Goal: Contribute content: Contribute content

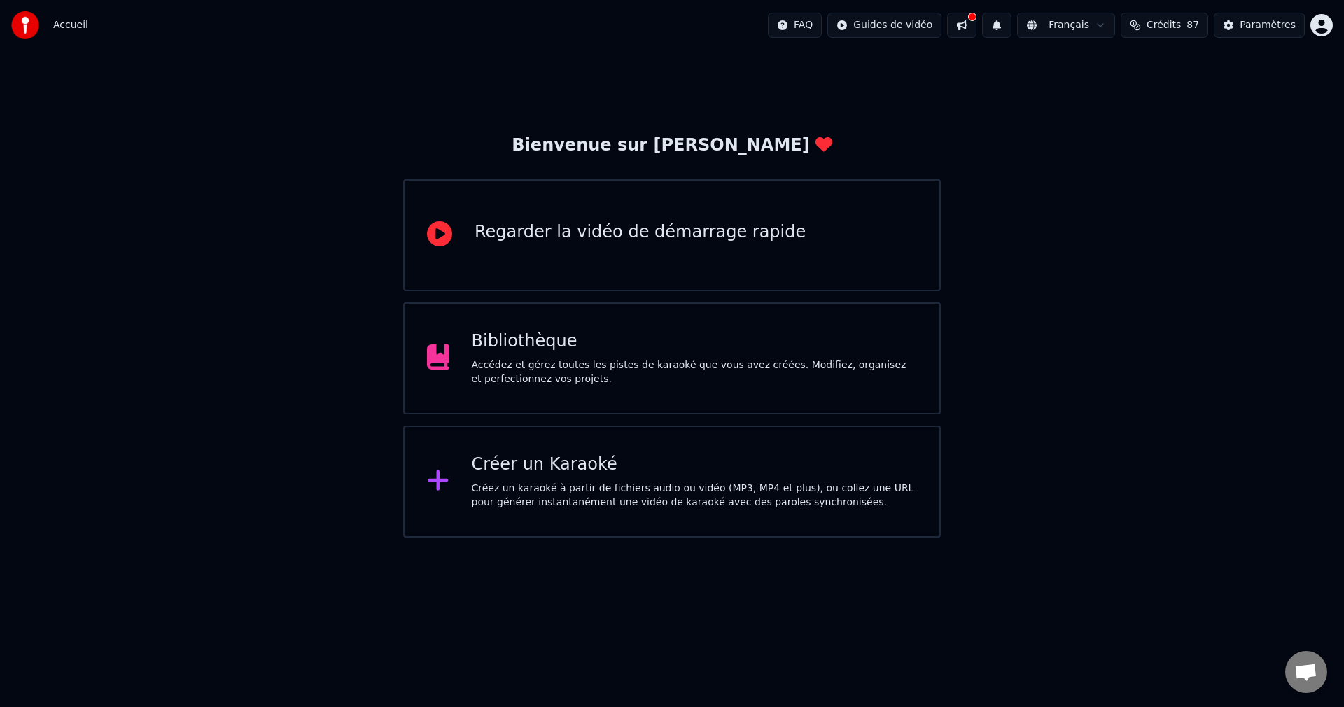
click at [976, 24] on button at bounding box center [961, 25] width 29 height 25
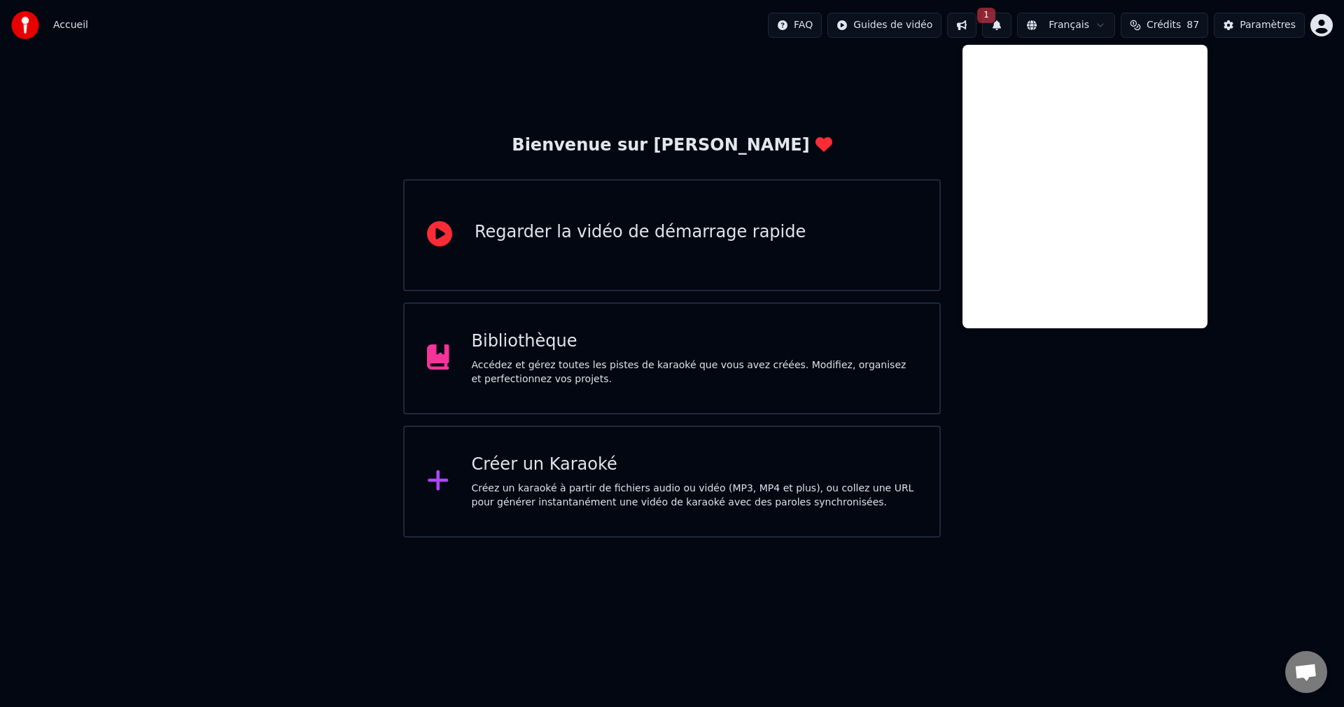
click at [976, 29] on button at bounding box center [961, 25] width 29 height 25
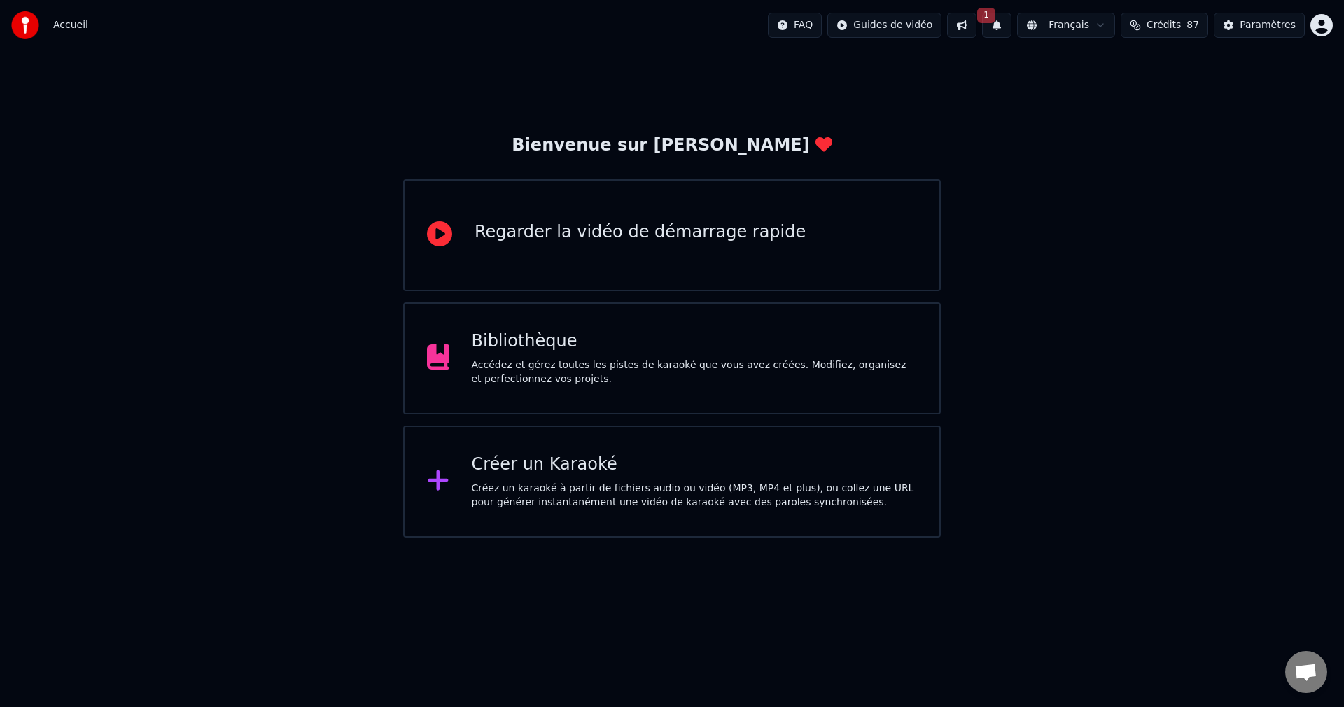
click at [1011, 27] on button "1" at bounding box center [996, 25] width 29 height 25
click at [1107, 69] on button "Mettre à Jour" at bounding box center [1146, 69] width 87 height 25
click at [618, 339] on div "Bibliothèque" at bounding box center [695, 341] width 446 height 22
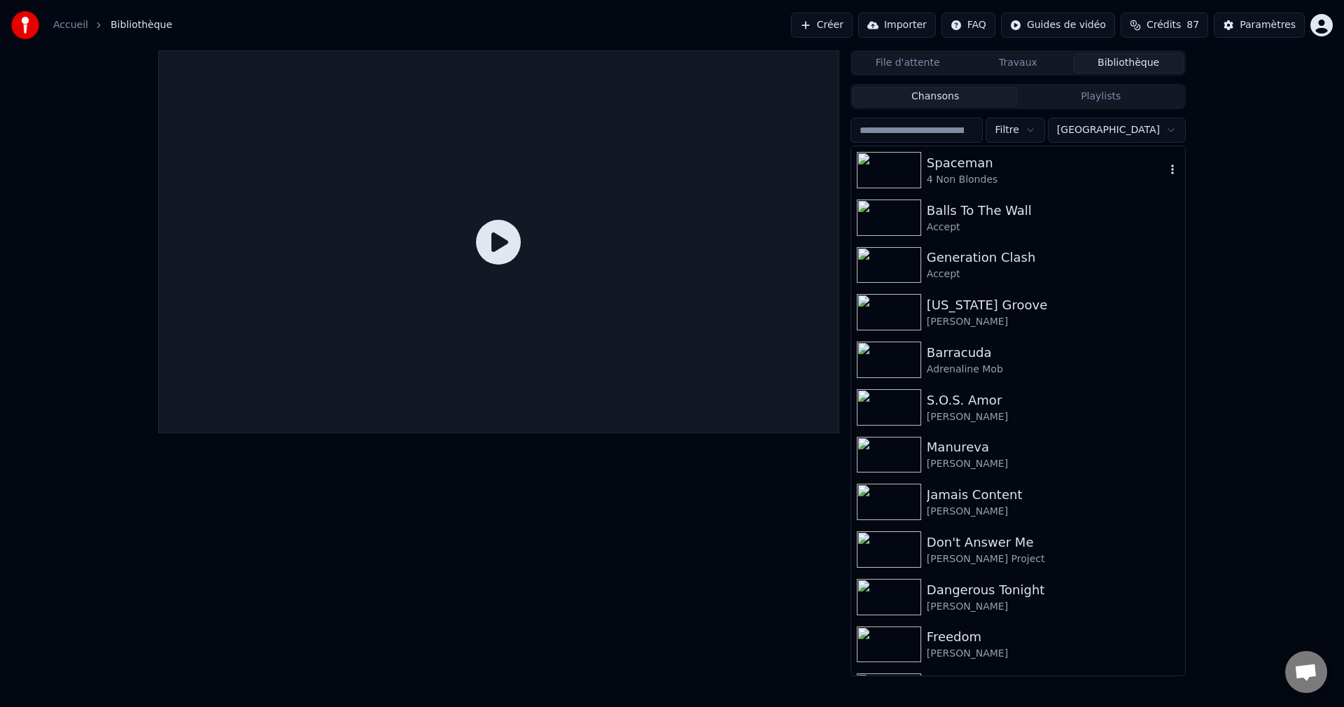
click at [955, 168] on div "Spaceman" at bounding box center [1046, 163] width 239 height 20
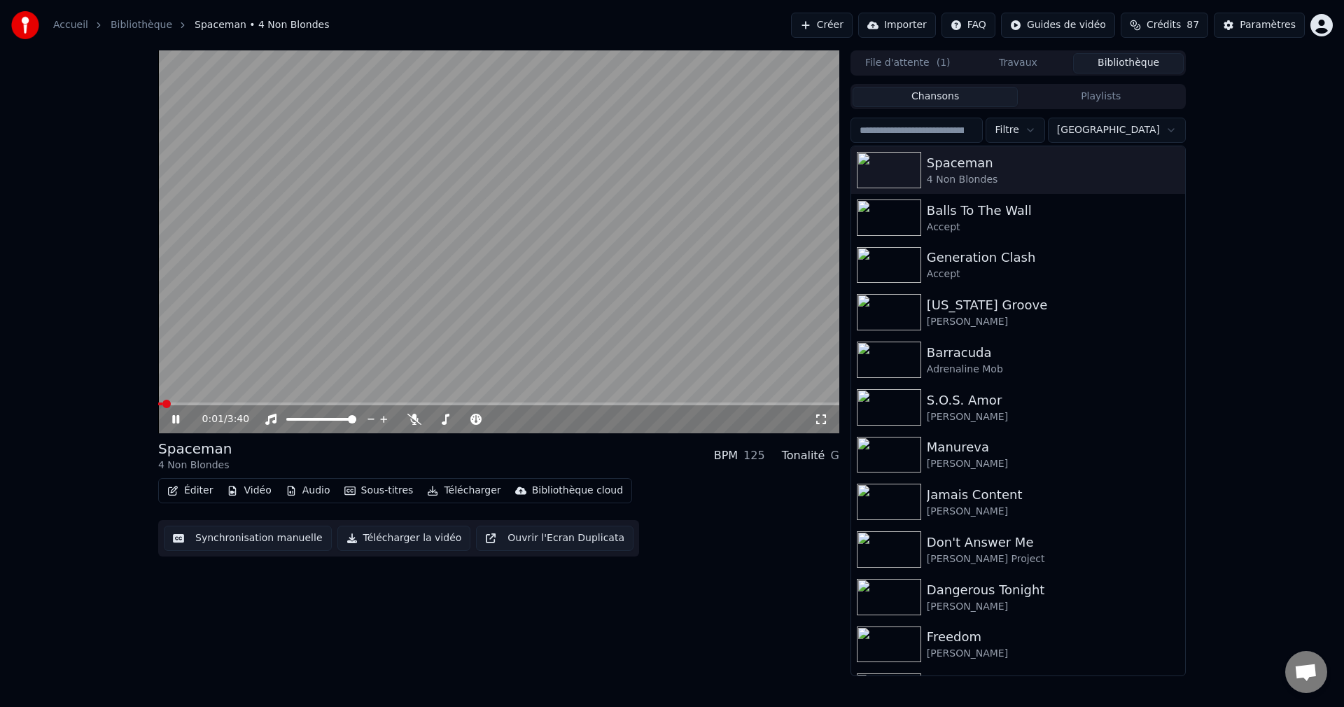
click at [173, 420] on icon at bounding box center [175, 419] width 7 height 8
click at [245, 485] on button "Vidéo" at bounding box center [248, 491] width 55 height 20
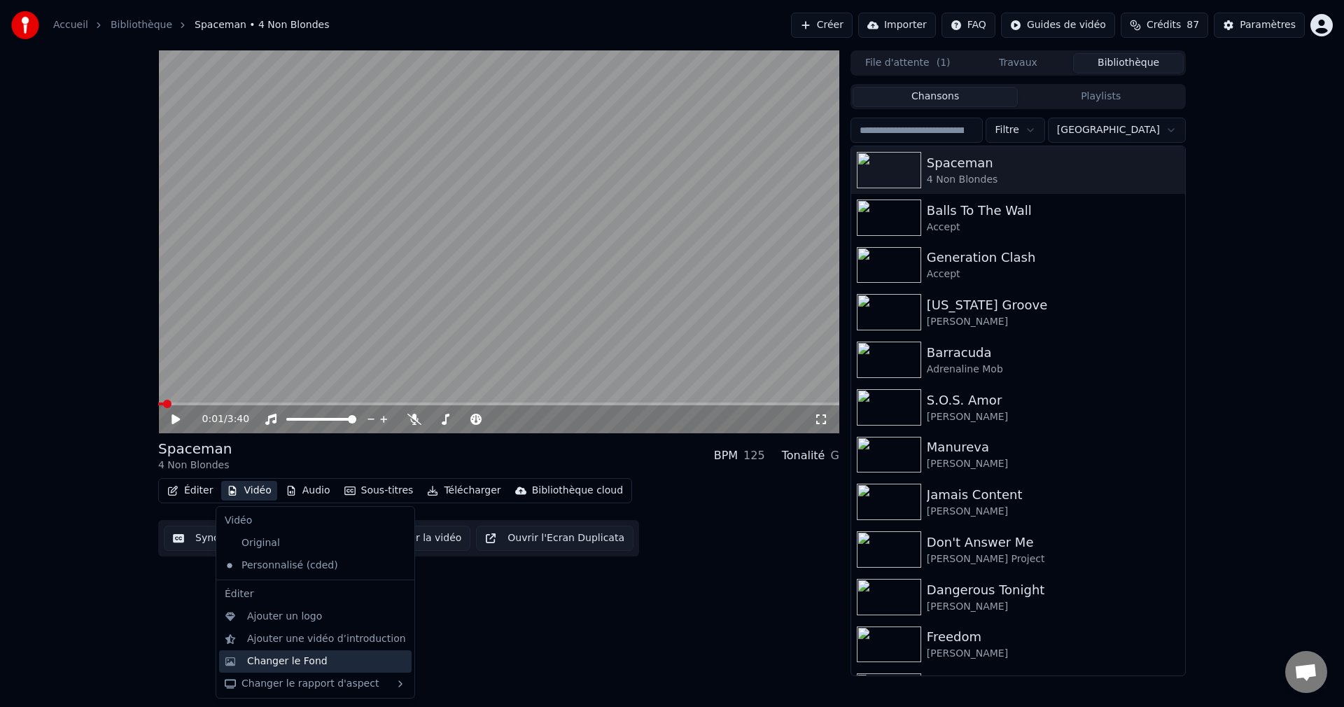
click at [295, 657] on div "Changer le Fond" at bounding box center [287, 661] width 80 height 14
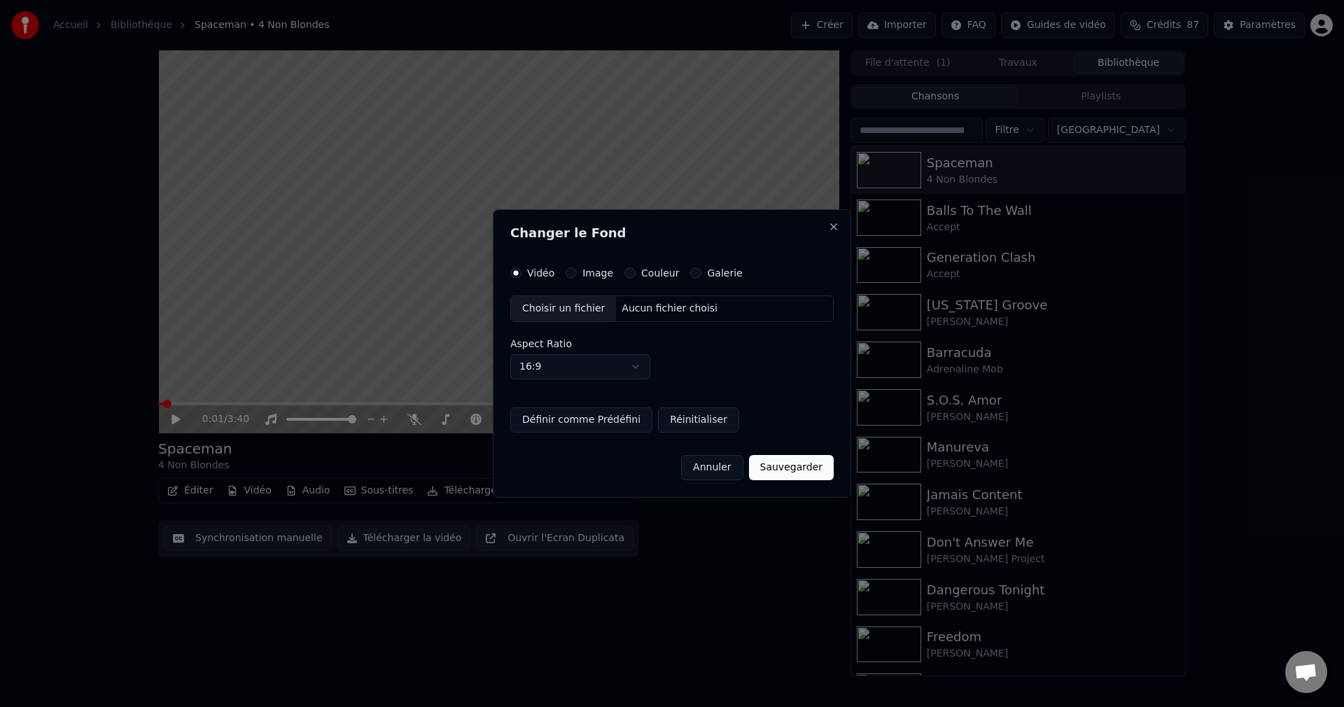
click at [628, 277] on button "Couleur" at bounding box center [629, 272] width 11 height 11
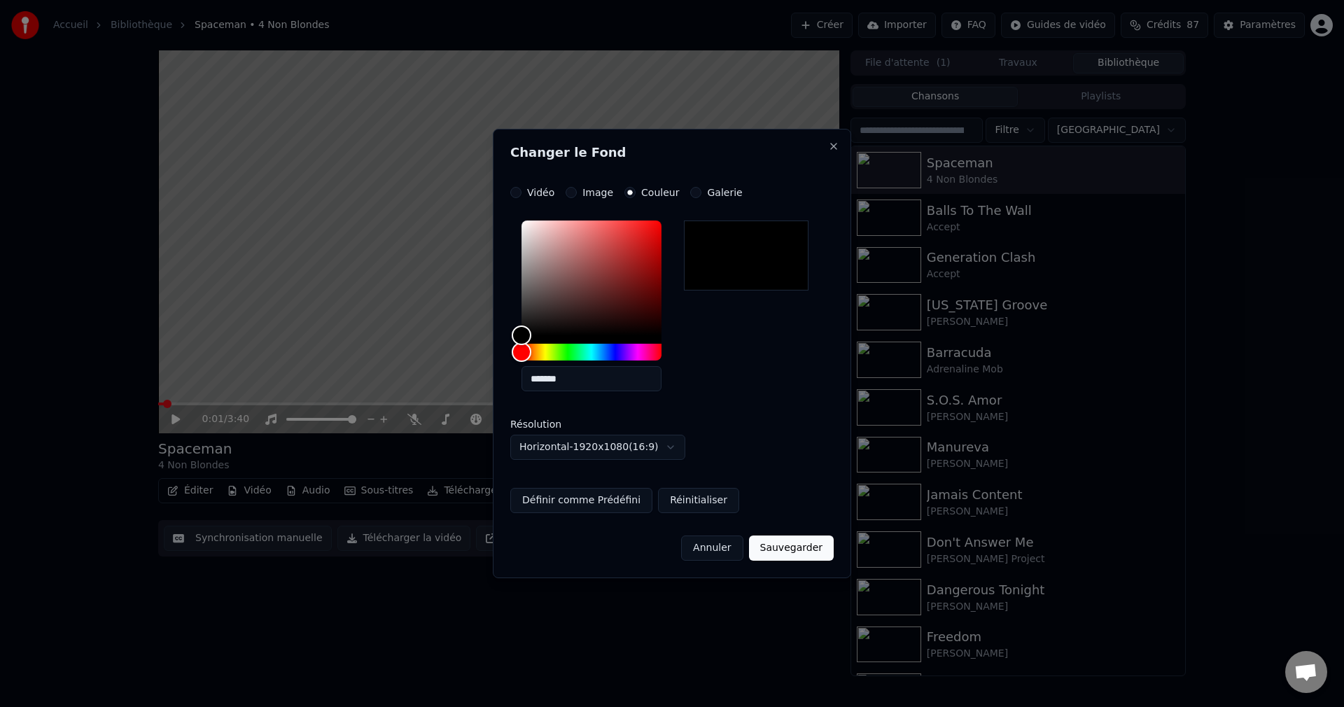
click at [690, 190] on button "Galerie" at bounding box center [695, 192] width 11 height 11
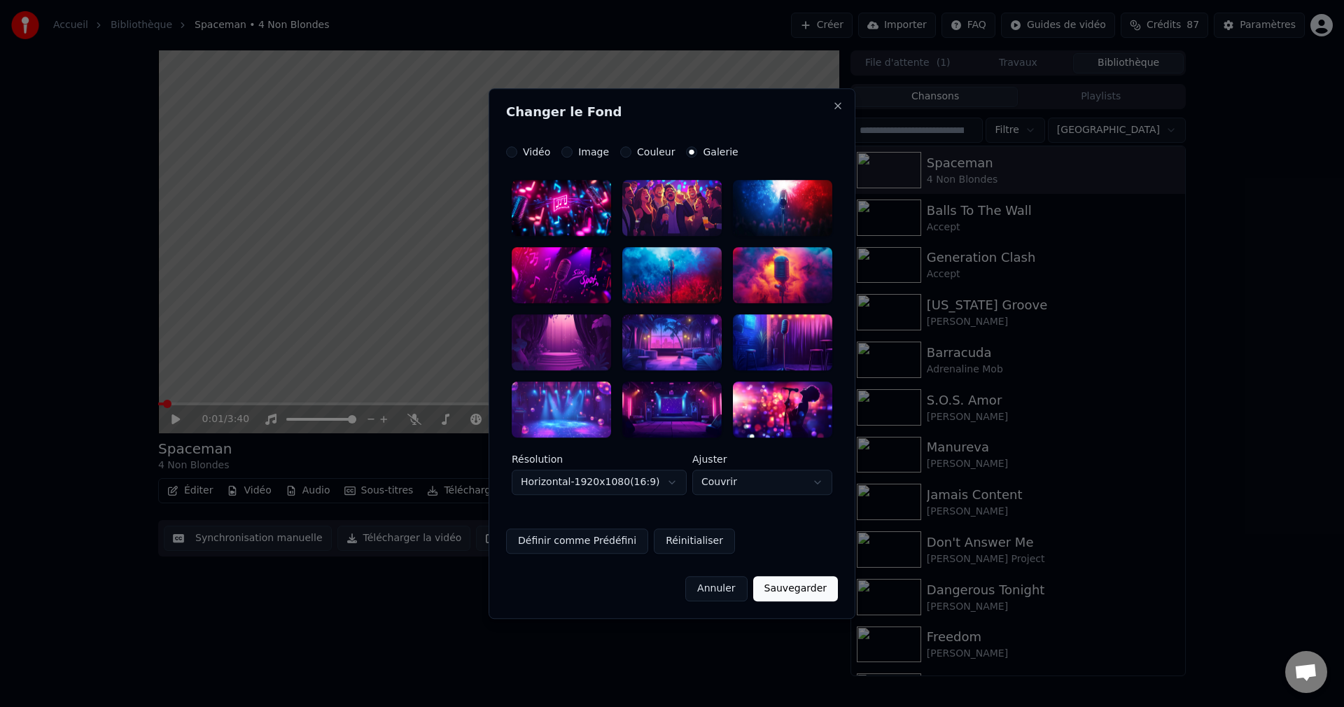
click at [566, 151] on button "Image" at bounding box center [566, 151] width 11 height 11
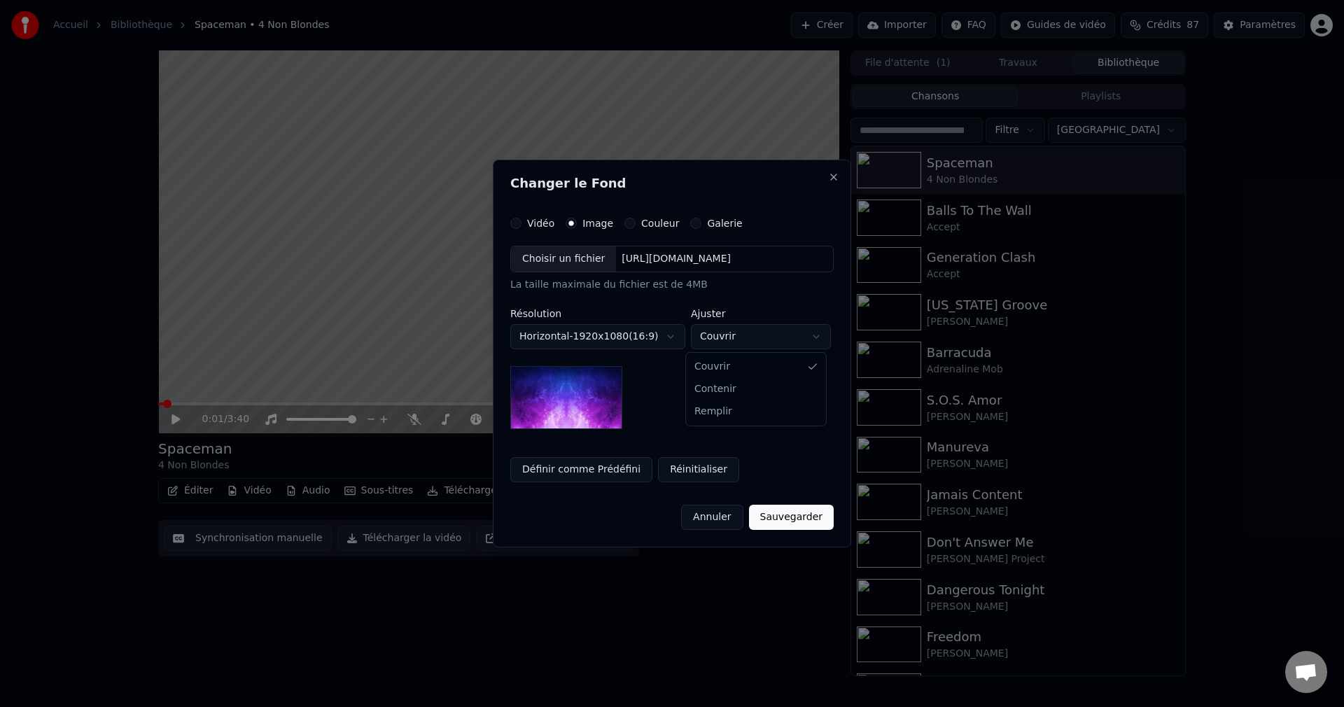
click at [801, 337] on body "Accueil Bibliothèque Spaceman • 4 Non Blondes Créer Importer FAQ Guides de vidé…" at bounding box center [672, 353] width 1344 height 707
click at [515, 225] on button "Vidéo" at bounding box center [515, 223] width 11 height 11
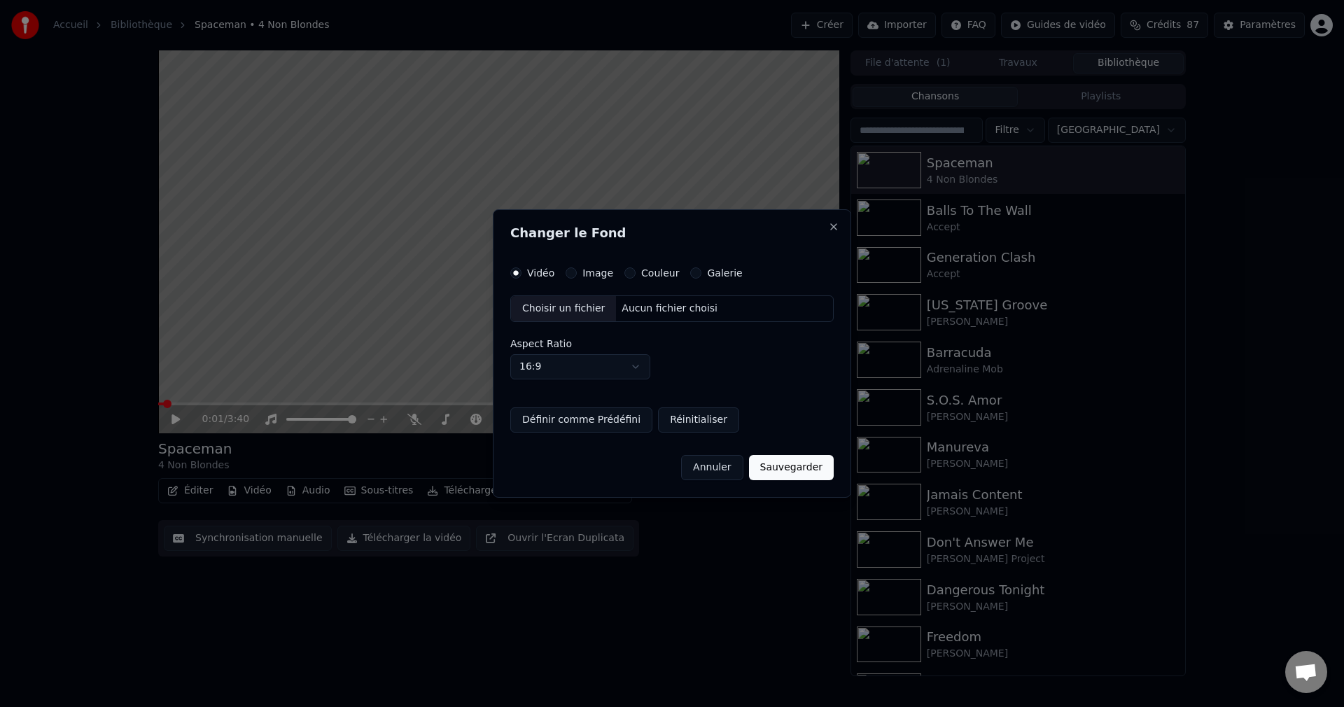
click at [713, 475] on button "Annuler" at bounding box center [712, 467] width 62 height 25
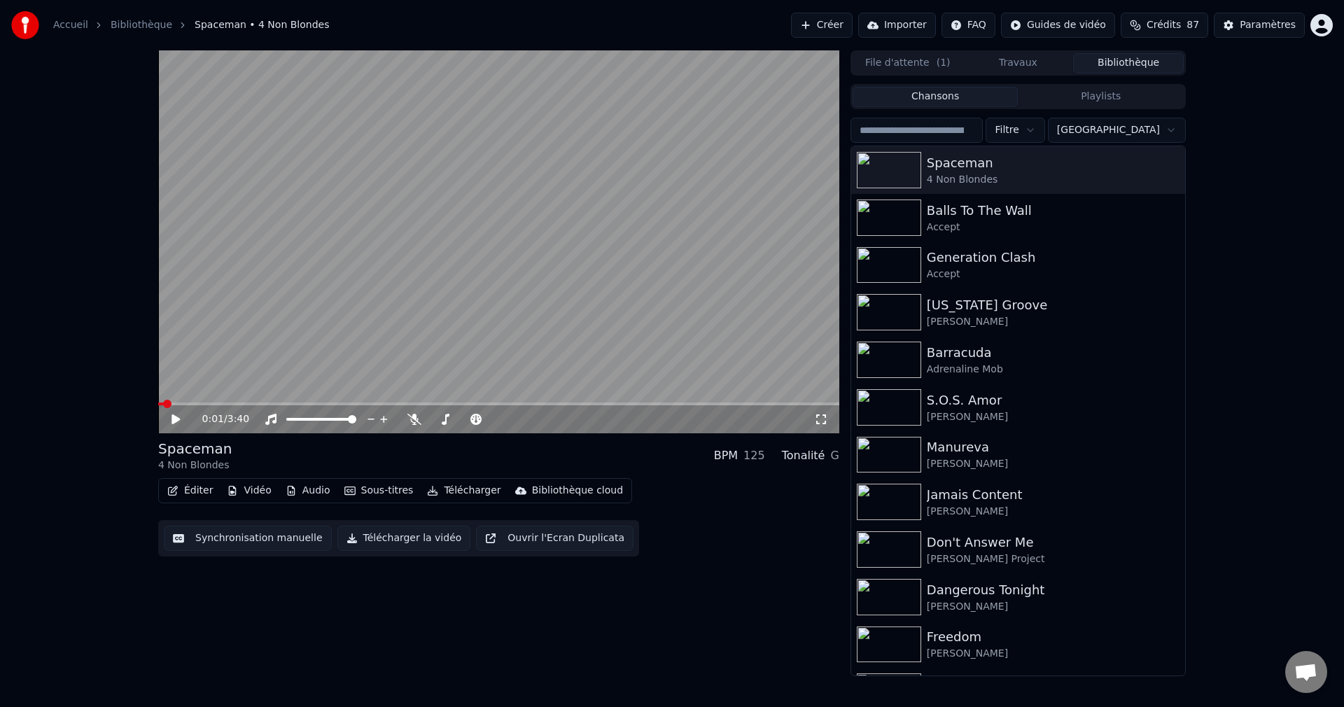
click at [1114, 132] on html "Accueil Bibliothèque Spaceman • 4 Non Blondes Créer Importer FAQ Guides de vidé…" at bounding box center [672, 353] width 1344 height 707
click at [1184, 132] on html "Accueil Bibliothèque Spaceman • 4 Non Blondes Créer Importer FAQ Guides de vidé…" at bounding box center [672, 353] width 1344 height 707
click at [1177, 132] on html "Accueil Bibliothèque Spaceman • 4 Non Blondes Créer Importer FAQ Guides de vidé…" at bounding box center [672, 353] width 1344 height 707
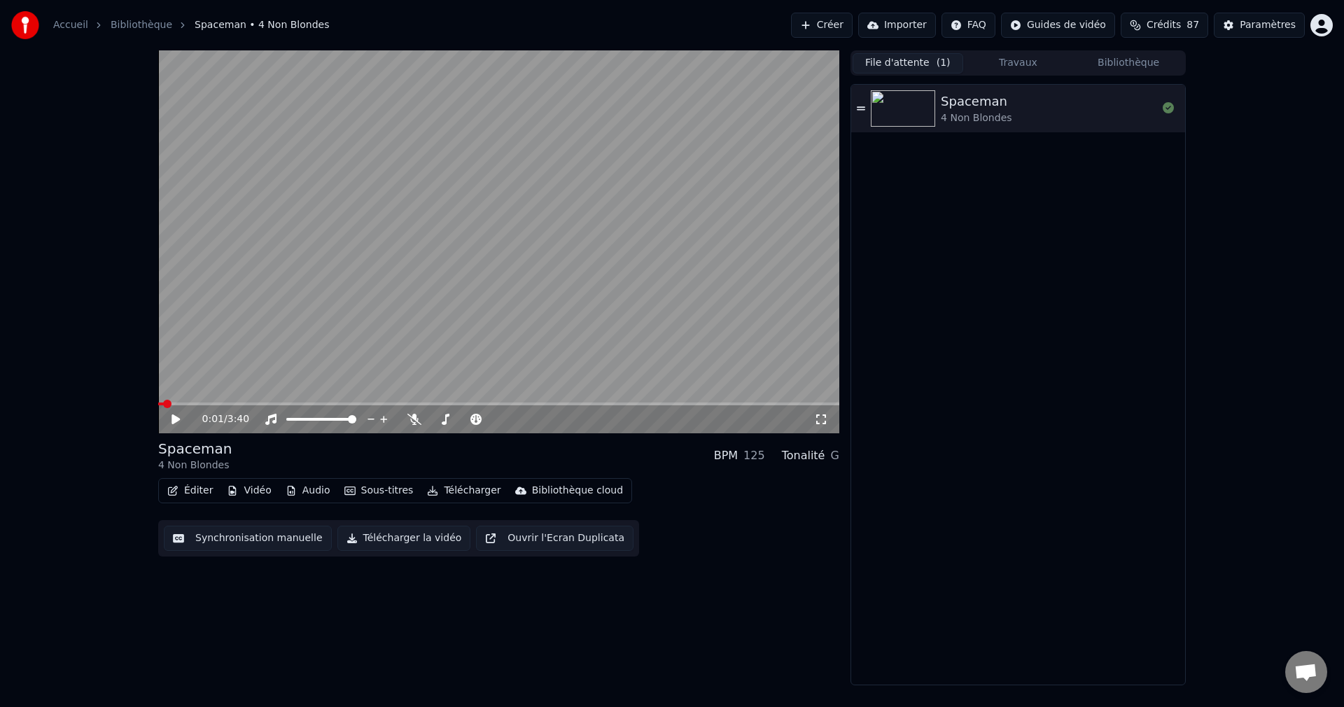
click at [895, 65] on button "File d'attente ( 1 )" at bounding box center [908, 63] width 111 height 20
click at [1116, 64] on button "Bibliothèque" at bounding box center [1128, 63] width 111 height 20
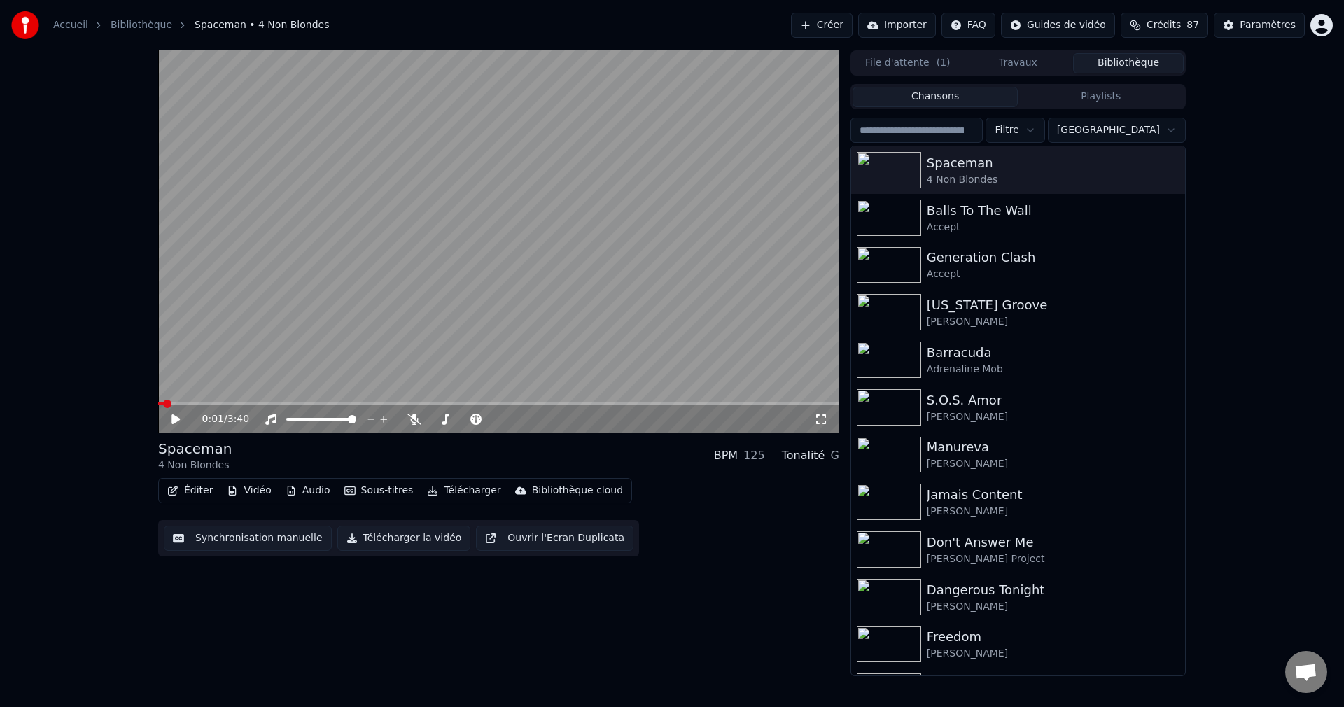
click at [1015, 62] on button "Travaux" at bounding box center [1018, 63] width 111 height 20
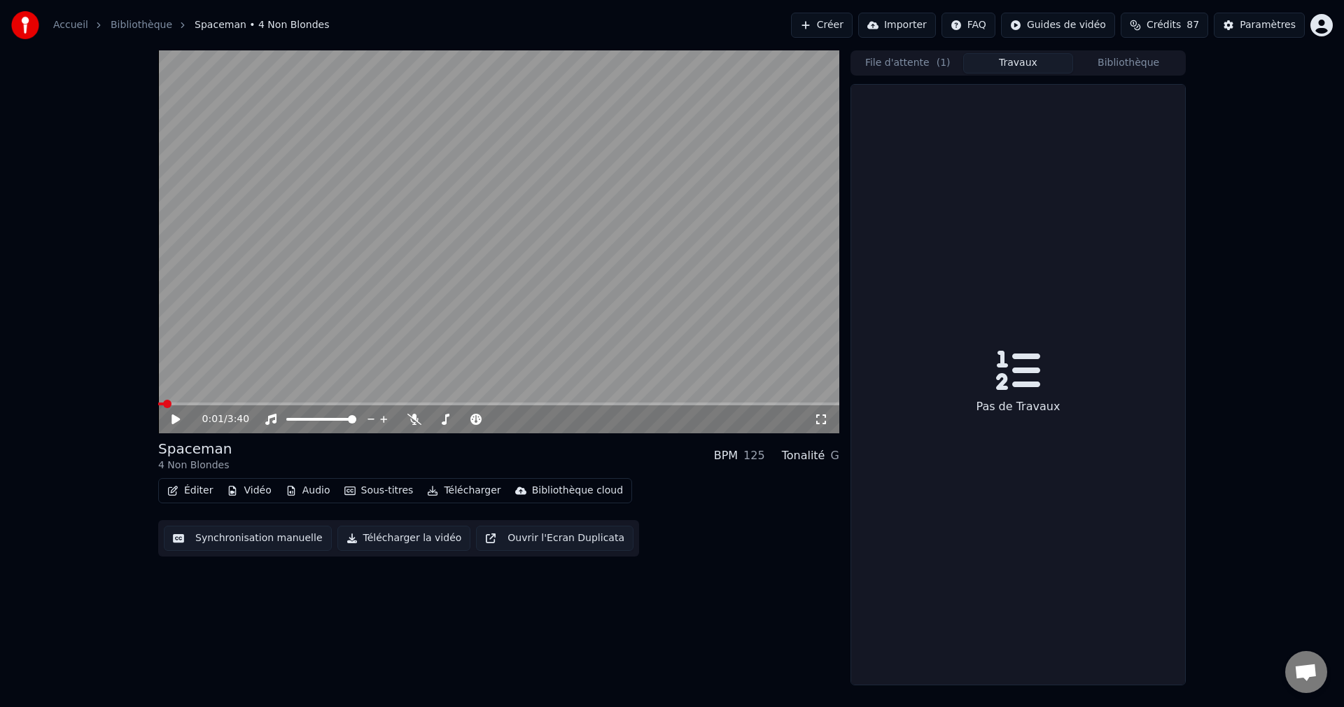
click at [1101, 61] on button "Bibliothèque" at bounding box center [1128, 63] width 111 height 20
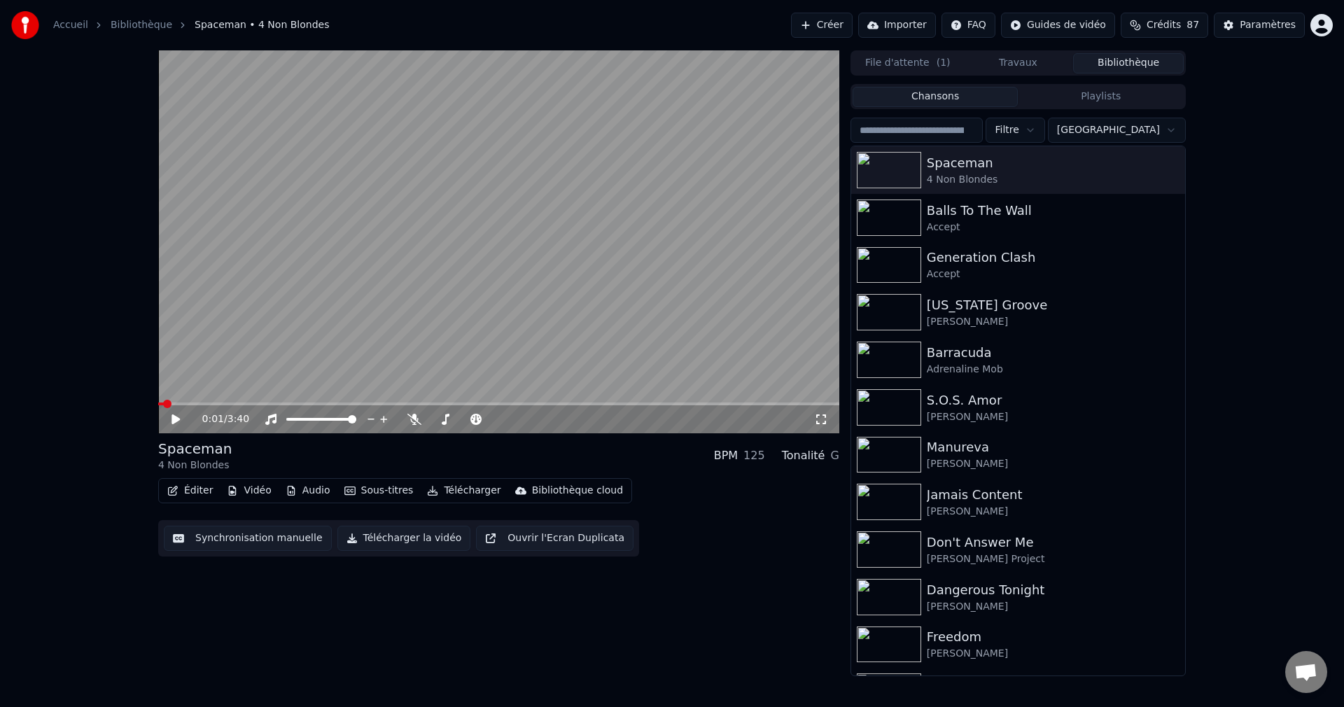
click at [1005, 62] on button "Travaux" at bounding box center [1018, 63] width 111 height 20
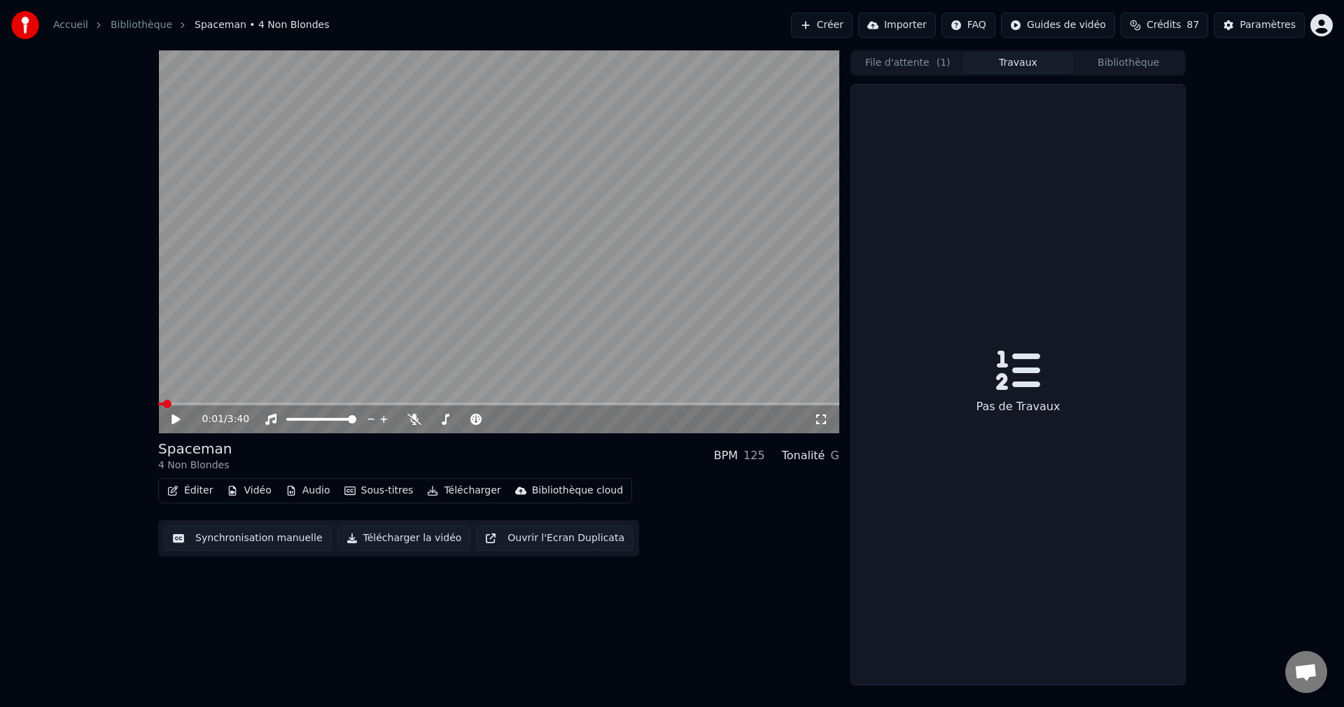
drag, startPoint x: 1005, startPoint y: 62, endPoint x: 1060, endPoint y: 62, distance: 54.6
click at [1007, 62] on button "Travaux" at bounding box center [1018, 63] width 111 height 20
click at [1104, 63] on button "Bibliothèque" at bounding box center [1128, 63] width 111 height 20
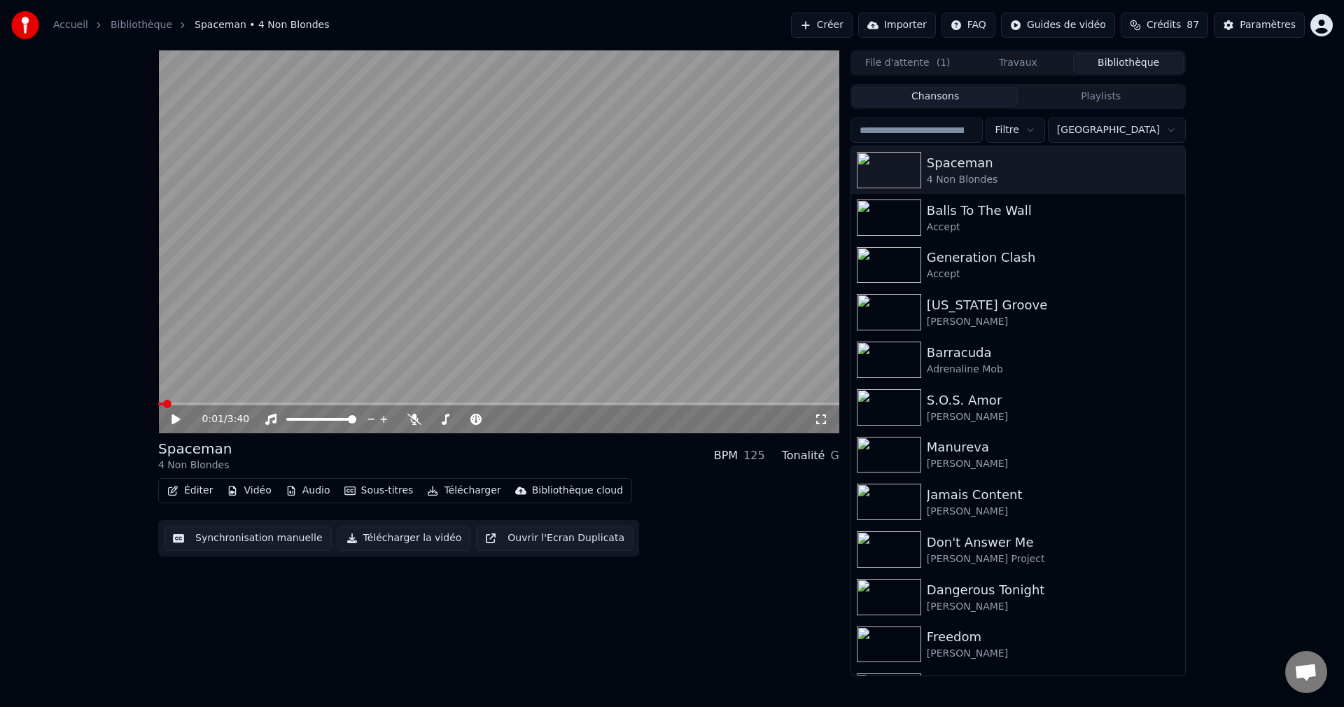
click at [490, 535] on button "Ouvrir l'Ecran Duplicata" at bounding box center [554, 538] width 157 height 25
click at [177, 419] on icon at bounding box center [175, 419] width 7 height 8
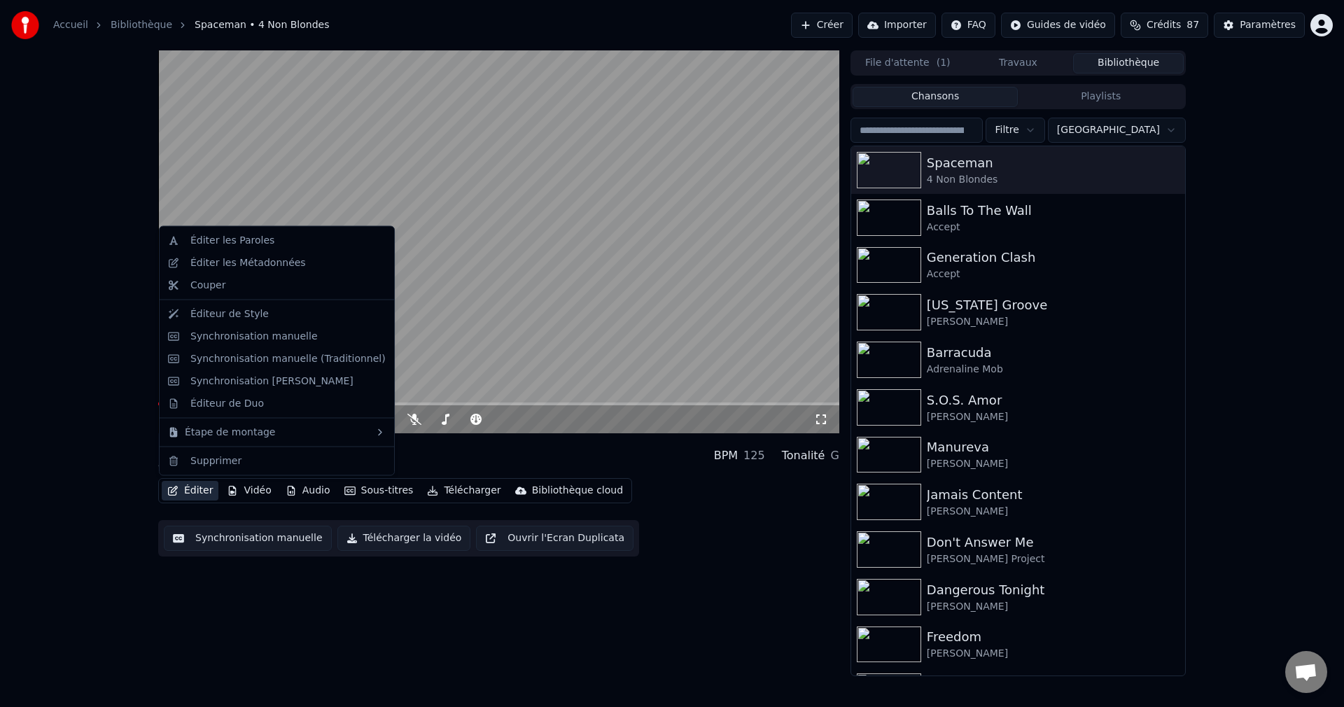
click at [198, 491] on button "Éditer" at bounding box center [190, 491] width 57 height 20
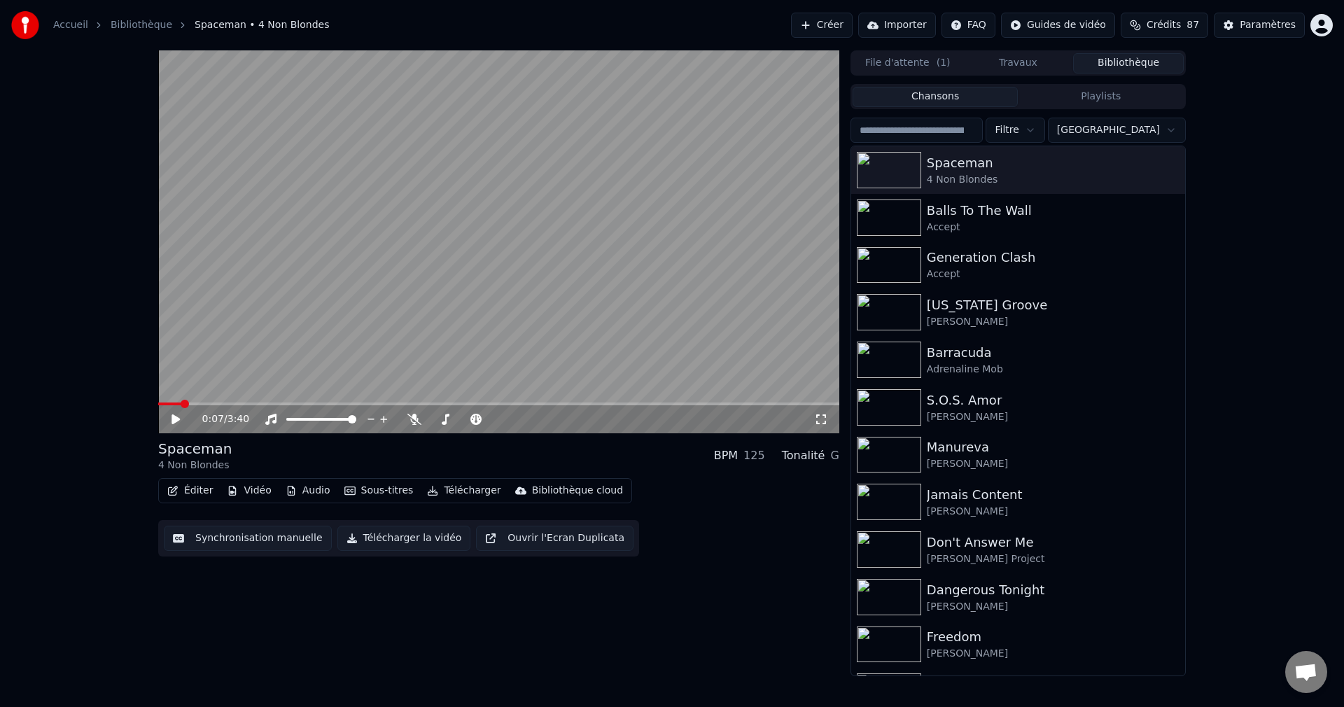
click at [149, 623] on div "0:07 / 3:40 Spaceman 4 Non Blondes BPM 125 Tonalité G Éditer Vidéo Audio Sous-t…" at bounding box center [672, 363] width 1050 height 626
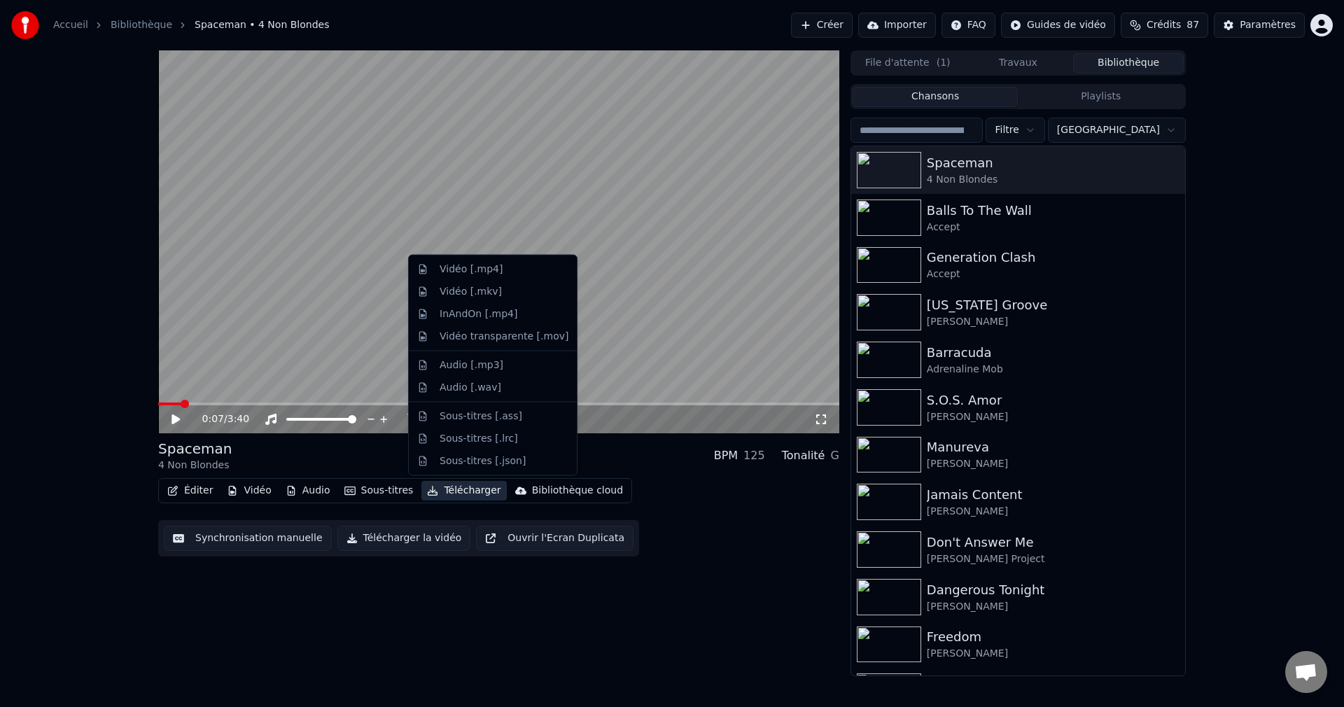
click at [441, 486] on button "Télécharger" at bounding box center [463, 491] width 85 height 20
click at [328, 608] on div "0:07 / 3:40 Spaceman 4 Non Blondes BPM 125 Tonalité G Éditer Vidéo Audio Sous-t…" at bounding box center [498, 363] width 681 height 626
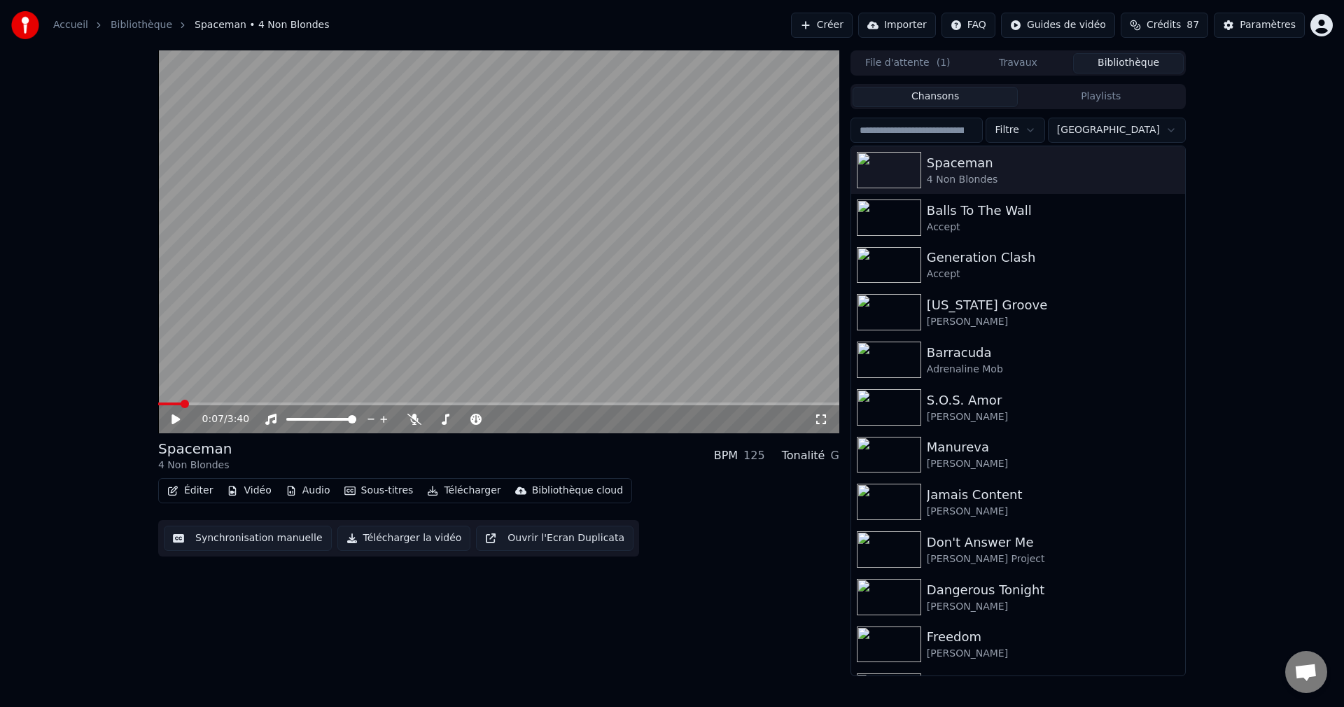
click at [853, 23] on button "Créer" at bounding box center [822, 25] width 62 height 25
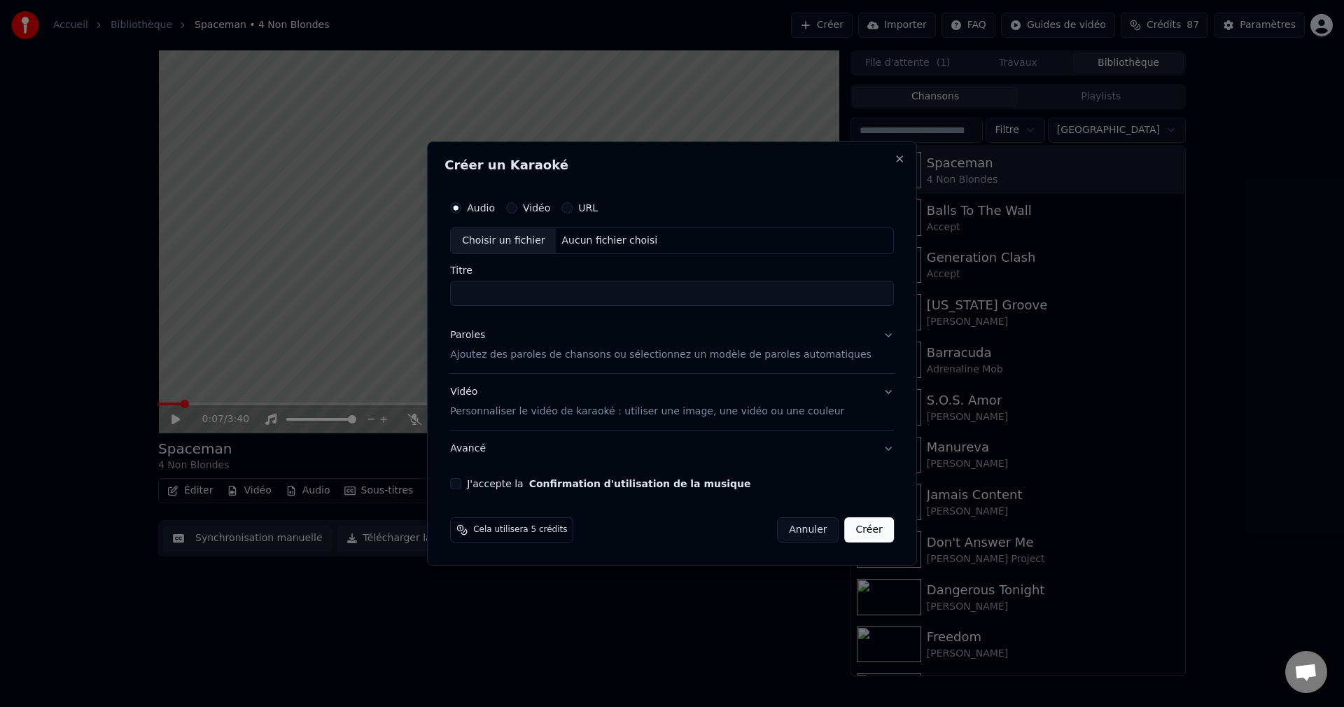
click at [531, 233] on div "Choisir un fichier" at bounding box center [503, 240] width 105 height 25
type input "**********"
click at [866, 334] on button "Paroles Ajoutez des paroles de chansons ou sélectionnez un modèle de paroles au…" at bounding box center [672, 345] width 444 height 56
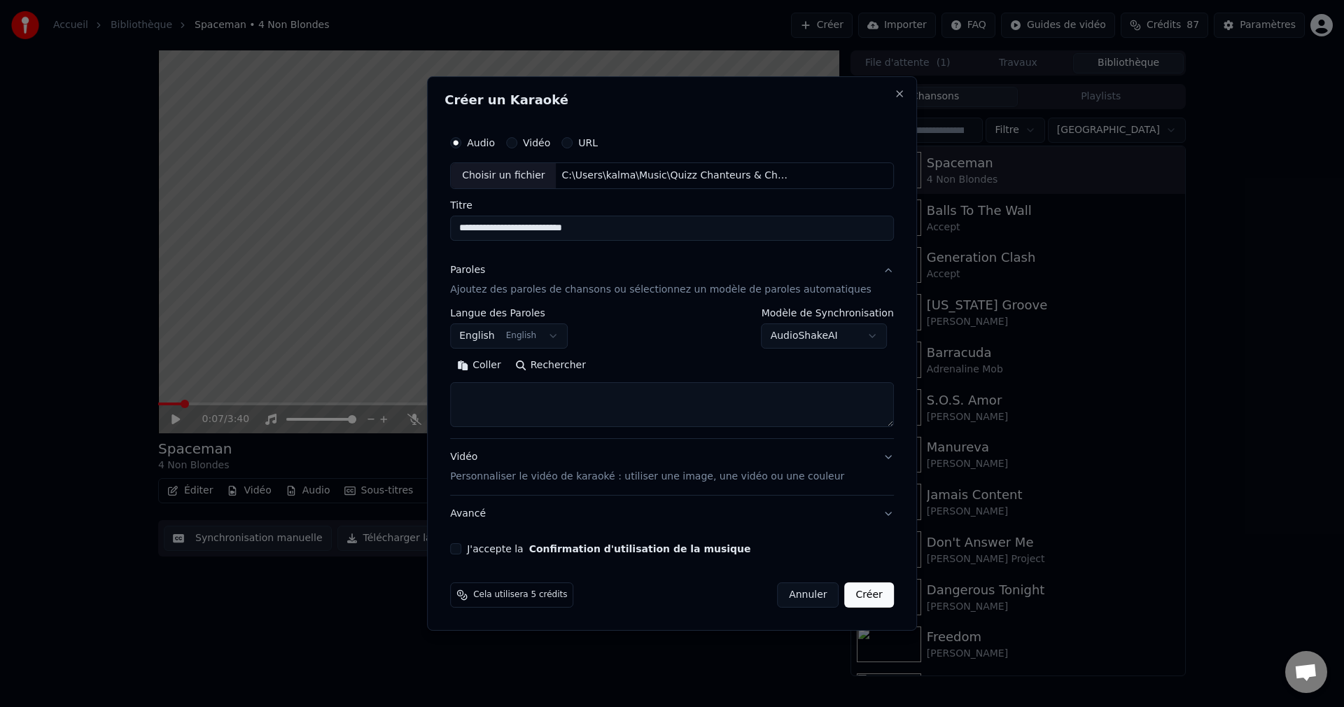
click at [558, 364] on button "Rechercher" at bounding box center [550, 365] width 85 height 22
click at [546, 398] on textarea at bounding box center [651, 404] width 402 height 45
click at [508, 405] on textarea at bounding box center [651, 404] width 402 height 45
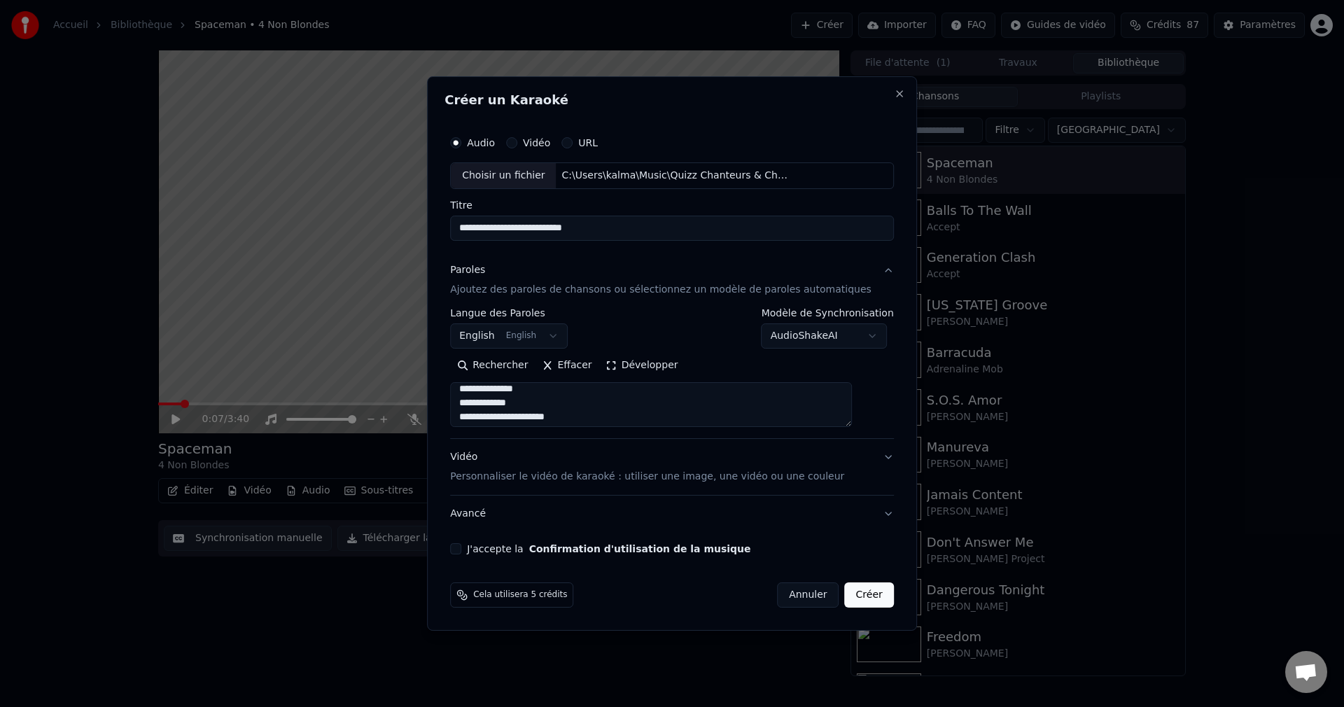
scroll to position [776, 0]
click at [509, 405] on textarea at bounding box center [651, 404] width 402 height 45
type textarea "**********"
click at [461, 548] on button "J'accepte la Confirmation d'utilisation de la musique" at bounding box center [455, 548] width 11 height 11
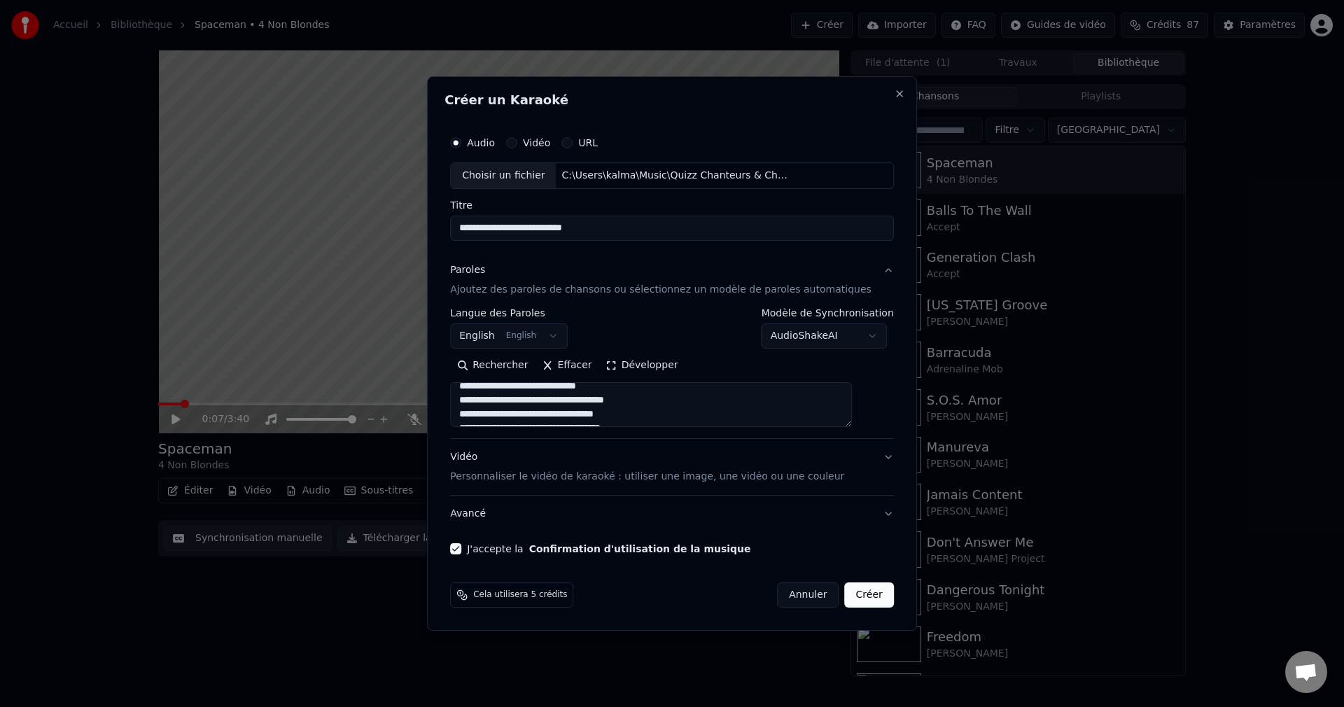
click at [849, 594] on button "Créer" at bounding box center [869, 594] width 49 height 25
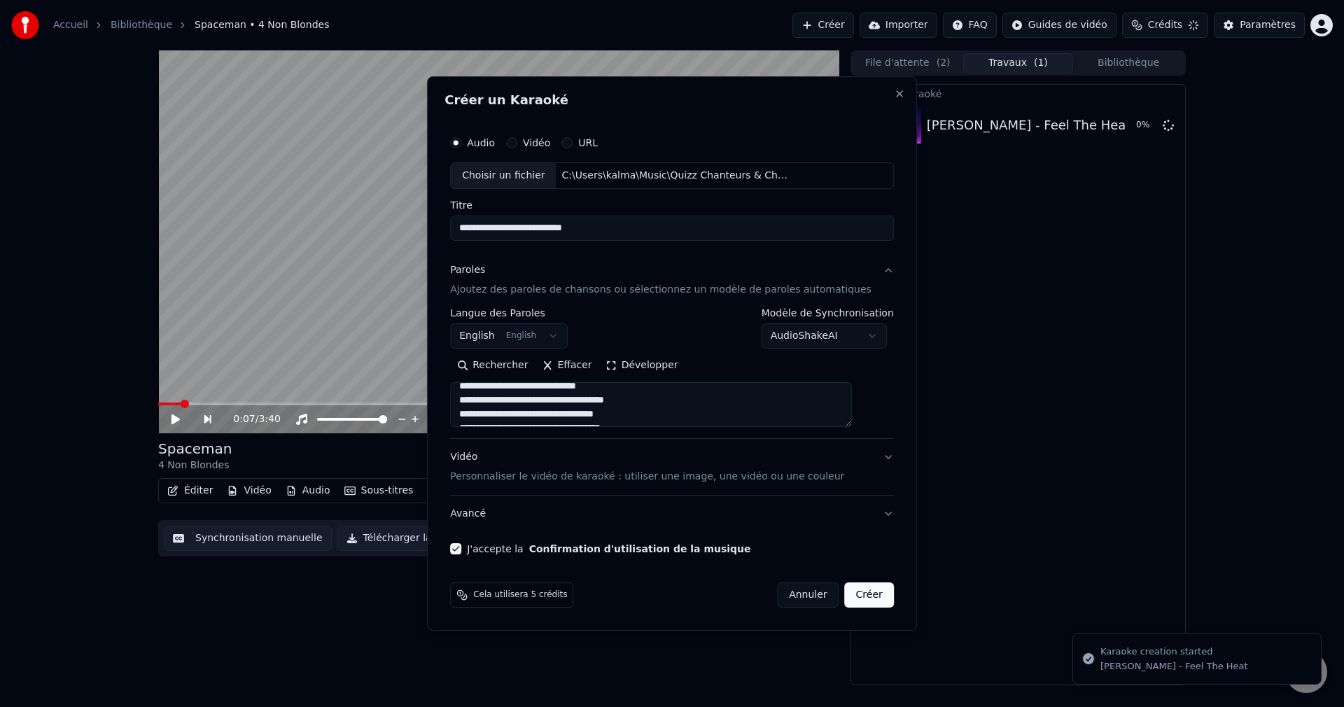
select select
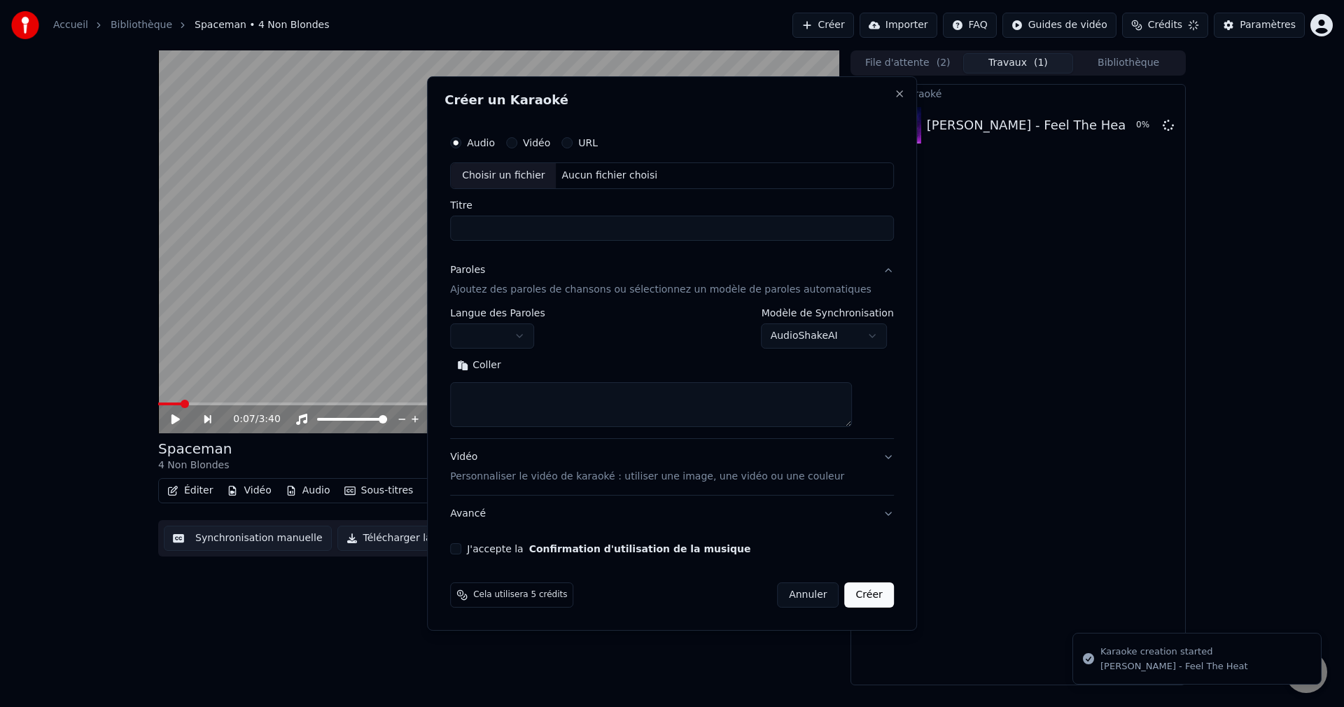
scroll to position [0, 0]
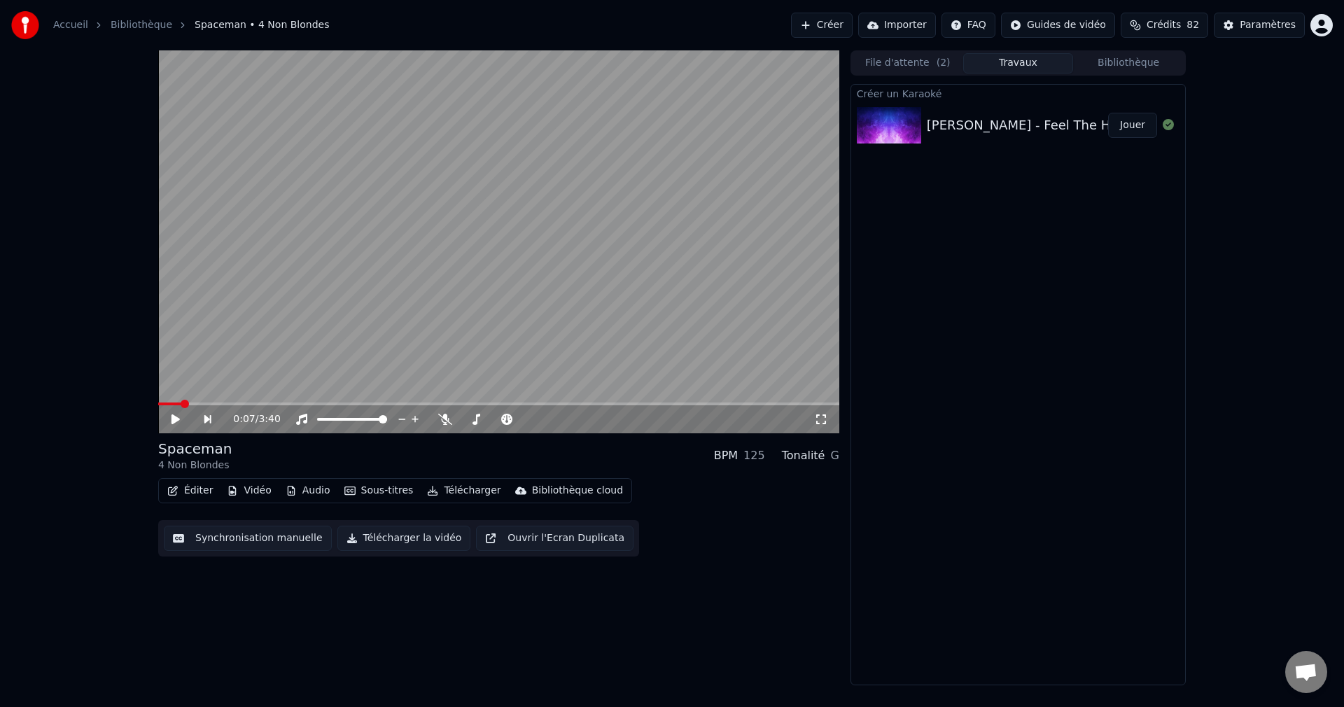
click at [1135, 129] on button "Jouer" at bounding box center [1132, 125] width 49 height 25
click at [178, 418] on icon at bounding box center [175, 419] width 7 height 8
click at [256, 491] on button "Vidéo" at bounding box center [248, 491] width 55 height 20
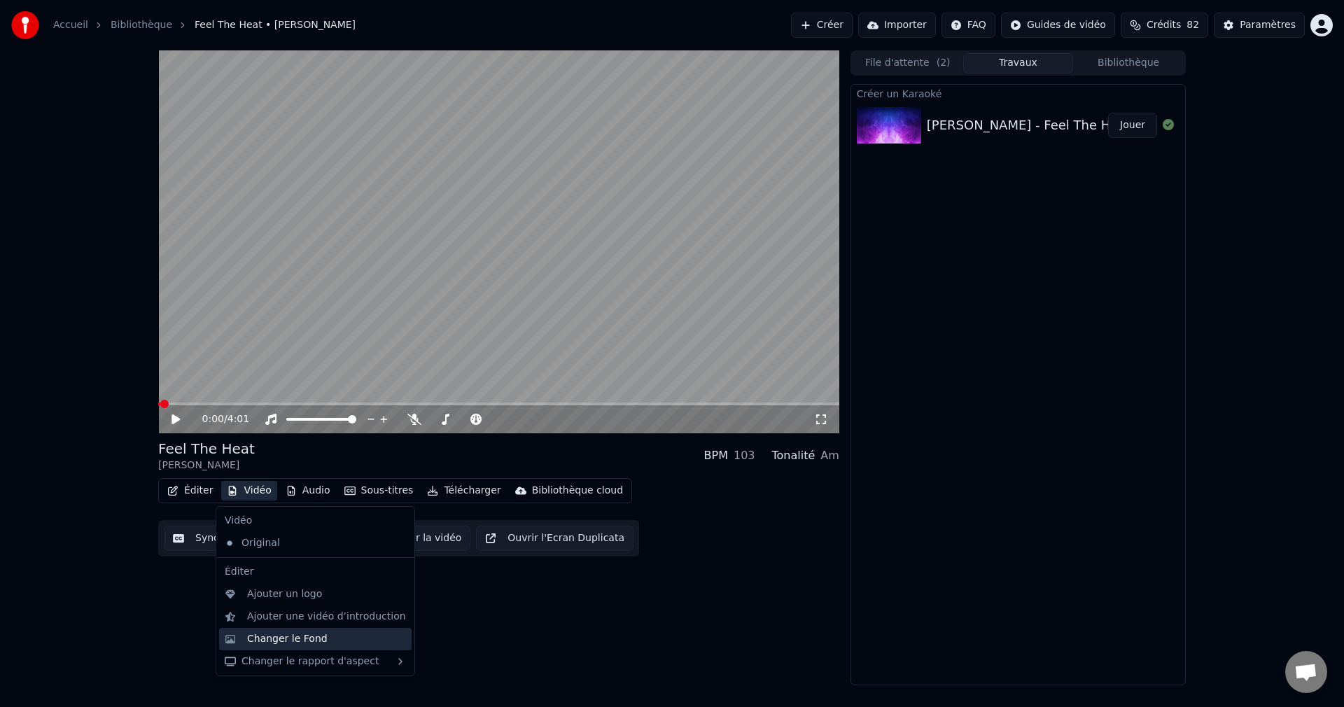
click at [263, 635] on div "Changer le Fond" at bounding box center [287, 639] width 80 height 14
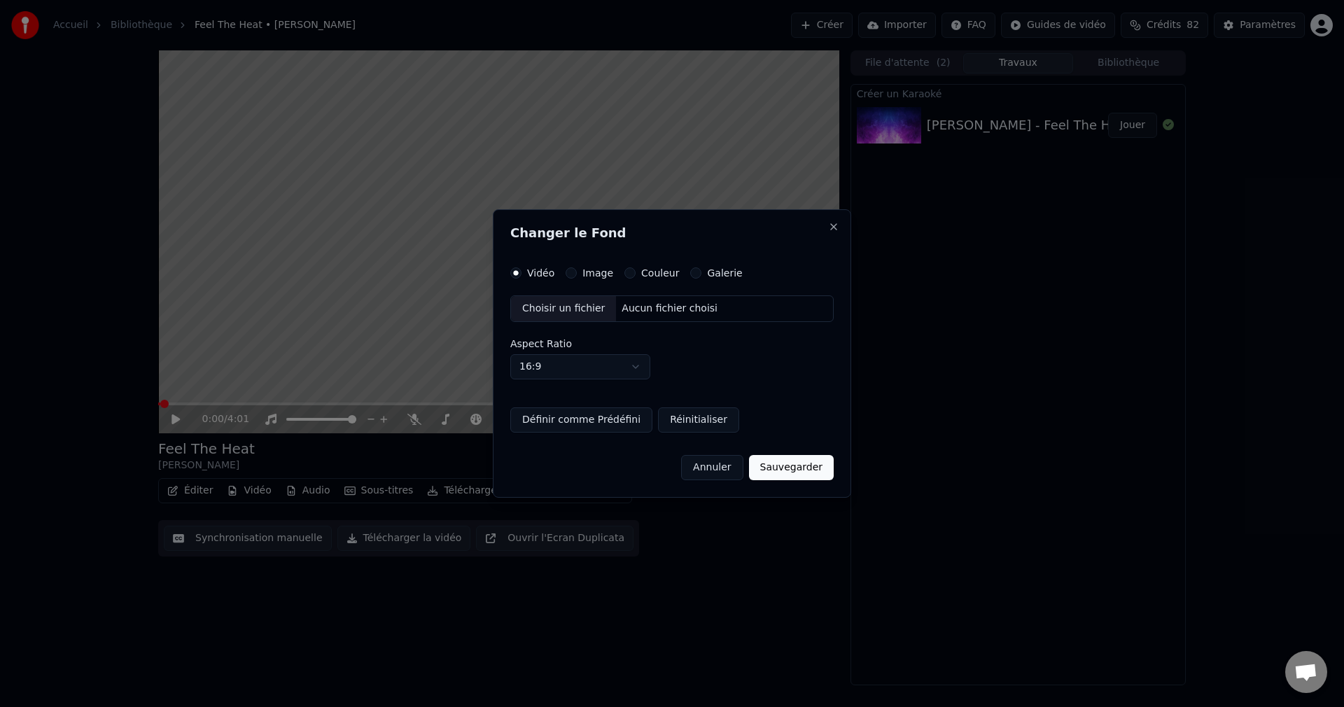
click at [545, 304] on div "Choisir un fichier" at bounding box center [563, 308] width 105 height 25
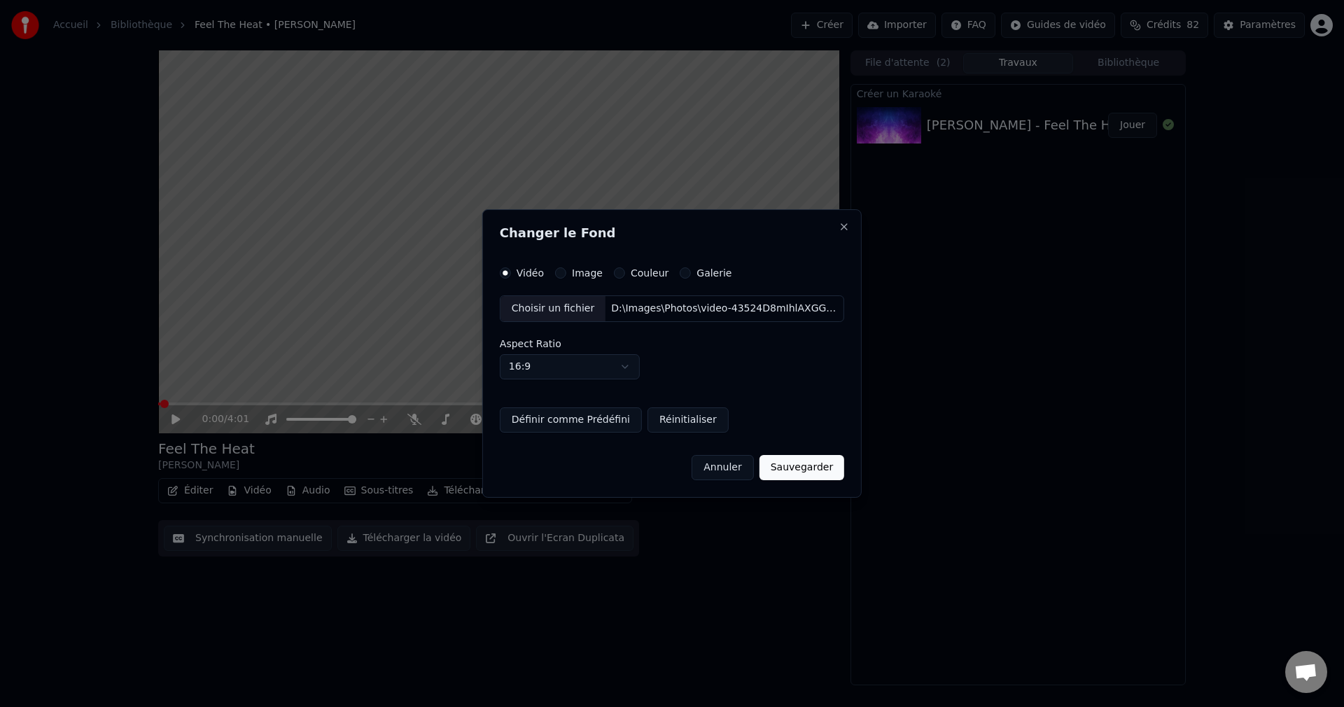
click at [787, 470] on button "Sauvegarder" at bounding box center [801, 467] width 85 height 25
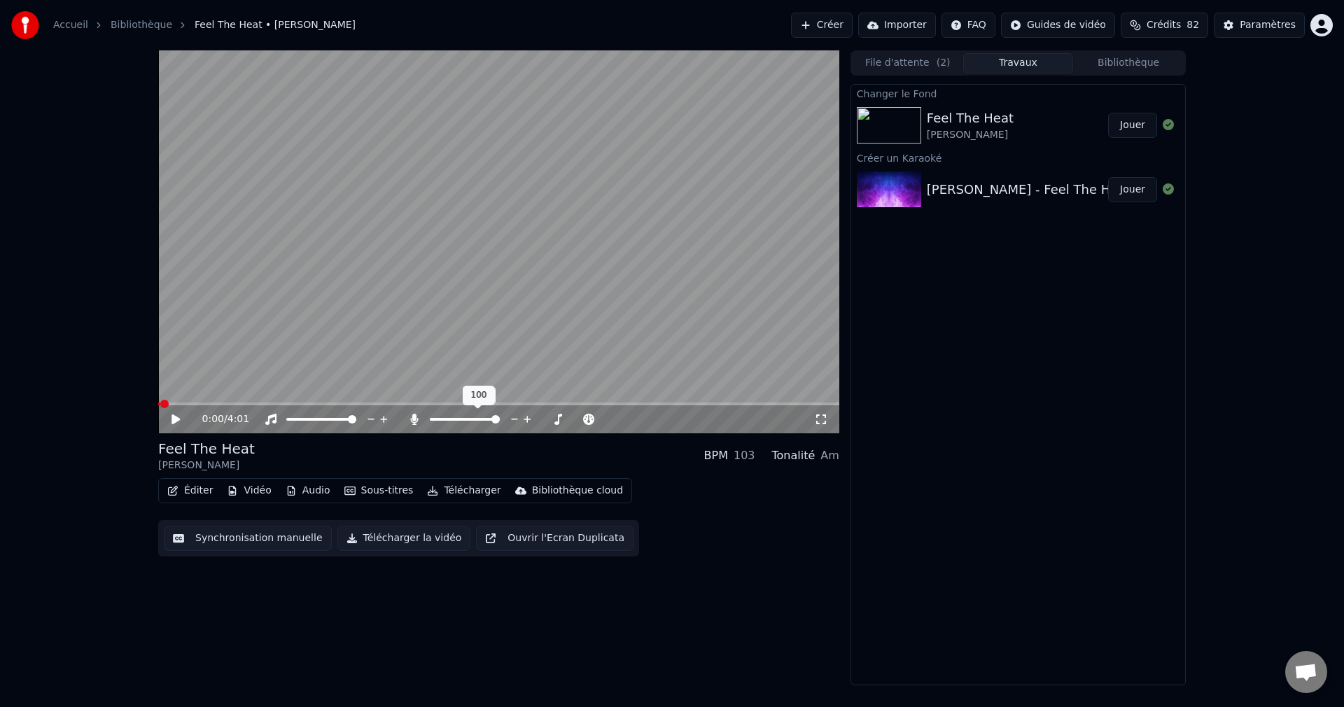
click at [500, 423] on span at bounding box center [495, 419] width 8 height 8
click at [1131, 128] on button "Jouer" at bounding box center [1132, 125] width 49 height 25
click at [499, 224] on video at bounding box center [498, 241] width 681 height 383
click at [535, 217] on video at bounding box center [498, 241] width 681 height 383
click at [582, 403] on span at bounding box center [498, 403] width 681 height 3
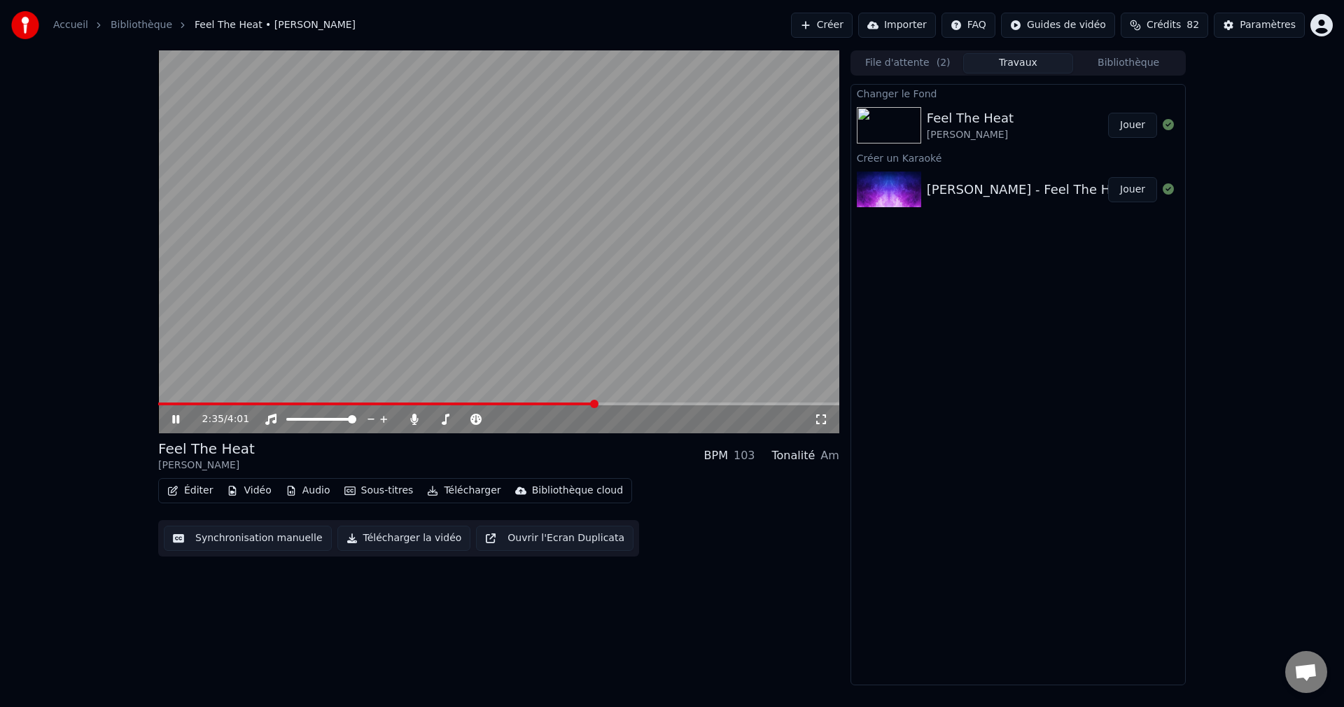
click at [596, 404] on span at bounding box center [498, 403] width 681 height 3
click at [606, 404] on span at bounding box center [498, 403] width 681 height 3
click at [621, 405] on span at bounding box center [498, 403] width 681 height 3
click at [173, 416] on icon at bounding box center [175, 419] width 7 height 8
click at [185, 487] on button "Éditer" at bounding box center [190, 491] width 57 height 20
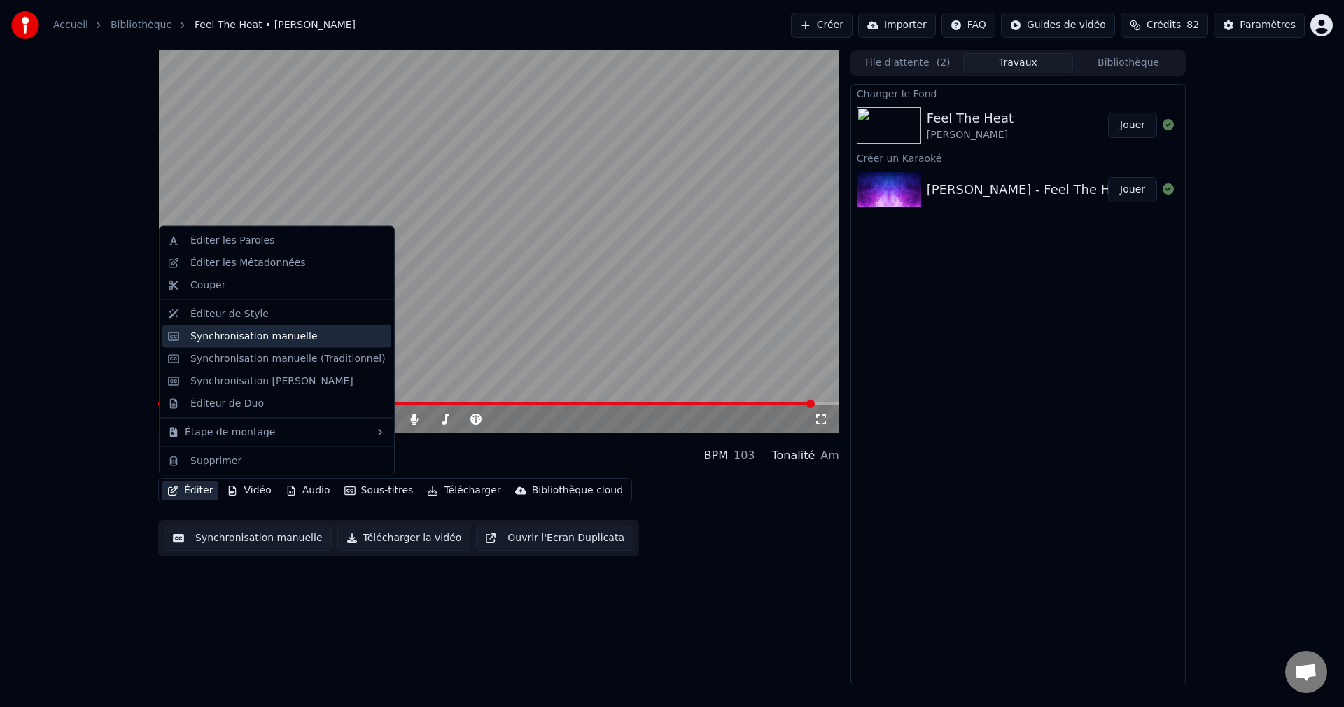
click at [233, 342] on div "Synchronisation manuelle" at bounding box center [253, 336] width 127 height 14
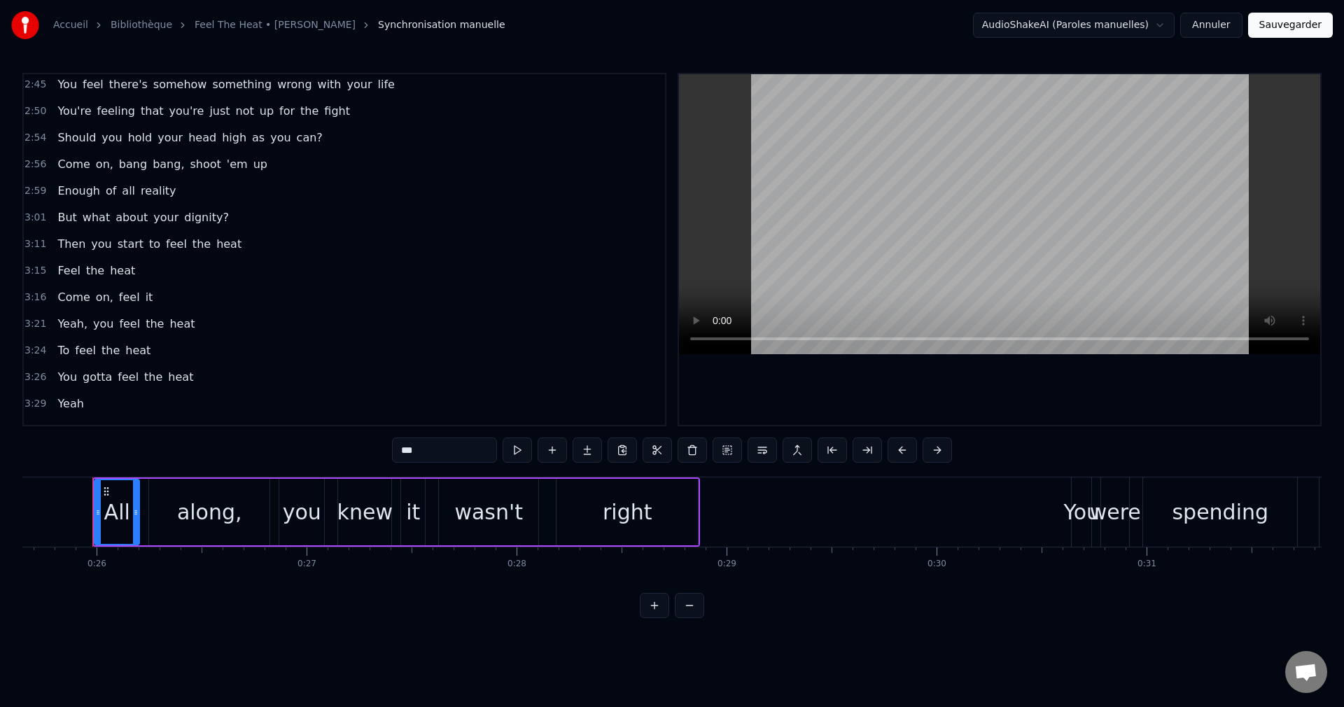
scroll to position [840, 0]
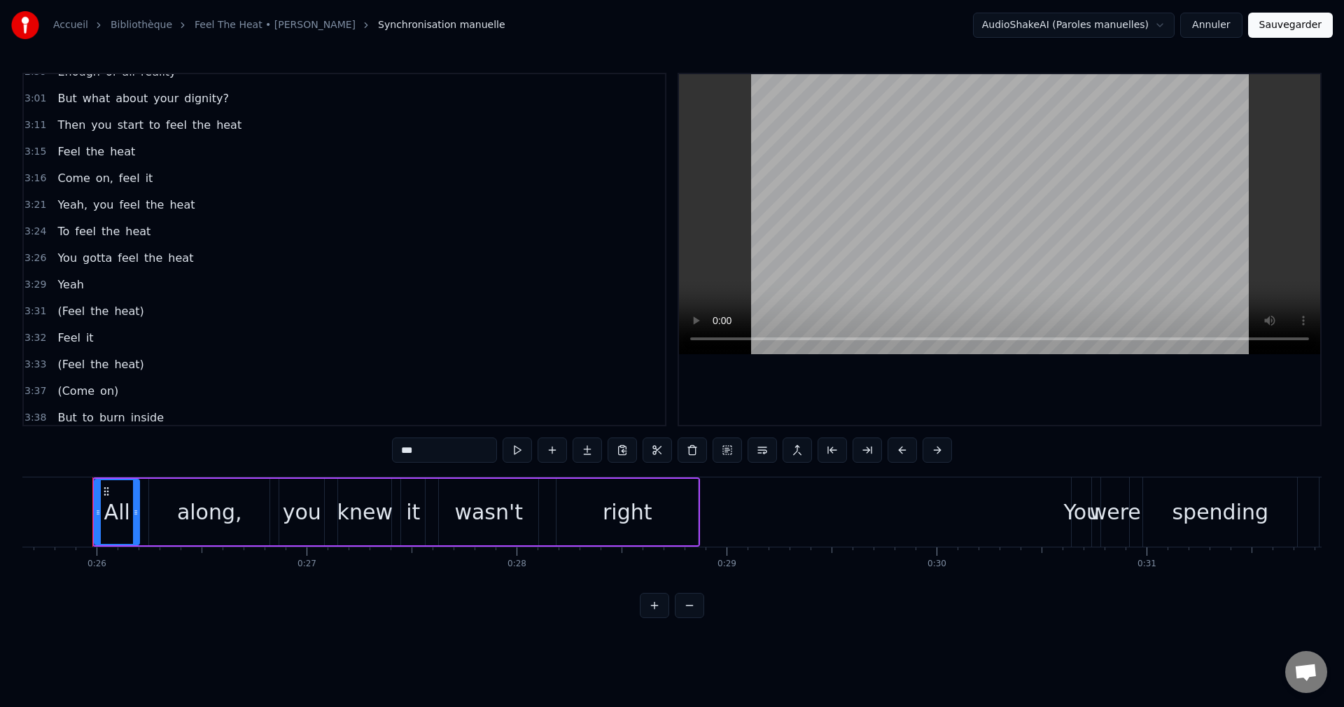
click at [58, 93] on span "But" at bounding box center [67, 98] width 22 height 16
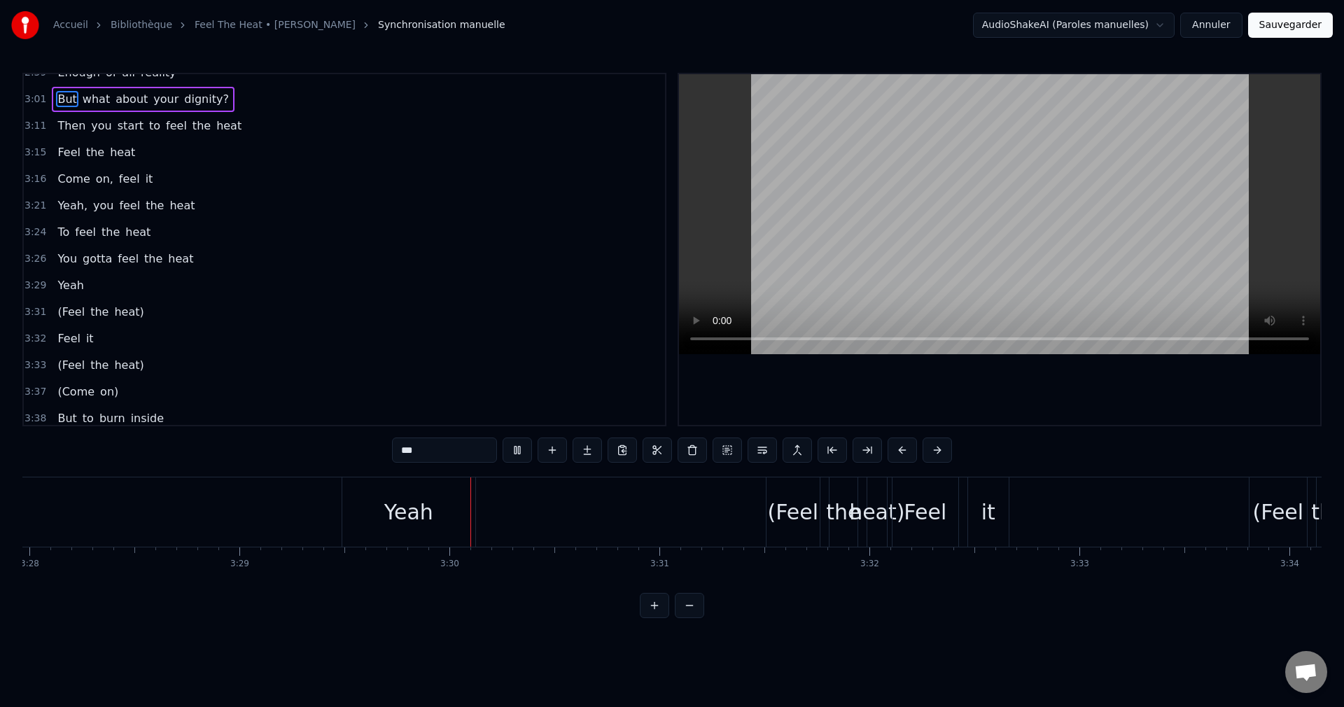
scroll to position [0, 43943]
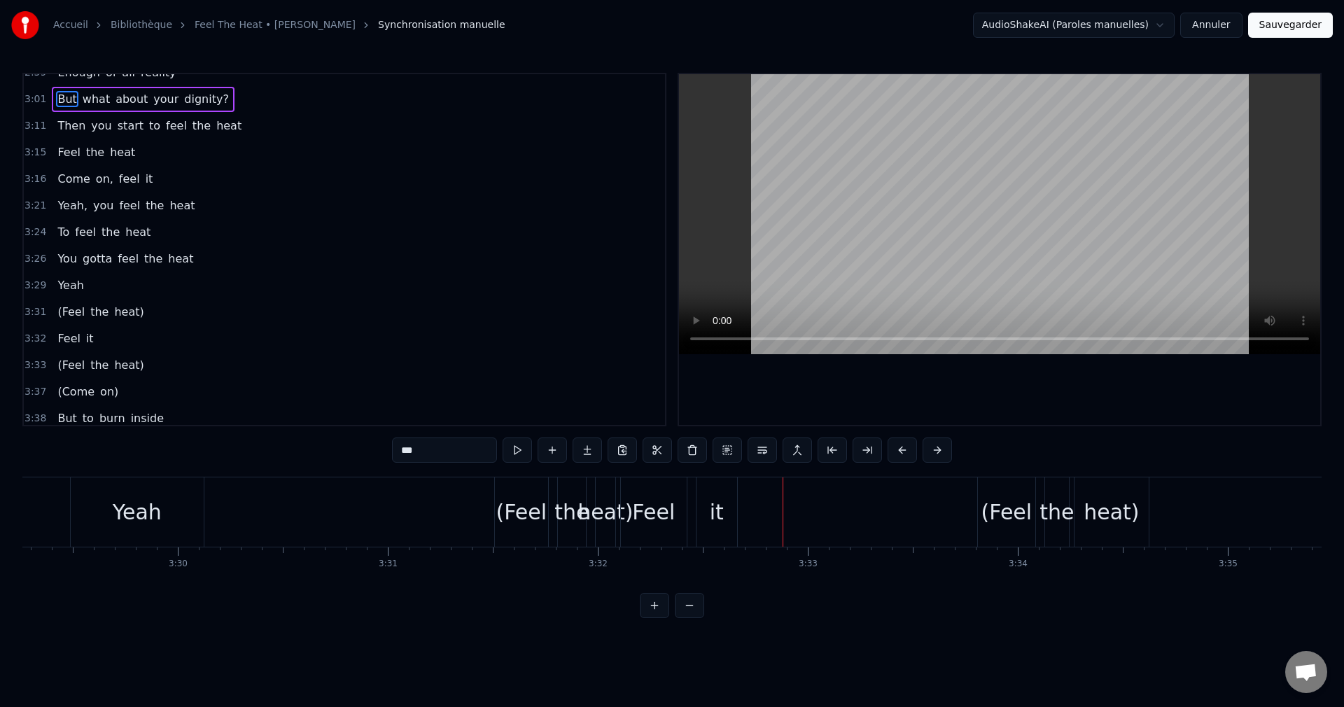
click at [668, 514] on div "Feel" at bounding box center [653, 511] width 43 height 31
type input "****"
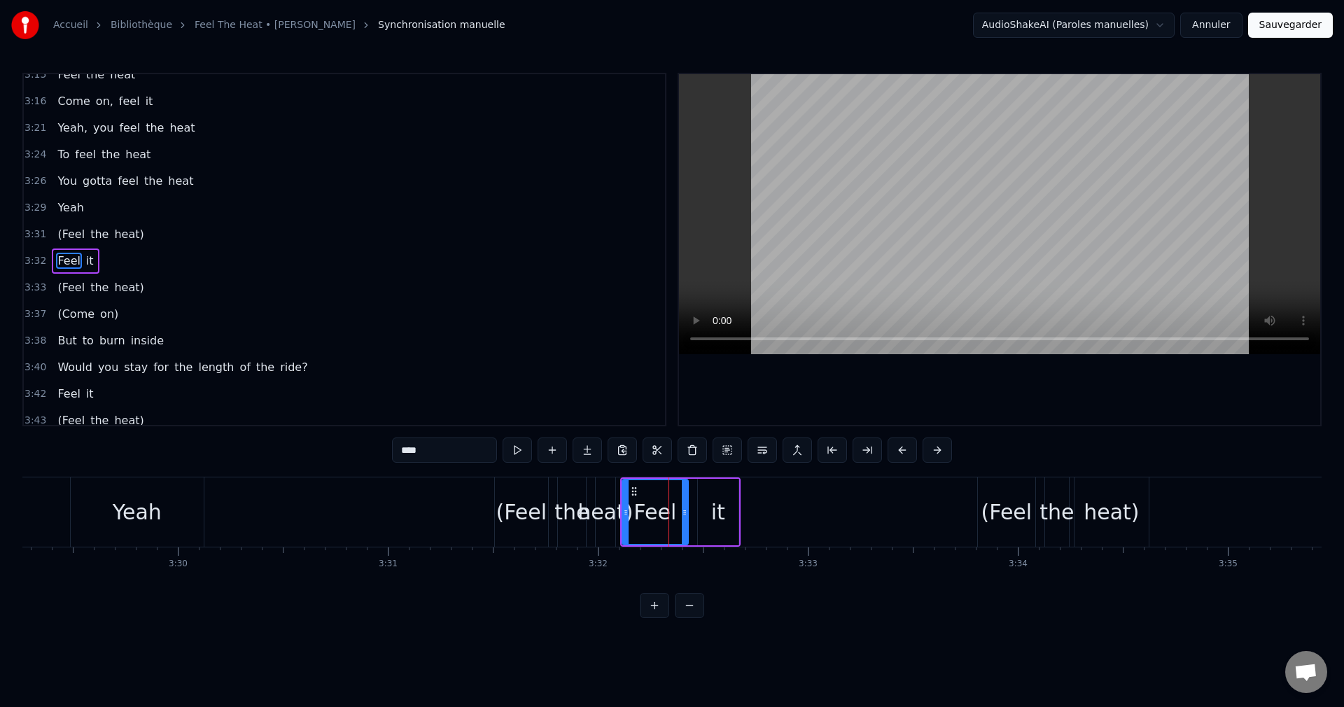
scroll to position [928, 0]
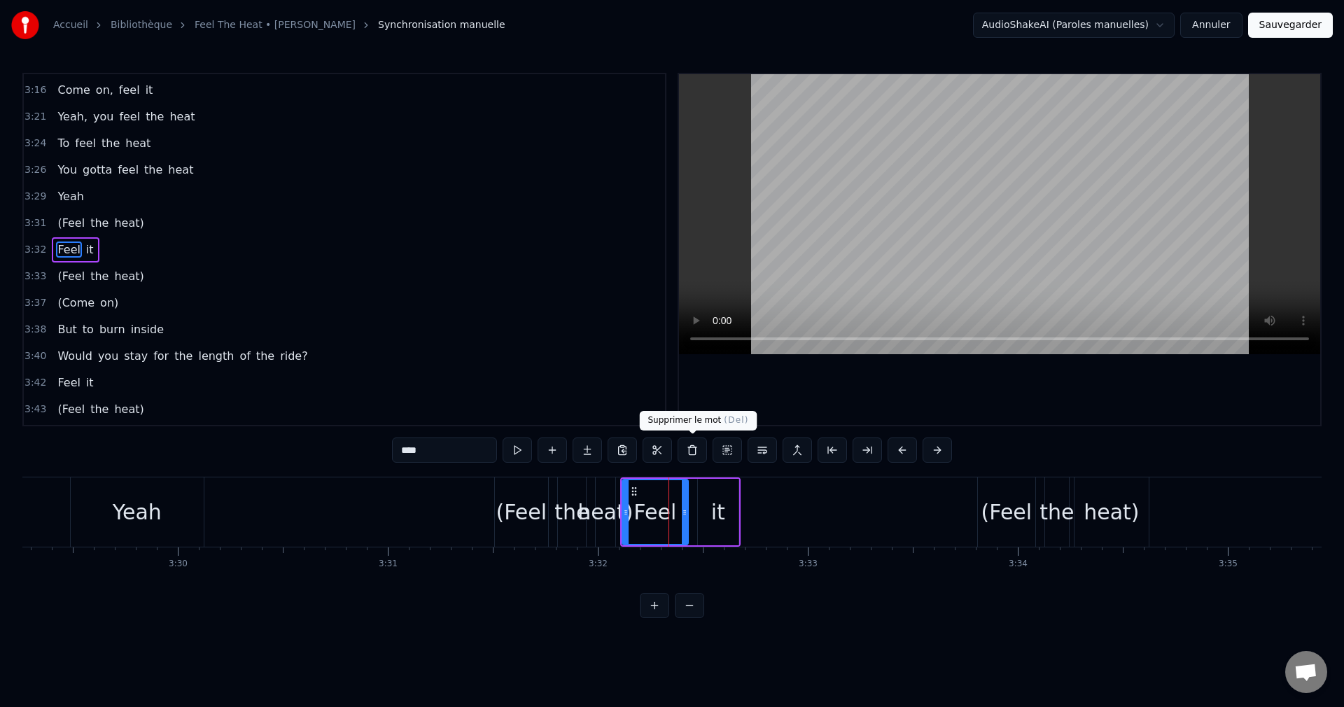
click at [697, 453] on button at bounding box center [692, 449] width 29 height 25
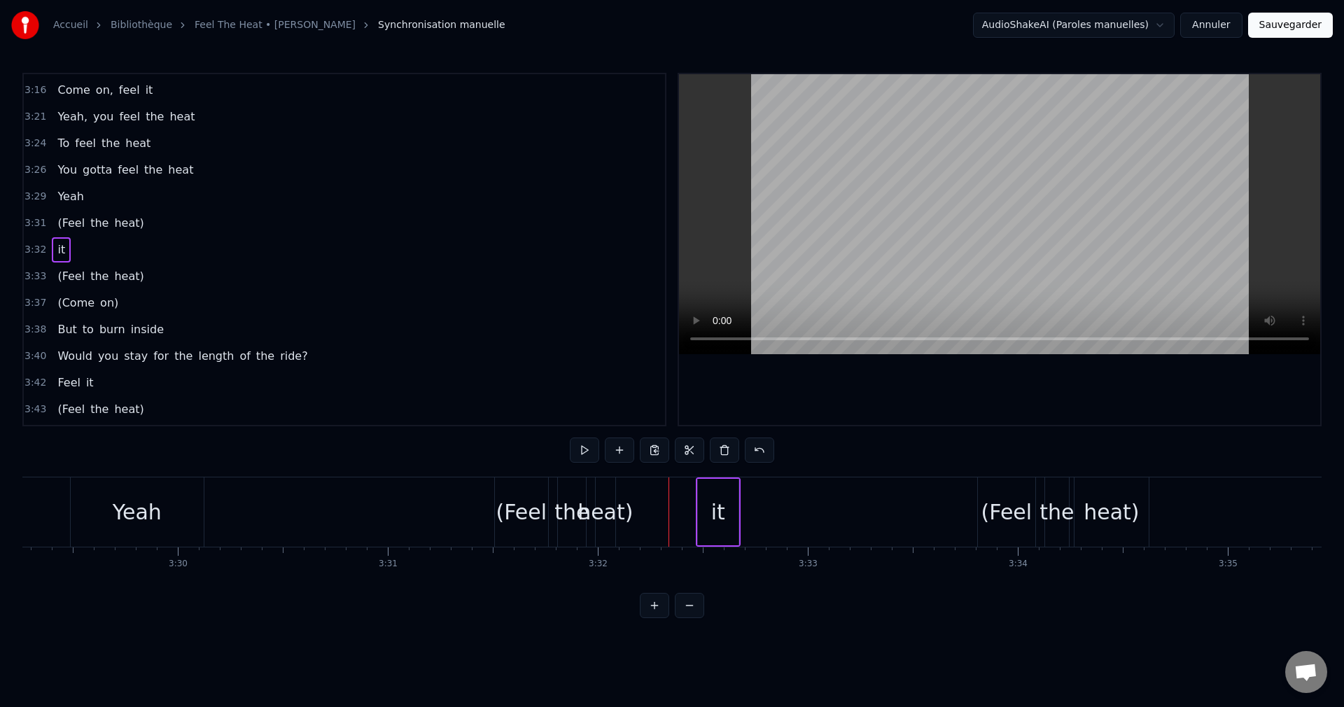
click at [713, 517] on div "it" at bounding box center [718, 511] width 14 height 31
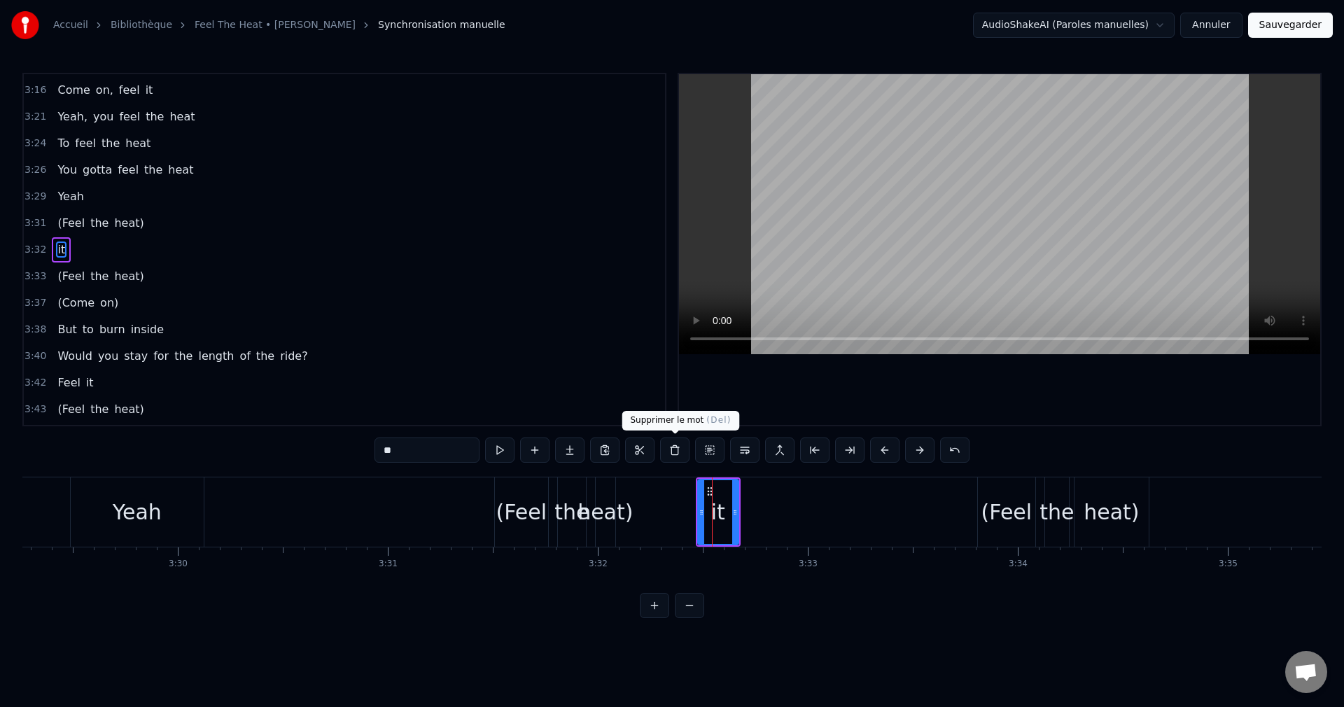
click at [676, 453] on button at bounding box center [674, 449] width 29 height 25
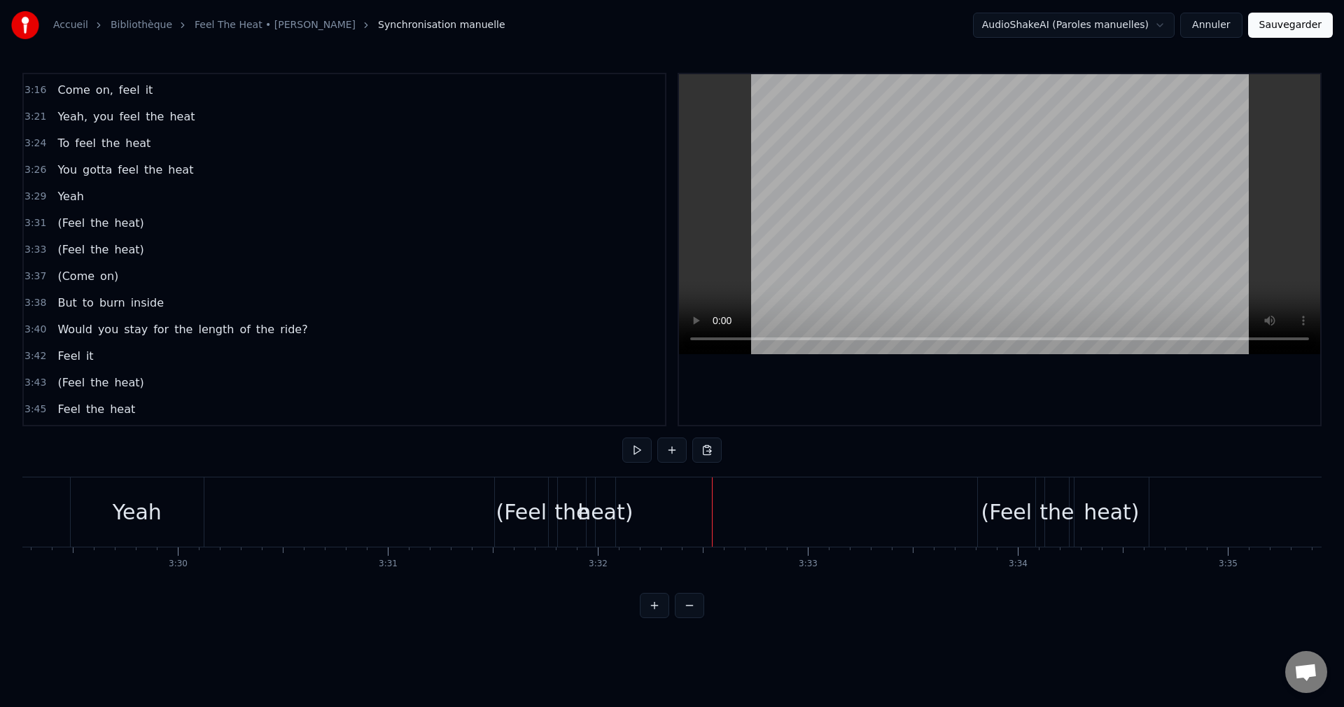
click at [608, 514] on div "heat)" at bounding box center [604, 511] width 55 height 31
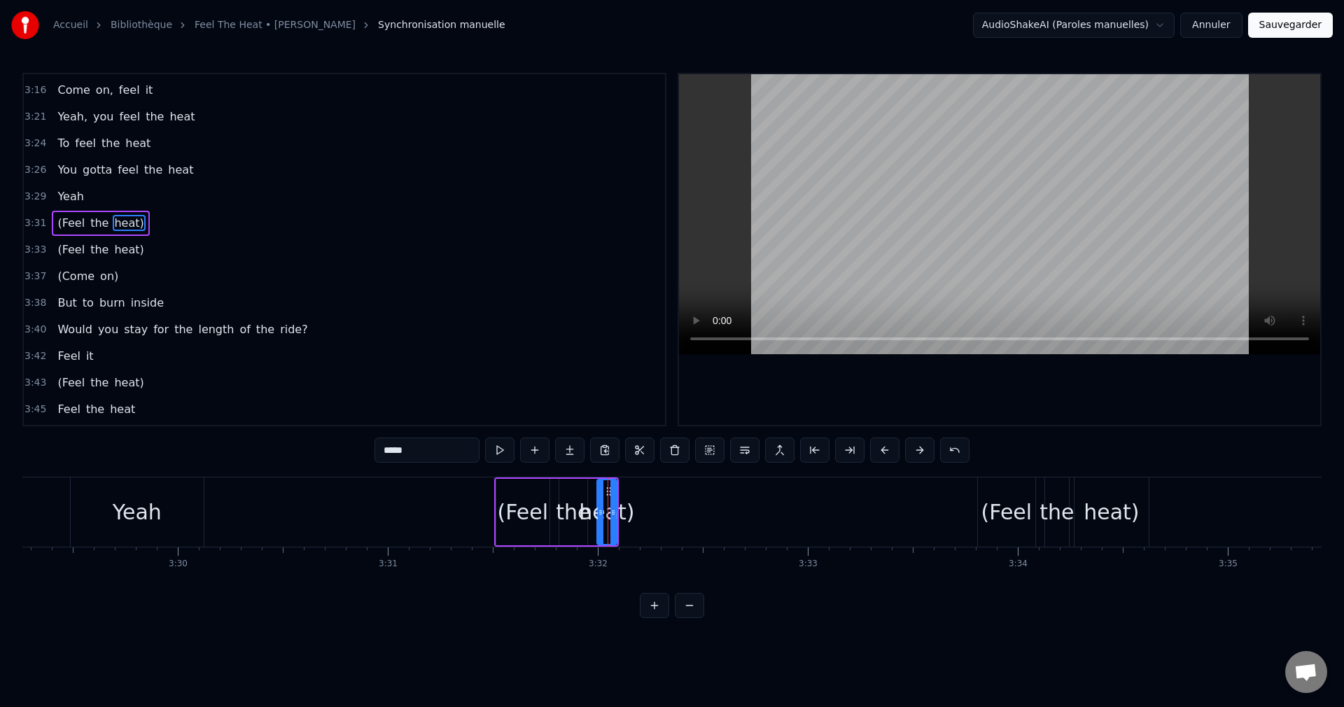
scroll to position [902, 0]
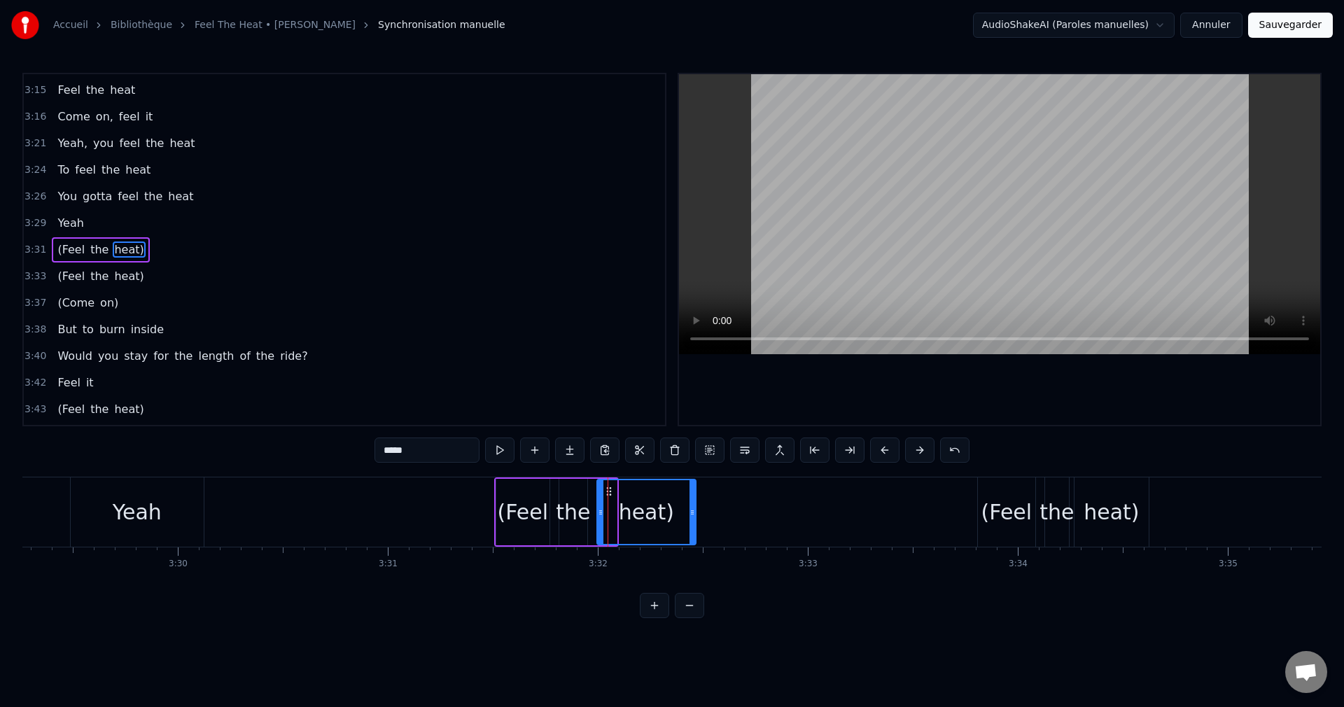
drag, startPoint x: 615, startPoint y: 513, endPoint x: 694, endPoint y: 519, distance: 79.3
click at [694, 519] on div at bounding box center [692, 512] width 6 height 64
click at [608, 487] on icon at bounding box center [608, 491] width 11 height 11
click at [519, 516] on div "(Feel" at bounding box center [523, 511] width 51 height 31
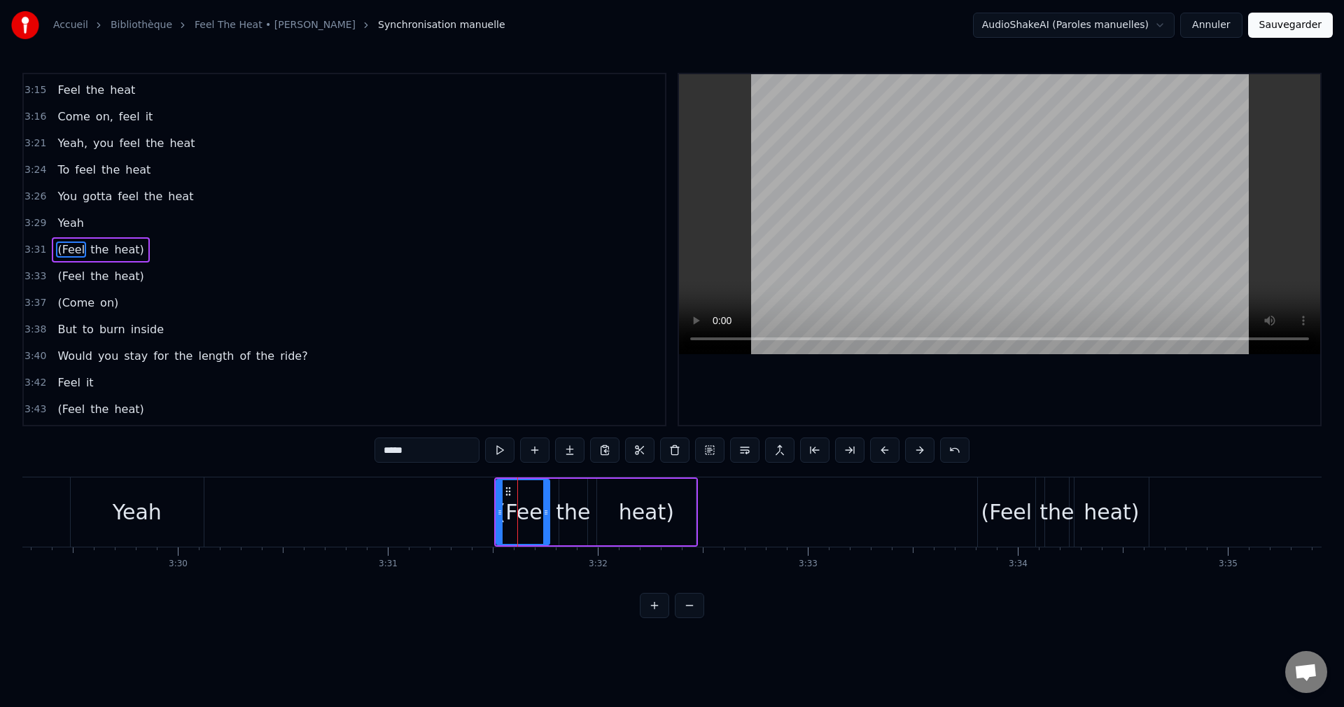
drag, startPoint x: 384, startPoint y: 451, endPoint x: 311, endPoint y: 463, distance: 74.6
click at [311, 463] on div "0:25 All along, you knew it wasn't right 0:30 You were spending time losing sig…" at bounding box center [671, 345] width 1299 height 545
click at [628, 507] on div "heat)" at bounding box center [646, 511] width 55 height 31
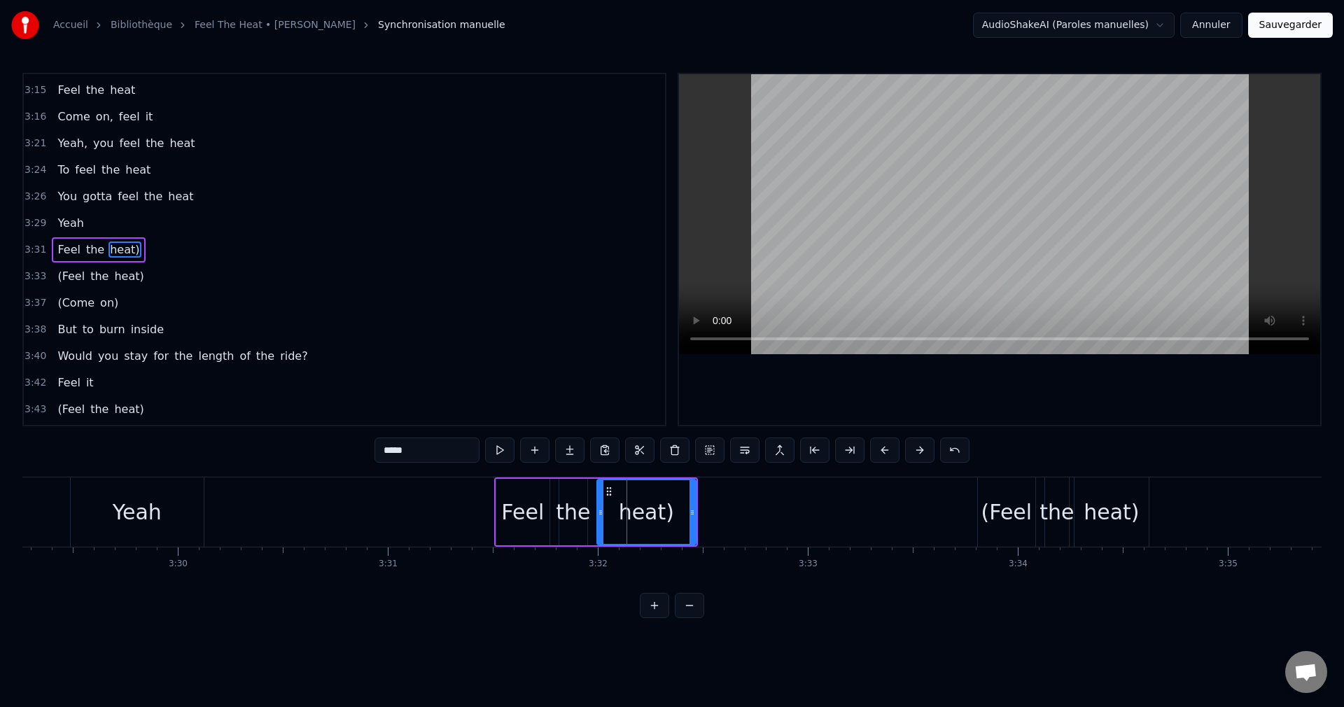
click at [437, 453] on input "*****" at bounding box center [426, 449] width 105 height 25
type input "****"
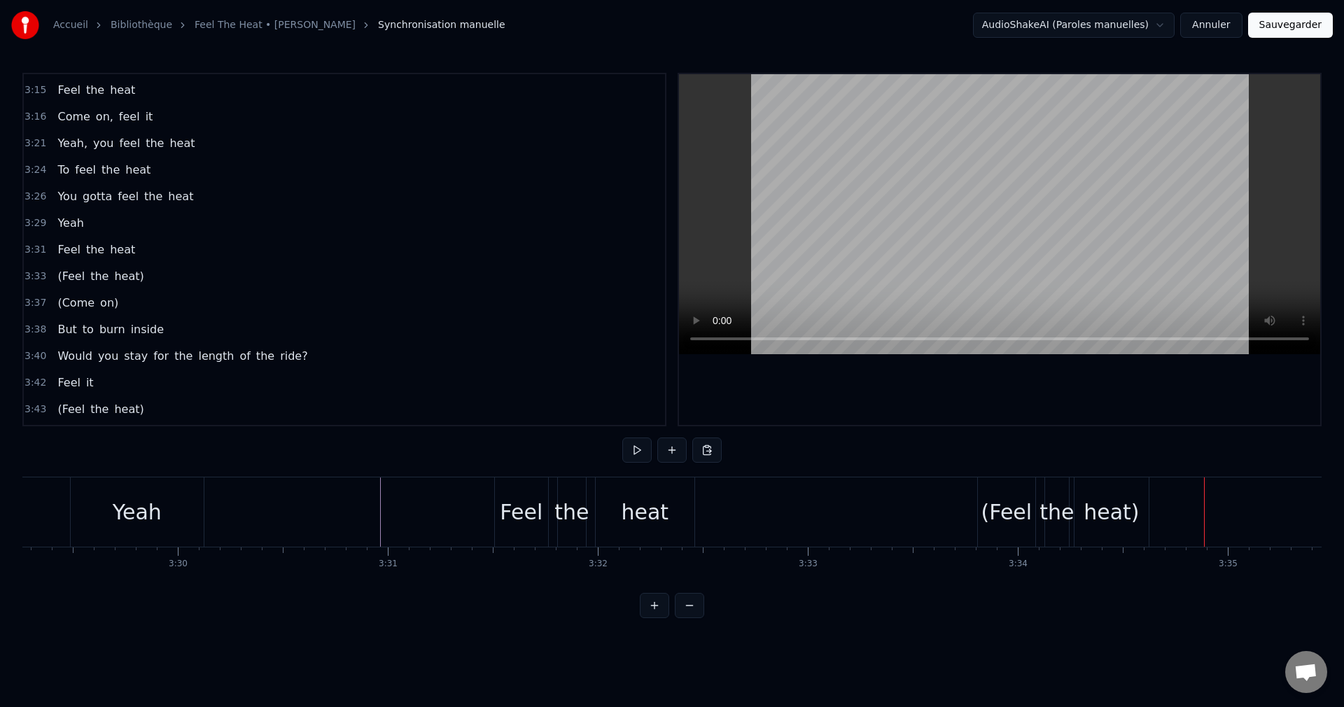
click at [1000, 515] on div "(Feel" at bounding box center [1006, 511] width 51 height 31
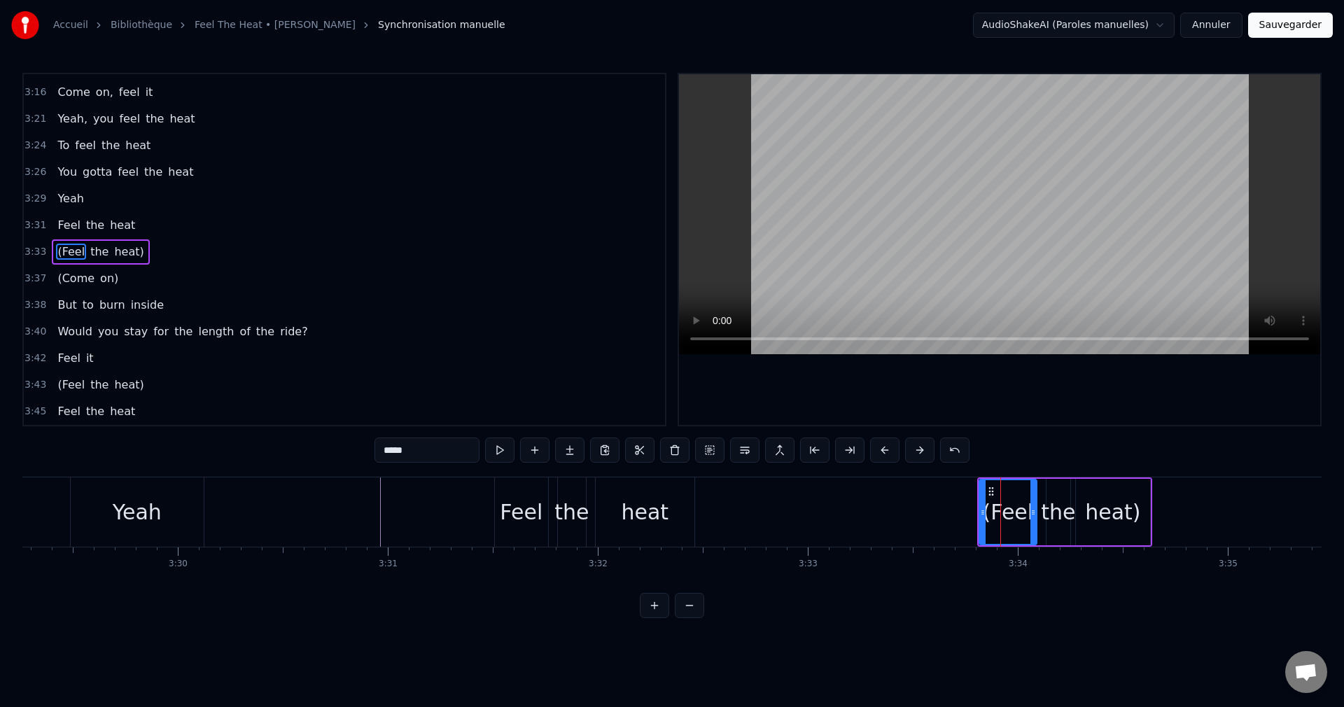
scroll to position [928, 0]
click at [386, 451] on input "*****" at bounding box center [426, 449] width 105 height 25
click at [1111, 515] on div "heat)" at bounding box center [1112, 511] width 55 height 31
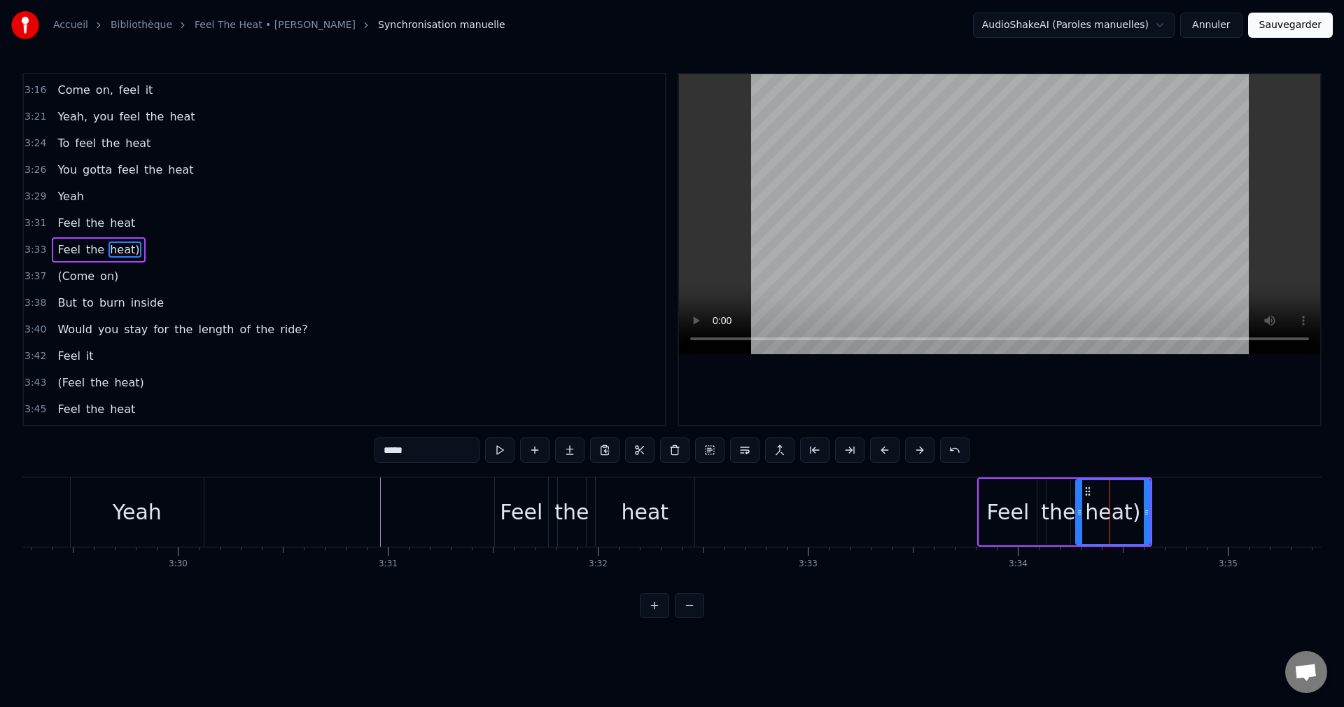
click at [433, 456] on input "*****" at bounding box center [426, 449] width 105 height 25
type input "****"
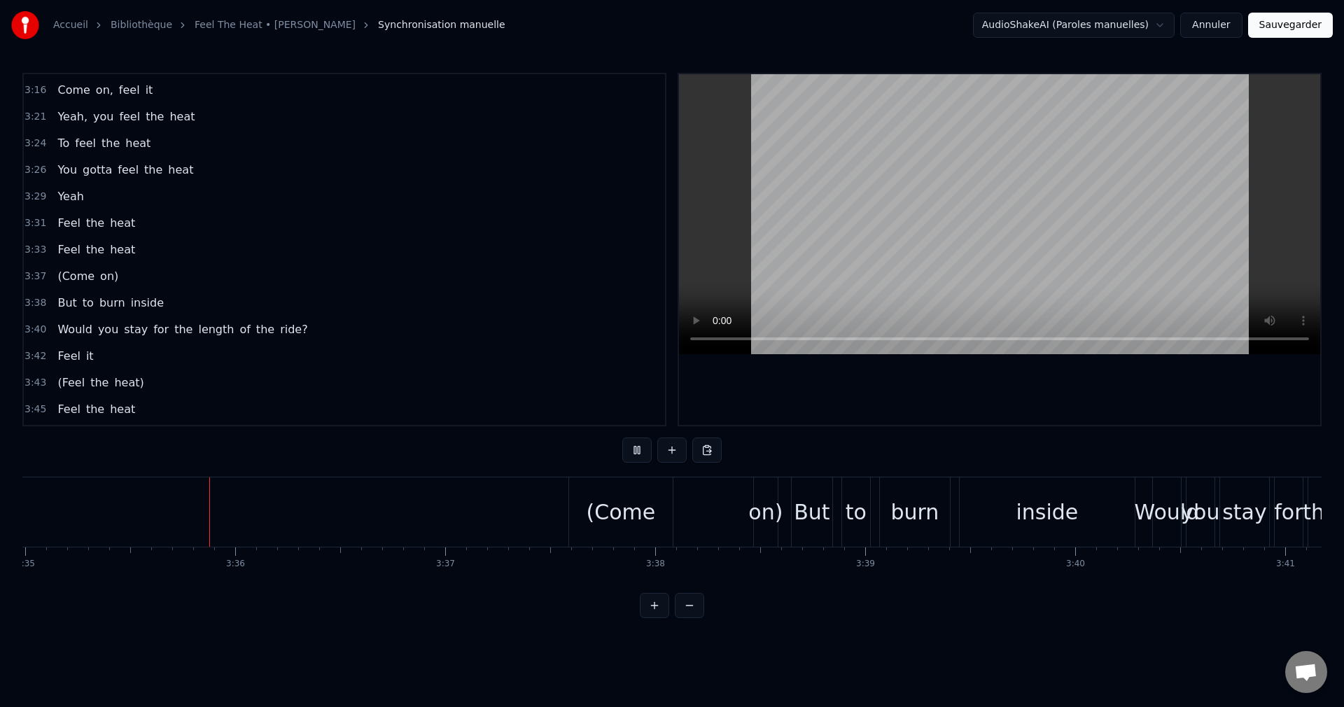
scroll to position [0, 45151]
click at [618, 517] on div "(Come" at bounding box center [615, 511] width 69 height 31
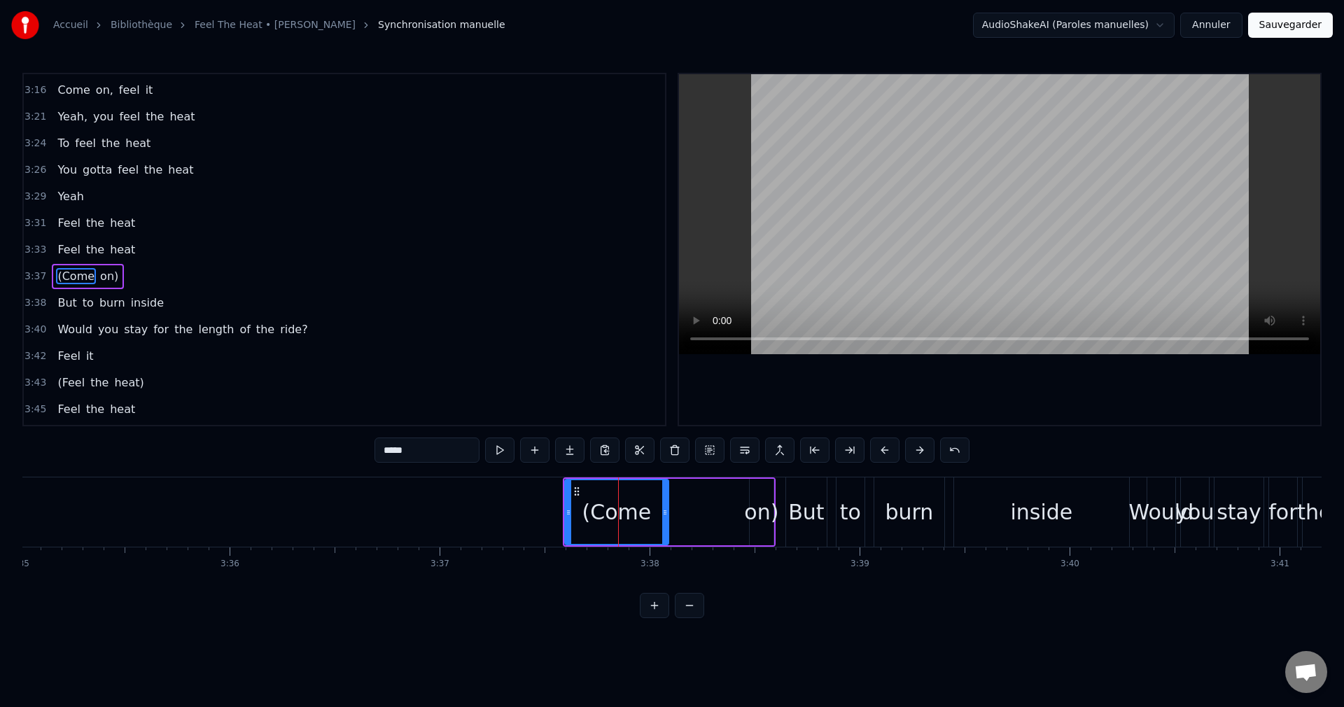
scroll to position [955, 0]
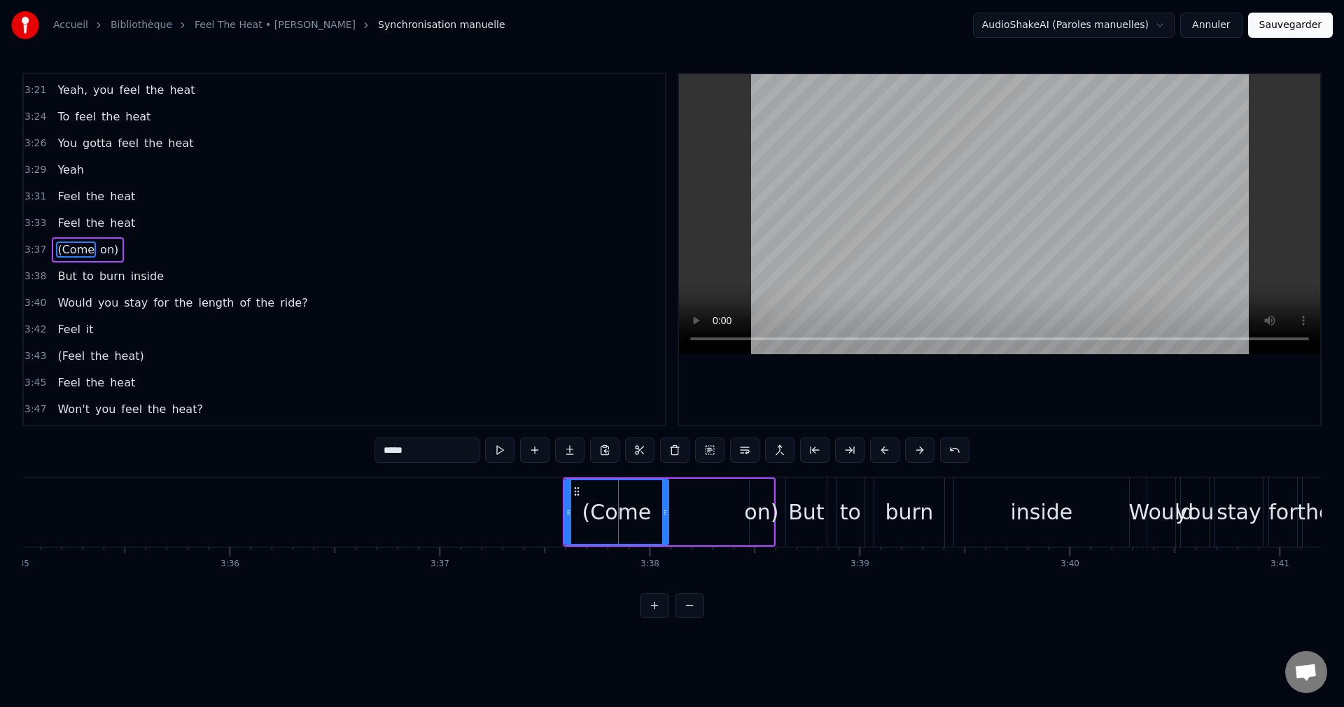
click at [386, 450] on input "*****" at bounding box center [426, 449] width 105 height 25
drag, startPoint x: 664, startPoint y: 510, endPoint x: 623, endPoint y: 514, distance: 41.5
click at [623, 514] on icon at bounding box center [624, 512] width 6 height 11
click at [761, 513] on div "on)" at bounding box center [761, 511] width 34 height 31
drag, startPoint x: 763, startPoint y: 489, endPoint x: 641, endPoint y: 506, distance: 122.9
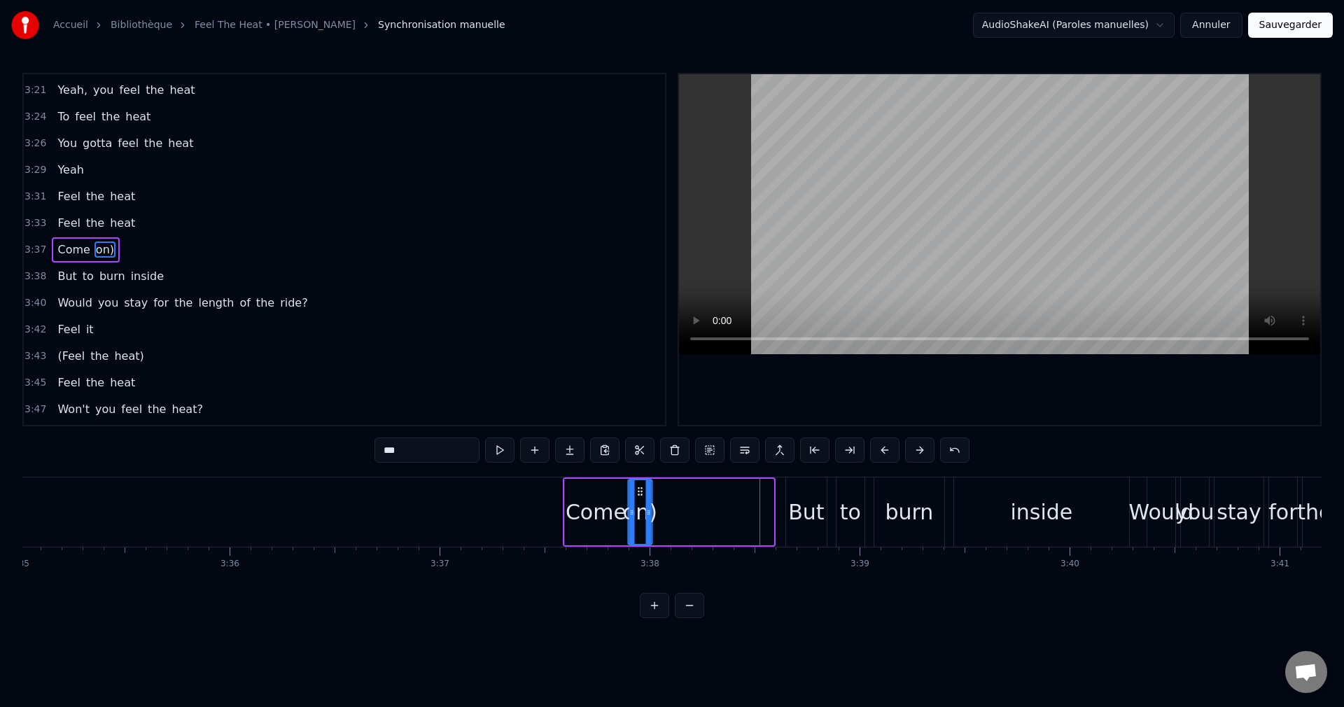
click at [641, 506] on div "on)" at bounding box center [640, 512] width 22 height 64
click at [405, 449] on input "***" at bounding box center [426, 449] width 105 height 25
type input "**"
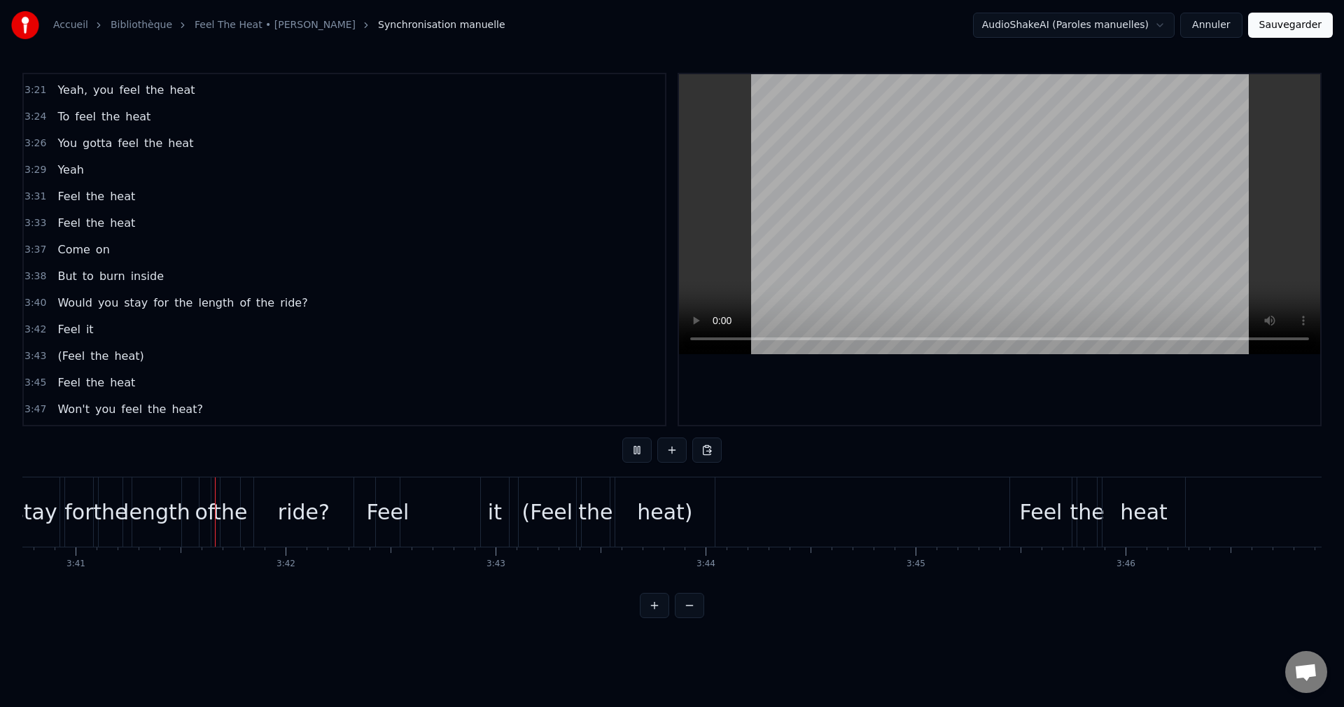
scroll to position [0, 46356]
click at [388, 520] on div "Feel" at bounding box center [386, 511] width 43 height 31
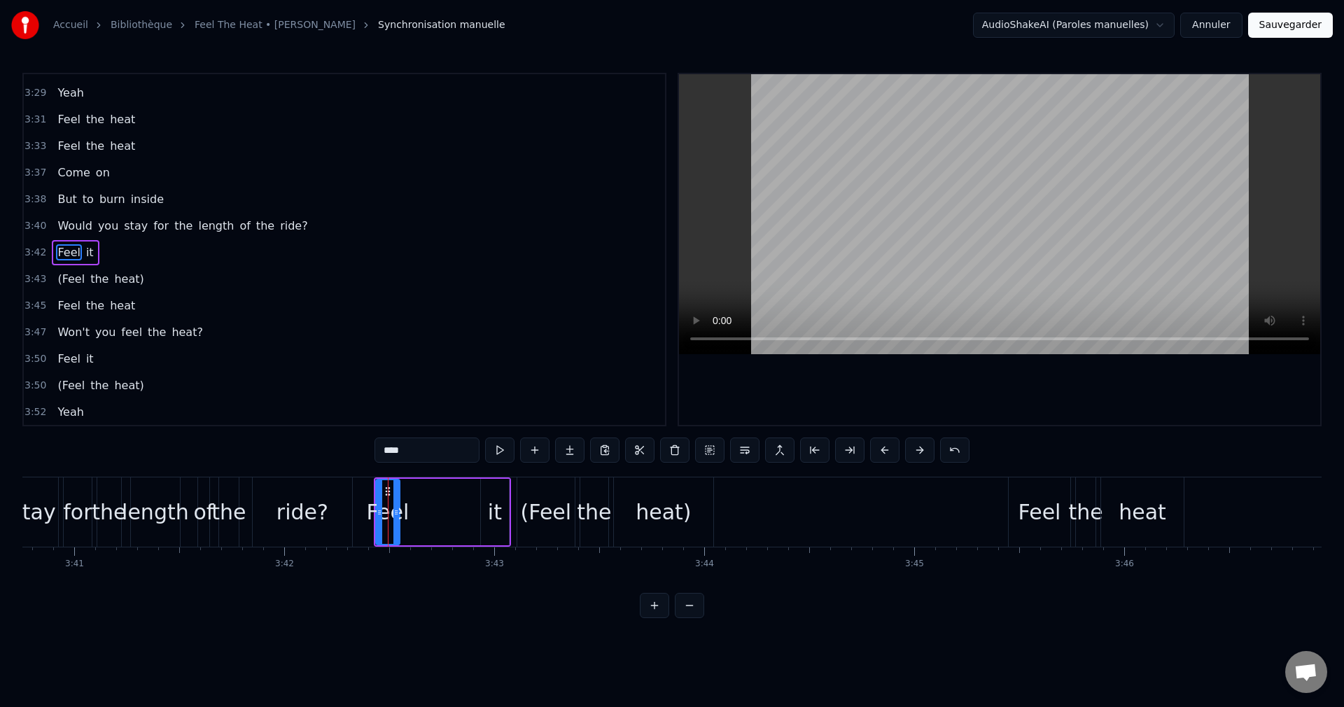
scroll to position [1035, 0]
click at [671, 454] on button at bounding box center [674, 449] width 29 height 25
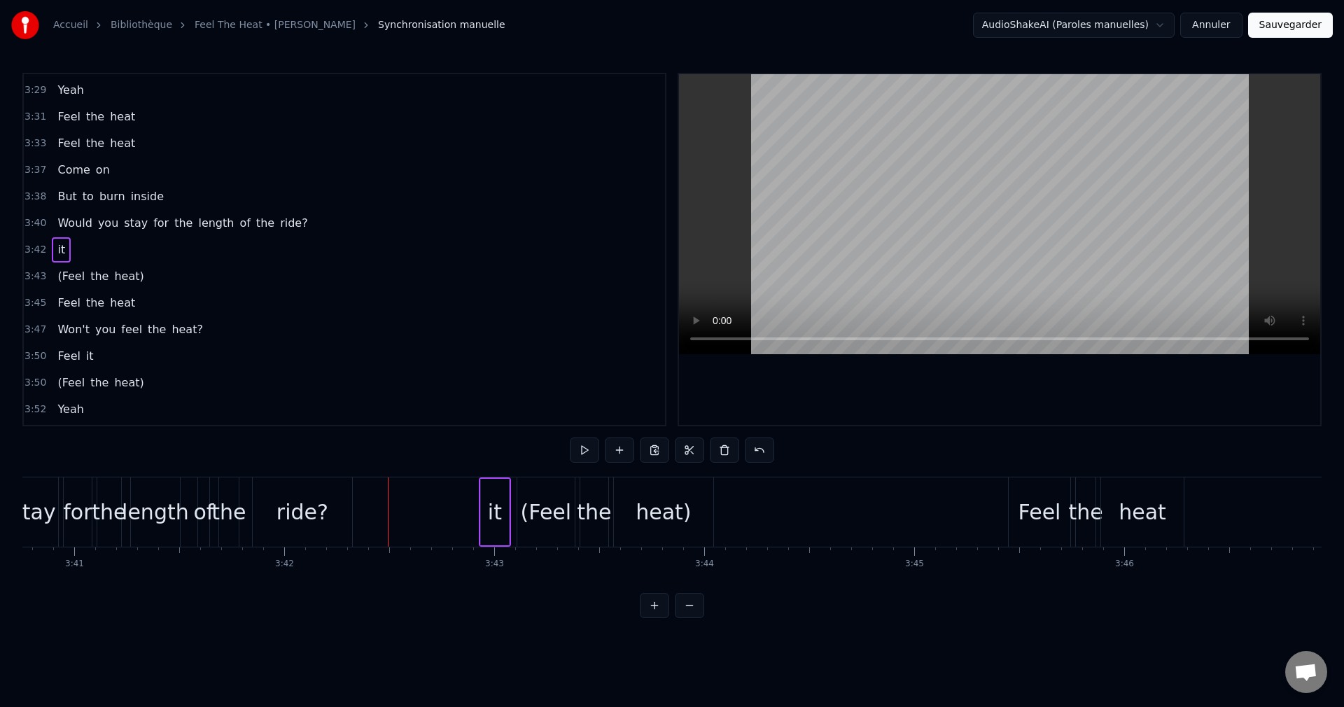
click at [499, 524] on div "it" at bounding box center [495, 511] width 14 height 31
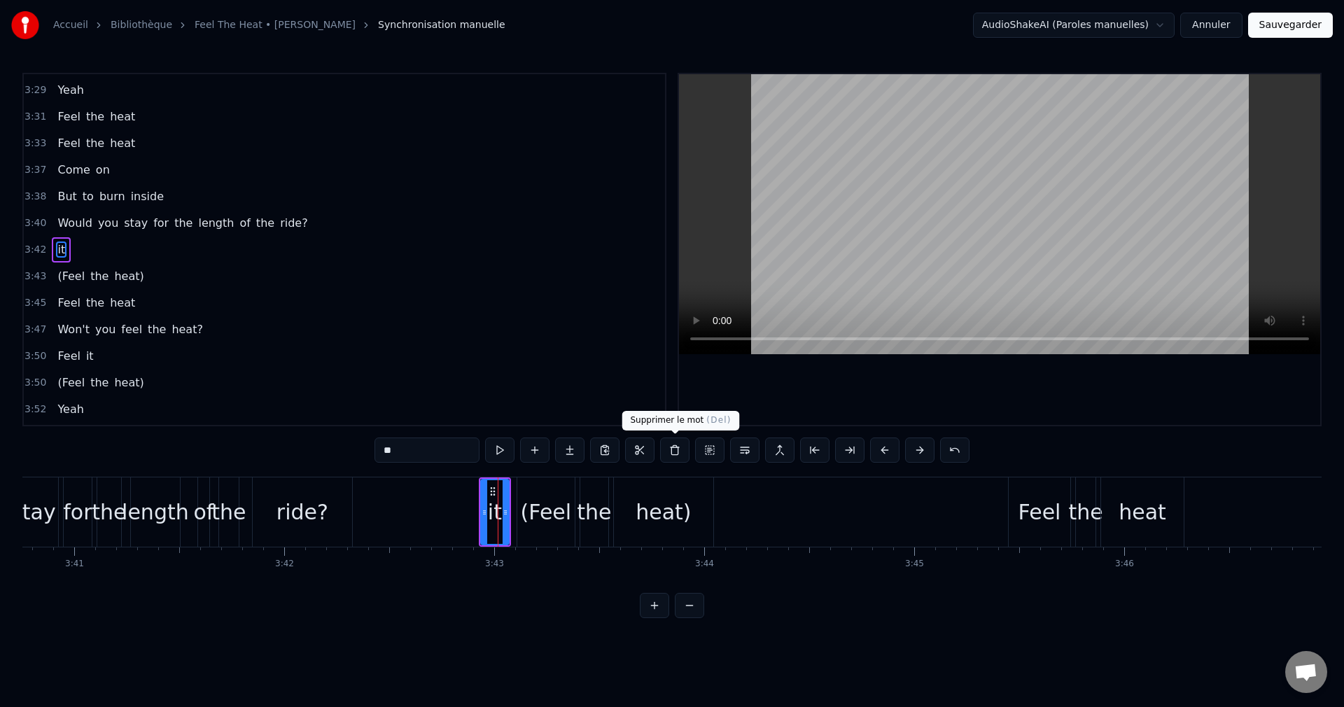
click at [671, 455] on button at bounding box center [674, 449] width 29 height 25
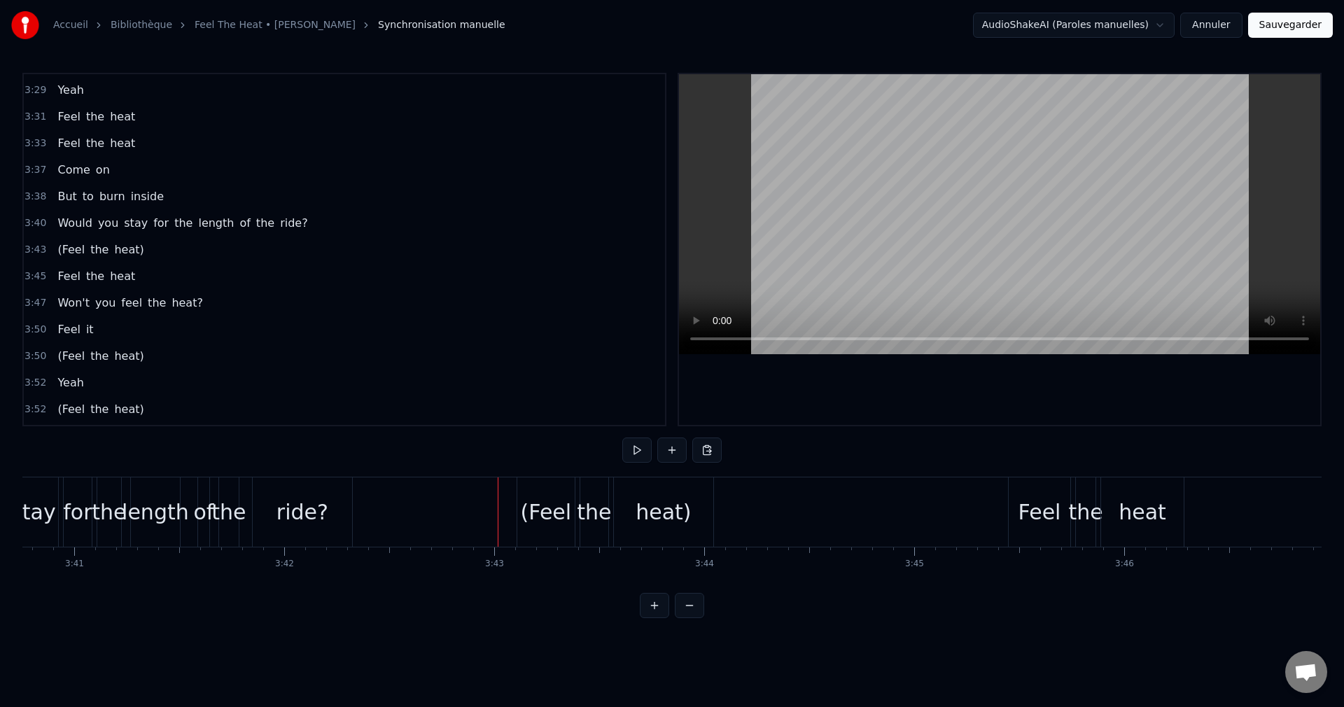
click at [310, 531] on div "ride?" at bounding box center [302, 511] width 99 height 69
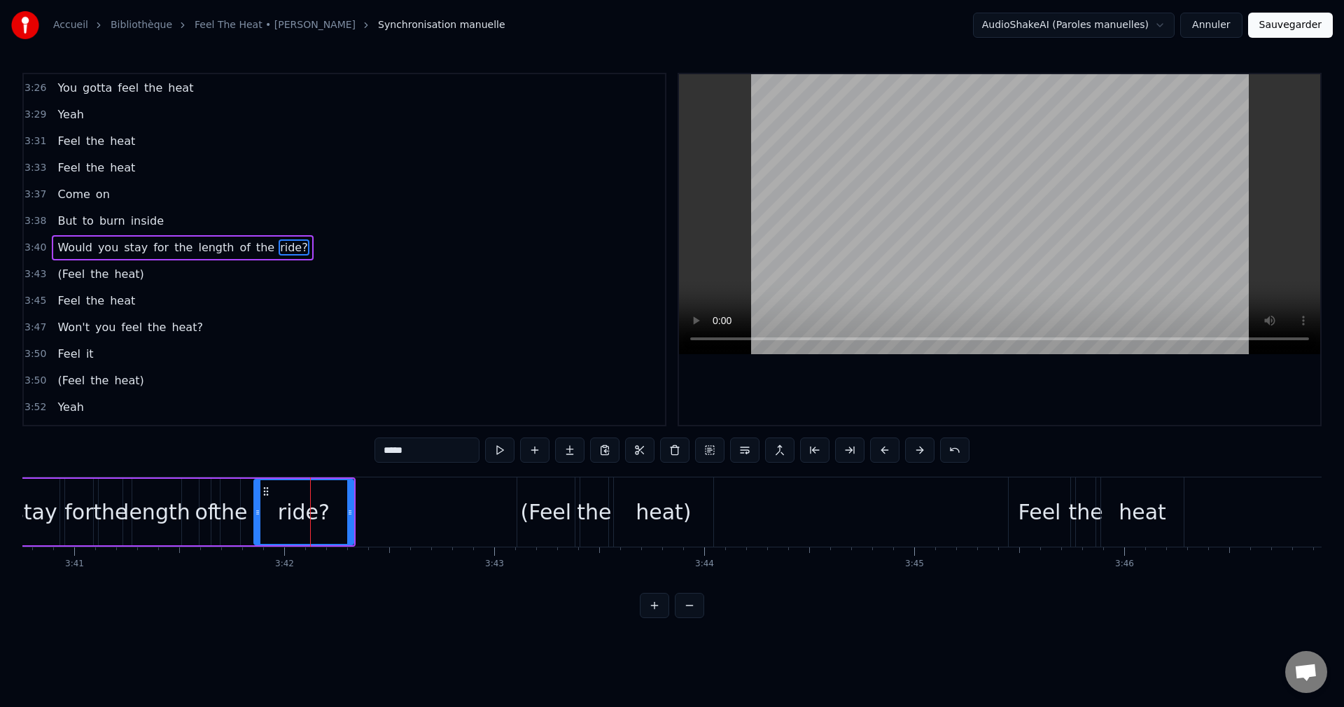
scroll to position [1008, 0]
click at [536, 497] on div "(Feel" at bounding box center [546, 511] width 51 height 31
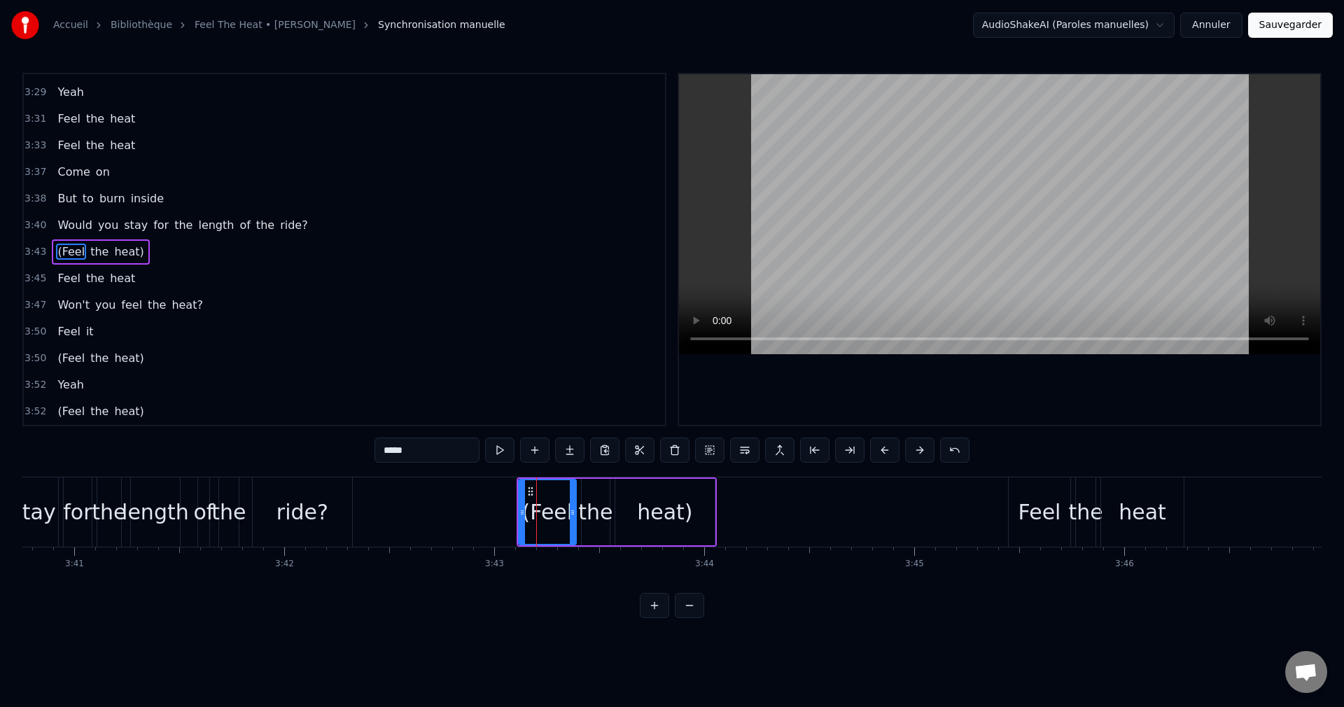
scroll to position [1035, 0]
click at [388, 449] on input "*****" at bounding box center [426, 449] width 105 height 25
click at [661, 519] on div "heat)" at bounding box center [664, 511] width 55 height 31
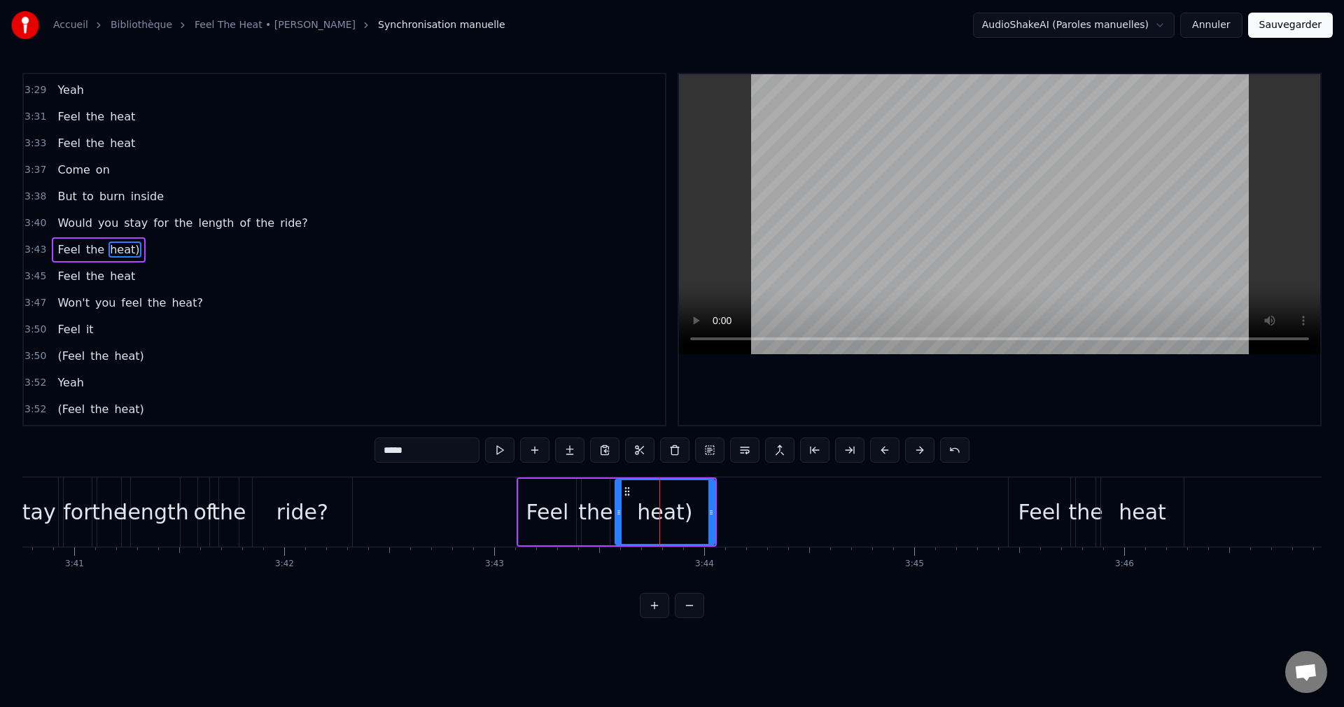
click at [421, 447] on input "*****" at bounding box center [426, 449] width 105 height 25
type input "****"
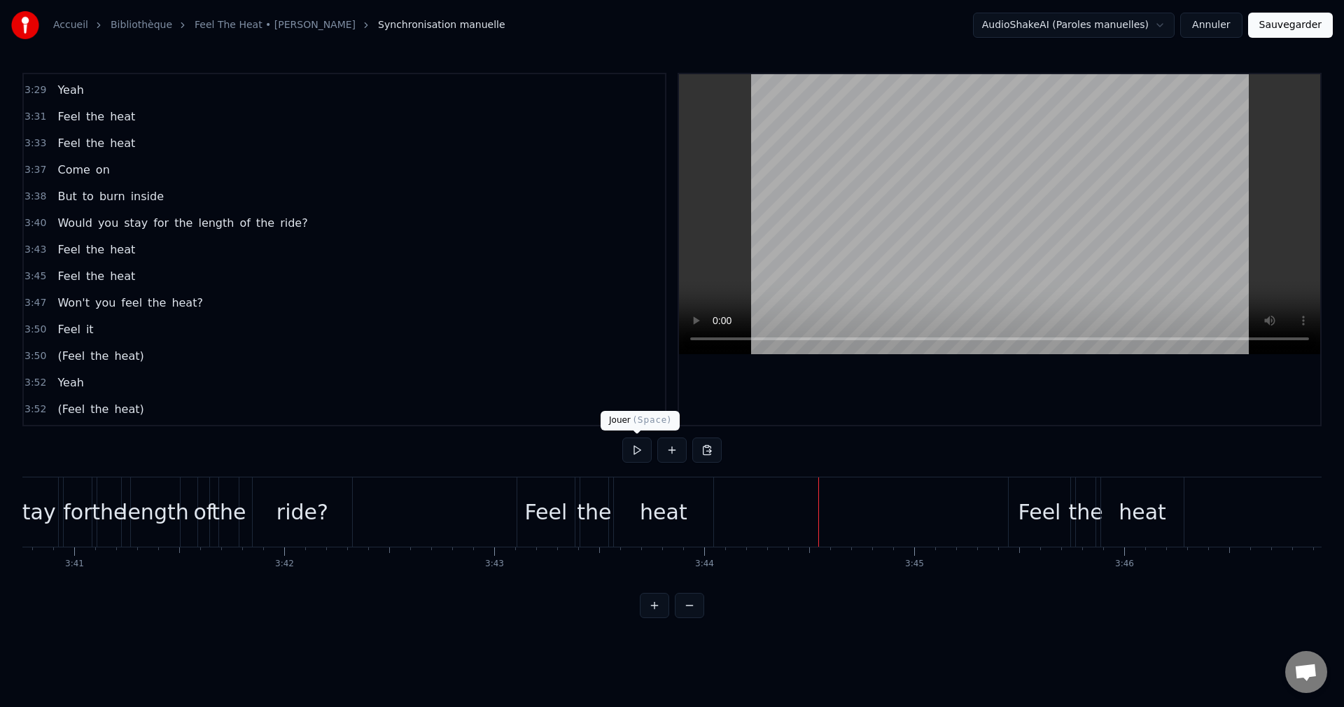
click at [640, 449] on button at bounding box center [636, 449] width 29 height 25
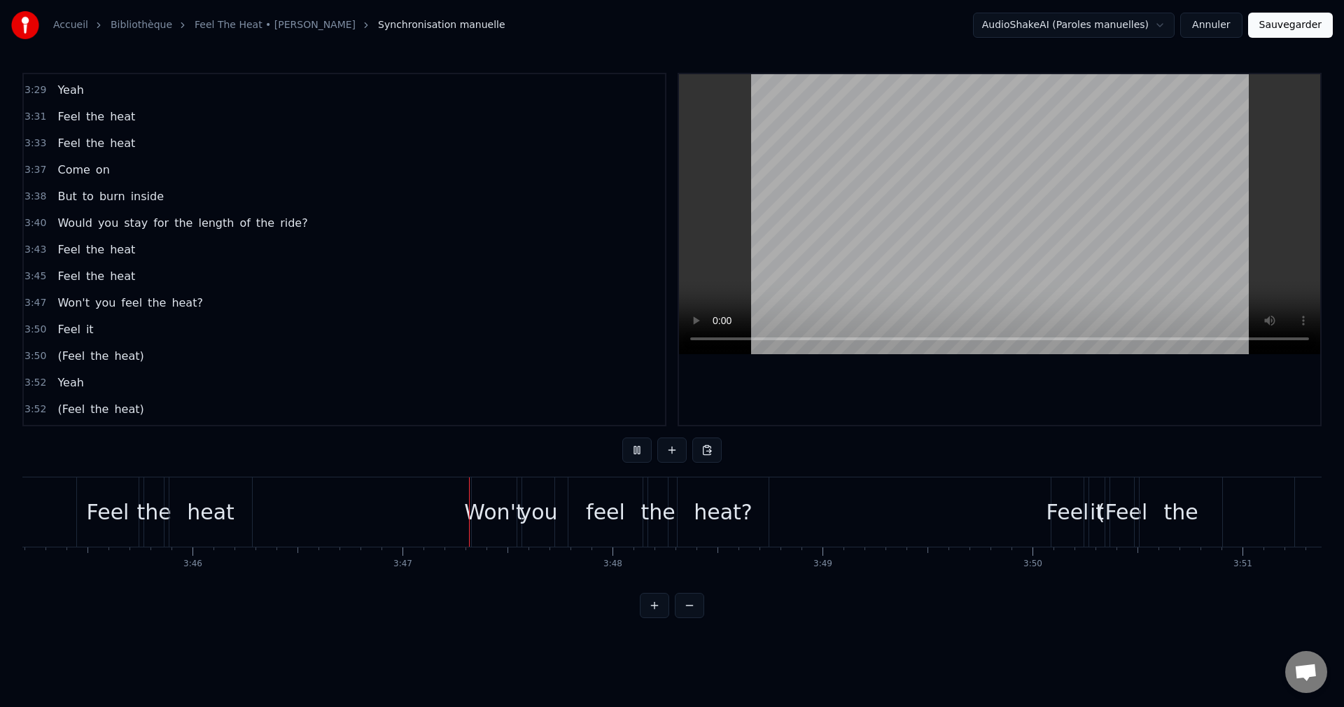
scroll to position [0, 47569]
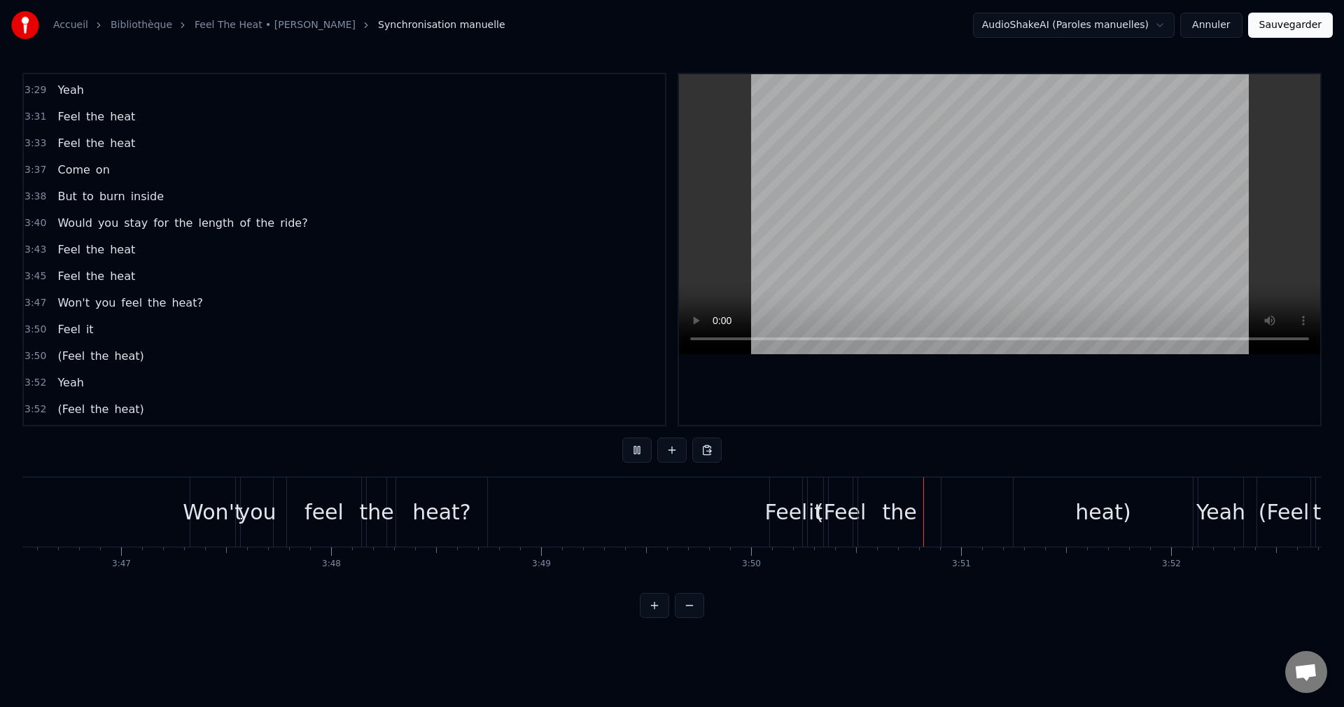
click at [640, 449] on button at bounding box center [636, 449] width 29 height 25
click at [786, 524] on div "Feel" at bounding box center [786, 511] width 43 height 31
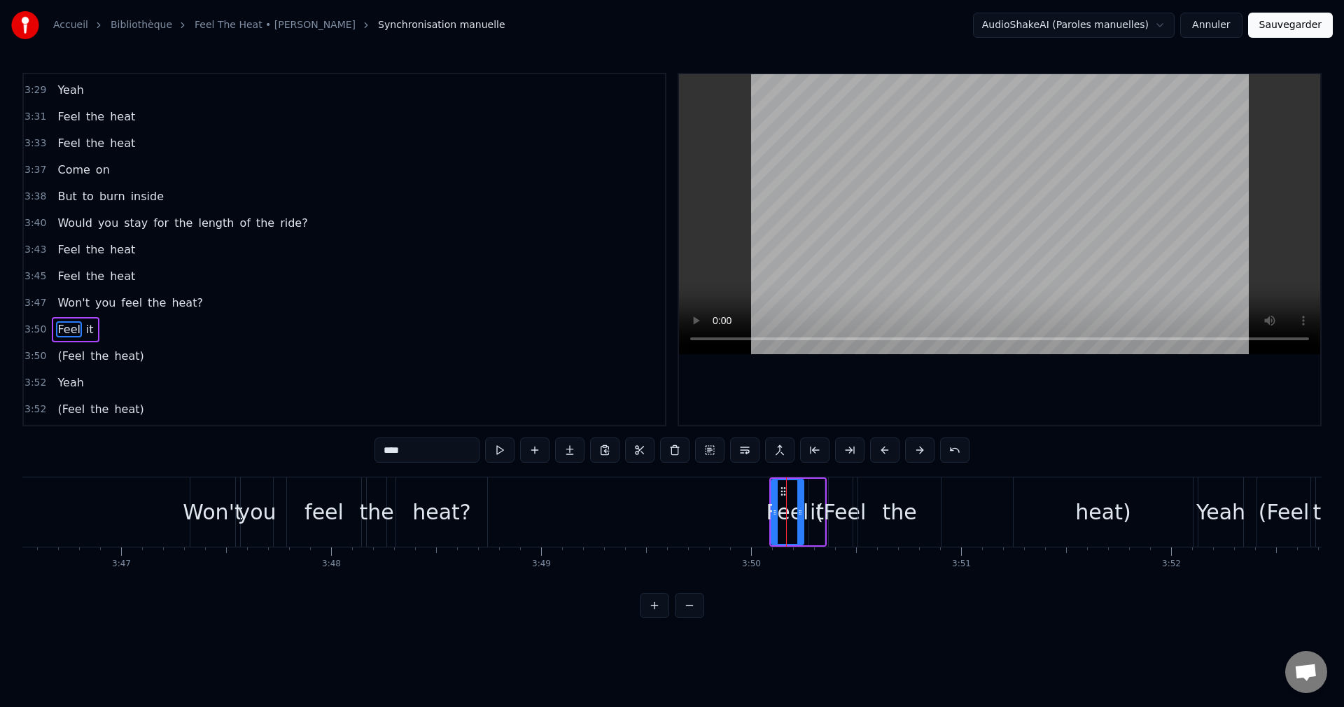
scroll to position [1086, 0]
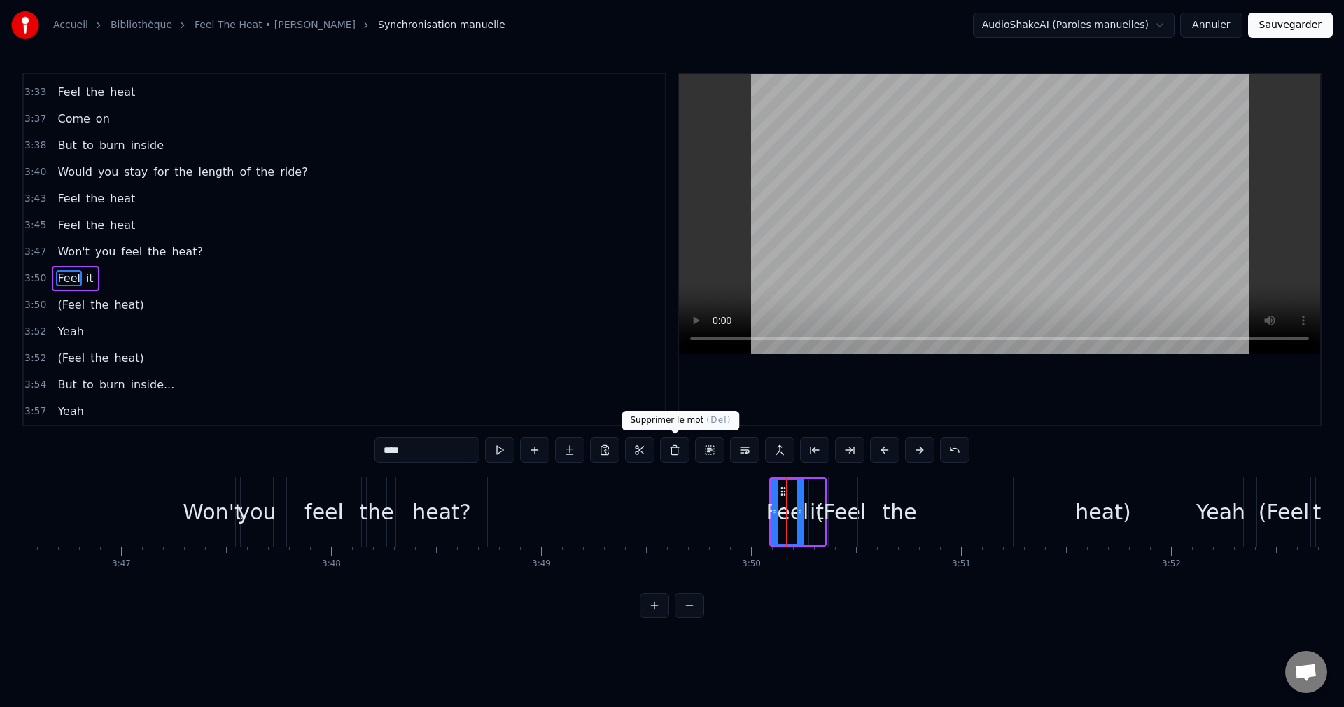
click at [678, 454] on button at bounding box center [674, 449] width 29 height 25
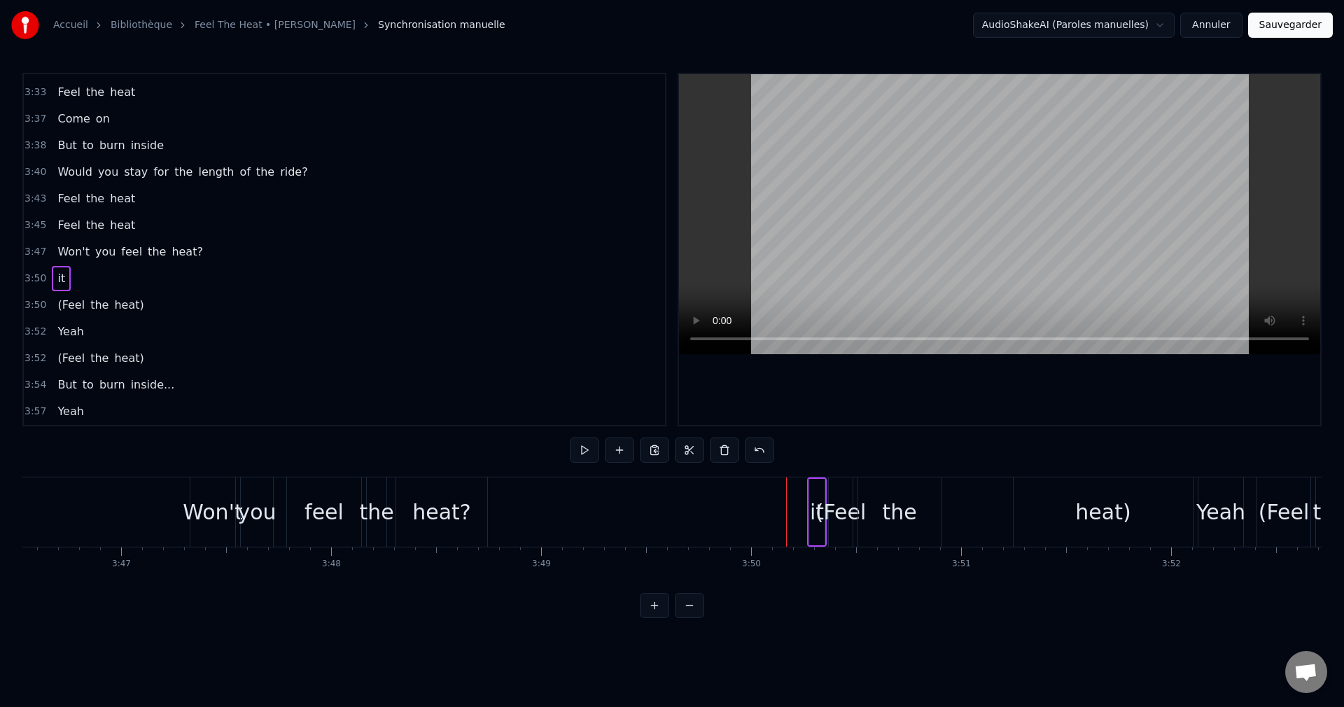
click at [815, 524] on div "it" at bounding box center [817, 511] width 14 height 31
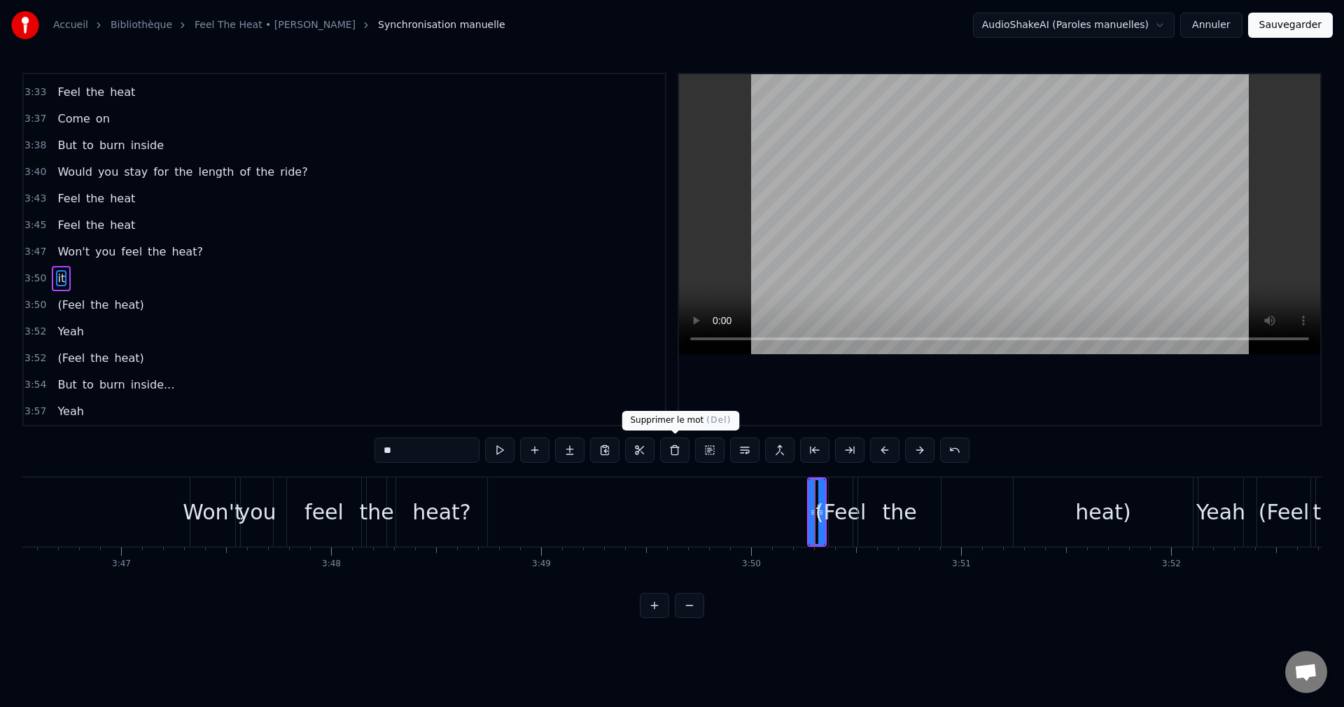
click at [671, 457] on button at bounding box center [674, 449] width 29 height 25
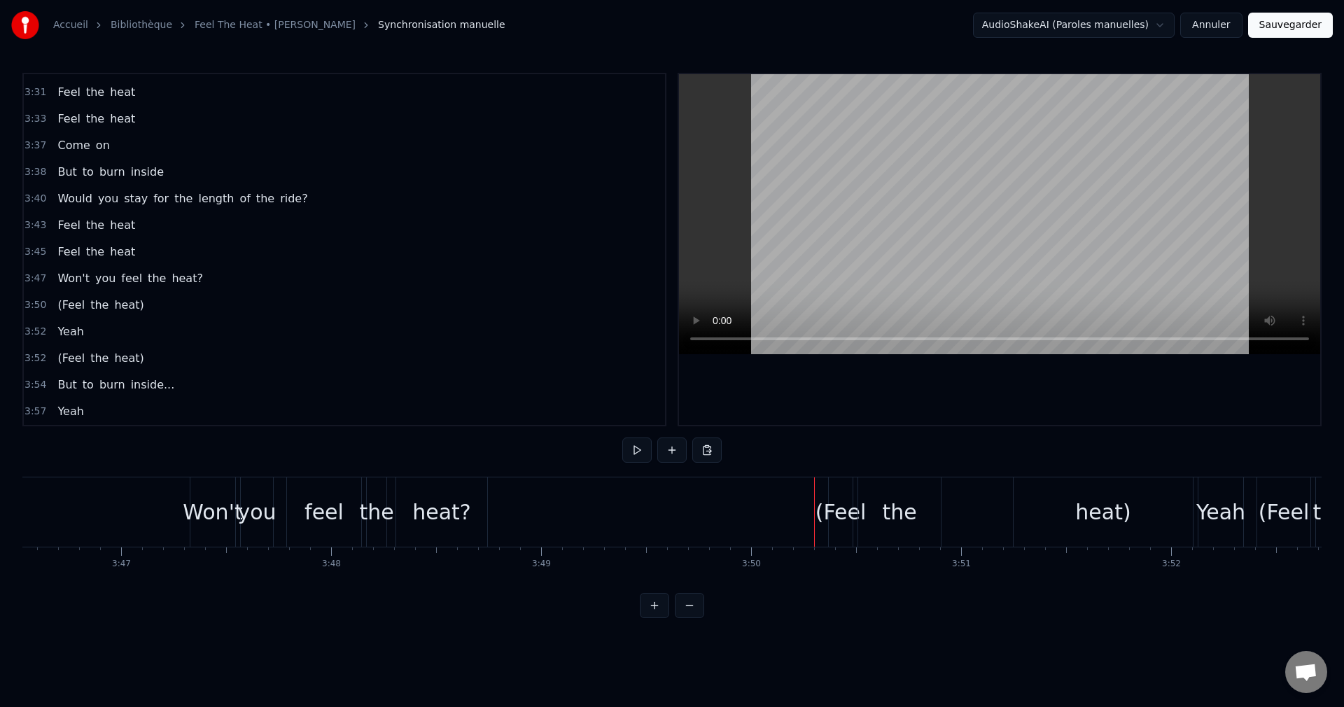
scroll to position [1059, 0]
click at [841, 521] on div "(Feel" at bounding box center [840, 511] width 51 height 31
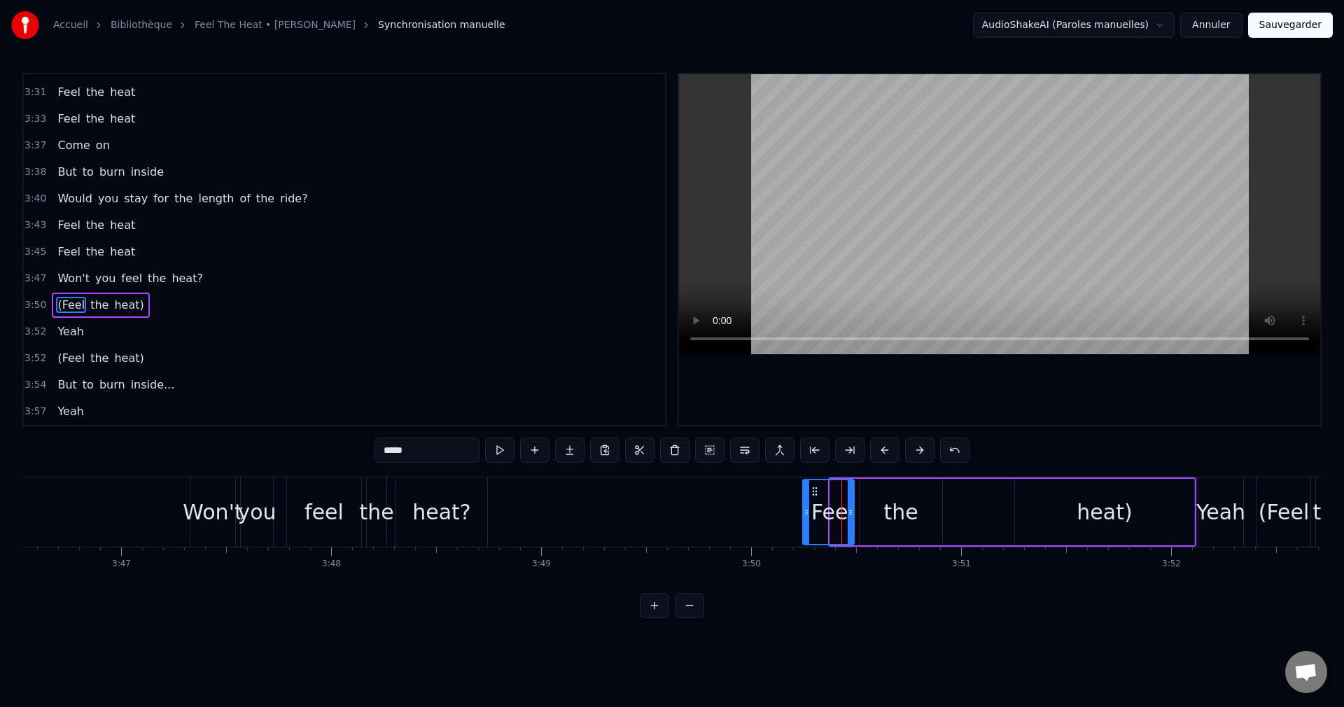
drag, startPoint x: 834, startPoint y: 512, endPoint x: 806, endPoint y: 514, distance: 28.1
click at [806, 514] on icon at bounding box center [807, 512] width 6 height 11
drag, startPoint x: 815, startPoint y: 491, endPoint x: 778, endPoint y: 499, distance: 38.0
click at [778, 499] on div "(Feel" at bounding box center [791, 512] width 50 height 64
click at [388, 448] on input "*****" at bounding box center [426, 449] width 105 height 25
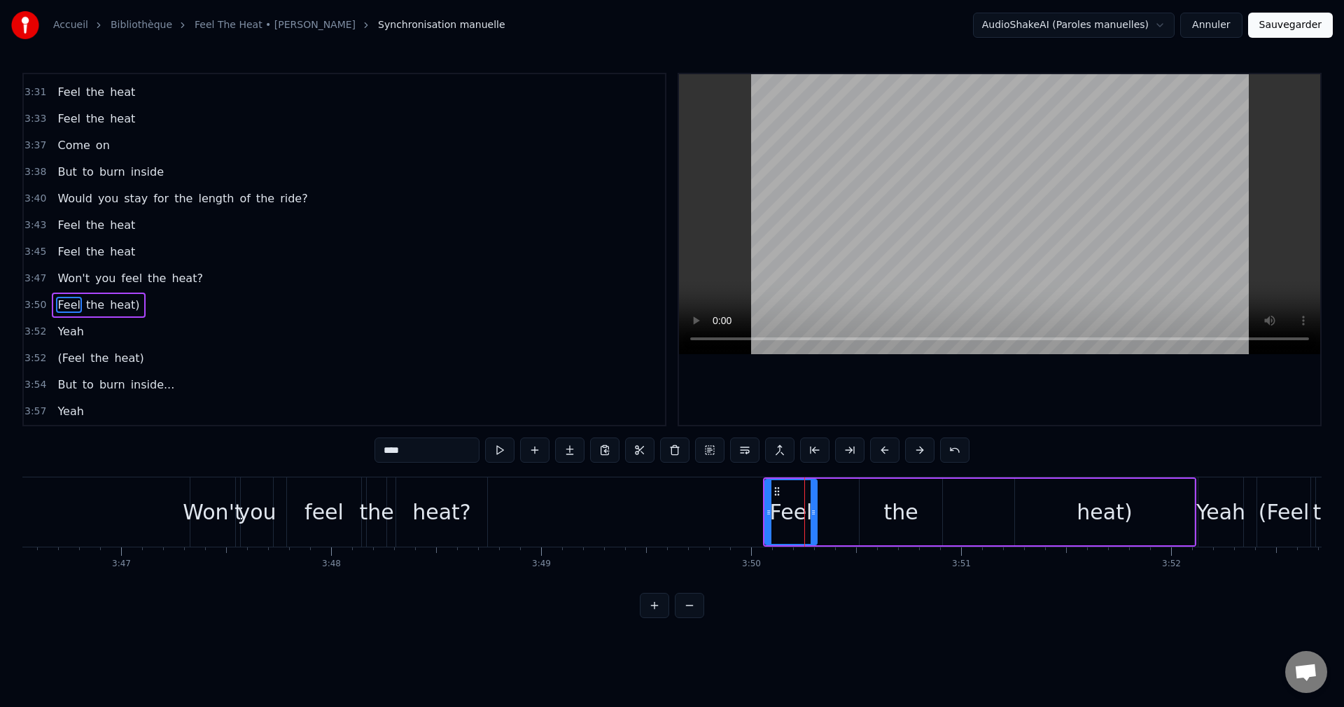
click at [892, 520] on div "the" at bounding box center [900, 511] width 34 height 31
drag, startPoint x: 871, startPoint y: 487, endPoint x: 829, endPoint y: 496, distance: 42.8
click at [829, 496] on icon at bounding box center [829, 491] width 11 height 11
drag, startPoint x: 896, startPoint y: 511, endPoint x: 858, endPoint y: 519, distance: 38.6
click at [858, 519] on div at bounding box center [859, 512] width 6 height 64
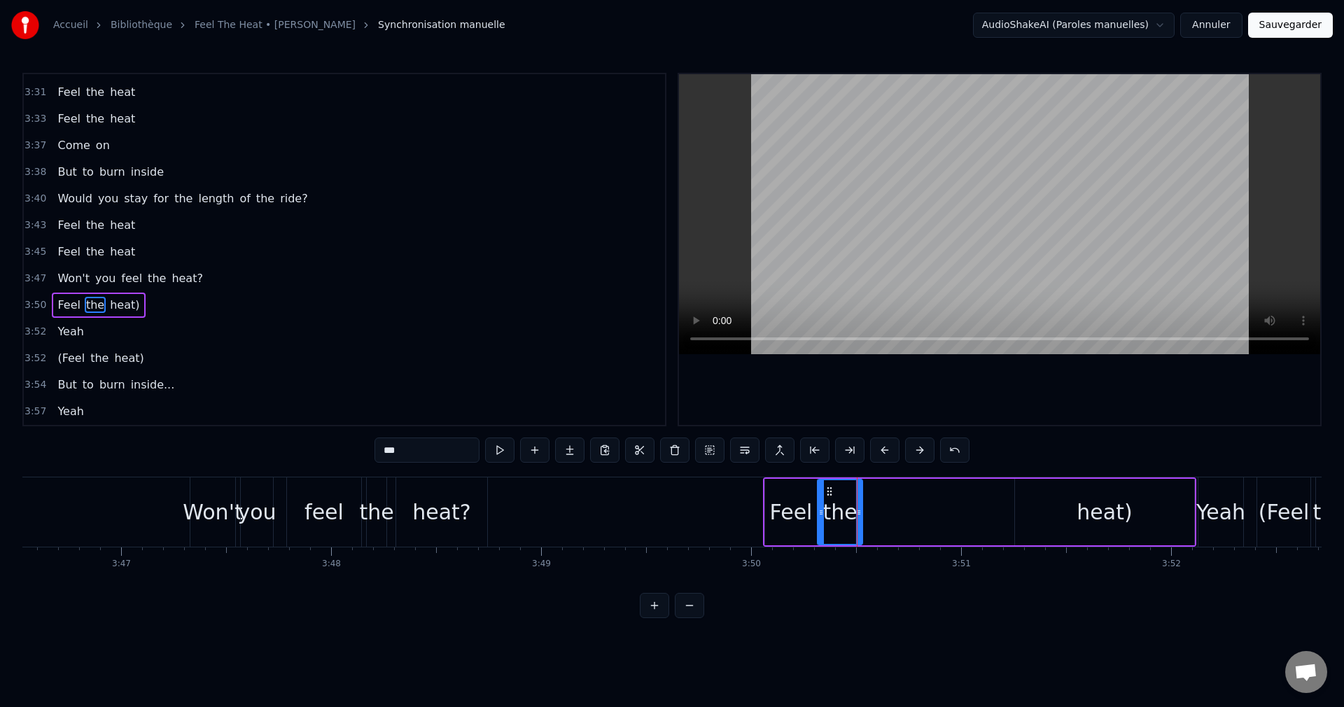
click at [1072, 517] on div "heat)" at bounding box center [1104, 512] width 179 height 66
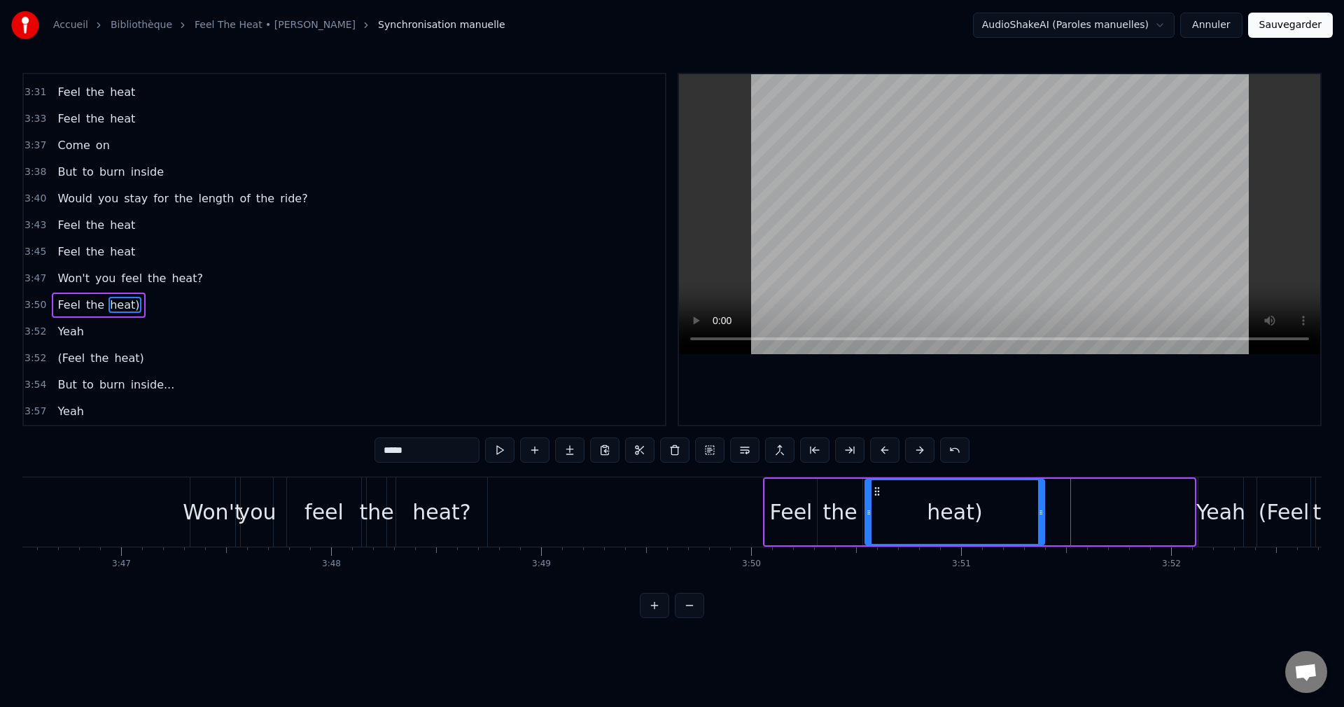
drag, startPoint x: 1026, startPoint y: 489, endPoint x: 876, endPoint y: 515, distance: 152.0
click at [876, 515] on div "heat)" at bounding box center [955, 512] width 178 height 64
drag, startPoint x: 1039, startPoint y: 510, endPoint x: 935, endPoint y: 521, distance: 104.8
click at [935, 521] on div at bounding box center [937, 512] width 6 height 64
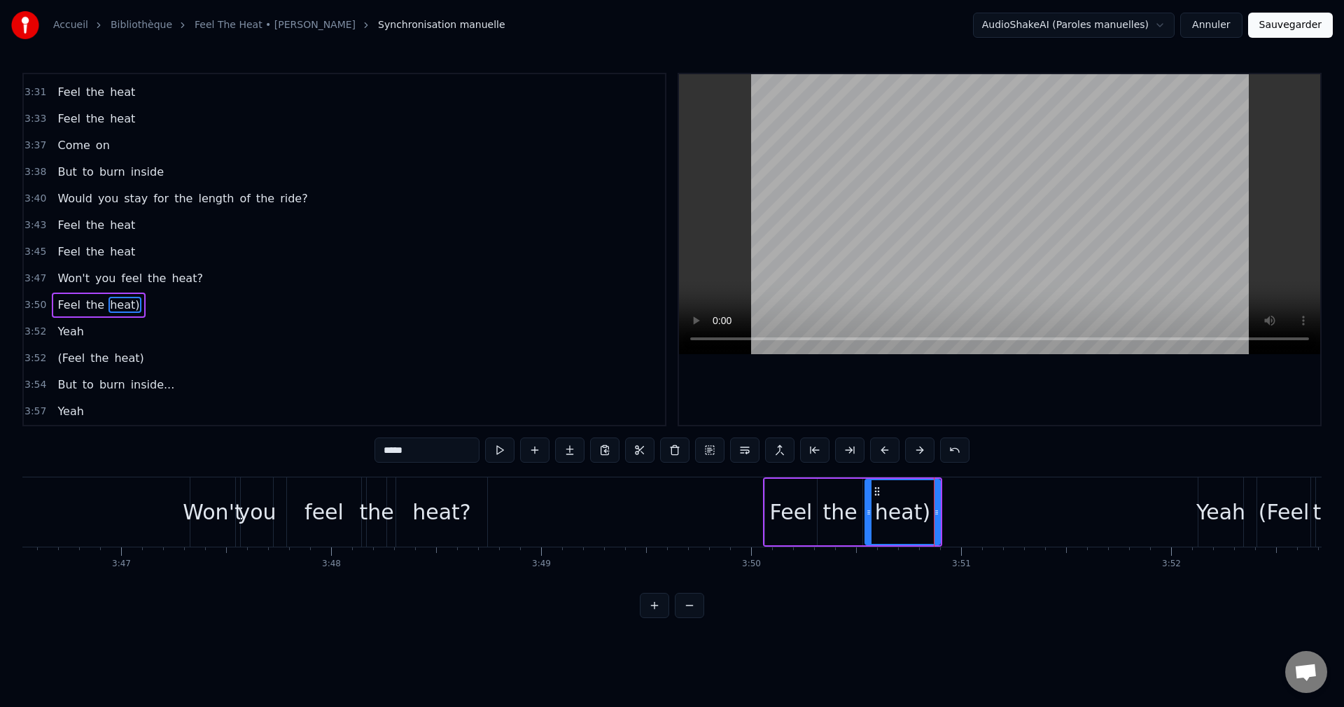
click at [417, 454] on input "*****" at bounding box center [426, 449] width 105 height 25
type input "****"
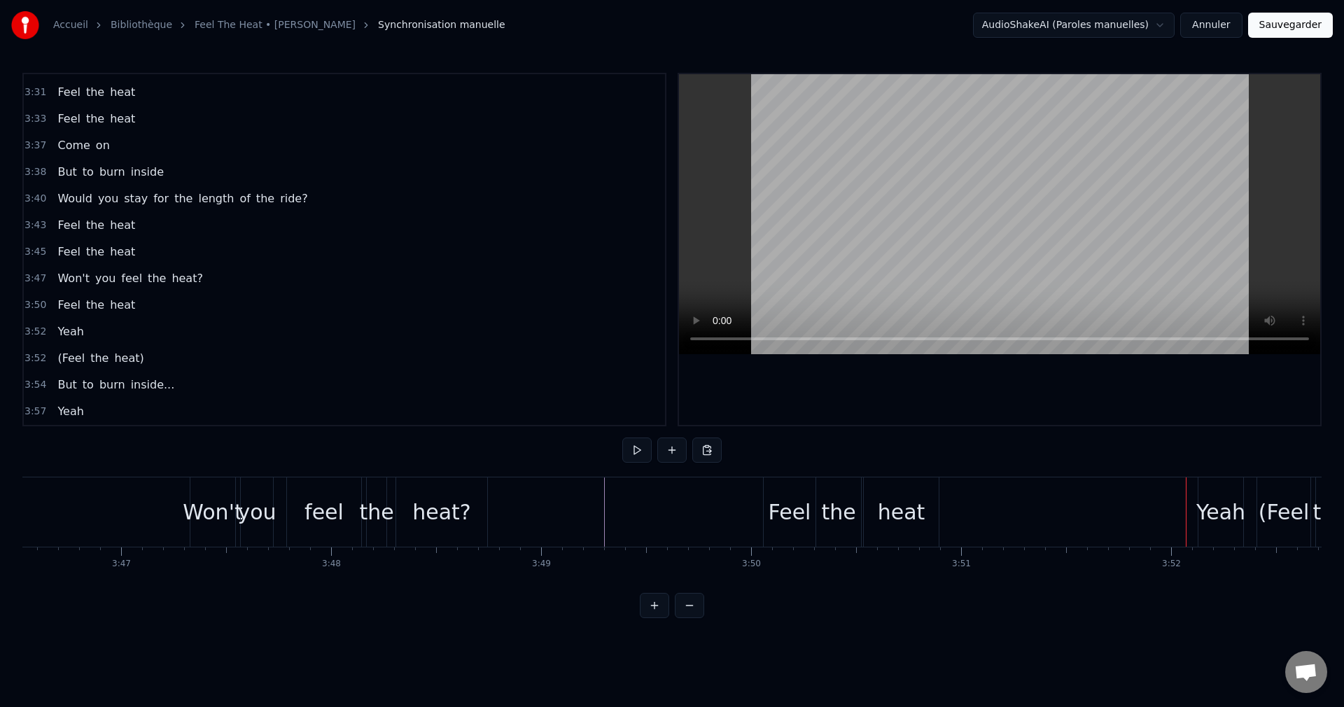
click at [1238, 517] on div "Yeah" at bounding box center [1220, 511] width 49 height 31
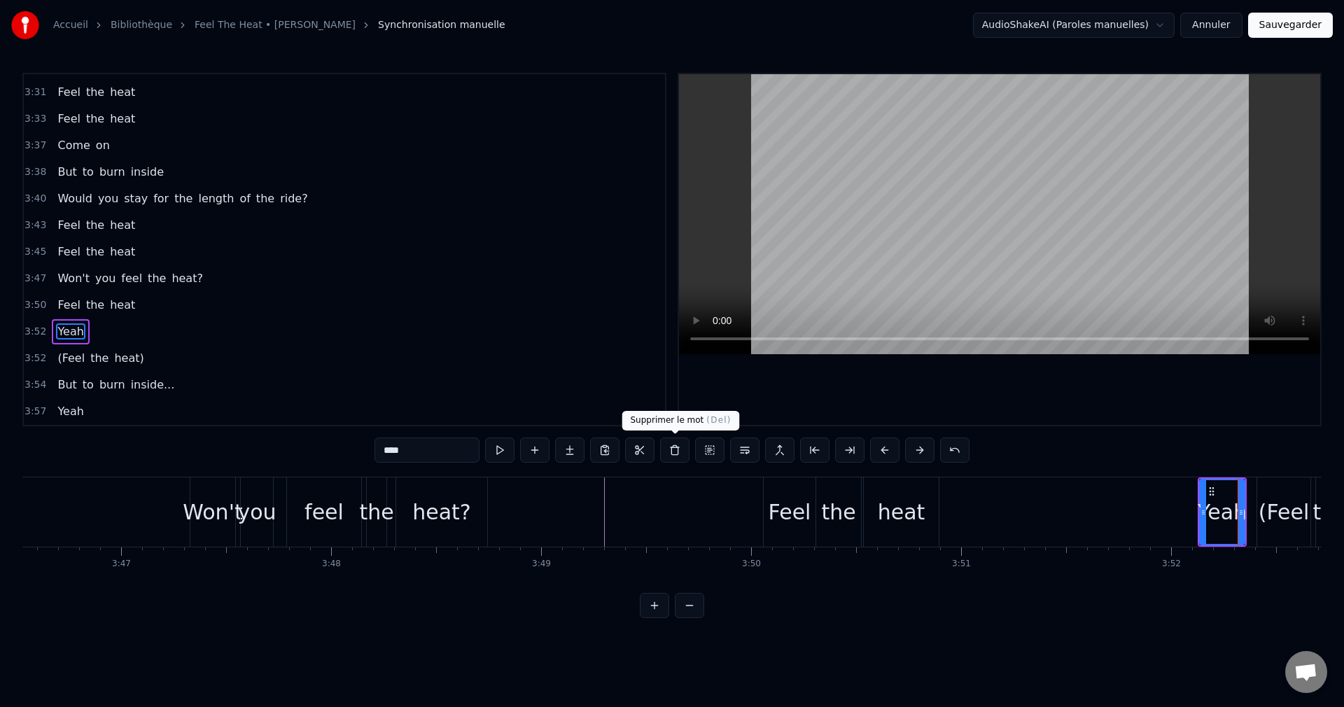
click at [680, 450] on button at bounding box center [674, 449] width 29 height 25
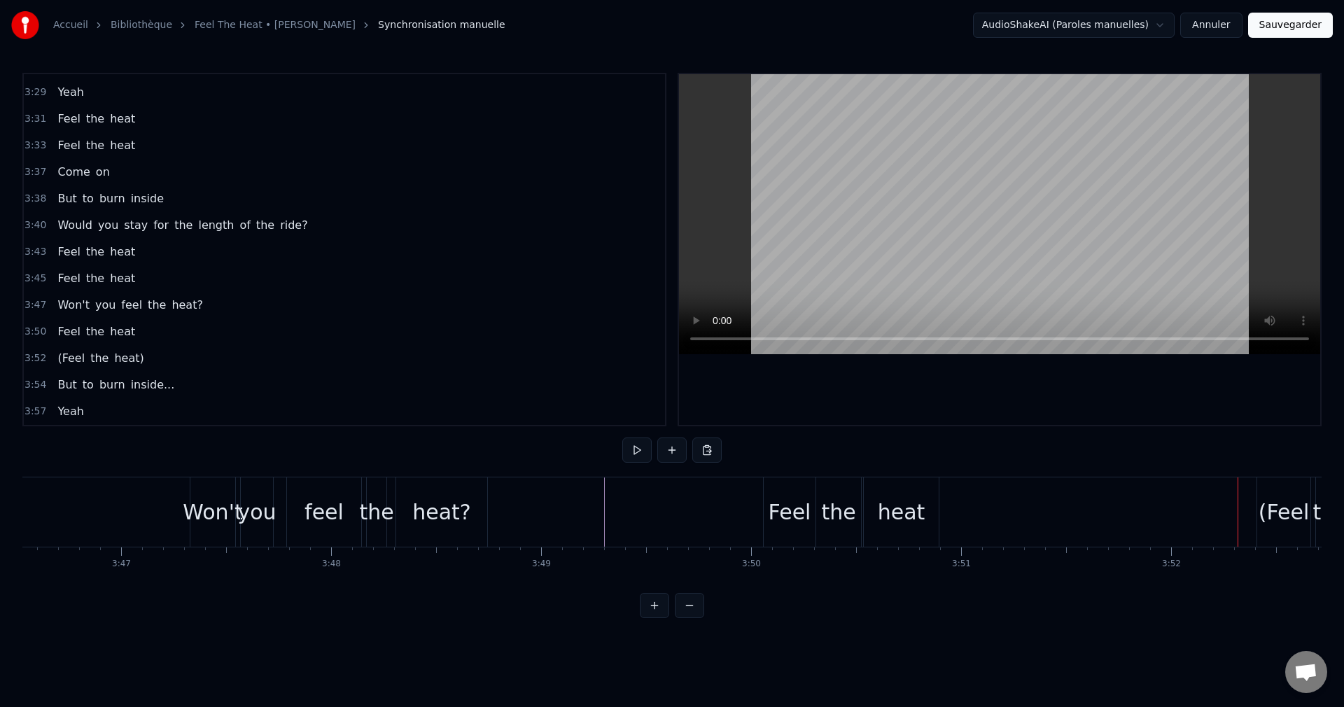
scroll to position [1032, 0]
click at [1284, 510] on div "(Feel" at bounding box center [1284, 511] width 51 height 31
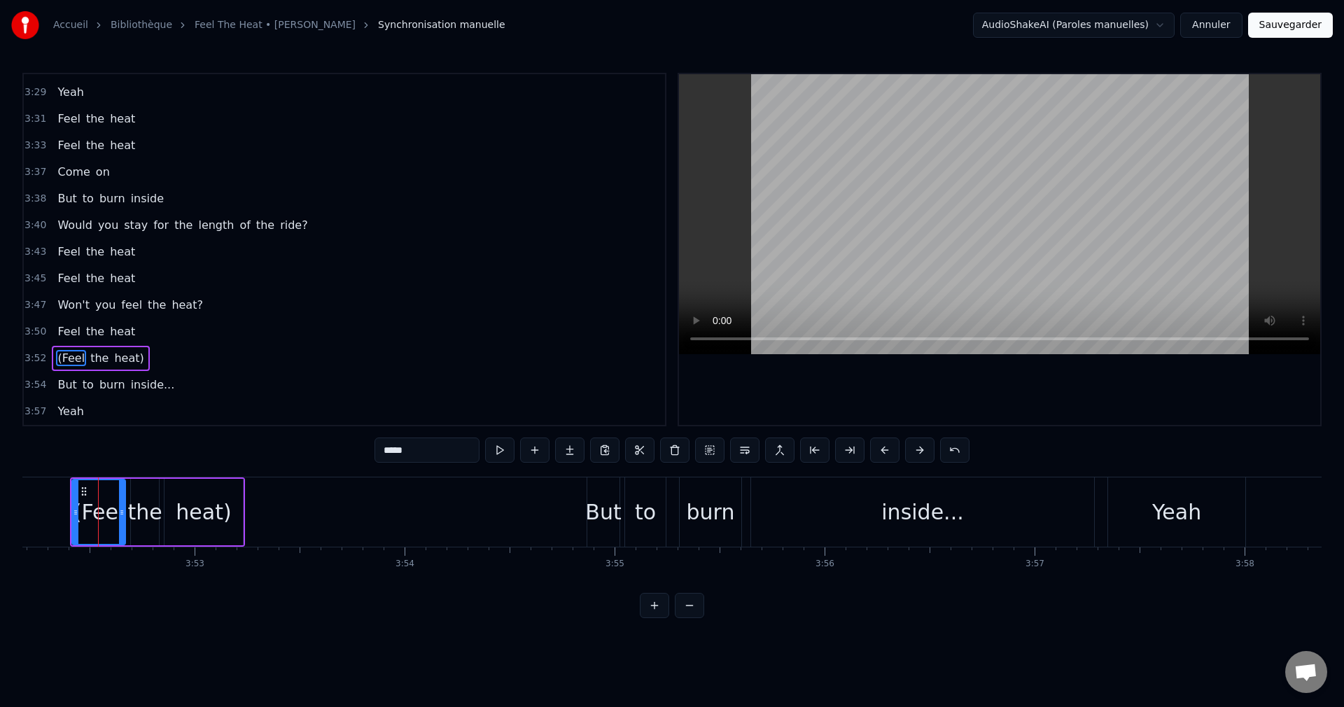
scroll to position [0, 48761]
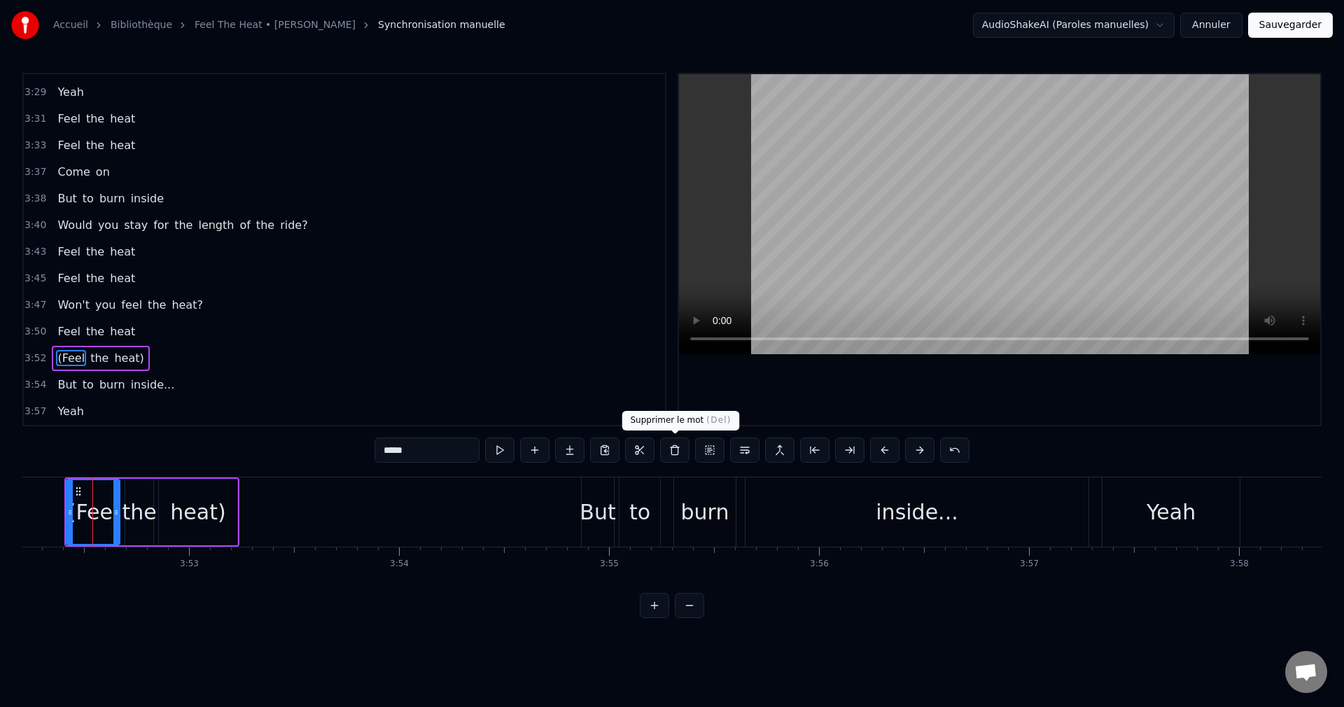
click at [675, 450] on button at bounding box center [674, 449] width 29 height 25
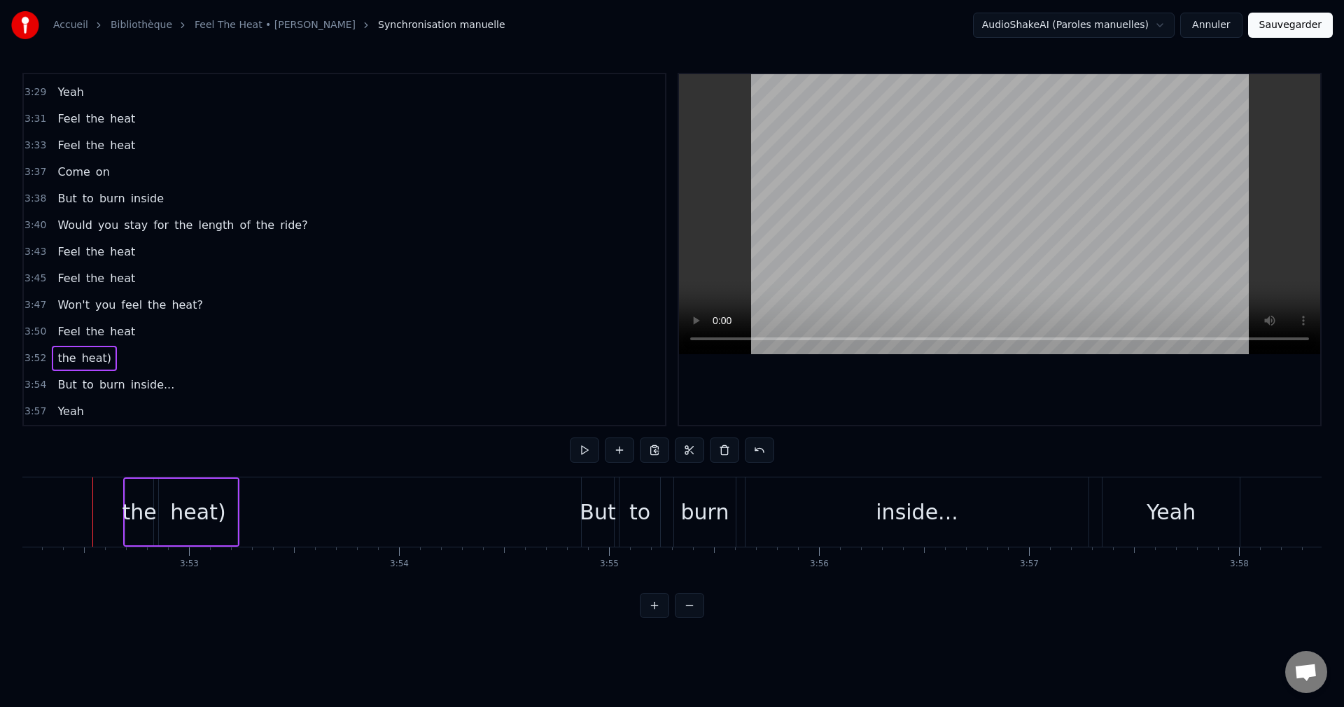
click at [146, 521] on div "the" at bounding box center [139, 511] width 34 height 31
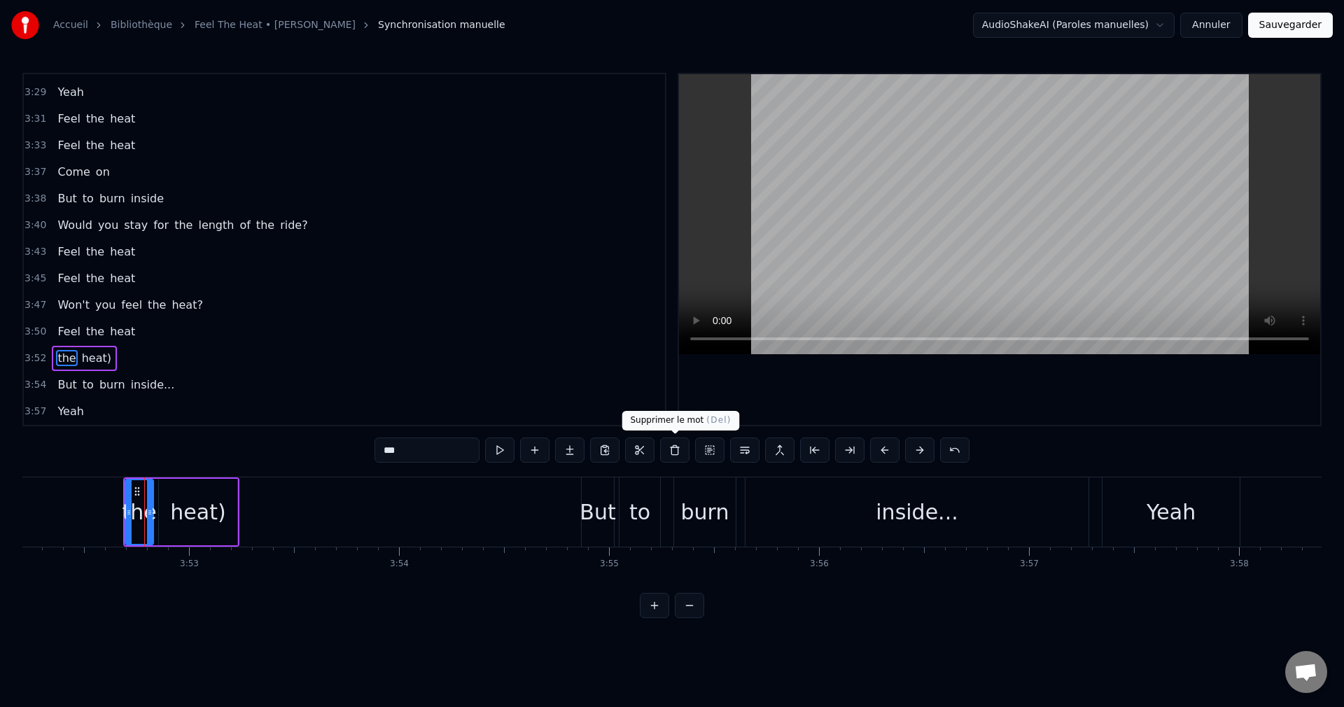
click at [674, 454] on button at bounding box center [674, 449] width 29 height 25
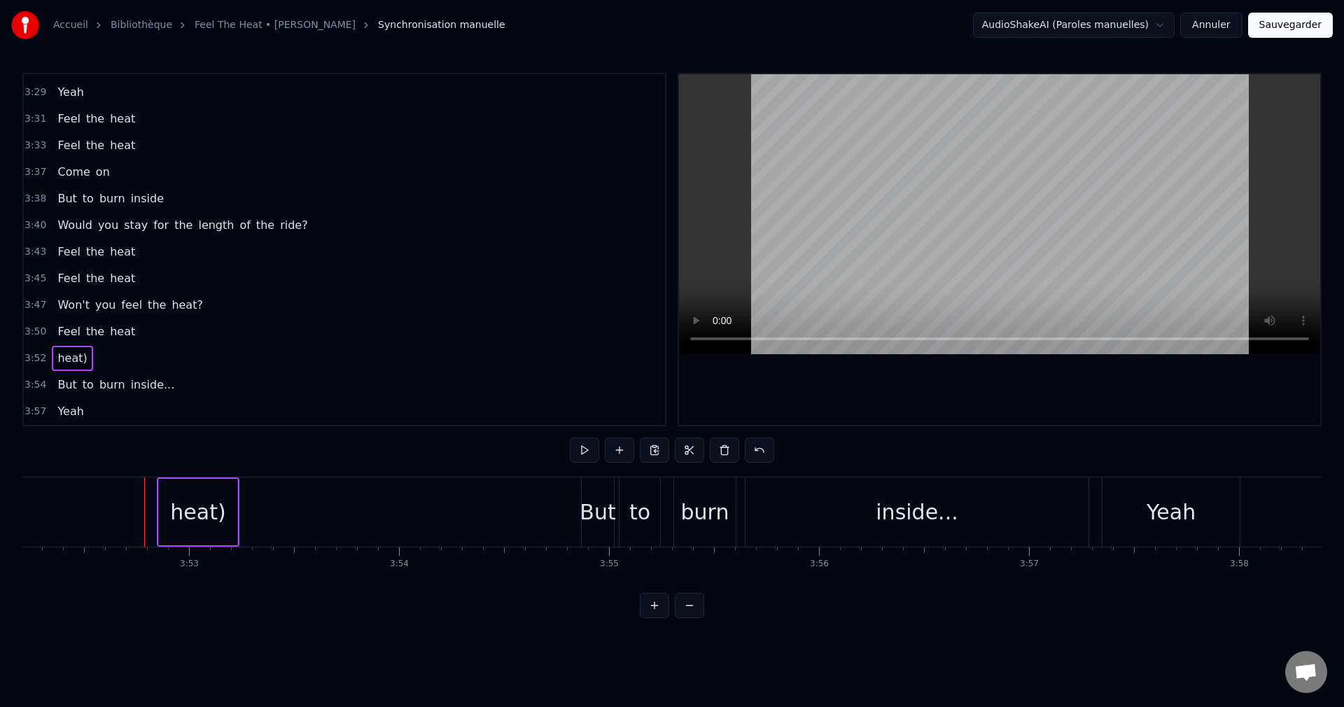
click at [211, 523] on div "heat)" at bounding box center [197, 511] width 55 height 31
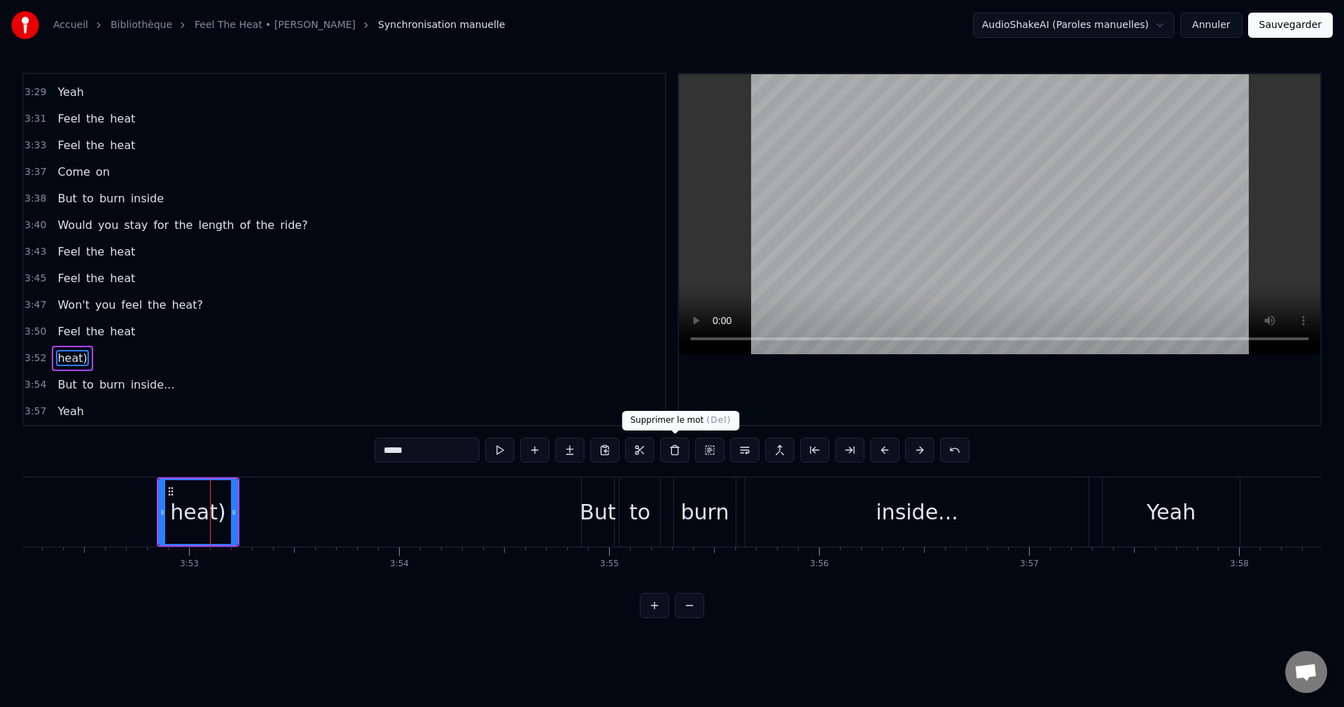
click at [668, 449] on button at bounding box center [674, 449] width 29 height 25
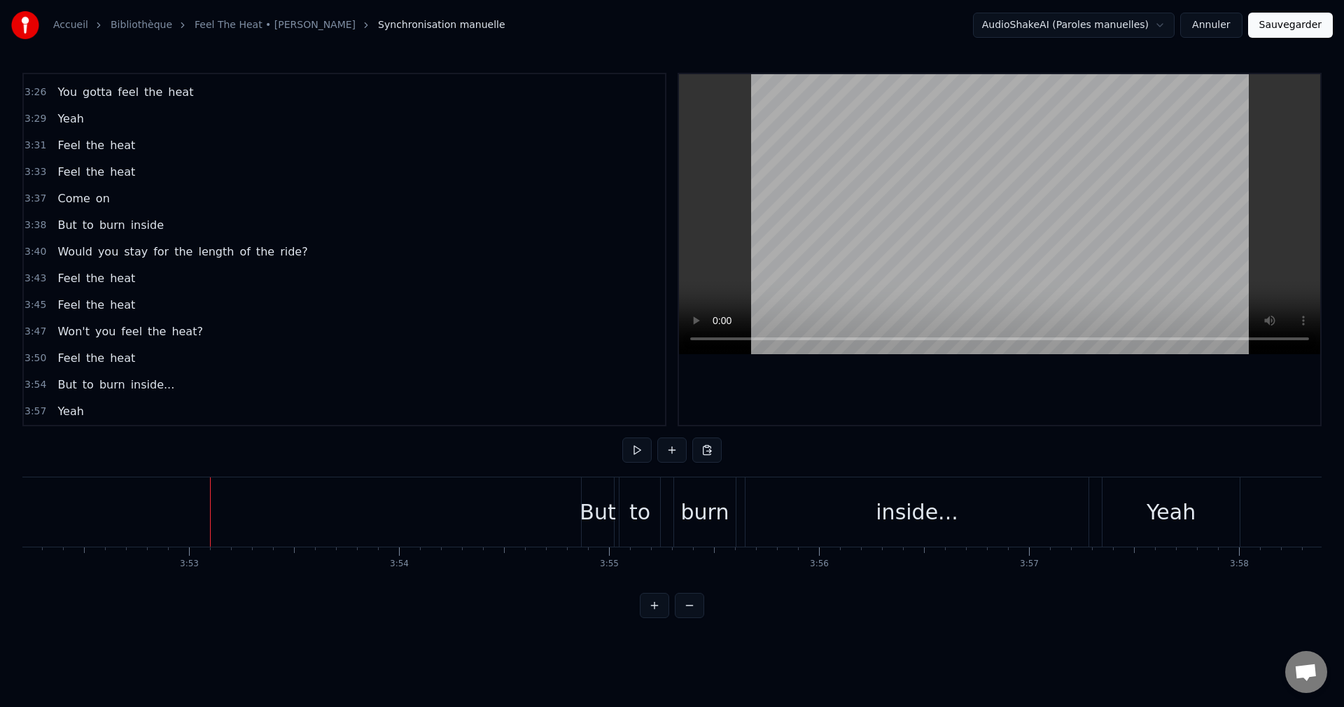
click at [600, 514] on div "But" at bounding box center [598, 511] width 36 height 31
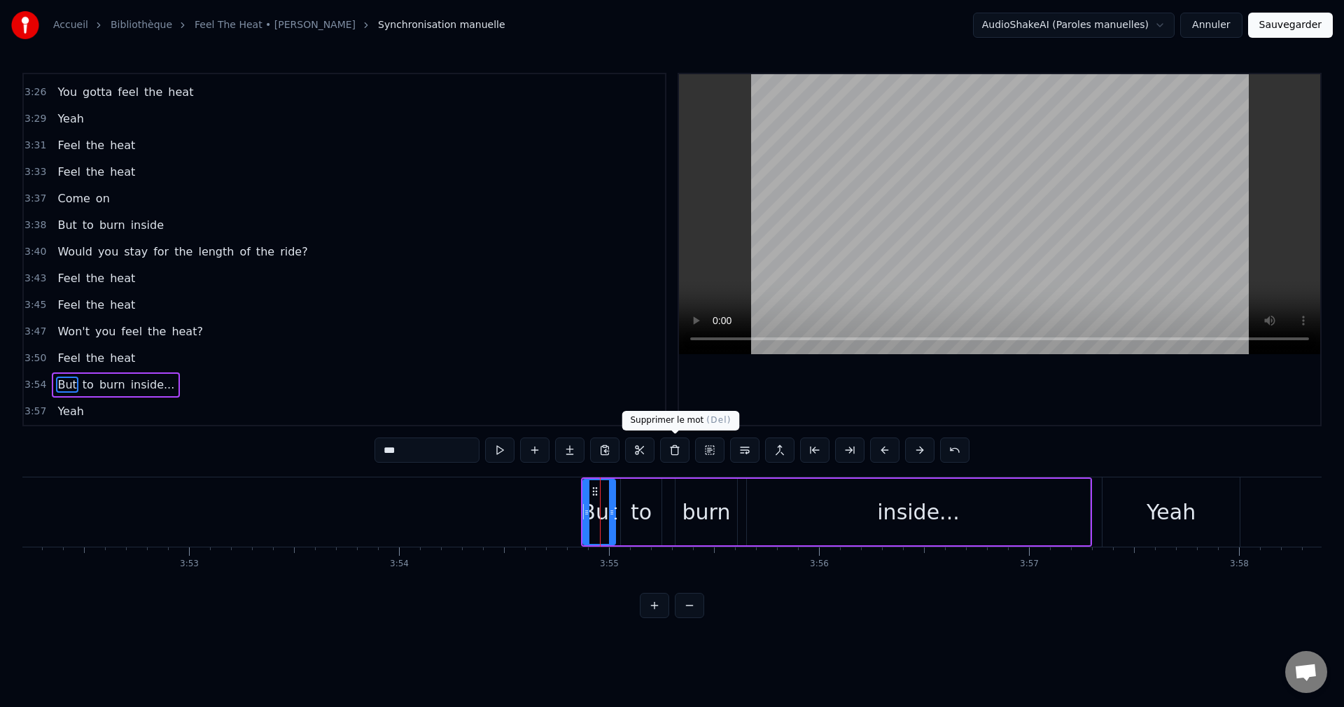
click at [677, 455] on button at bounding box center [674, 449] width 29 height 25
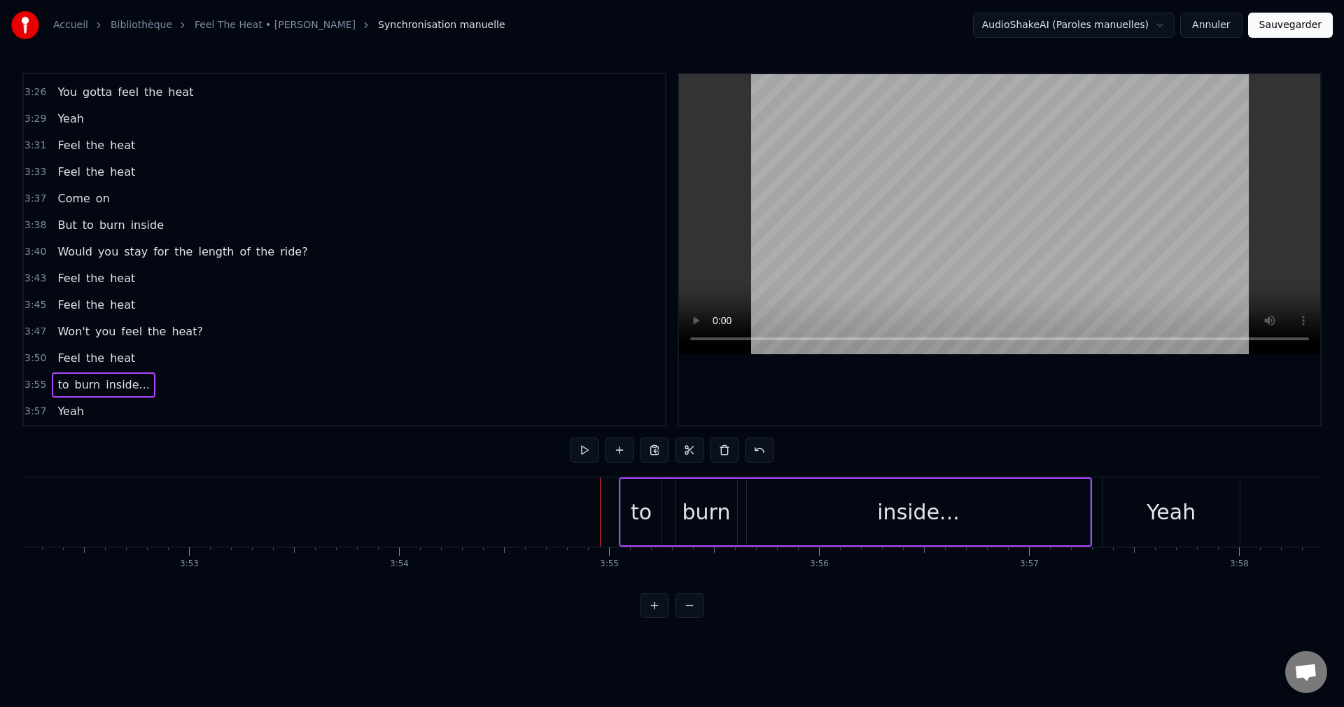
click at [649, 514] on div "to" at bounding box center [641, 511] width 21 height 31
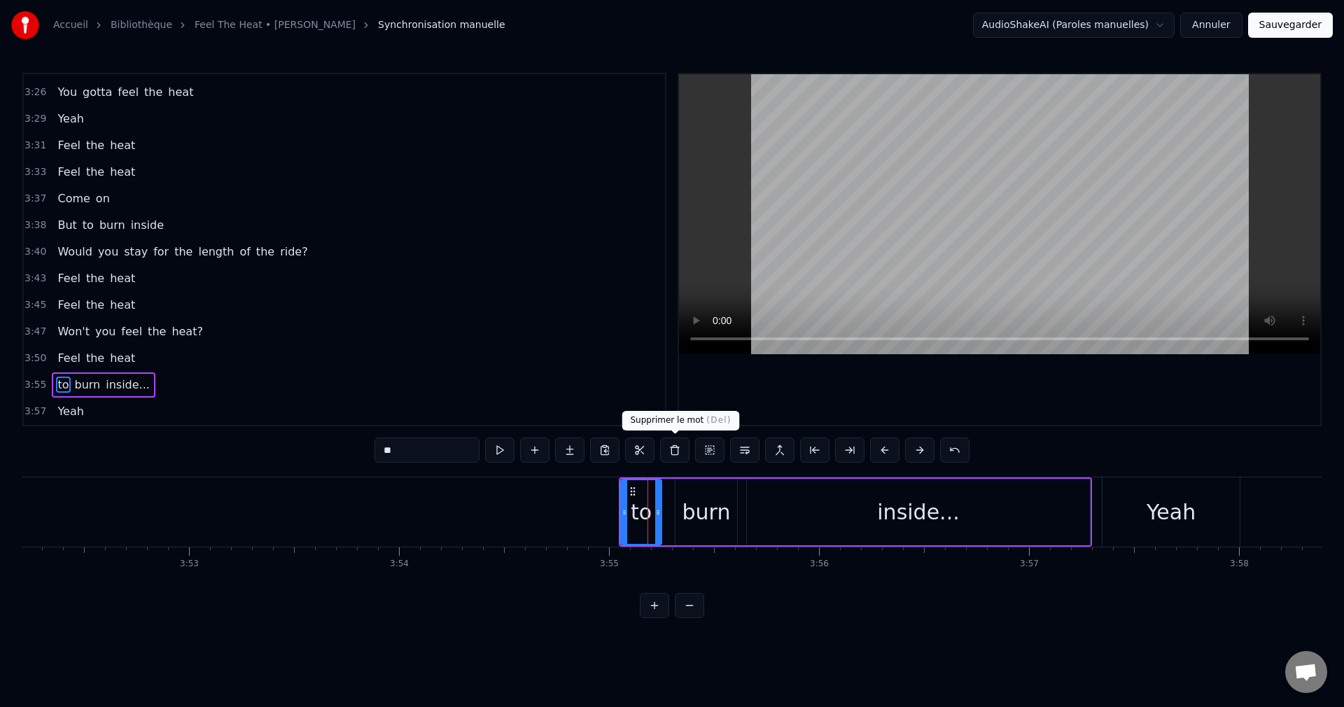
click at [675, 447] on button at bounding box center [674, 449] width 29 height 25
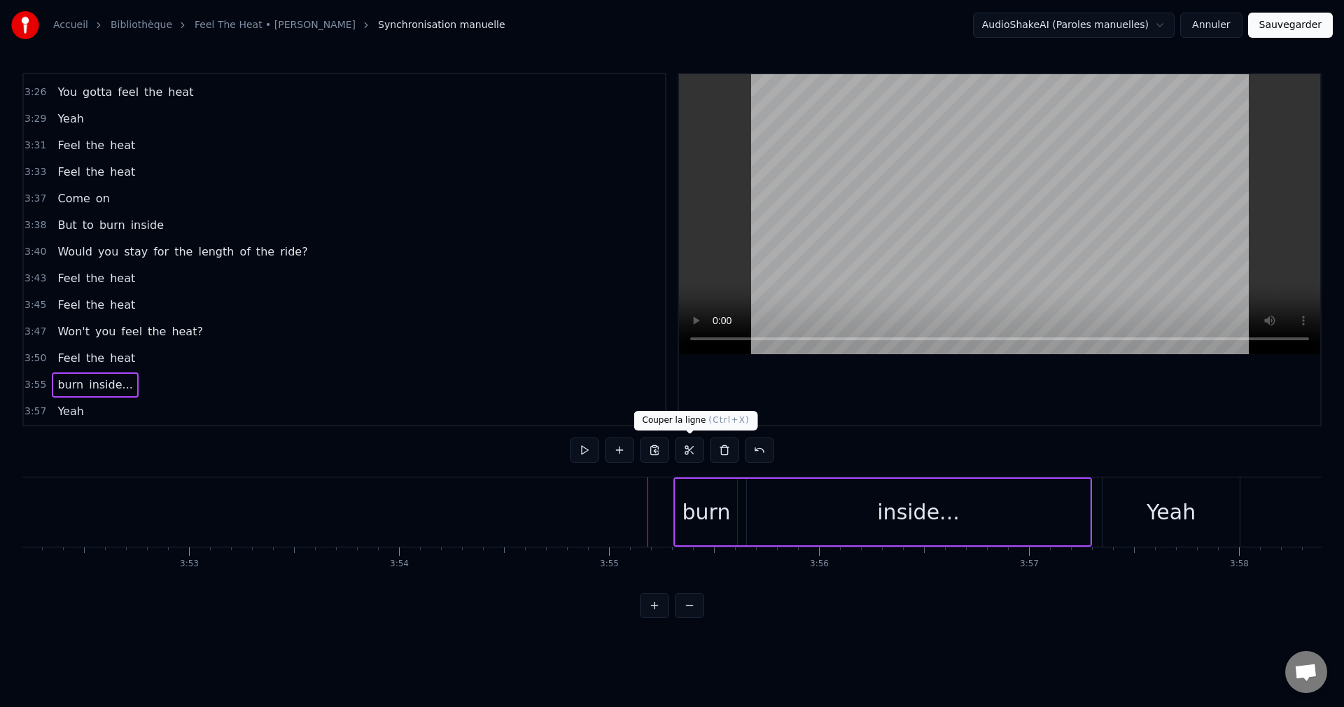
click at [694, 511] on div "burn" at bounding box center [706, 511] width 48 height 31
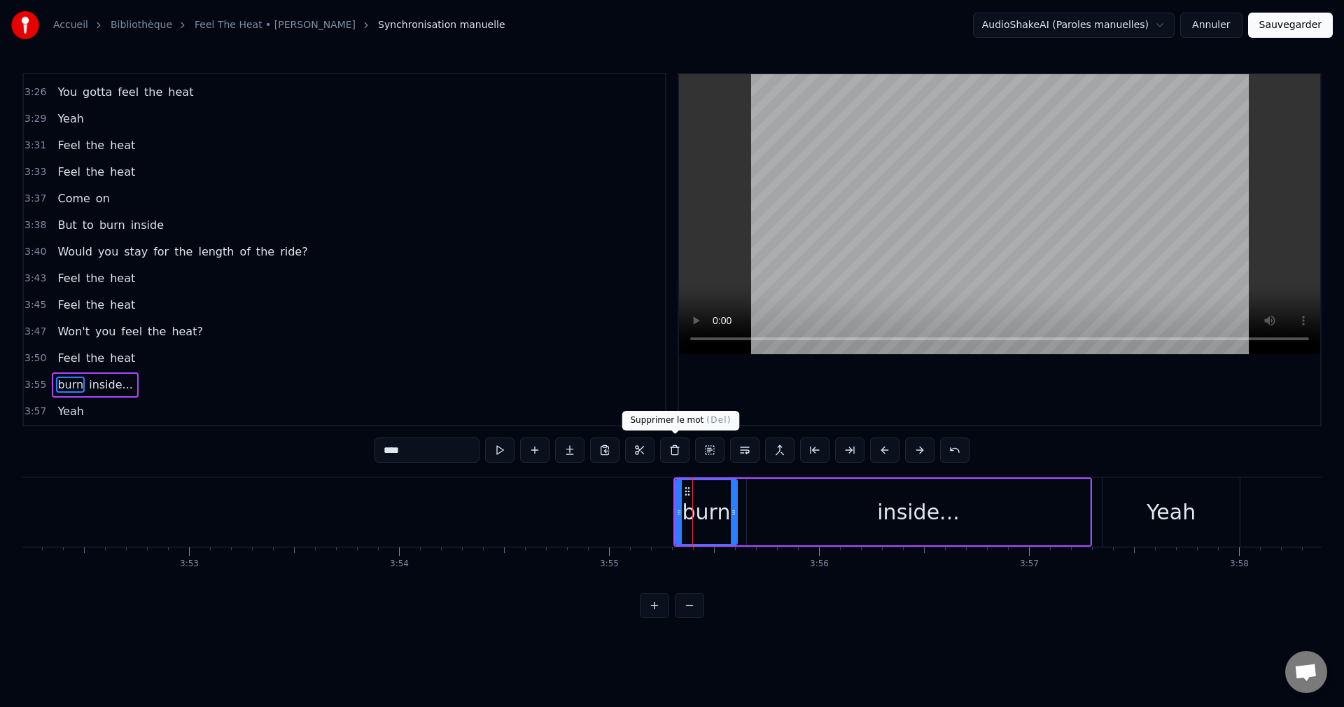
click at [678, 452] on button at bounding box center [674, 449] width 29 height 25
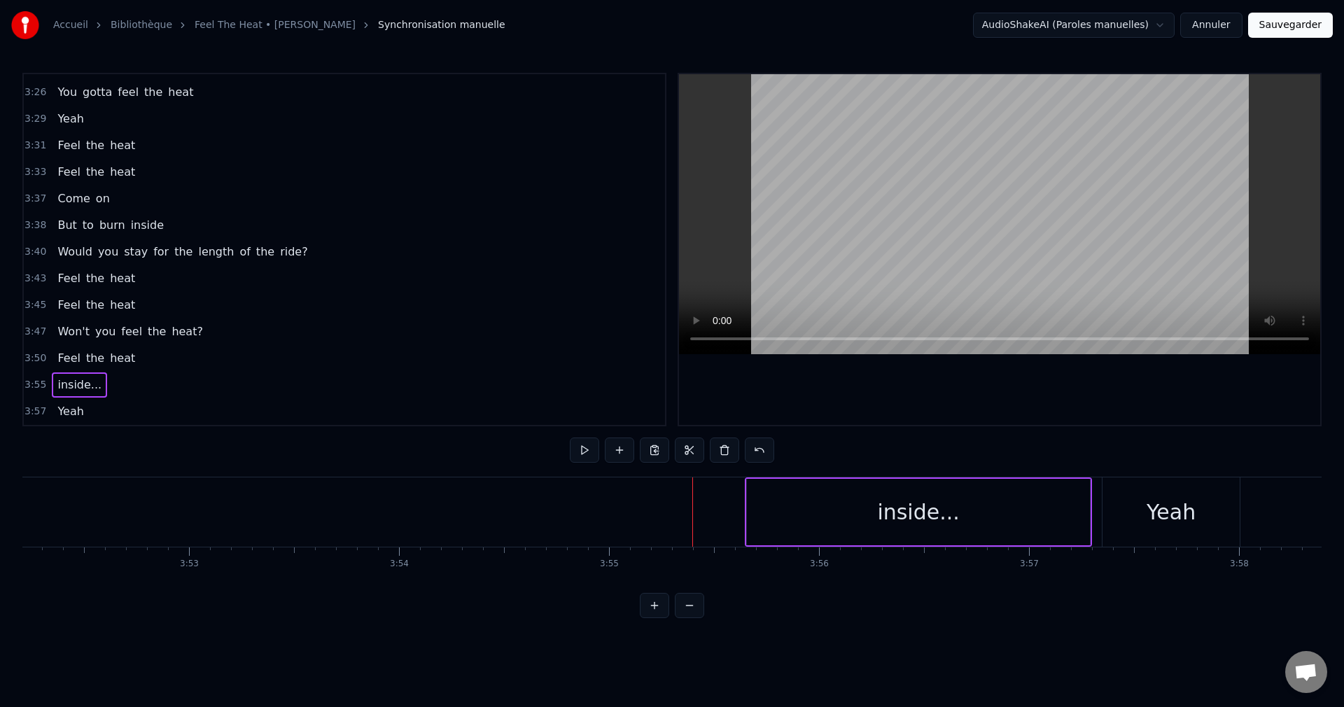
click at [819, 510] on div "inside..." at bounding box center [918, 512] width 343 height 66
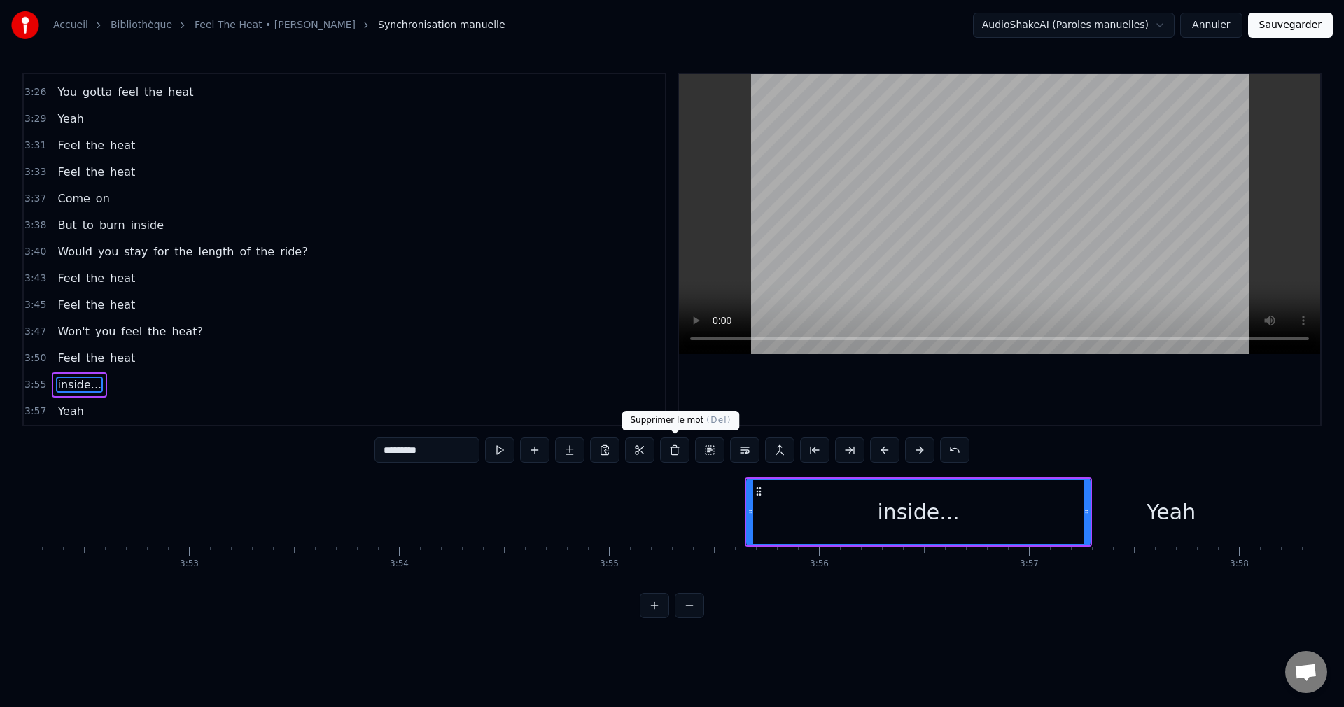
click at [678, 453] on button at bounding box center [674, 449] width 29 height 25
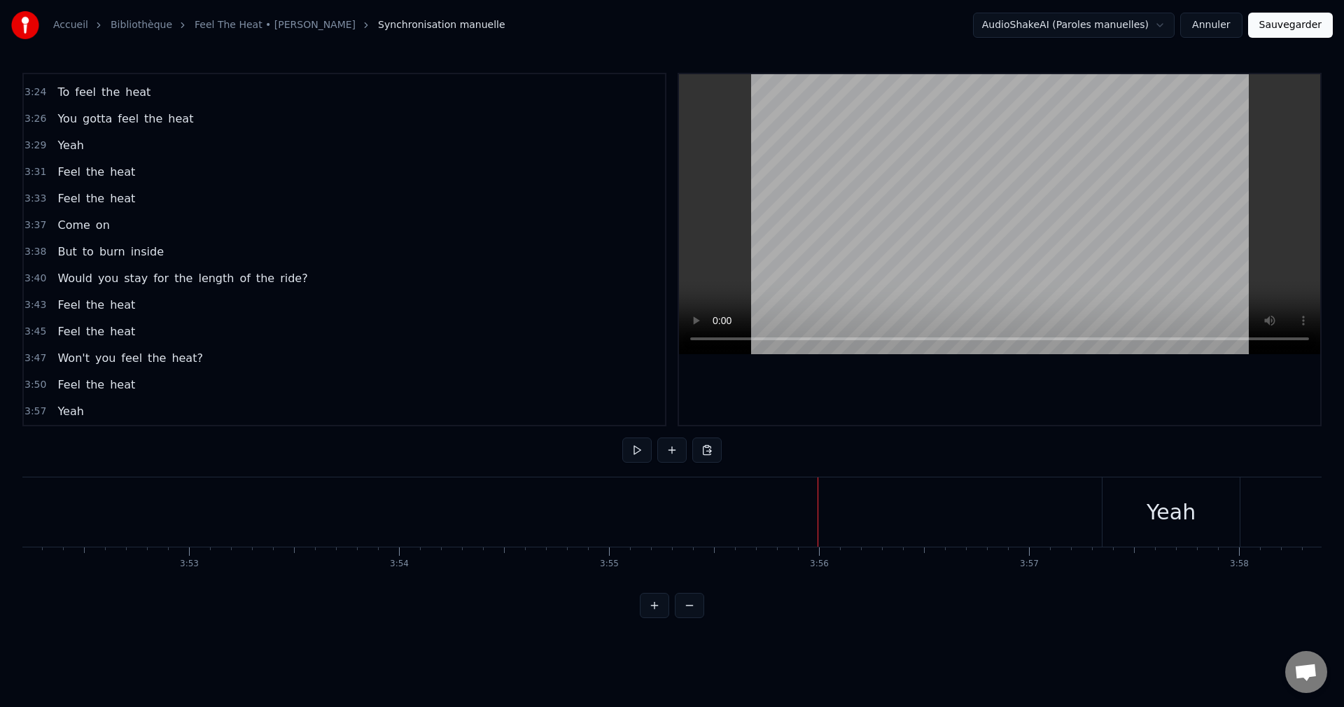
click at [1145, 517] on div "Yeah" at bounding box center [1170, 511] width 137 height 69
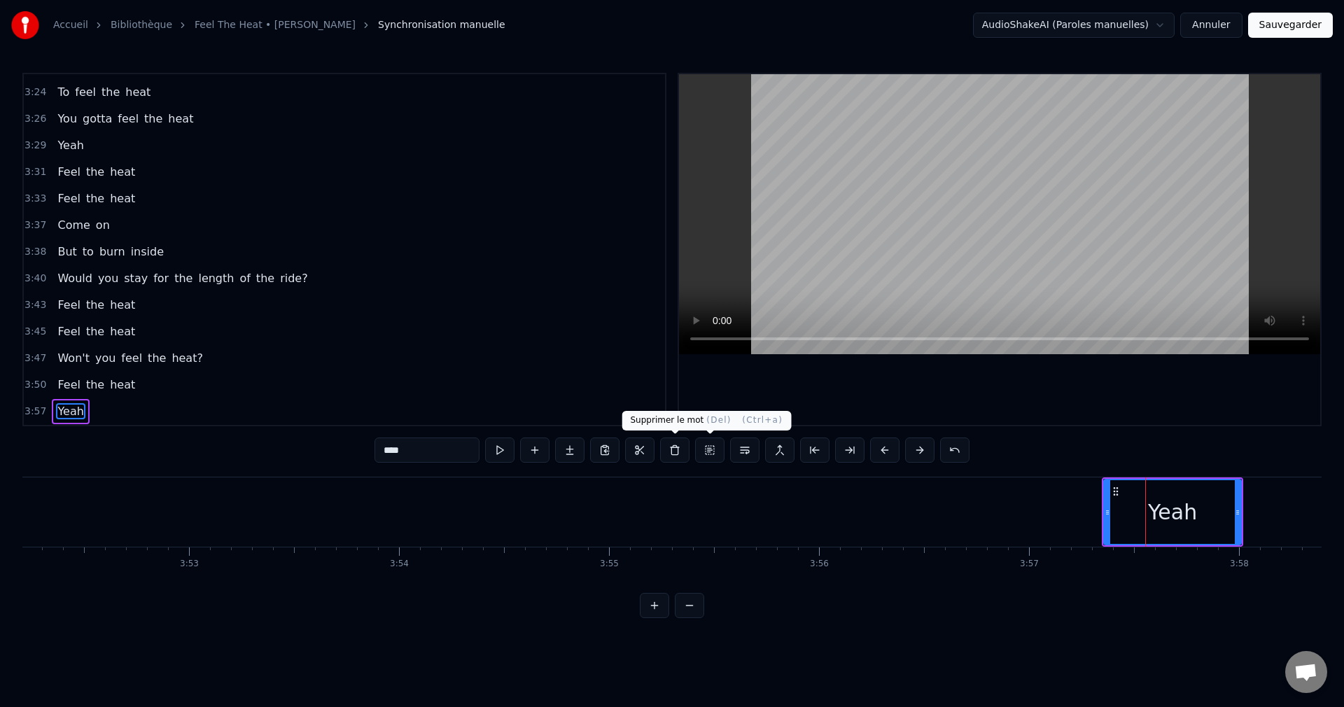
click at [677, 454] on button at bounding box center [674, 449] width 29 height 25
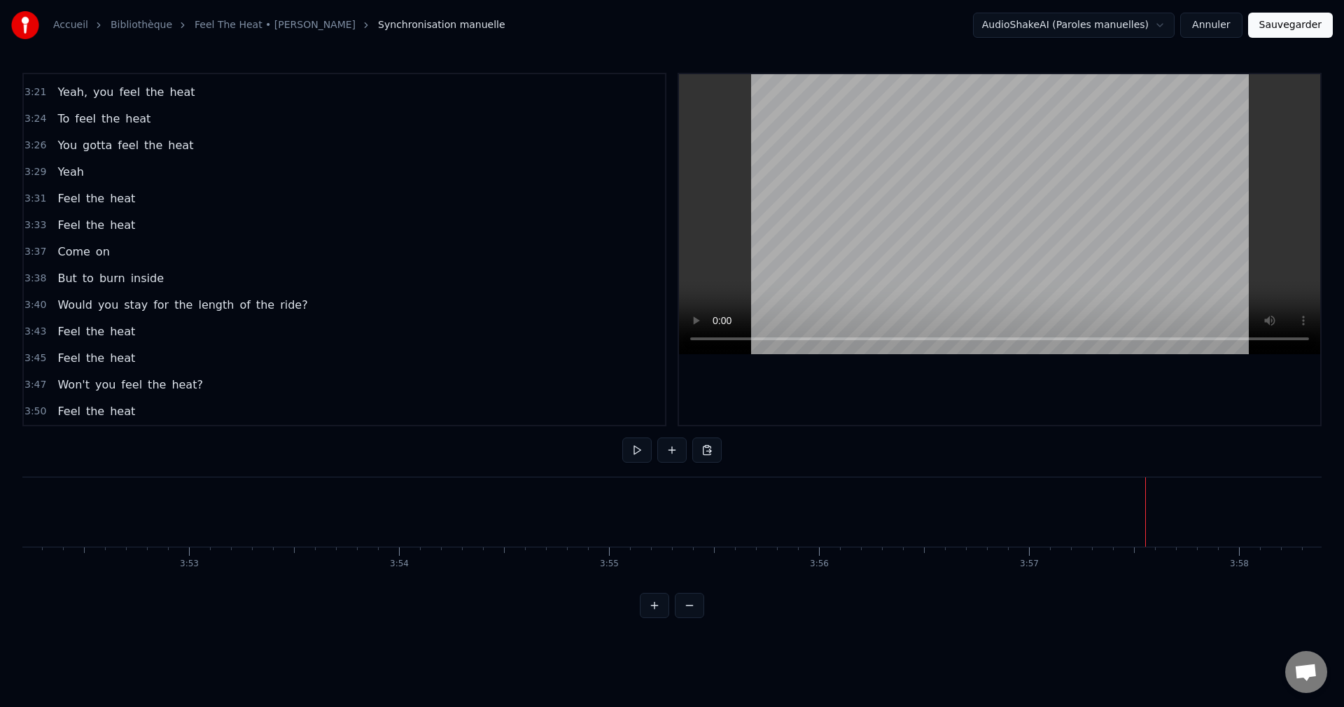
scroll to position [953, 0]
click at [1310, 29] on button "Sauvegarder" at bounding box center [1290, 25] width 85 height 25
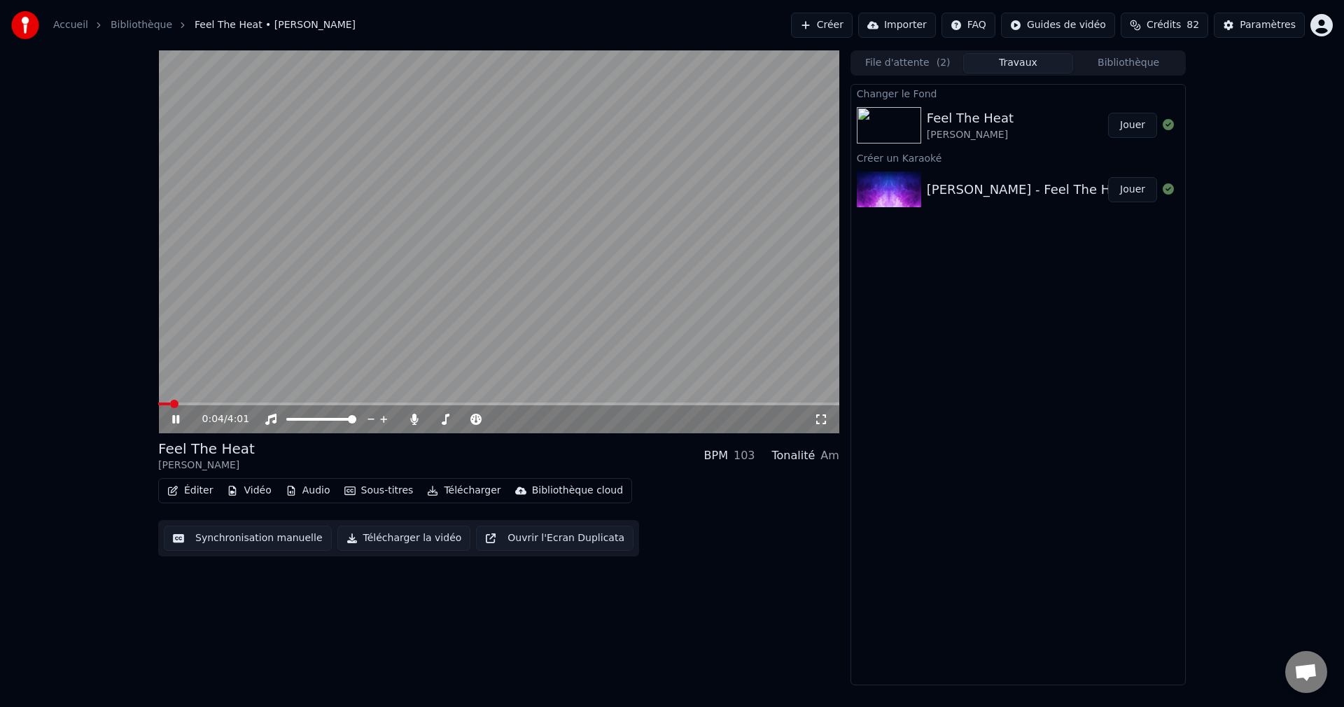
click at [723, 402] on span at bounding box center [498, 403] width 681 height 3
click at [390, 405] on span at bounding box center [274, 403] width 232 height 3
click at [437, 419] on span at bounding box center [465, 419] width 70 height 3
click at [437, 419] on span at bounding box center [440, 419] width 8 height 8
click at [178, 416] on icon at bounding box center [175, 419] width 7 height 8
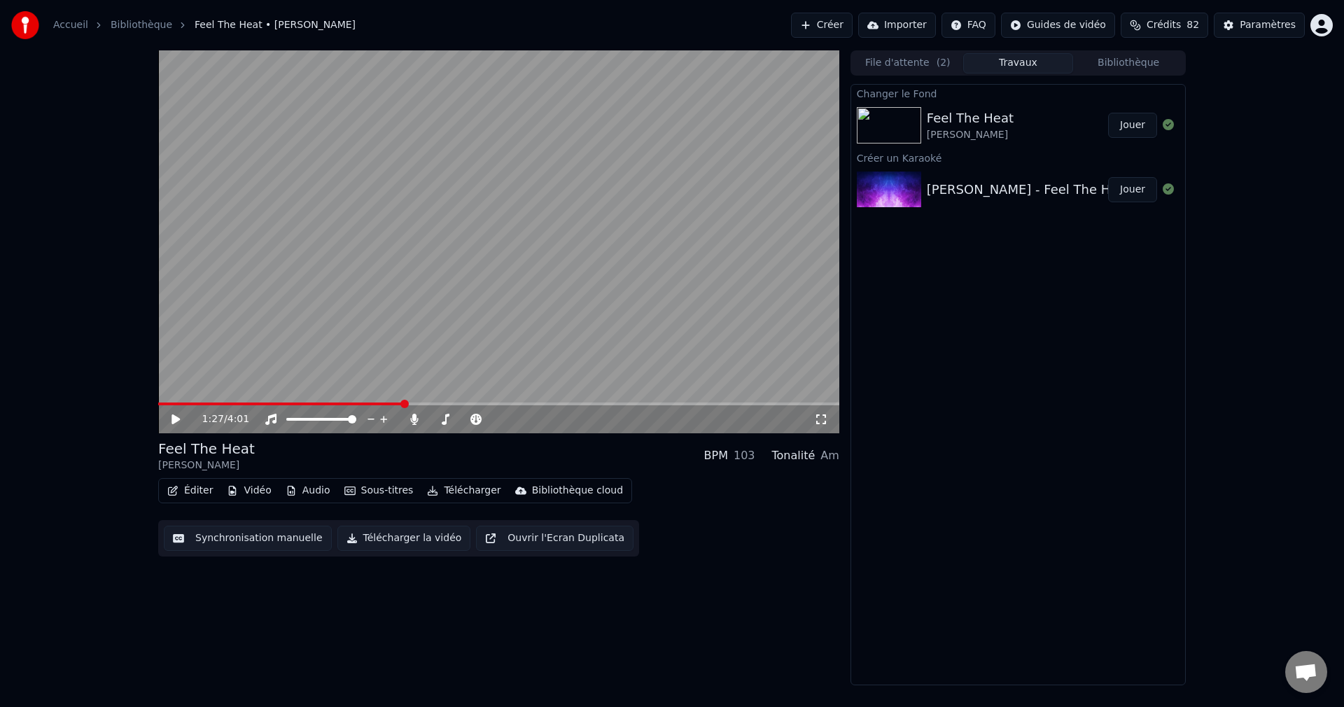
click at [416, 538] on button "Télécharger la vidéo" at bounding box center [404, 538] width 134 height 25
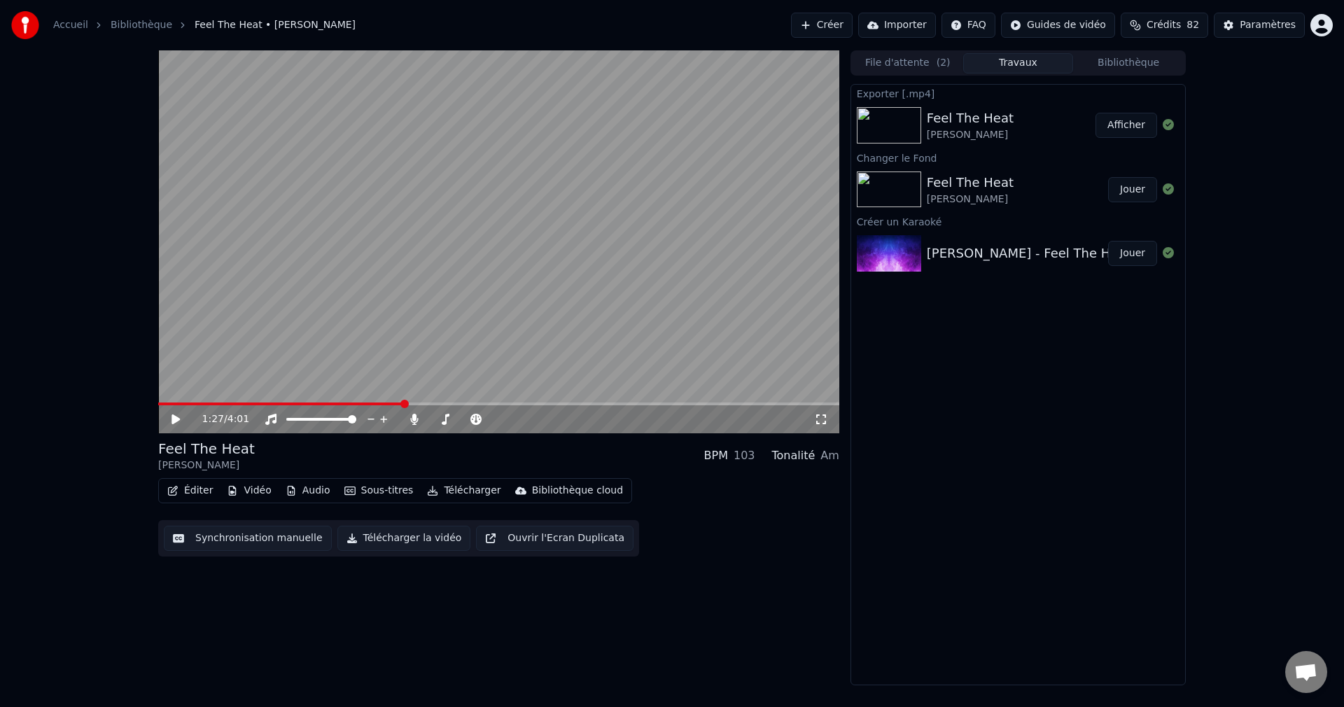
click at [837, 22] on button "Créer" at bounding box center [822, 25] width 62 height 25
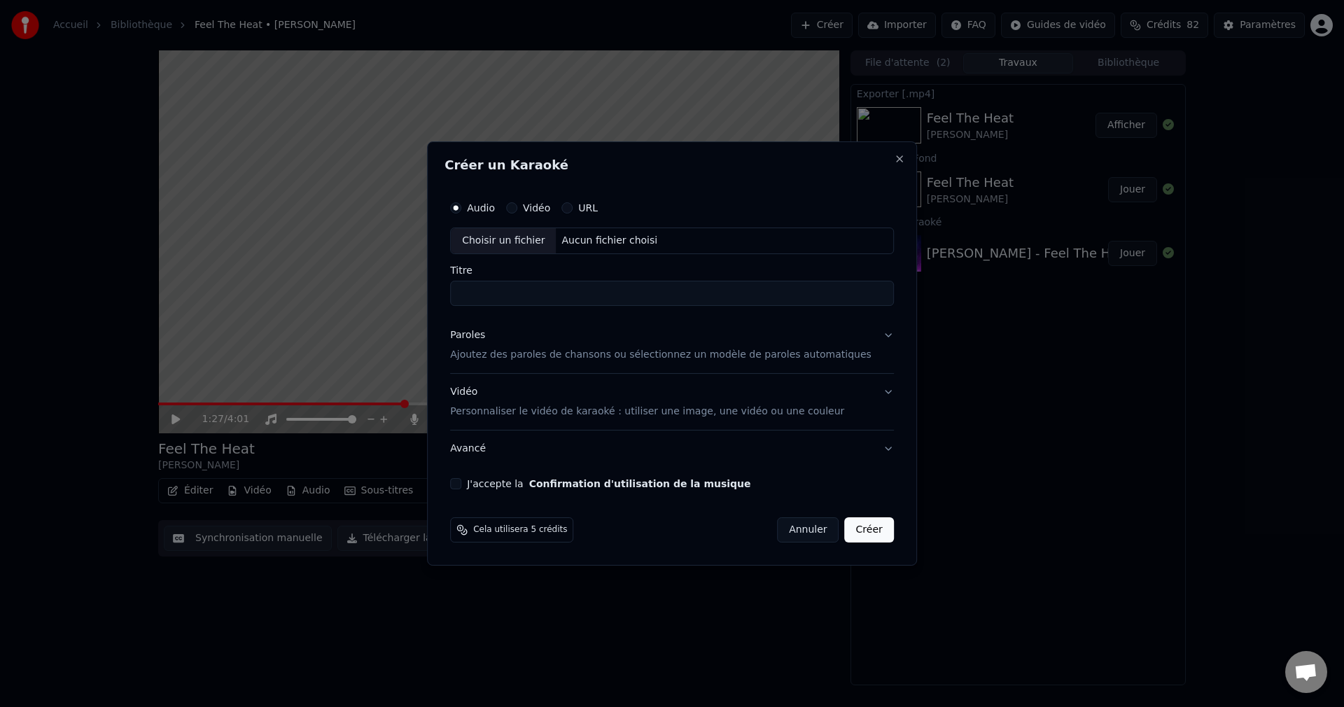
click at [591, 208] on div "URL" at bounding box center [579, 207] width 36 height 11
click at [573, 211] on button "URL" at bounding box center [566, 207] width 11 height 11
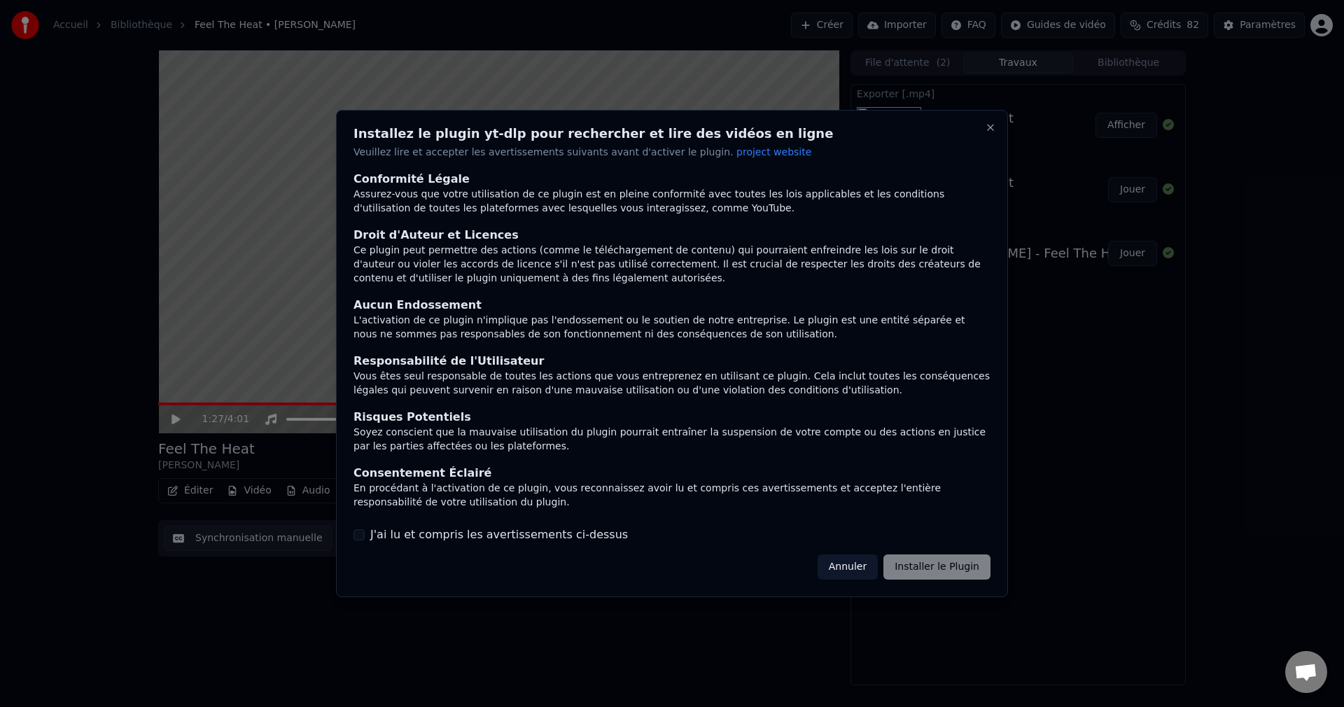
click at [358, 534] on button "J'ai lu et compris les avertissements ci-dessus" at bounding box center [358, 534] width 11 height 11
click at [941, 573] on button "Installer le Plugin" at bounding box center [936, 566] width 107 height 25
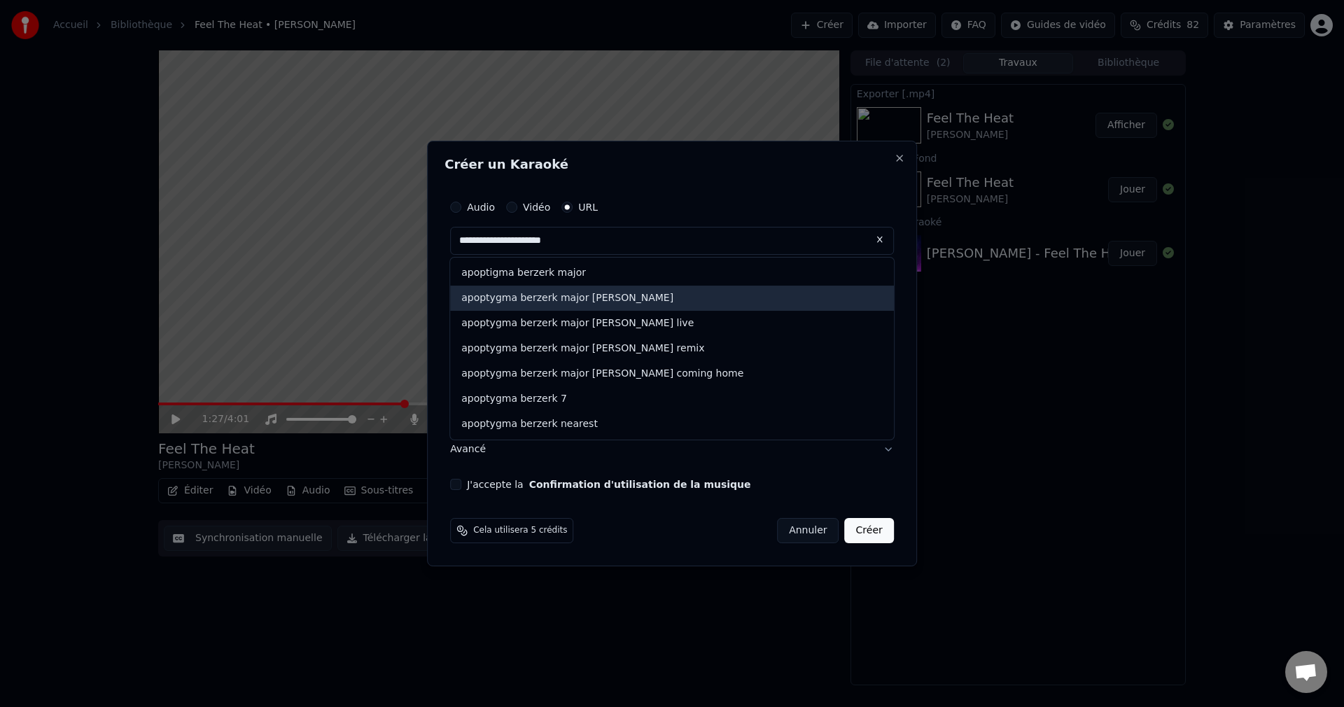
click at [619, 293] on div "apoptygma berzerk major [PERSON_NAME]" at bounding box center [672, 298] width 444 height 25
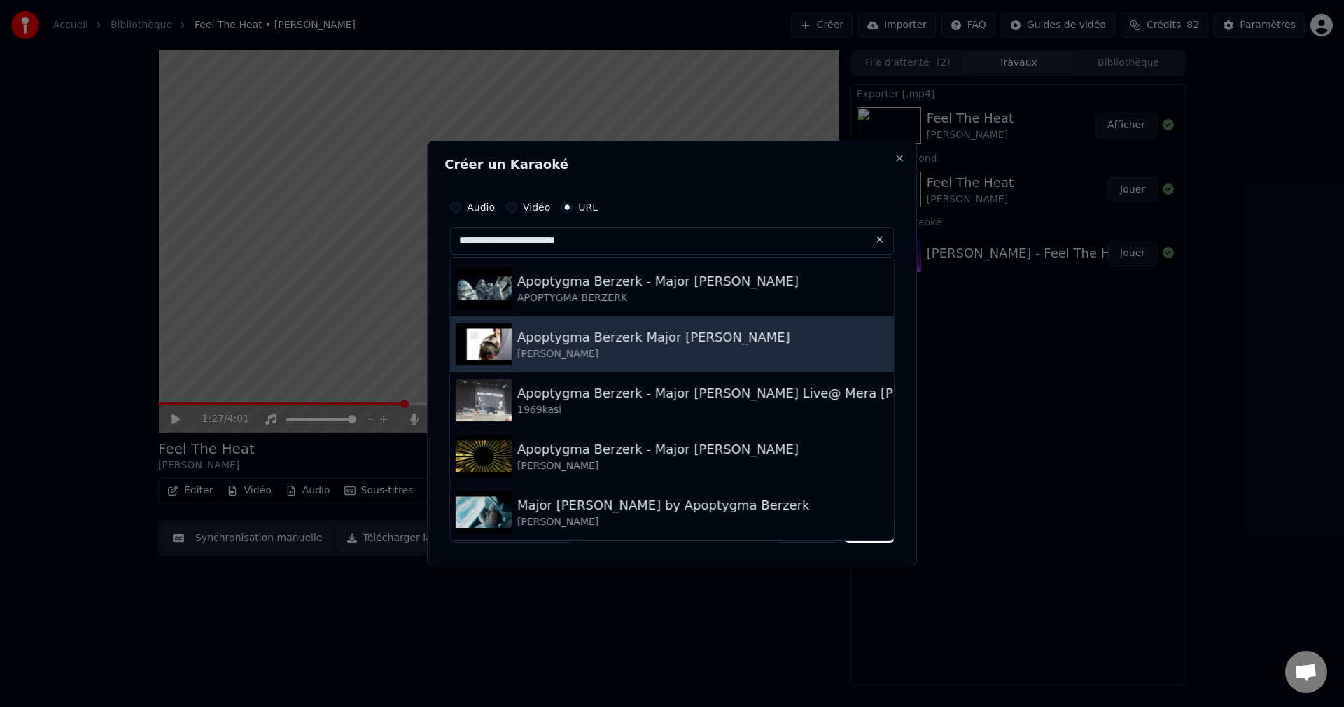
click at [554, 351] on div "[PERSON_NAME]" at bounding box center [653, 354] width 273 height 14
type input "**********"
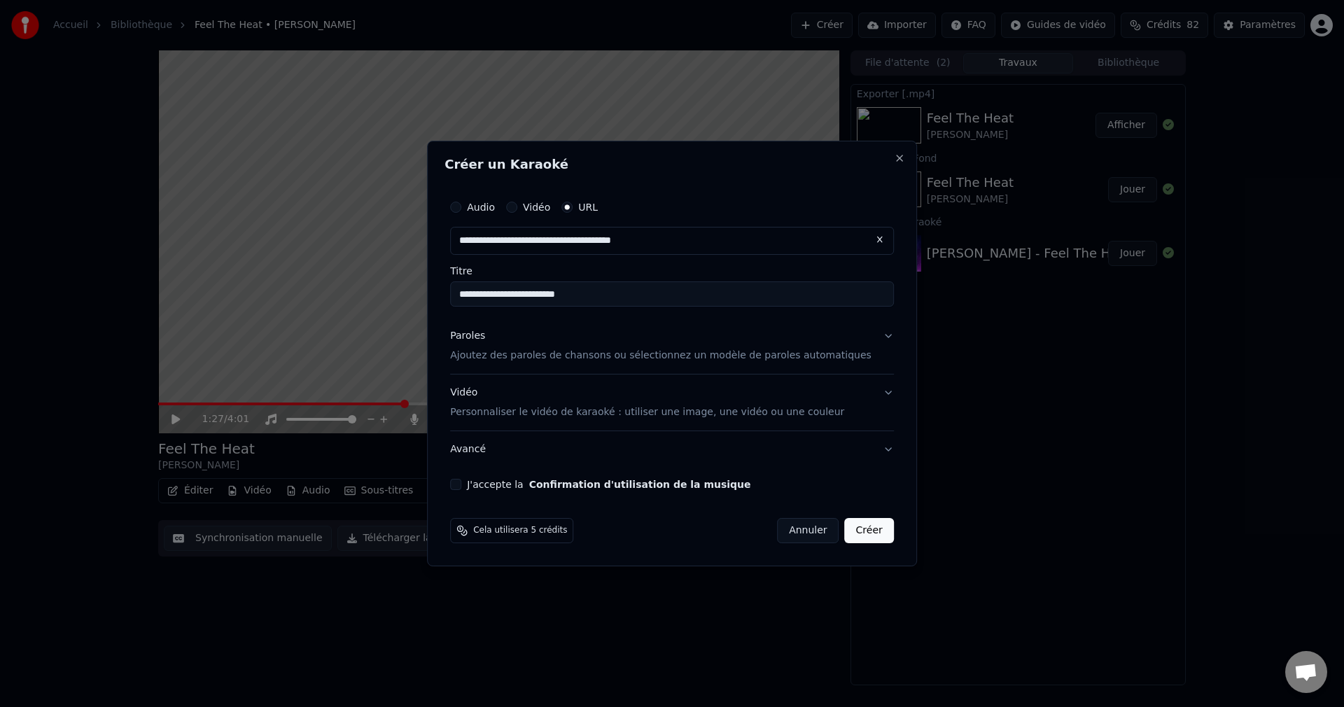
click at [571, 293] on input "**********" at bounding box center [672, 293] width 444 height 25
type input "**********"
click at [871, 338] on button "Paroles Ajoutez des paroles de chansons ou sélectionnez un modèle de paroles au…" at bounding box center [672, 346] width 444 height 56
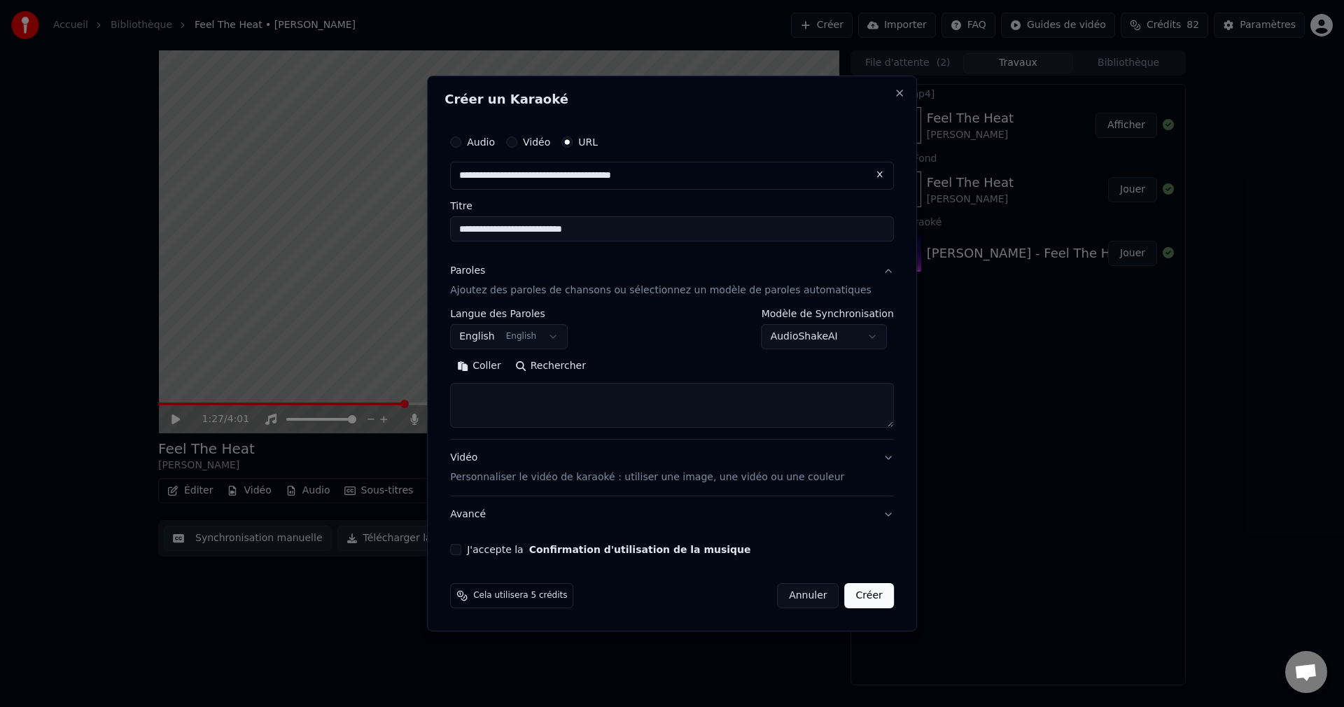
click at [581, 369] on button "Rechercher" at bounding box center [550, 366] width 85 height 22
click at [564, 411] on textarea at bounding box center [651, 405] width 402 height 45
click at [577, 408] on textarea at bounding box center [651, 405] width 402 height 45
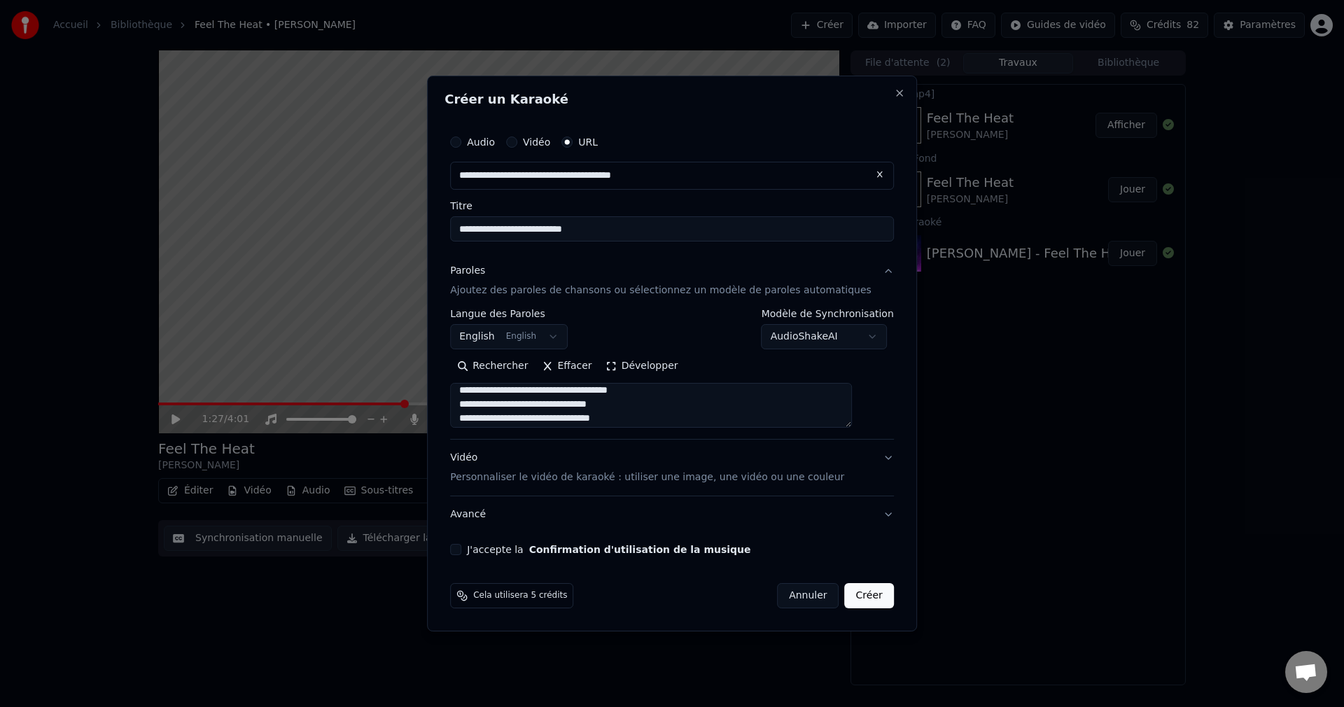
click at [568, 402] on textarea at bounding box center [651, 405] width 402 height 45
click at [584, 419] on textarea at bounding box center [651, 405] width 402 height 45
click at [570, 404] on textarea at bounding box center [651, 405] width 402 height 45
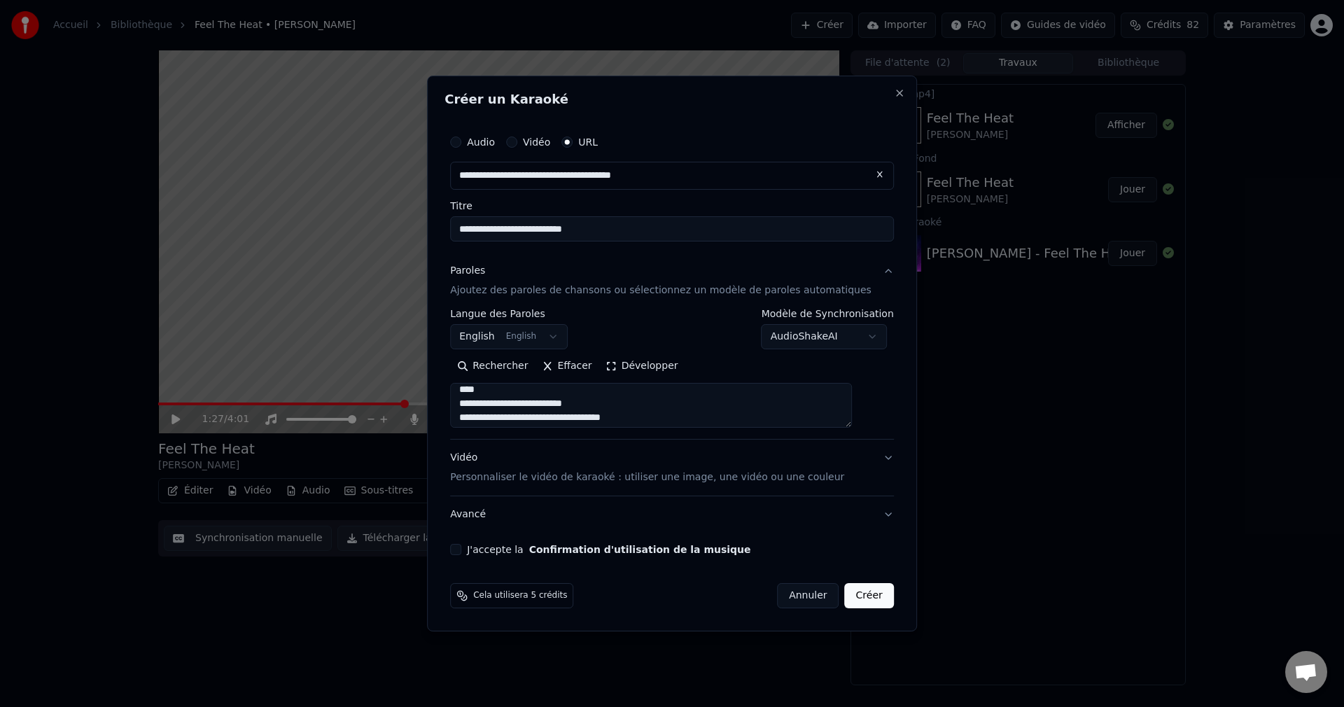
scroll to position [779, 0]
type textarea "**********"
click at [461, 548] on button "J'accepte la Confirmation d'utilisation de la musique" at bounding box center [455, 549] width 11 height 11
click at [845, 594] on button "Créer" at bounding box center [869, 595] width 49 height 25
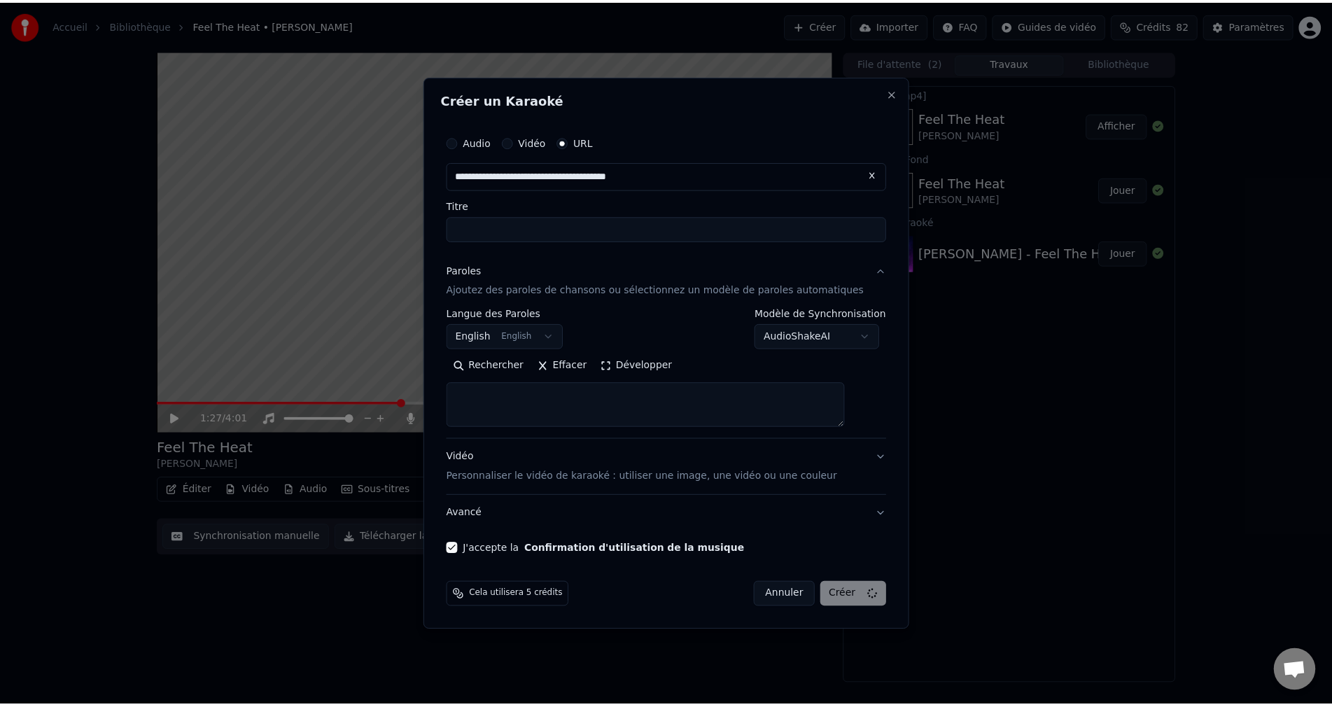
scroll to position [0, 0]
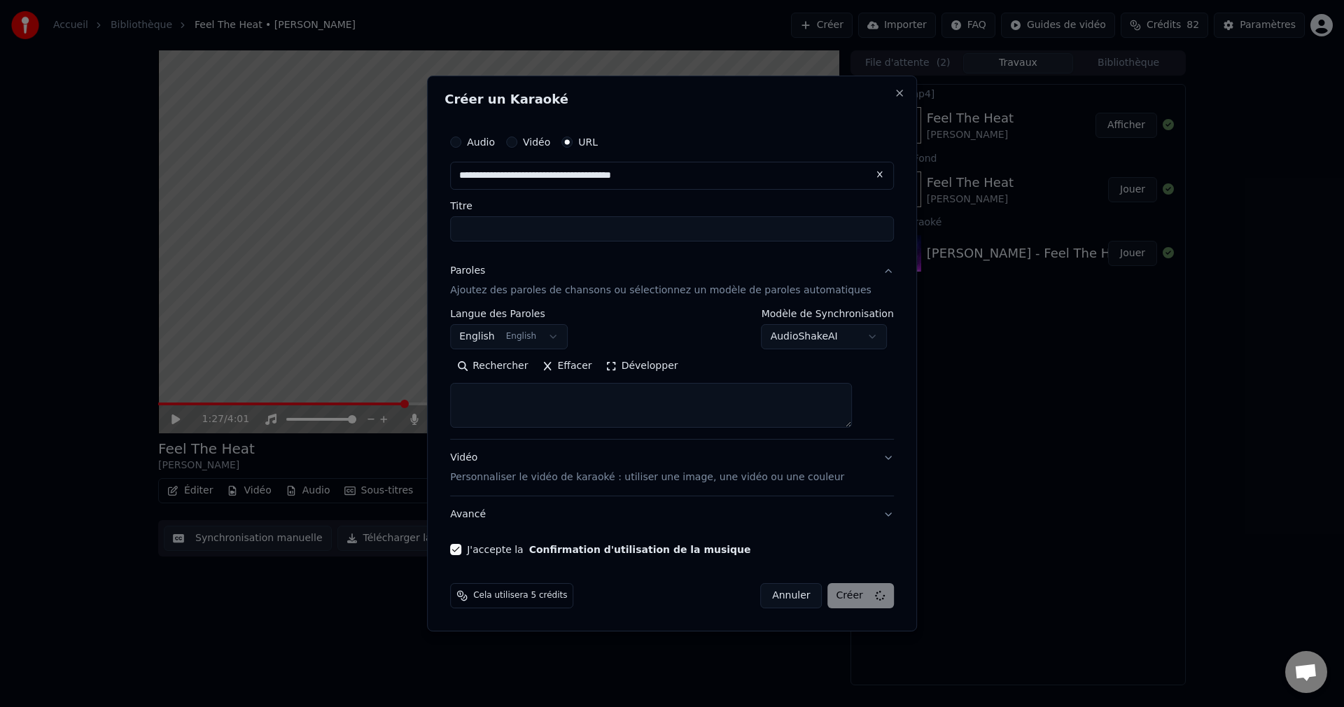
select select
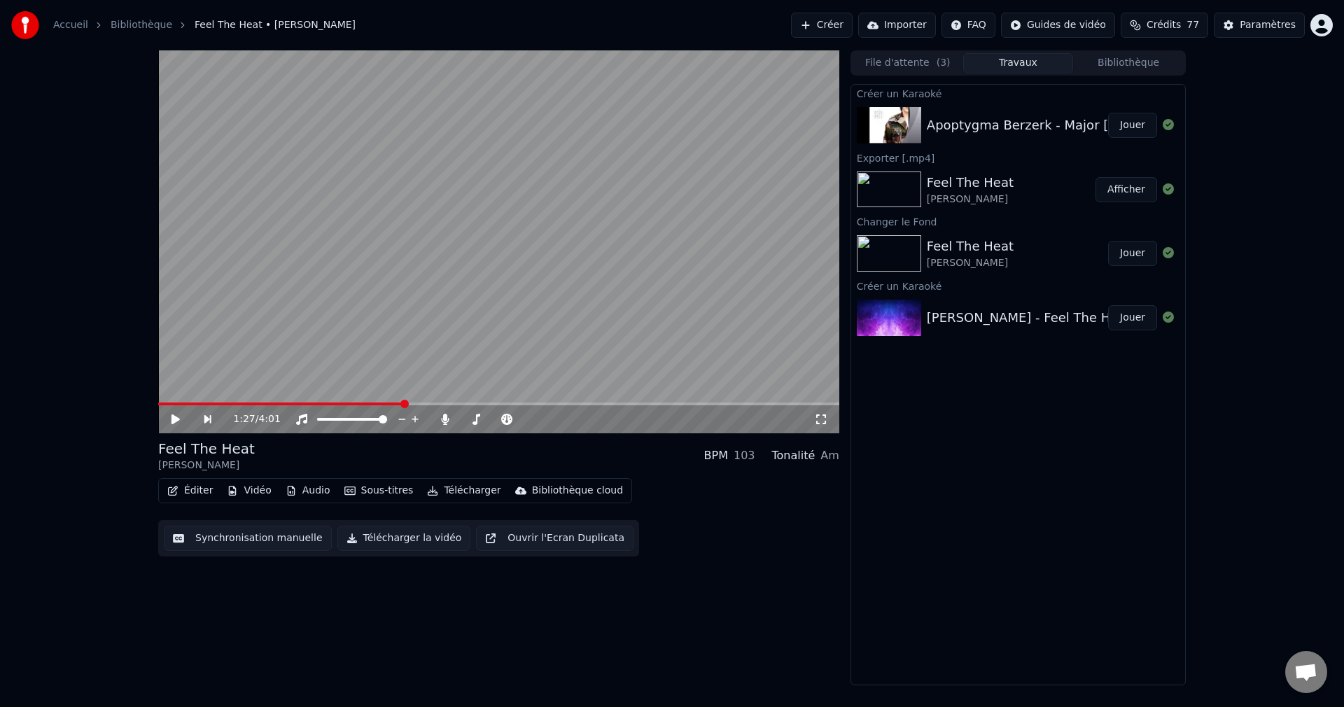
click at [1122, 122] on button "Jouer" at bounding box center [1132, 125] width 49 height 25
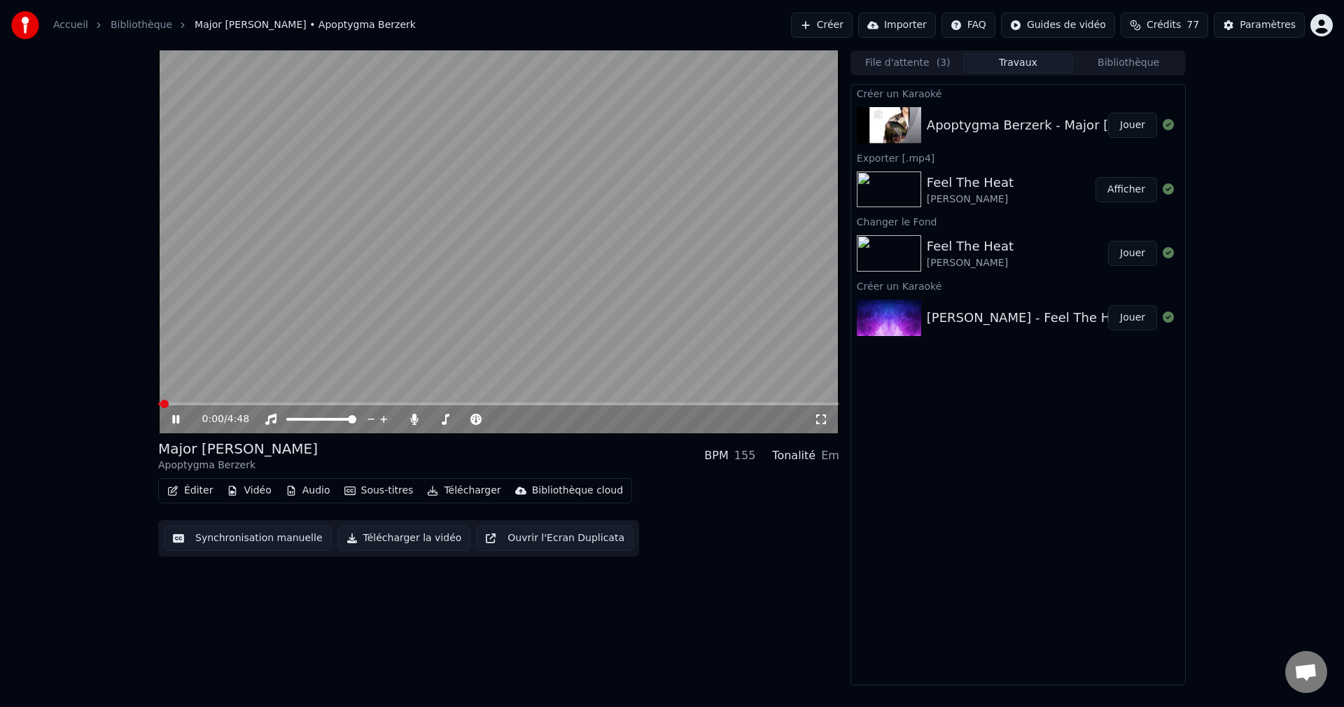
click at [178, 419] on icon at bounding box center [175, 419] width 7 height 8
click at [250, 493] on button "Vidéo" at bounding box center [248, 491] width 55 height 20
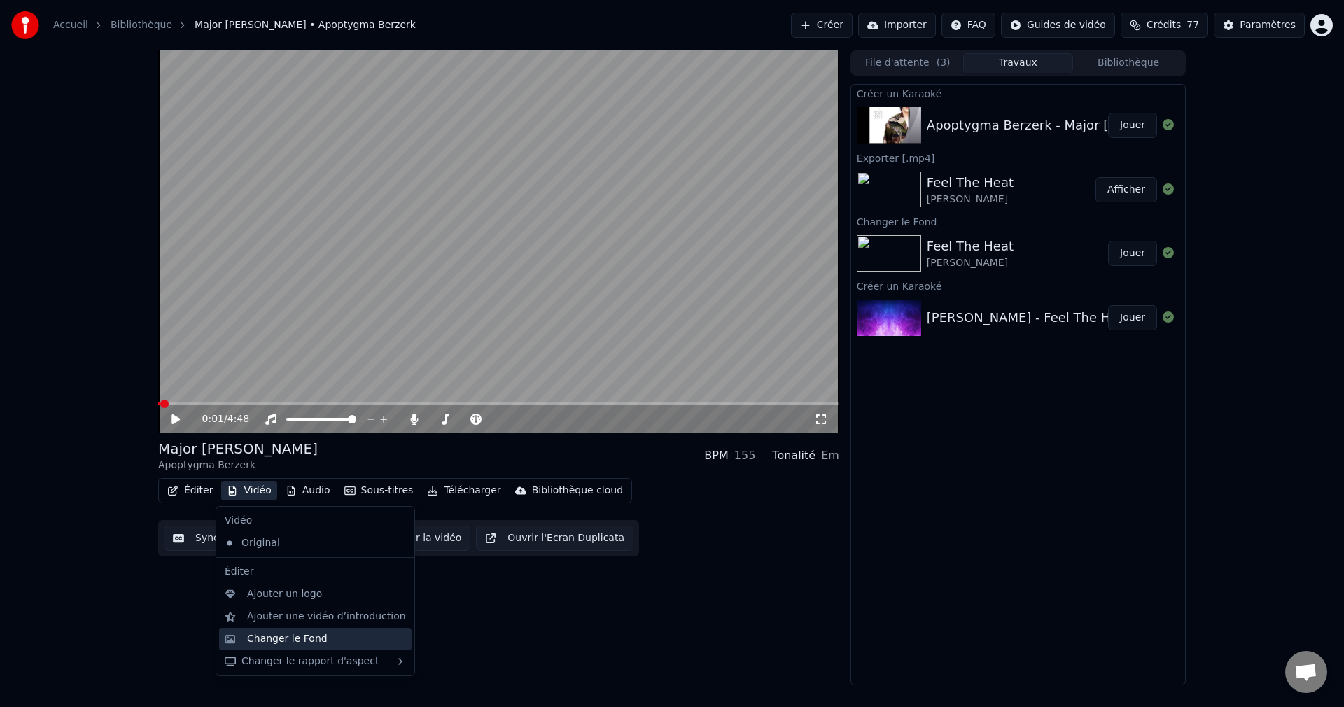
click at [260, 637] on div "Changer le Fond" at bounding box center [287, 639] width 80 height 14
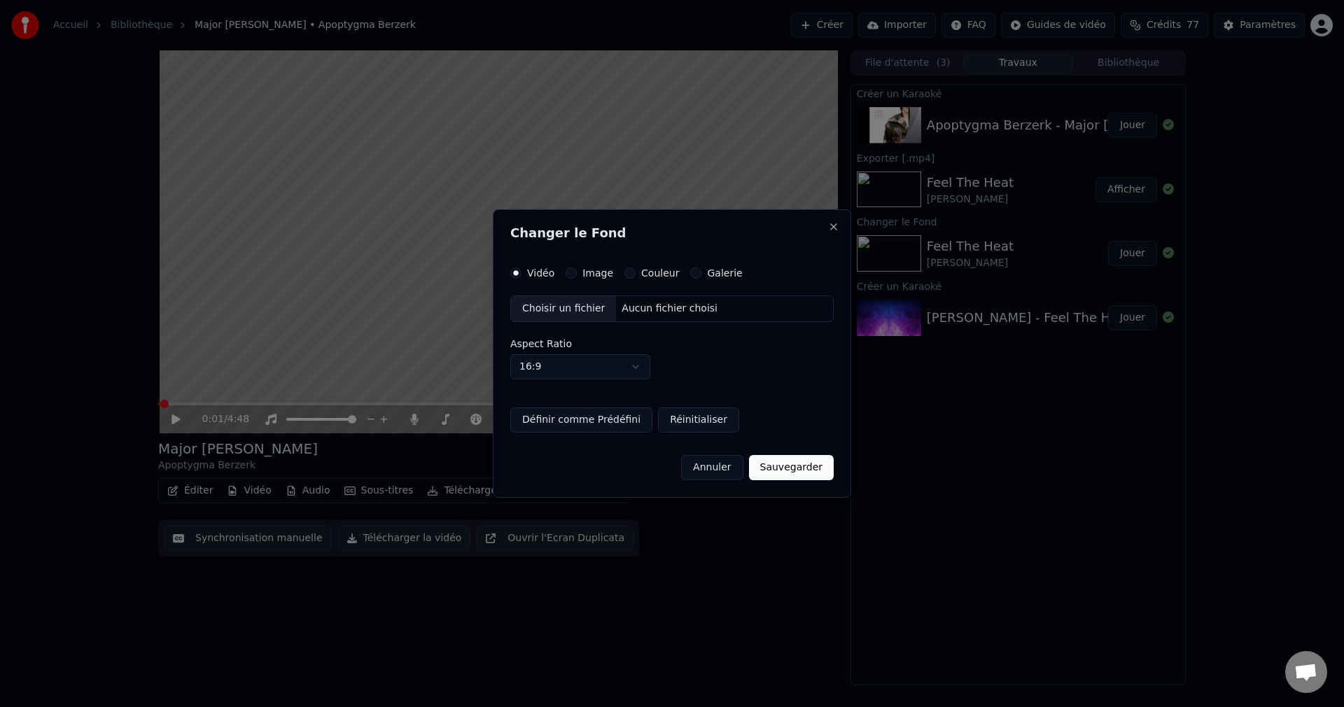
click at [559, 318] on div "Choisir un fichier" at bounding box center [563, 308] width 105 height 25
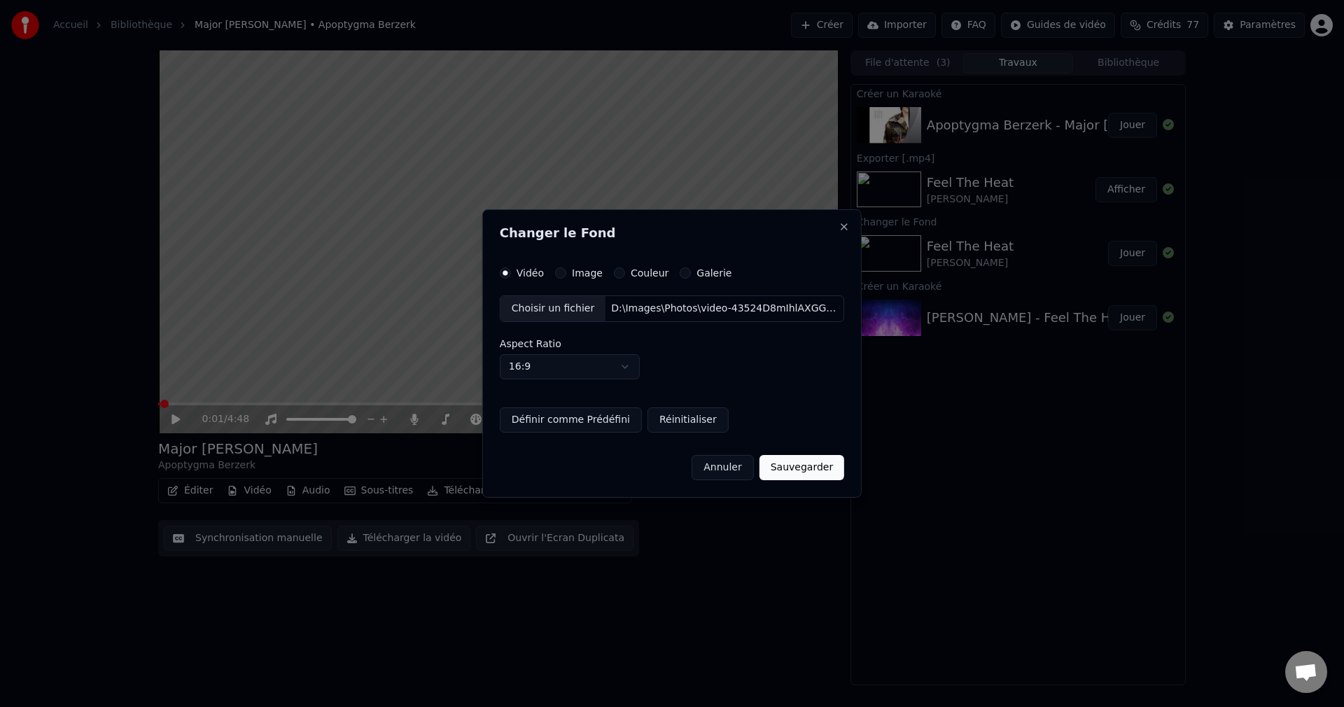
click at [802, 480] on div "Changer le Fond Vidéo Image Couleur Galerie Choisir un fichier D:\Images\Photos…" at bounding box center [671, 353] width 379 height 288
click at [802, 469] on button "Sauvegarder" at bounding box center [801, 467] width 85 height 25
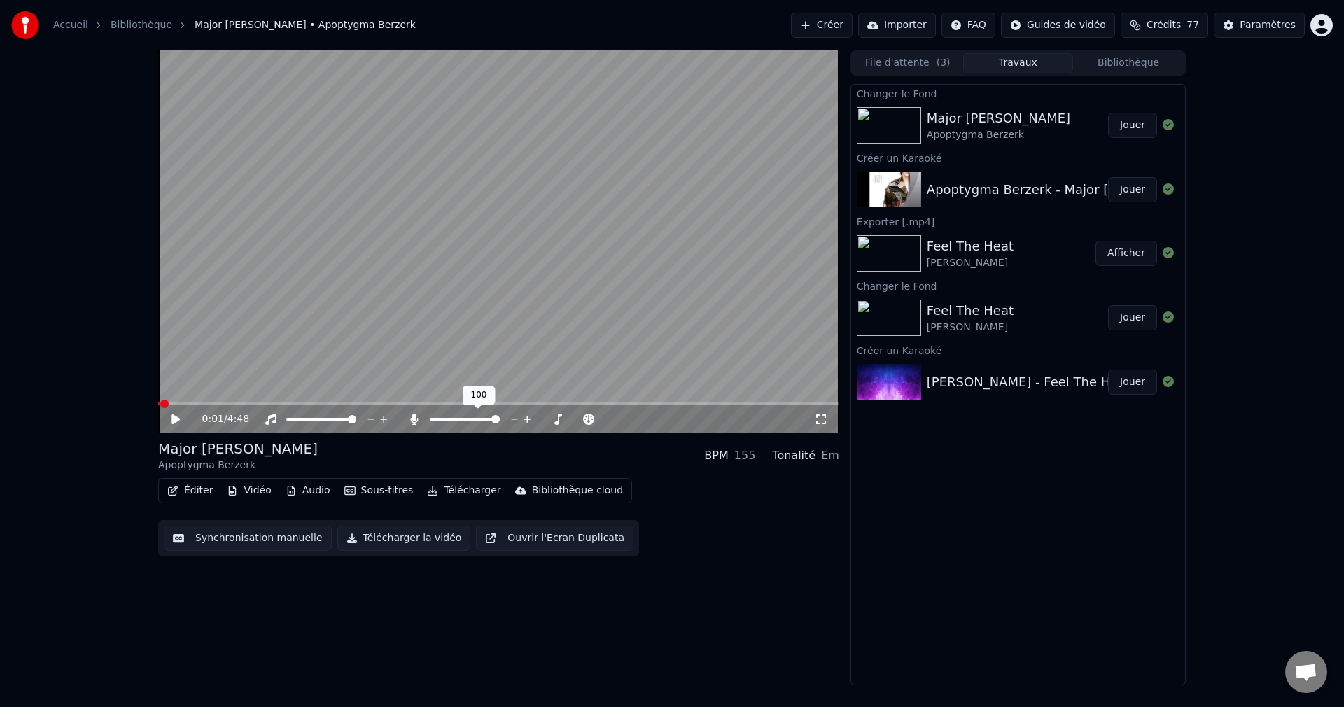
click at [500, 419] on span at bounding box center [495, 419] width 8 height 8
click at [1142, 131] on button "Jouer" at bounding box center [1132, 125] width 49 height 25
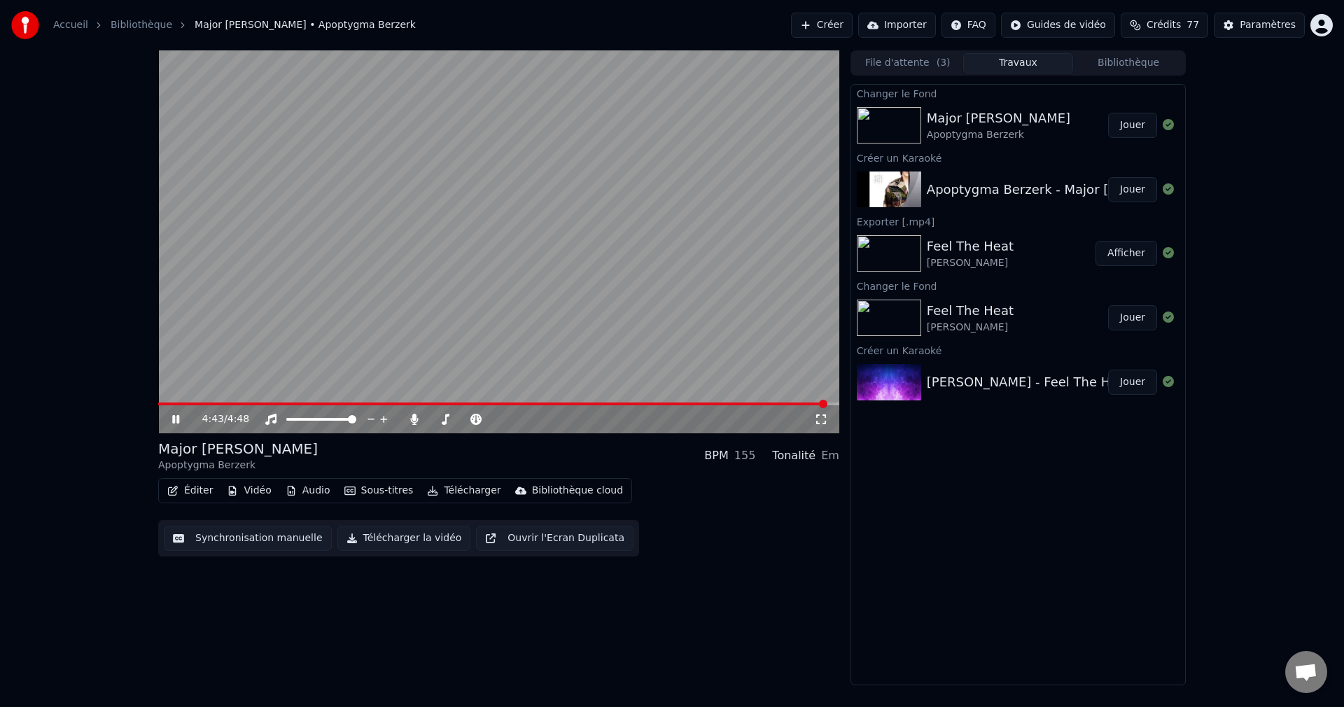
click at [178, 421] on icon at bounding box center [175, 419] width 7 height 8
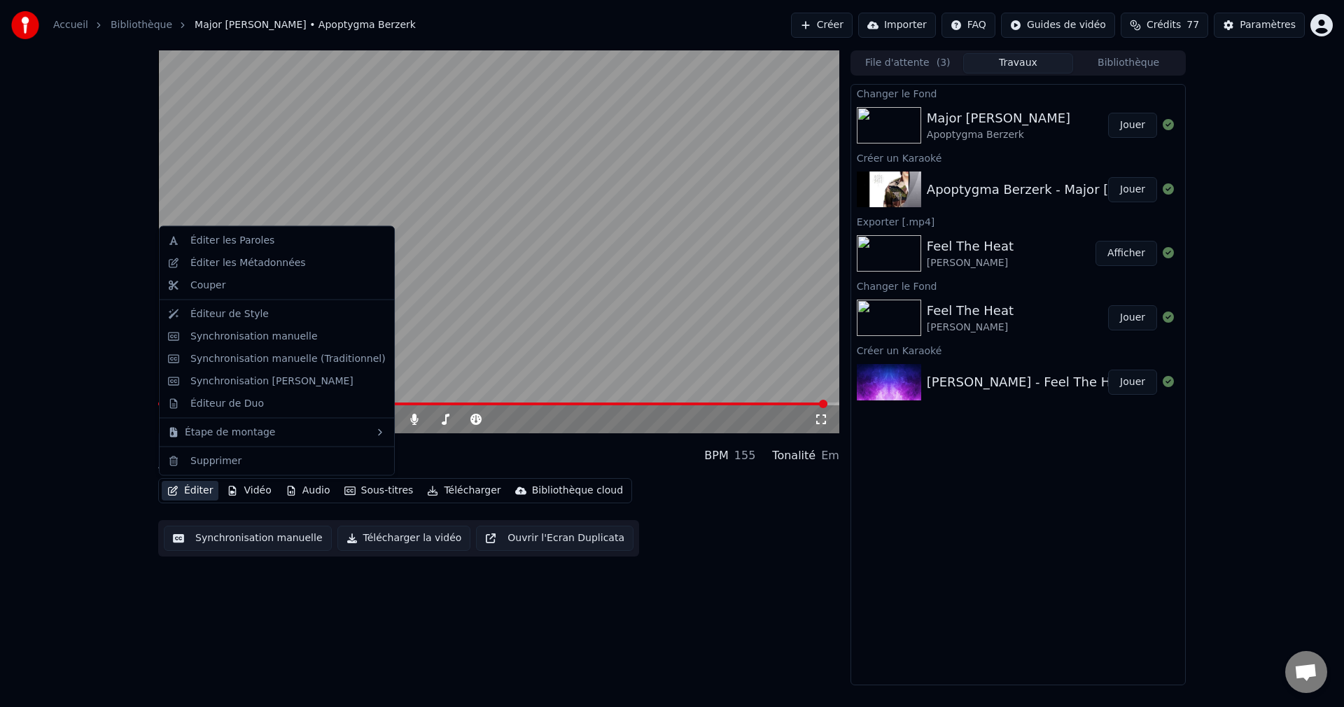
click at [189, 492] on button "Éditer" at bounding box center [190, 491] width 57 height 20
click at [258, 398] on div "Éditeur de Duo" at bounding box center [287, 403] width 195 height 14
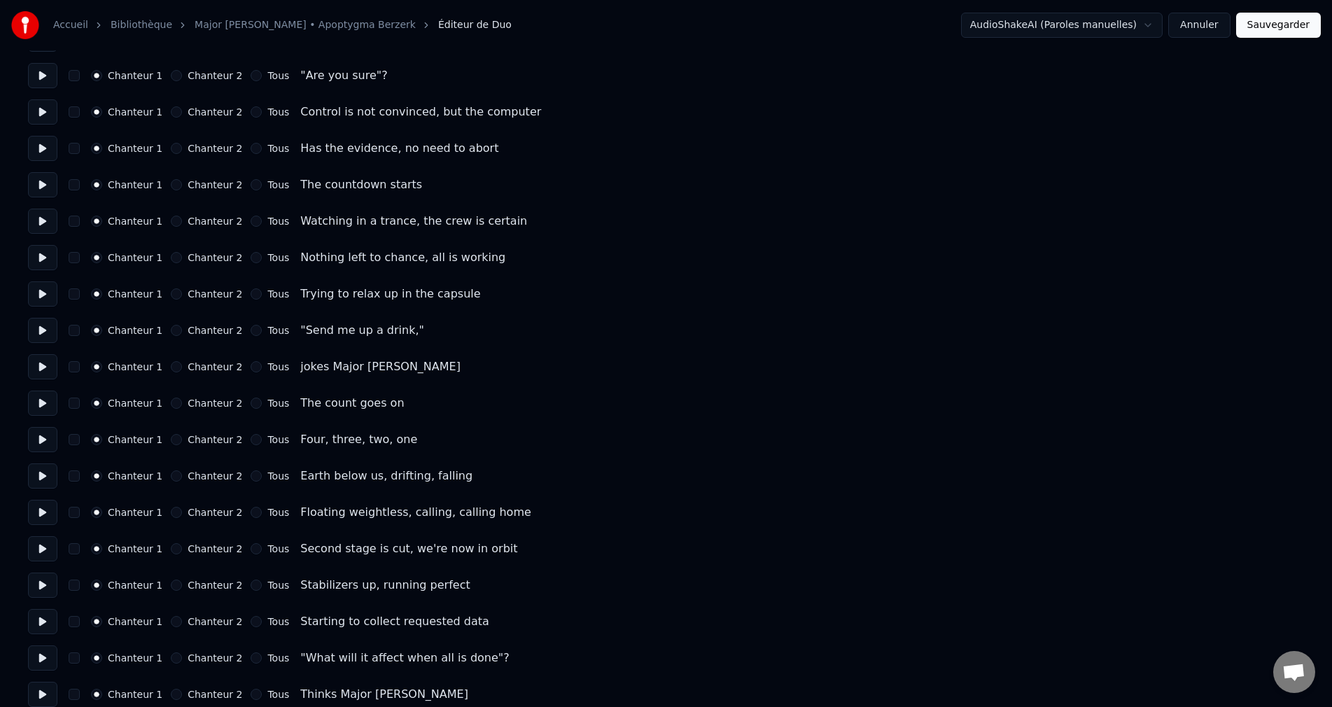
scroll to position [210, 0]
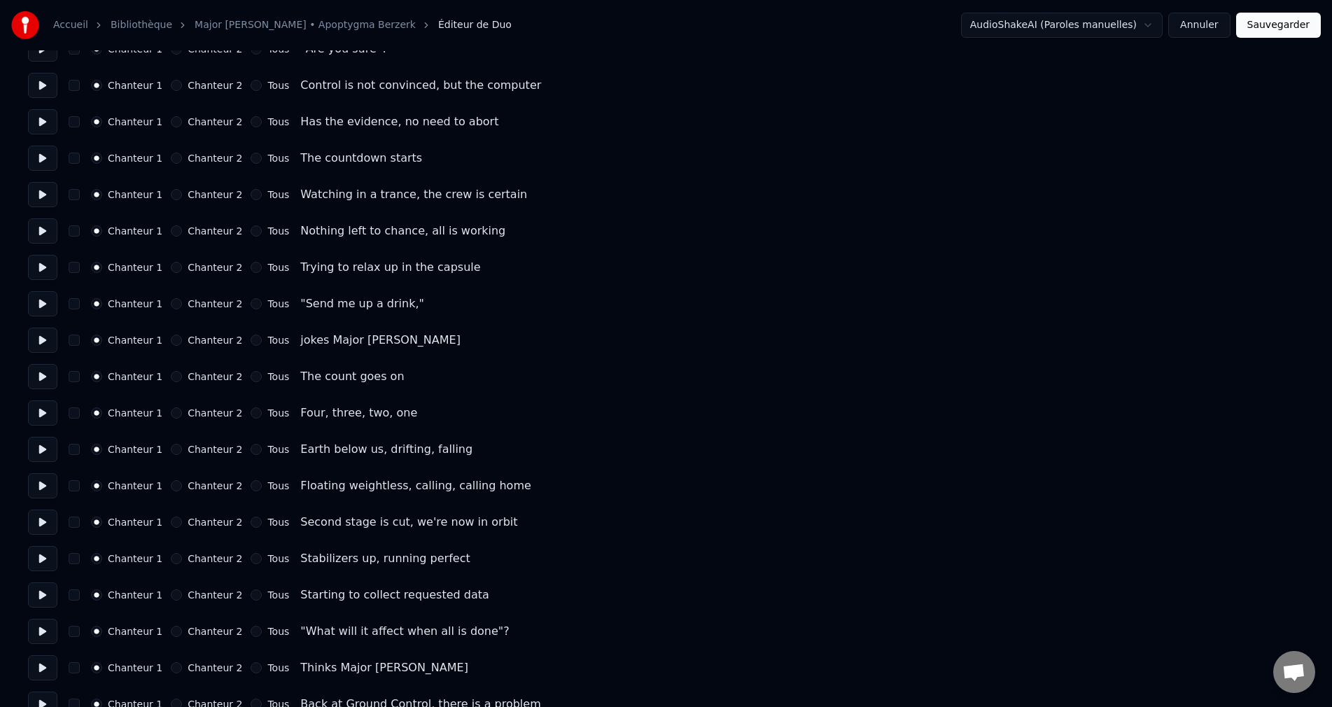
click at [171, 414] on button "Chanteur 2" at bounding box center [176, 412] width 11 height 11
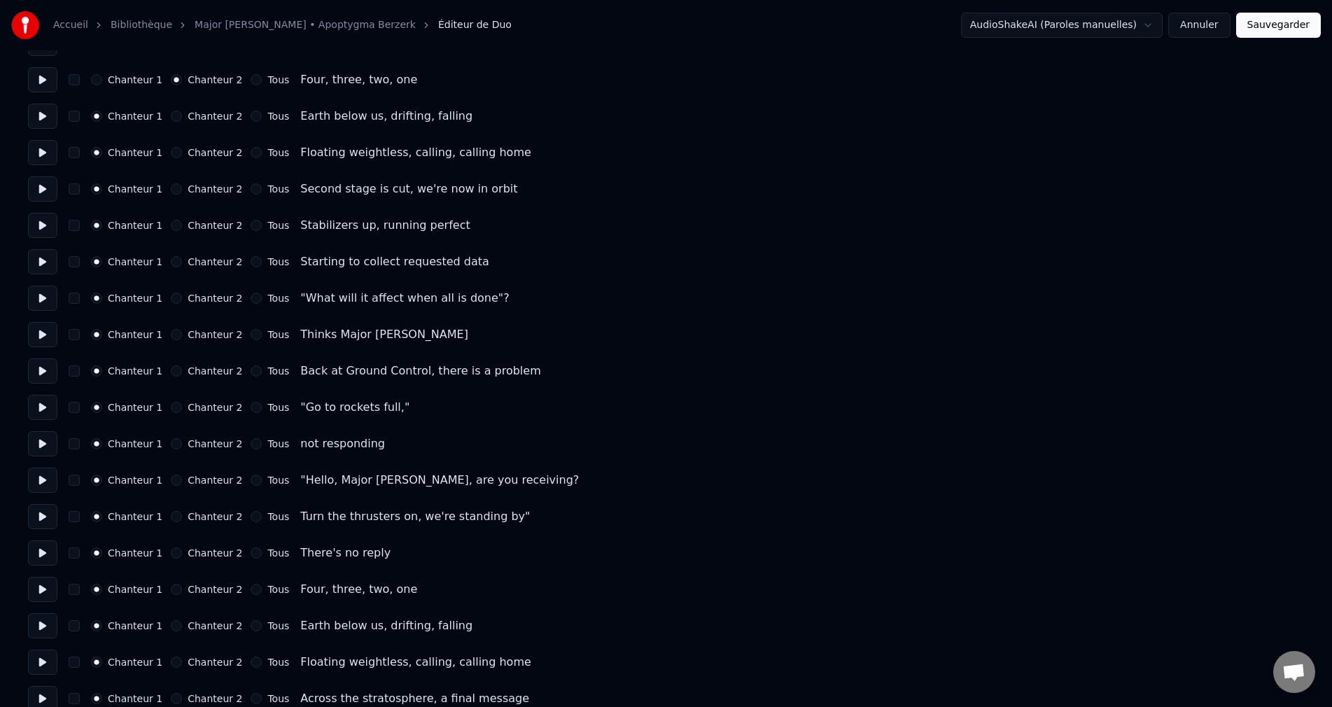
scroll to position [560, 0]
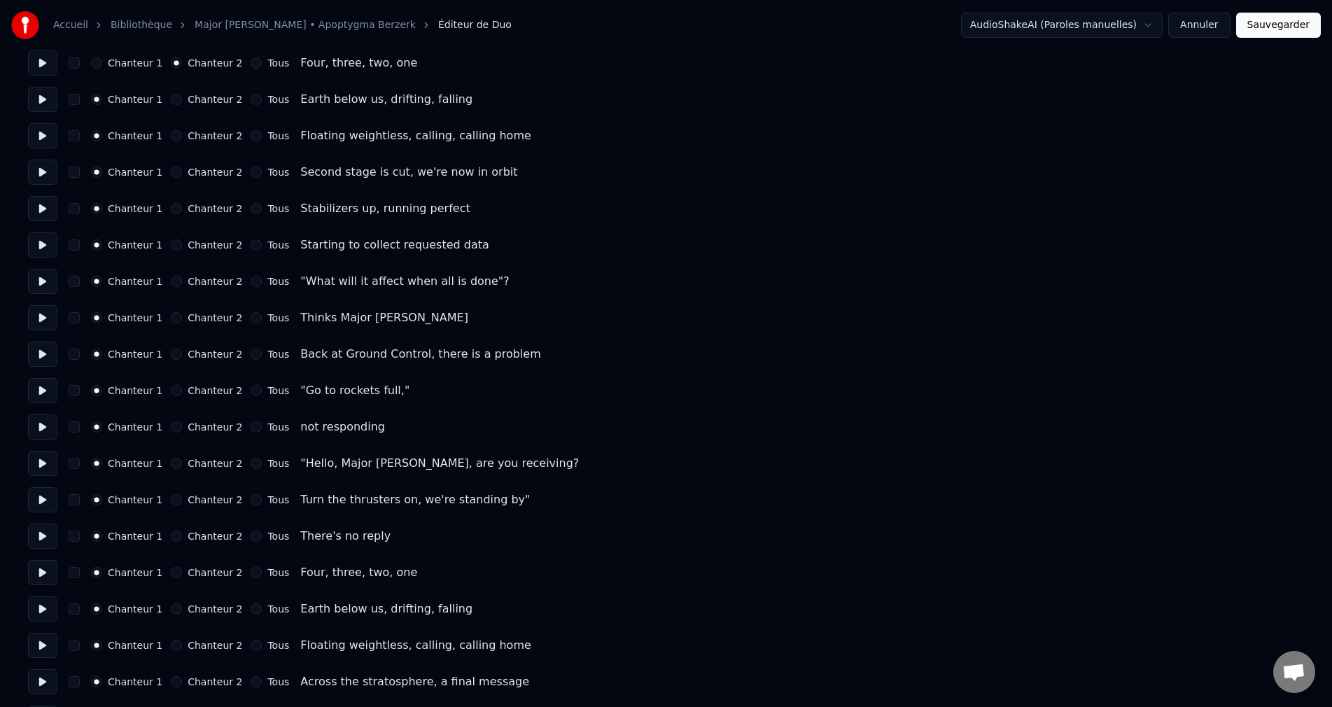
click at [171, 577] on button "Chanteur 2" at bounding box center [176, 572] width 11 height 11
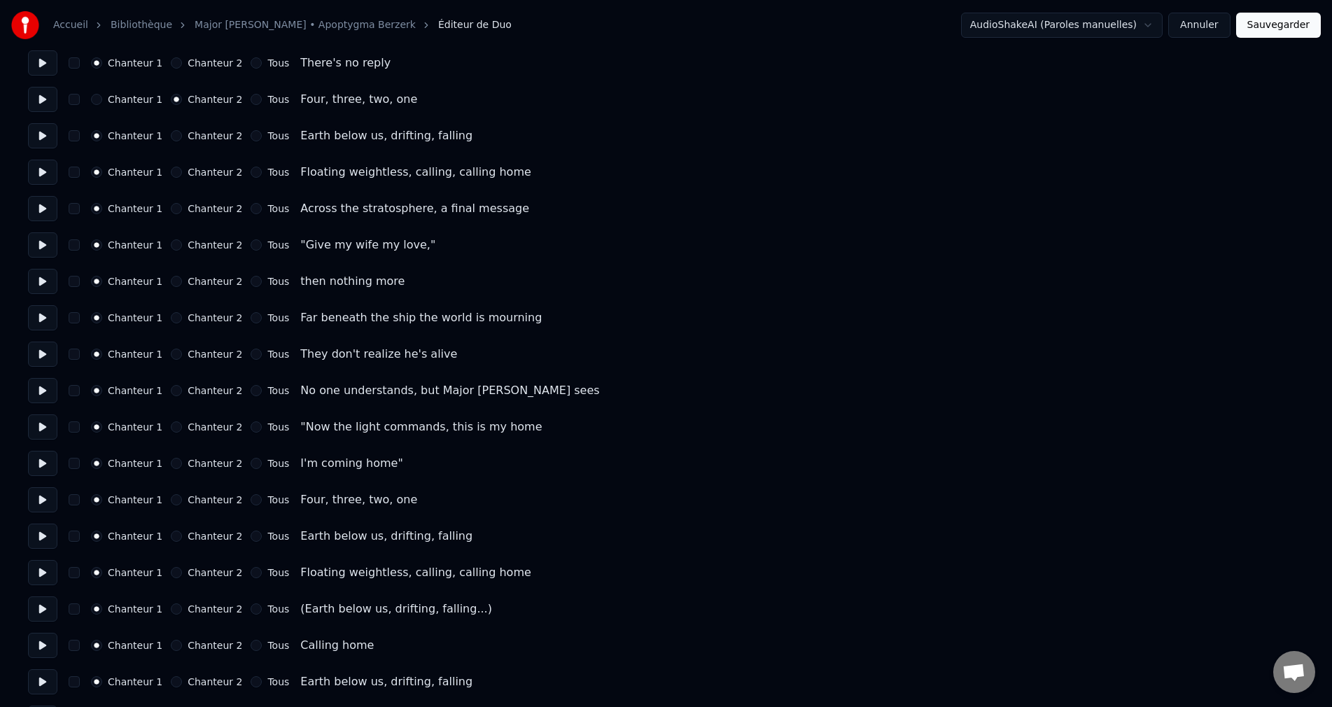
scroll to position [1050, 0]
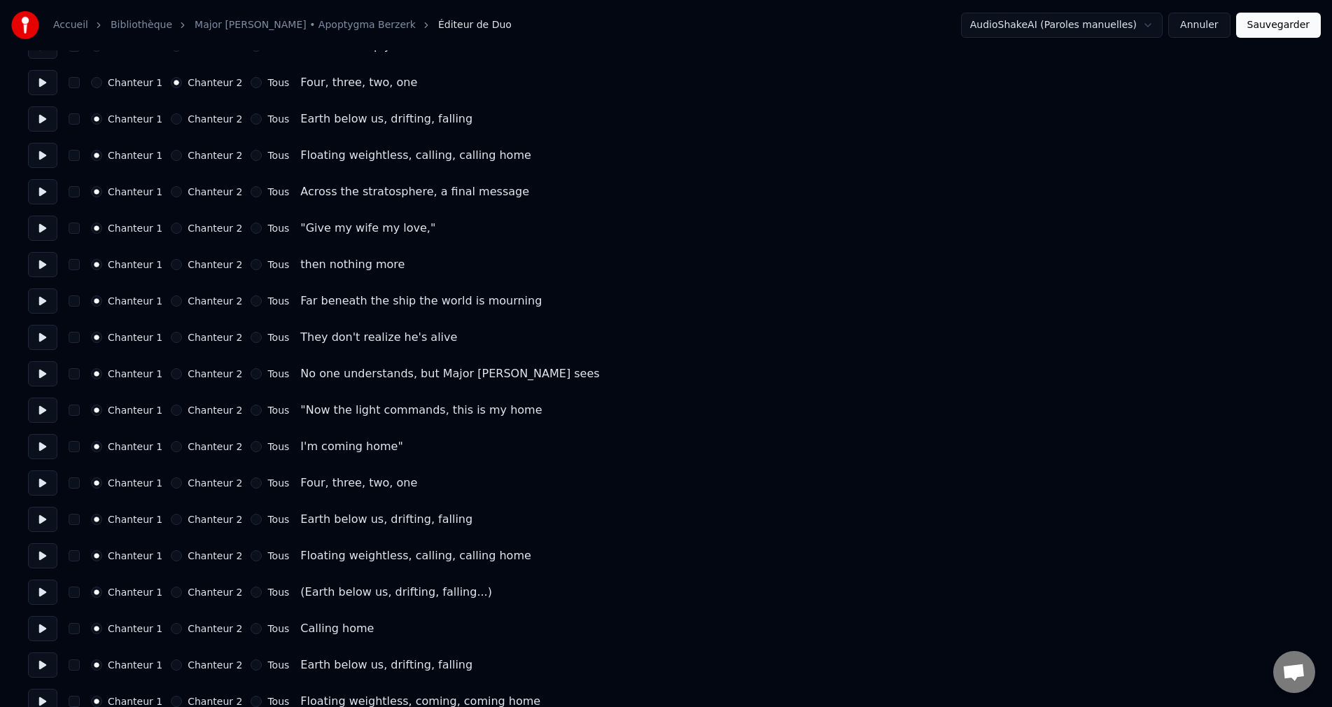
click at [171, 484] on button "Chanteur 2" at bounding box center [176, 482] width 11 height 11
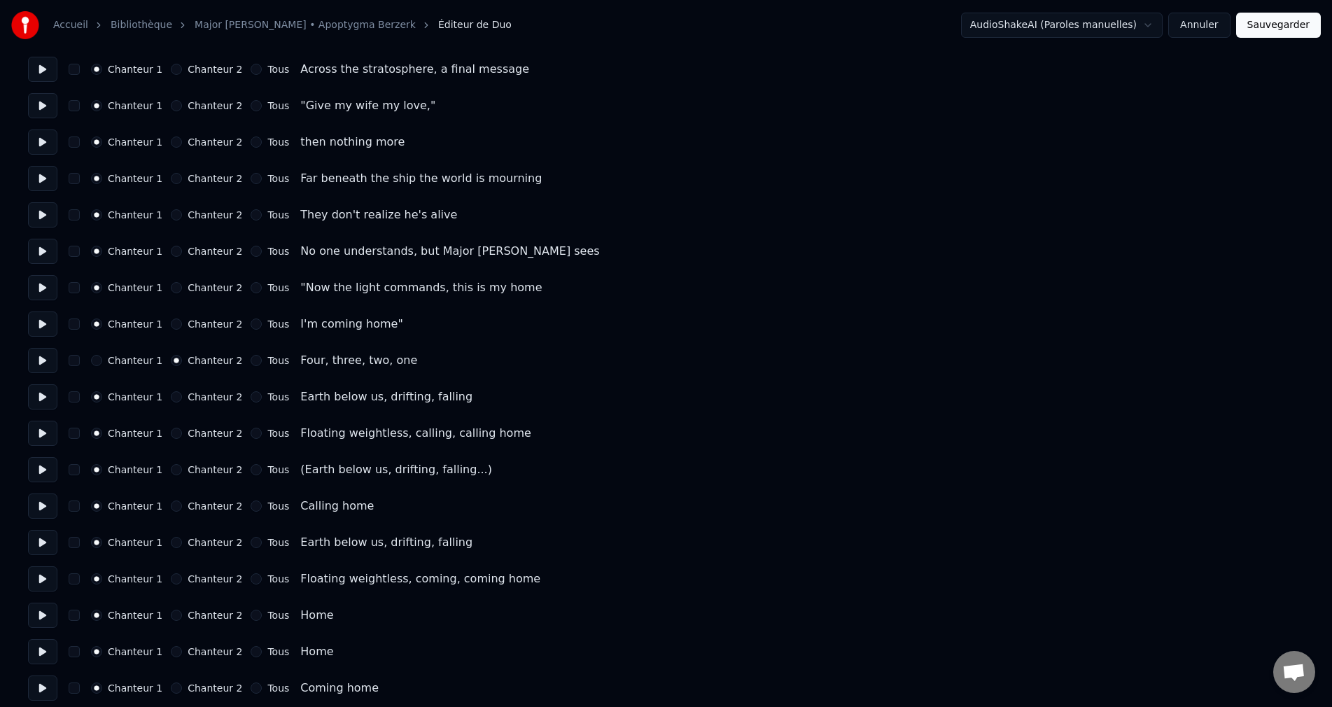
scroll to position [1190, 0]
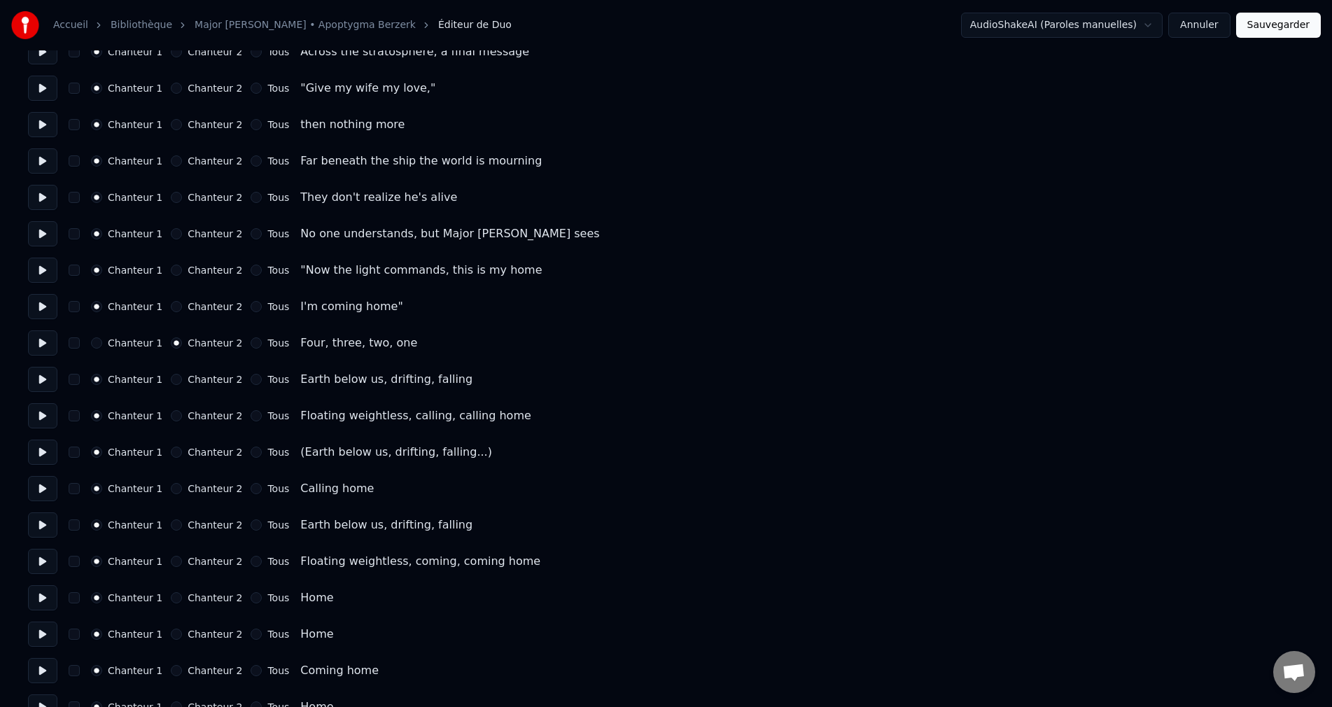
click at [171, 454] on button "Chanteur 2" at bounding box center [176, 452] width 11 height 11
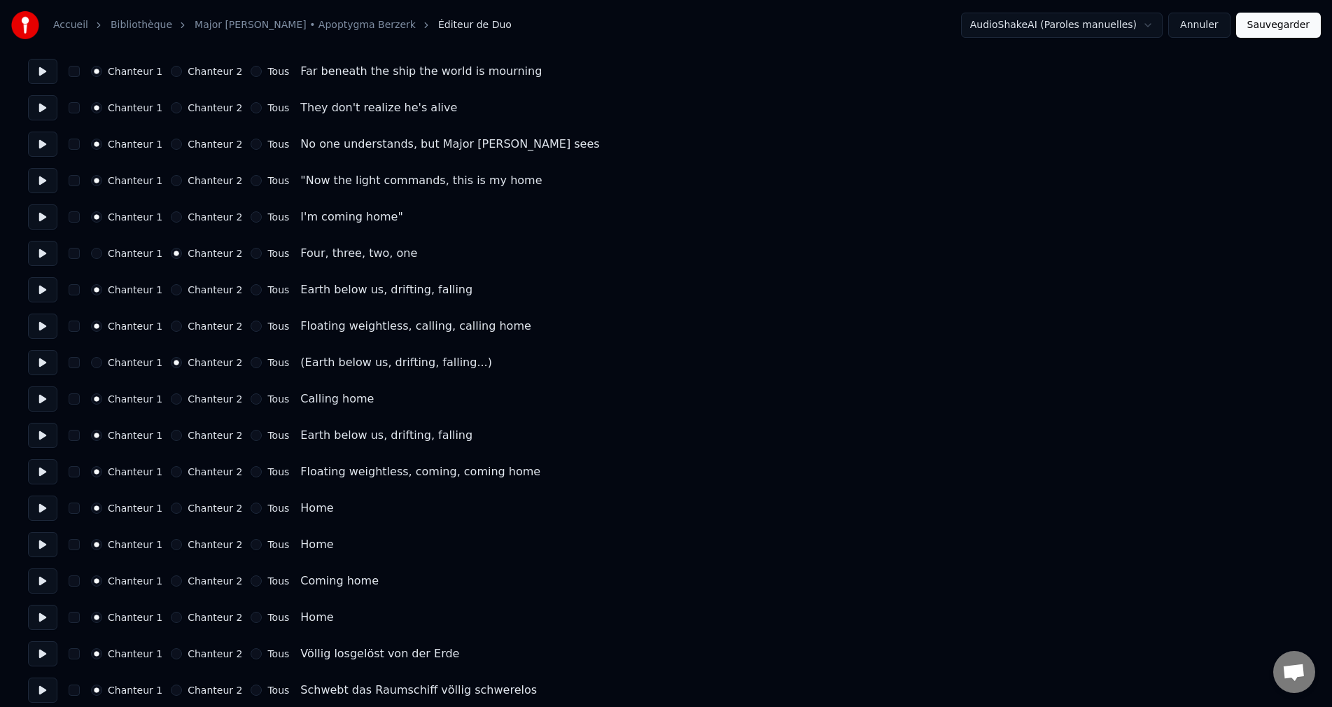
scroll to position [1289, 0]
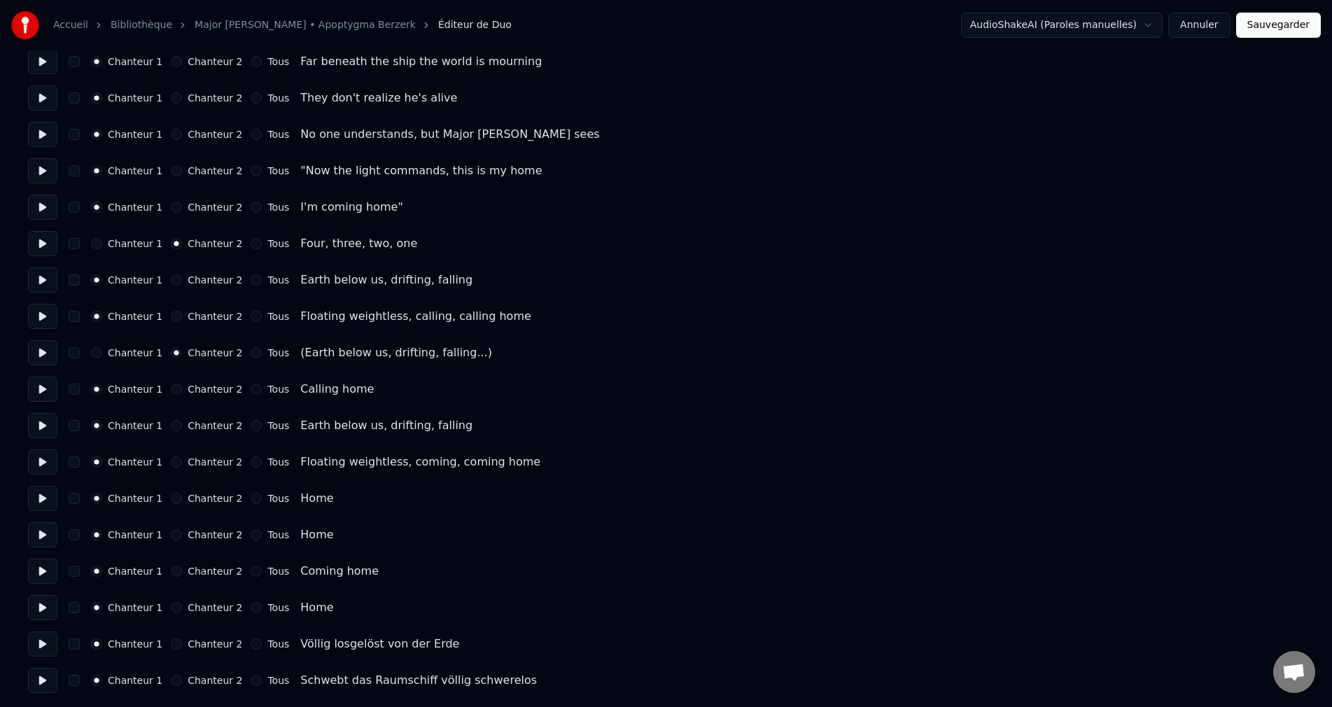
click at [172, 642] on button "Chanteur 2" at bounding box center [176, 643] width 11 height 11
click at [171, 682] on button "Chanteur 2" at bounding box center [176, 680] width 11 height 11
click at [1284, 27] on button "Sauvegarder" at bounding box center [1278, 25] width 85 height 25
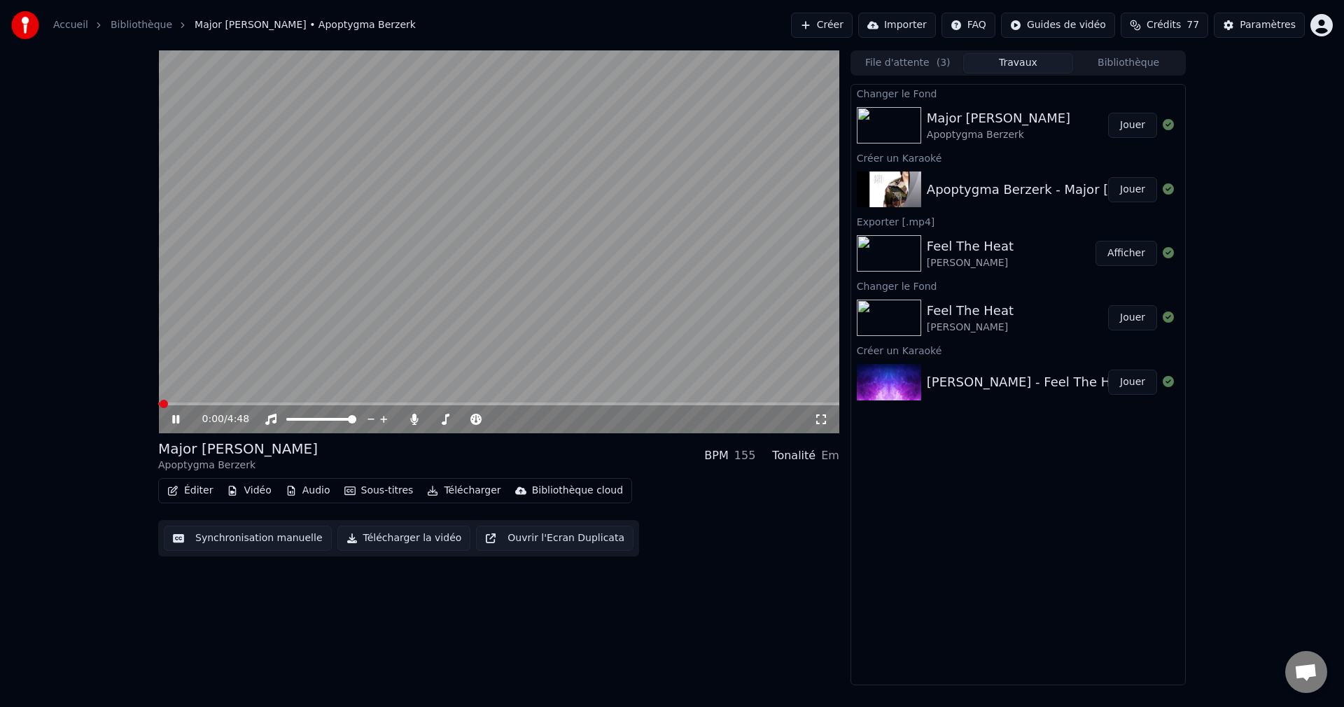
click at [174, 417] on icon at bounding box center [175, 419] width 7 height 8
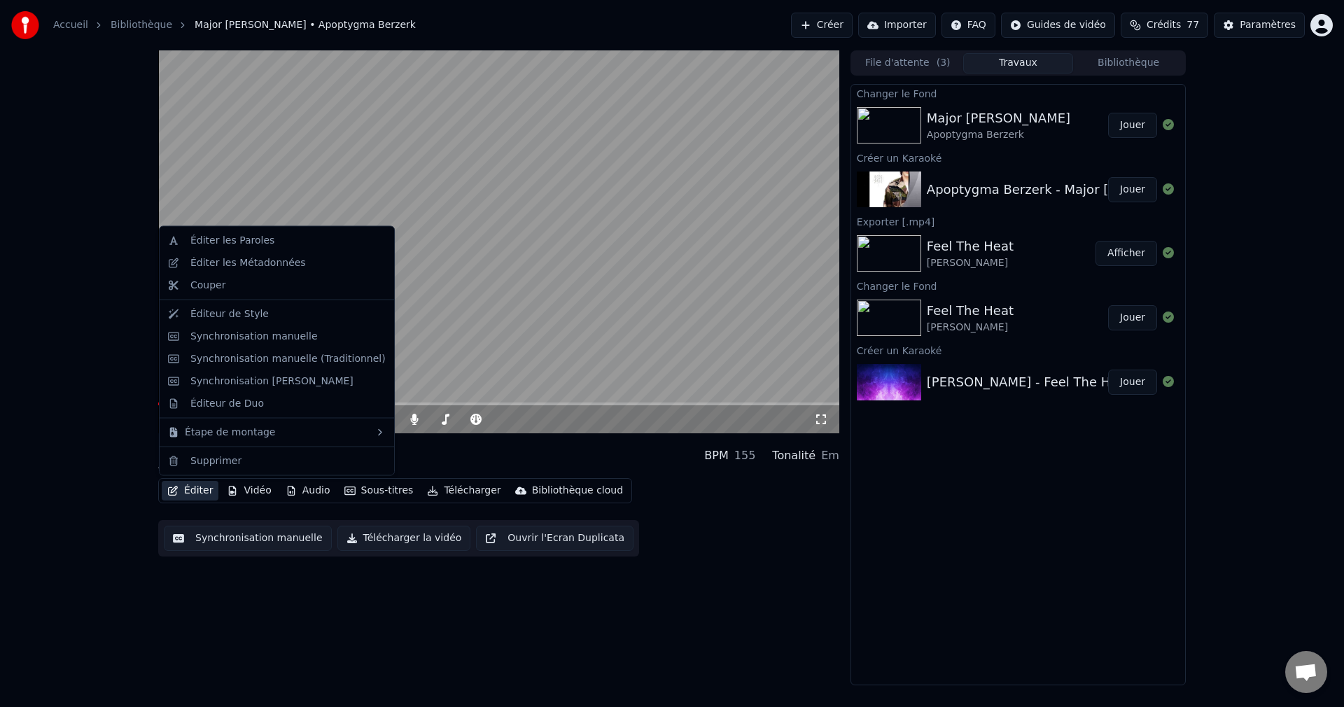
click at [194, 492] on button "Éditer" at bounding box center [190, 491] width 57 height 20
click at [278, 343] on div "Synchronisation manuelle" at bounding box center [253, 336] width 127 height 14
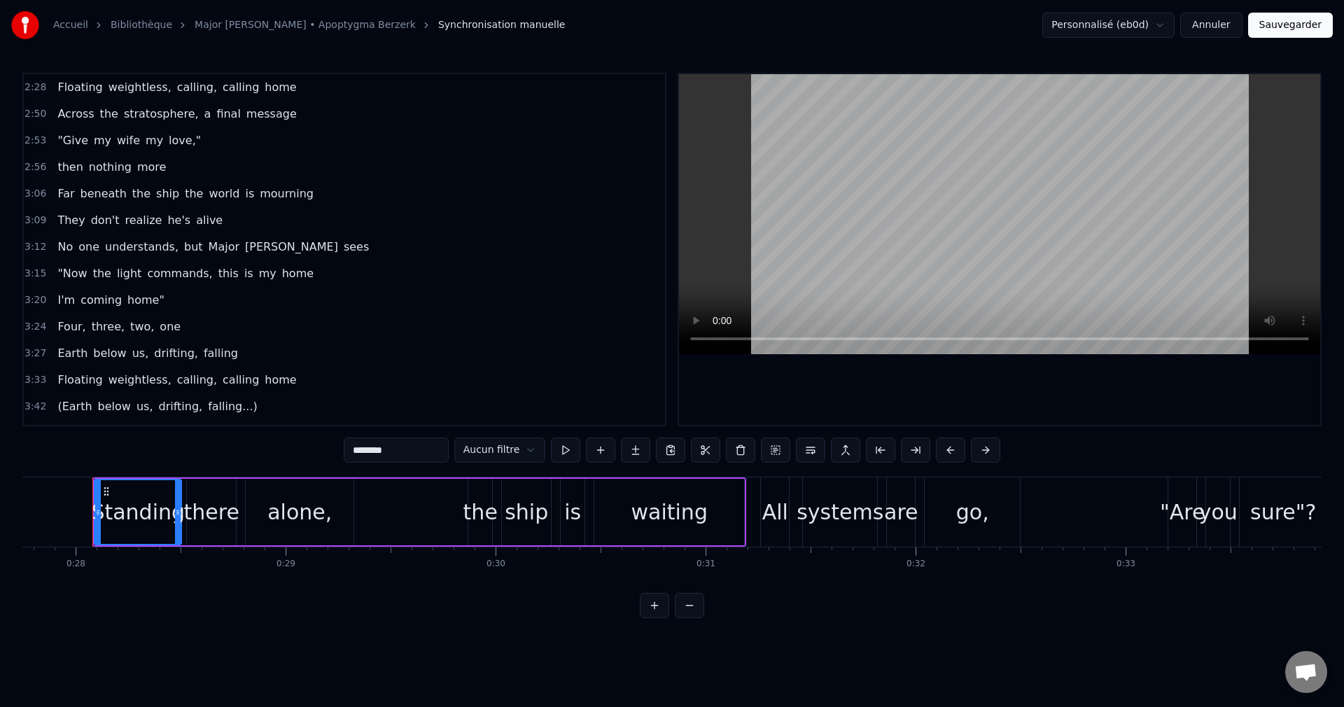
scroll to position [630, 0]
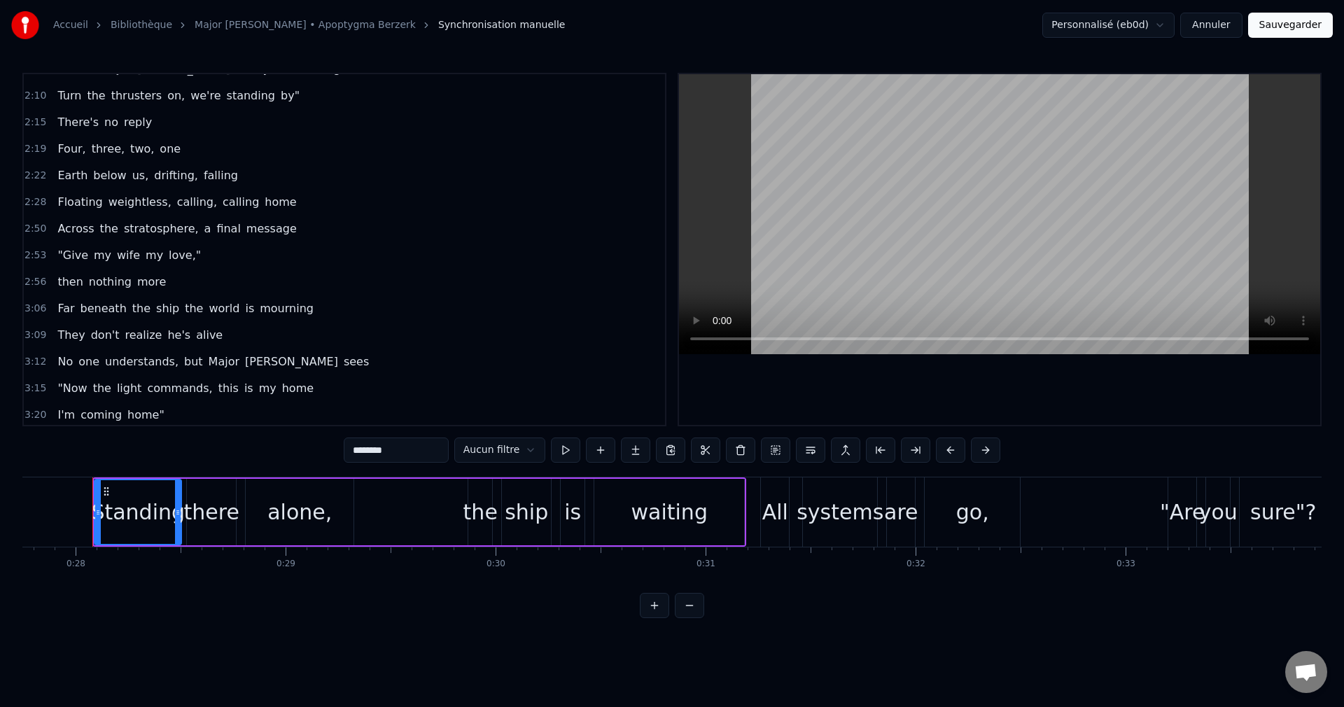
click at [69, 199] on span "Floating" at bounding box center [80, 202] width 48 height 16
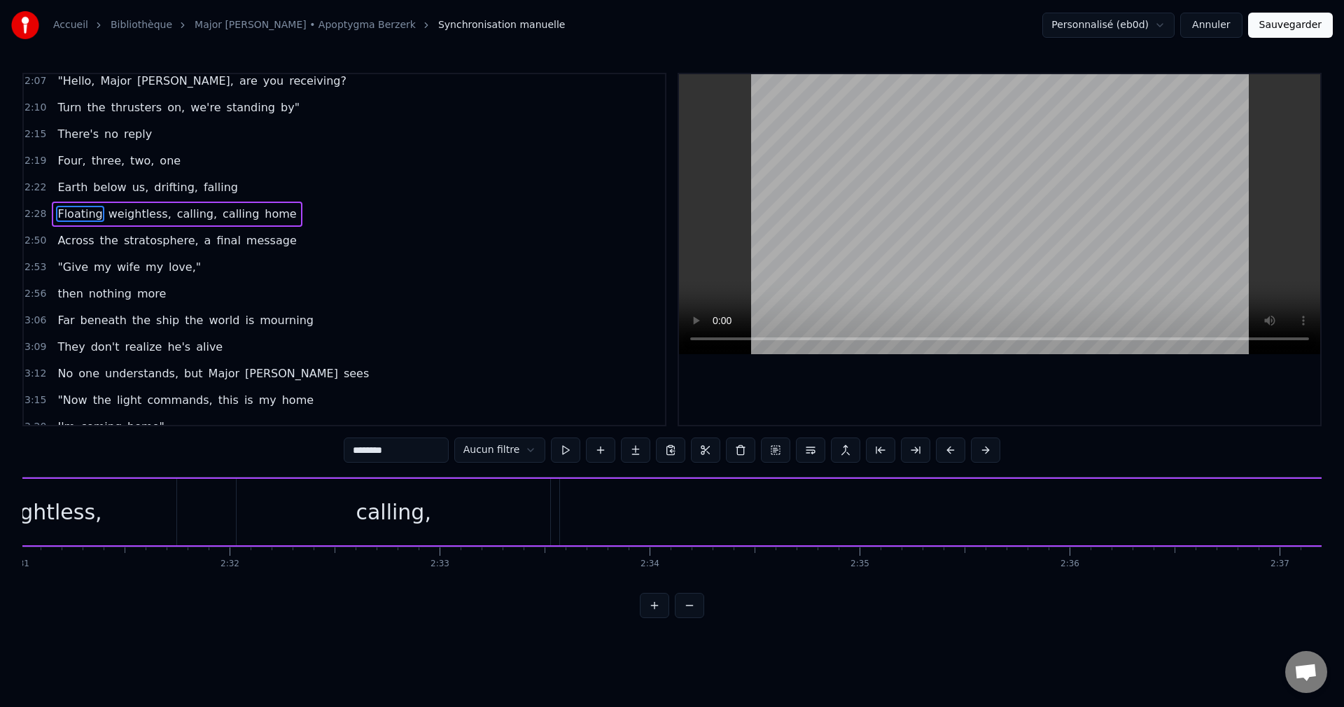
scroll to position [0, 31674]
click at [169, 523] on div "weightless," at bounding box center [79, 512] width 267 height 66
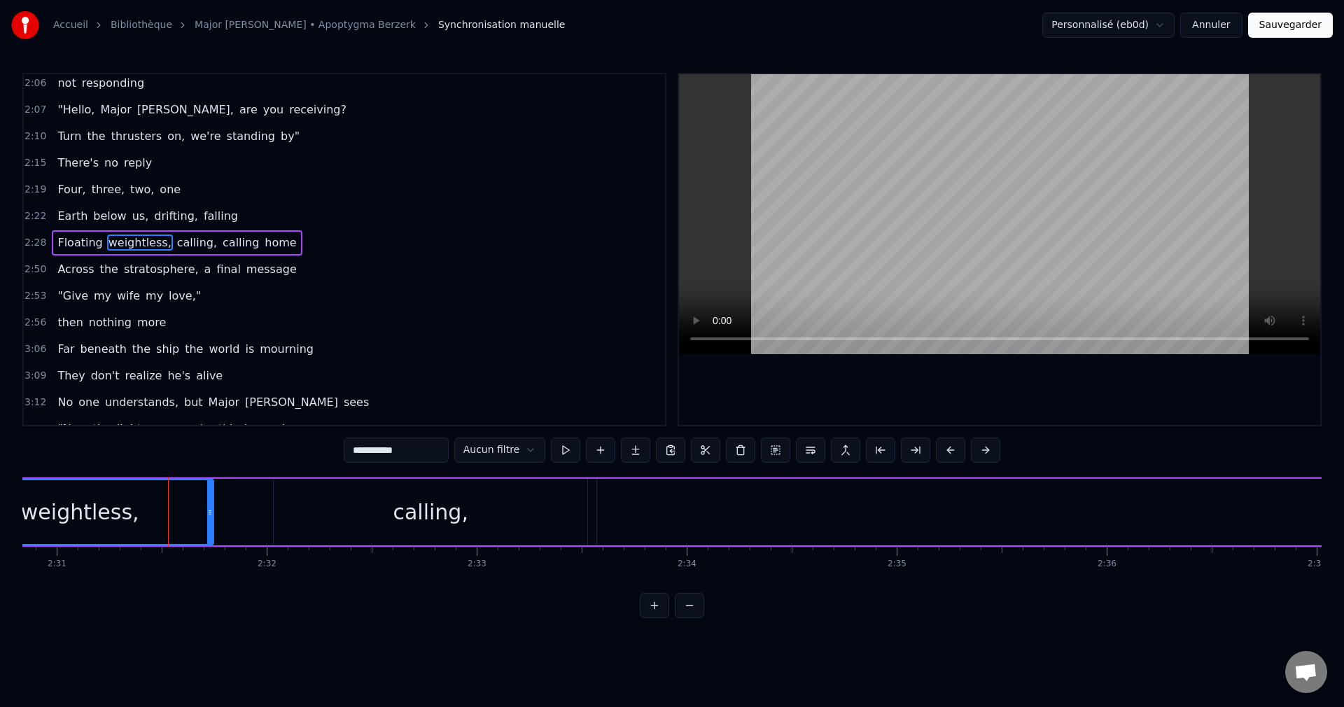
scroll to position [582, 0]
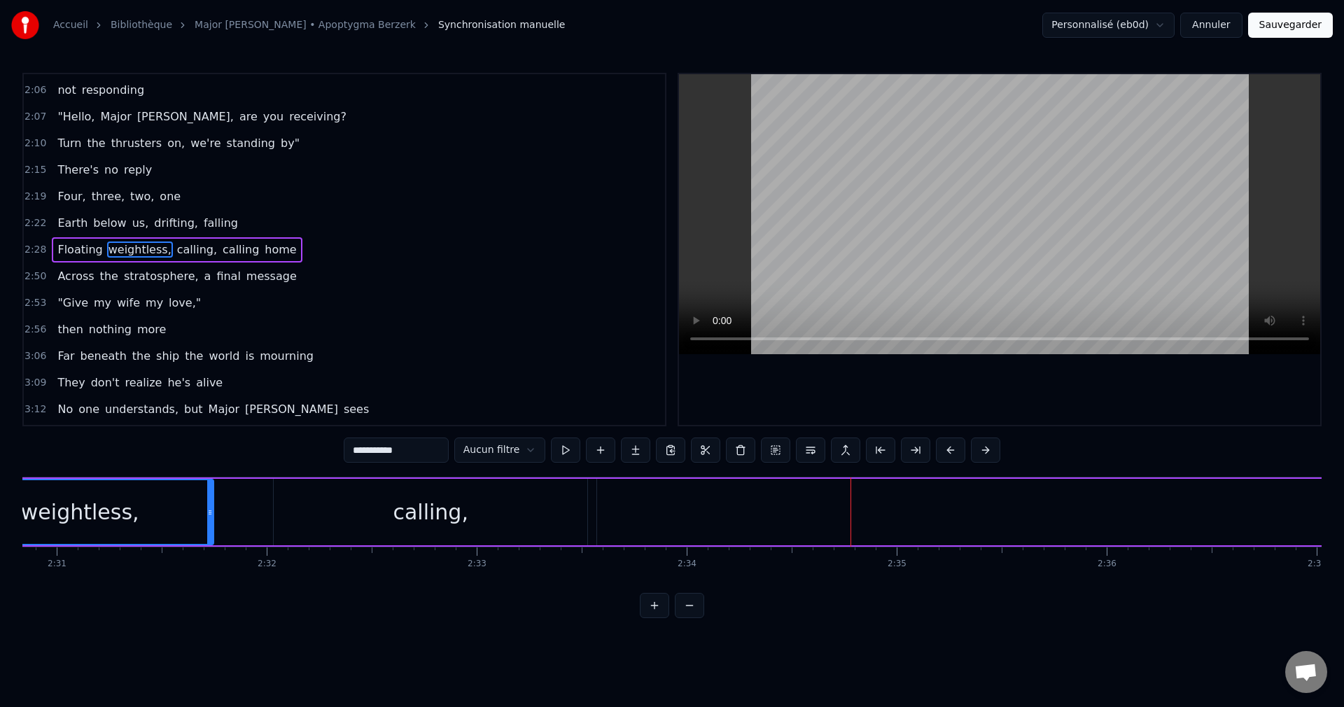
click at [710, 594] on div "0:28 Standing there alone, the ship is waiting 0:31 All systems are go, 0:33 "A…" at bounding box center [671, 345] width 1299 height 545
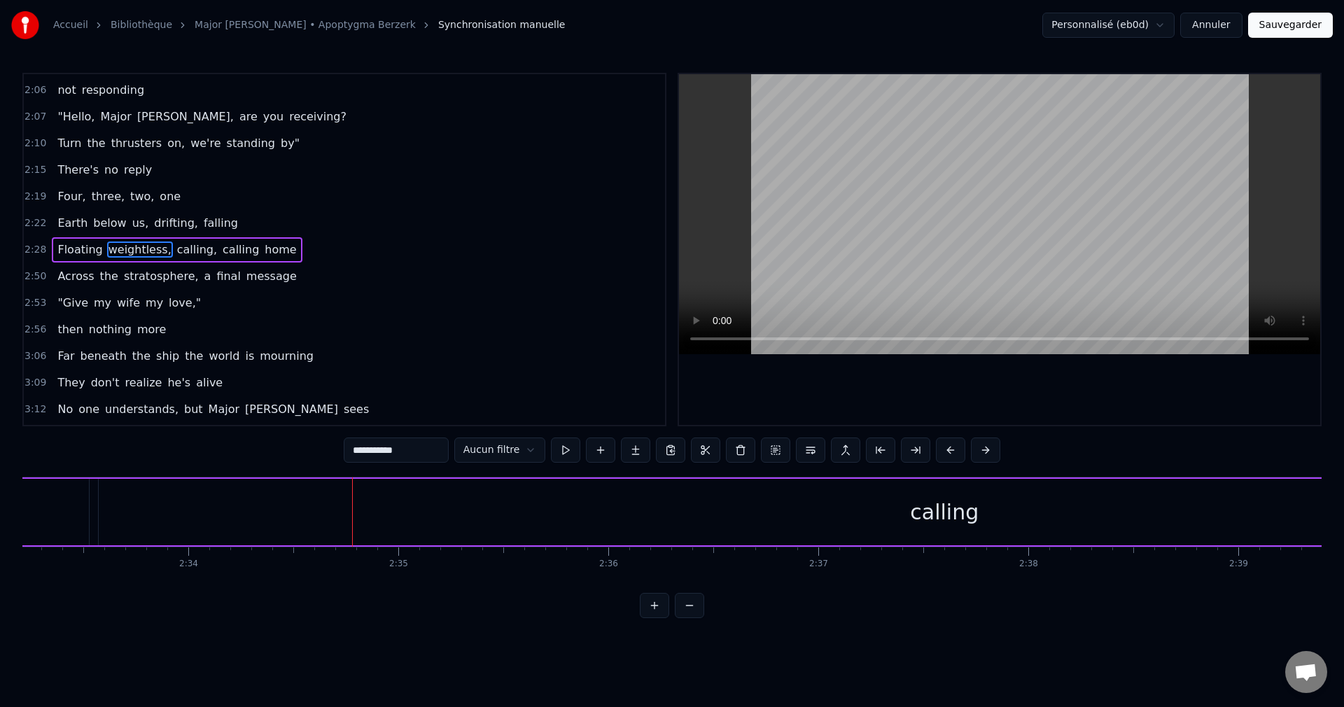
scroll to position [0, 32588]
click at [738, 516] on div "calling" at bounding box center [528, 512] width 1691 height 66
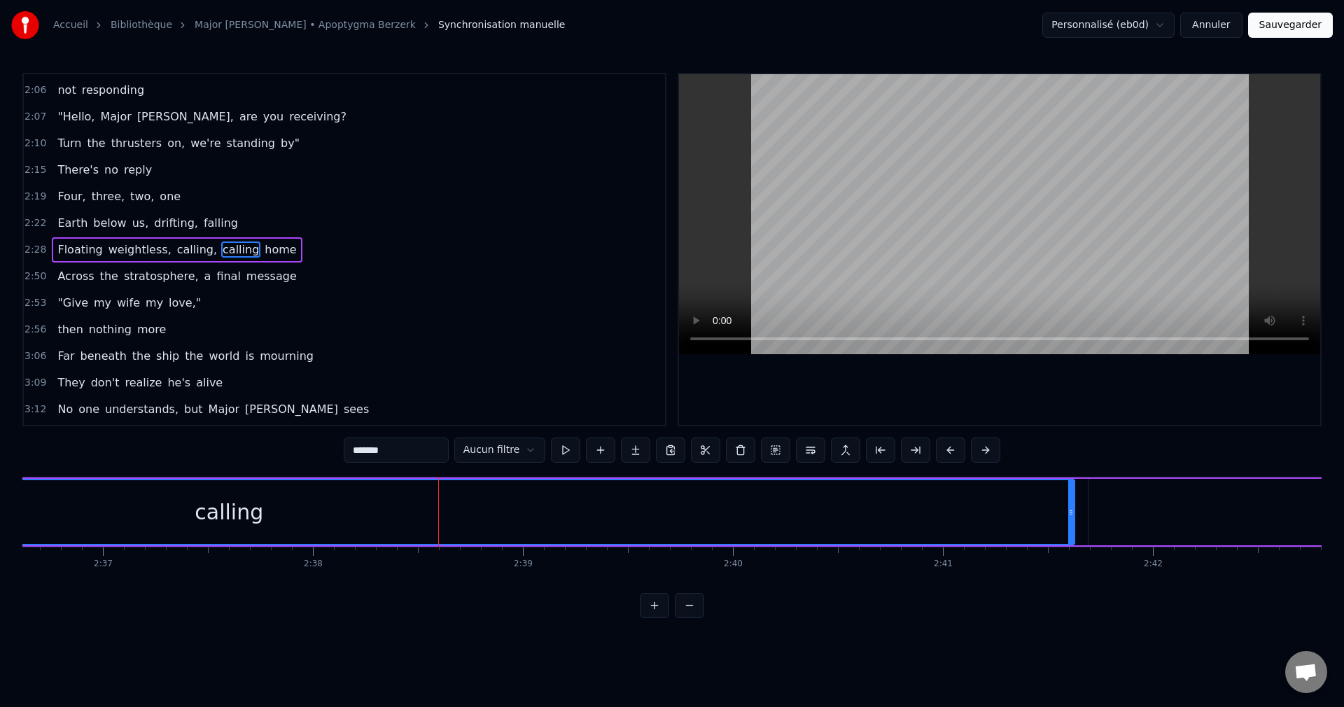
scroll to position [0, 32938]
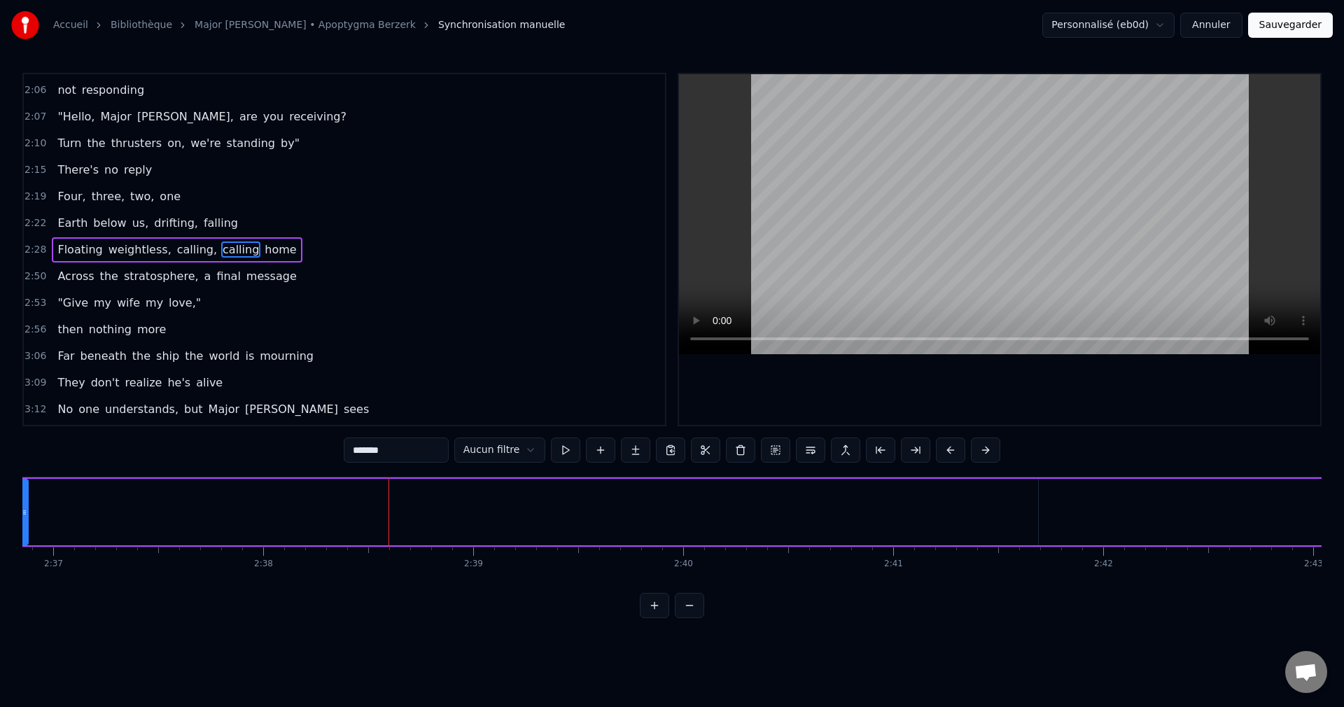
drag, startPoint x: 1021, startPoint y: 512, endPoint x: 23, endPoint y: 532, distance: 997.7
click at [23, 532] on div at bounding box center [25, 512] width 6 height 64
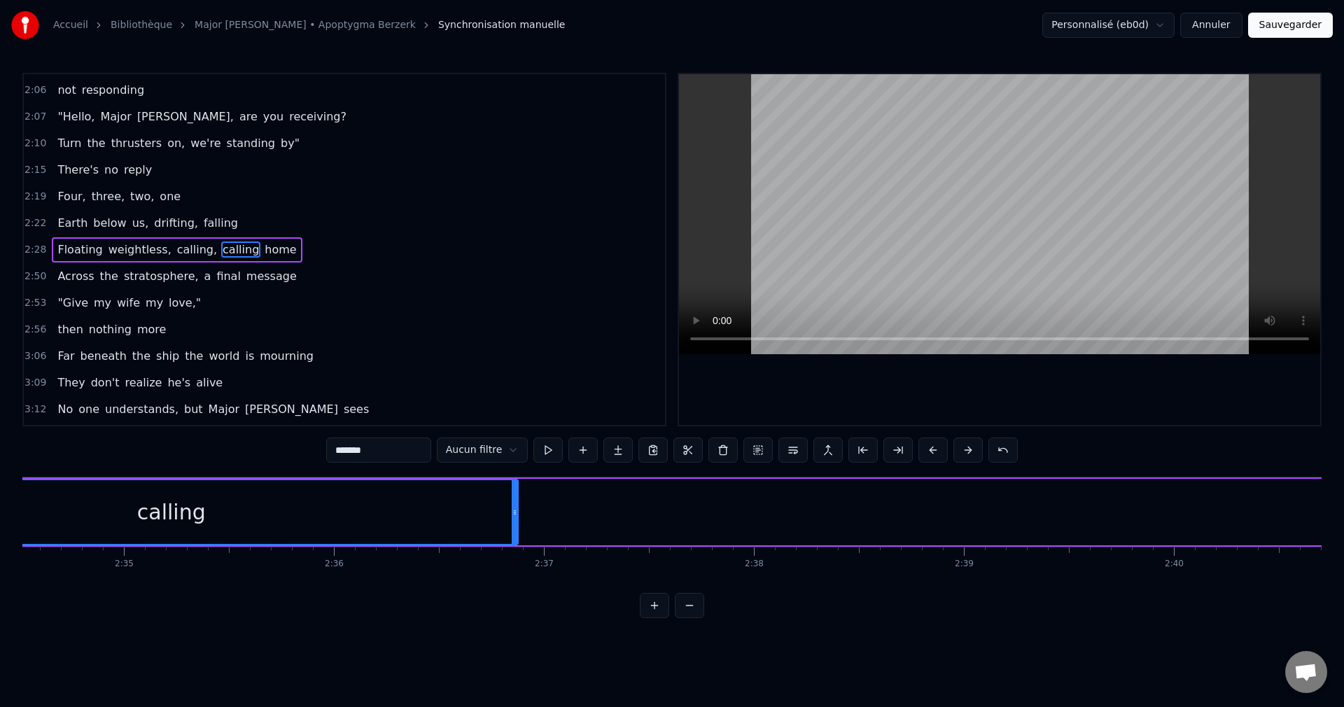
scroll to position [0, 32345]
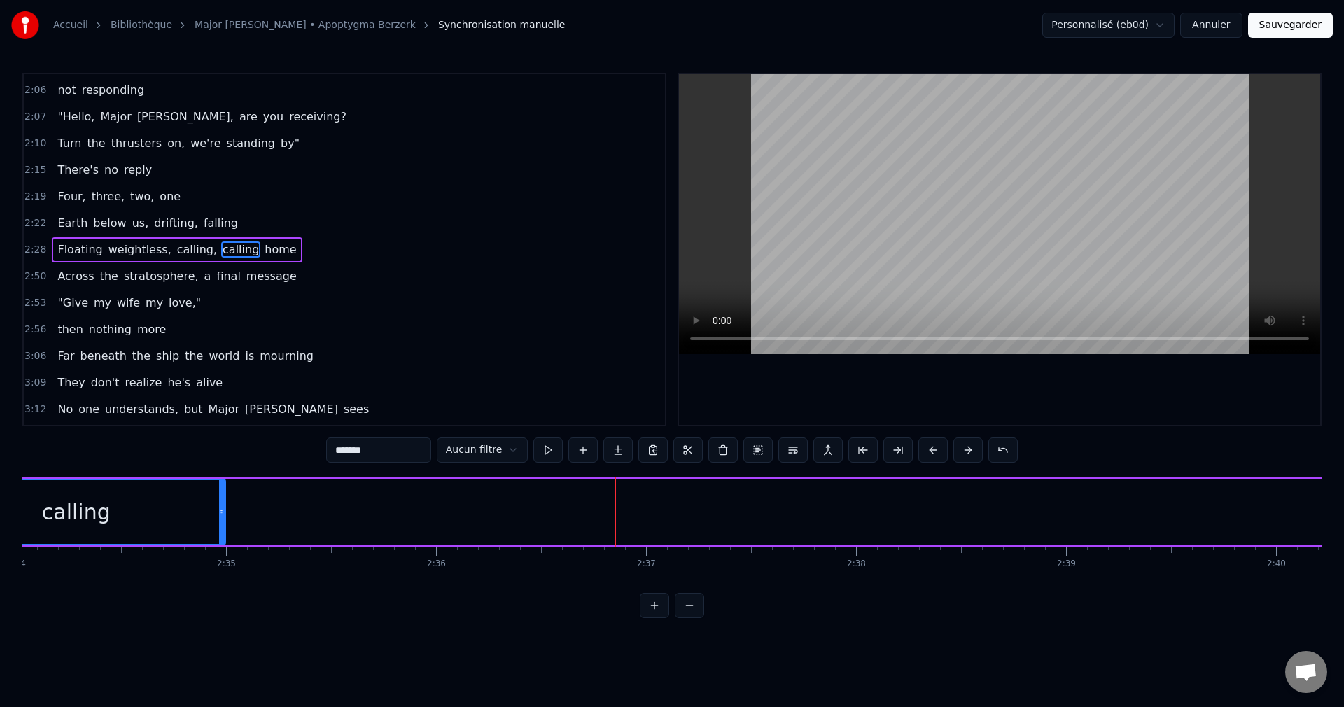
drag, startPoint x: 619, startPoint y: 509, endPoint x: 224, endPoint y: 538, distance: 395.8
click at [224, 538] on div at bounding box center [222, 512] width 6 height 64
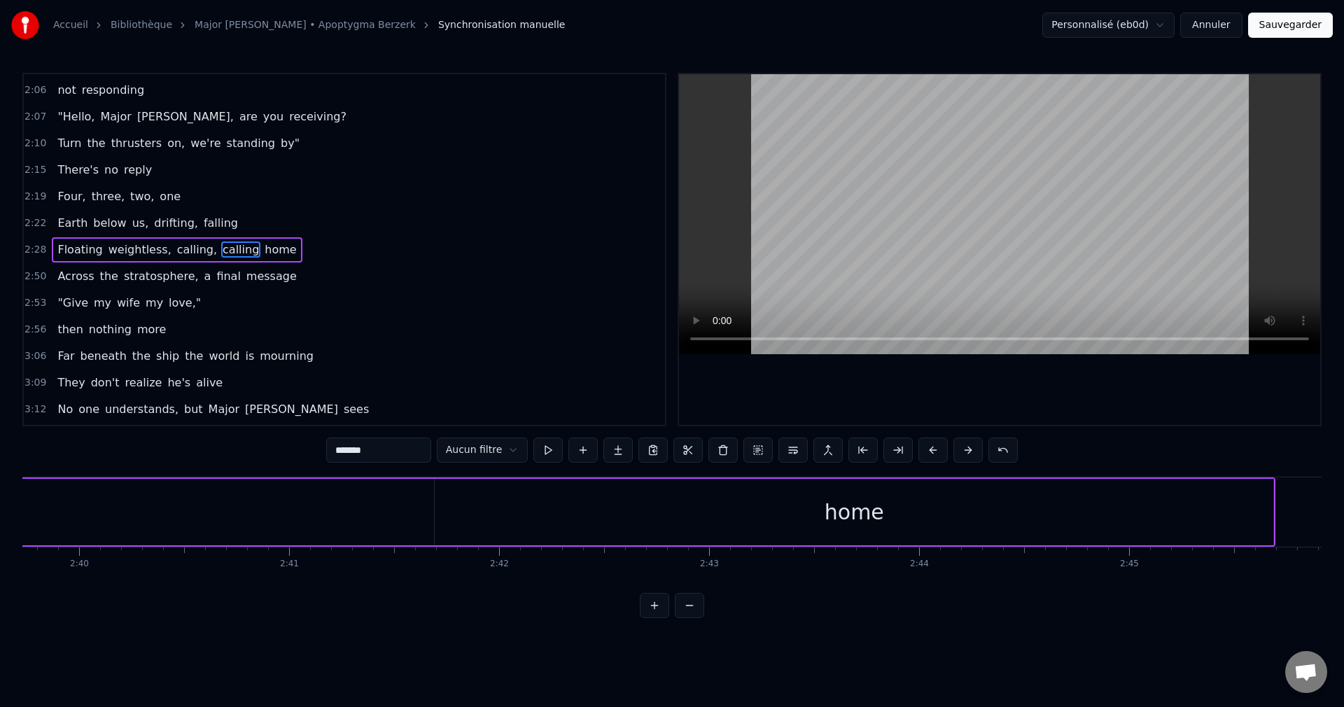
click at [831, 509] on div "home" at bounding box center [854, 511] width 59 height 31
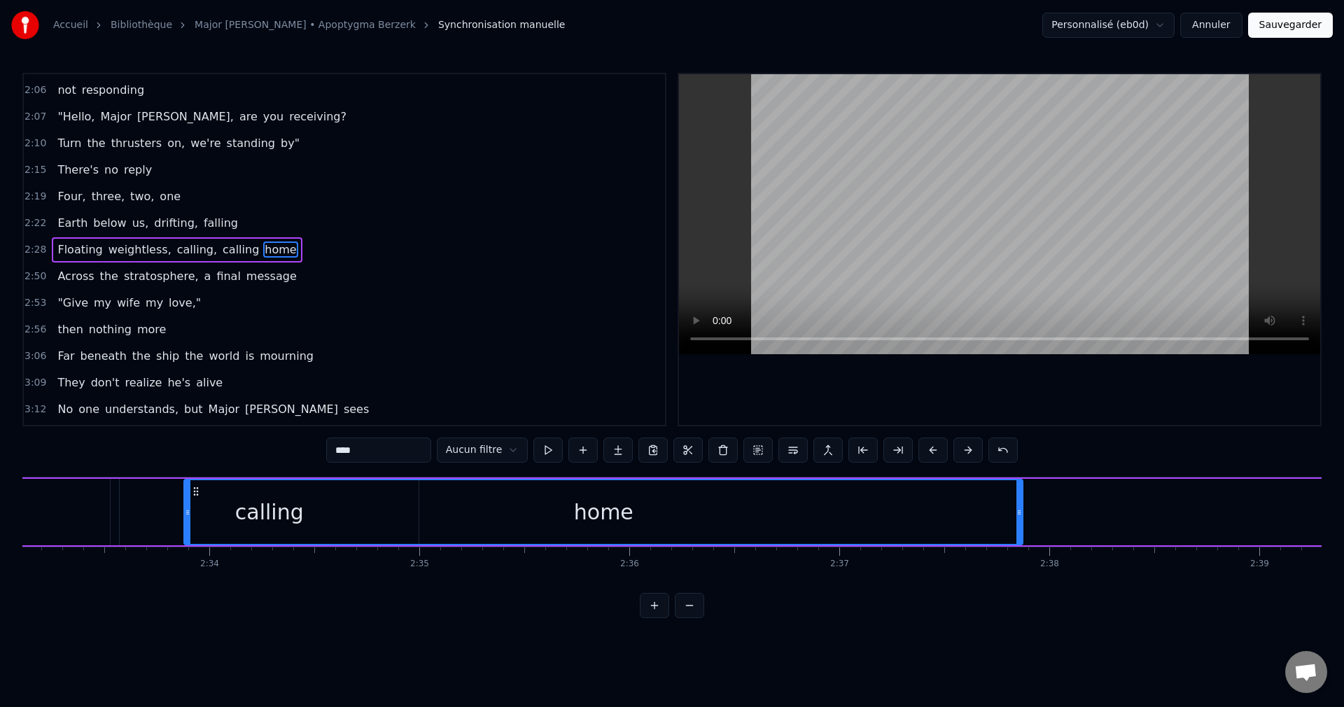
scroll to position [0, 32084]
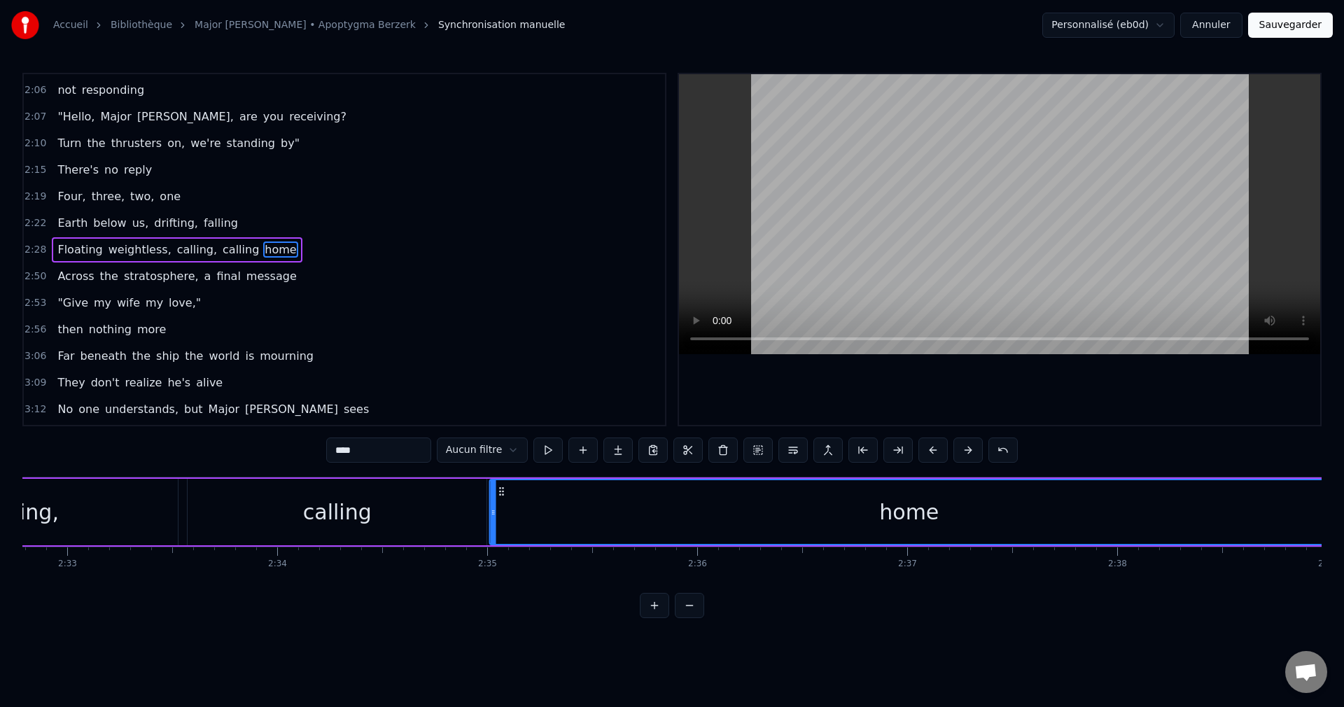
drag, startPoint x: 447, startPoint y: 489, endPoint x: 501, endPoint y: 531, distance: 68.9
click at [501, 531] on div "home" at bounding box center [909, 512] width 837 height 64
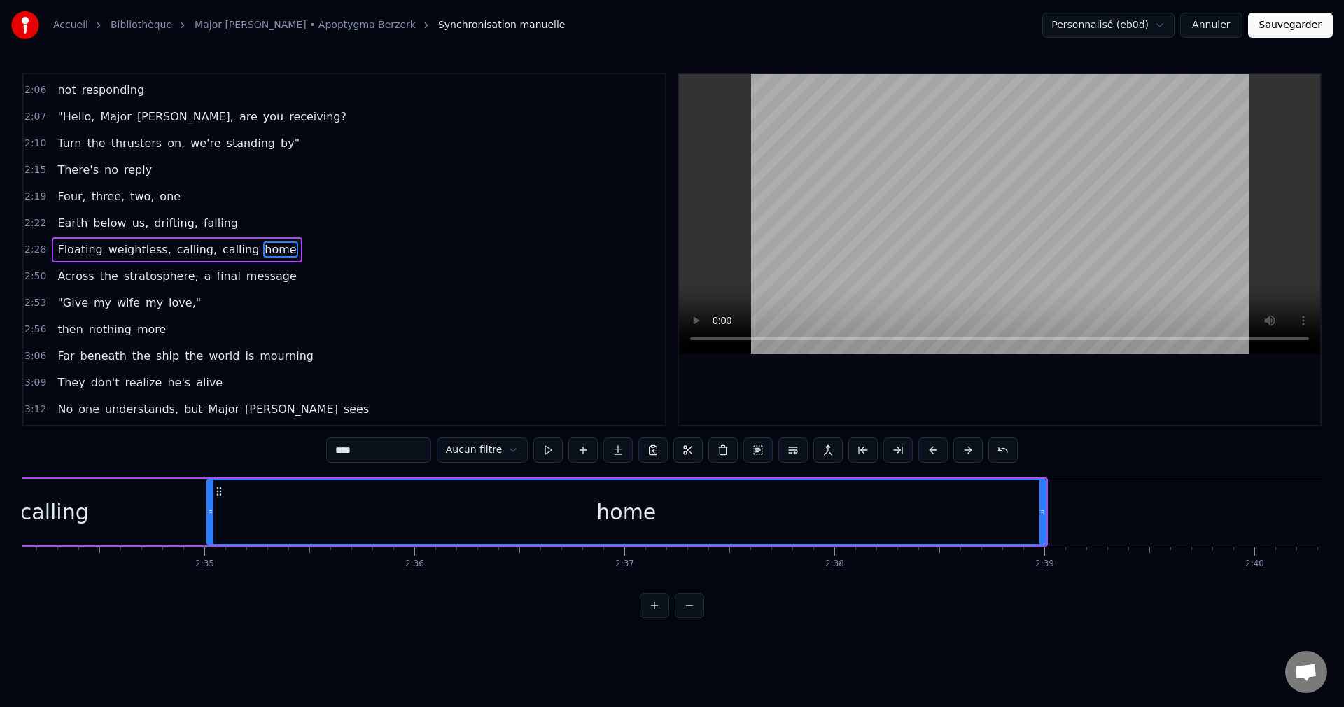
scroll to position [0, 32383]
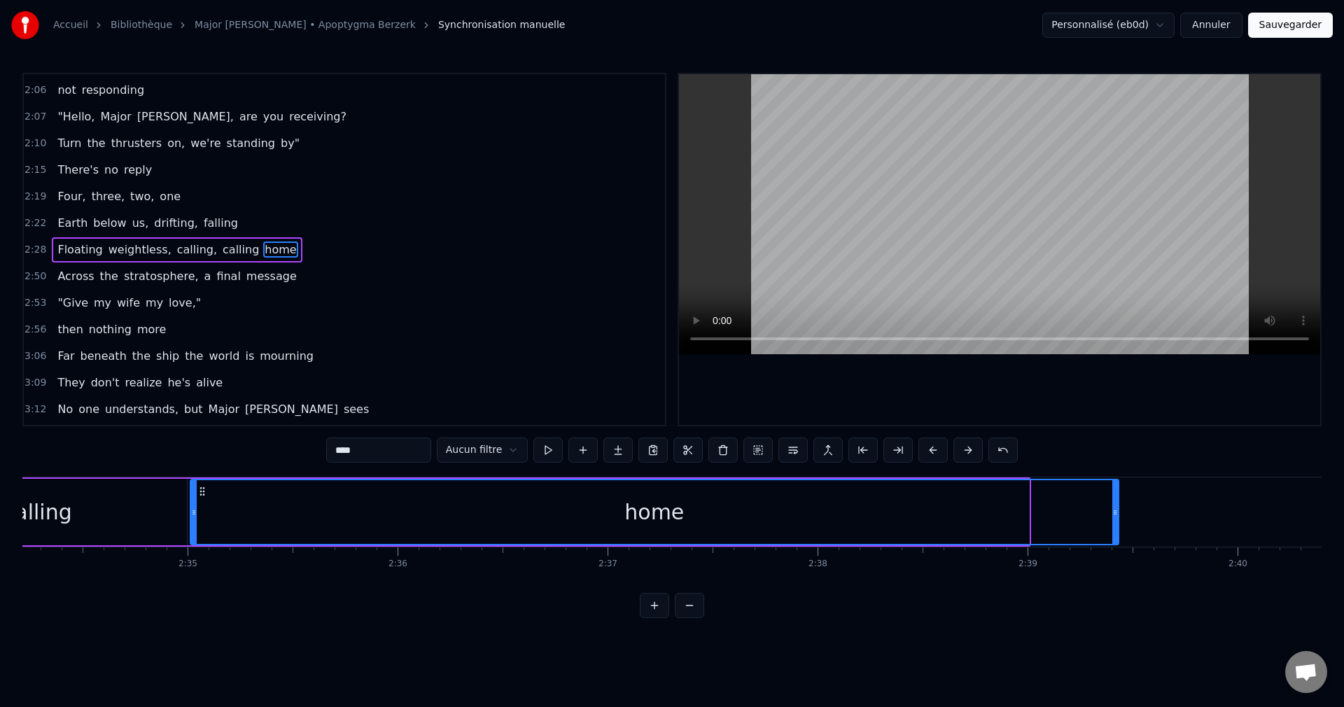
drag, startPoint x: 1024, startPoint y: 511, endPoint x: 1114, endPoint y: 528, distance: 92.0
click at [1114, 528] on div at bounding box center [1115, 512] width 6 height 64
click at [69, 246] on span "Floating" at bounding box center [80, 249] width 48 height 16
type input "********"
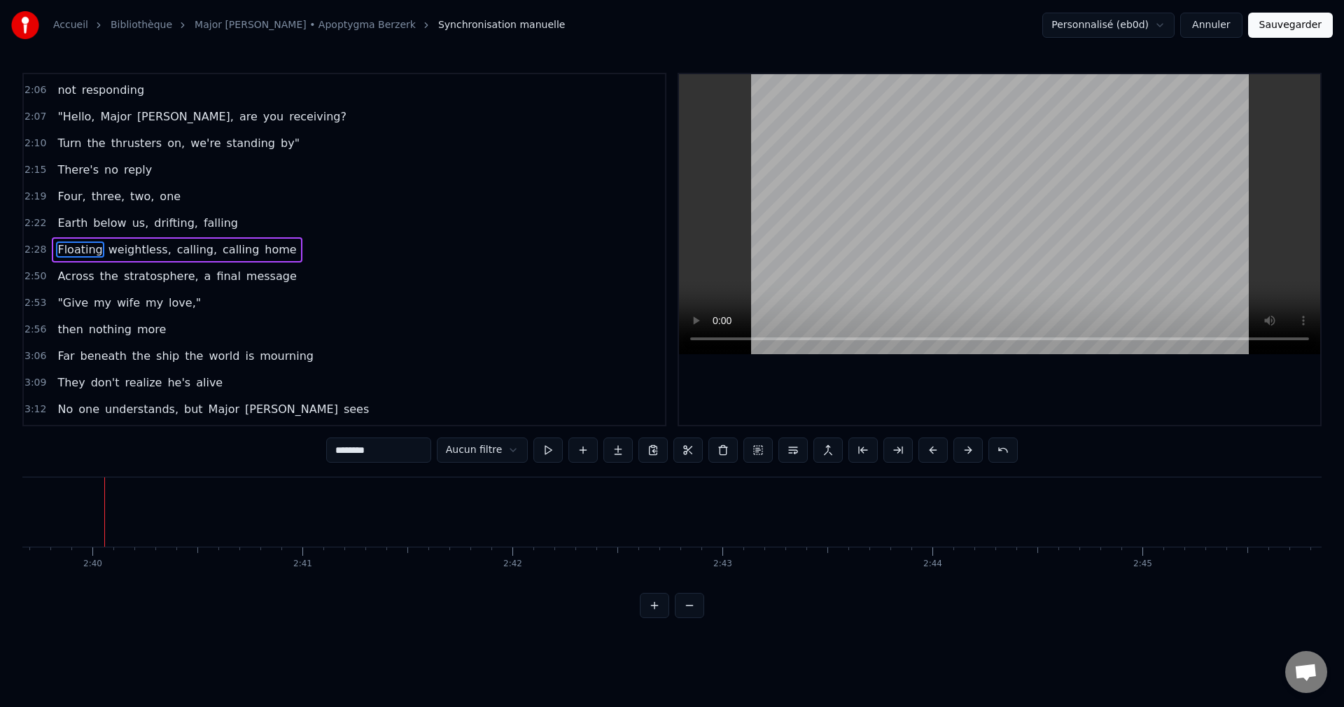
scroll to position [0, 33540]
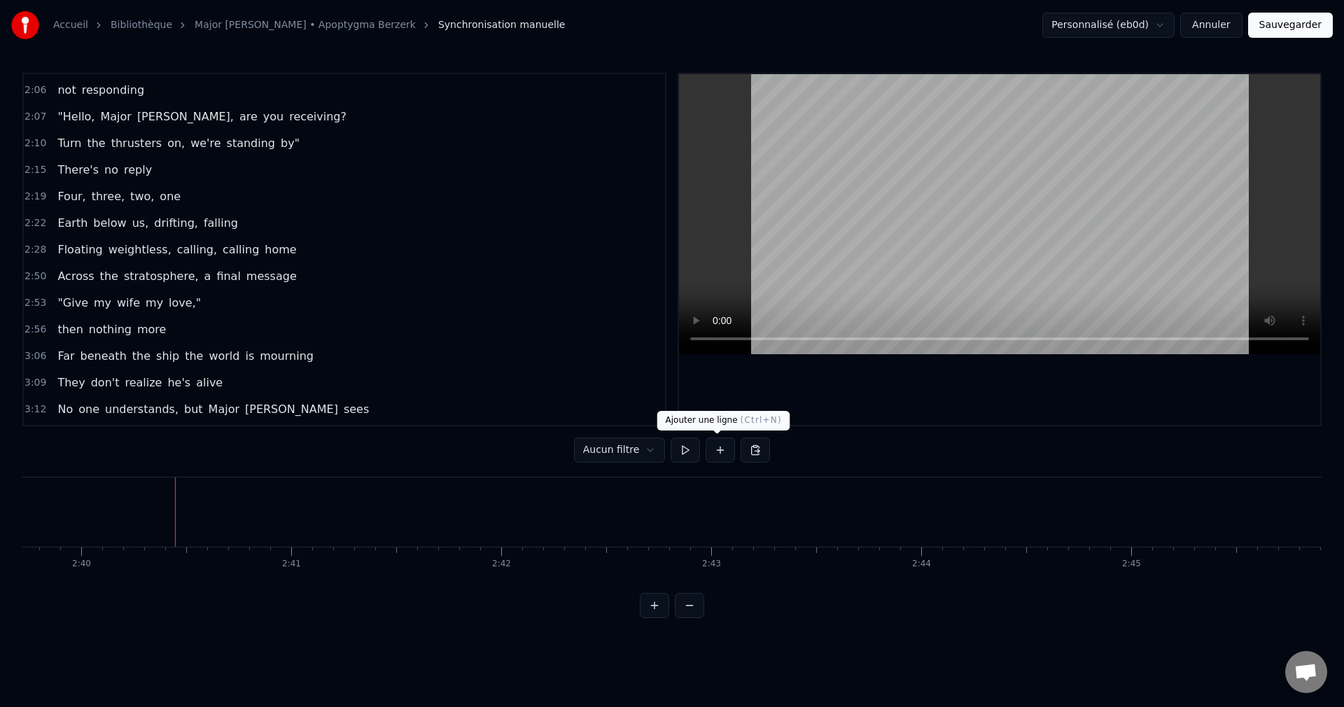
click at [719, 451] on button at bounding box center [720, 449] width 29 height 25
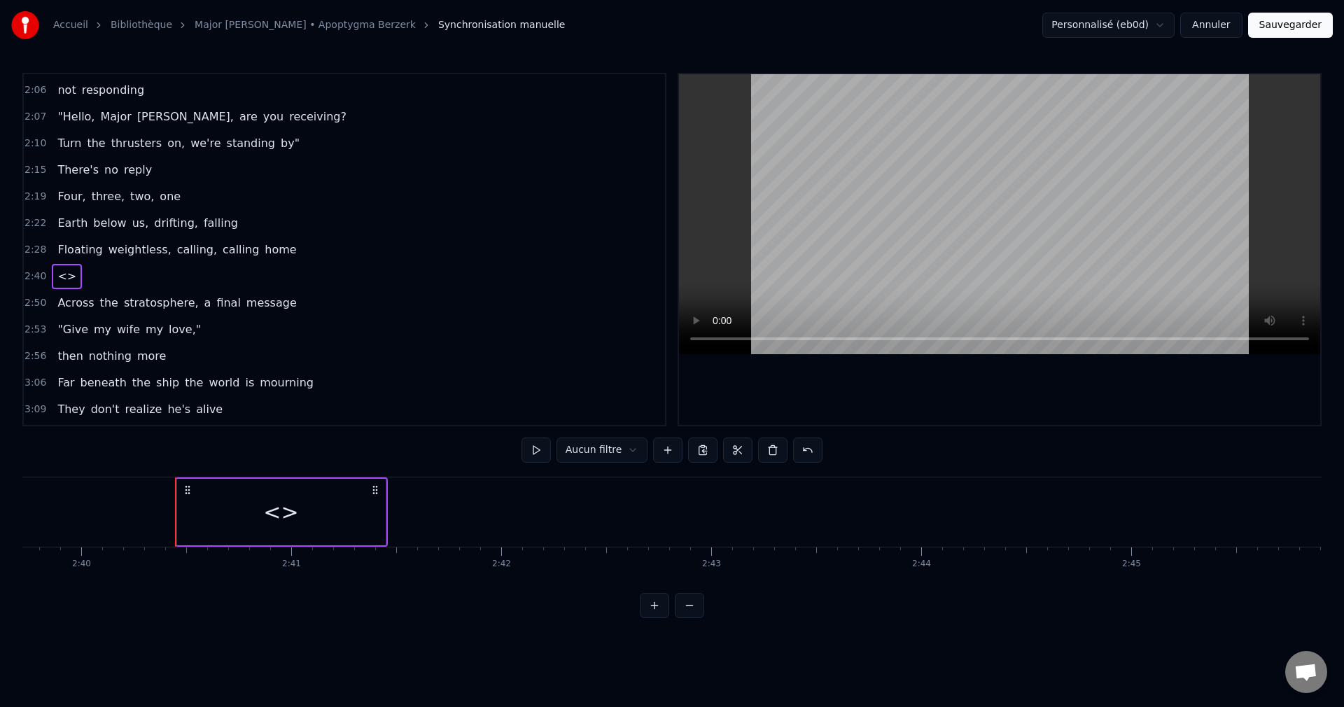
click at [342, 510] on div "<>" at bounding box center [281, 512] width 209 height 66
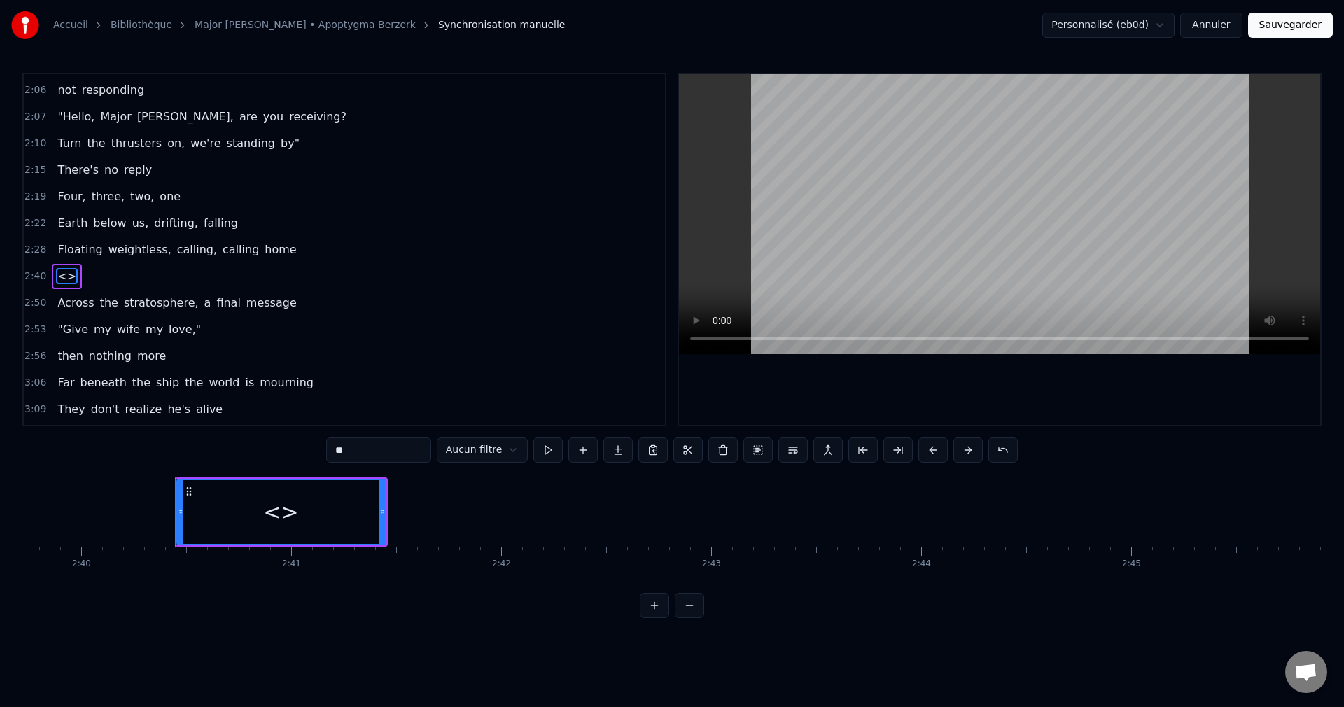
scroll to position [609, 0]
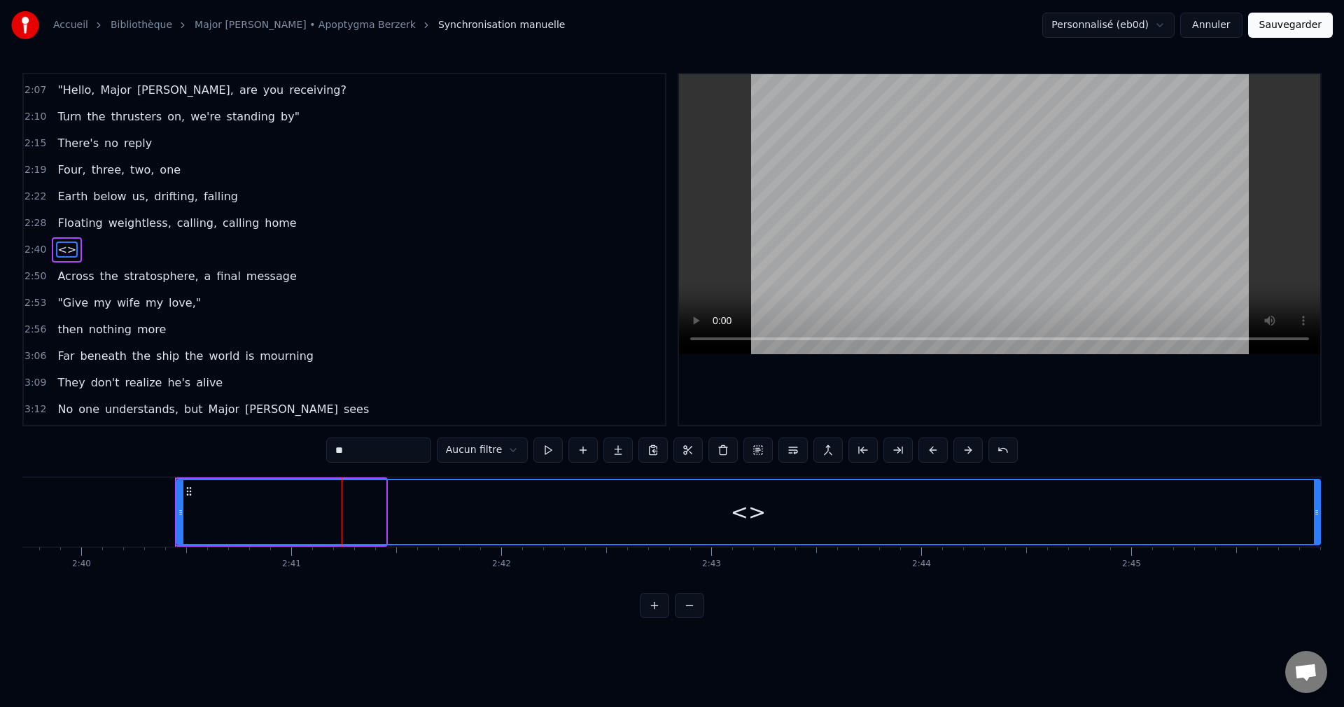
drag, startPoint x: 384, startPoint y: 517, endPoint x: 1318, endPoint y: 536, distance: 934.7
click at [1318, 536] on div at bounding box center [1317, 512] width 6 height 64
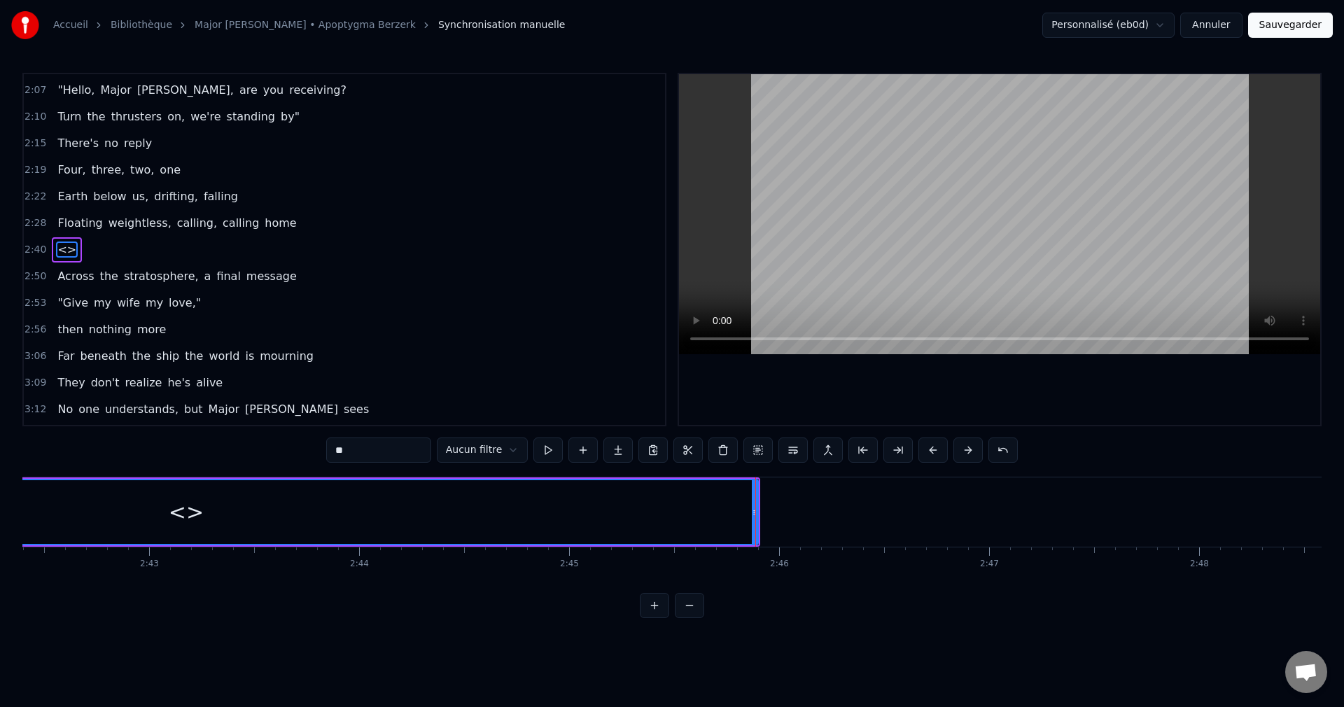
scroll to position [0, 34055]
click at [259, 510] on div "<>" at bounding box center [234, 512] width 1142 height 64
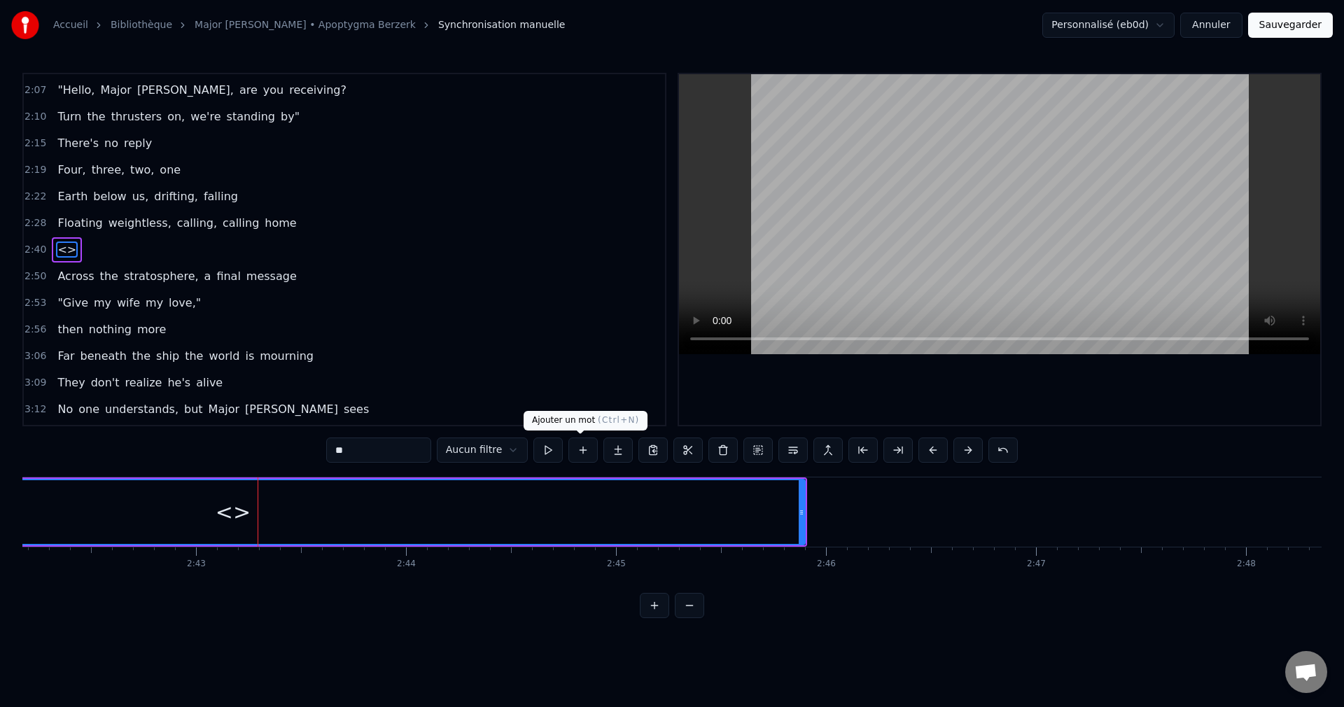
click at [582, 448] on button at bounding box center [582, 449] width 29 height 25
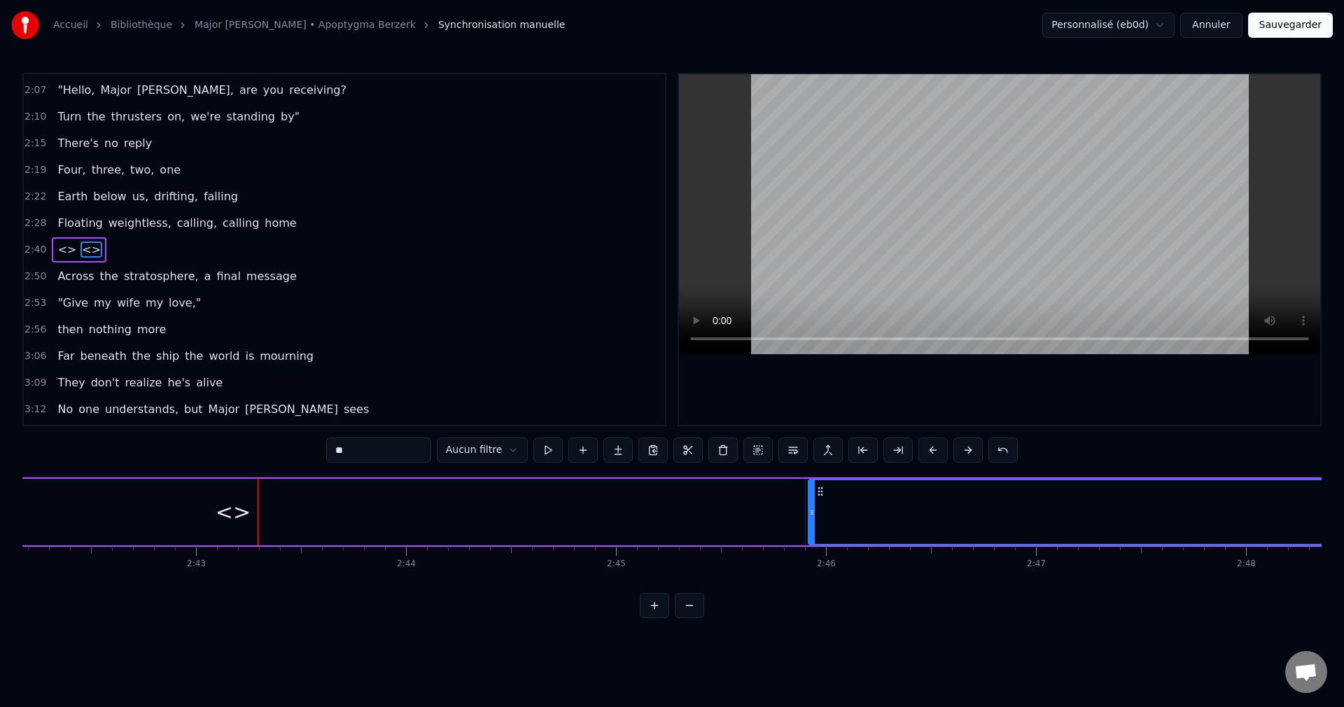
click at [213, 514] on div "<>" at bounding box center [233, 512] width 1143 height 66
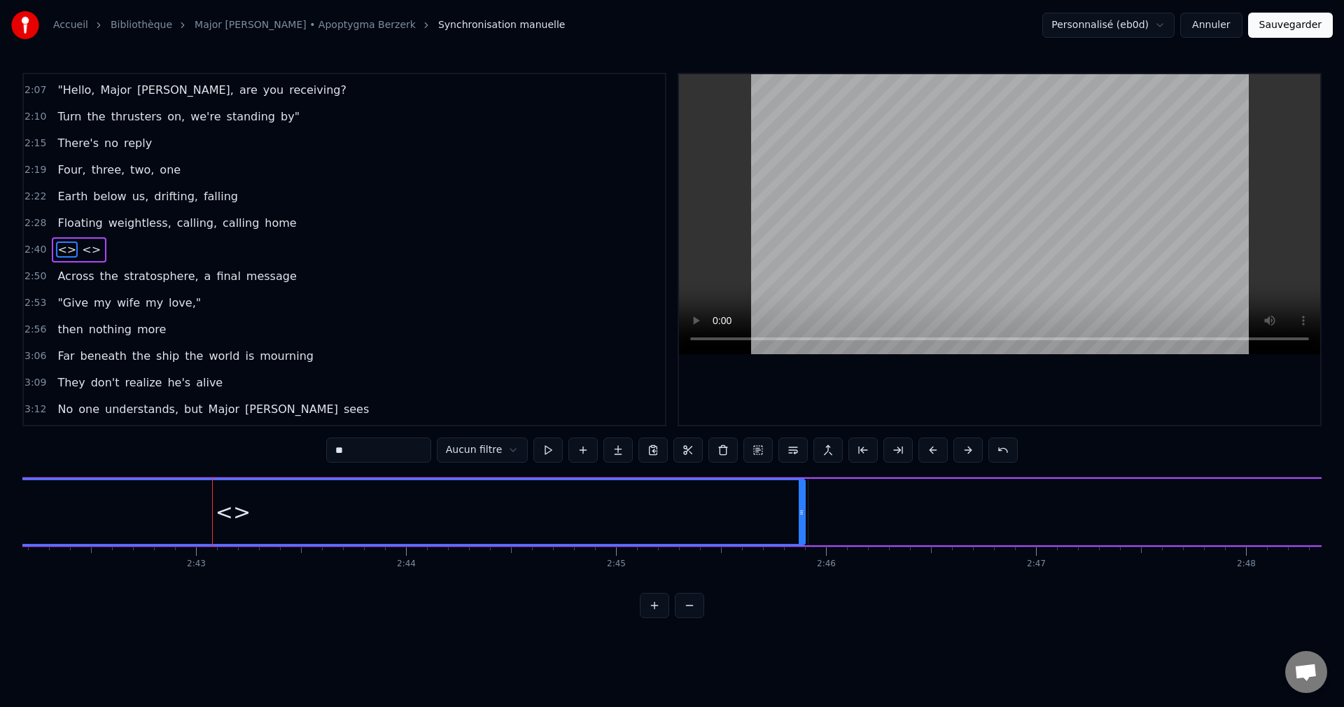
drag, startPoint x: 358, startPoint y: 454, endPoint x: 309, endPoint y: 462, distance: 49.7
click at [309, 462] on div "0:28 Standing there alone, the ship is waiting 0:31 All systems are go, 0:33 "A…" at bounding box center [671, 345] width 1299 height 545
drag, startPoint x: 351, startPoint y: 453, endPoint x: 342, endPoint y: 495, distance: 43.0
click at [351, 457] on input "******" at bounding box center [378, 449] width 105 height 25
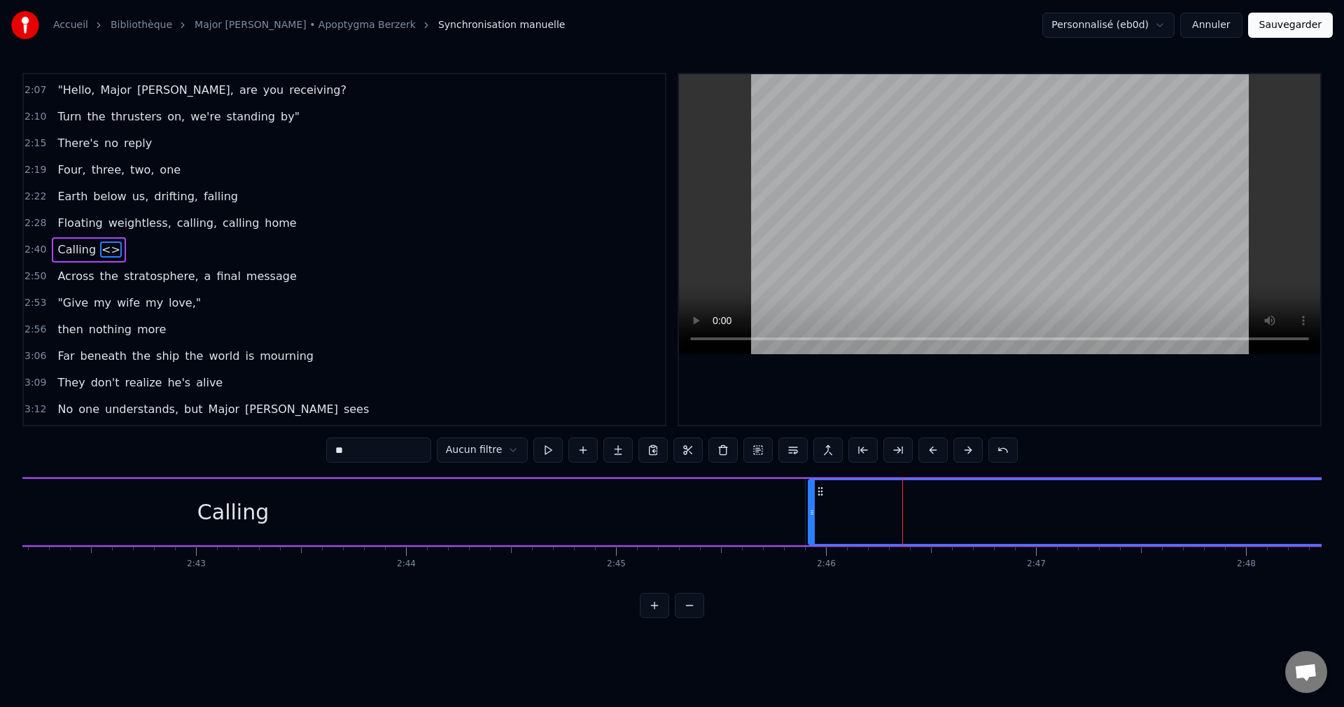
drag, startPoint x: 374, startPoint y: 449, endPoint x: 272, endPoint y: 458, distance: 101.8
click at [272, 458] on div "0:28 Standing there alone, the ship is waiting 0:31 All systems are go, 0:33 "A…" at bounding box center [671, 345] width 1299 height 545
click at [285, 503] on div "Calling" at bounding box center [233, 512] width 1143 height 66
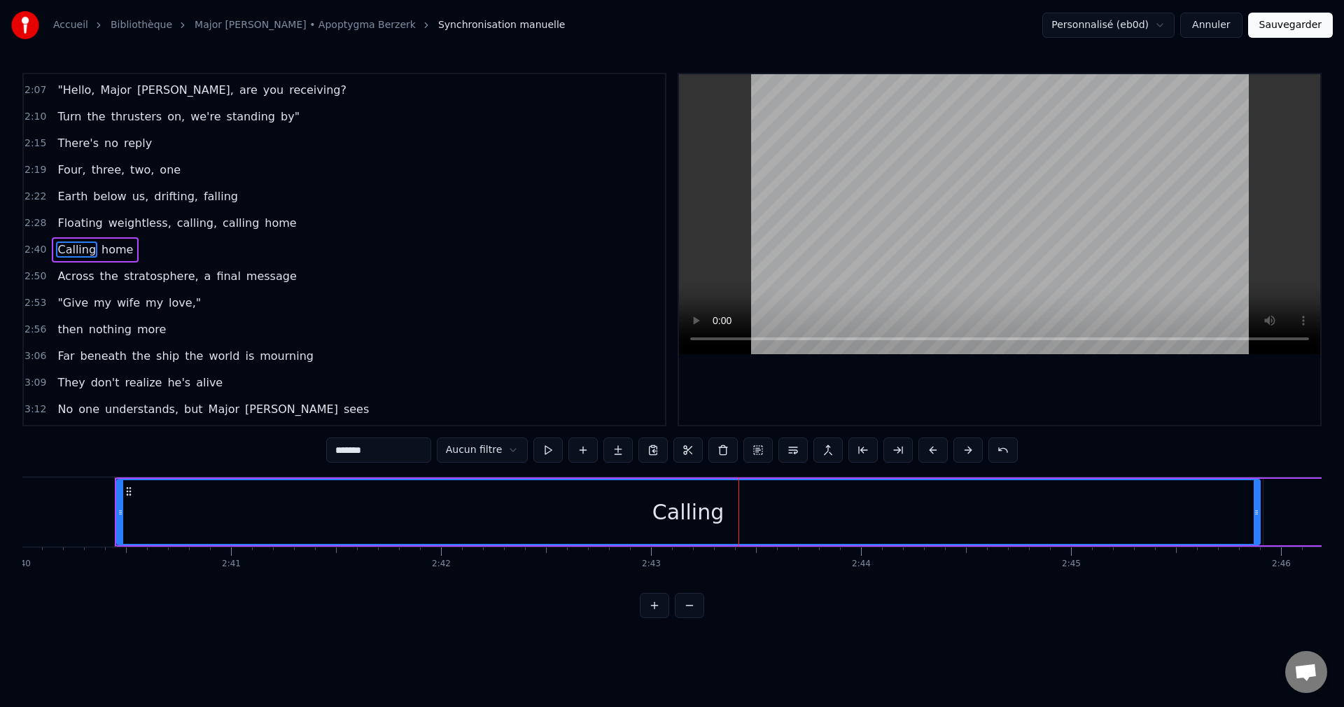
scroll to position [0, 33749]
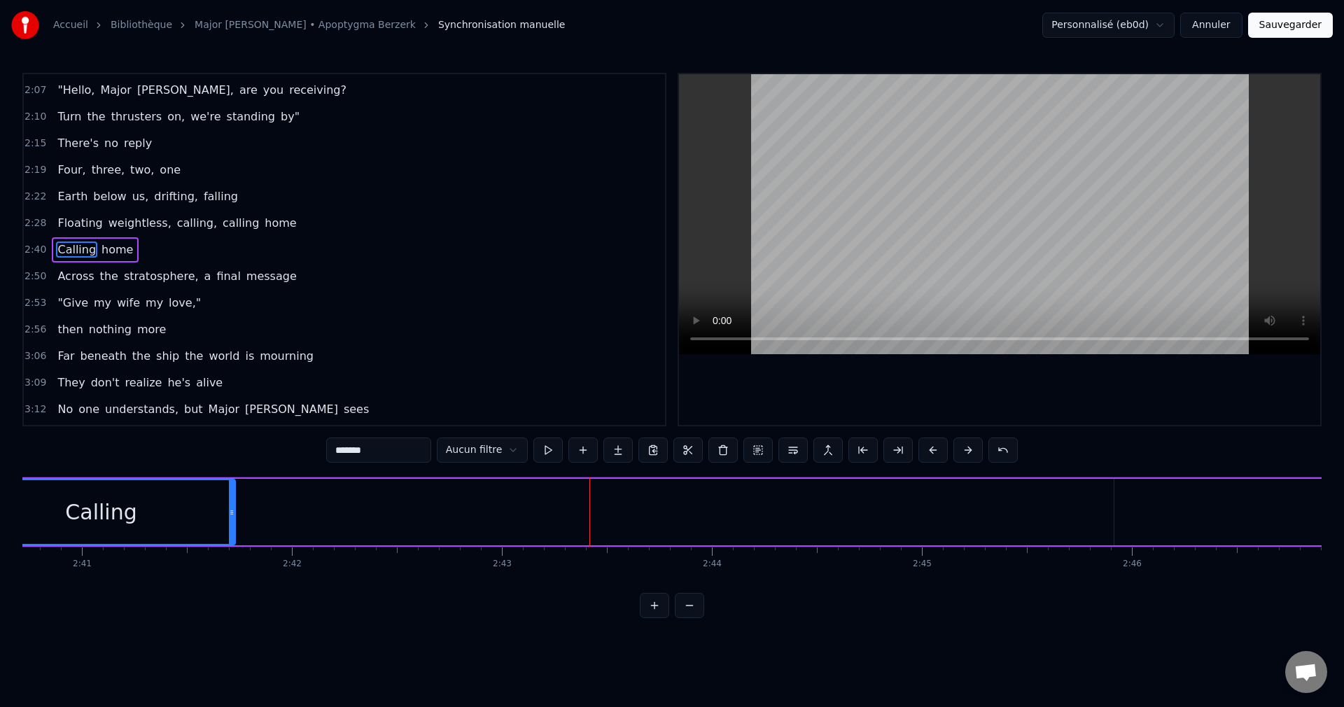
drag, startPoint x: 1105, startPoint y: 511, endPoint x: 230, endPoint y: 580, distance: 878.4
click at [230, 580] on div "Standing there alone, the ship is waiting All systems are go, "Are you sure"? C…" at bounding box center [671, 529] width 1299 height 105
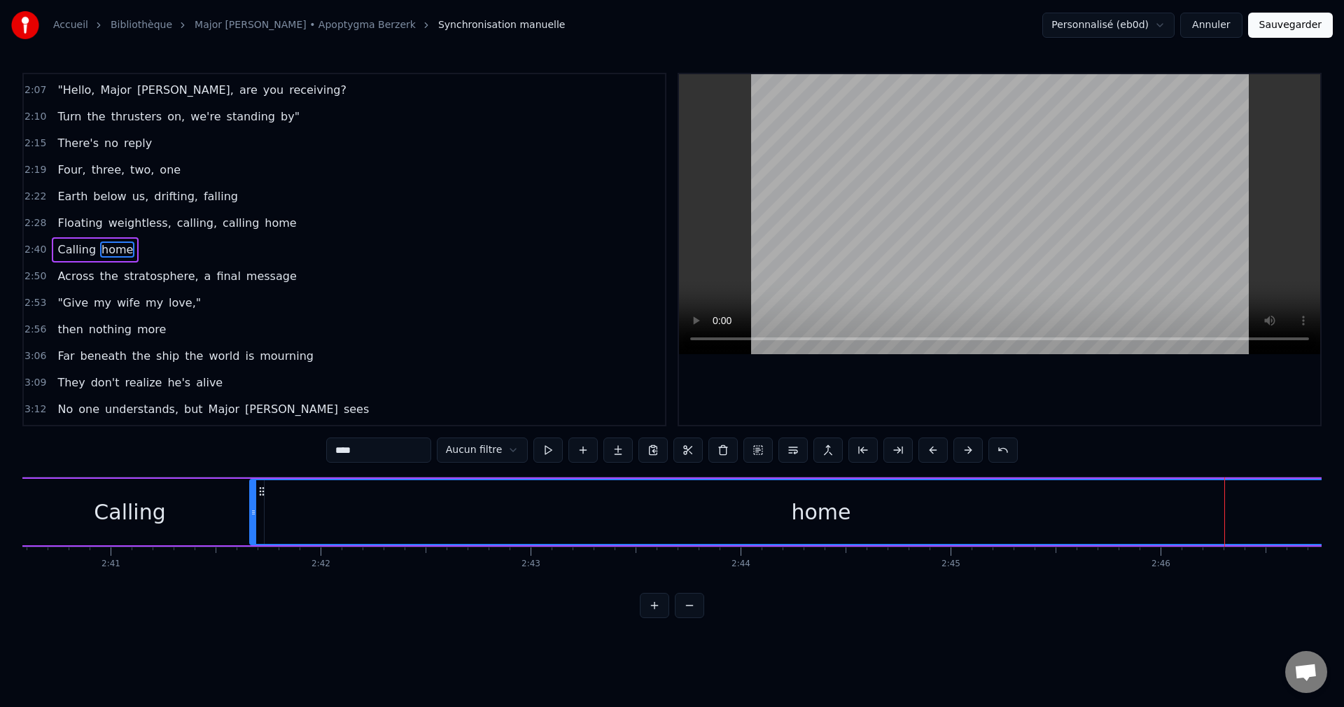
scroll to position [0, 33701]
drag, startPoint x: 1128, startPoint y: 491, endPoint x: 298, endPoint y: 533, distance: 830.5
click at [298, 533] on div "home" at bounding box center [857, 512] width 1142 height 64
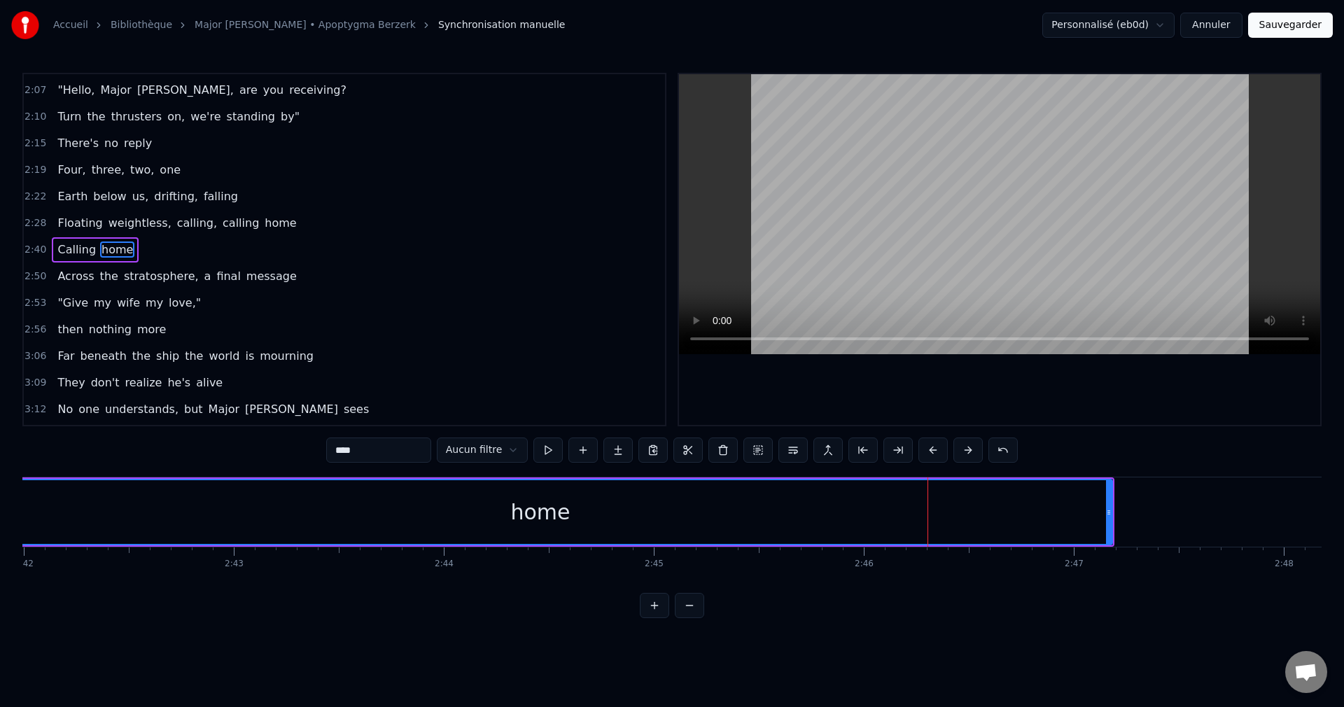
scroll to position [0, 34034]
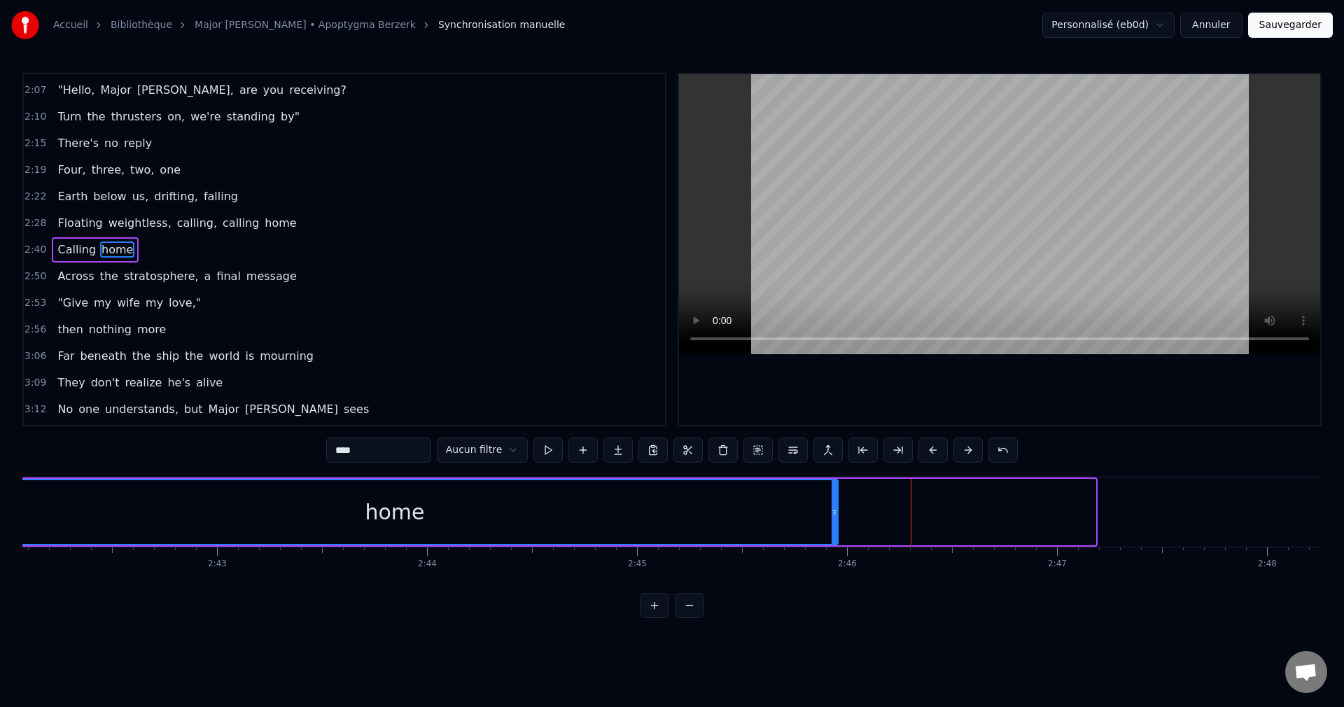
drag, startPoint x: 1093, startPoint y: 514, endPoint x: 836, endPoint y: 540, distance: 259.0
click at [836, 540] on div at bounding box center [835, 512] width 6 height 64
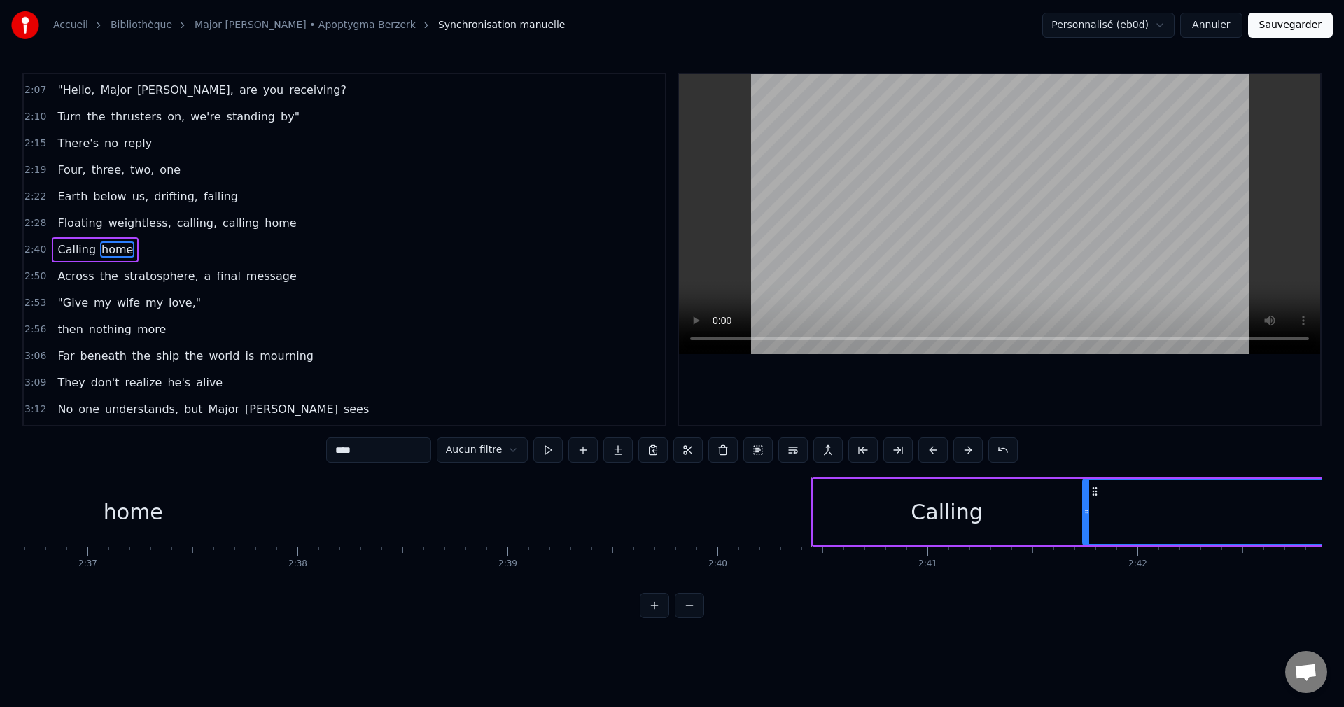
scroll to position [0, 32887]
click at [368, 516] on div "home" at bounding box center [150, 511] width 929 height 69
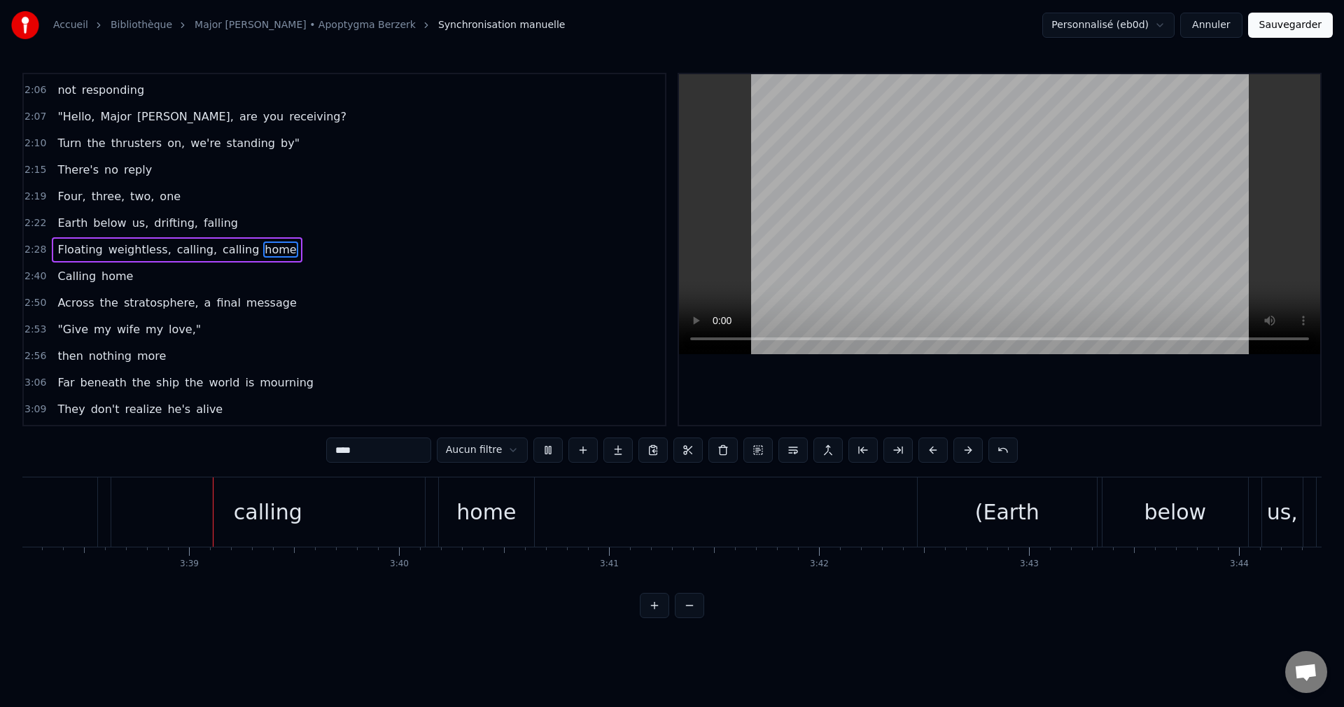
scroll to position [0, 45826]
click at [1002, 517] on div "(Earth" at bounding box center [1002, 511] width 64 height 31
type input "******"
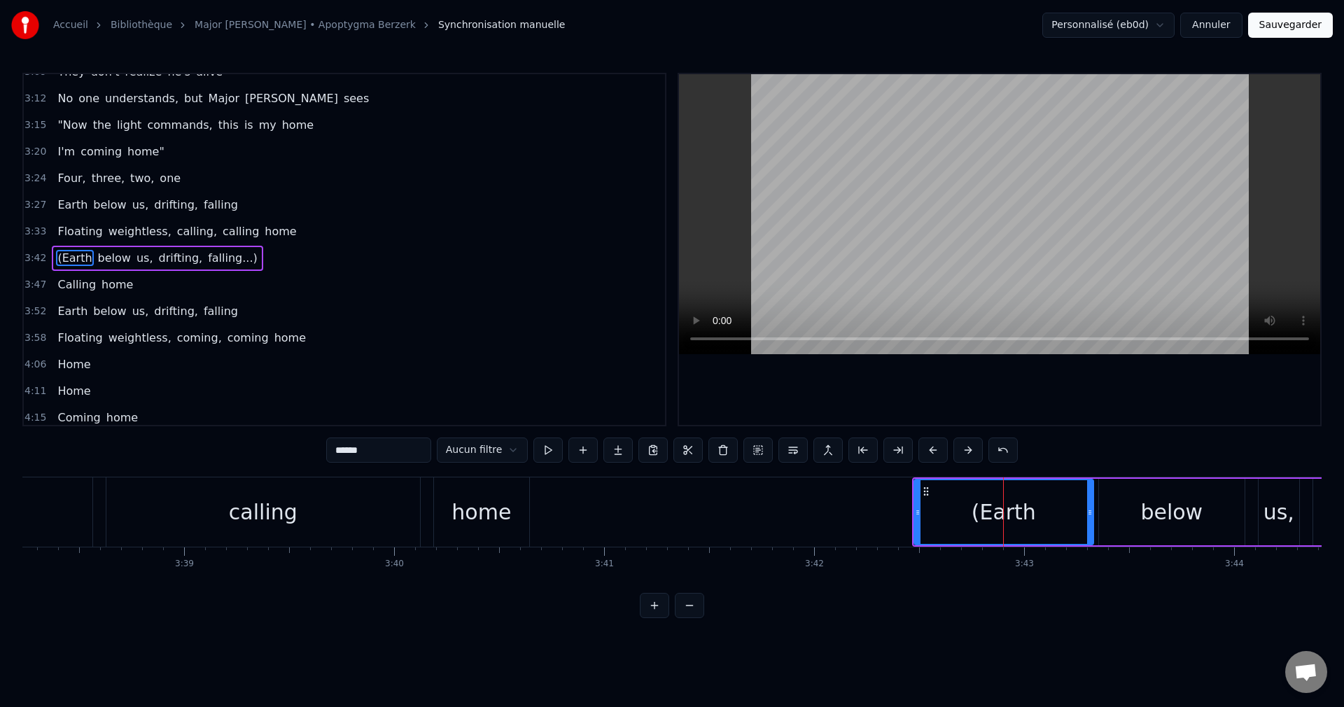
scroll to position [928, 0]
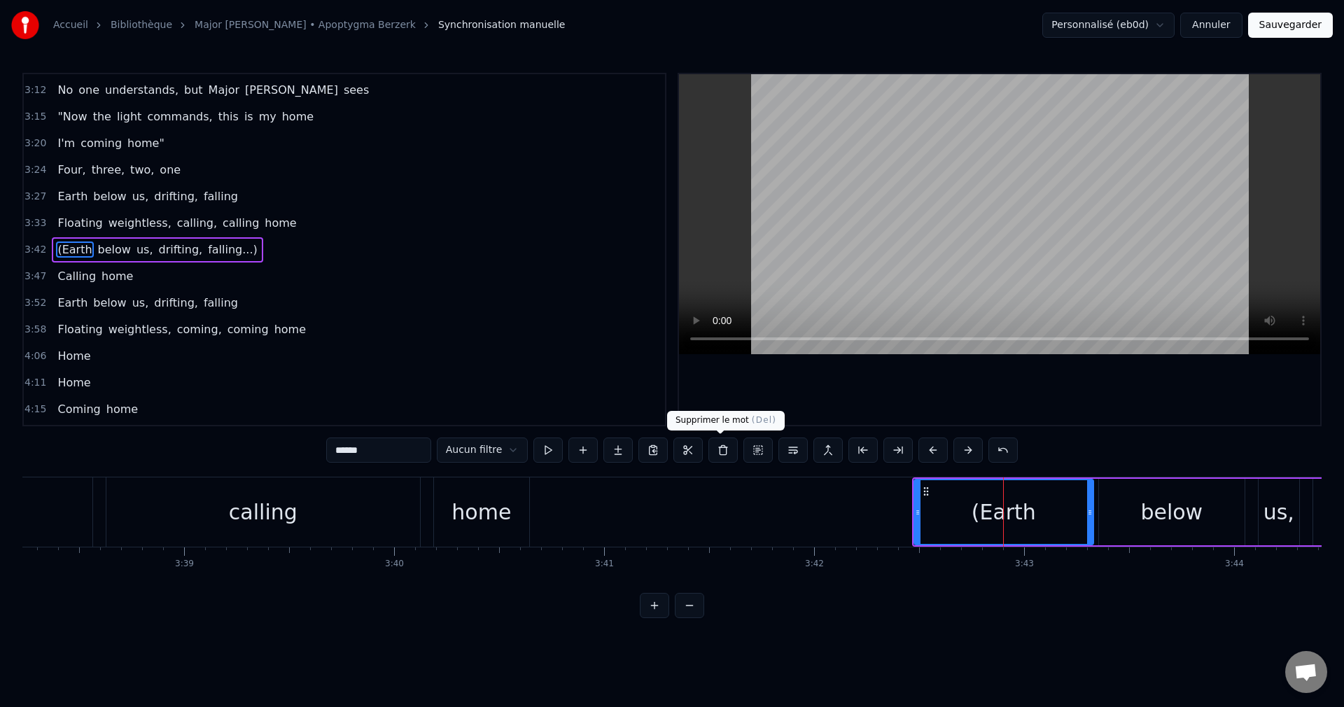
click at [720, 450] on button at bounding box center [722, 449] width 29 height 25
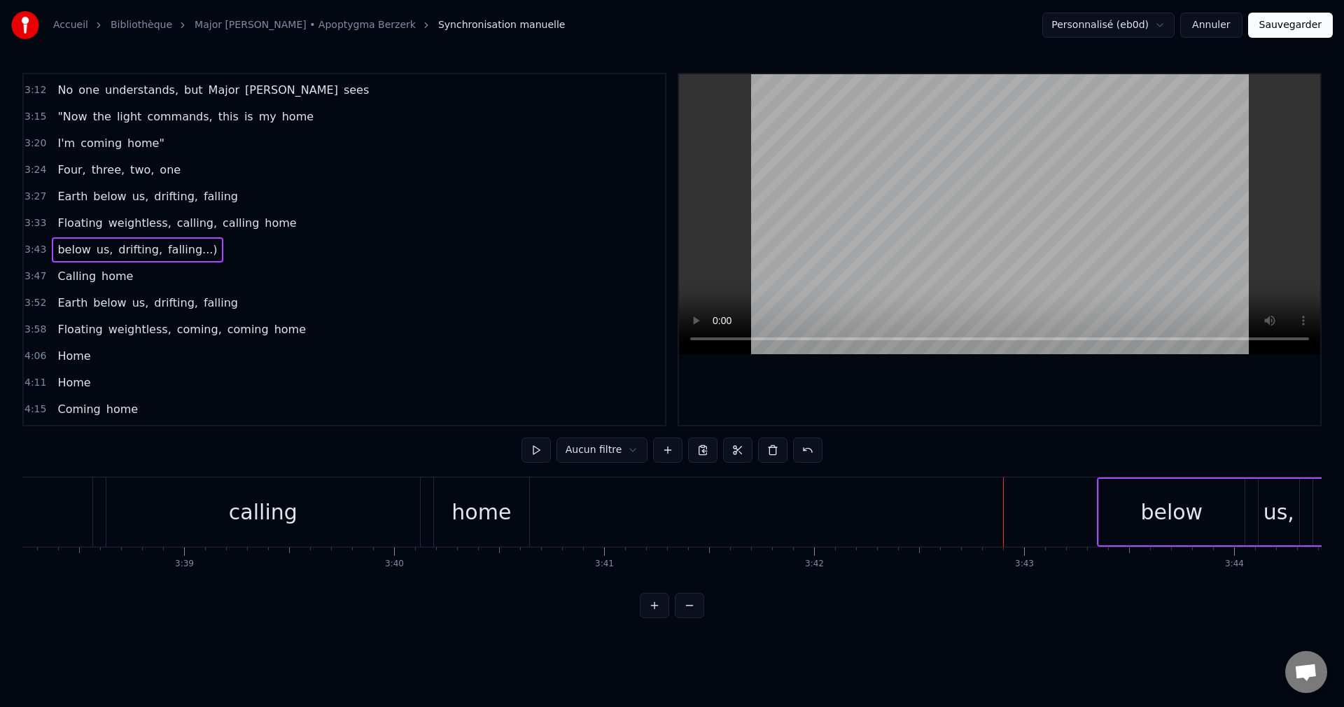
click at [1158, 517] on div "below" at bounding box center [1171, 511] width 62 height 31
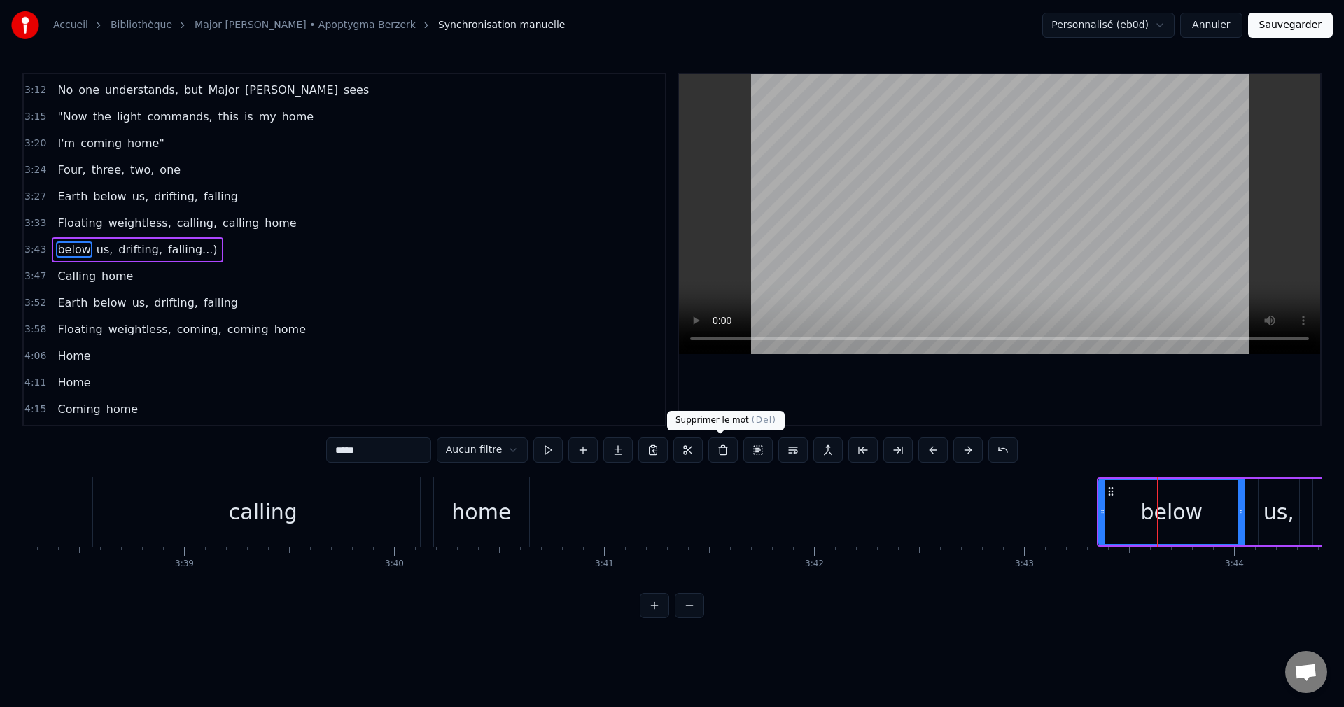
click at [725, 448] on button at bounding box center [722, 449] width 29 height 25
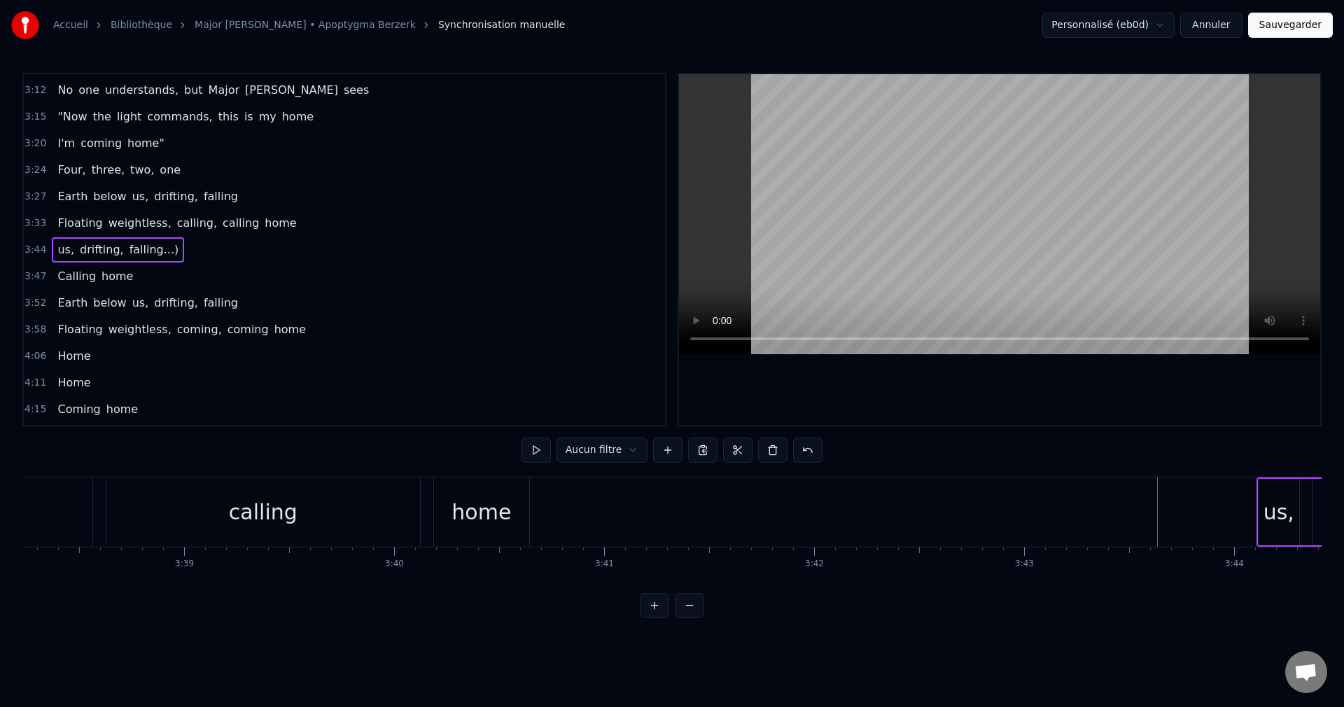
click at [1266, 512] on div "us," at bounding box center [1278, 511] width 31 height 31
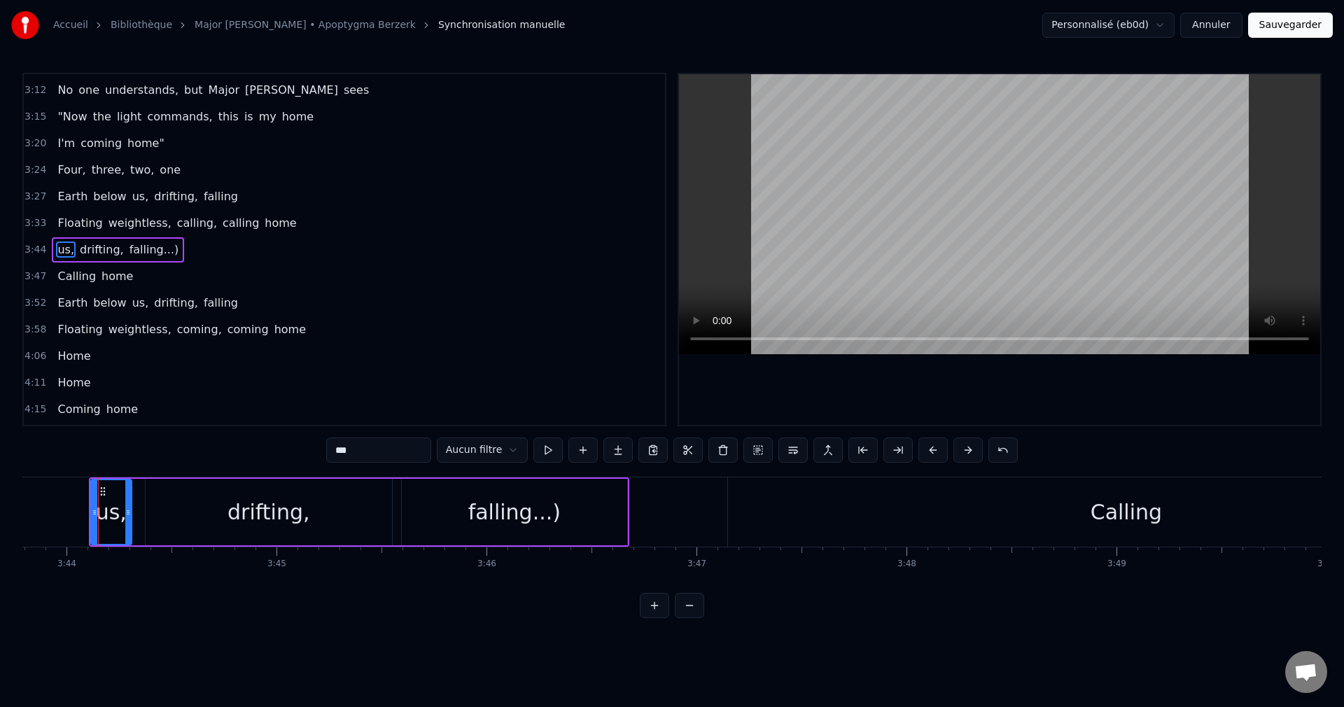
scroll to position [0, 46999]
click at [715, 452] on button at bounding box center [722, 449] width 29 height 25
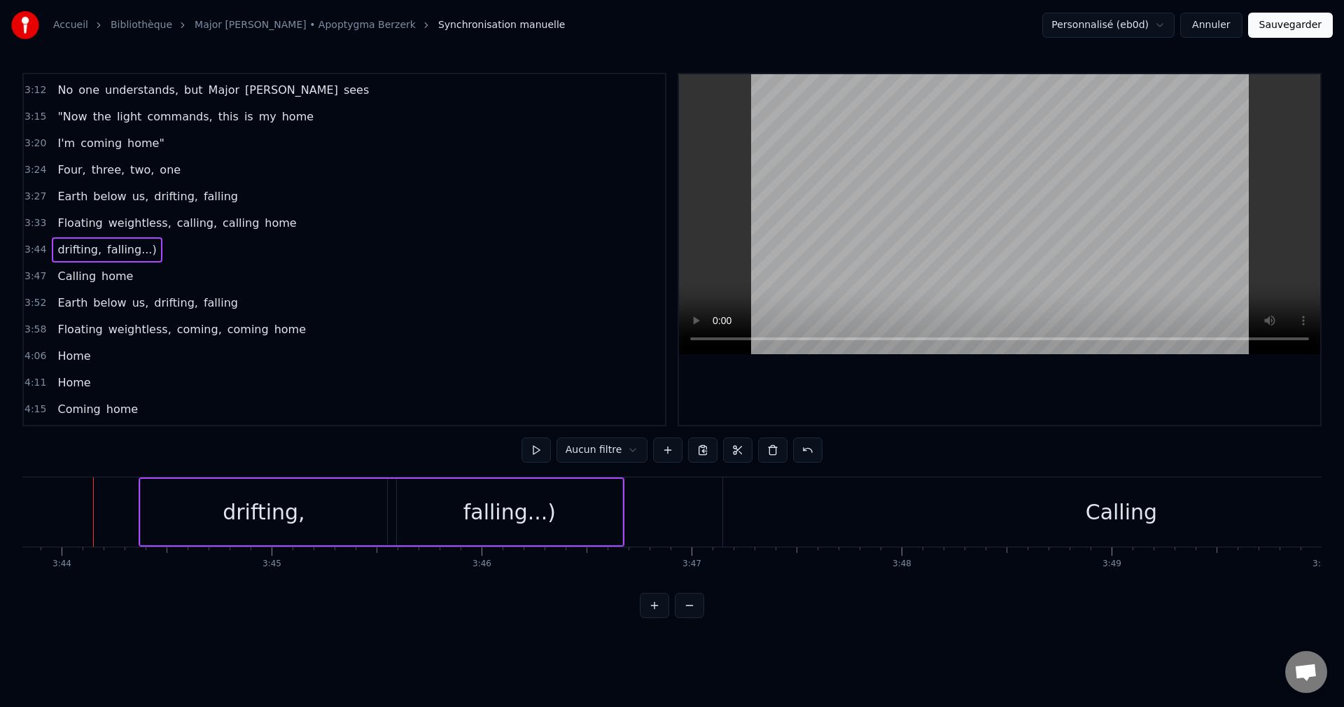
click at [304, 521] on div "drifting," at bounding box center [264, 512] width 246 height 66
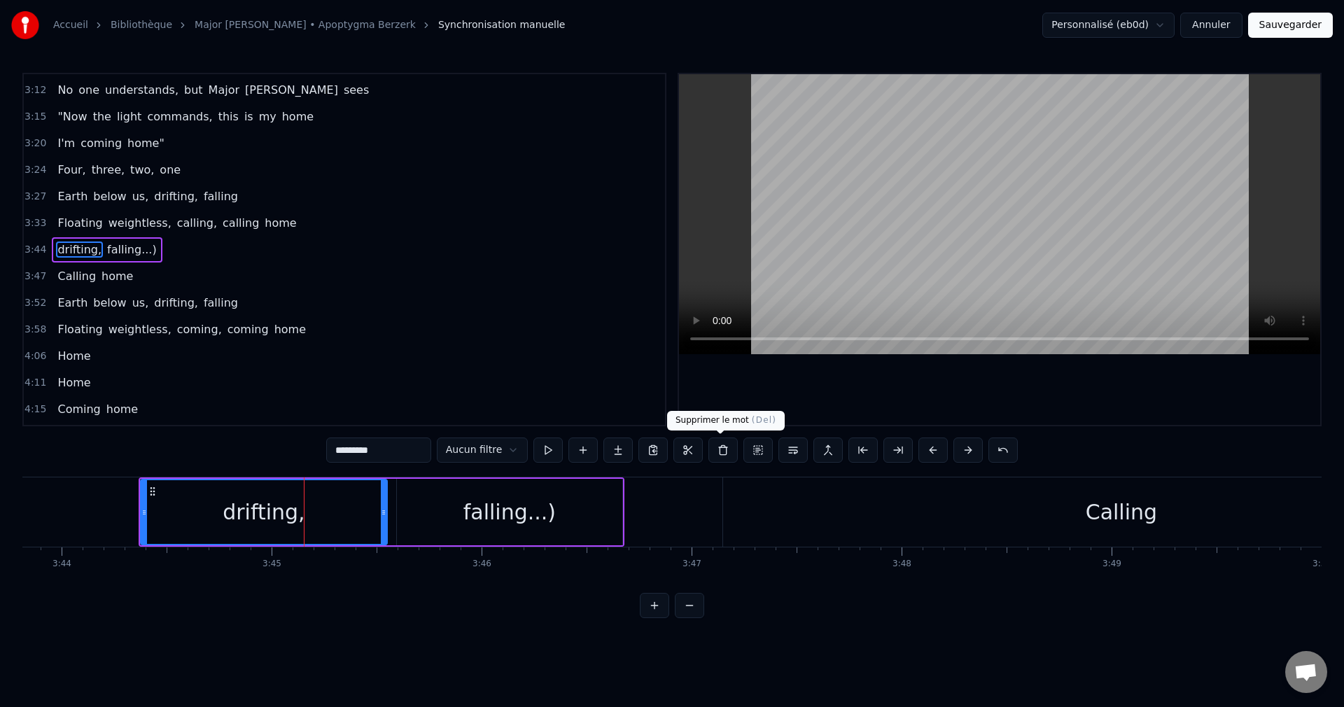
click at [721, 456] on button at bounding box center [722, 449] width 29 height 25
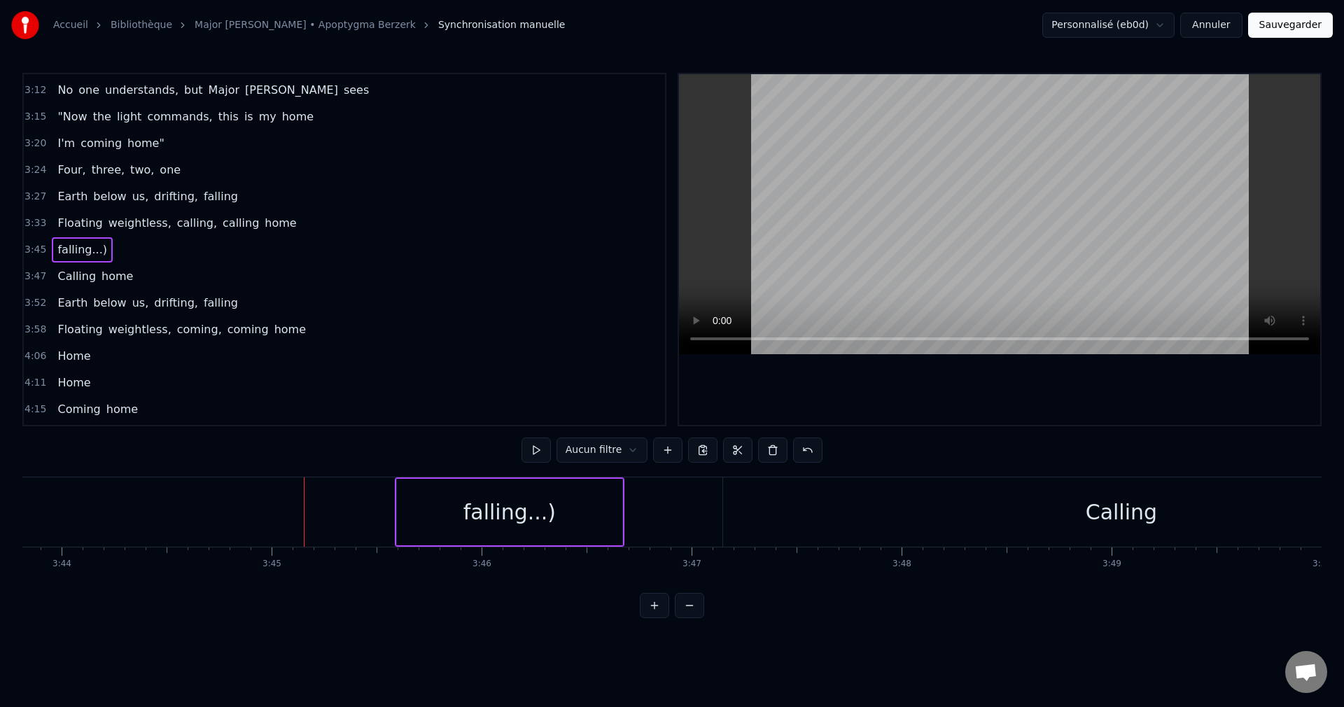
click at [529, 533] on div "falling...)" at bounding box center [509, 512] width 225 height 66
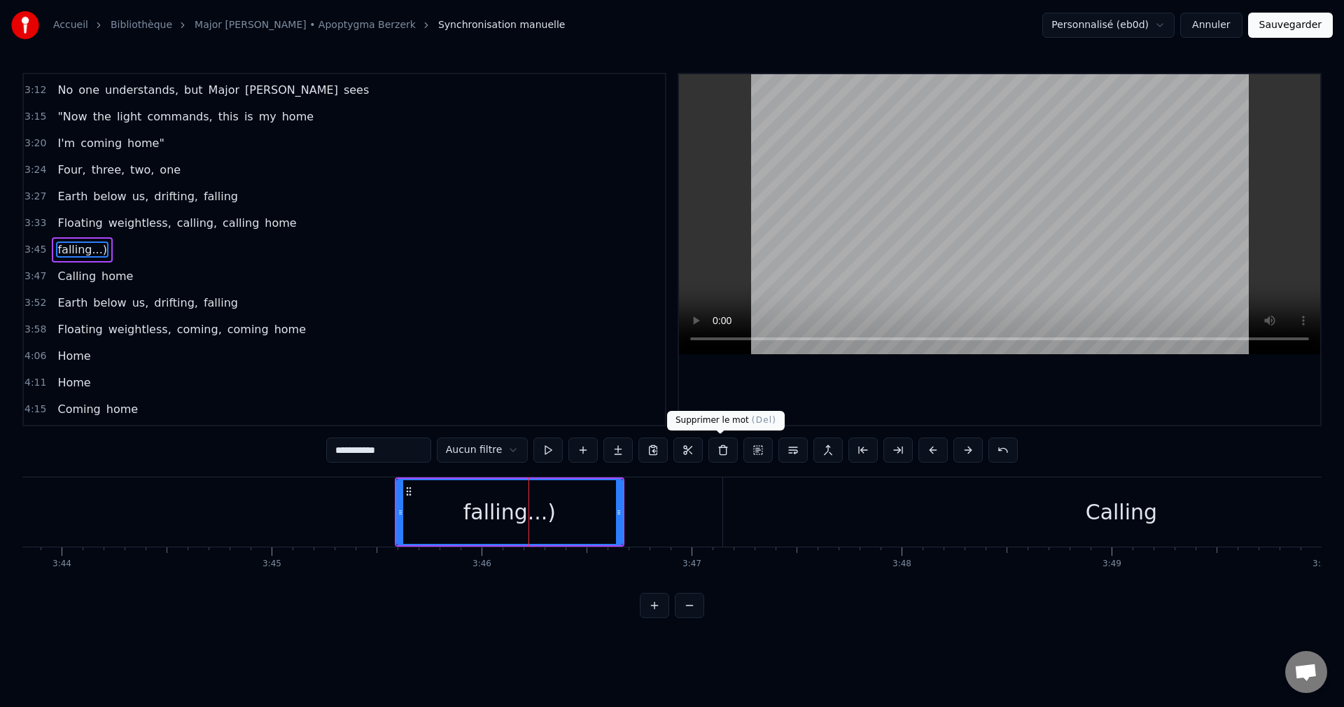
click at [727, 449] on button at bounding box center [722, 449] width 29 height 25
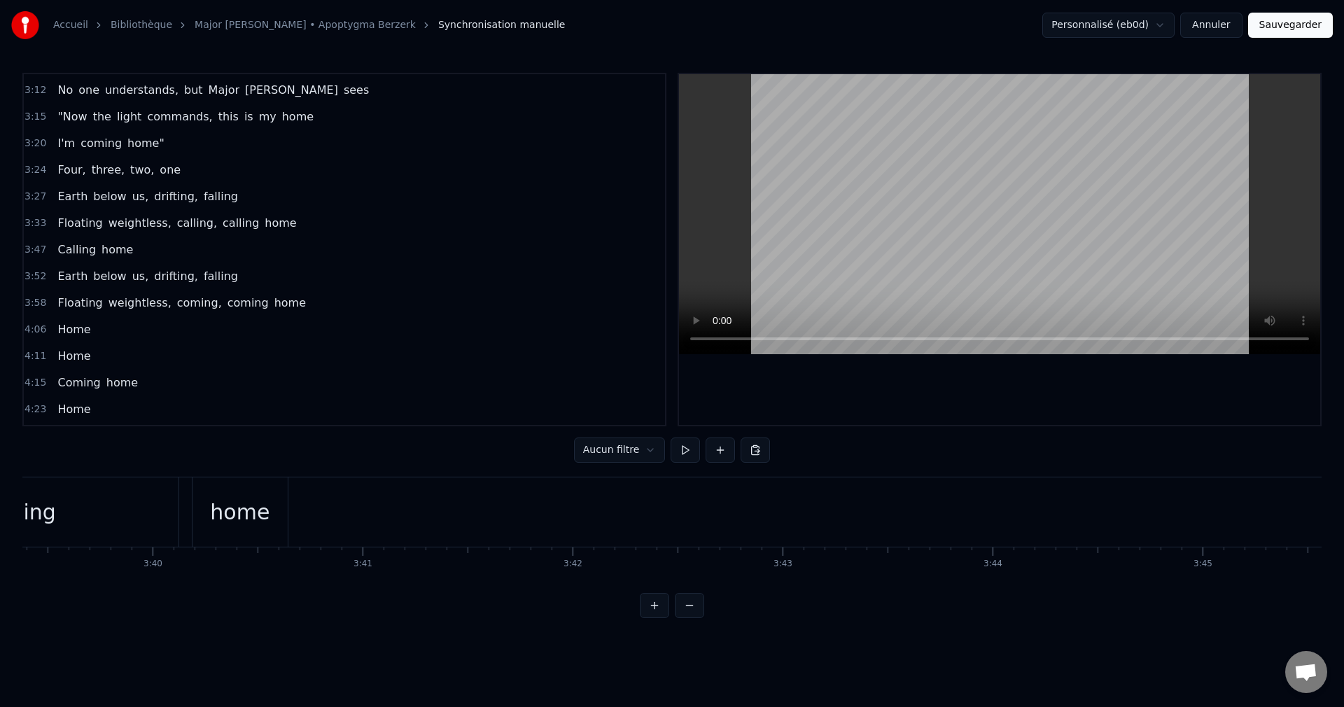
scroll to position [0, 45968]
click at [379, 513] on div "home" at bounding box center [339, 511] width 95 height 69
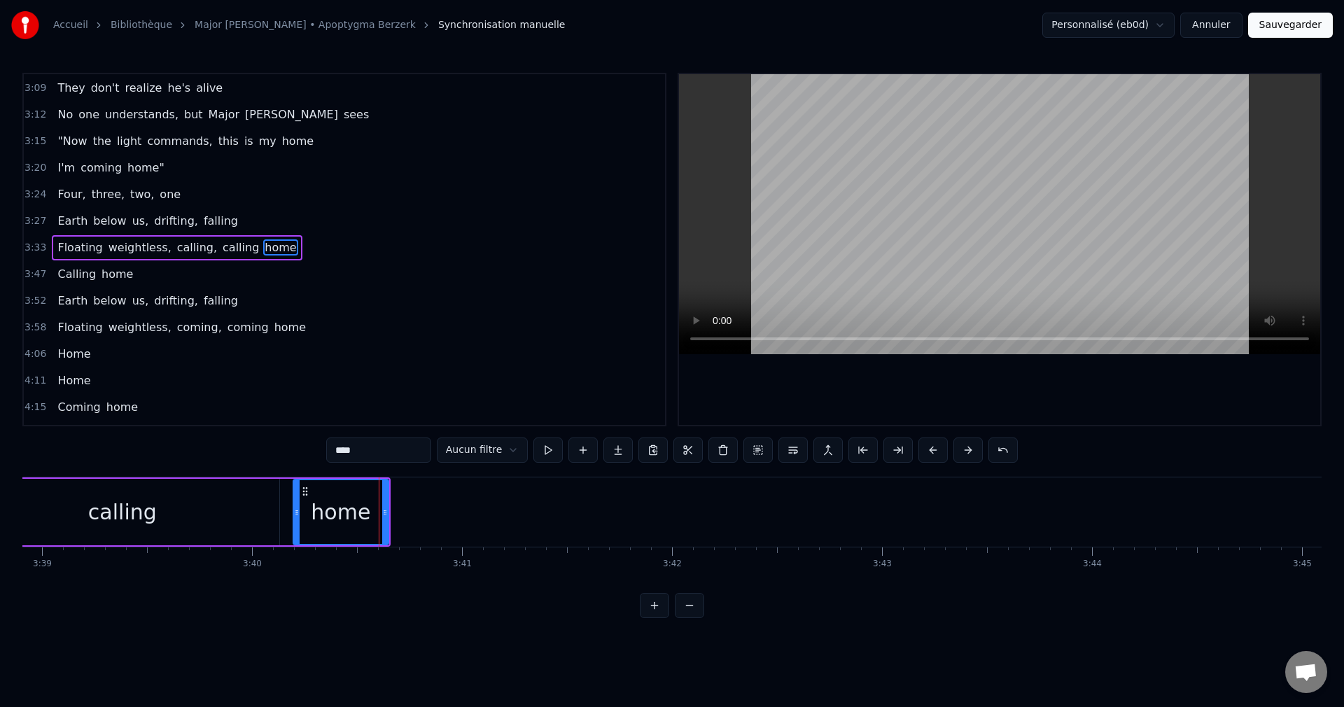
scroll to position [902, 0]
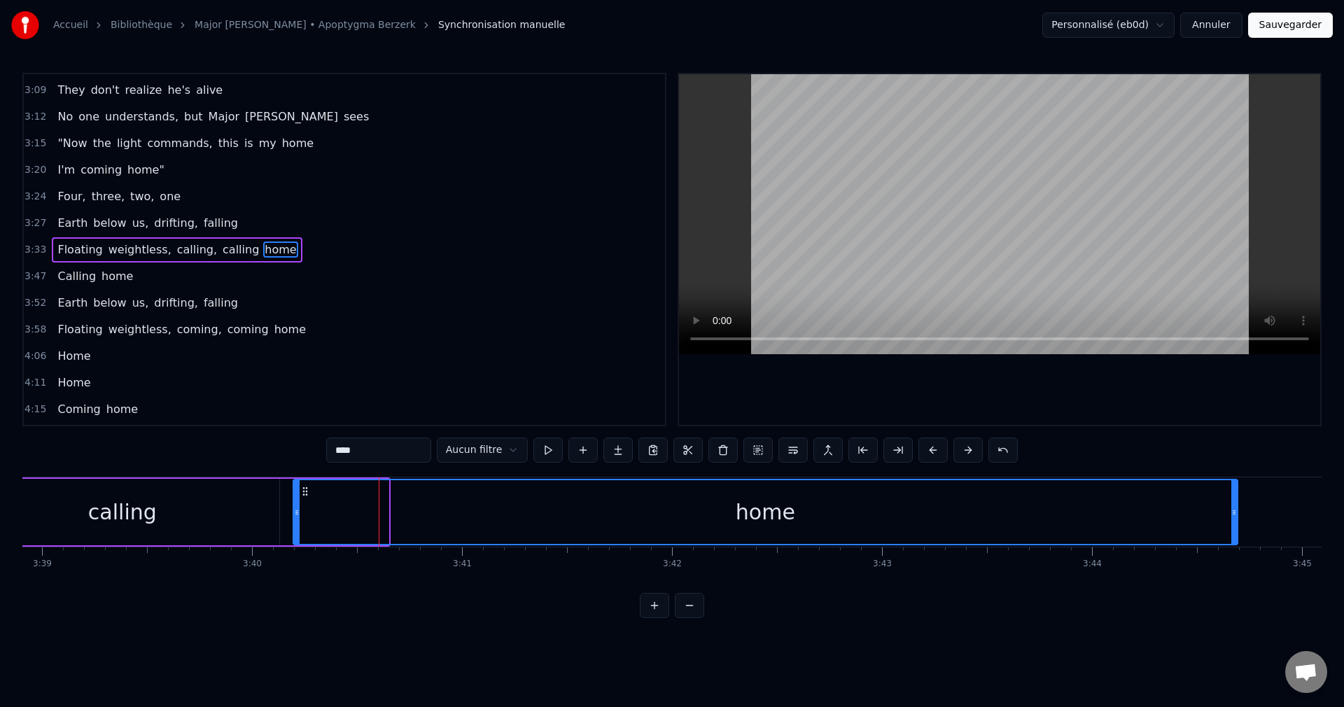
drag, startPoint x: 385, startPoint y: 513, endPoint x: 1234, endPoint y: 573, distance: 851.2
click at [1234, 573] on div "Standing there alone, the ship is waiting All systems are go, "Are you sure"? C…" at bounding box center [671, 529] width 1299 height 105
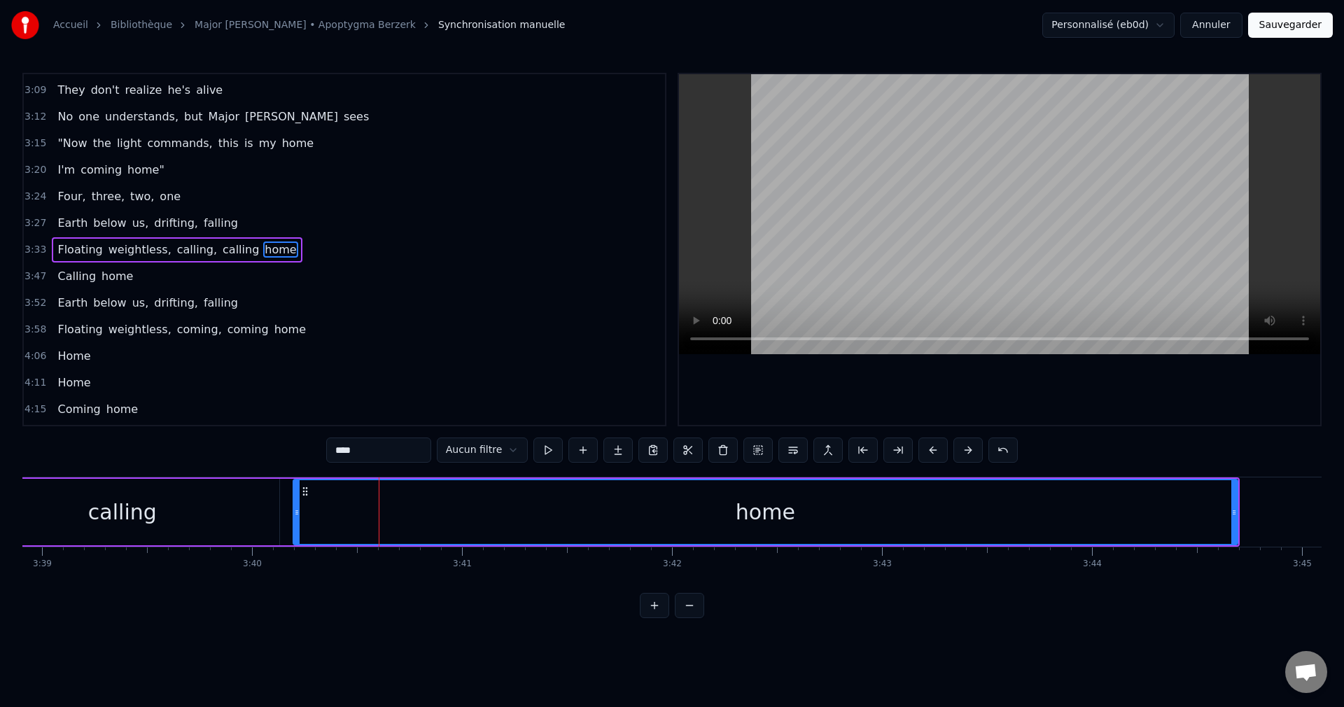
click at [71, 522] on div "calling" at bounding box center [123, 512] width 314 height 66
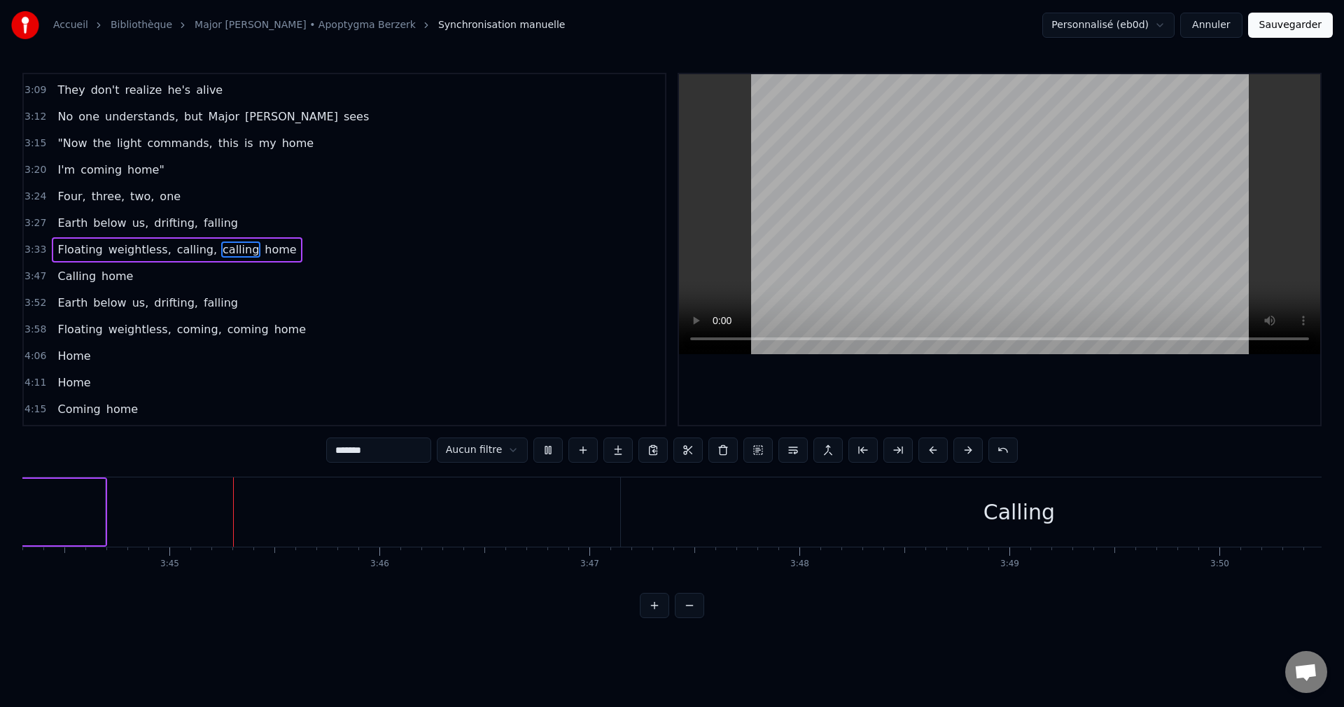
scroll to position [0, 47106]
click at [966, 524] on div "Calling" at bounding box center [1014, 511] width 797 height 69
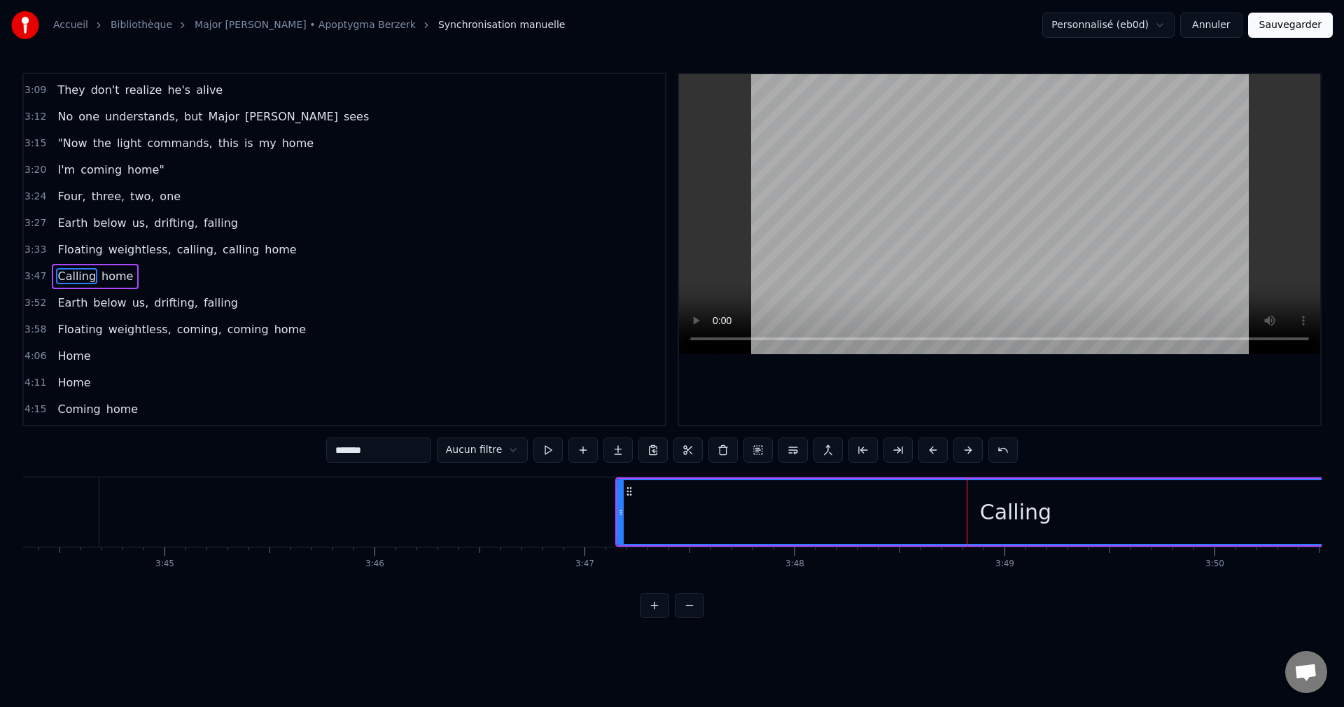
scroll to position [928, 0]
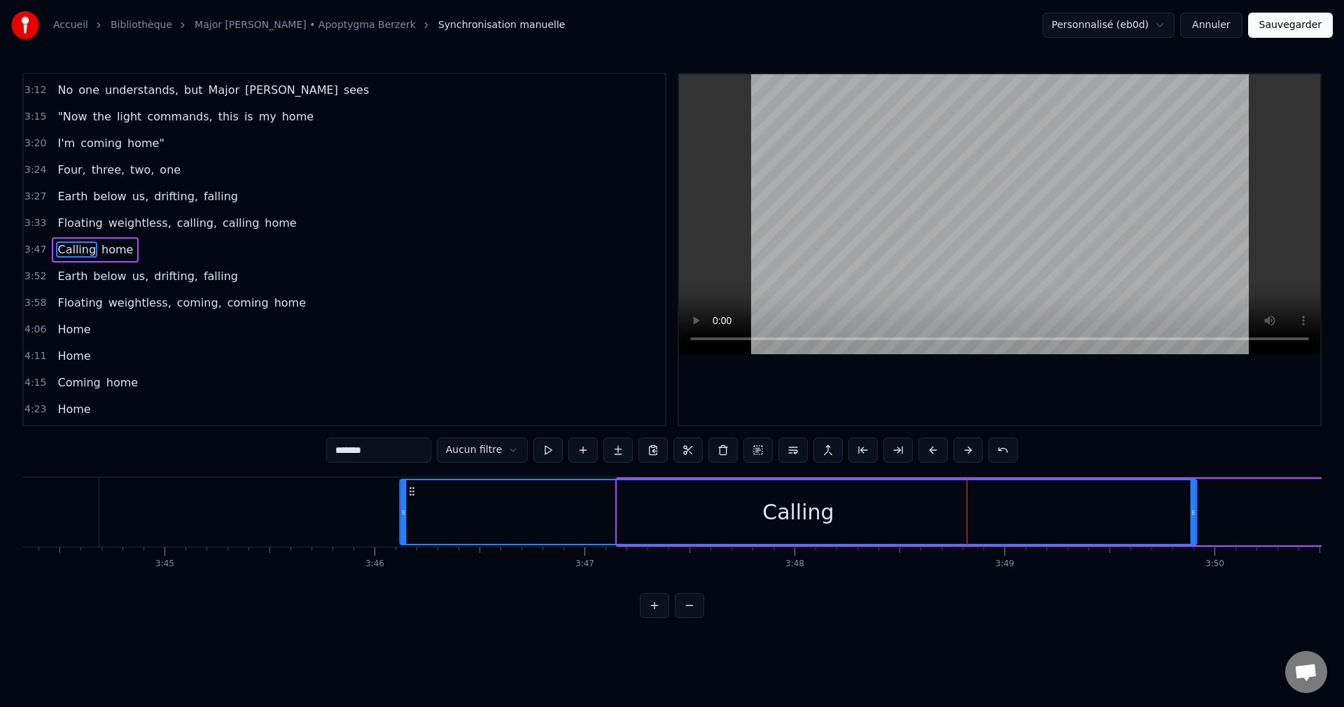
drag, startPoint x: 628, startPoint y: 489, endPoint x: 411, endPoint y: 527, distance: 220.3
click at [411, 527] on div "Calling" at bounding box center [797, 512] width 795 height 64
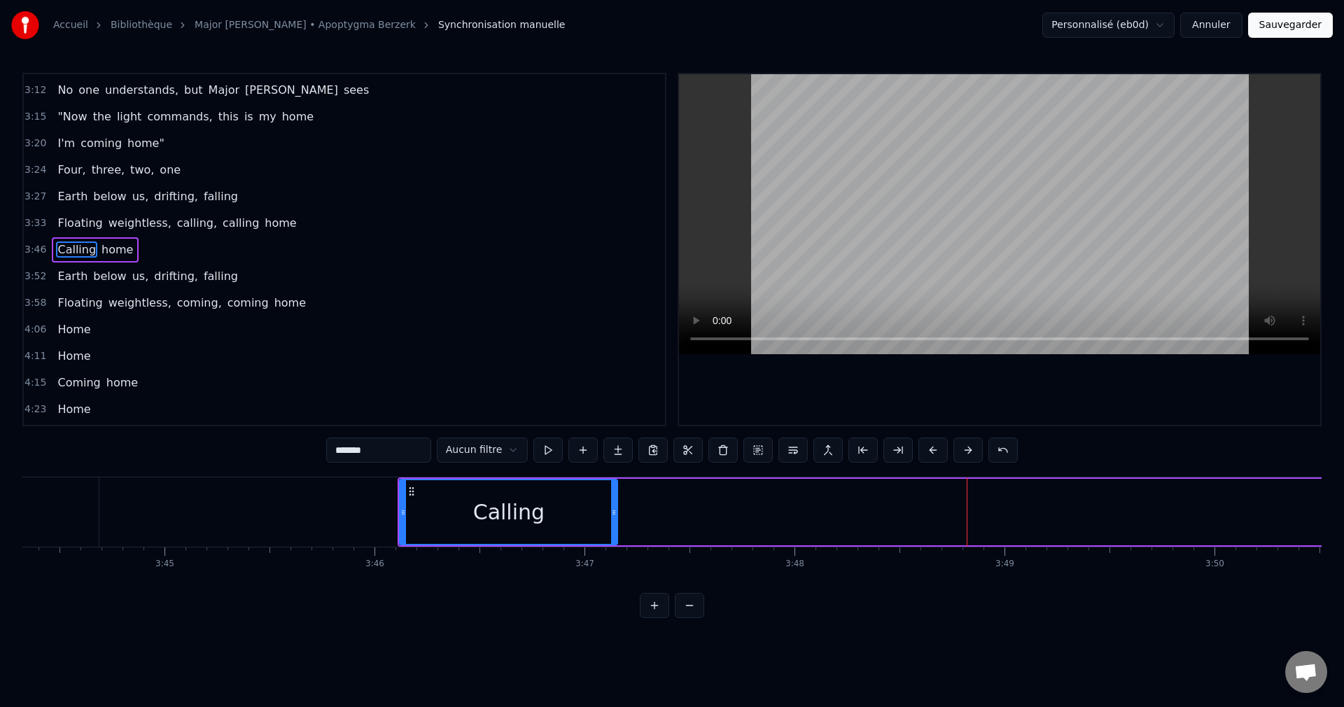
drag, startPoint x: 1193, startPoint y: 512, endPoint x: 614, endPoint y: 551, distance: 580.2
click at [614, 551] on div "Standing there alone, the ship is waiting All systems are go, "Are you sure"? C…" at bounding box center [671, 529] width 1299 height 105
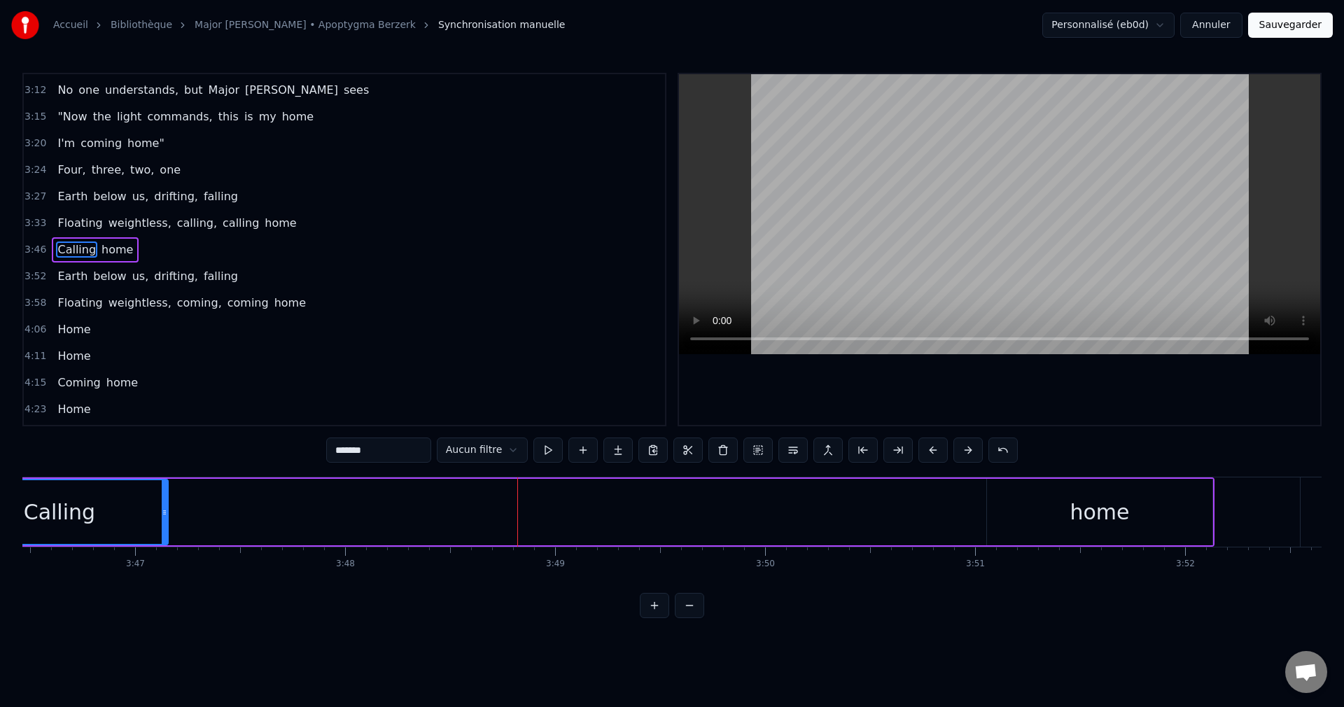
scroll to position [0, 47571]
click at [1063, 537] on div "home" at bounding box center [1083, 512] width 225 height 66
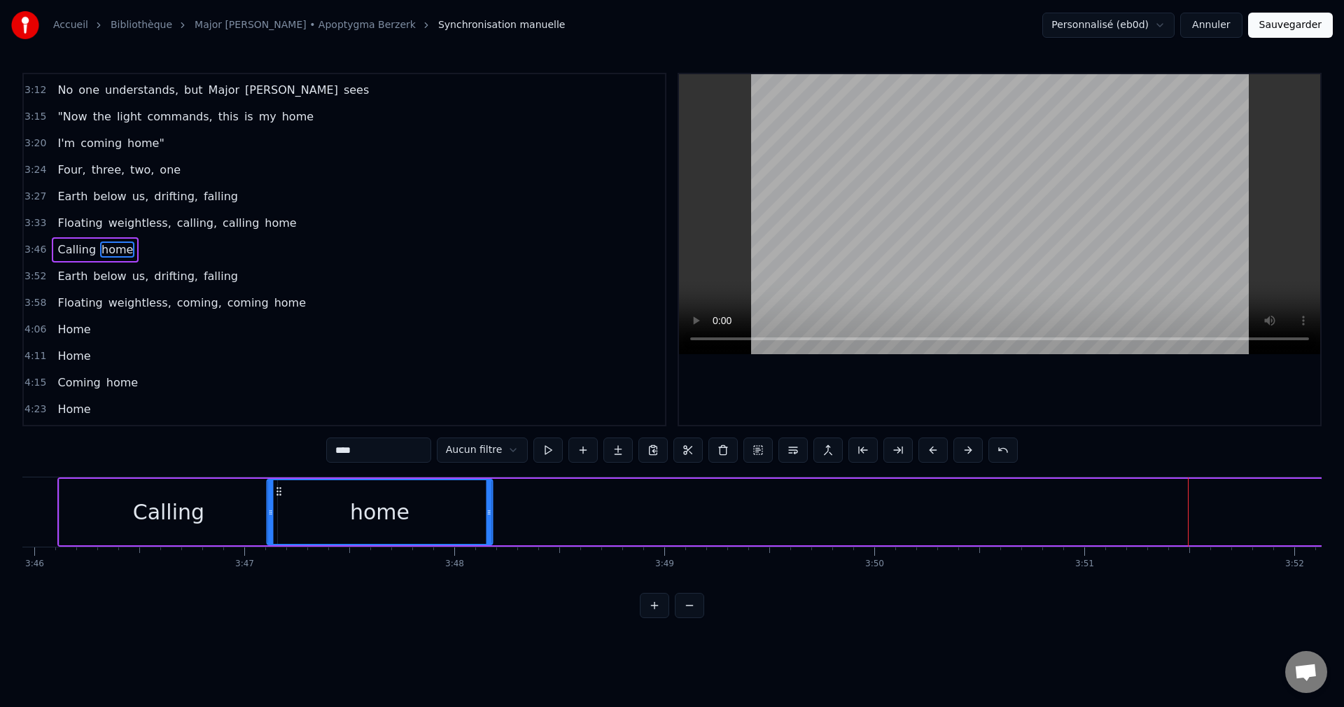
scroll to position [0, 47441]
drag, startPoint x: 982, startPoint y: 492, endPoint x: 290, endPoint y: 558, distance: 694.7
click at [290, 558] on div "Standing there alone, the ship is waiting All systems are go, "Are you sure"? C…" at bounding box center [671, 529] width 1299 height 105
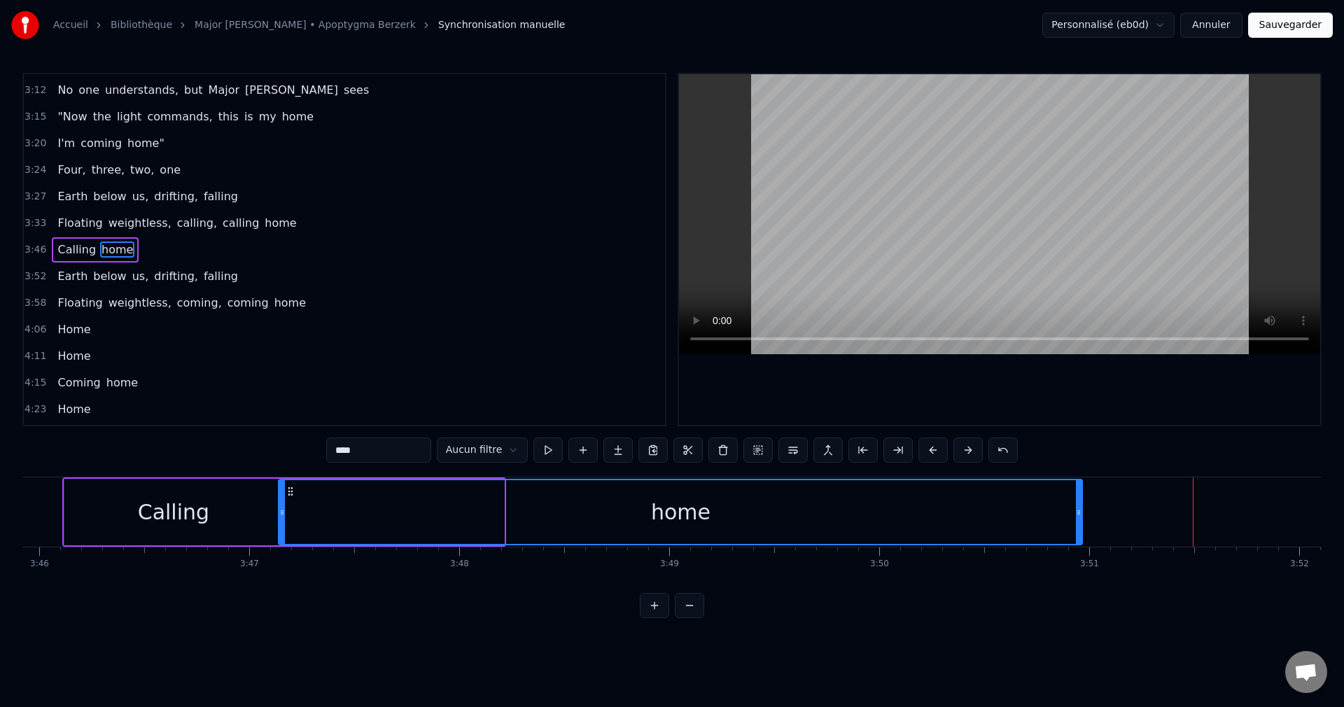
drag, startPoint x: 501, startPoint y: 512, endPoint x: 1079, endPoint y: 539, distance: 578.8
click at [1079, 539] on div at bounding box center [1079, 512] width 6 height 64
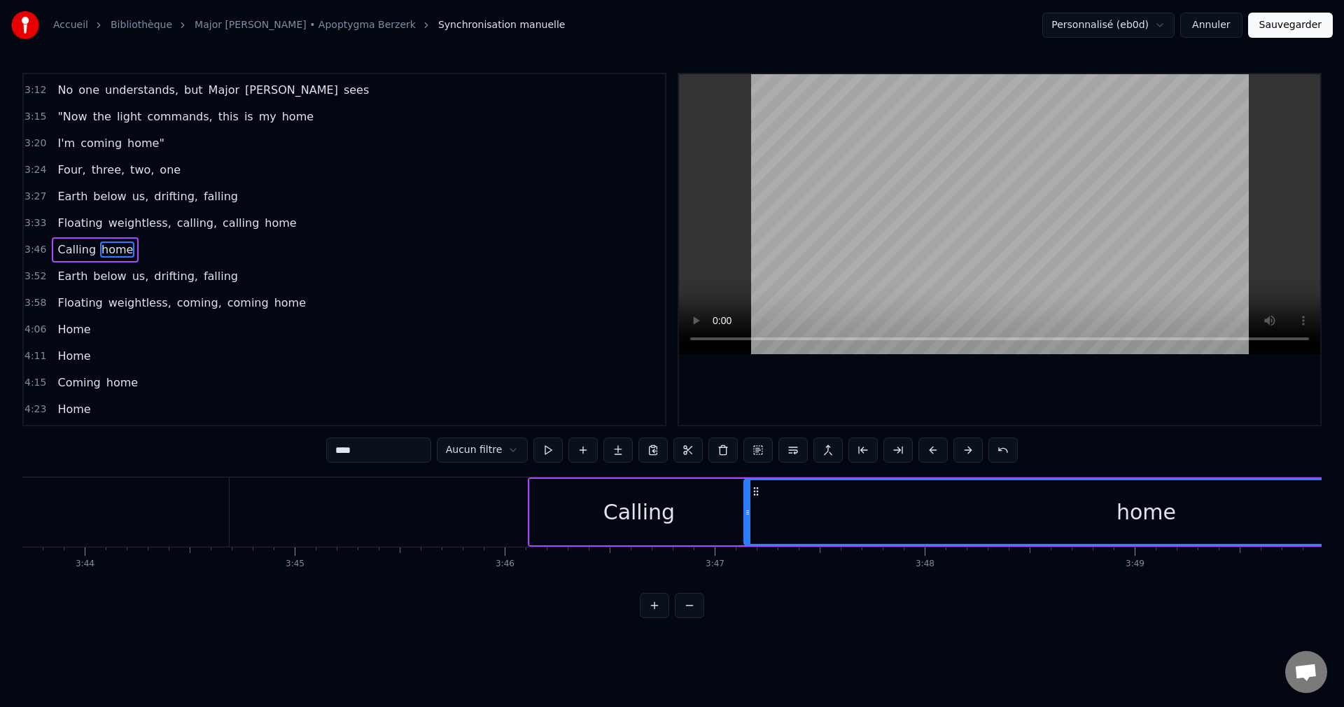
scroll to position [0, 46959]
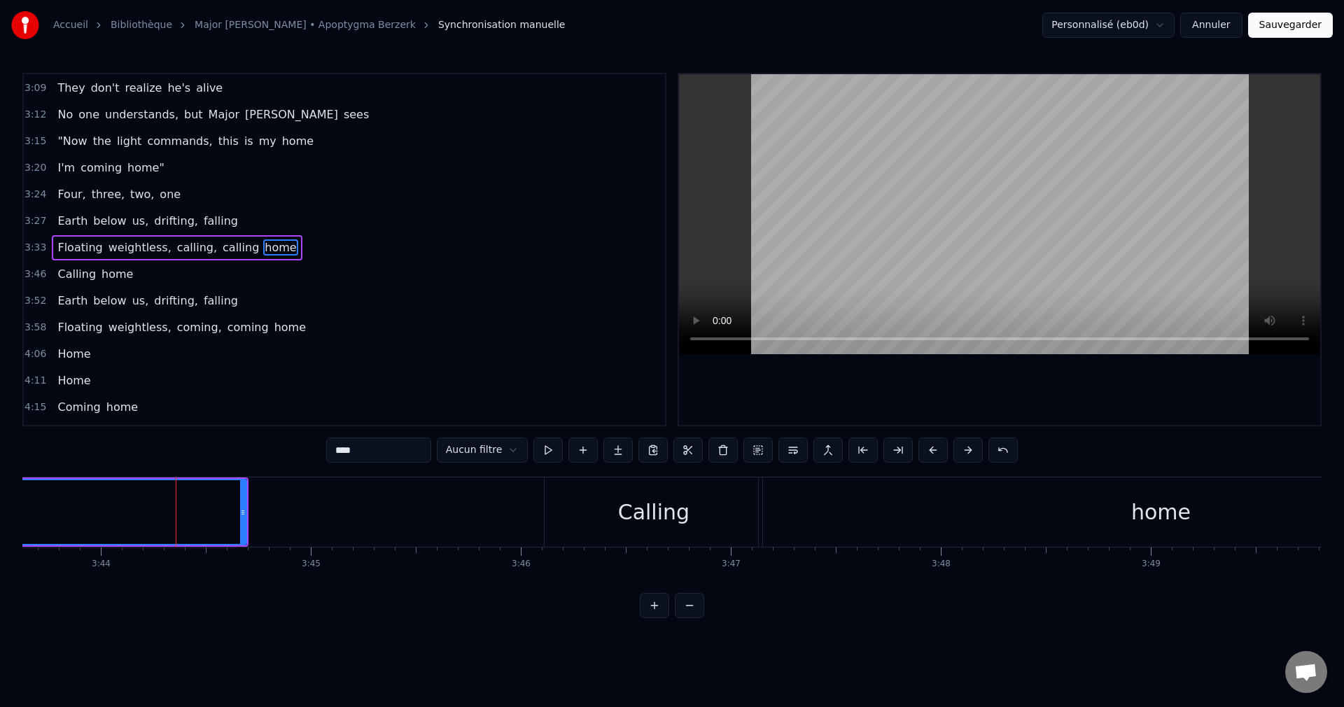
scroll to position [902, 0]
click at [608, 514] on div "Calling" at bounding box center [654, 511] width 218 height 69
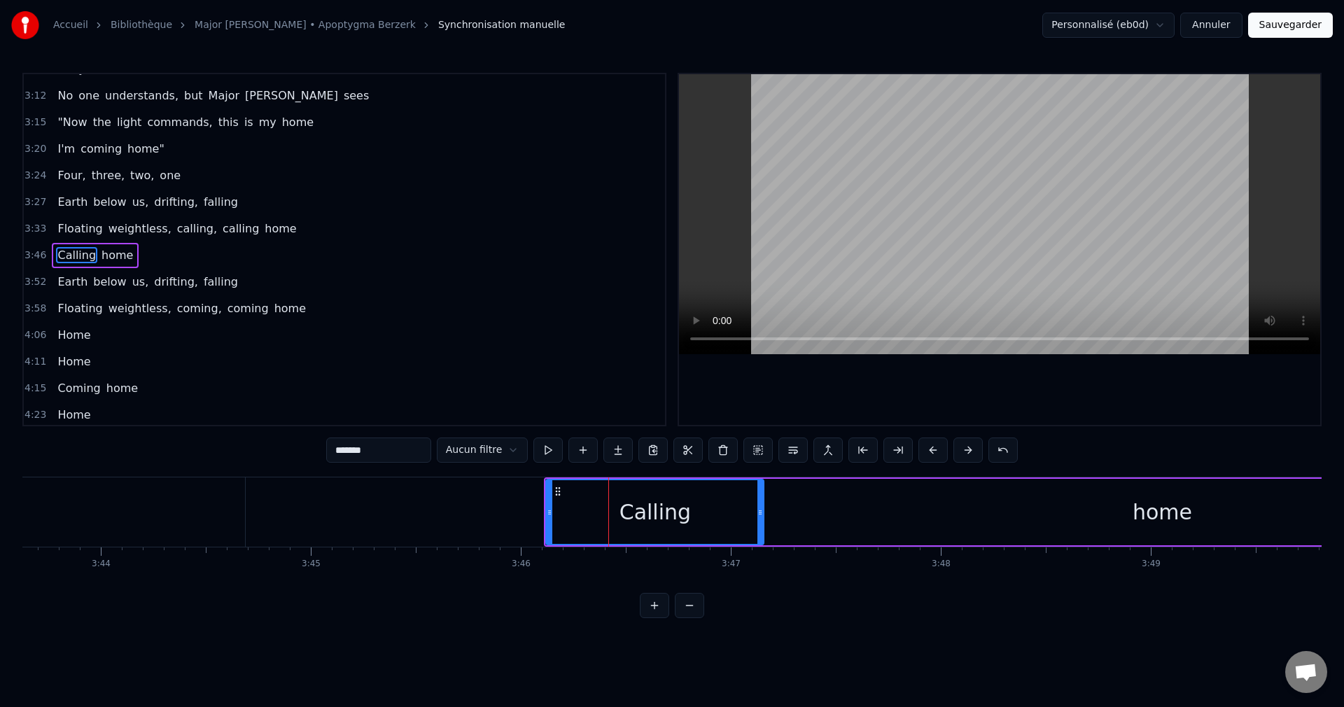
scroll to position [928, 0]
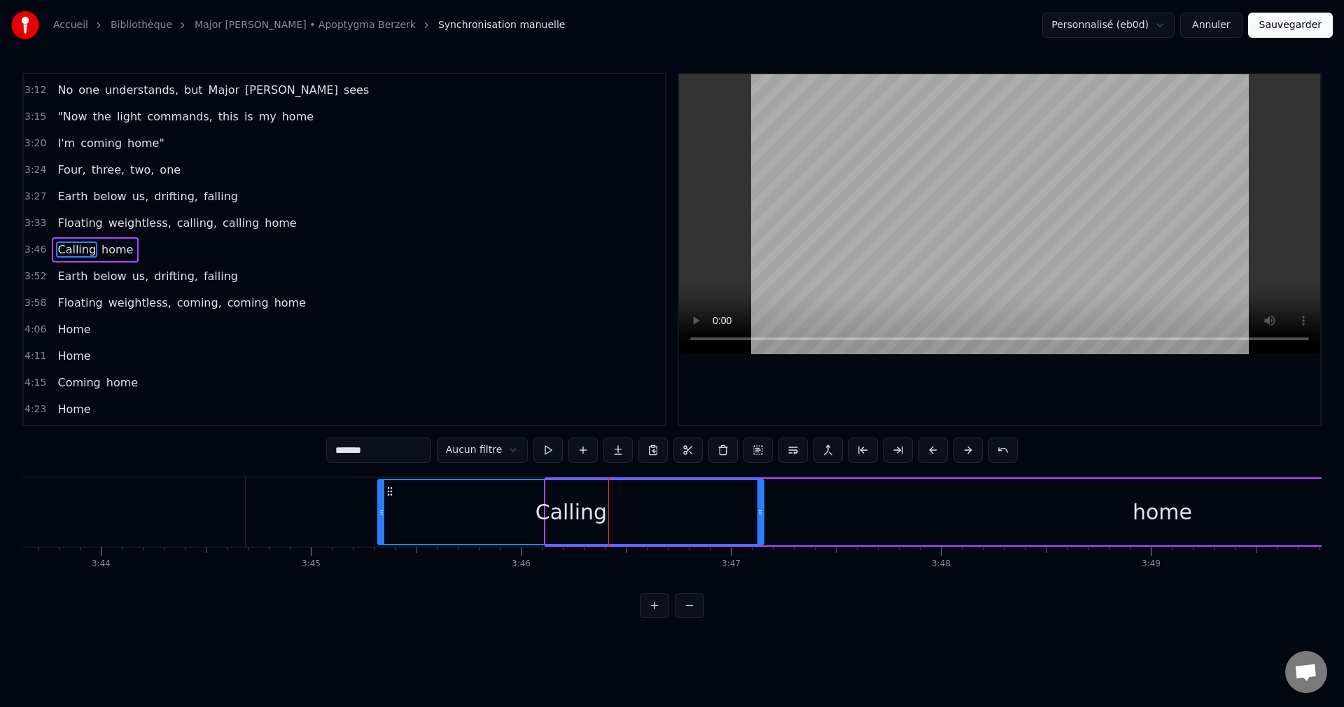
drag, startPoint x: 551, startPoint y: 510, endPoint x: 383, endPoint y: 535, distance: 169.8
click at [383, 535] on div at bounding box center [382, 512] width 6 height 64
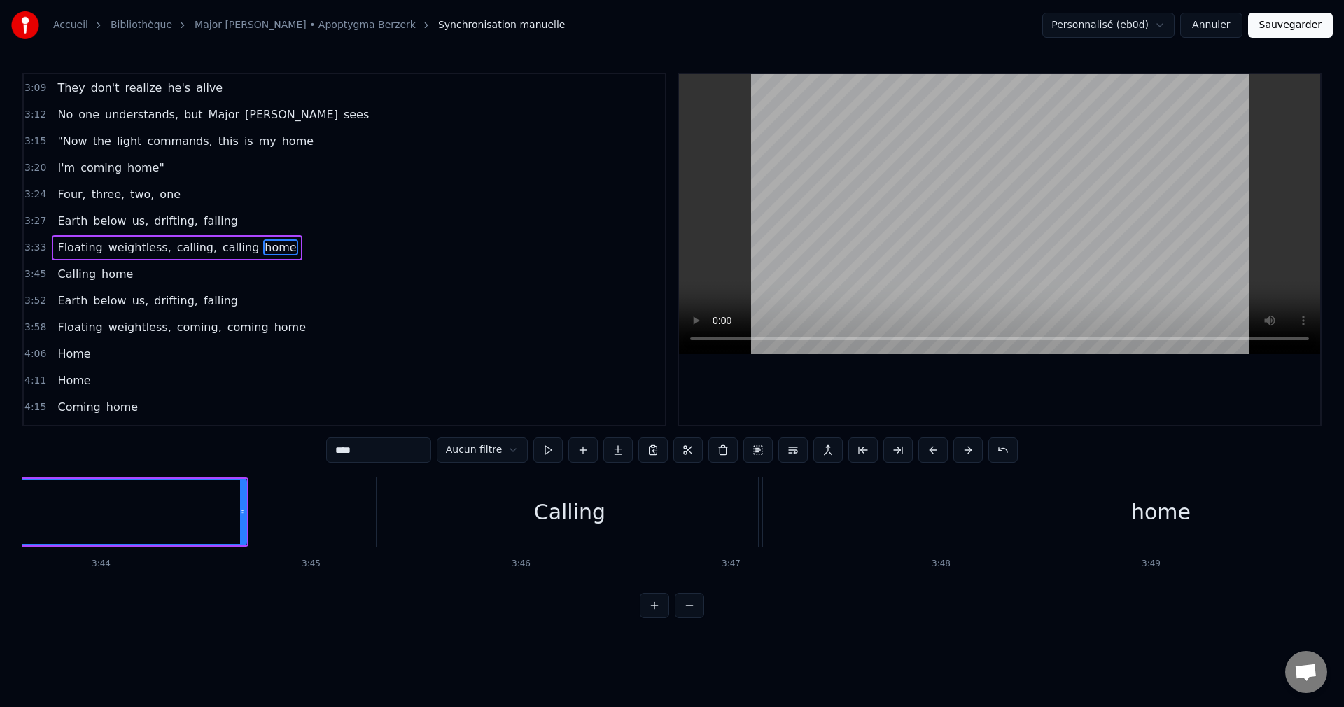
scroll to position [902, 0]
click at [631, 533] on div "Calling" at bounding box center [570, 511] width 386 height 69
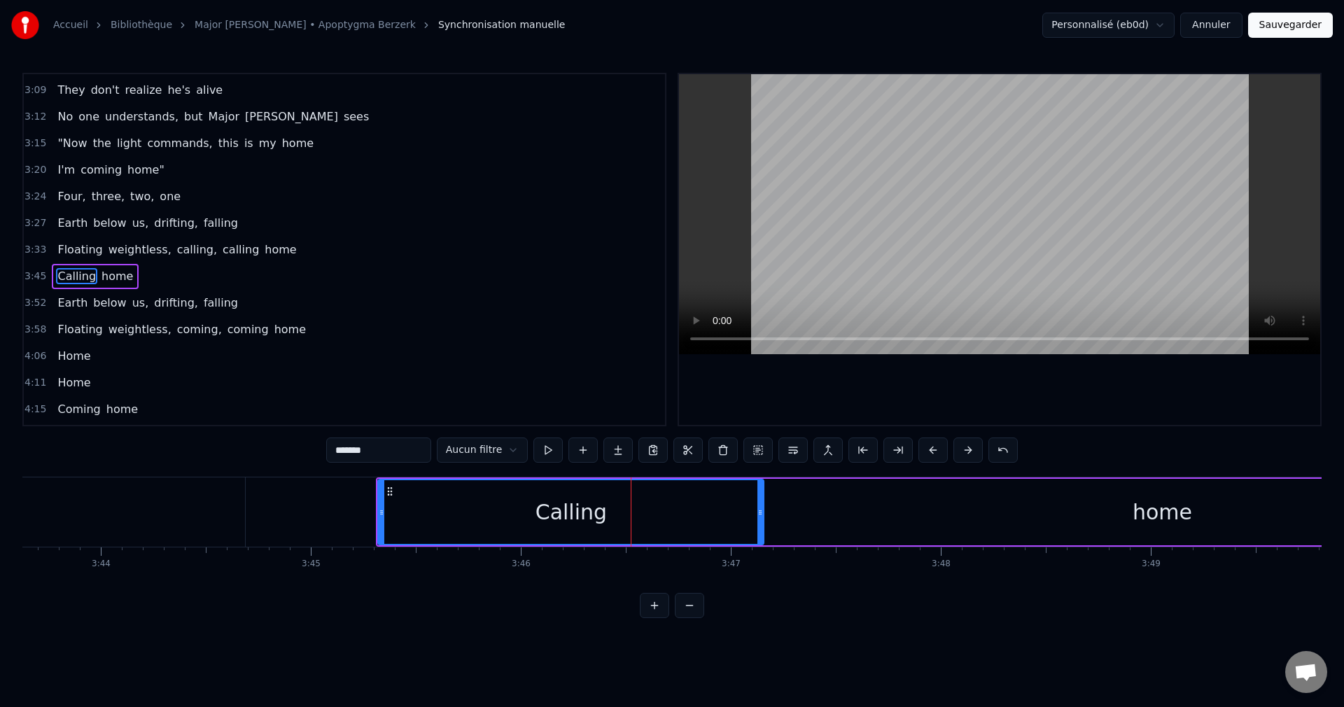
scroll to position [928, 0]
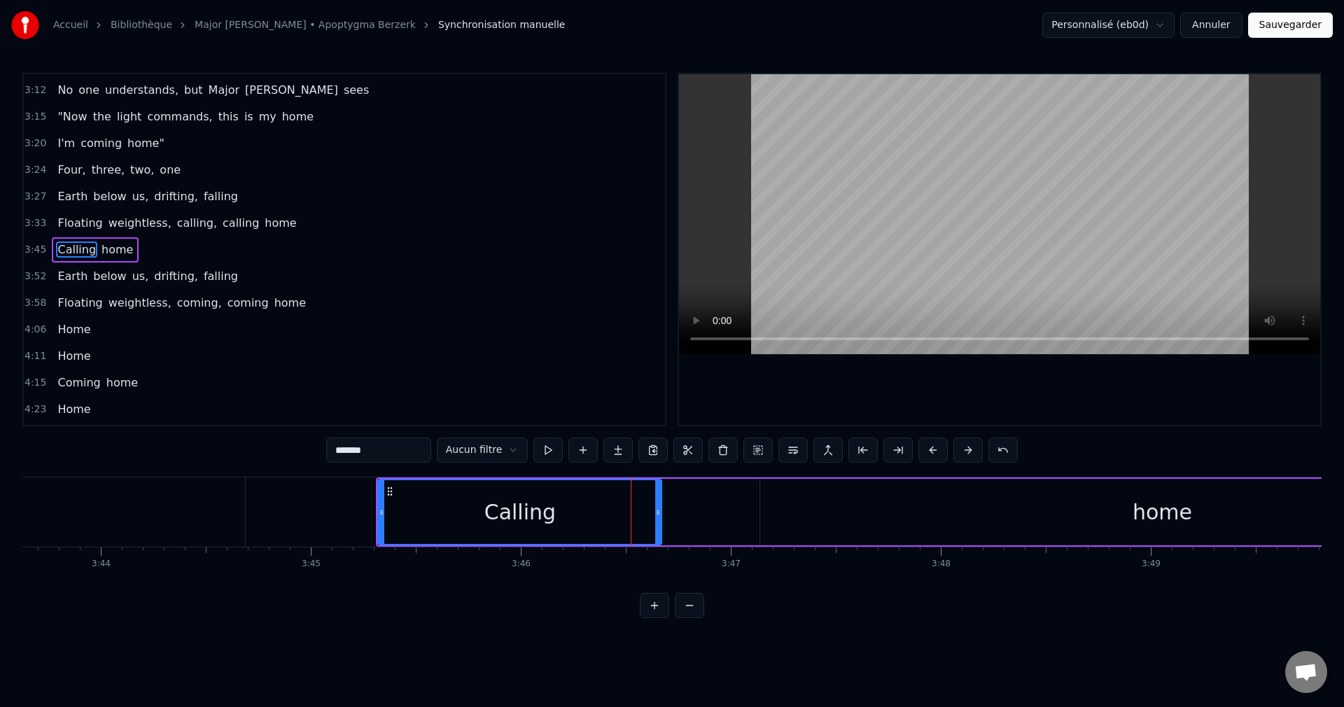
drag, startPoint x: 762, startPoint y: 512, endPoint x: 660, endPoint y: 528, distance: 103.5
click at [660, 528] on div at bounding box center [658, 512] width 6 height 64
click at [801, 511] on div "home" at bounding box center [1162, 512] width 804 height 66
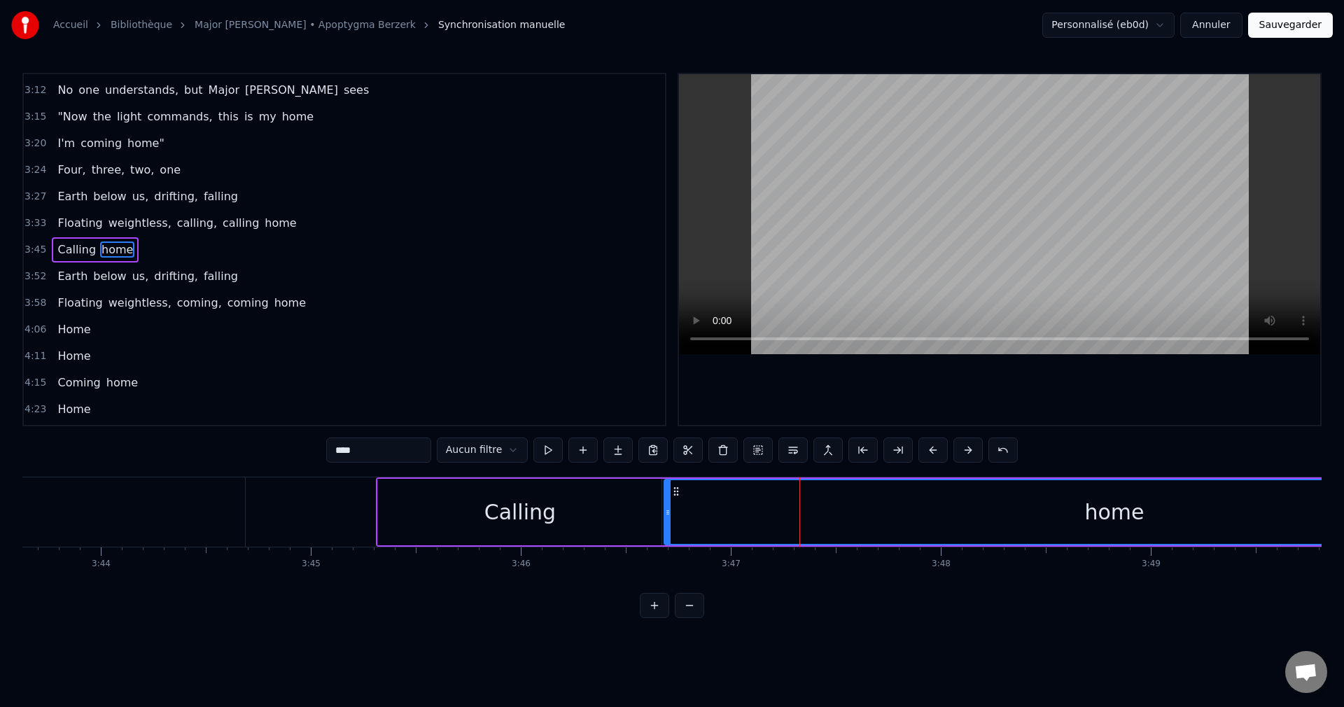
drag, startPoint x: 763, startPoint y: 513, endPoint x: 497, endPoint y: 531, distance: 266.6
click at [666, 528] on div at bounding box center [668, 512] width 6 height 64
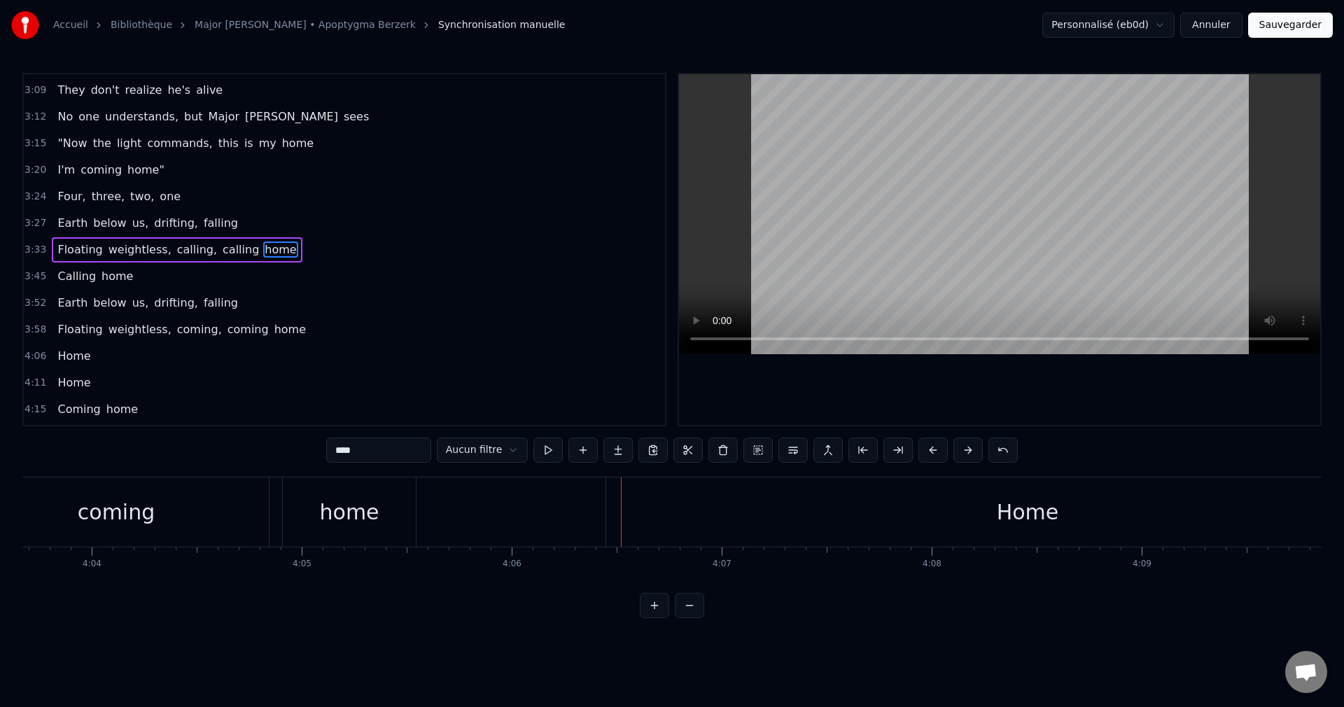
scroll to position [0, 51152]
click at [798, 521] on div "Home" at bounding box center [1043, 511] width 843 height 69
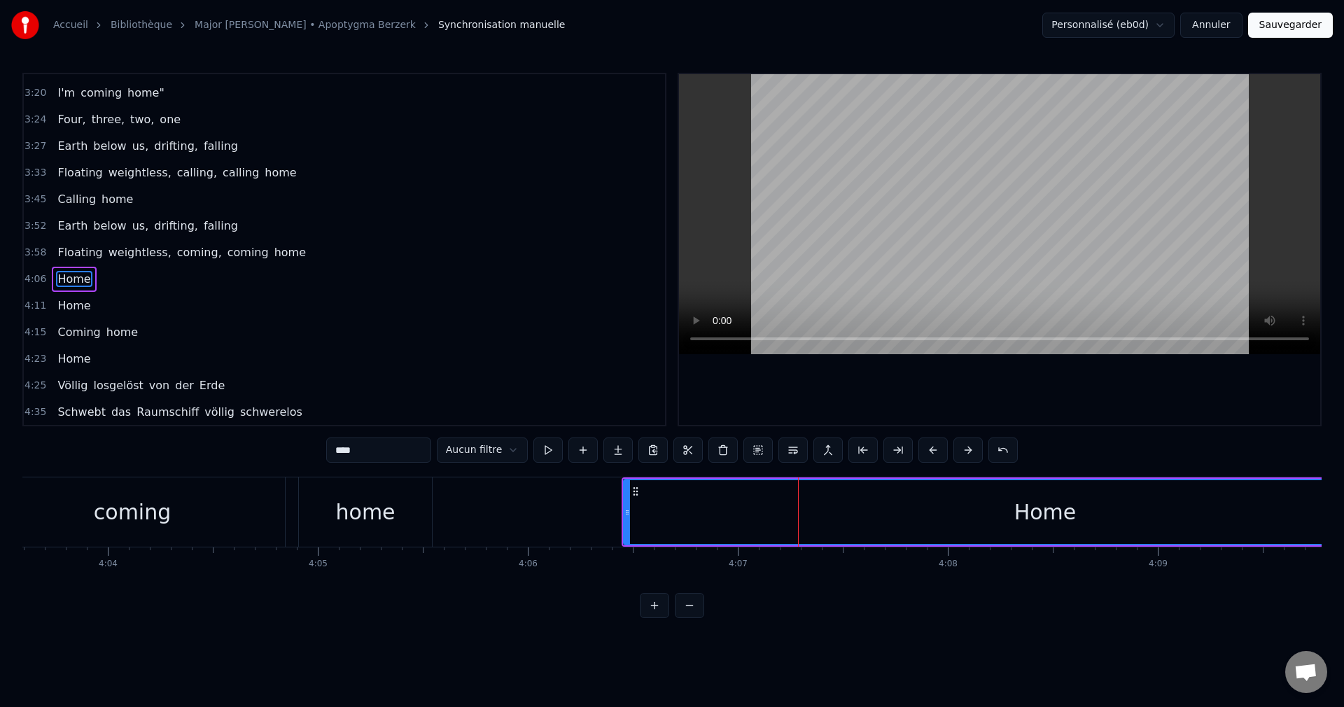
scroll to position [979, 0]
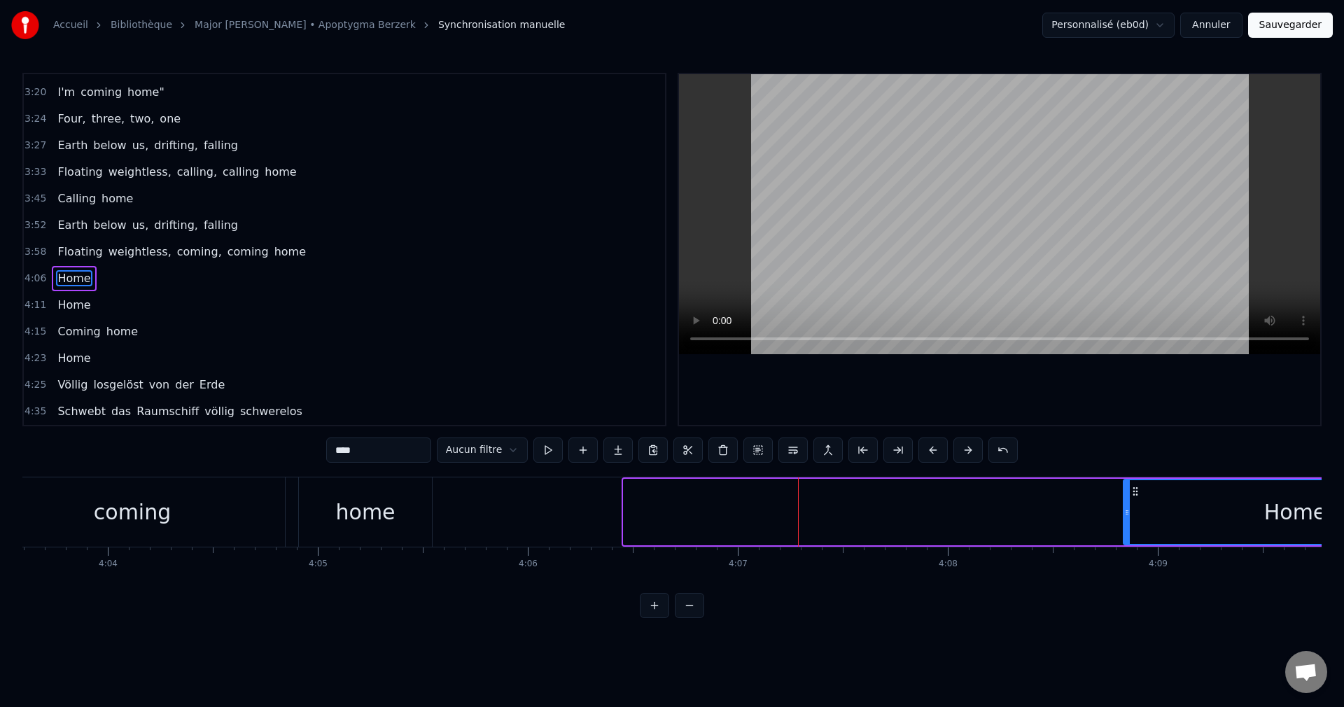
drag, startPoint x: 627, startPoint y: 512, endPoint x: 1140, endPoint y: 532, distance: 512.8
click at [1130, 532] on div at bounding box center [1127, 512] width 6 height 64
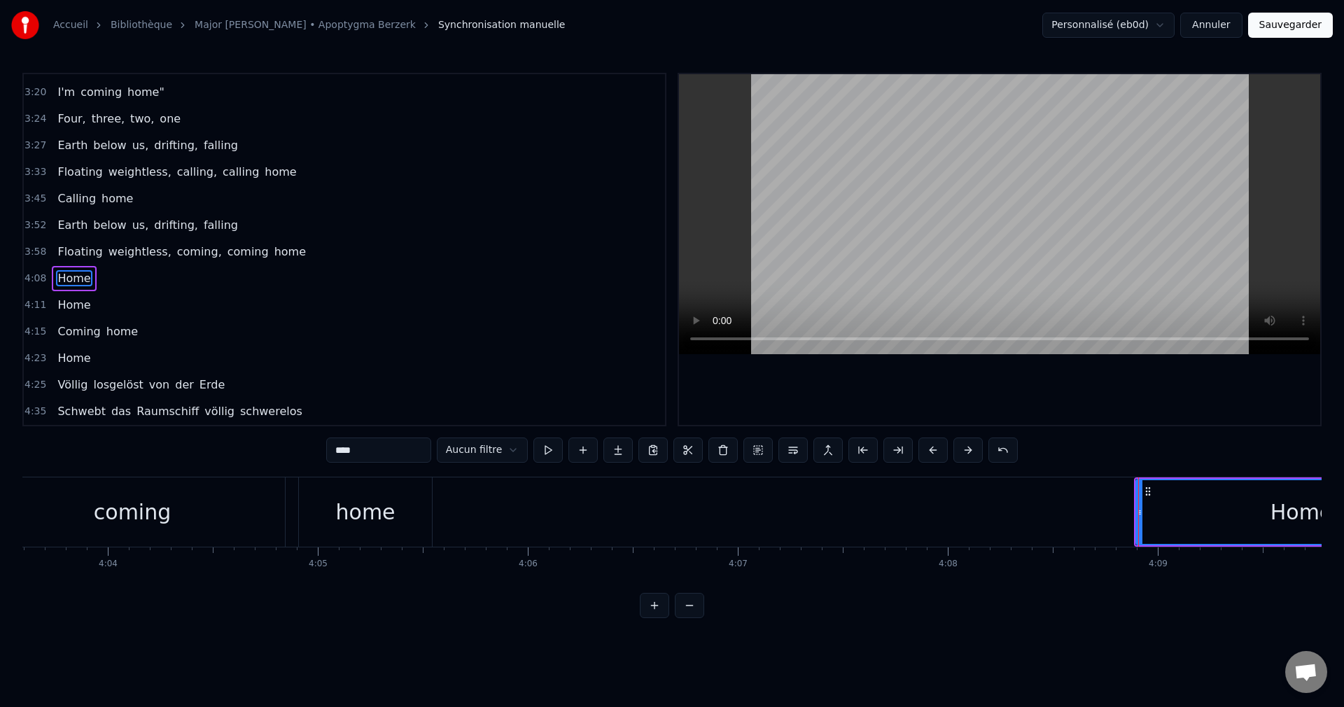
click at [180, 527] on div "coming" at bounding box center [132, 511] width 305 height 69
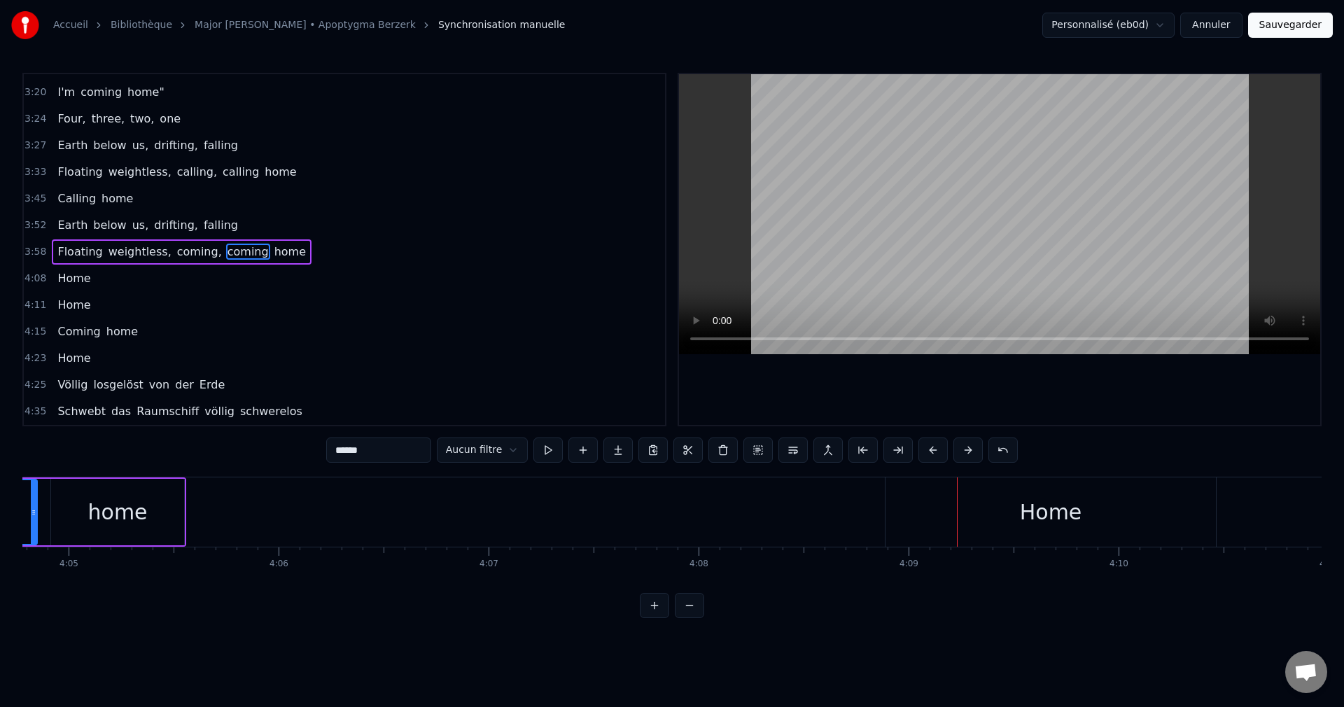
scroll to position [0, 51434]
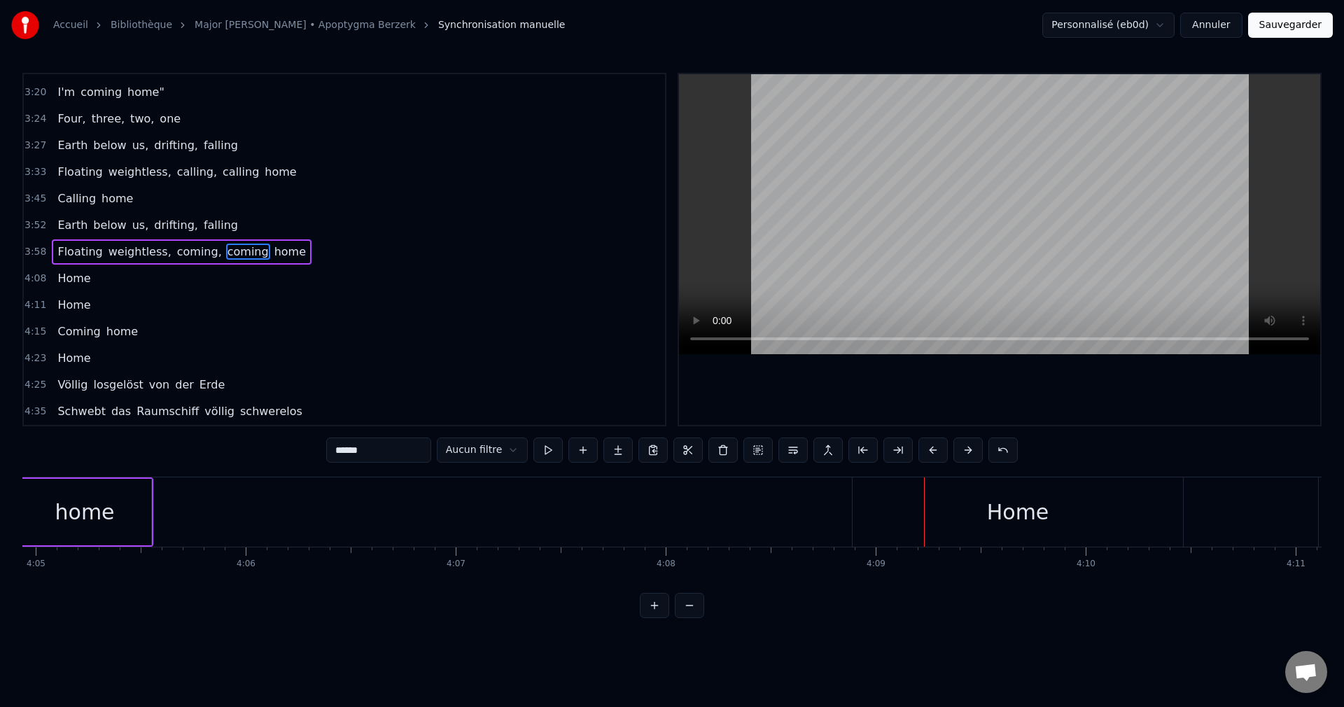
click at [1102, 525] on div "Home" at bounding box center [1018, 511] width 330 height 69
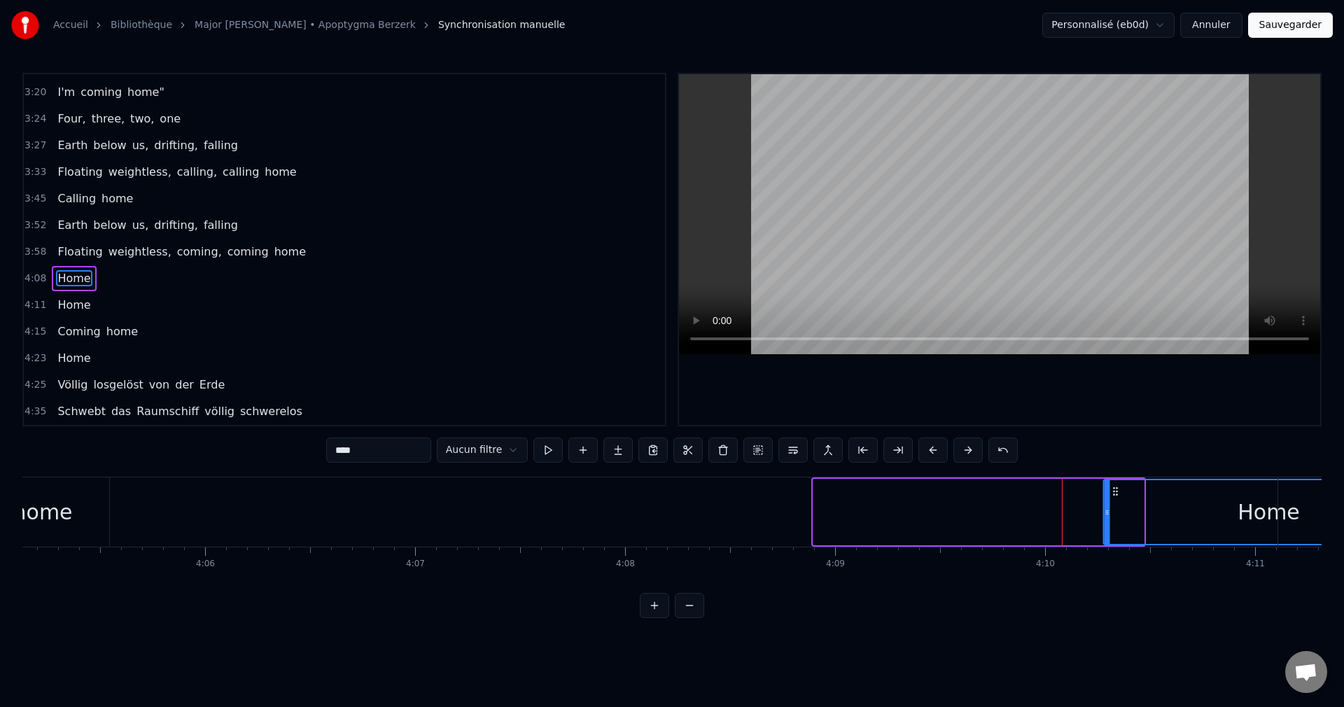
drag, startPoint x: 867, startPoint y: 489, endPoint x: 1084, endPoint y: 510, distance: 218.0
click at [1109, 507] on div "Home" at bounding box center [1269, 512] width 329 height 64
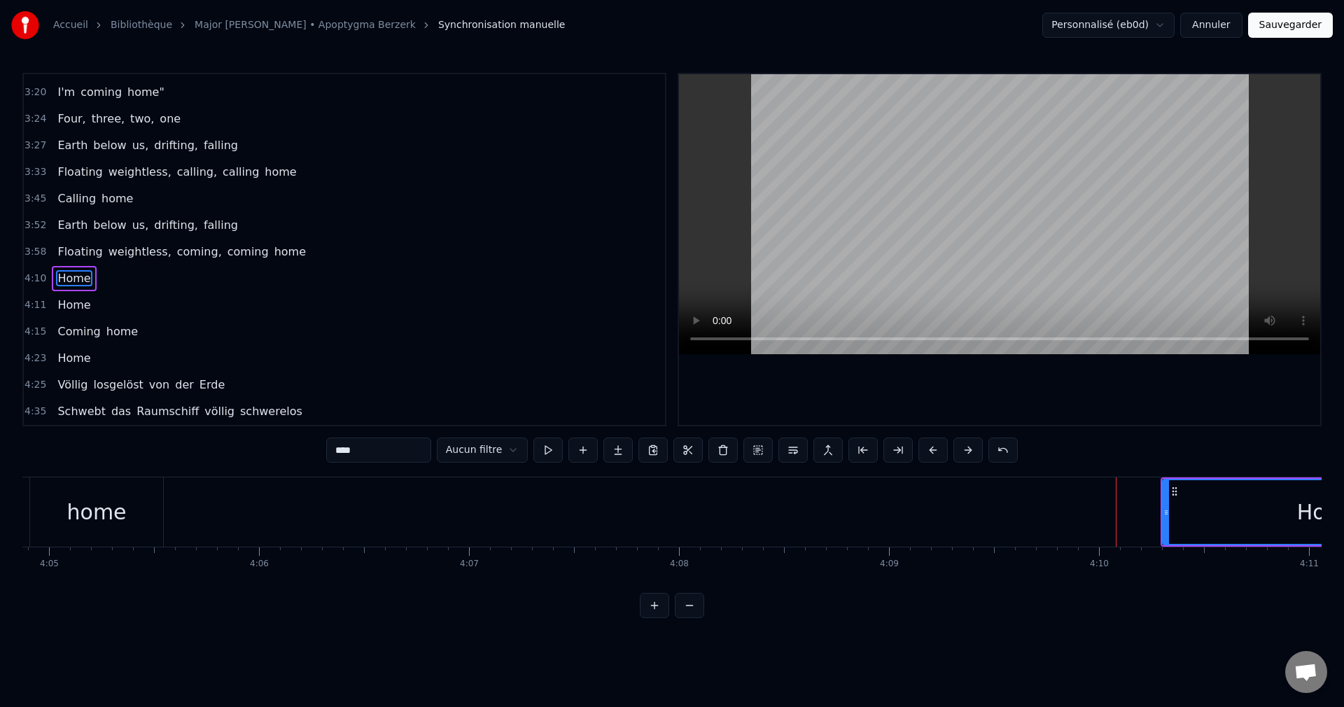
scroll to position [0, 51388]
click at [167, 521] on div "home" at bounding box center [129, 511] width 133 height 69
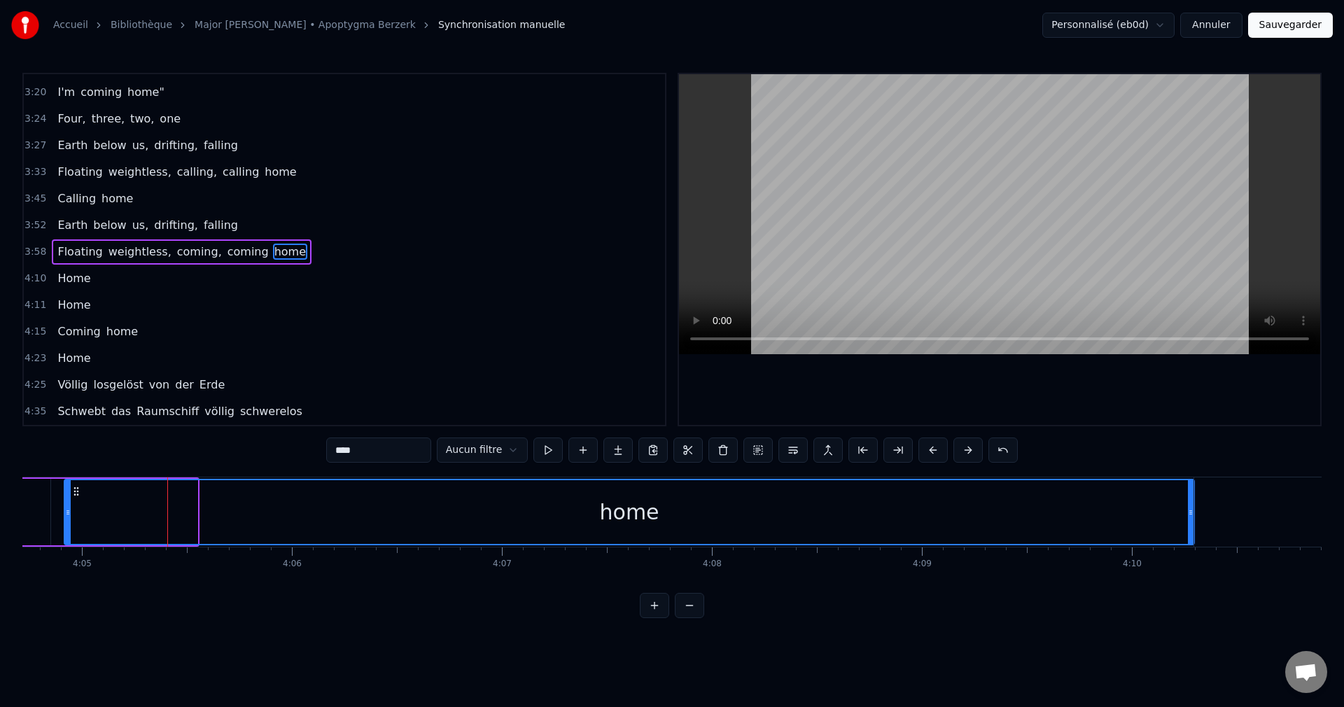
drag, startPoint x: 196, startPoint y: 512, endPoint x: 1193, endPoint y: 549, distance: 997.4
click at [1193, 549] on div "Standing there alone, the ship is waiting All systems are go, "Are you sure"? C…" at bounding box center [671, 529] width 1299 height 105
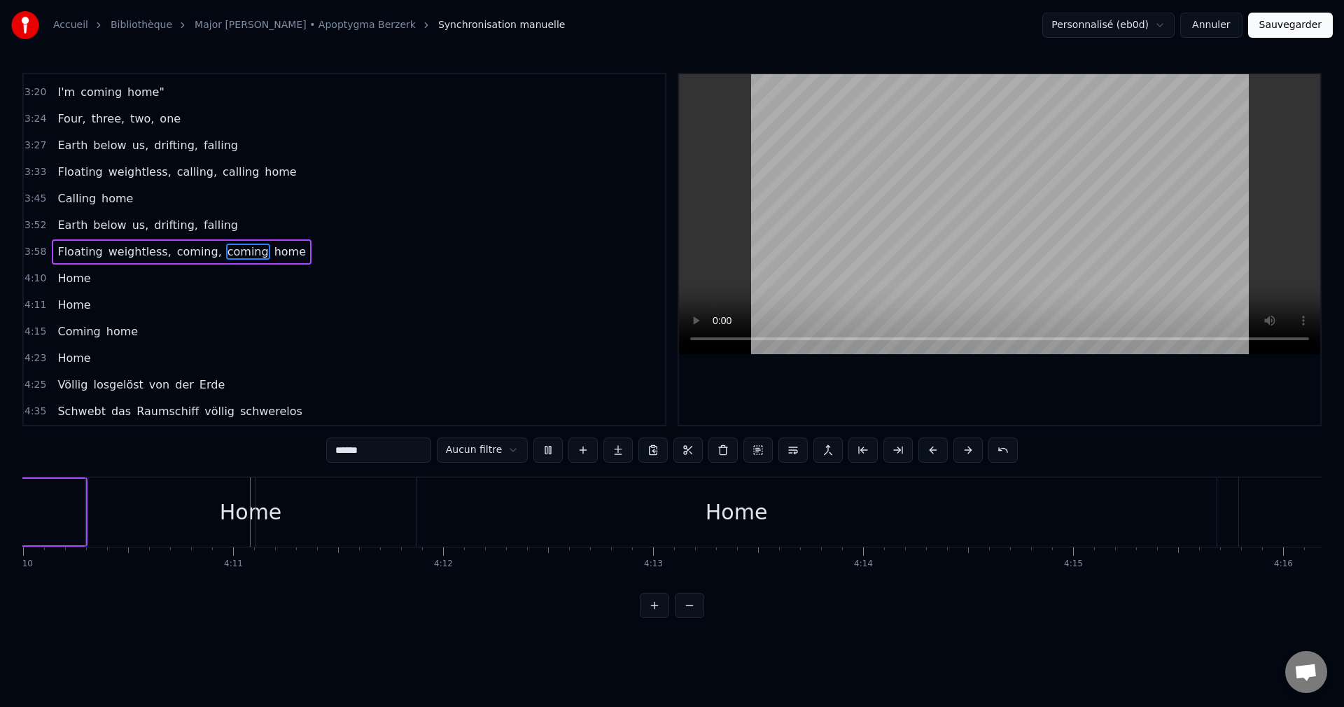
scroll to position [0, 52498]
click at [239, 511] on div "Home" at bounding box center [249, 511] width 62 height 31
type input "****"
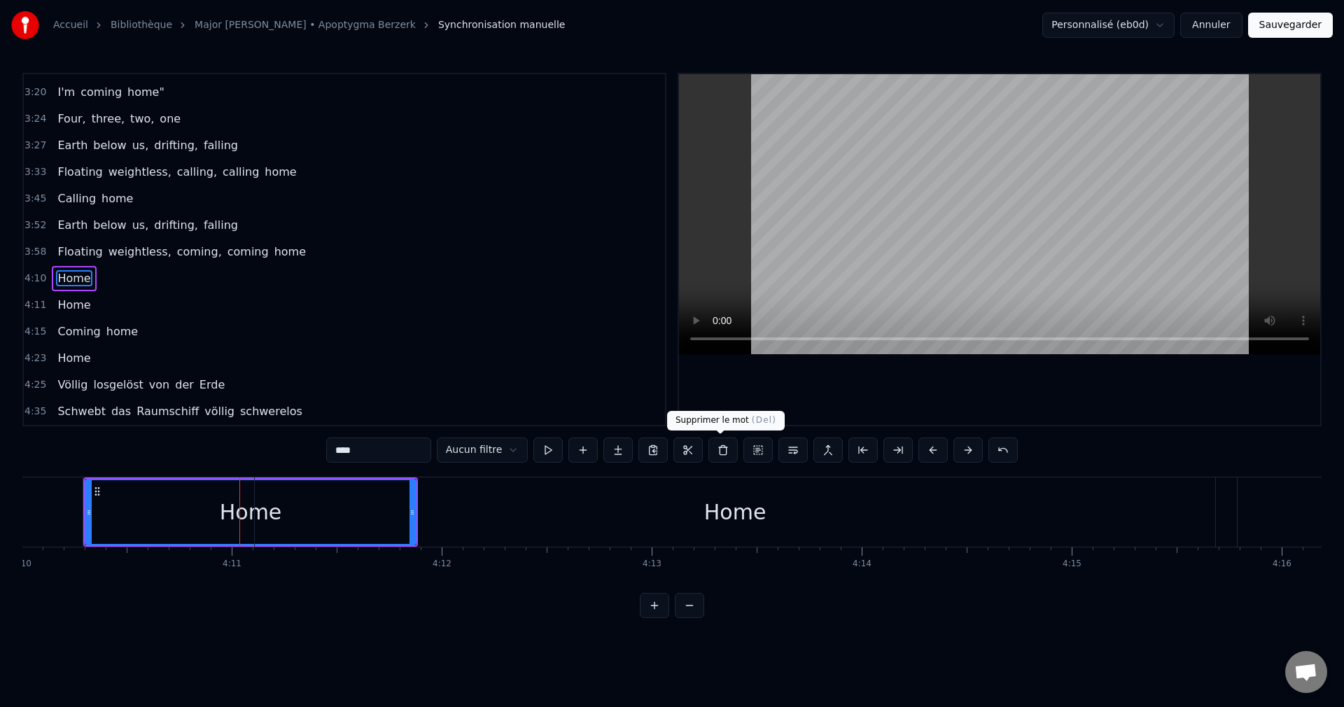
click at [717, 451] on button at bounding box center [722, 449] width 29 height 25
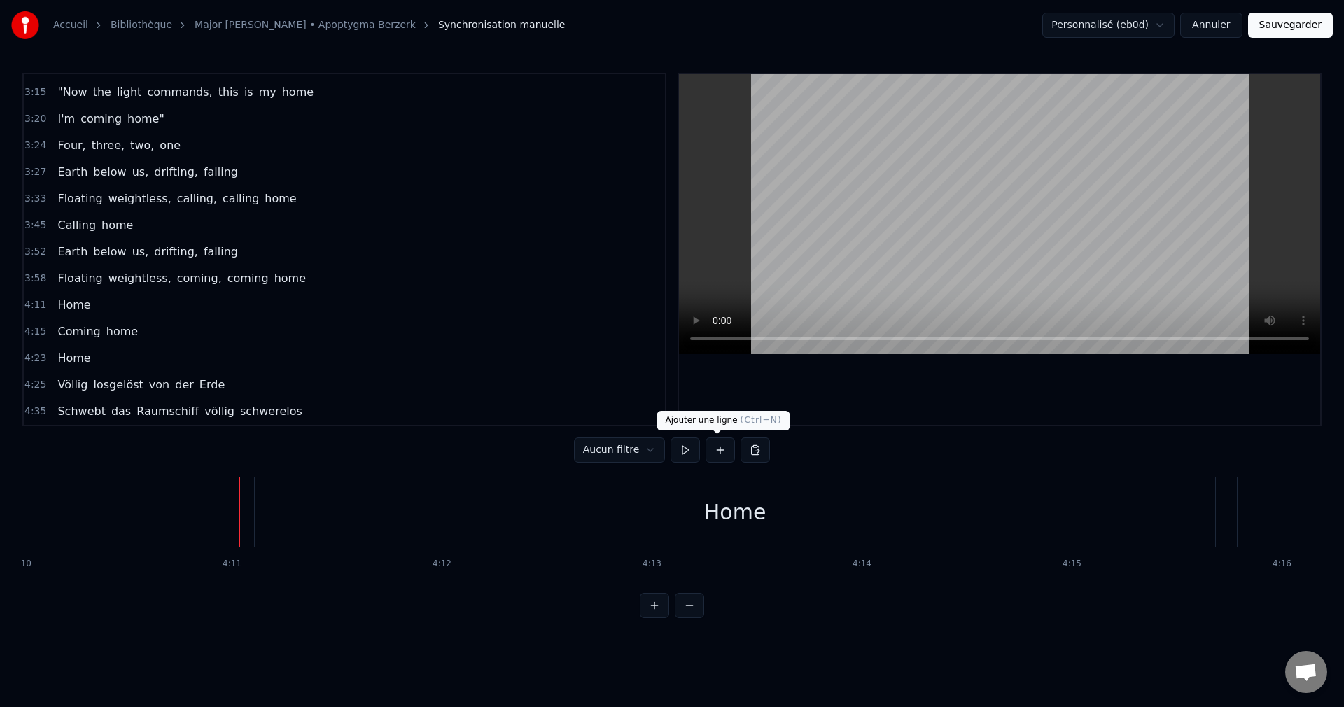
scroll to position [953, 0]
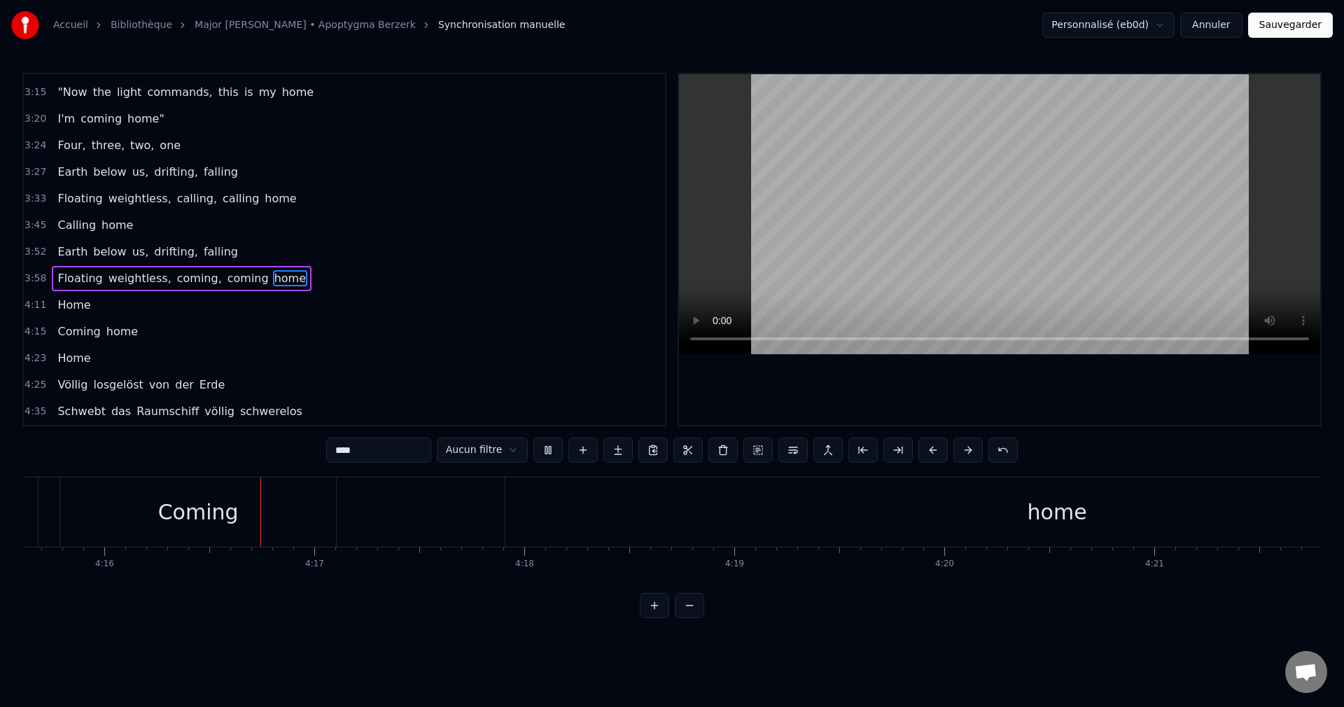
scroll to position [0, 53681]
click at [581, 514] on div "home" at bounding box center [1051, 511] width 1103 height 69
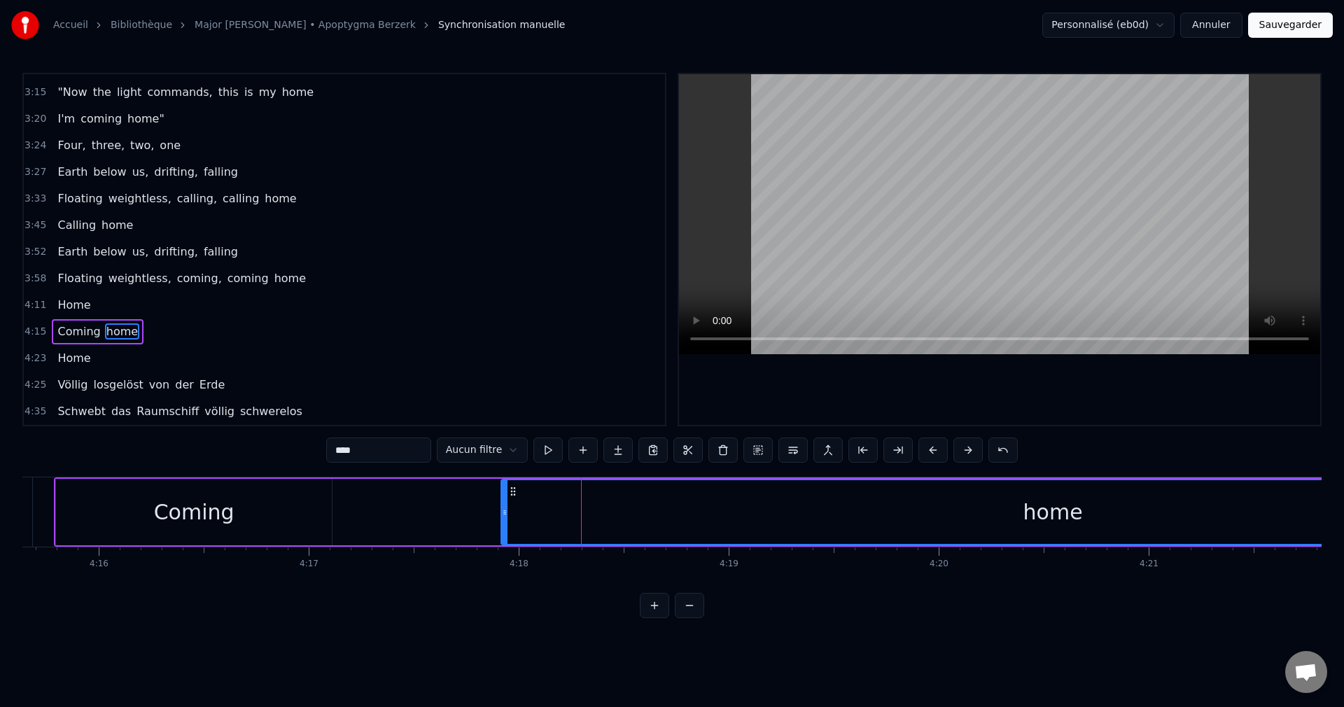
click at [272, 512] on div "Coming" at bounding box center [194, 512] width 276 height 66
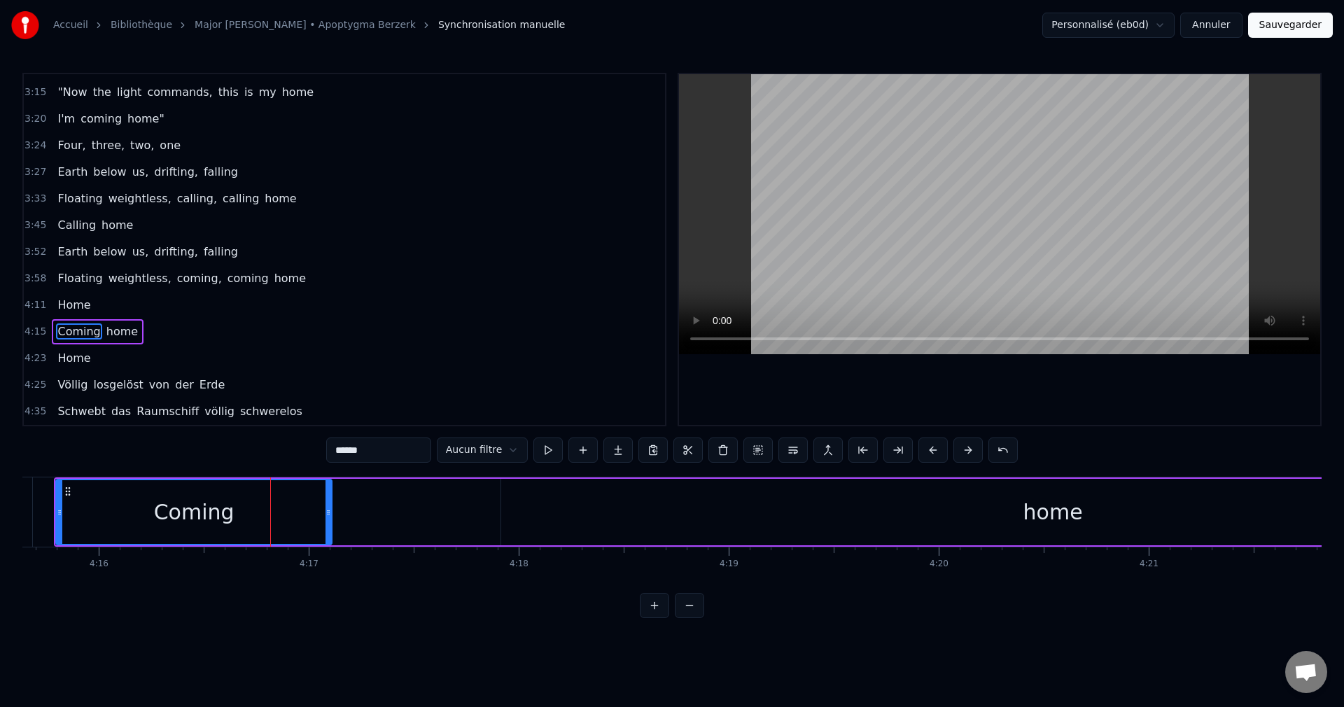
click at [521, 507] on div "home" at bounding box center [1052, 512] width 1103 height 66
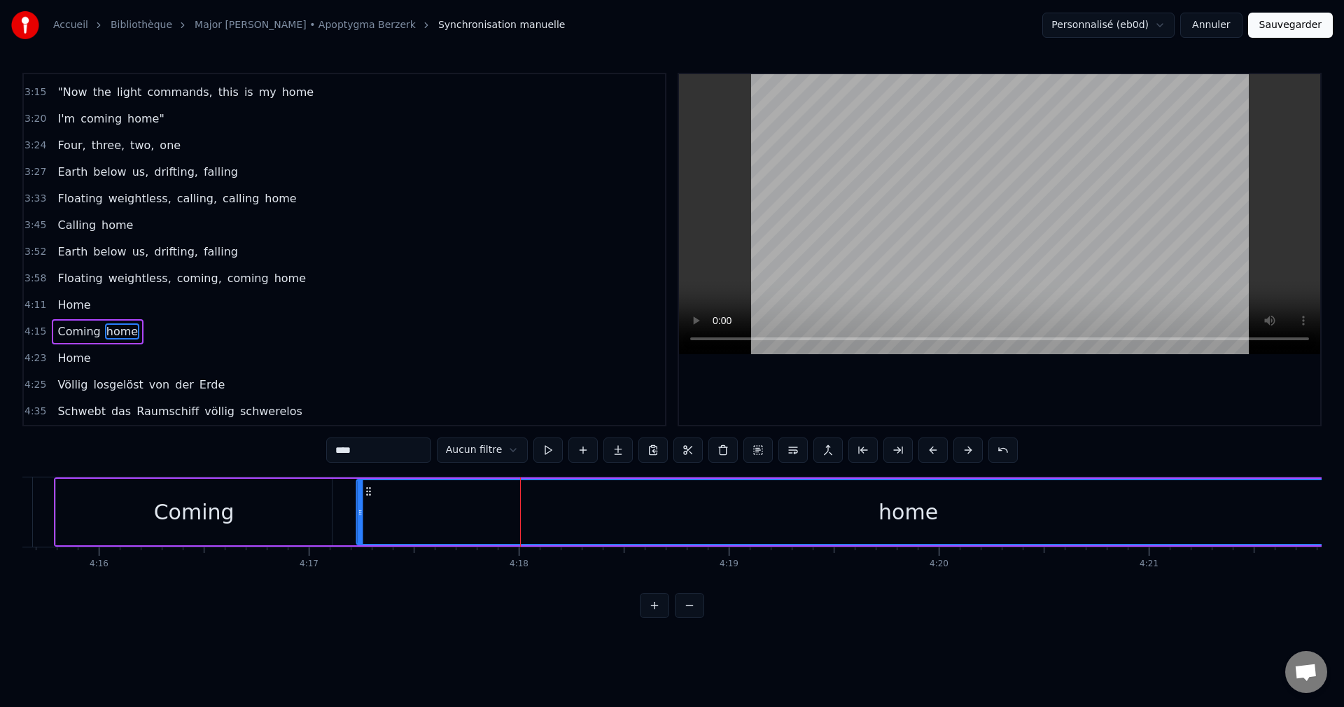
drag, startPoint x: 510, startPoint y: 488, endPoint x: 366, endPoint y: 510, distance: 145.9
click at [366, 510] on div "home" at bounding box center [909, 512] width 1102 height 64
click at [141, 521] on div "Coming" at bounding box center [194, 512] width 276 height 66
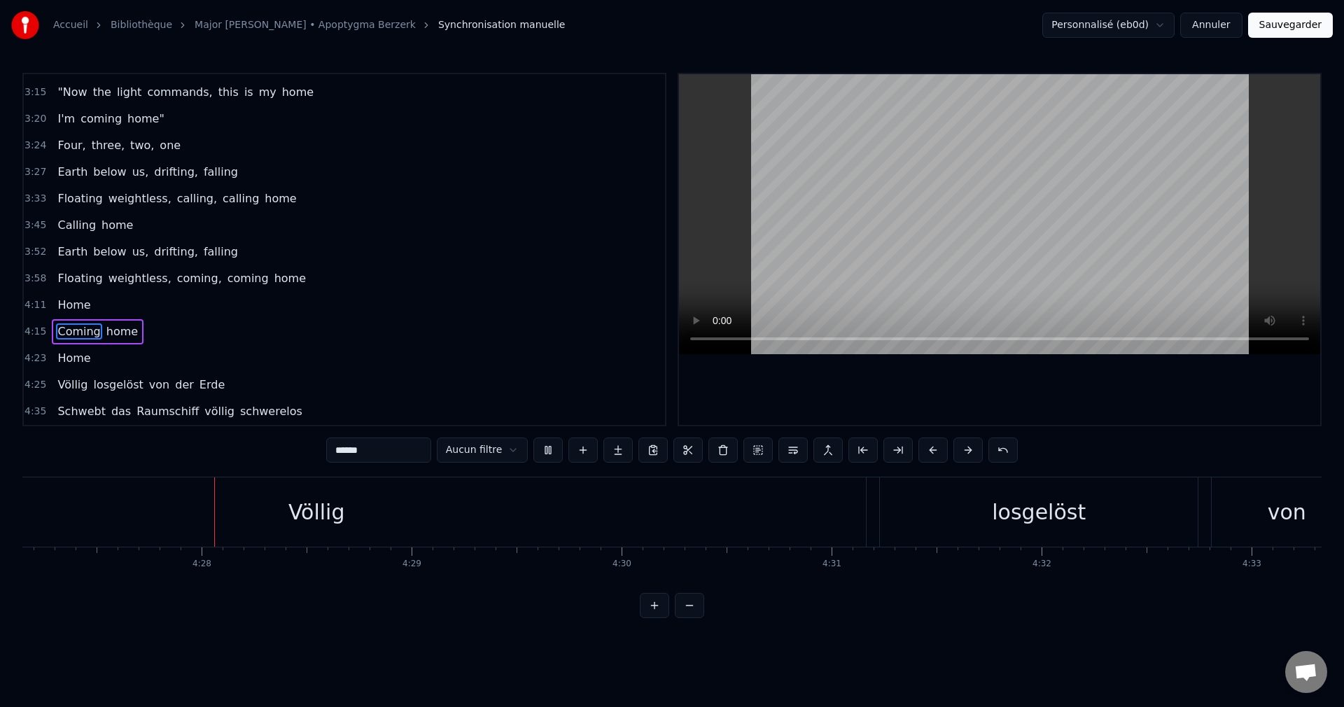
scroll to position [0, 56099]
click at [374, 505] on div "Völlig" at bounding box center [315, 511] width 1099 height 69
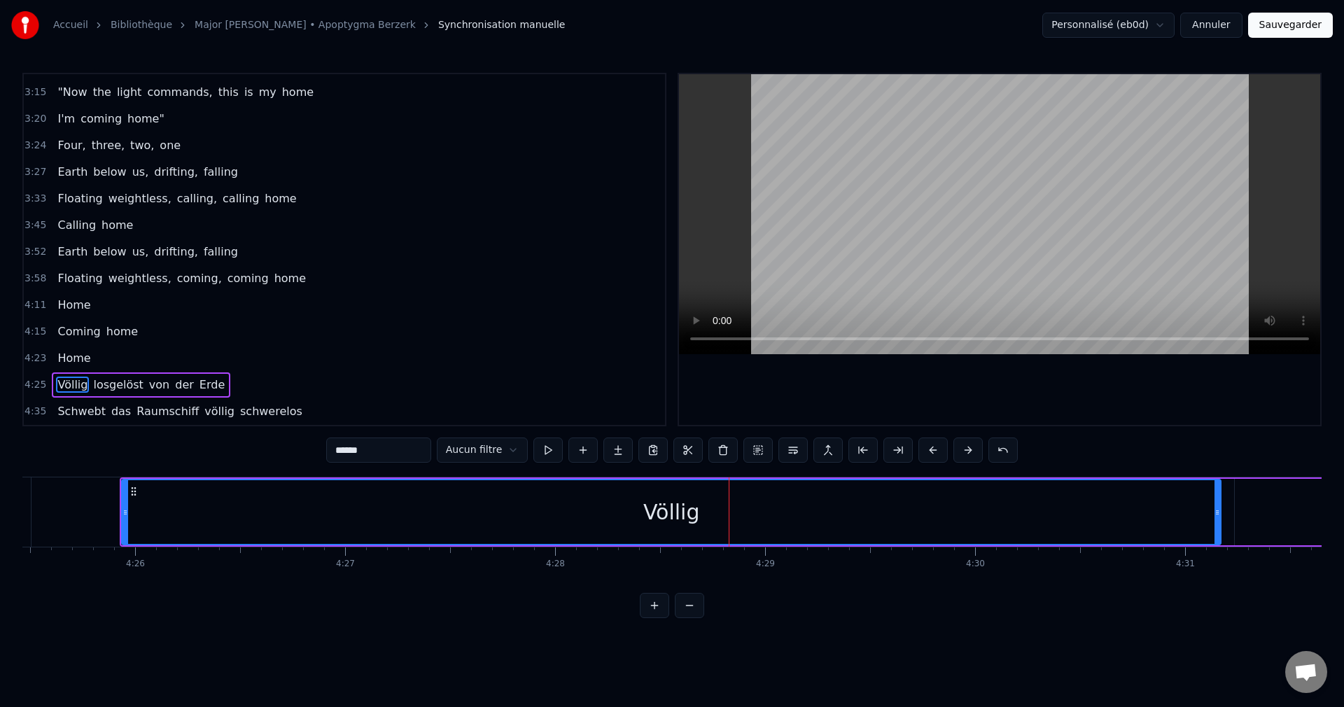
scroll to position [0, 55679]
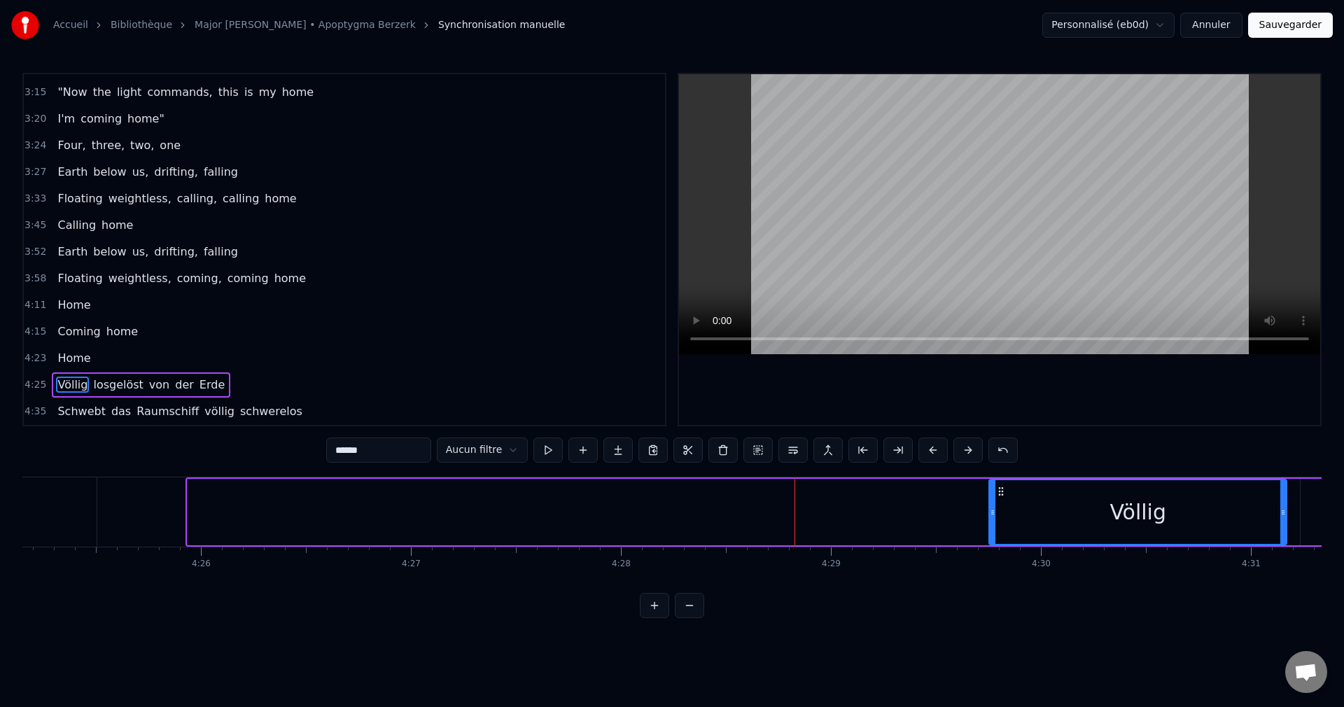
drag, startPoint x: 190, startPoint y: 514, endPoint x: 991, endPoint y: 552, distance: 802.3
click at [991, 552] on div "Standing there alone, the ship is waiting All systems are go, "Are you sure"? C…" at bounding box center [671, 529] width 1299 height 105
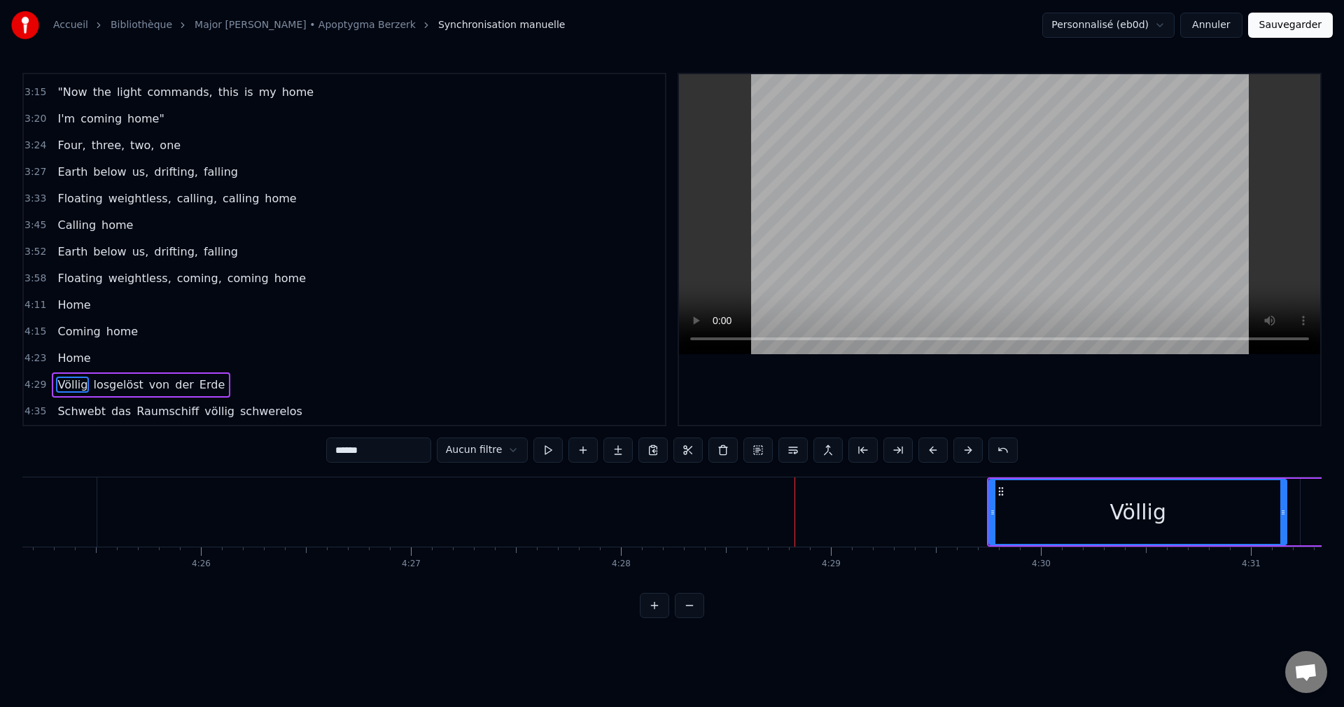
click at [65, 328] on span "Coming" at bounding box center [78, 331] width 45 height 16
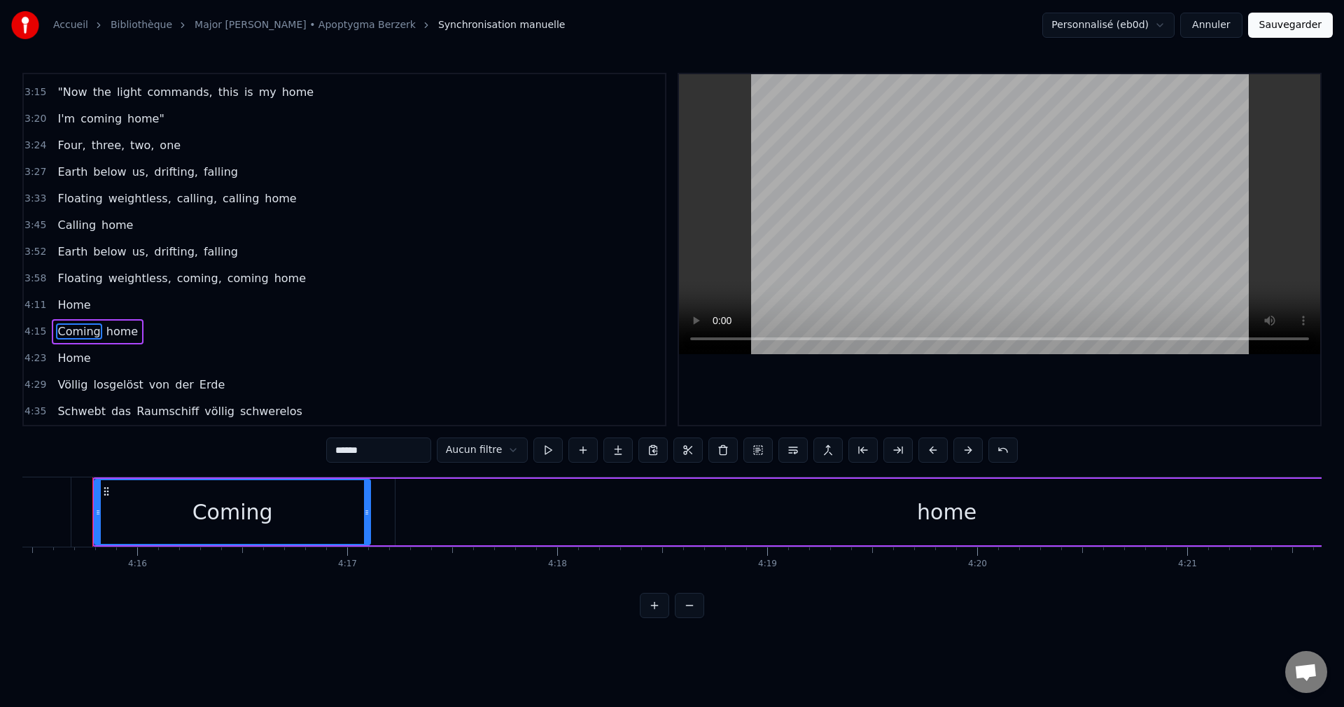
click at [66, 271] on span "Floating" at bounding box center [80, 278] width 48 height 16
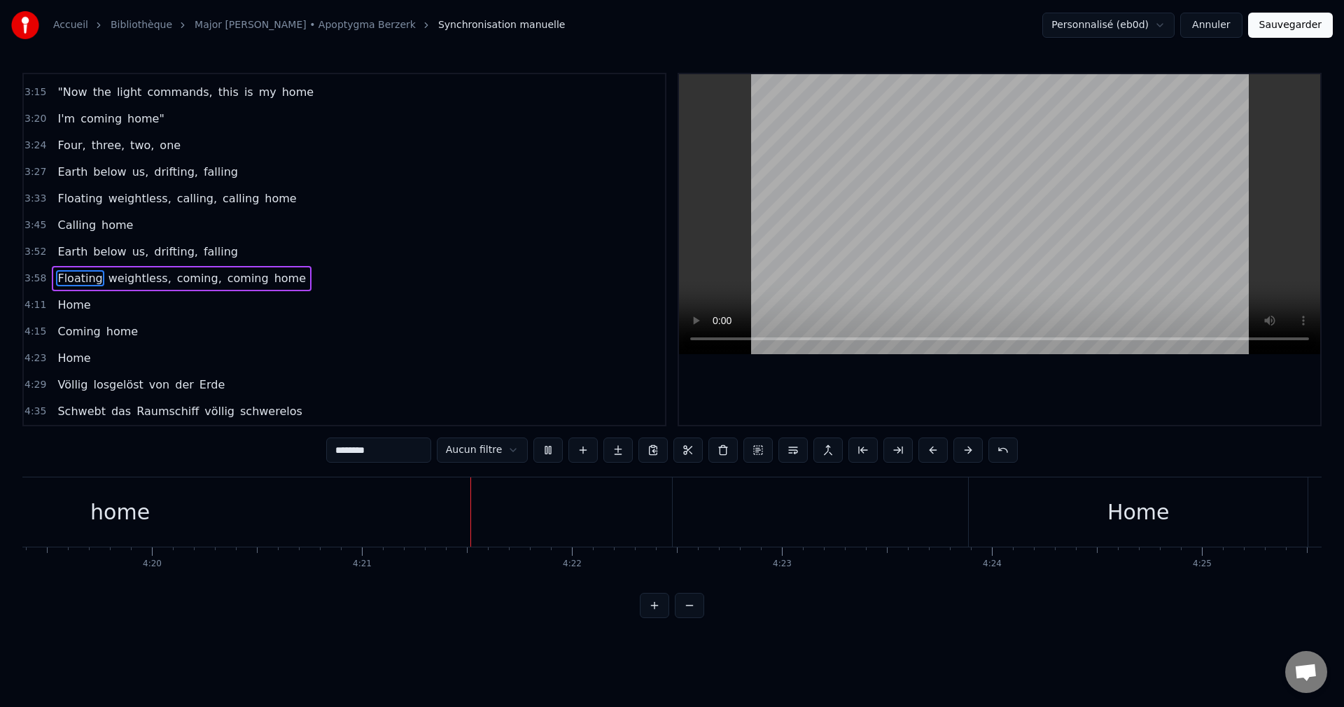
scroll to position [0, 54740]
click at [752, 512] on div "Home" at bounding box center [866, 511] width 339 height 69
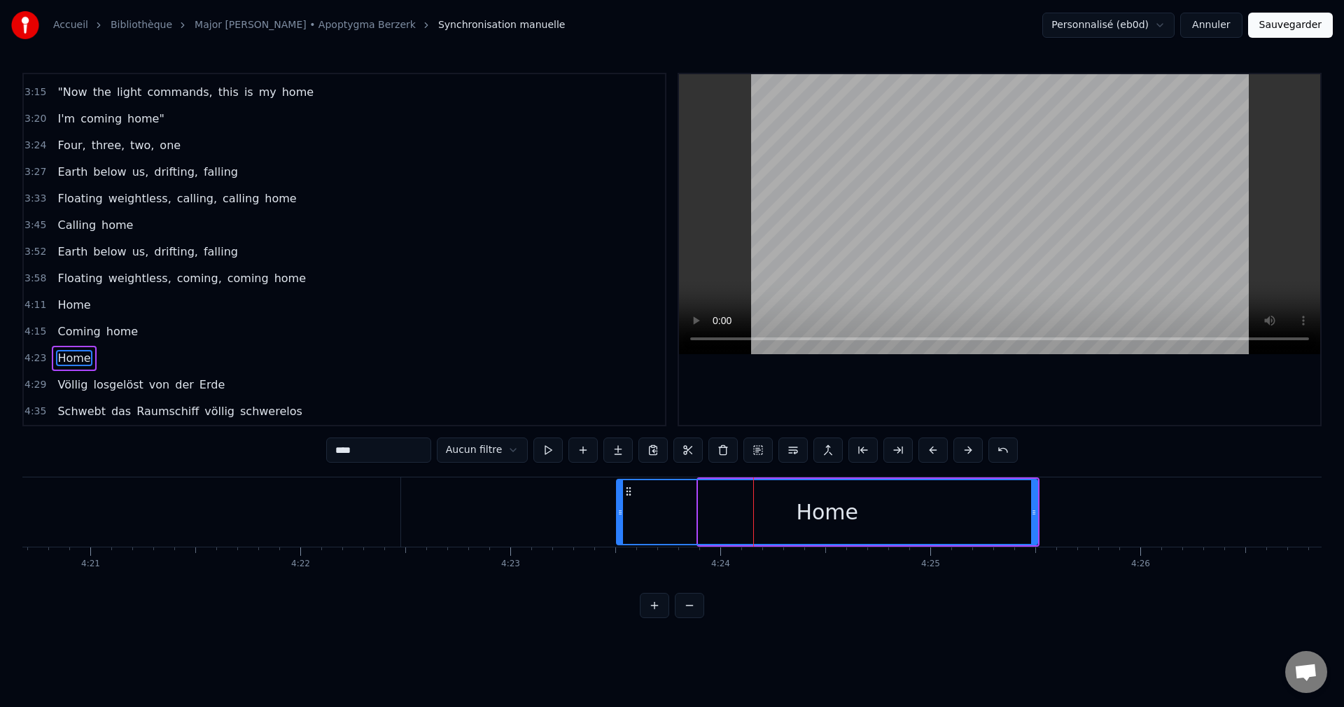
drag, startPoint x: 700, startPoint y: 512, endPoint x: 618, endPoint y: 514, distance: 81.9
click at [618, 514] on icon at bounding box center [620, 512] width 6 height 11
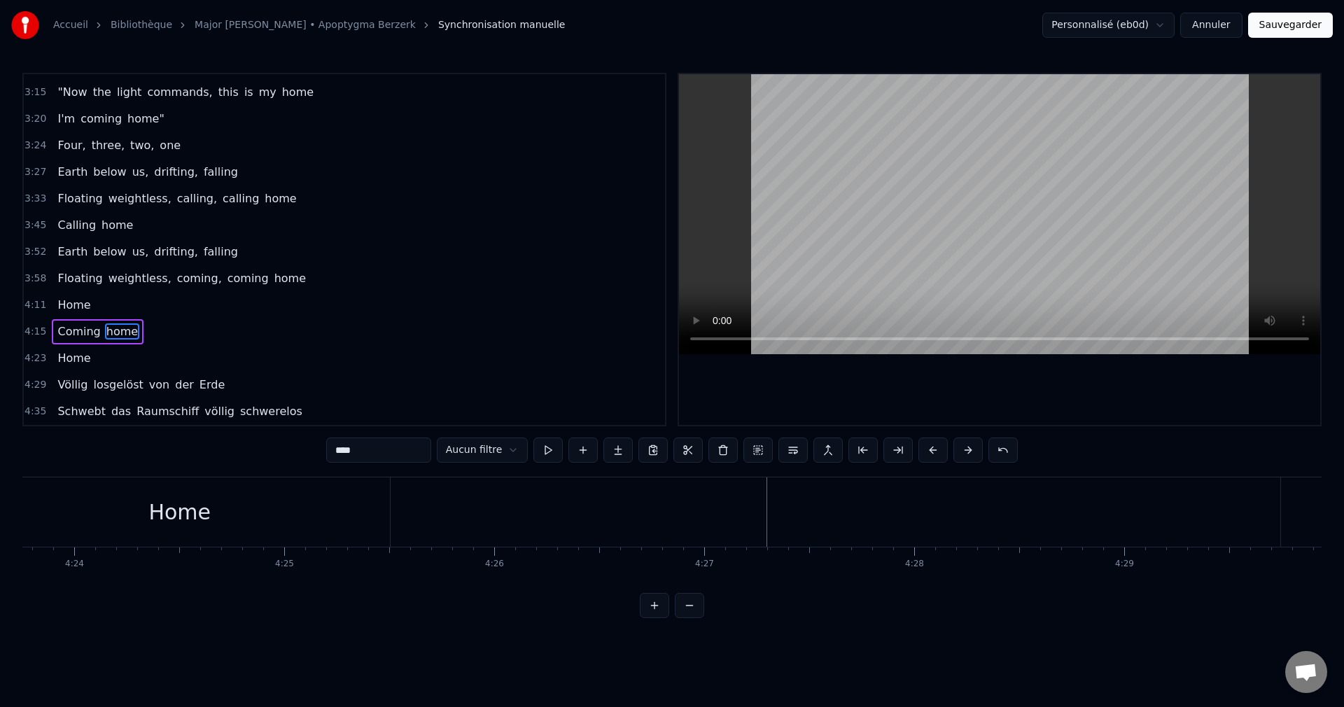
scroll to position [0, 55330]
click at [329, 528] on div "Home" at bounding box center [235, 511] width 421 height 69
type input "****"
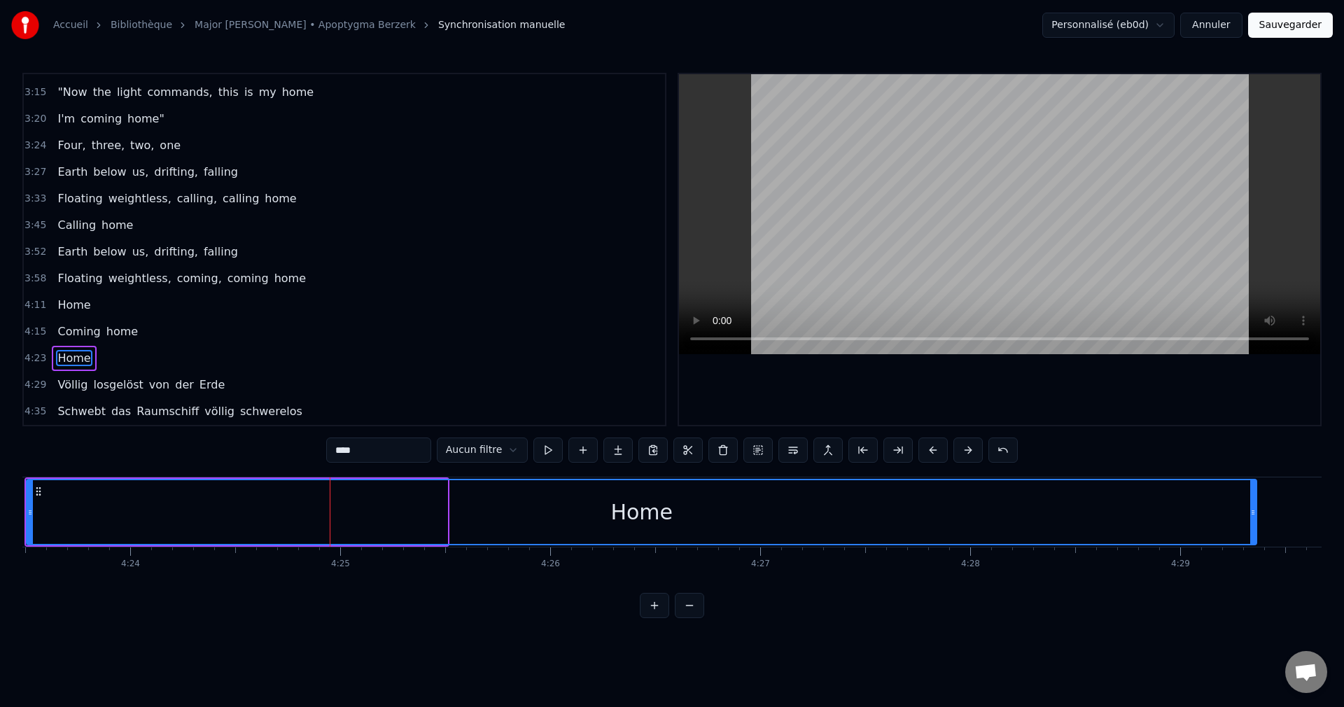
drag, startPoint x: 444, startPoint y: 512, endPoint x: 1112, endPoint y: 552, distance: 669.0
click at [1247, 548] on div "Standing there alone, the ship is waiting All systems are go, "Are you sure"? C…" at bounding box center [671, 529] width 1299 height 105
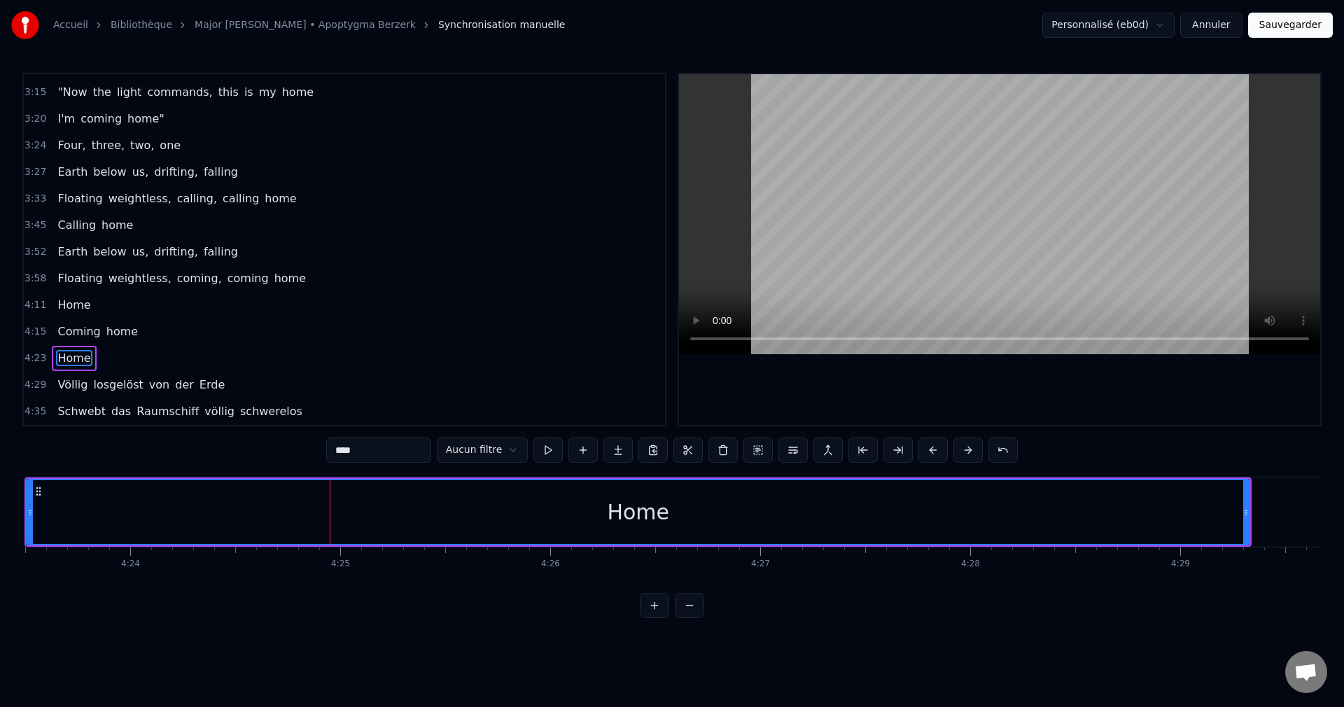
click at [73, 519] on div "Home" at bounding box center [637, 512] width 1221 height 64
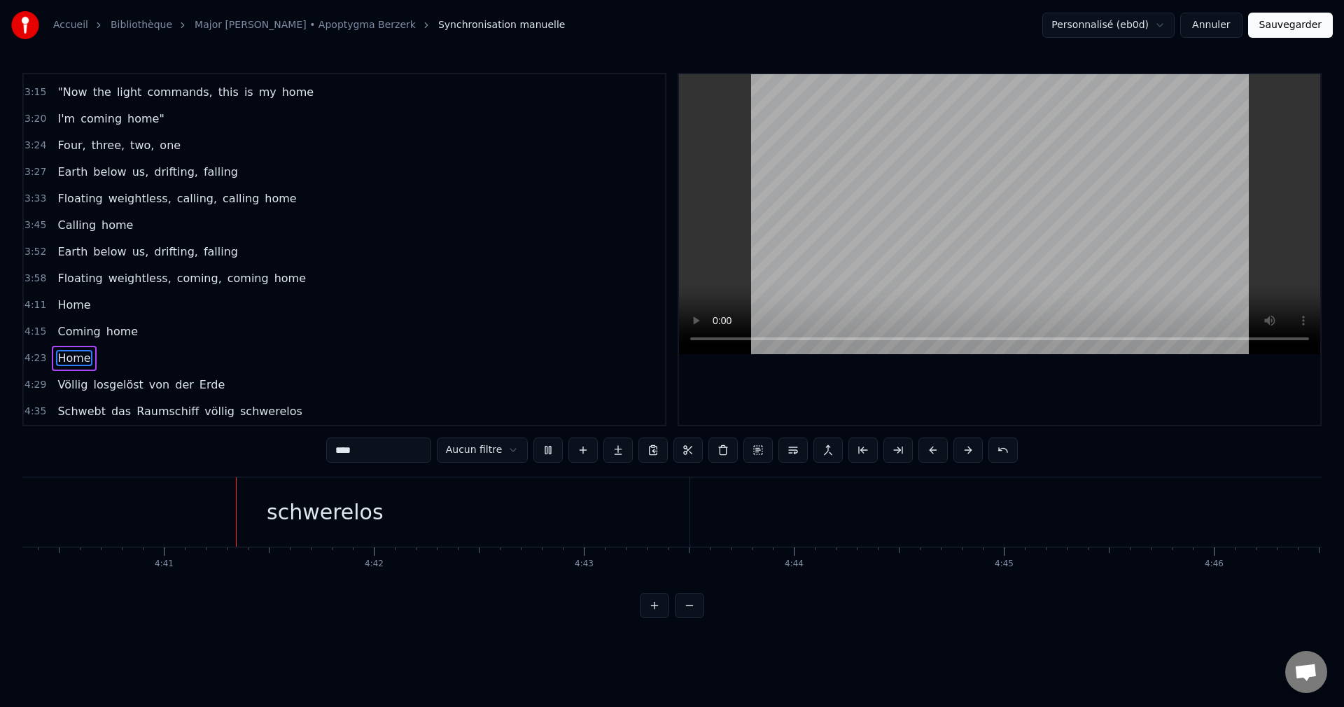
scroll to position [0, 58871]
click at [1278, 28] on button "Sauvegarder" at bounding box center [1290, 25] width 85 height 25
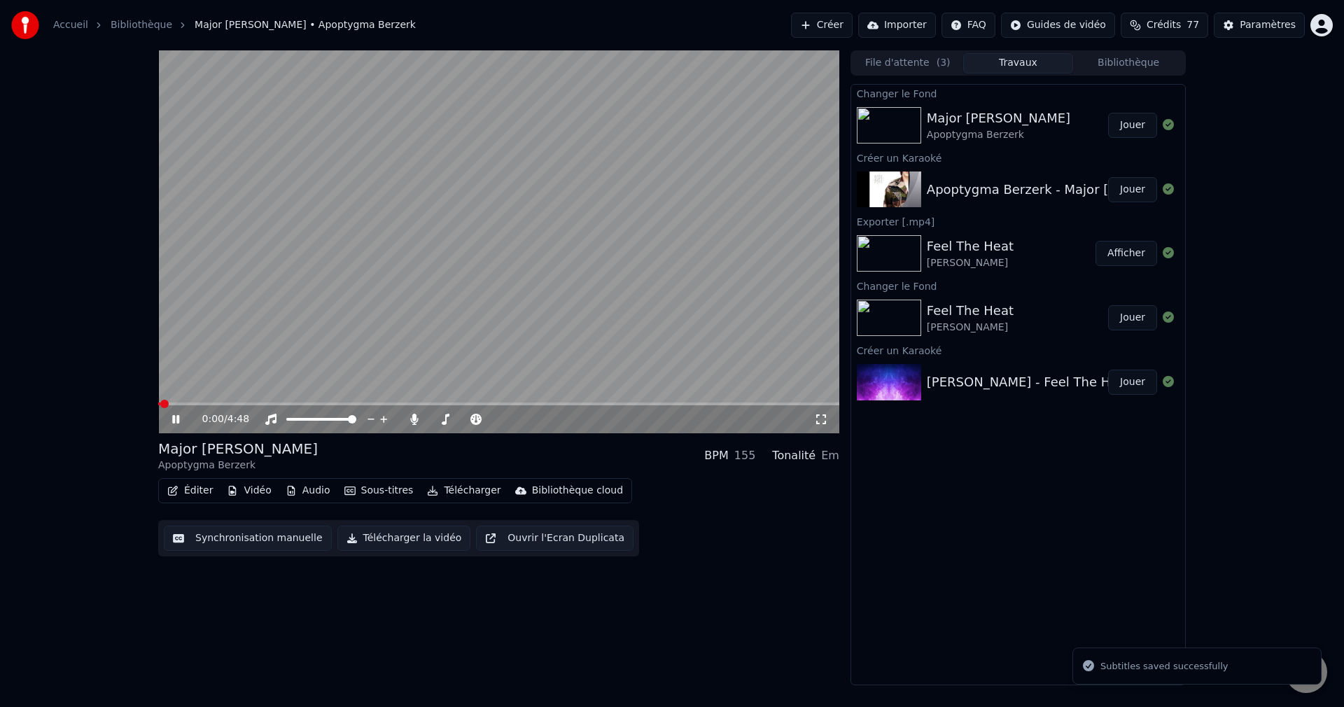
click at [343, 405] on span at bounding box center [498, 403] width 681 height 3
click at [436, 419] on span at bounding box center [433, 419] width 6 height 3
click at [437, 419] on span at bounding box center [440, 419] width 8 height 8
click at [179, 416] on icon at bounding box center [185, 419] width 33 height 11
click at [397, 537] on button "Télécharger la vidéo" at bounding box center [404, 538] width 134 height 25
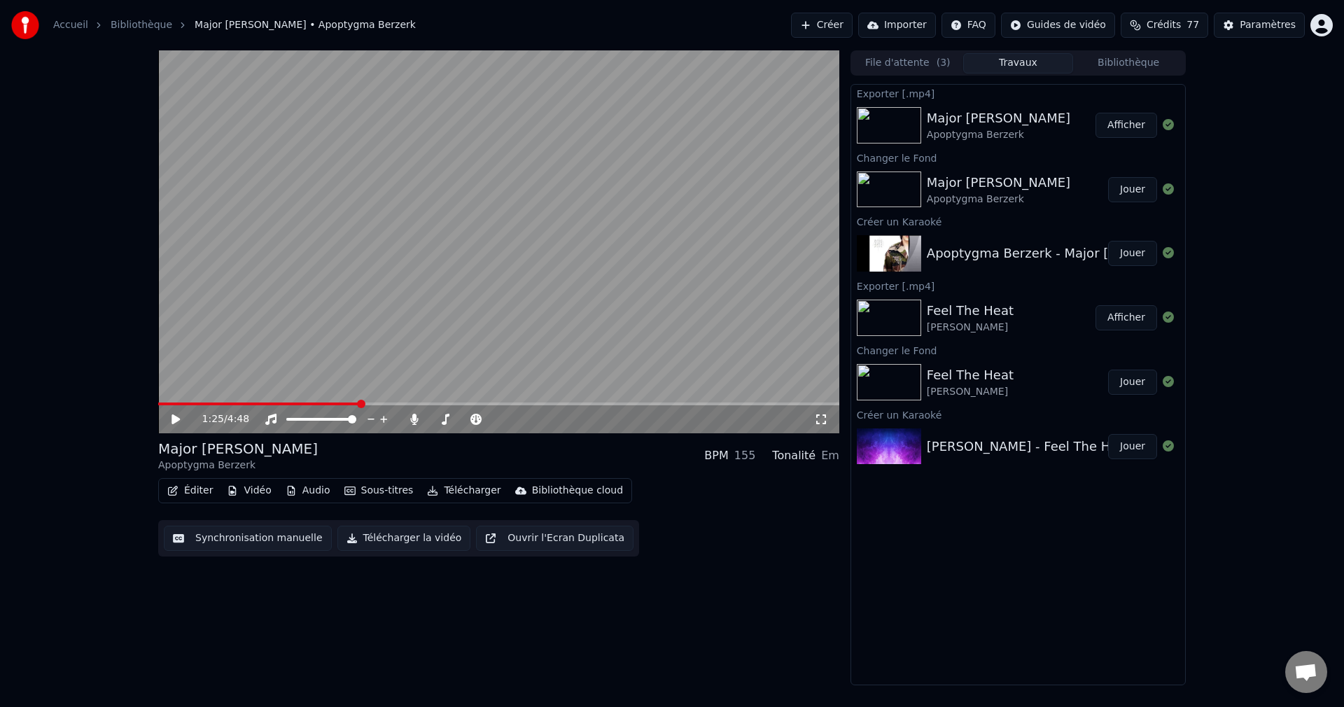
click at [853, 23] on button "Créer" at bounding box center [822, 25] width 62 height 25
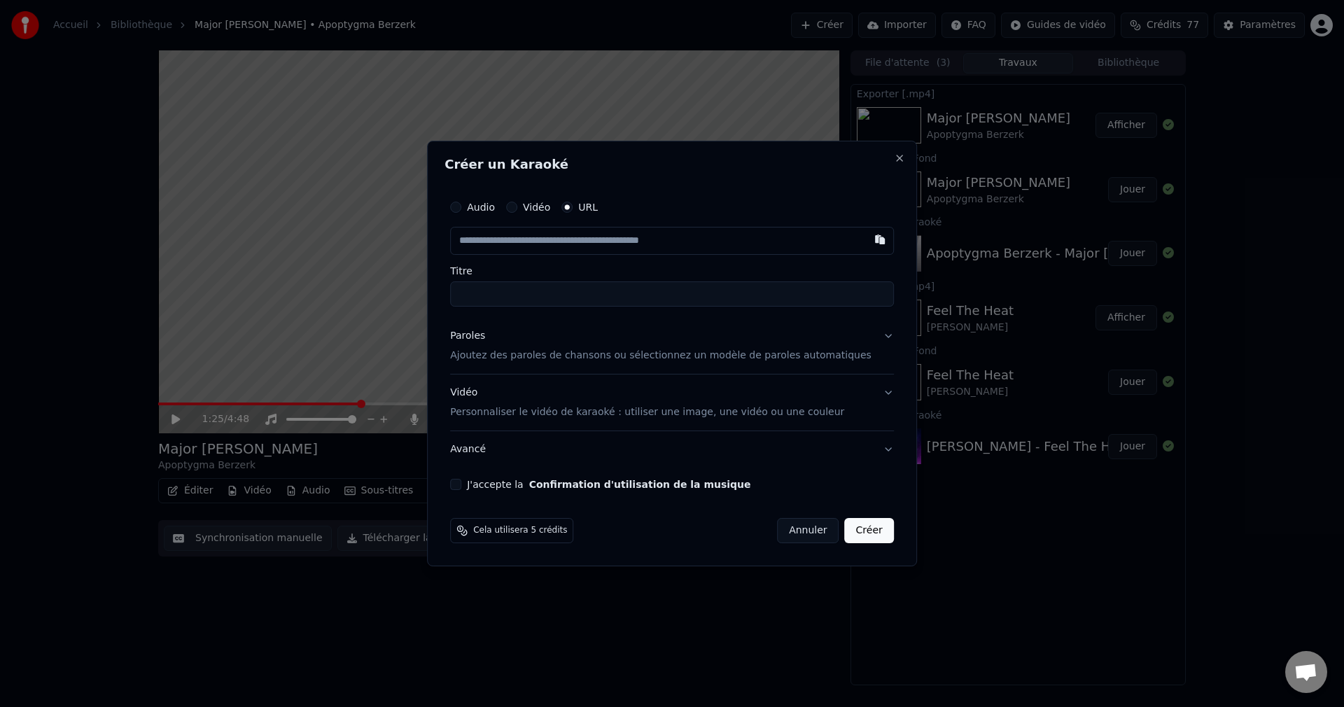
click at [461, 206] on button "Audio" at bounding box center [455, 207] width 11 height 11
click at [502, 235] on div "Choisir un fichier" at bounding box center [503, 240] width 105 height 25
type input "**********"
click at [871, 336] on button "Paroles Ajoutez des paroles de chansons ou sélectionnez un modèle de paroles au…" at bounding box center [672, 345] width 444 height 56
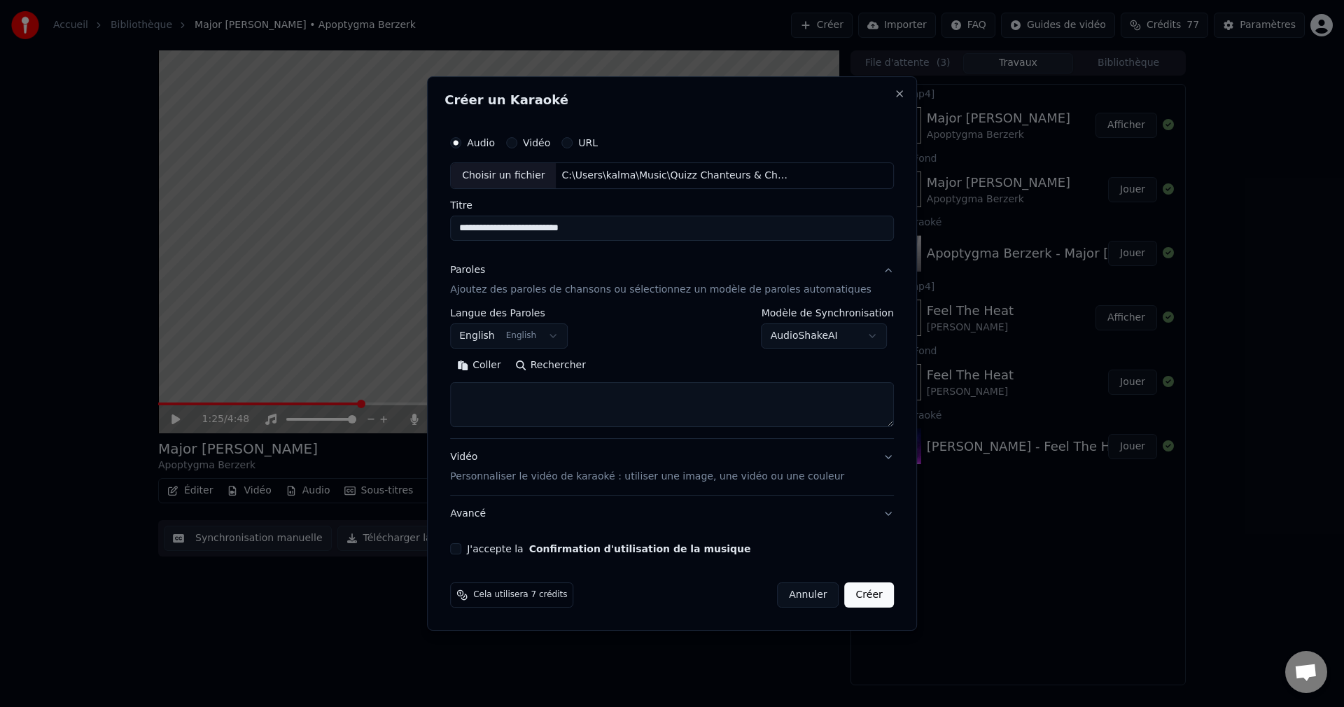
click at [578, 367] on button "Rechercher" at bounding box center [550, 365] width 85 height 22
type textarea "**********"
click at [461, 550] on button "J'accepte la Confirmation d'utilisation de la musique" at bounding box center [455, 548] width 11 height 11
click at [860, 598] on button "Créer" at bounding box center [869, 594] width 49 height 25
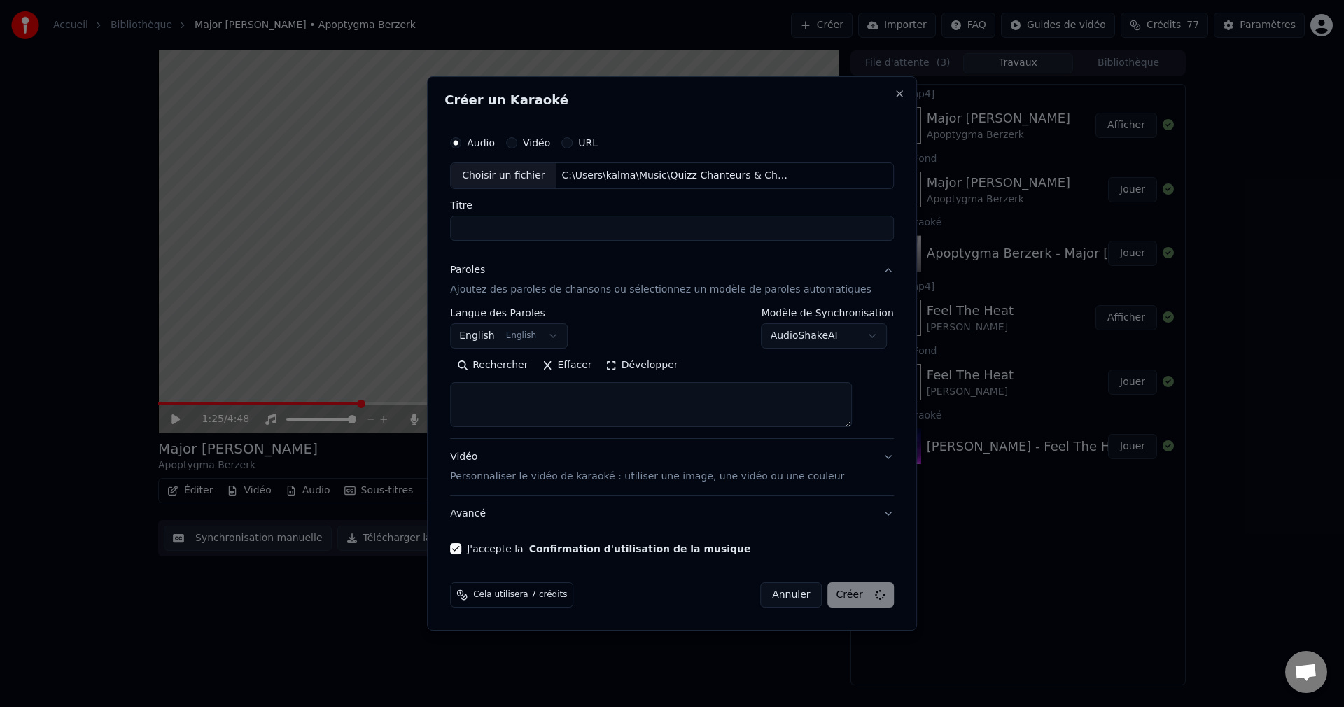
select select
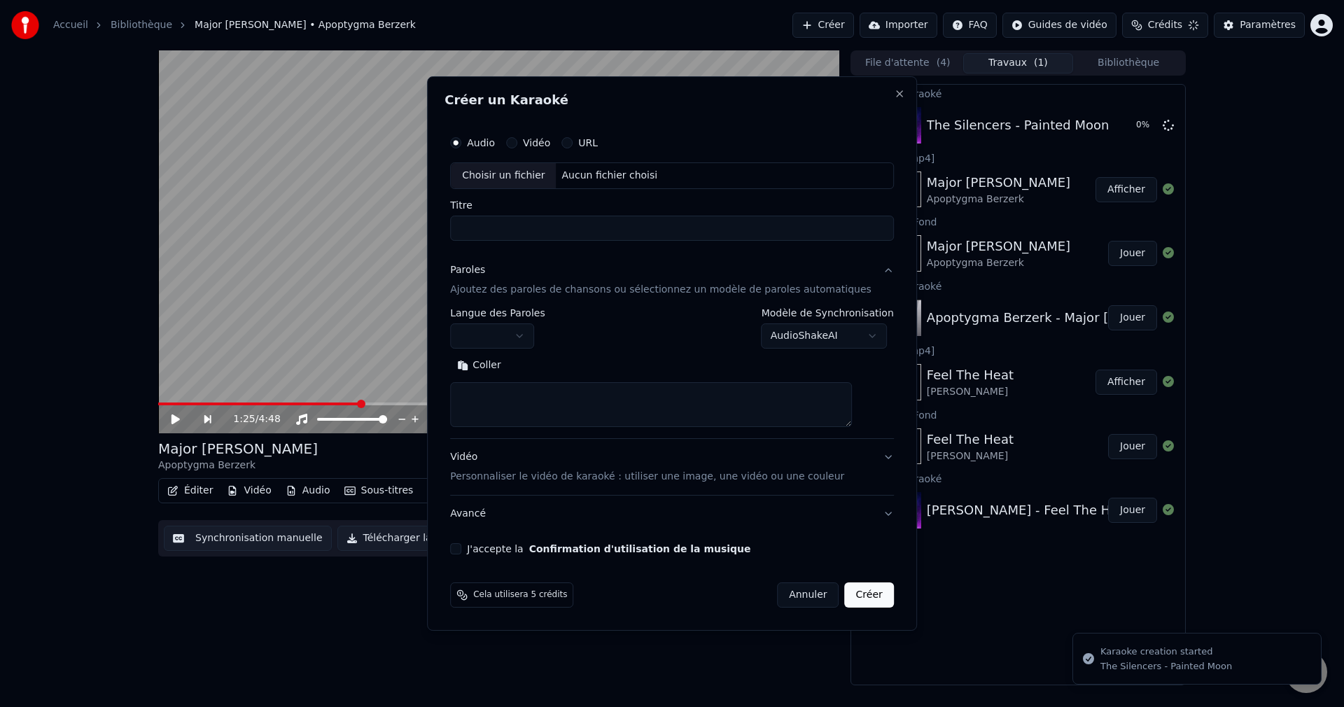
scroll to position [0, 0]
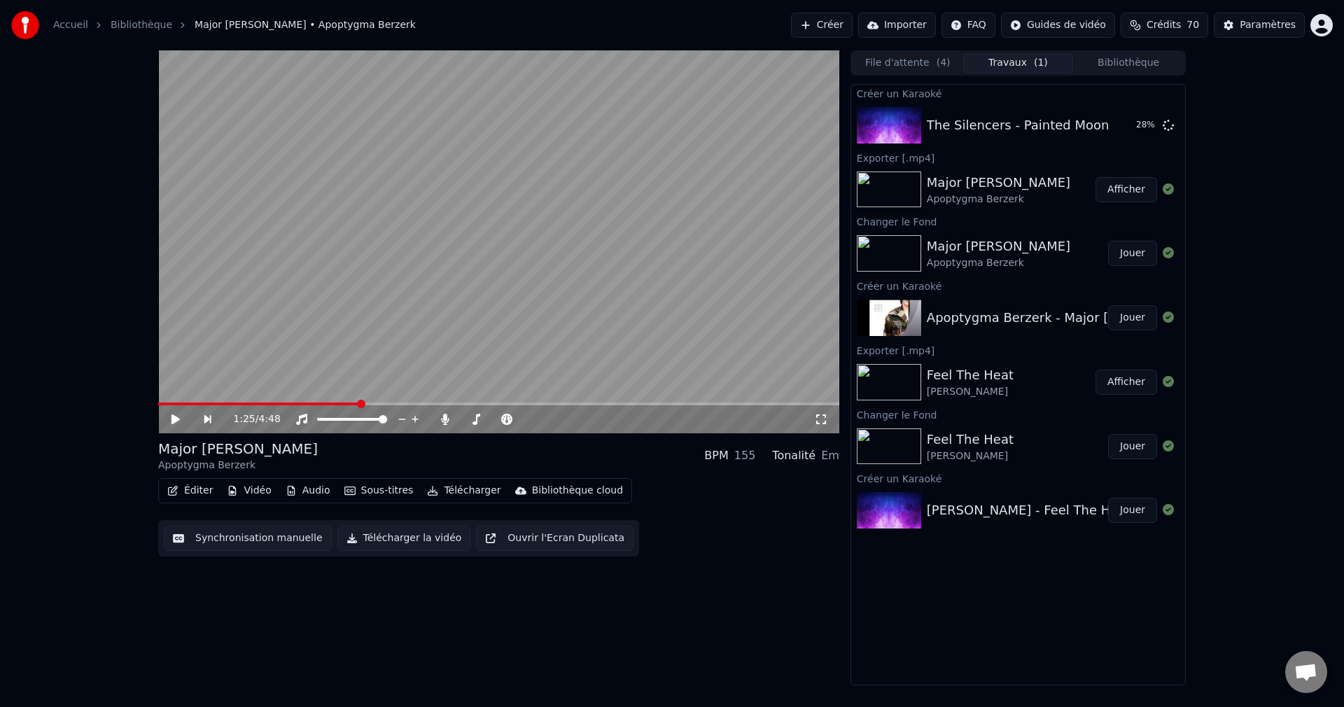
click at [778, 701] on div "Accueil Bibliothèque Major [PERSON_NAME] • Apoptygma Berzerk Créer Importer FAQ…" at bounding box center [672, 353] width 1344 height 707
click at [1129, 131] on button "Jouer" at bounding box center [1132, 125] width 49 height 25
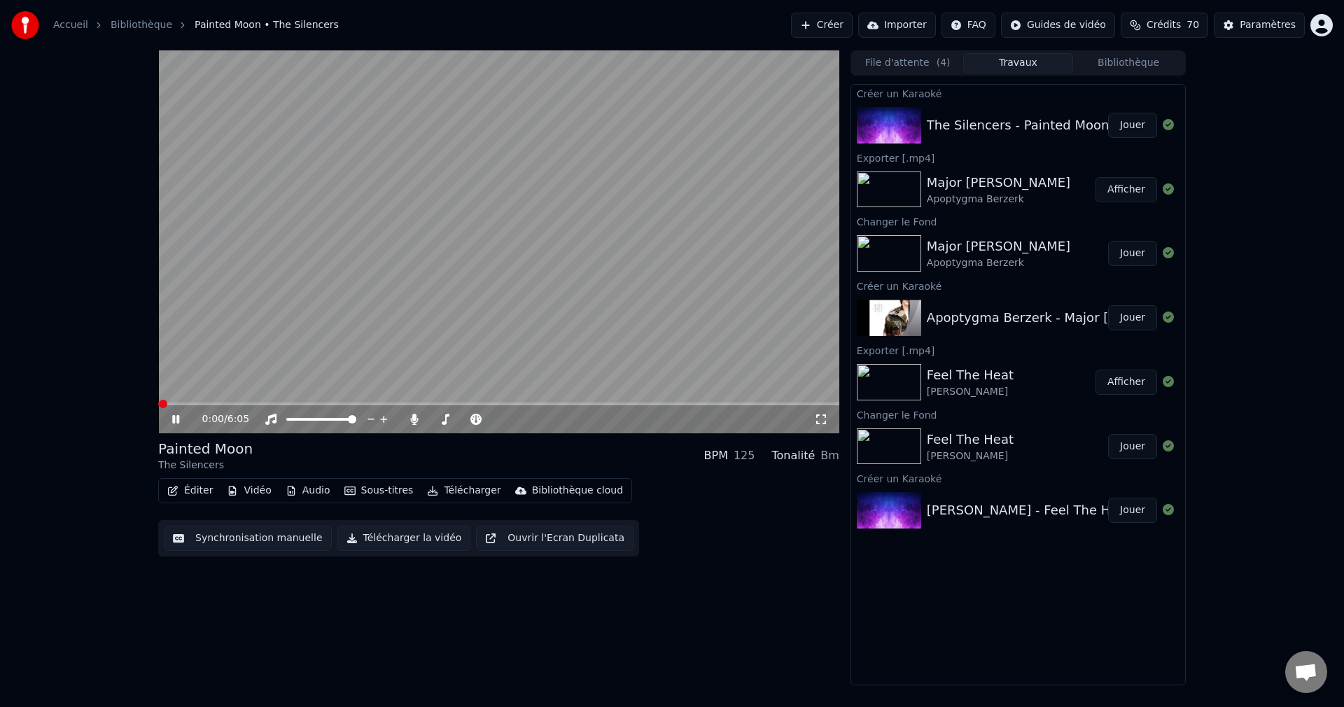
click at [176, 420] on icon at bounding box center [185, 419] width 33 height 11
click at [241, 493] on button "Vidéo" at bounding box center [248, 491] width 55 height 20
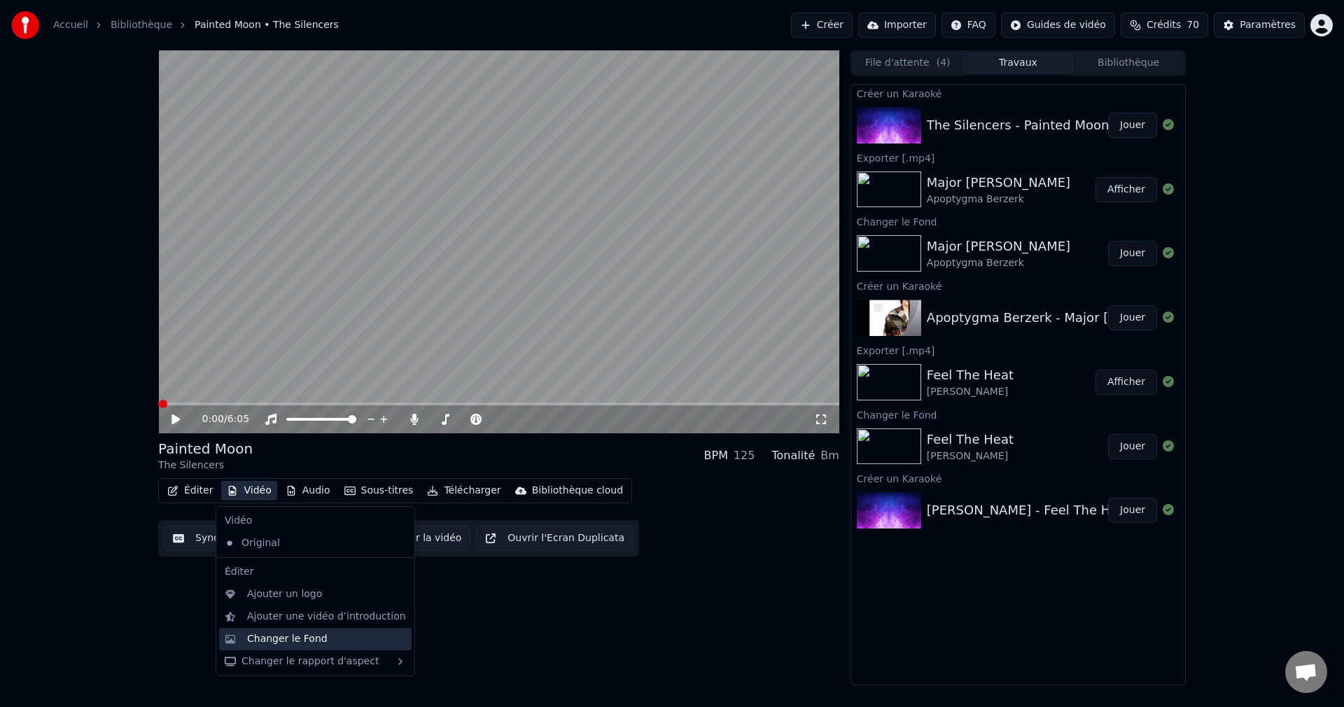
click at [269, 642] on div "Changer le Fond" at bounding box center [287, 639] width 80 height 14
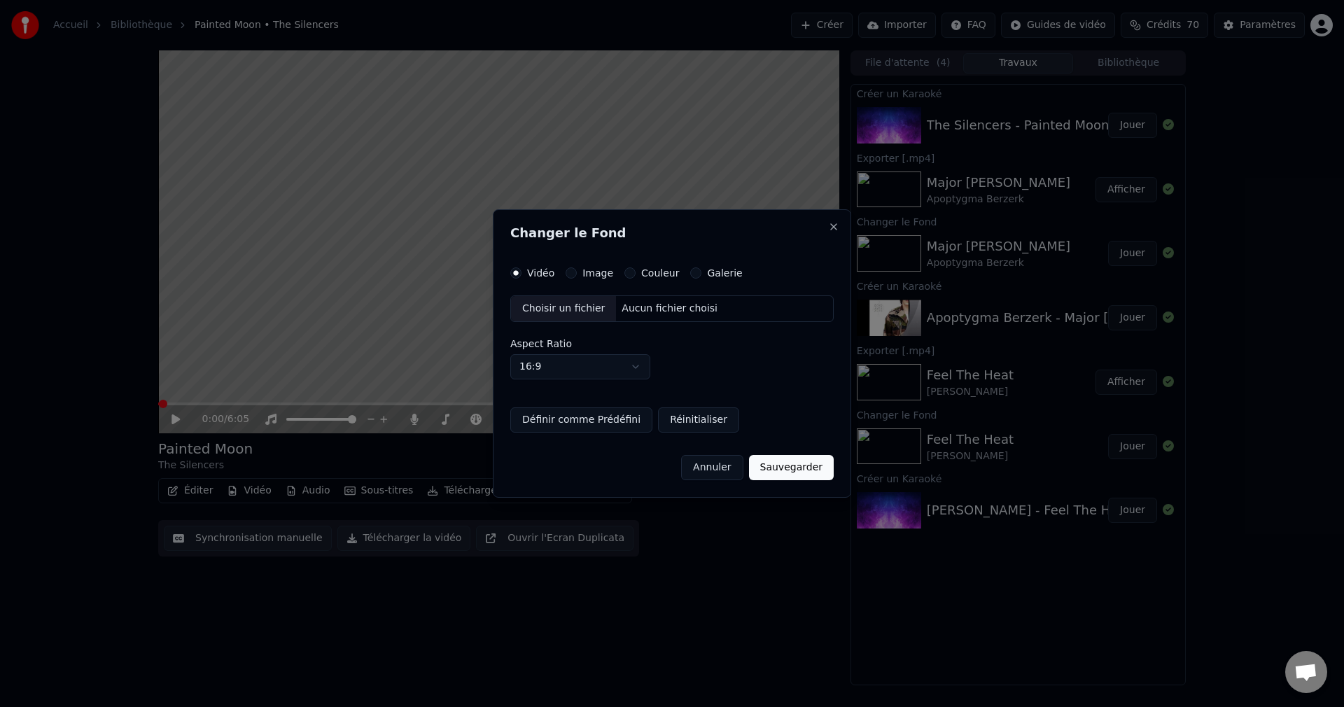
click at [568, 301] on div "Choisir un fichier" at bounding box center [563, 308] width 105 height 25
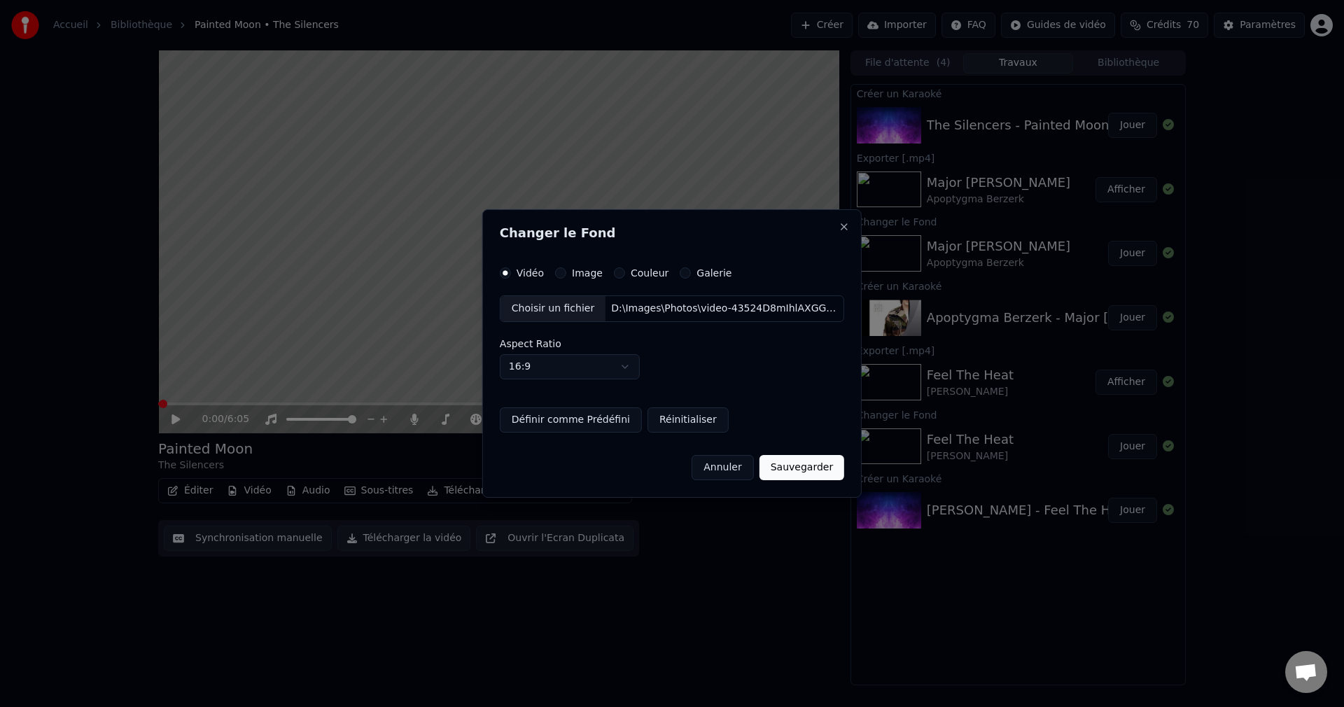
click at [792, 473] on button "Sauvegarder" at bounding box center [801, 467] width 85 height 25
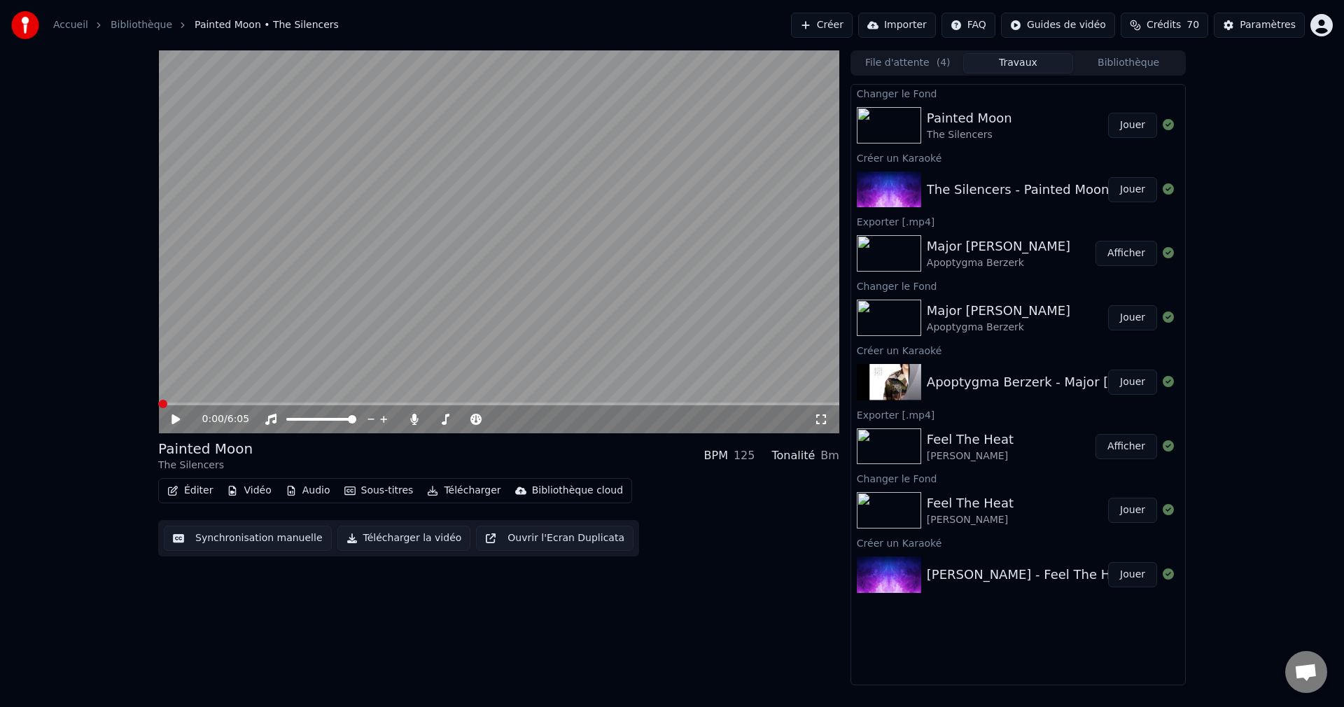
click at [1142, 126] on button "Jouer" at bounding box center [1132, 125] width 49 height 25
click at [500, 420] on span at bounding box center [495, 419] width 8 height 8
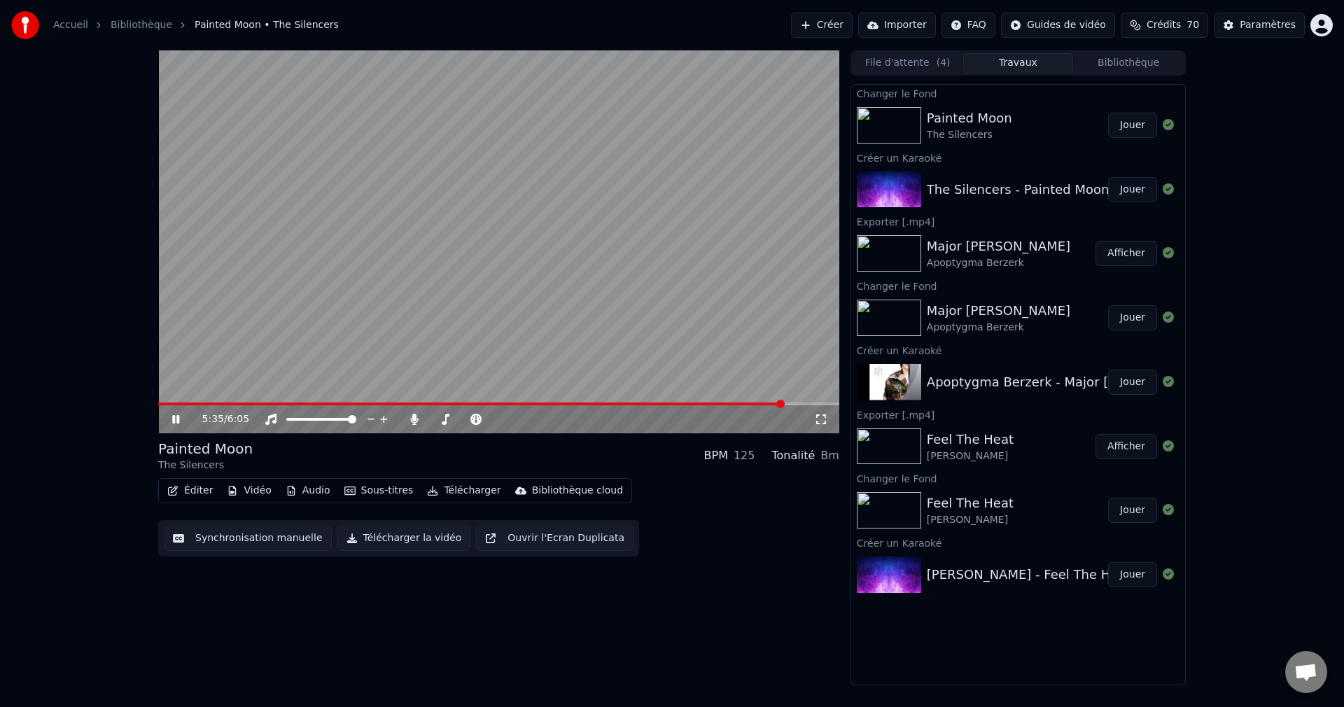
click at [799, 405] on span at bounding box center [498, 403] width 681 height 3
click at [176, 416] on icon at bounding box center [185, 419] width 33 height 11
click at [183, 496] on button "Éditer" at bounding box center [190, 491] width 57 height 20
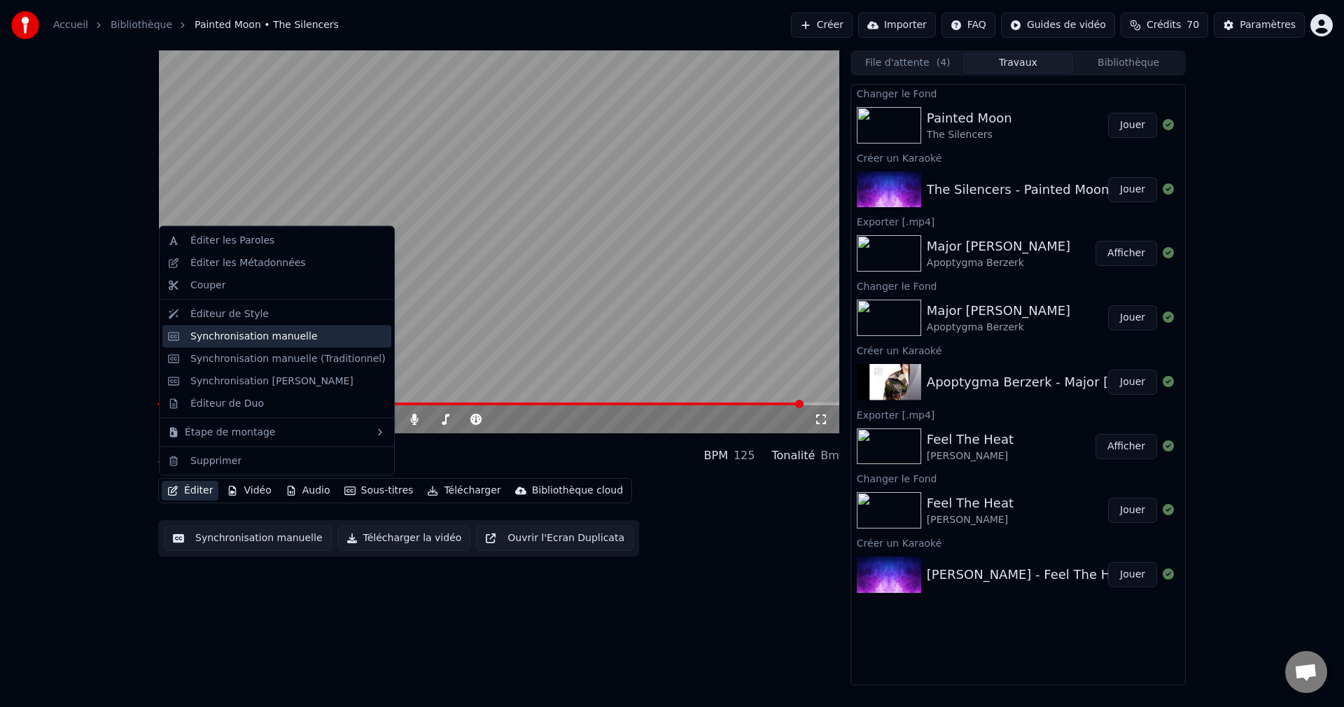
click at [269, 340] on div "Synchronisation manuelle" at bounding box center [253, 336] width 127 height 14
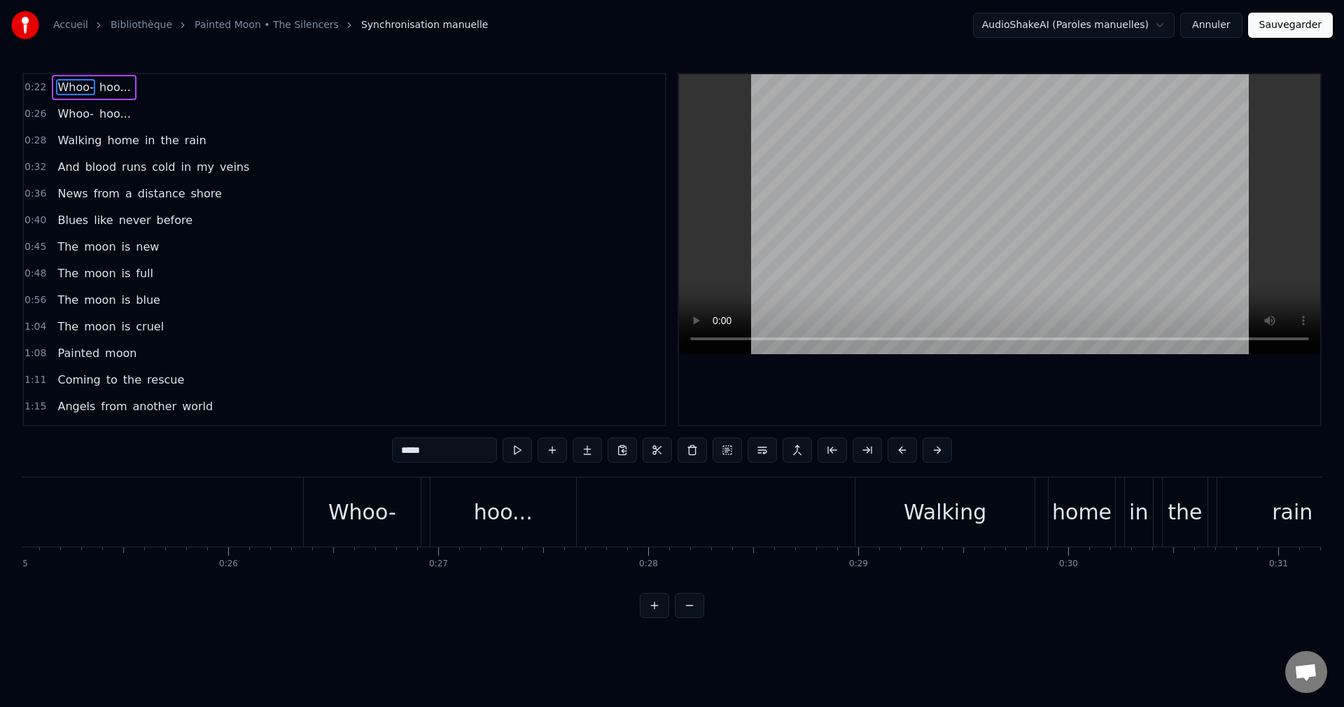
scroll to position [0, 5319]
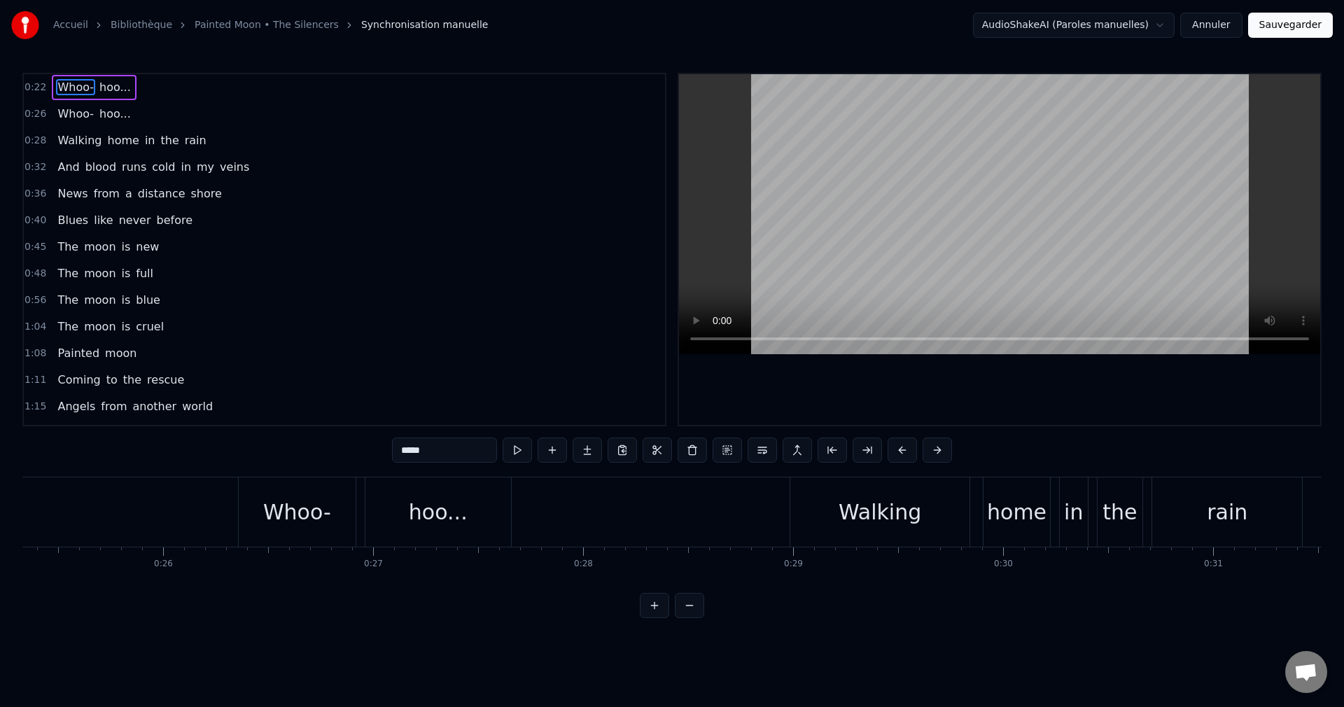
click at [832, 510] on div "Walking" at bounding box center [880, 511] width 180 height 69
type input "*******"
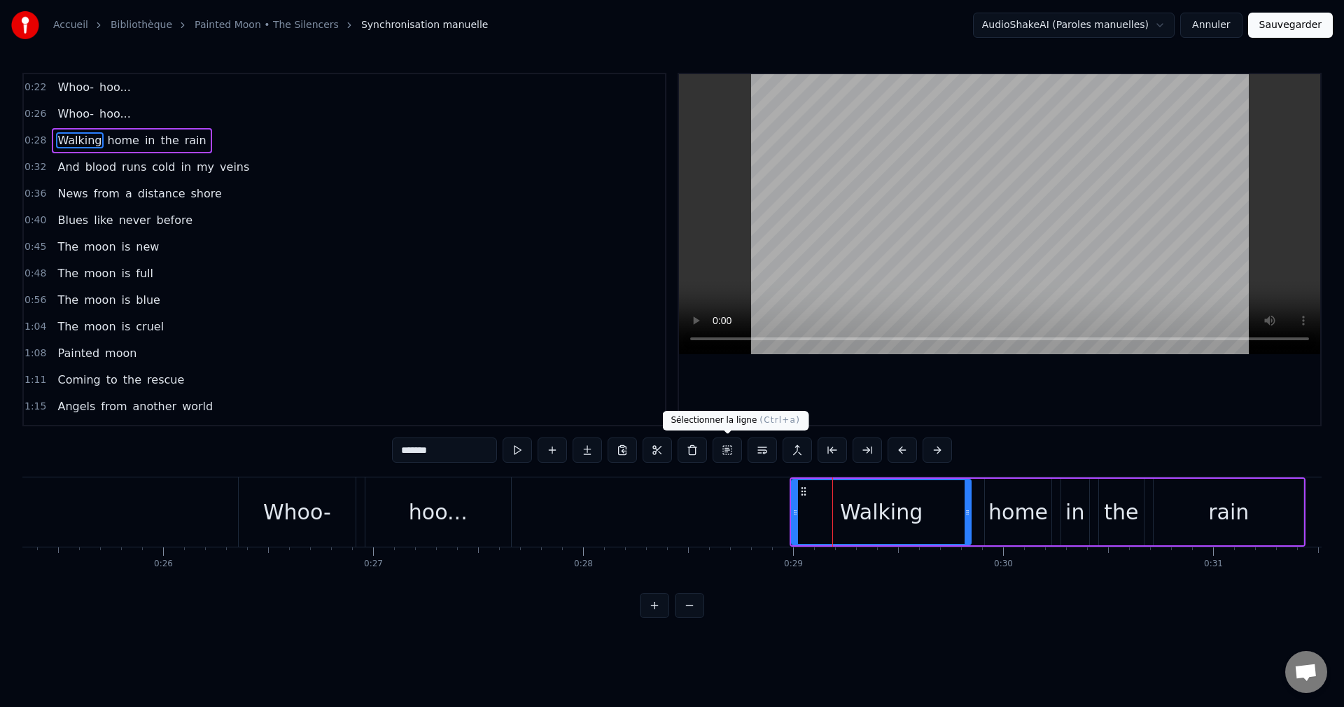
click at [722, 454] on button at bounding box center [727, 449] width 29 height 25
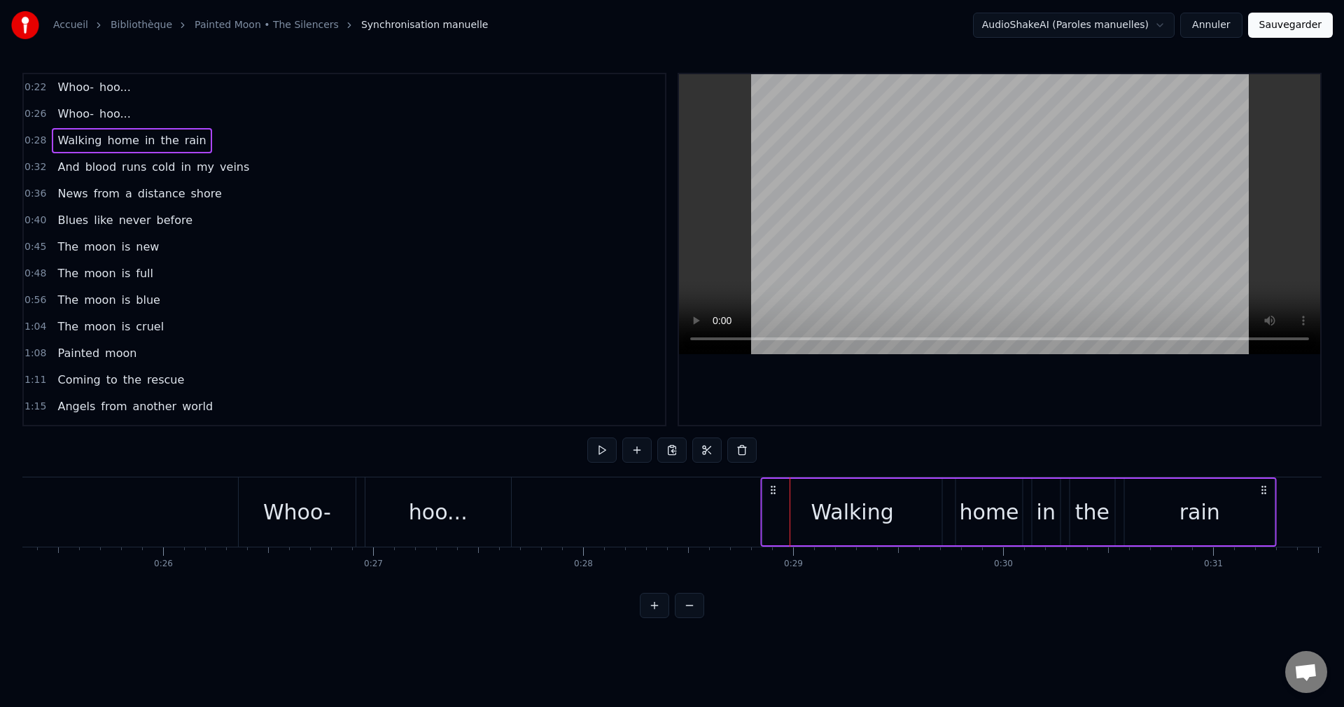
drag, startPoint x: 803, startPoint y: 491, endPoint x: 762, endPoint y: 496, distance: 40.9
click at [773, 494] on icon at bounding box center [772, 489] width 11 height 11
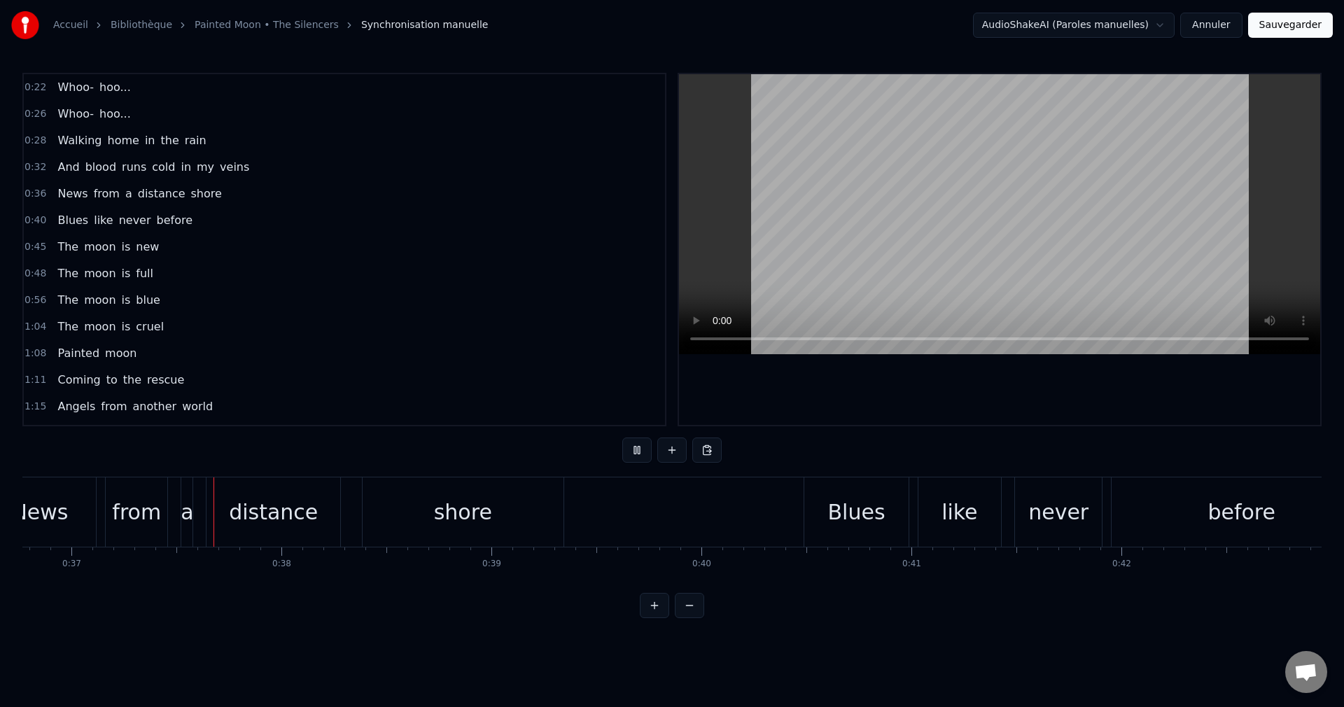
scroll to position [0, 7726]
click at [832, 512] on div "Blues" at bounding box center [851, 511] width 57 height 31
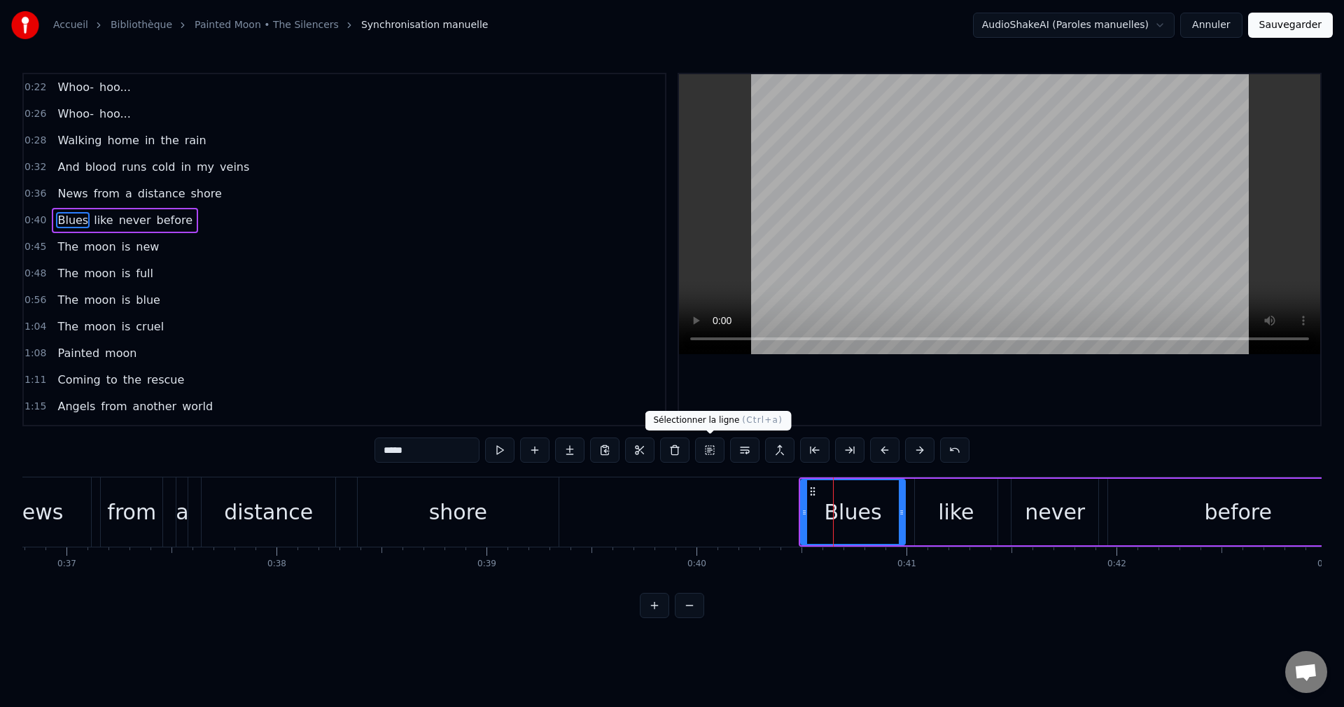
click at [712, 448] on button at bounding box center [709, 449] width 29 height 25
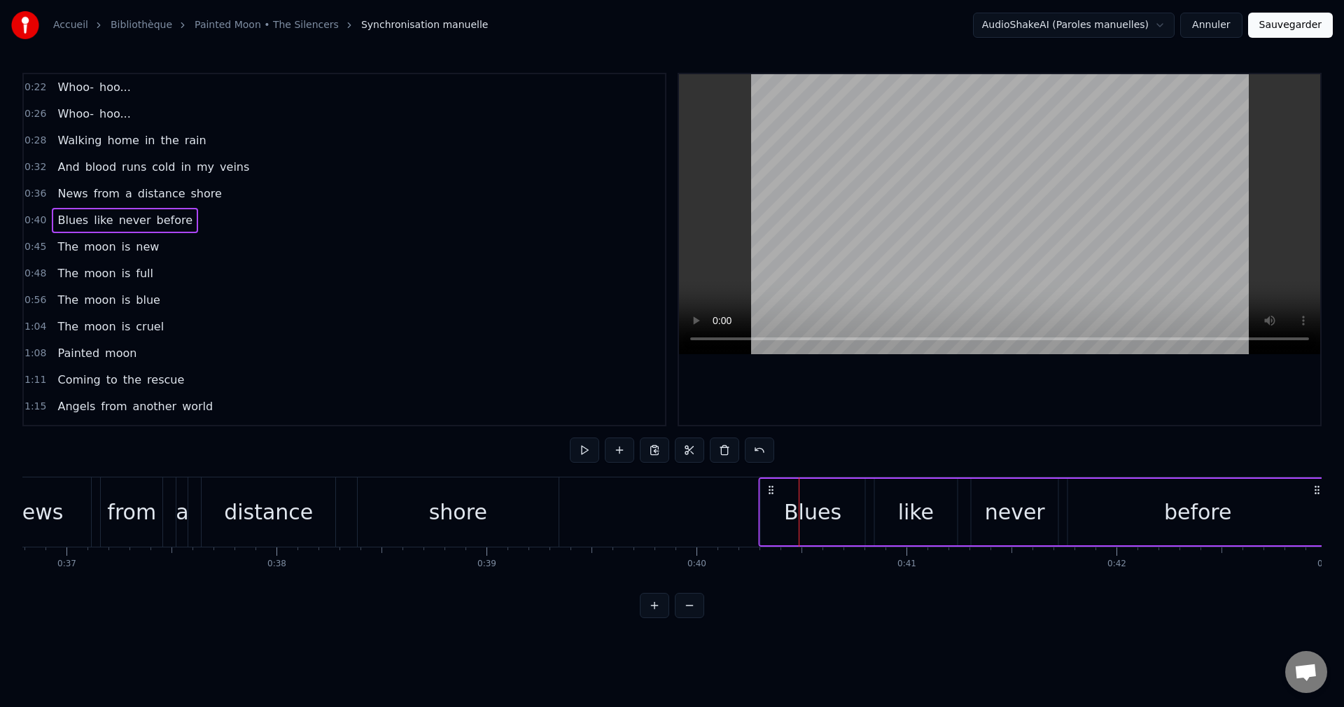
drag, startPoint x: 812, startPoint y: 488, endPoint x: 771, endPoint y: 496, distance: 41.3
click at [771, 496] on div "Blues like never before" at bounding box center [1044, 511] width 571 height 69
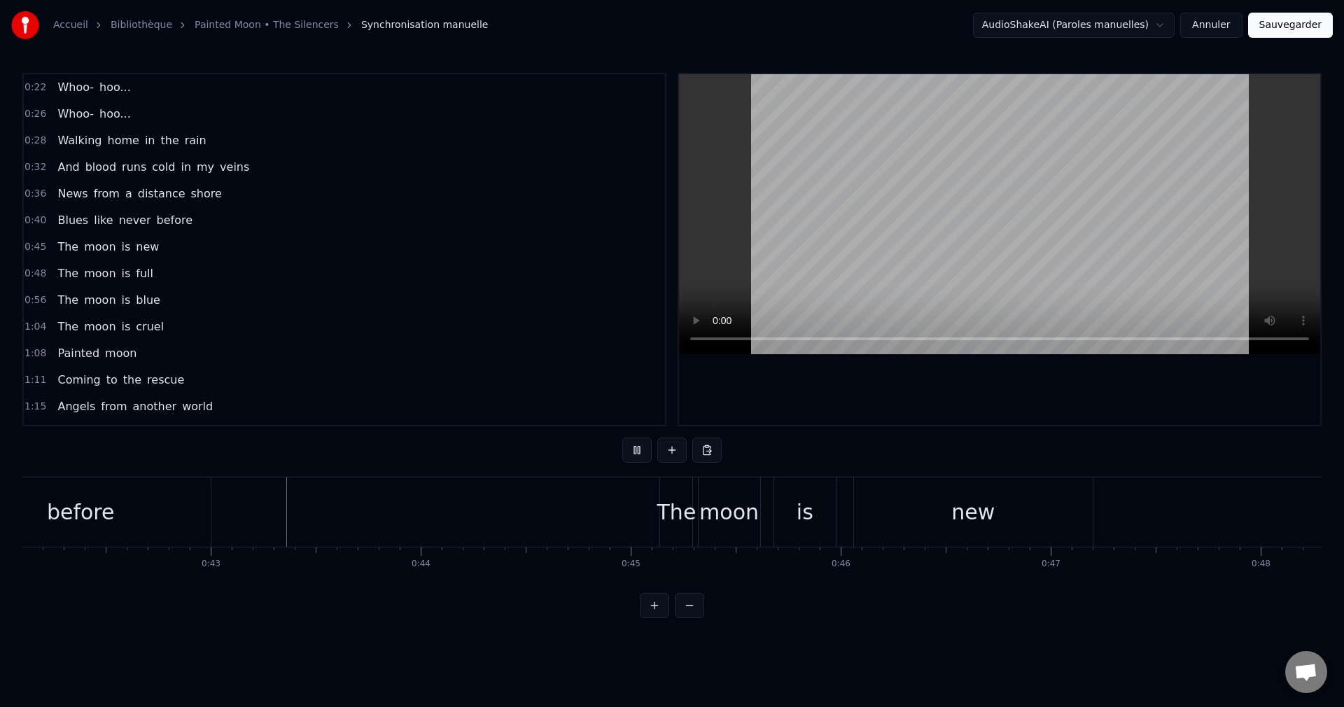
scroll to position [0, 8907]
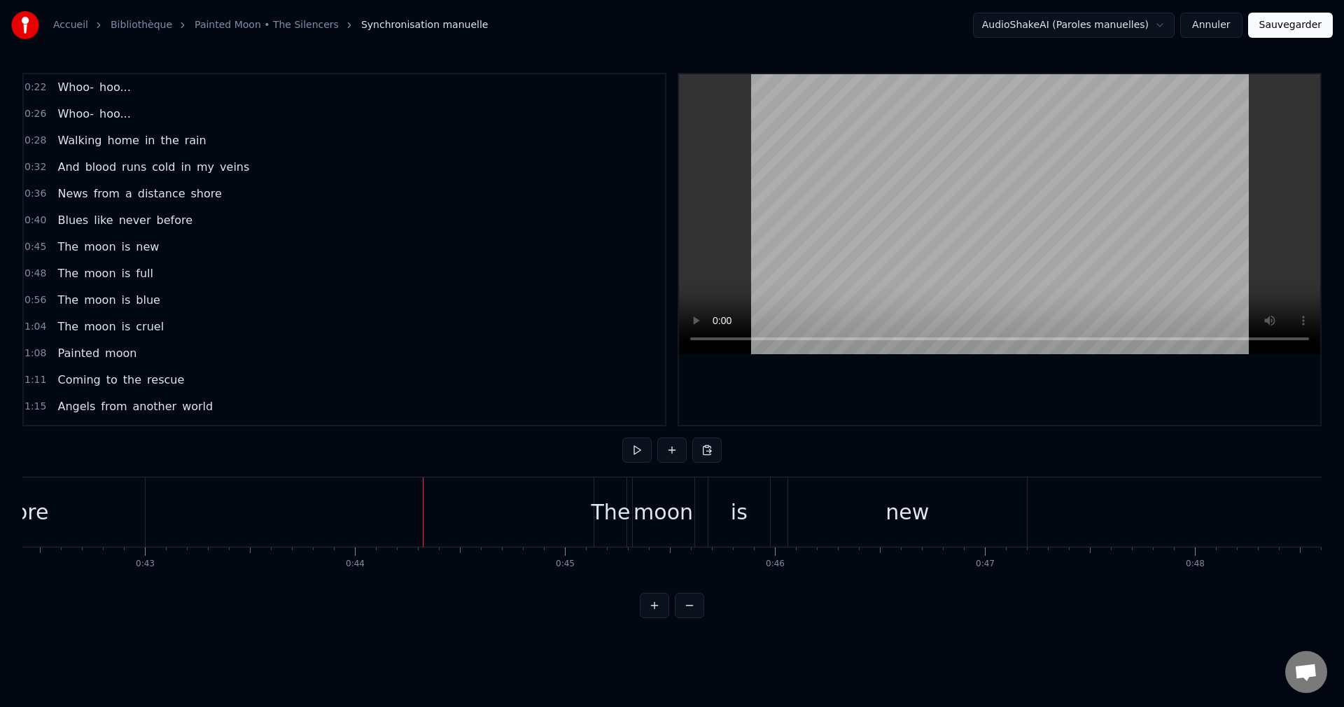
click at [608, 504] on div "The" at bounding box center [610, 511] width 39 height 31
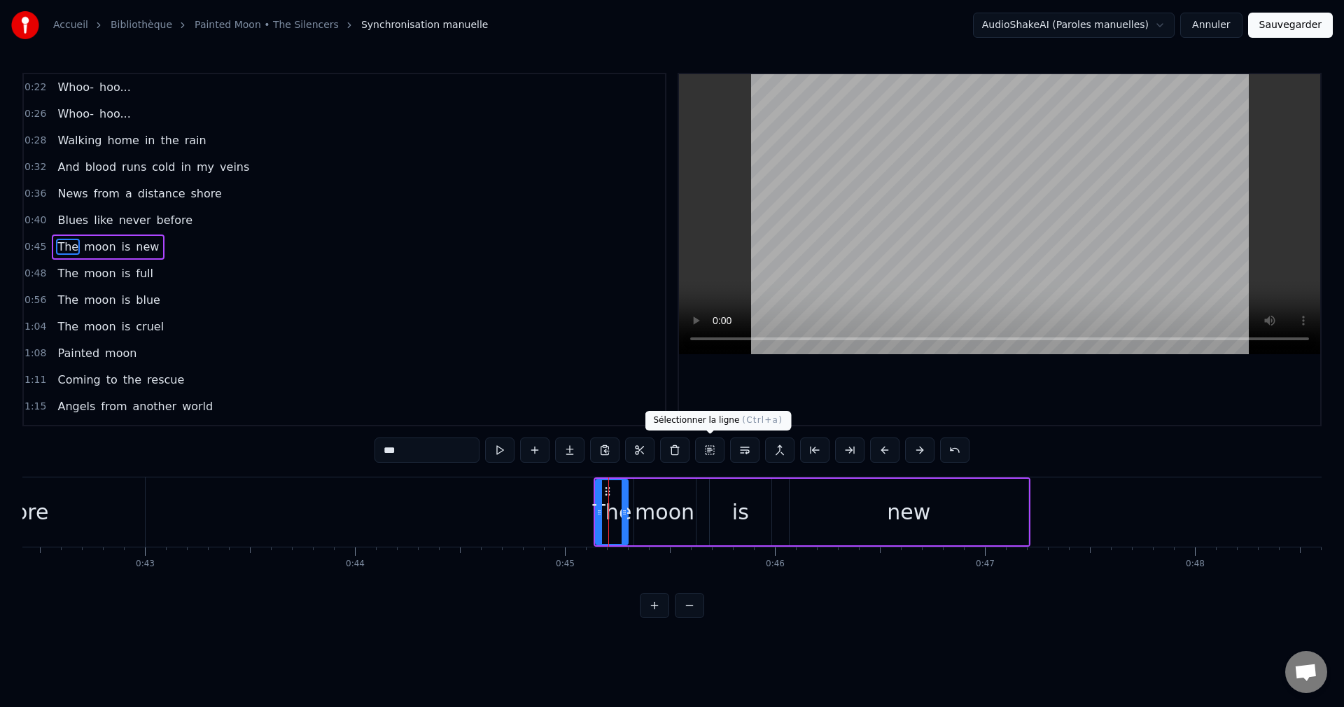
click at [706, 453] on button at bounding box center [709, 449] width 29 height 25
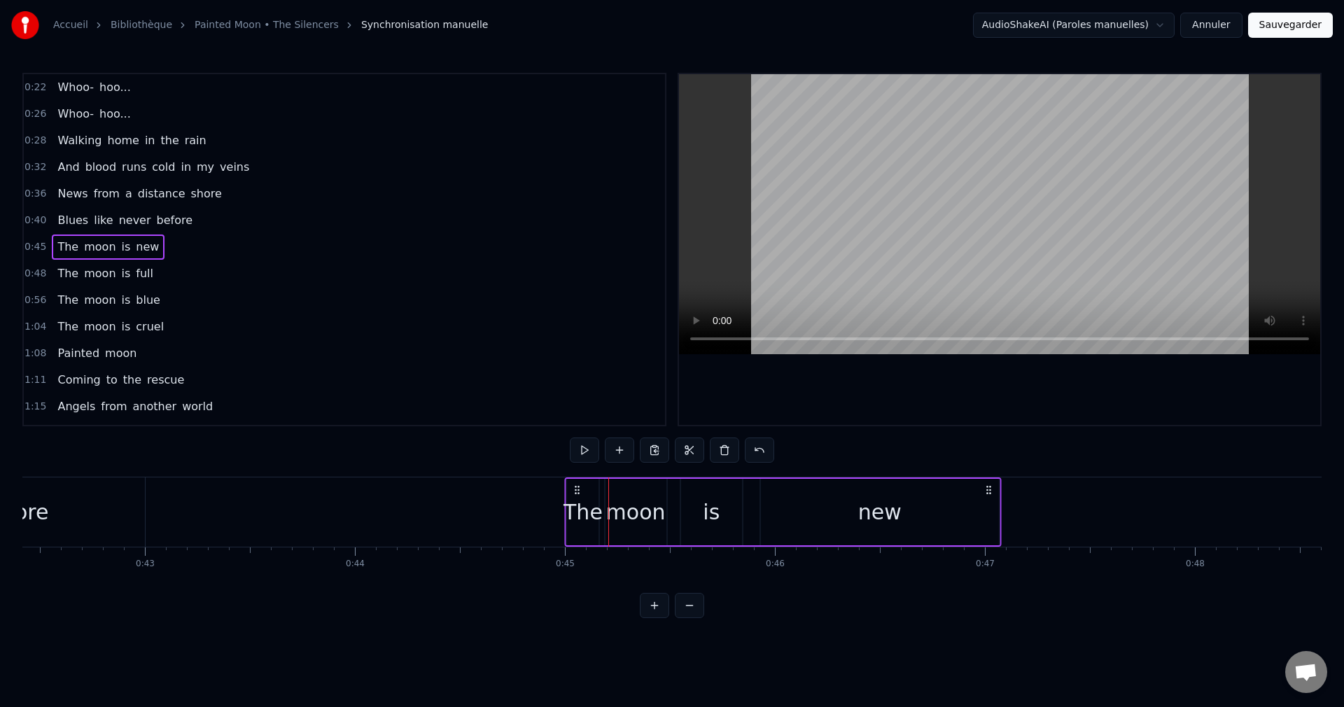
drag, startPoint x: 605, startPoint y: 491, endPoint x: 577, endPoint y: 493, distance: 28.8
click at [577, 493] on icon at bounding box center [577, 489] width 11 height 11
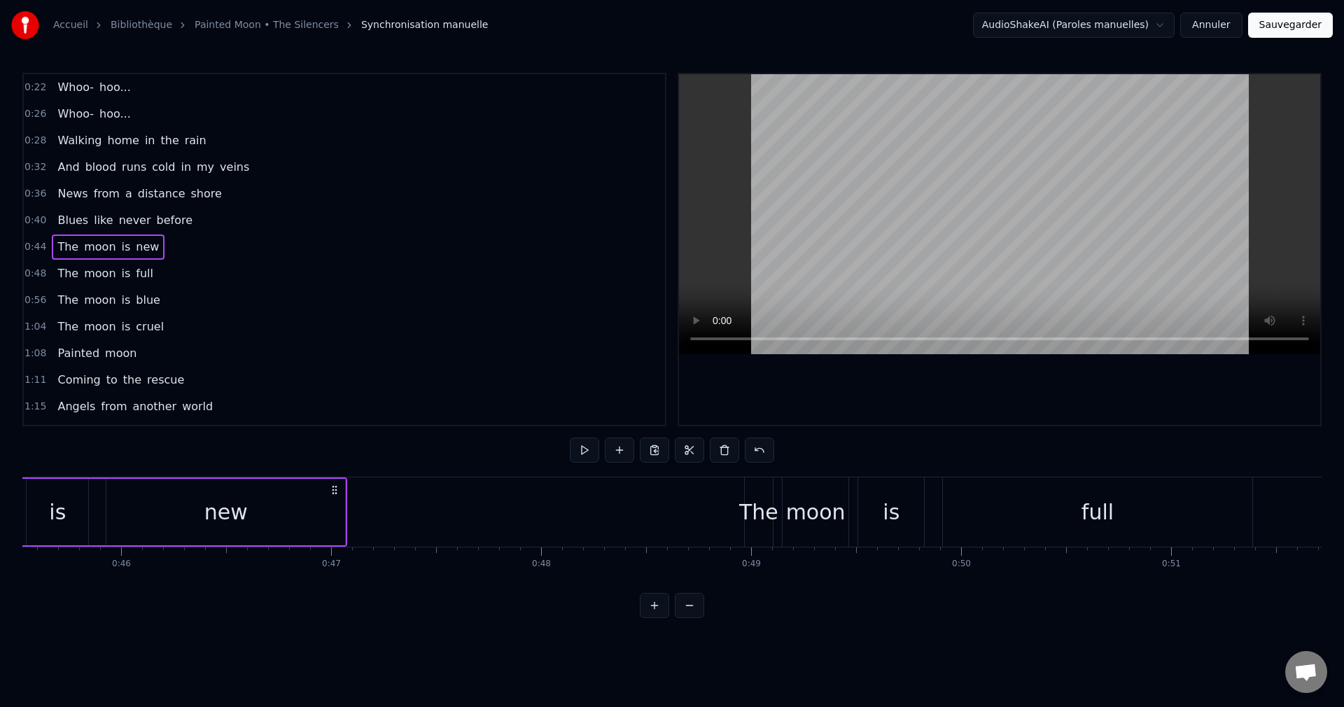
scroll to position [0, 9579]
click at [743, 507] on div "The" at bounding box center [740, 511] width 39 height 31
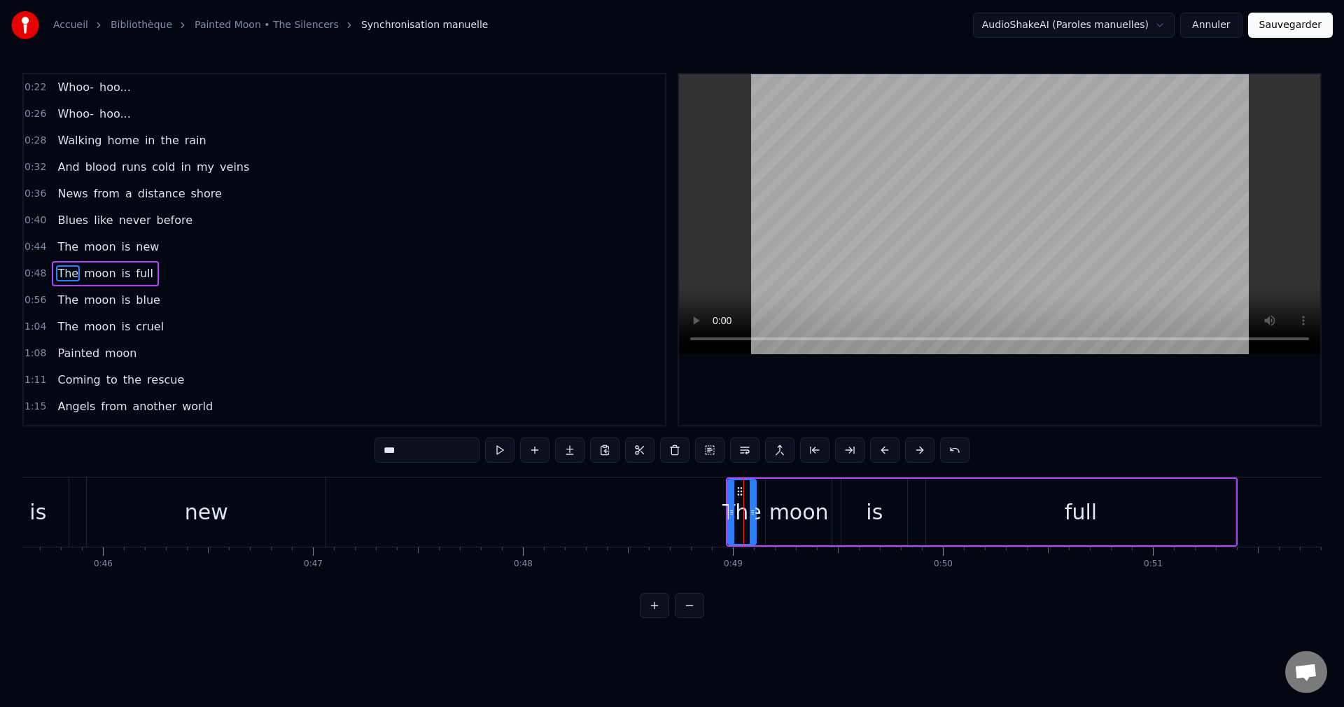
scroll to position [24, 0]
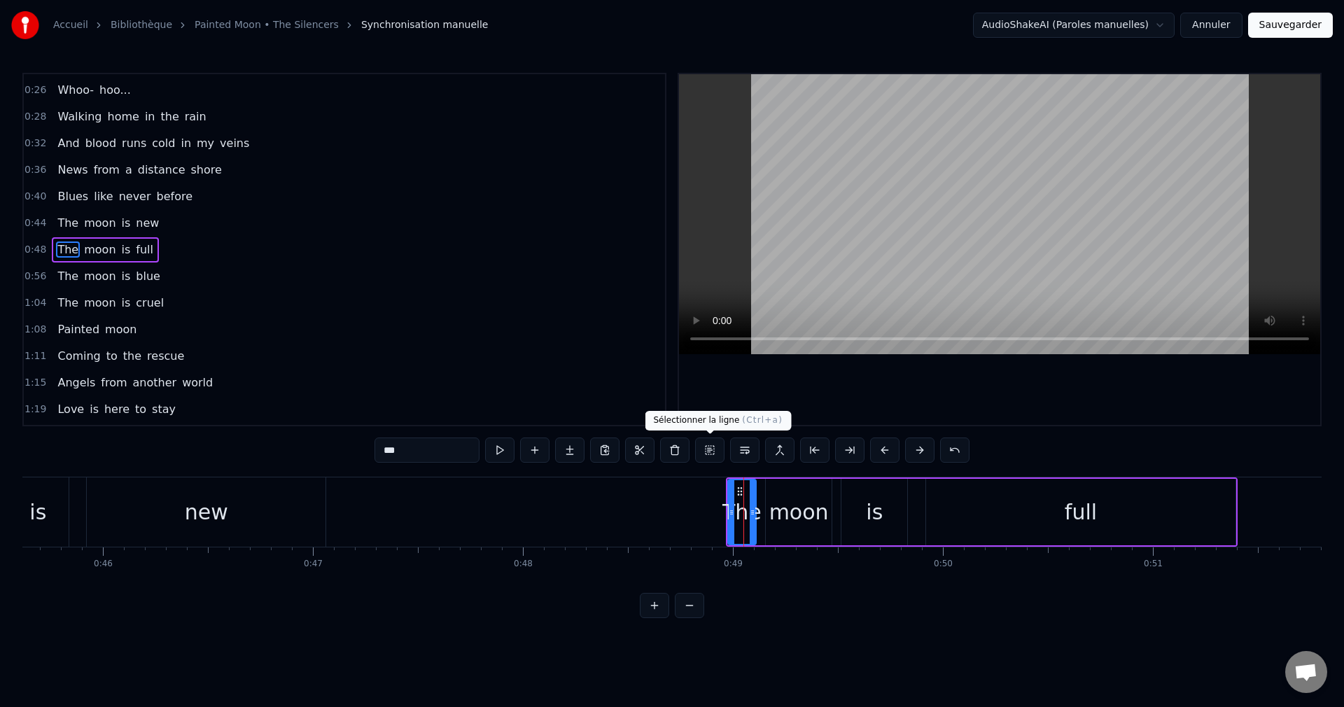
click at [711, 449] on button at bounding box center [709, 449] width 29 height 25
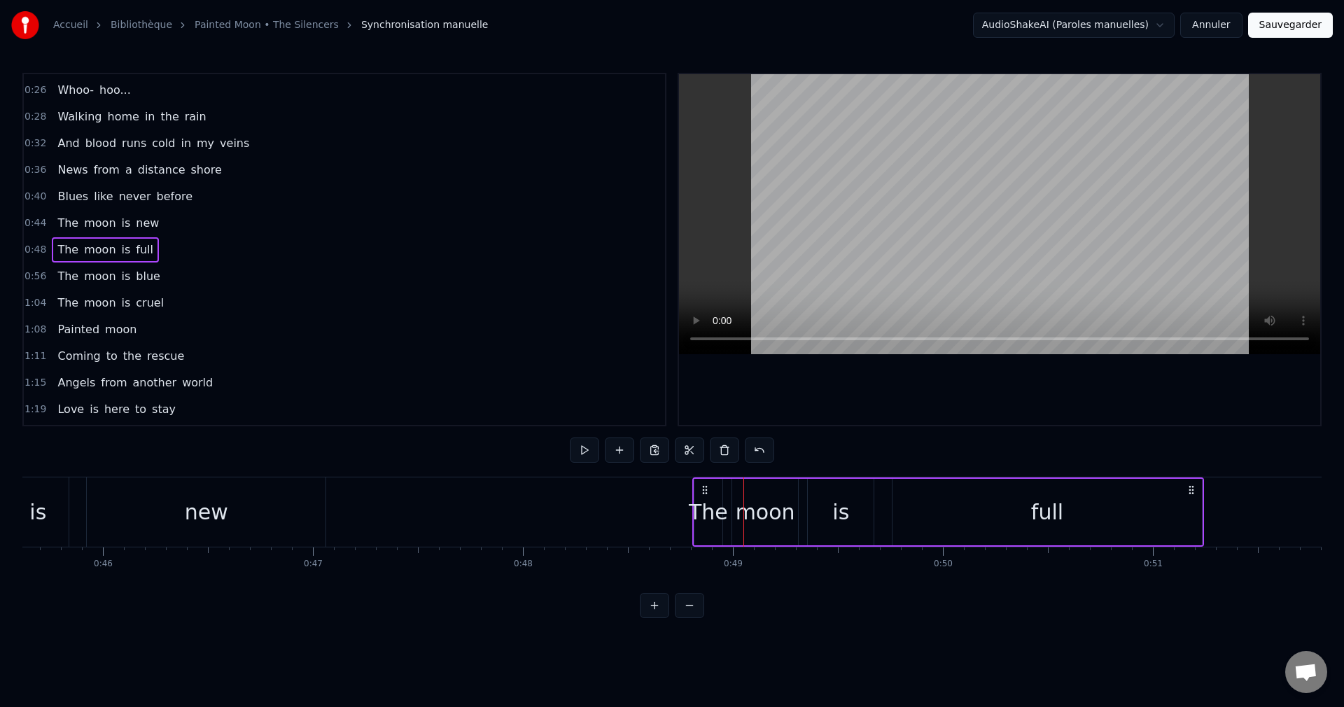
drag, startPoint x: 741, startPoint y: 487, endPoint x: 703, endPoint y: 498, distance: 38.6
click at [703, 498] on div "The moon is full" at bounding box center [948, 511] width 512 height 69
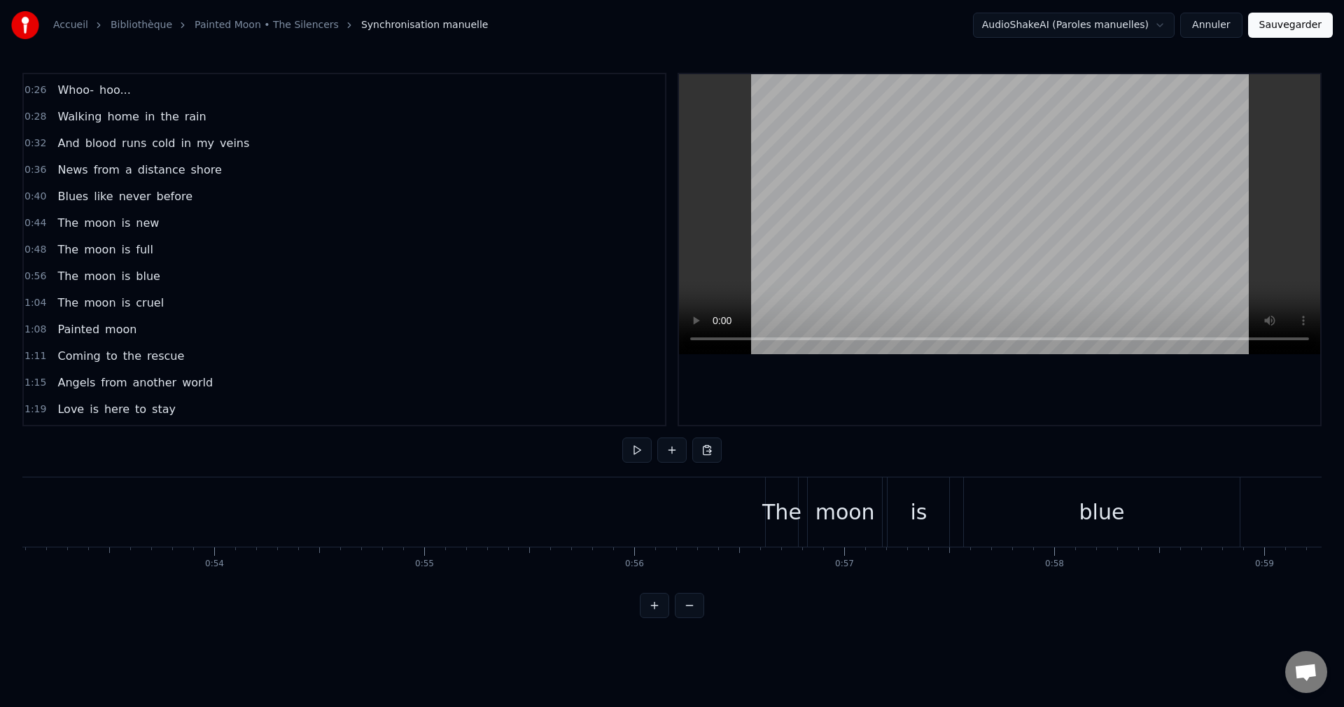
scroll to position [0, 11157]
click at [773, 512] on div "The" at bounding box center [772, 511] width 39 height 31
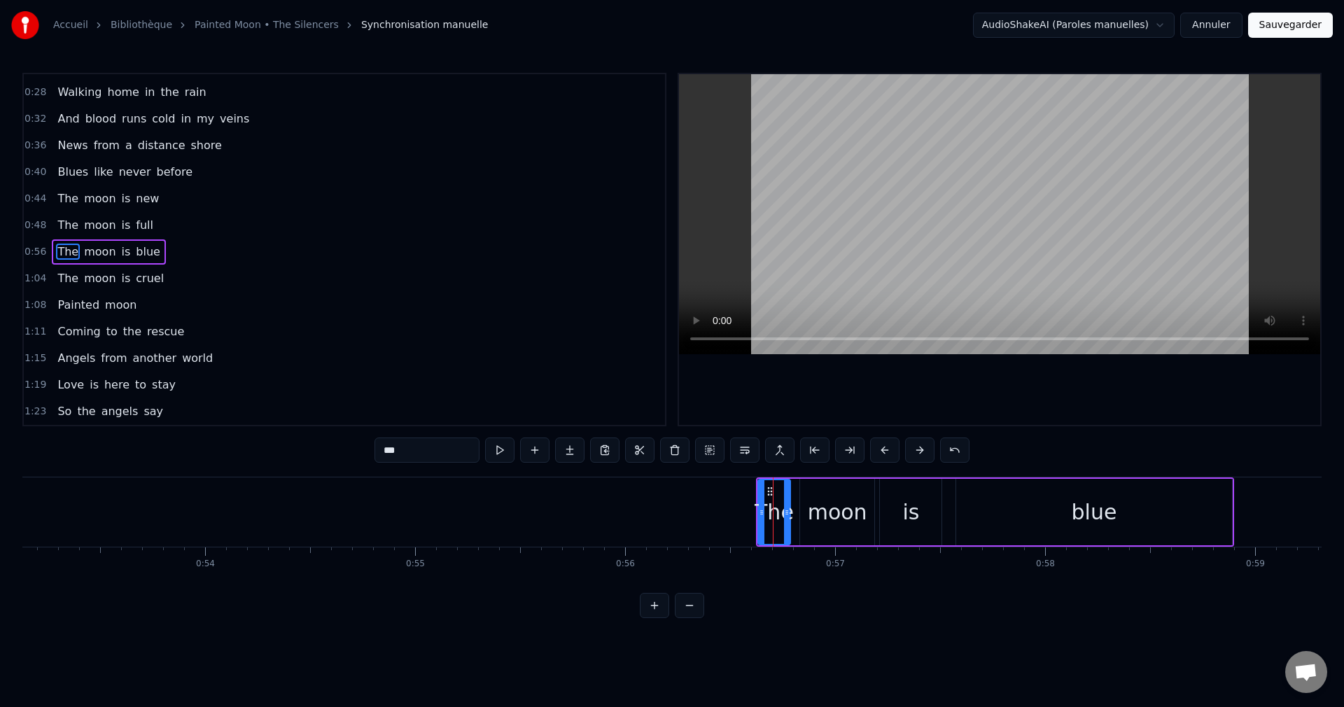
scroll to position [50, 0]
click at [704, 449] on button at bounding box center [709, 449] width 29 height 25
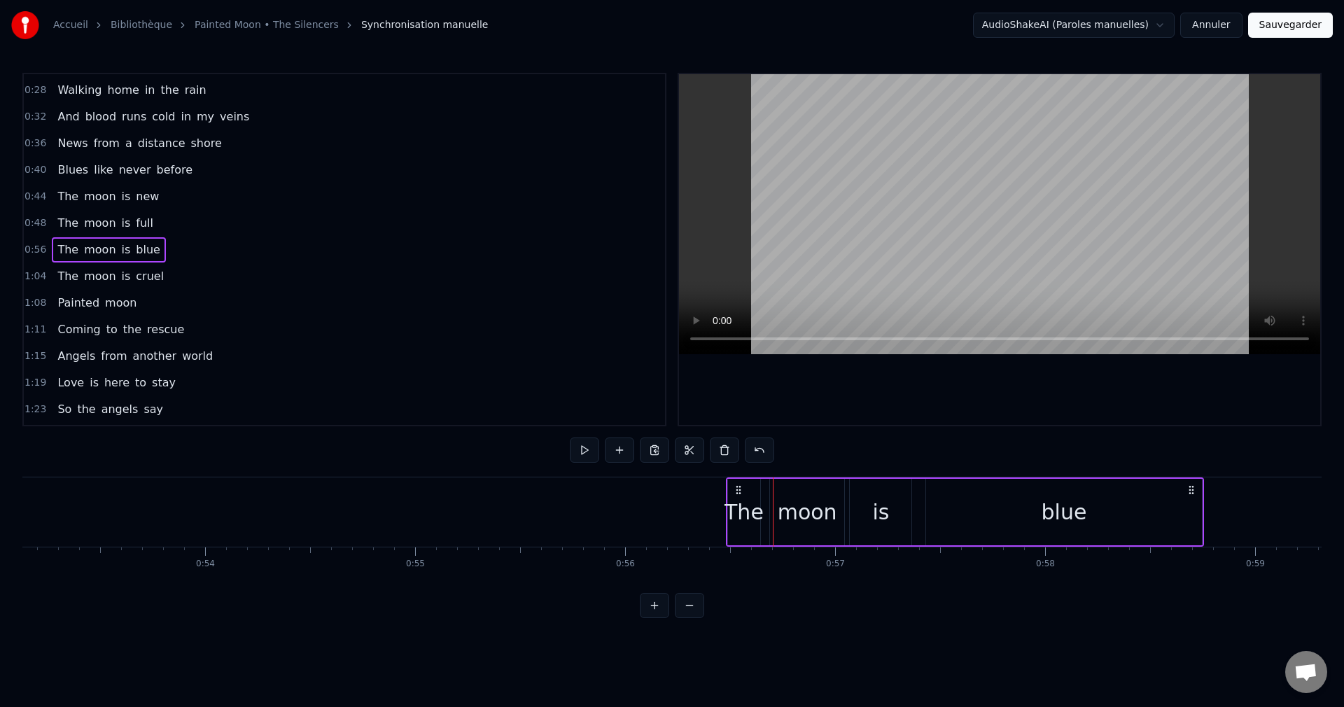
drag, startPoint x: 766, startPoint y: 490, endPoint x: 736, endPoint y: 497, distance: 31.6
click at [736, 497] on div "The moon is blue" at bounding box center [965, 511] width 478 height 69
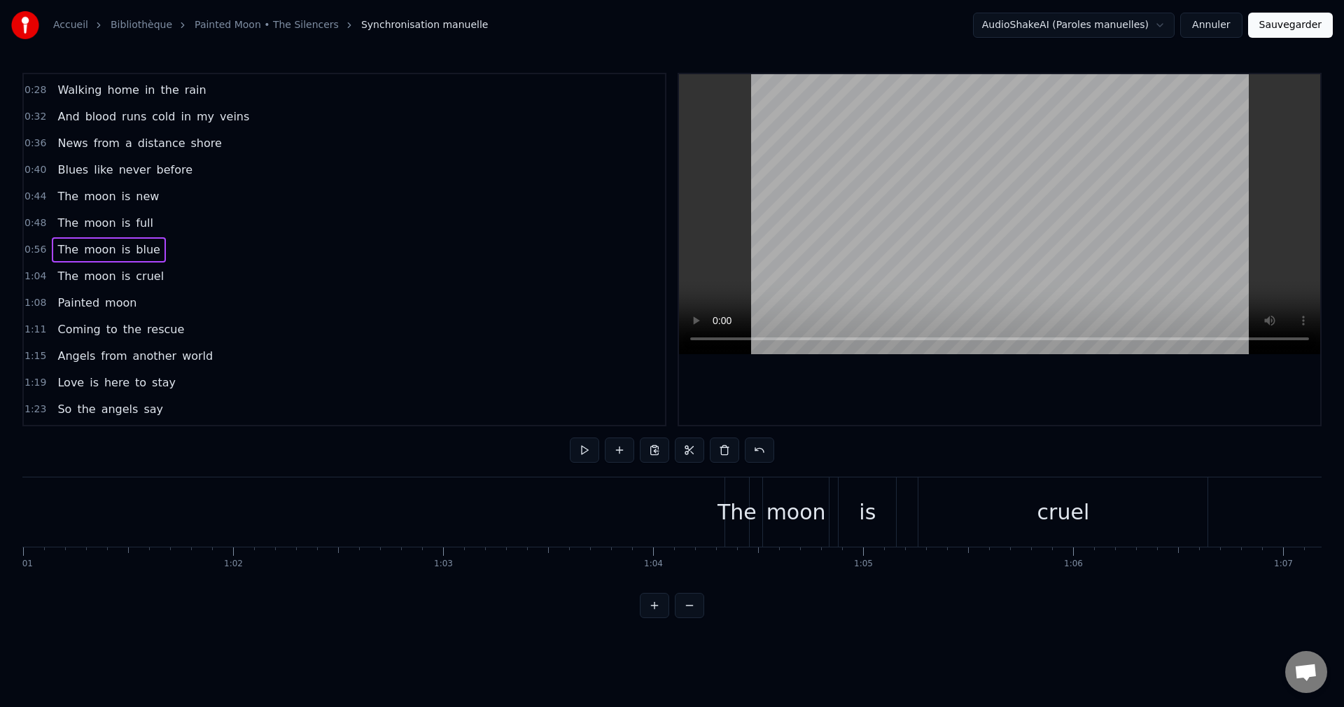
scroll to position [0, 12837]
click at [712, 505] on div "The" at bounding box center [708, 511] width 39 height 31
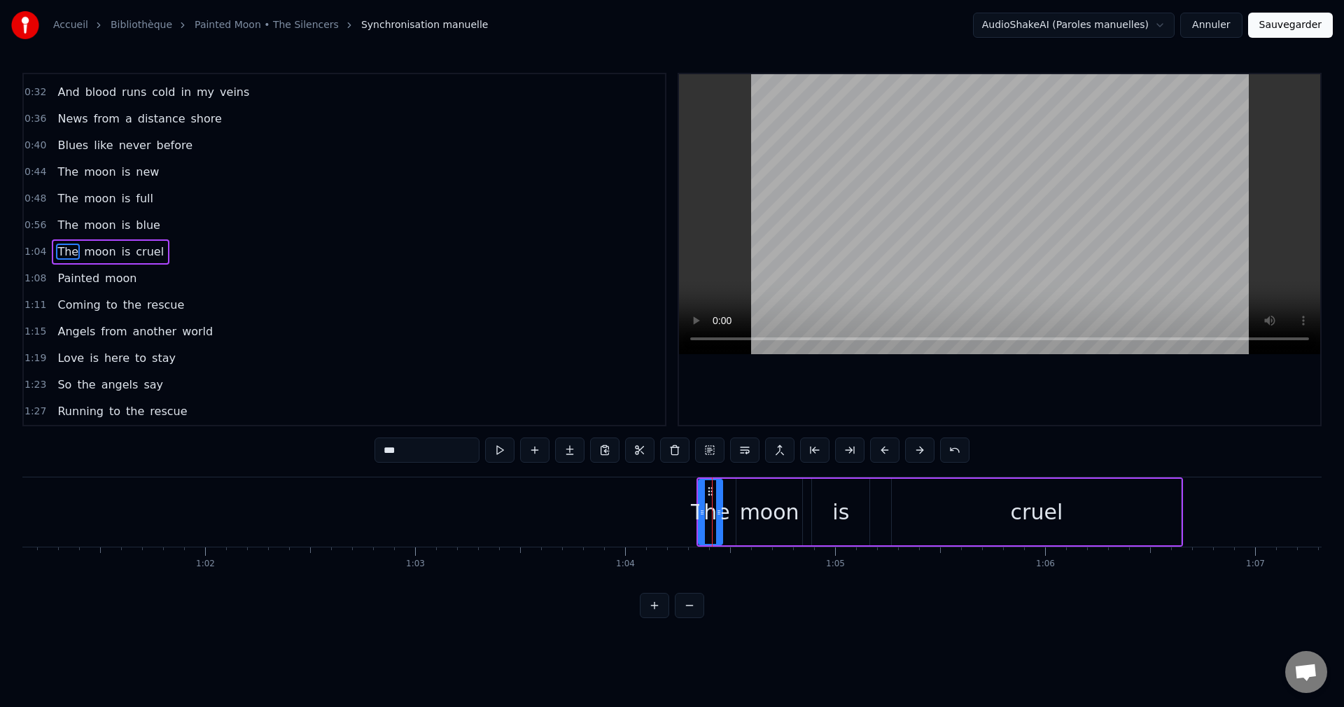
scroll to position [77, 0]
click at [712, 446] on button at bounding box center [709, 449] width 29 height 25
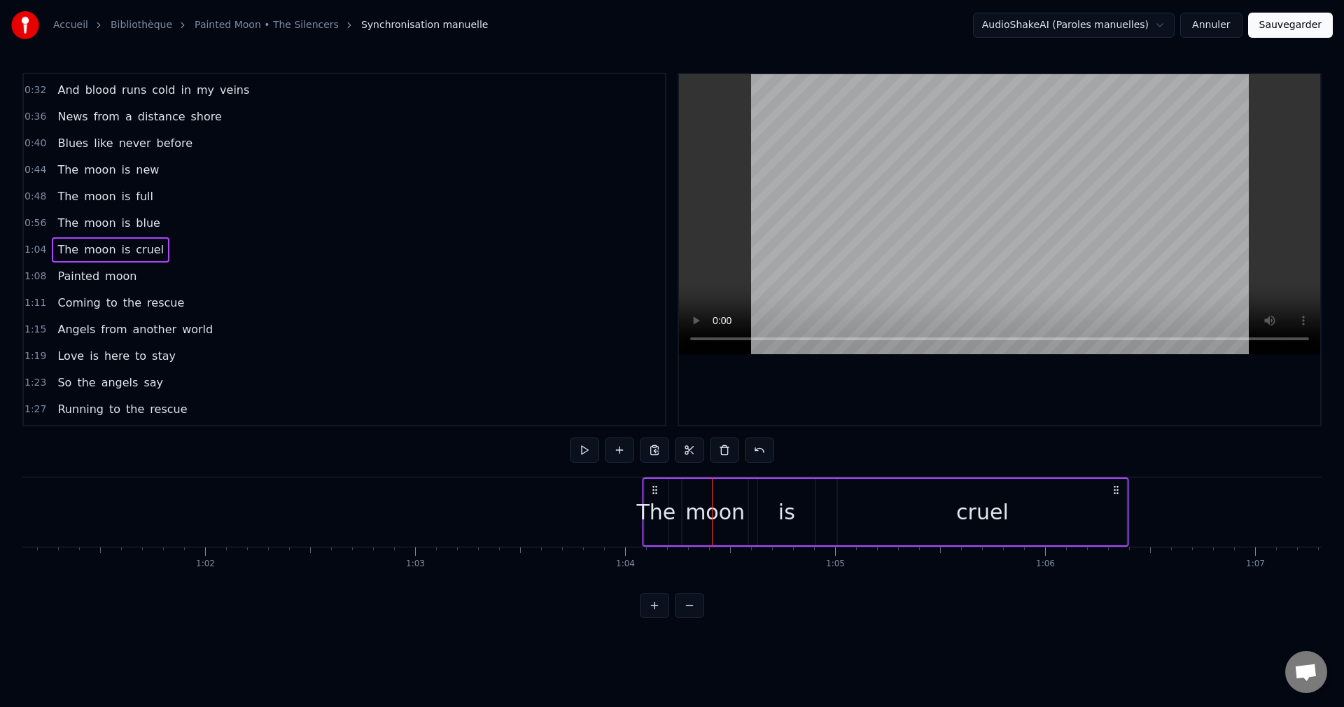
drag, startPoint x: 708, startPoint y: 489, endPoint x: 654, endPoint y: 501, distance: 55.9
click at [654, 501] on div "The moon is cruel" at bounding box center [885, 511] width 487 height 69
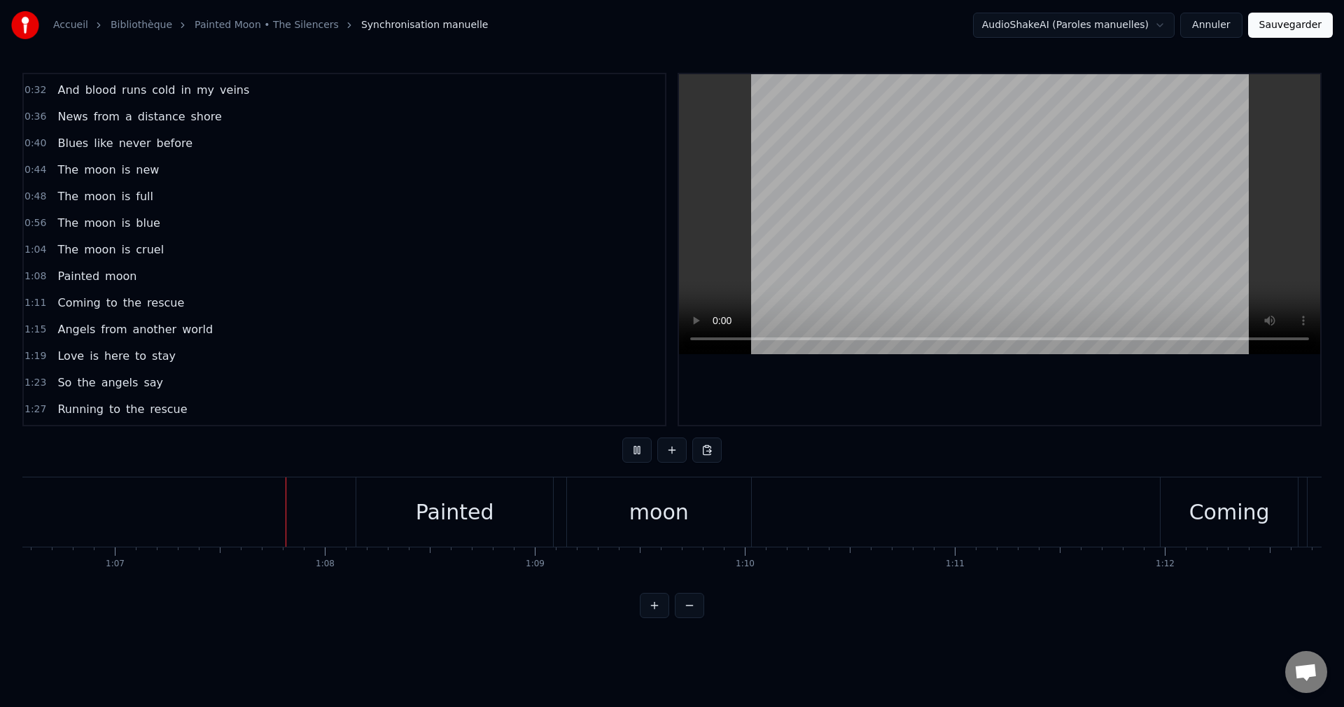
scroll to position [0, 14045]
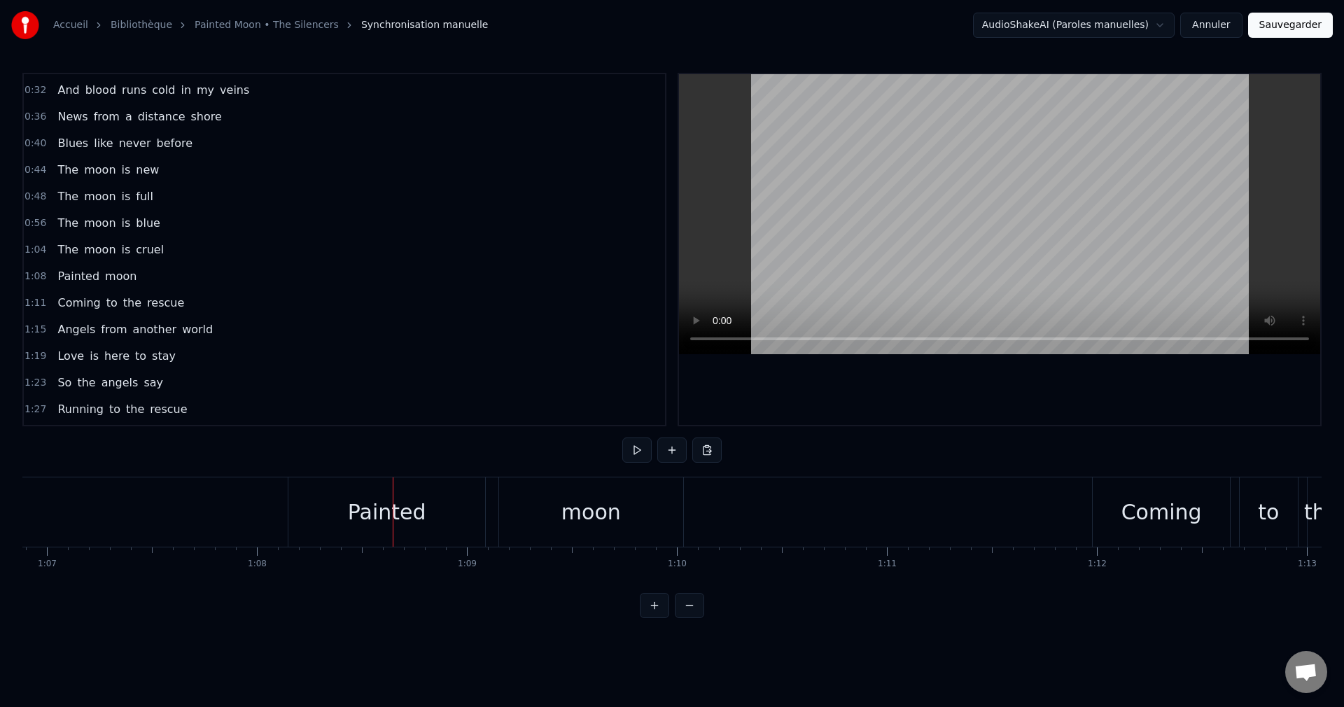
click at [380, 529] on div "Painted" at bounding box center [386, 511] width 197 height 69
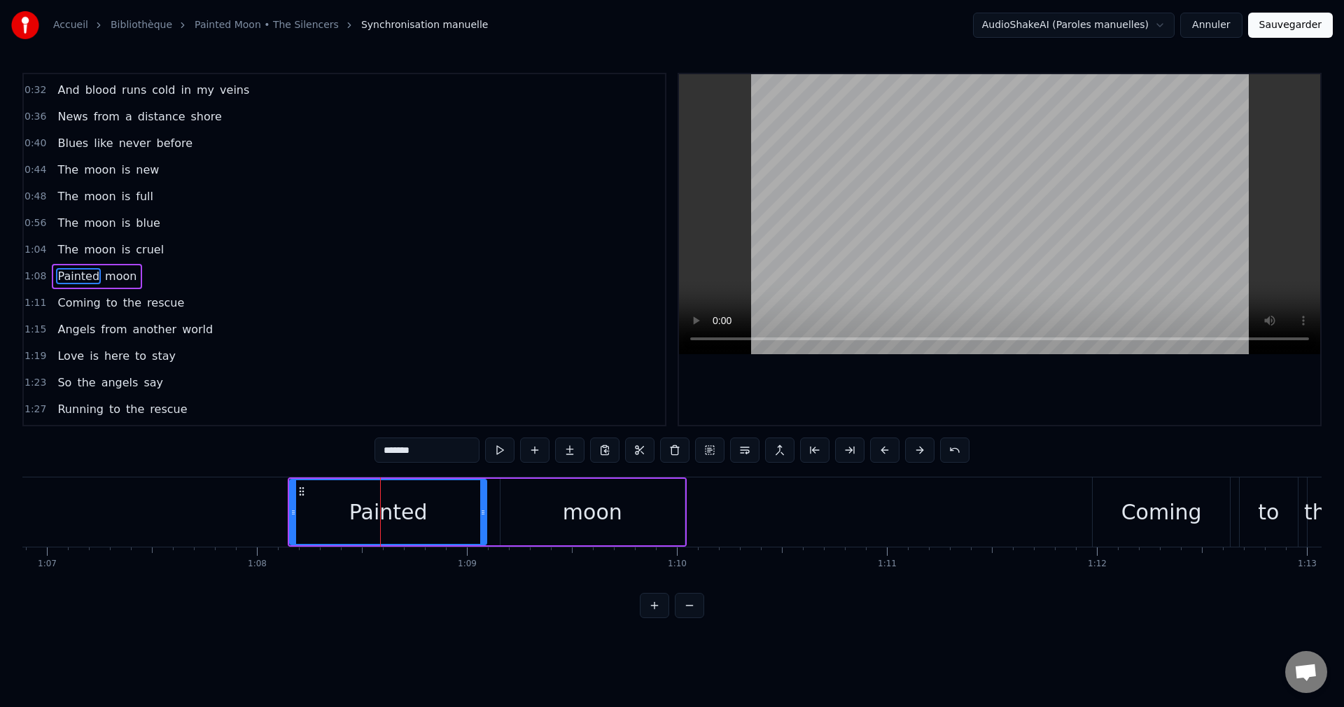
scroll to position [104, 0]
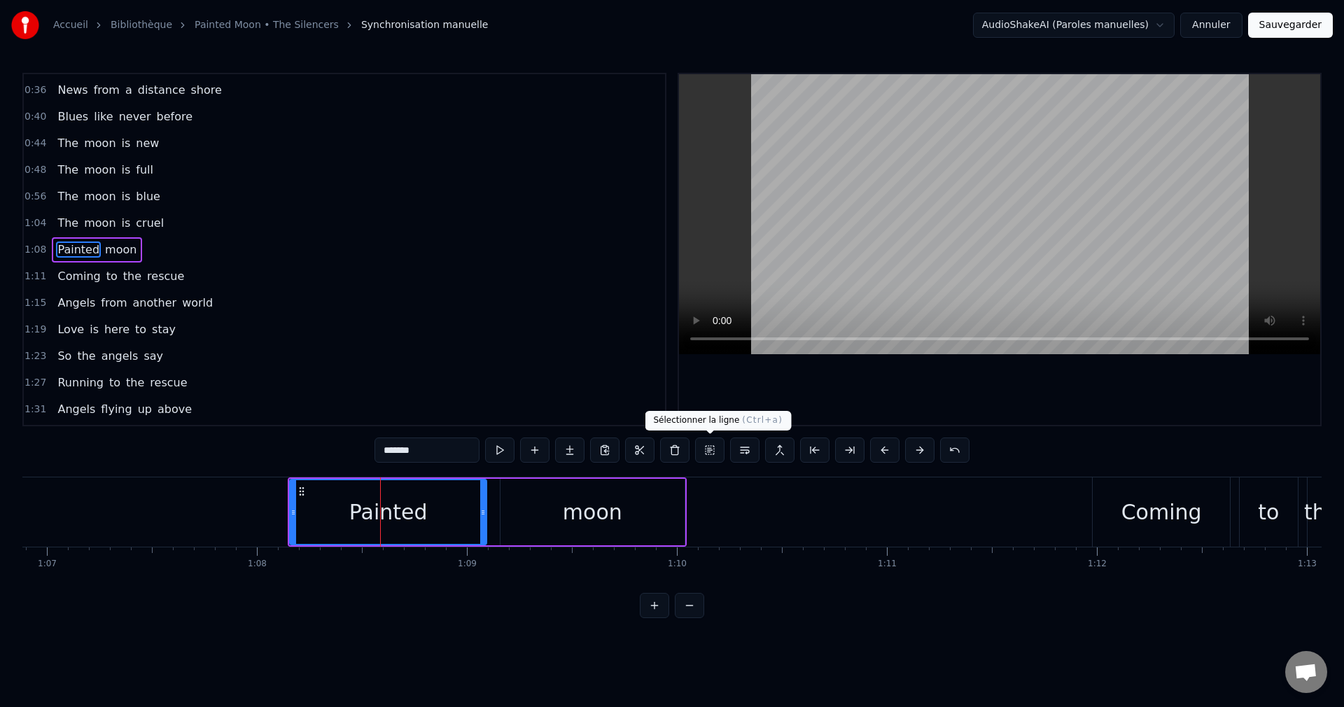
click at [716, 450] on button at bounding box center [709, 449] width 29 height 25
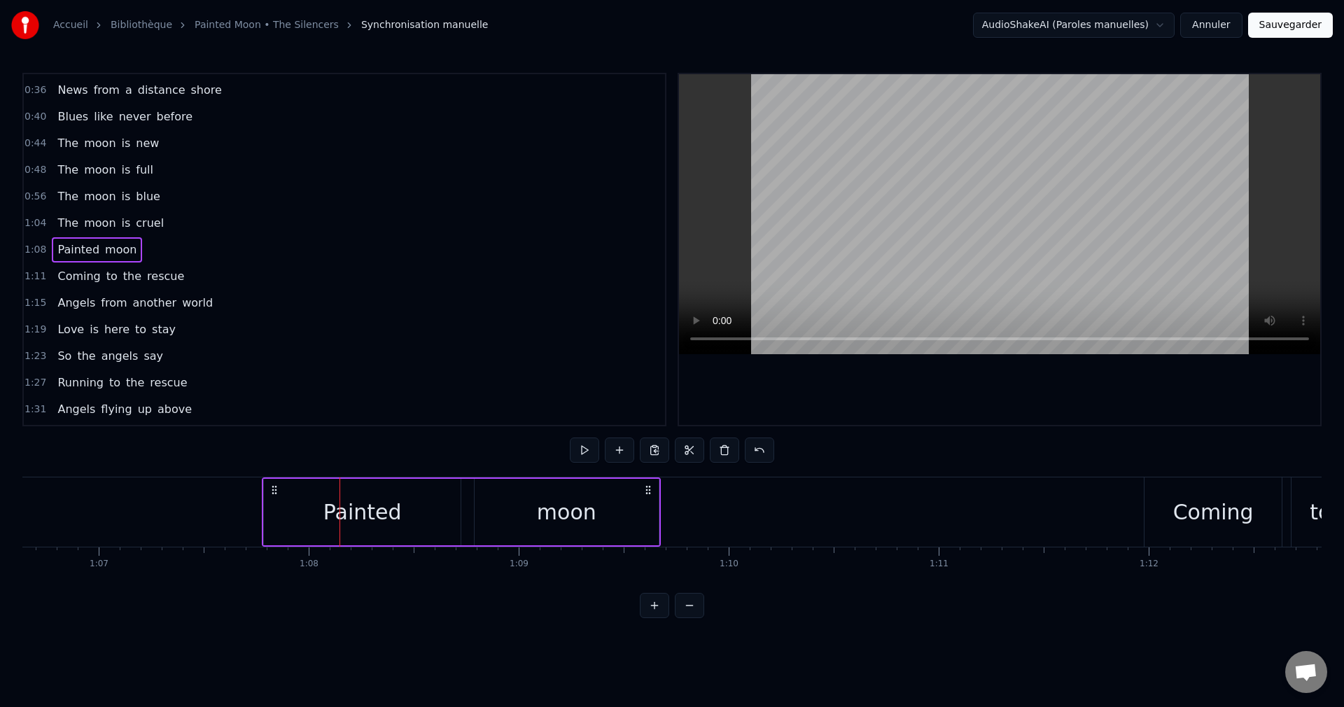
scroll to position [0, 13989]
drag, startPoint x: 301, startPoint y: 490, endPoint x: 319, endPoint y: 505, distance: 23.4
click at [319, 505] on div "Painted moon" at bounding box center [506, 511] width 398 height 69
click at [1170, 527] on div "Coming" at bounding box center [1217, 511] width 137 height 69
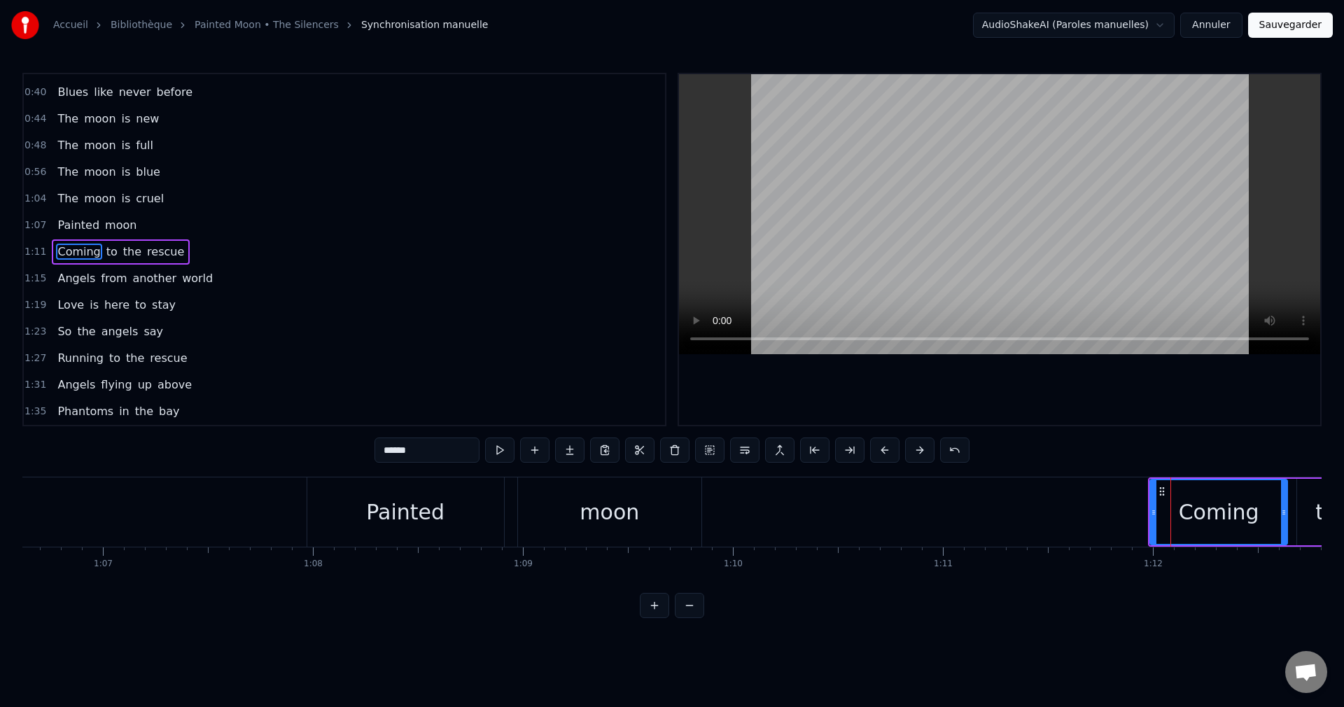
scroll to position [130, 0]
click at [709, 457] on button at bounding box center [709, 449] width 29 height 25
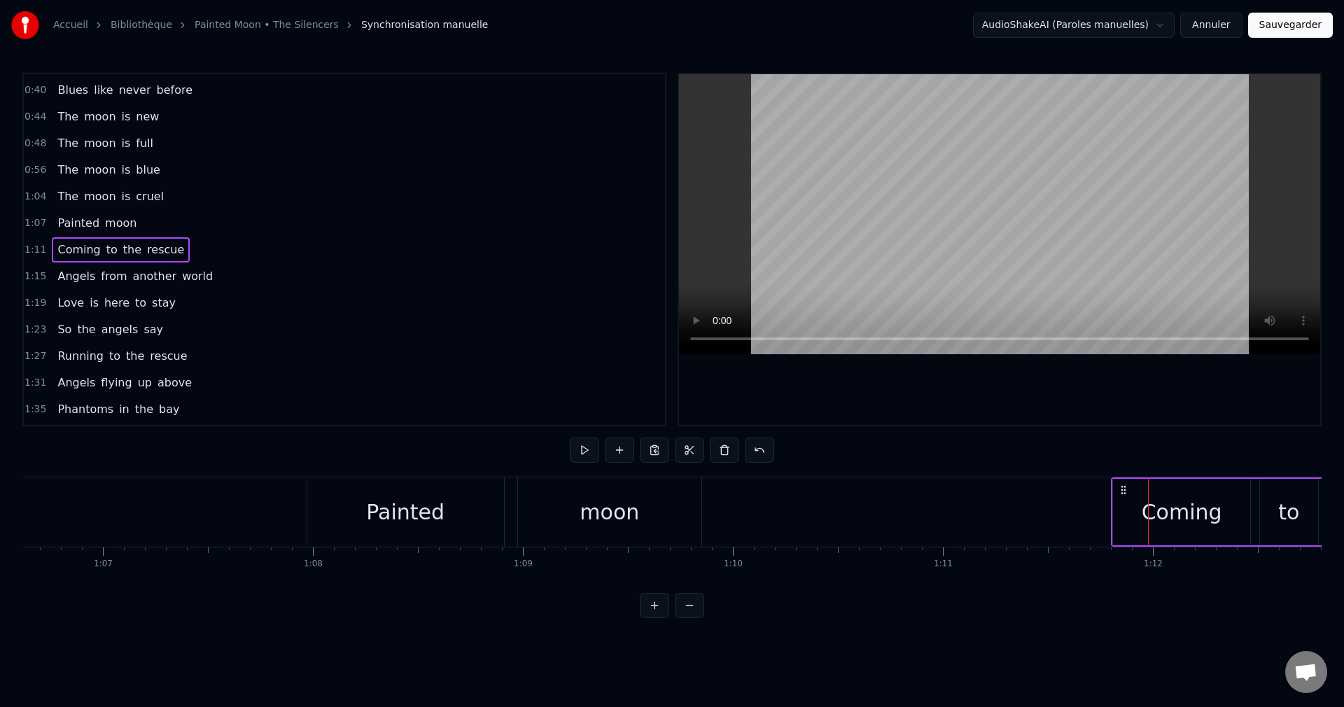
drag, startPoint x: 1159, startPoint y: 490, endPoint x: 1122, endPoint y: 500, distance: 38.6
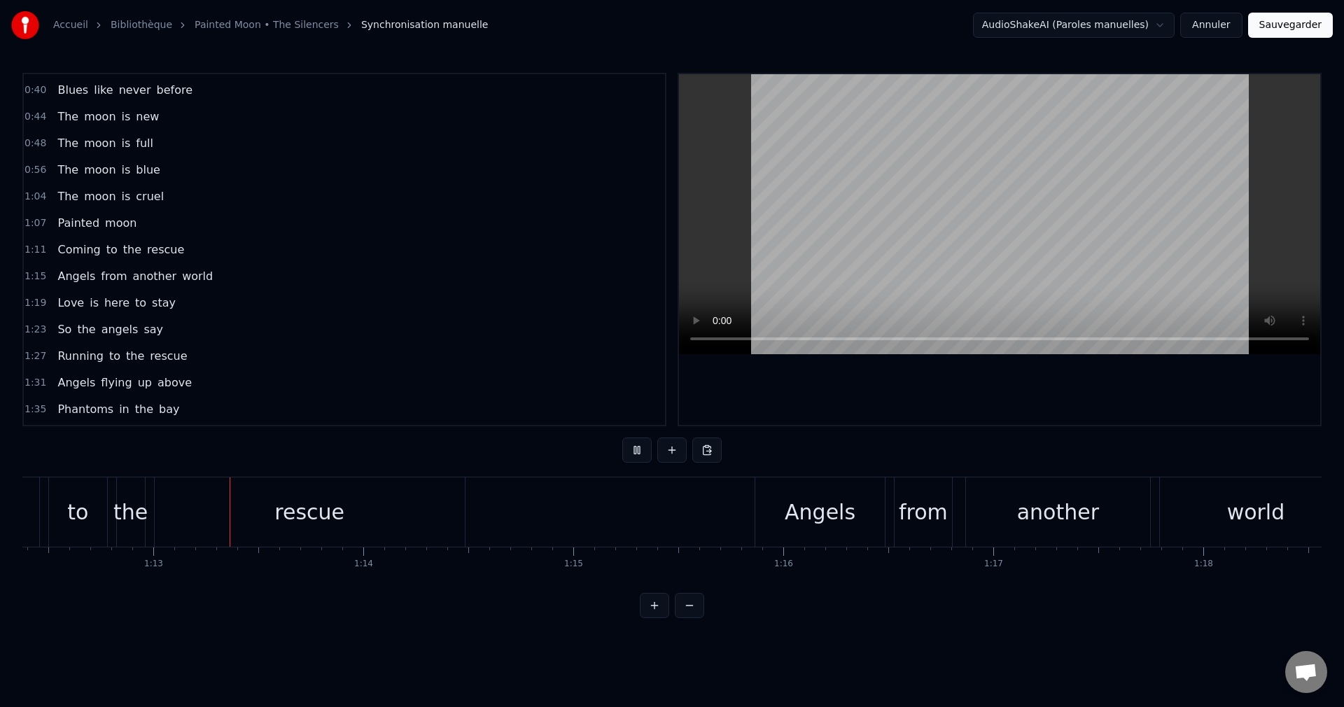
scroll to position [0, 15203]
click at [800, 544] on div "Angels" at bounding box center [814, 511] width 129 height 69
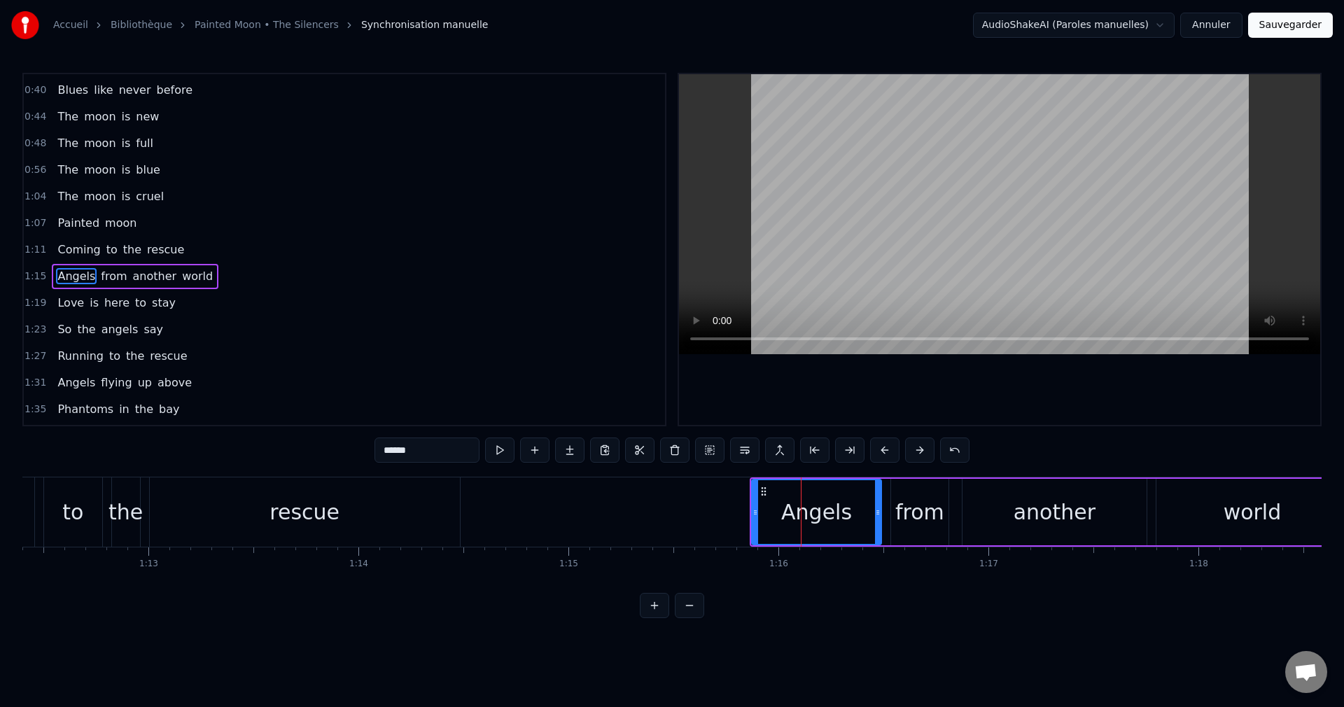
scroll to position [157, 0]
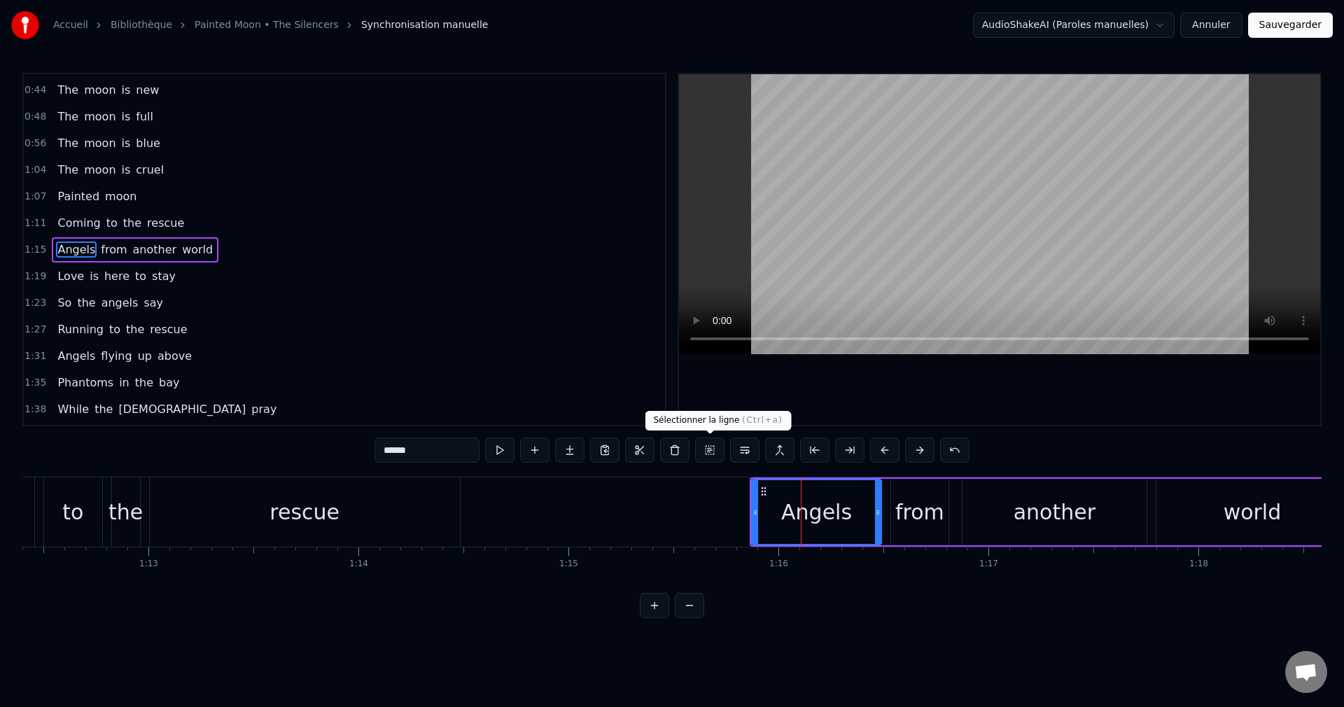
click at [715, 445] on button at bounding box center [709, 449] width 29 height 25
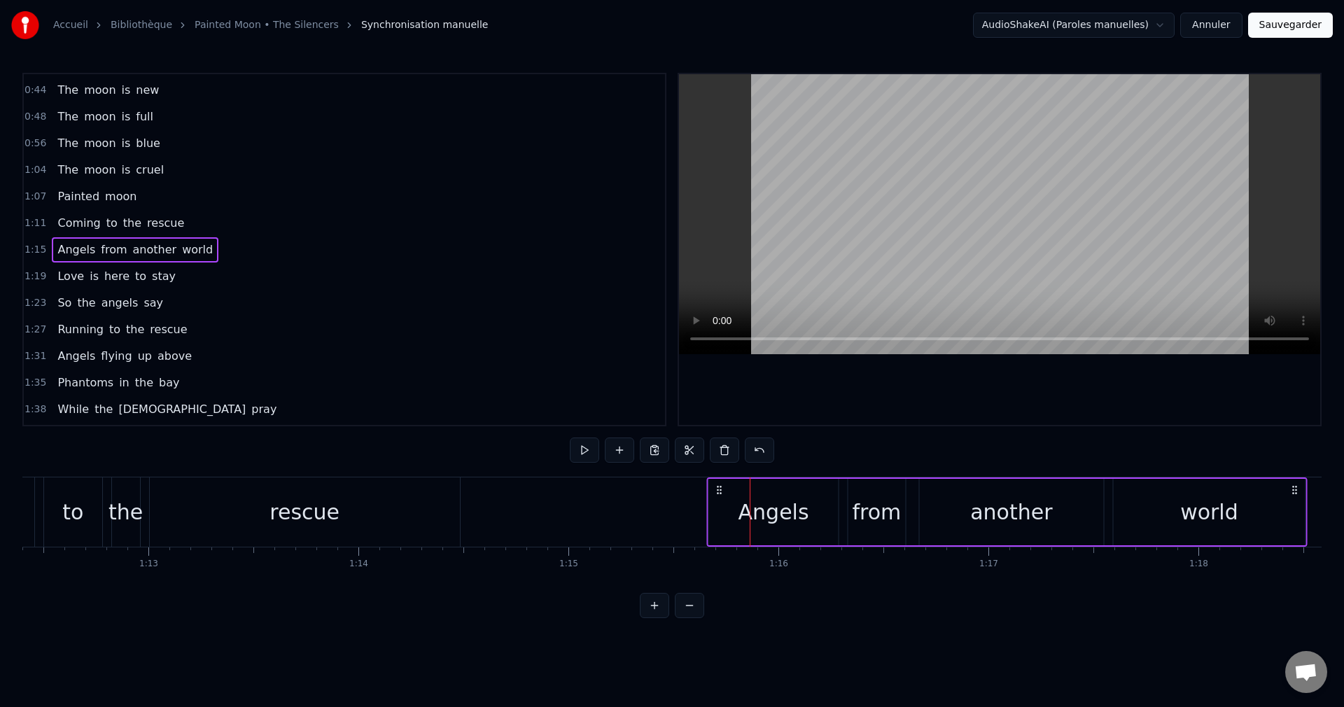
drag, startPoint x: 763, startPoint y: 487, endPoint x: 720, endPoint y: 493, distance: 43.1
click at [720, 493] on icon at bounding box center [719, 489] width 11 height 11
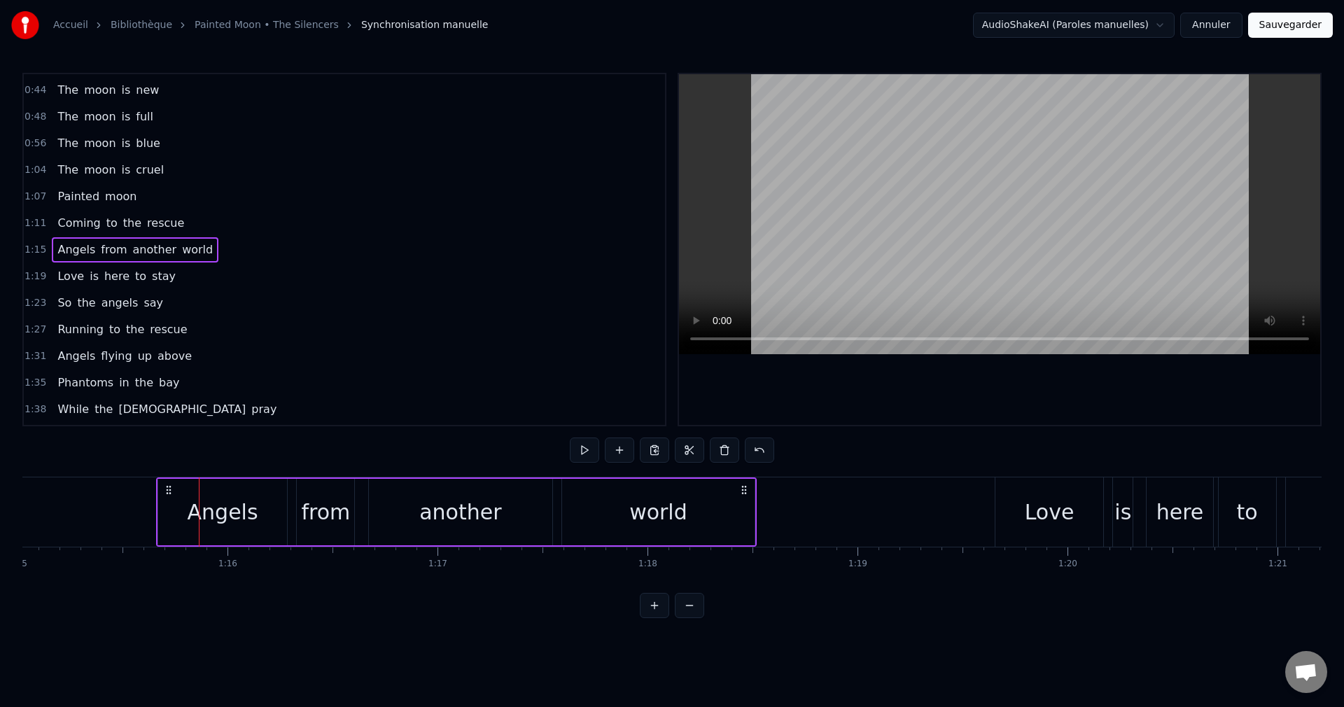
scroll to position [0, 15885]
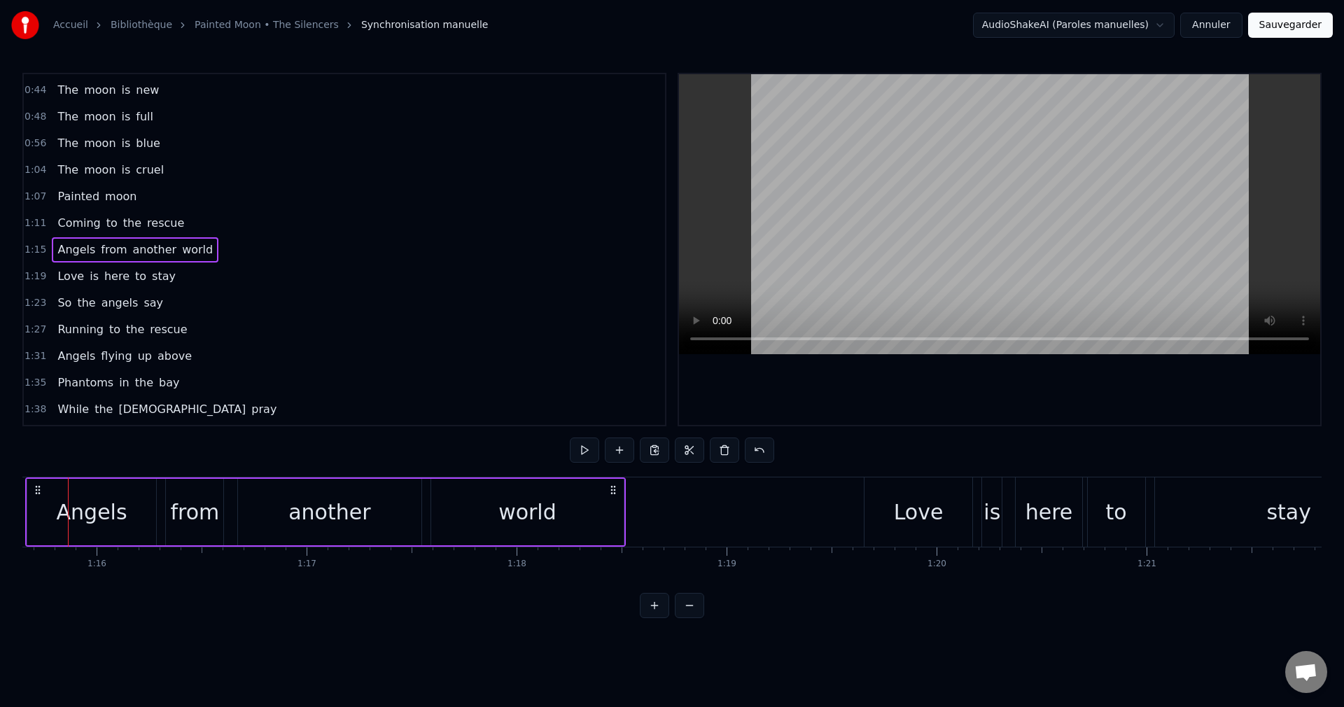
click at [916, 510] on div "Love" at bounding box center [919, 511] width 50 height 31
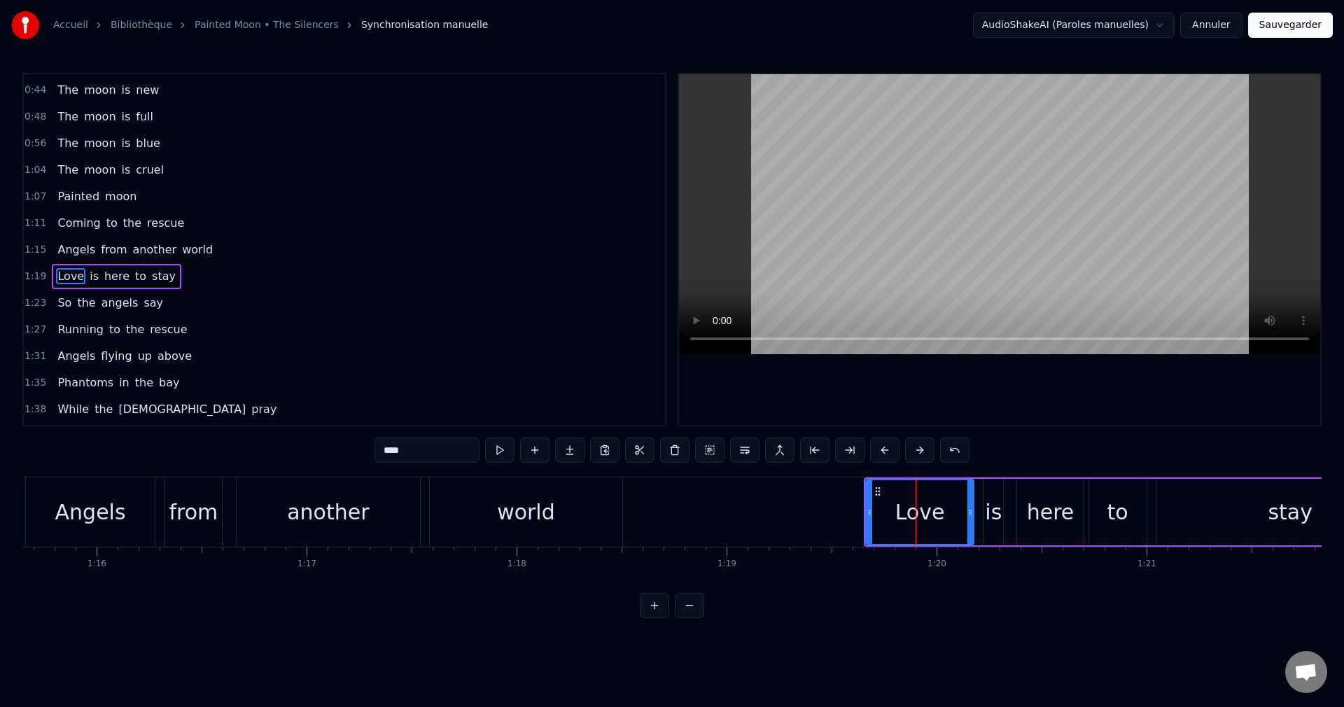
scroll to position [183, 0]
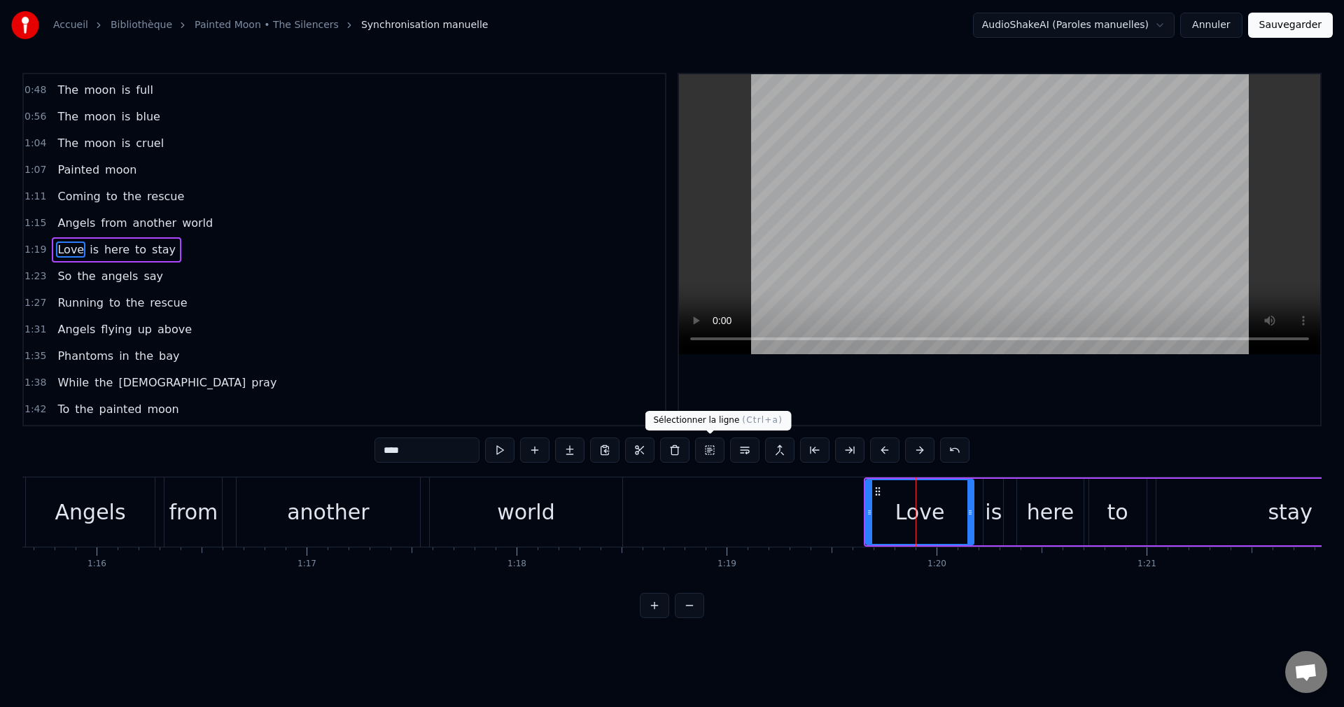
click at [715, 448] on button at bounding box center [709, 449] width 29 height 25
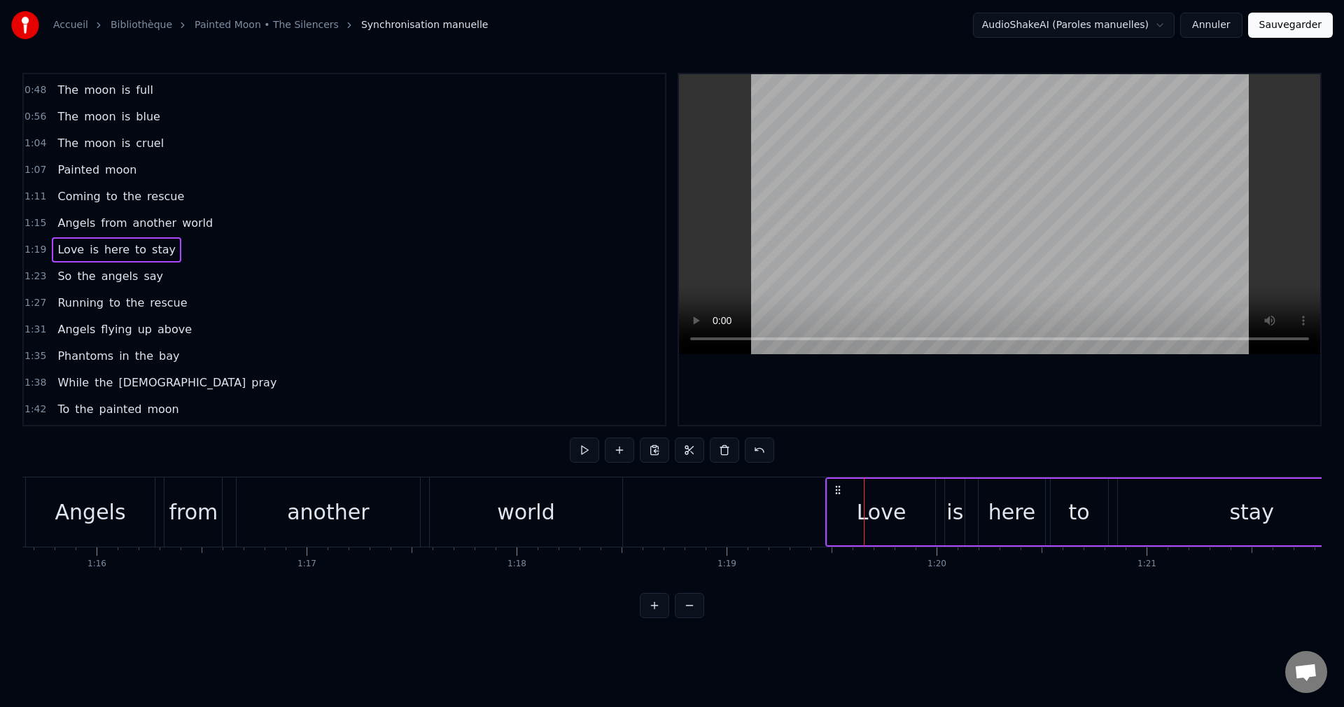
drag, startPoint x: 877, startPoint y: 489, endPoint x: 839, endPoint y: 501, distance: 40.5
click at [839, 501] on div "Love is here to stay" at bounding box center [1106, 511] width 563 height 69
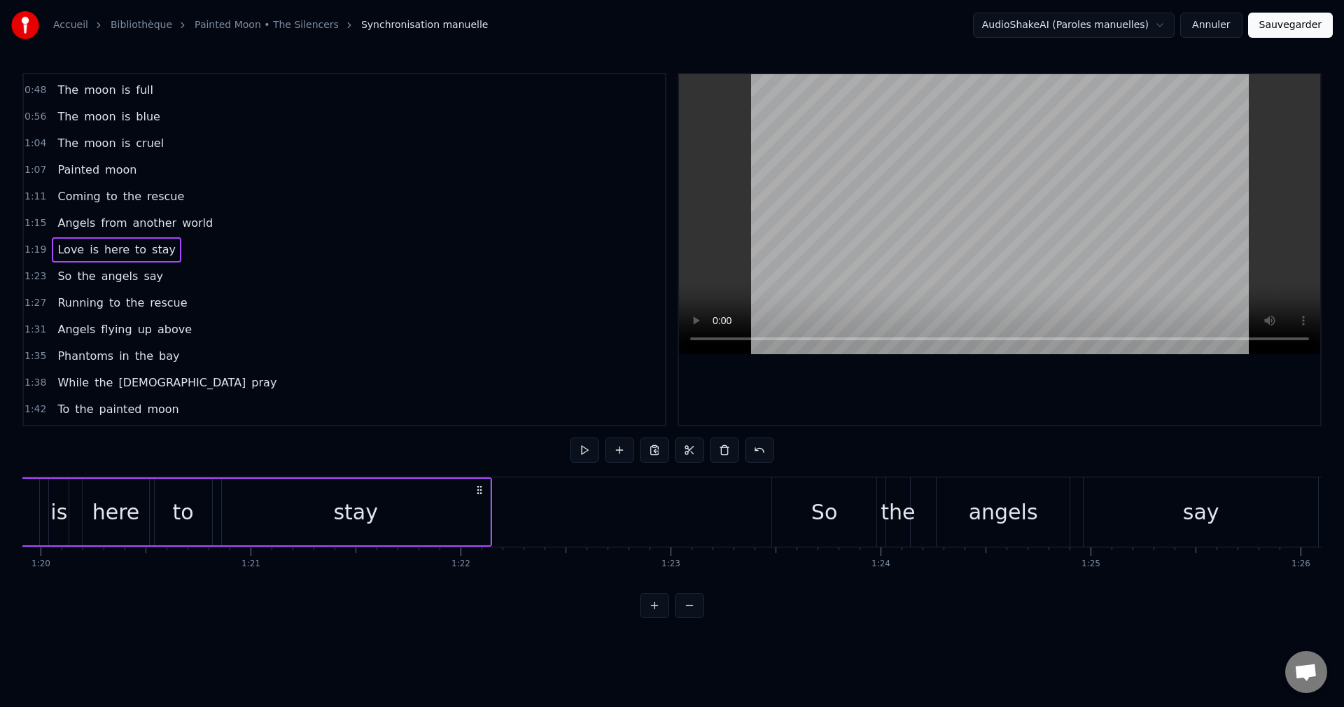
scroll to position [0, 16837]
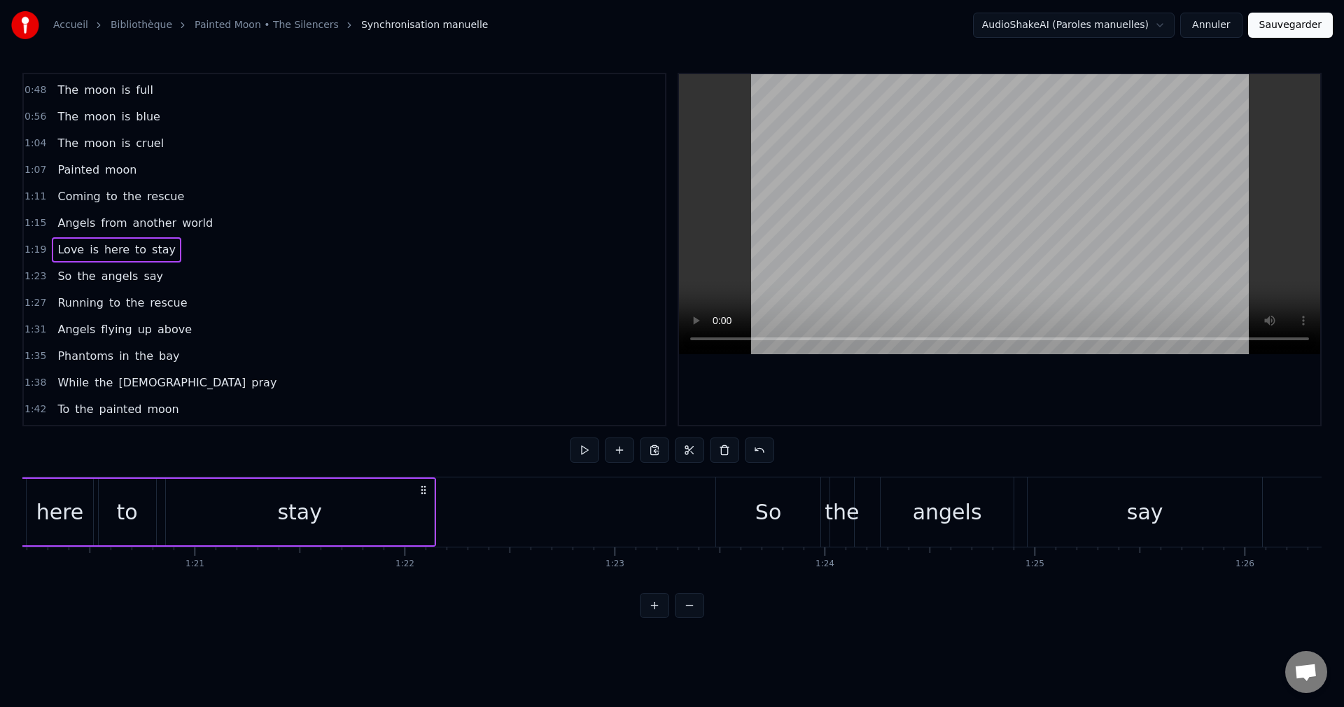
click at [761, 498] on div "So" at bounding box center [768, 511] width 26 height 31
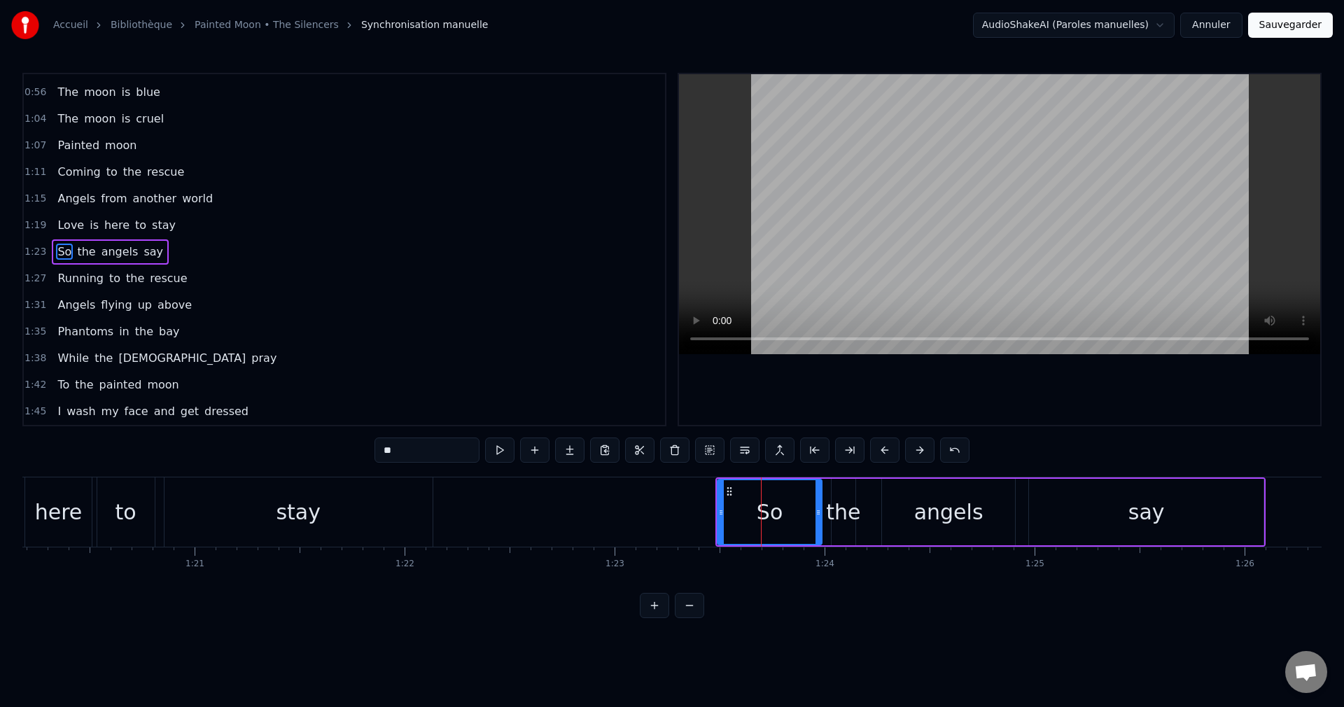
scroll to position [210, 0]
click at [710, 451] on button at bounding box center [709, 449] width 29 height 25
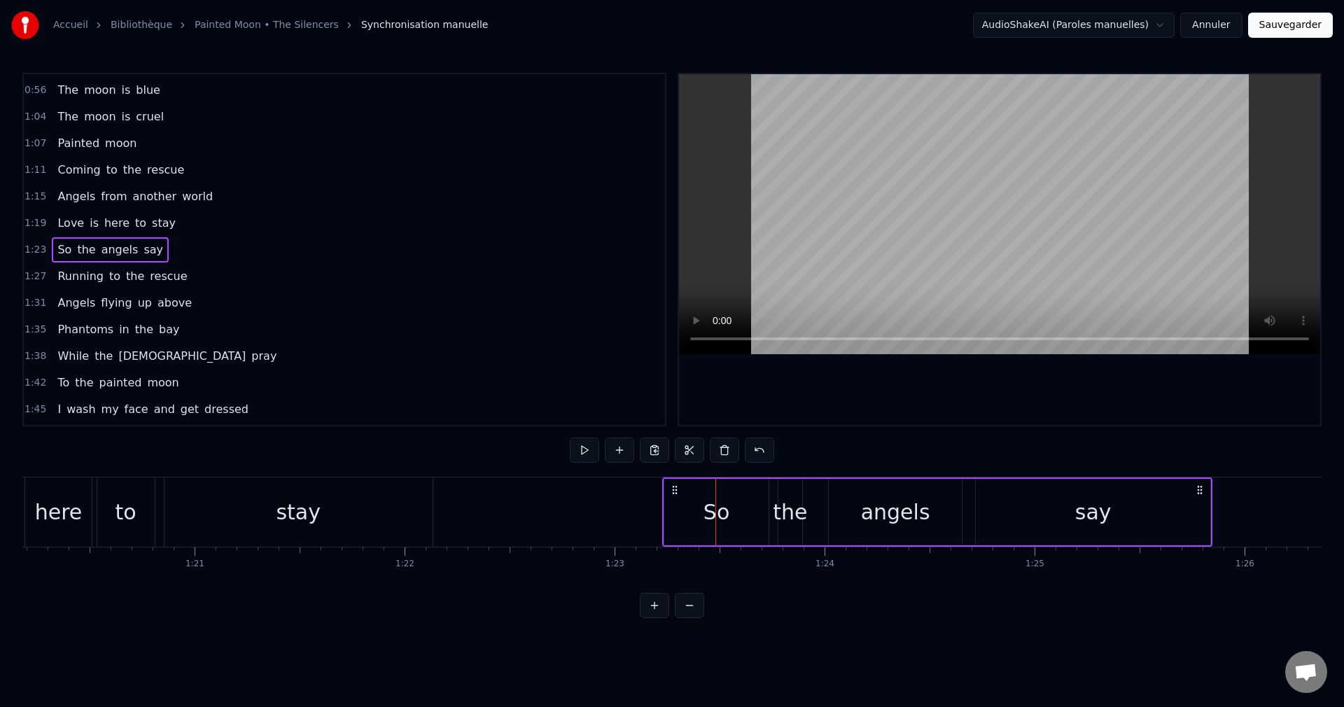
drag, startPoint x: 727, startPoint y: 488, endPoint x: 674, endPoint y: 498, distance: 54.1
click at [674, 498] on div "So the angels say" at bounding box center [937, 511] width 550 height 69
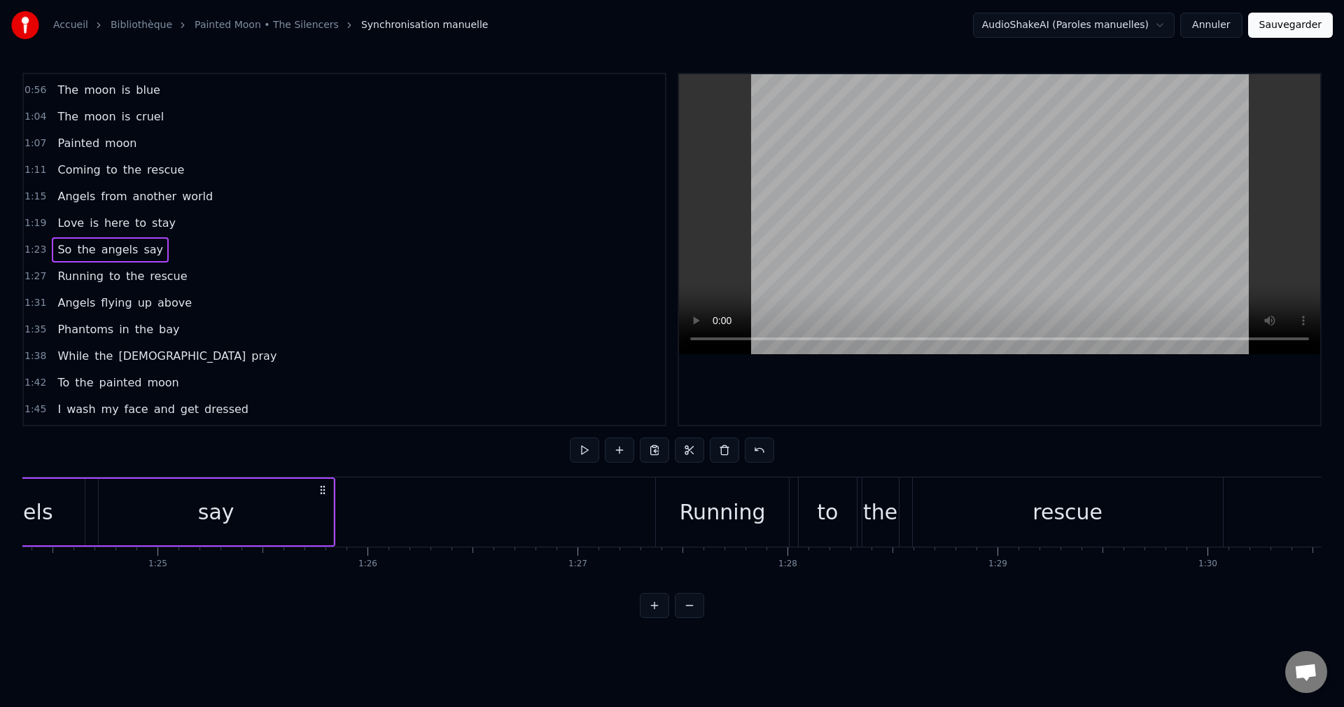
scroll to position [0, 17723]
click at [686, 510] on div "Running" at bounding box center [714, 511] width 86 height 31
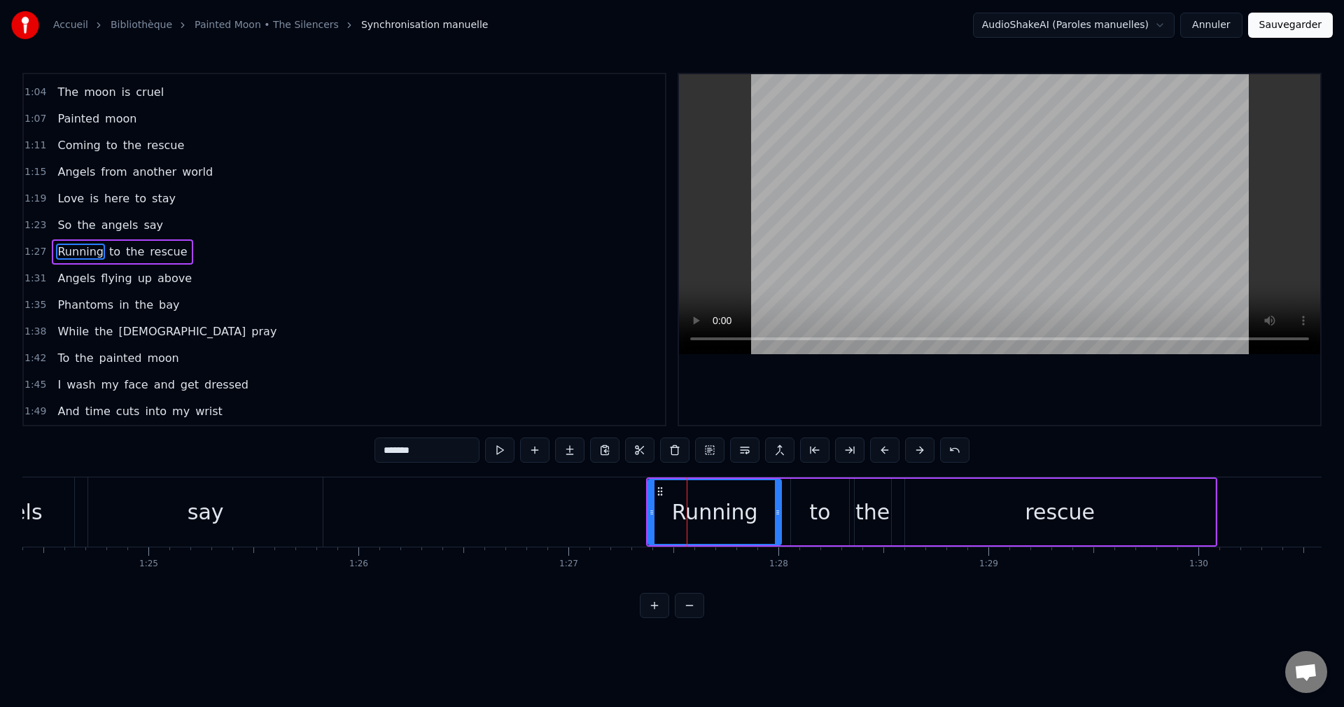
scroll to position [237, 0]
click at [708, 447] on button at bounding box center [709, 449] width 29 height 25
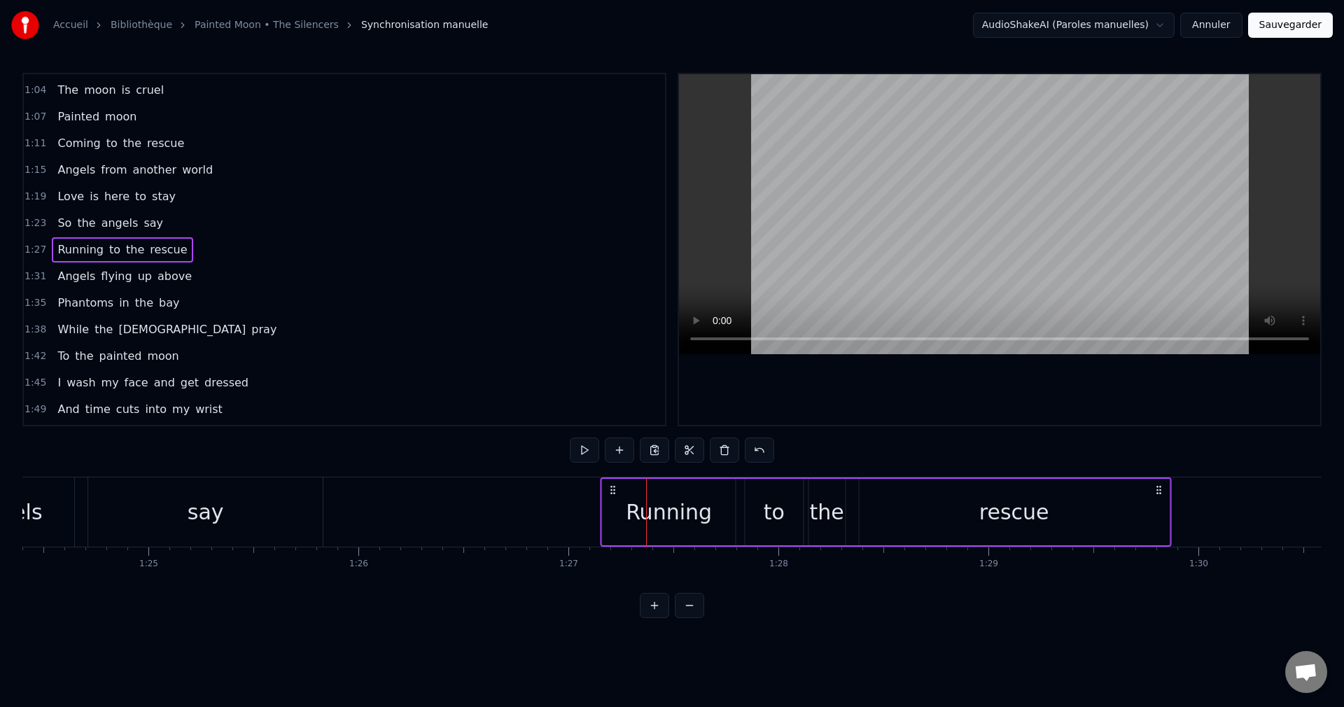
drag, startPoint x: 659, startPoint y: 490, endPoint x: 614, endPoint y: 496, distance: 45.9
click at [614, 496] on div "Running to the rescue" at bounding box center [885, 511] width 571 height 69
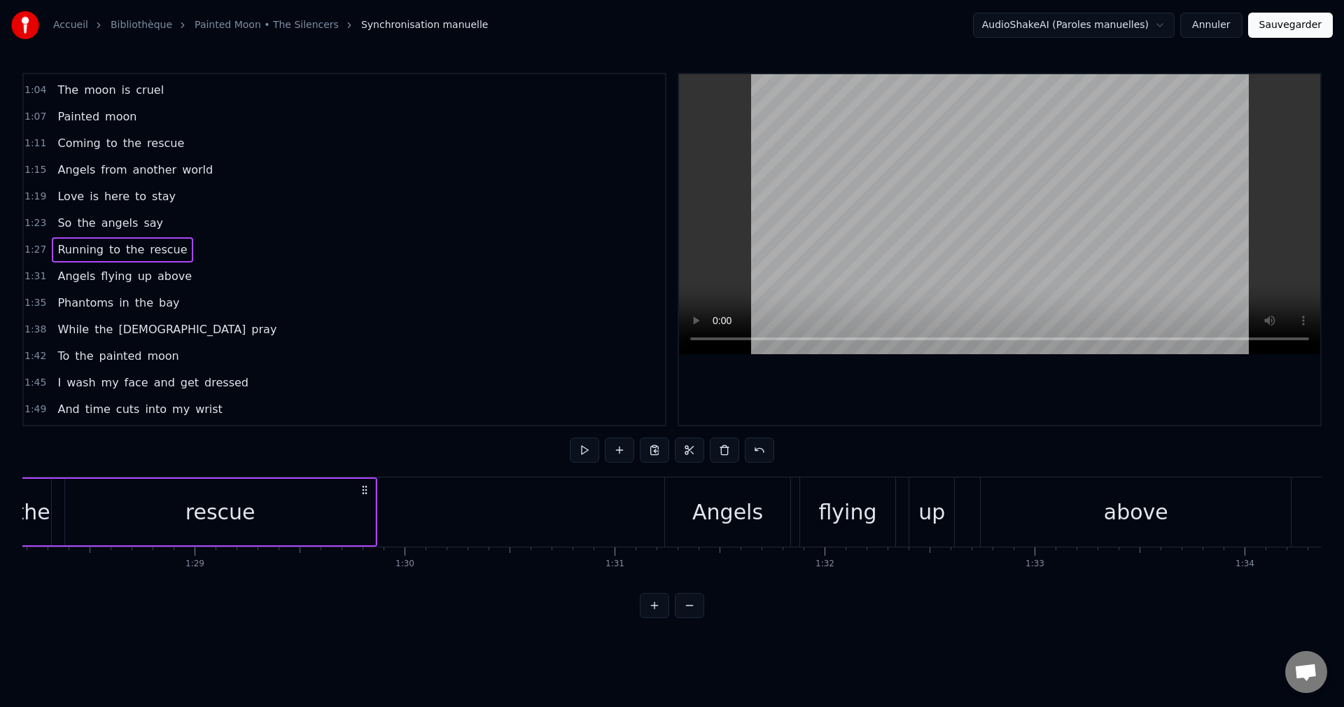
scroll to position [0, 18591]
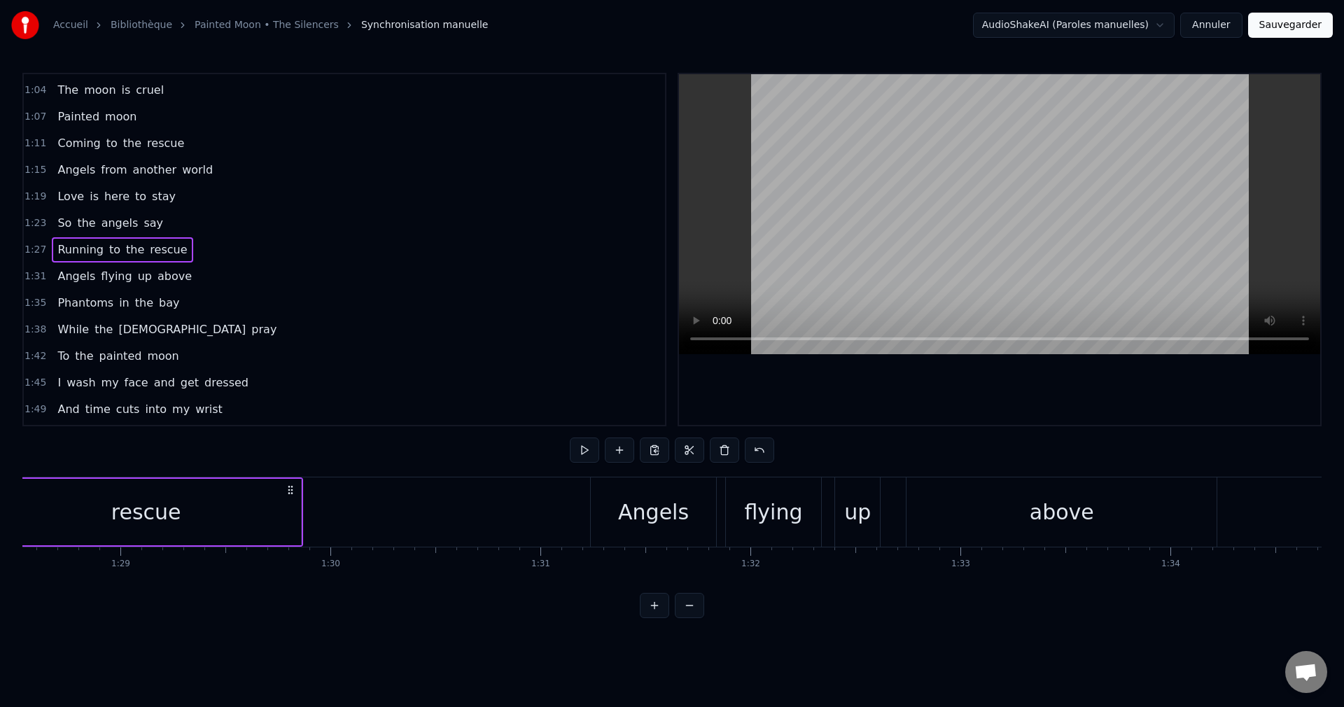
click at [656, 521] on div "Angels" at bounding box center [653, 511] width 71 height 31
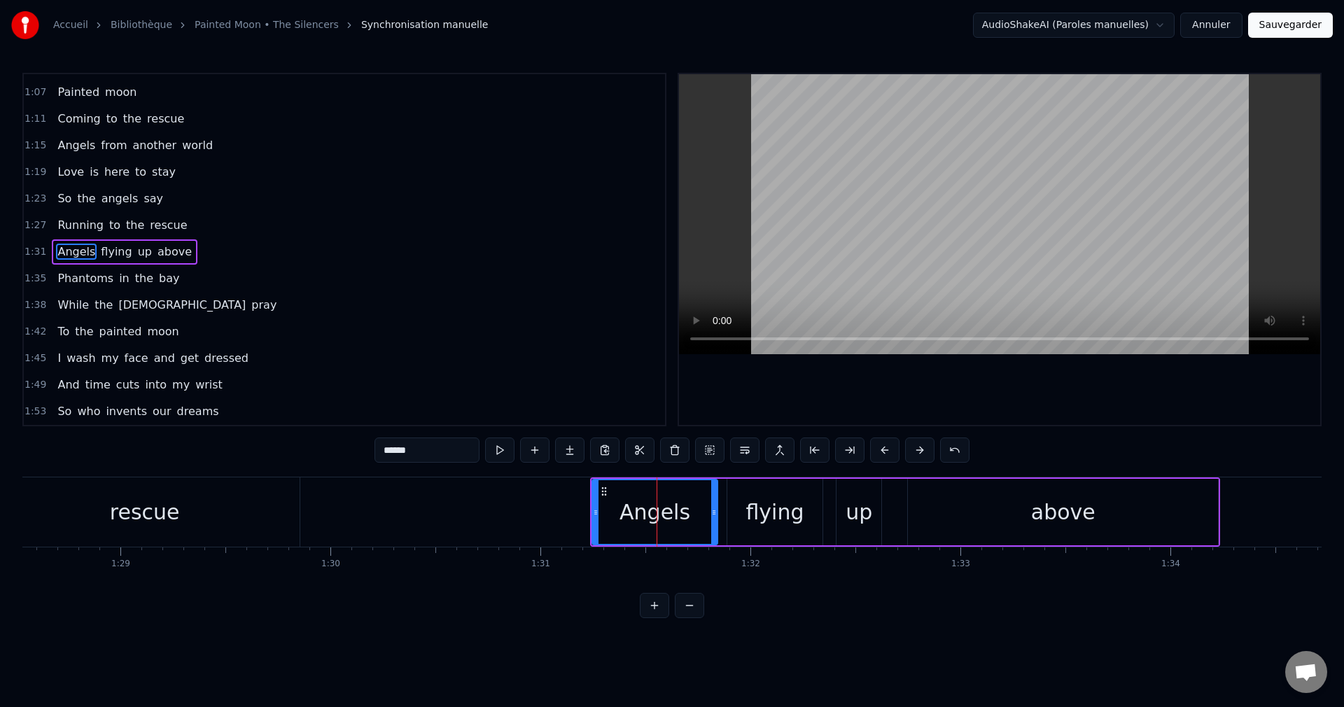
scroll to position [263, 0]
click at [710, 450] on button at bounding box center [709, 449] width 29 height 25
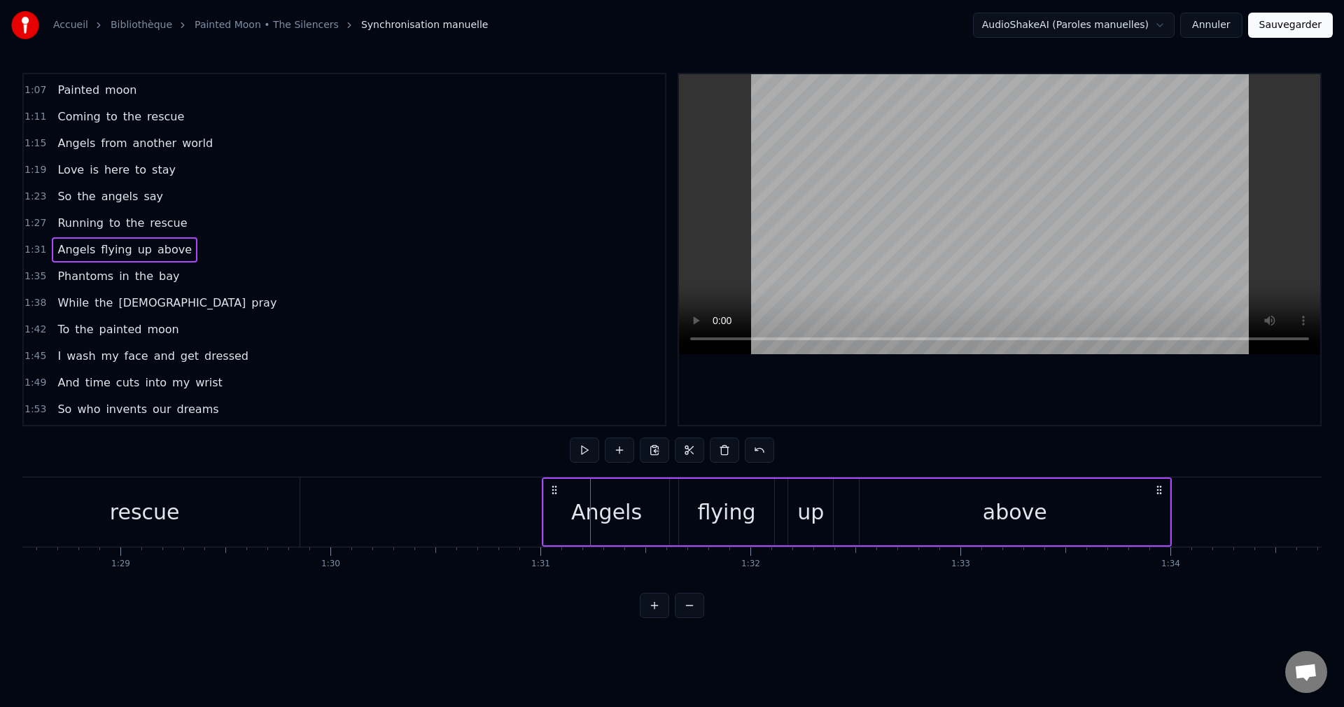
drag, startPoint x: 603, startPoint y: 488, endPoint x: 554, endPoint y: 492, distance: 48.5
click at [554, 493] on icon at bounding box center [554, 489] width 11 height 11
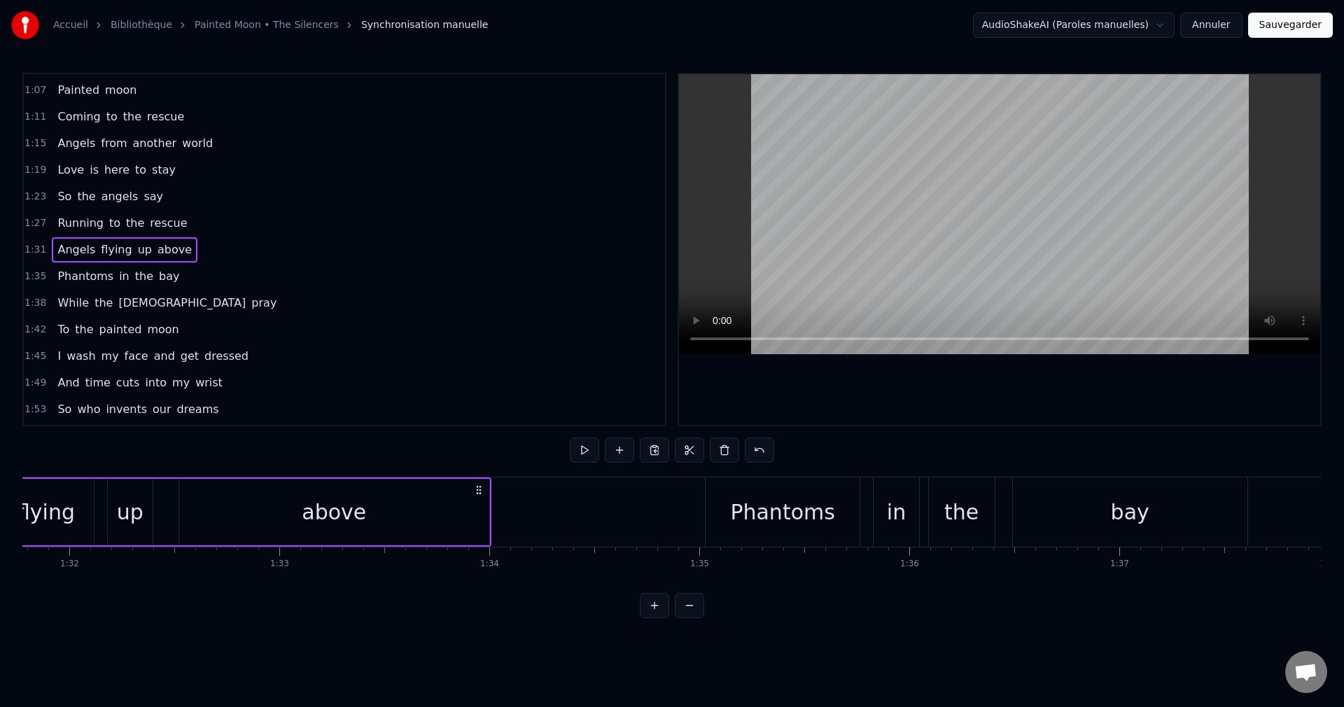
scroll to position [0, 19338]
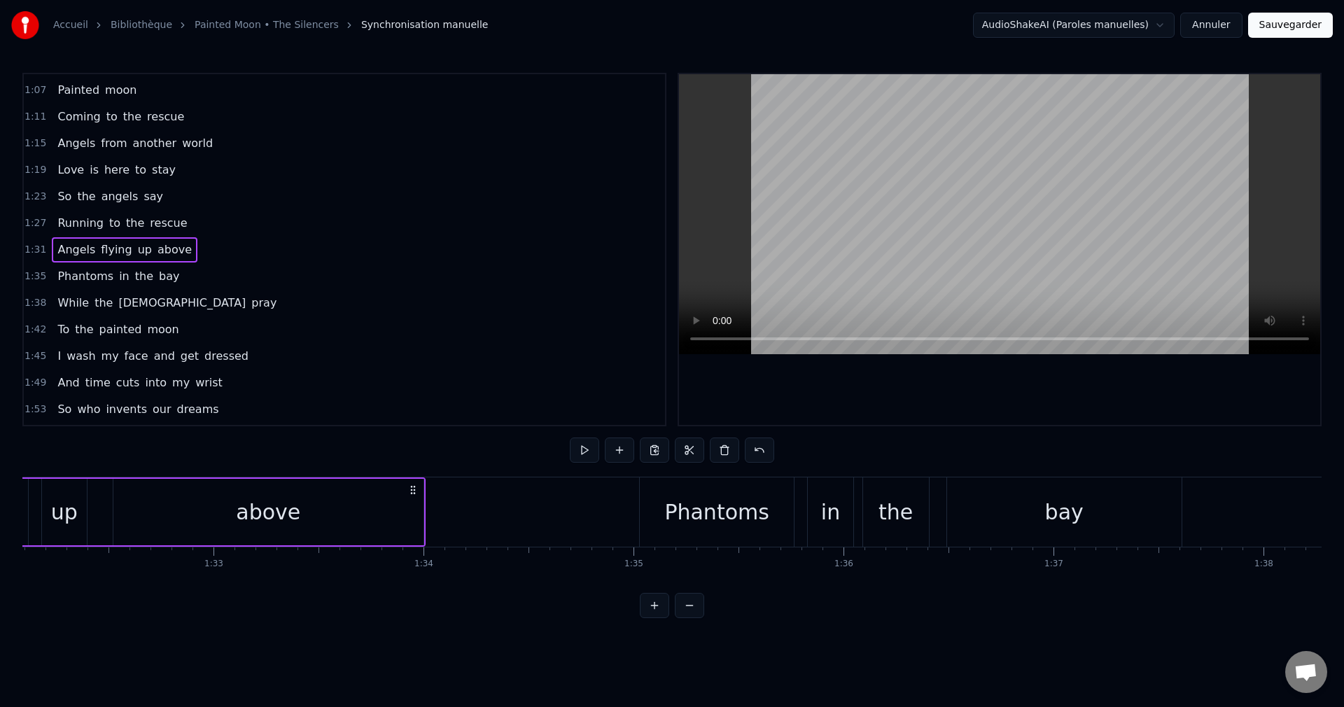
click at [734, 531] on div "Phantoms" at bounding box center [717, 511] width 154 height 69
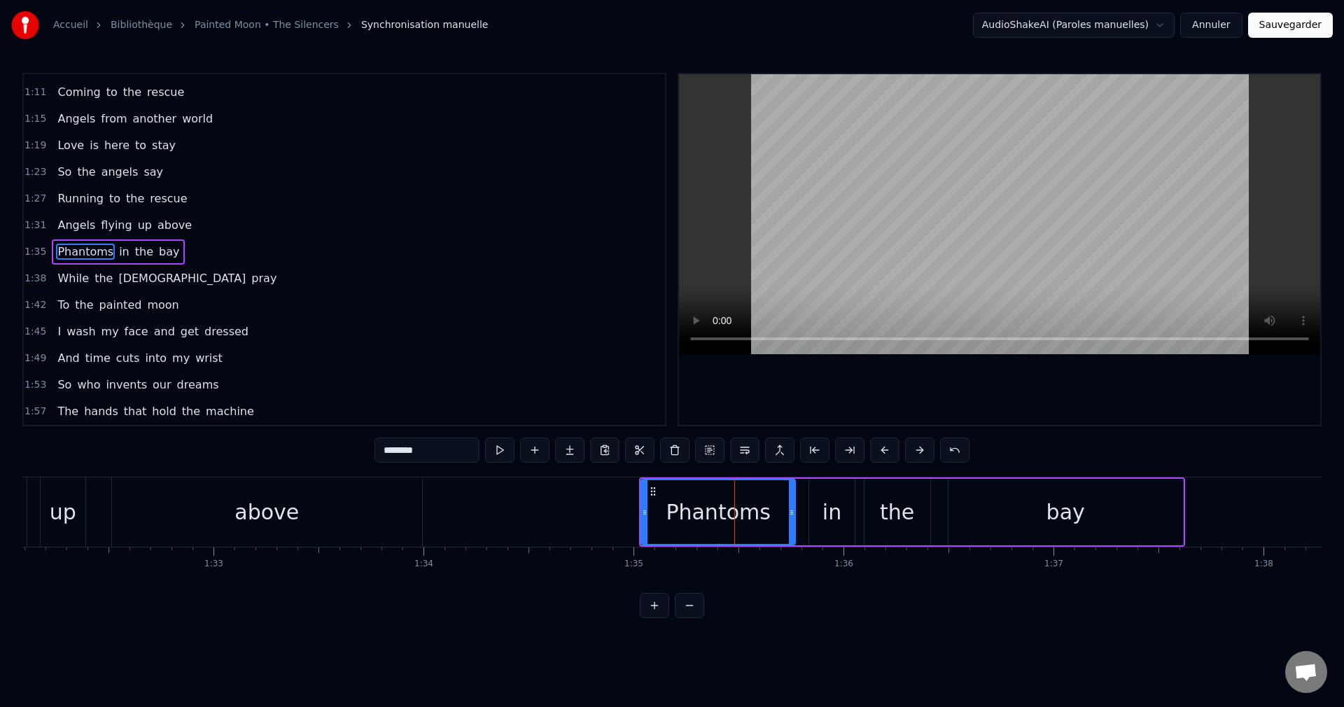
scroll to position [290, 0]
click at [713, 450] on button at bounding box center [709, 449] width 29 height 25
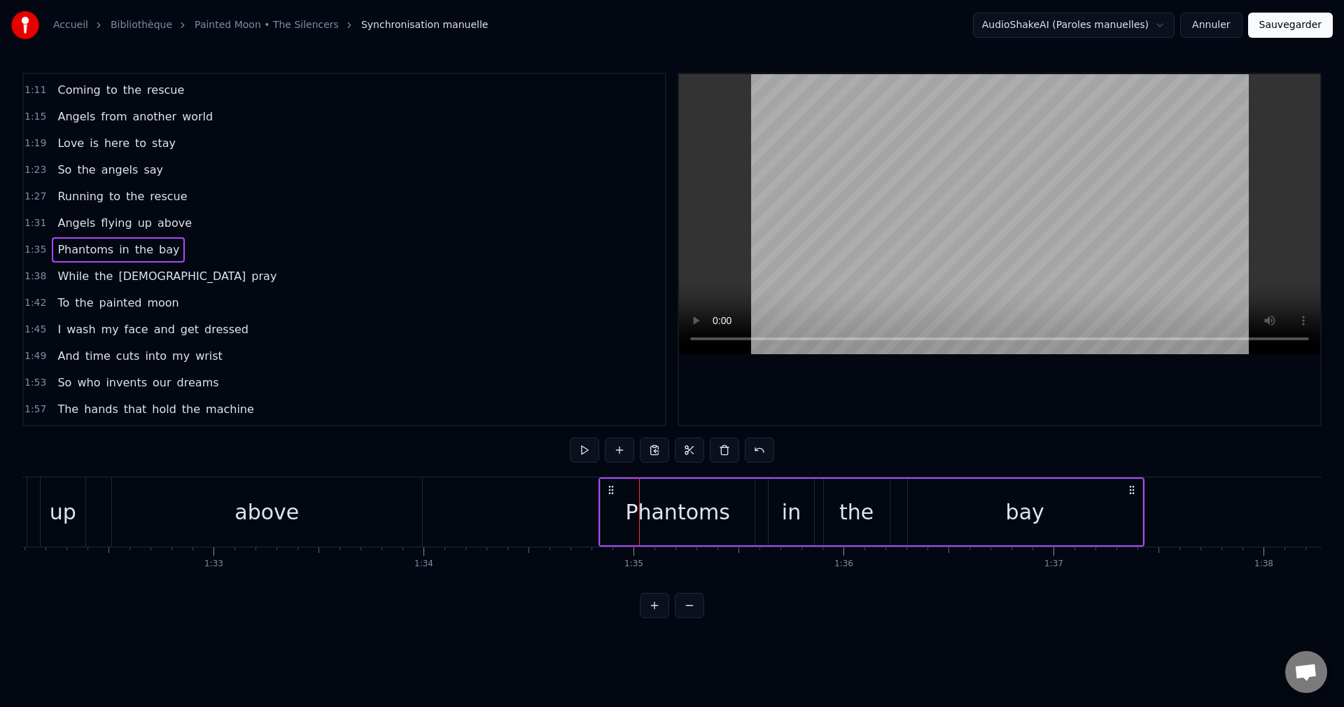
drag, startPoint x: 650, startPoint y: 489, endPoint x: 610, endPoint y: 498, distance: 41.6
click at [610, 498] on div "Phantoms in the bay" at bounding box center [871, 511] width 546 height 69
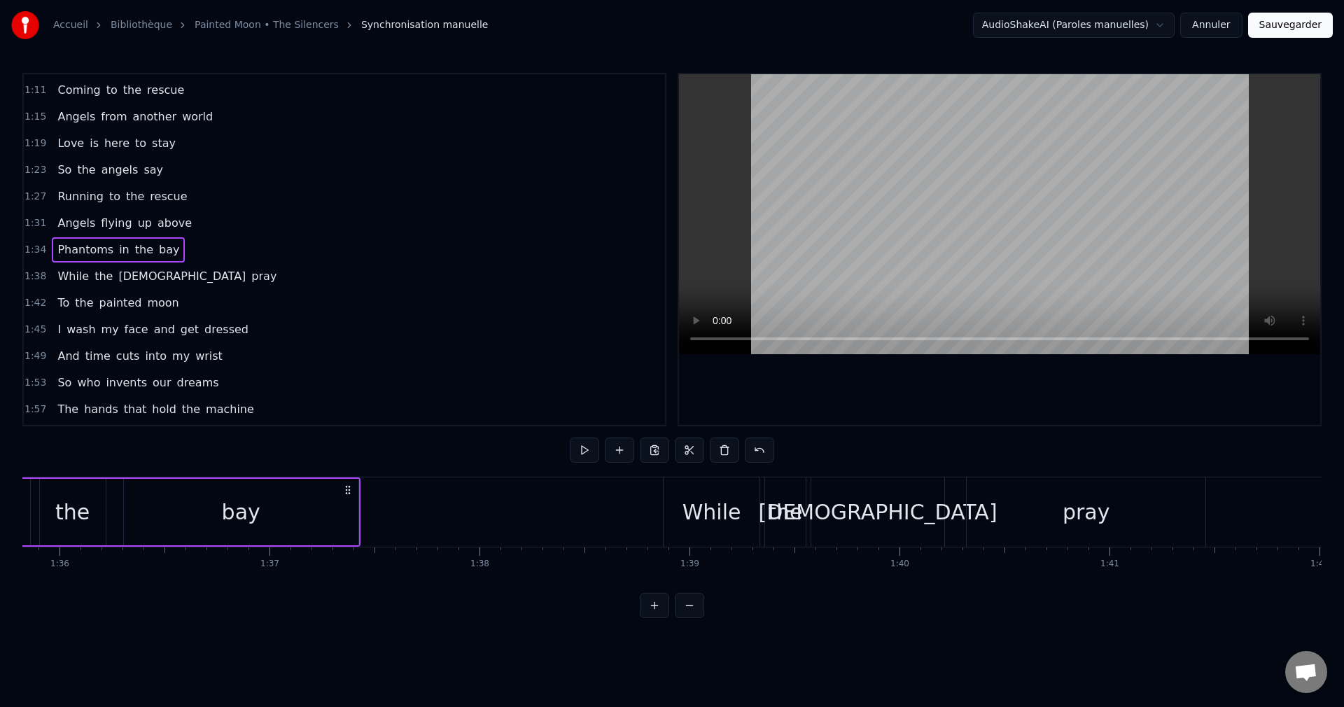
scroll to position [0, 20178]
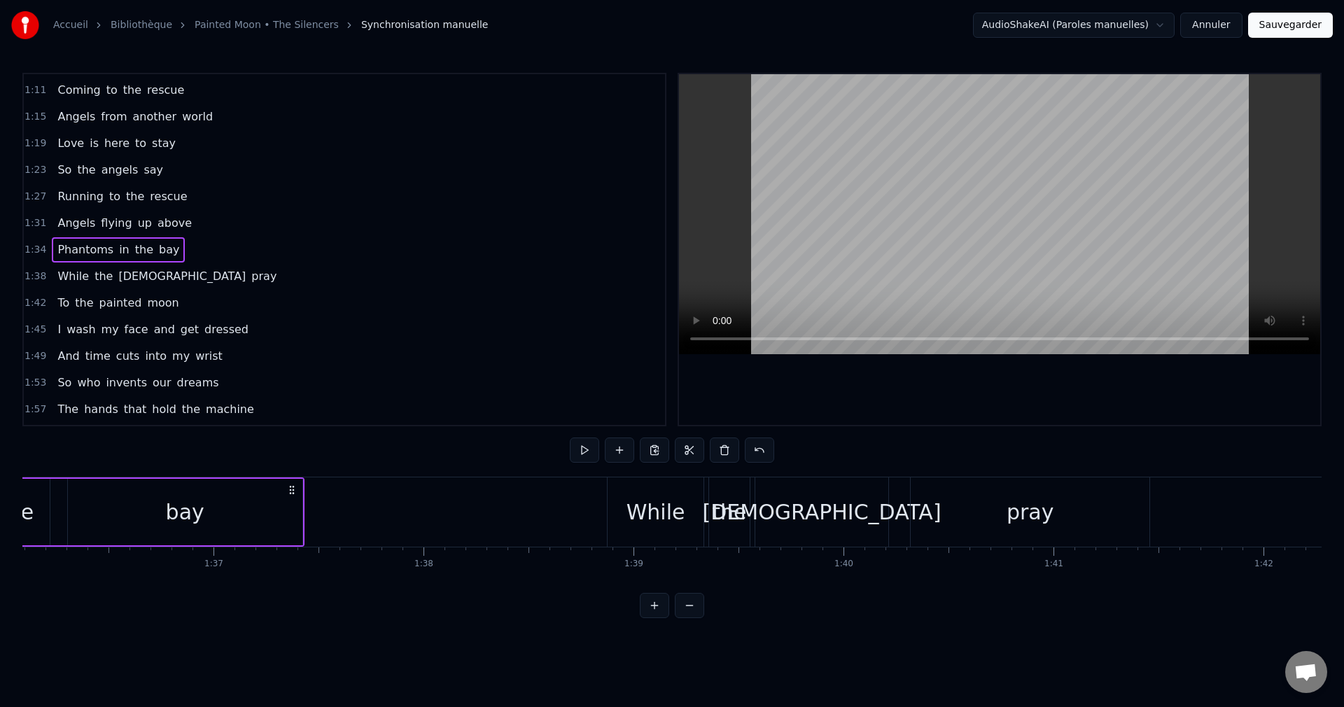
click at [661, 512] on div "While" at bounding box center [655, 511] width 59 height 31
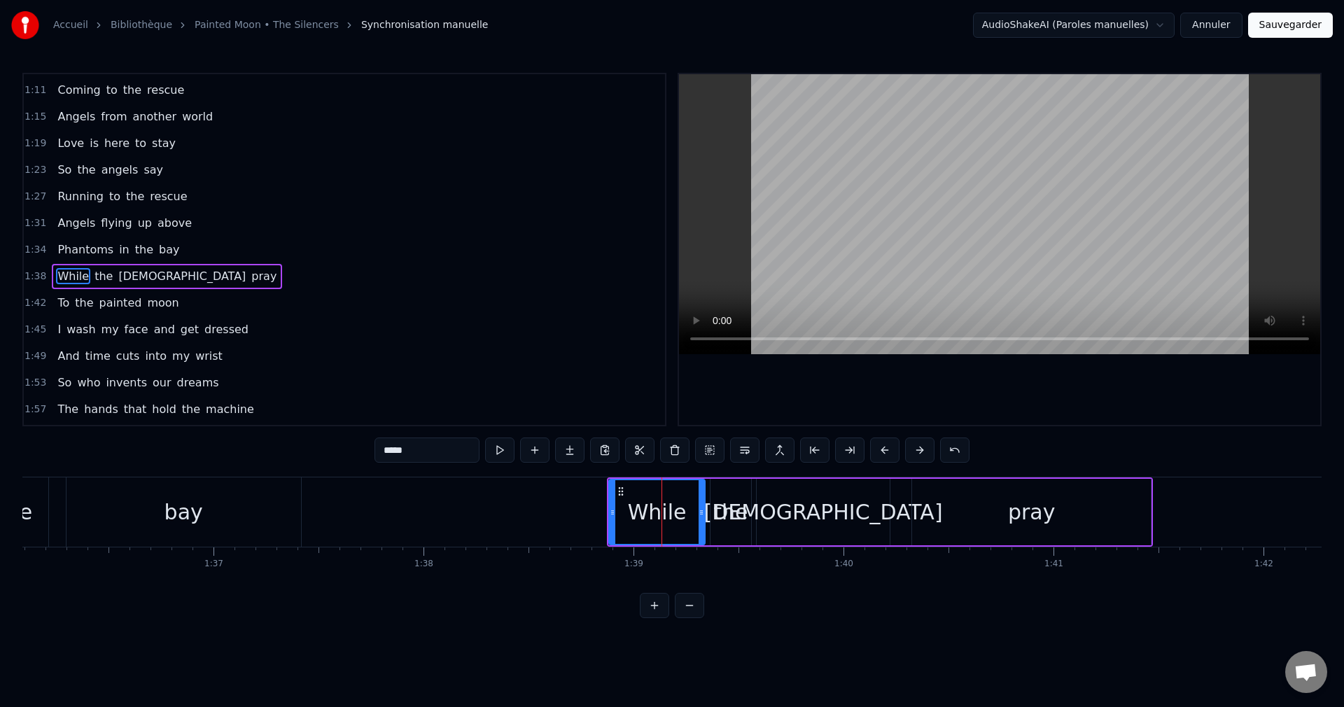
scroll to position [316, 0]
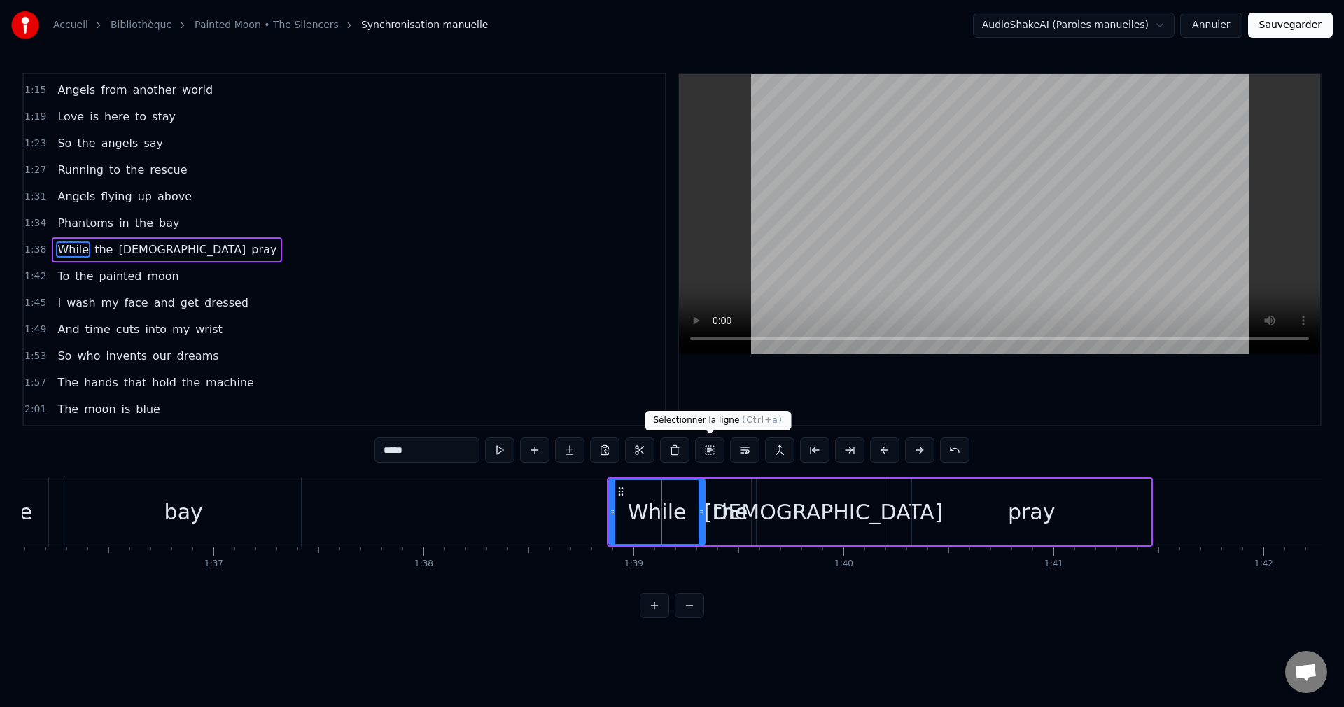
click at [710, 449] on button at bounding box center [709, 449] width 29 height 25
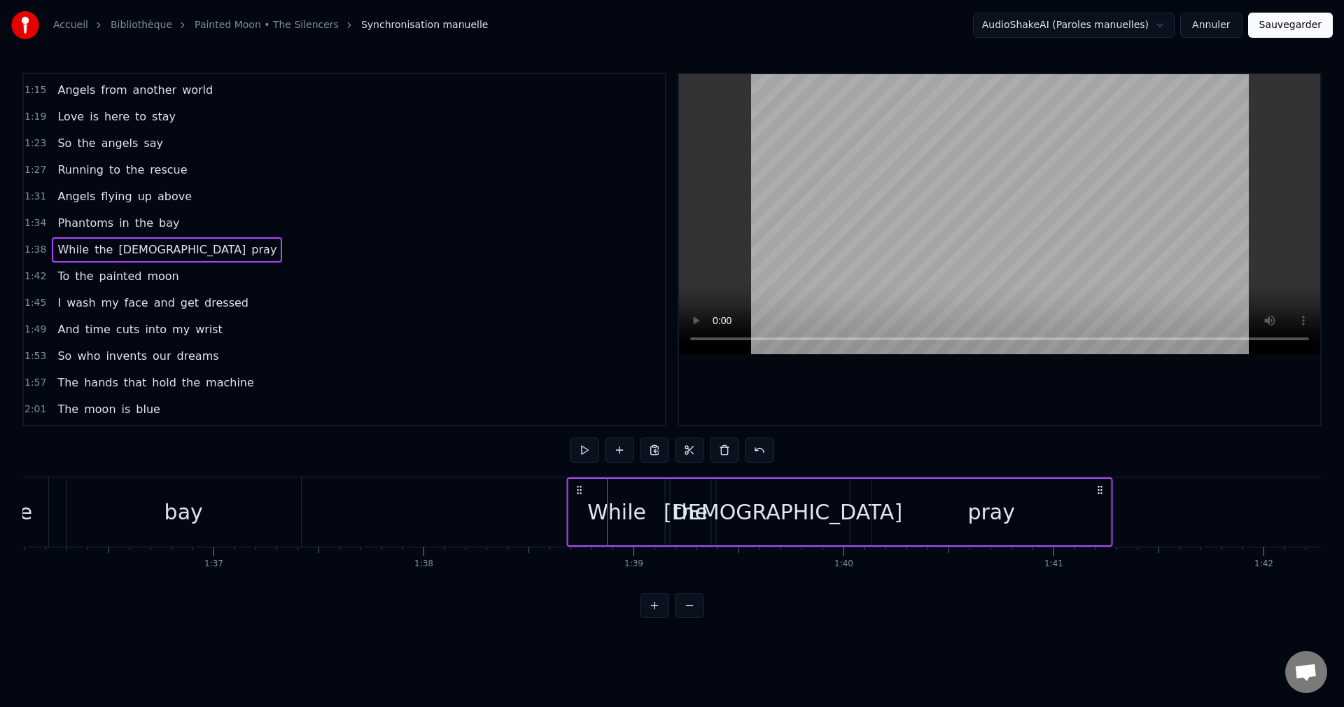
drag, startPoint x: 618, startPoint y: 488, endPoint x: 577, endPoint y: 501, distance: 42.7
click at [577, 501] on div "While the natives pray" at bounding box center [840, 511] width 546 height 69
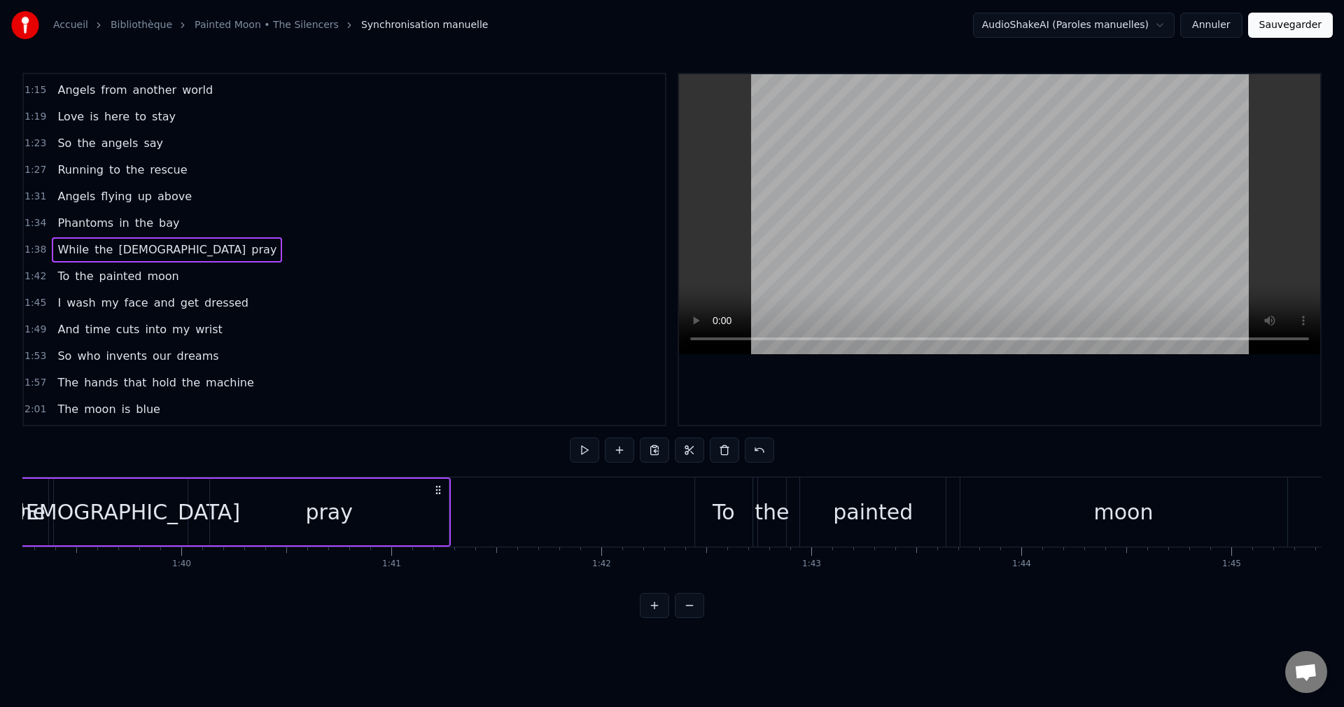
scroll to position [0, 20906]
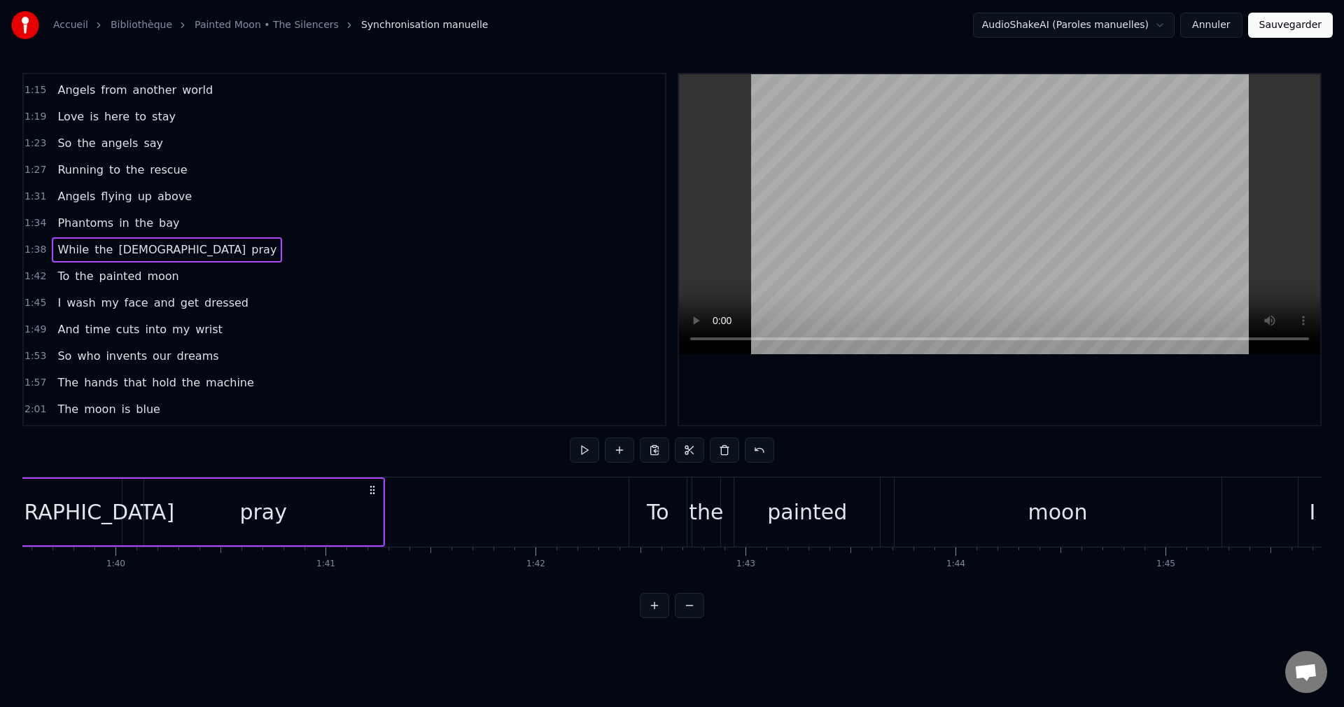
click at [652, 509] on div "To" at bounding box center [658, 511] width 22 height 31
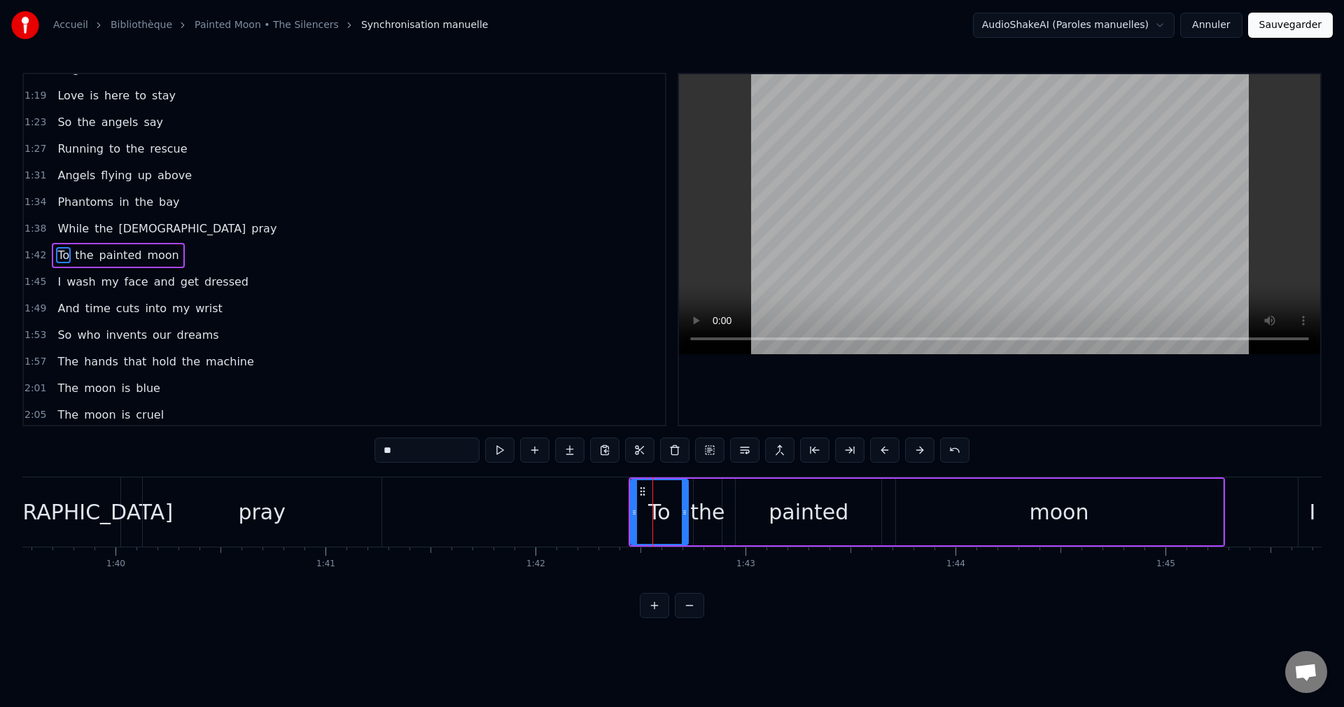
scroll to position [343, 0]
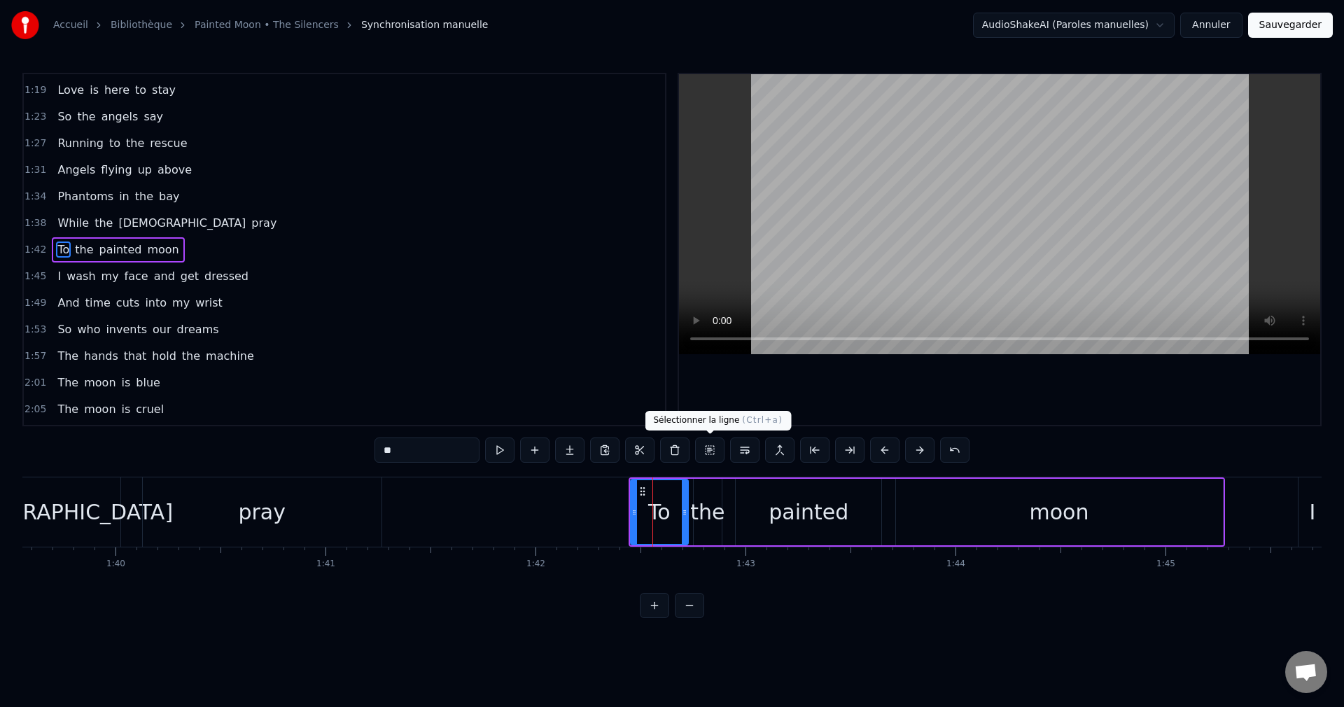
click at [708, 451] on button at bounding box center [709, 449] width 29 height 25
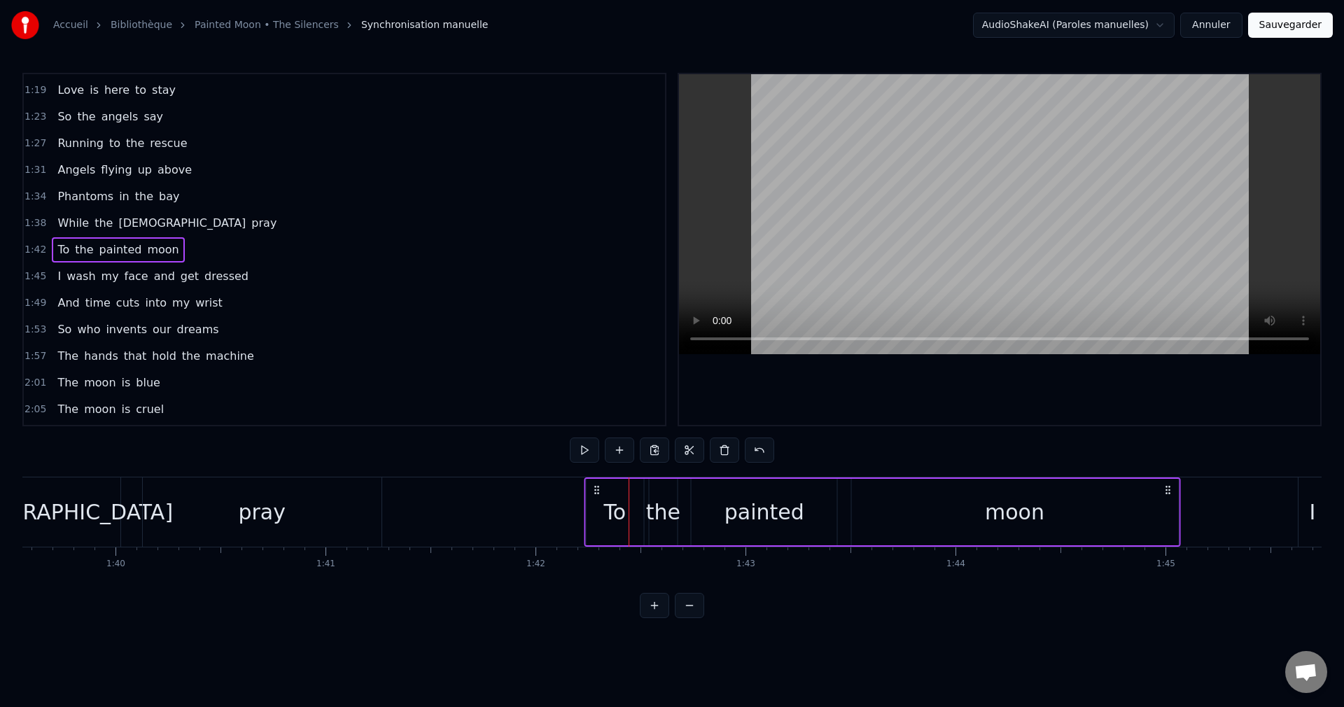
drag, startPoint x: 640, startPoint y: 489, endPoint x: 595, endPoint y: 498, distance: 45.9
click at [595, 498] on div "To the painted moon" at bounding box center [882, 511] width 596 height 69
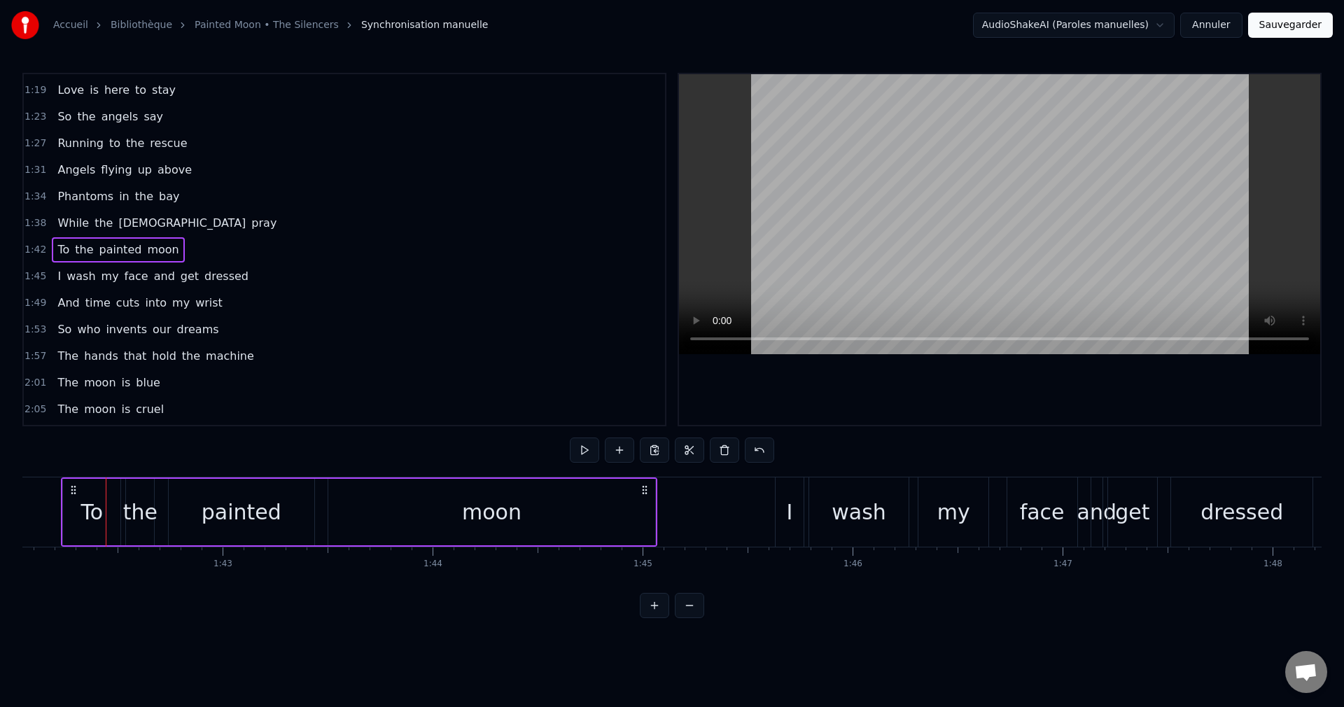
scroll to position [0, 21456]
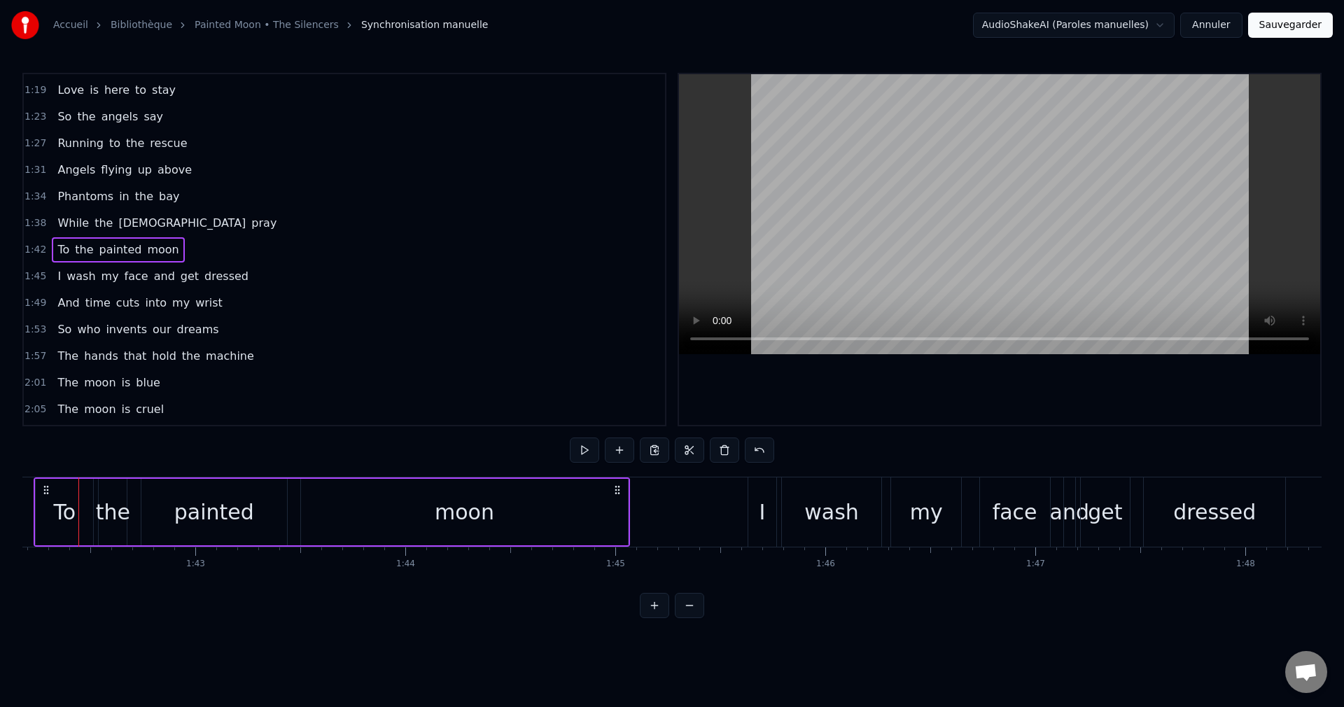
click at [759, 510] on div "I" at bounding box center [762, 511] width 6 height 31
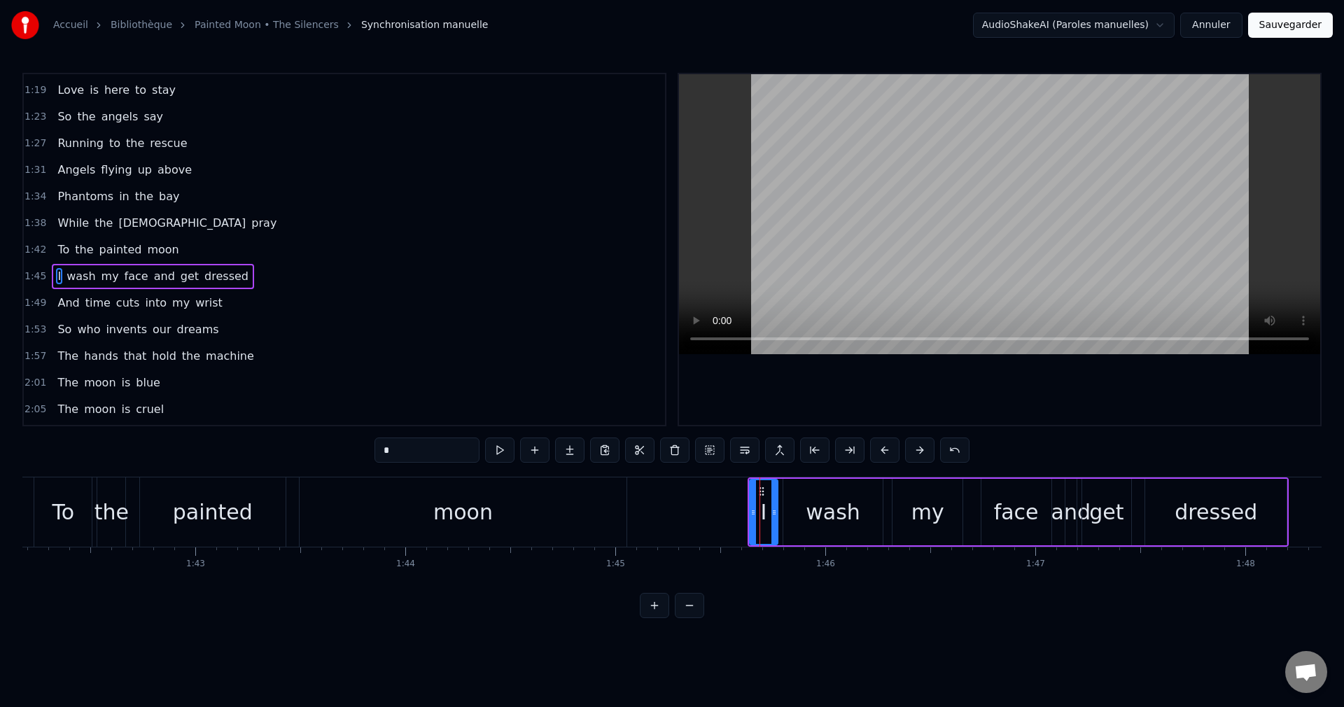
scroll to position [370, 0]
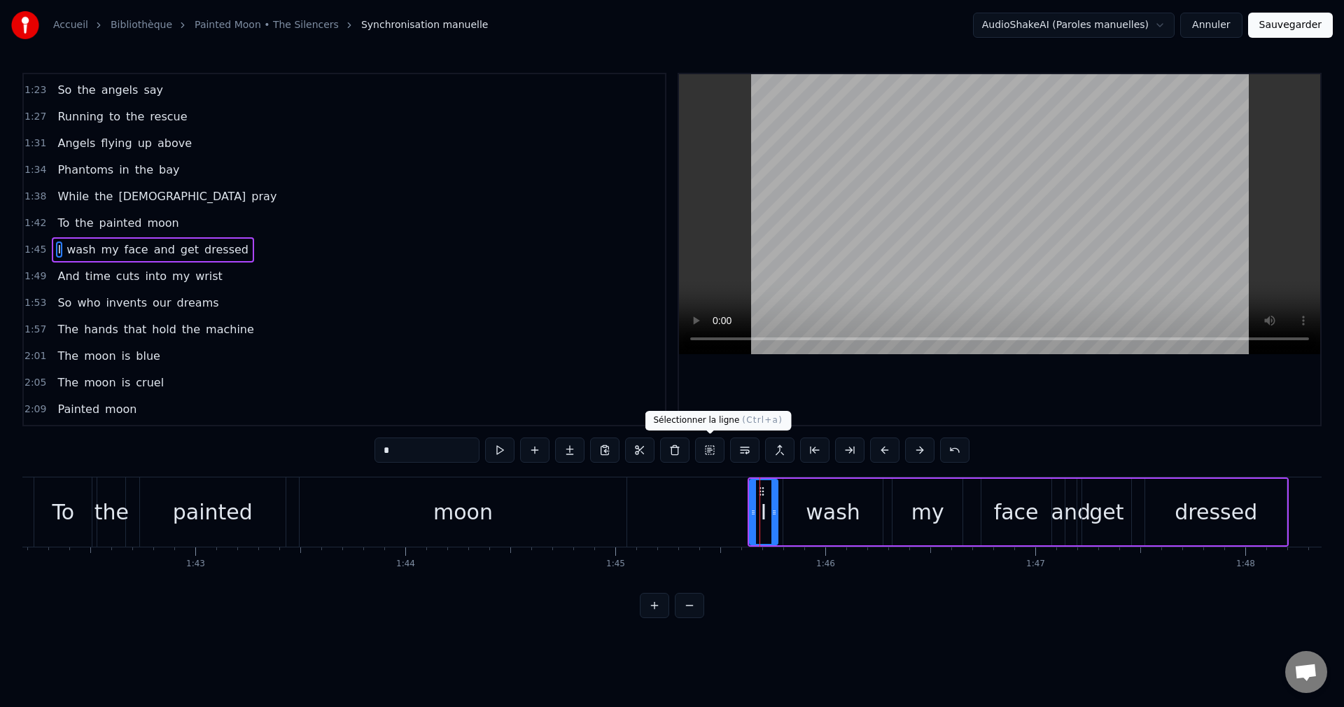
click at [708, 448] on button at bounding box center [709, 449] width 29 height 25
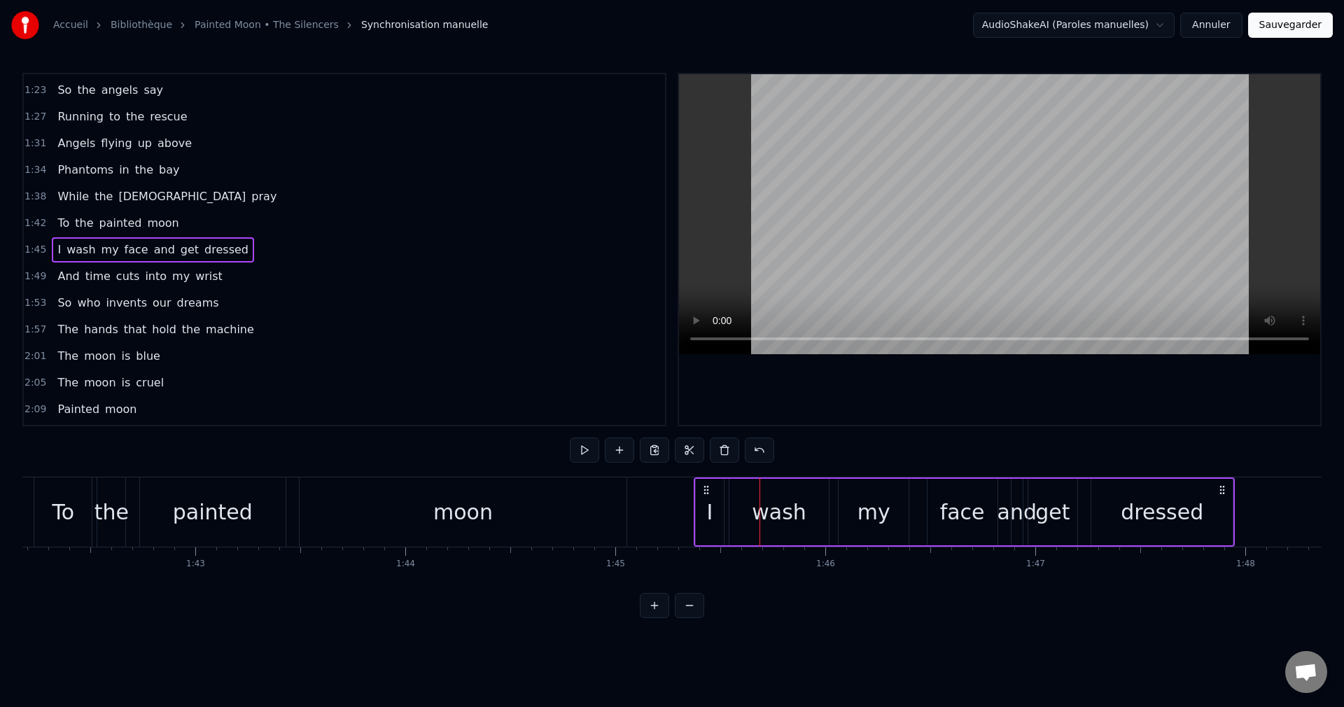
drag, startPoint x: 761, startPoint y: 485, endPoint x: 696, endPoint y: 503, distance: 67.6
click at [706, 500] on div "I wash my face and get dressed" at bounding box center [965, 511] width 542 height 69
click at [453, 520] on div "moon" at bounding box center [462, 511] width 59 height 31
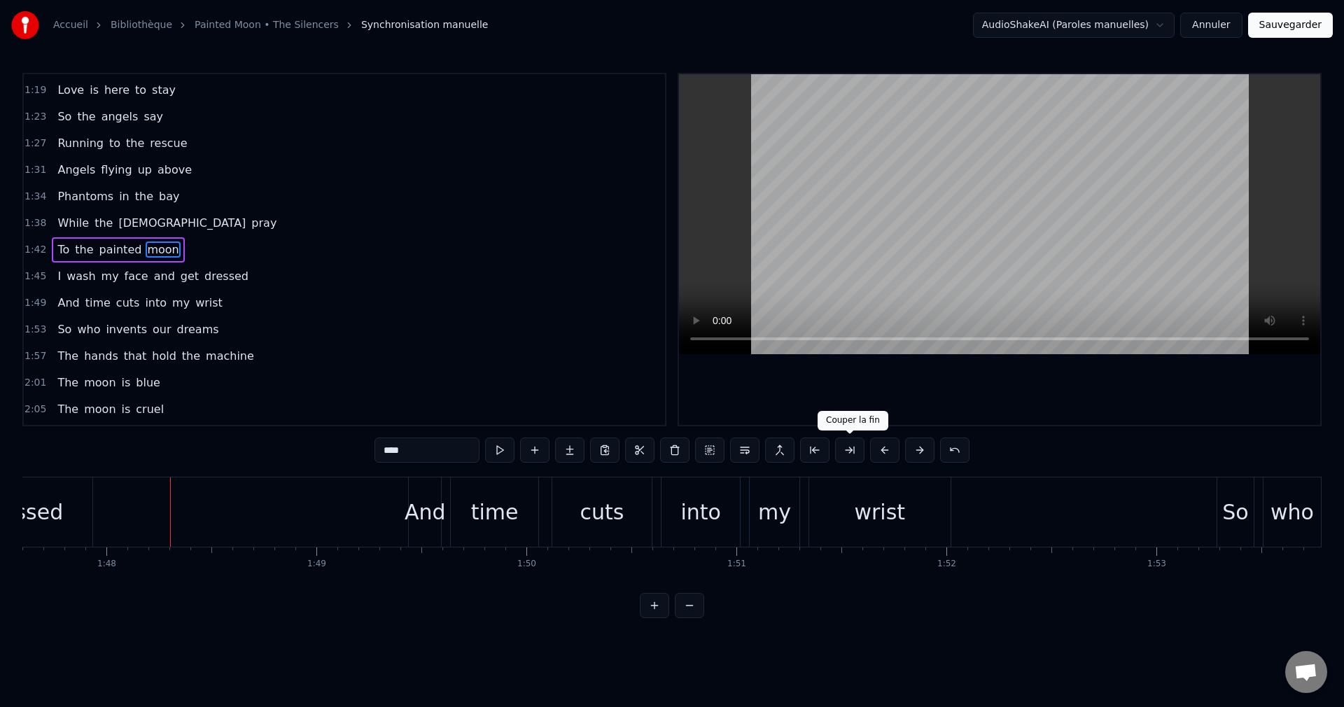
scroll to position [0, 22643]
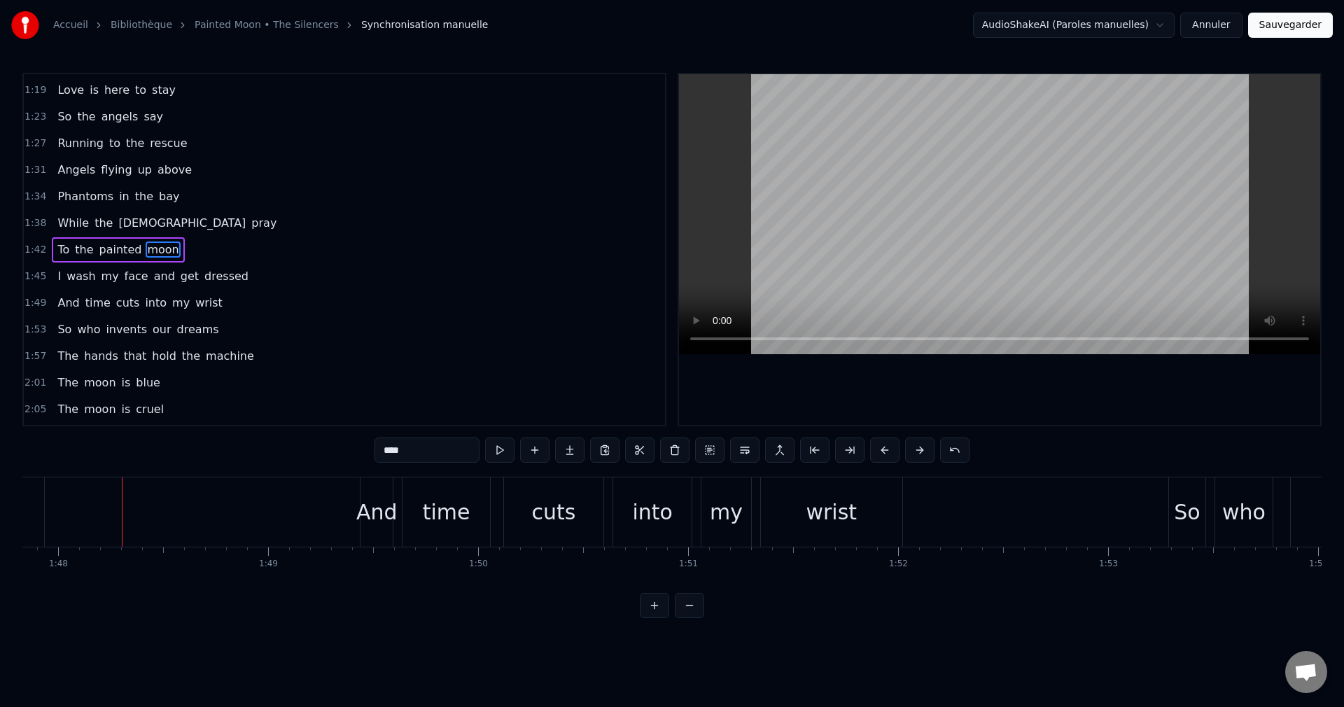
click at [372, 522] on div "And" at bounding box center [376, 511] width 41 height 31
type input "***"
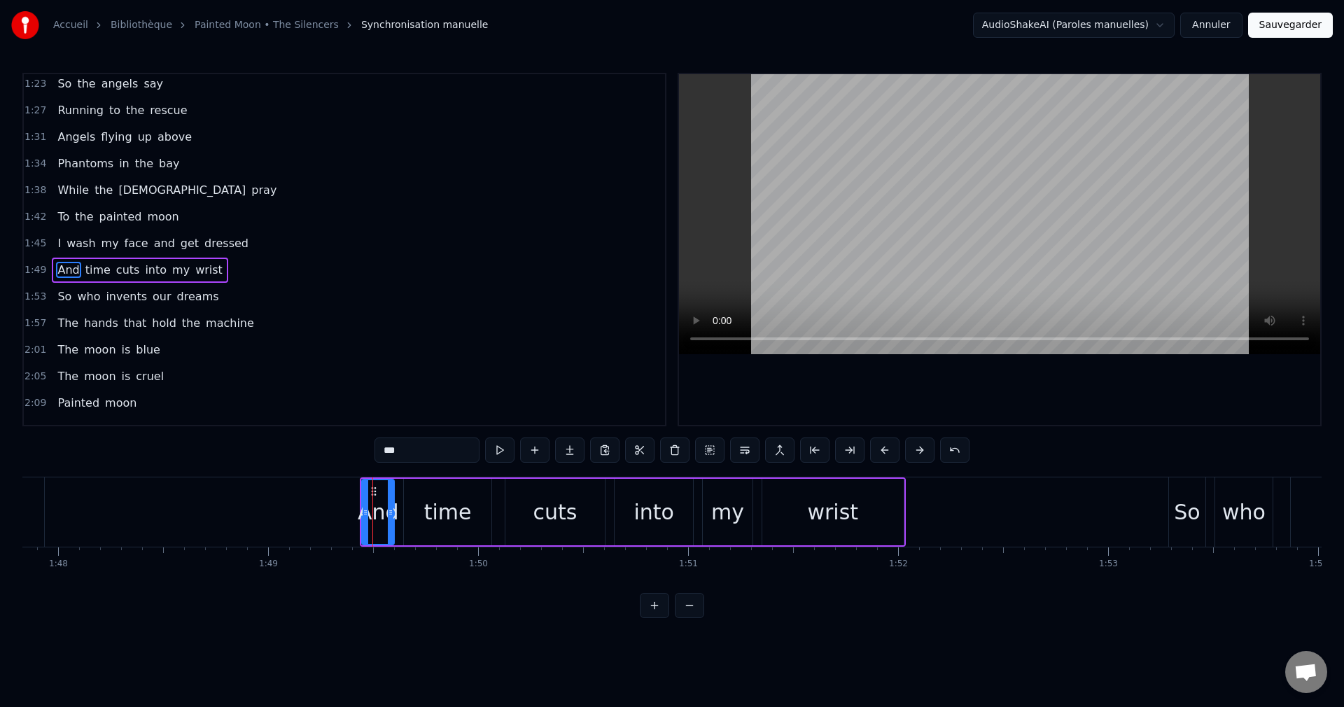
scroll to position [396, 0]
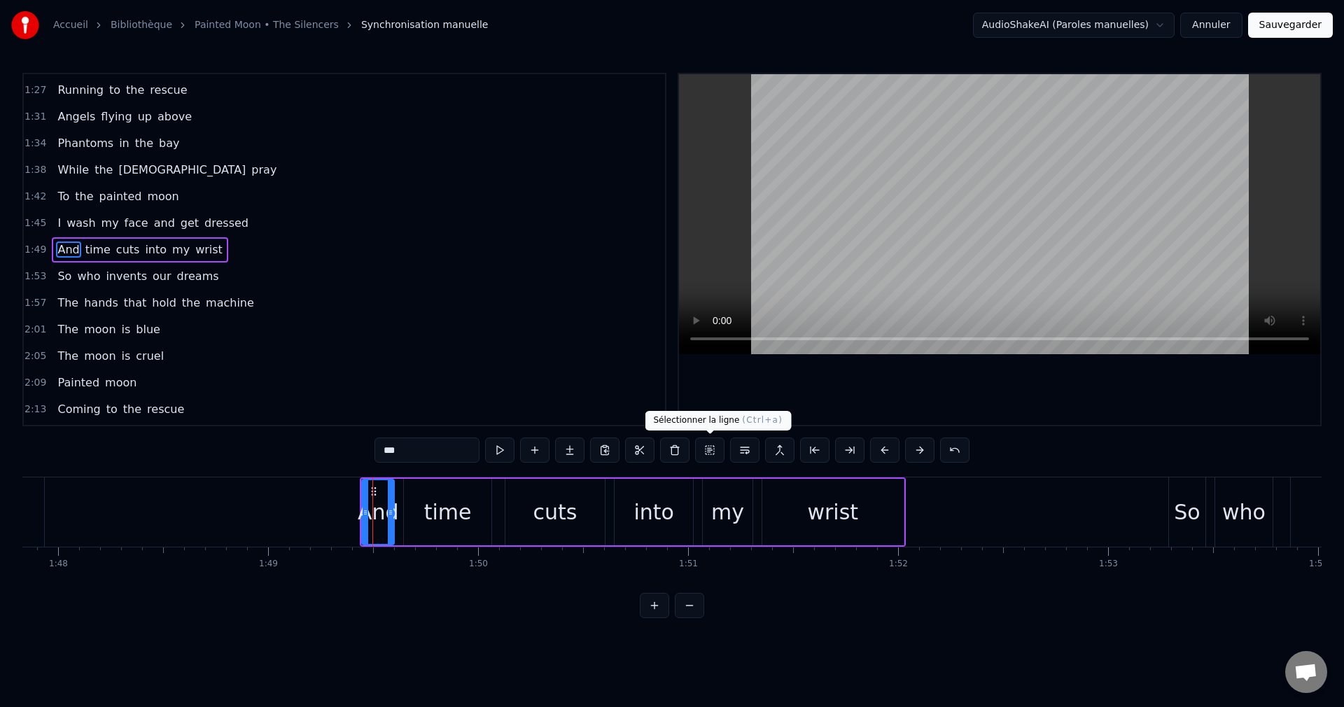
click at [708, 452] on button at bounding box center [709, 449] width 29 height 25
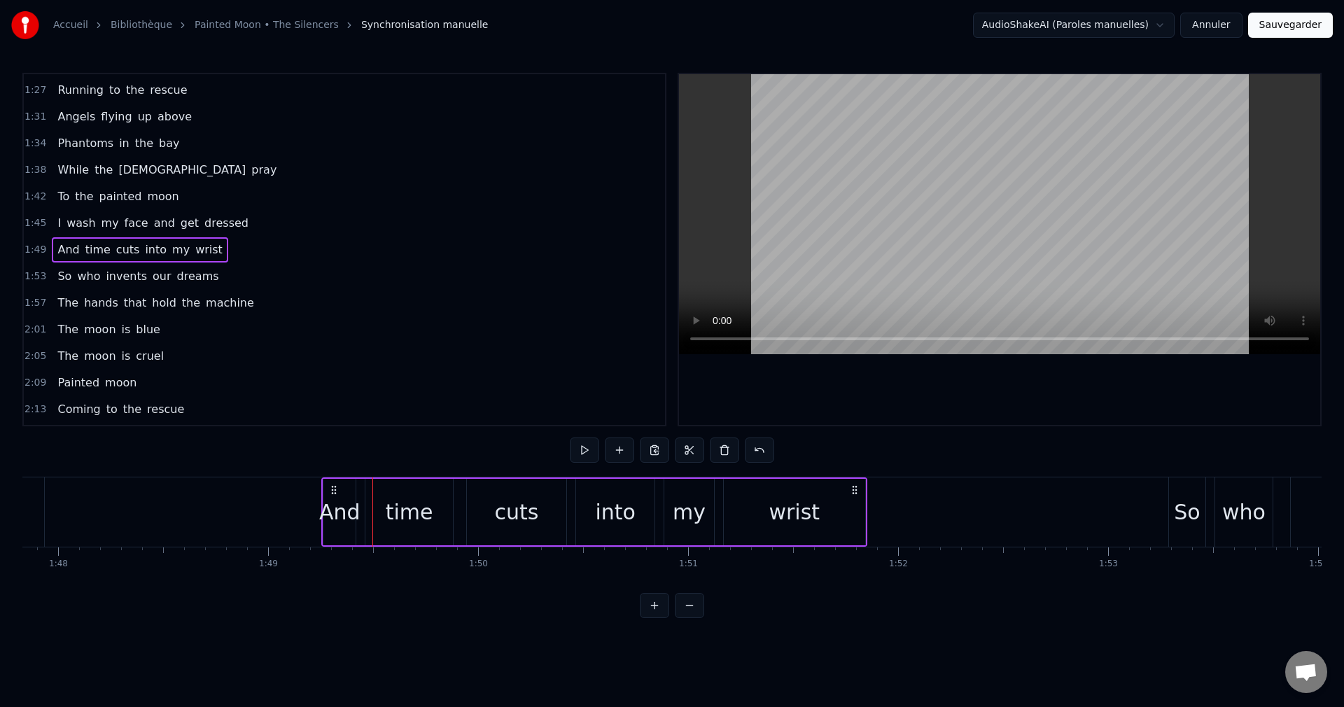
drag, startPoint x: 372, startPoint y: 486, endPoint x: 334, endPoint y: 493, distance: 39.3
click at [334, 493] on icon at bounding box center [333, 489] width 11 height 11
click at [1174, 510] on div "So" at bounding box center [1187, 511] width 36 height 69
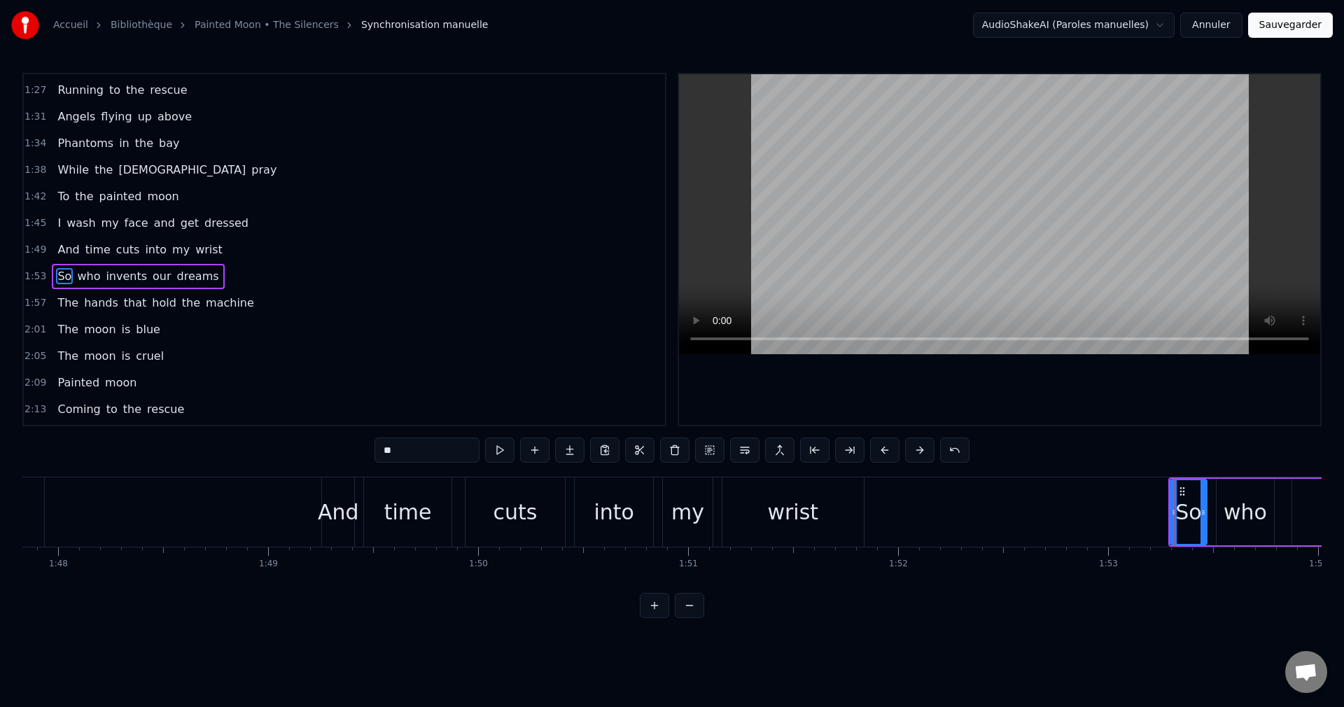
scroll to position [423, 0]
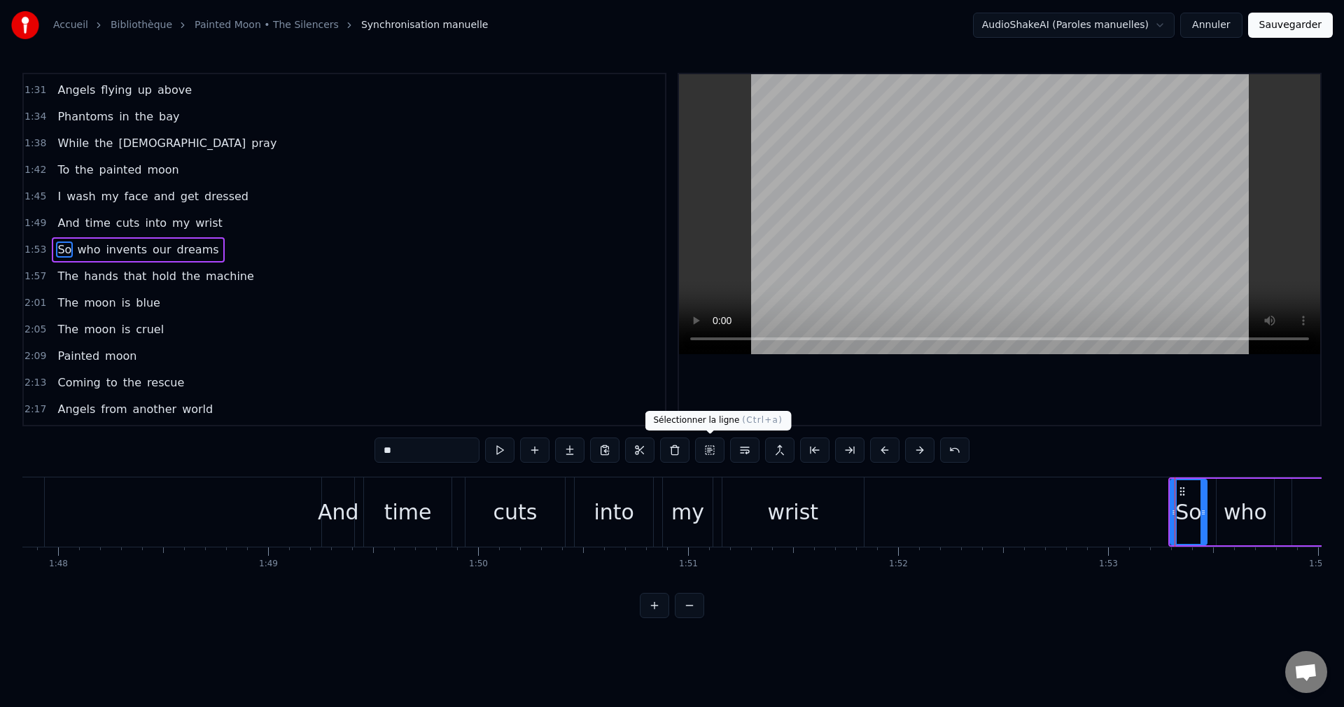
click at [703, 452] on button at bounding box center [709, 449] width 29 height 25
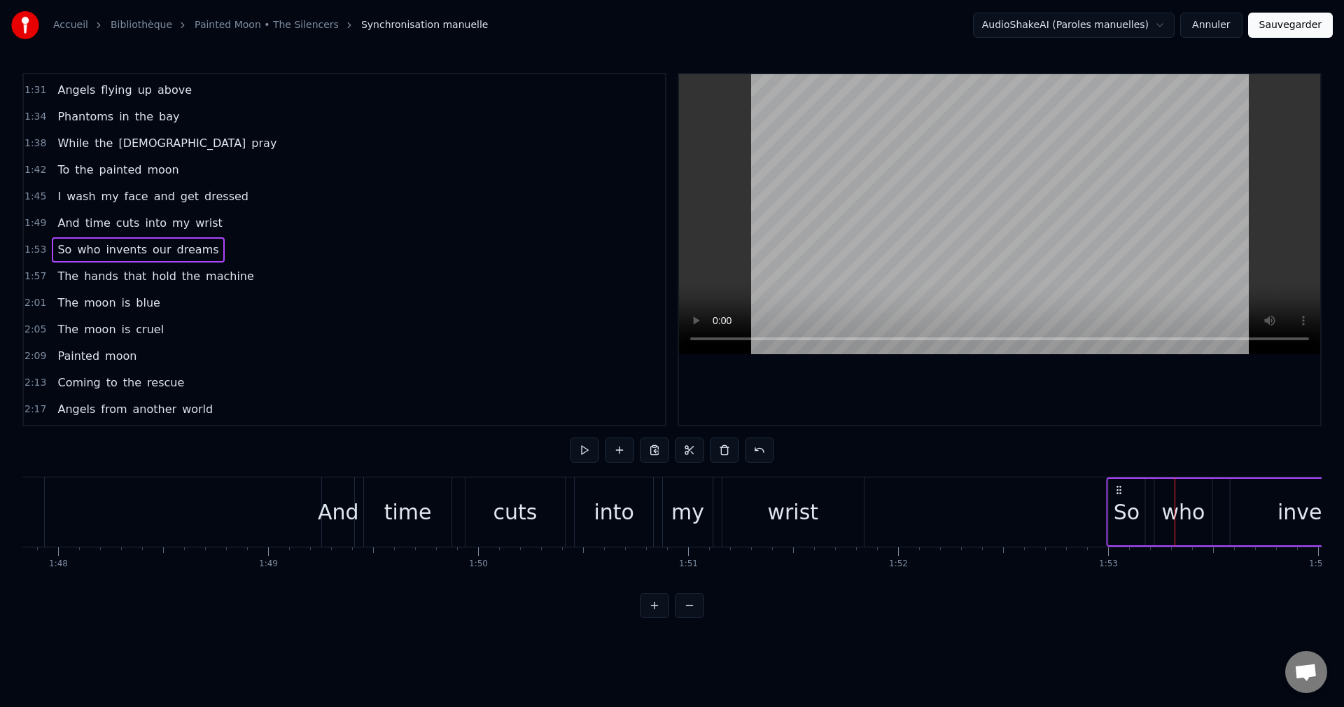
drag, startPoint x: 1177, startPoint y: 487, endPoint x: 1107, endPoint y: 501, distance: 71.4
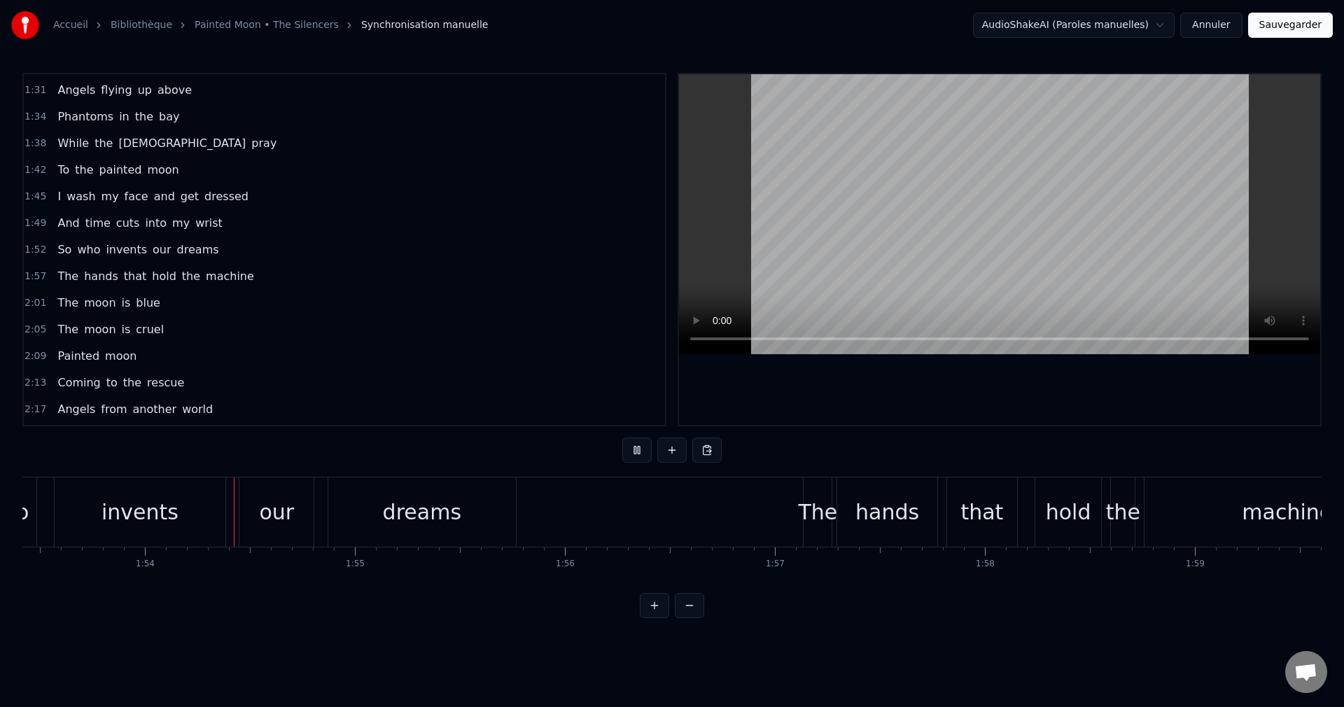
scroll to position [0, 23821]
click at [821, 517] on div "The" at bounding box center [812, 511] width 39 height 31
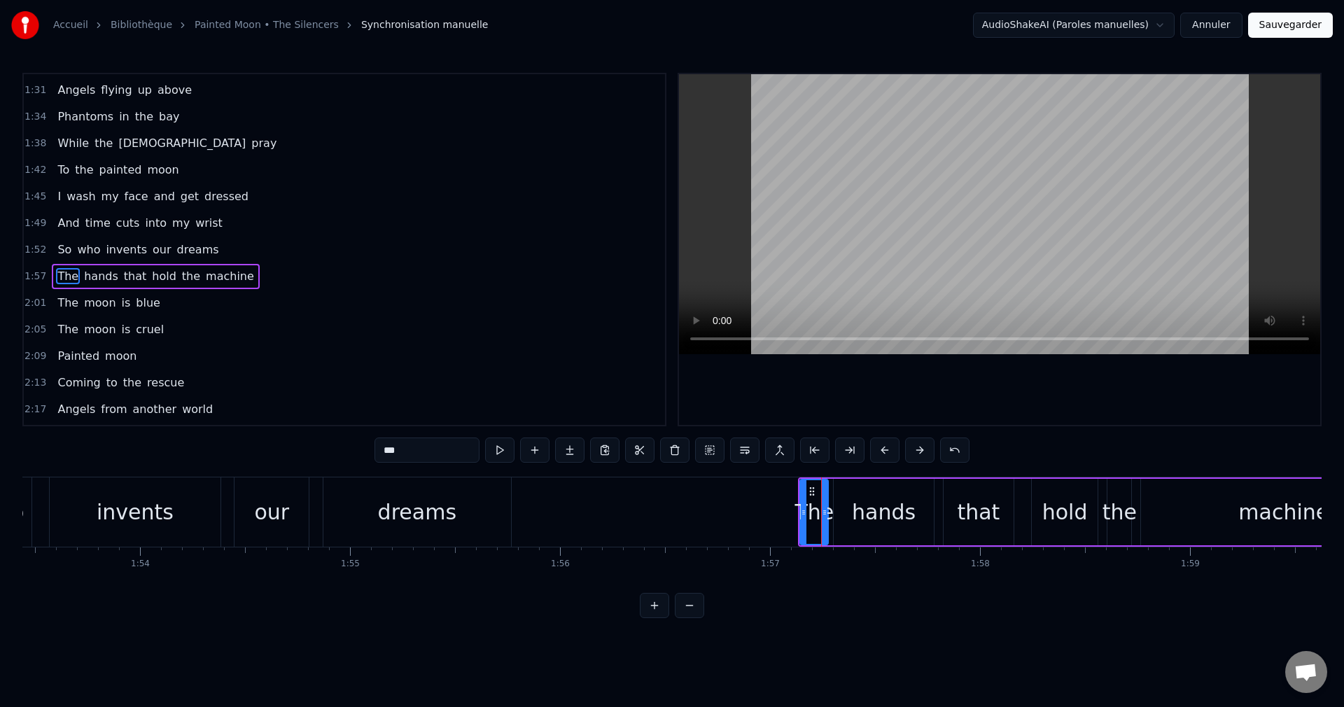
scroll to position [449, 0]
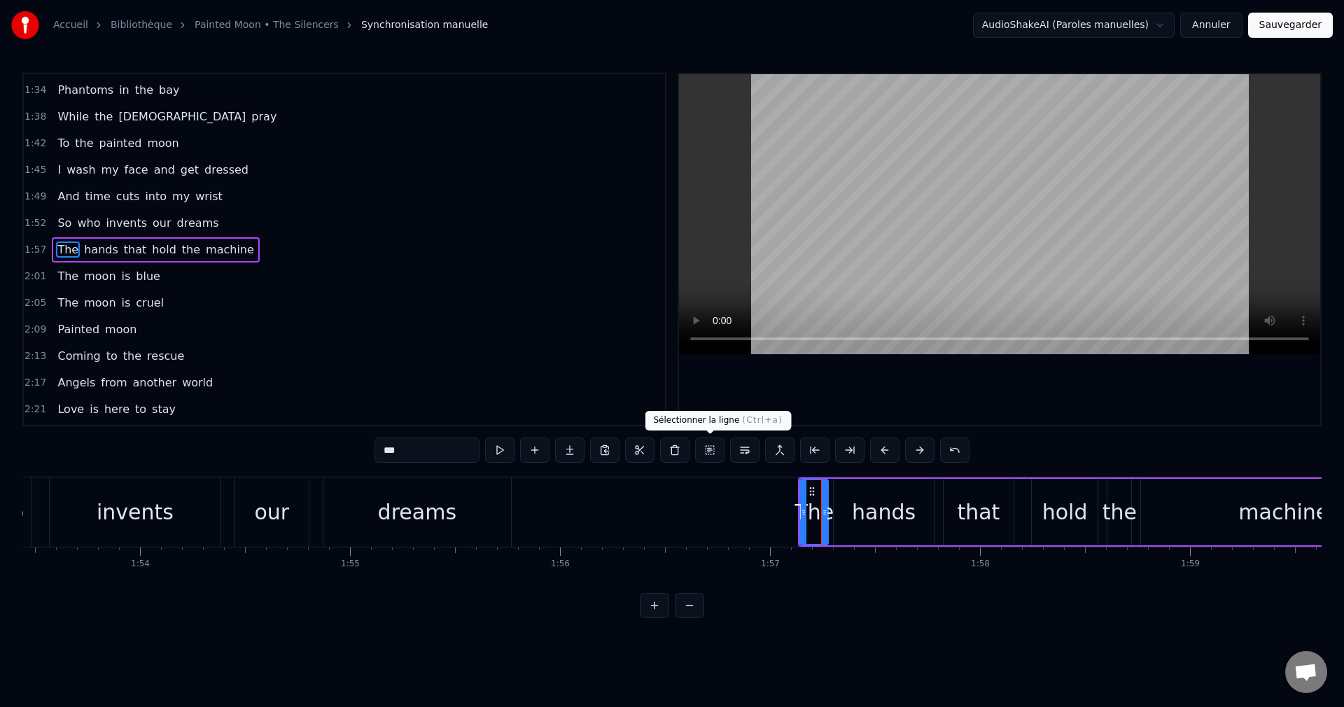
click at [710, 448] on button at bounding box center [709, 449] width 29 height 25
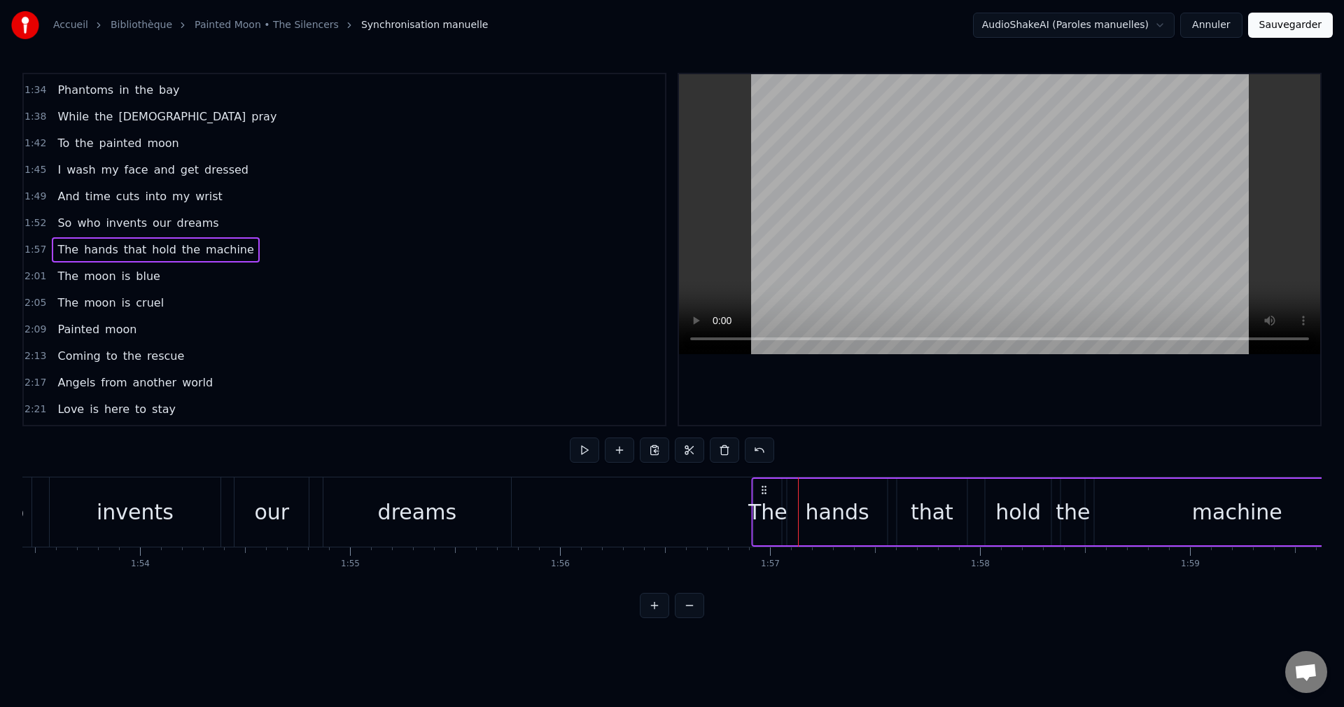
drag, startPoint x: 811, startPoint y: 486, endPoint x: 764, endPoint y: 499, distance: 47.9
click at [764, 499] on div "The hands that hold the machine" at bounding box center [1067, 511] width 630 height 69
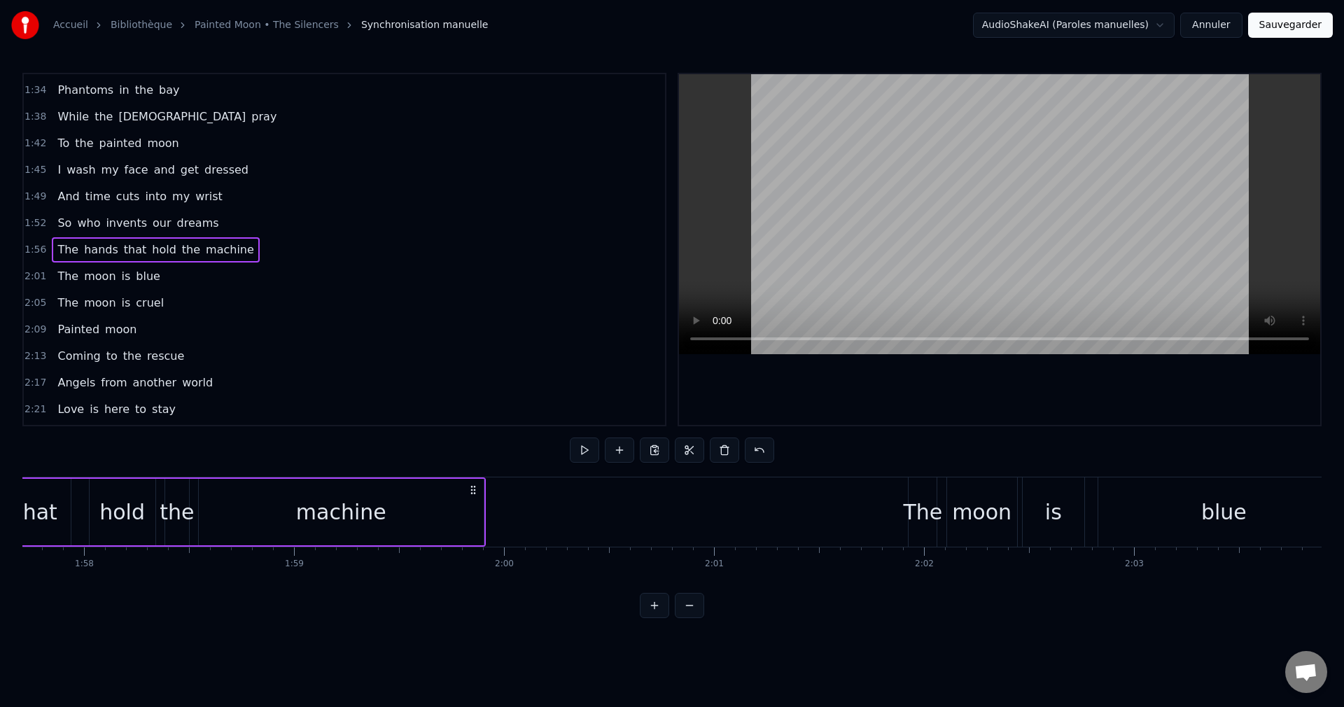
scroll to position [0, 24819]
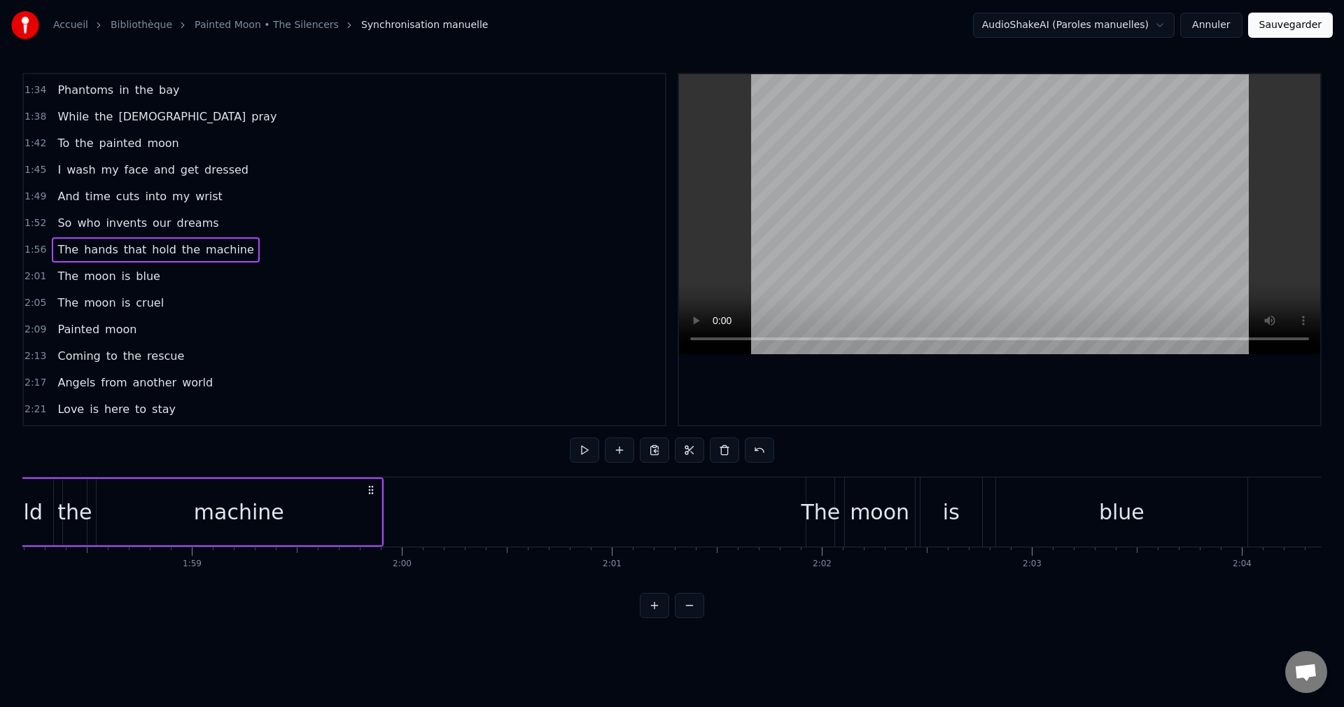
click at [821, 514] on div "The" at bounding box center [820, 511] width 39 height 31
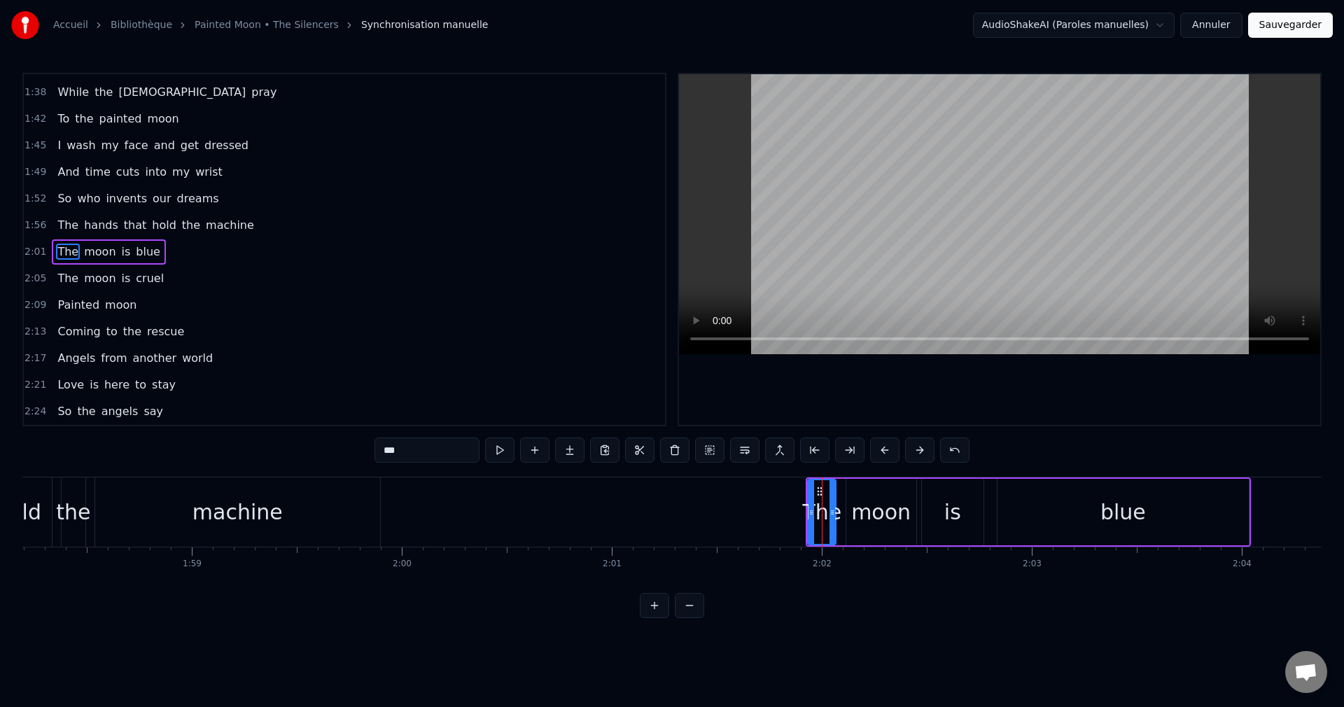
scroll to position [476, 0]
click at [712, 449] on button at bounding box center [709, 449] width 29 height 25
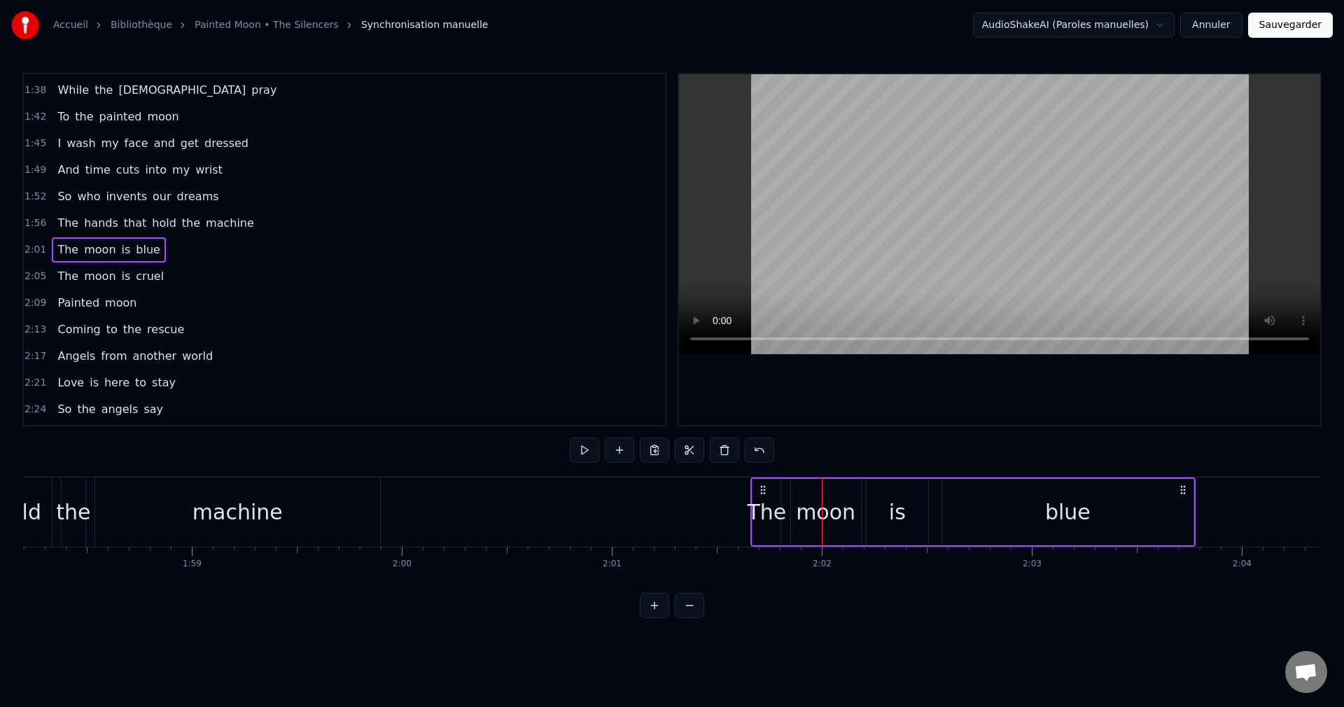
drag, startPoint x: 815, startPoint y: 489, endPoint x: 759, endPoint y: 505, distance: 58.3
click at [759, 505] on div "The moon is blue" at bounding box center [972, 511] width 444 height 69
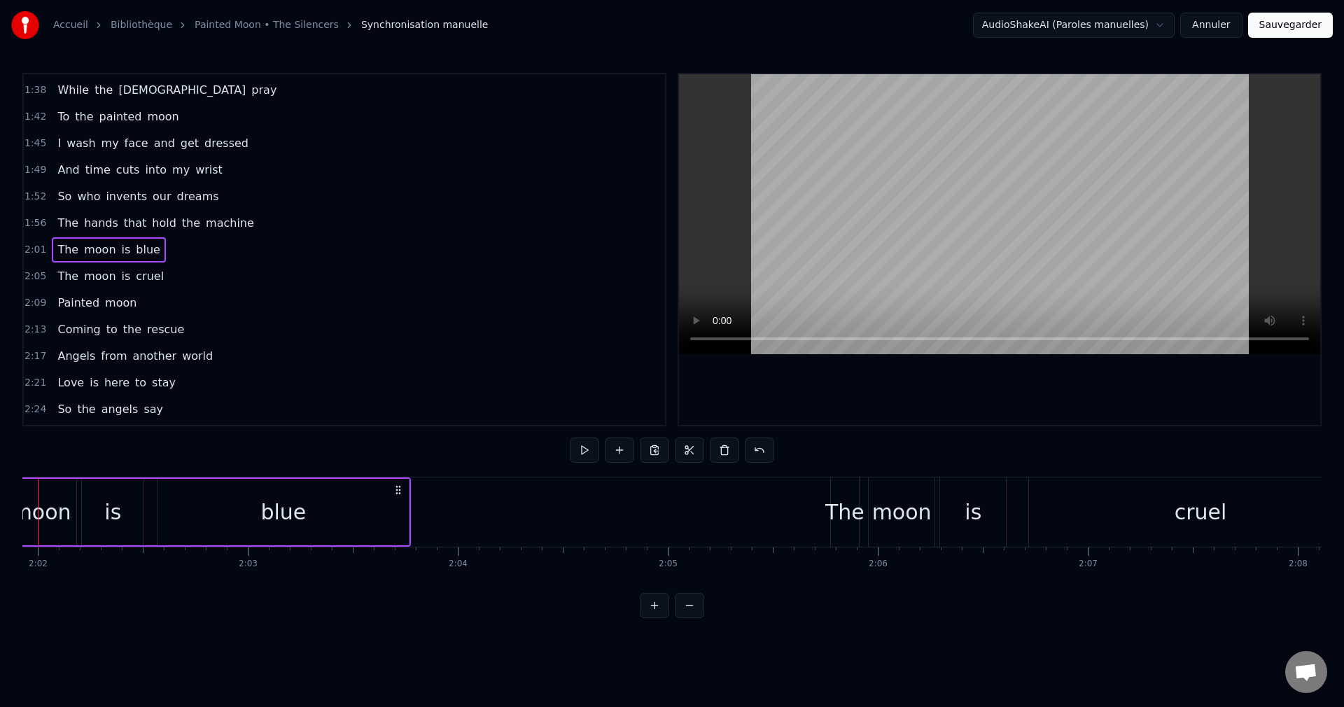
scroll to position [0, 25631]
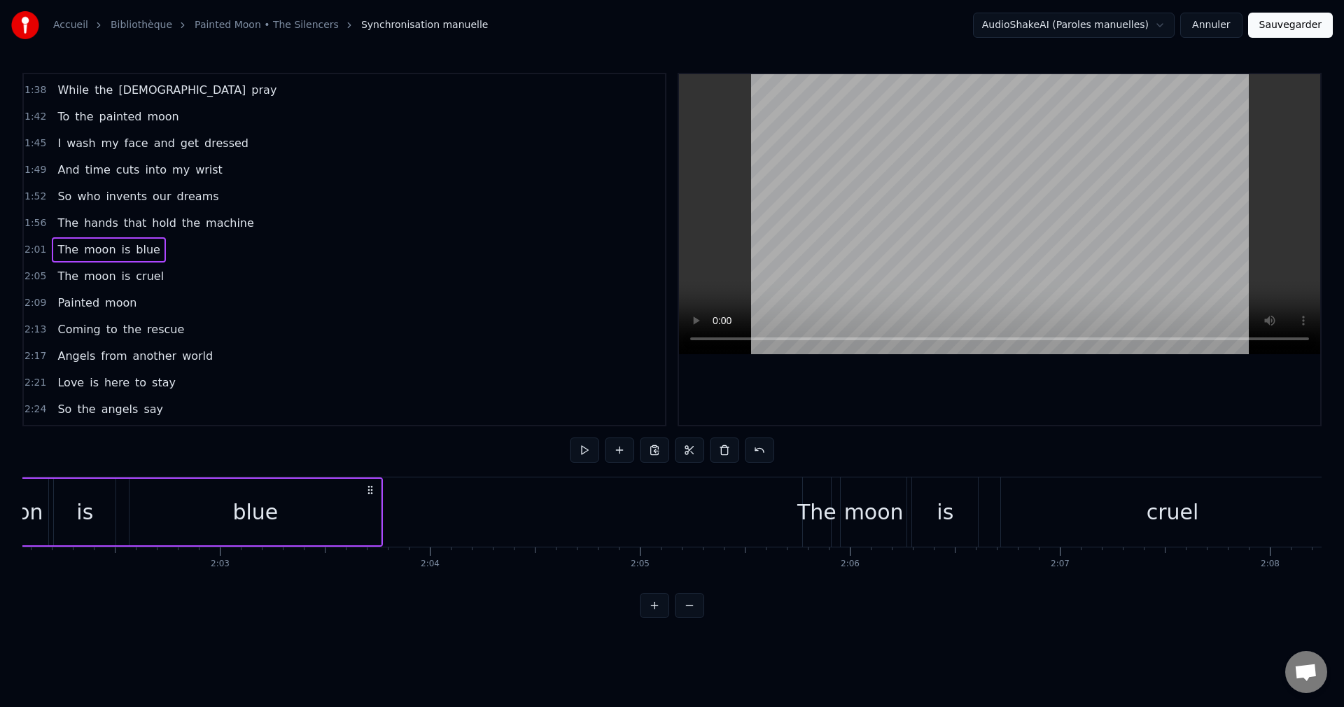
click at [821, 509] on div "The" at bounding box center [816, 511] width 39 height 31
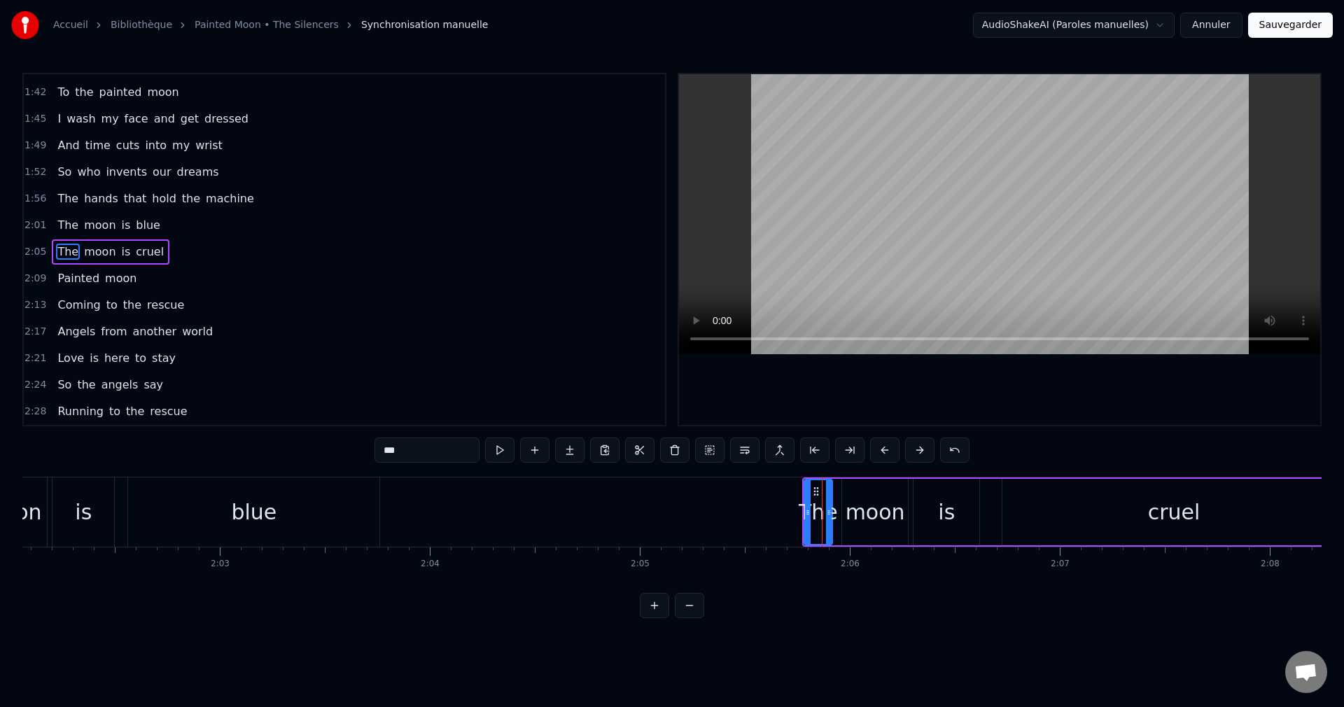
scroll to position [503, 0]
click at [706, 454] on button at bounding box center [709, 449] width 29 height 25
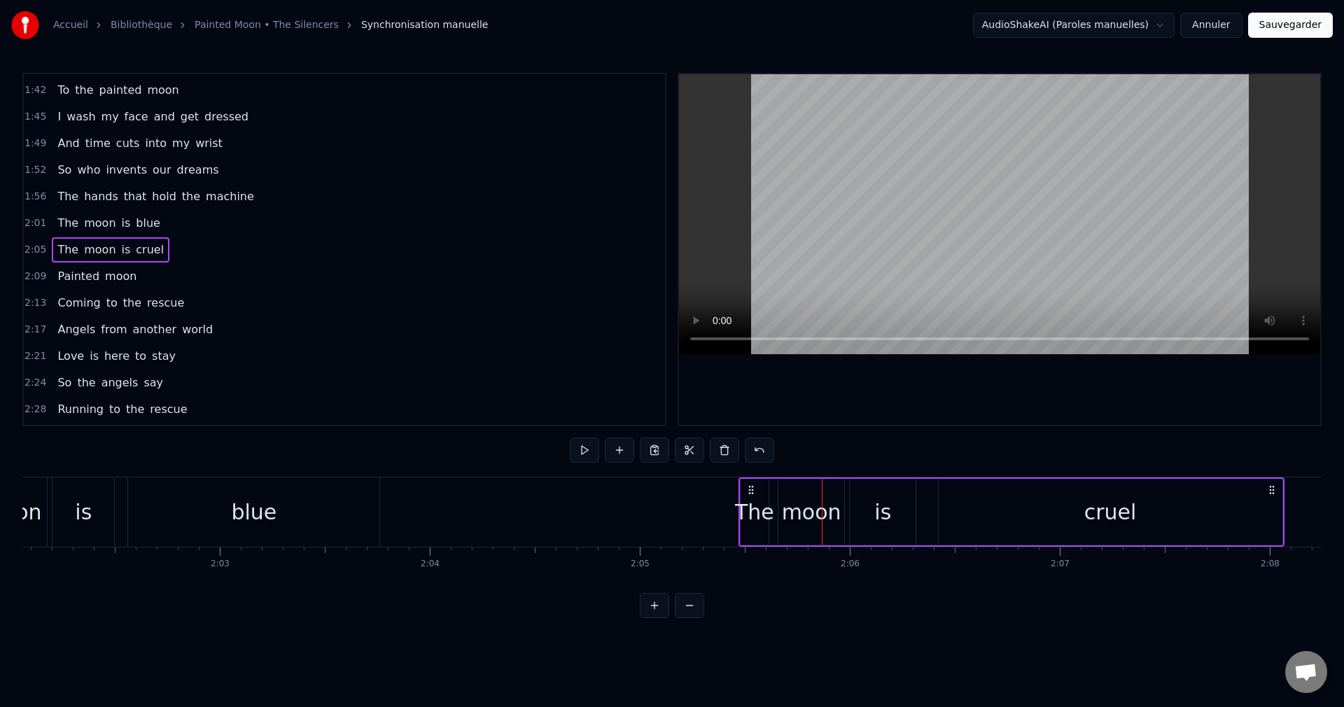
drag, startPoint x: 813, startPoint y: 489, endPoint x: 750, endPoint y: 499, distance: 64.6
click at [750, 499] on div "The moon is cruel" at bounding box center [1011, 511] width 546 height 69
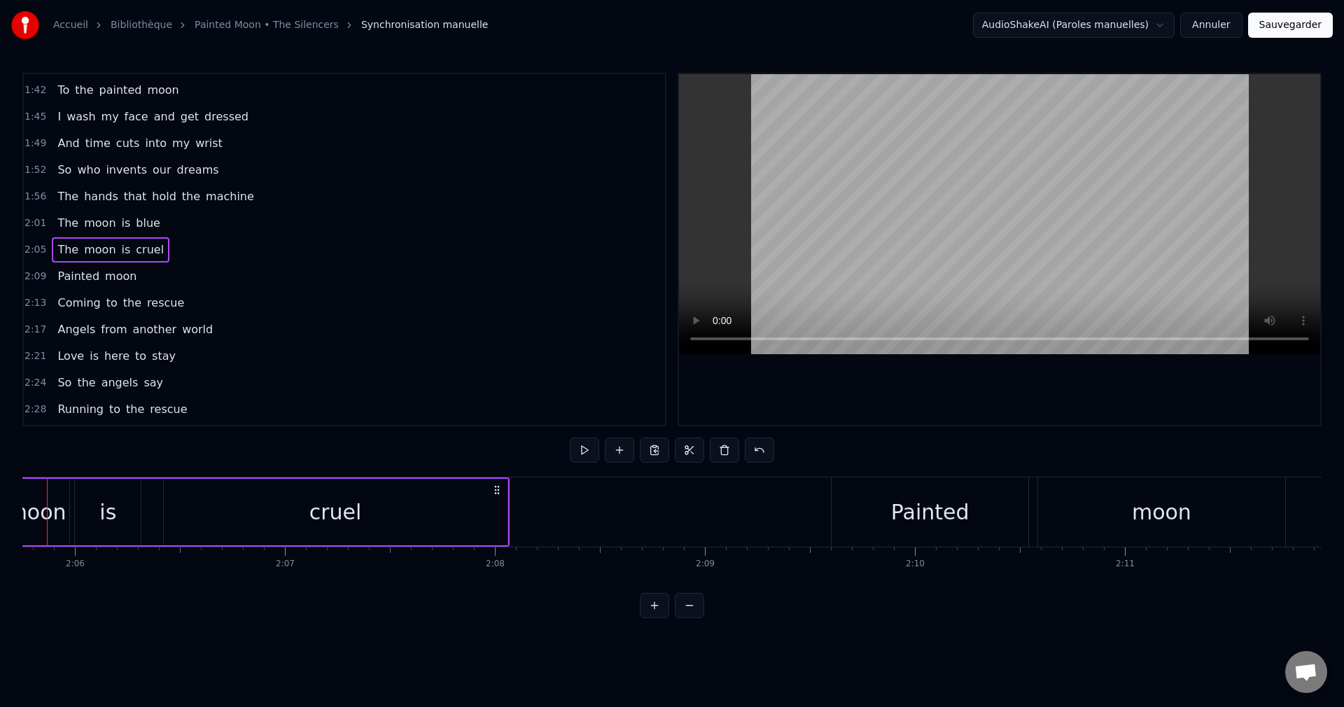
scroll to position [0, 26509]
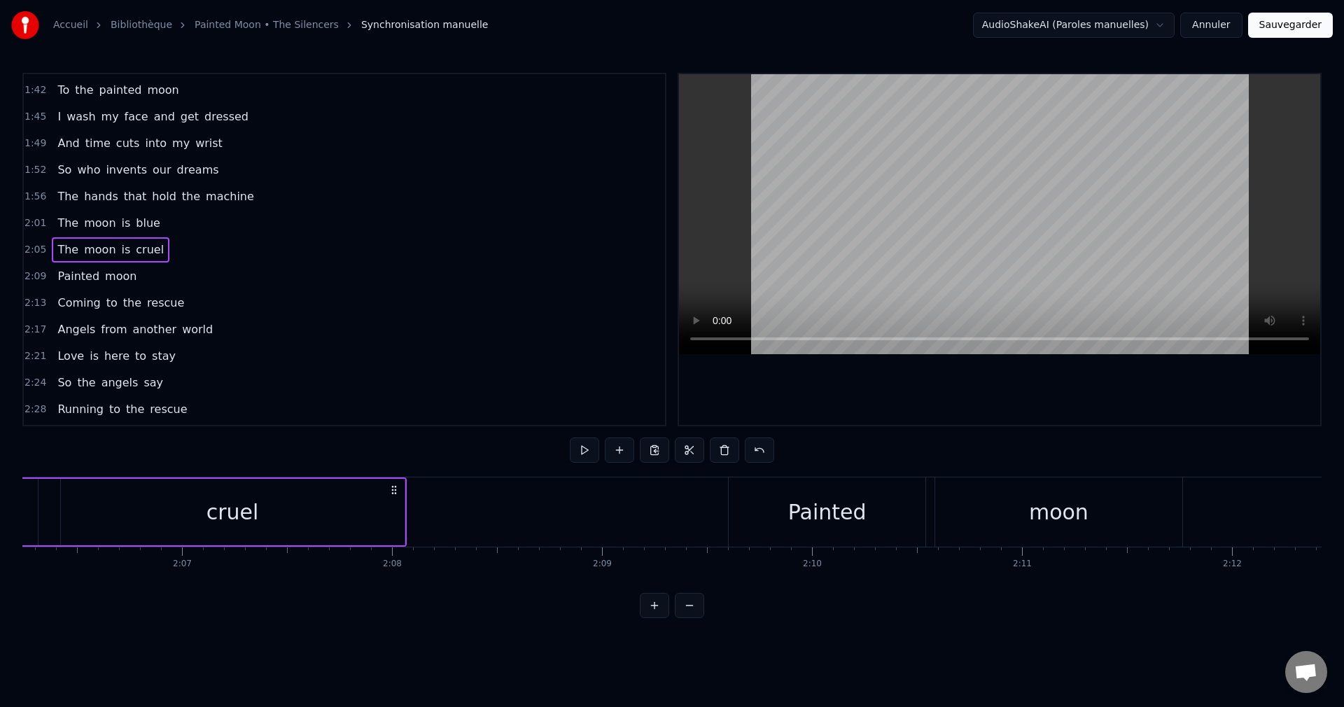
click at [811, 506] on div "Painted" at bounding box center [827, 511] width 78 height 31
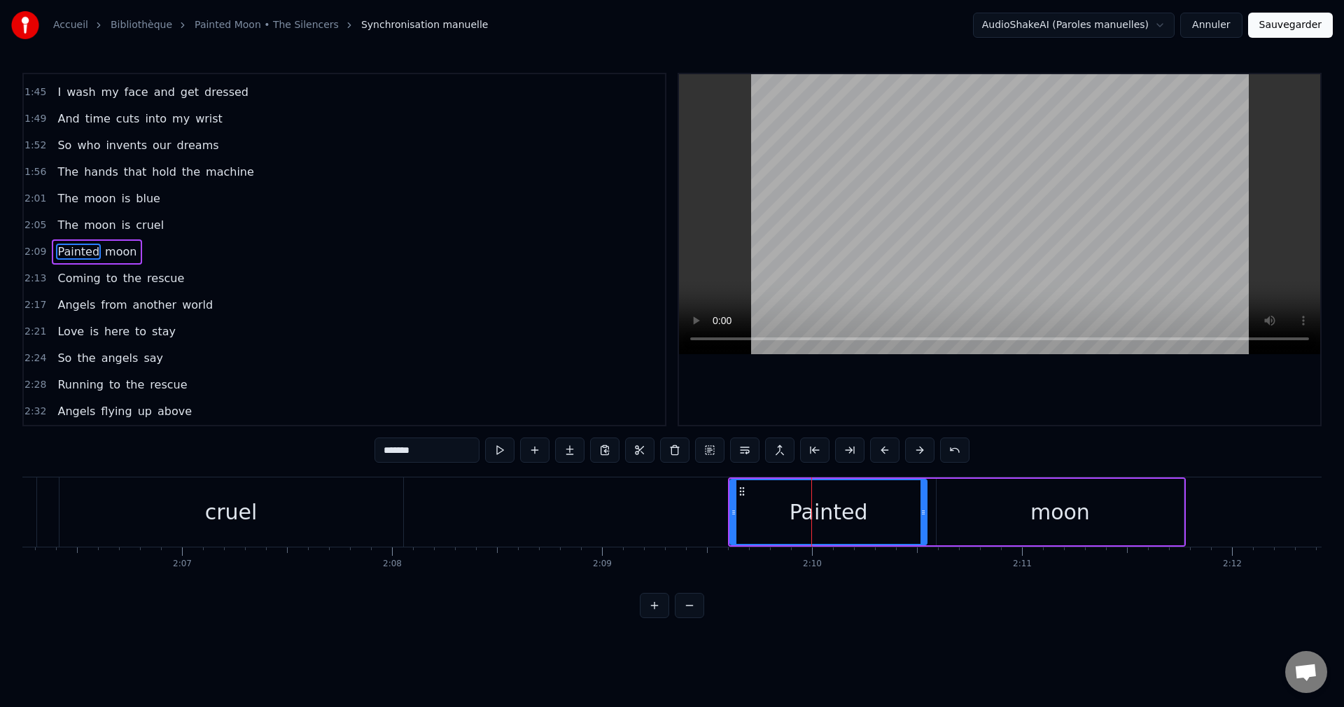
scroll to position [529, 0]
click at [706, 454] on button at bounding box center [709, 449] width 29 height 25
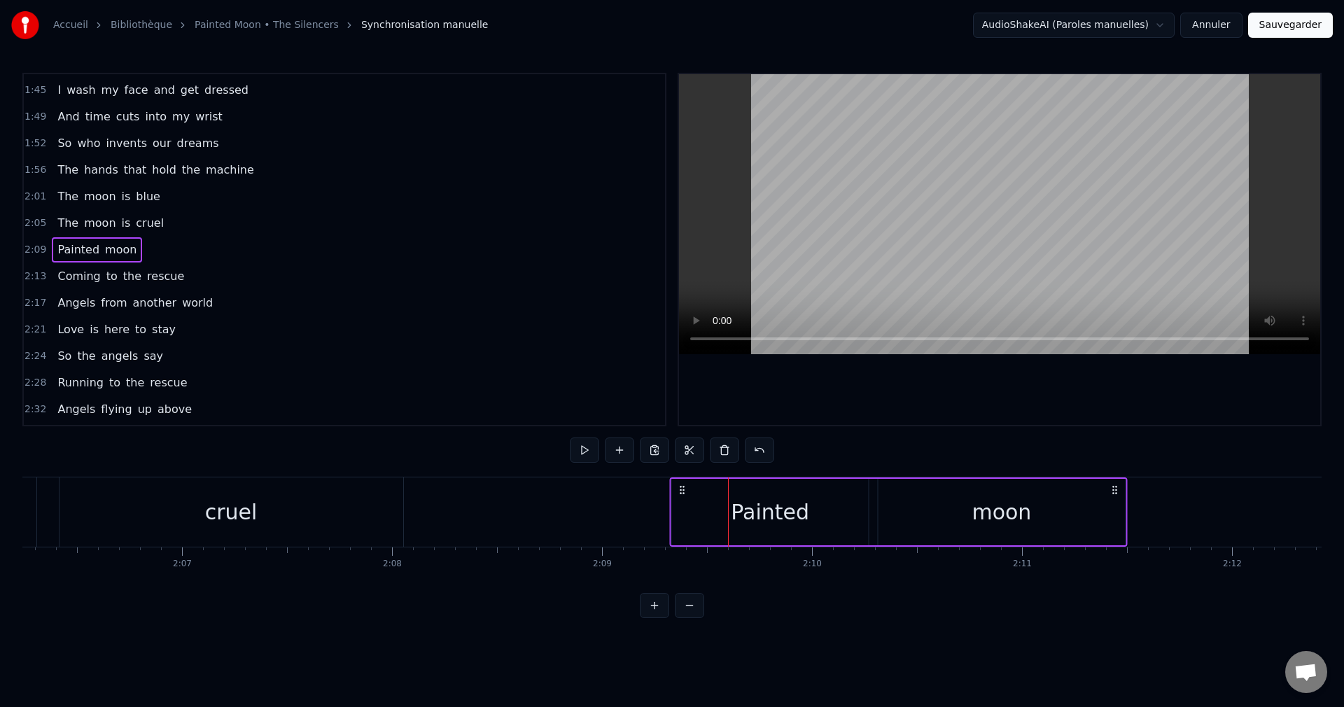
drag, startPoint x: 741, startPoint y: 488, endPoint x: 683, endPoint y: 503, distance: 60.1
click at [683, 503] on div "Painted moon" at bounding box center [898, 511] width 457 height 69
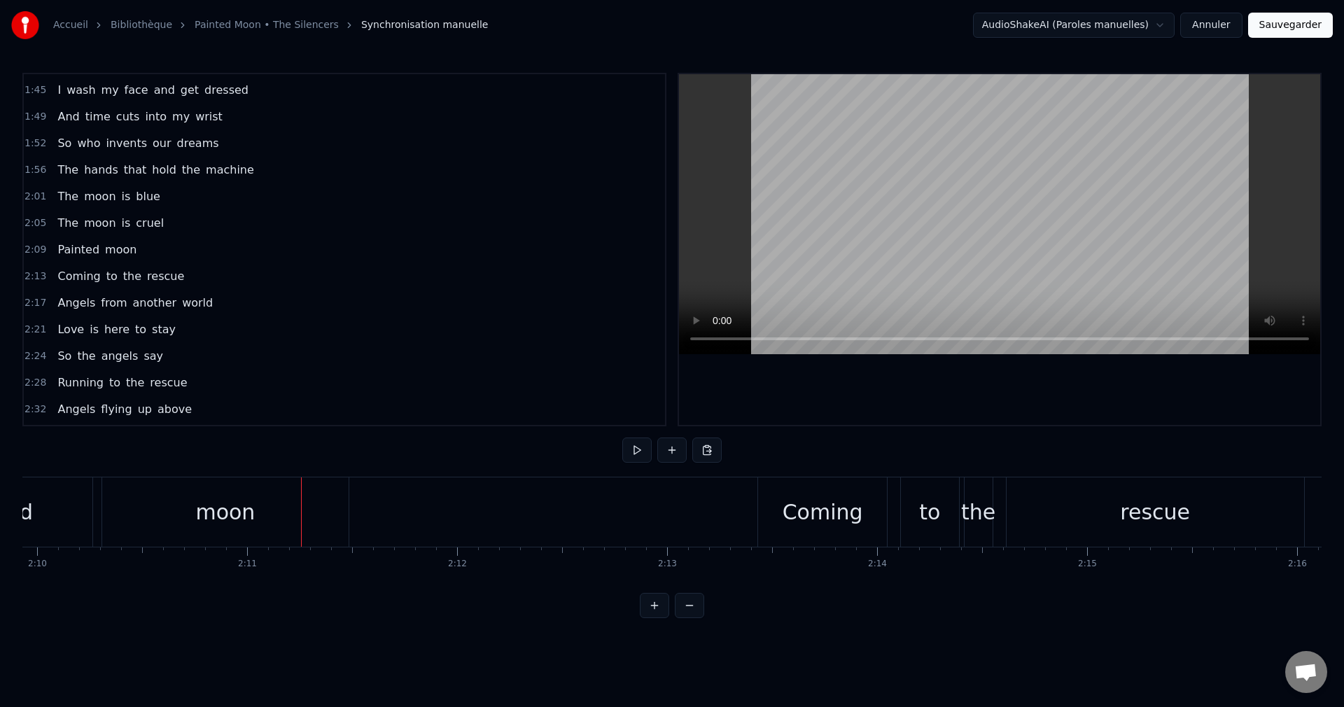
scroll to position [0, 27349]
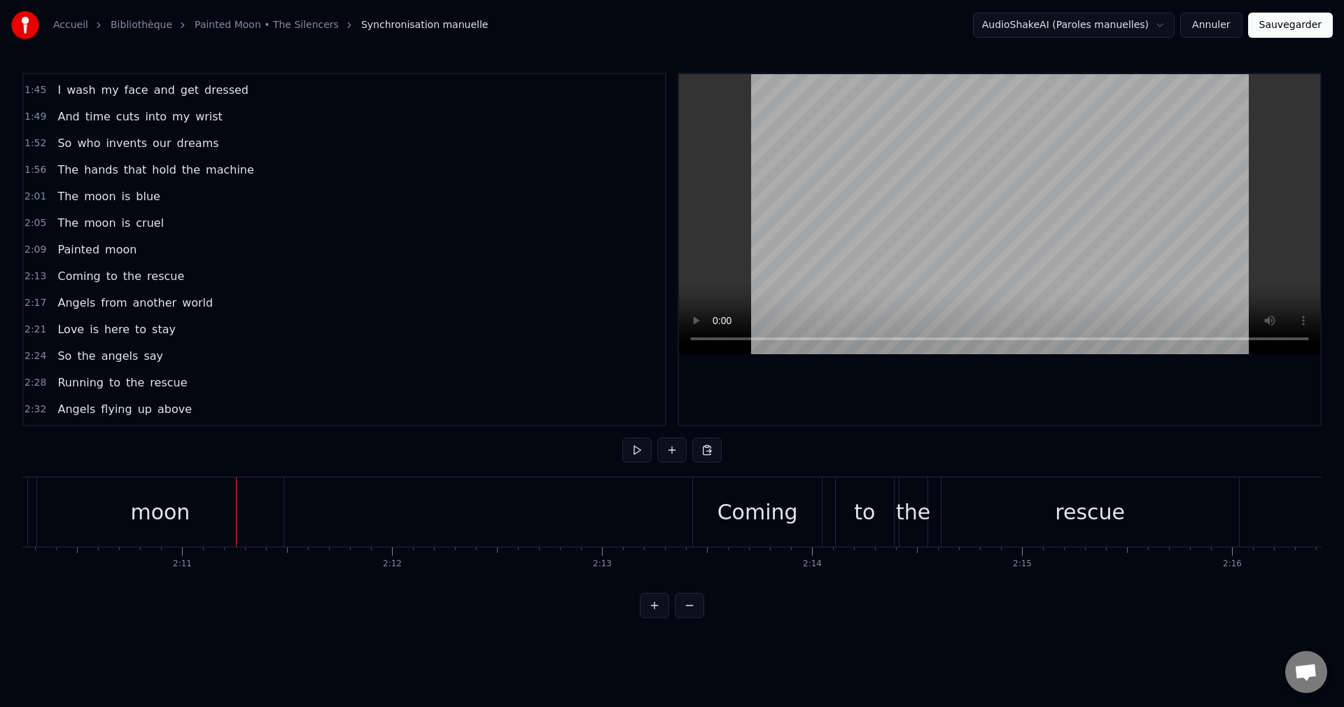
click at [758, 521] on div "Coming" at bounding box center [757, 511] width 80 height 31
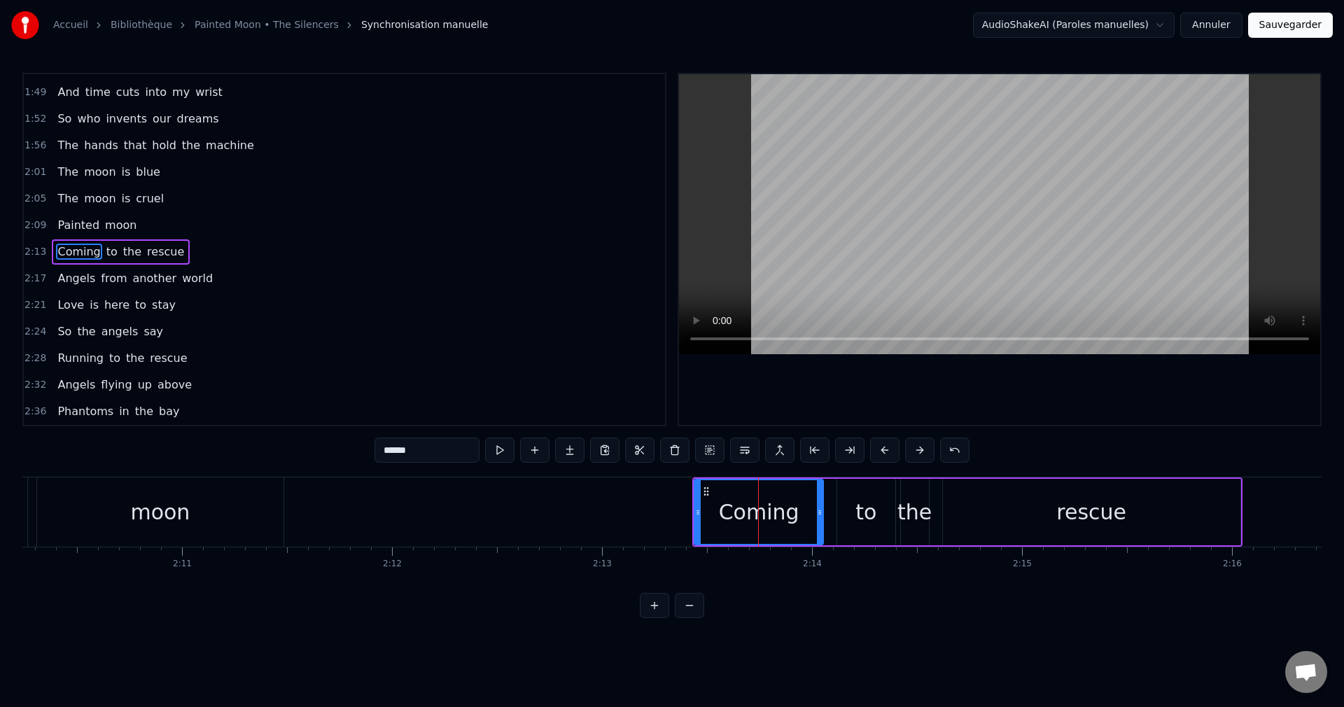
scroll to position [556, 0]
click at [715, 447] on button at bounding box center [709, 449] width 29 height 25
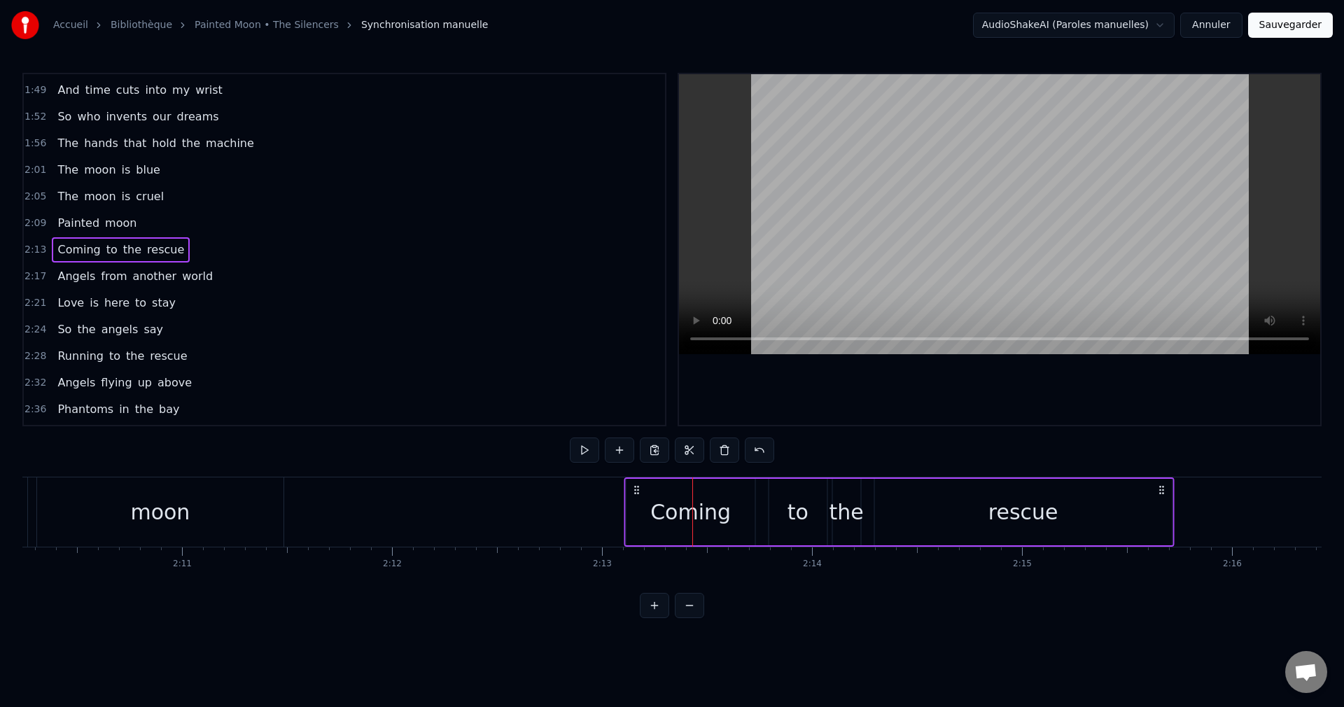
drag, startPoint x: 706, startPoint y: 487, endPoint x: 637, endPoint y: 500, distance: 69.9
click at [637, 500] on div "Coming to the rescue" at bounding box center [899, 511] width 550 height 69
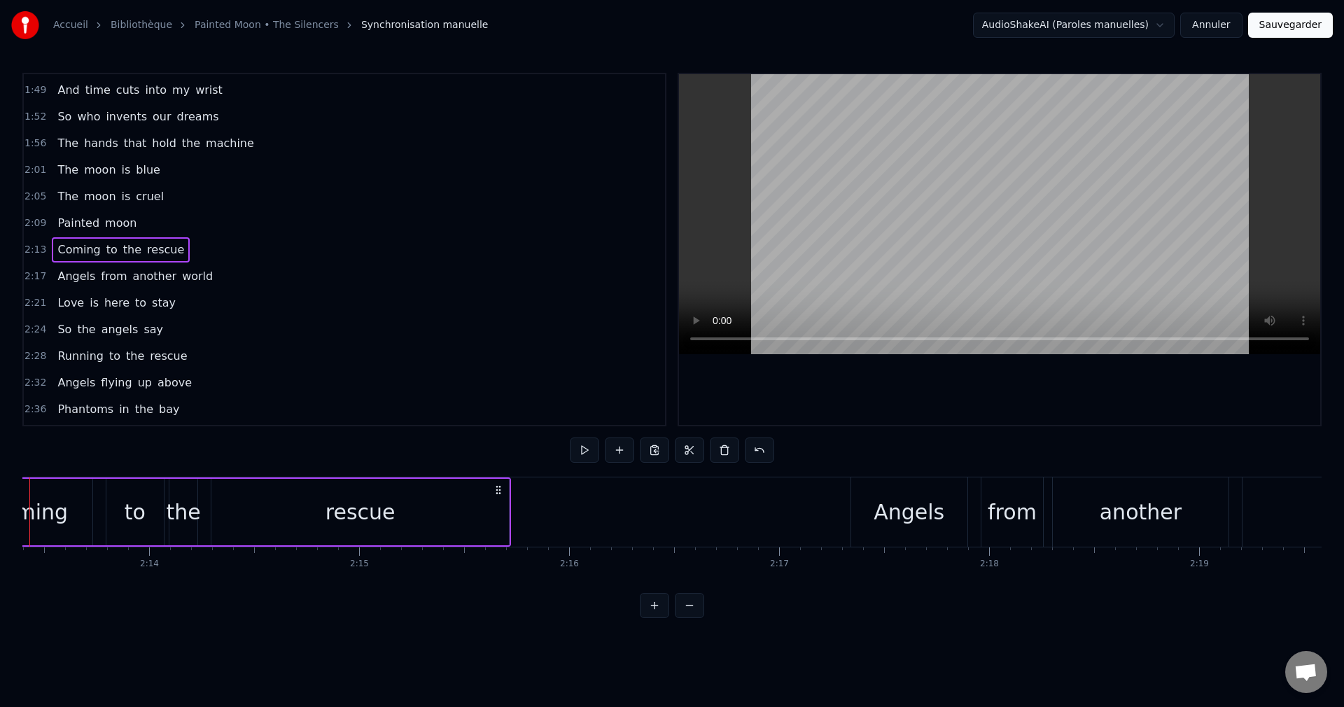
scroll to position [0, 28142]
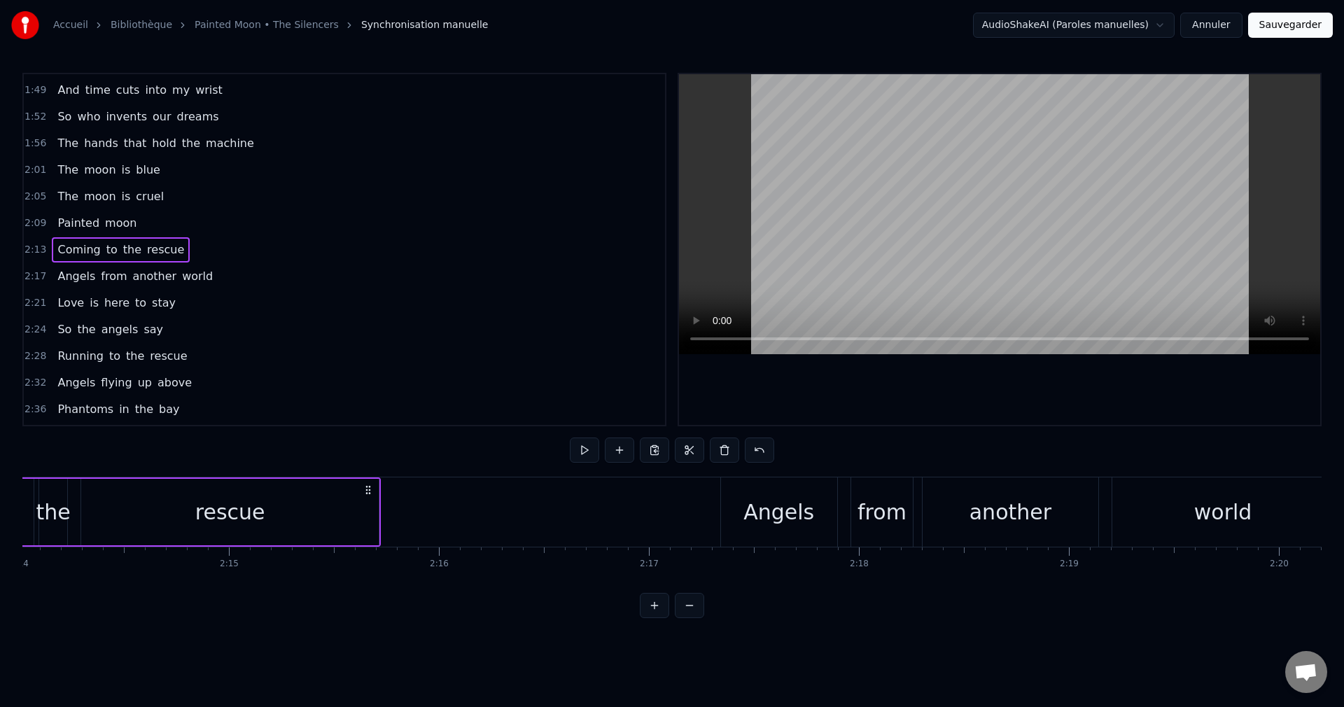
click at [797, 526] on div "Angels" at bounding box center [778, 511] width 71 height 31
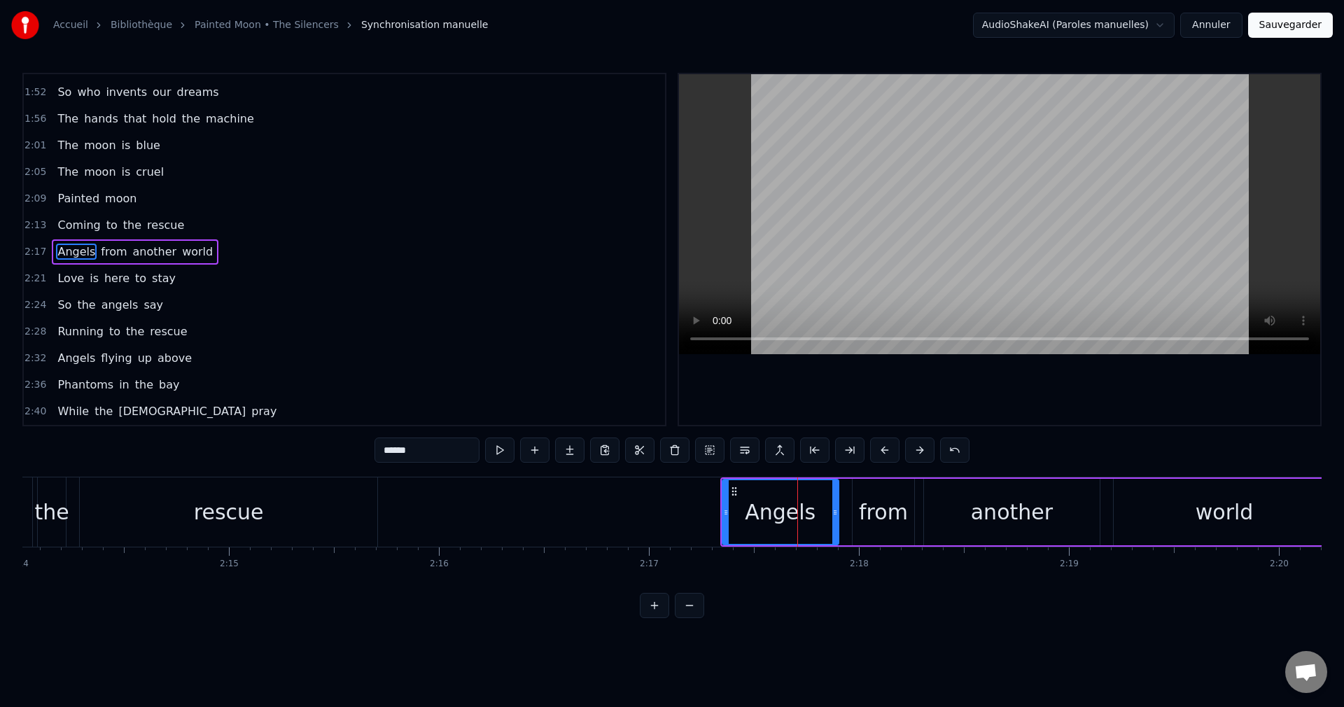
scroll to position [582, 0]
click at [710, 450] on button at bounding box center [709, 449] width 29 height 25
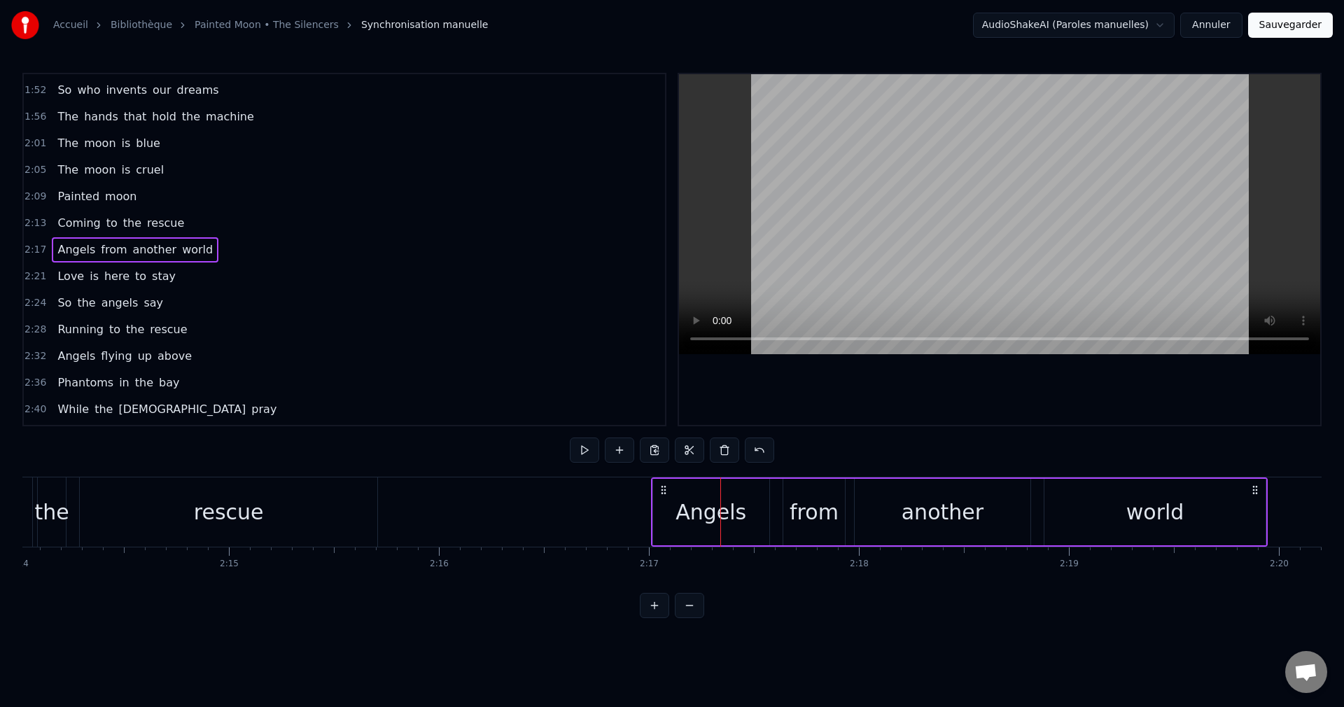
drag, startPoint x: 730, startPoint y: 486, endPoint x: 661, endPoint y: 502, distance: 71.1
click at [661, 502] on div "Angels from another world" at bounding box center [959, 511] width 617 height 69
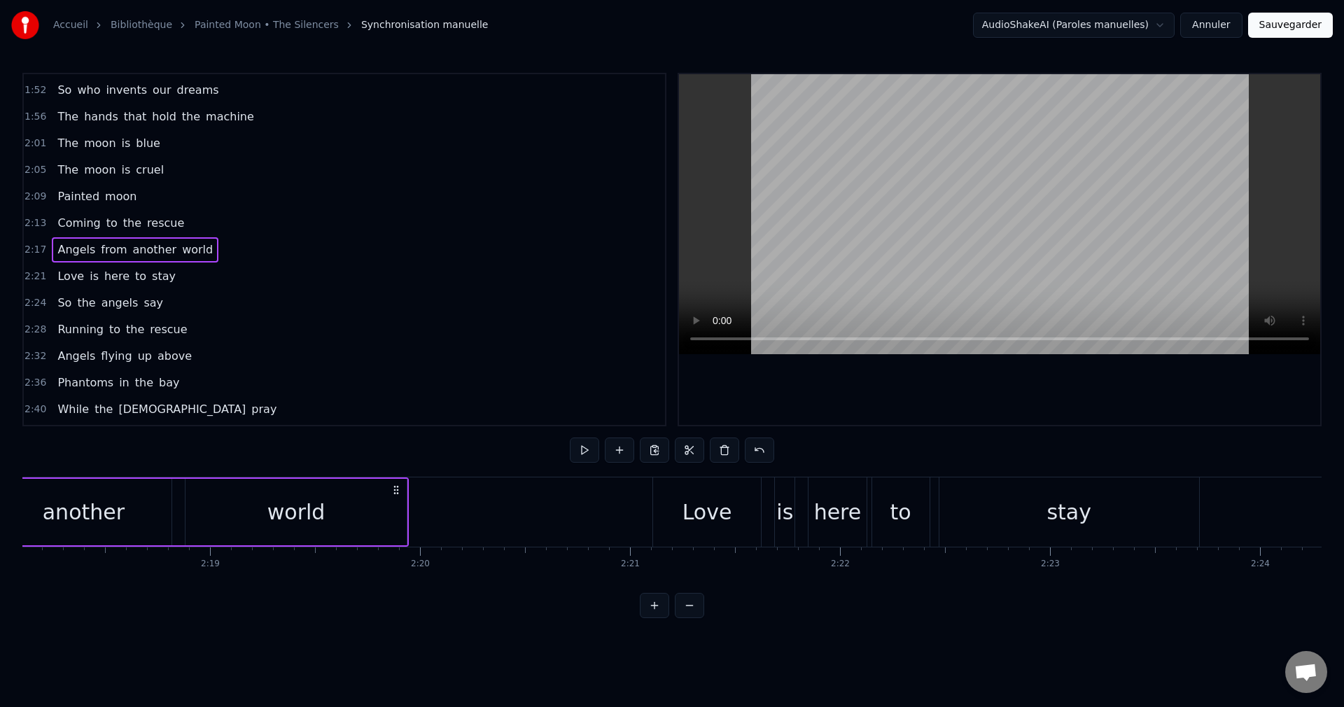
scroll to position [0, 29029]
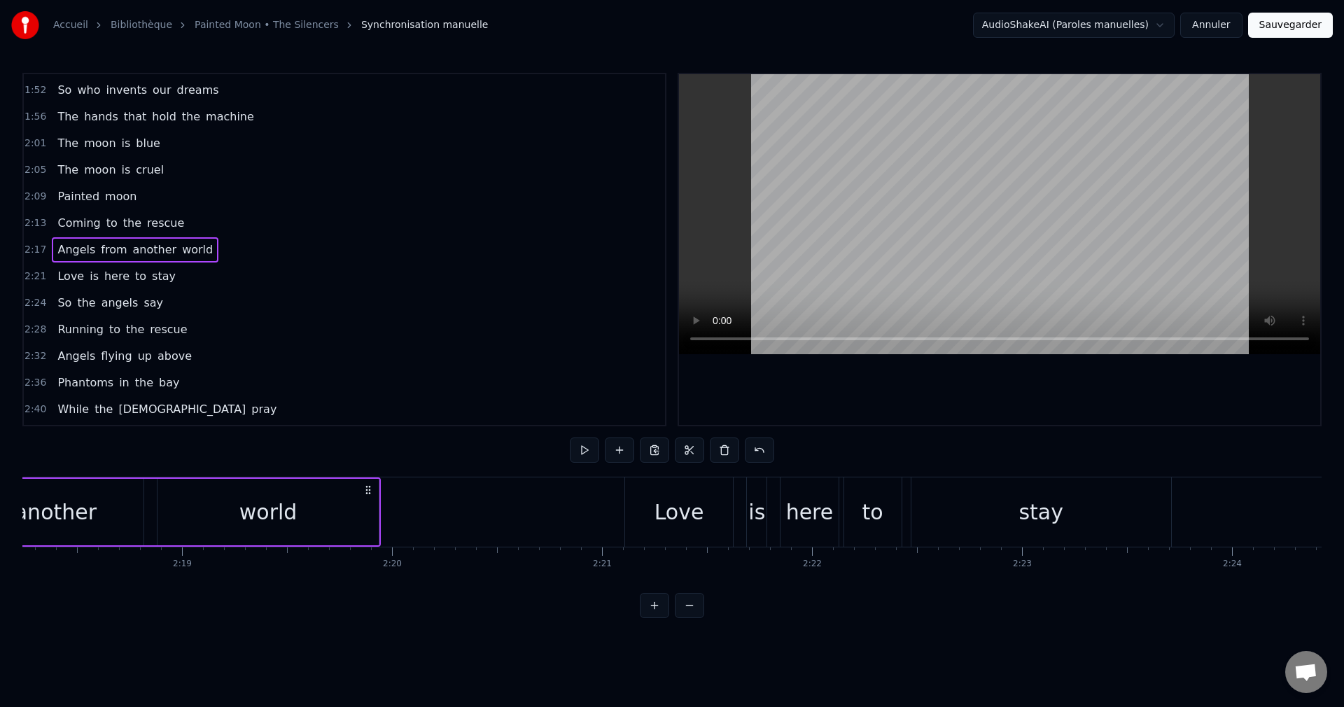
click at [689, 510] on div "Love" at bounding box center [679, 511] width 50 height 31
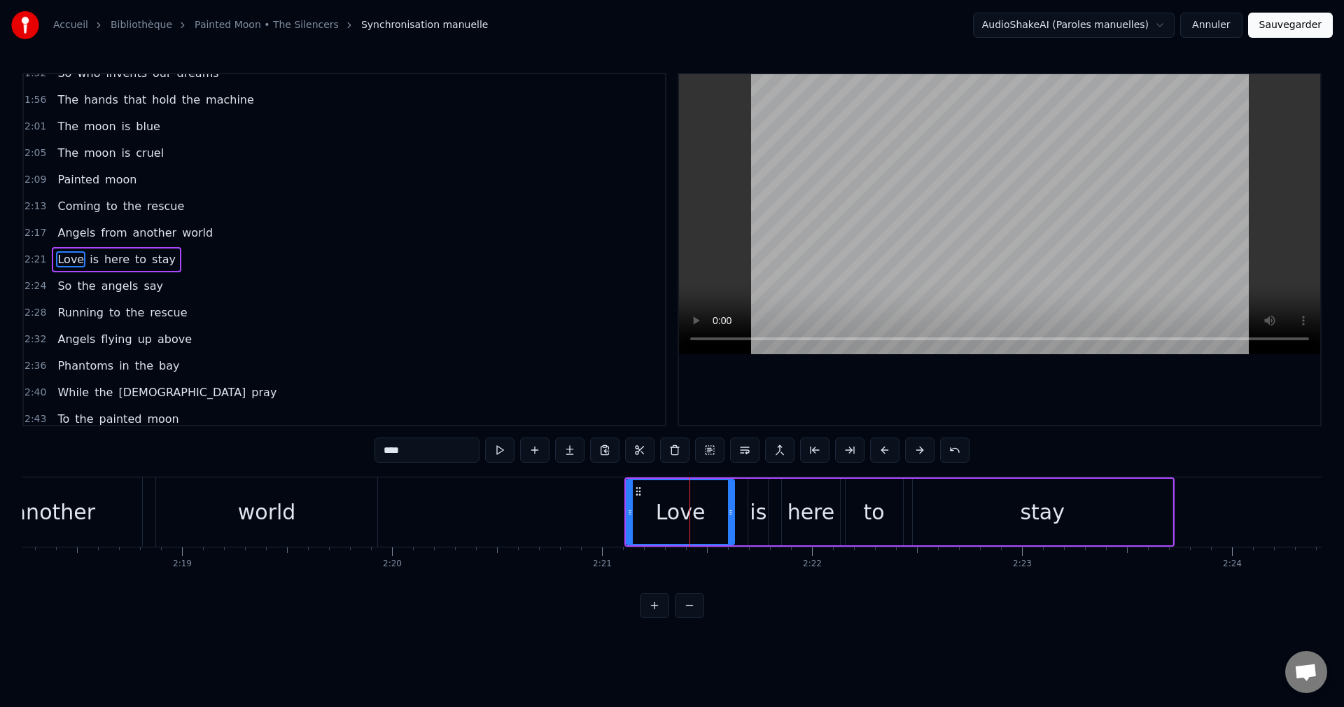
scroll to position [609, 0]
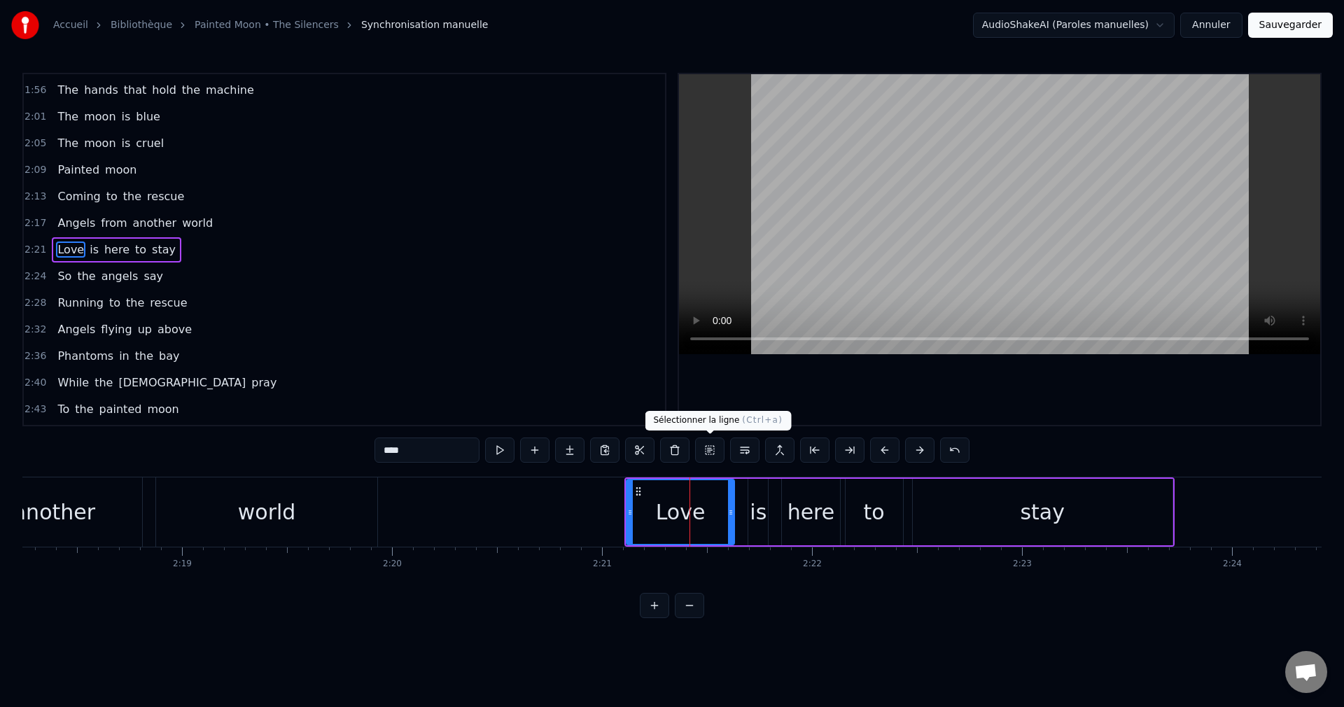
click at [717, 449] on button at bounding box center [709, 449] width 29 height 25
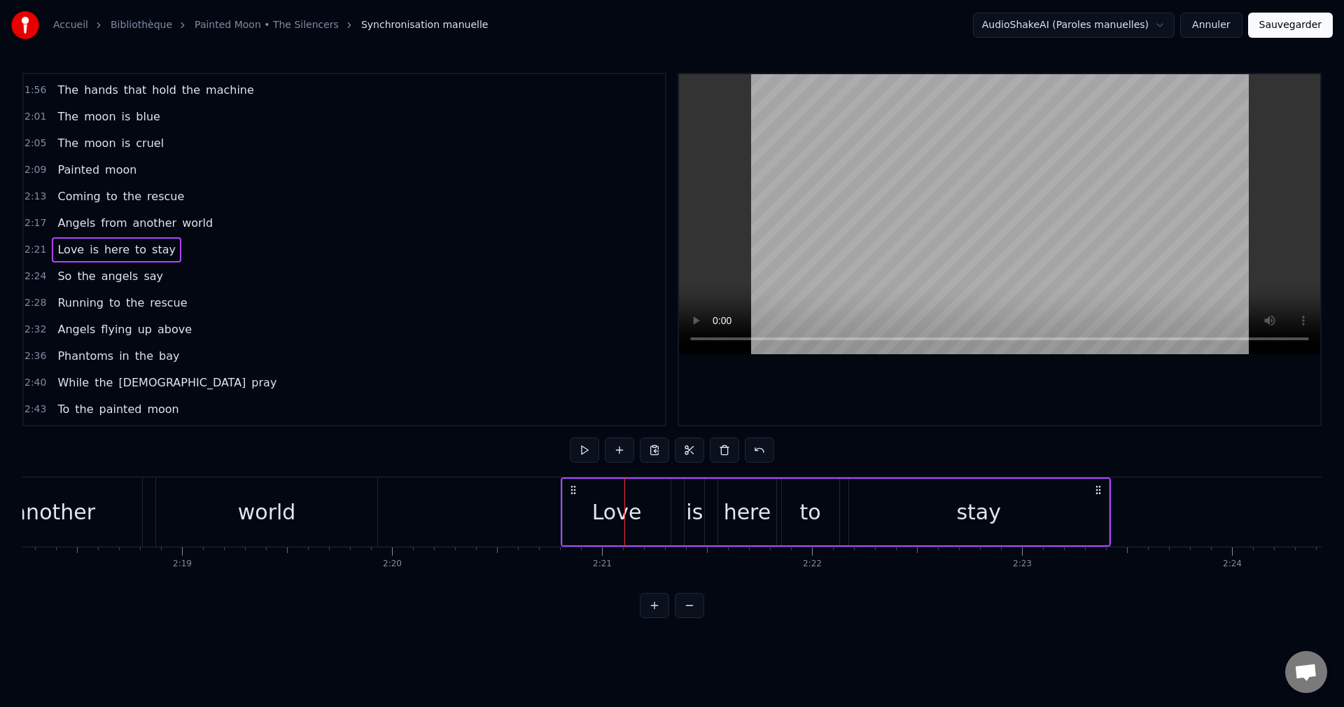
drag, startPoint x: 639, startPoint y: 488, endPoint x: 575, endPoint y: 500, distance: 64.8
click at [575, 500] on div "Love is here to stay" at bounding box center [836, 511] width 550 height 69
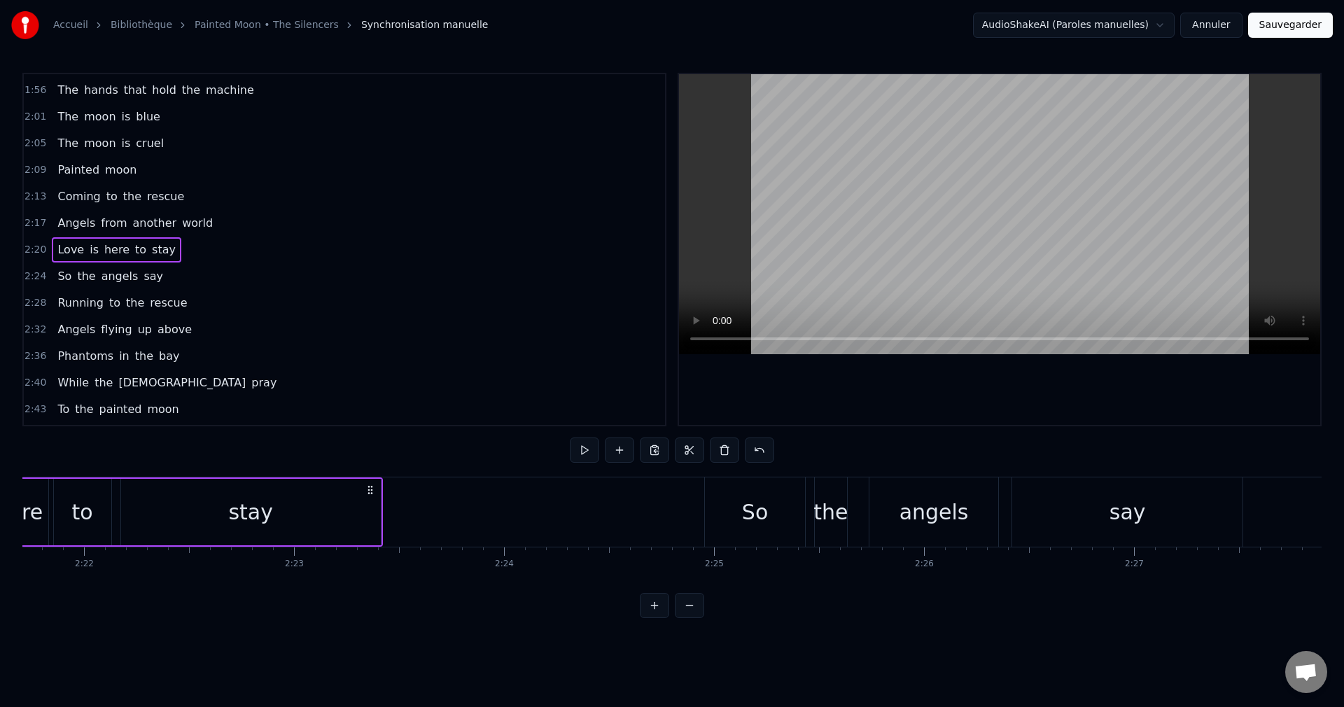
scroll to position [0, 29794]
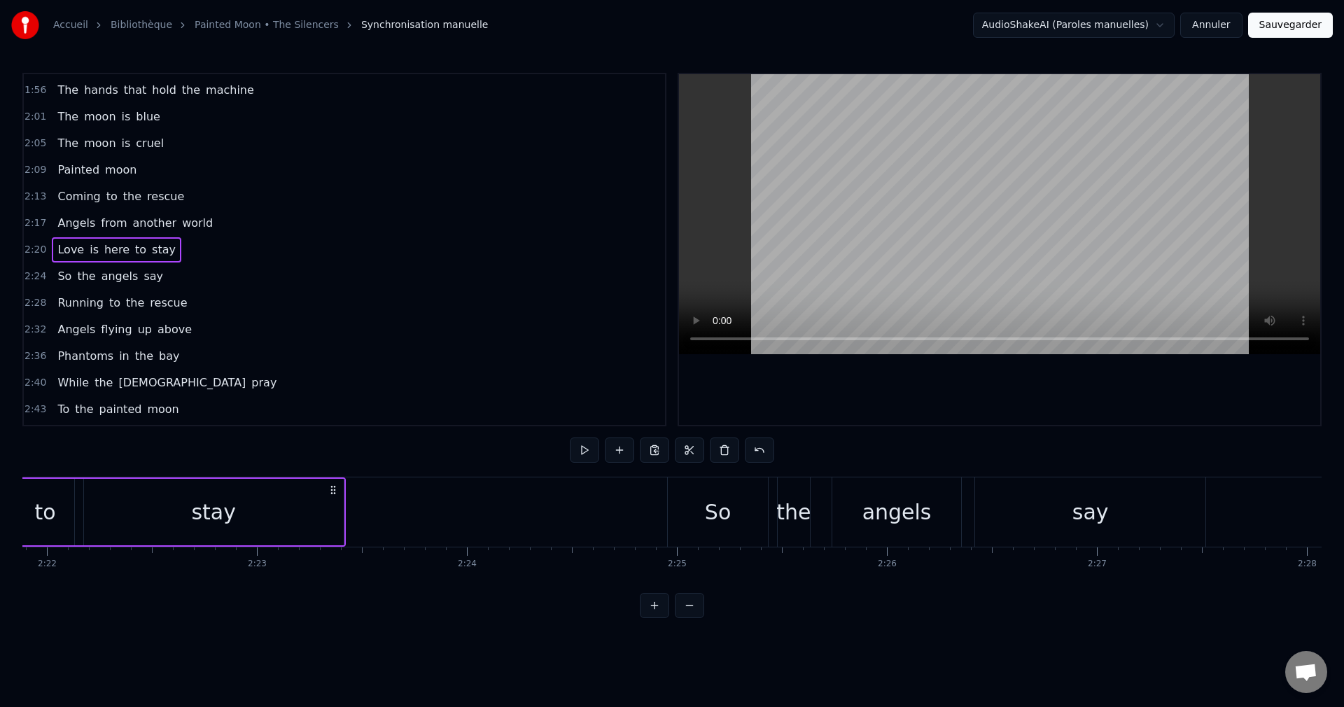
click at [734, 523] on div "So" at bounding box center [717, 511] width 99 height 69
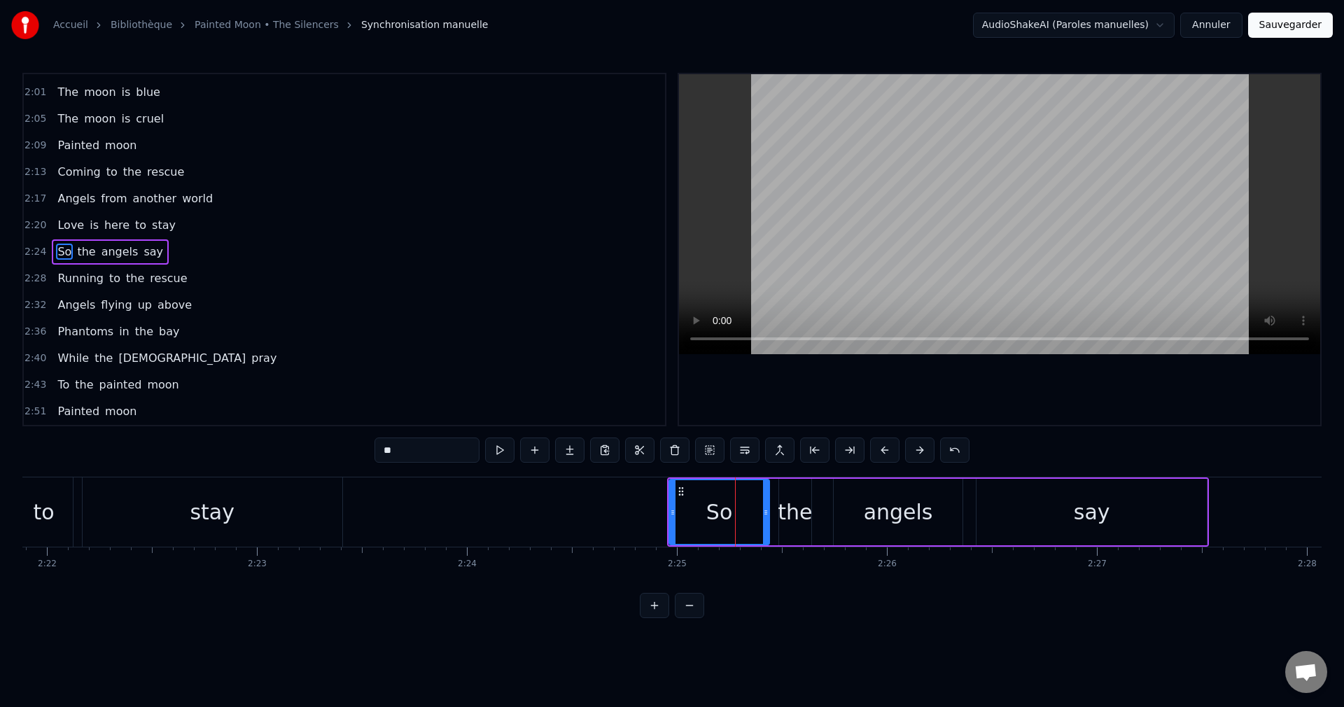
scroll to position [636, 0]
click at [707, 445] on button at bounding box center [709, 449] width 29 height 25
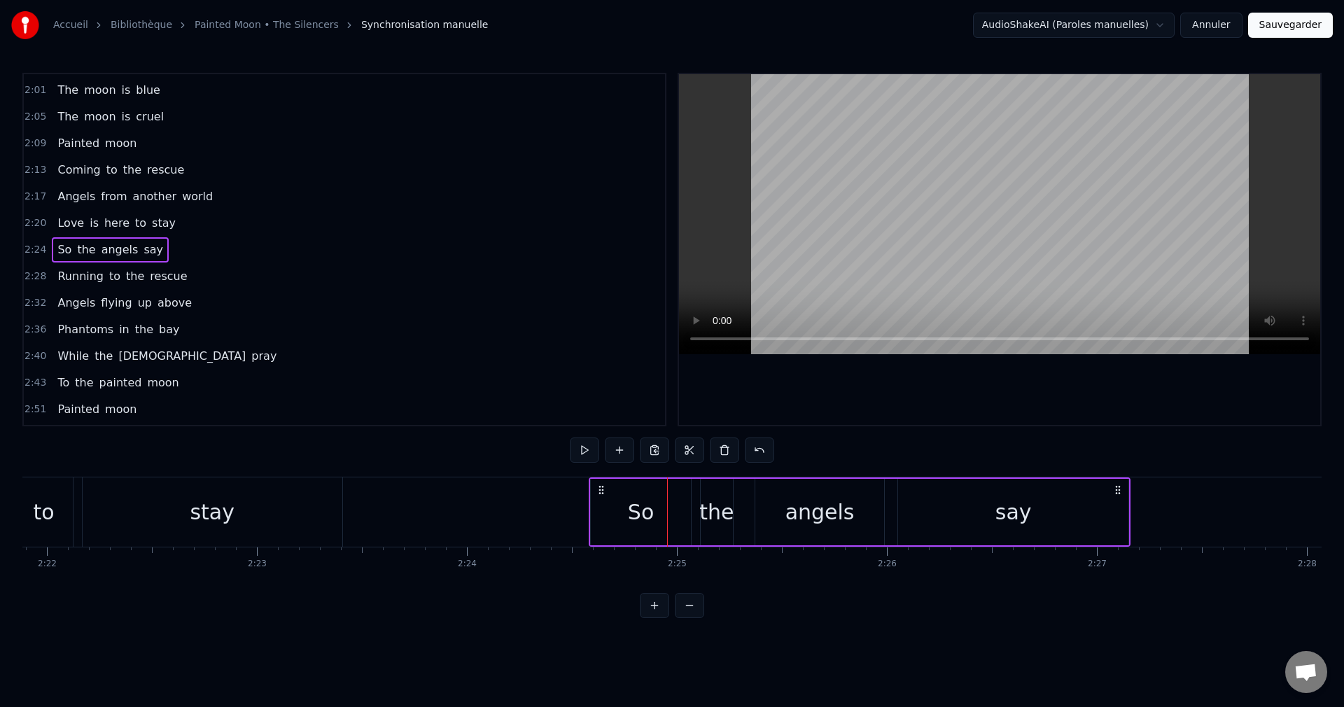
drag, startPoint x: 680, startPoint y: 489, endPoint x: 640, endPoint y: 516, distance: 48.9
click at [603, 514] on div "So the angels say" at bounding box center [860, 511] width 542 height 69
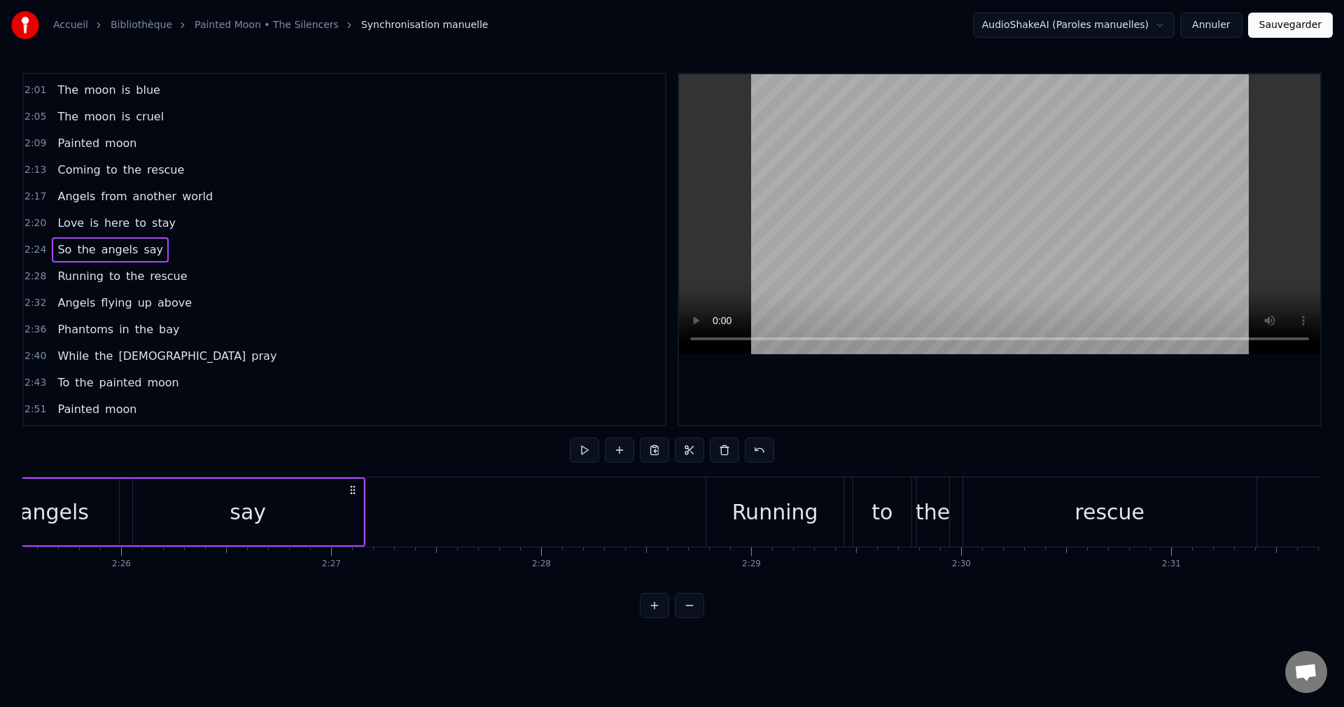
scroll to position [0, 30597]
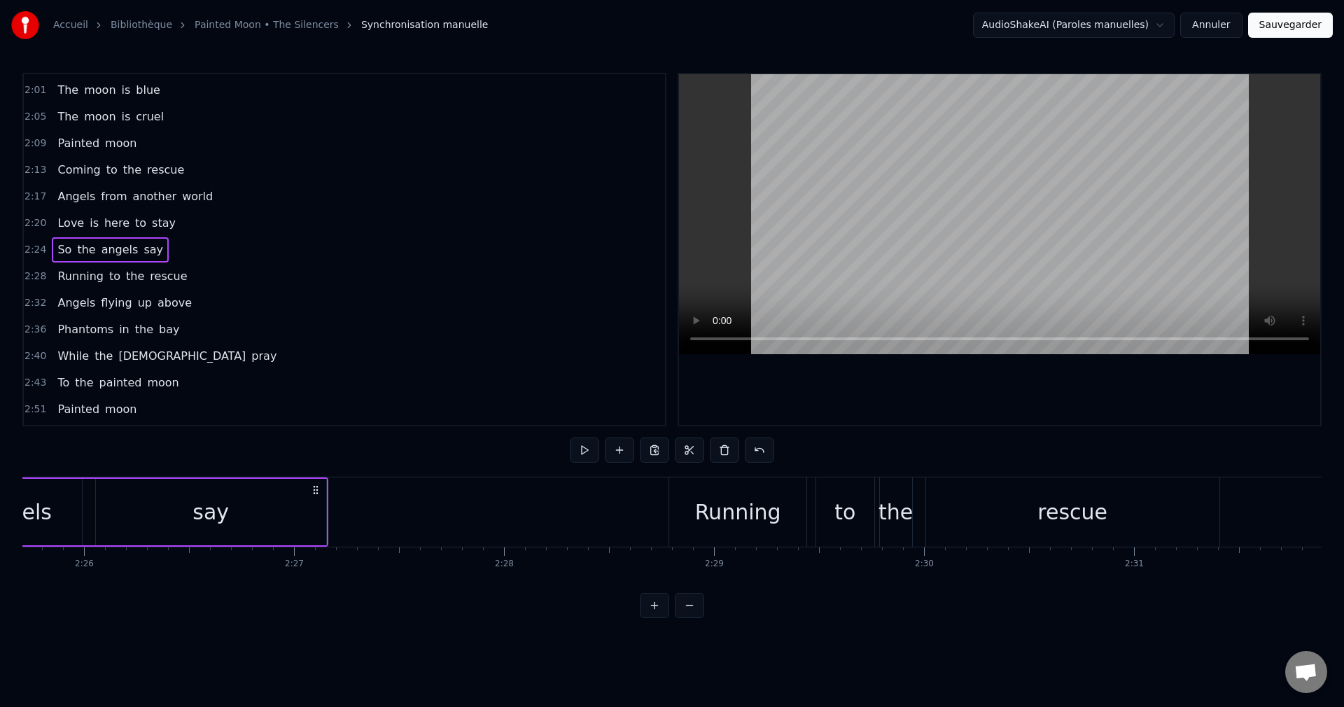
click at [741, 503] on div "Running" at bounding box center [738, 511] width 86 height 31
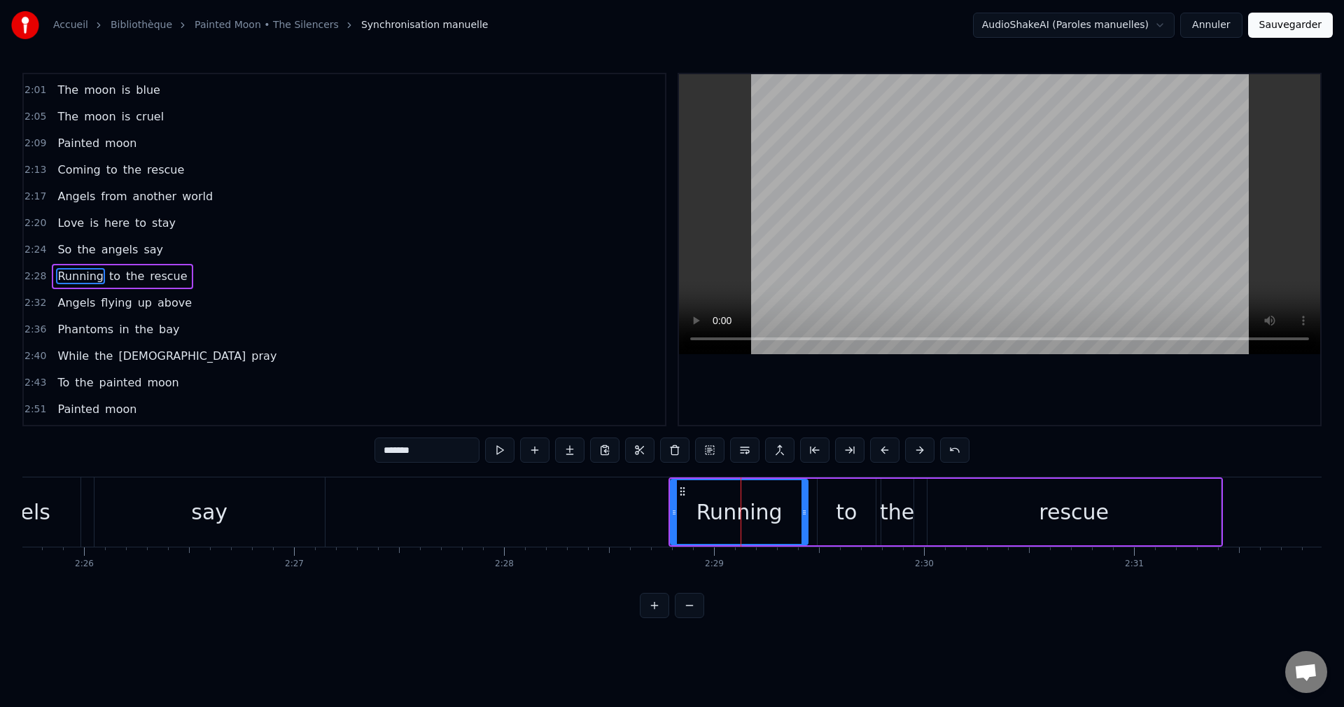
scroll to position [662, 0]
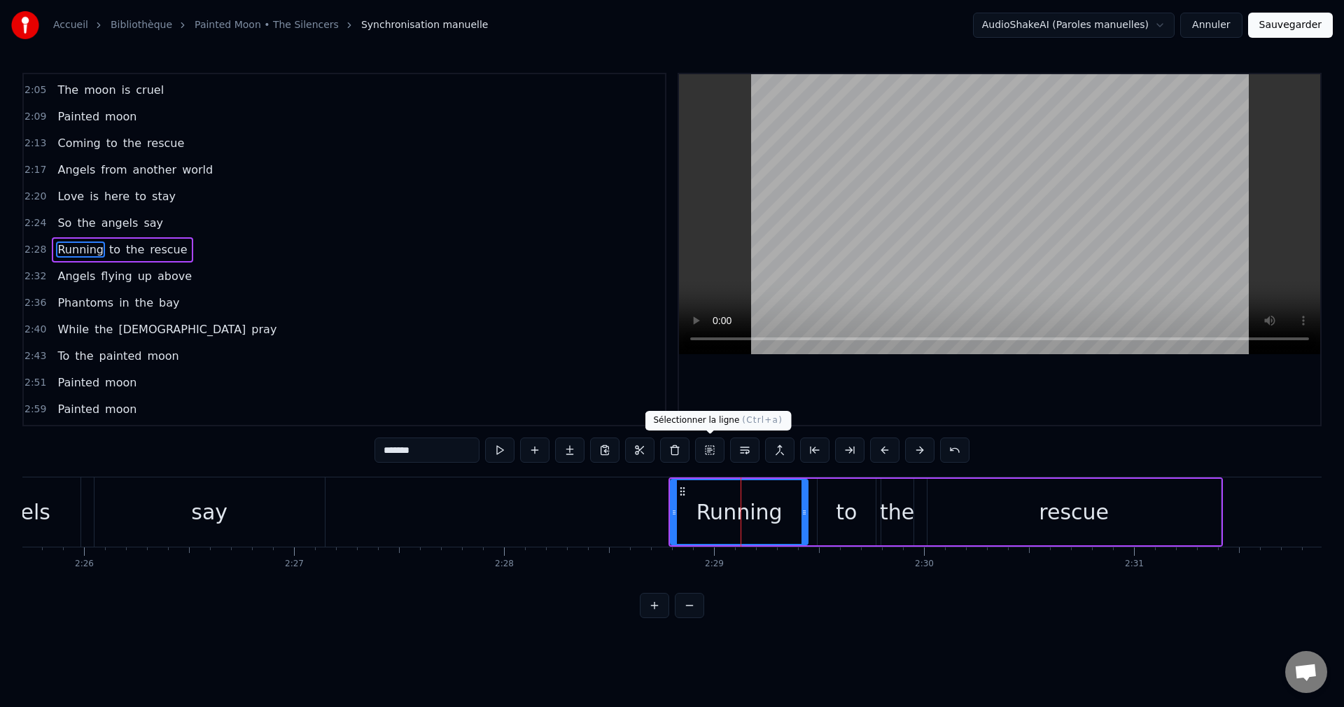
click at [707, 445] on button at bounding box center [709, 449] width 29 height 25
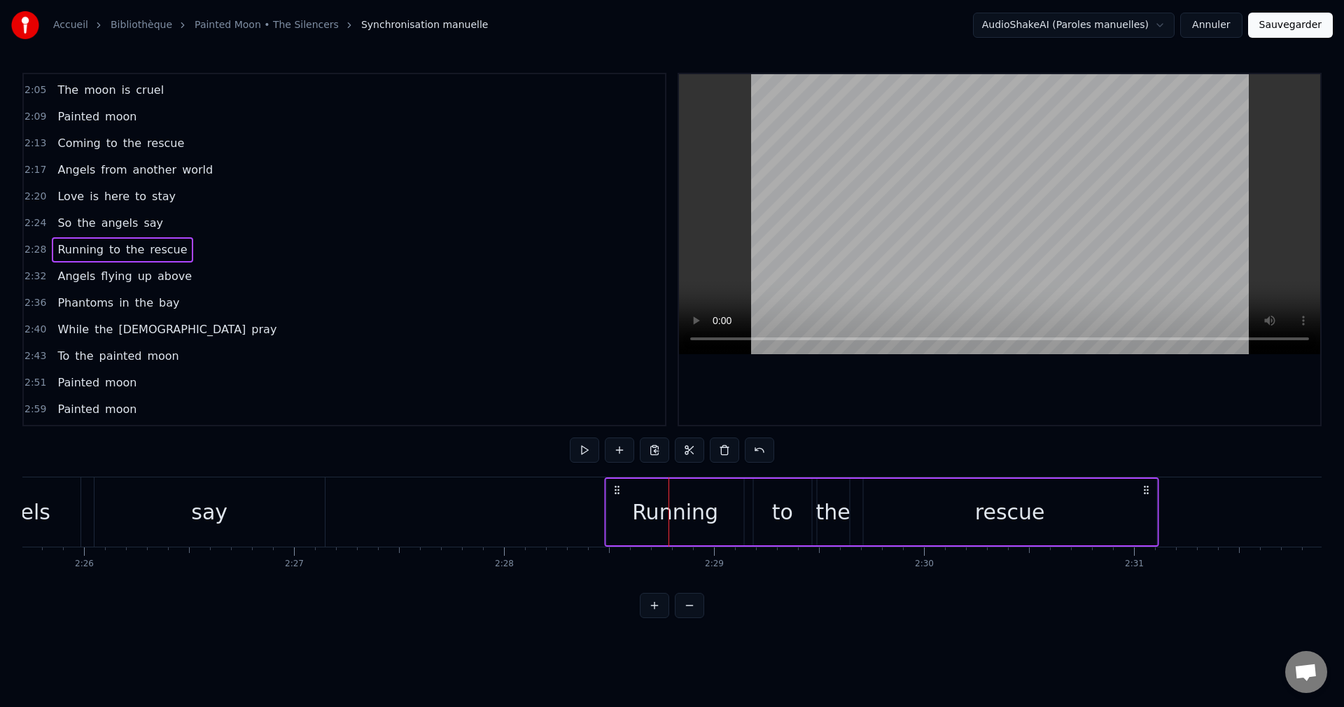
drag, startPoint x: 681, startPoint y: 488, endPoint x: 722, endPoint y: 476, distance: 43.0
click at [617, 497] on div "Running to the rescue" at bounding box center [881, 511] width 554 height 69
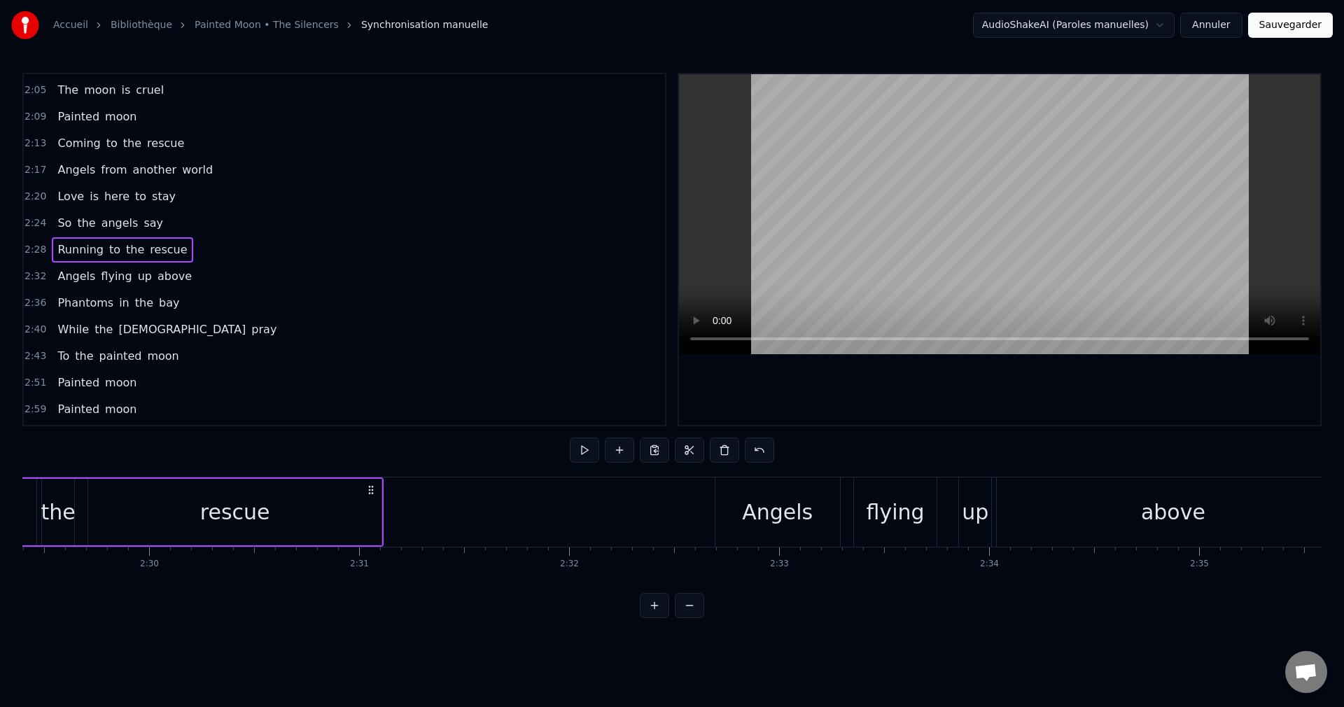
scroll to position [0, 31409]
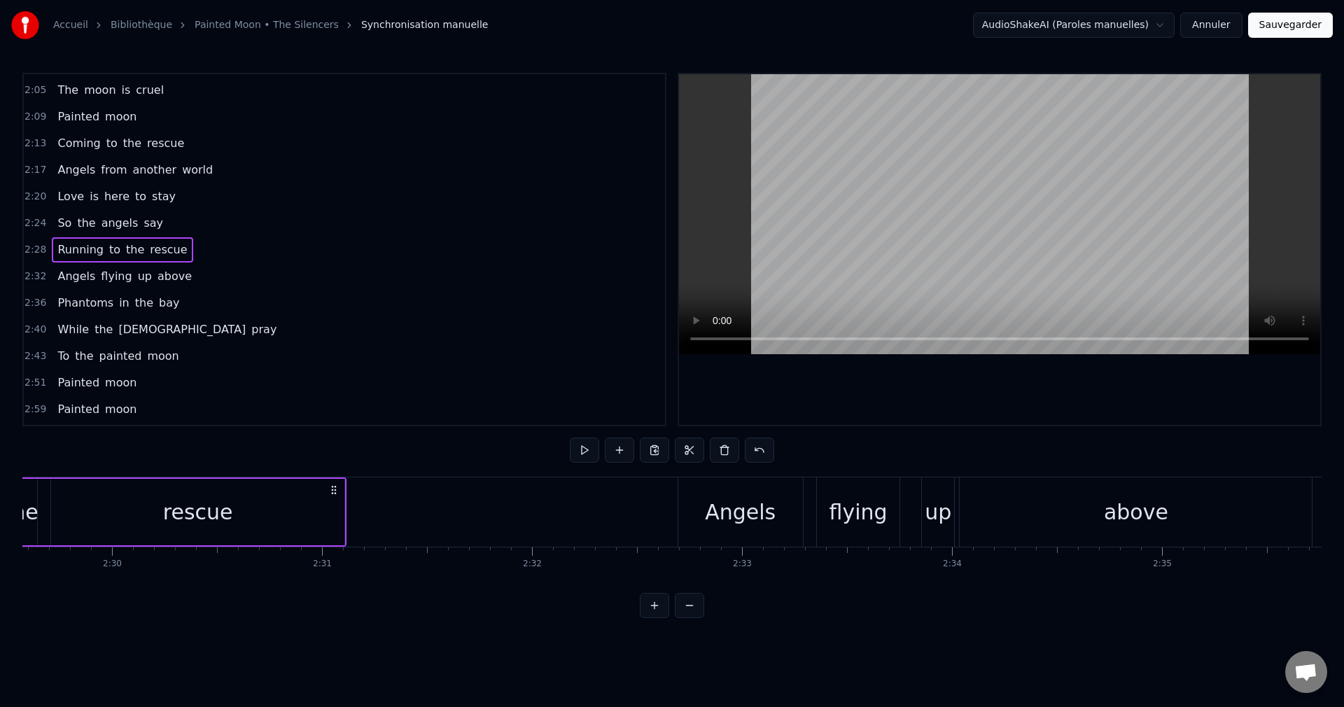
click at [743, 516] on div "Angels" at bounding box center [740, 511] width 71 height 31
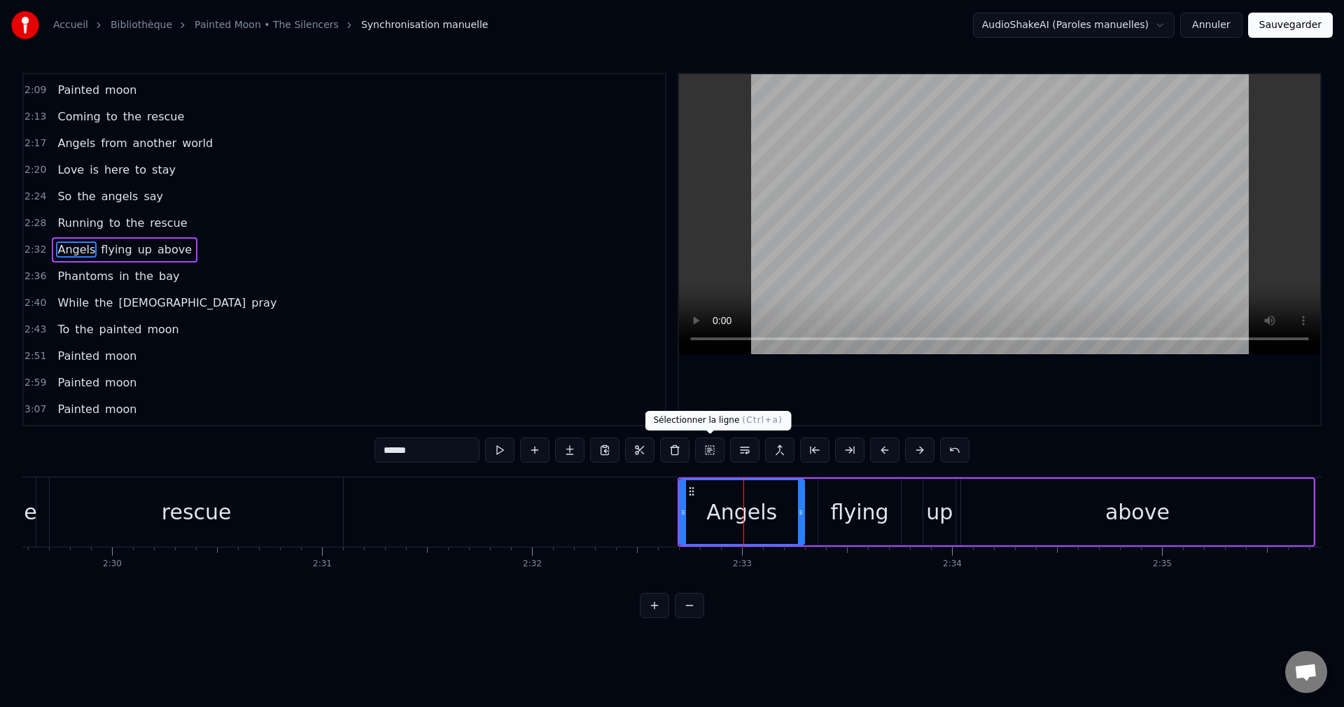
click at [713, 451] on button at bounding box center [709, 449] width 29 height 25
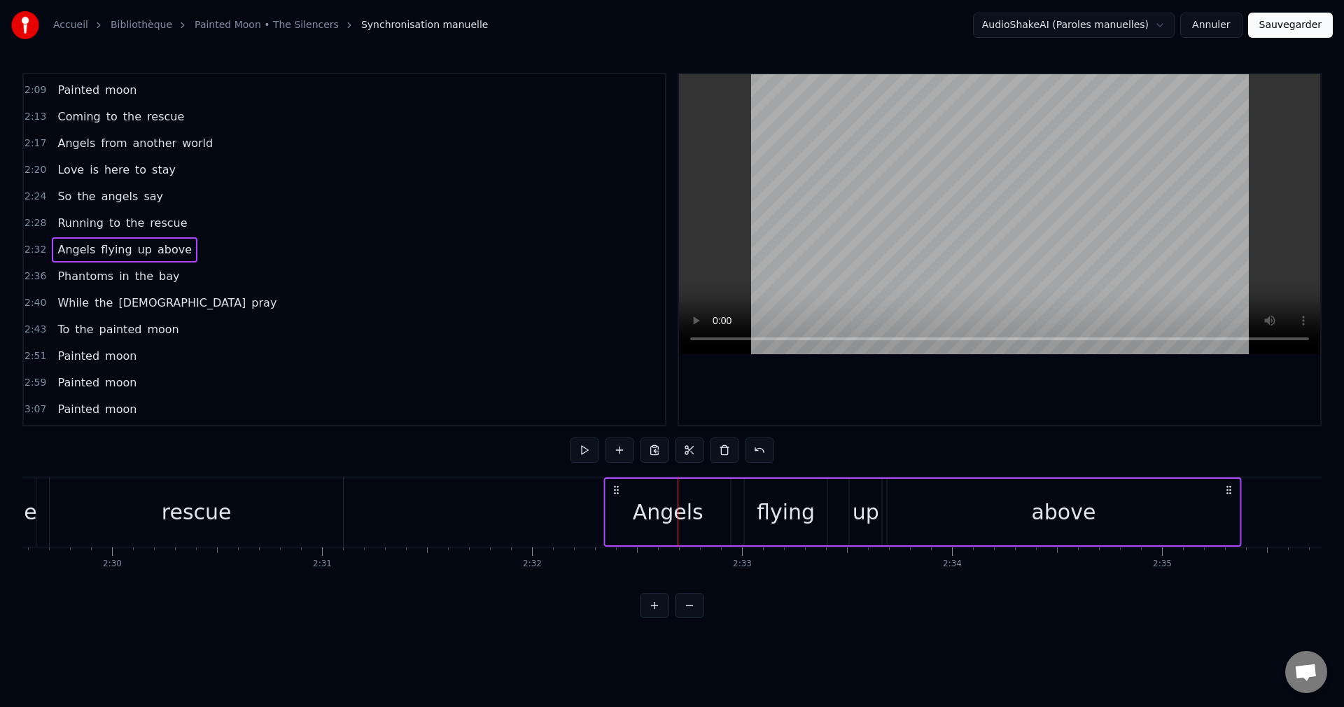
drag, startPoint x: 689, startPoint y: 487, endPoint x: 615, endPoint y: 505, distance: 76.4
click at [615, 505] on div "Angels flying up above" at bounding box center [922, 511] width 638 height 69
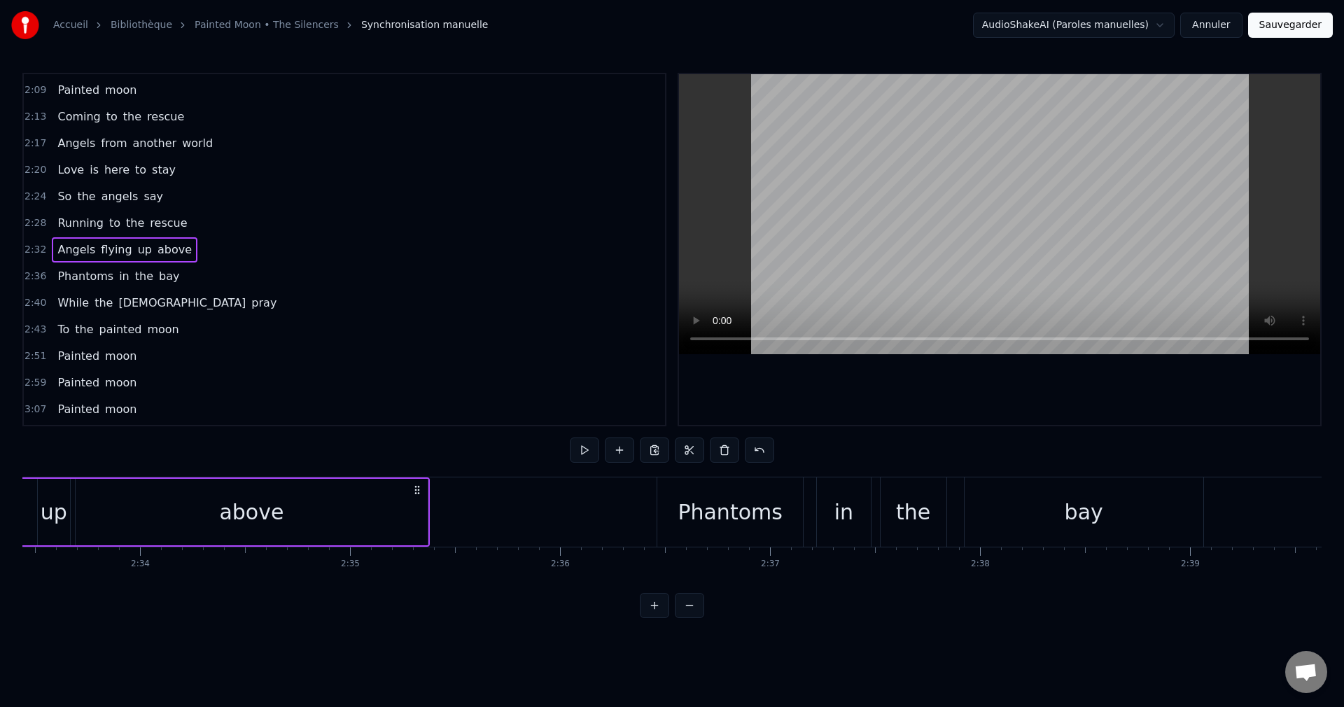
scroll to position [0, 32268]
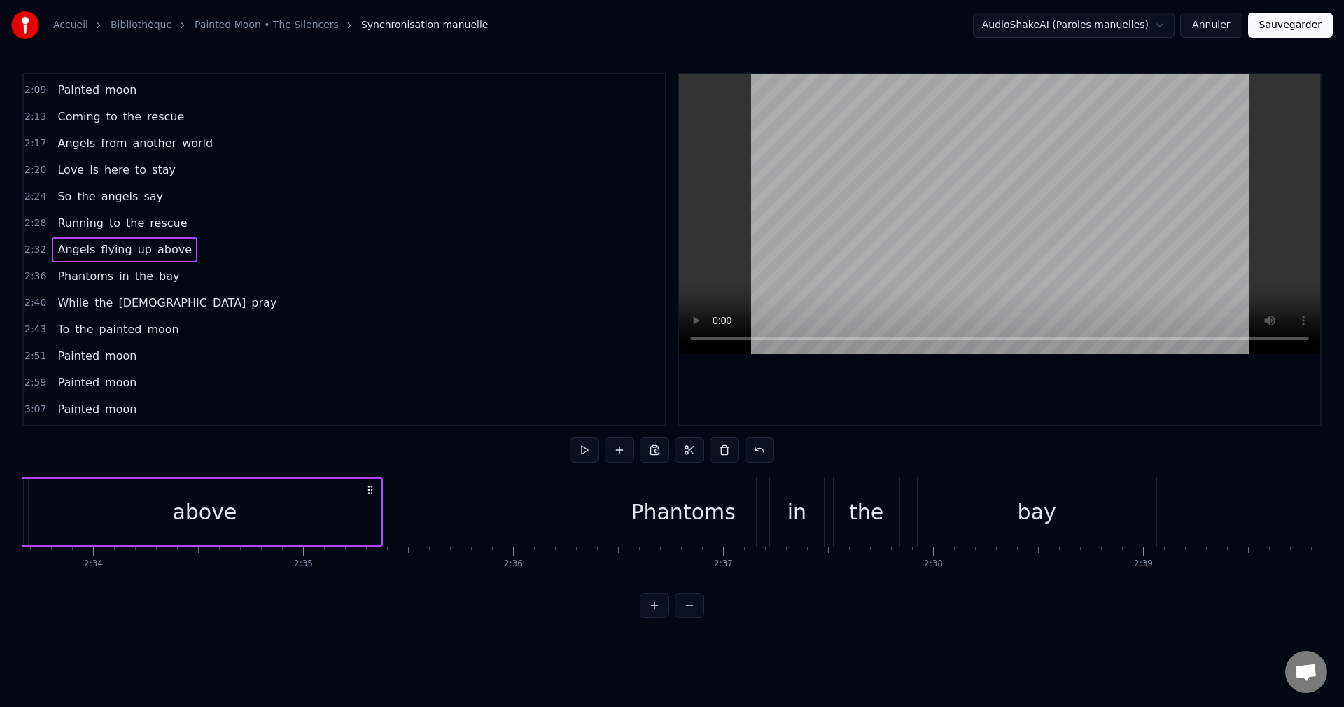
click at [699, 524] on div "Phantoms" at bounding box center [683, 511] width 104 height 31
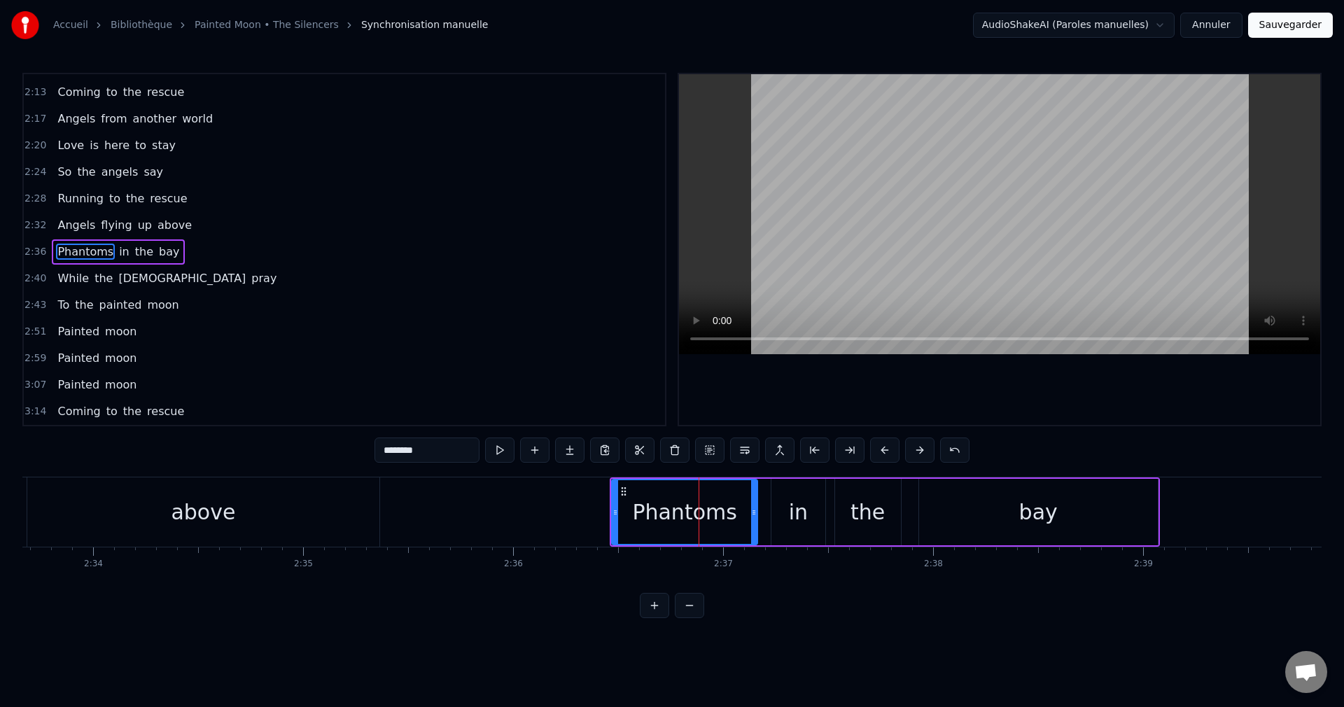
scroll to position [715, 0]
click at [714, 450] on button at bounding box center [709, 449] width 29 height 25
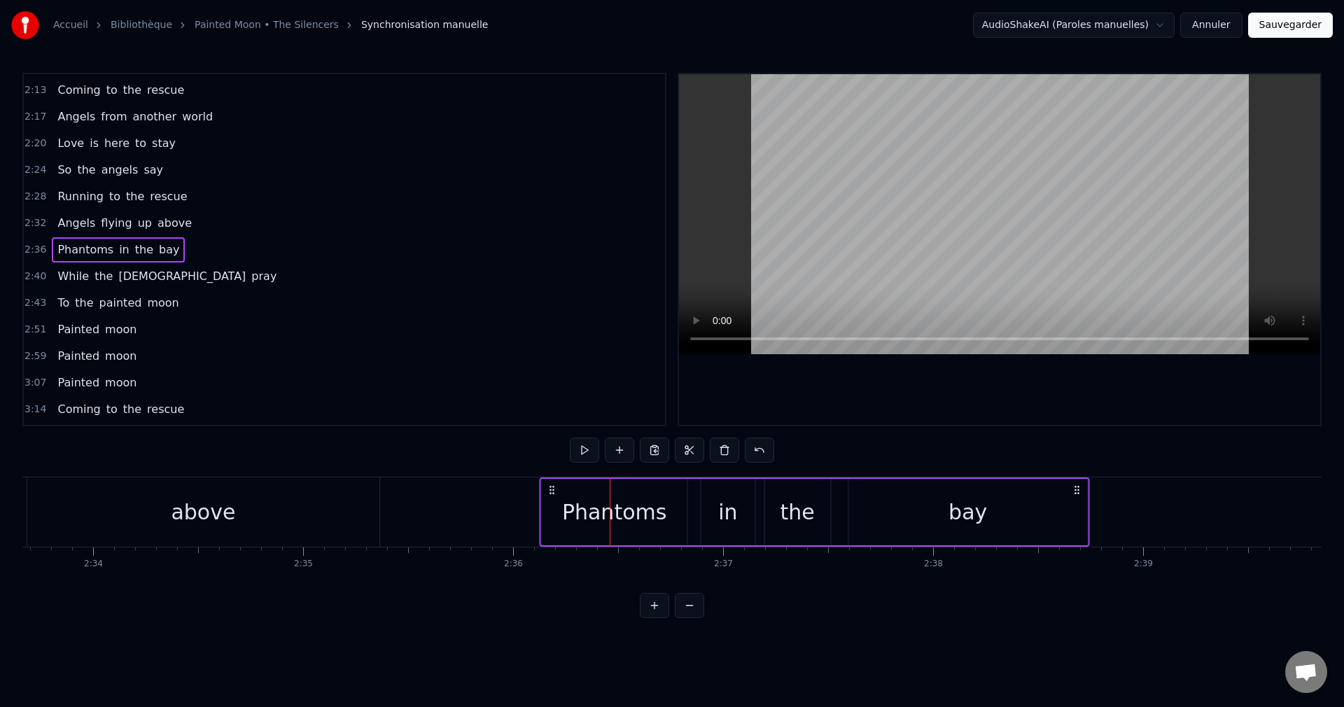
drag, startPoint x: 623, startPoint y: 488, endPoint x: 553, endPoint y: 507, distance: 72.7
click at [553, 507] on div "Phantoms in the bay" at bounding box center [814, 511] width 550 height 69
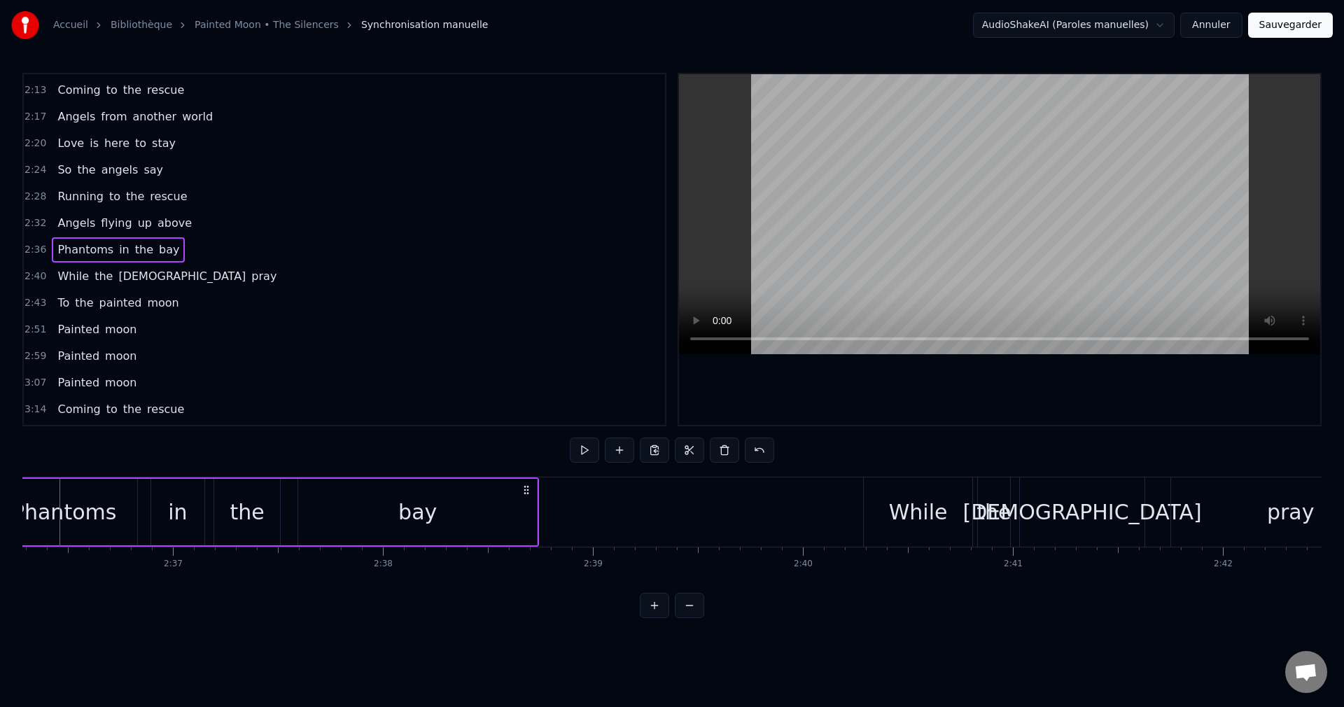
scroll to position [0, 32949]
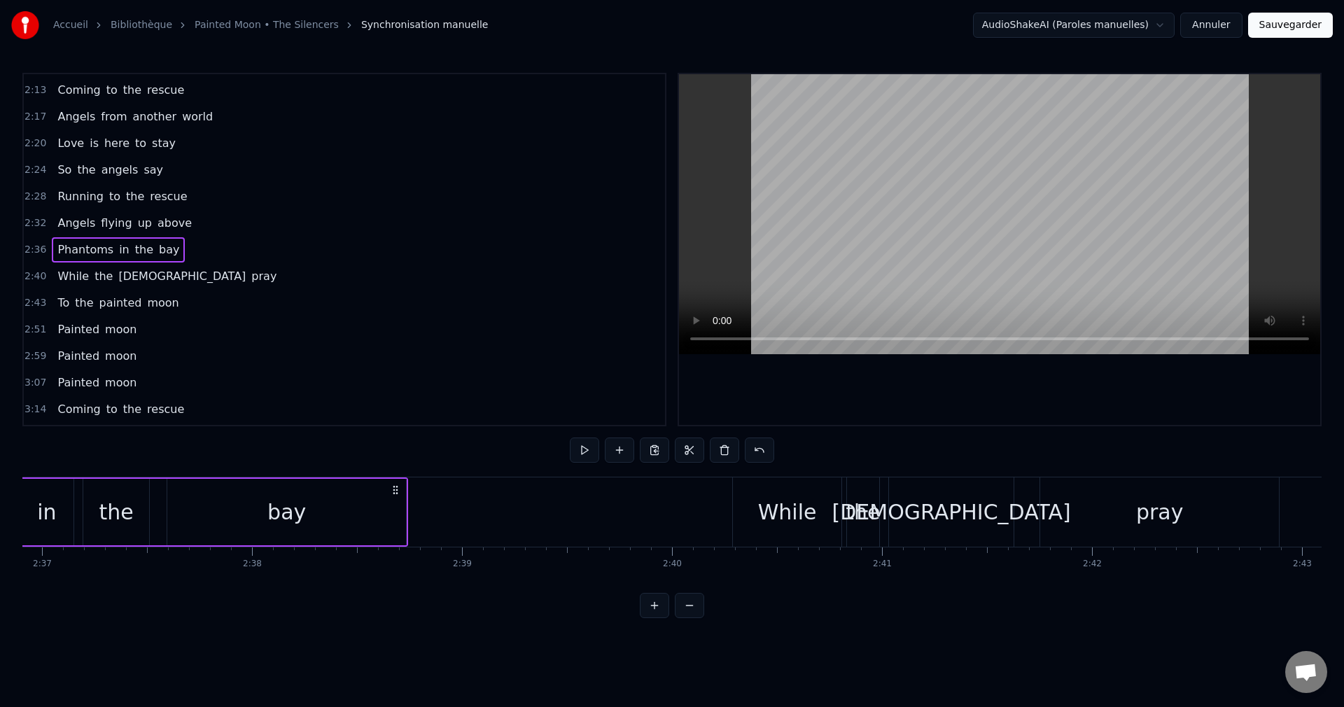
click at [813, 524] on div "While" at bounding box center [787, 511] width 108 height 69
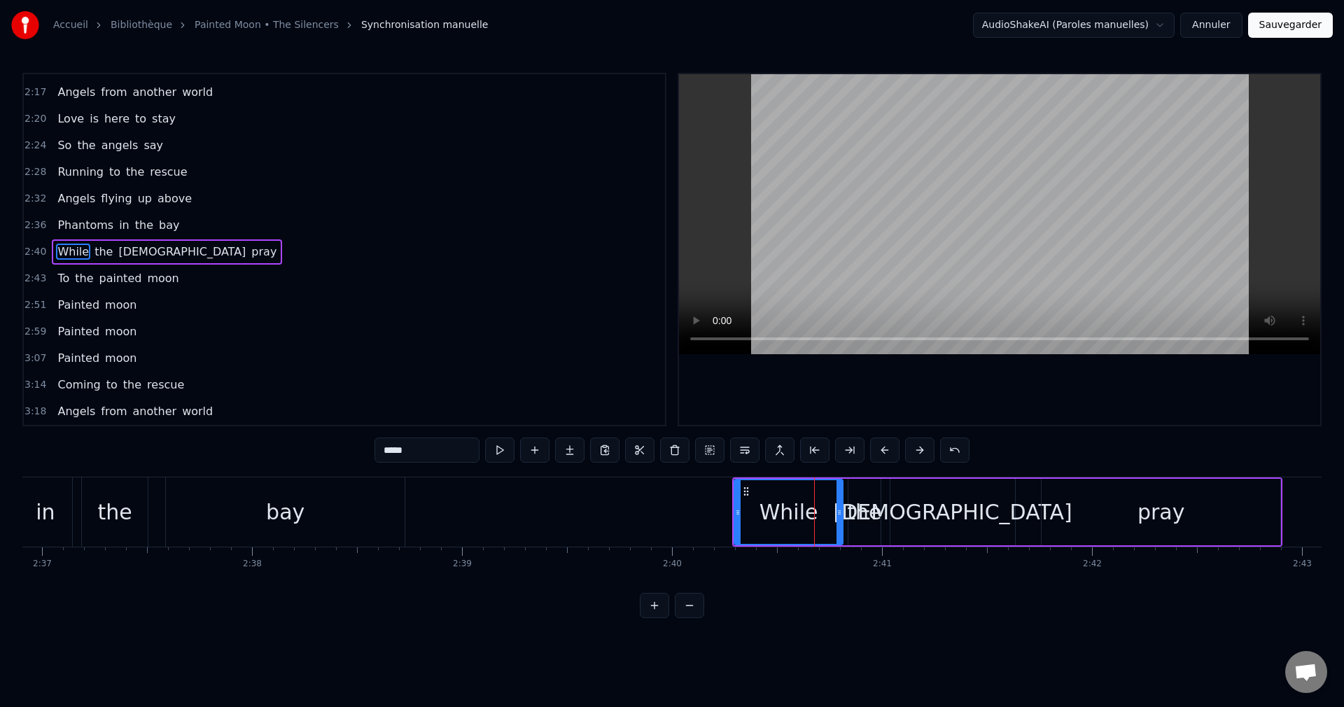
scroll to position [742, 0]
click at [705, 447] on button at bounding box center [709, 449] width 29 height 25
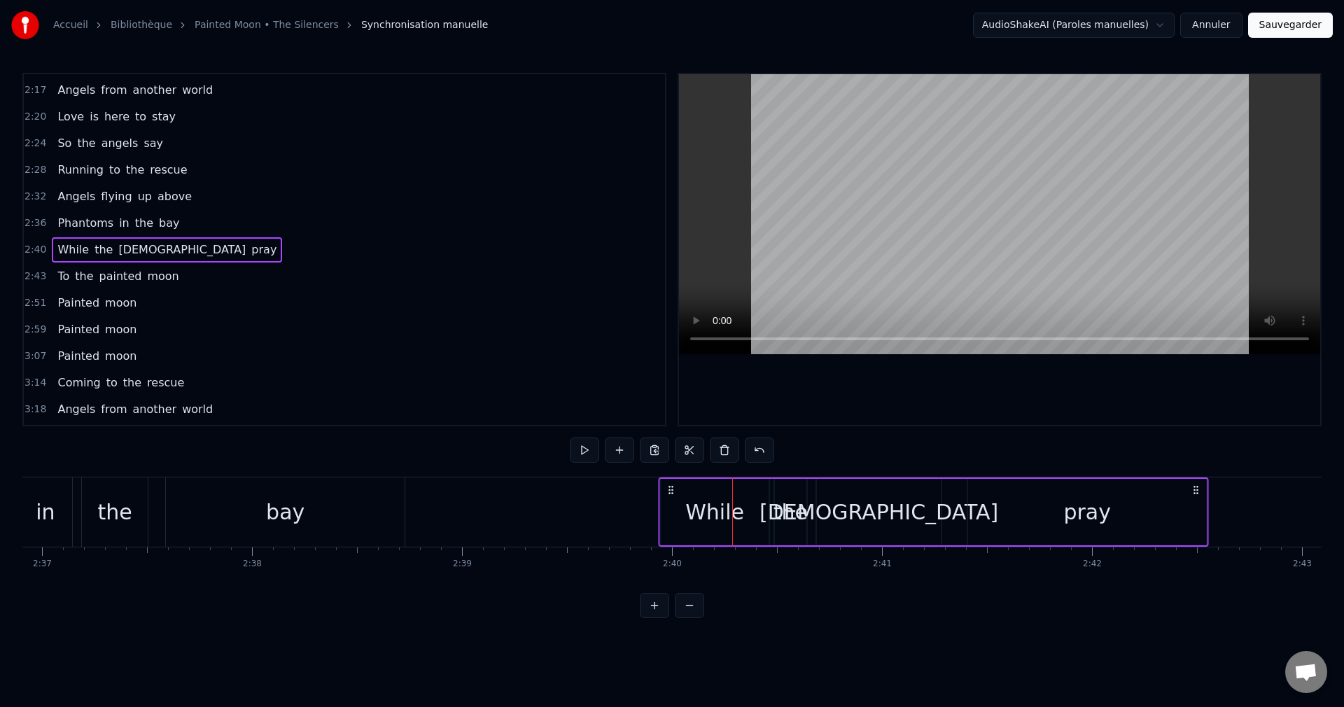
drag, startPoint x: 743, startPoint y: 486, endPoint x: 669, endPoint y: 501, distance: 75.8
click at [669, 501] on div "While the natives pray" at bounding box center [934, 511] width 550 height 69
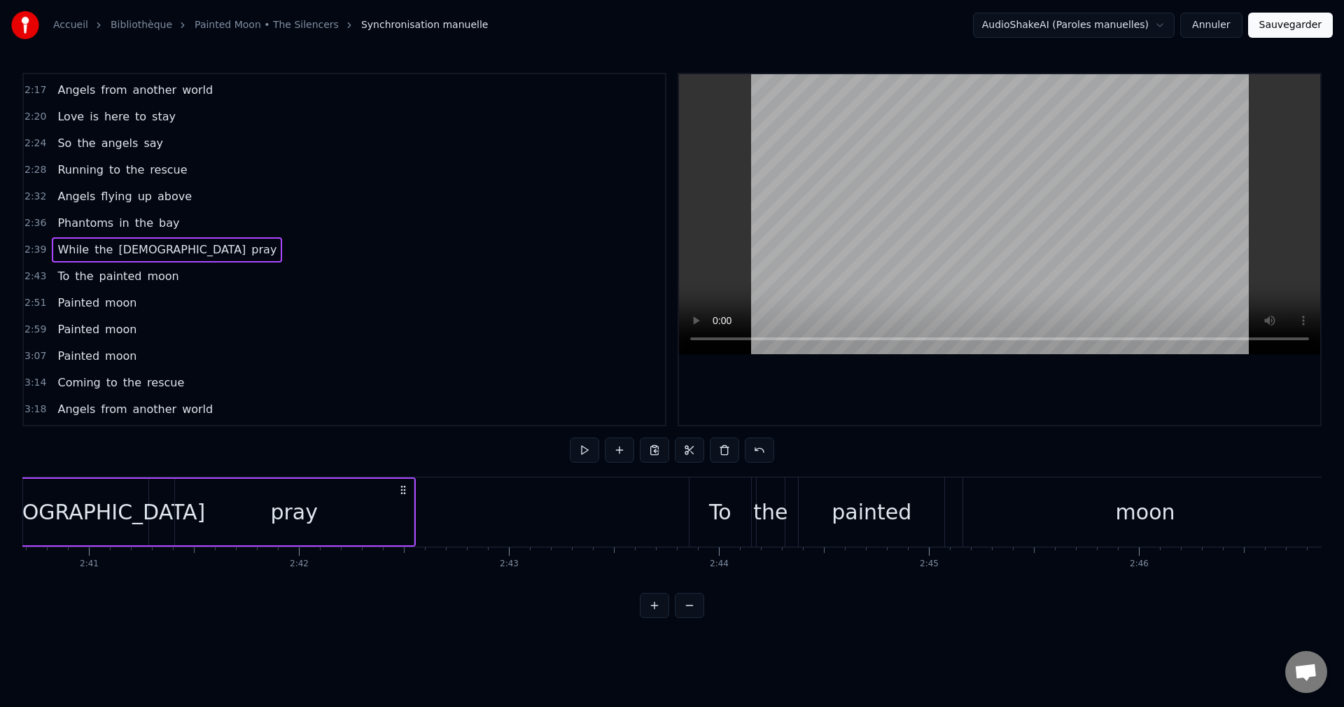
scroll to position [0, 33798]
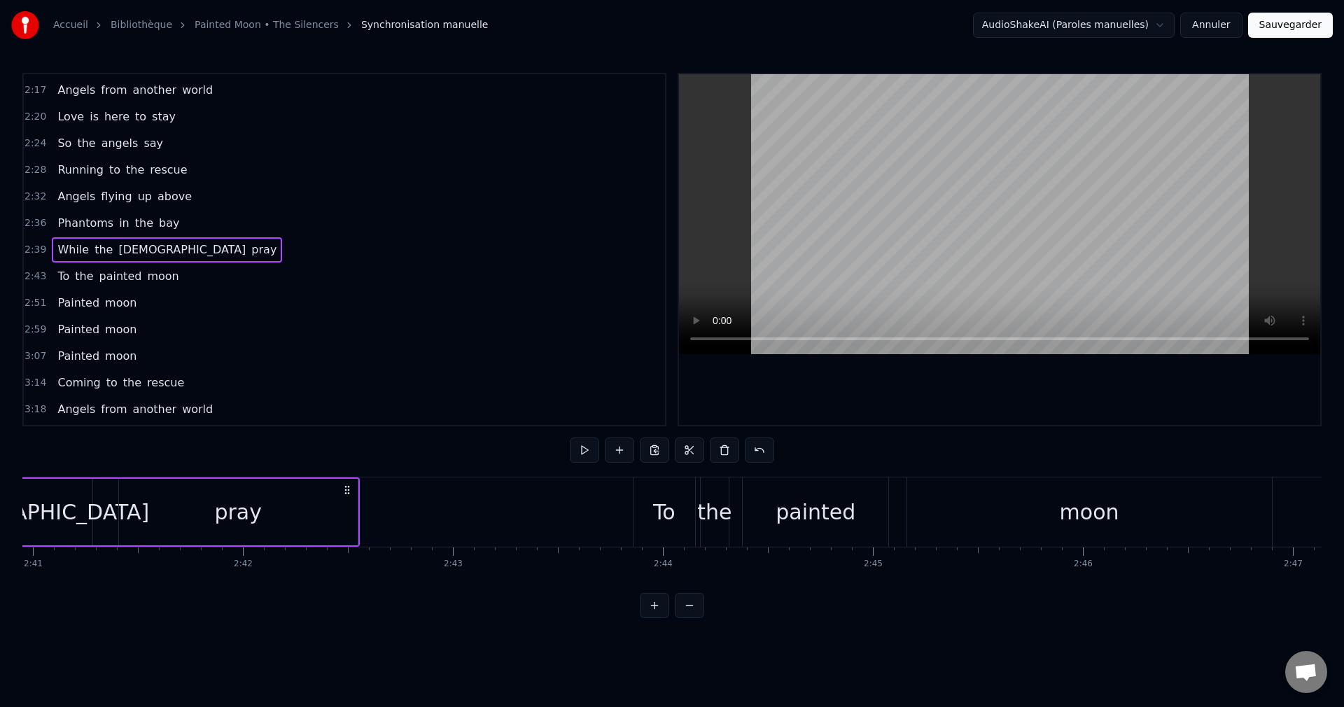
click at [668, 521] on div "To" at bounding box center [664, 511] width 22 height 31
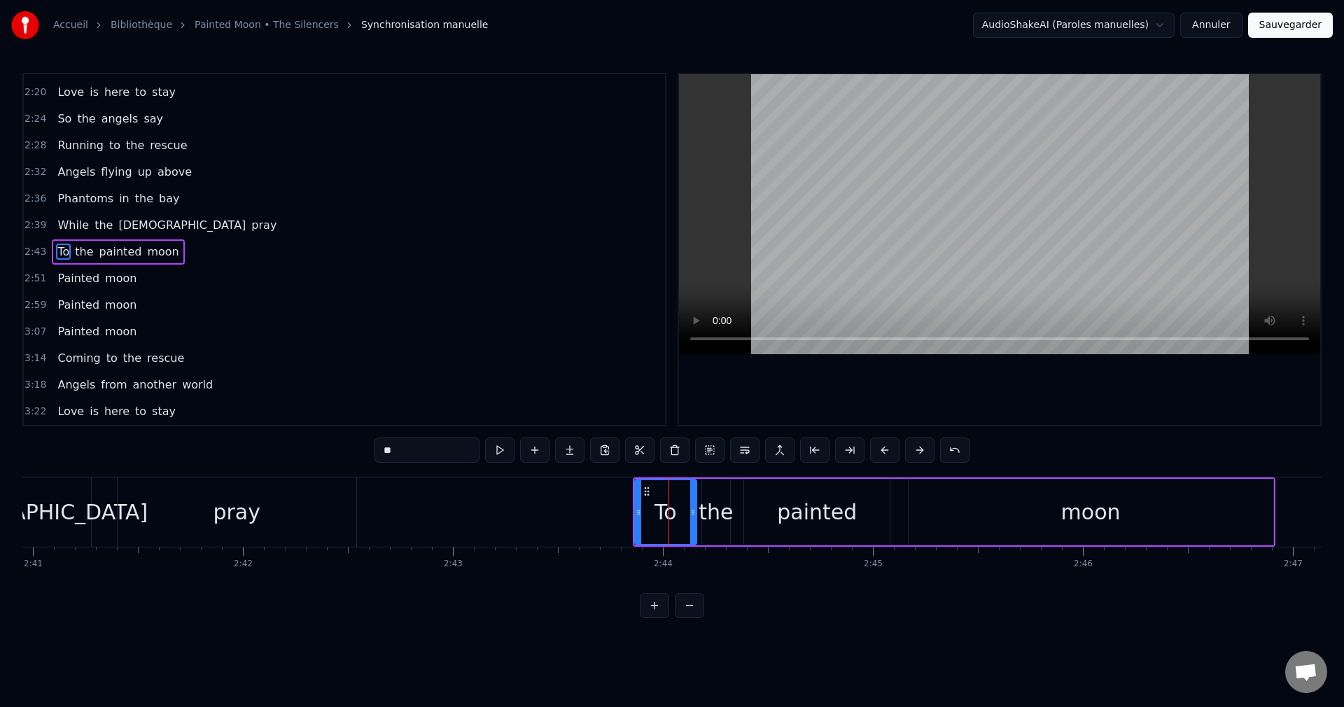
scroll to position [769, 0]
click at [708, 447] on button at bounding box center [709, 449] width 29 height 25
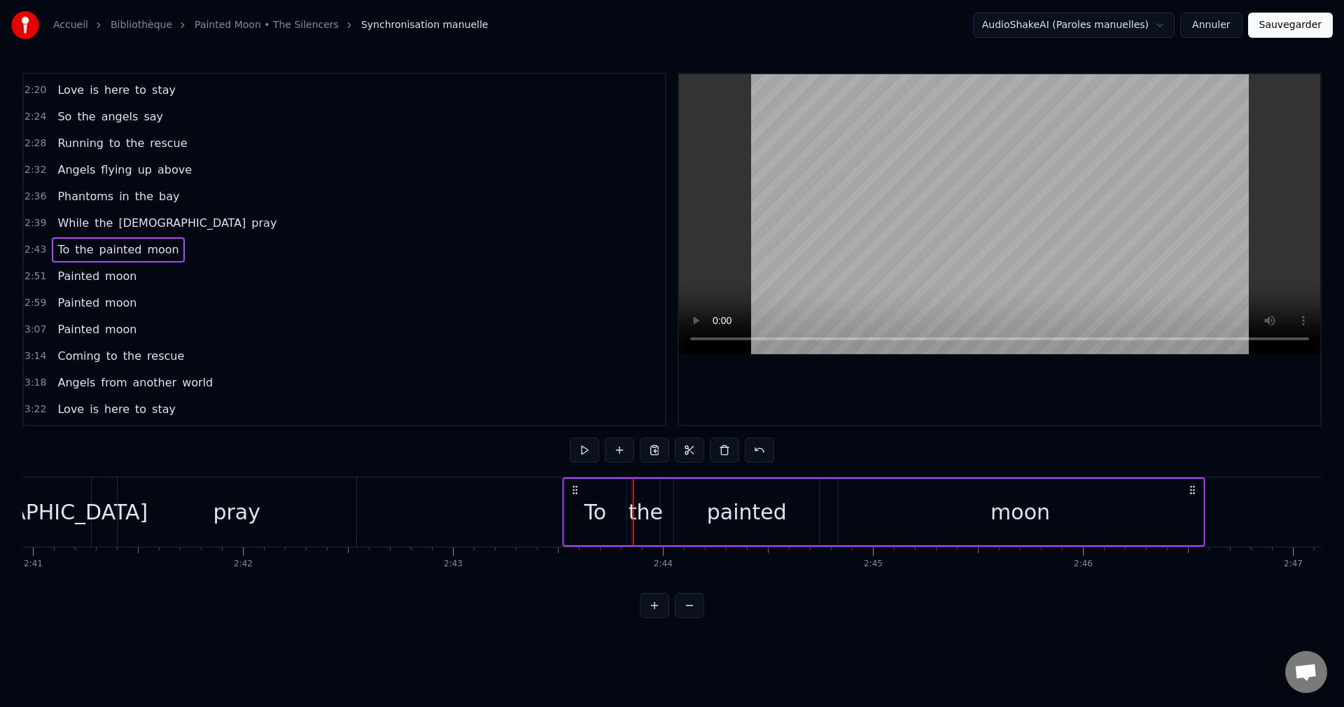
drag, startPoint x: 646, startPoint y: 487, endPoint x: 576, endPoint y: 502, distance: 71.5
click at [576, 502] on div "To the painted moon" at bounding box center [883, 511] width 643 height 69
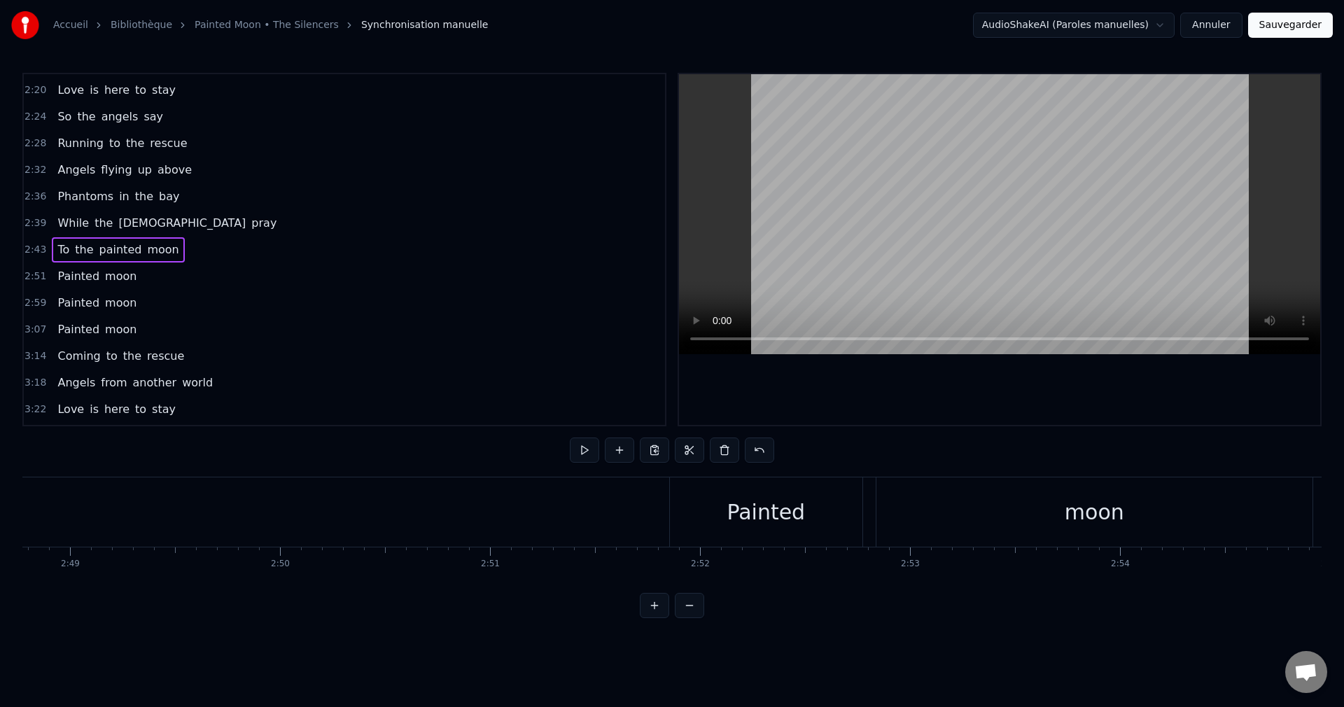
scroll to position [0, 35516]
click at [674, 523] on div "Painted" at bounding box center [691, 511] width 78 height 31
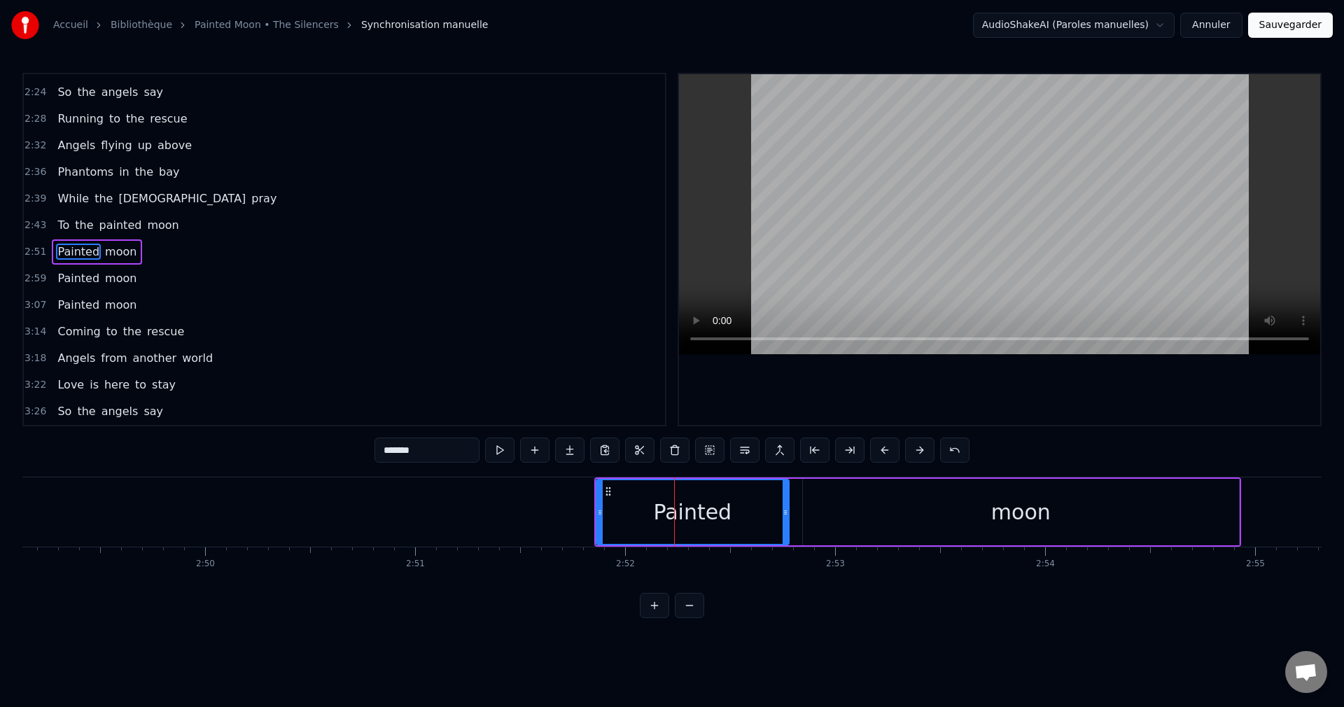
scroll to position [795, 0]
click at [713, 453] on button at bounding box center [709, 449] width 29 height 25
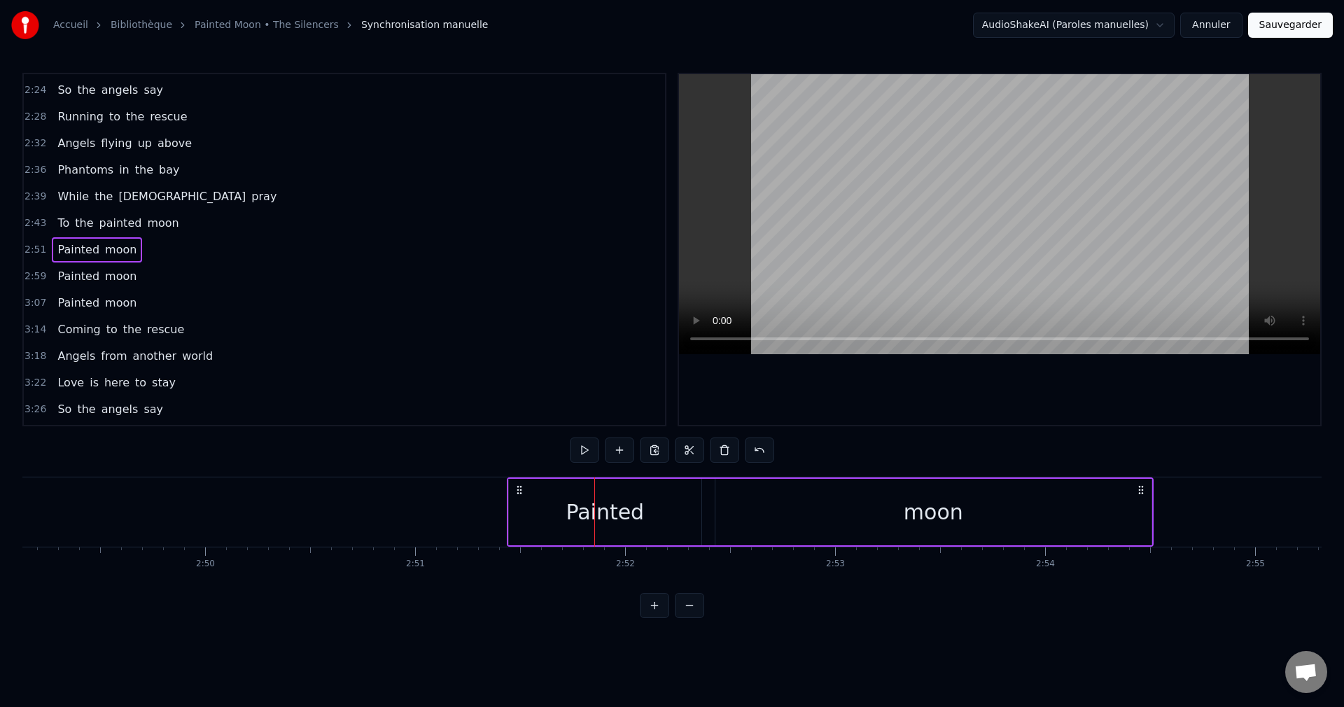
drag, startPoint x: 607, startPoint y: 487, endPoint x: 519, endPoint y: 515, distance: 91.9
click at [519, 515] on div "Painted moon" at bounding box center [830, 511] width 647 height 69
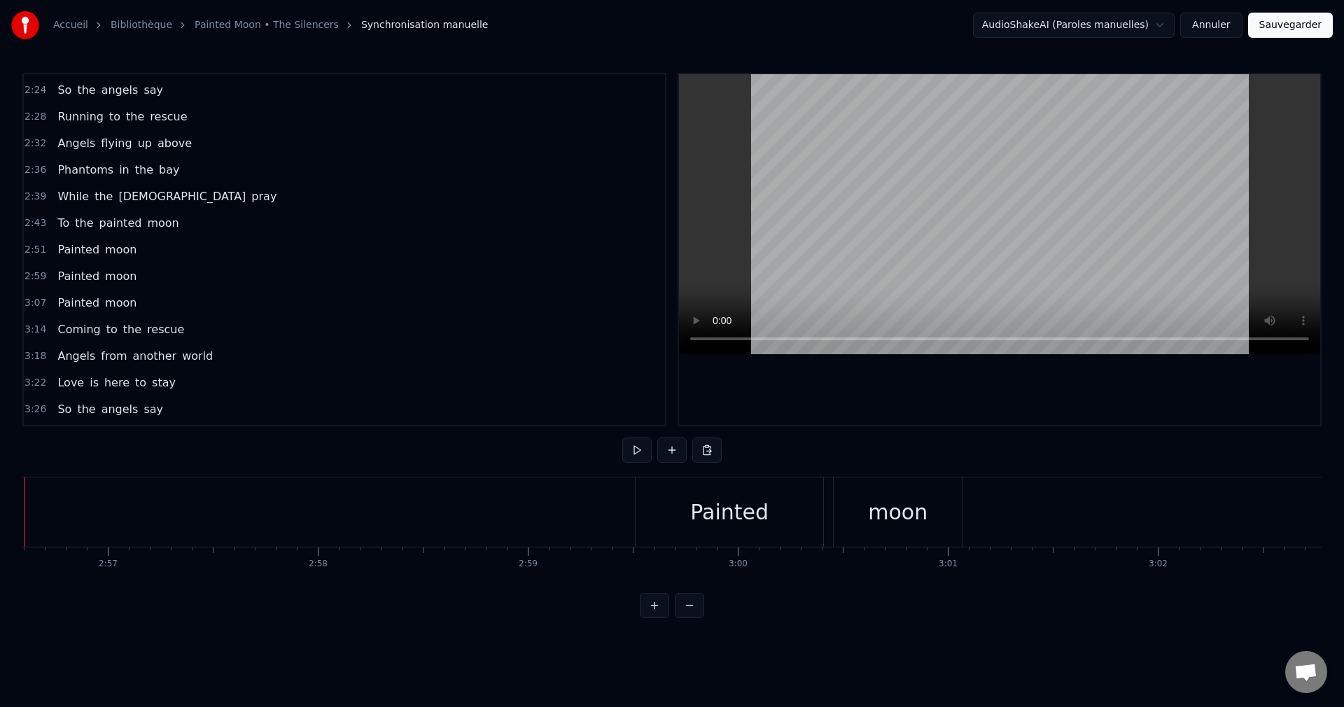
scroll to position [0, 37129]
click at [713, 526] on div "Painted" at bounding box center [683, 511] width 78 height 31
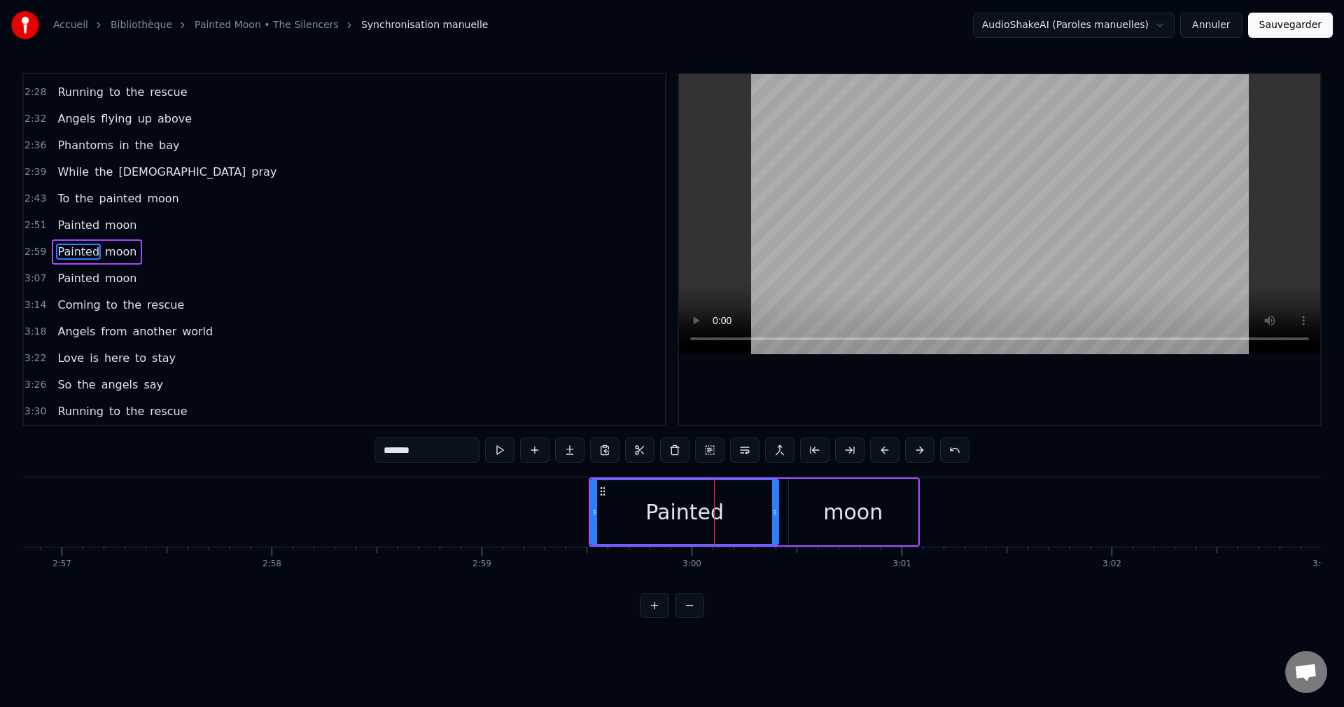
scroll to position [822, 0]
click at [708, 449] on button at bounding box center [709, 449] width 29 height 25
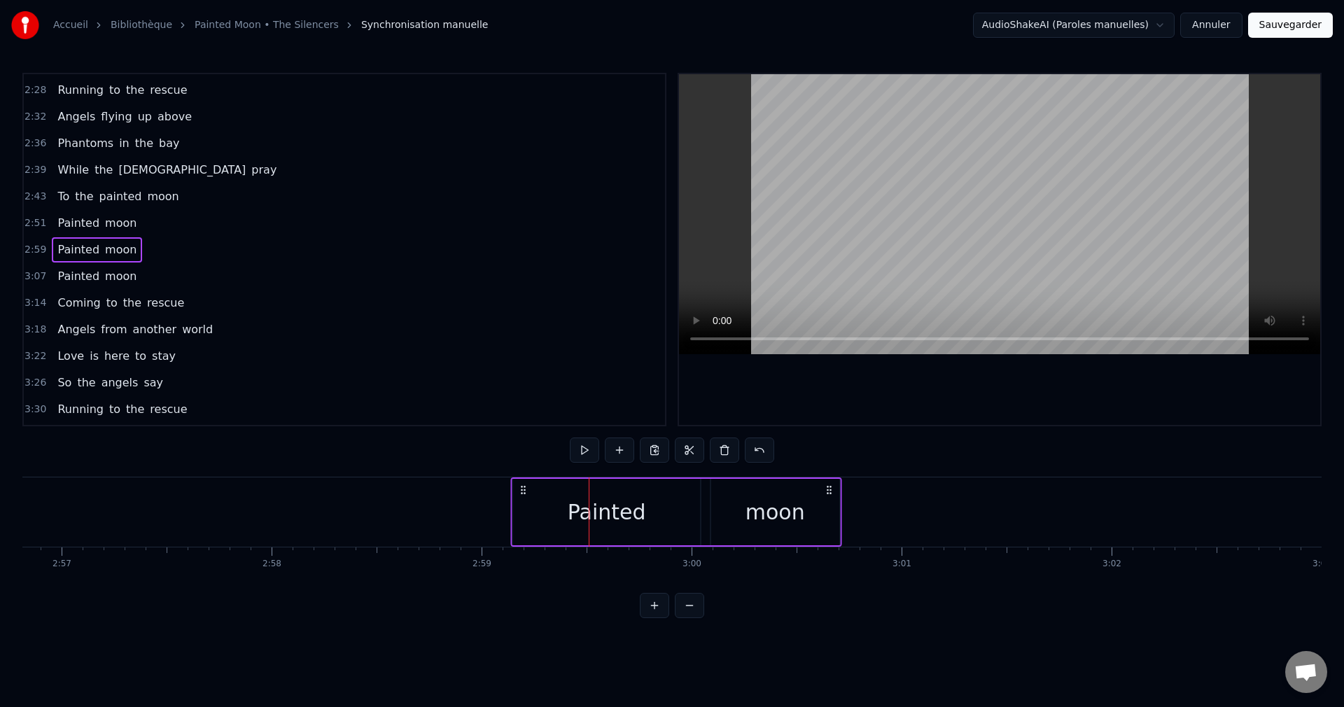
drag, startPoint x: 601, startPoint y: 491, endPoint x: 517, endPoint y: 515, distance: 86.8
click at [517, 515] on div "Painted moon" at bounding box center [675, 511] width 331 height 69
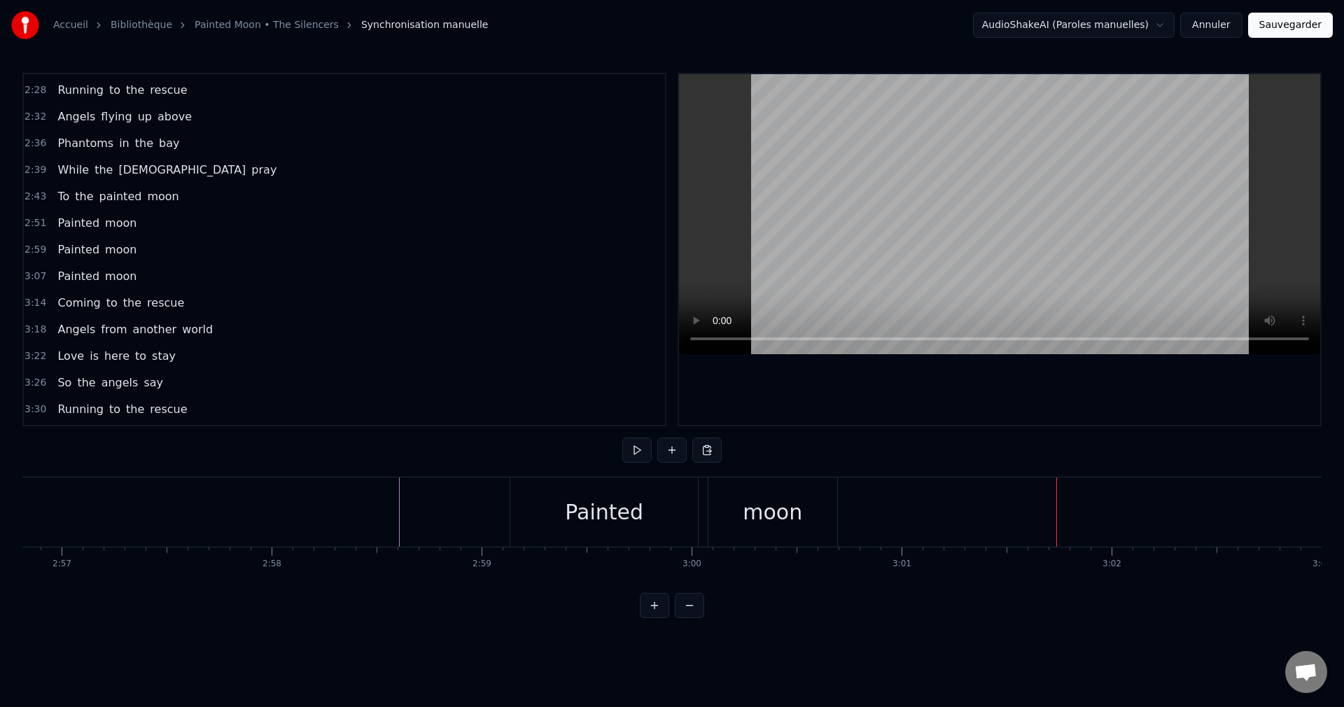
click at [744, 505] on div "moon" at bounding box center [772, 511] width 129 height 69
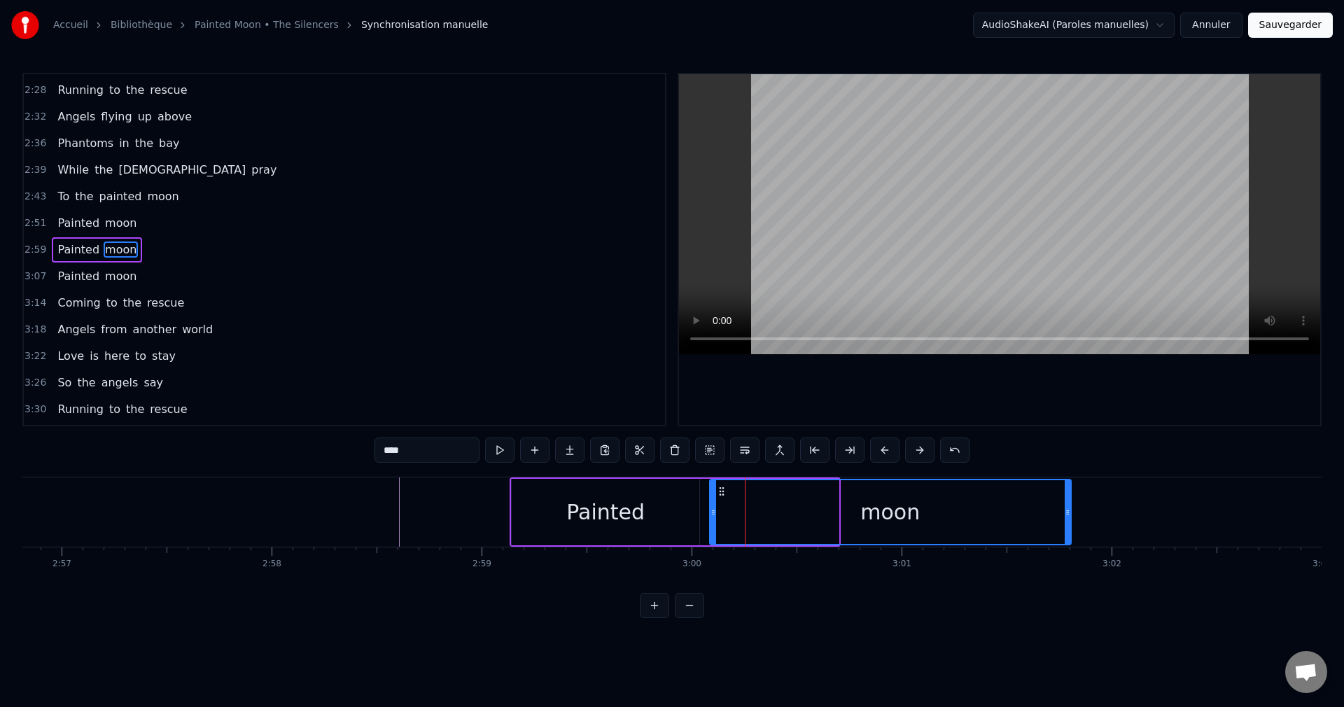
drag, startPoint x: 834, startPoint y: 512, endPoint x: 1067, endPoint y: 519, distance: 233.2
click at [1067, 519] on div at bounding box center [1068, 512] width 6 height 64
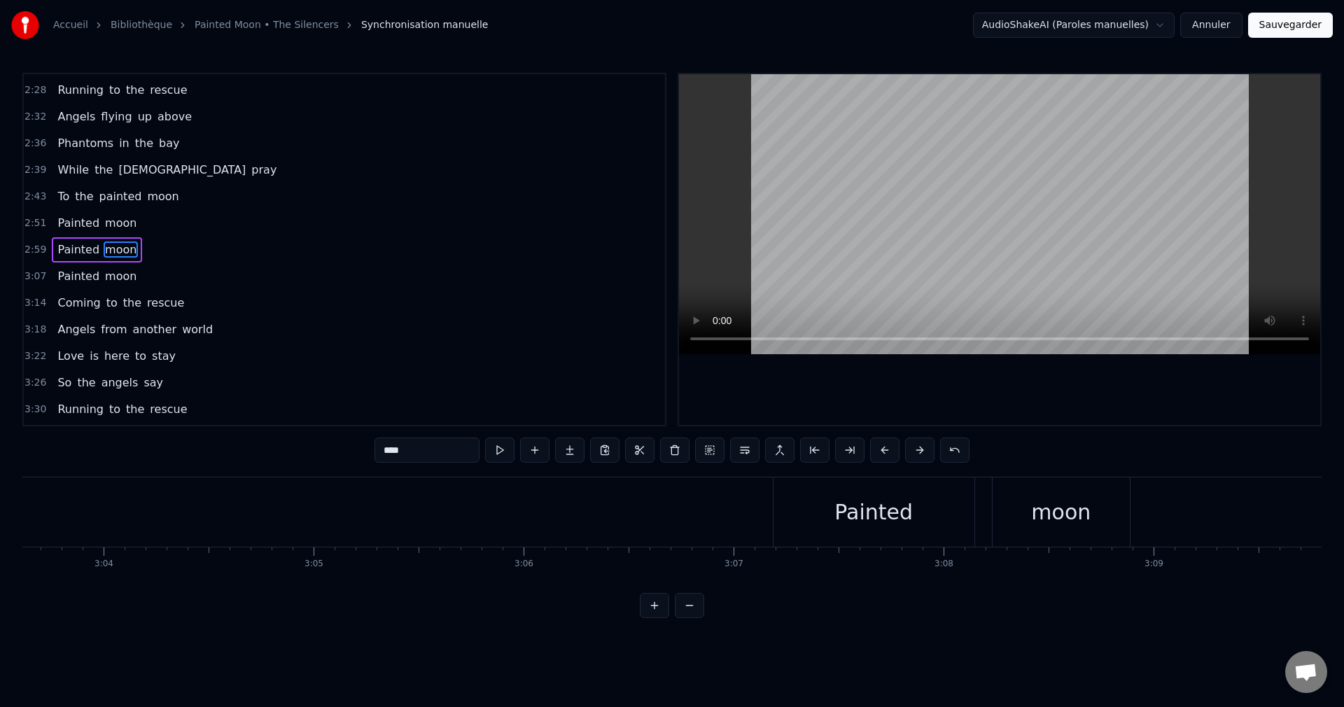
scroll to position [0, 38585]
click at [840, 530] on div "Painted" at bounding box center [845, 511] width 201 height 69
type input "*******"
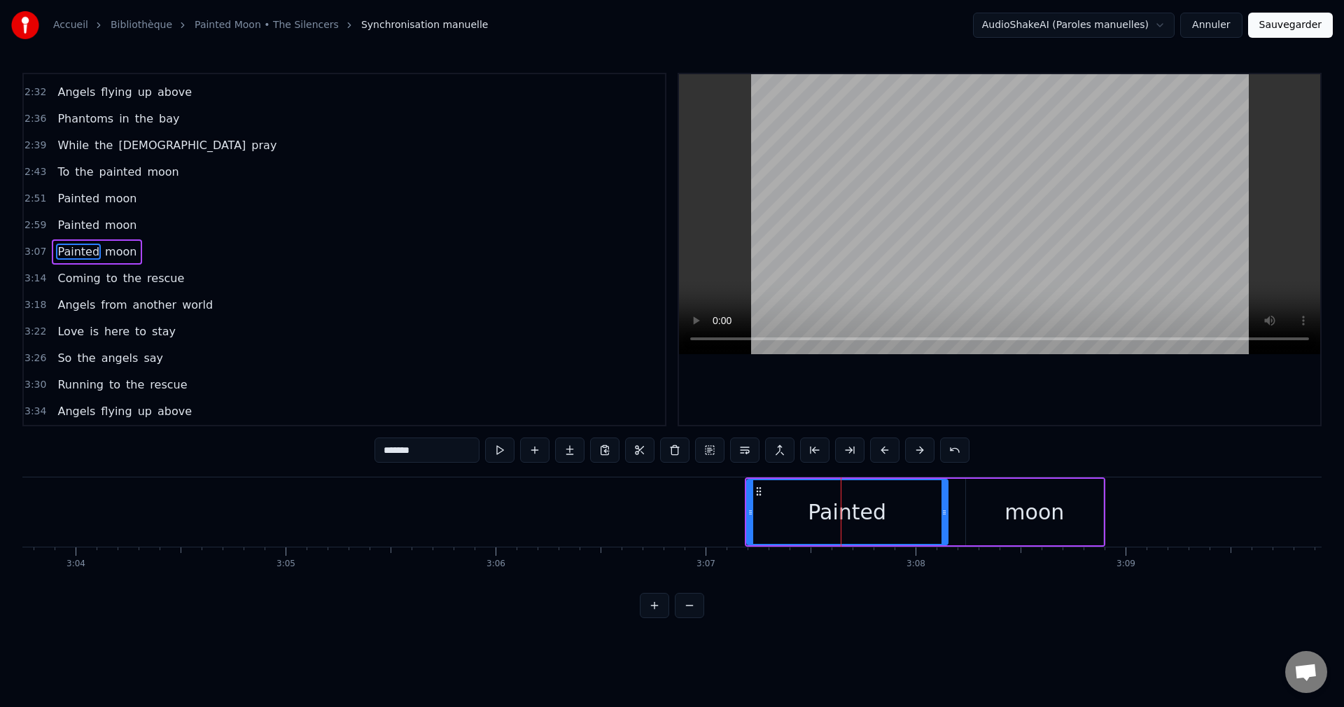
scroll to position [848, 0]
click at [709, 450] on button at bounding box center [709, 449] width 29 height 25
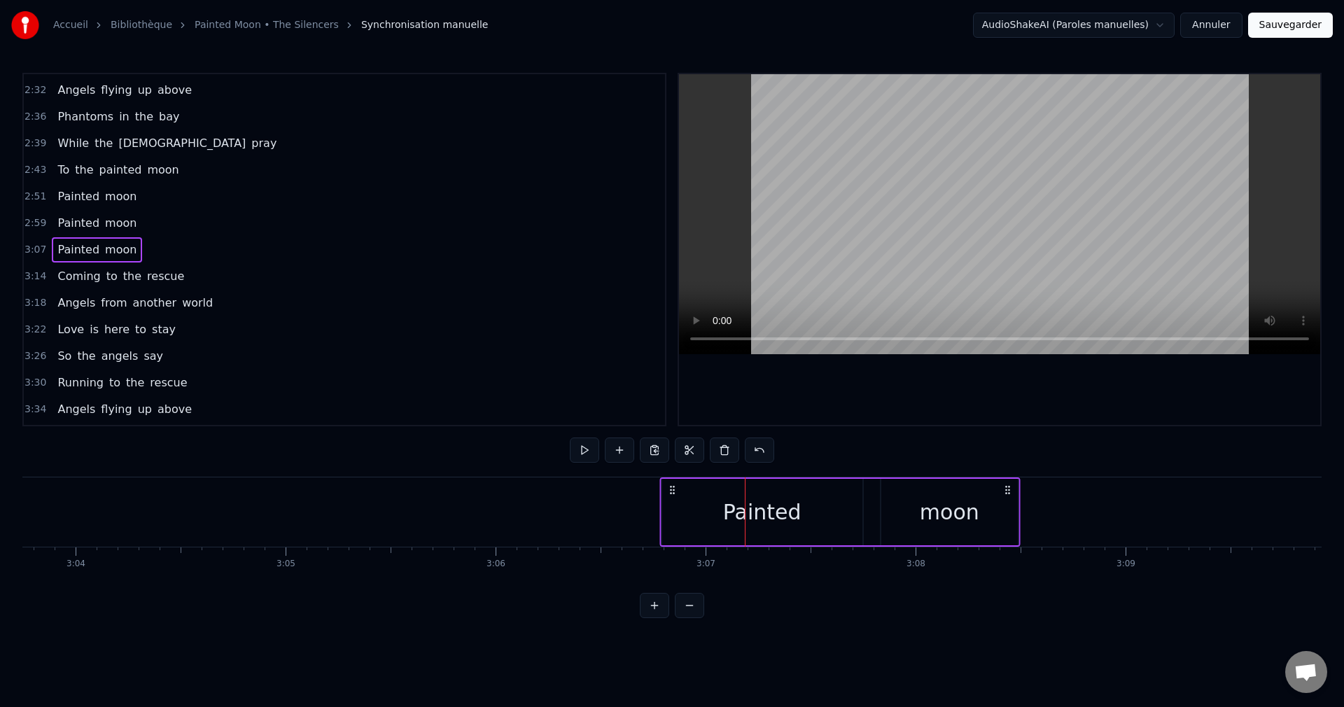
drag, startPoint x: 759, startPoint y: 488, endPoint x: 673, endPoint y: 501, distance: 86.4
click at [673, 501] on div "Painted moon" at bounding box center [839, 511] width 360 height 69
click at [961, 514] on div "moon" at bounding box center [949, 511] width 59 height 31
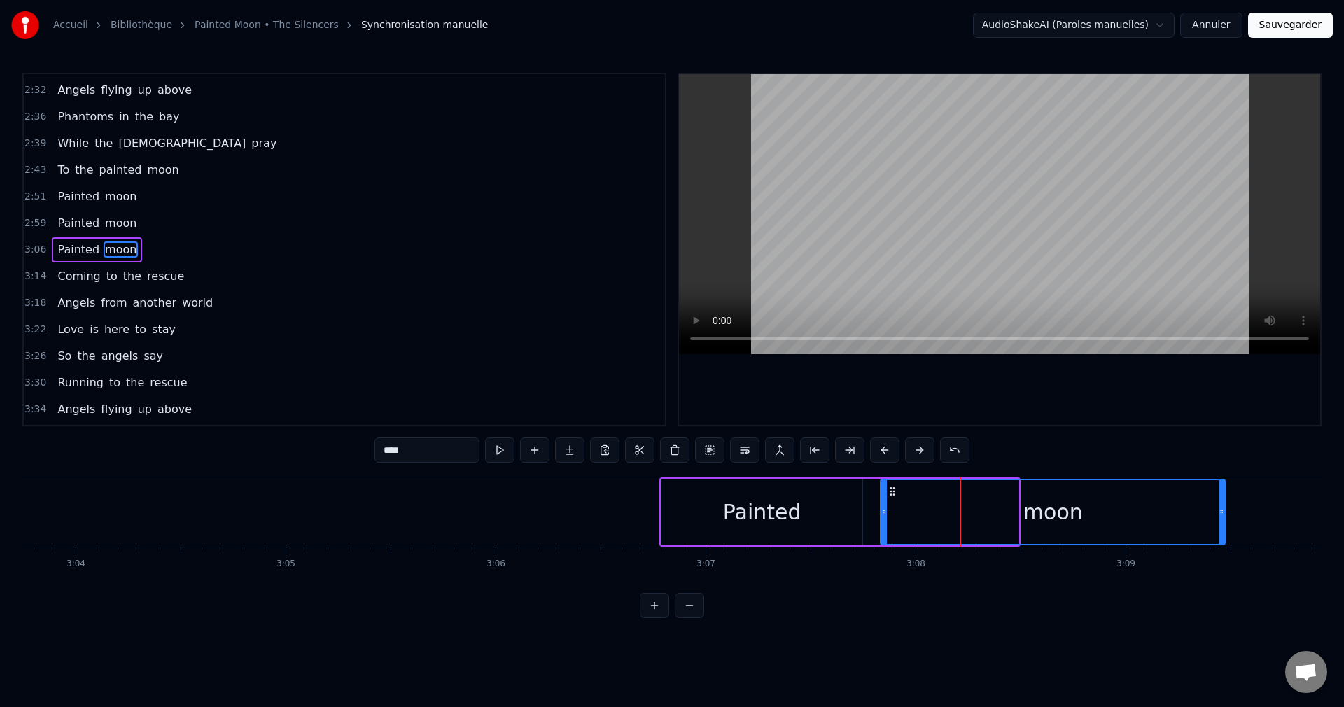
drag, startPoint x: 1015, startPoint y: 508, endPoint x: 1222, endPoint y: 522, distance: 207.7
click at [1222, 522] on div at bounding box center [1222, 512] width 6 height 64
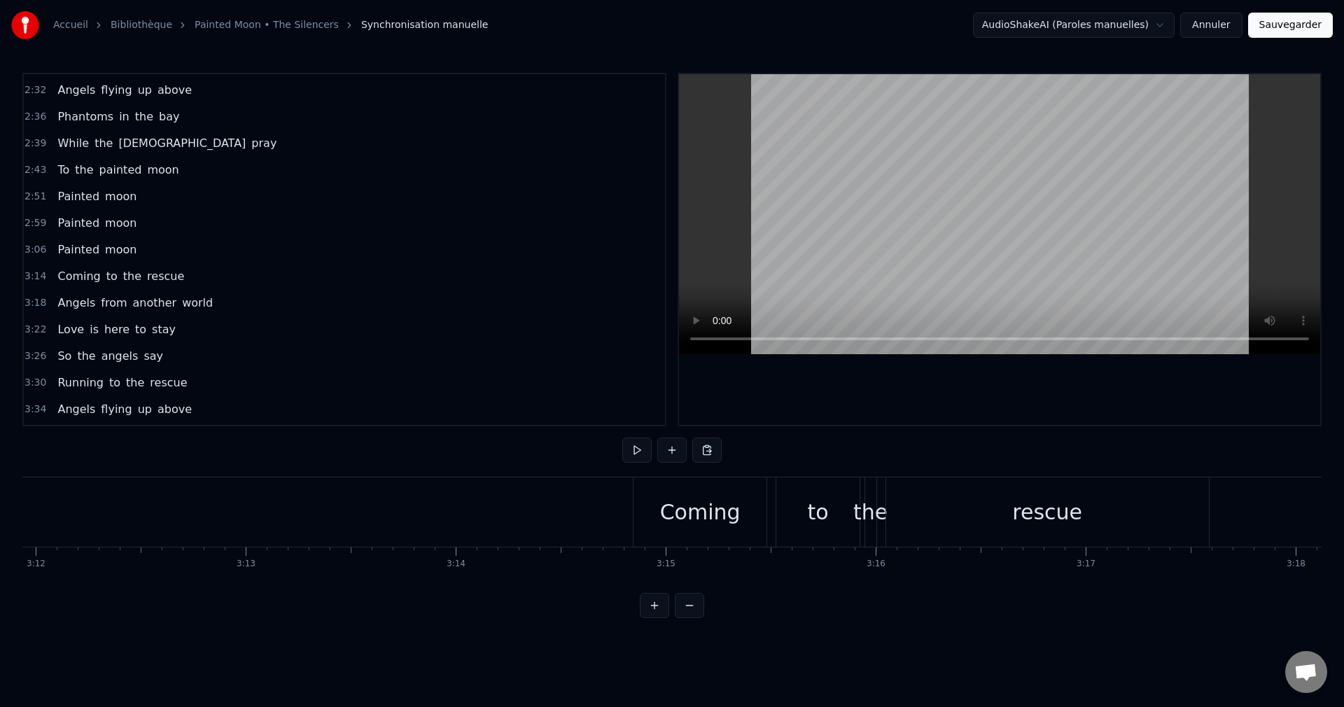
scroll to position [0, 40314]
click at [640, 517] on div "Coming" at bounding box center [690, 511] width 133 height 69
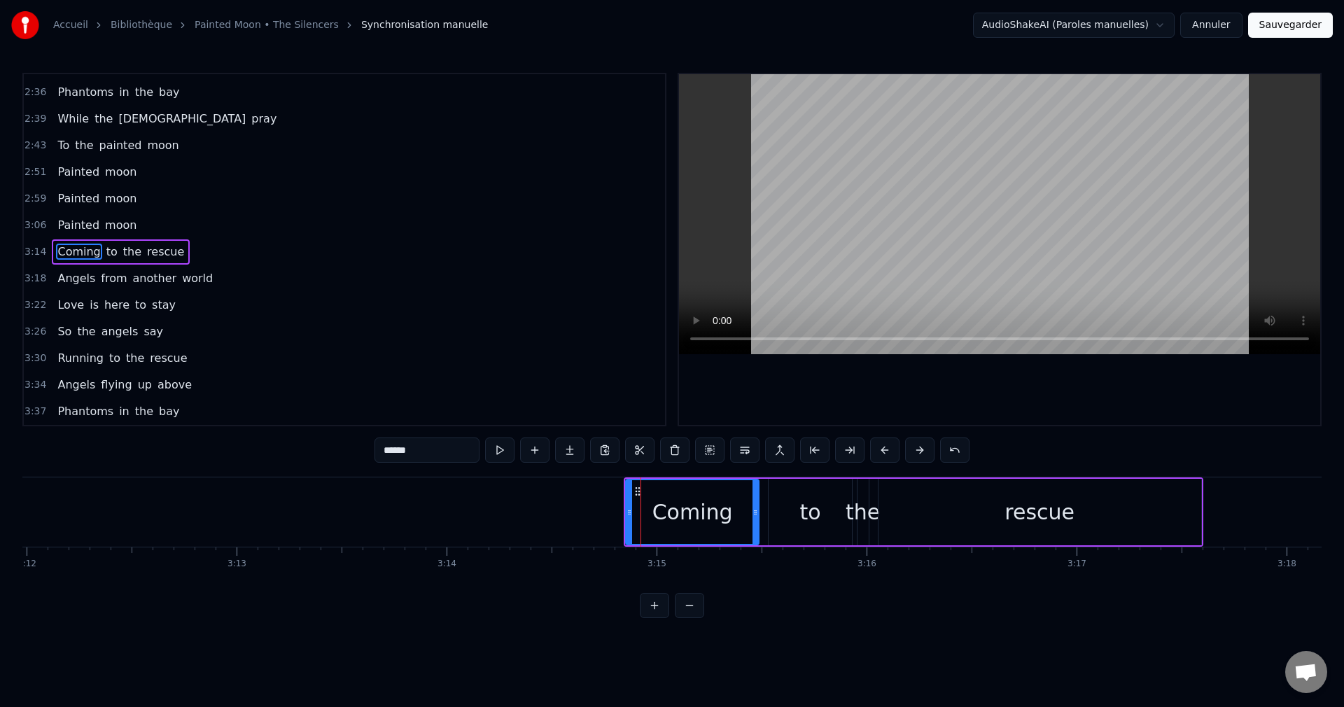
scroll to position [875, 0]
click at [709, 448] on button at bounding box center [709, 449] width 29 height 25
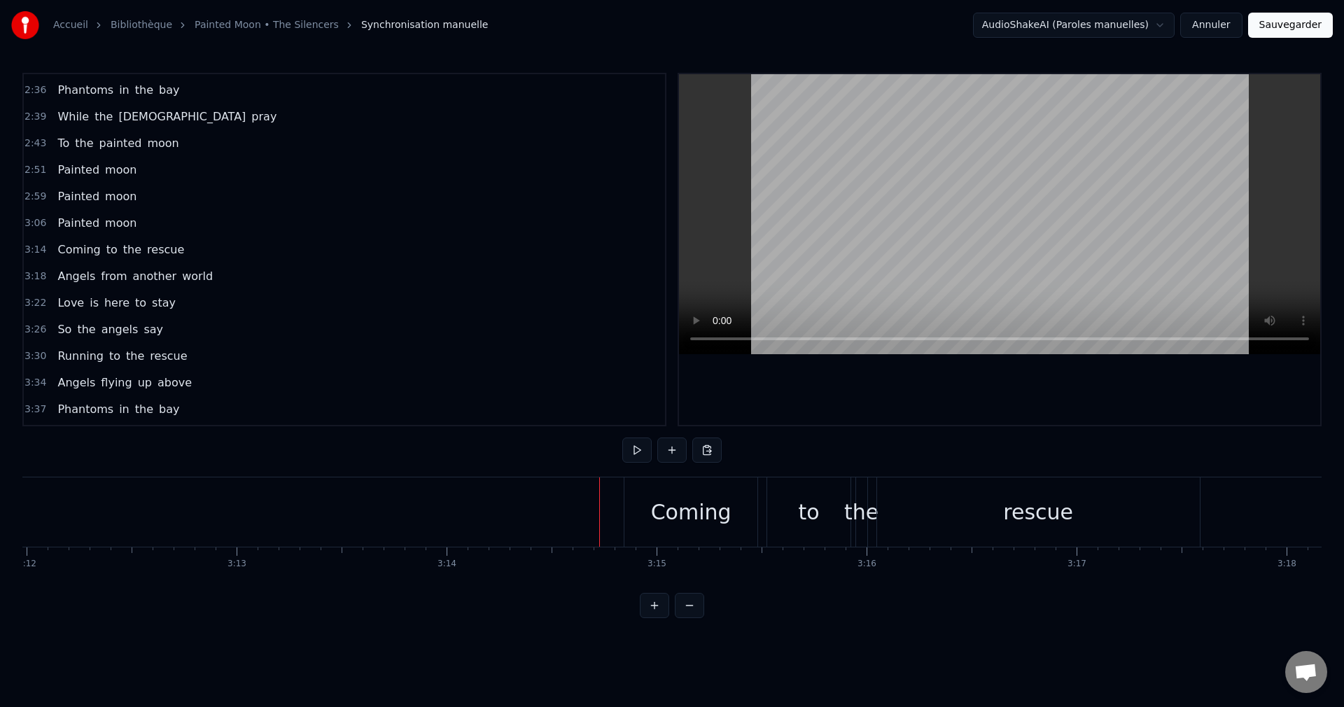
click at [680, 525] on div "Coming" at bounding box center [691, 511] width 80 height 31
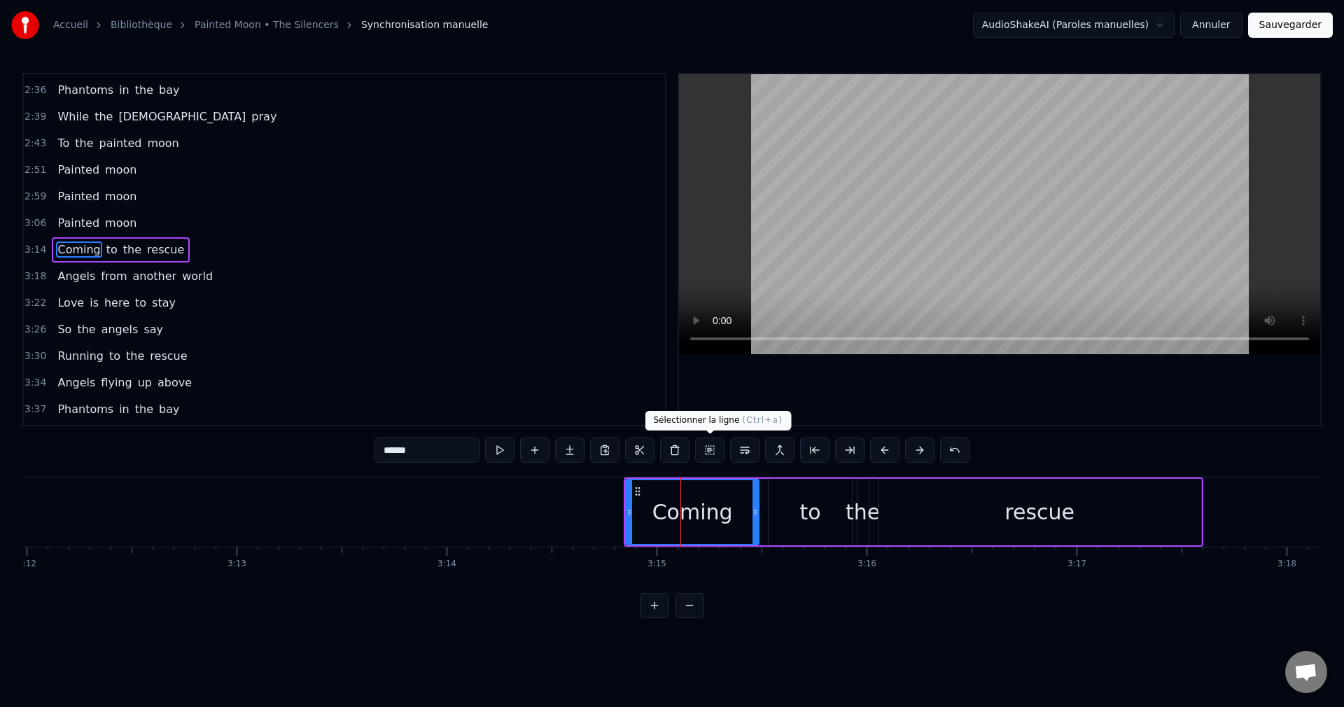
click at [710, 450] on button at bounding box center [709, 449] width 29 height 25
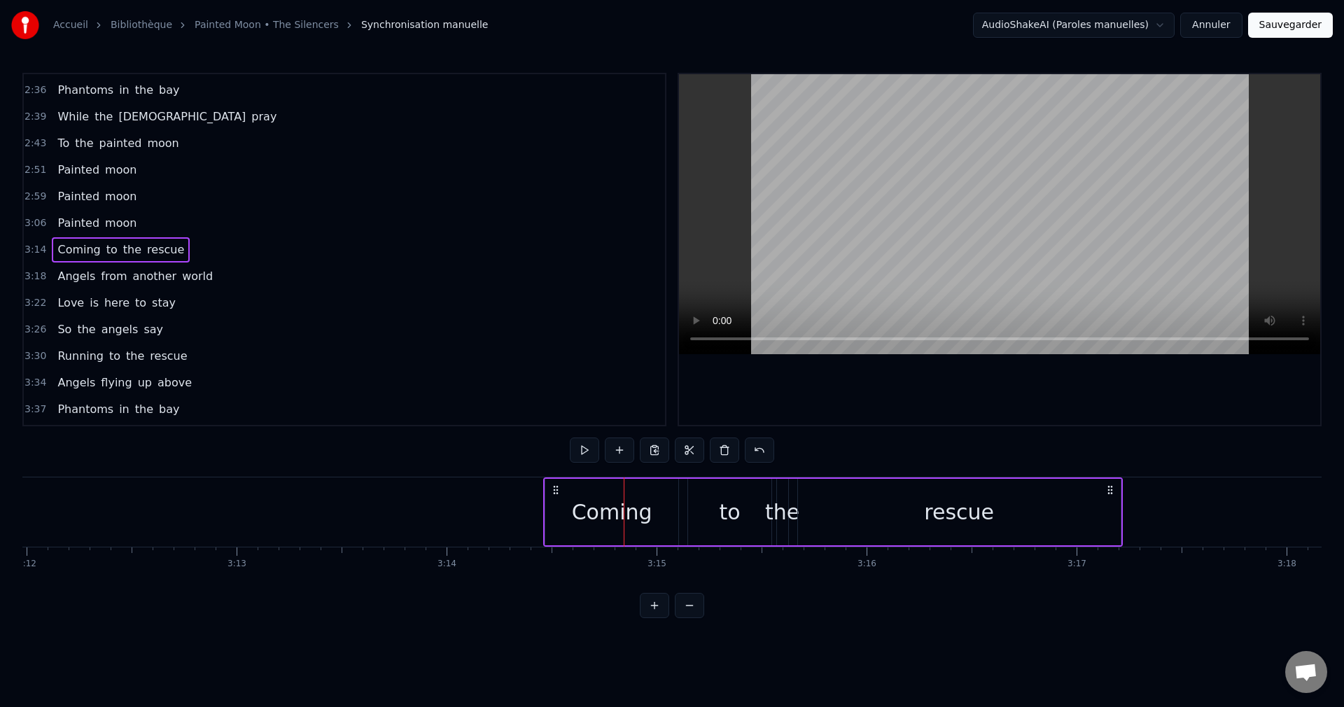
drag, startPoint x: 637, startPoint y: 489, endPoint x: 556, endPoint y: 514, distance: 84.3
click at [556, 514] on div "Coming to the rescue" at bounding box center [833, 511] width 580 height 69
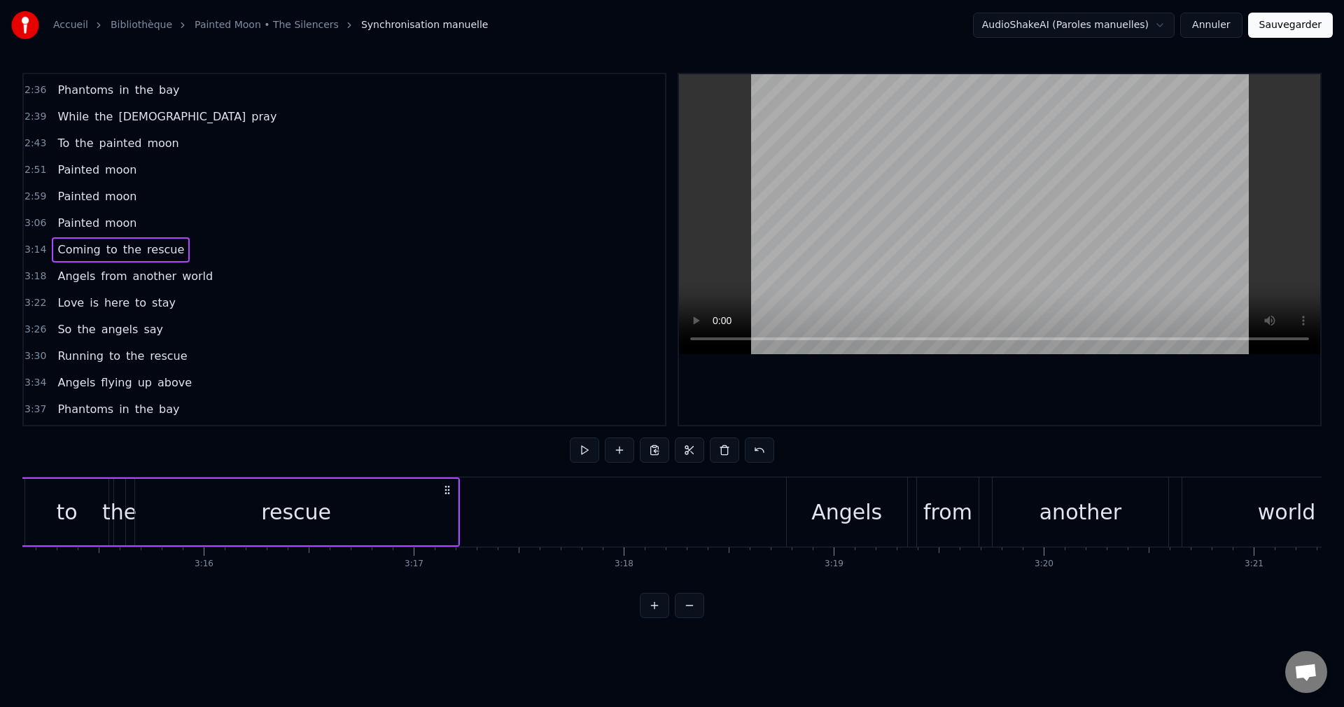
scroll to position [0, 41014]
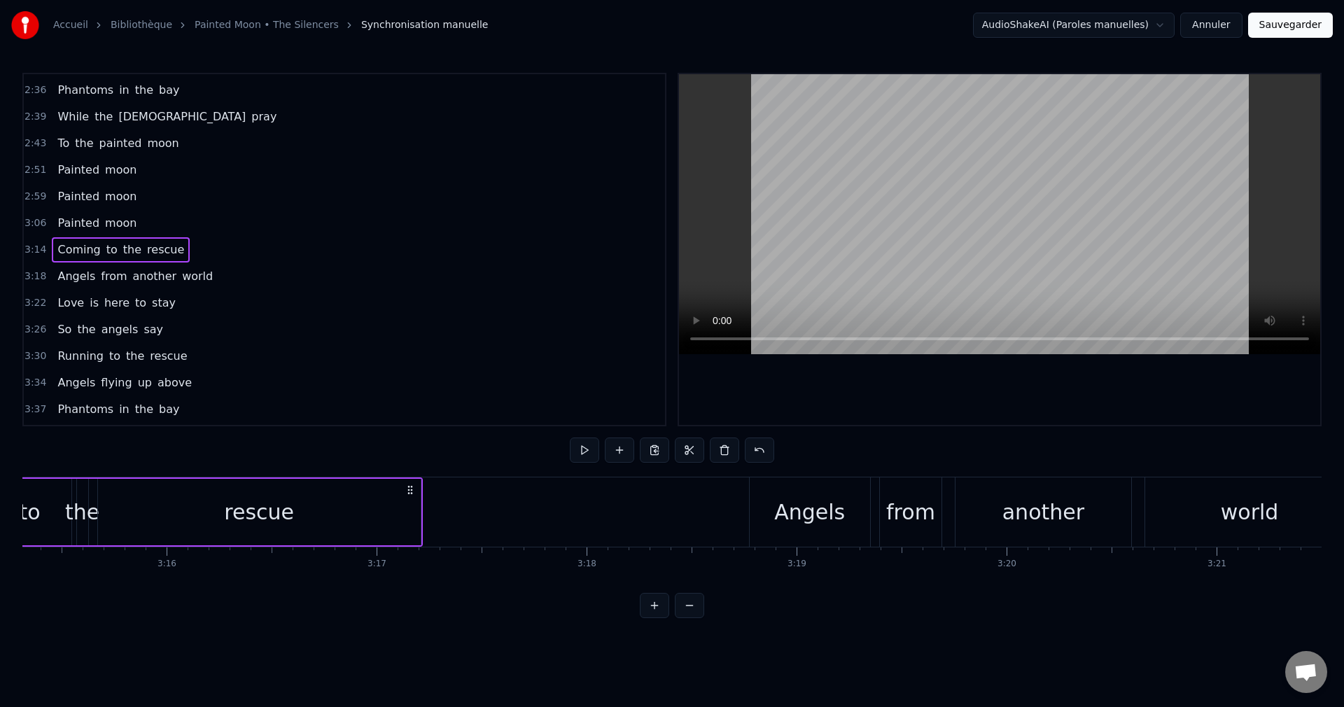
click at [808, 493] on div "Angels" at bounding box center [810, 511] width 120 height 69
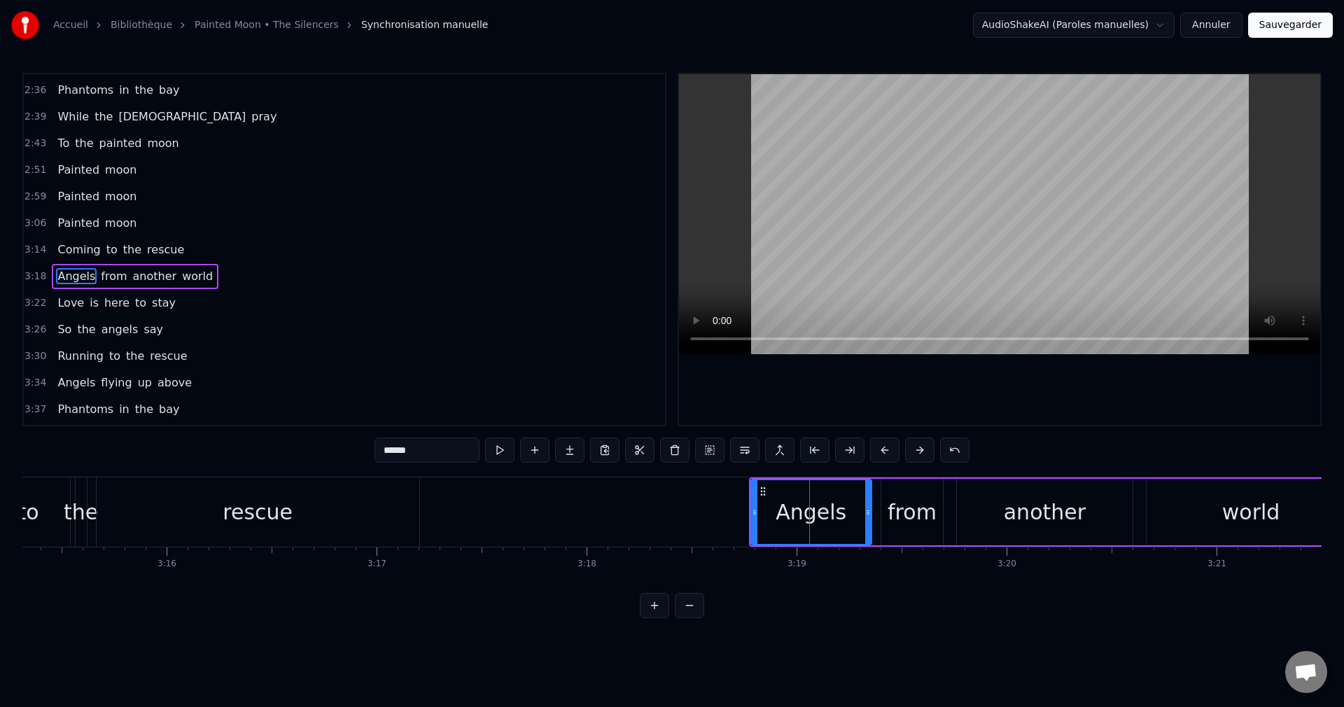
scroll to position [902, 0]
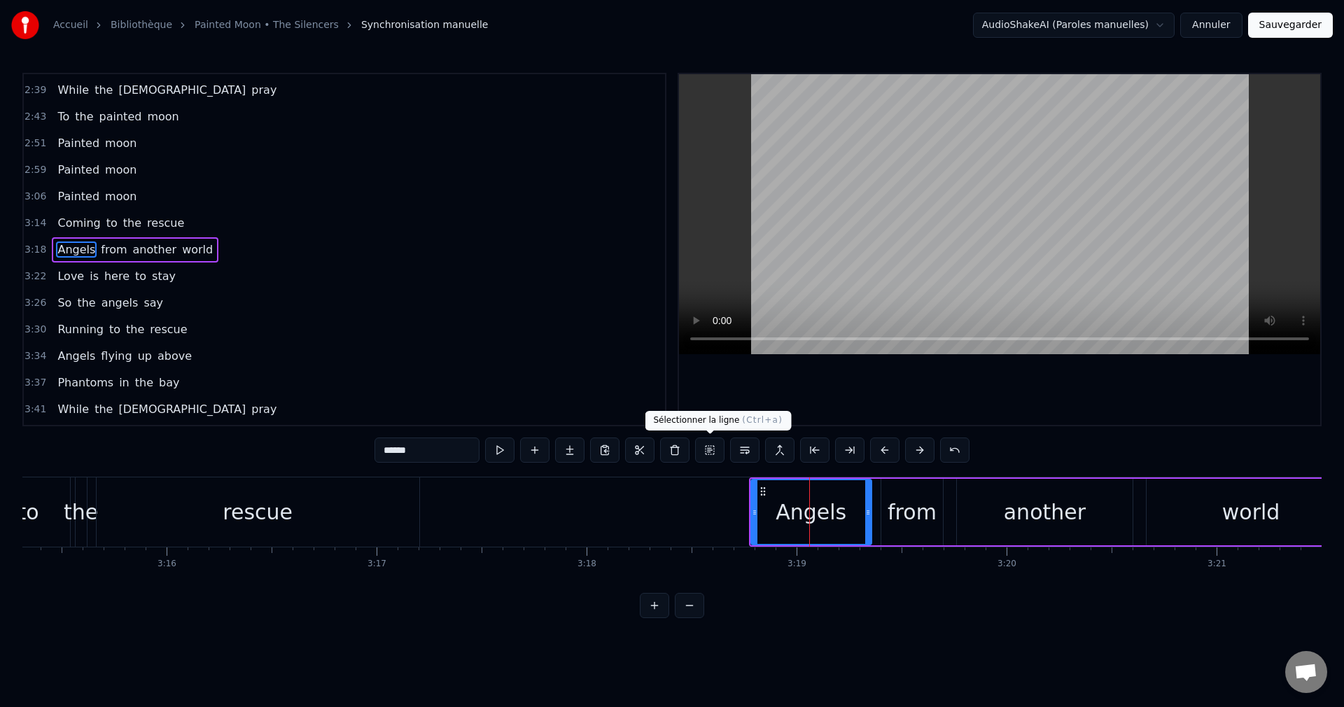
click at [710, 447] on button at bounding box center [709, 449] width 29 height 25
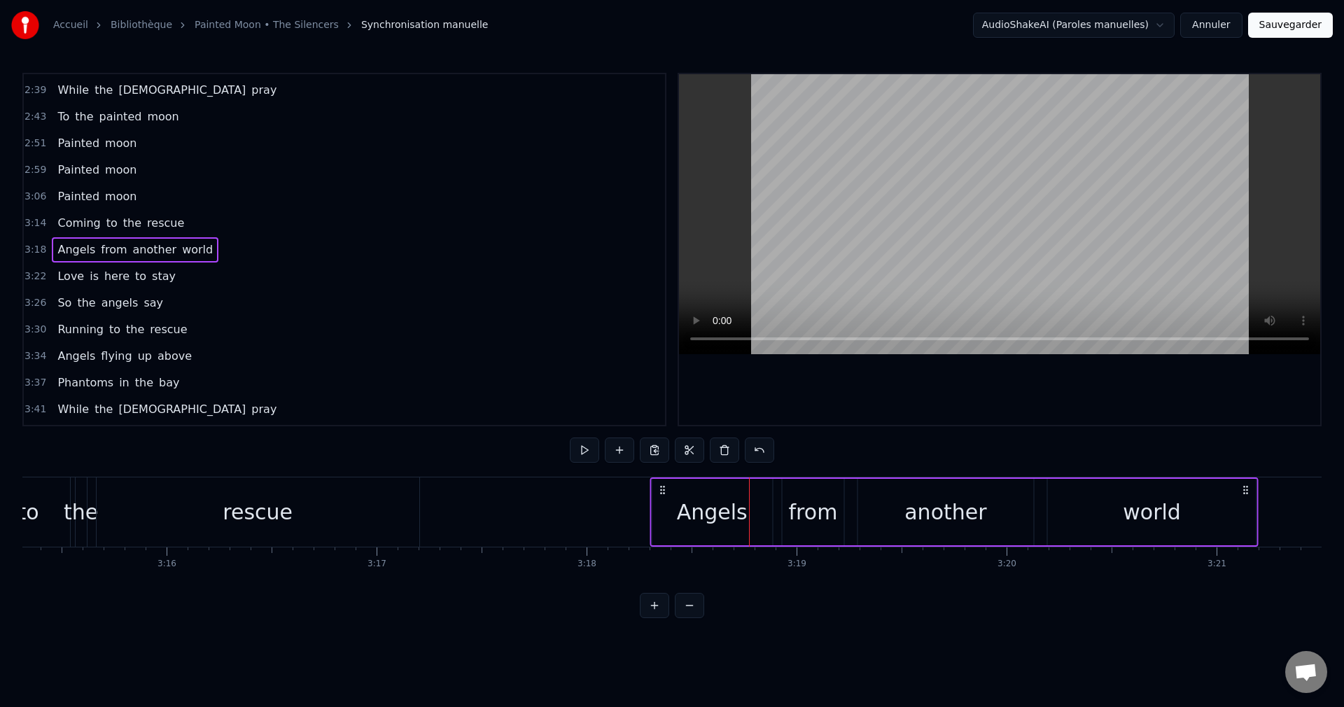
drag, startPoint x: 759, startPoint y: 486, endPoint x: 670, endPoint y: 504, distance: 91.4
click at [661, 501] on div "Angels from another world" at bounding box center [954, 511] width 609 height 69
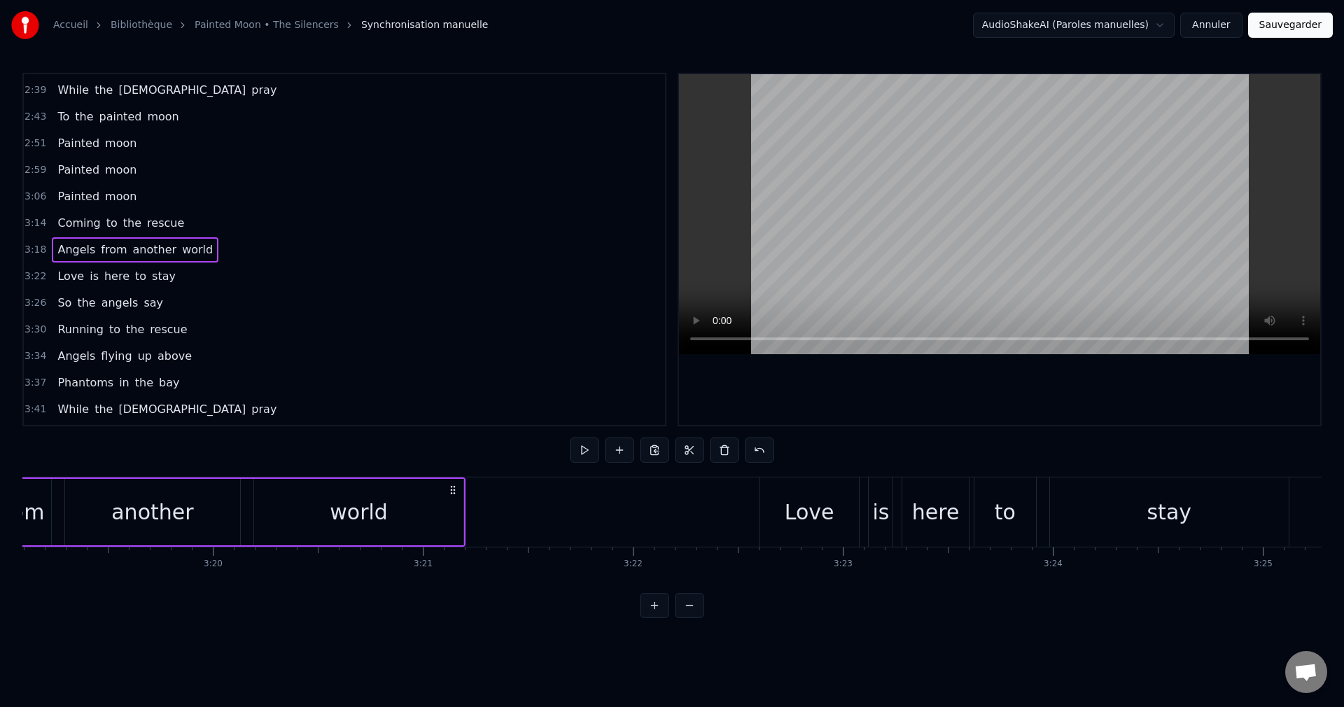
scroll to position [0, 41873]
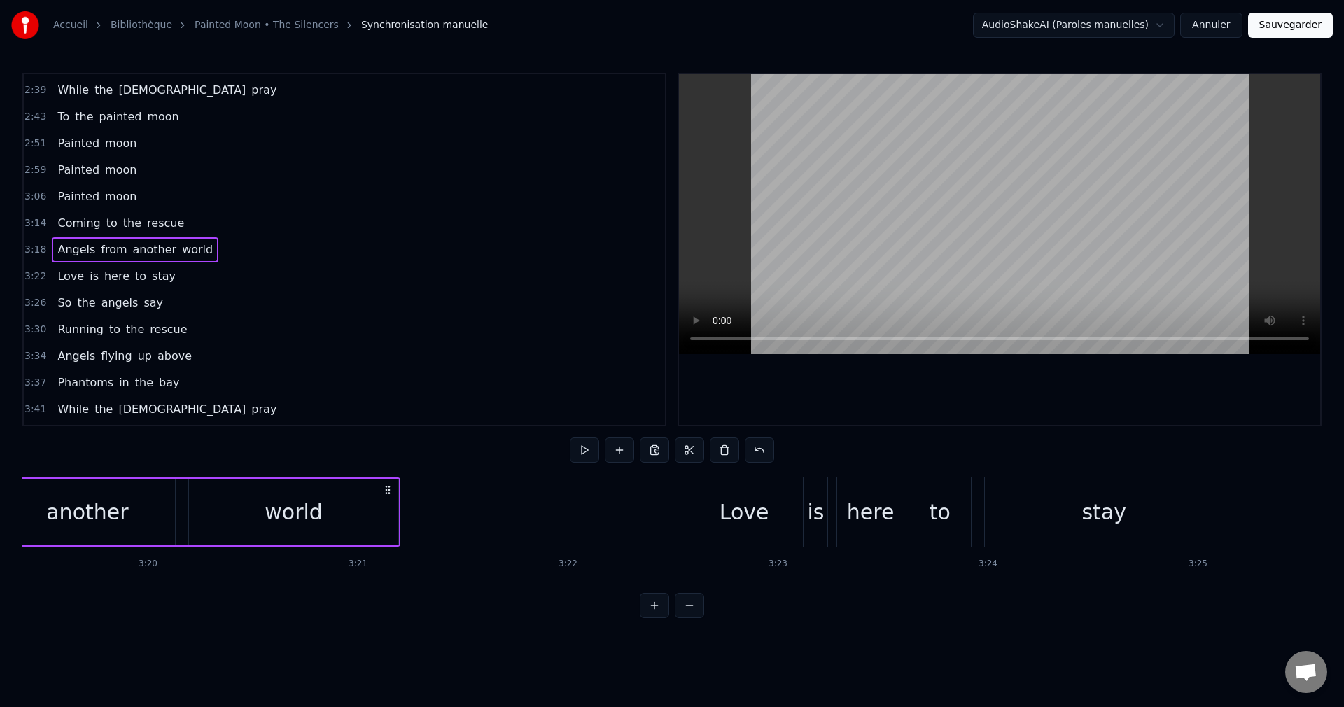
click at [745, 506] on div "Love" at bounding box center [745, 511] width 50 height 31
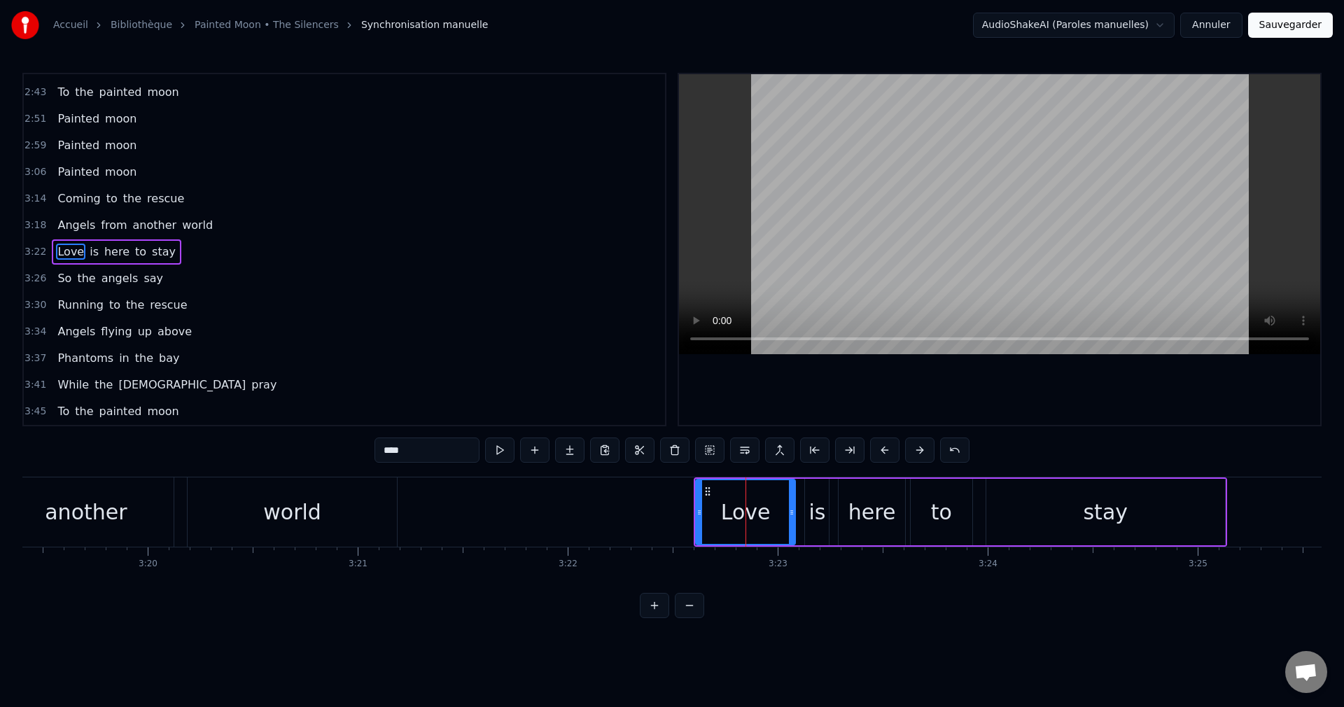
scroll to position [928, 0]
click at [710, 454] on button at bounding box center [709, 449] width 29 height 25
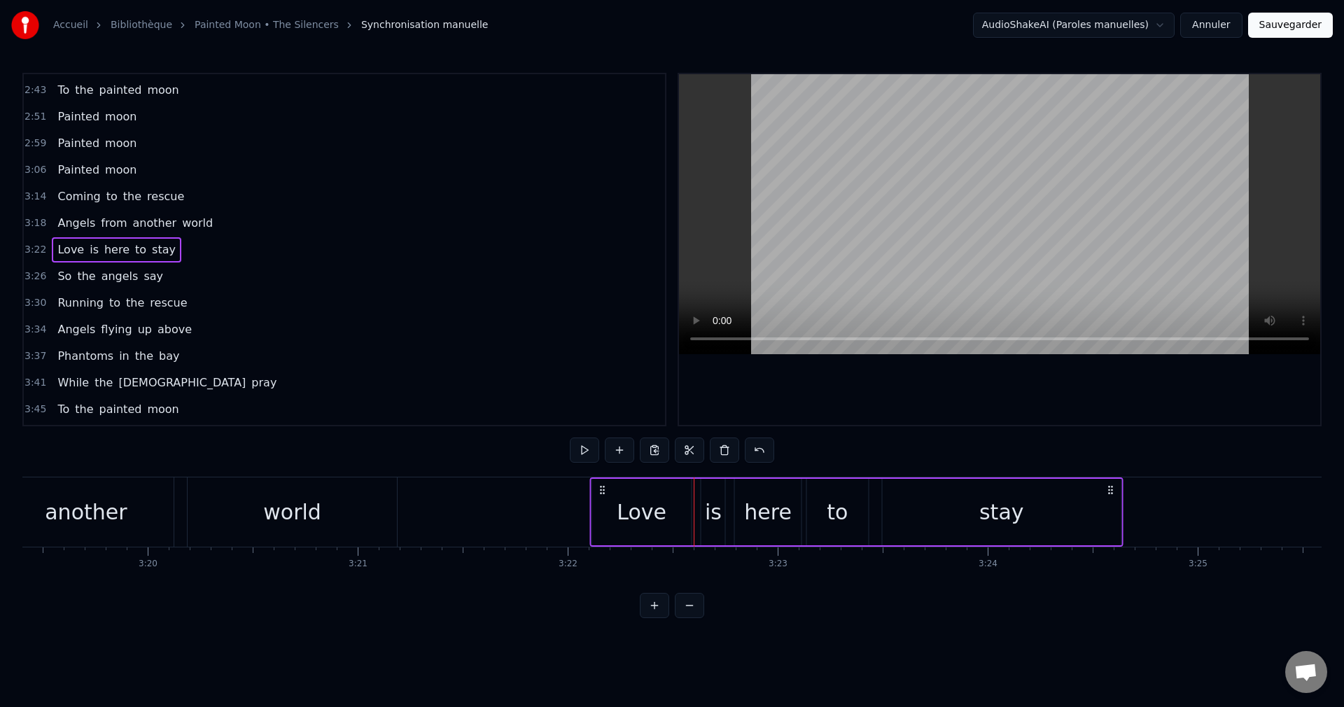
drag, startPoint x: 708, startPoint y: 490, endPoint x: 603, endPoint y: 516, distance: 107.5
click at [603, 516] on div "Love is here to stay" at bounding box center [856, 511] width 533 height 69
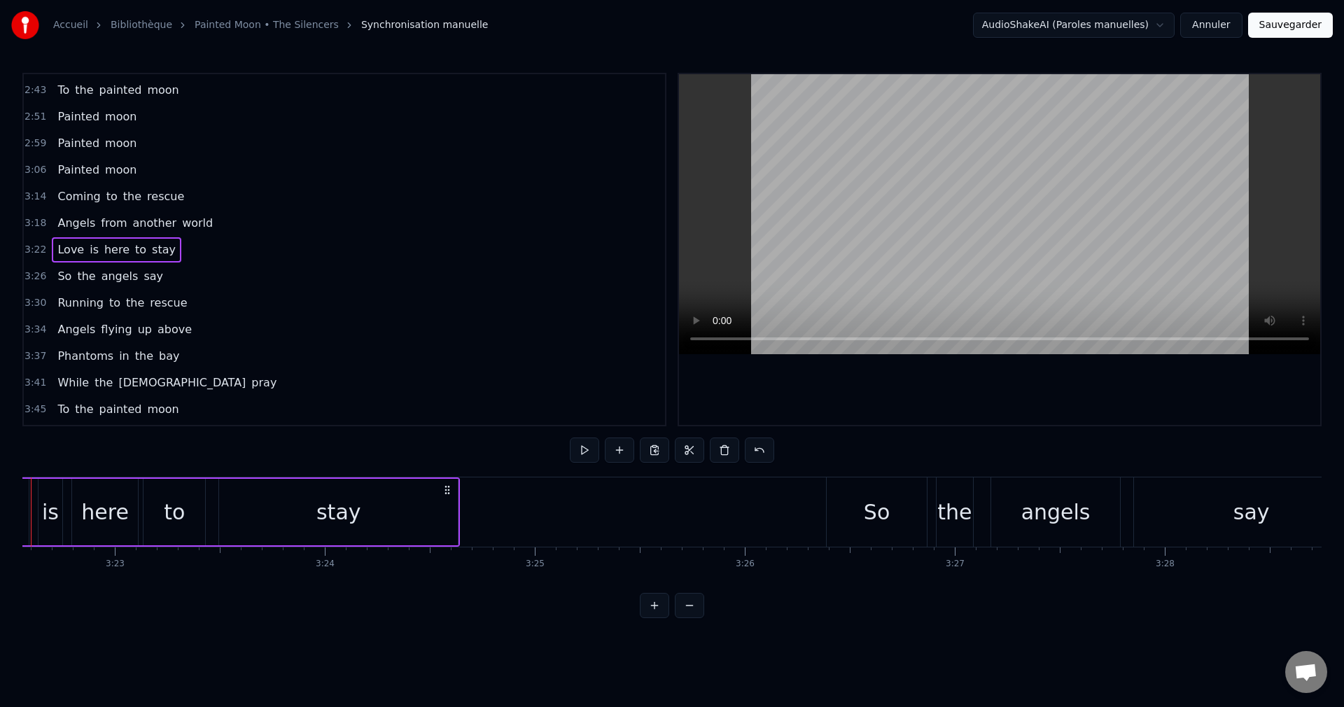
scroll to position [0, 42545]
click at [876, 524] on div "So" at bounding box center [868, 511] width 26 height 31
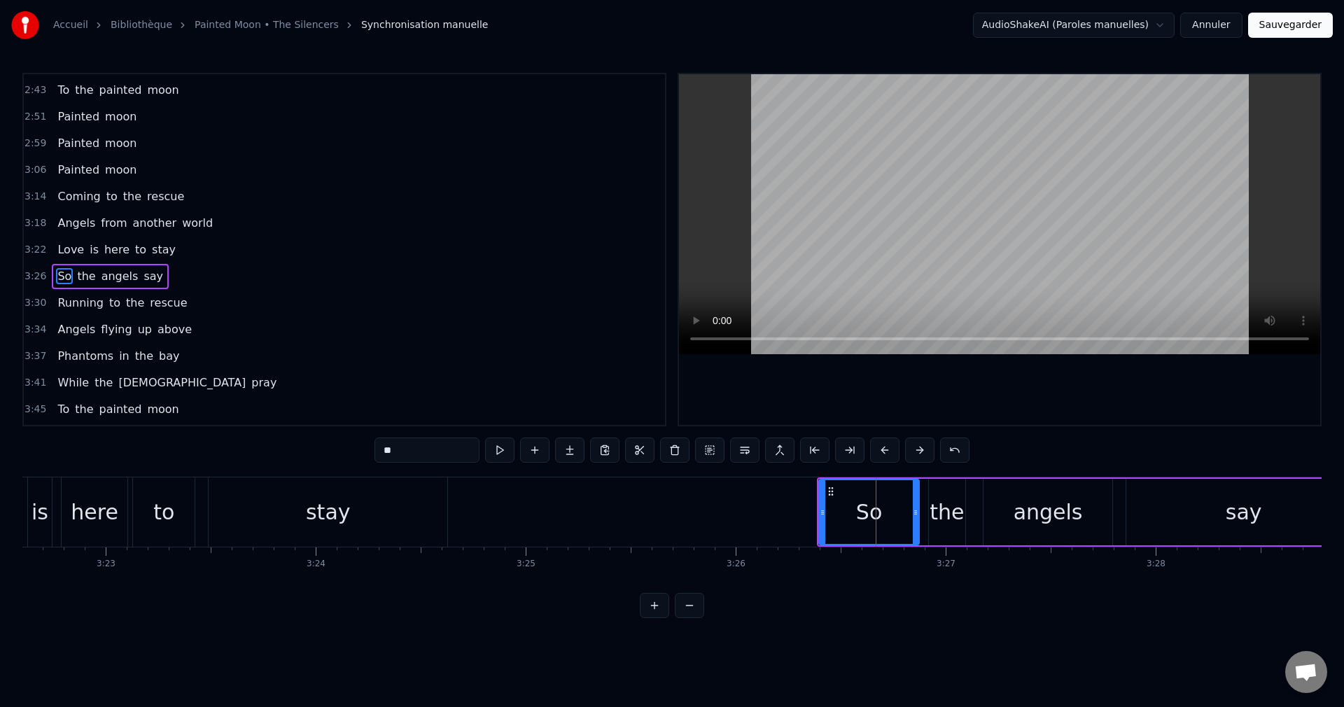
scroll to position [955, 0]
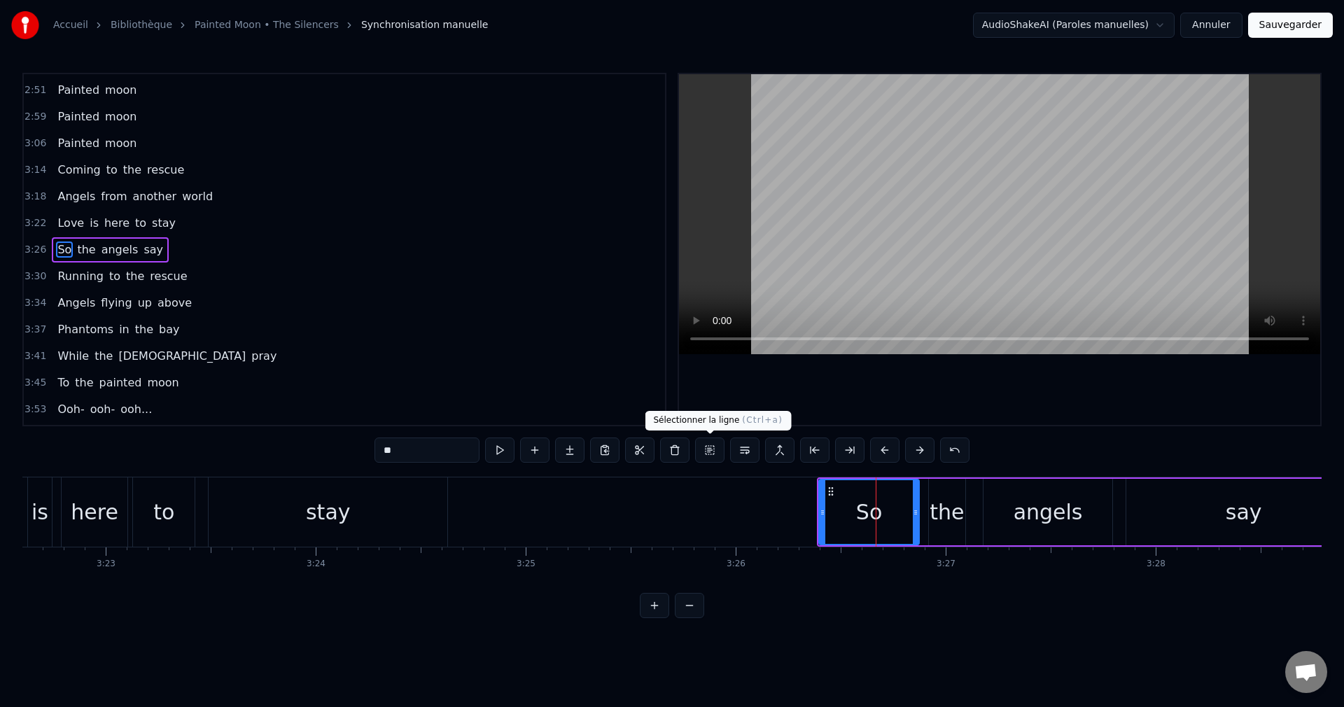
click at [705, 449] on button at bounding box center [709, 449] width 29 height 25
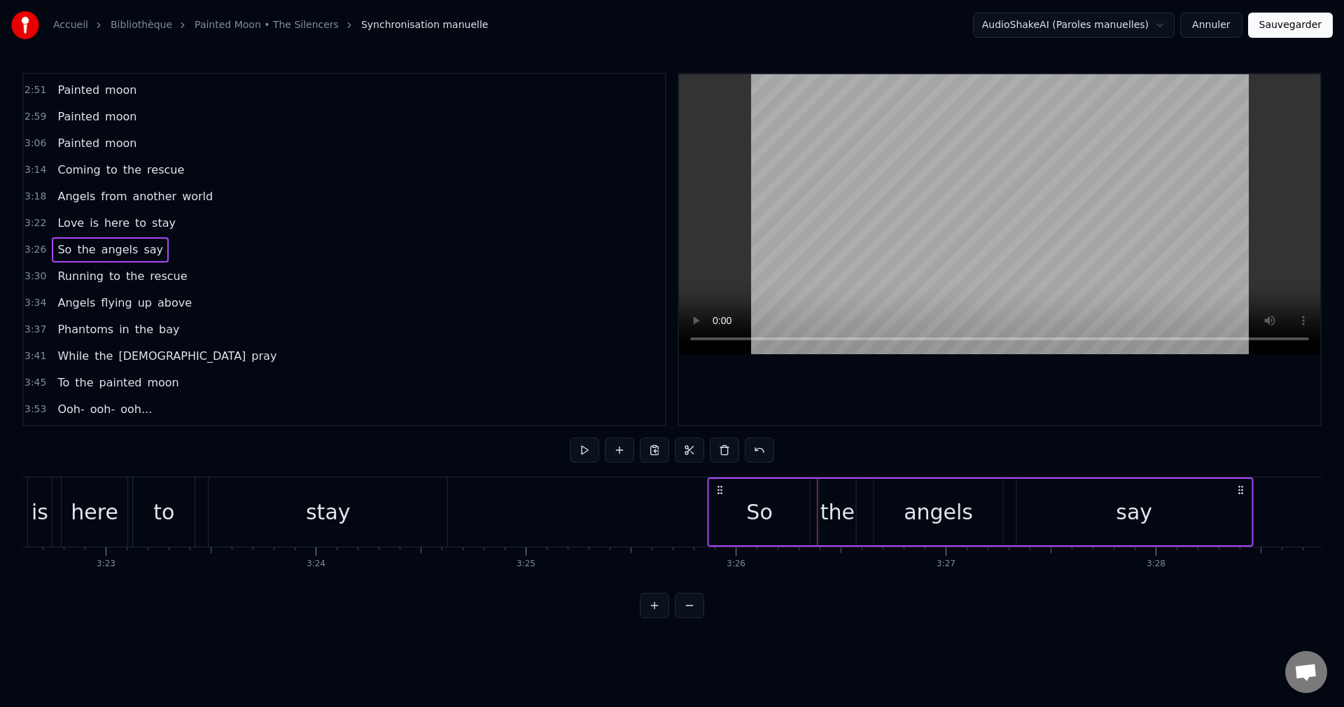
drag, startPoint x: 828, startPoint y: 486, endPoint x: 718, endPoint y: 508, distance: 112.2
click at [718, 508] on div "So the angels say" at bounding box center [981, 511] width 546 height 69
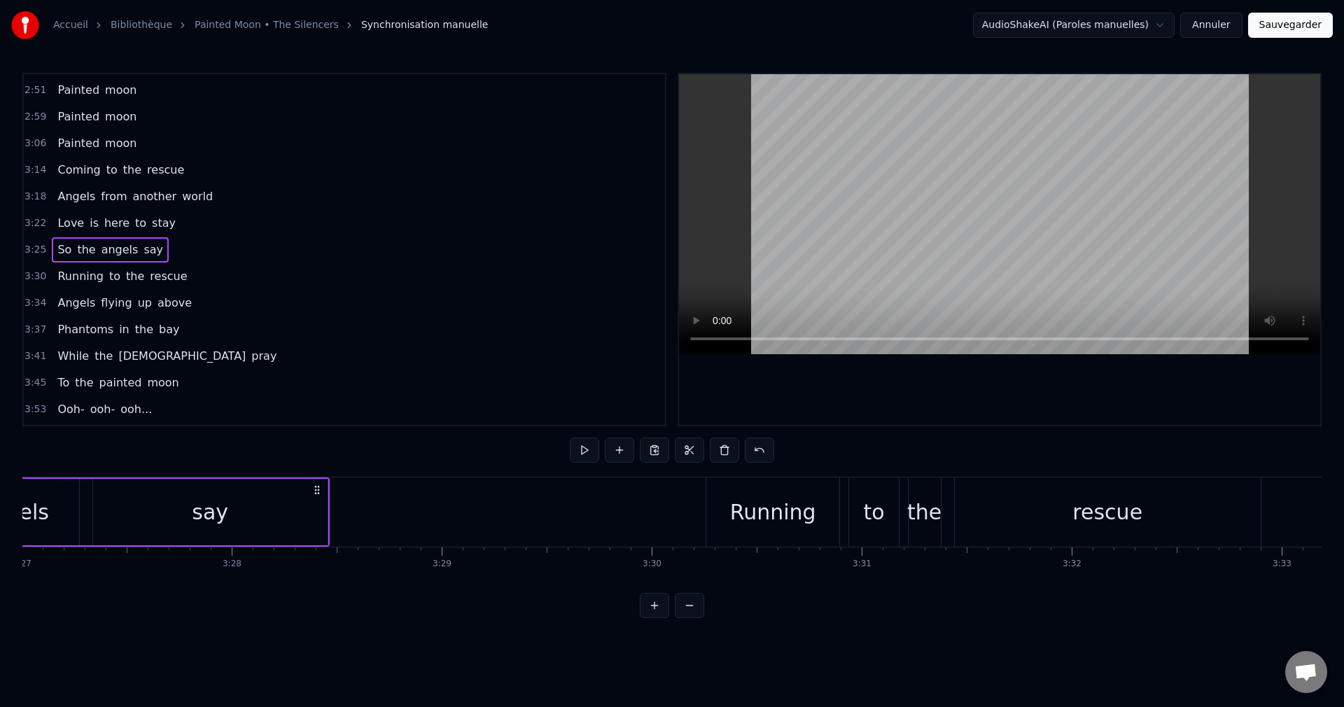
scroll to position [0, 43478]
click at [749, 531] on div "Running" at bounding box center [763, 511] width 133 height 69
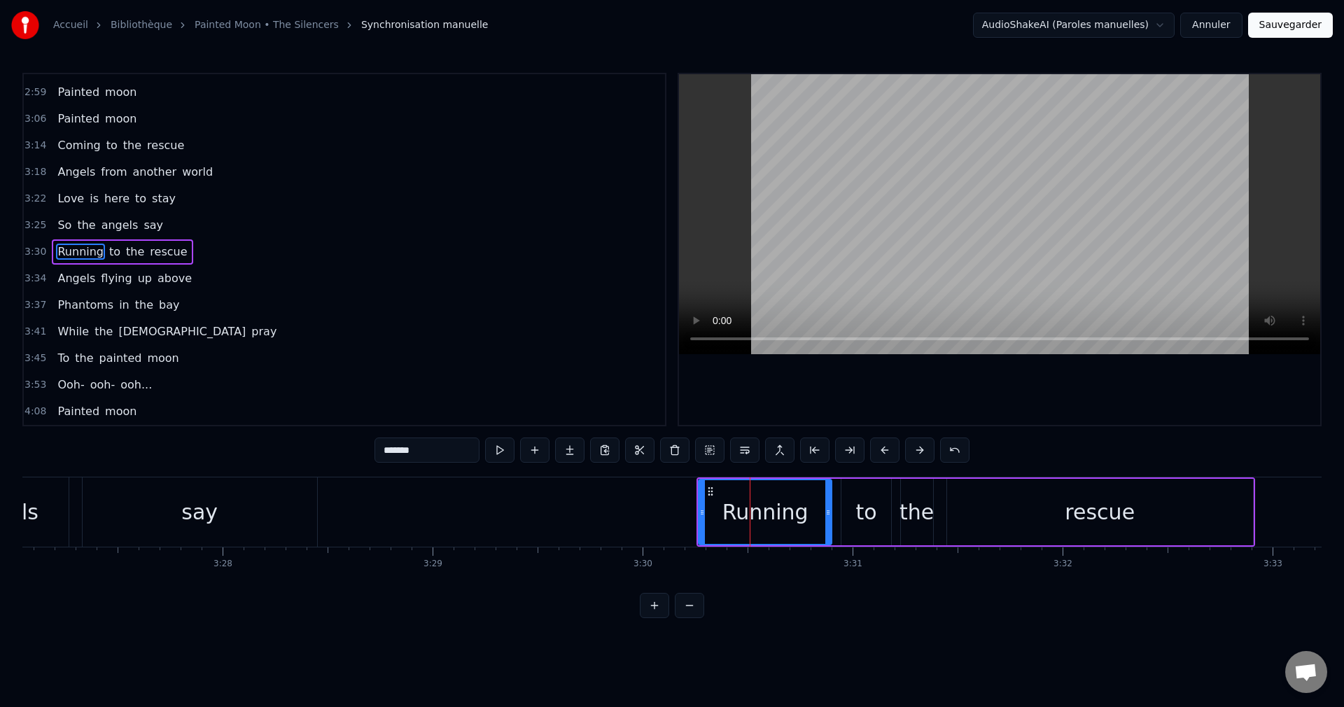
scroll to position [981, 0]
click at [711, 451] on button at bounding box center [709, 449] width 29 height 25
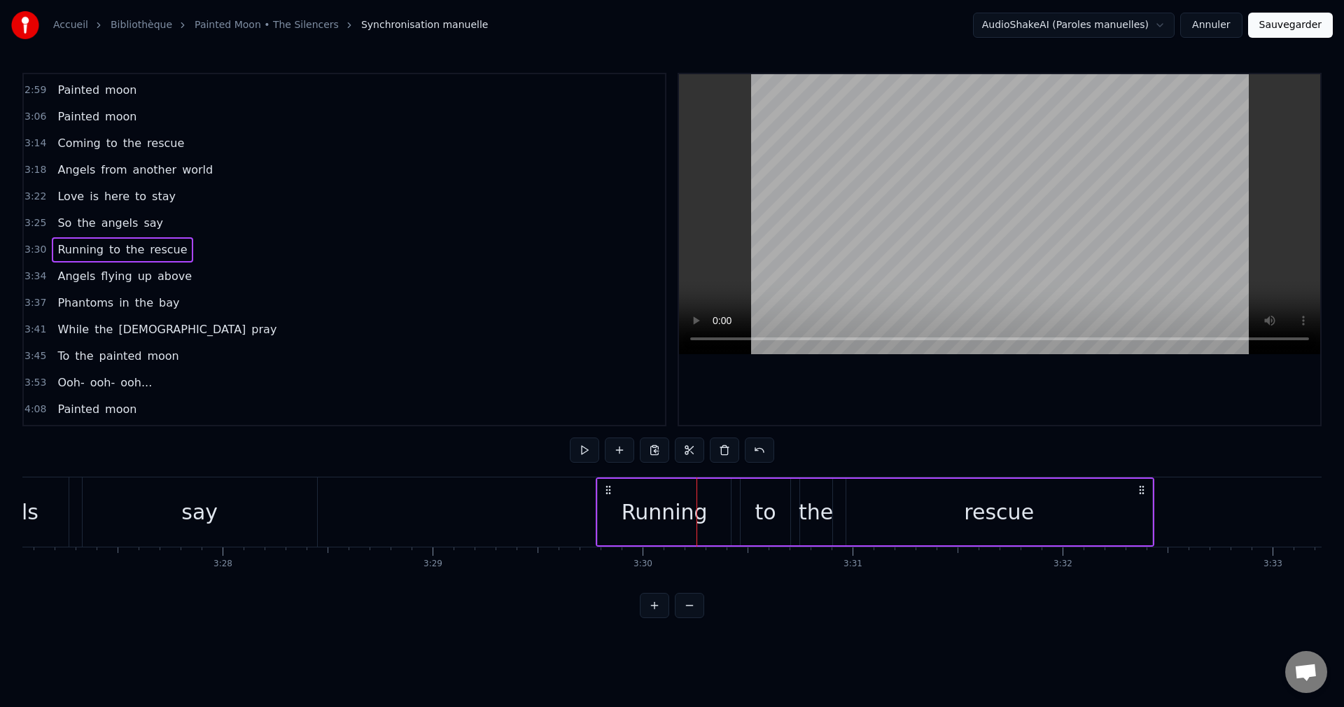
drag, startPoint x: 710, startPoint y: 491, endPoint x: 614, endPoint y: 508, distance: 98.2
click at [610, 508] on div "Running to the rescue" at bounding box center [875, 511] width 559 height 69
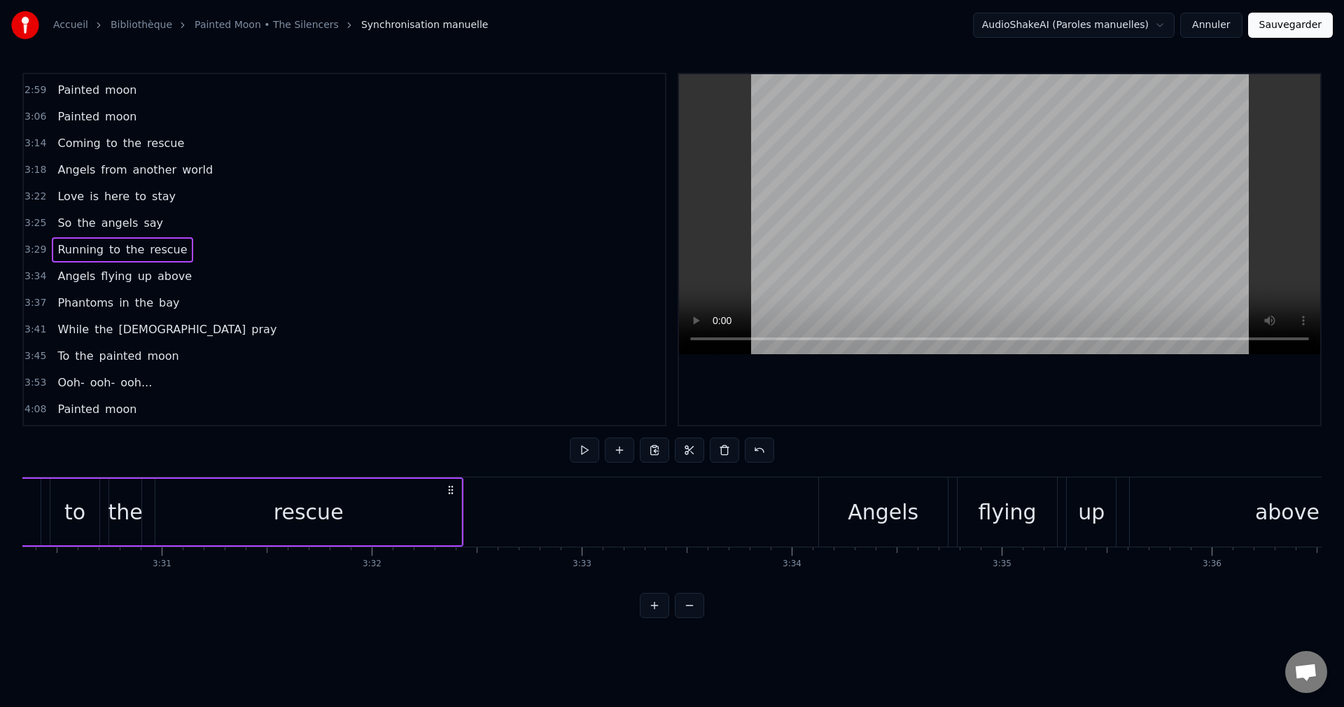
scroll to position [0, 44206]
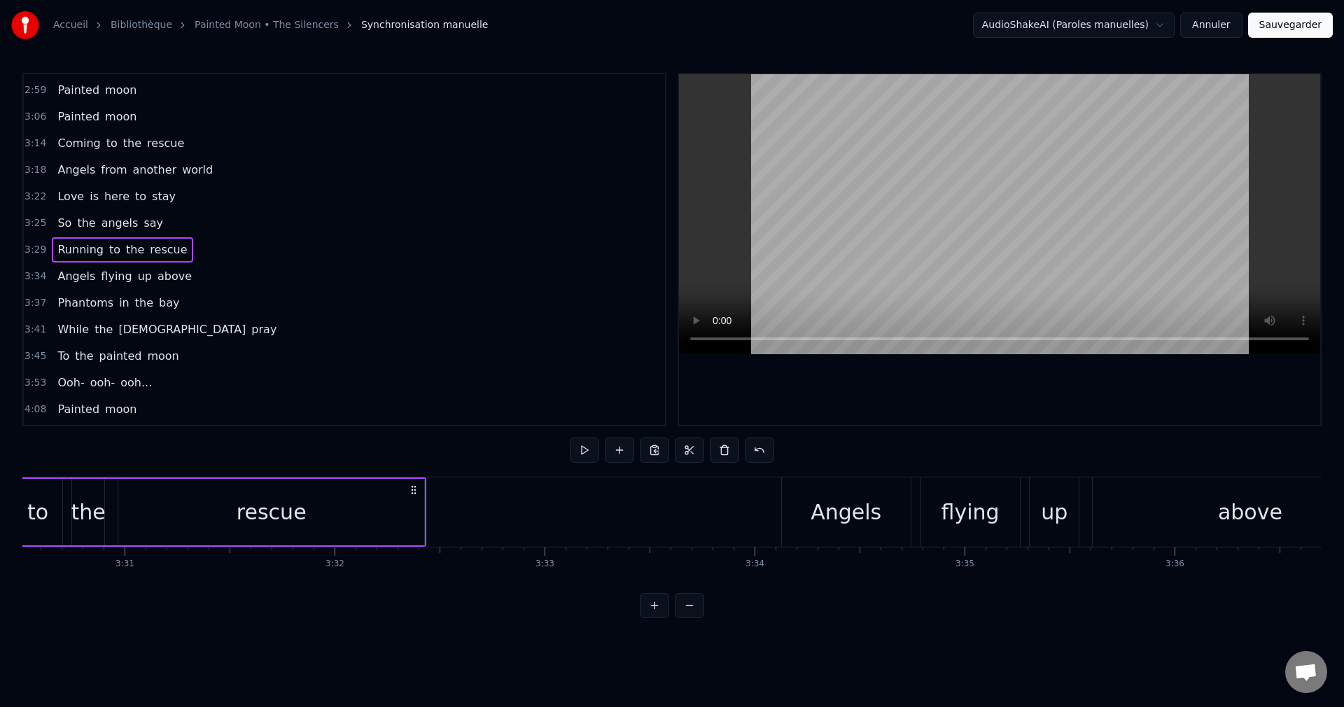
click at [847, 515] on div "Angels" at bounding box center [846, 511] width 71 height 31
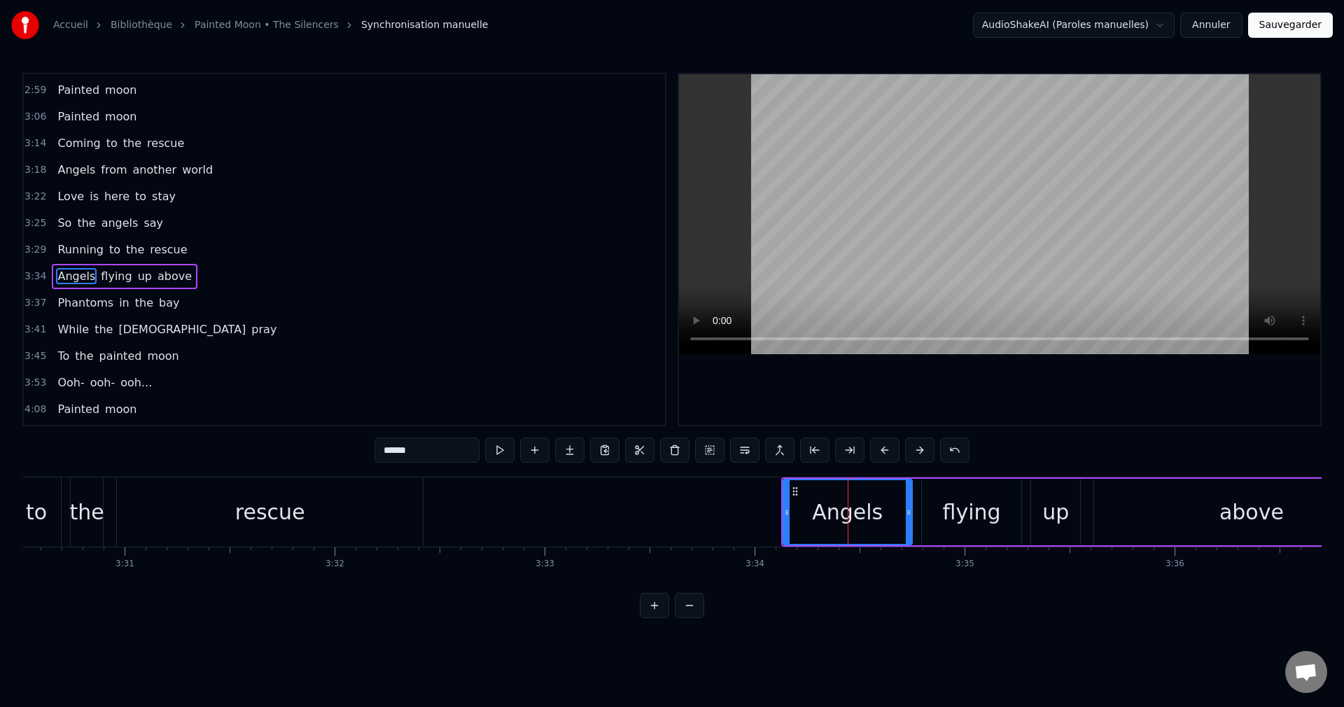
scroll to position [1008, 0]
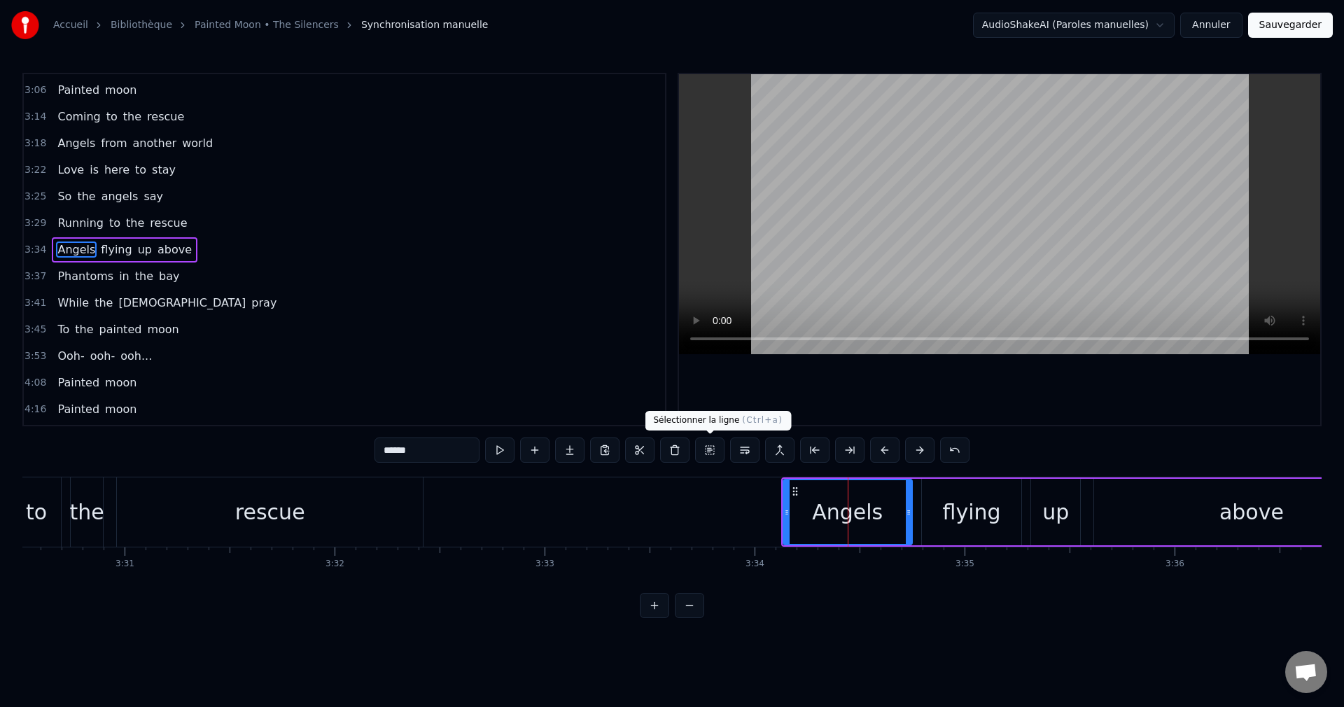
click at [711, 449] on button at bounding box center [709, 449] width 29 height 25
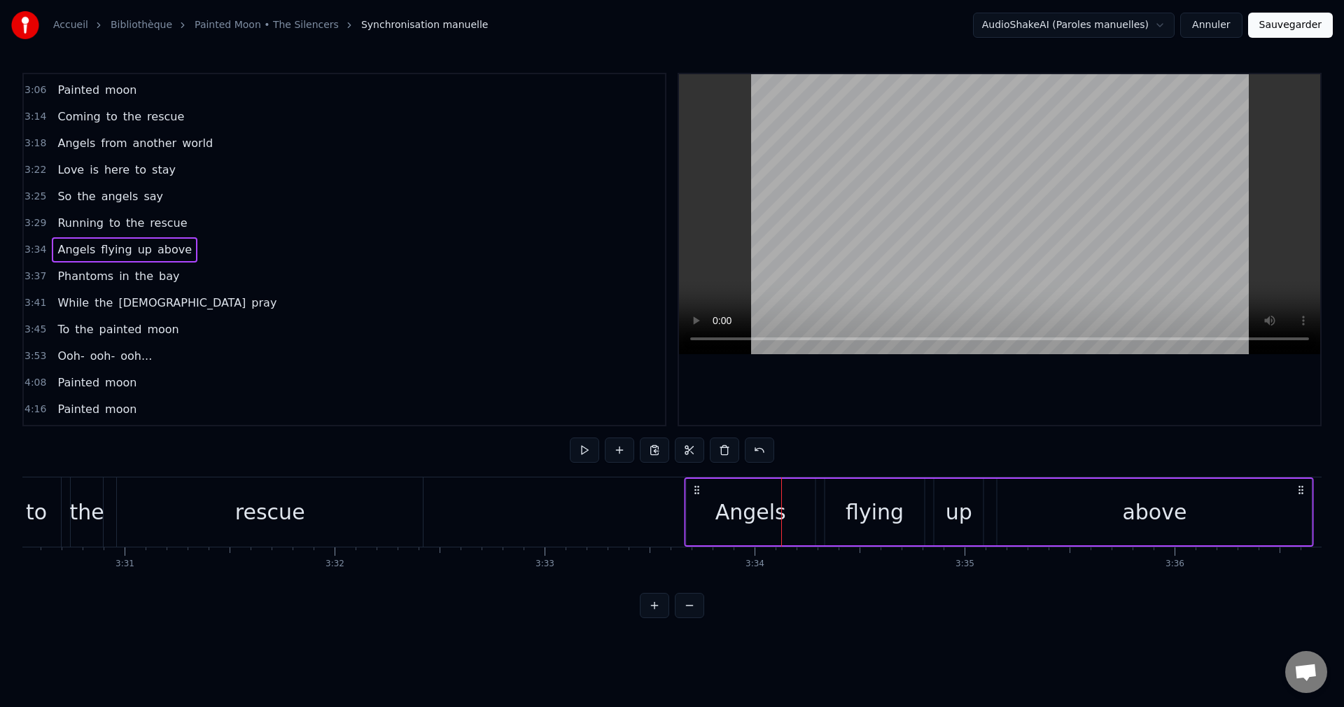
drag, startPoint x: 792, startPoint y: 488, endPoint x: 695, endPoint y: 513, distance: 99.8
click at [695, 513] on div "Angels flying up above" at bounding box center [999, 511] width 630 height 69
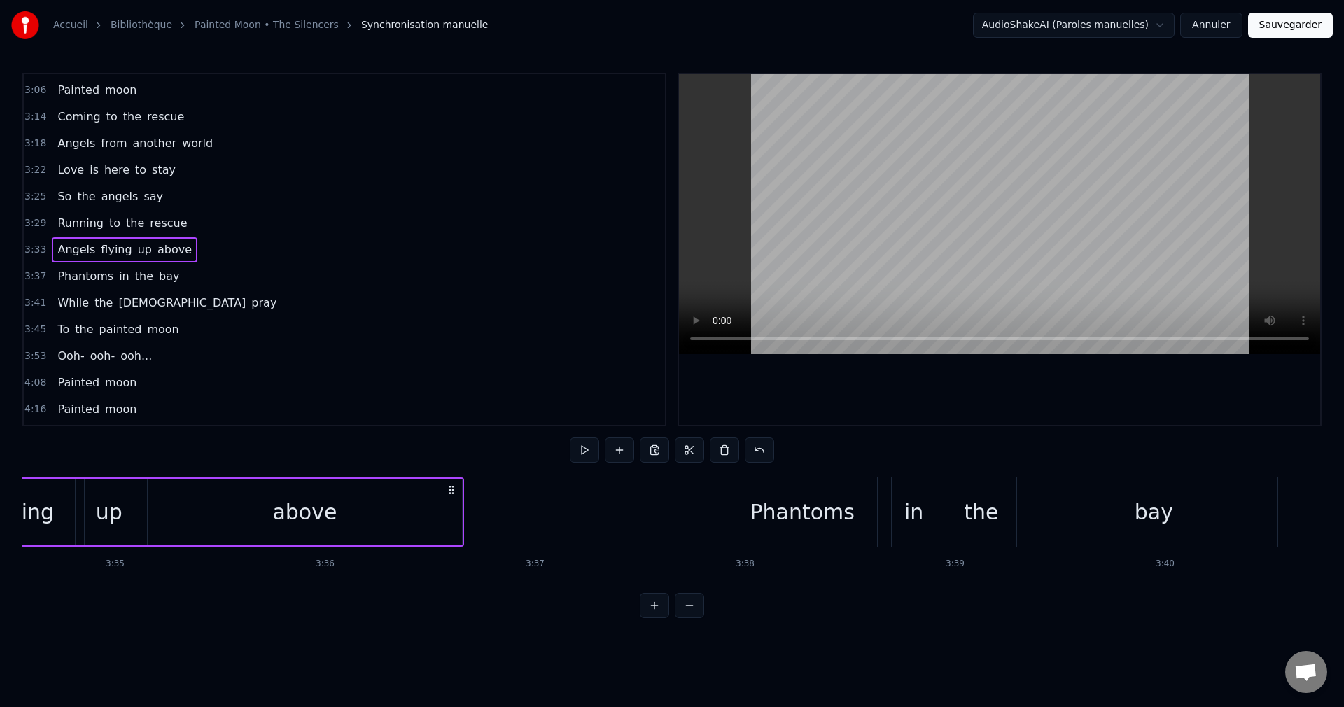
scroll to position [0, 45102]
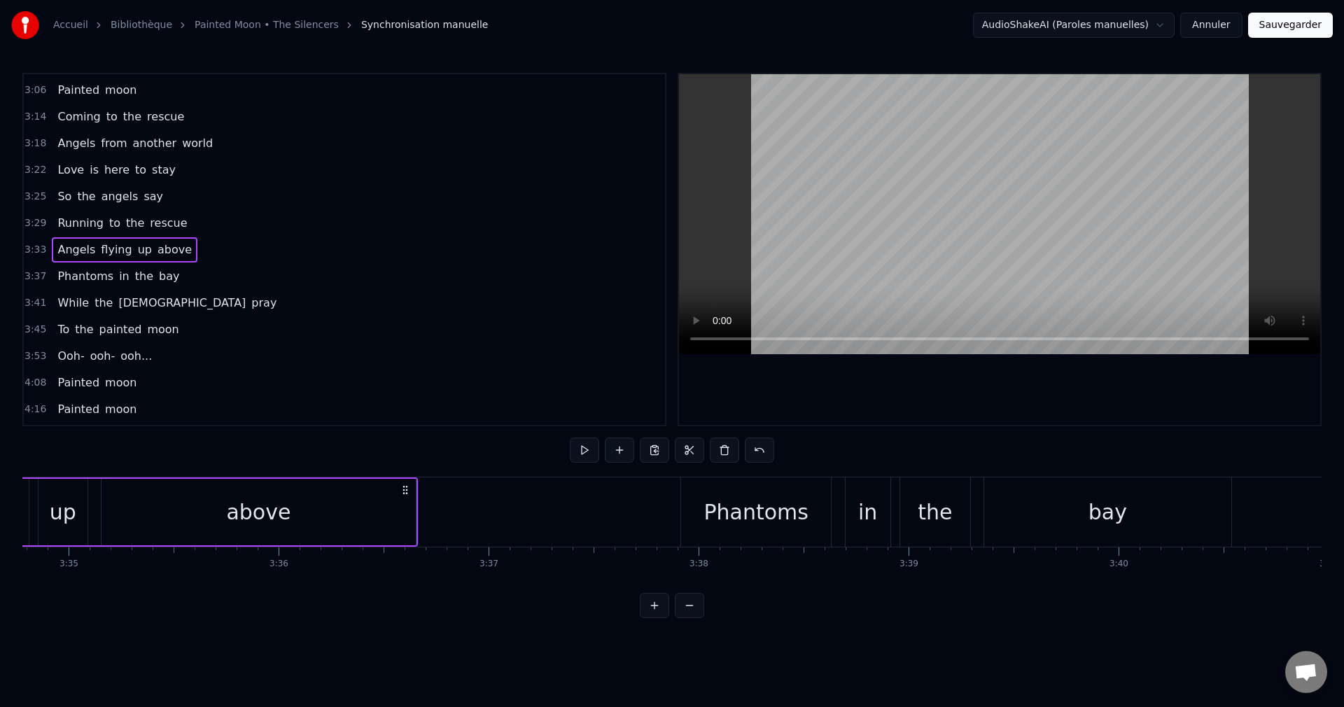
click at [771, 512] on div "Phantoms" at bounding box center [755, 511] width 104 height 31
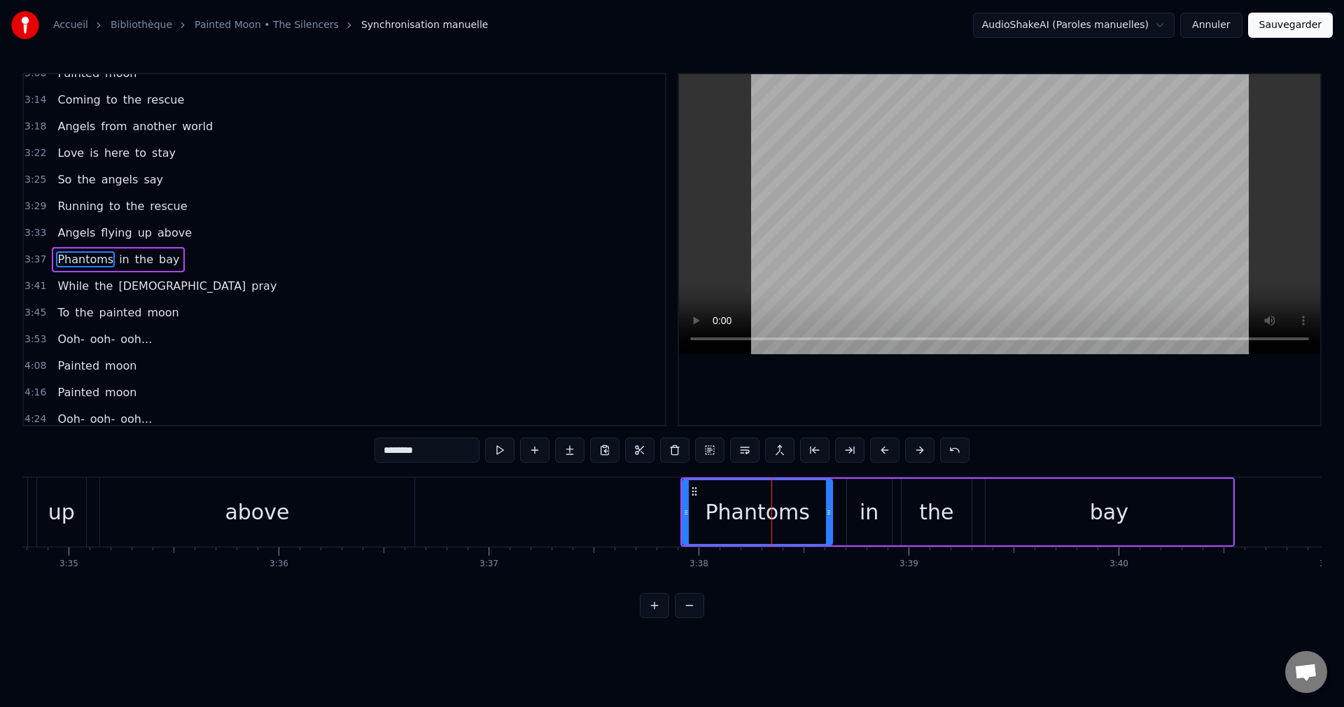
scroll to position [1035, 0]
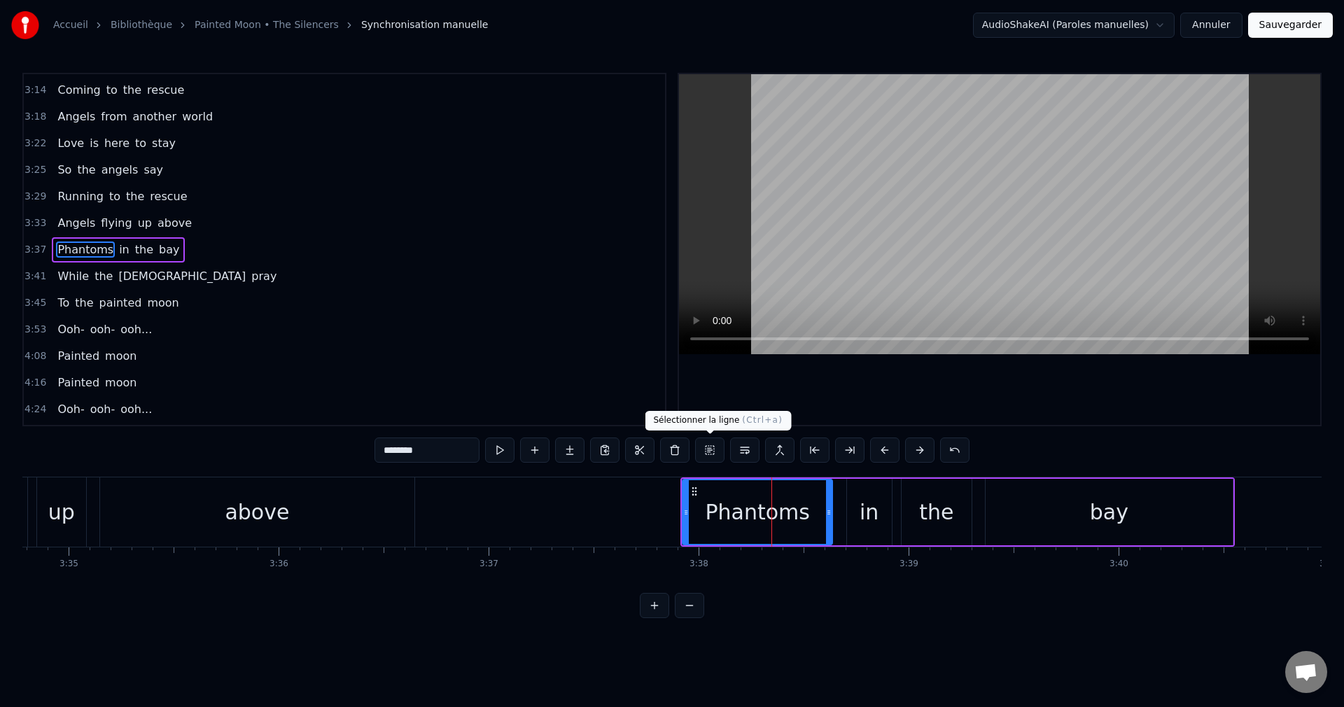
click at [709, 448] on button at bounding box center [709, 449] width 29 height 25
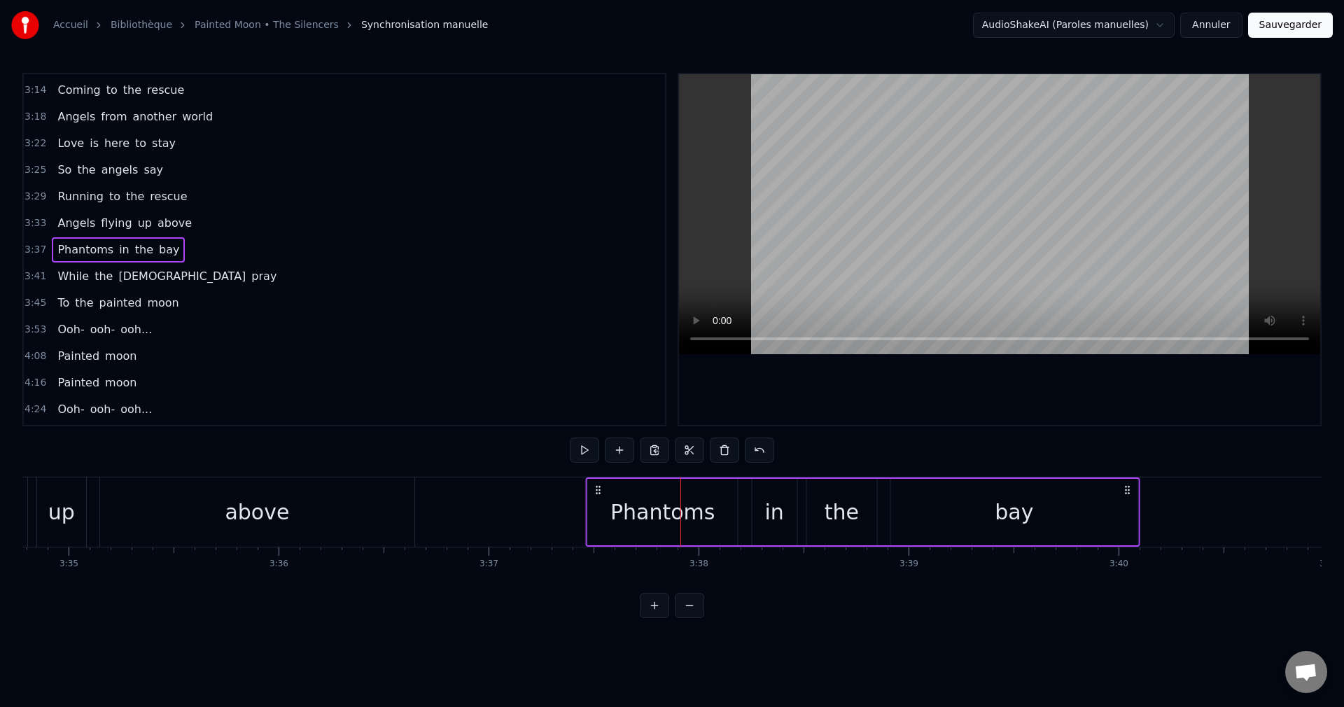
drag, startPoint x: 691, startPoint y: 489, endPoint x: 596, endPoint y: 512, distance: 97.4
click at [596, 512] on div "Phantoms in the bay" at bounding box center [863, 511] width 554 height 69
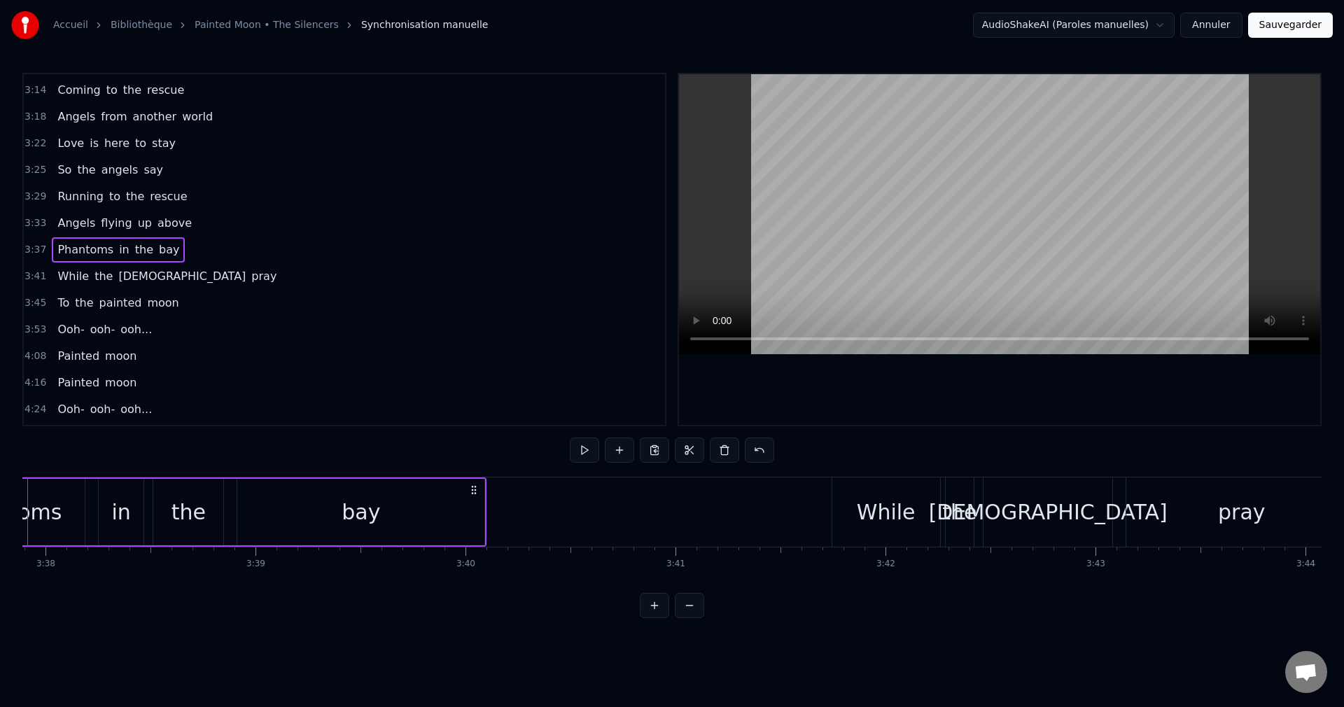
scroll to position [0, 45877]
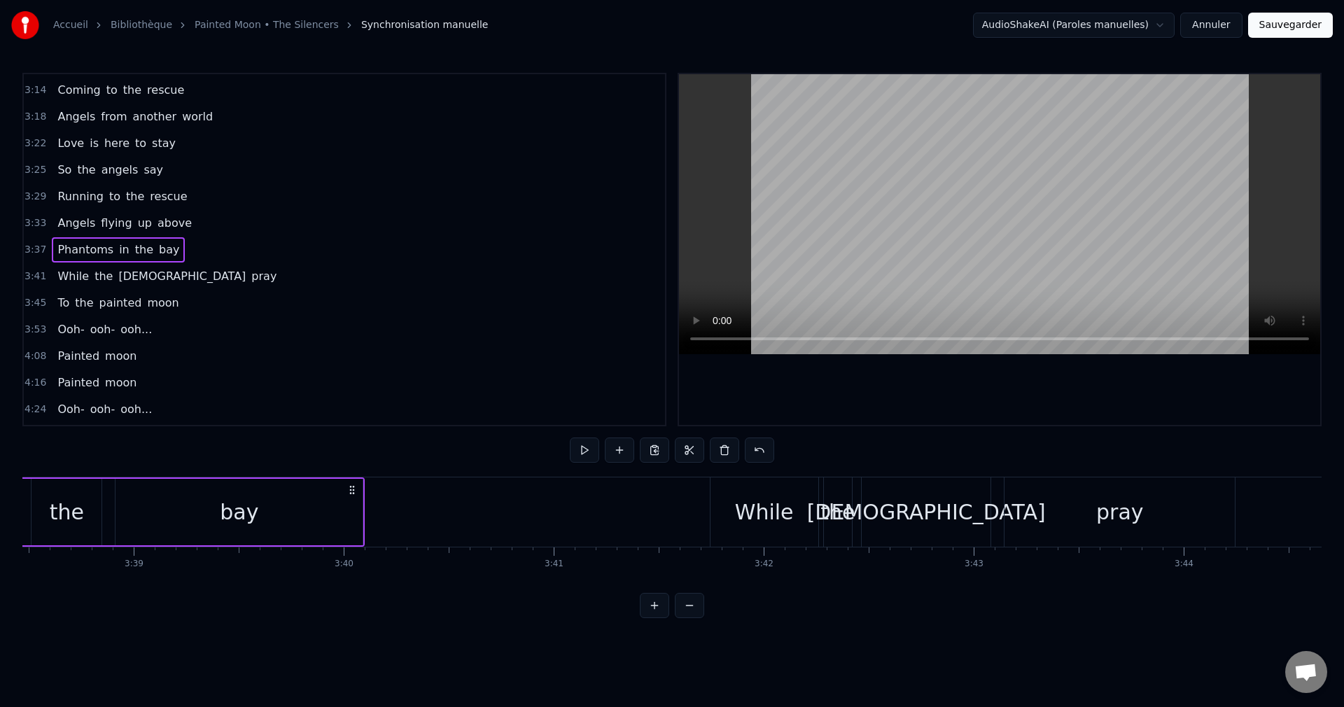
click at [786, 516] on div "While" at bounding box center [764, 511] width 59 height 31
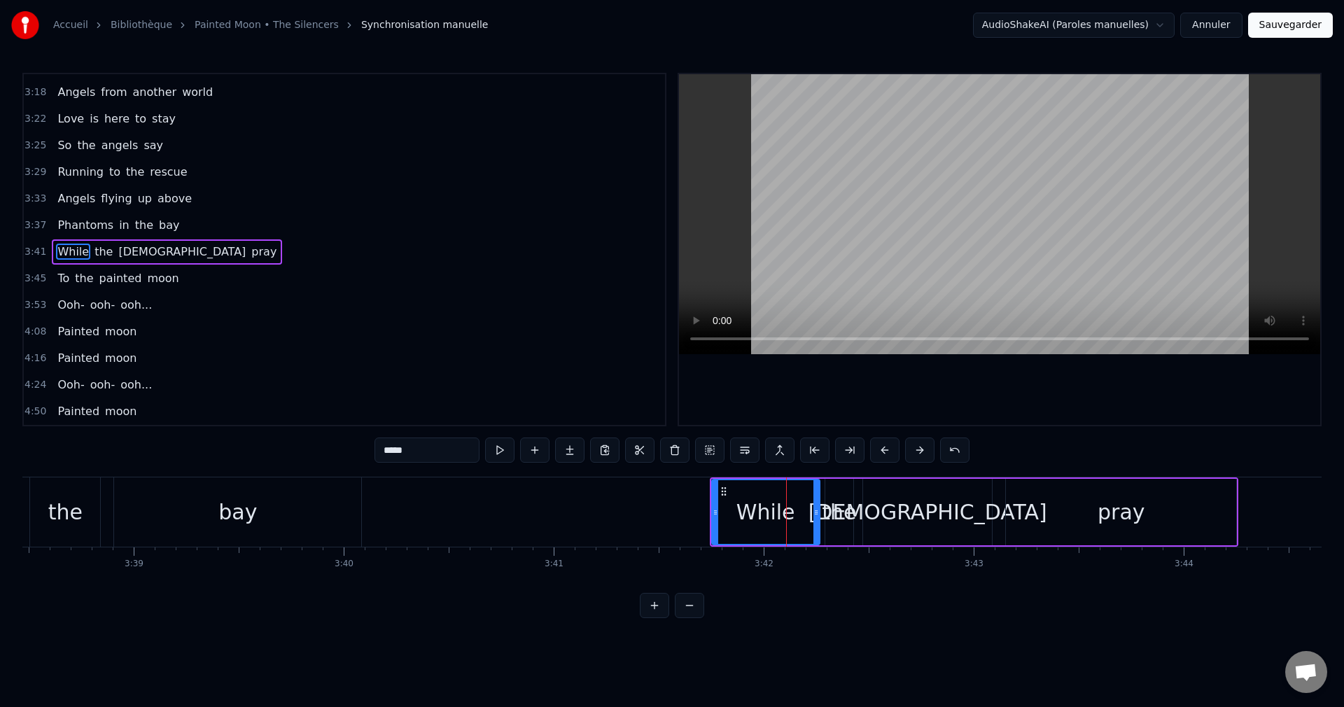
scroll to position [1061, 0]
click at [710, 449] on button at bounding box center [709, 449] width 29 height 25
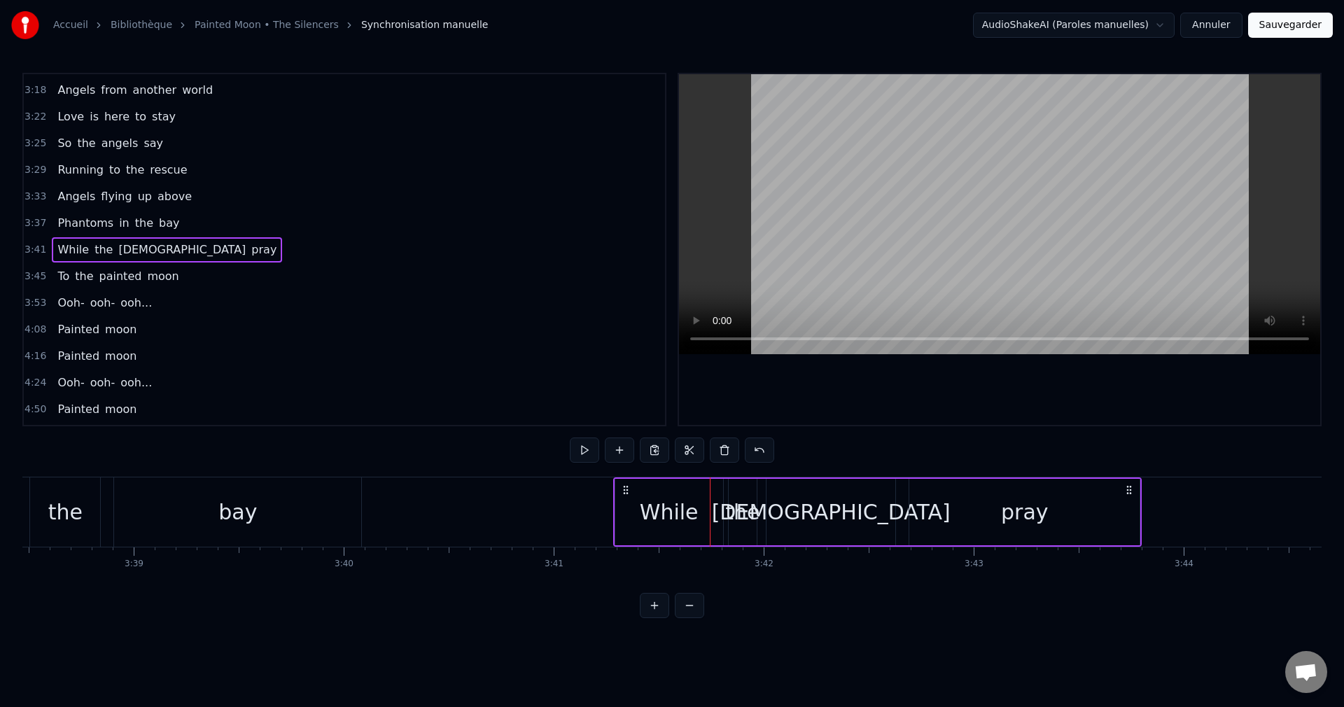
drag, startPoint x: 722, startPoint y: 486, endPoint x: 625, endPoint y: 504, distance: 98.2
click at [625, 504] on div "While the natives pray" at bounding box center [877, 511] width 529 height 69
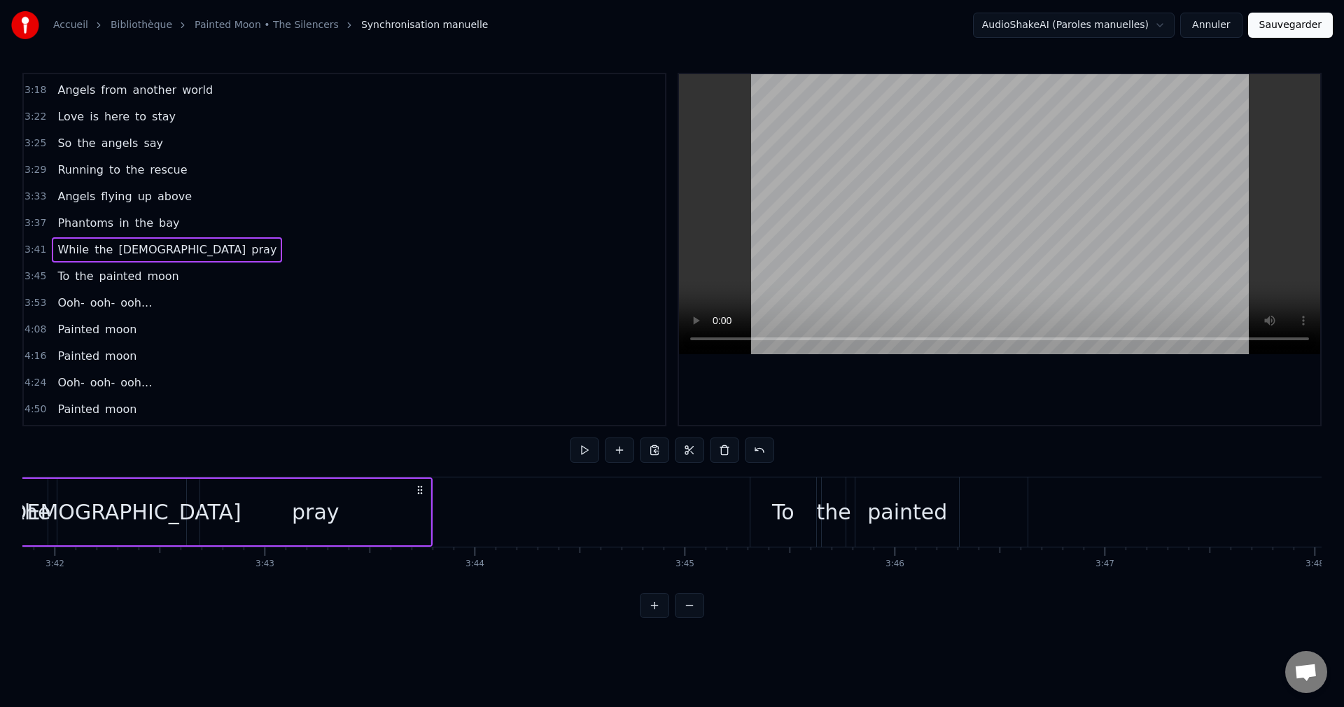
scroll to position [0, 46595]
click at [778, 517] on div "To" at bounding box center [774, 511] width 22 height 31
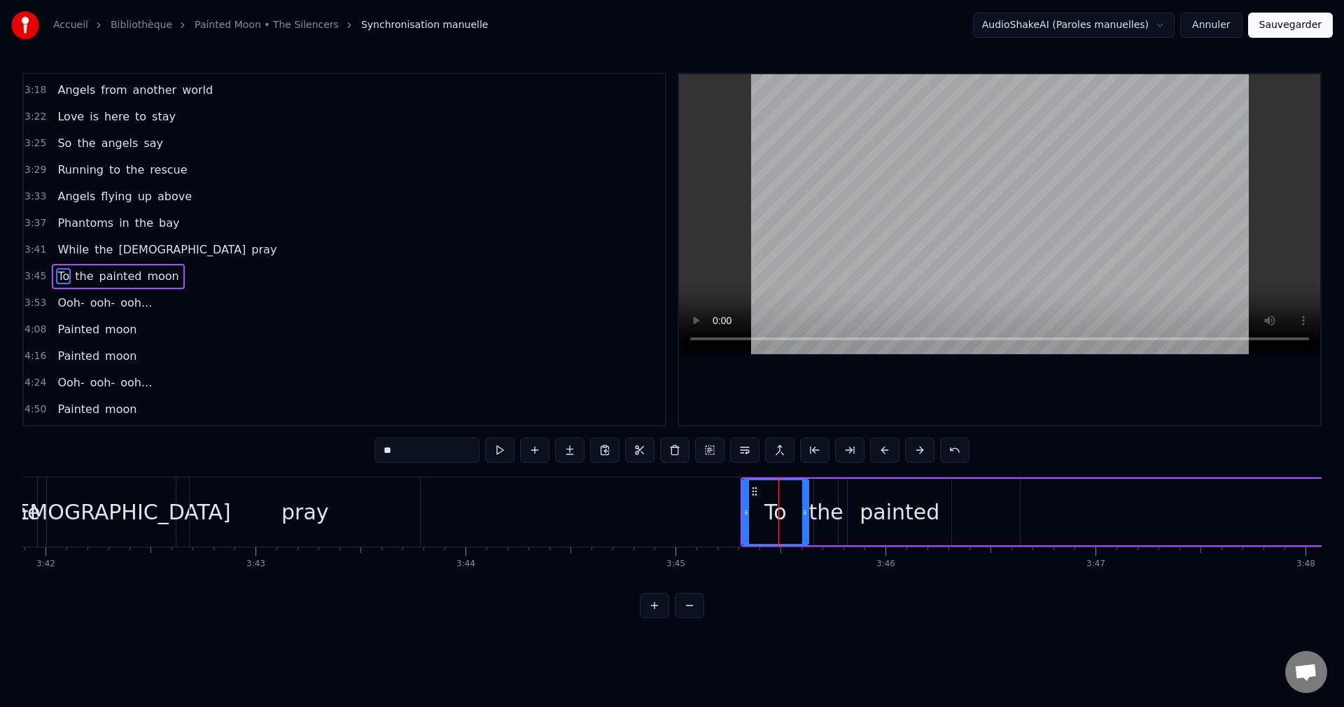
scroll to position [1088, 0]
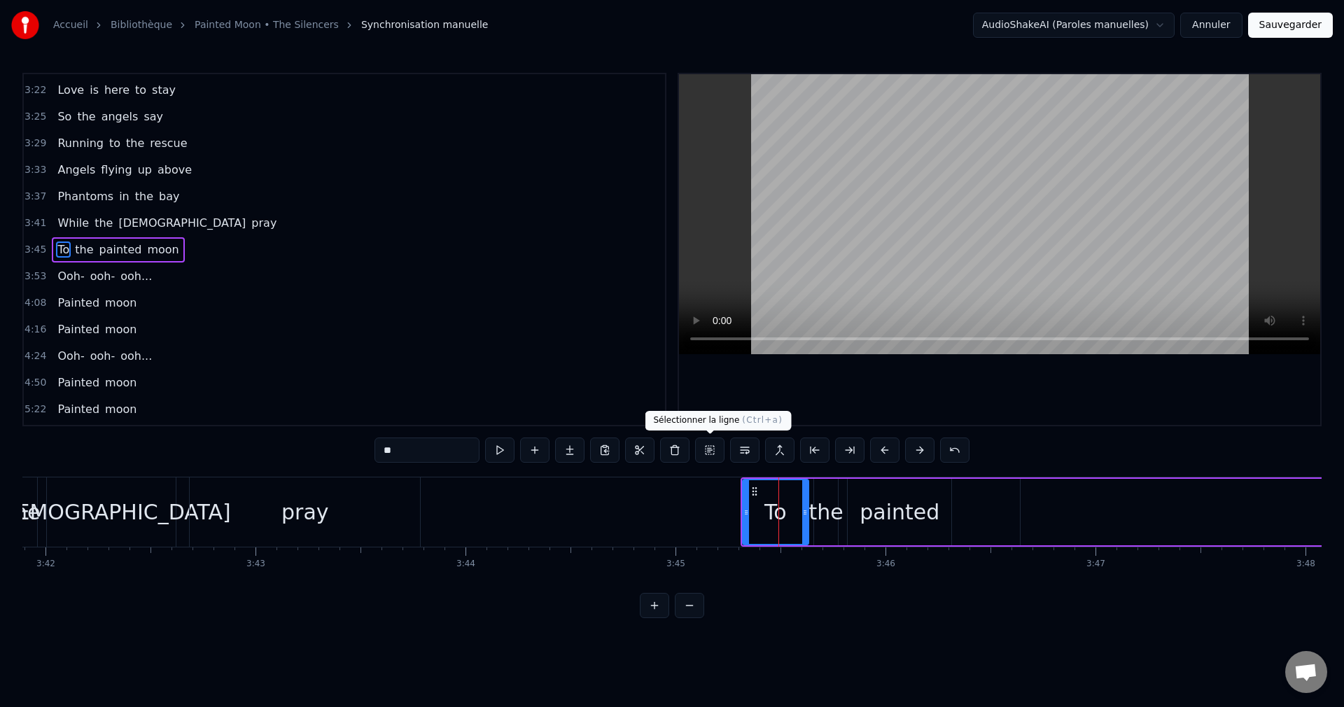
click at [705, 449] on button at bounding box center [709, 449] width 29 height 25
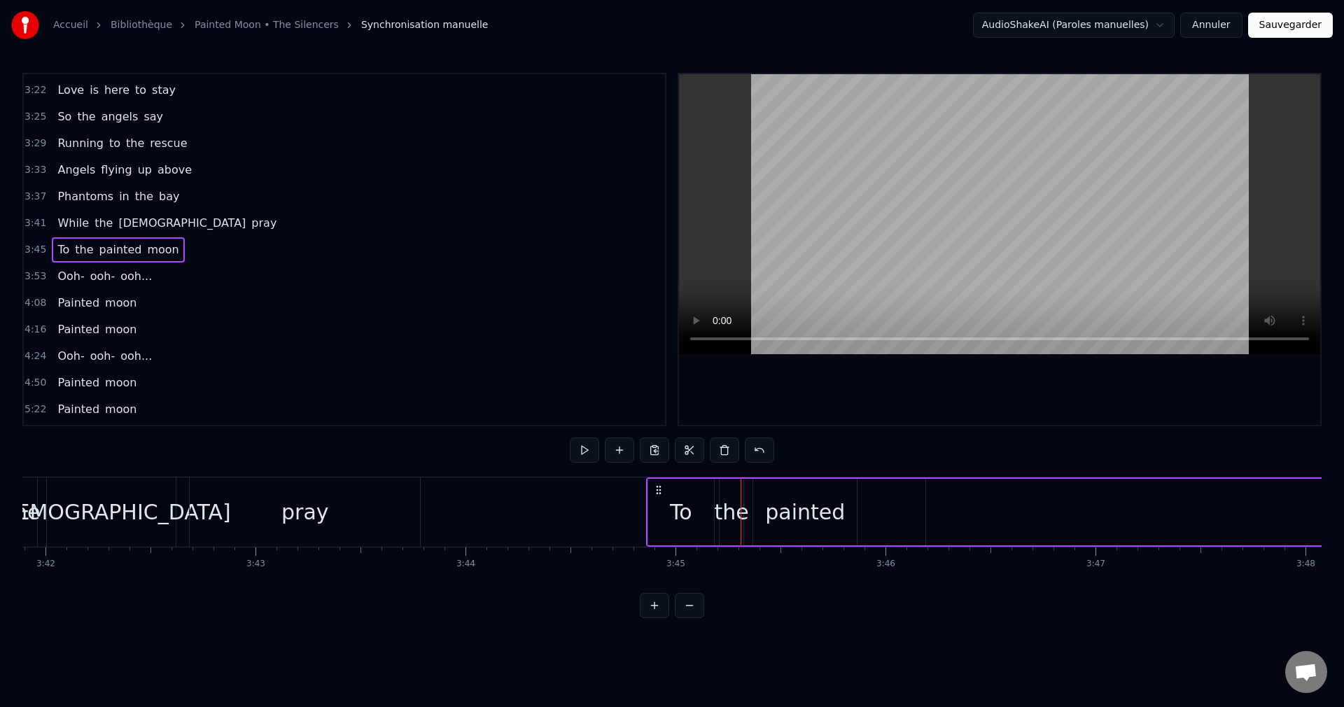
drag, startPoint x: 751, startPoint y: 489, endPoint x: 657, endPoint y: 507, distance: 96.2
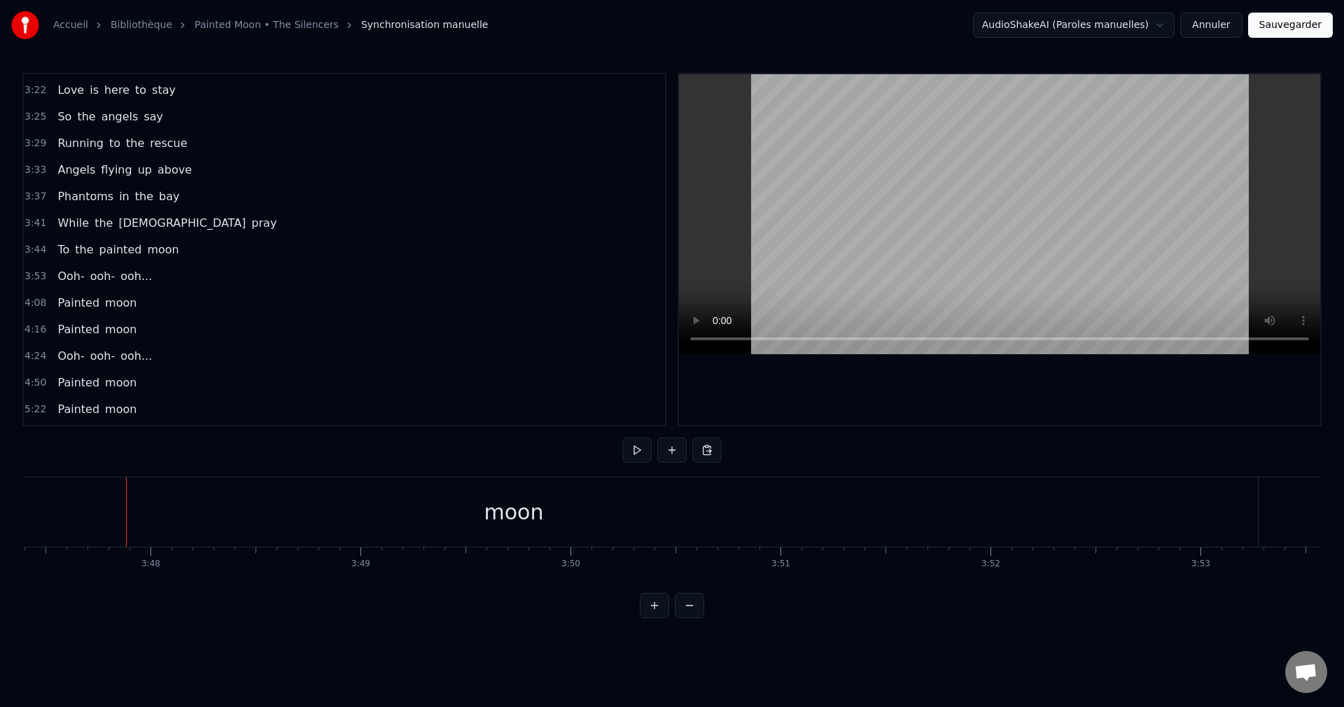
scroll to position [0, 47783]
click at [554, 509] on div "moon" at bounding box center [480, 511] width 1489 height 69
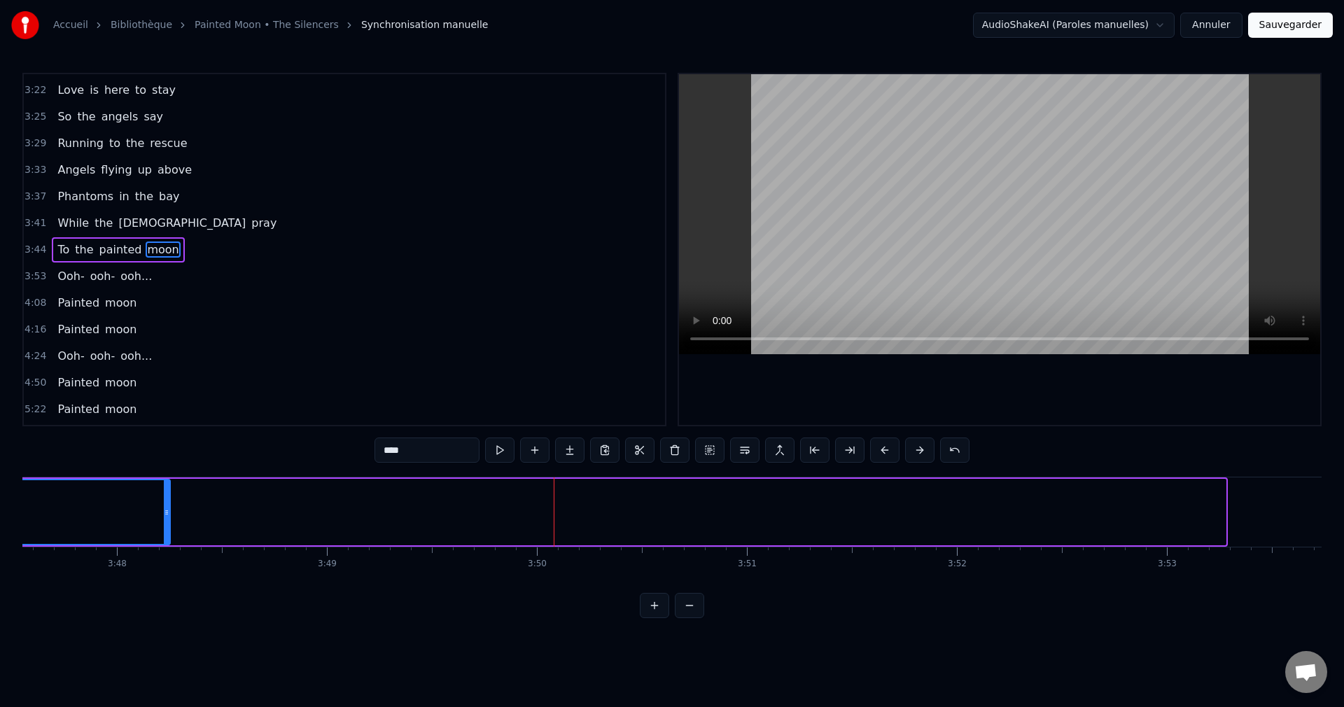
drag, startPoint x: 1221, startPoint y: 511, endPoint x: 166, endPoint y: 562, distance: 1056.8
click at [166, 562] on div "Whoo- hoo... Whoo- hoo... Walking home in the rain And blood runs cold in my ve…" at bounding box center [671, 529] width 1299 height 105
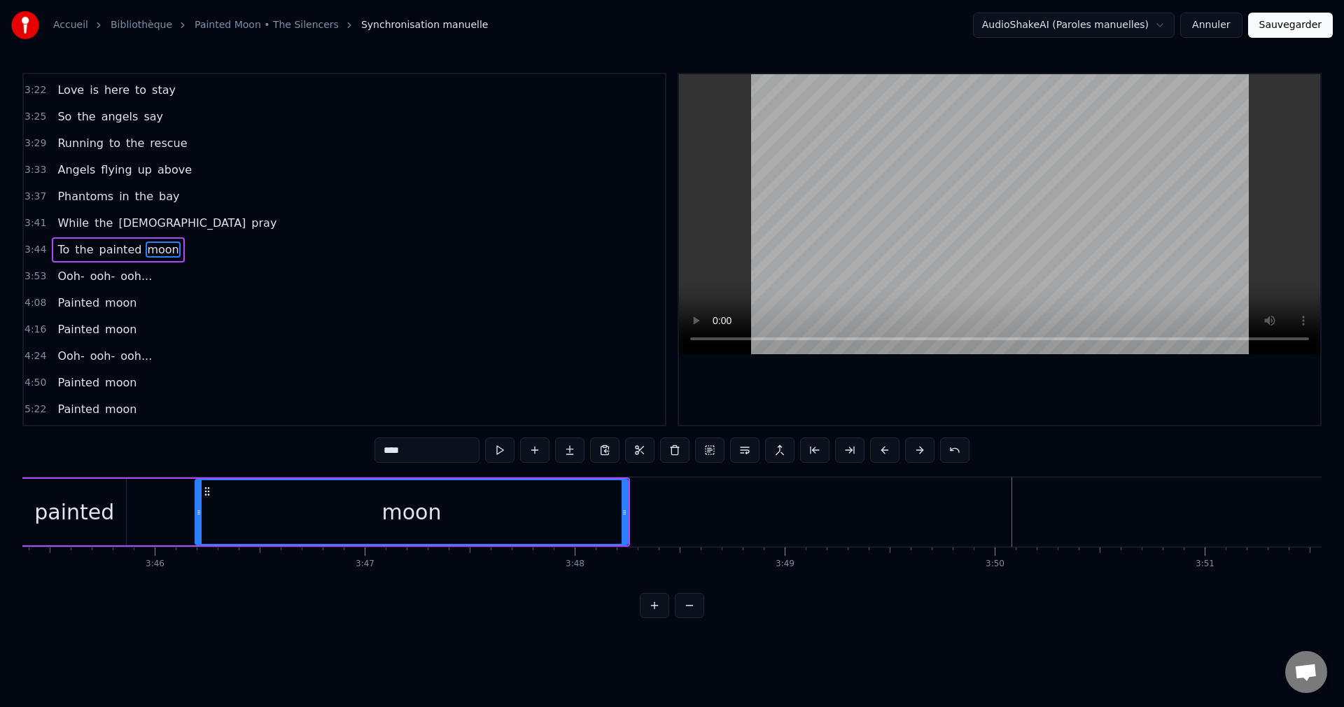
scroll to position [0, 47260]
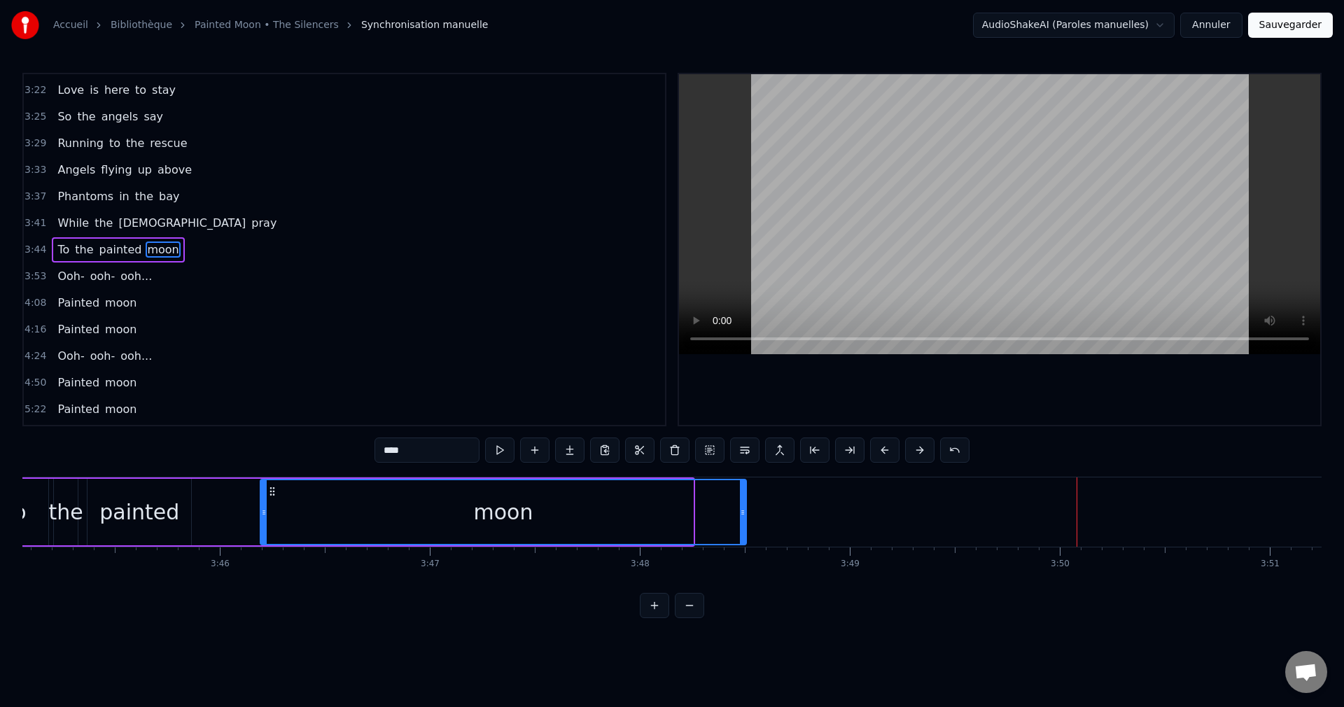
drag, startPoint x: 689, startPoint y: 510, endPoint x: 743, endPoint y: 524, distance: 54.8
click at [743, 524] on div at bounding box center [743, 512] width 6 height 64
click at [103, 521] on div "painted" at bounding box center [139, 512] width 104 height 66
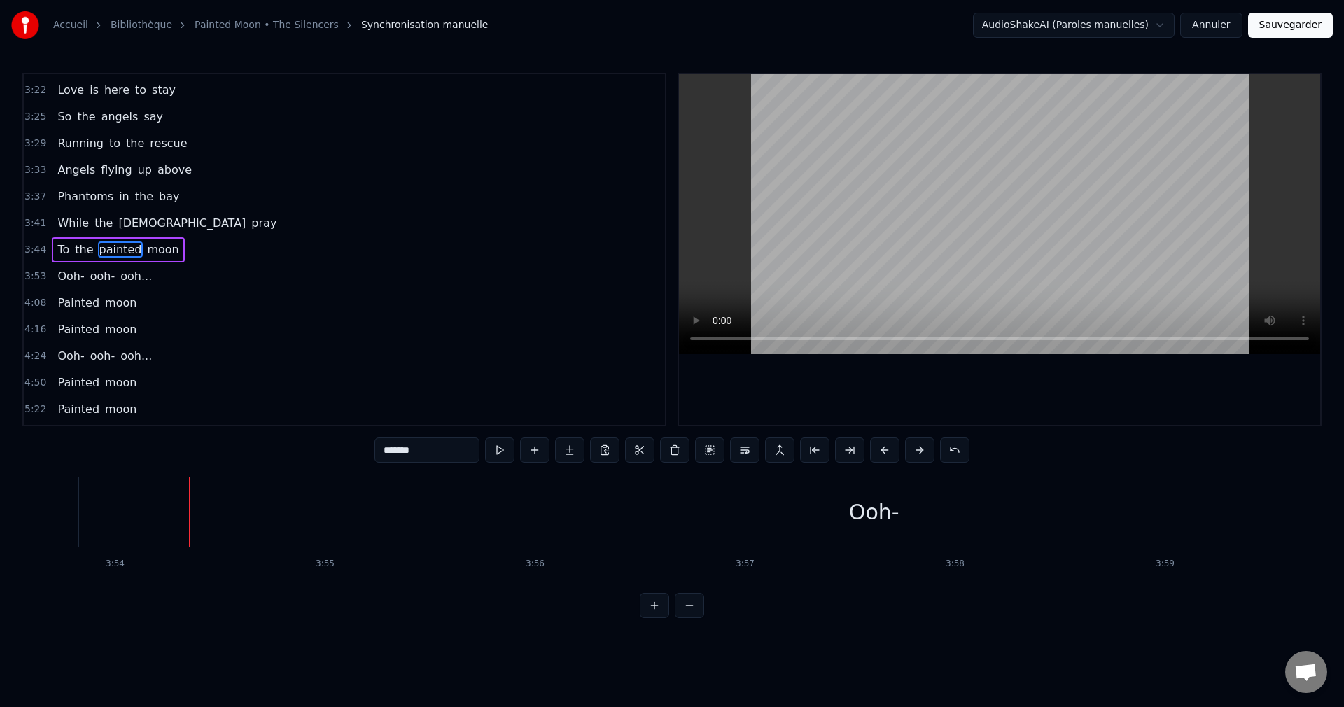
scroll to position [0, 49129]
click at [829, 514] on div "Ooh-" at bounding box center [790, 511] width 1590 height 69
type input "****"
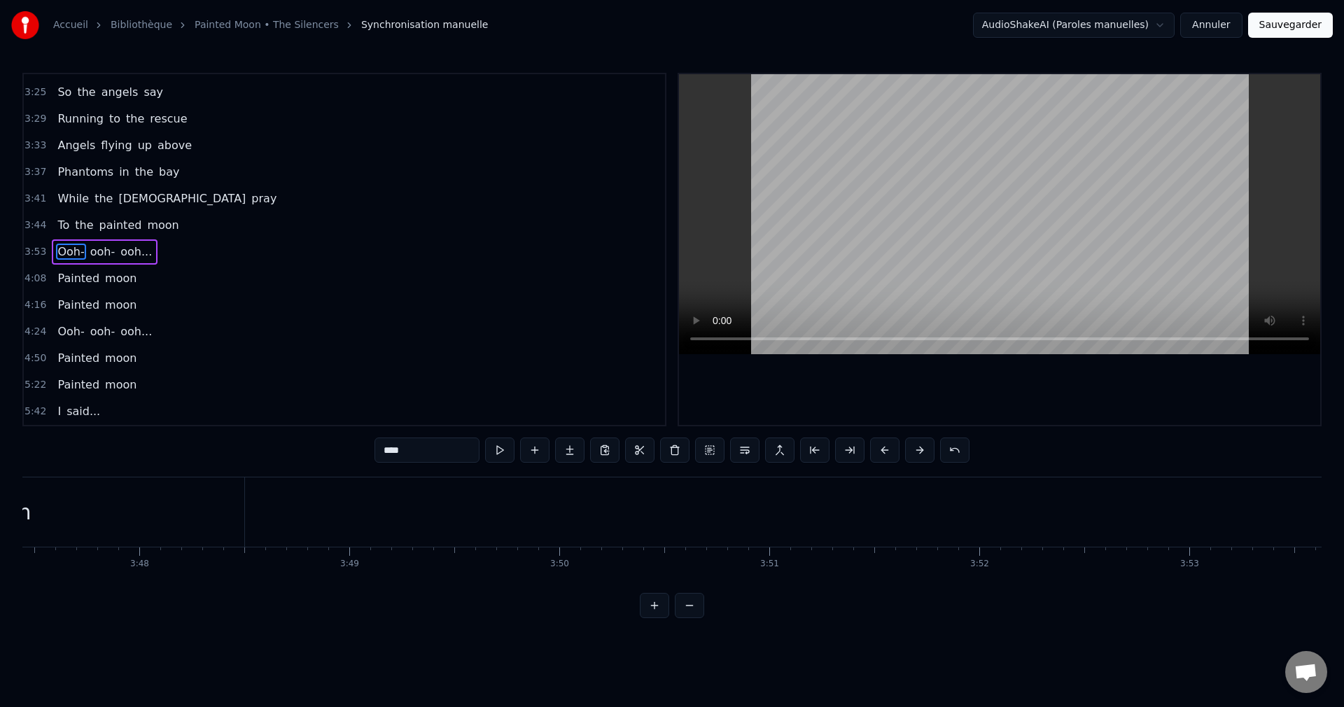
scroll to position [0, 48056]
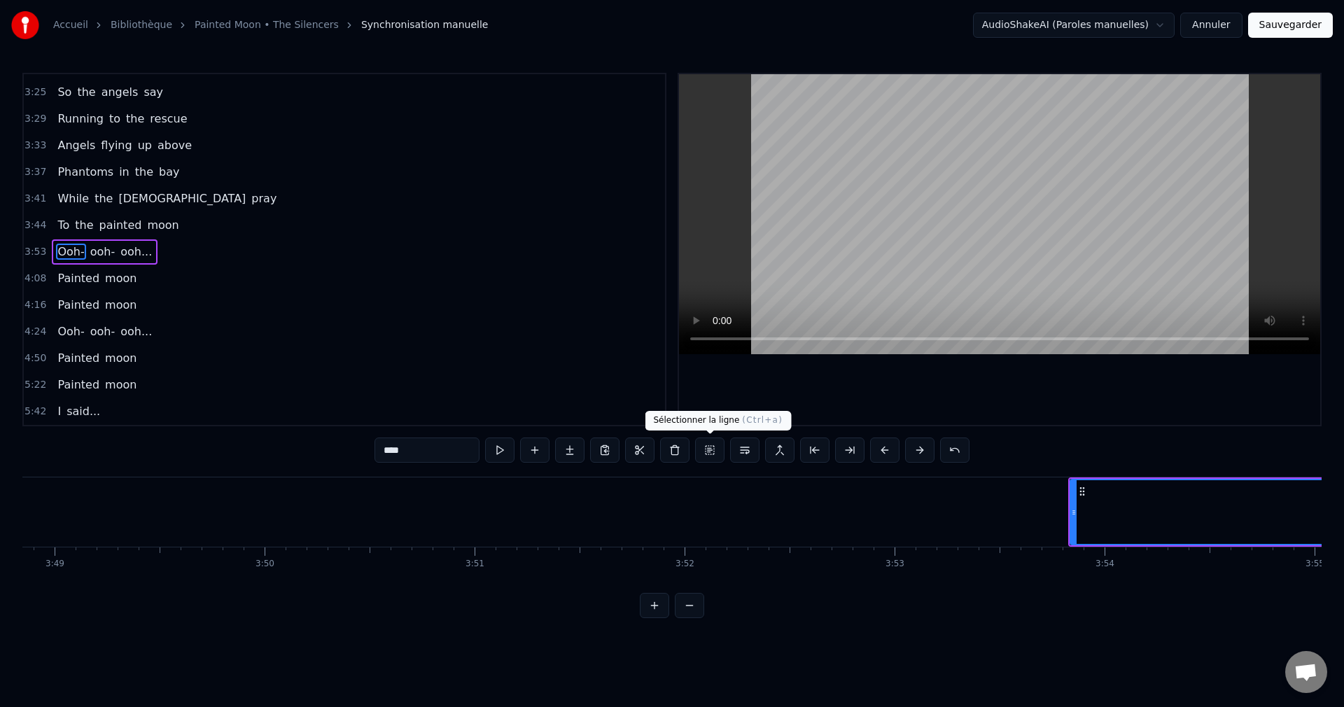
click at [713, 452] on button at bounding box center [709, 449] width 29 height 25
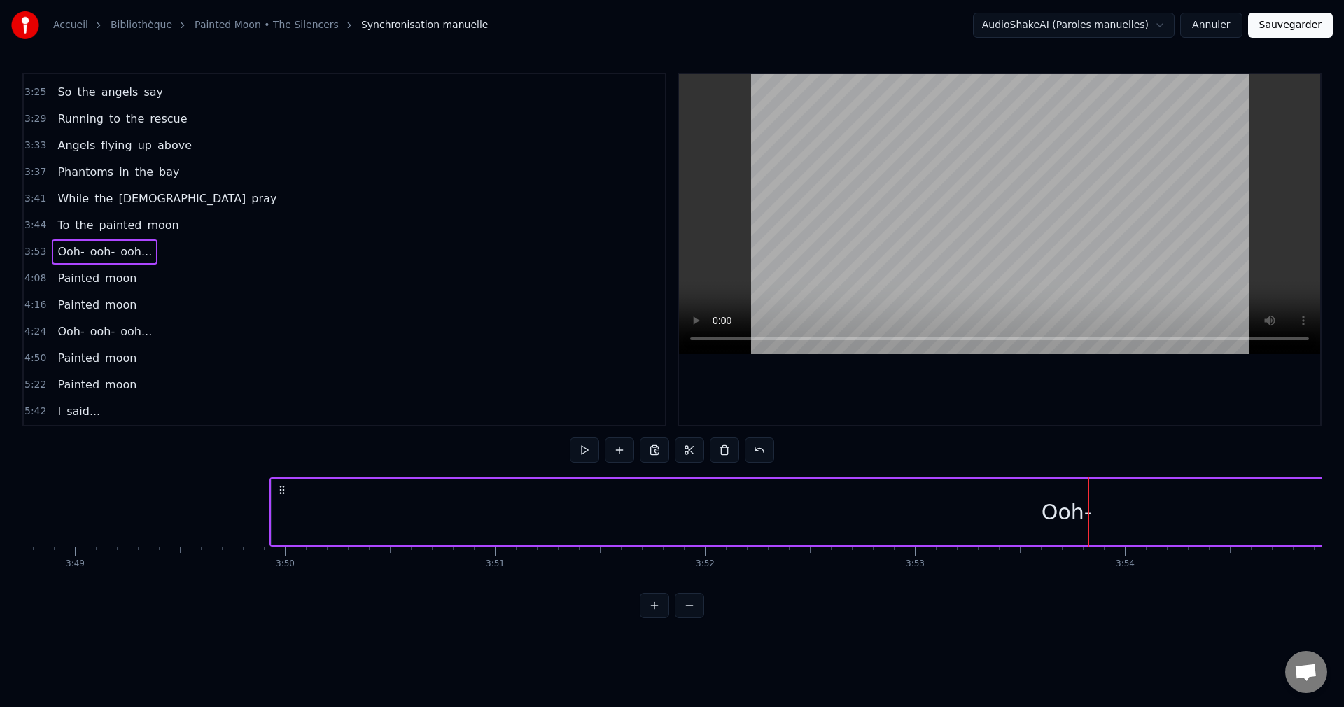
scroll to position [0, 48032]
drag, startPoint x: 1079, startPoint y: 487, endPoint x: 288, endPoint y: 531, distance: 792.9
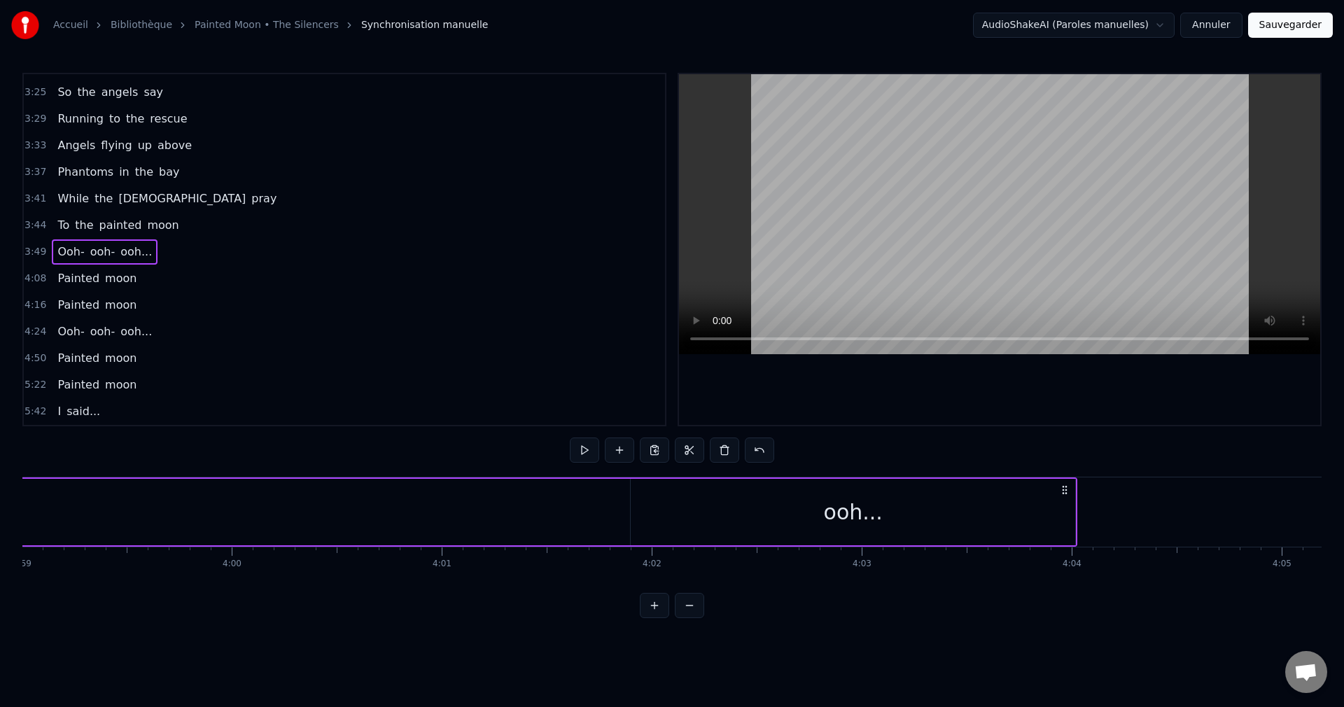
scroll to position [0, 50207]
click at [720, 529] on div "ooh..." at bounding box center [834, 512] width 444 height 66
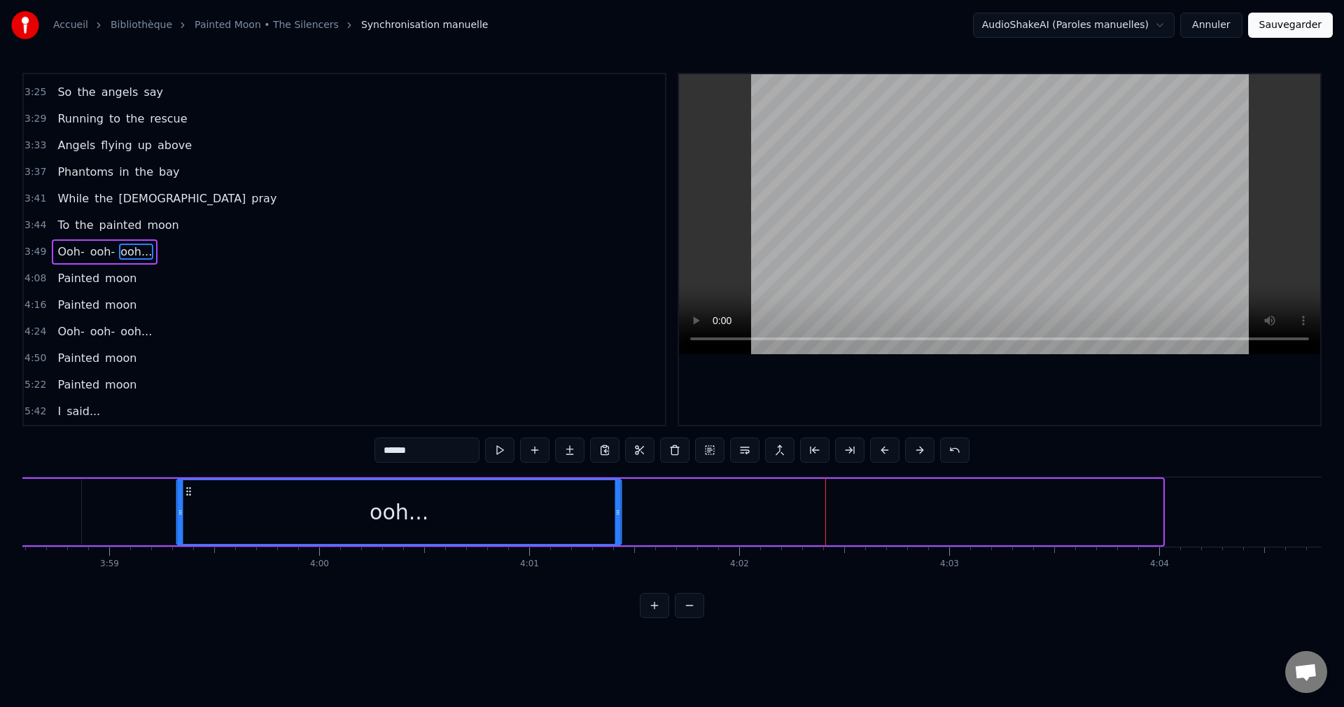
drag, startPoint x: 625, startPoint y: 491, endPoint x: 178, endPoint y: 525, distance: 447.8
click at [178, 525] on div "ooh..." at bounding box center [399, 512] width 443 height 64
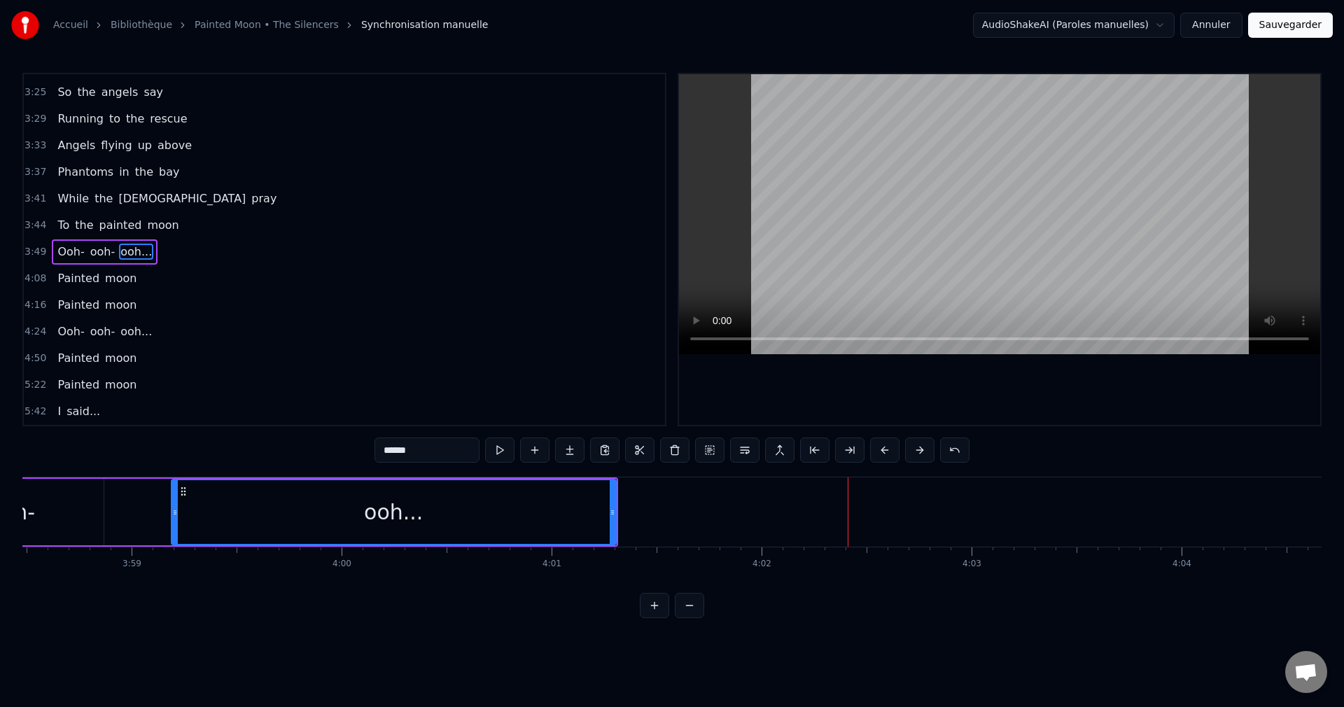
click at [39, 512] on div "ooh-" at bounding box center [12, 512] width 184 height 66
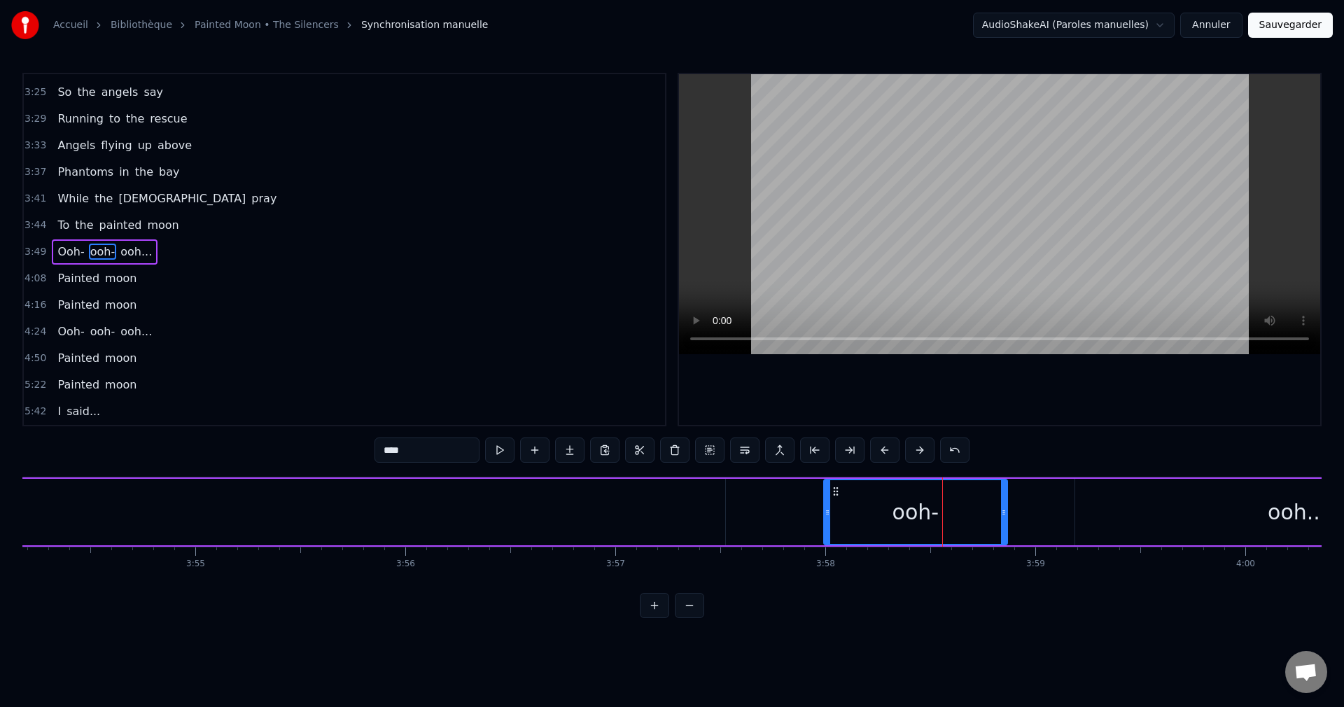
scroll to position [0, 49110]
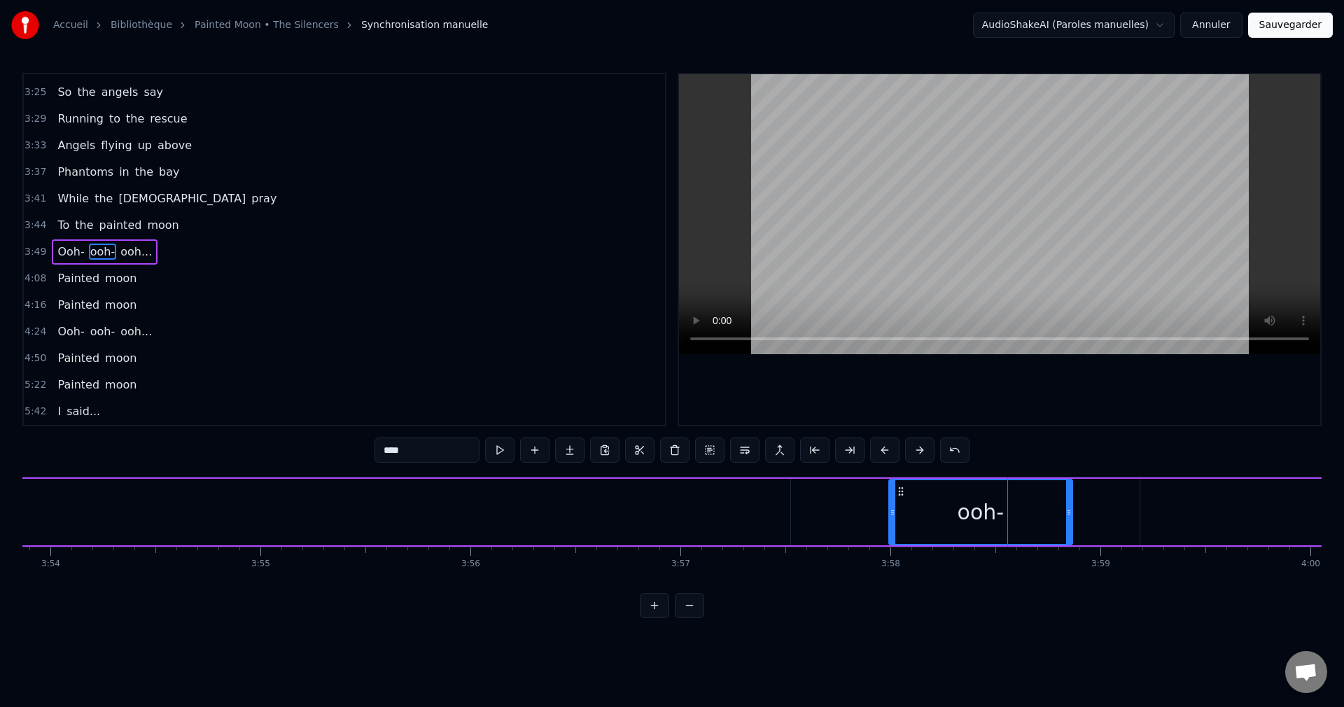
type input "****"
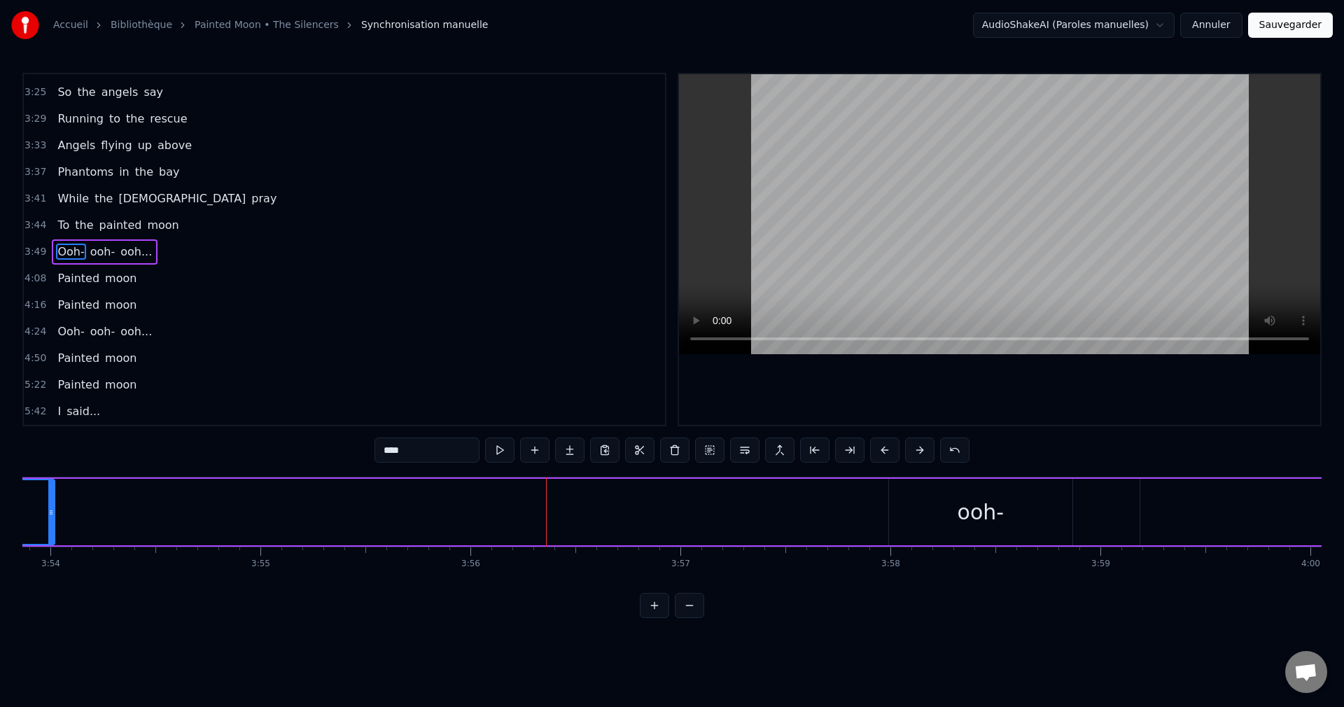
drag, startPoint x: 787, startPoint y: 513, endPoint x: 51, endPoint y: 552, distance: 736.7
click at [51, 552] on div "Whoo- hoo... Whoo- hoo... Walking home in the rain And blood runs cold in my ve…" at bounding box center [671, 529] width 1299 height 105
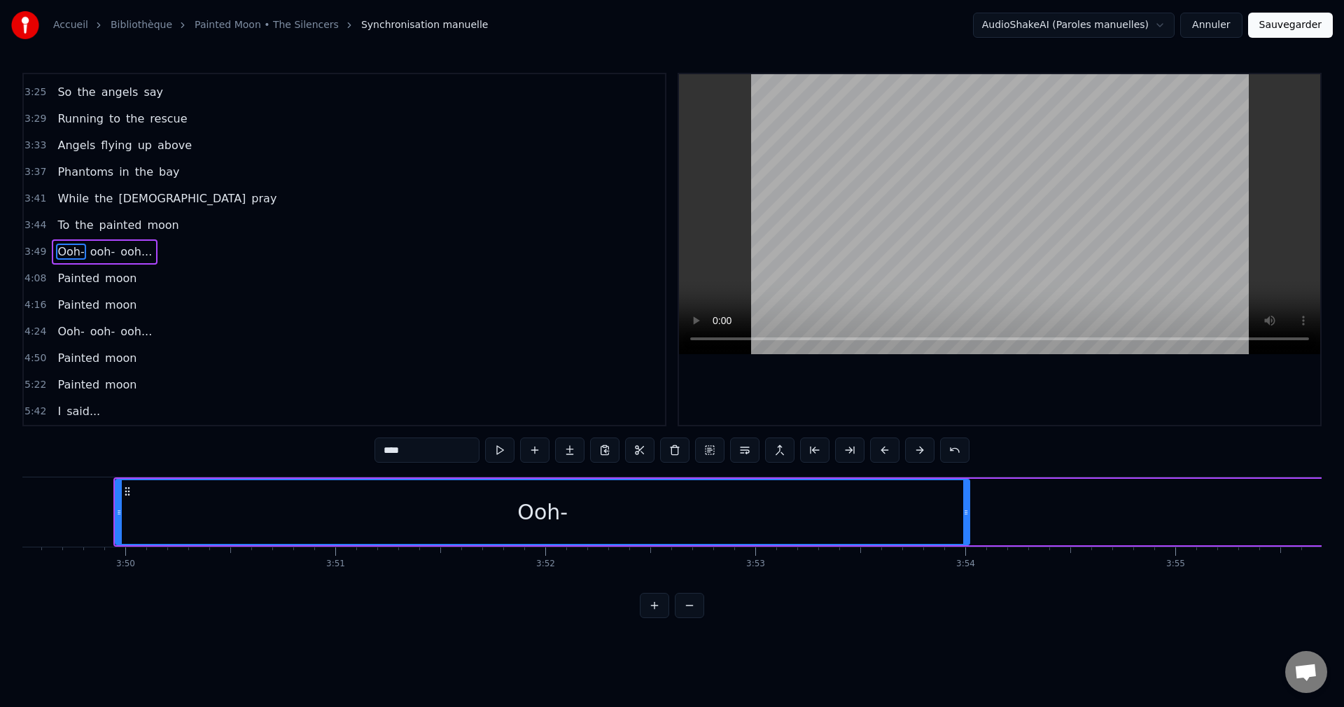
scroll to position [0, 48083]
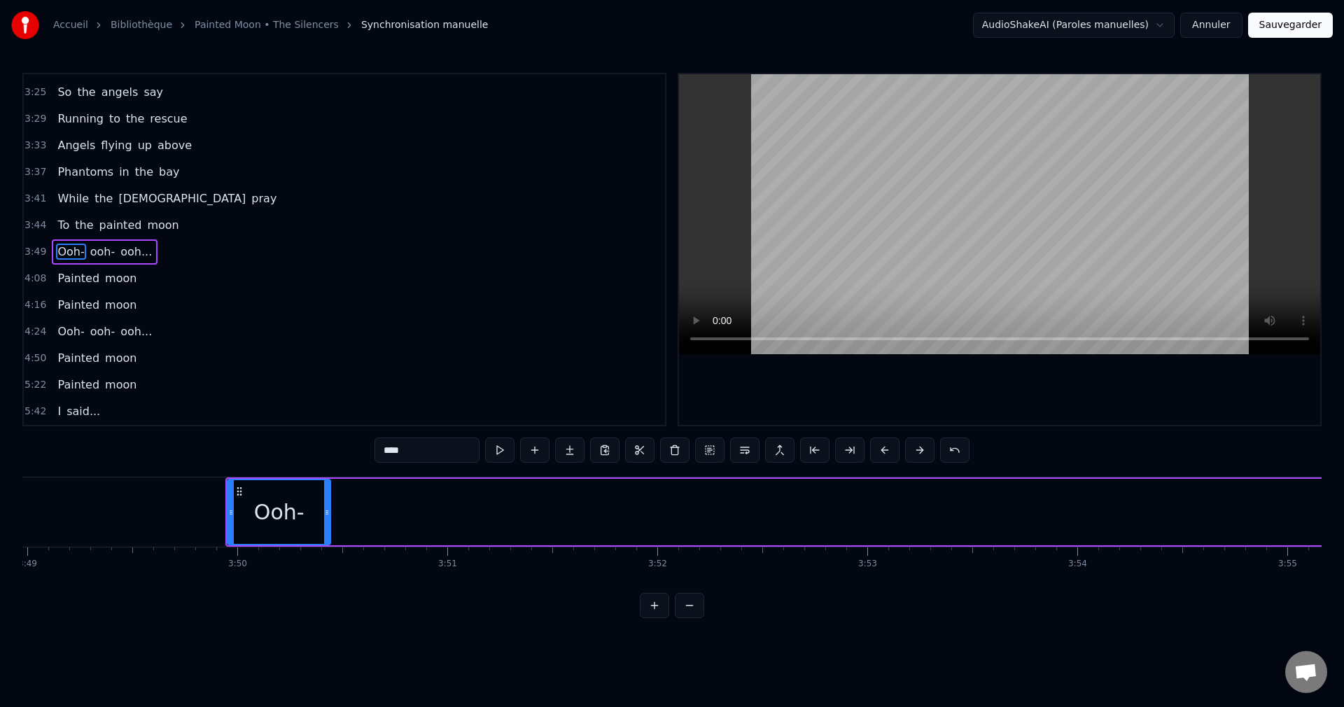
drag, startPoint x: 1078, startPoint y: 515, endPoint x: 409, endPoint y: 546, distance: 669.9
click at [327, 552] on div "Whoo- hoo... Whoo- hoo... Walking home in the rain And blood runs cold in my ve…" at bounding box center [671, 529] width 1299 height 105
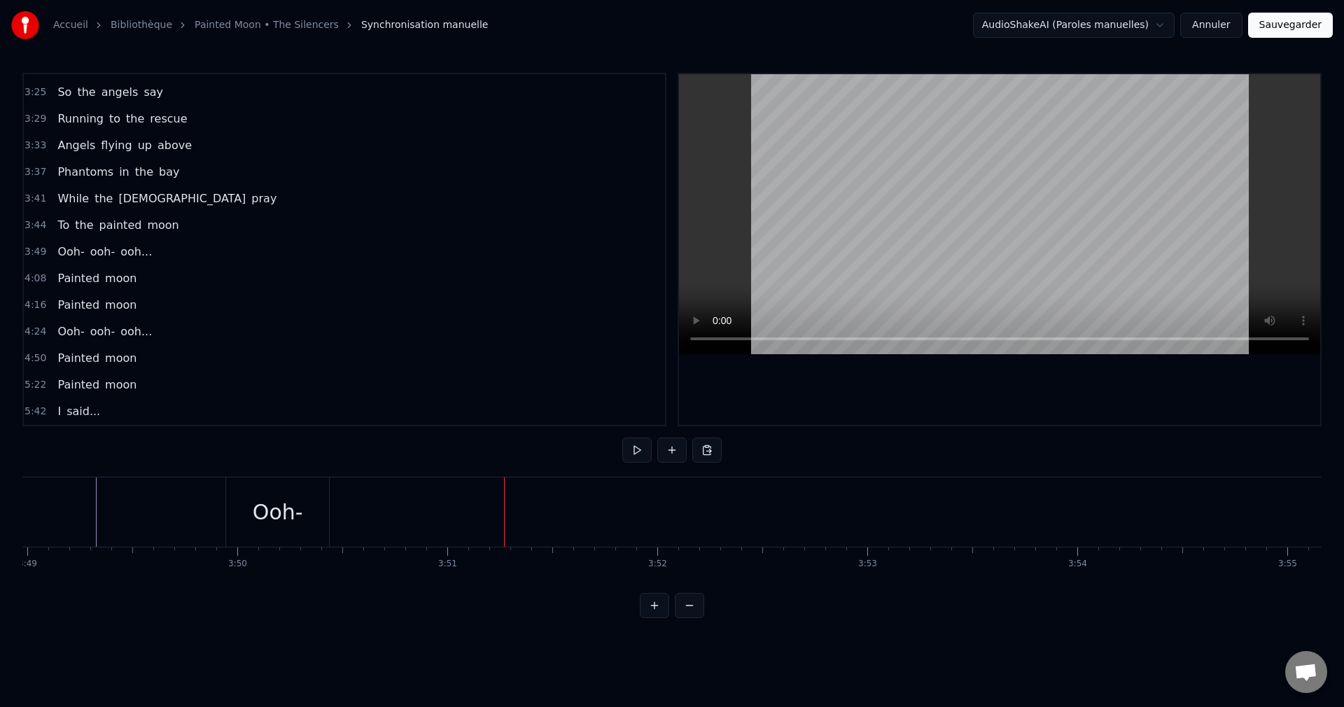
click at [307, 524] on div "Ooh-" at bounding box center [277, 511] width 103 height 69
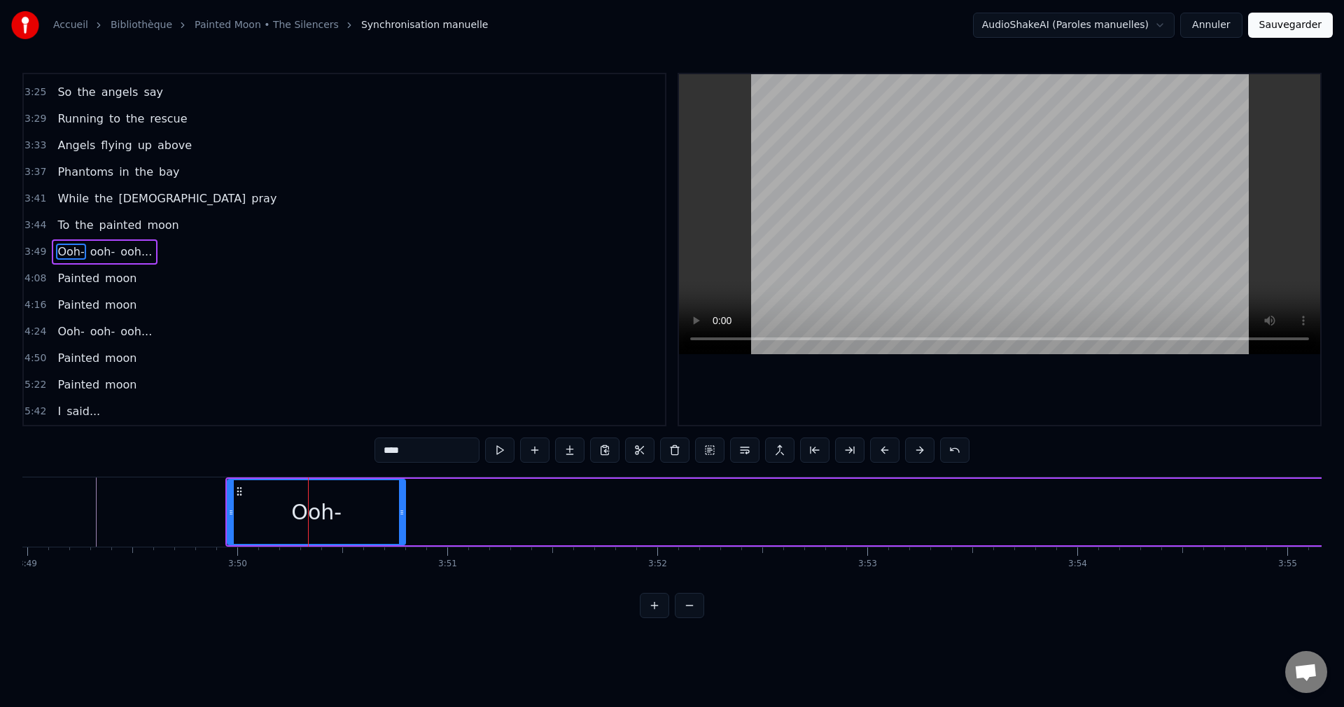
drag, startPoint x: 328, startPoint y: 512, endPoint x: 402, endPoint y: 517, distance: 75.1
click at [402, 517] on icon at bounding box center [402, 512] width 6 height 11
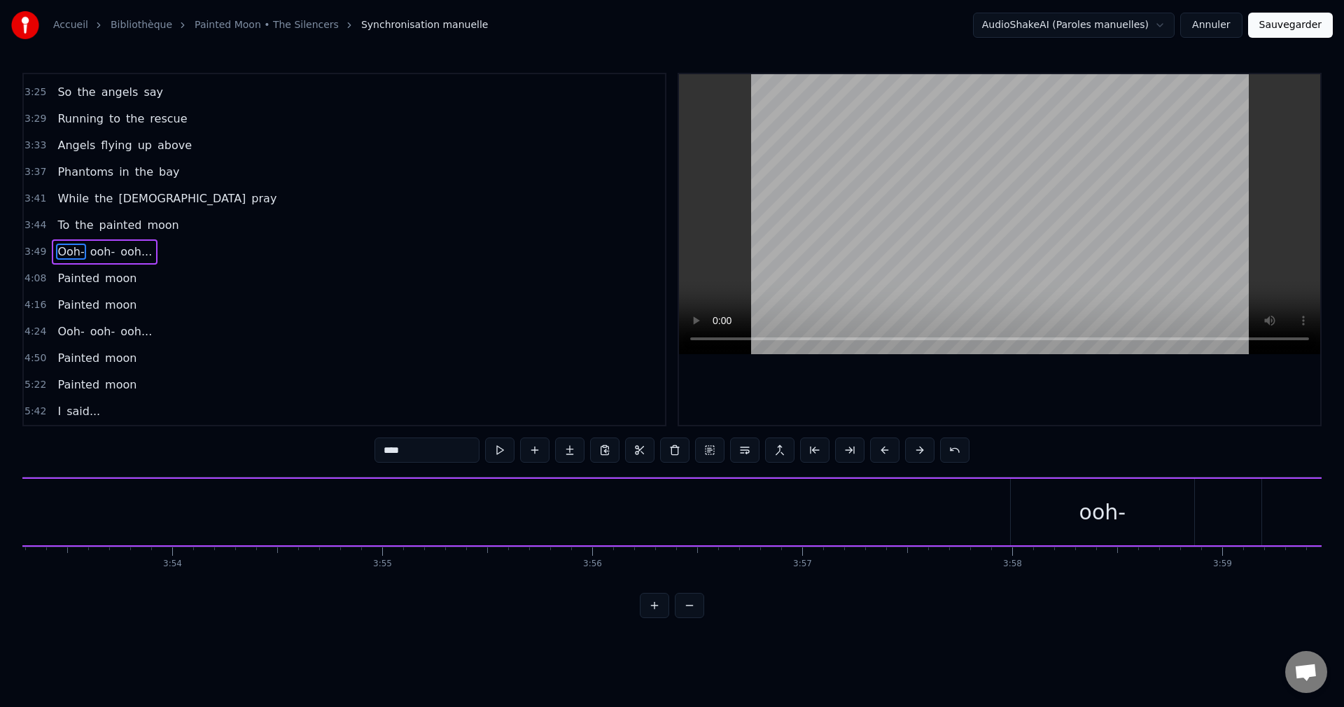
scroll to position [0, 49016]
click at [1098, 529] on div "ooh-" at bounding box center [1075, 512] width 184 height 66
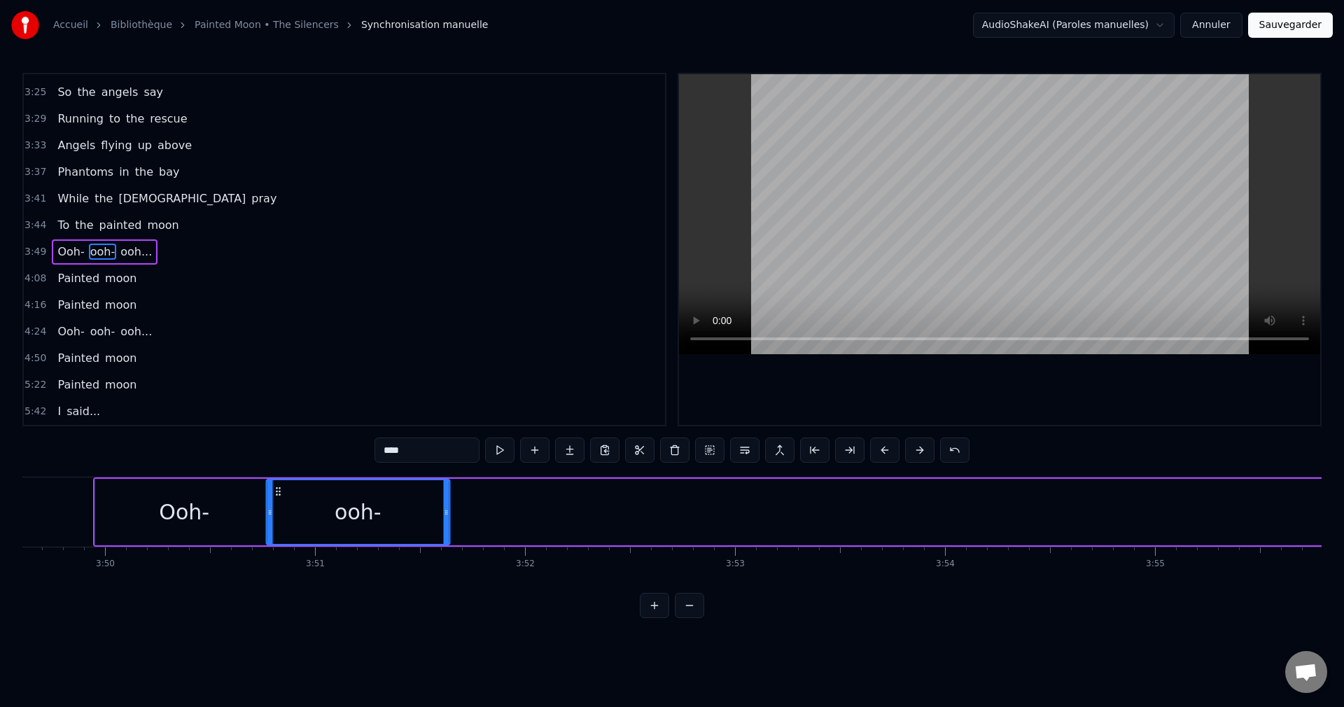
scroll to position [0, 48214]
drag, startPoint x: 995, startPoint y: 489, endPoint x: 288, endPoint y: 535, distance: 708.5
click at [288, 535] on div "ooh-" at bounding box center [367, 512] width 183 height 64
drag, startPoint x: 456, startPoint y: 512, endPoint x: 331, endPoint y: 534, distance: 126.5
click at [331, 534] on div at bounding box center [331, 512] width 6 height 64
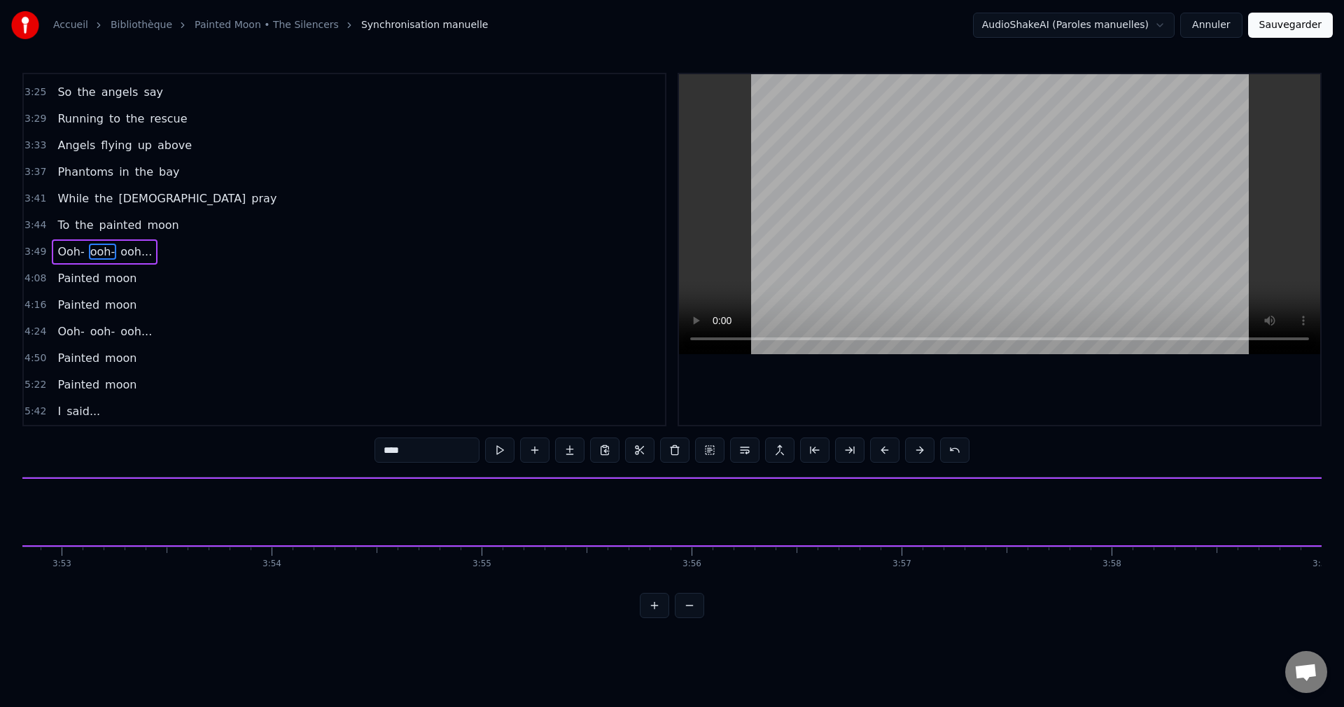
scroll to position [0, 49815]
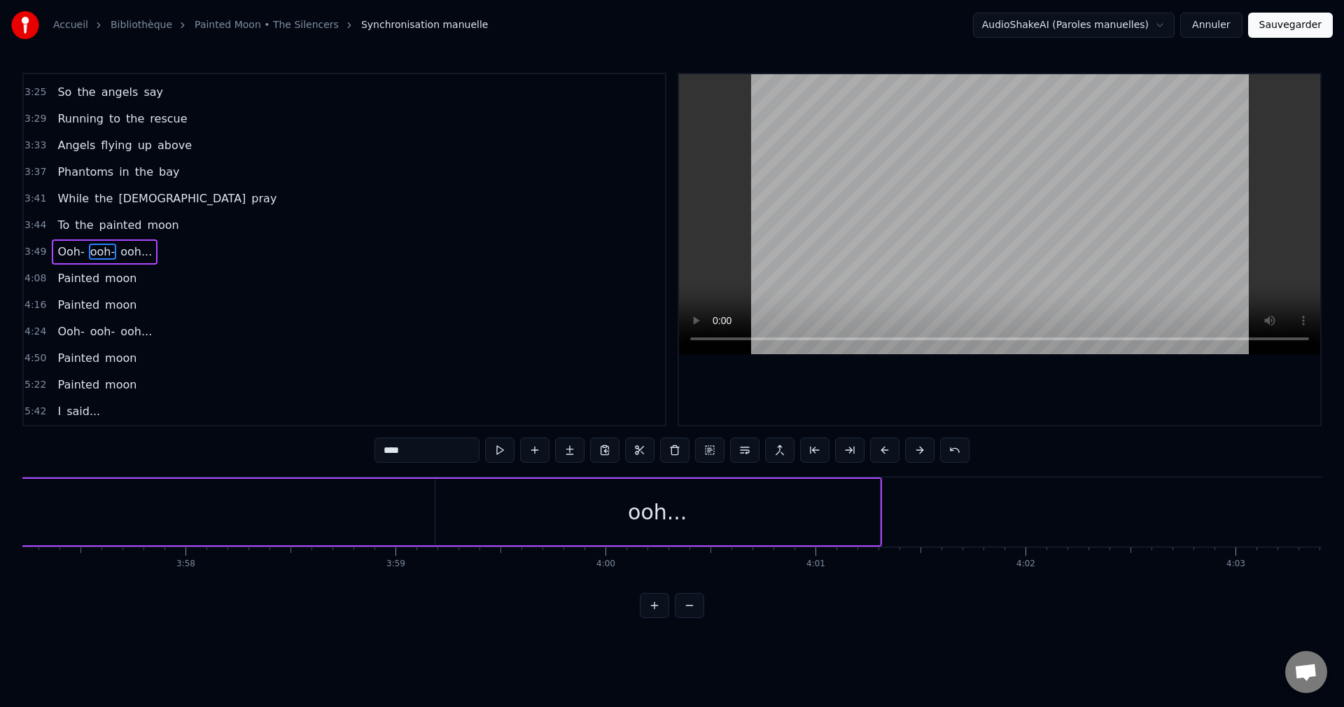
click at [765, 502] on div "ooh..." at bounding box center [657, 512] width 444 height 66
type input "******"
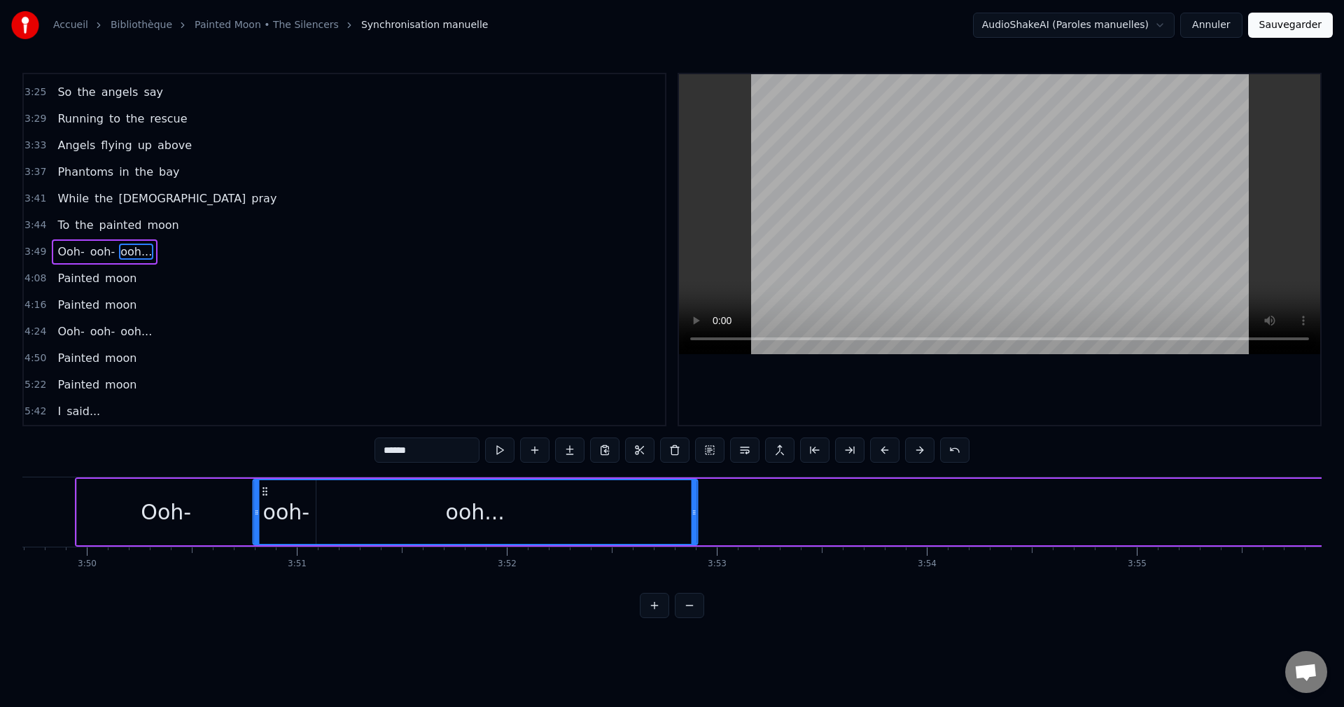
scroll to position [0, 48232]
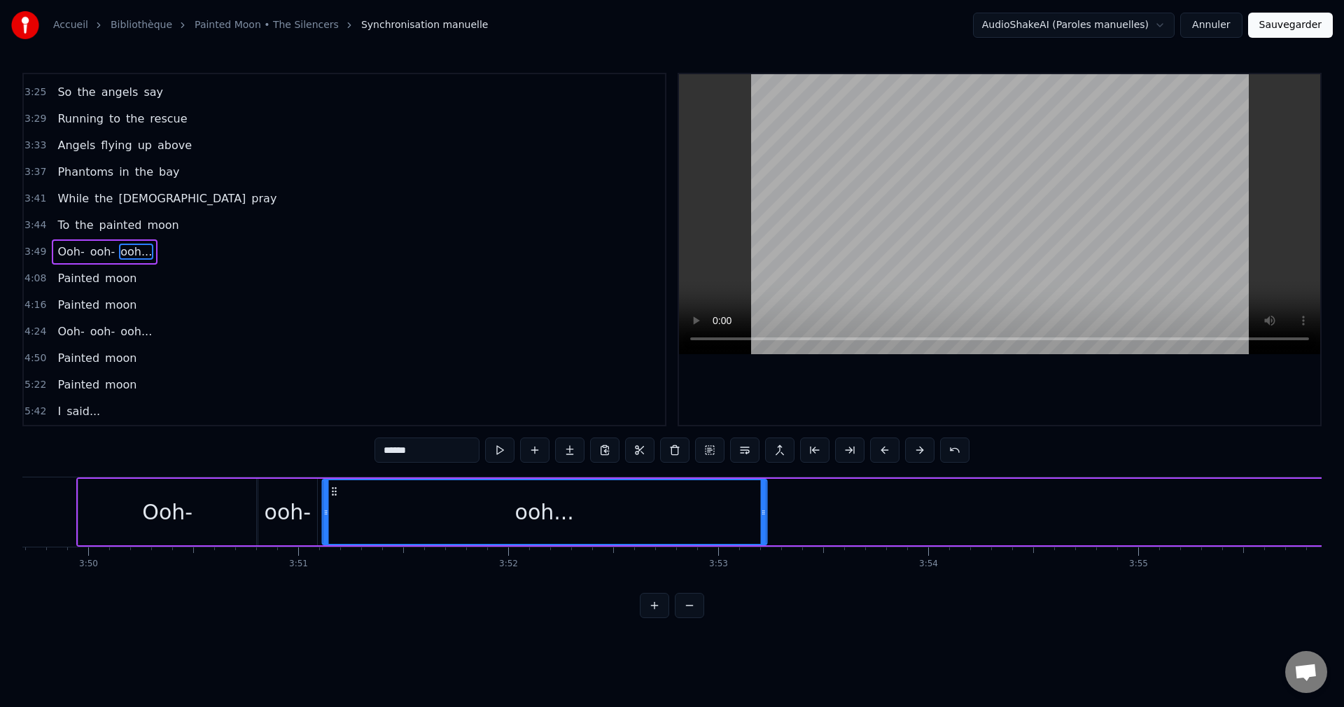
drag, startPoint x: 447, startPoint y: 489, endPoint x: 333, endPoint y: 535, distance: 122.7
click at [333, 535] on div "ooh..." at bounding box center [544, 512] width 443 height 64
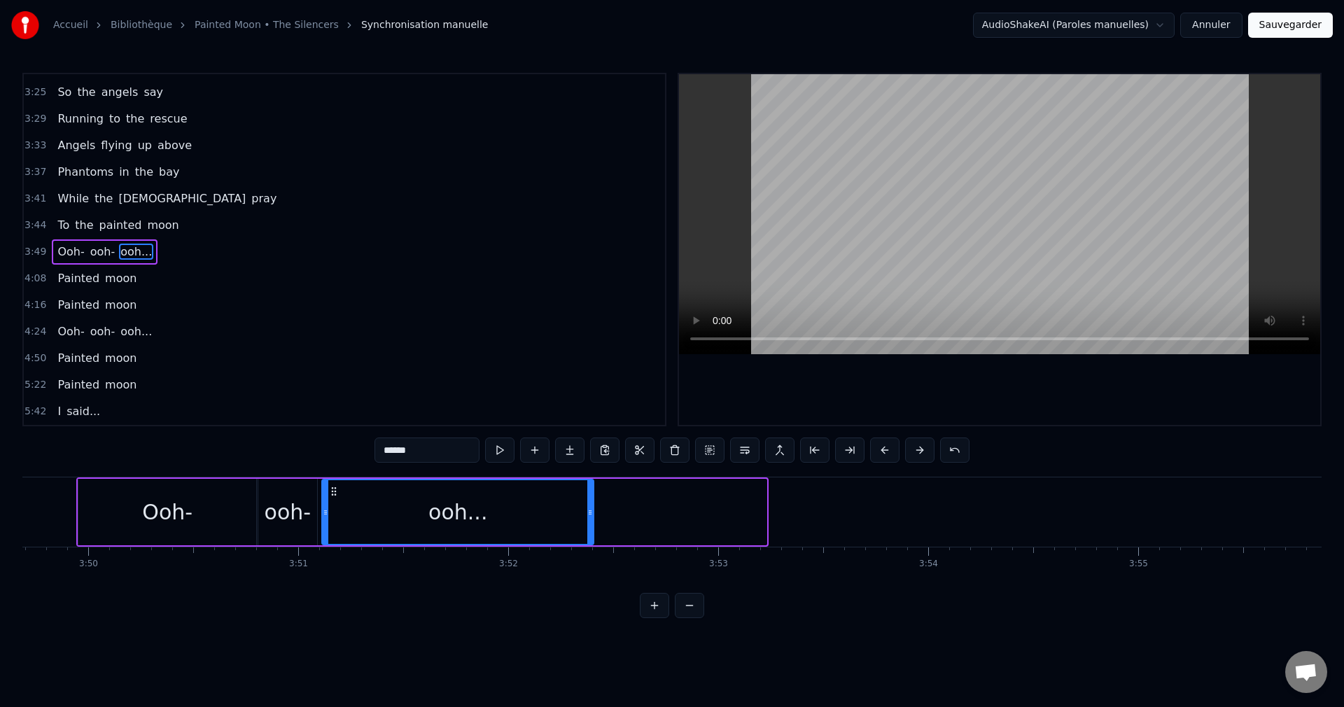
drag, startPoint x: 764, startPoint y: 511, endPoint x: 585, endPoint y: 542, distance: 181.9
click at [587, 542] on div at bounding box center [590, 512] width 6 height 64
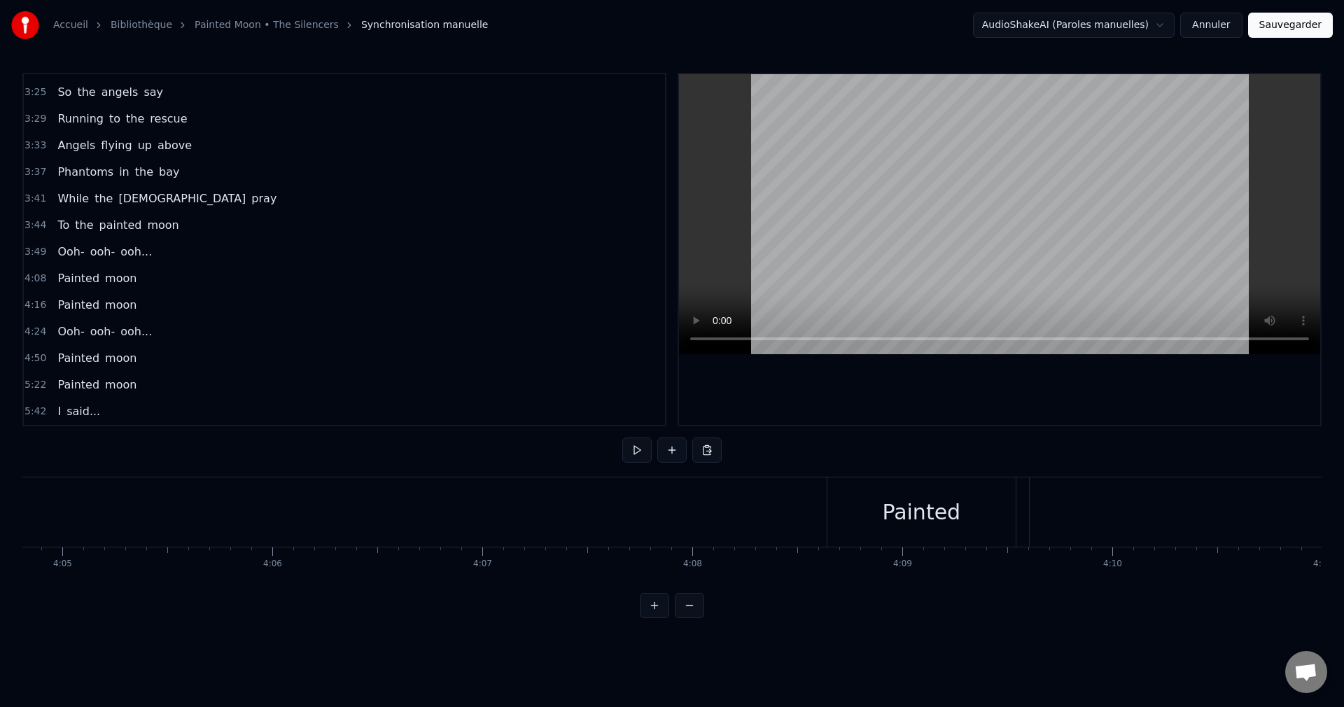
scroll to position [0, 51417]
click at [904, 514] on div "Painted" at bounding box center [912, 511] width 78 height 31
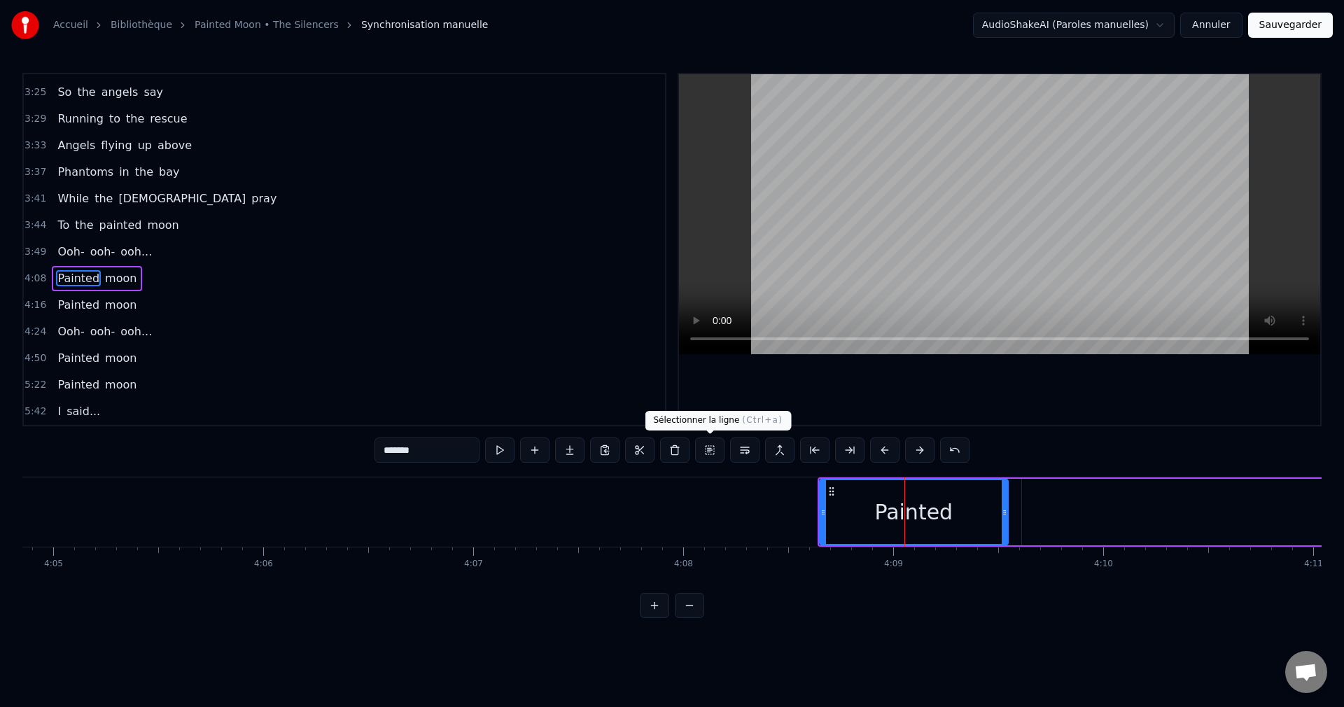
click at [703, 451] on button at bounding box center [709, 449] width 29 height 25
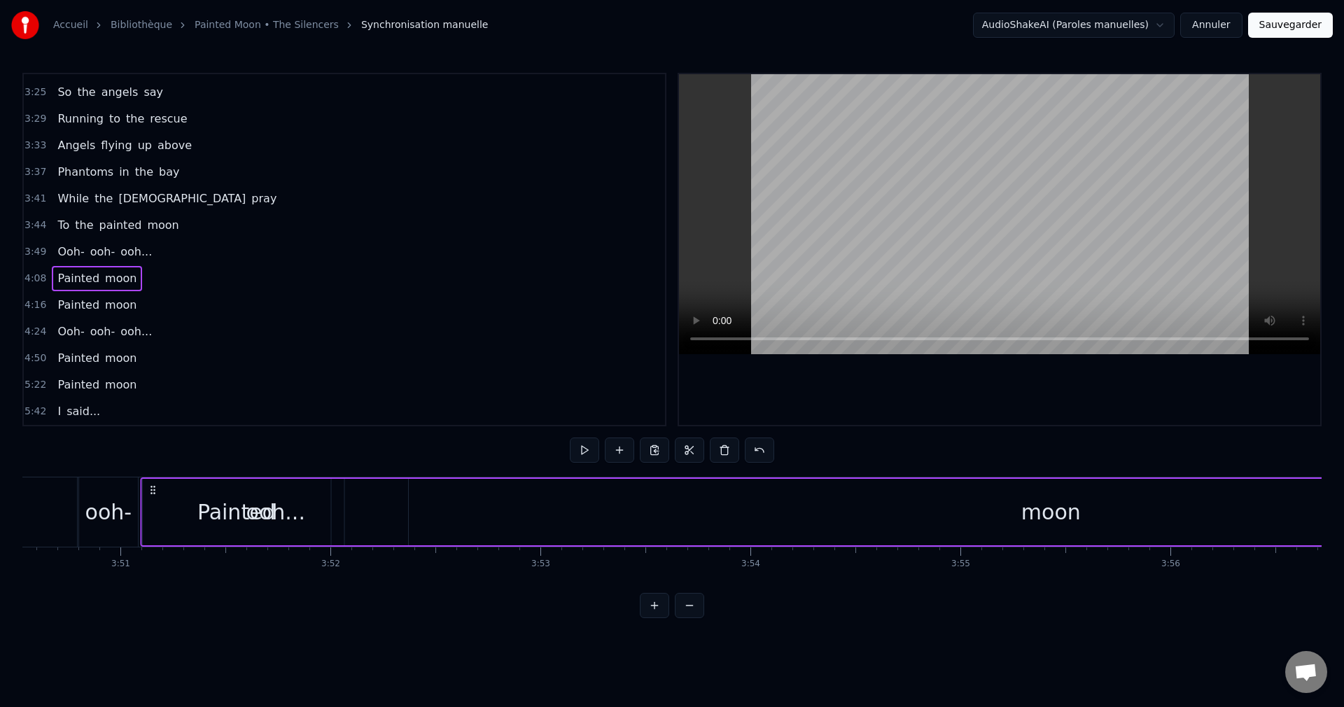
scroll to position [0, 48396]
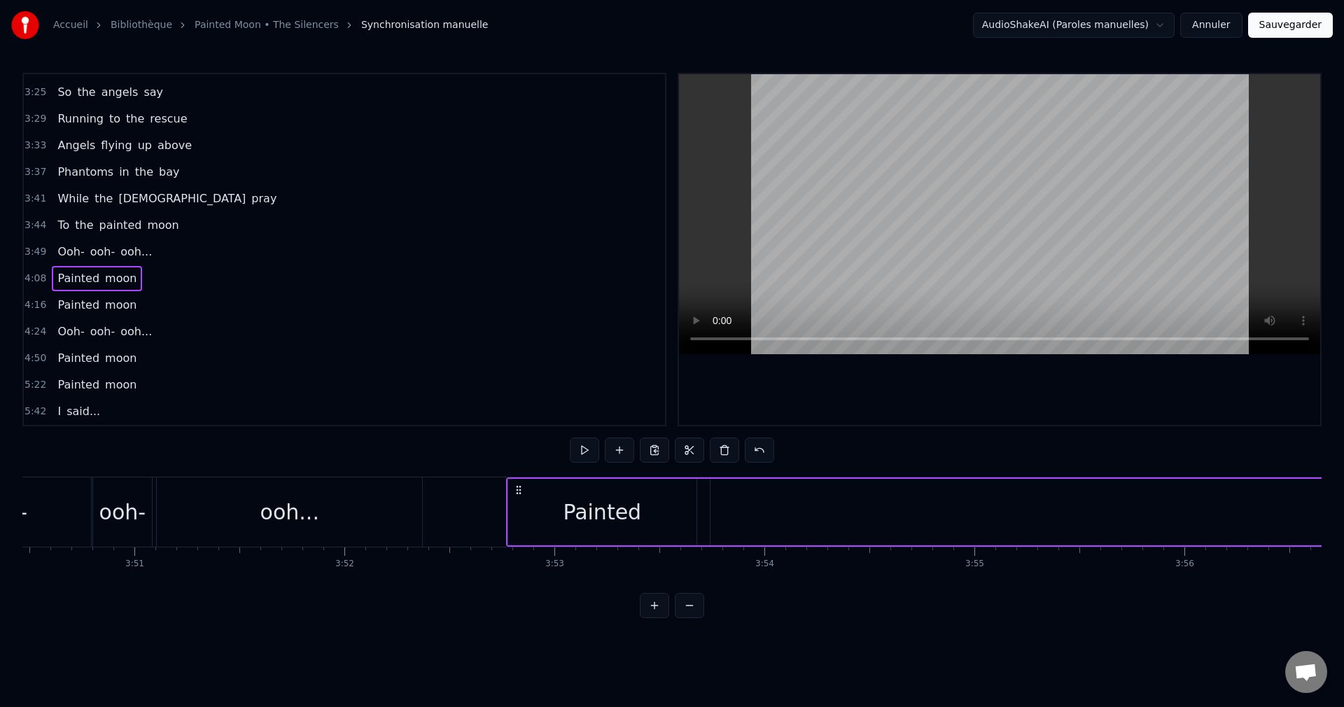
drag, startPoint x: 829, startPoint y: 489, endPoint x: 517, endPoint y: 538, distance: 315.3
click at [517, 538] on div "Painted moon" at bounding box center [1315, 511] width 1619 height 69
click at [667, 512] on div "Painted" at bounding box center [602, 512] width 188 height 66
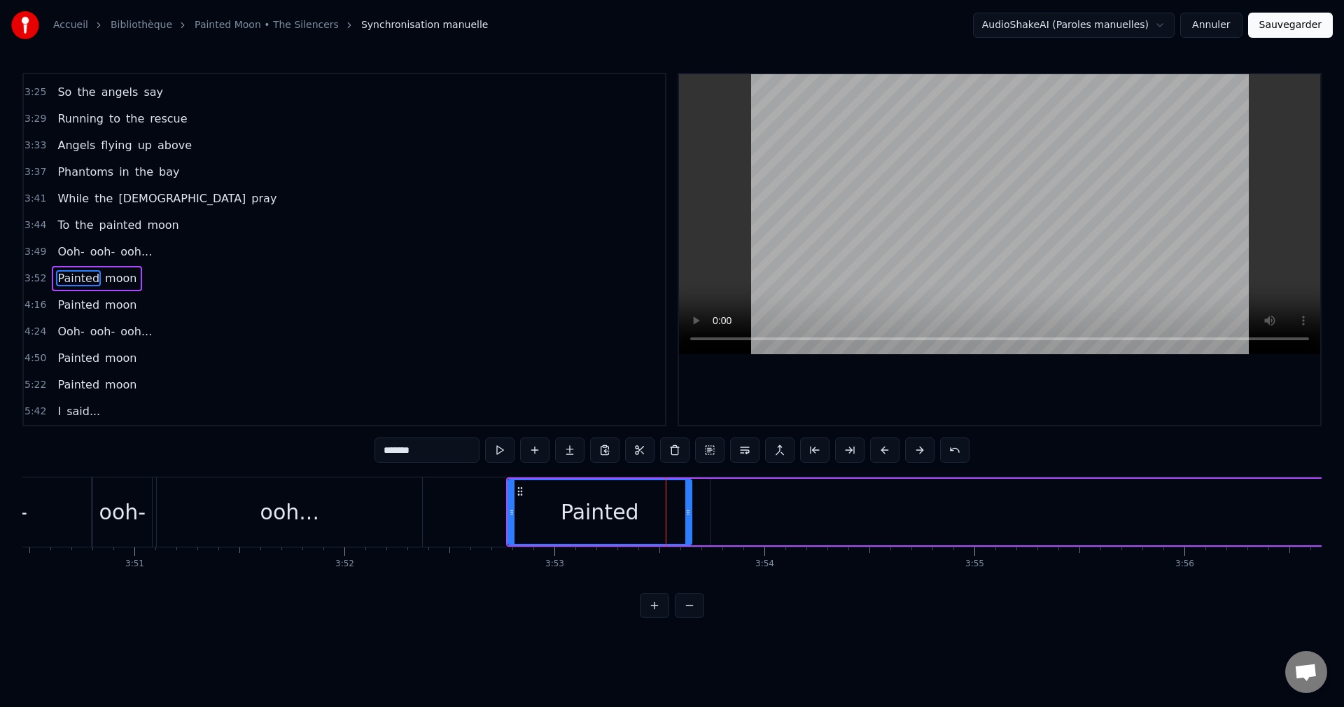
click at [689, 514] on icon at bounding box center [688, 512] width 6 height 11
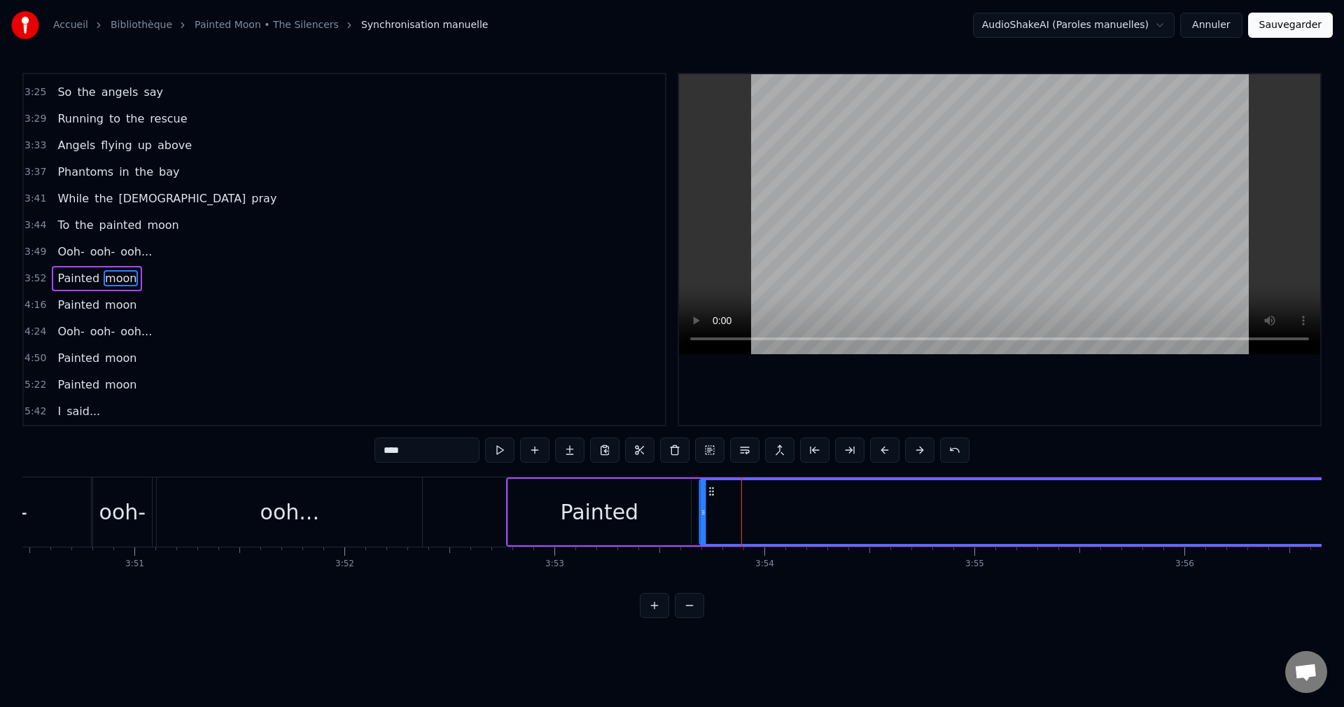
drag, startPoint x: 722, startPoint y: 491, endPoint x: 710, endPoint y: 496, distance: 12.2
click at [710, 496] on icon at bounding box center [711, 491] width 11 height 11
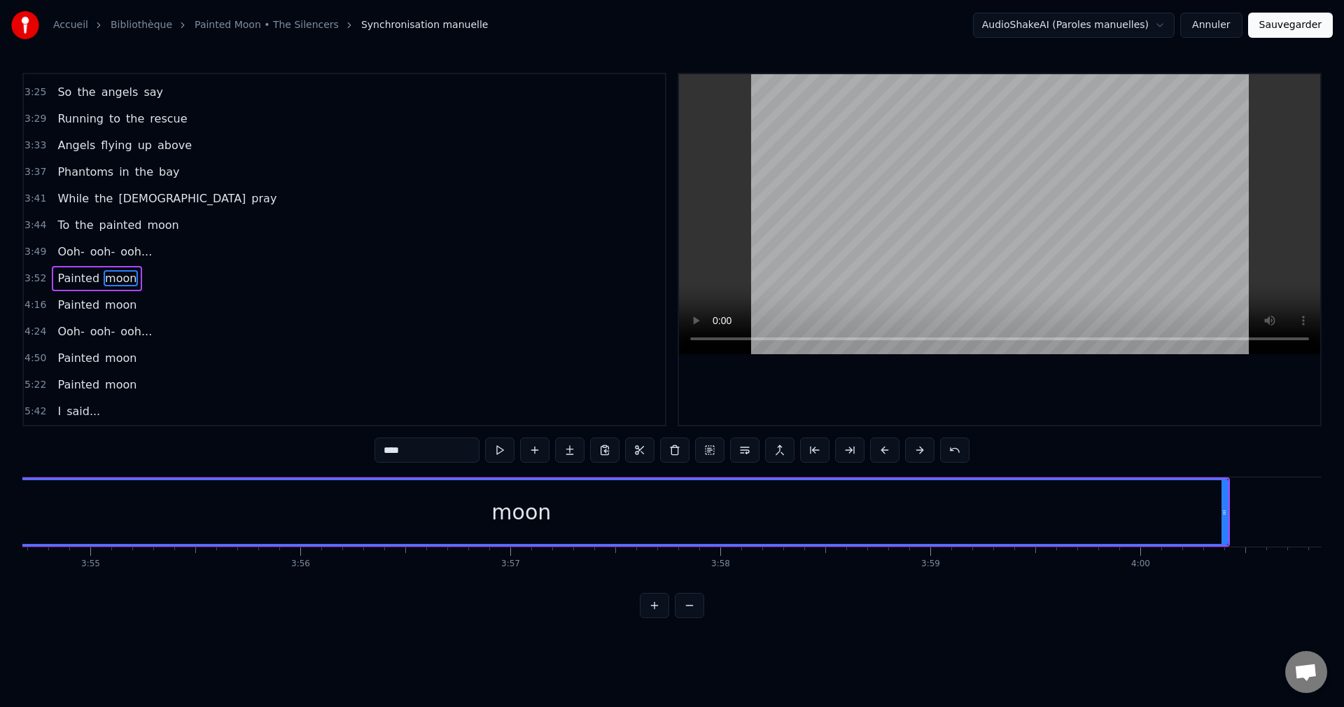
scroll to position [0, 49511]
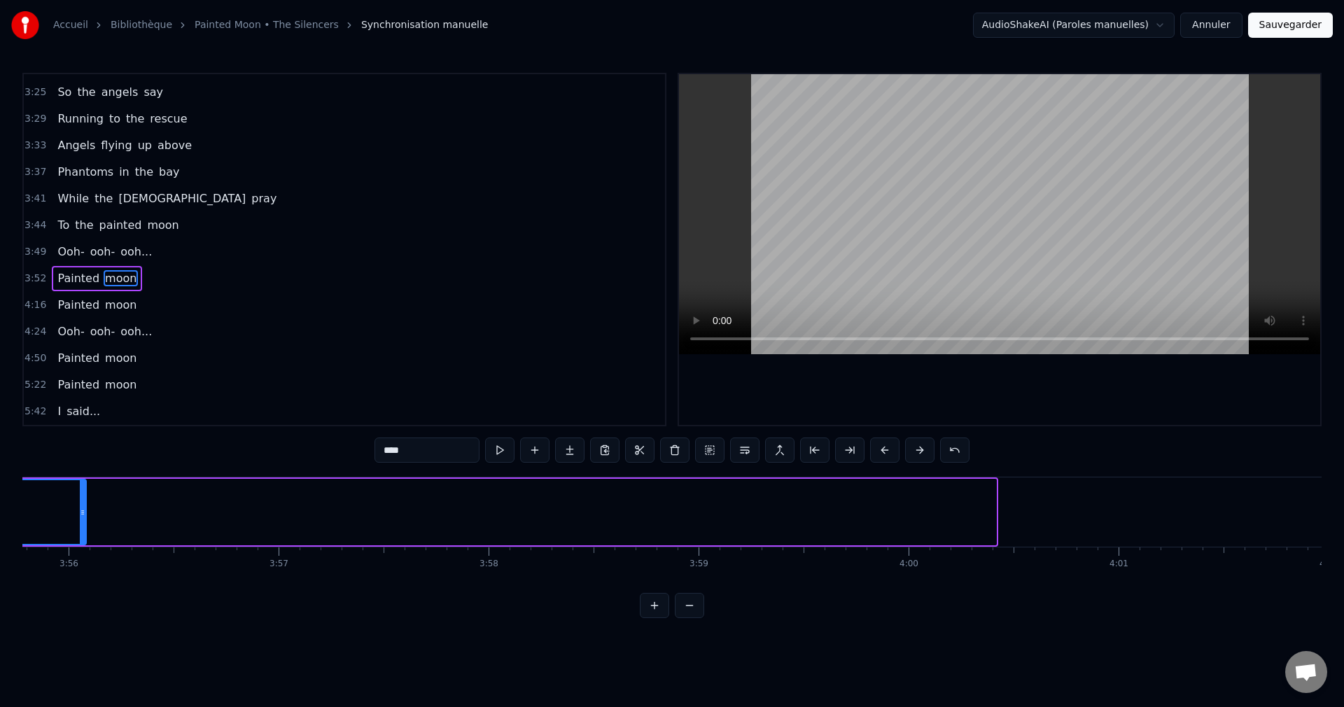
drag, startPoint x: 993, startPoint y: 510, endPoint x: 83, endPoint y: 540, distance: 910.5
click at [83, 540] on div at bounding box center [83, 512] width 6 height 64
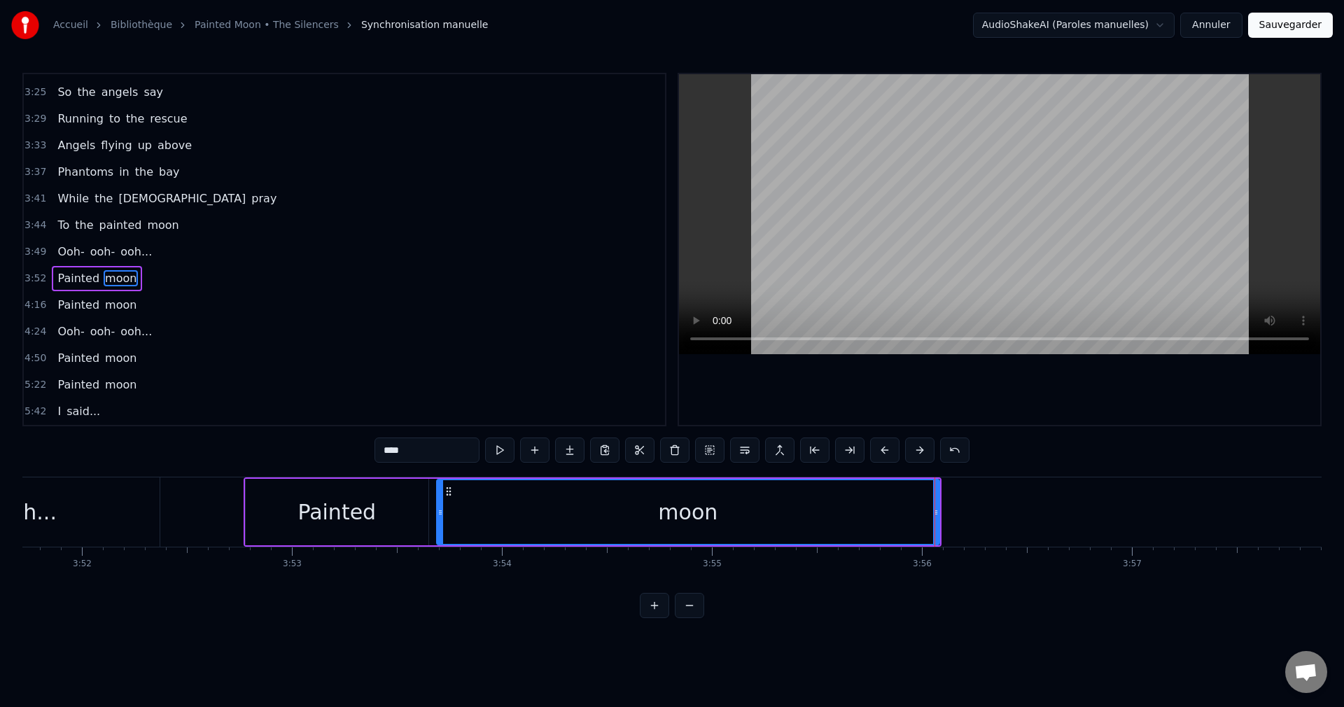
scroll to position [0, 48574]
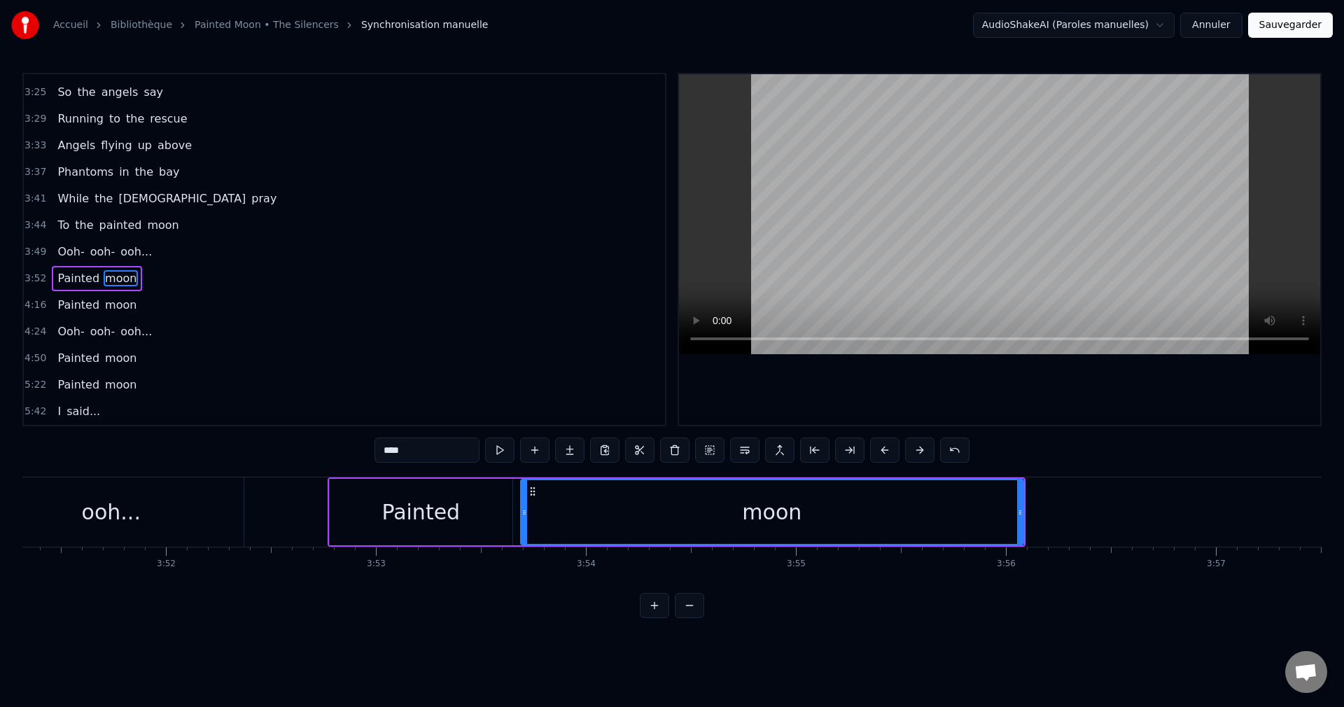
click at [135, 519] on div "ooh..." at bounding box center [111, 511] width 59 height 31
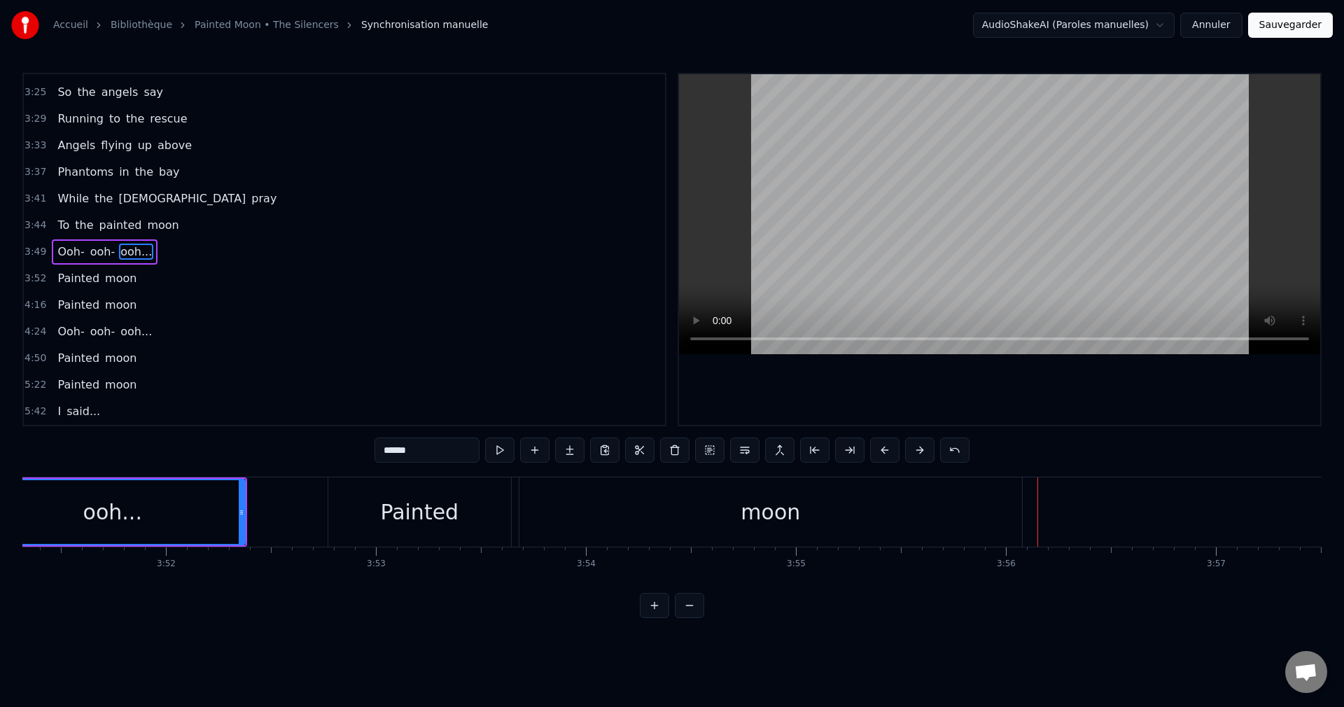
click at [876, 505] on div "moon" at bounding box center [770, 511] width 503 height 69
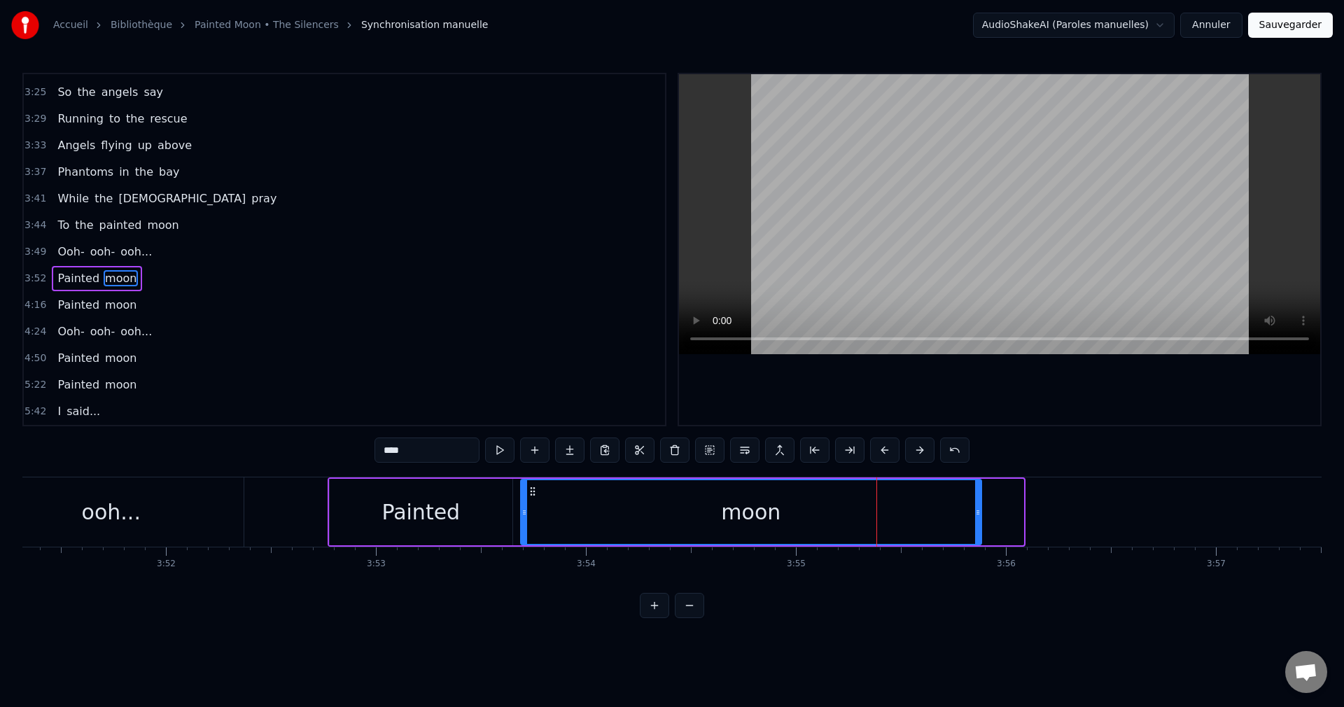
drag, startPoint x: 1019, startPoint y: 516, endPoint x: 977, endPoint y: 521, distance: 42.4
click at [977, 521] on div at bounding box center [978, 512] width 6 height 64
click at [426, 503] on div "Painted" at bounding box center [420, 511] width 78 height 31
type input "*******"
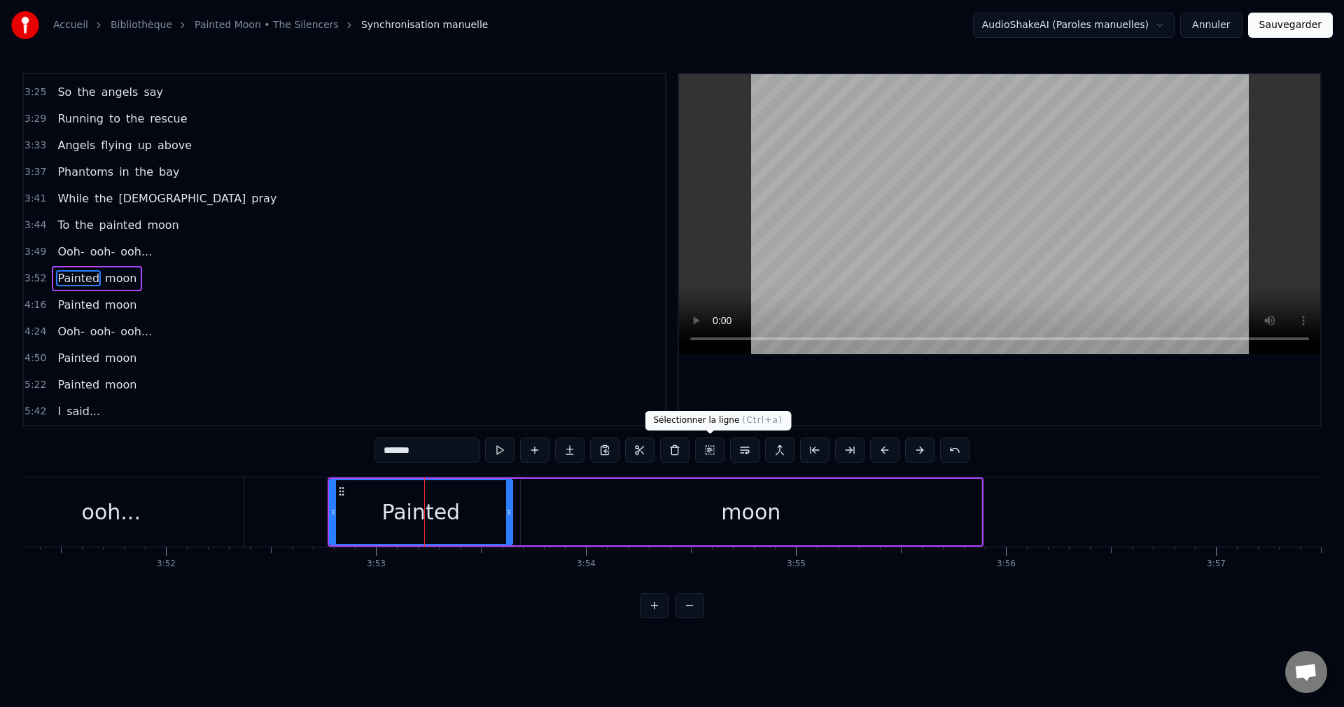
click at [710, 444] on button at bounding box center [709, 449] width 29 height 25
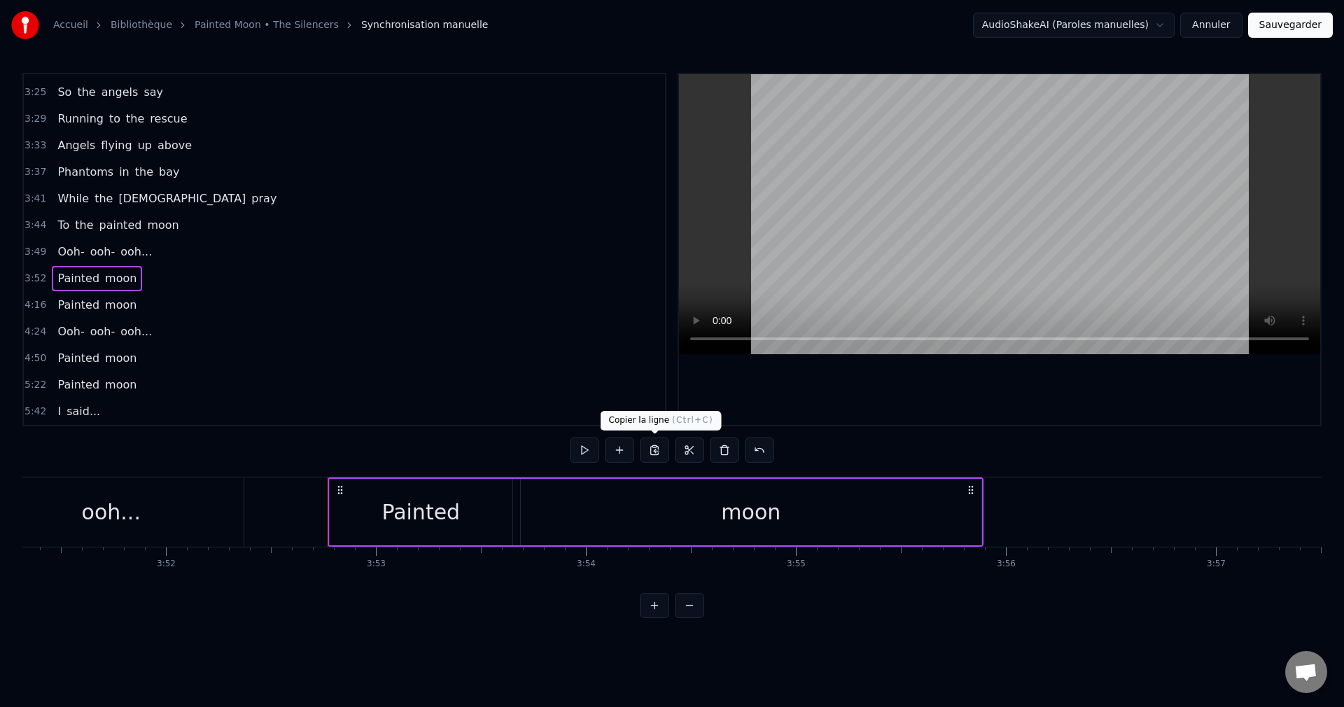
click at [652, 449] on button at bounding box center [654, 449] width 29 height 25
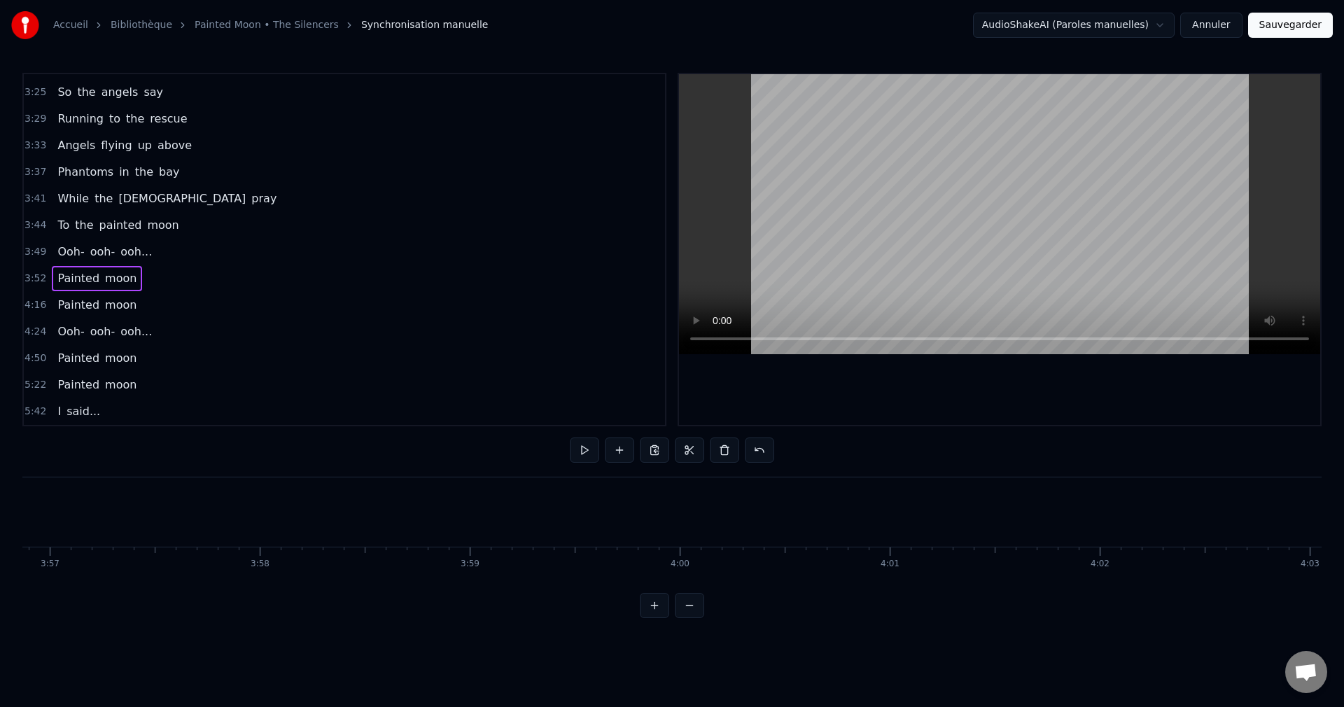
scroll to position [0, 49778]
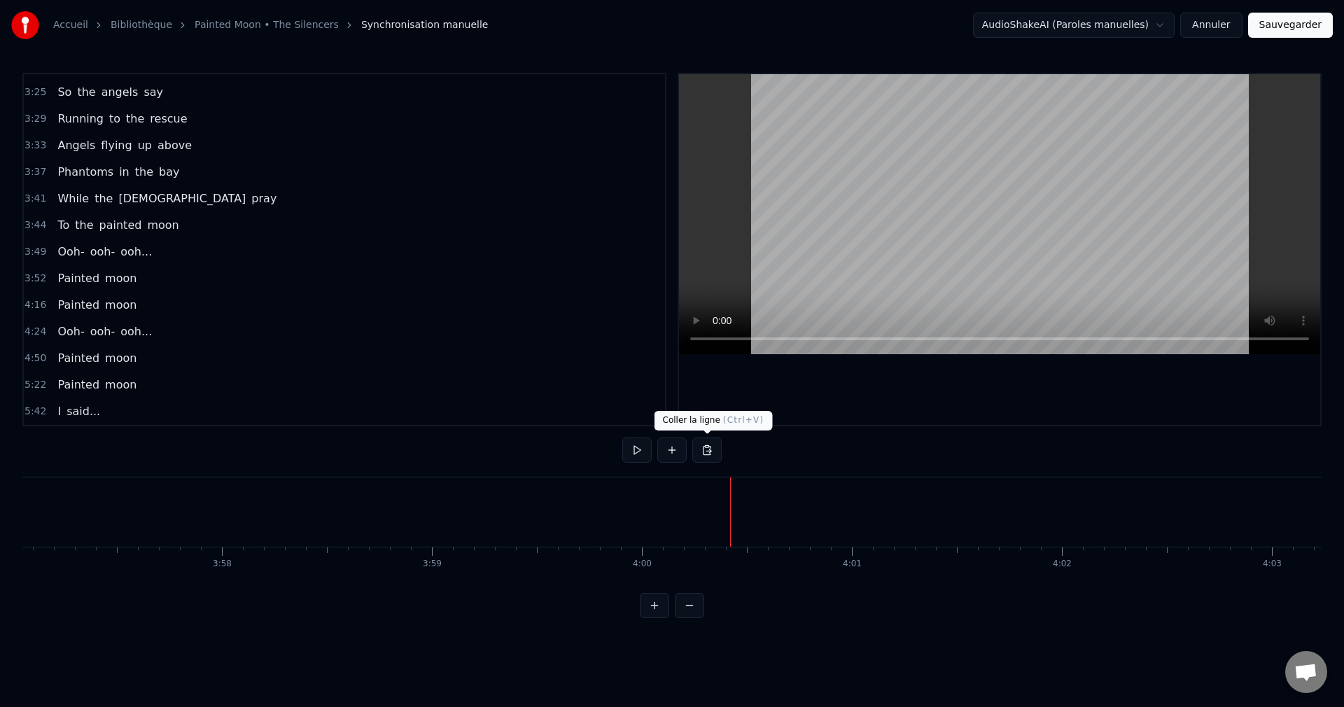
click at [708, 447] on button at bounding box center [706, 449] width 29 height 25
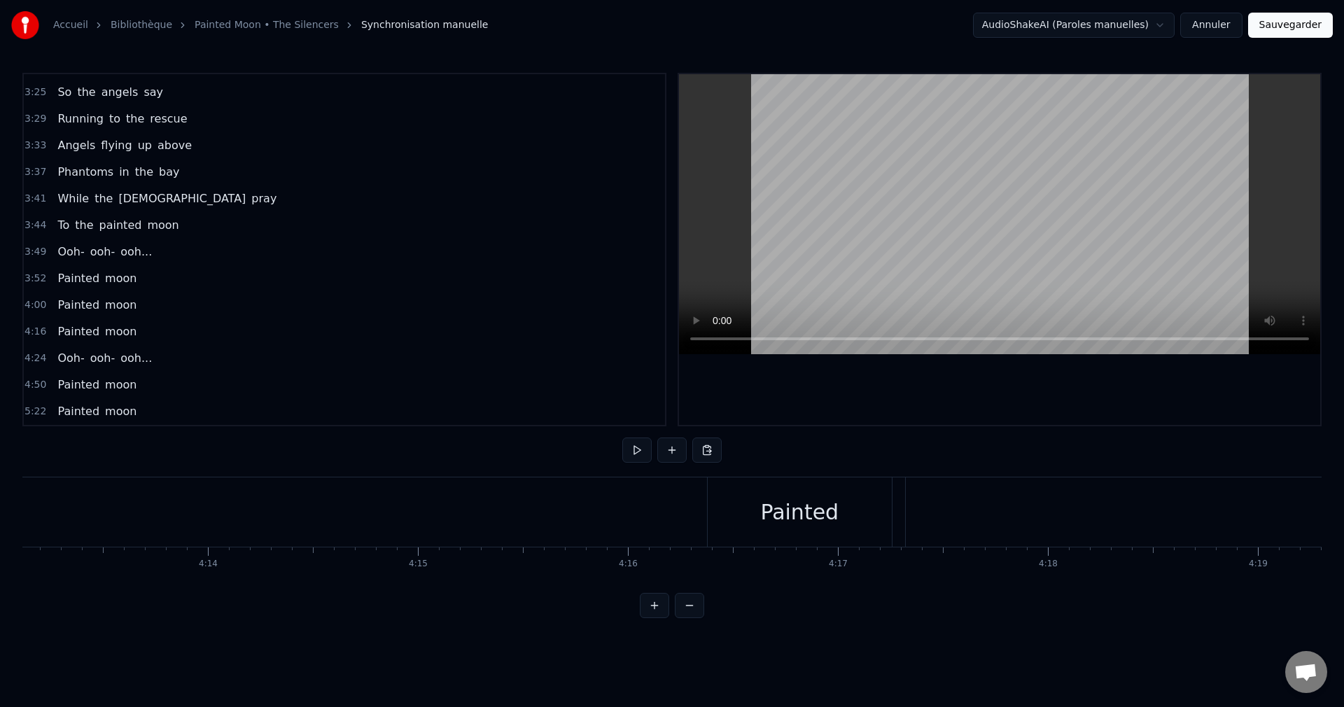
scroll to position [0, 53217]
click at [739, 516] on div "Painted" at bounding box center [734, 511] width 78 height 31
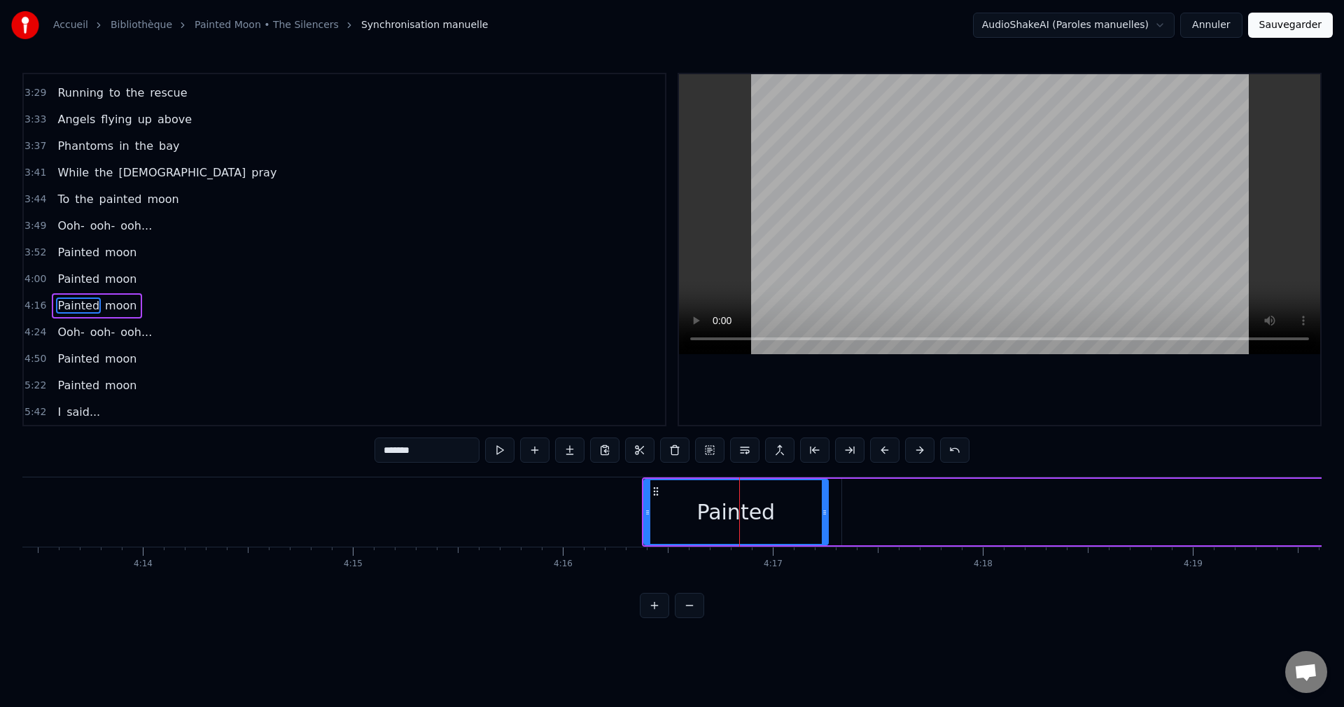
scroll to position [1139, 0]
click at [675, 454] on button at bounding box center [674, 449] width 29 height 25
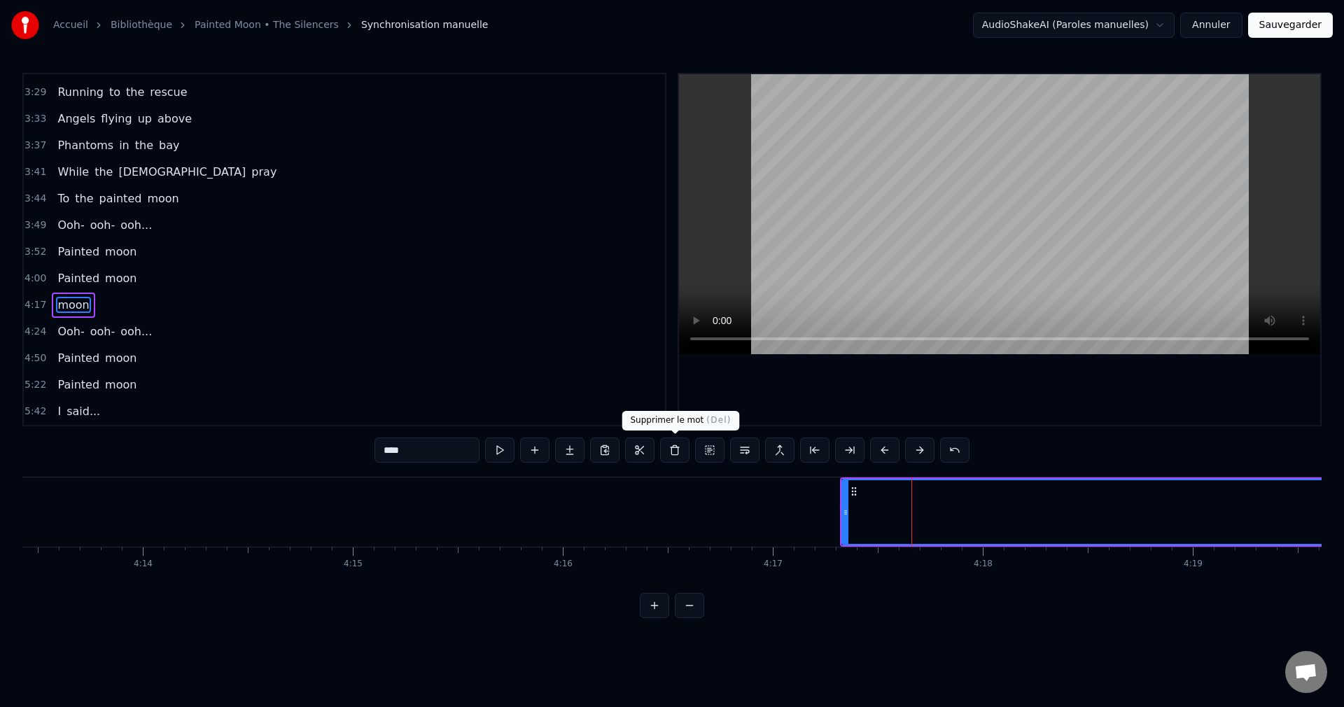
click at [681, 451] on button at bounding box center [674, 449] width 29 height 25
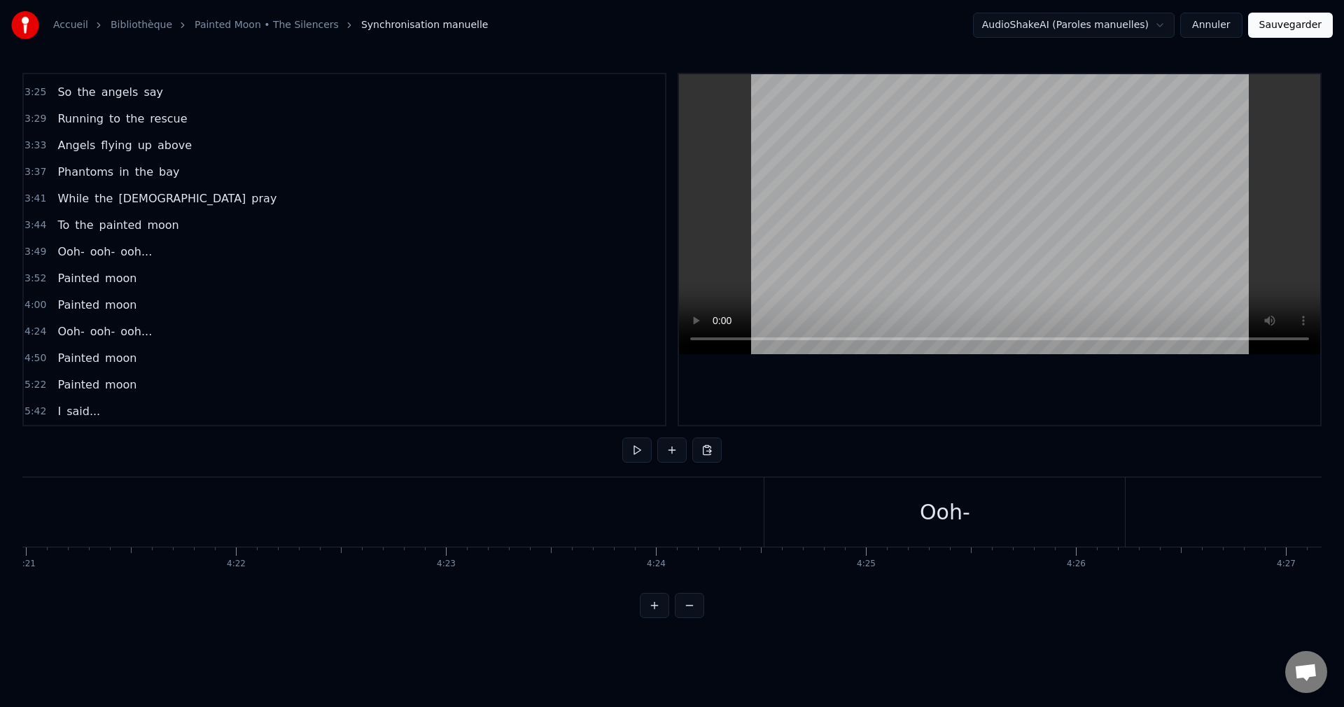
scroll to position [0, 54869]
click at [893, 530] on div "Ooh-" at bounding box center [879, 511] width 360 height 69
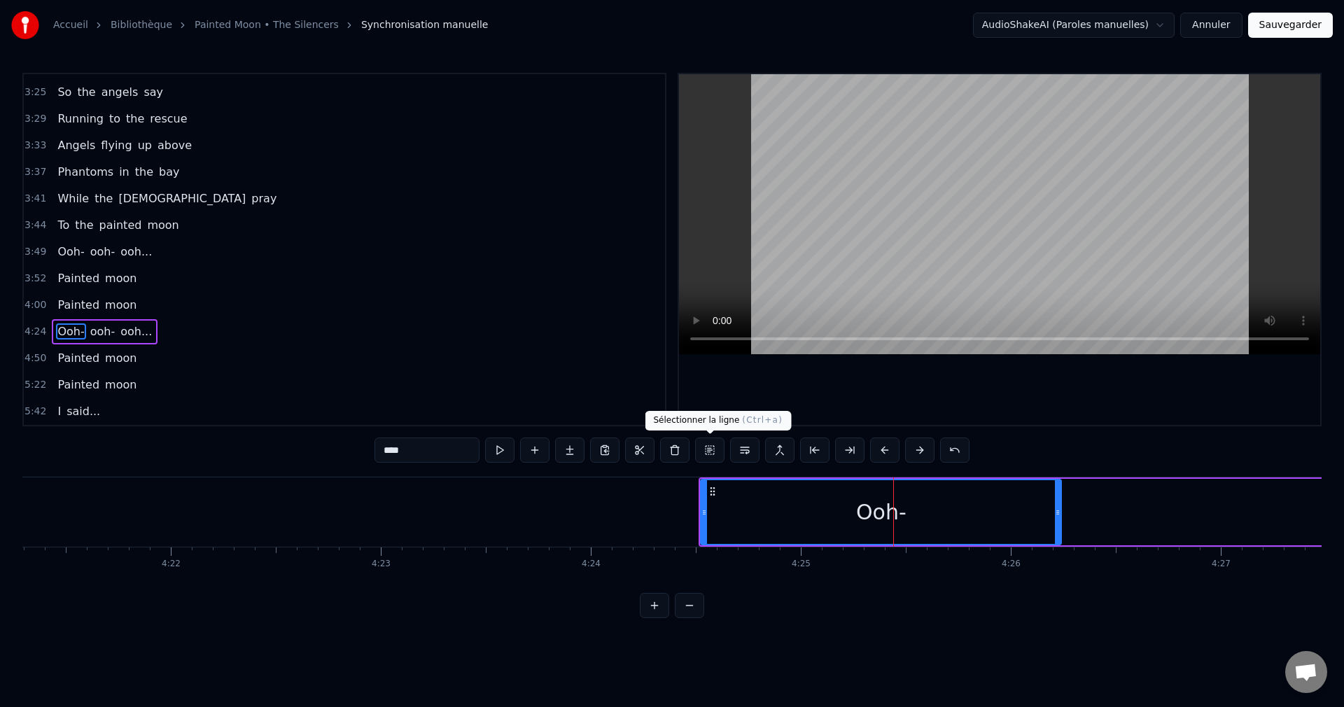
click at [708, 451] on button at bounding box center [709, 449] width 29 height 25
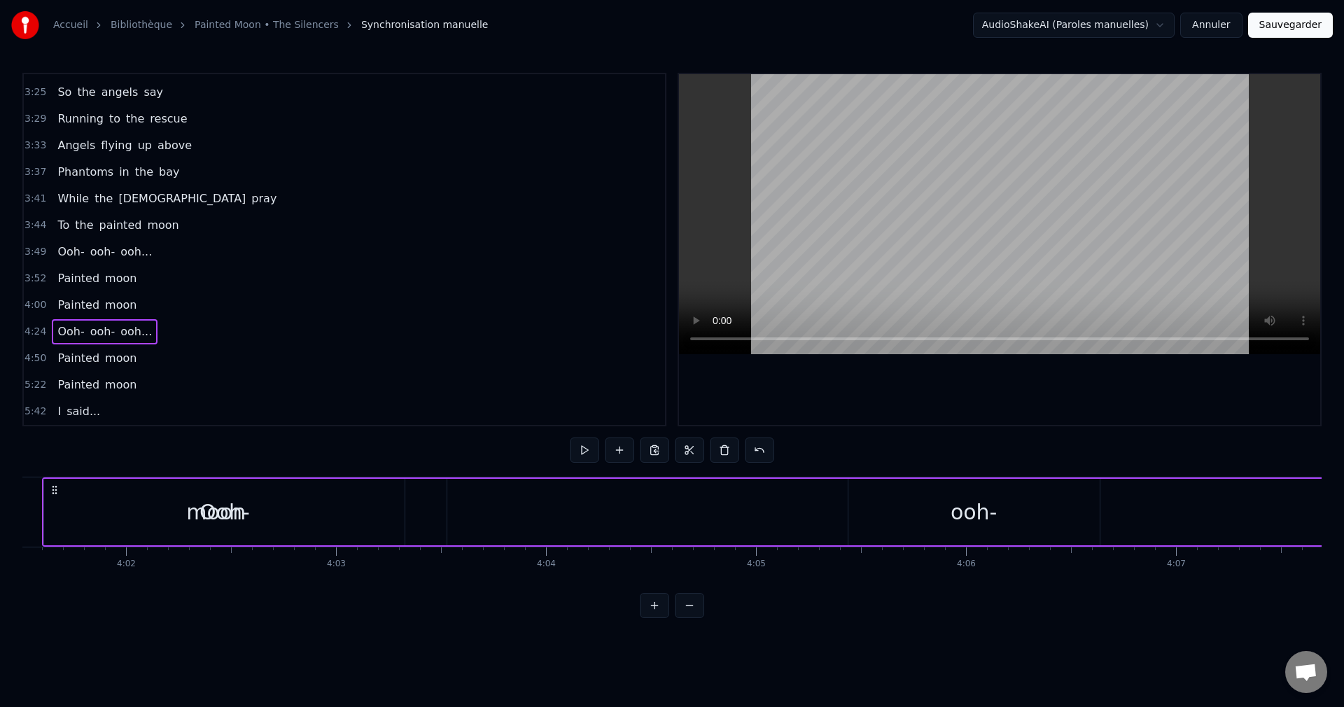
scroll to position [0, 50617]
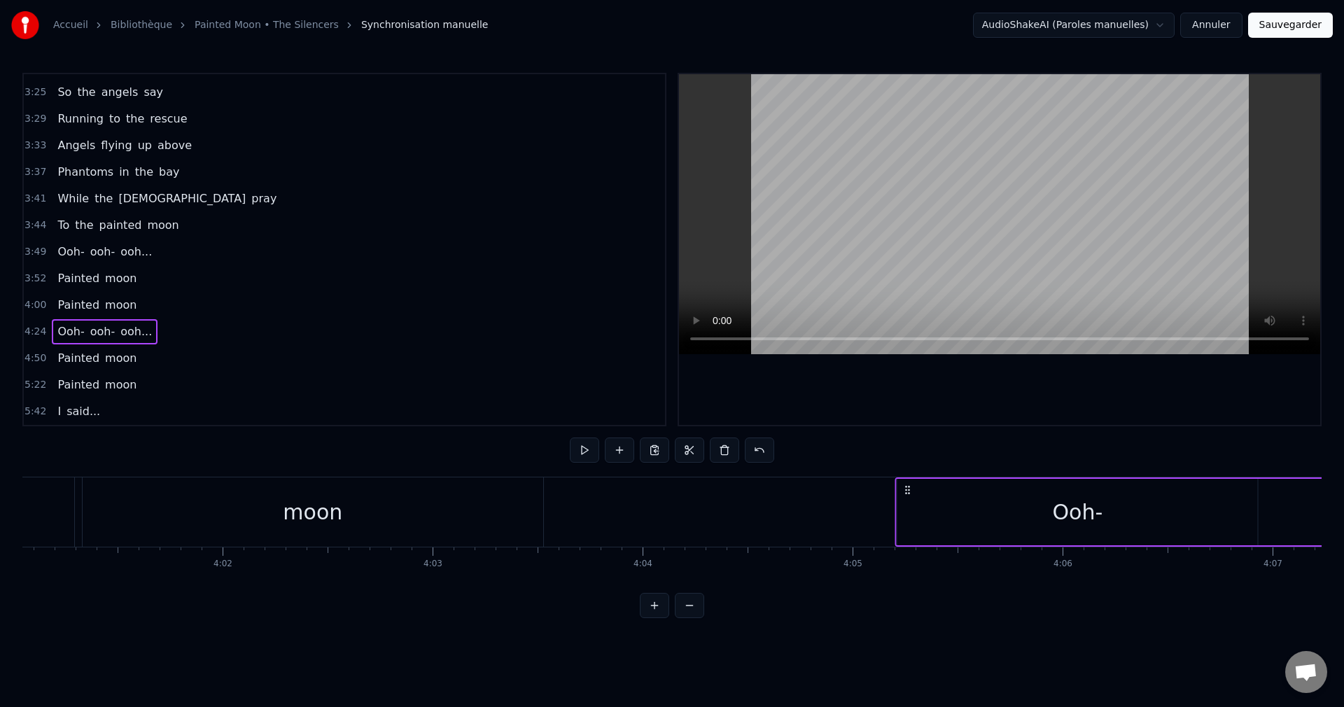
drag, startPoint x: 712, startPoint y: 490, endPoint x: 908, endPoint y: 596, distance: 222.7
click at [908, 596] on div "0:22 Whoo- hoo... 0:26 Whoo- hoo... 0:28 Walking home in the rain 0:32 And bloo…" at bounding box center [671, 345] width 1299 height 545
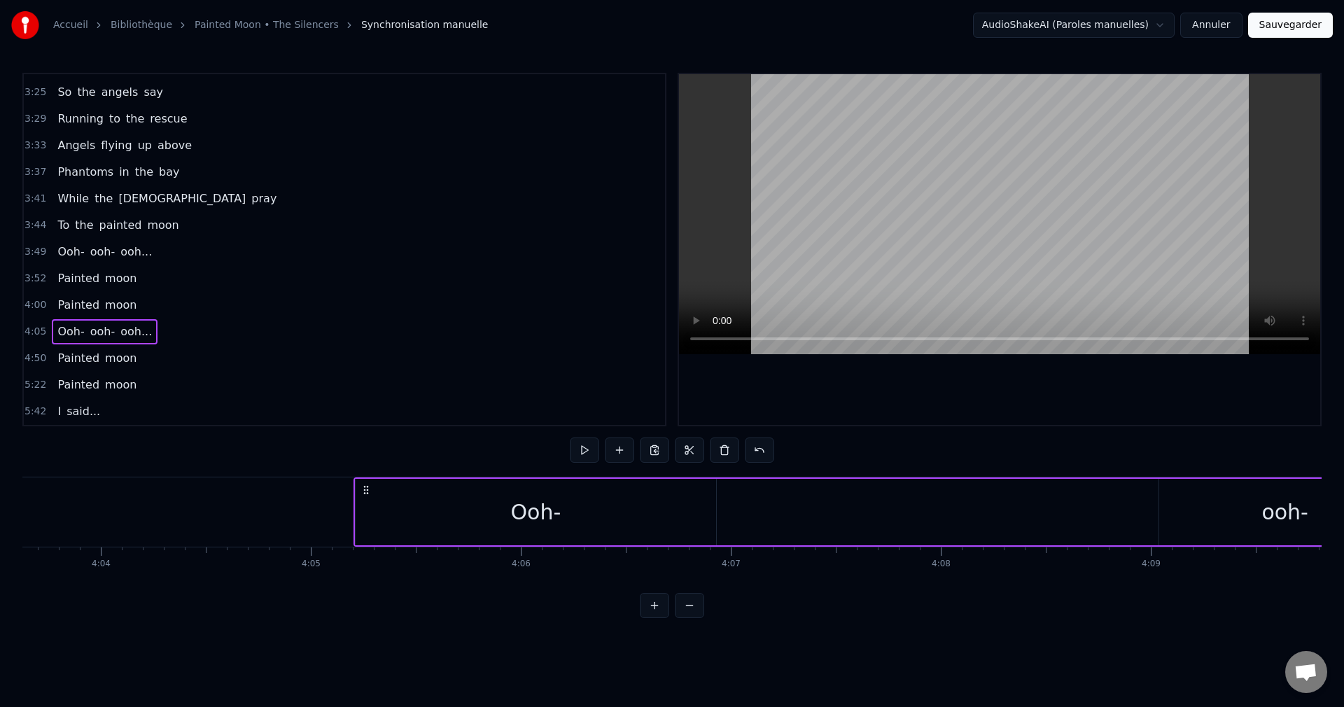
scroll to position [0, 51271]
click at [540, 519] on div "Ooh-" at bounding box center [424, 512] width 360 height 66
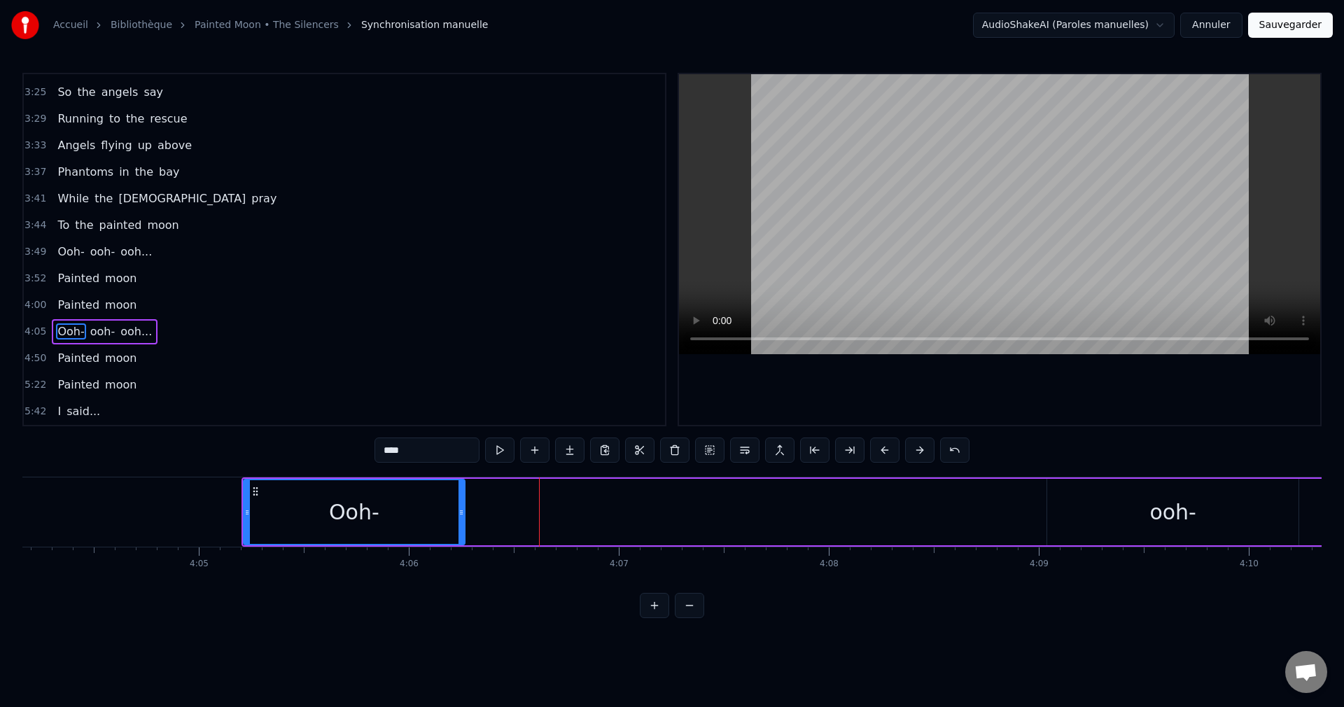
drag, startPoint x: 601, startPoint y: 515, endPoint x: 462, endPoint y: 542, distance: 141.8
click at [462, 542] on div at bounding box center [461, 512] width 6 height 64
click at [1173, 535] on div "ooh-" at bounding box center [1172, 512] width 251 height 66
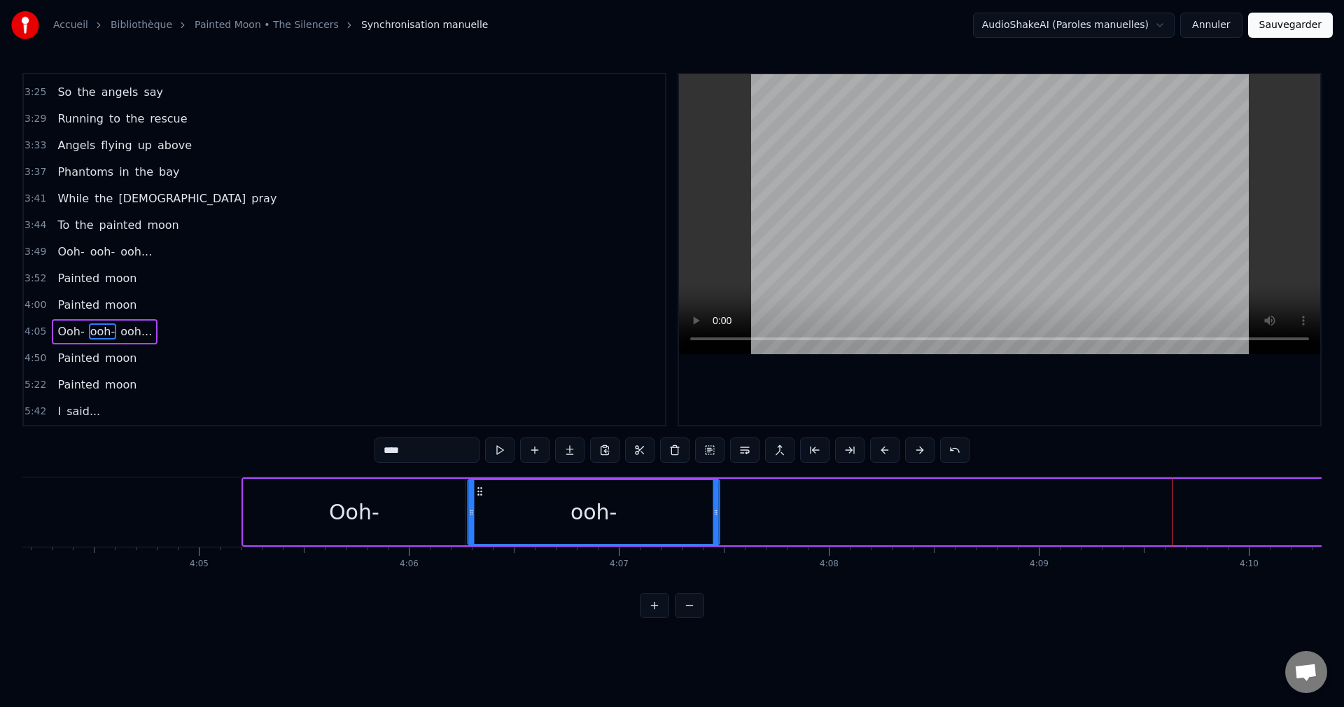
drag, startPoint x: 1060, startPoint y: 489, endPoint x: 482, endPoint y: 533, distance: 580.6
click at [482, 533] on div "ooh-" at bounding box center [594, 512] width 250 height 64
drag, startPoint x: 715, startPoint y: 512, endPoint x: 518, endPoint y: 542, distance: 199.0
click at [518, 542] on div at bounding box center [520, 512] width 6 height 64
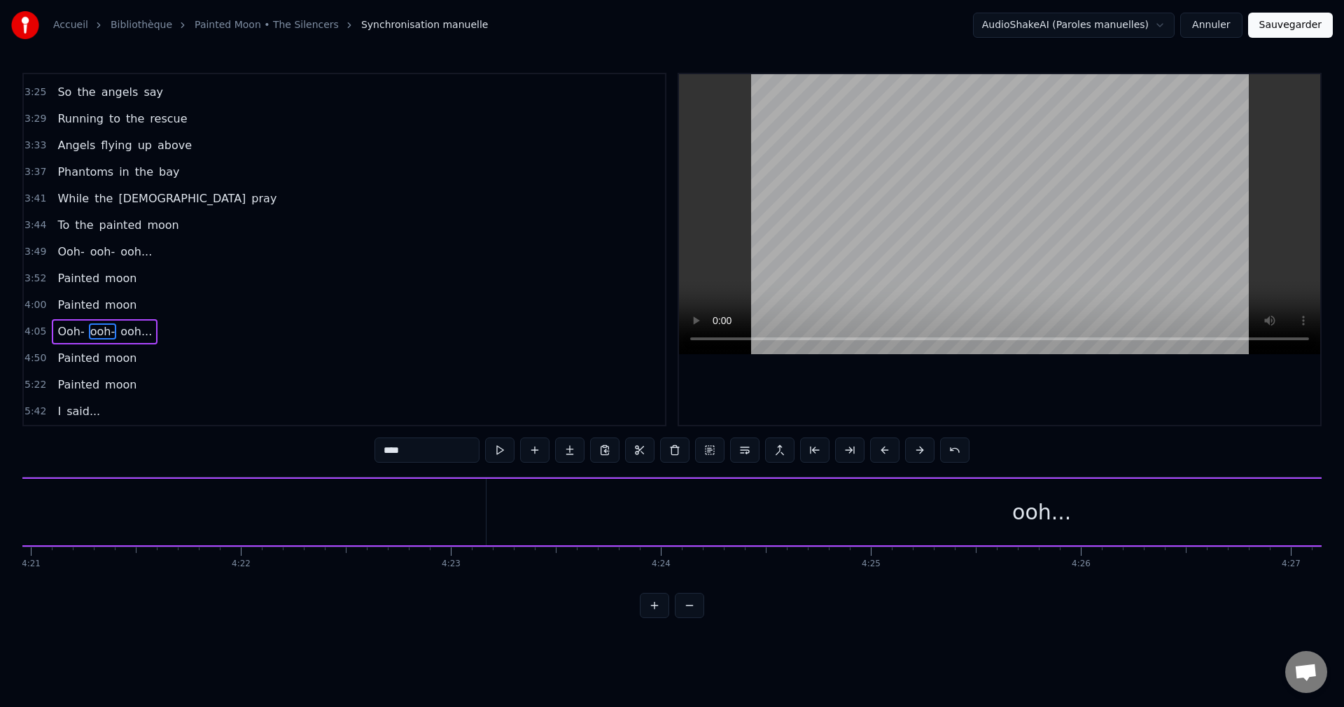
scroll to position [0, 54845]
click at [1051, 519] on div "ooh..." at bounding box center [994, 512] width 1109 height 66
type input "******"
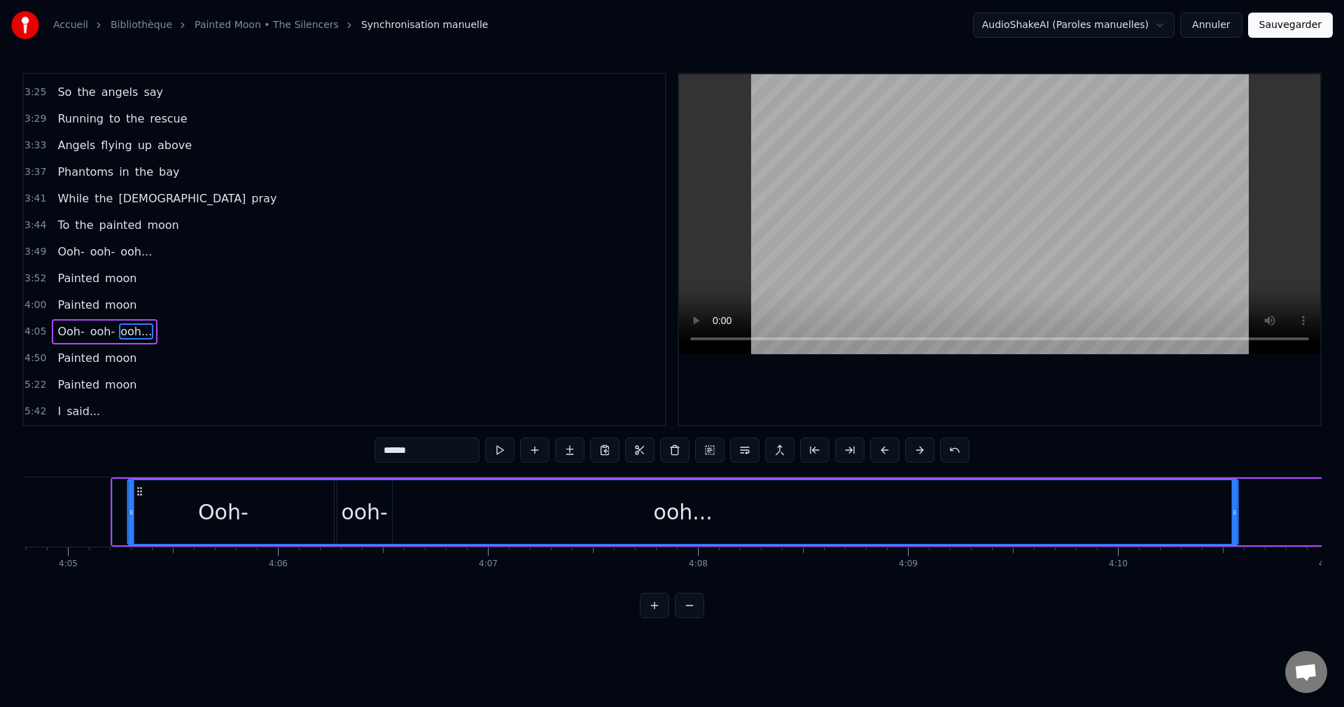
scroll to position [0, 51383]
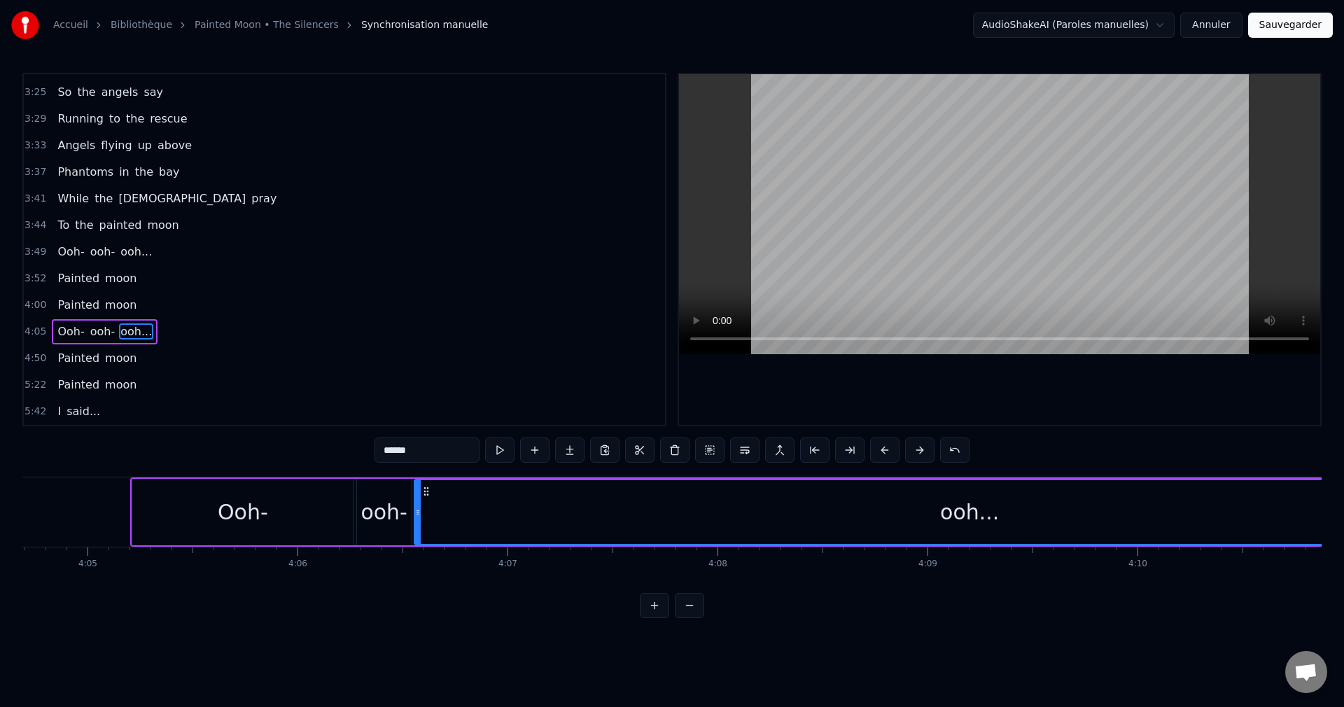
drag, startPoint x: 454, startPoint y: 489, endPoint x: 428, endPoint y: 524, distance: 43.5
click at [428, 524] on div "ooh..." at bounding box center [969, 512] width 1108 height 64
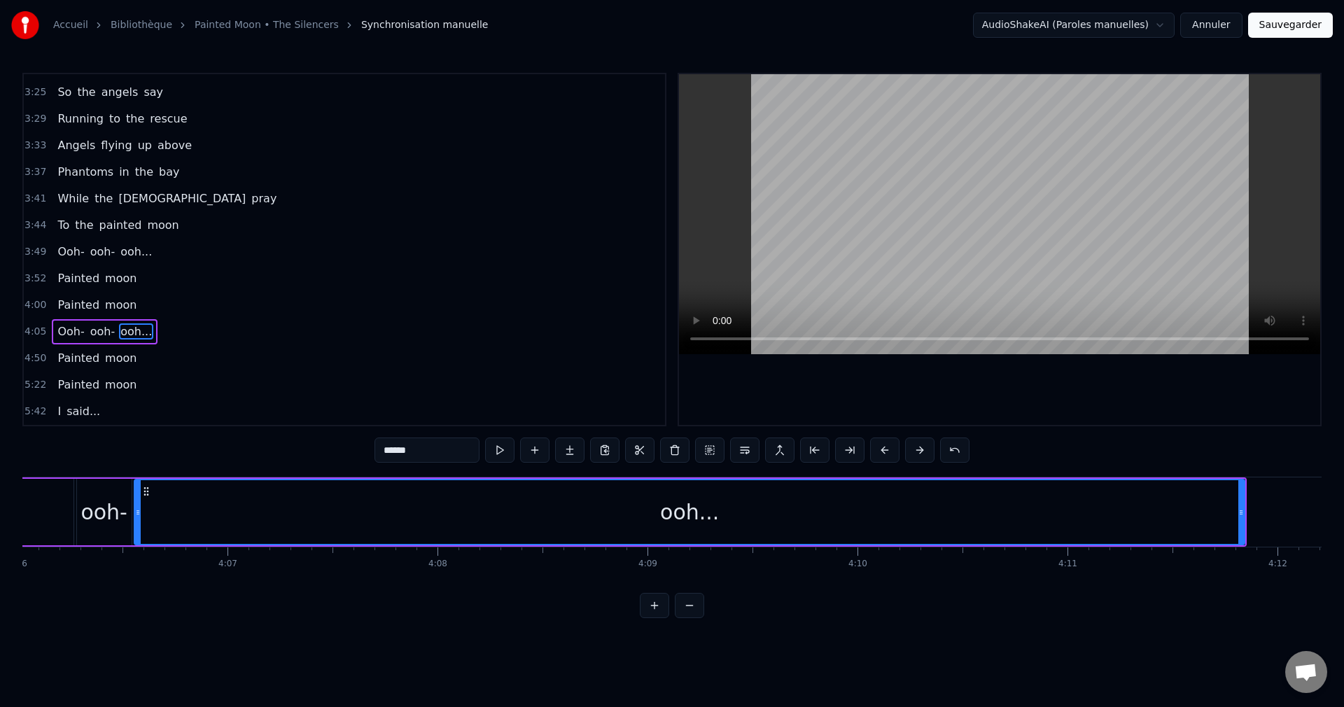
scroll to position [0, 51784]
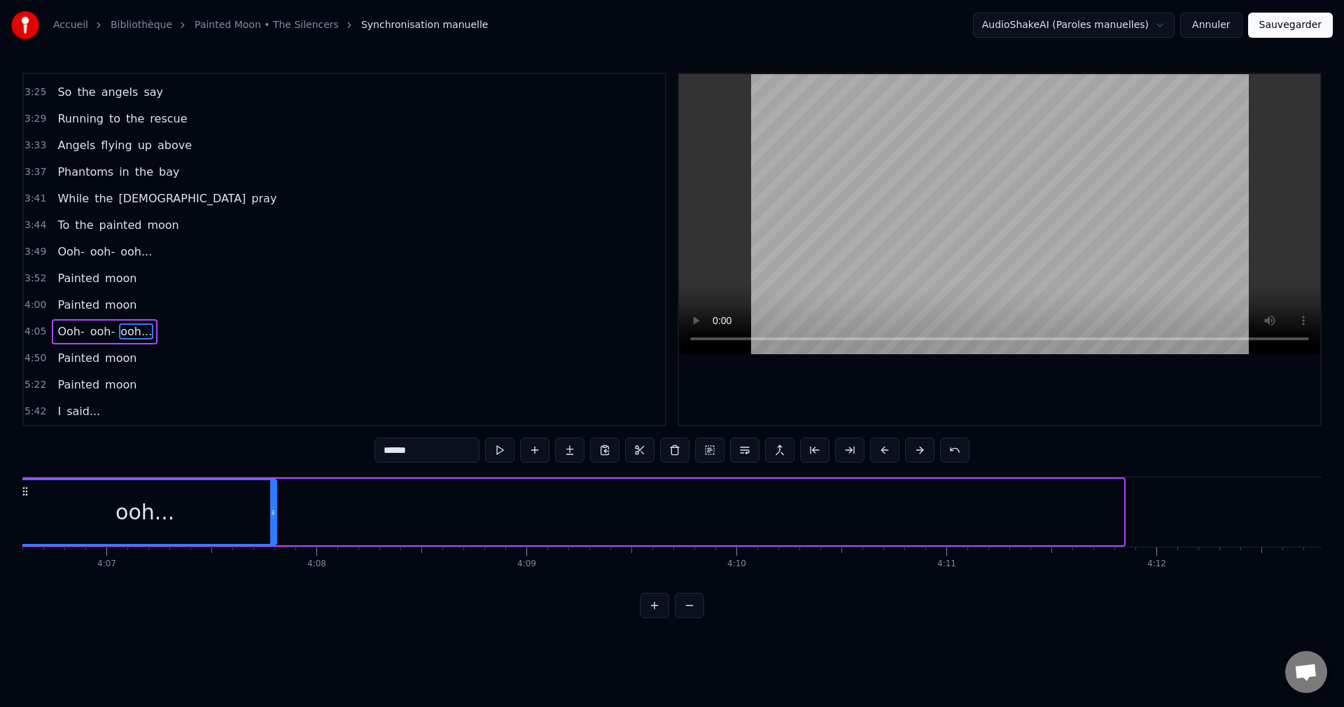
drag, startPoint x: 1121, startPoint y: 509, endPoint x: 274, endPoint y: 534, distance: 847.3
click at [274, 534] on div at bounding box center [273, 512] width 6 height 64
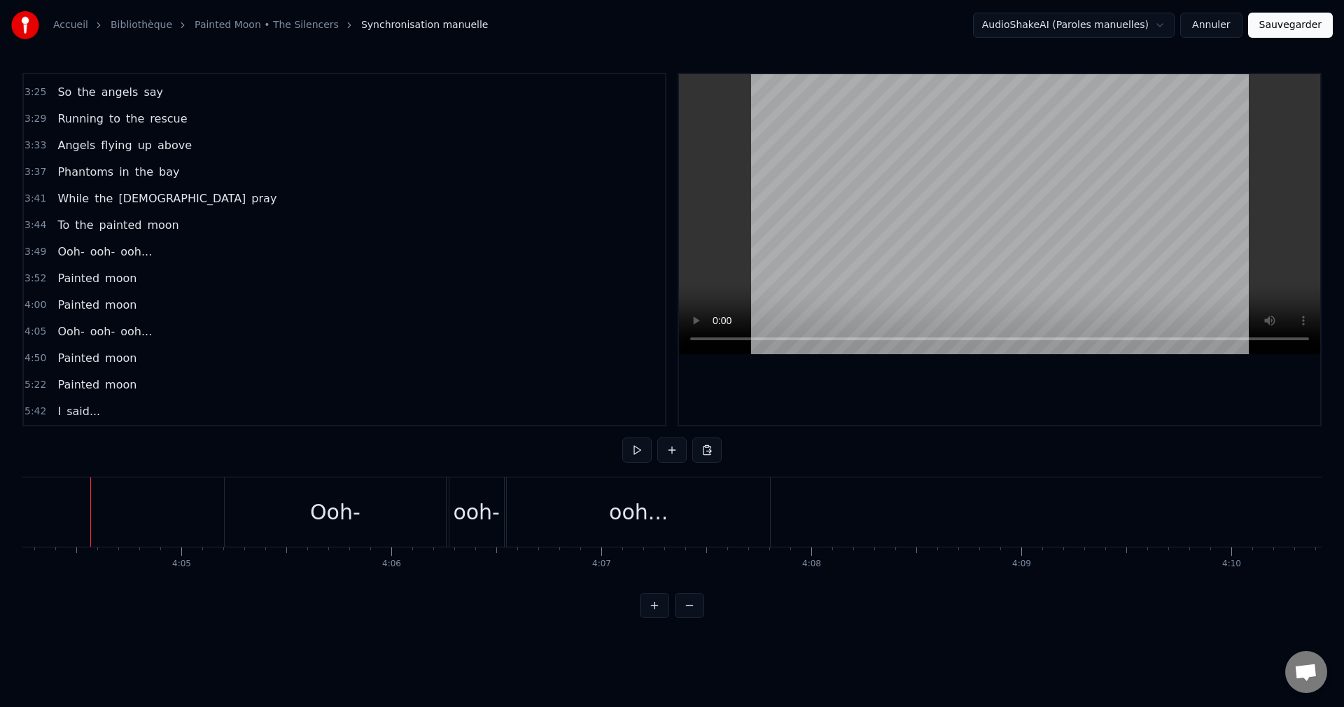
scroll to position [0, 51286]
click at [710, 456] on button at bounding box center [706, 449] width 29 height 25
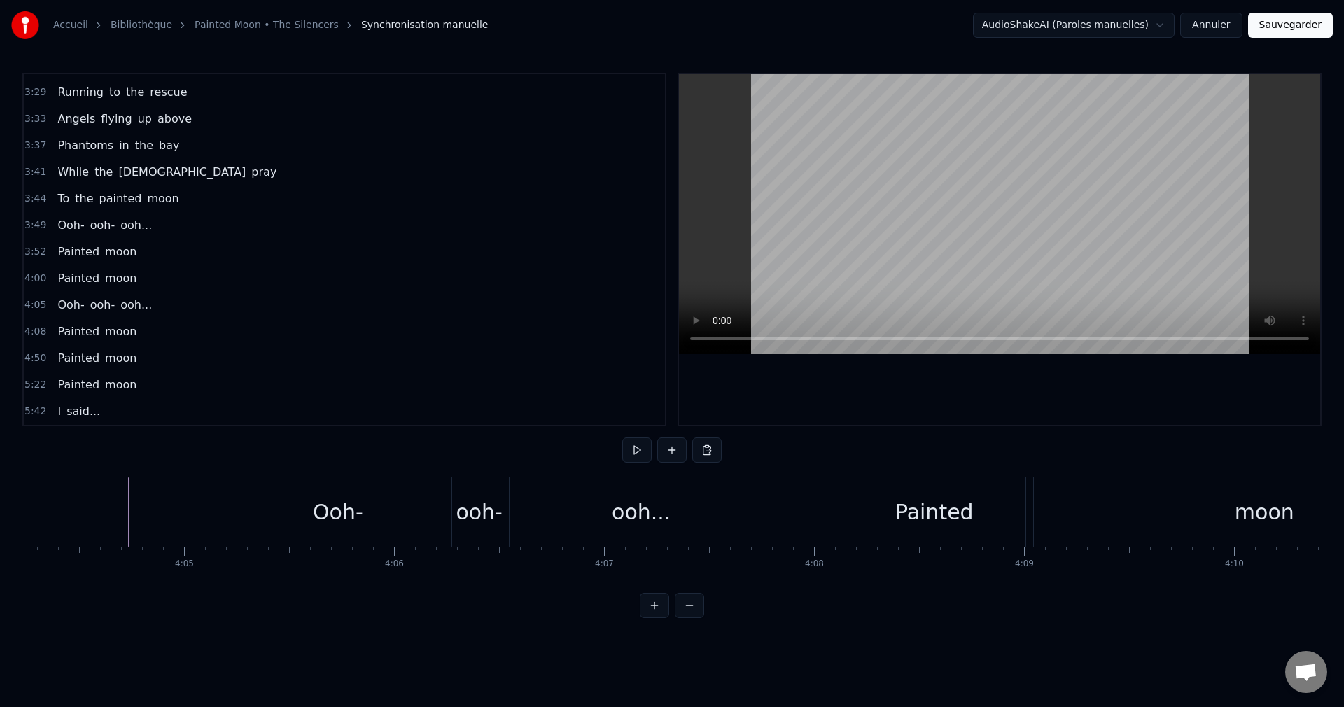
click at [671, 526] on div "ooh..." at bounding box center [641, 511] width 262 height 69
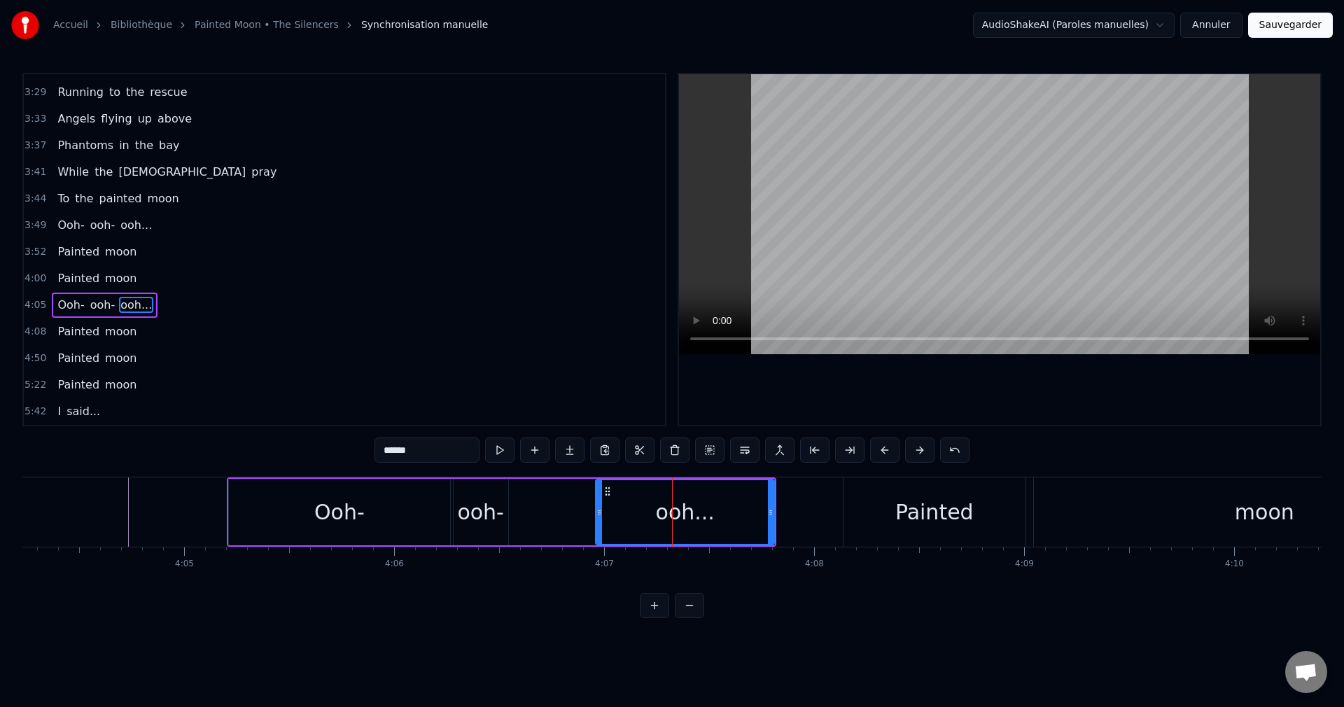
drag, startPoint x: 533, startPoint y: 512, endPoint x: 599, endPoint y: 524, distance: 67.4
click at [599, 524] on div at bounding box center [599, 512] width 6 height 64
click at [489, 519] on div "ooh-" at bounding box center [480, 511] width 47 height 31
type input "****"
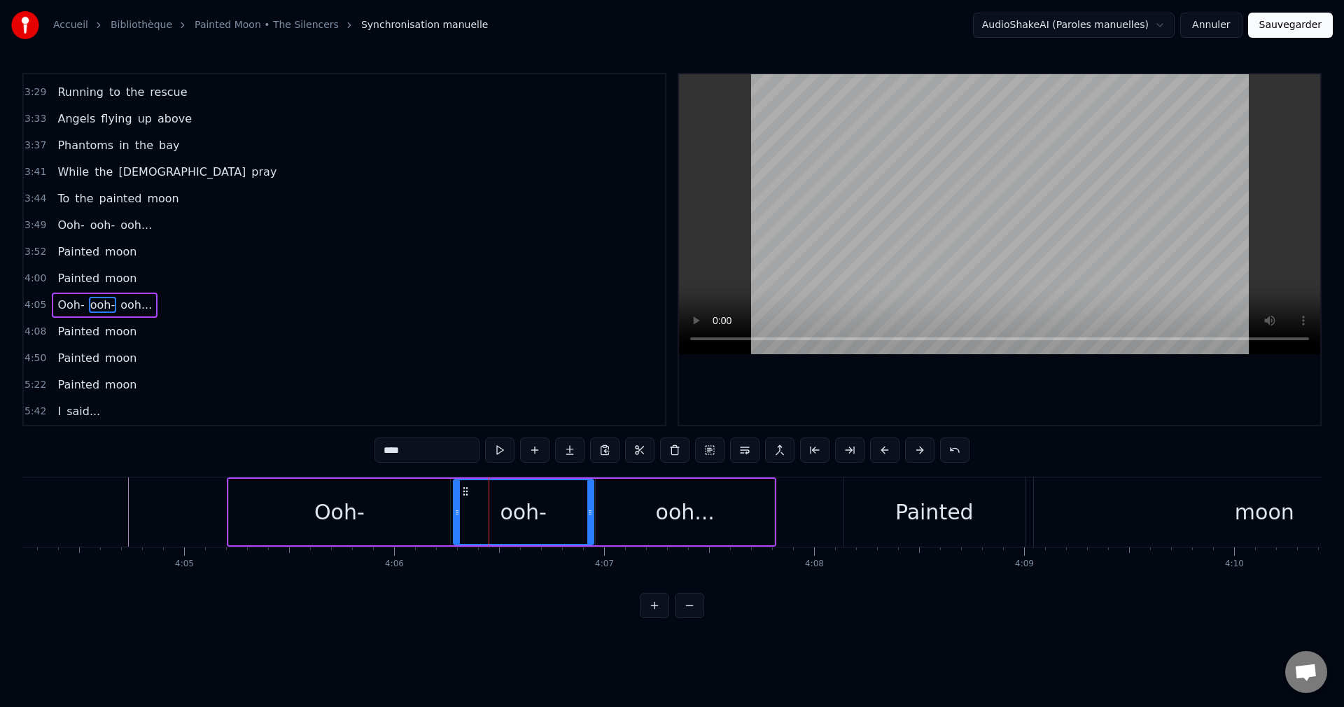
drag, startPoint x: 504, startPoint y: 514, endPoint x: 449, endPoint y: 530, distance: 56.9
click at [583, 521] on div "ooh-" at bounding box center [523, 512] width 139 height 64
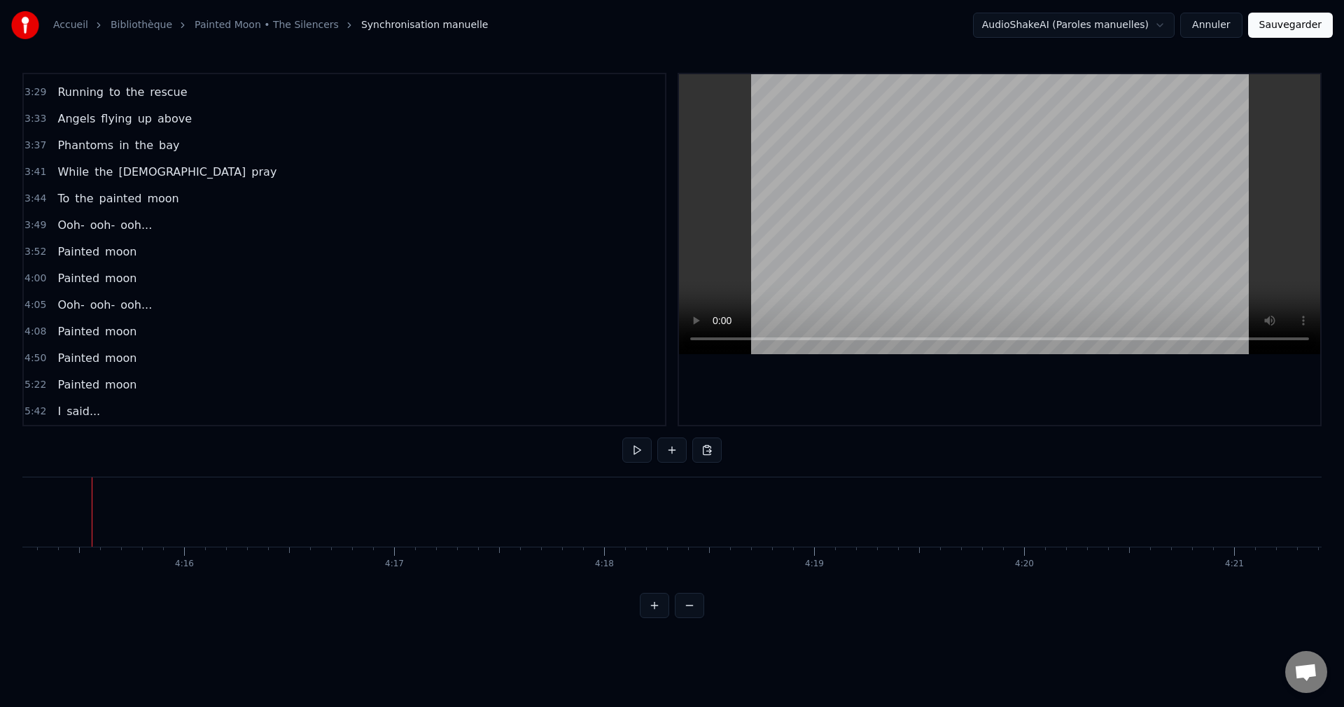
scroll to position [0, 53595]
click at [710, 454] on button at bounding box center [706, 449] width 29 height 25
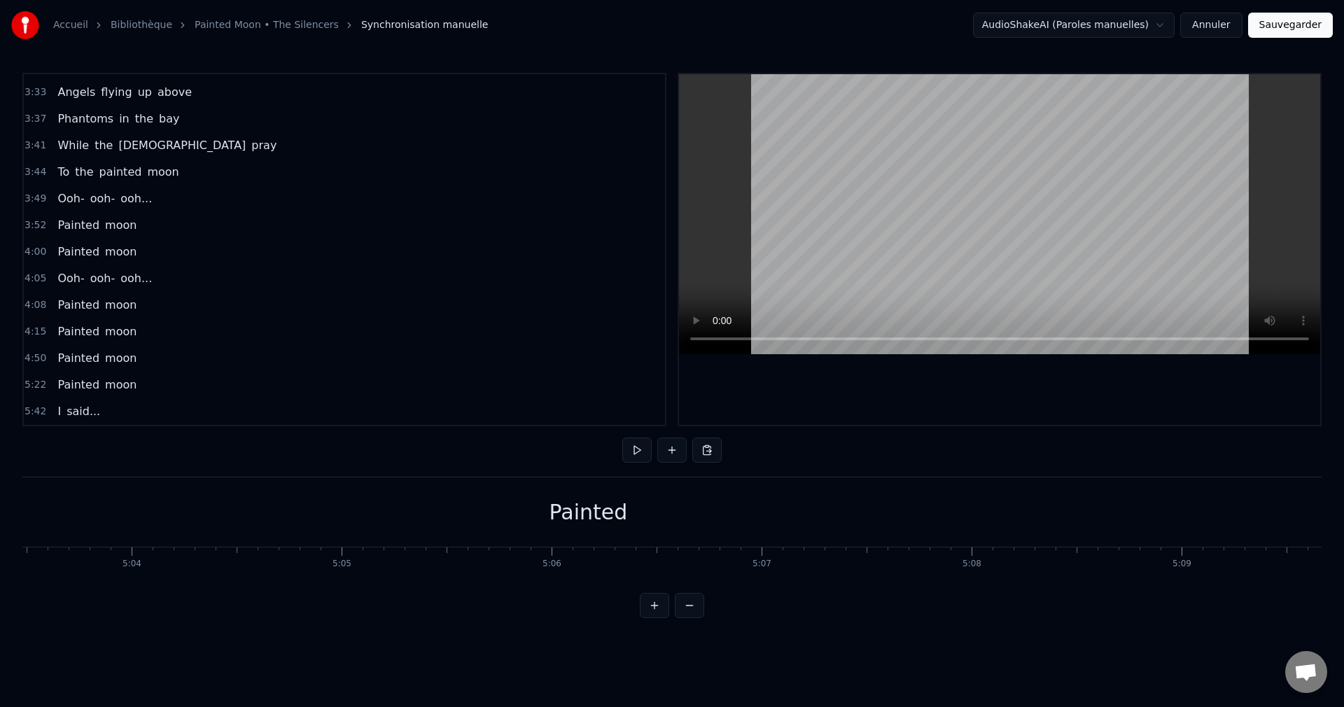
scroll to position [0, 63840]
click at [498, 509] on div "Painted" at bounding box center [476, 511] width 78 height 31
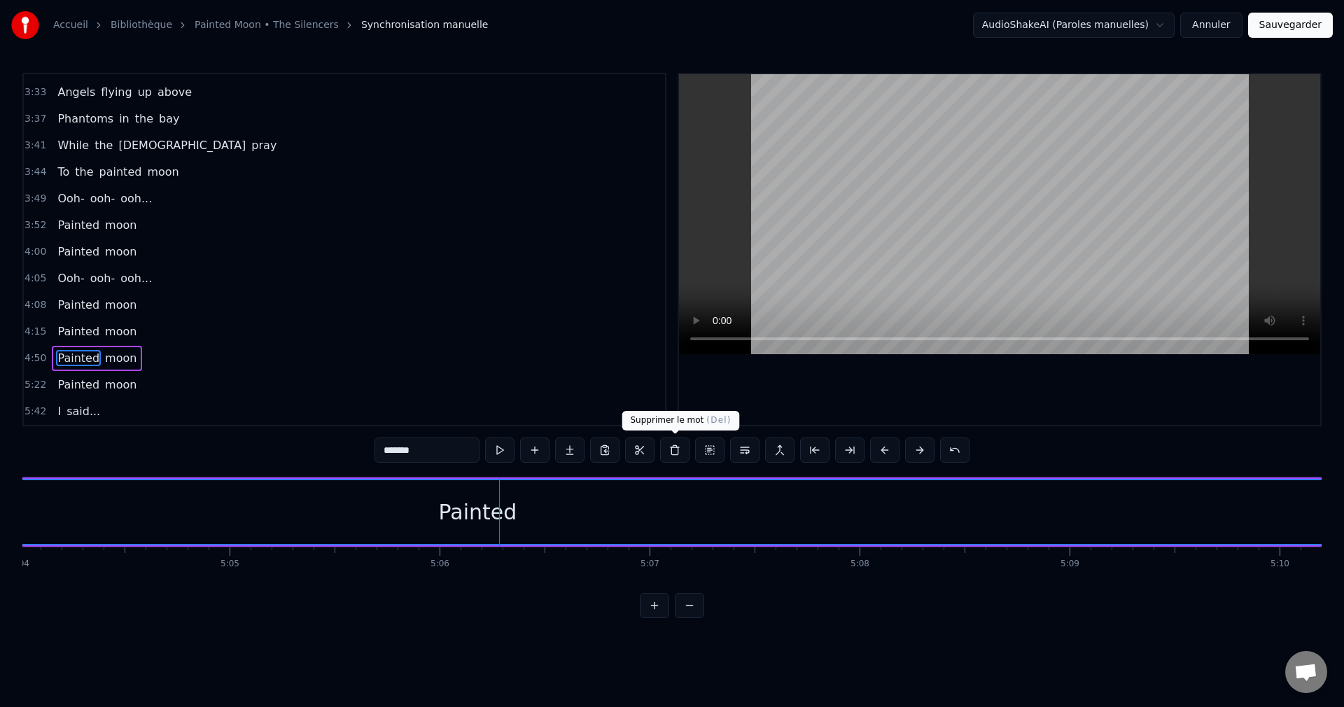
click at [670, 452] on button at bounding box center [674, 449] width 29 height 25
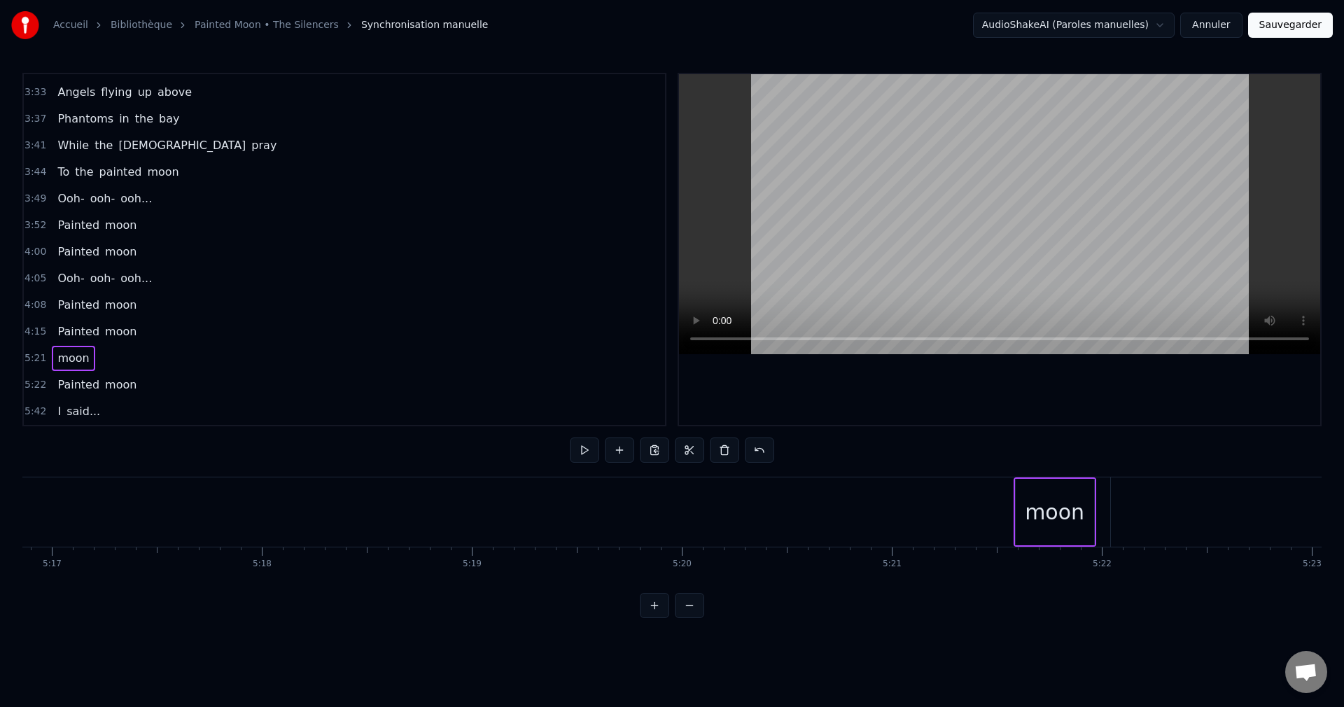
scroll to position [0, 66593]
click at [1000, 509] on div "moon" at bounding box center [998, 511] width 59 height 31
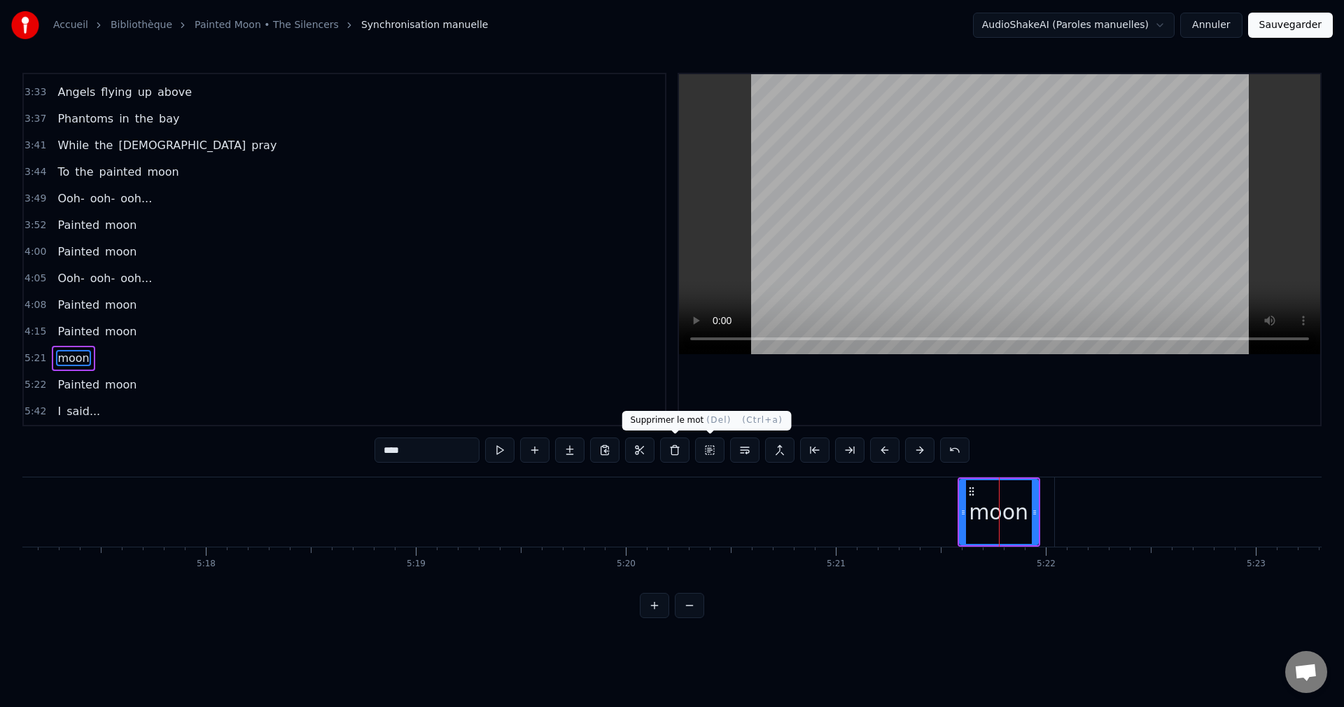
click at [675, 445] on button at bounding box center [674, 449] width 29 height 25
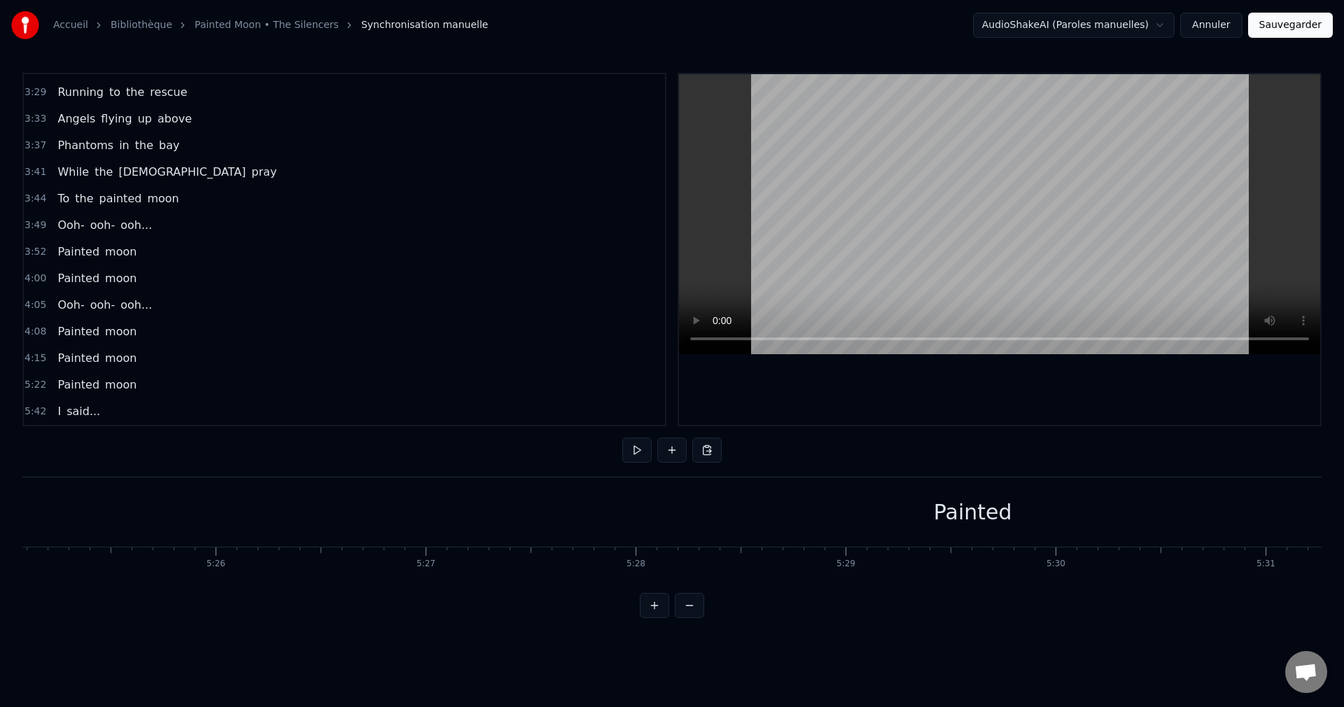
scroll to position [0, 68348]
click at [897, 519] on div "Painted" at bounding box center [889, 511] width 78 height 31
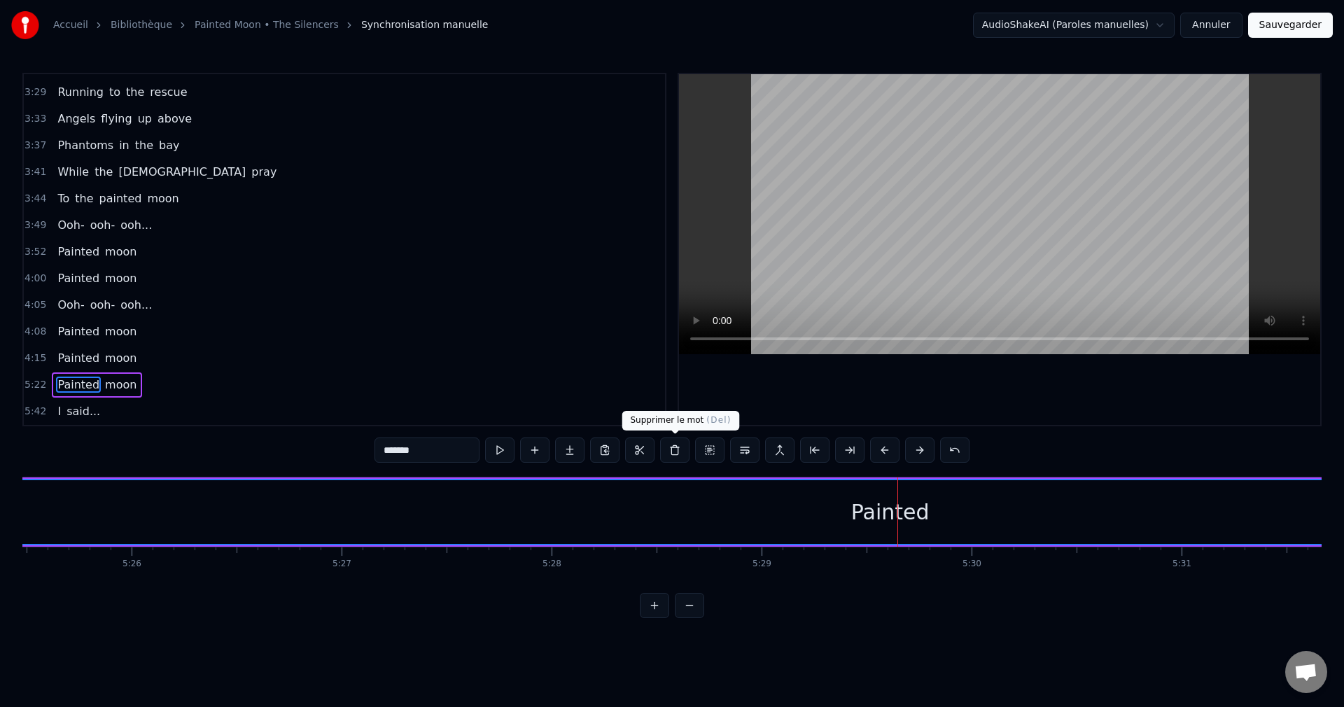
click at [674, 447] on button at bounding box center [674, 449] width 29 height 25
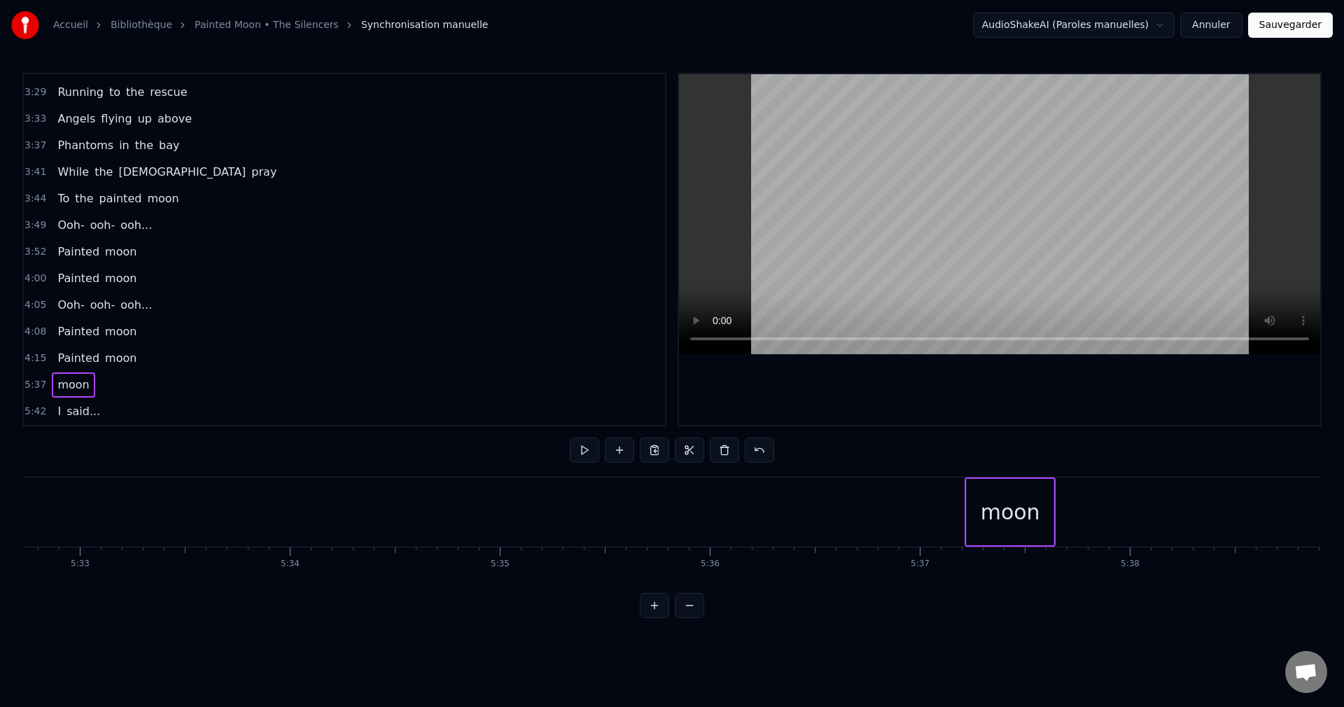
scroll to position [0, 69888]
click at [987, 504] on div "moon" at bounding box center [991, 511] width 59 height 31
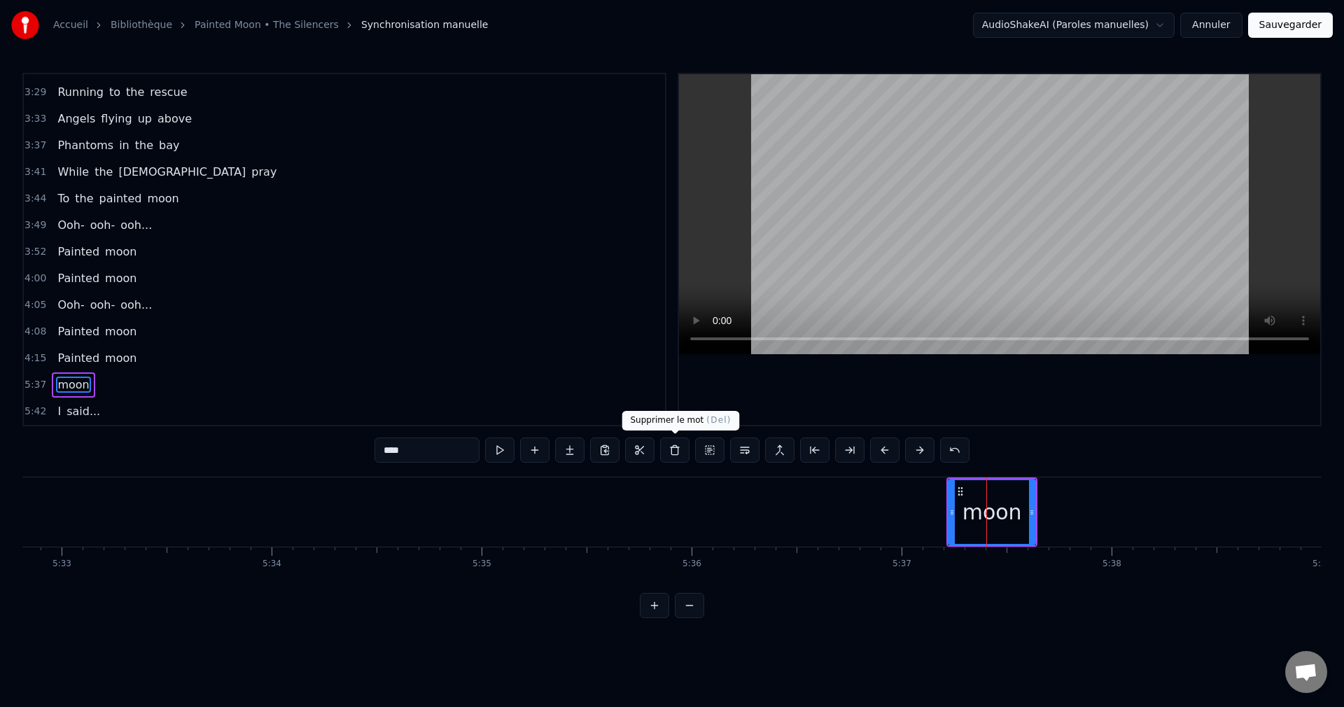
click at [668, 454] on button at bounding box center [674, 449] width 29 height 25
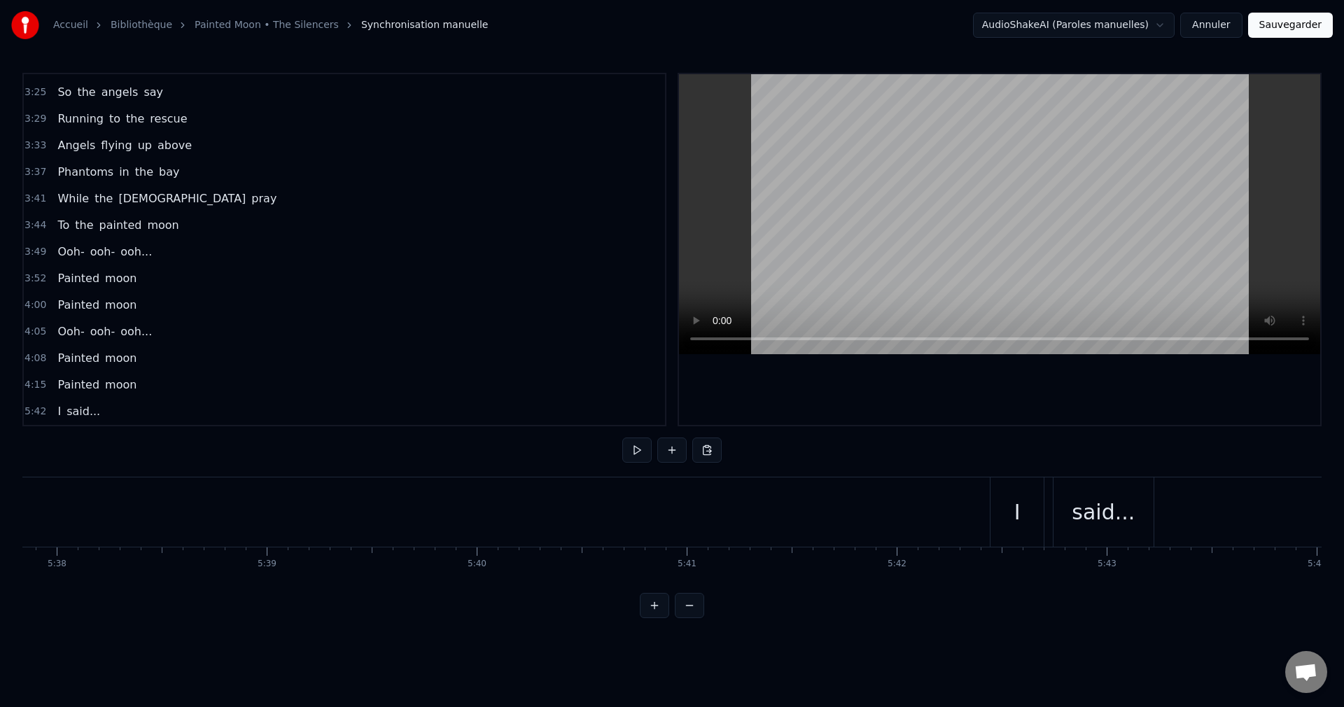
scroll to position [0, 71035]
click at [918, 513] on div "I" at bounding box center [923, 511] width 53 height 69
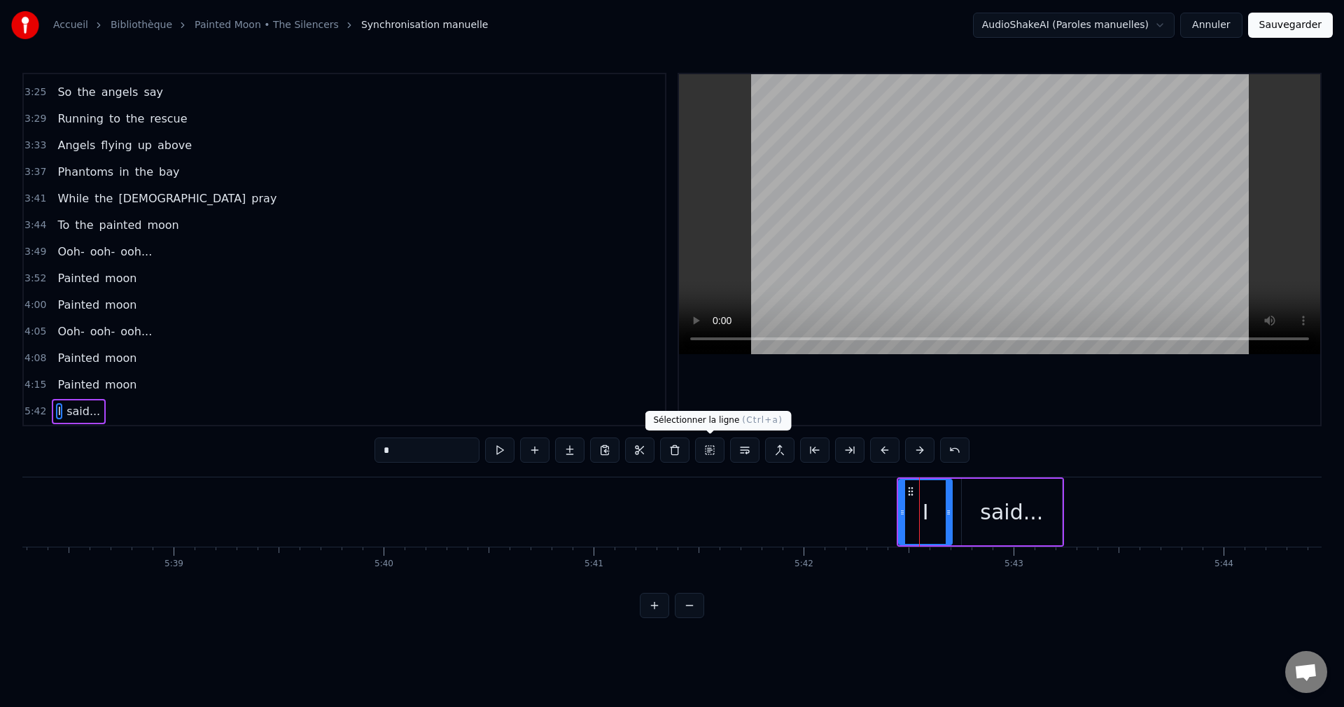
click at [710, 445] on button at bounding box center [709, 449] width 29 height 25
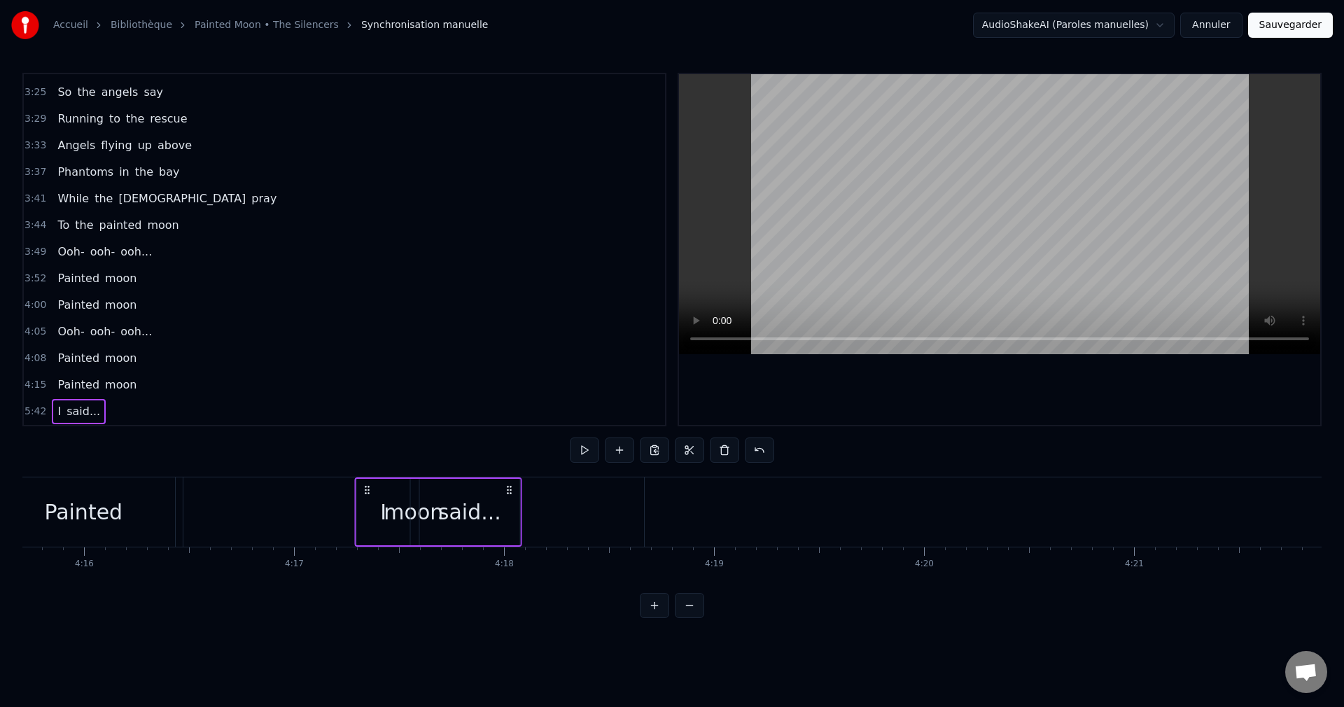
scroll to position [0, 53696]
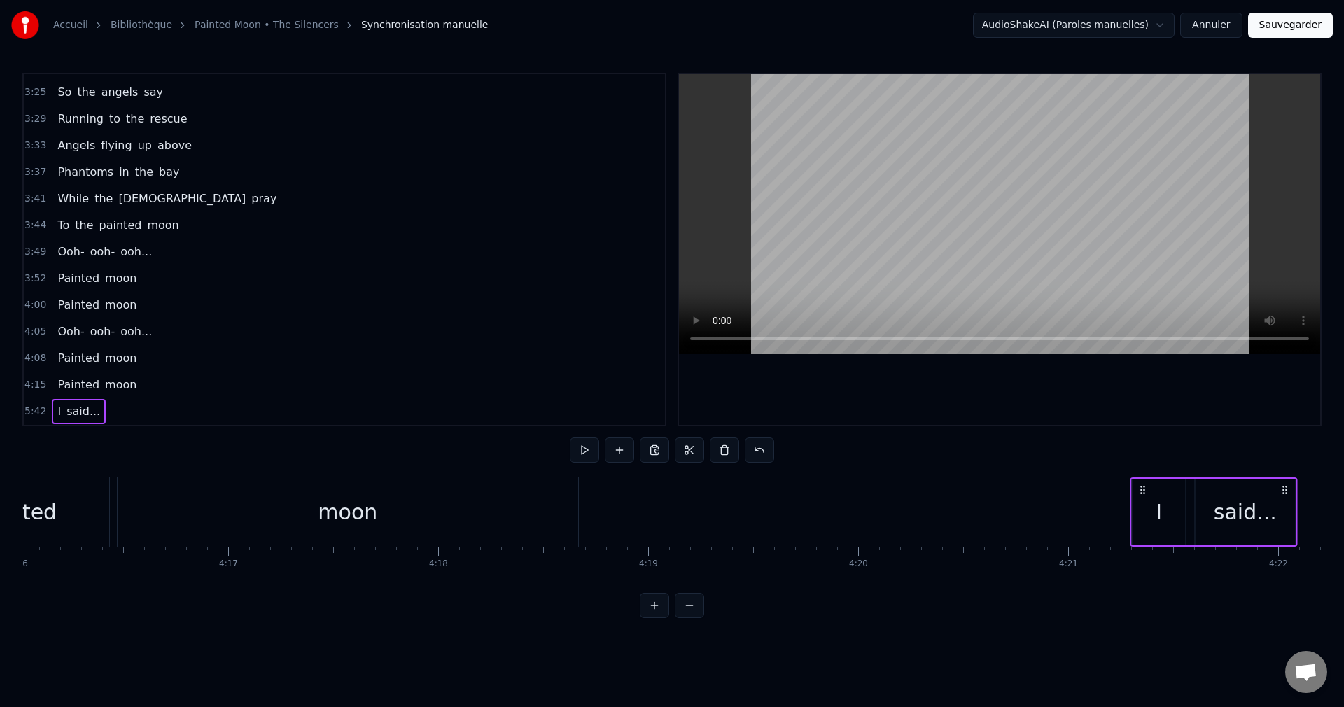
drag, startPoint x: 908, startPoint y: 486, endPoint x: 1144, endPoint y: 584, distance: 255.4
click at [1144, 582] on div "Whoo- hoo... Whoo- hoo... Walking home in the rain And blood runs cold in my ve…" at bounding box center [671, 529] width 1299 height 105
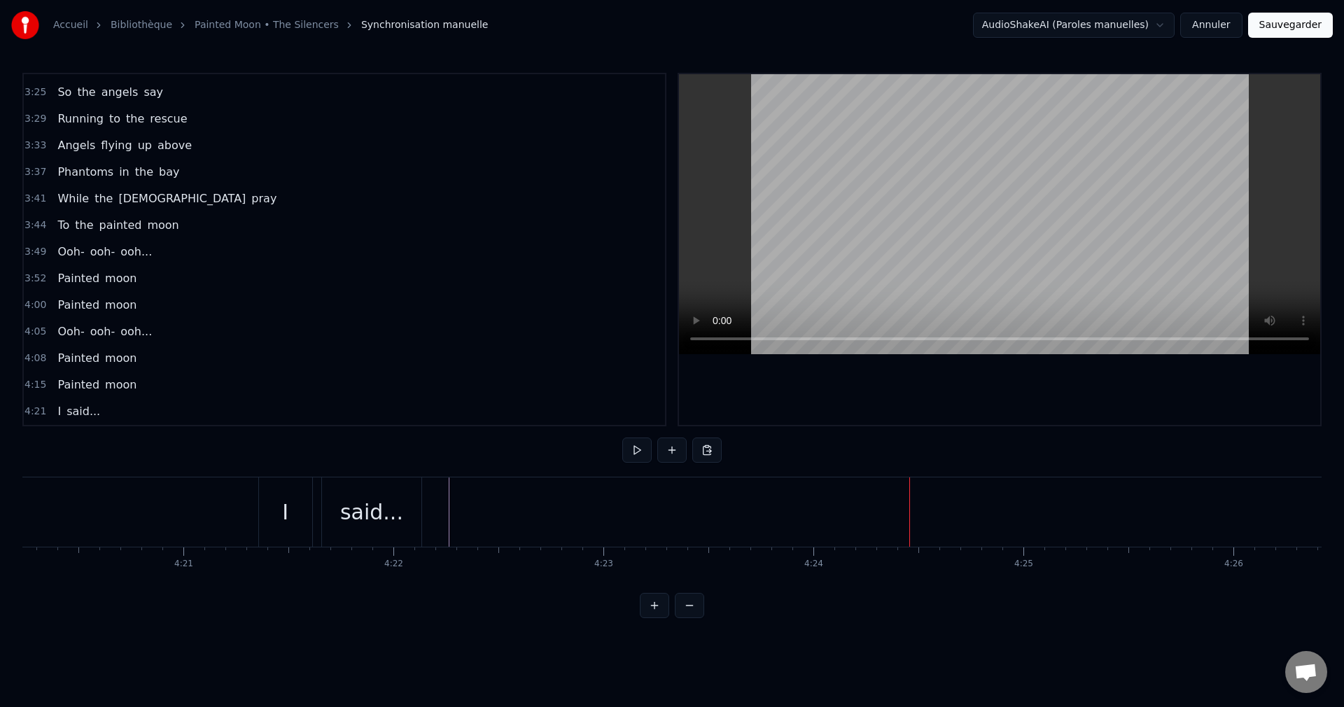
scroll to position [0, 54618]
click at [313, 527] on div "I" at bounding box center [313, 511] width 6 height 31
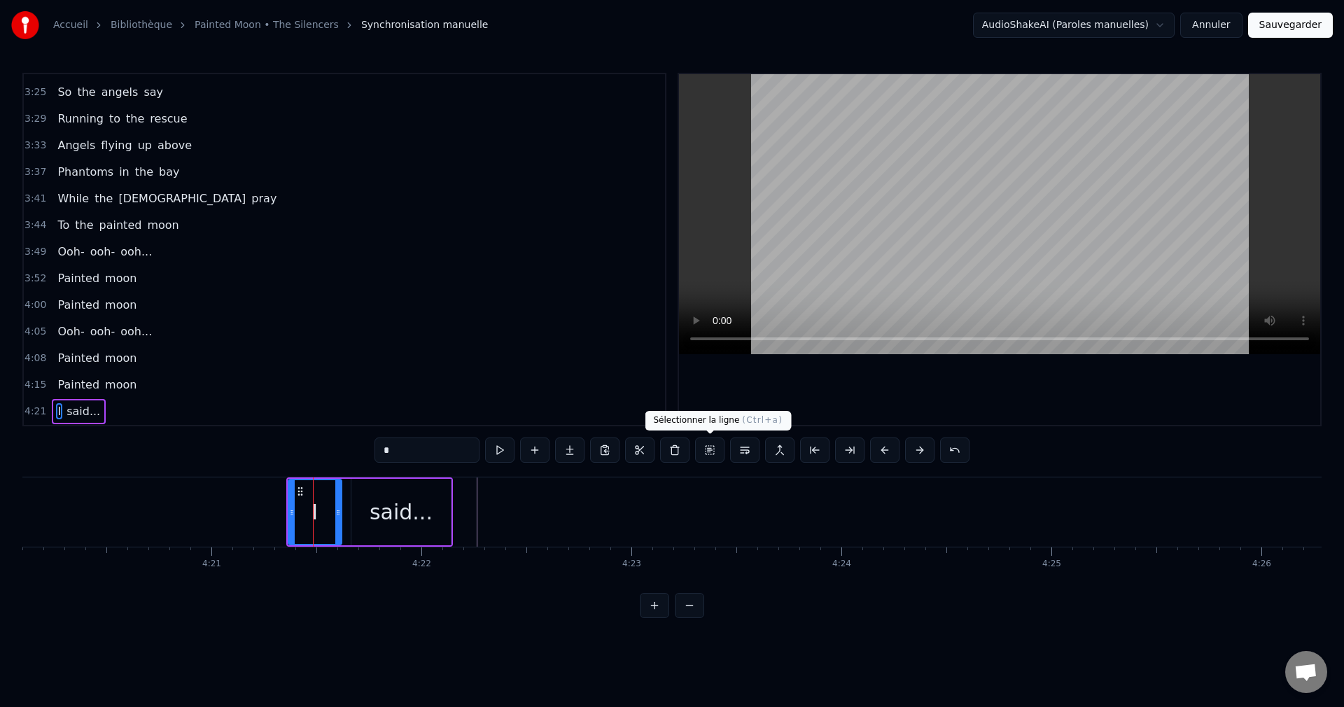
click at [706, 452] on button at bounding box center [709, 449] width 29 height 25
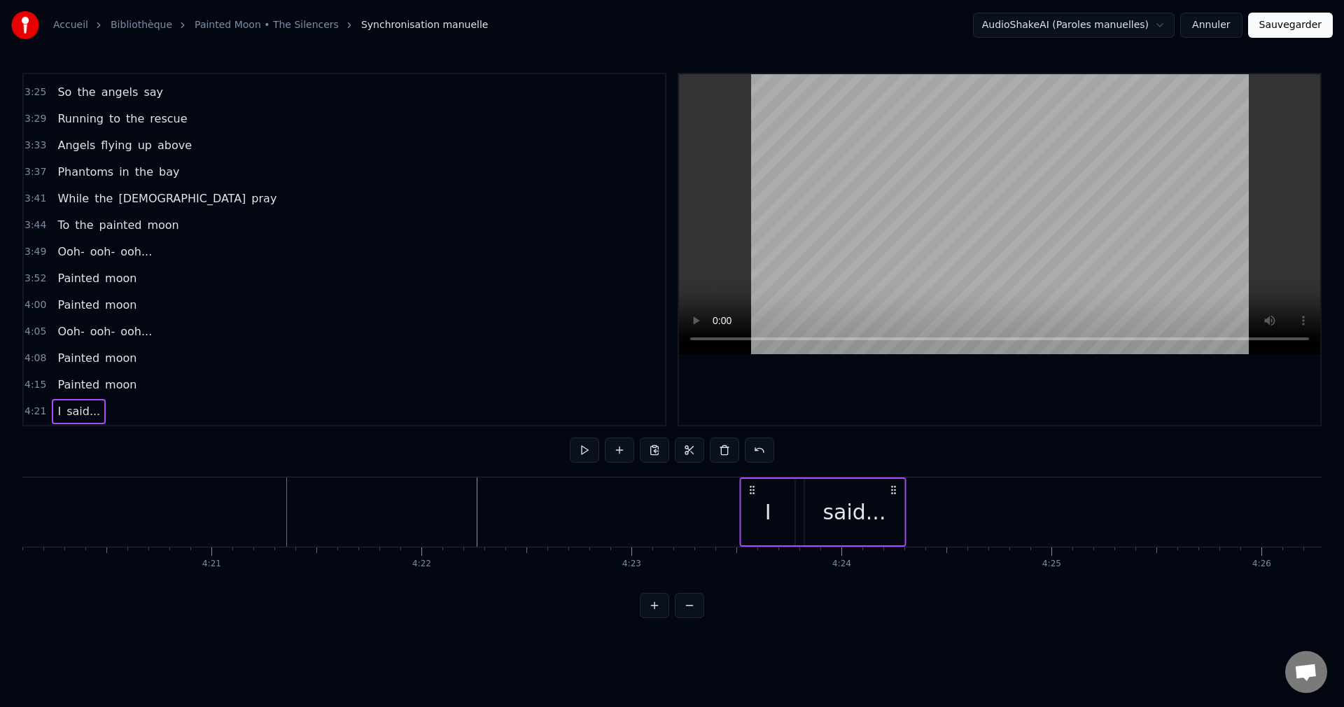
drag, startPoint x: 302, startPoint y: 489, endPoint x: 755, endPoint y: 533, distance: 455.0
click at [755, 533] on div "I said..." at bounding box center [822, 511] width 167 height 69
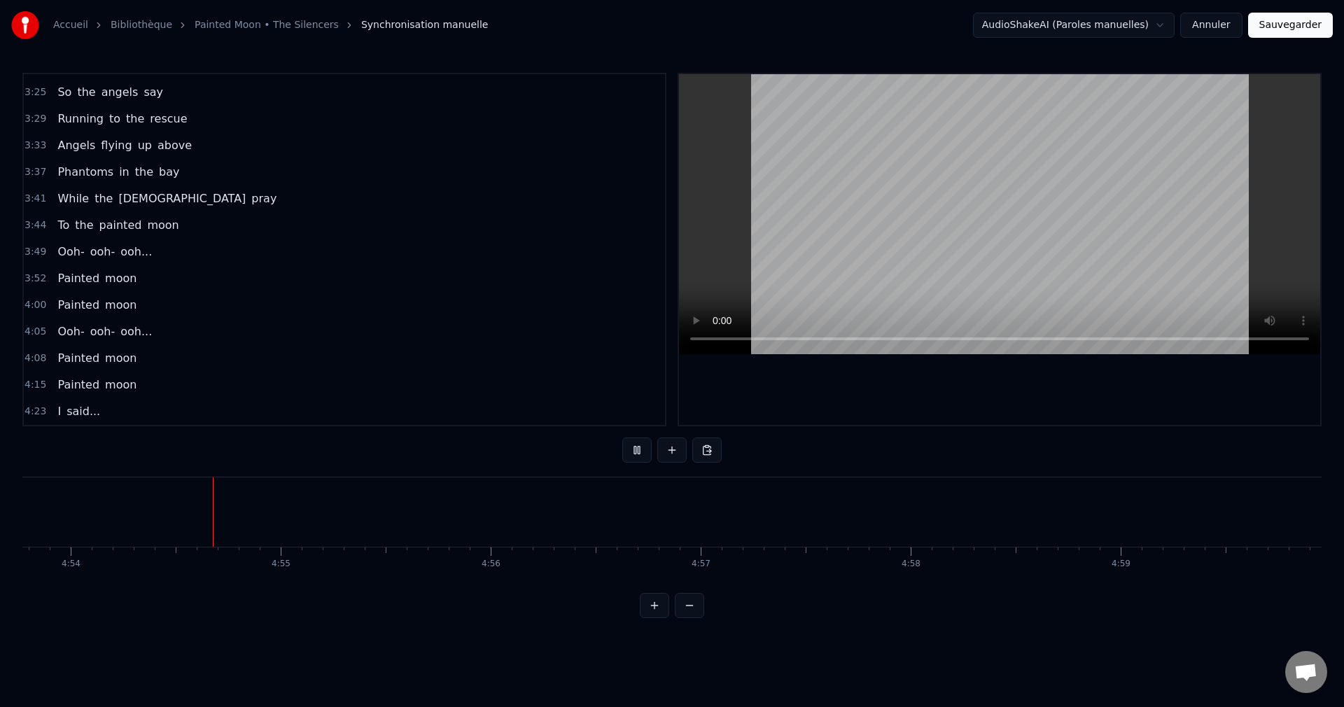
scroll to position [0, 61694]
click at [1287, 22] on button "Sauvegarder" at bounding box center [1290, 25] width 85 height 25
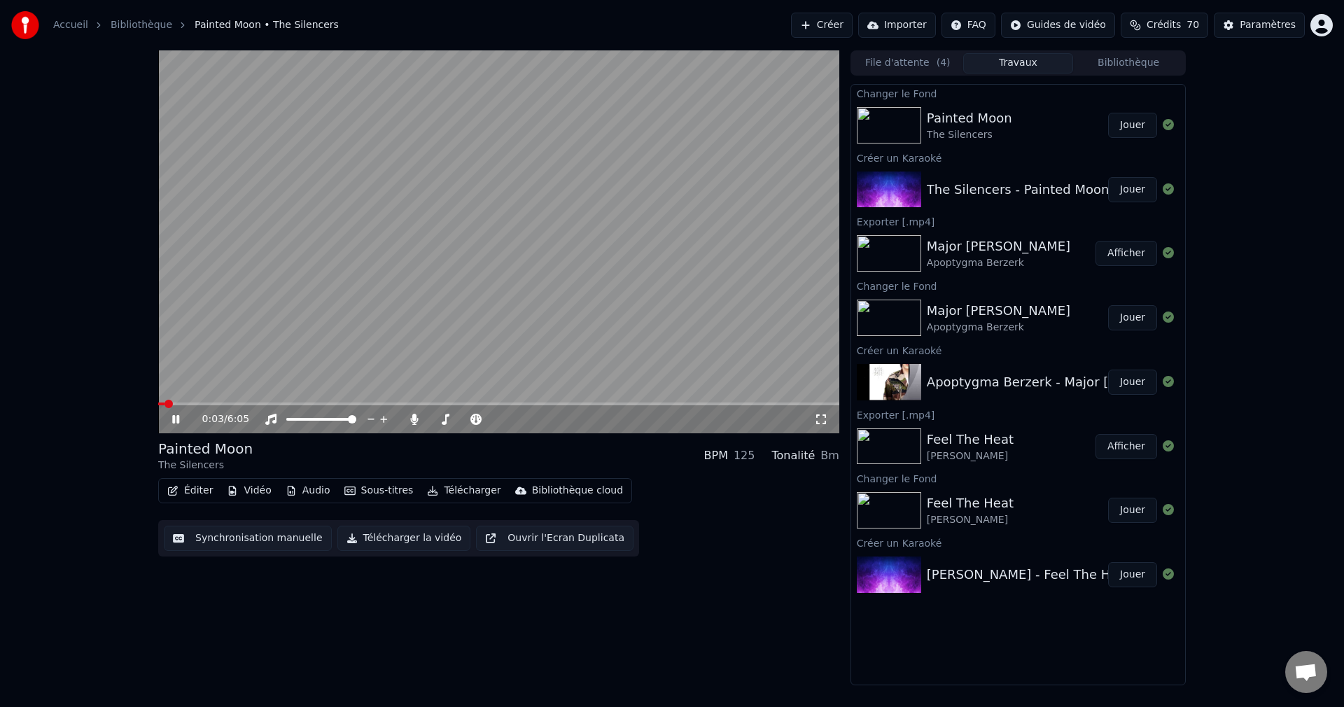
click at [367, 403] on span at bounding box center [498, 403] width 681 height 3
click at [437, 420] on span at bounding box center [465, 419] width 70 height 3
click at [437, 420] on span at bounding box center [441, 419] width 8 height 8
click at [173, 416] on icon at bounding box center [175, 419] width 7 height 8
click at [402, 538] on button "Télécharger la vidéo" at bounding box center [404, 538] width 134 height 25
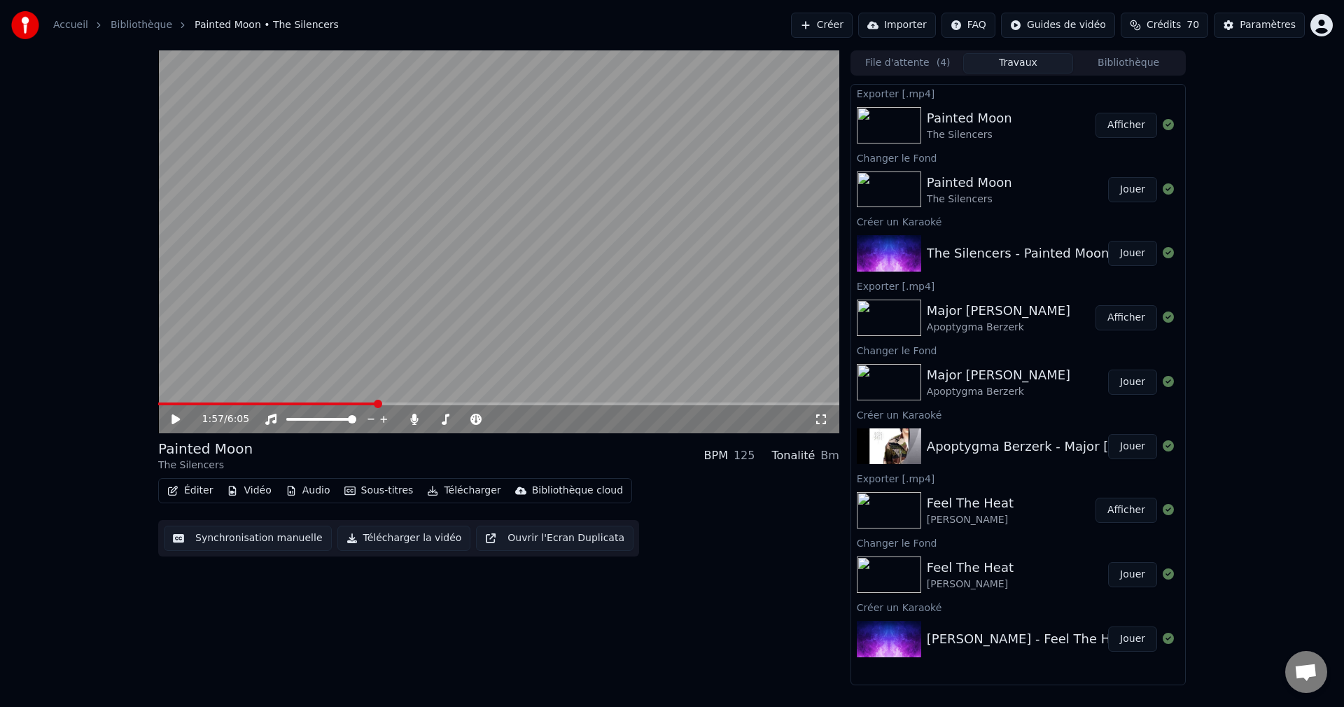
click at [842, 24] on button "Créer" at bounding box center [822, 25] width 62 height 25
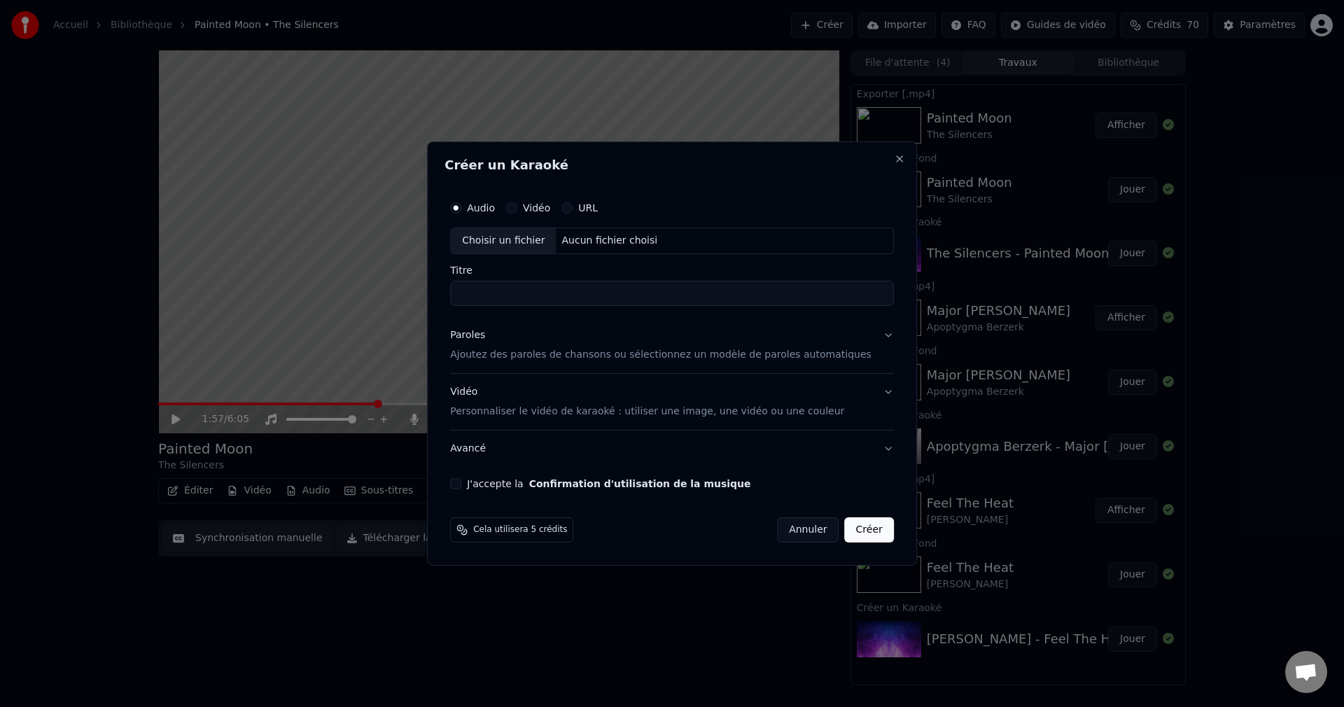
click at [528, 241] on div "Choisir un fichier" at bounding box center [503, 240] width 105 height 25
type input "**********"
click at [867, 336] on button "Paroles Ajoutez des paroles de chansons ou sélectionnez un modèle de paroles au…" at bounding box center [672, 345] width 444 height 56
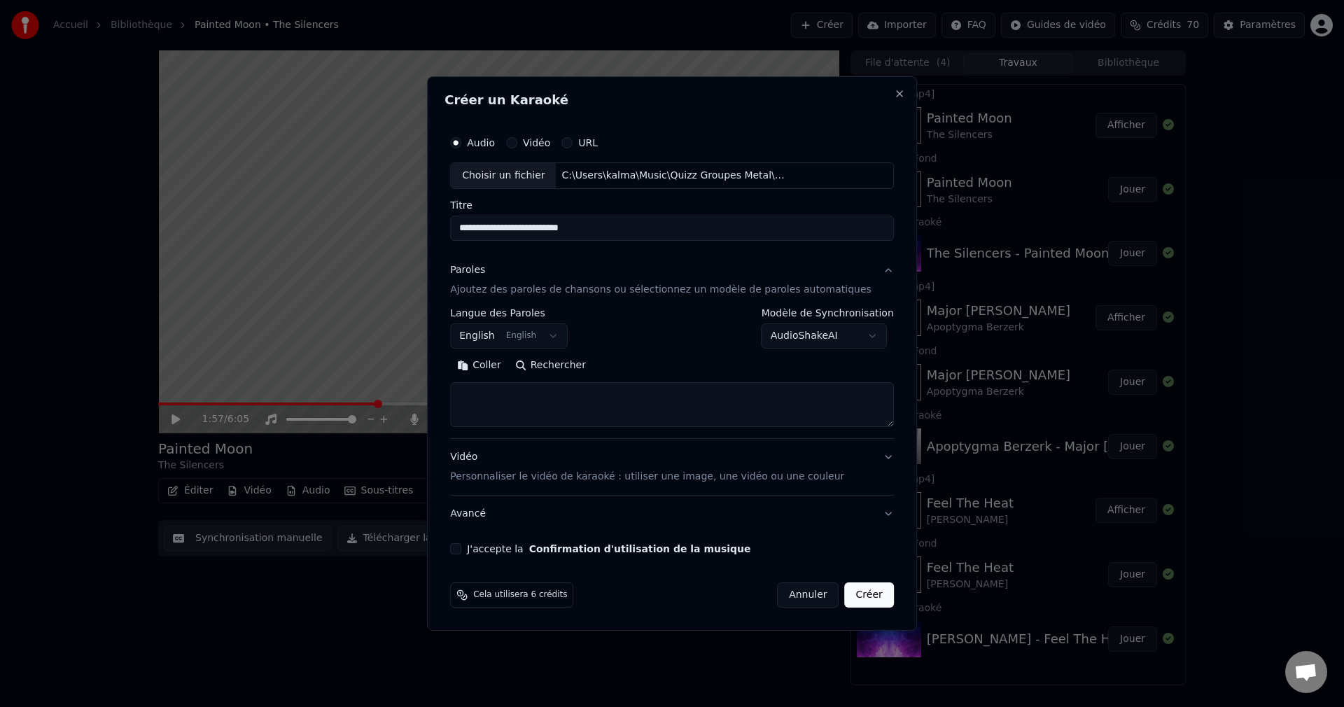
click at [589, 368] on button "Rechercher" at bounding box center [550, 365] width 85 height 22
drag, startPoint x: 631, startPoint y: 226, endPoint x: 452, endPoint y: 227, distance: 178.5
click at [452, 227] on div "**********" at bounding box center [672, 353] width 490 height 554
click at [561, 407] on textarea at bounding box center [672, 404] width 444 height 45
paste textarea "**********"
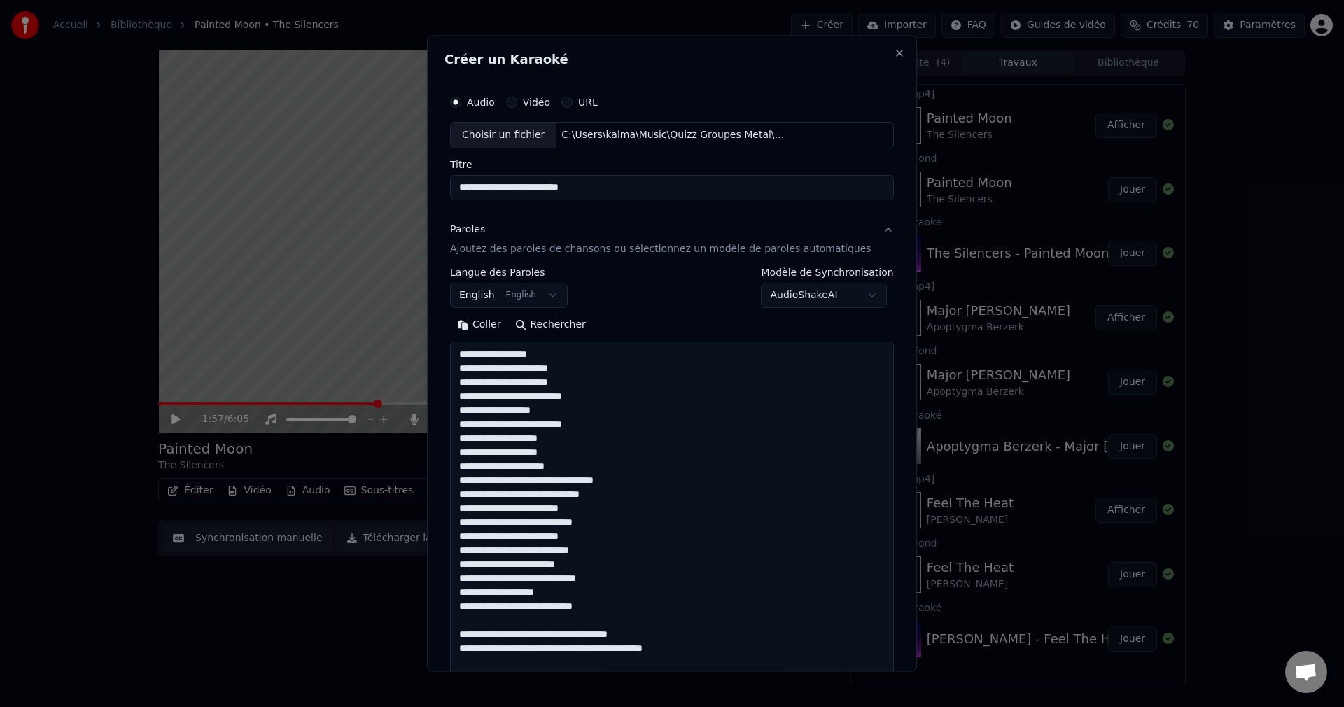
scroll to position [409, 0]
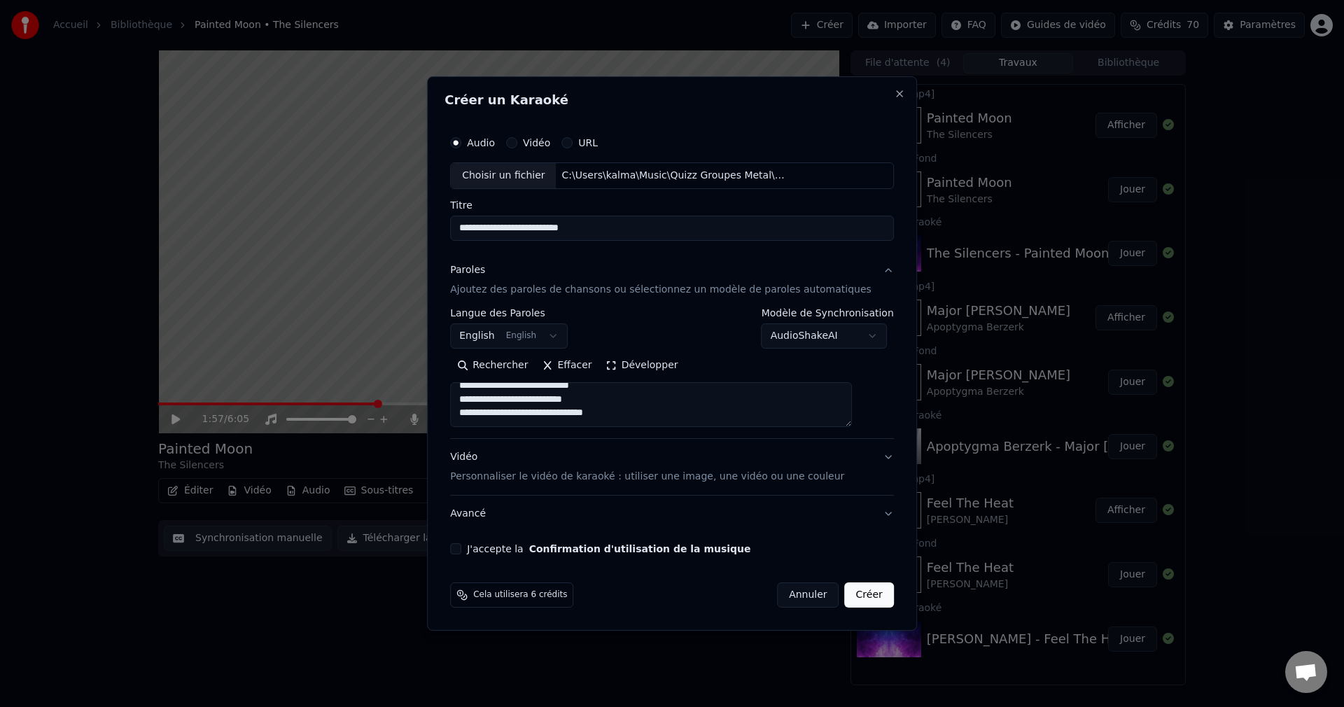
type textarea "**********"
click at [461, 550] on button "J'accepte la Confirmation d'utilisation de la musique" at bounding box center [455, 548] width 11 height 11
click at [855, 597] on button "Créer" at bounding box center [869, 594] width 49 height 25
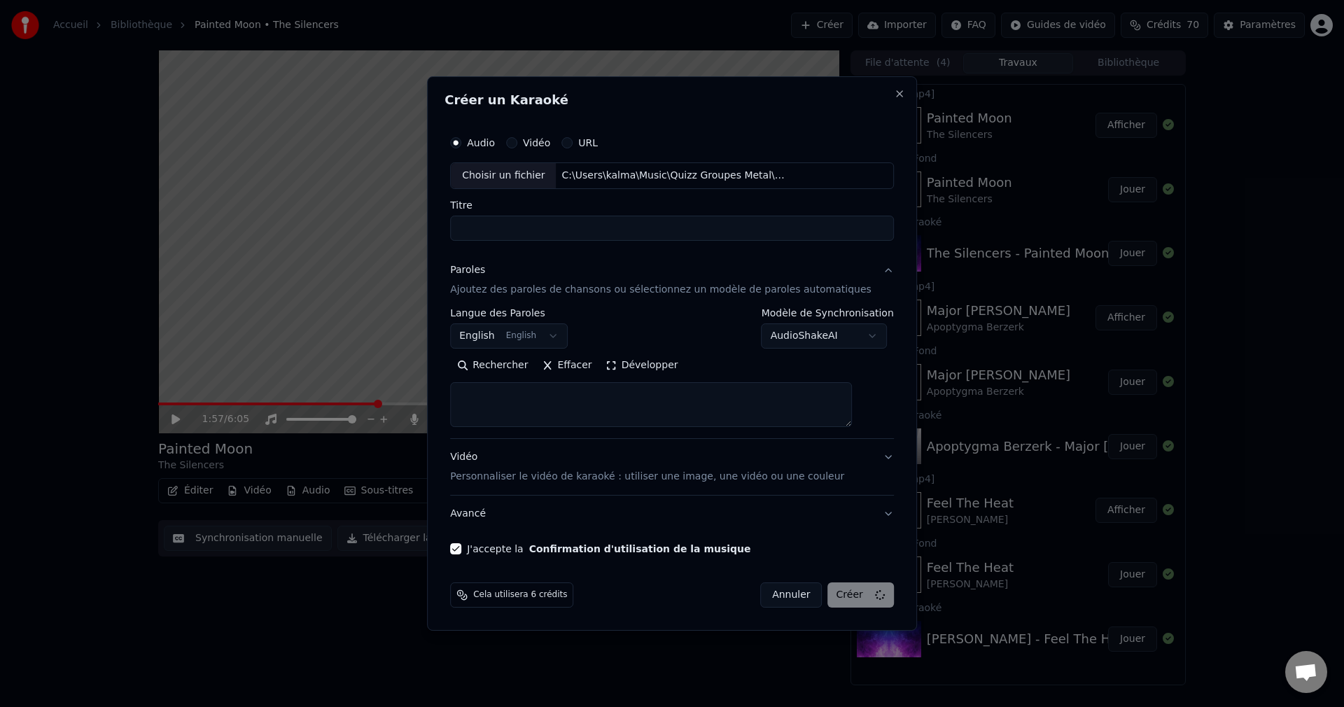
select select
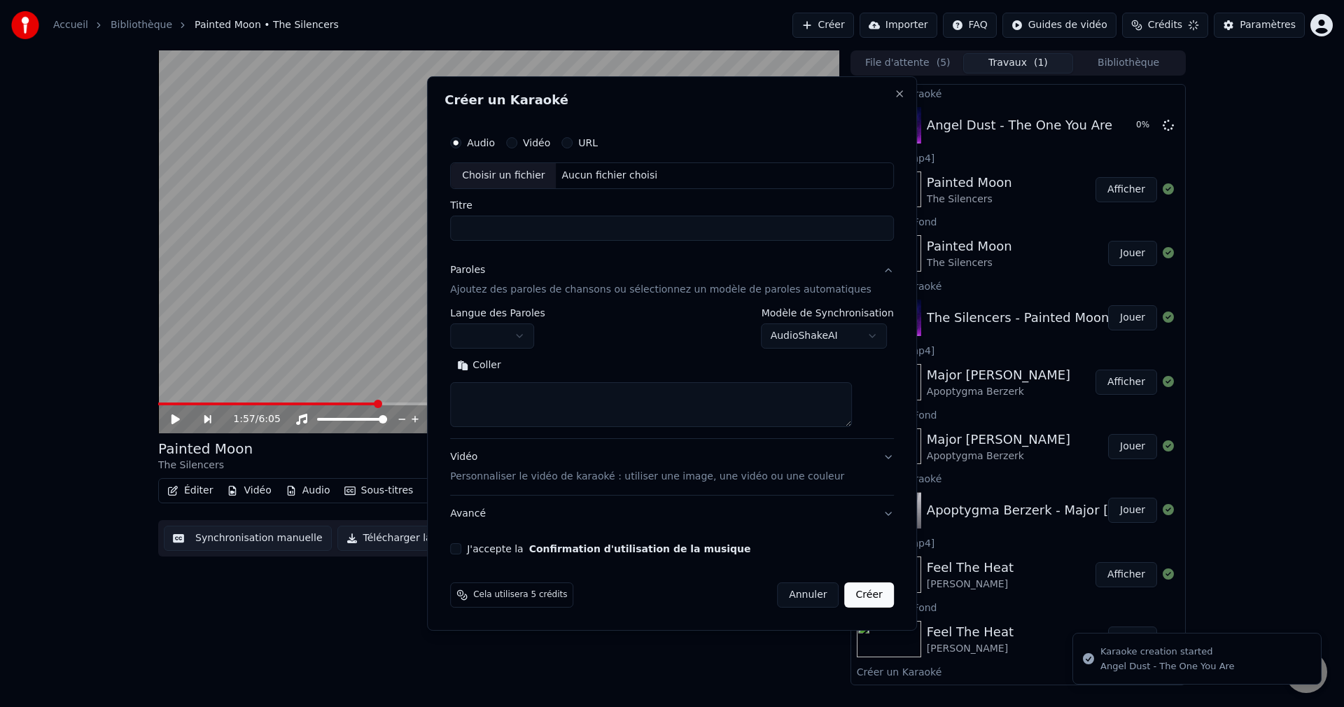
scroll to position [0, 0]
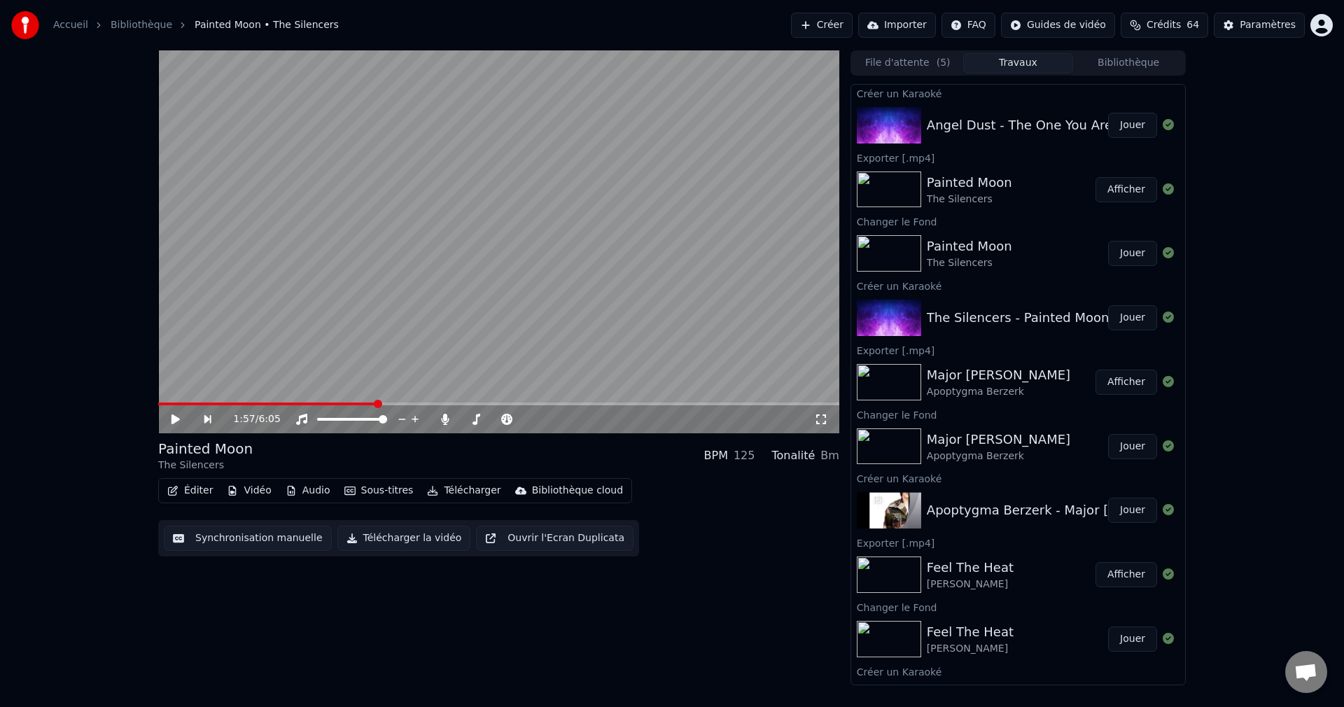
click at [1112, 122] on button "Jouer" at bounding box center [1132, 125] width 49 height 25
click at [172, 419] on icon at bounding box center [175, 419] width 7 height 8
click at [252, 491] on button "Vidéo" at bounding box center [248, 491] width 55 height 20
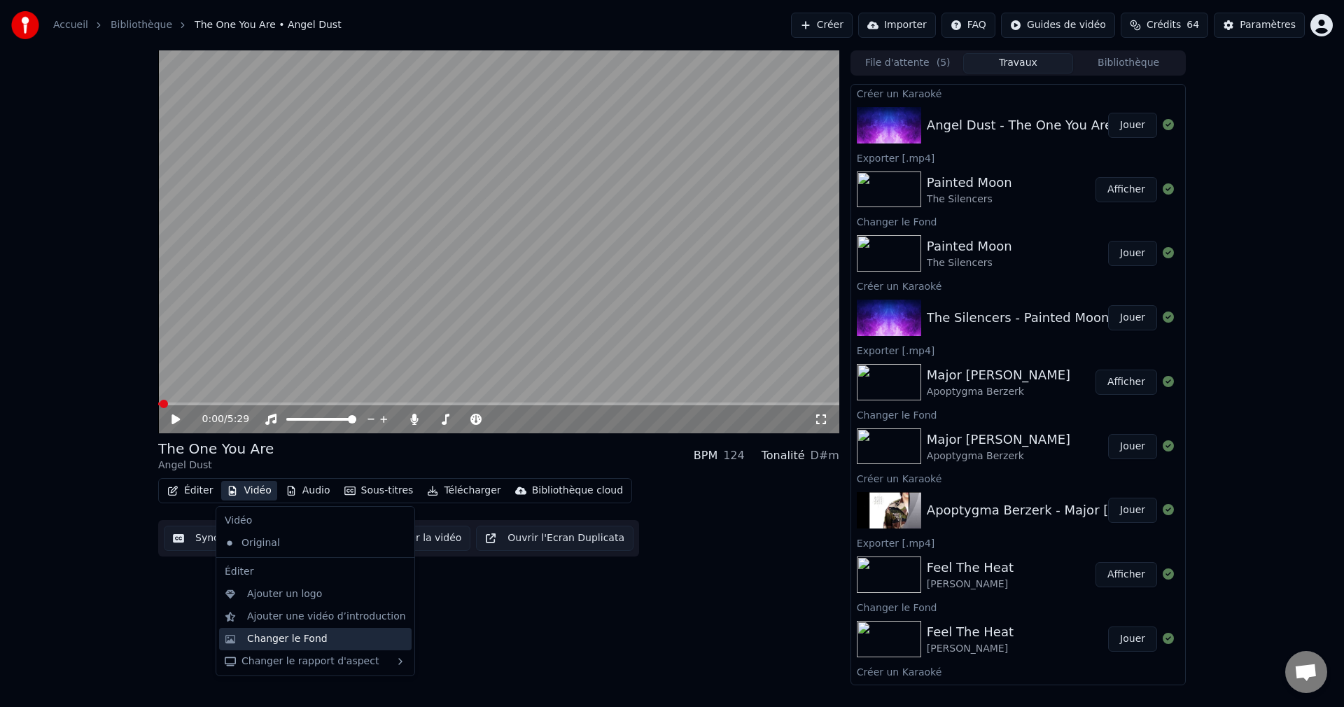
click at [283, 641] on div "Changer le Fond" at bounding box center [287, 639] width 80 height 14
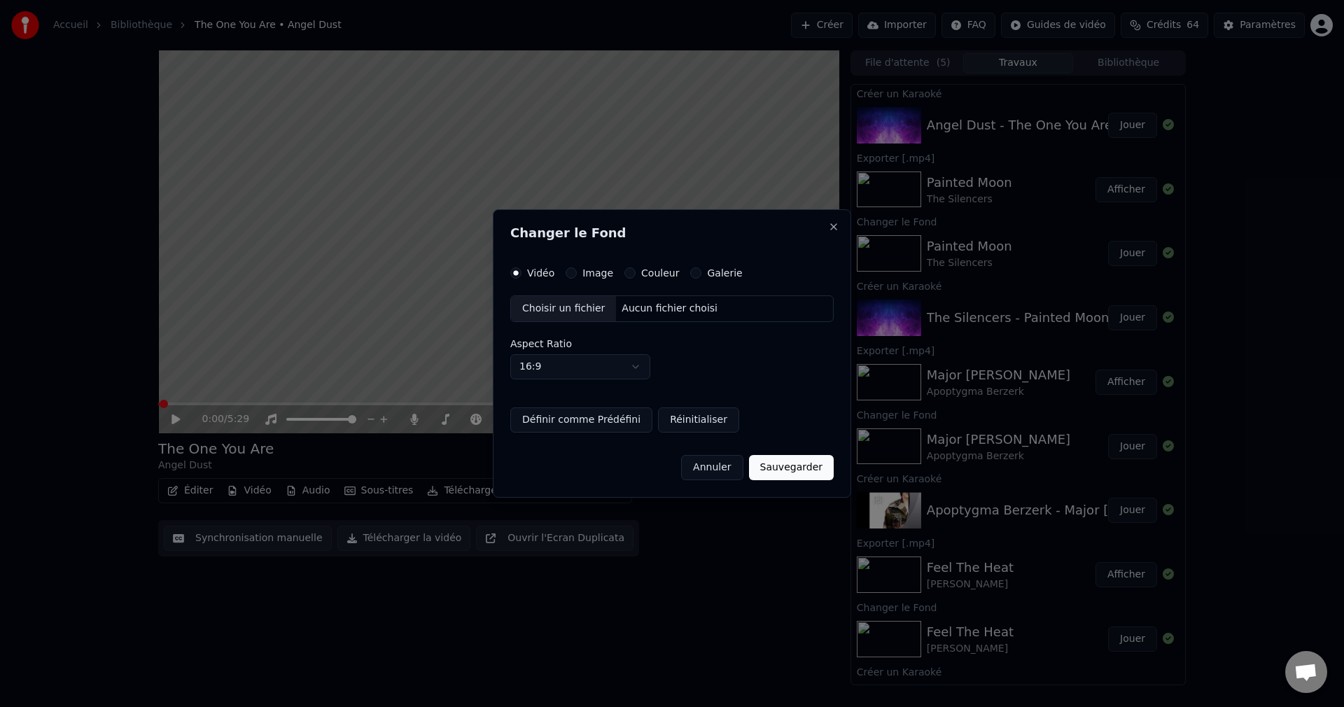
click at [561, 318] on div "Choisir un fichier" at bounding box center [563, 308] width 105 height 25
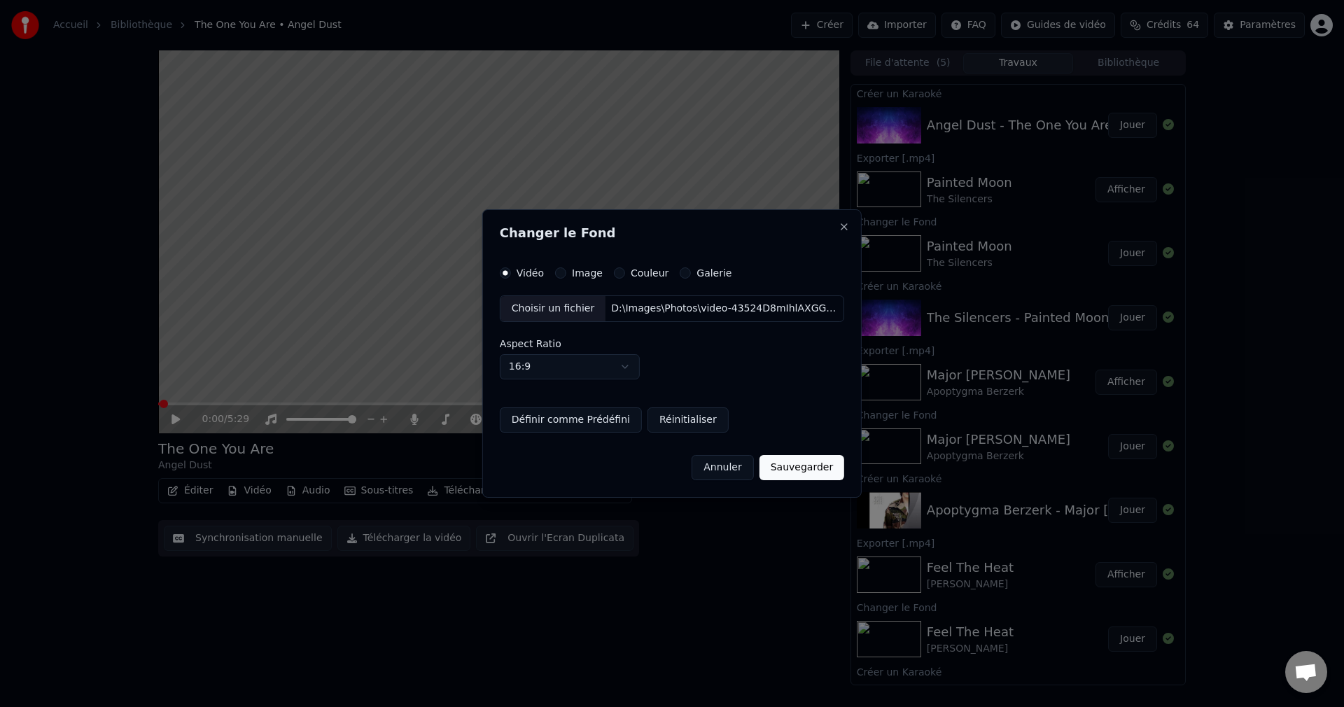
click at [799, 477] on button "Sauvegarder" at bounding box center [801, 467] width 85 height 25
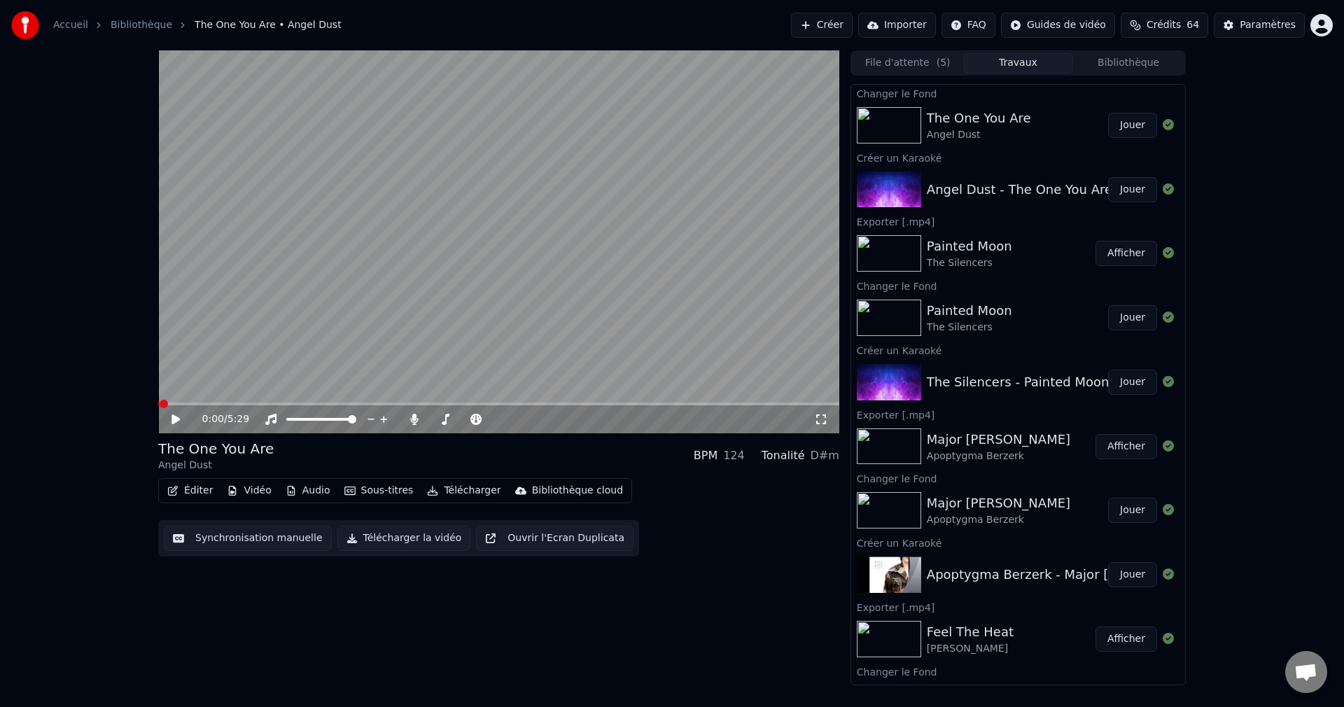
click at [1127, 123] on button "Jouer" at bounding box center [1132, 125] width 49 height 25
click at [500, 423] on span at bounding box center [495, 419] width 8 height 8
click at [176, 416] on icon at bounding box center [185, 419] width 33 height 11
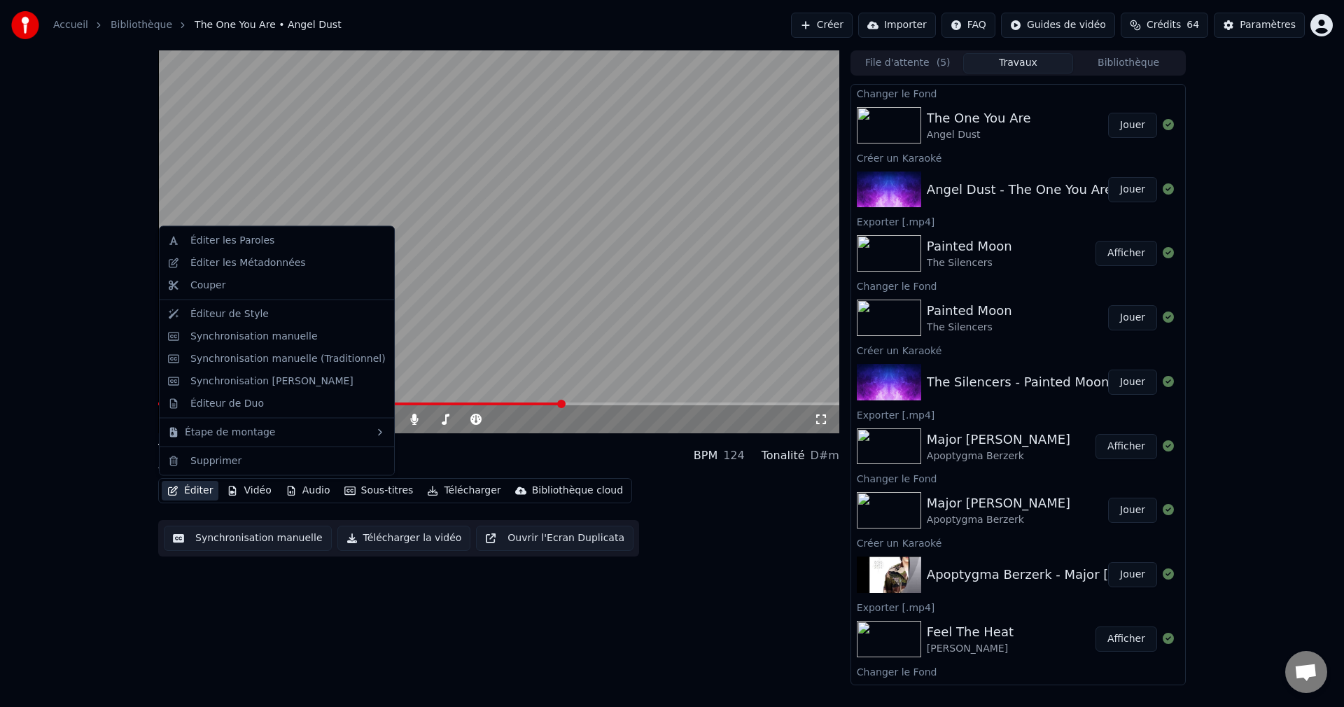
click at [187, 491] on button "Éditer" at bounding box center [190, 491] width 57 height 20
click at [230, 241] on div "Éditer les Paroles" at bounding box center [232, 241] width 84 height 14
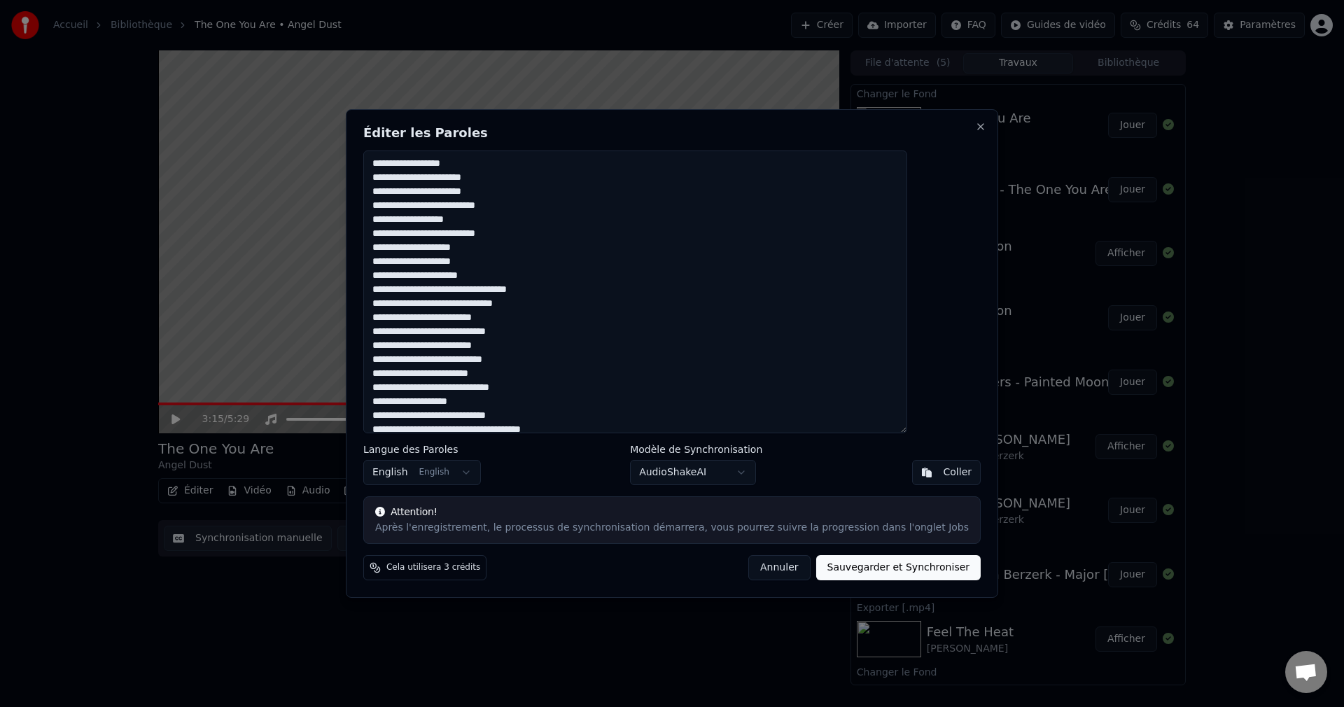
click at [551, 207] on textarea "**********" at bounding box center [635, 291] width 544 height 283
drag, startPoint x: 500, startPoint y: 206, endPoint x: 542, endPoint y: 208, distance: 41.3
click at [542, 208] on textarea "**********" at bounding box center [635, 291] width 544 height 283
click at [412, 219] on textarea "**********" at bounding box center [635, 291] width 544 height 283
click at [566, 212] on textarea "**********" at bounding box center [635, 291] width 544 height 283
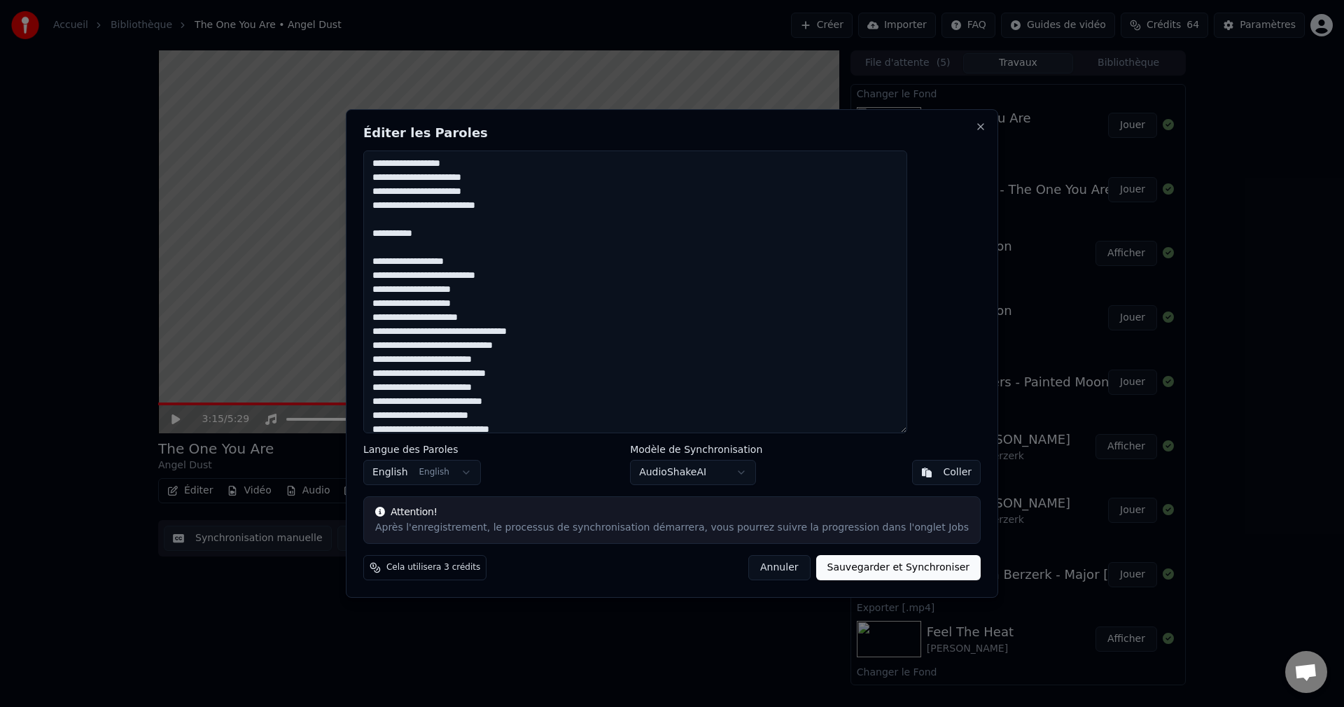
click at [510, 304] on textarea "**********" at bounding box center [635, 291] width 544 height 283
click at [553, 273] on textarea "**********" at bounding box center [635, 291] width 544 height 283
click at [583, 347] on textarea "**********" at bounding box center [635, 291] width 544 height 283
click at [493, 348] on textarea "**********" at bounding box center [635, 291] width 544 height 283
click at [498, 344] on textarea "**********" at bounding box center [635, 291] width 544 height 283
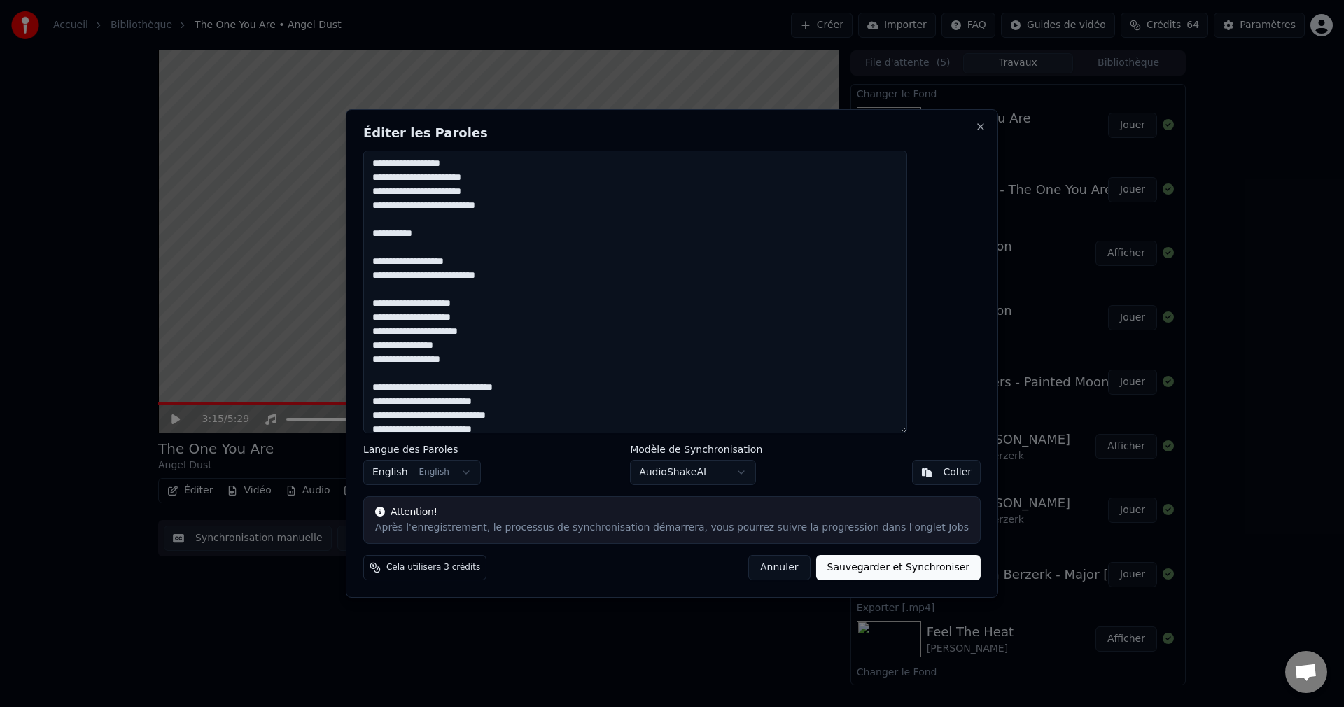
click at [493, 351] on textarea "**********" at bounding box center [635, 291] width 544 height 283
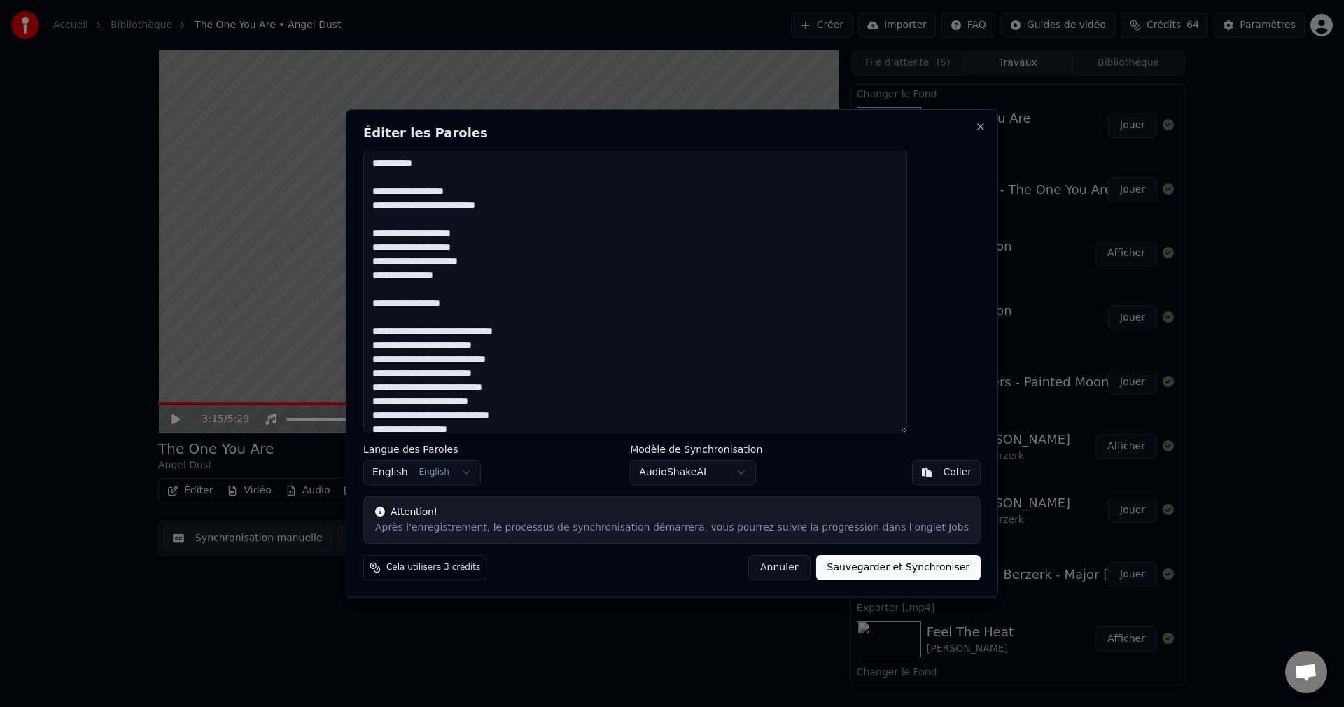
scroll to position [140, 0]
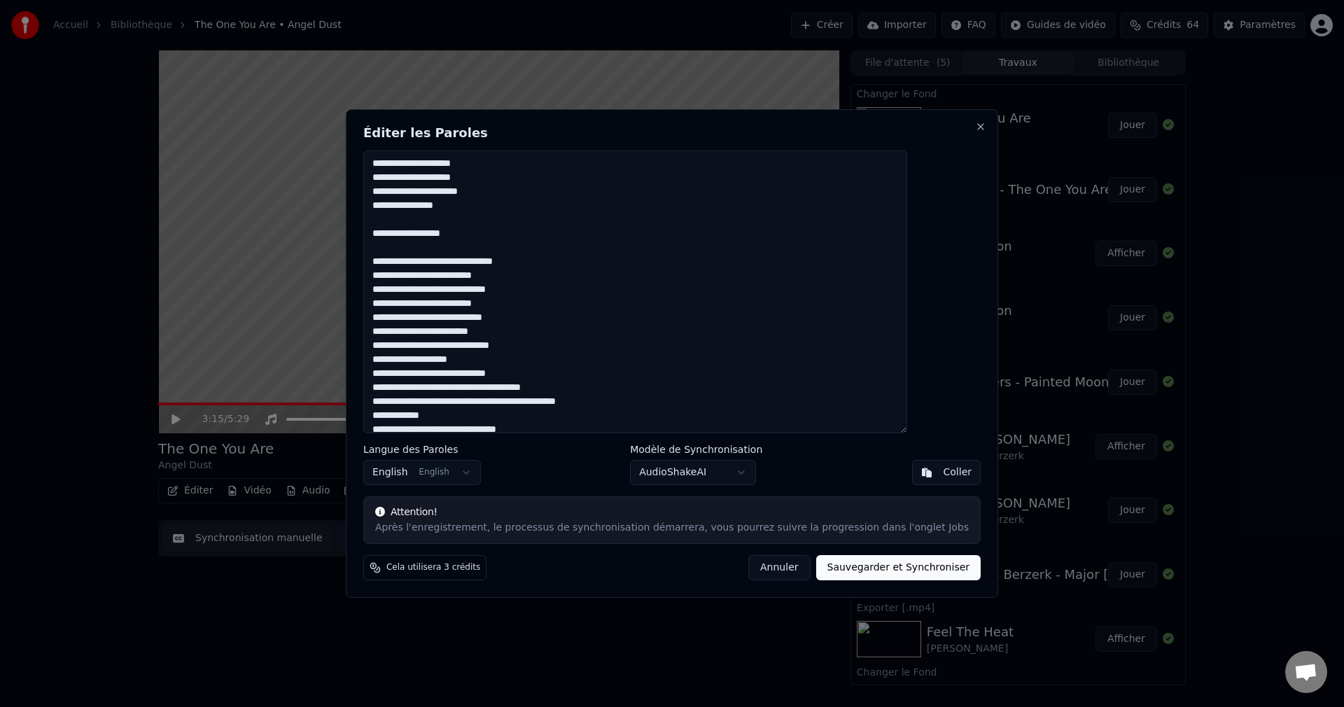
click at [546, 302] on textarea "**********" at bounding box center [635, 291] width 544 height 283
click at [569, 363] on textarea "**********" at bounding box center [635, 291] width 544 height 283
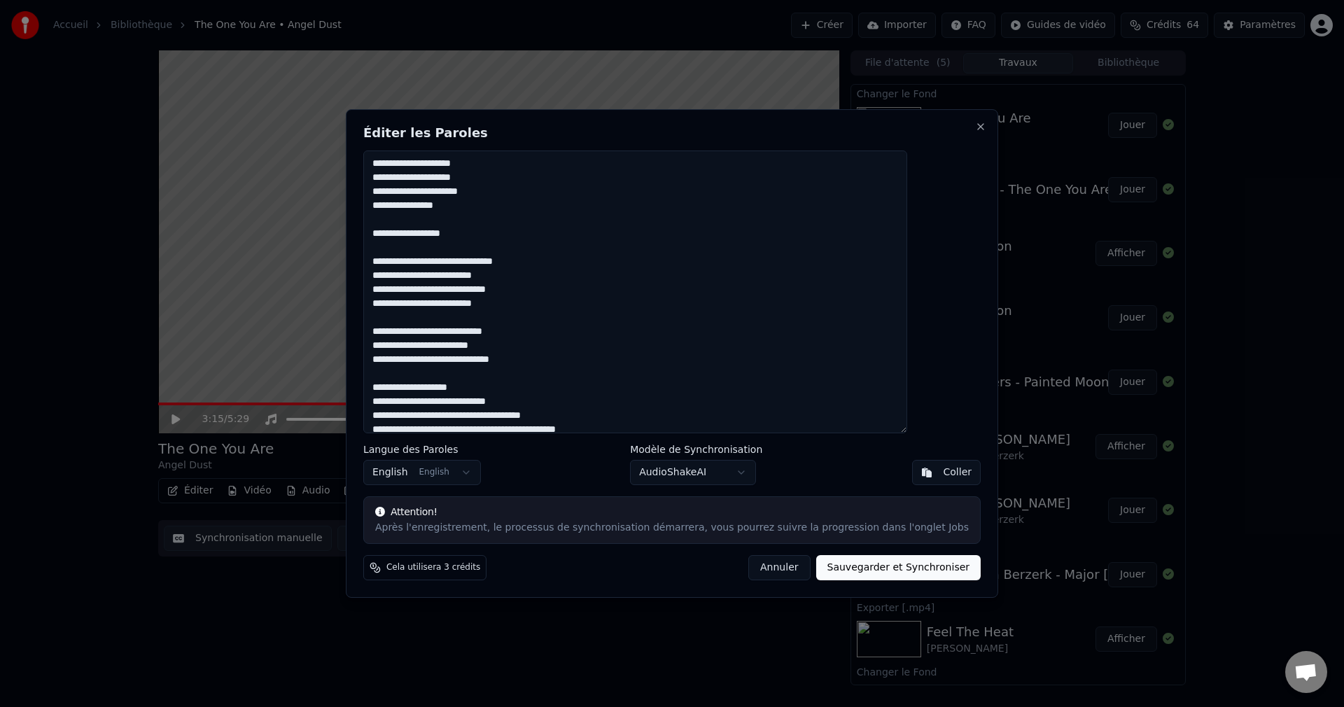
drag, startPoint x: 409, startPoint y: 164, endPoint x: 566, endPoint y: 360, distance: 250.4
click at [566, 360] on textarea "**********" at bounding box center [635, 291] width 544 height 283
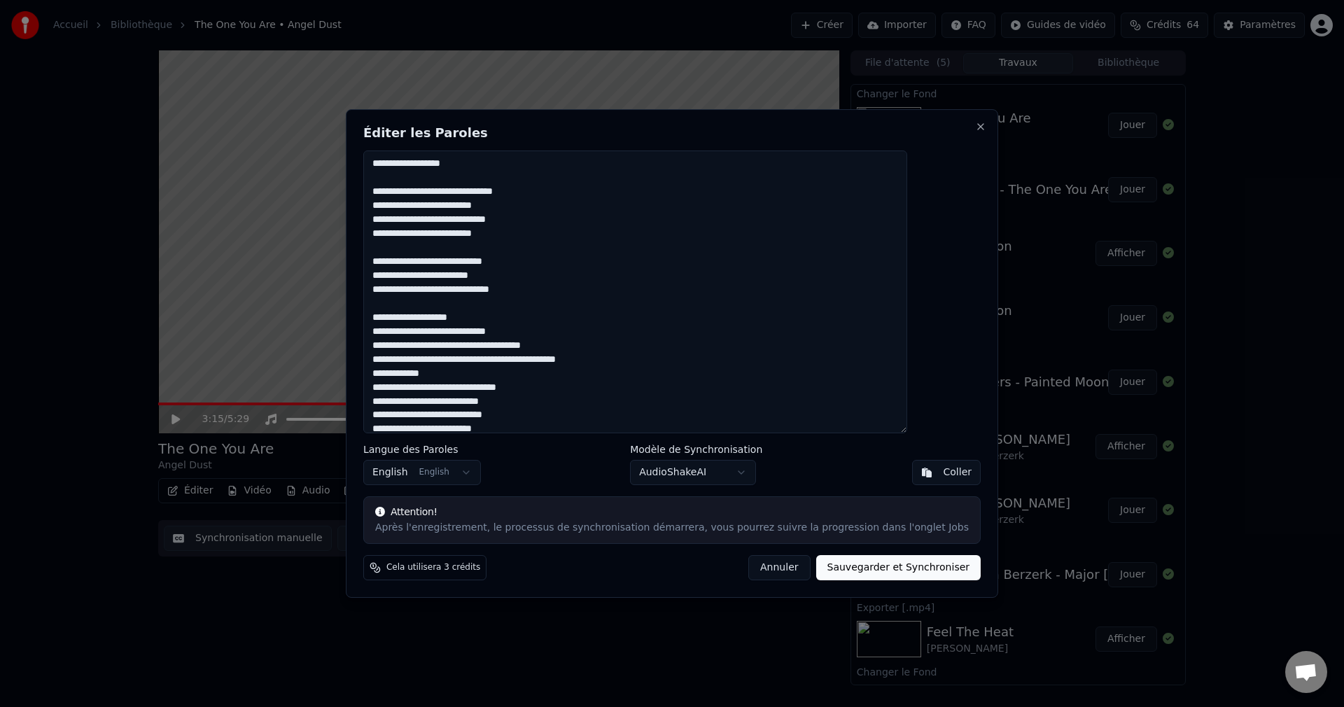
click at [575, 330] on textarea "**********" at bounding box center [635, 291] width 544 height 283
click at [568, 335] on textarea "**********" at bounding box center [635, 291] width 544 height 283
paste textarea "**********"
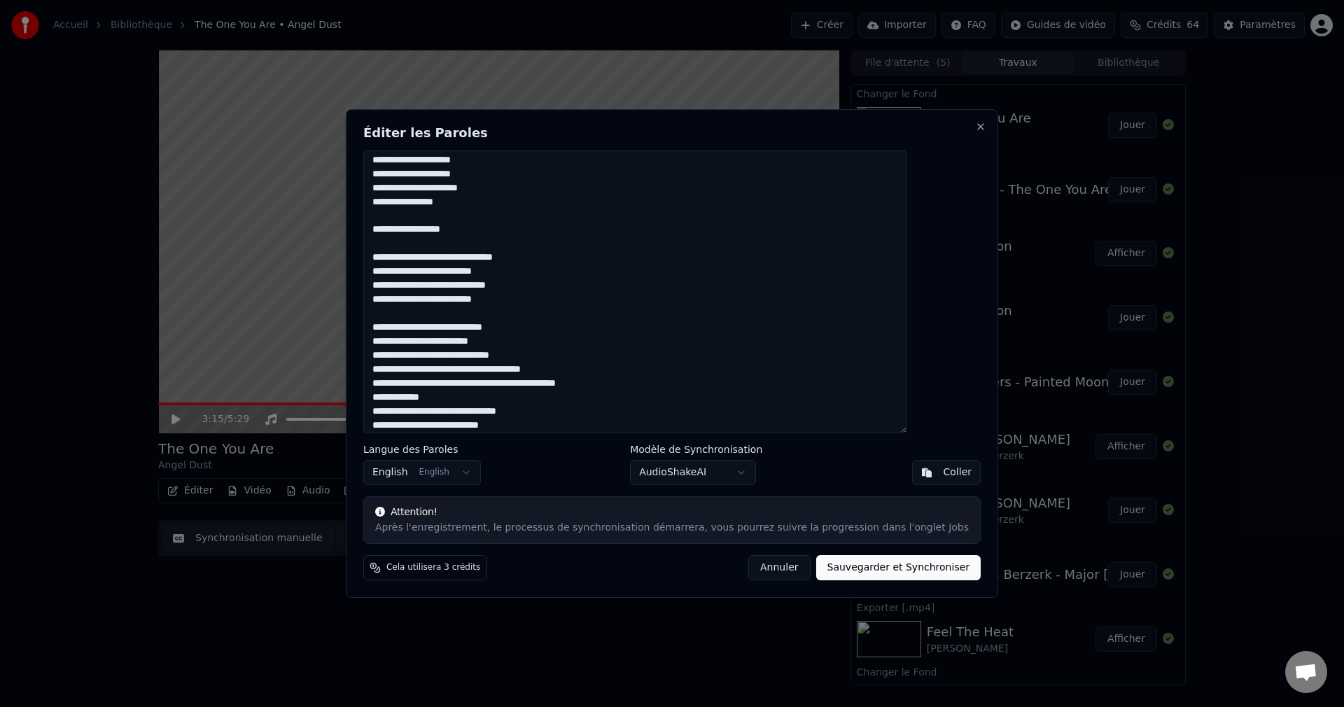
scroll to position [479, 0]
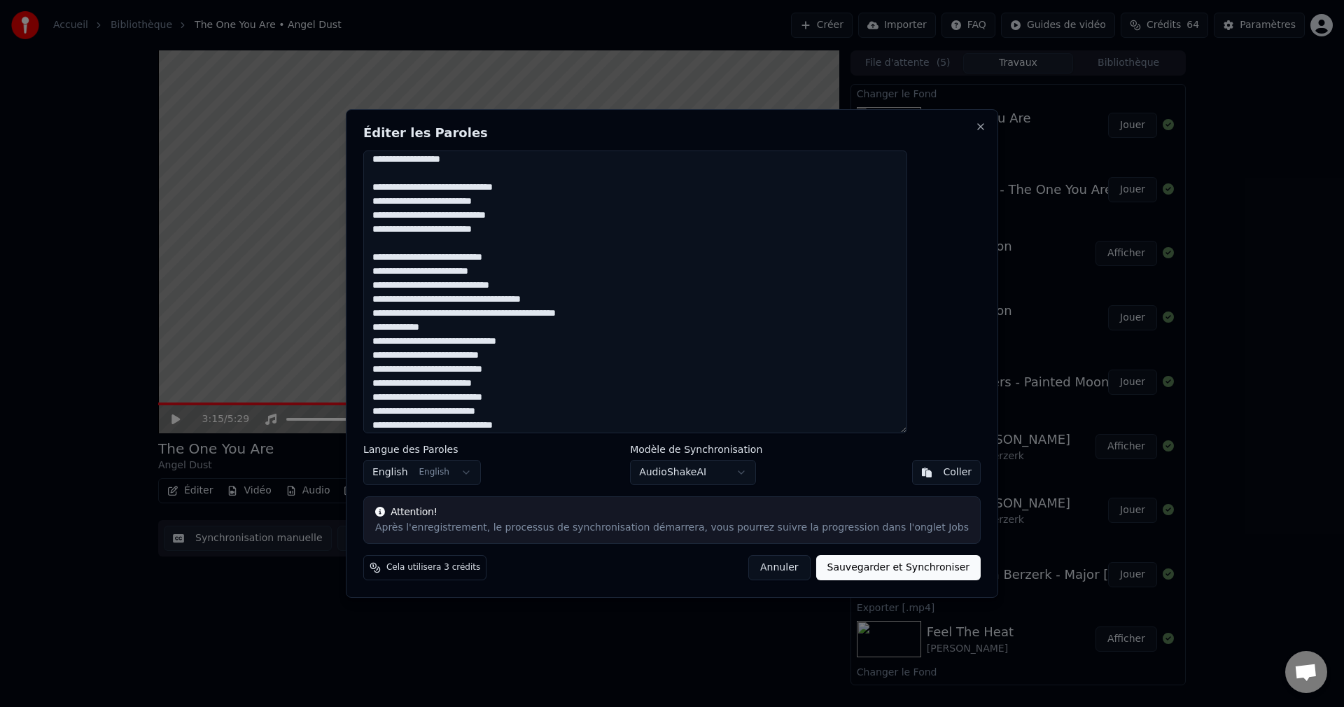
click at [573, 286] on textarea at bounding box center [635, 291] width 544 height 283
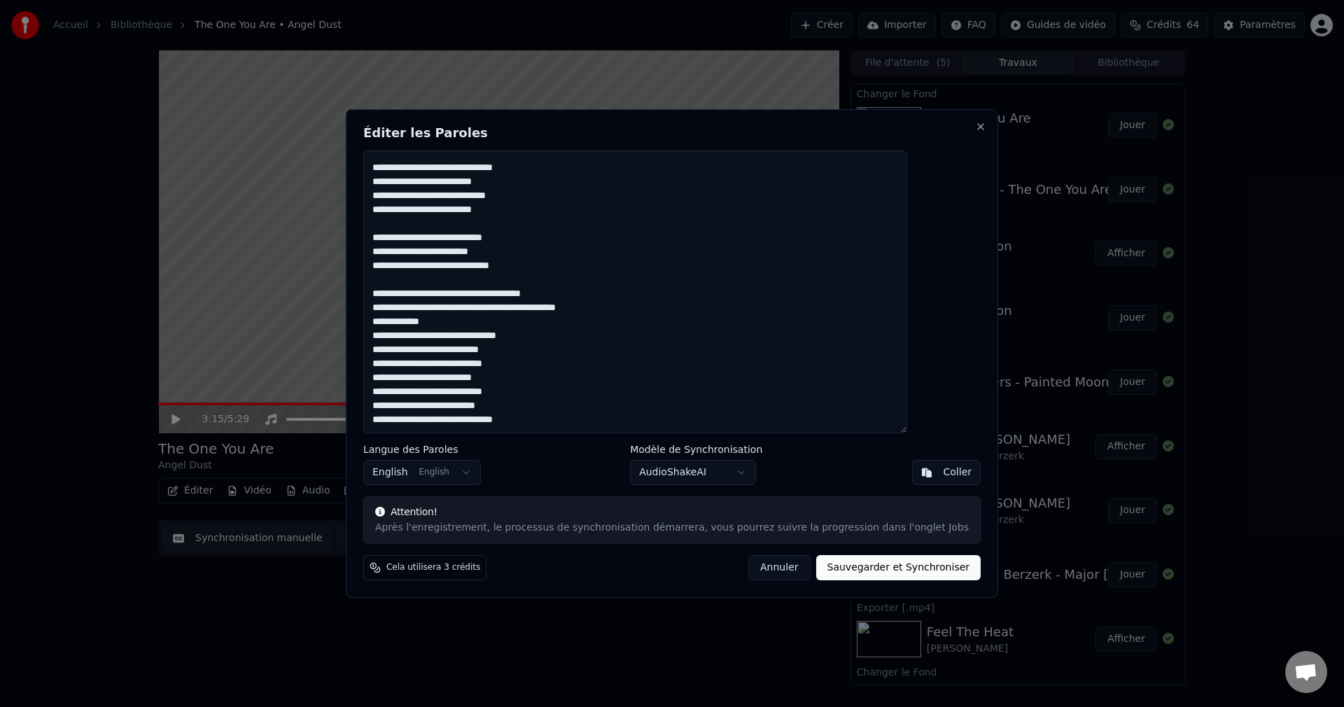
click at [650, 307] on textarea at bounding box center [635, 291] width 544 height 283
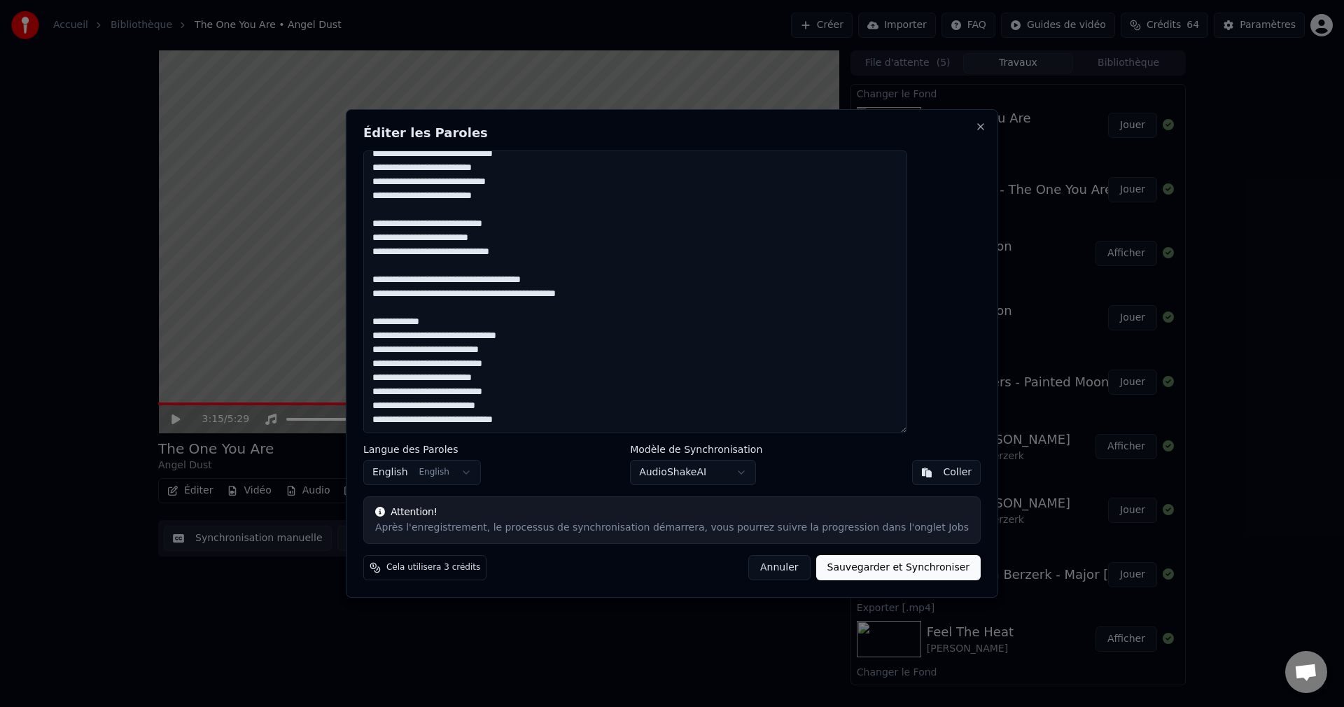
click at [480, 324] on textarea at bounding box center [635, 291] width 544 height 283
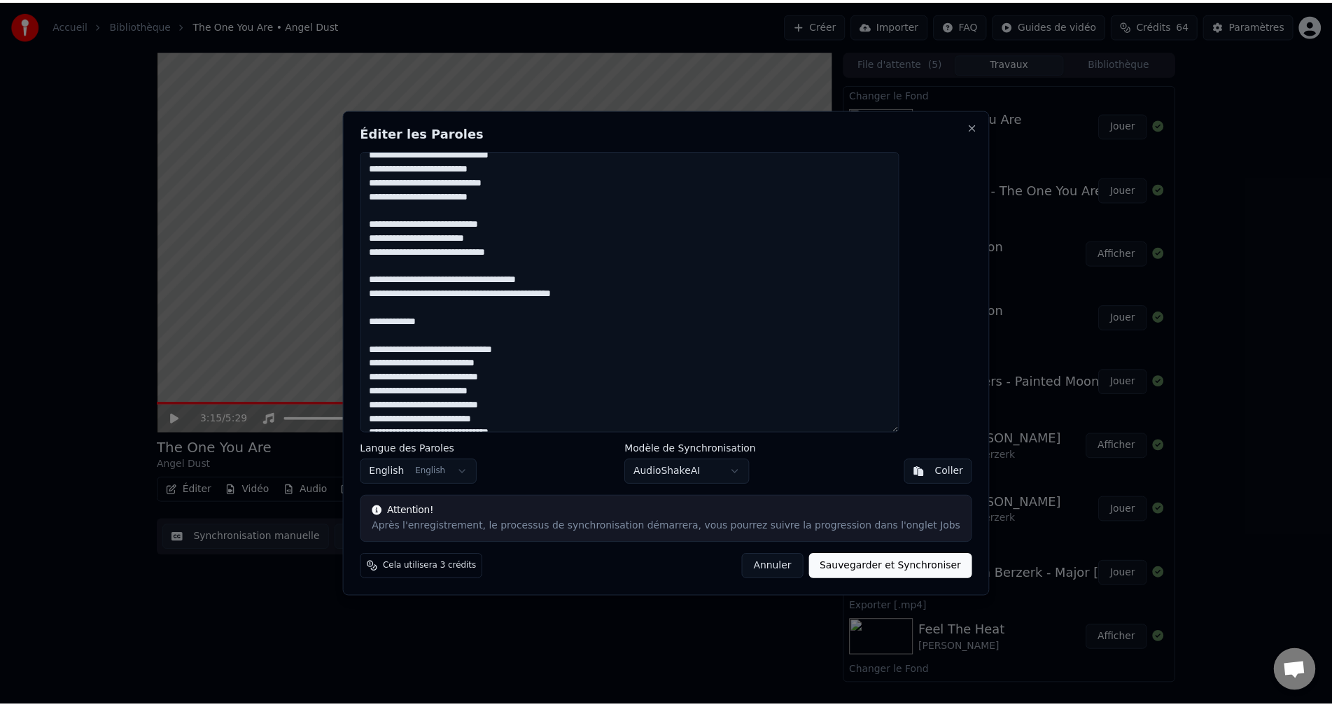
scroll to position [527, 0]
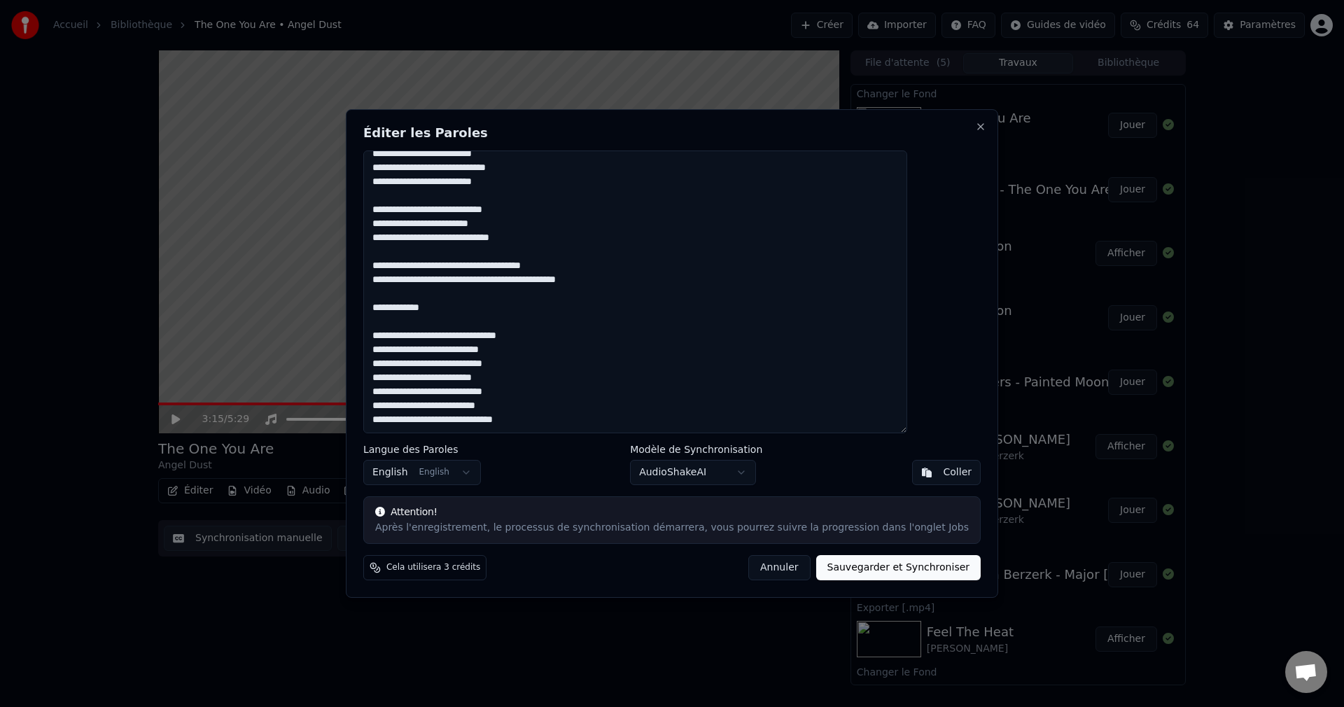
type textarea "**********"
click at [819, 573] on button "Sauvegarder et Synchroniser" at bounding box center [898, 567] width 165 height 25
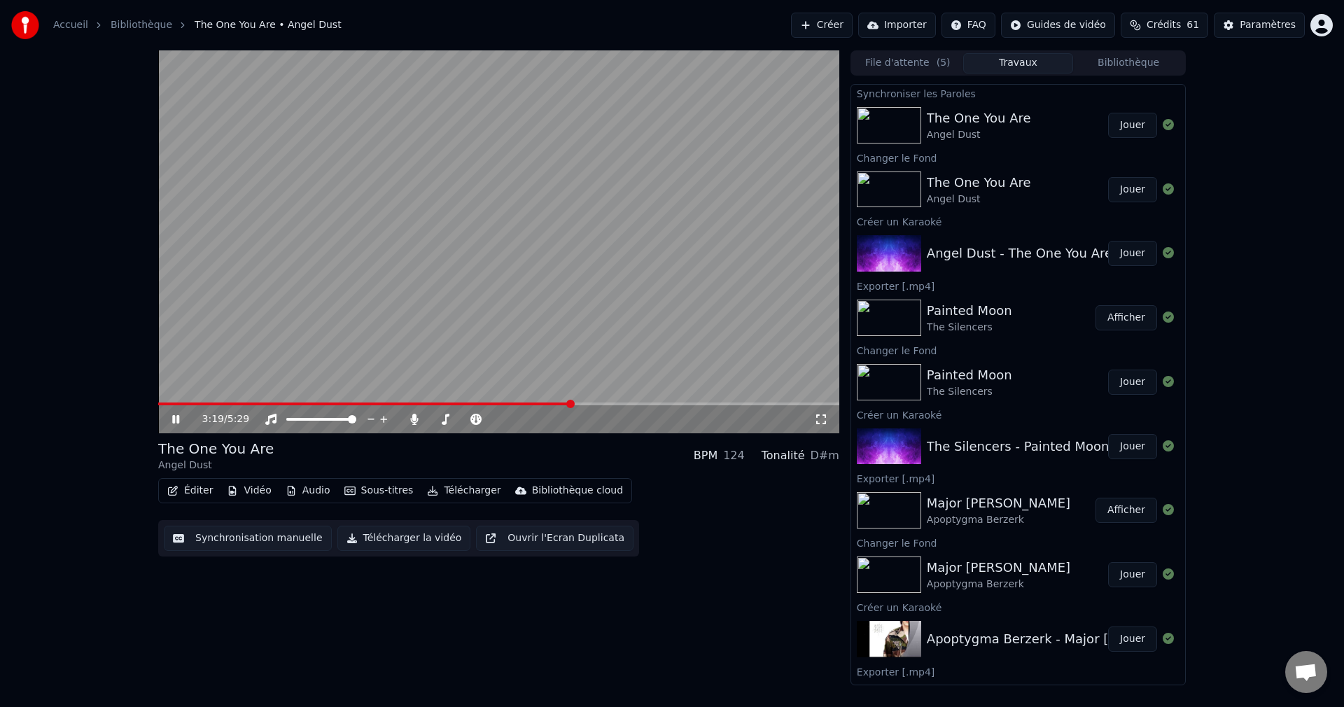
click at [1110, 127] on button "Jouer" at bounding box center [1132, 125] width 49 height 25
click at [176, 419] on icon at bounding box center [185, 419] width 33 height 11
click at [191, 488] on button "Éditer" at bounding box center [190, 491] width 57 height 20
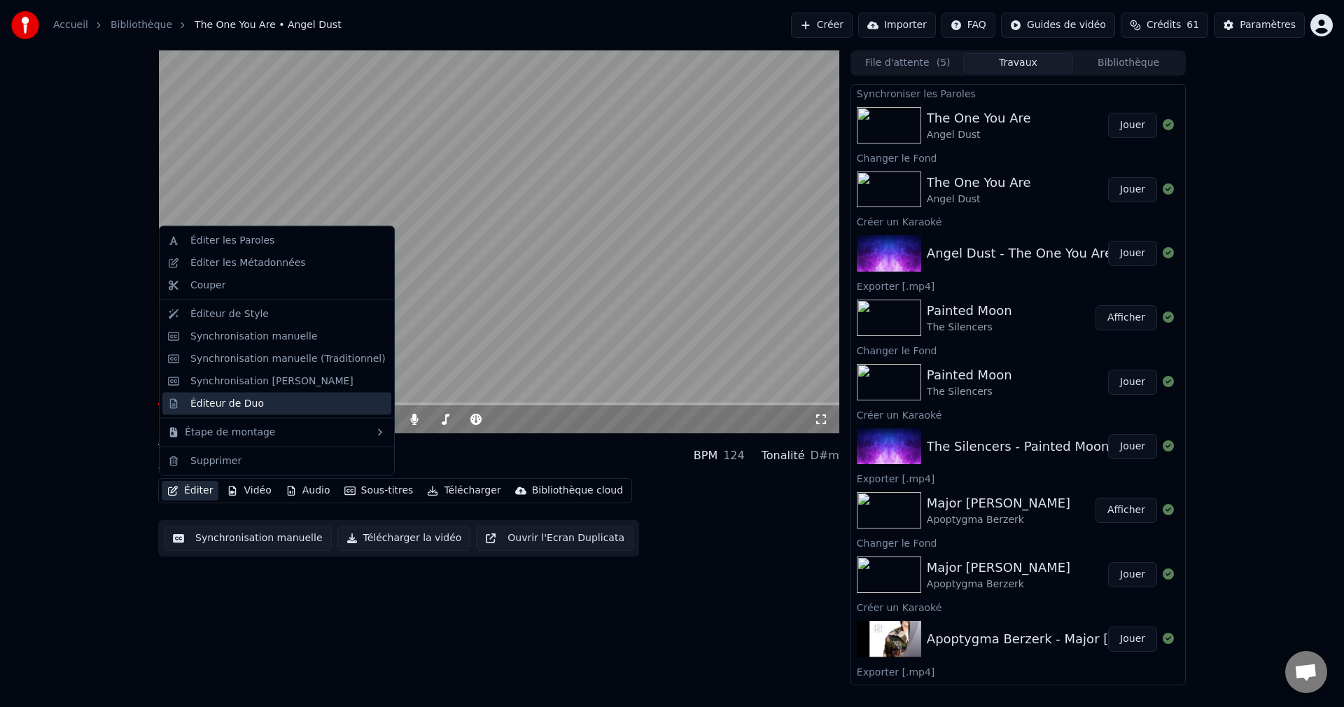
click at [240, 400] on div "Éditeur de Duo" at bounding box center [226, 403] width 73 height 14
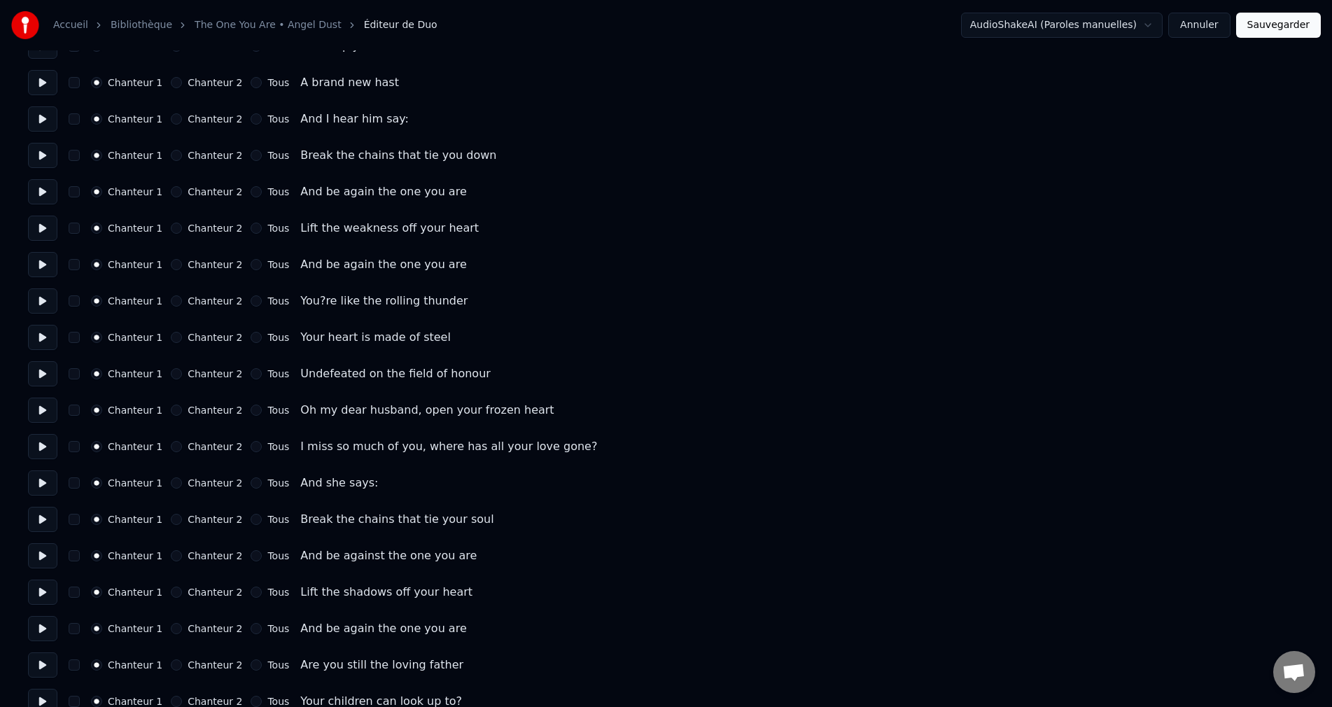
scroll to position [980, 0]
click at [171, 406] on button "Chanteur 2" at bounding box center [176, 407] width 11 height 11
click at [171, 444] on button "Chanteur 2" at bounding box center [176, 443] width 11 height 11
click at [1281, 25] on button "Sauvegarder" at bounding box center [1278, 25] width 85 height 25
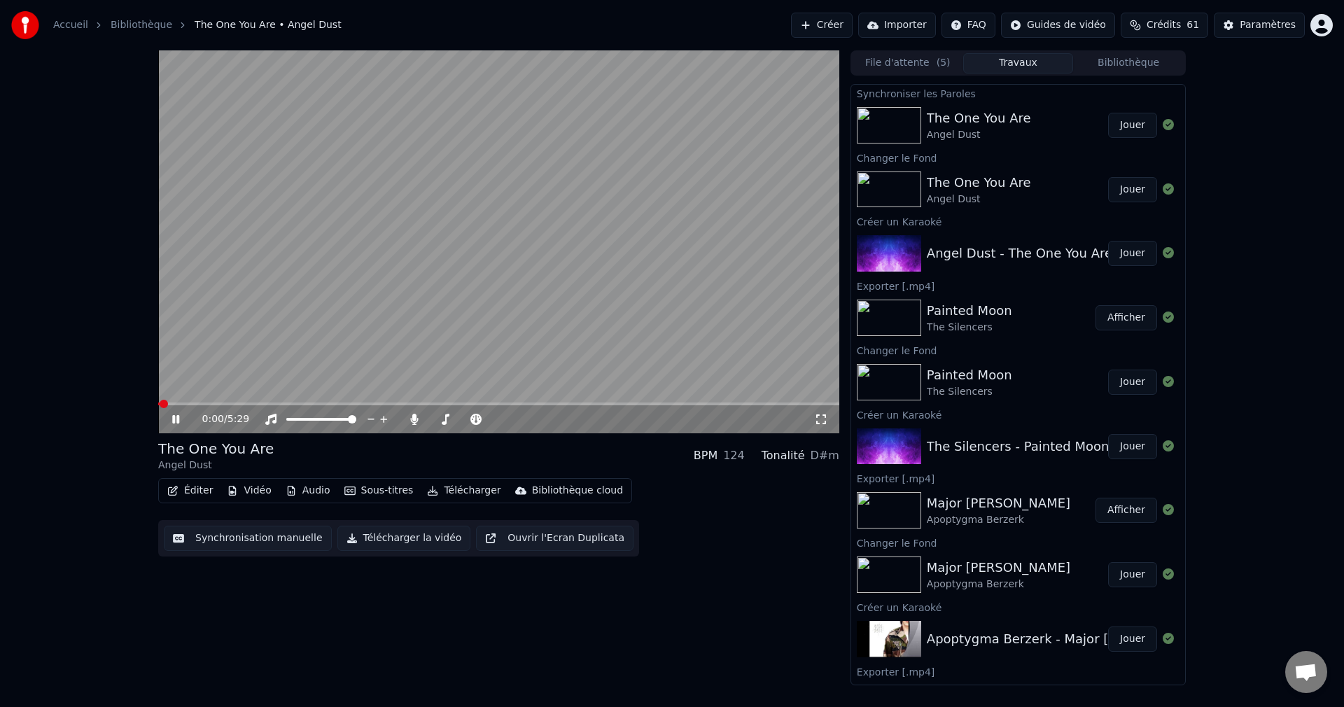
click at [176, 419] on icon at bounding box center [185, 419] width 33 height 11
click at [188, 492] on button "Éditer" at bounding box center [190, 491] width 57 height 20
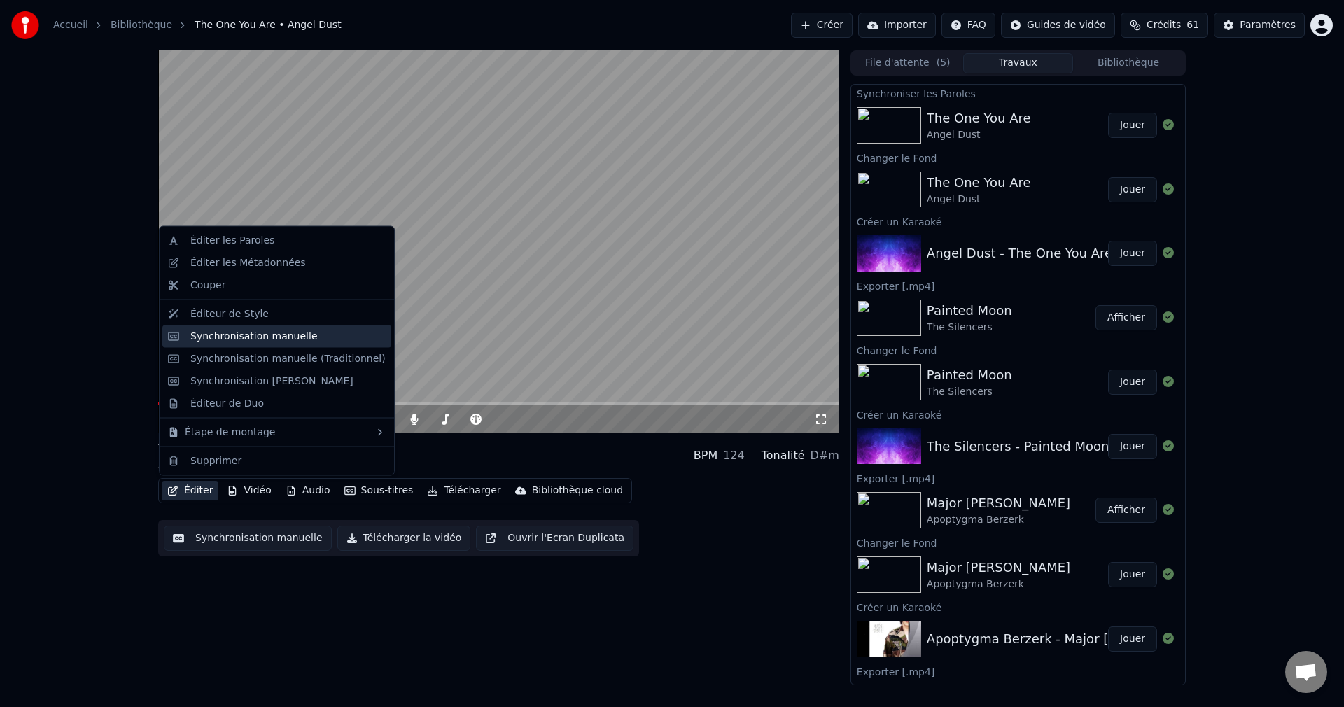
click at [274, 339] on div "Synchronisation manuelle" at bounding box center [253, 336] width 127 height 14
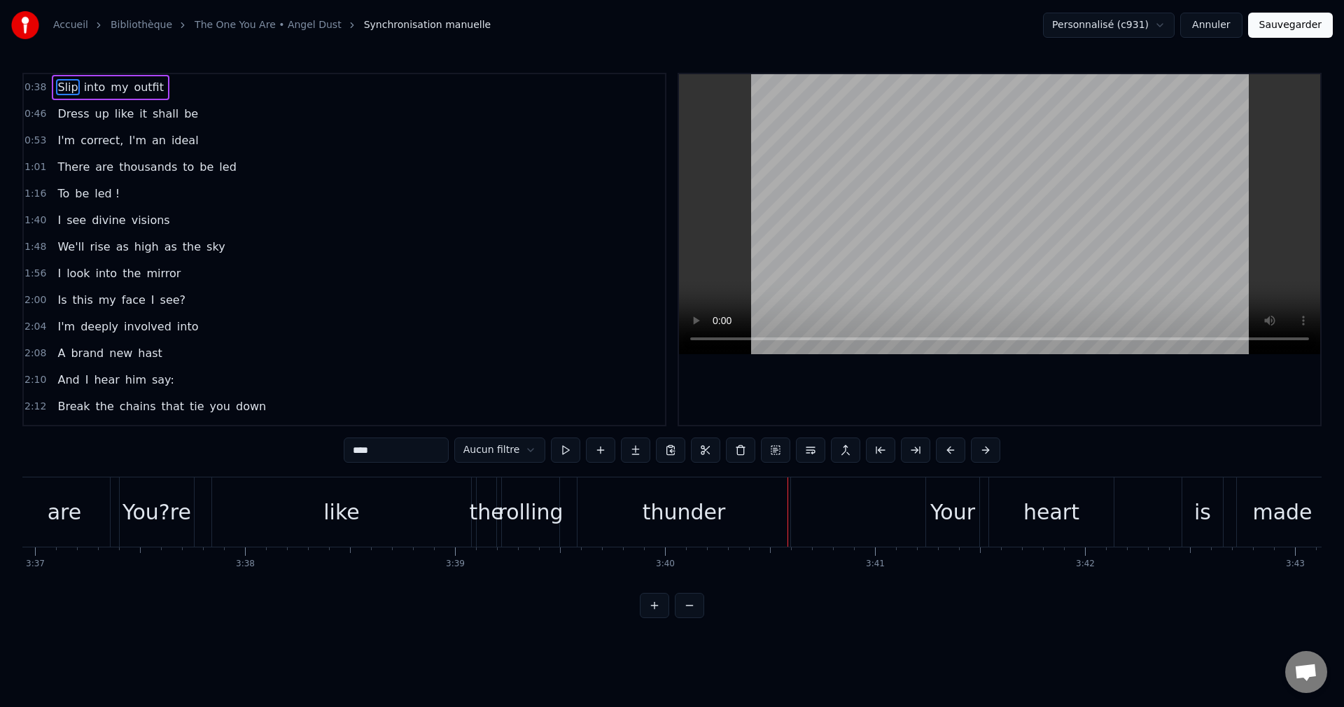
scroll to position [0, 45471]
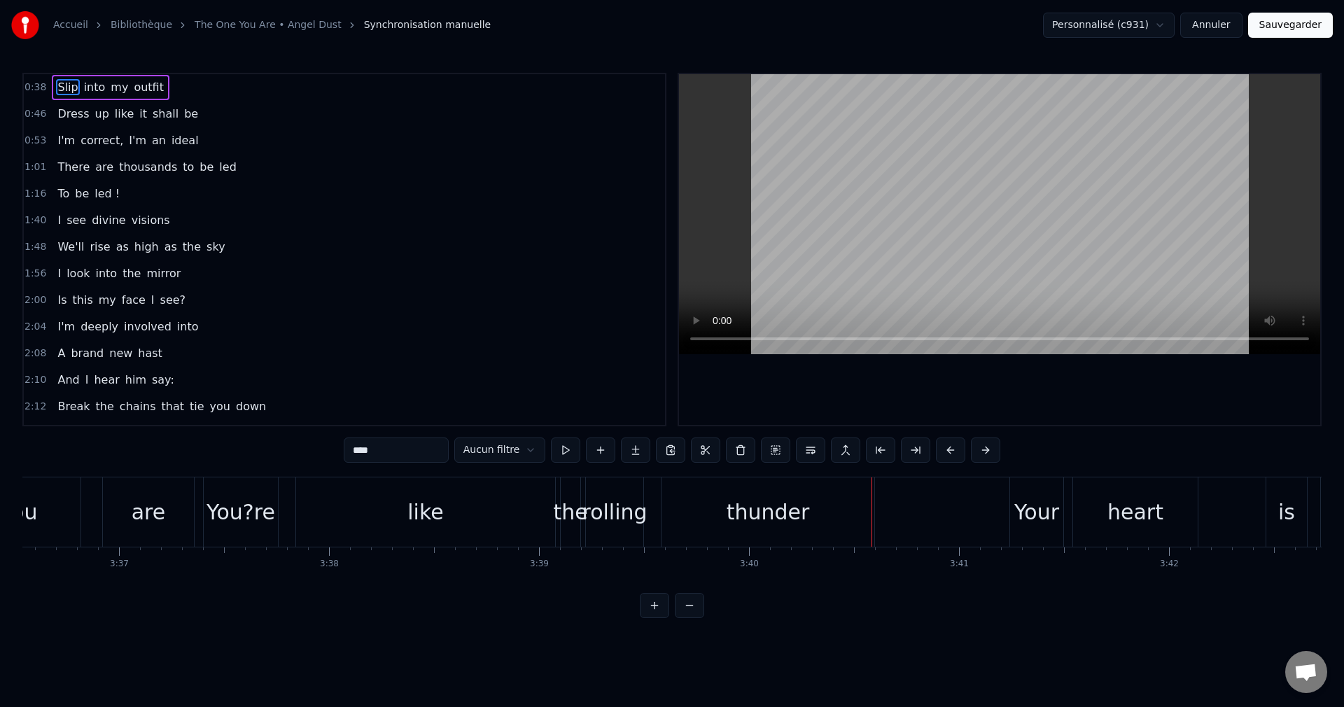
click at [150, 521] on div "are" at bounding box center [149, 511] width 34 height 31
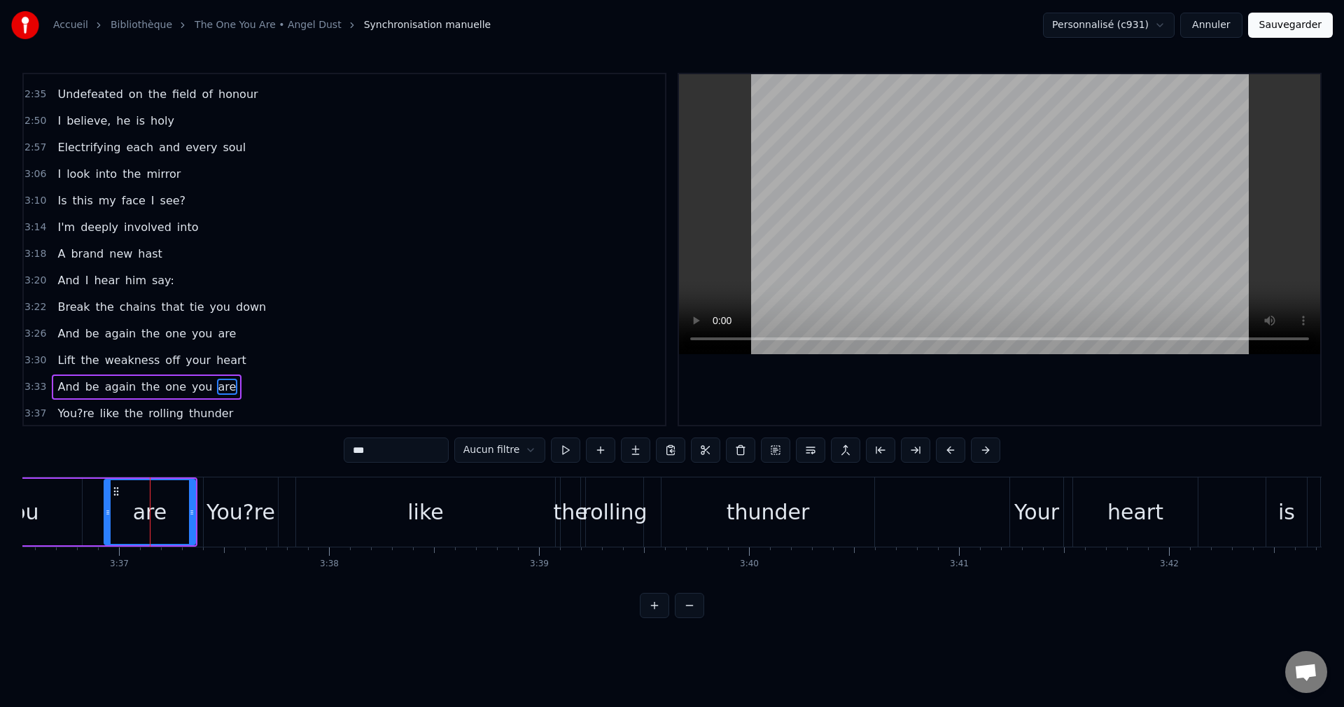
scroll to position [609, 0]
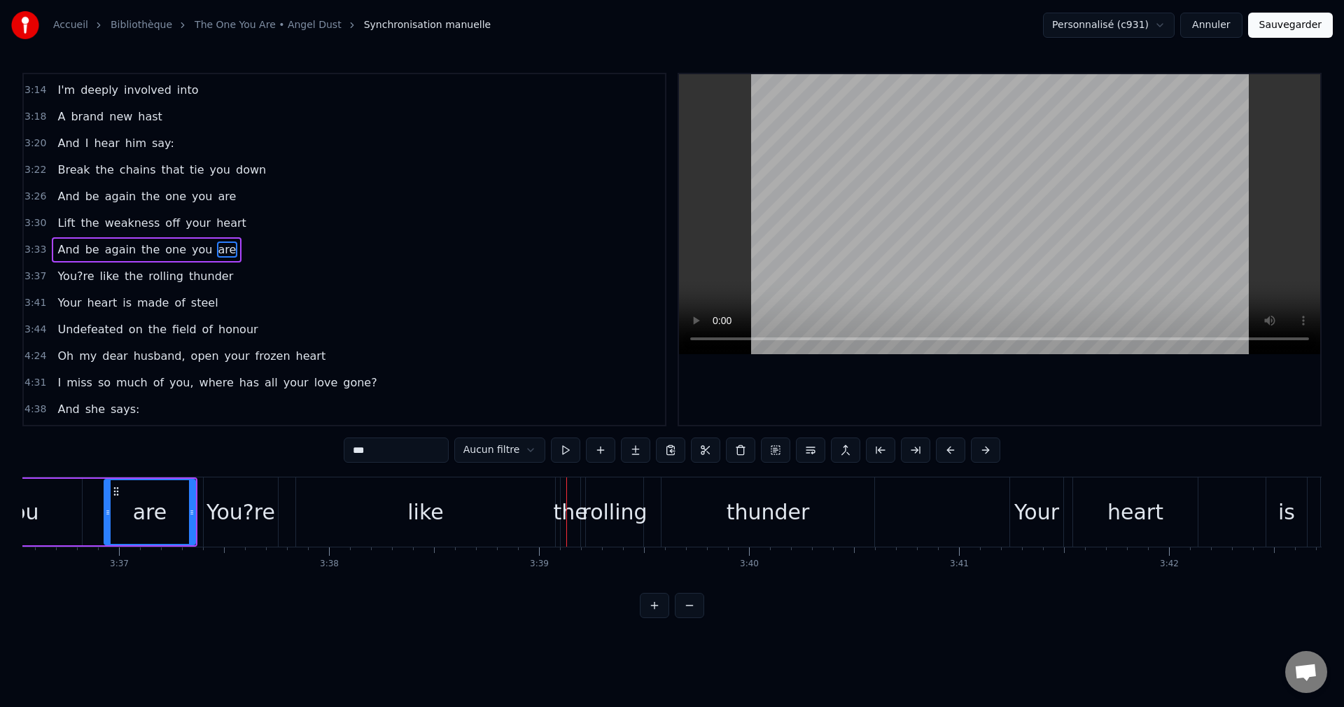
click at [370, 519] on div "like" at bounding box center [425, 511] width 259 height 69
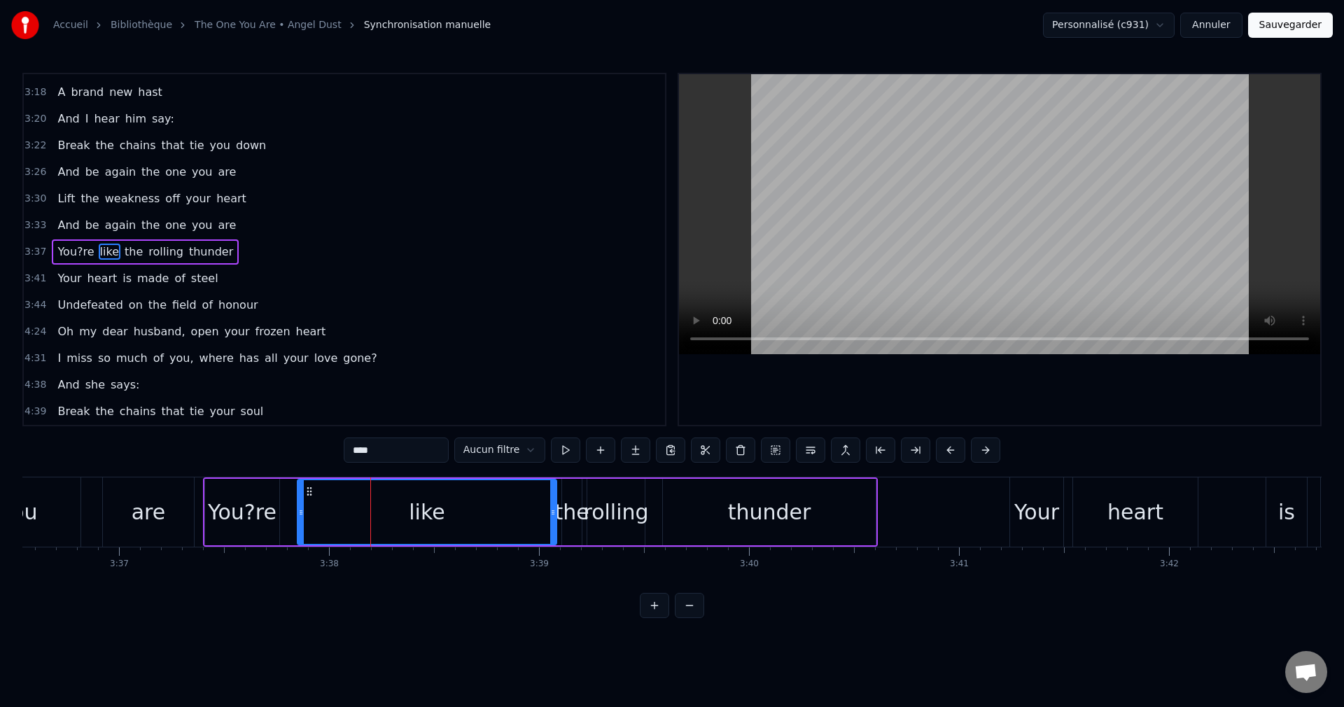
scroll to position [636, 0]
drag, startPoint x: 552, startPoint y: 510, endPoint x: 479, endPoint y: 517, distance: 73.1
click at [479, 517] on icon at bounding box center [480, 512] width 6 height 11
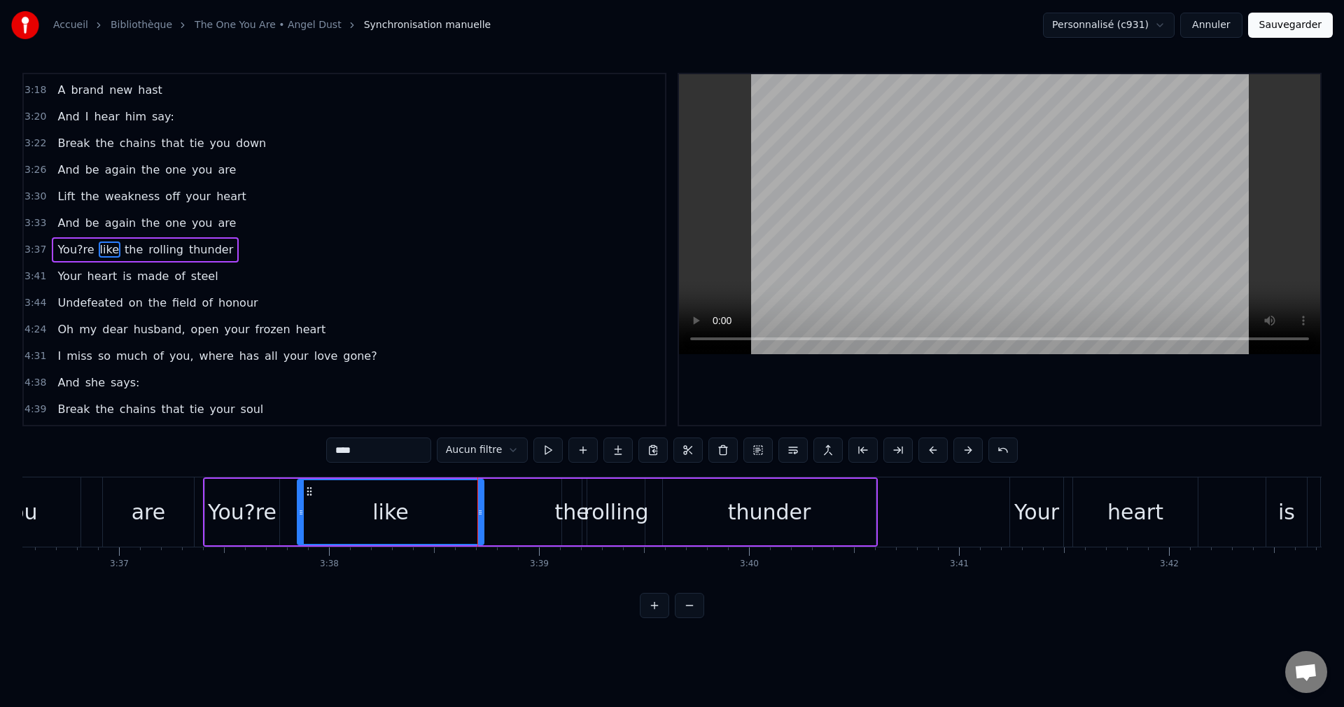
click at [575, 507] on div "the" at bounding box center [571, 511] width 34 height 31
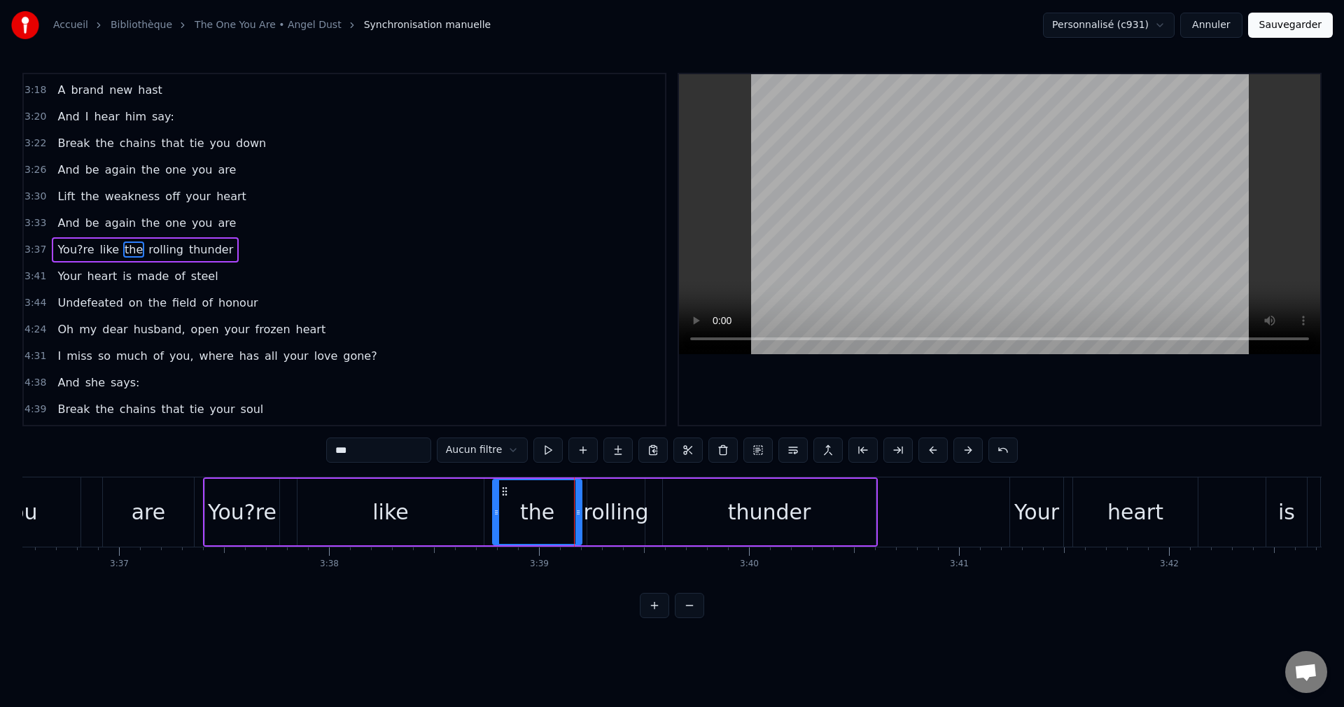
drag, startPoint x: 564, startPoint y: 514, endPoint x: 495, endPoint y: 526, distance: 70.3
click at [495, 526] on div at bounding box center [496, 512] width 6 height 64
click at [235, 533] on div "You?re" at bounding box center [242, 512] width 74 height 66
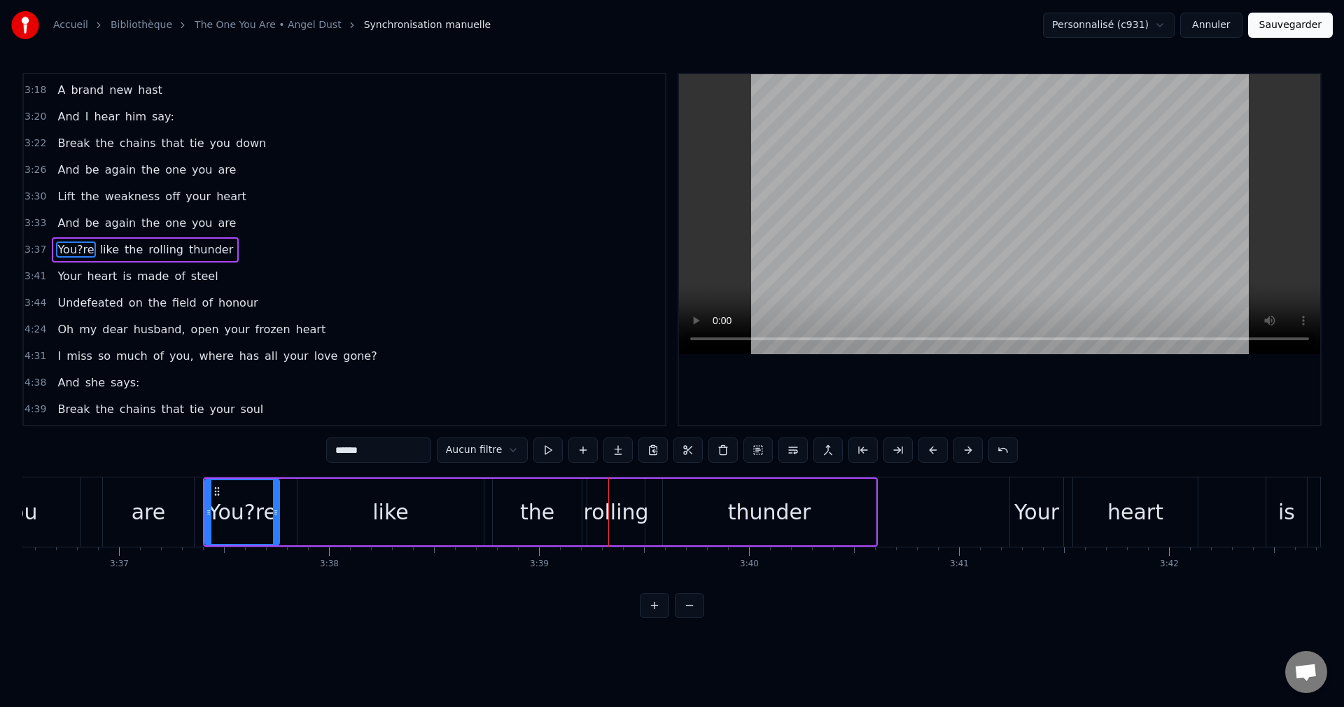
click at [542, 521] on div "the" at bounding box center [537, 511] width 34 height 31
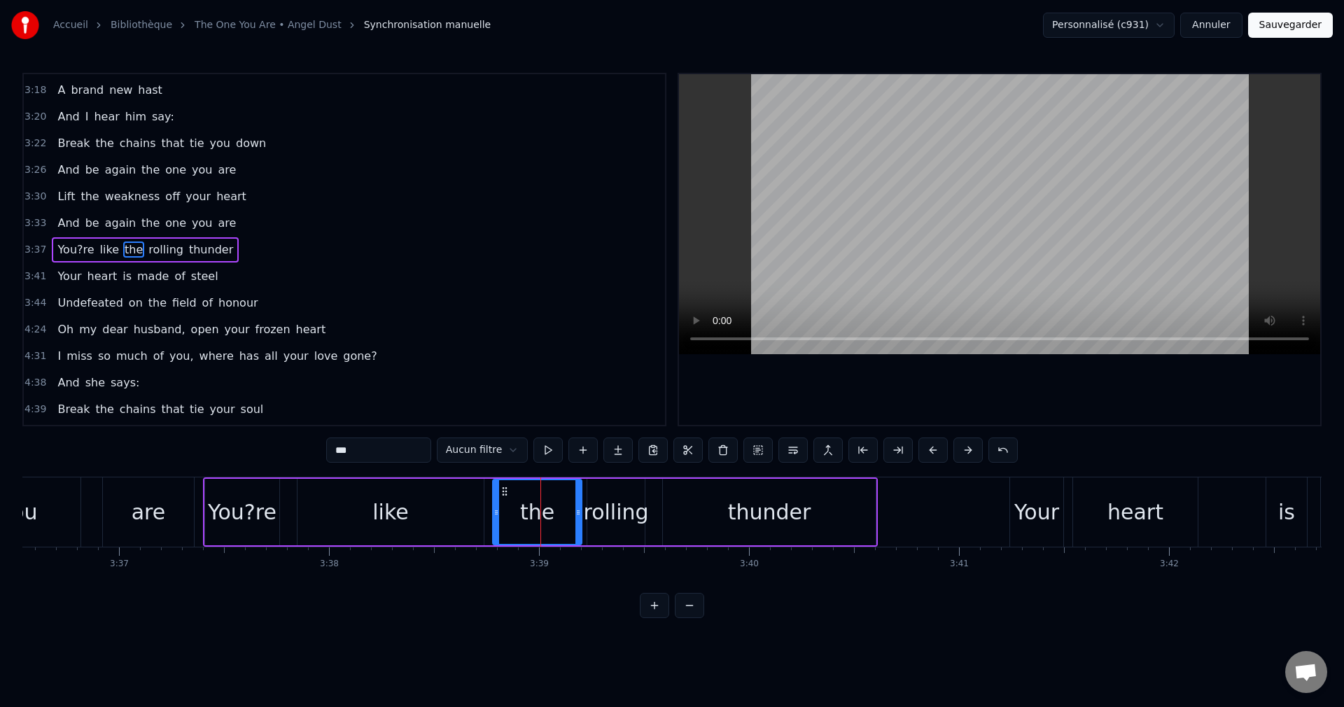
click at [464, 519] on div "like" at bounding box center [390, 512] width 186 height 66
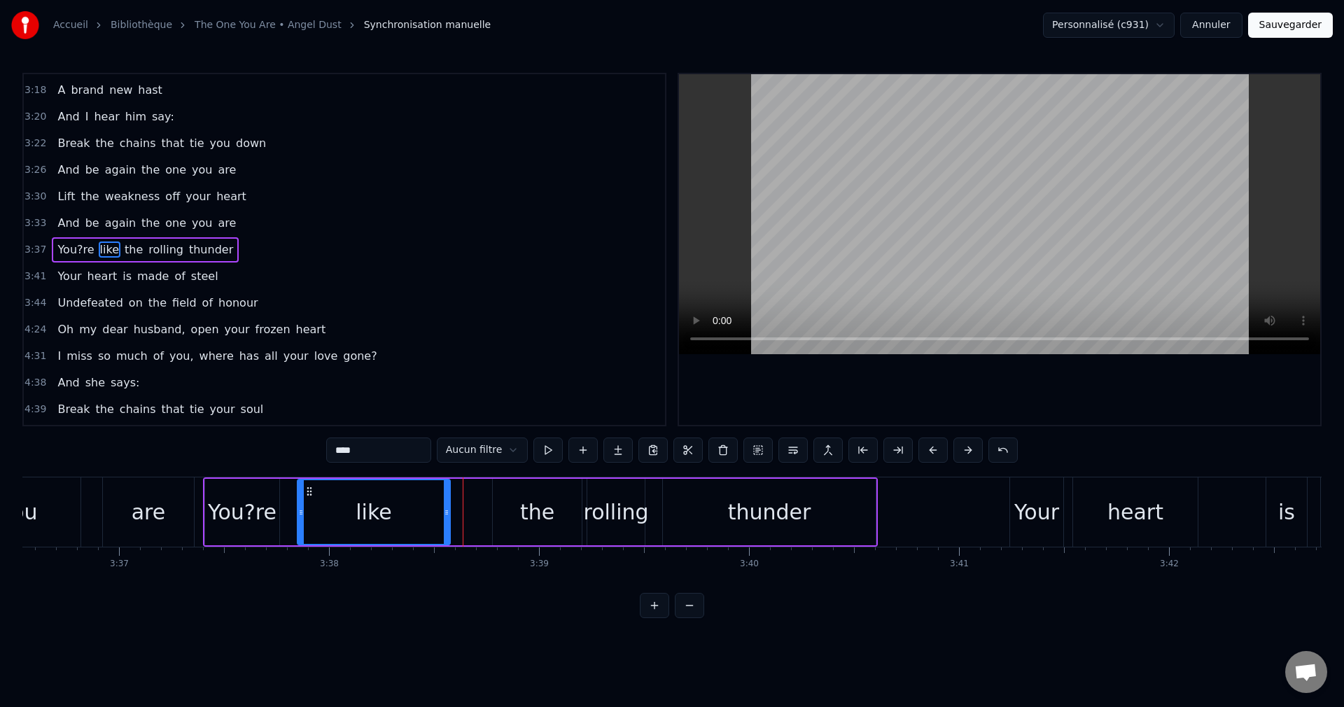
drag, startPoint x: 480, startPoint y: 510, endPoint x: 447, endPoint y: 516, distance: 34.1
click at [447, 516] on icon at bounding box center [447, 512] width 6 height 11
click at [537, 516] on div "the" at bounding box center [537, 511] width 34 height 31
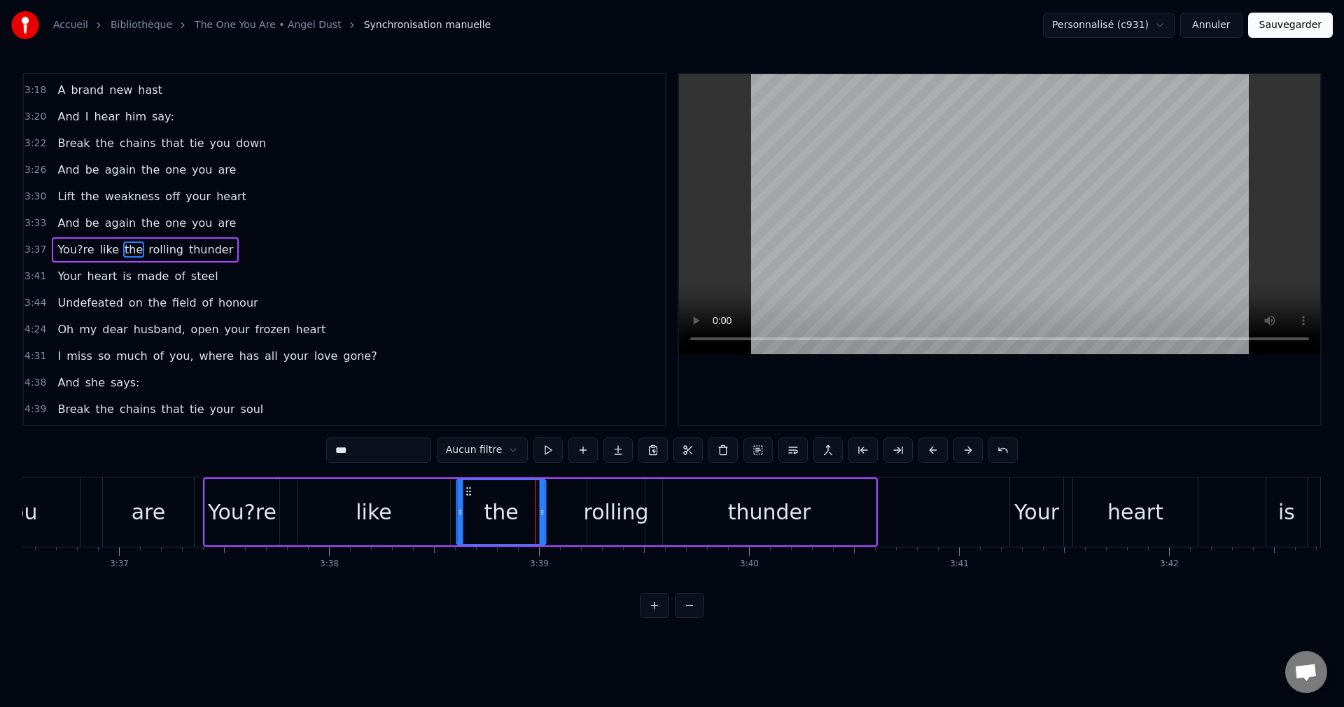
drag, startPoint x: 504, startPoint y: 487, endPoint x: 468, endPoint y: 496, distance: 36.7
click at [468, 496] on icon at bounding box center [468, 491] width 11 height 11
drag, startPoint x: 542, startPoint y: 512, endPoint x: 498, endPoint y: 521, distance: 45.2
click at [498, 521] on div at bounding box center [499, 512] width 6 height 64
click at [598, 511] on div "rolling" at bounding box center [615, 511] width 65 height 31
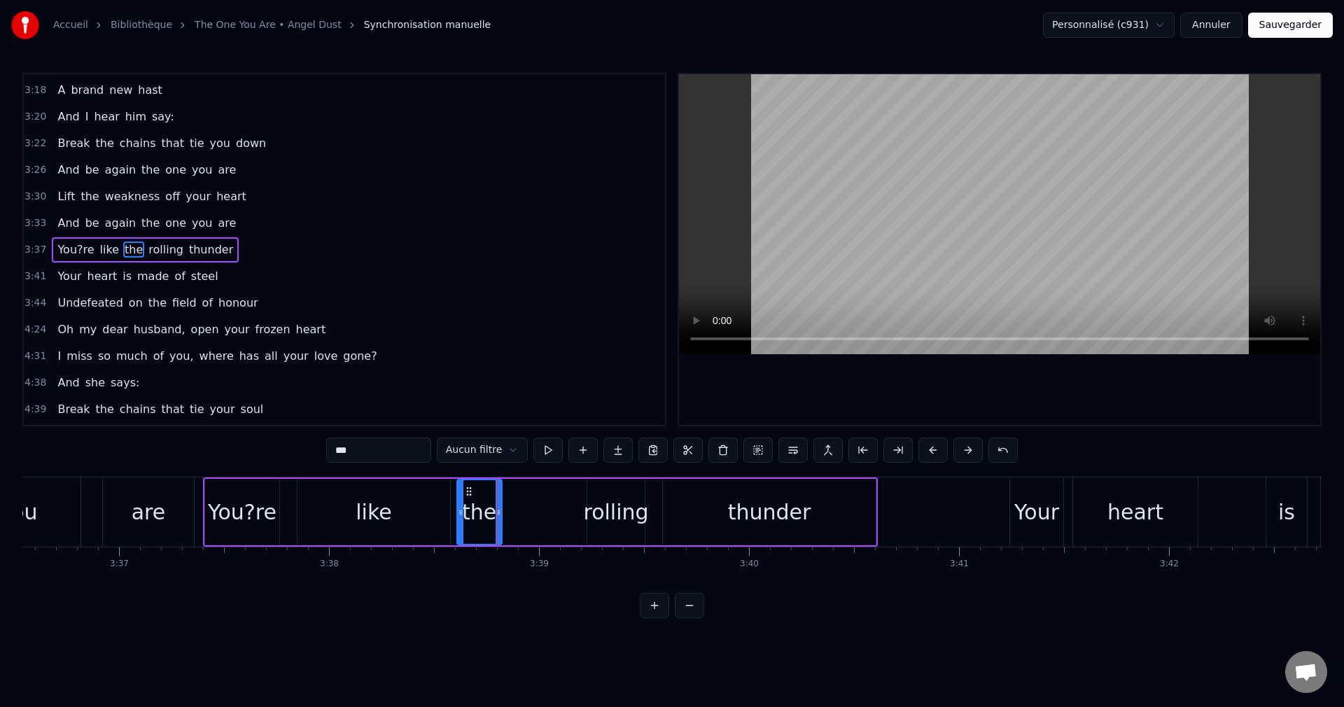
type input "*******"
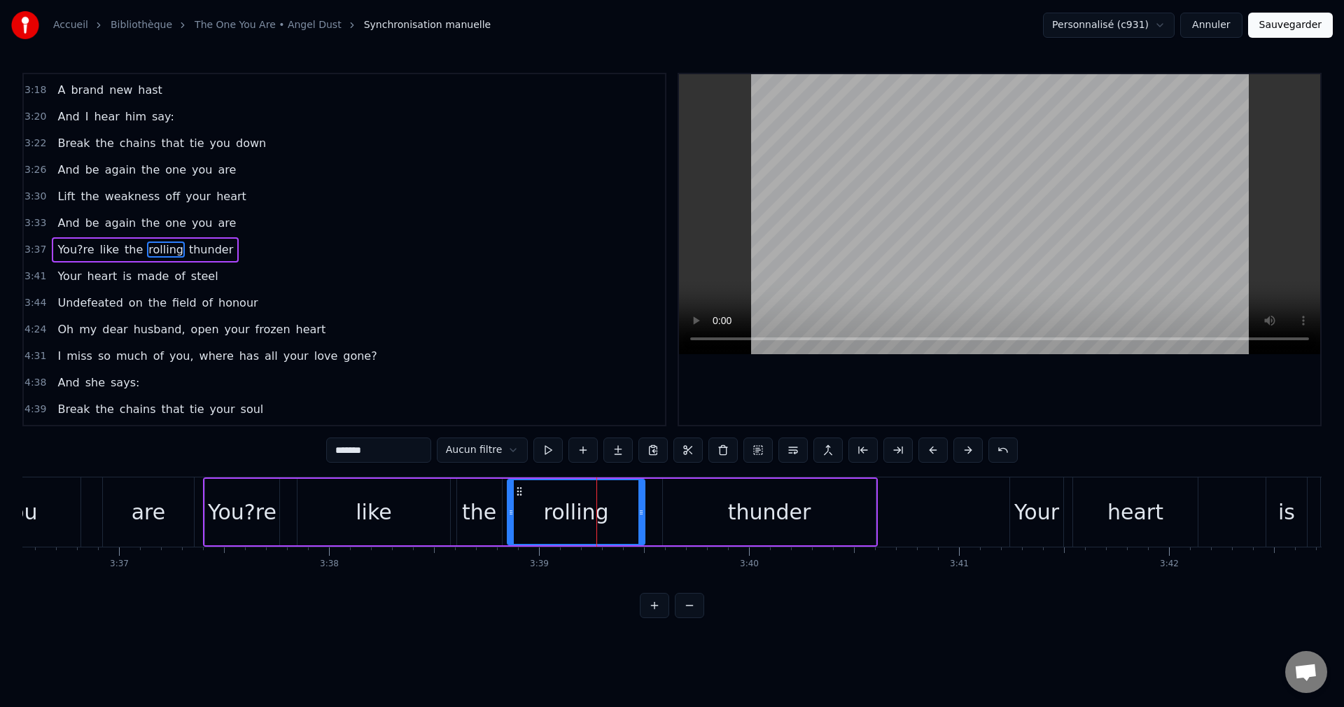
drag, startPoint x: 589, startPoint y: 514, endPoint x: 400, endPoint y: 534, distance: 190.0
click at [495, 526] on div "You?re like the rolling thunder" at bounding box center [540, 511] width 675 height 69
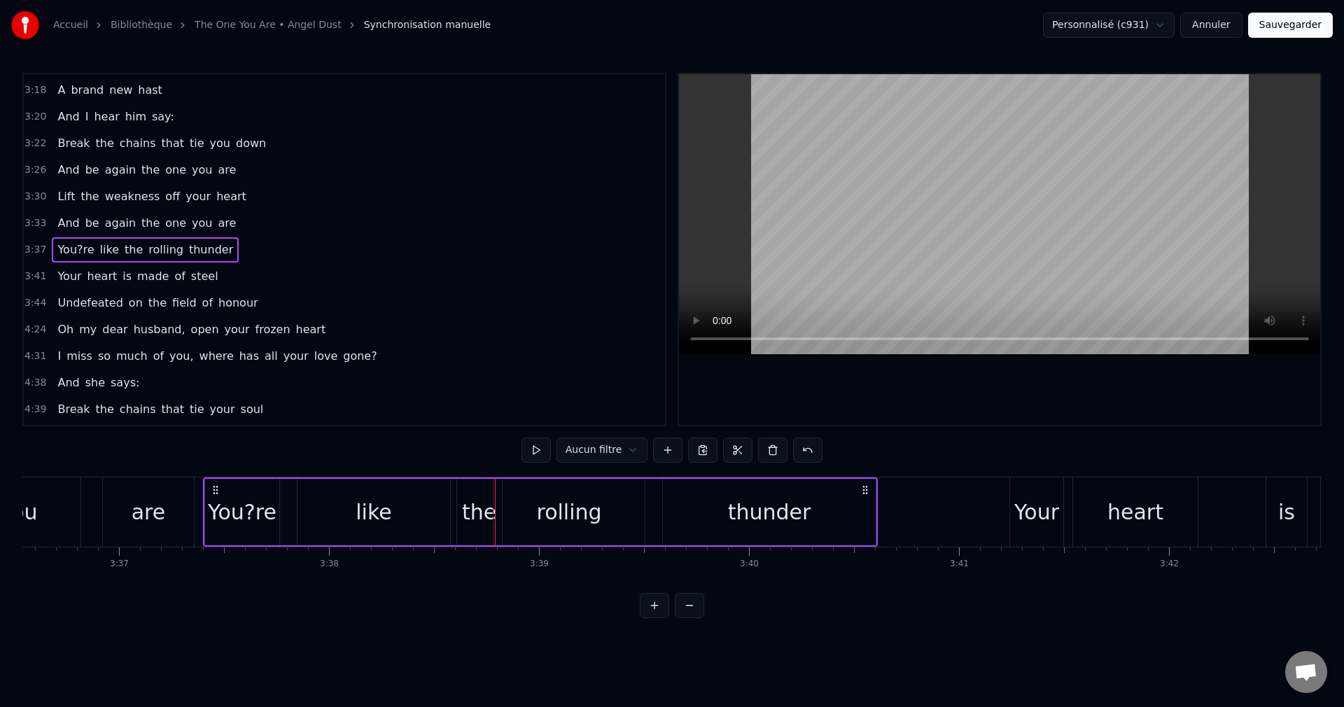
click at [256, 516] on div "You?re" at bounding box center [242, 511] width 69 height 31
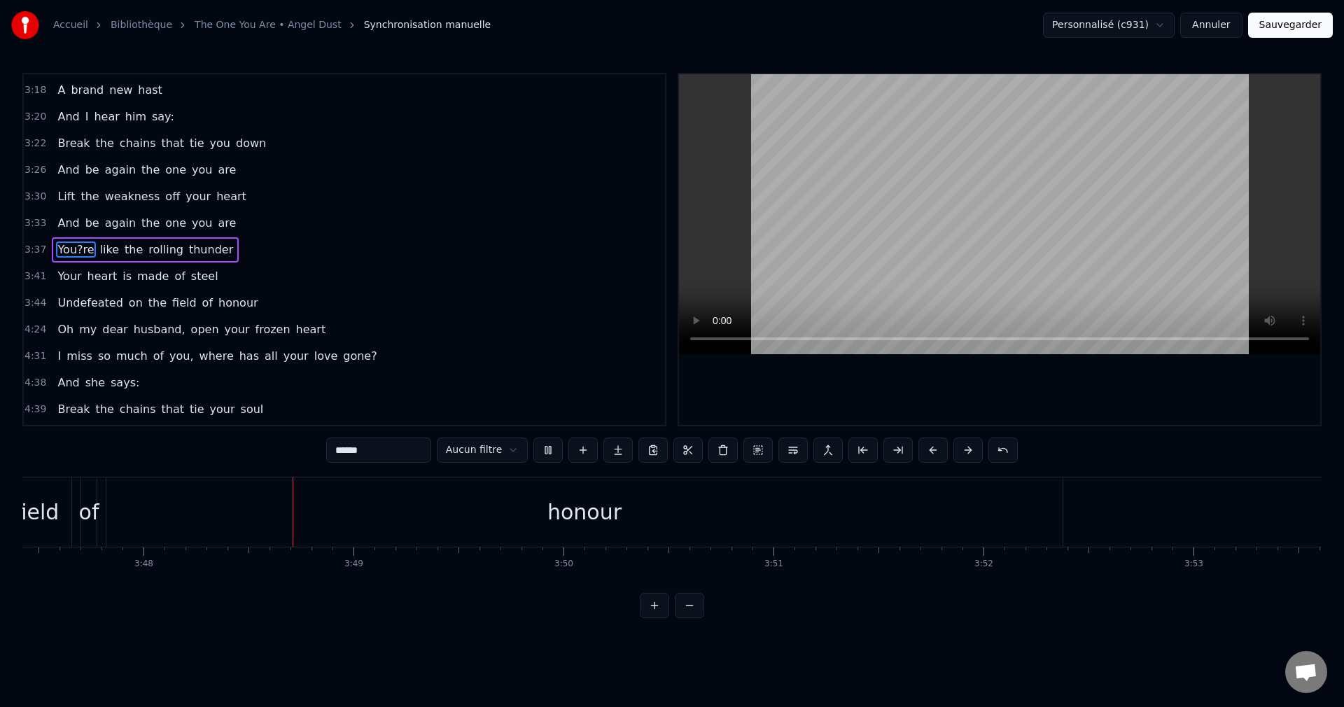
scroll to position [0, 47805]
click at [317, 517] on div "honour" at bounding box center [536, 511] width 956 height 69
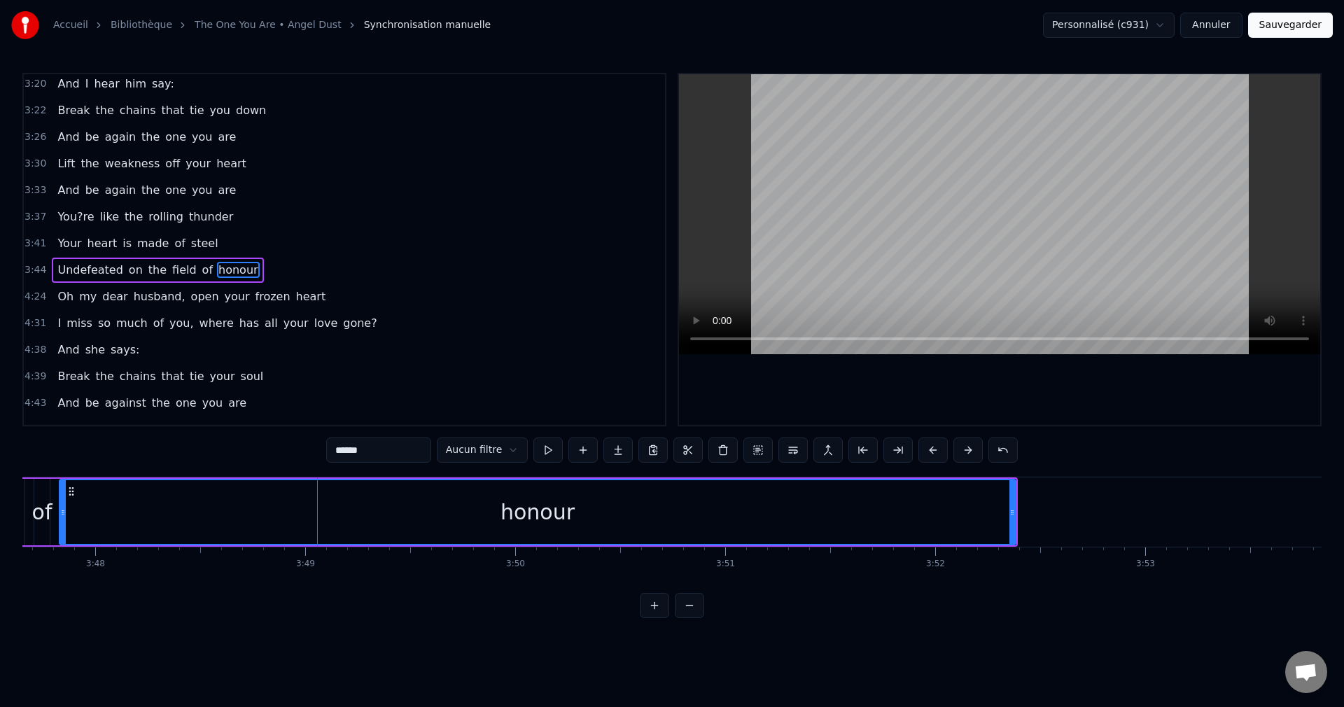
scroll to position [689, 0]
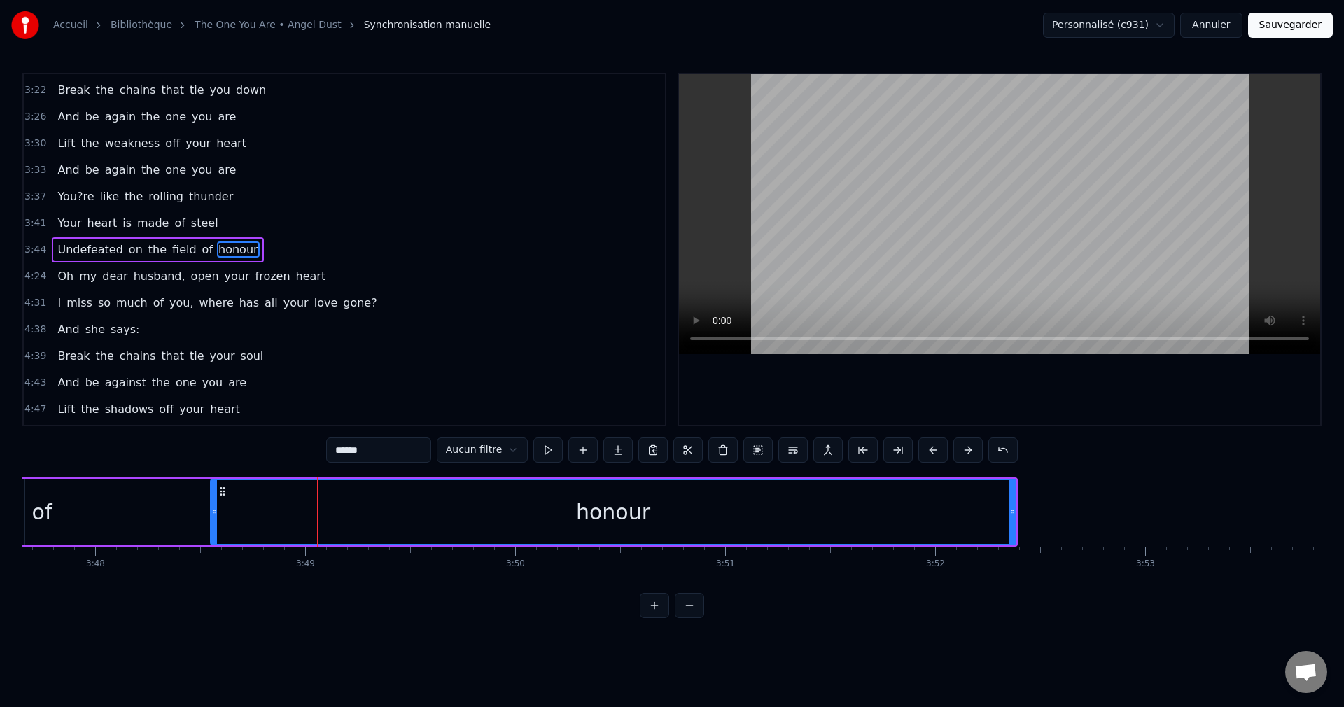
drag, startPoint x: 62, startPoint y: 512, endPoint x: 122, endPoint y: 519, distance: 59.9
click at [210, 521] on div "honour" at bounding box center [613, 512] width 806 height 66
click at [41, 520] on div "of" at bounding box center [42, 511] width 20 height 31
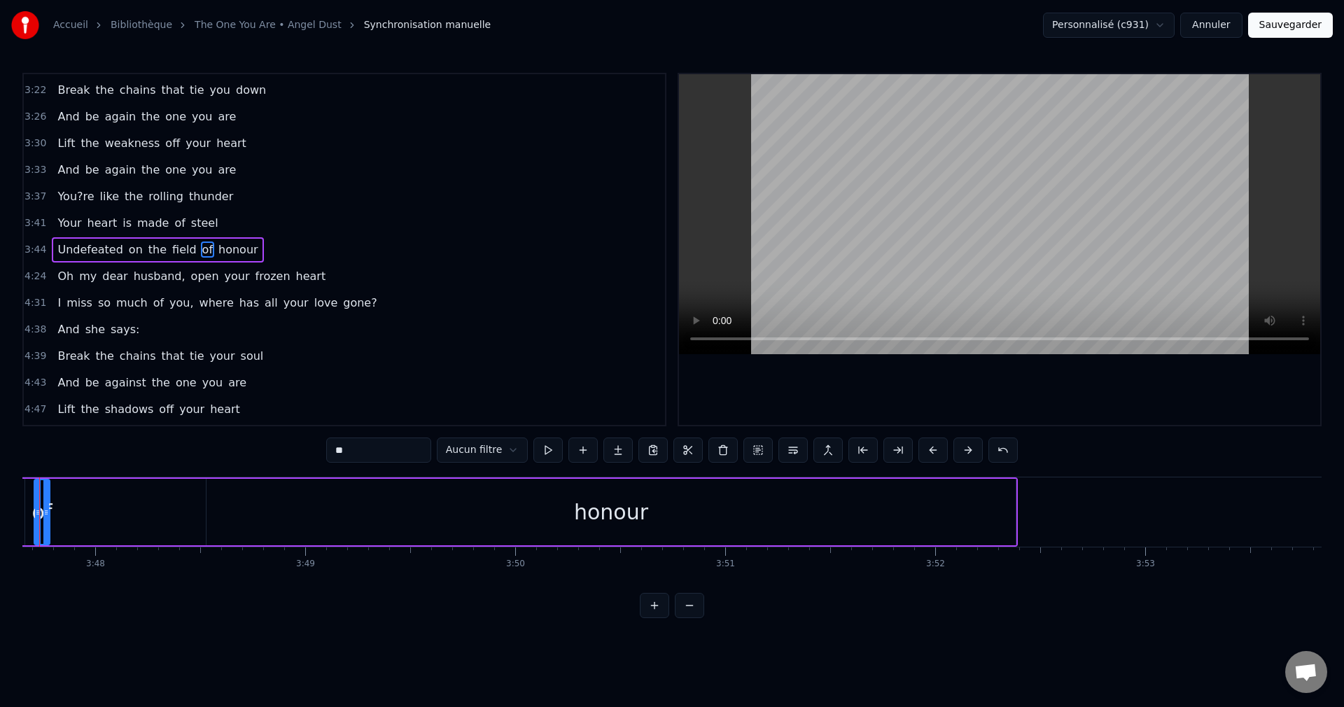
scroll to position [0, 47752]
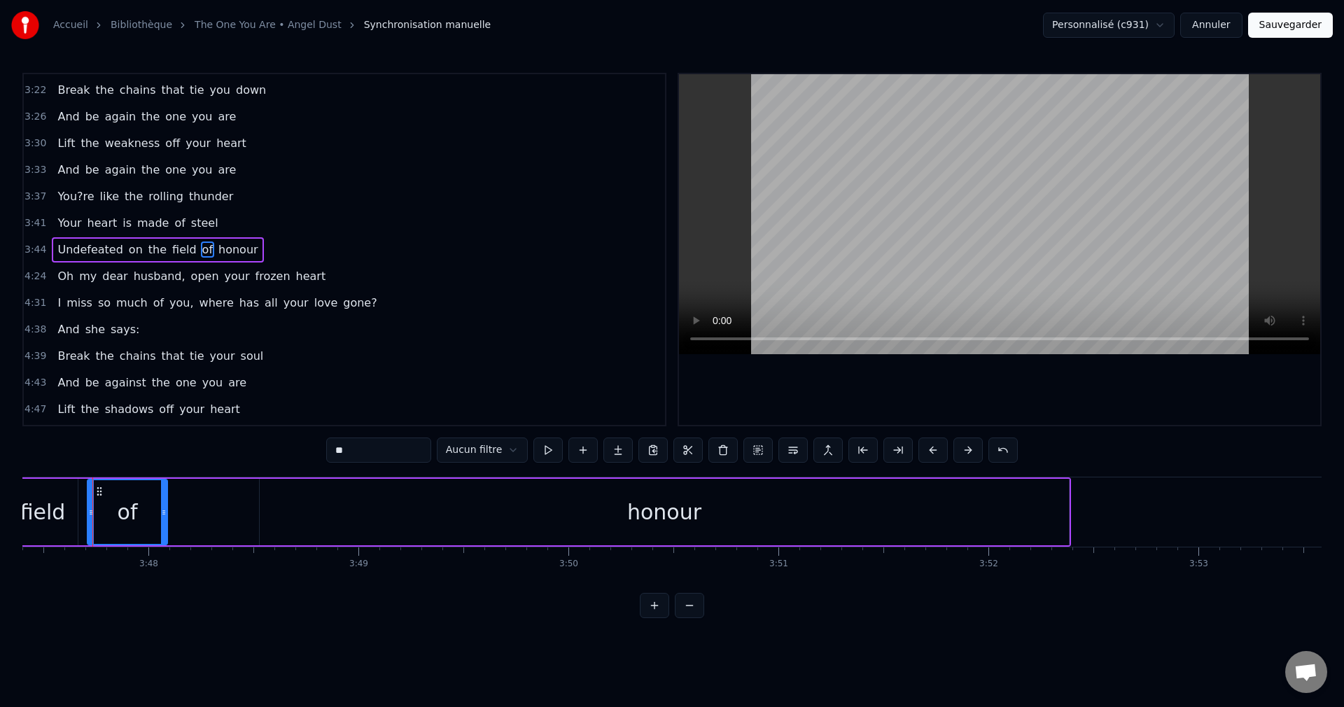
drag, startPoint x: 101, startPoint y: 514, endPoint x: 157, endPoint y: 514, distance: 56.7
click at [164, 516] on icon at bounding box center [164, 512] width 6 height 11
click at [53, 518] on div "field" at bounding box center [42, 511] width 45 height 31
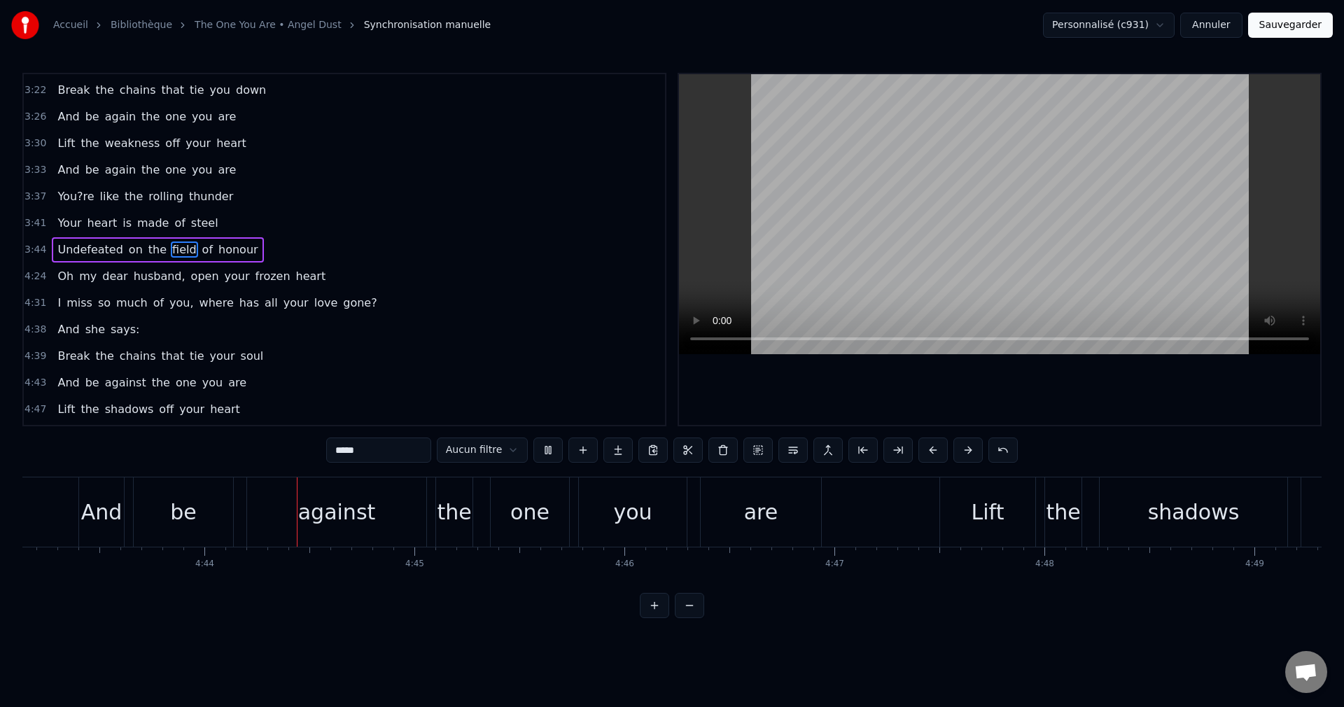
scroll to position [0, 59504]
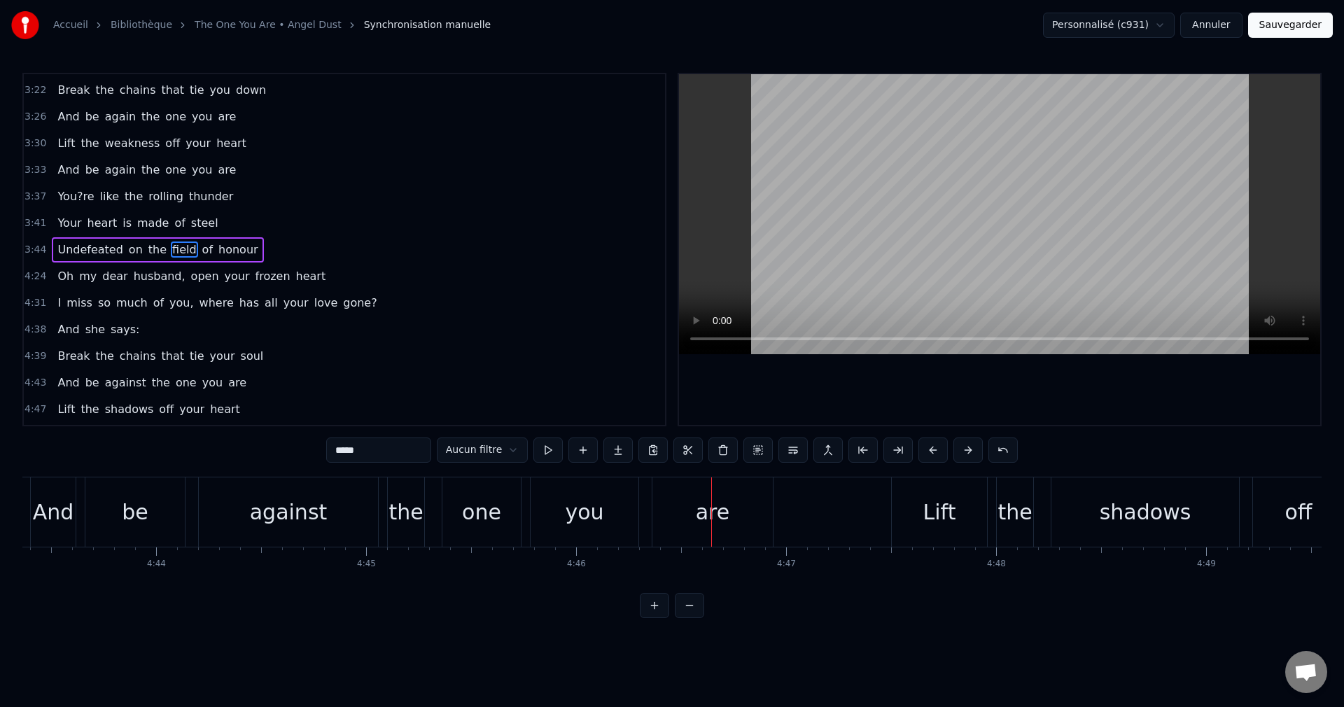
click at [70, 325] on span "And" at bounding box center [68, 329] width 24 height 16
type input "***"
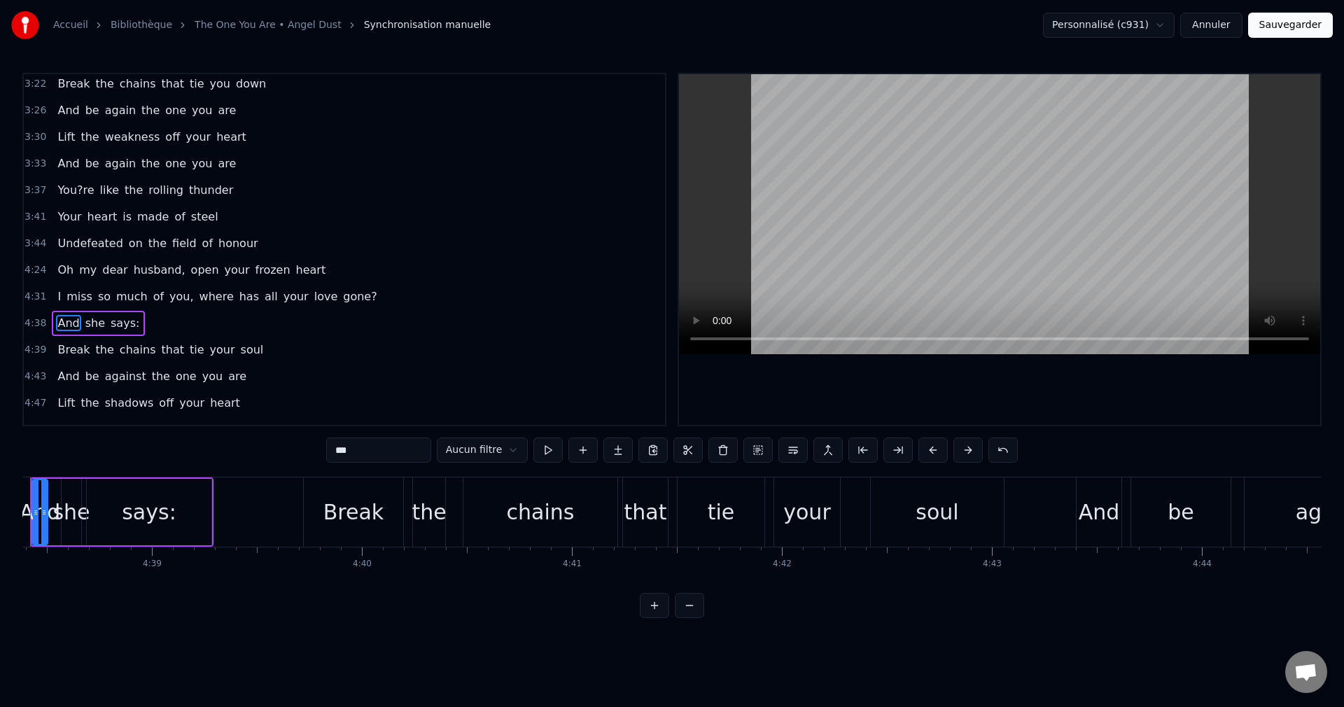
scroll to position [0, 58395]
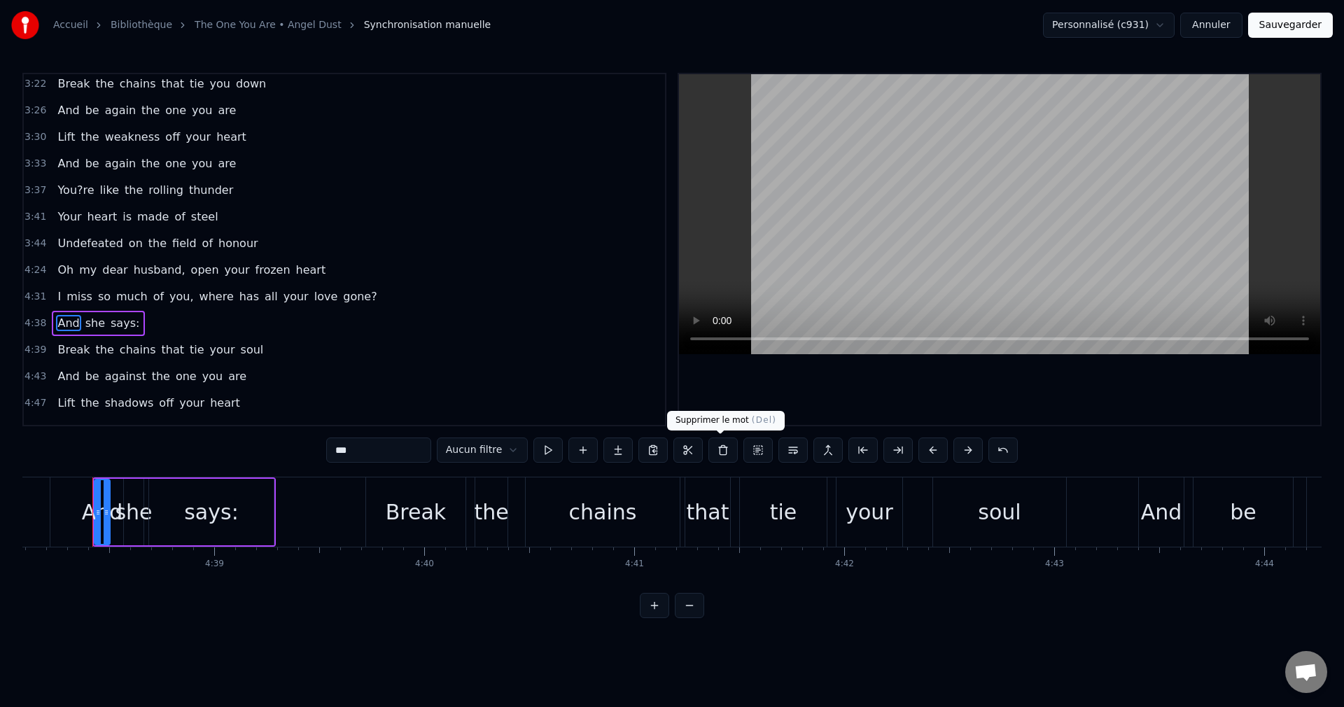
click at [718, 451] on button at bounding box center [722, 449] width 29 height 25
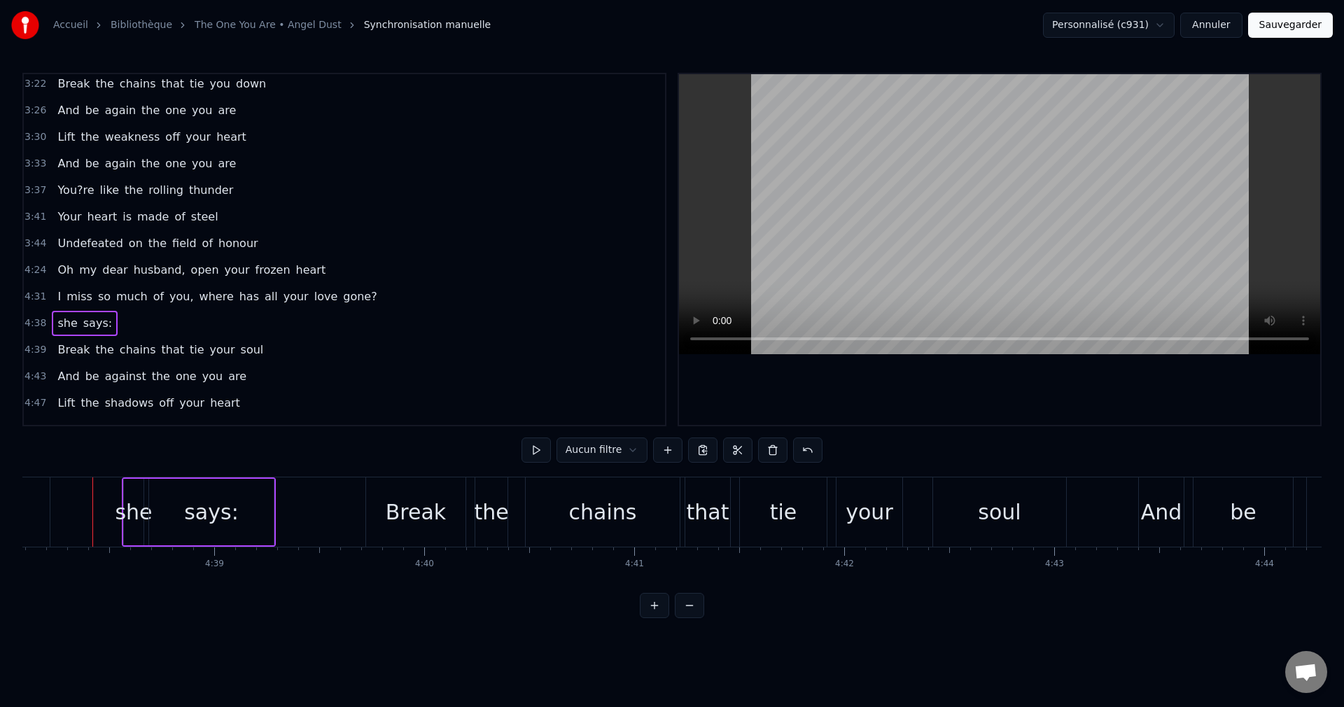
click at [138, 522] on div "she" at bounding box center [133, 511] width 37 height 31
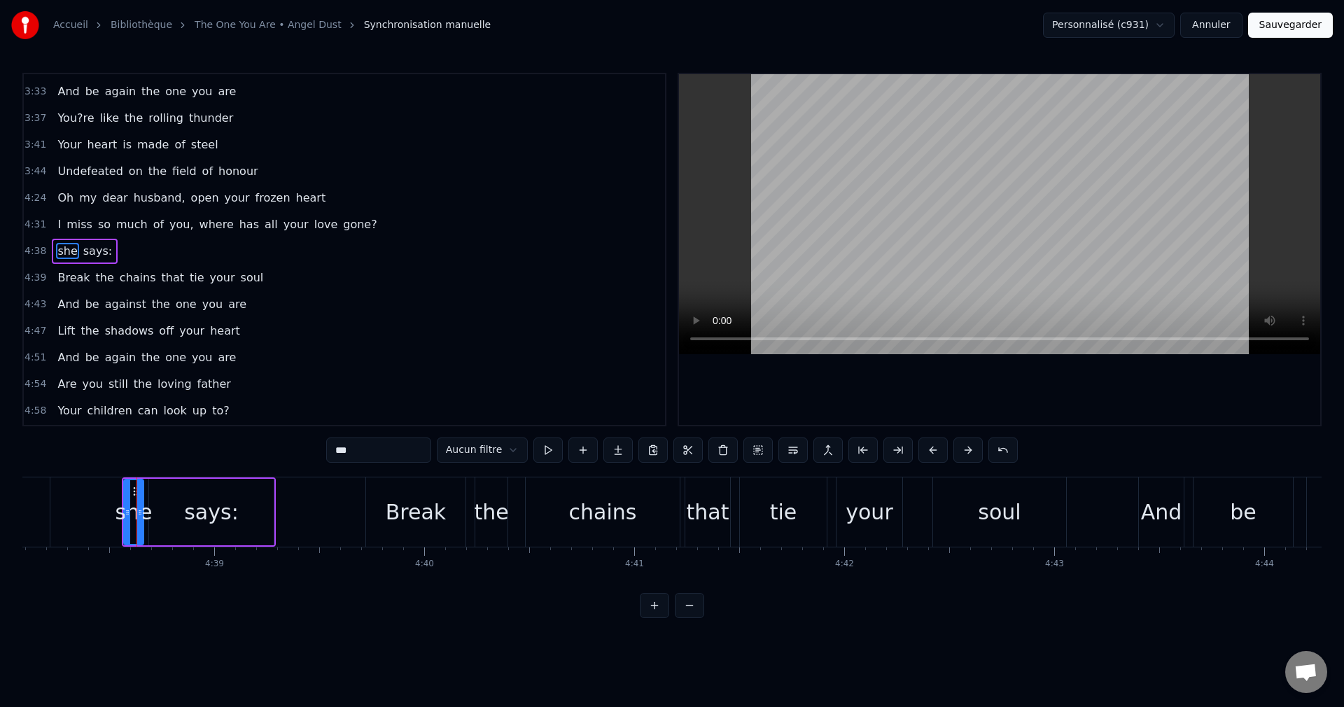
scroll to position [769, 0]
drag, startPoint x: 343, startPoint y: 449, endPoint x: 307, endPoint y: 457, distance: 36.5
click at [308, 457] on div "0:38 Slip into my outfit 0:46 Dress up like it shall be 0:53 I'm correct, I'm a…" at bounding box center [671, 345] width 1299 height 545
type input "***"
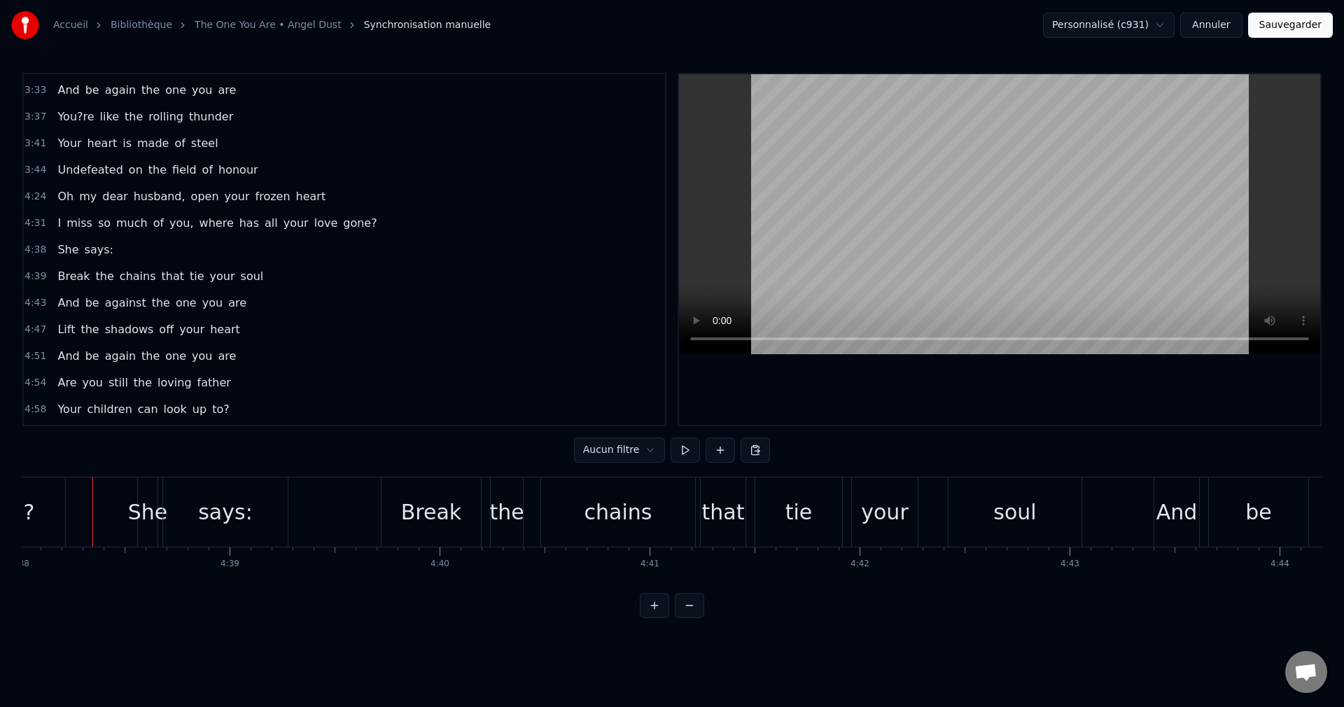
click at [28, 521] on div "gone?" at bounding box center [3, 511] width 64 height 31
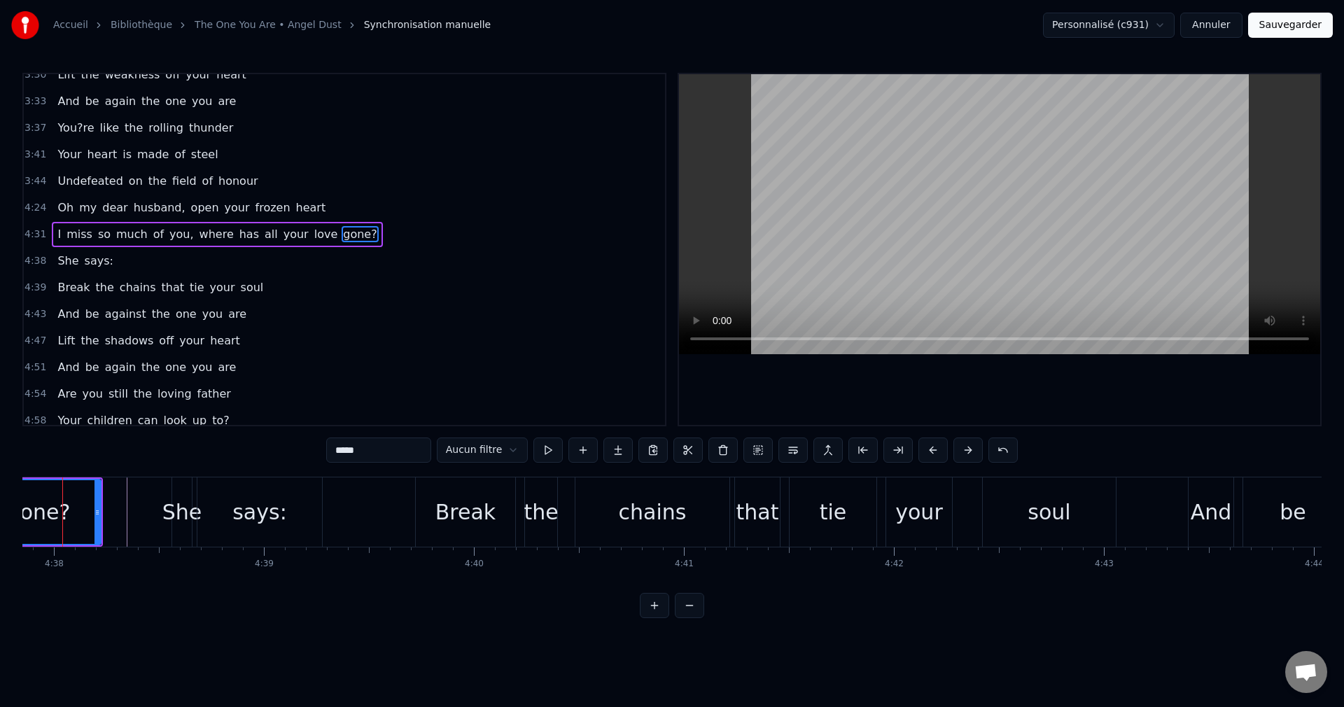
scroll to position [0, 58316]
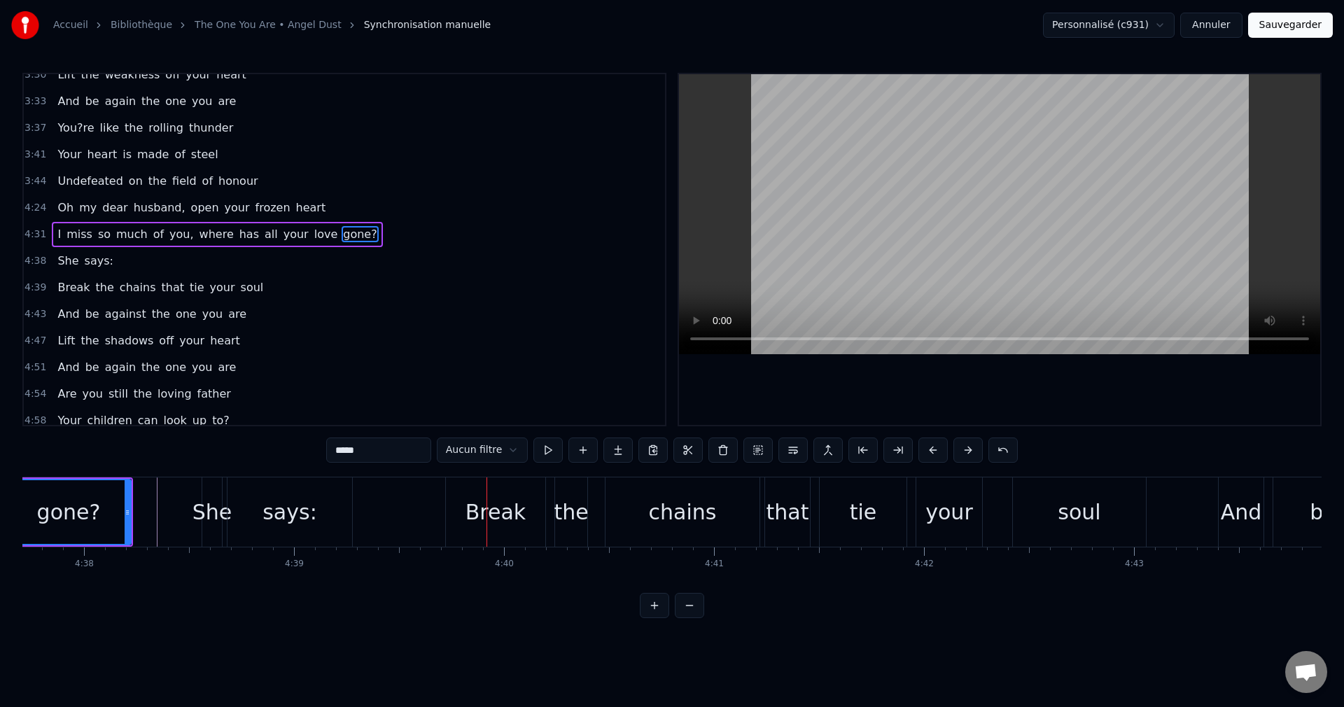
click at [322, 512] on div "says:" at bounding box center [289, 511] width 125 height 69
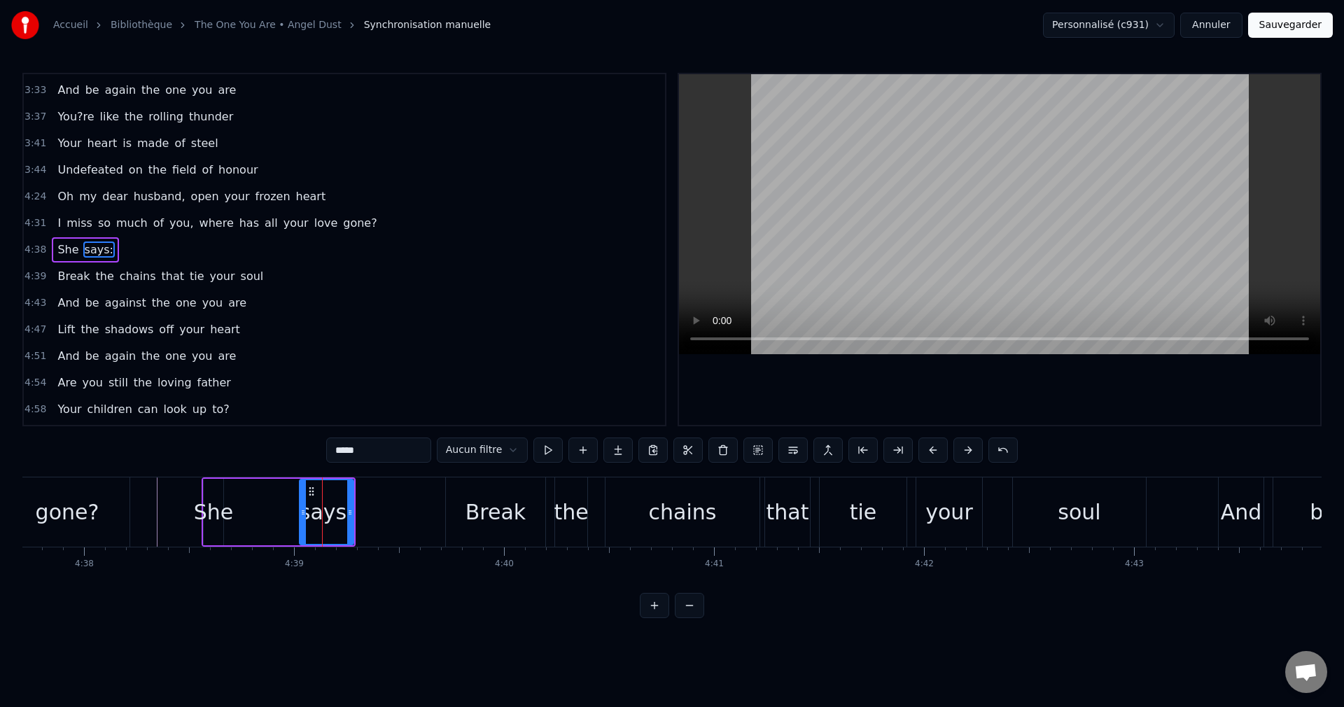
drag, startPoint x: 230, startPoint y: 509, endPoint x: 300, endPoint y: 524, distance: 72.4
click at [300, 524] on div at bounding box center [303, 512] width 6 height 64
click at [216, 514] on div "She" at bounding box center [214, 511] width 40 height 31
drag, startPoint x: 214, startPoint y: 489, endPoint x: 278, endPoint y: 507, distance: 66.2
click at [292, 503] on div "She" at bounding box center [292, 512] width 18 height 64
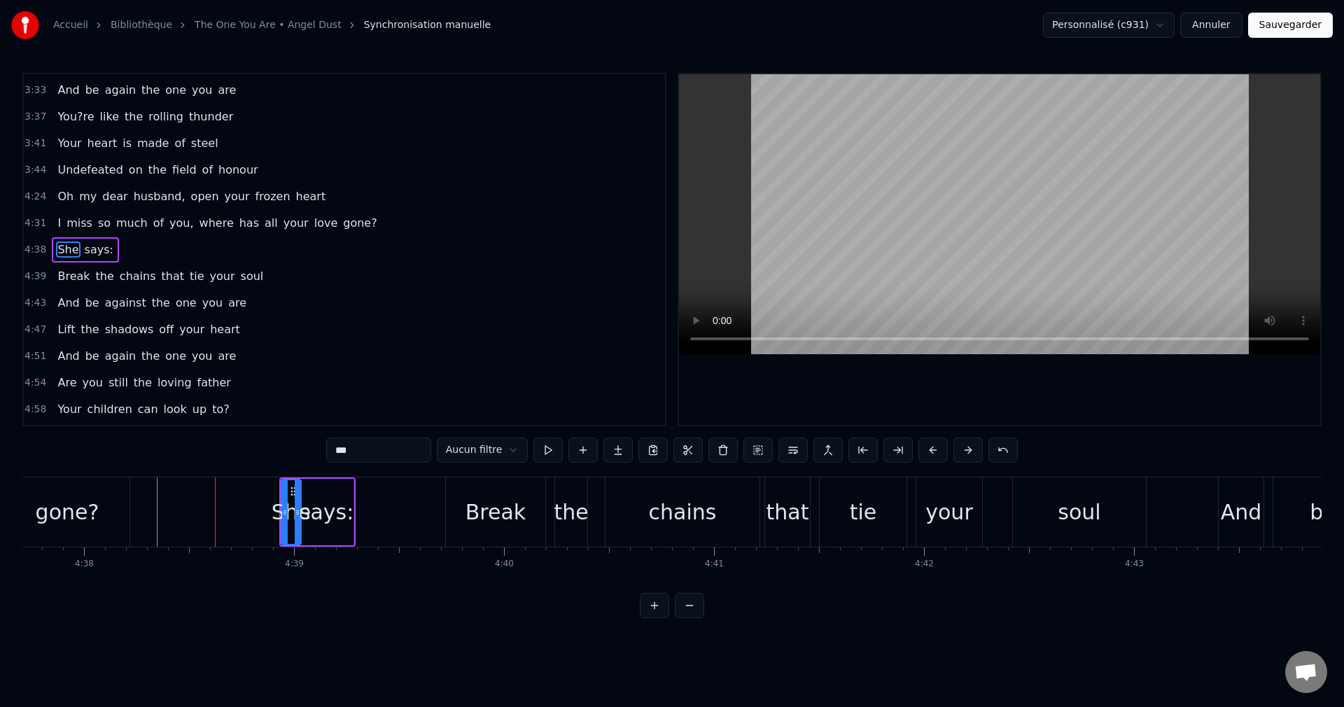
click at [76, 526] on div "gone?" at bounding box center [68, 511] width 64 height 31
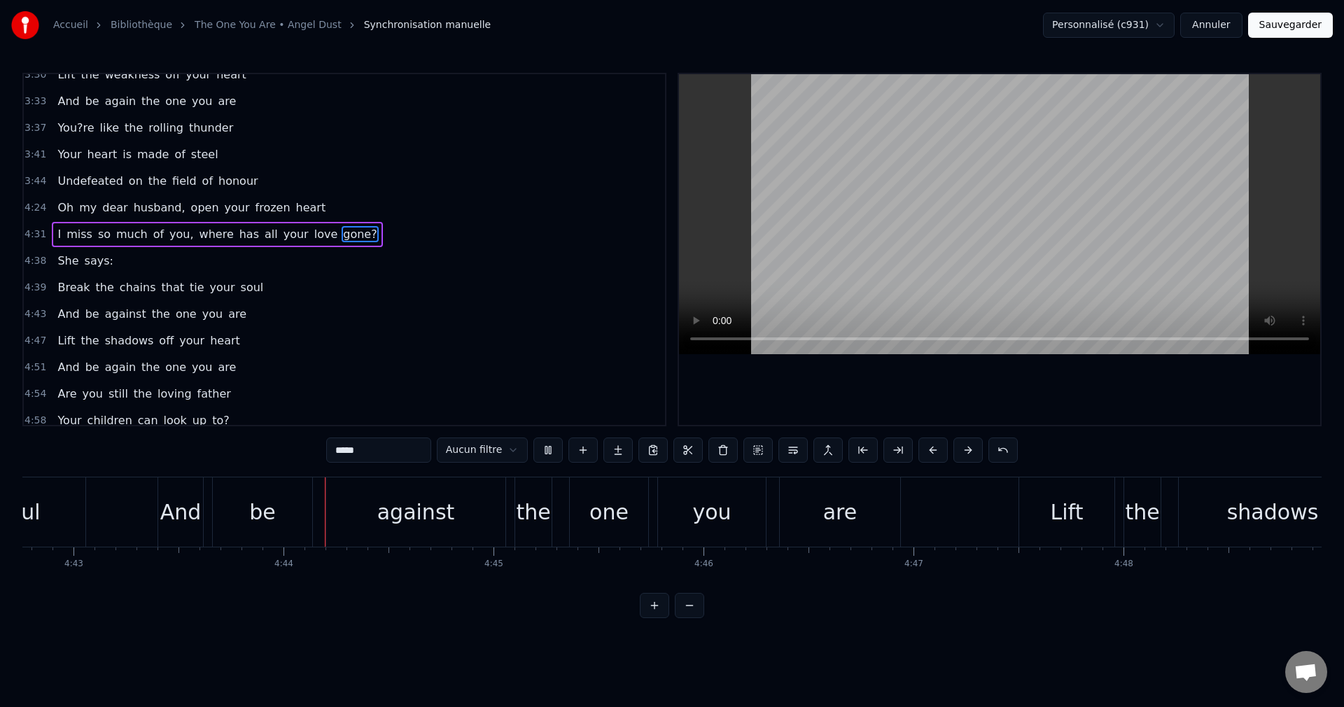
scroll to position [0, 59462]
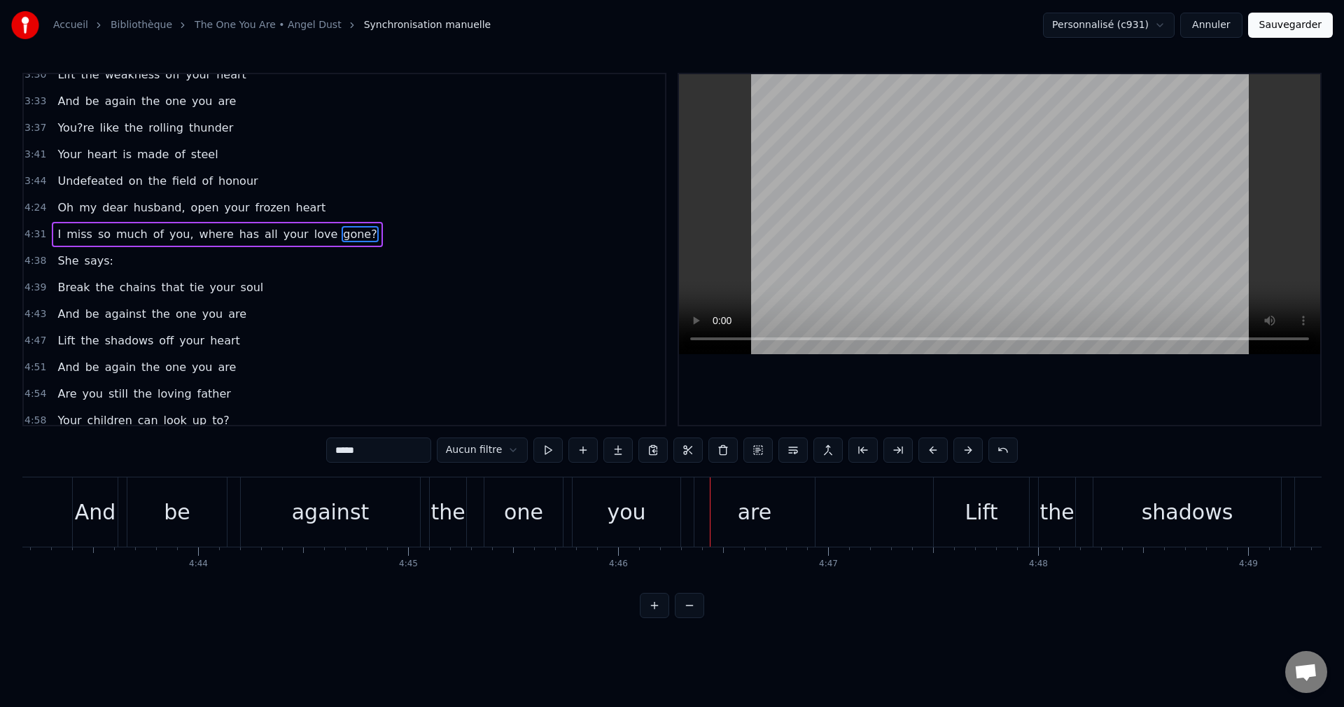
click at [349, 521] on div "against" at bounding box center [331, 511] width 78 height 31
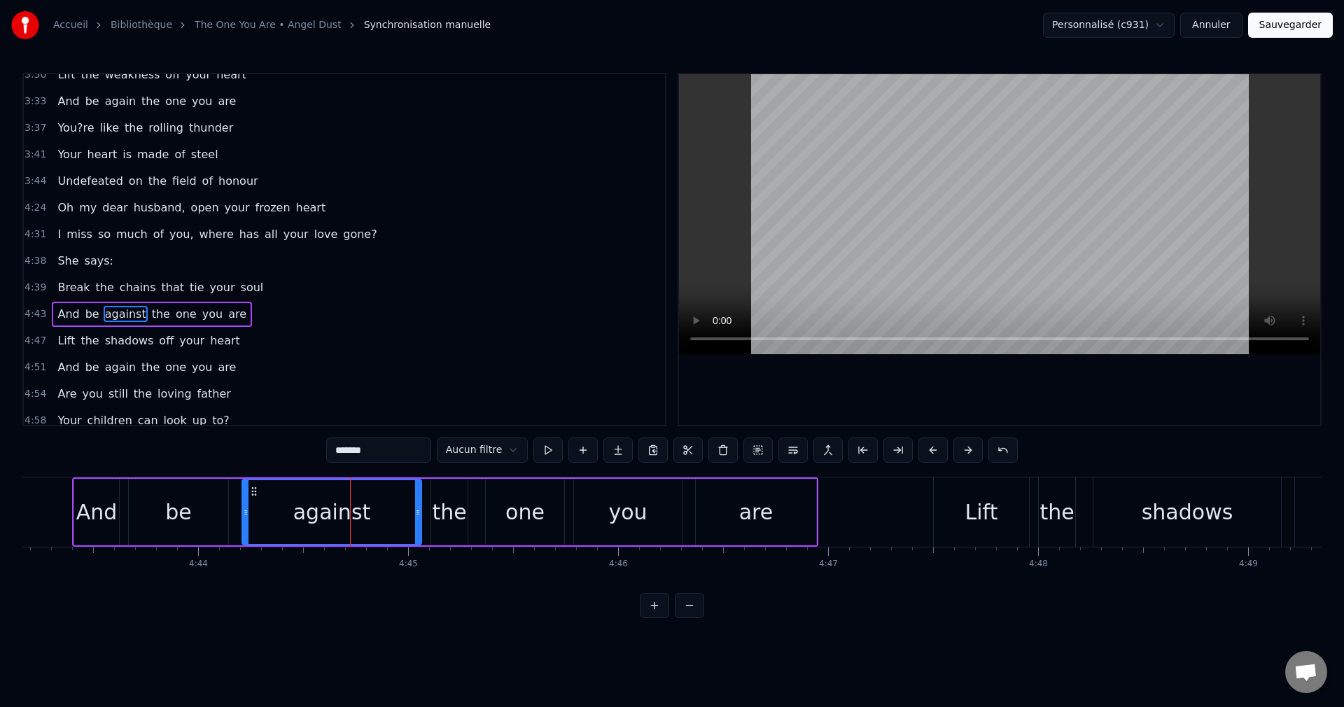
scroll to position [793, 0]
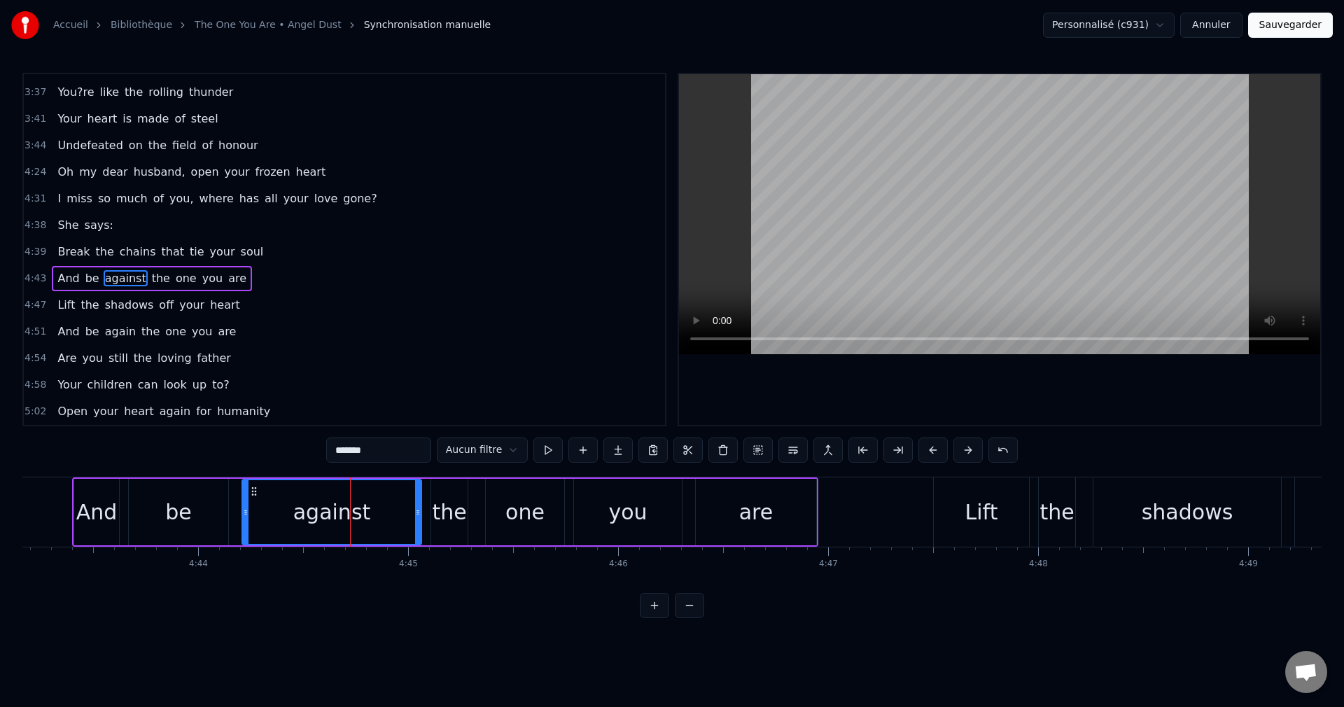
click at [377, 451] on input "*******" at bounding box center [378, 449] width 105 height 25
click at [100, 528] on div "And" at bounding box center [96, 512] width 45 height 66
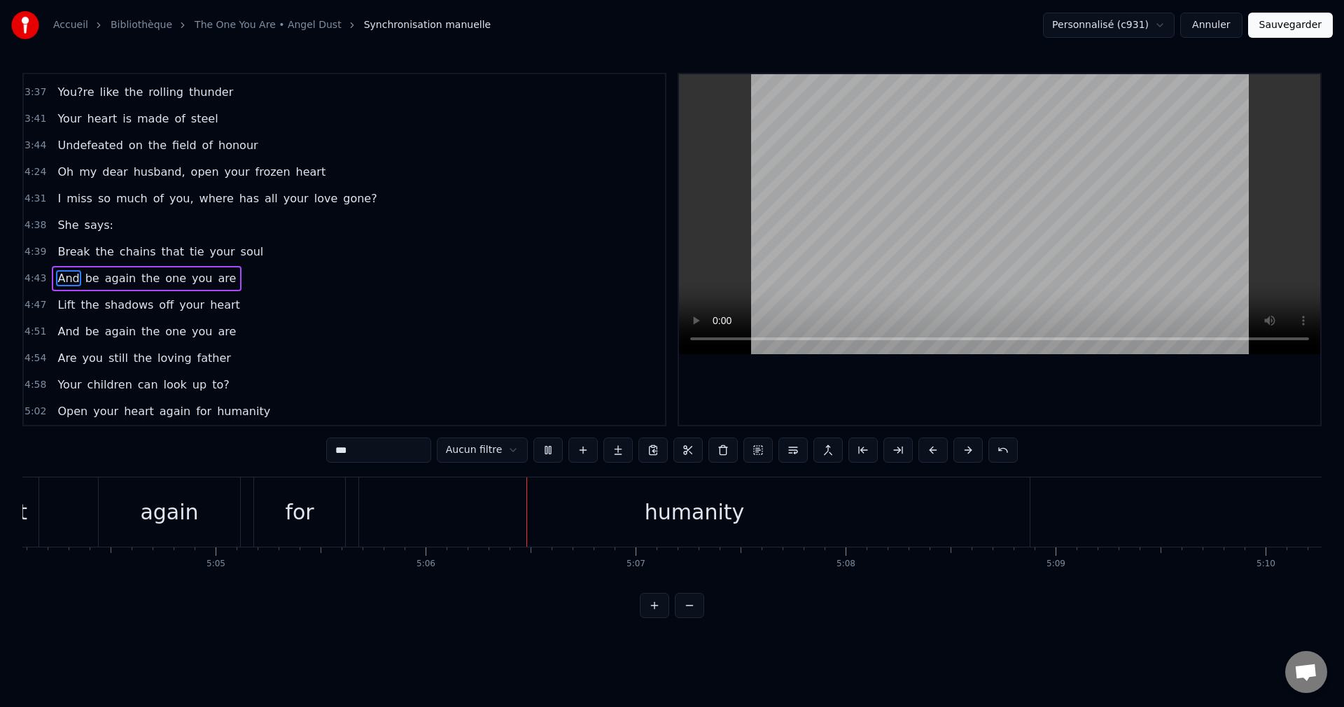
scroll to position [0, 64167]
drag, startPoint x: 572, startPoint y: 508, endPoint x: 580, endPoint y: 508, distance: 7.7
click at [573, 508] on div "humanity" at bounding box center [380, 511] width 671 height 69
type input "********"
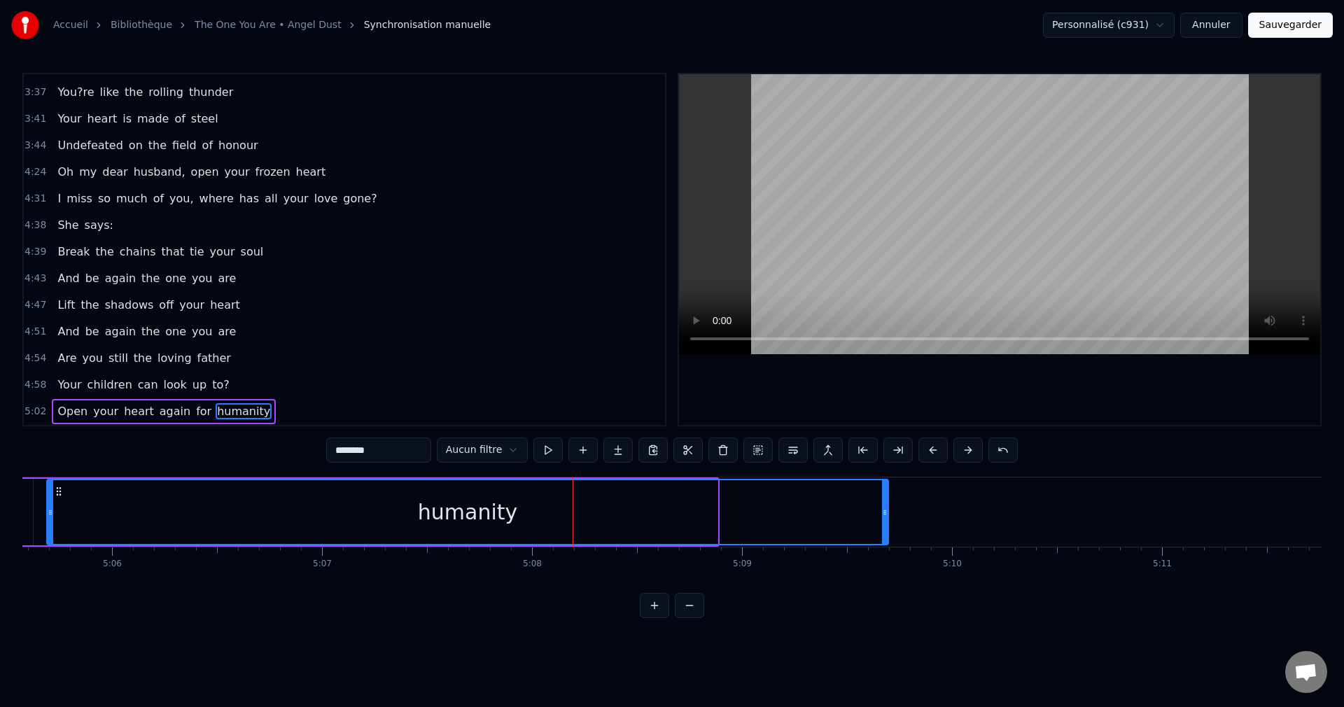
drag, startPoint x: 713, startPoint y: 514, endPoint x: 906, endPoint y: 519, distance: 192.6
click at [888, 519] on div at bounding box center [885, 512] width 6 height 64
click at [1287, 29] on button "Sauvegarder" at bounding box center [1290, 25] width 85 height 25
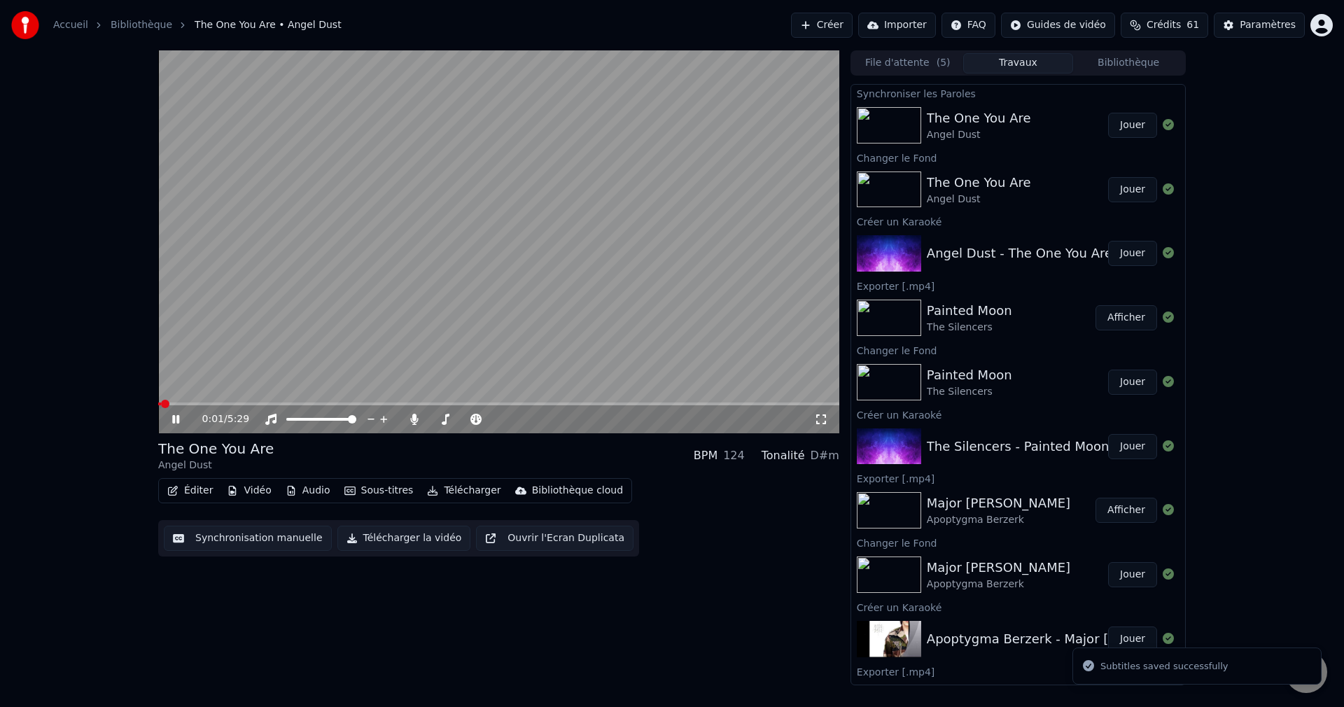
click at [314, 405] on span at bounding box center [498, 403] width 681 height 3
click at [439, 417] on div at bounding box center [477, 419] width 113 height 14
click at [438, 420] on span at bounding box center [465, 419] width 70 height 3
click at [437, 420] on span at bounding box center [441, 419] width 8 height 8
click at [377, 403] on span at bounding box center [498, 403] width 681 height 3
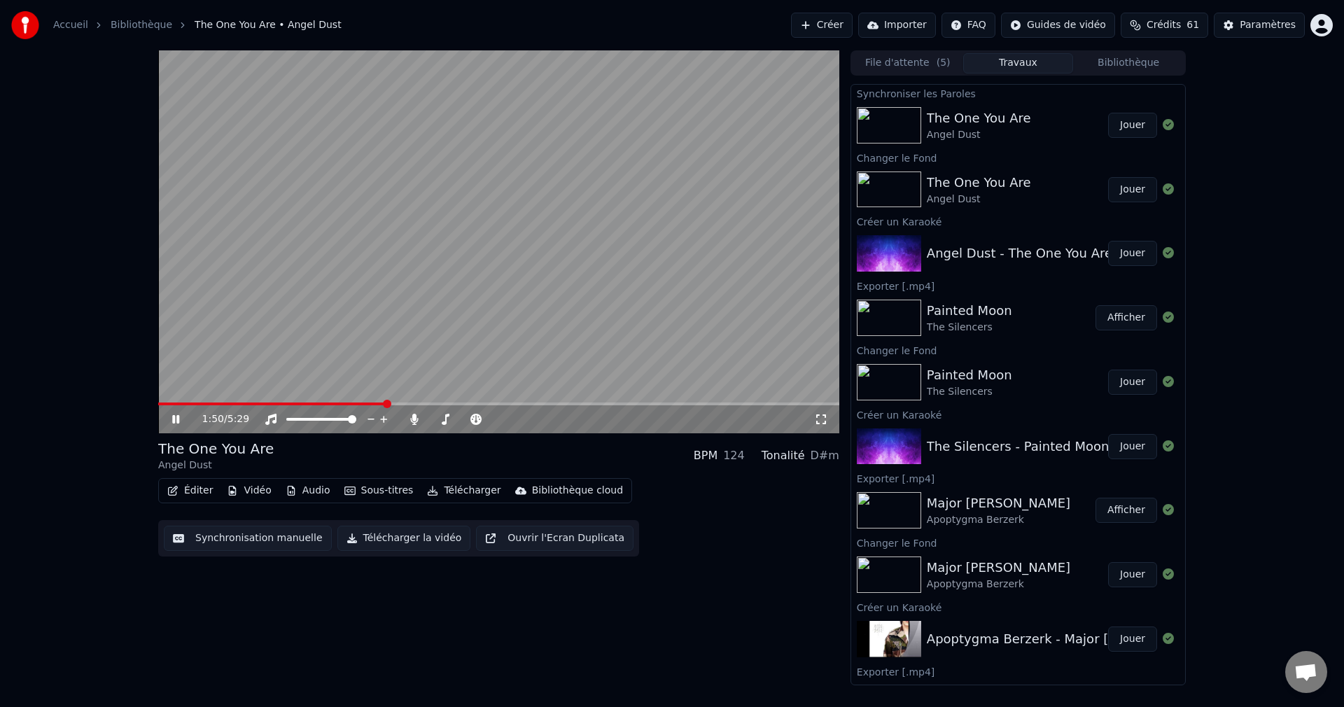
click at [178, 419] on icon at bounding box center [175, 419] width 7 height 8
click at [401, 541] on button "Télécharger la vidéo" at bounding box center [404, 538] width 134 height 25
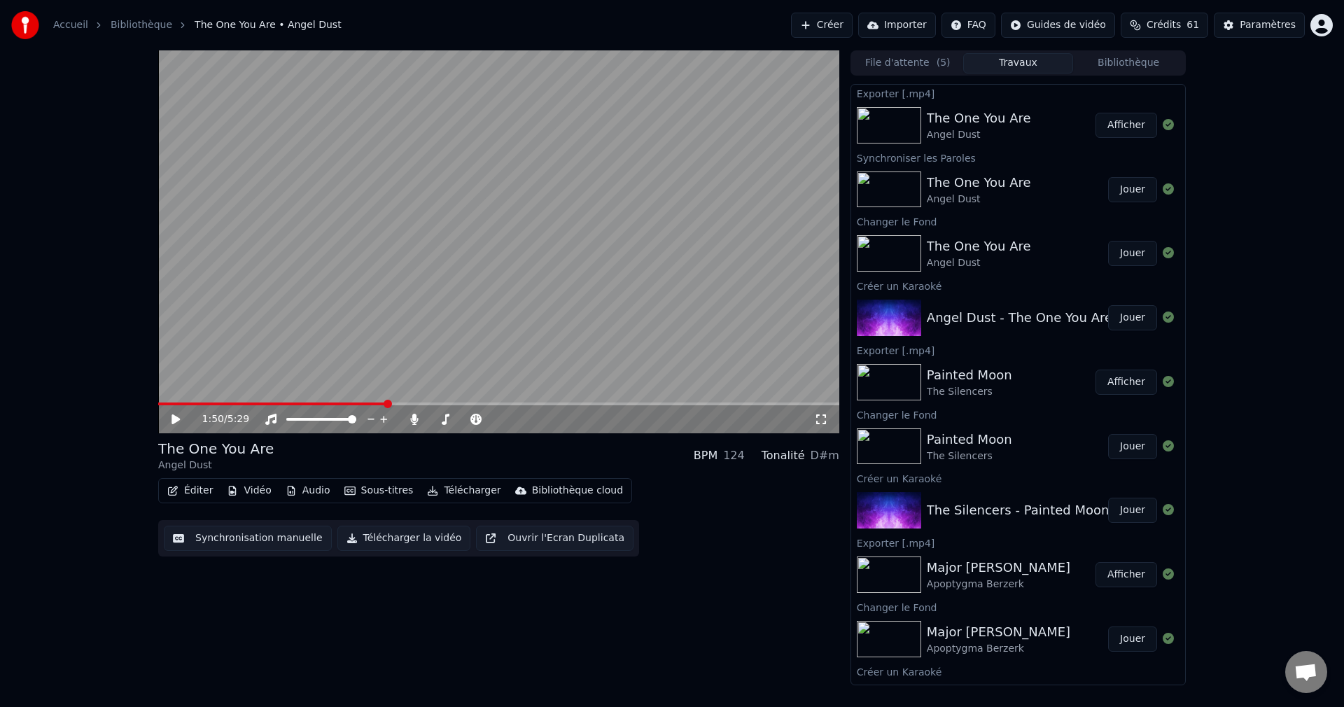
click at [847, 24] on button "Créer" at bounding box center [822, 25] width 62 height 25
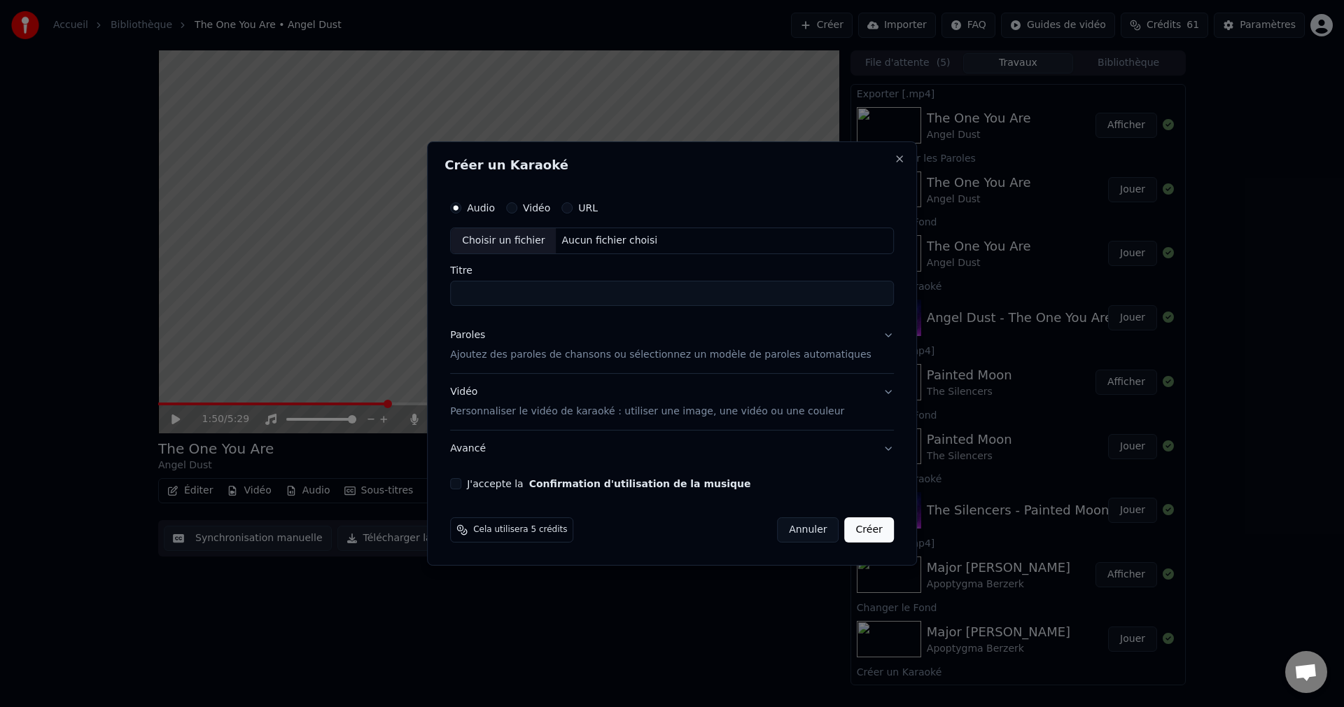
click at [807, 529] on button "Annuler" at bounding box center [808, 529] width 62 height 25
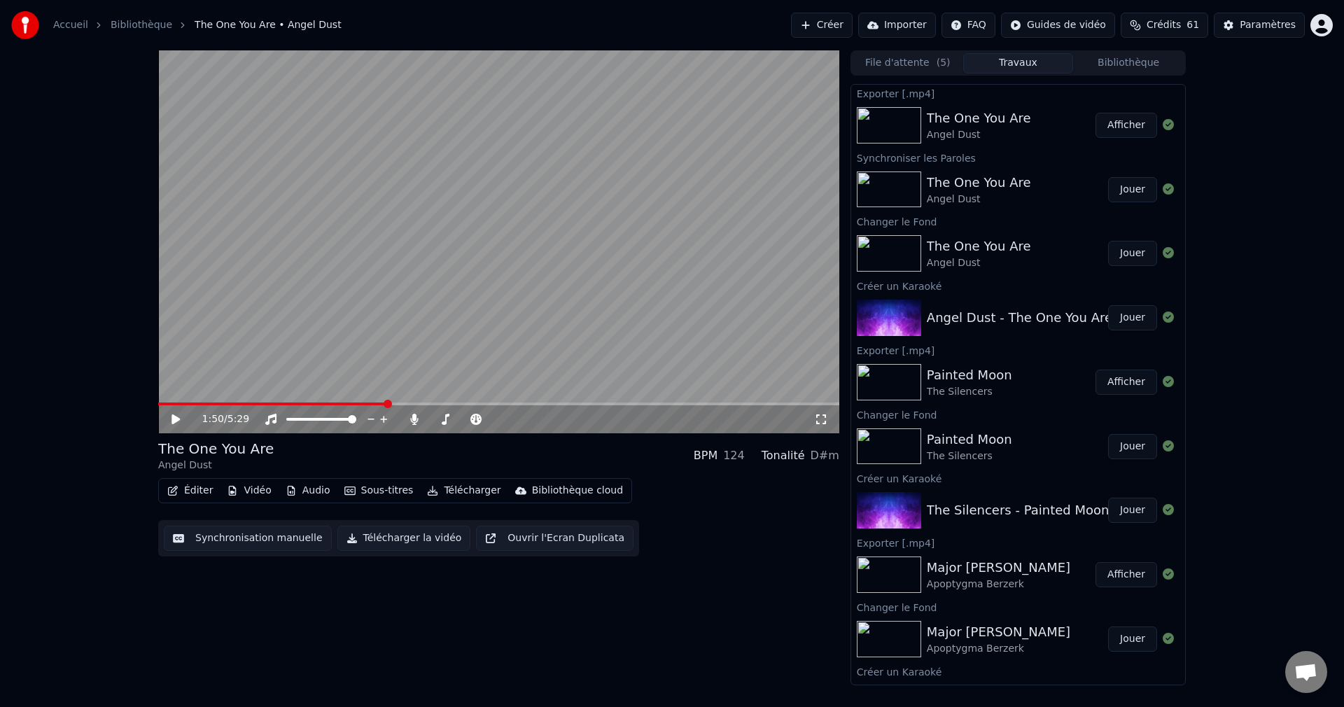
click at [846, 20] on button "Créer" at bounding box center [822, 25] width 62 height 25
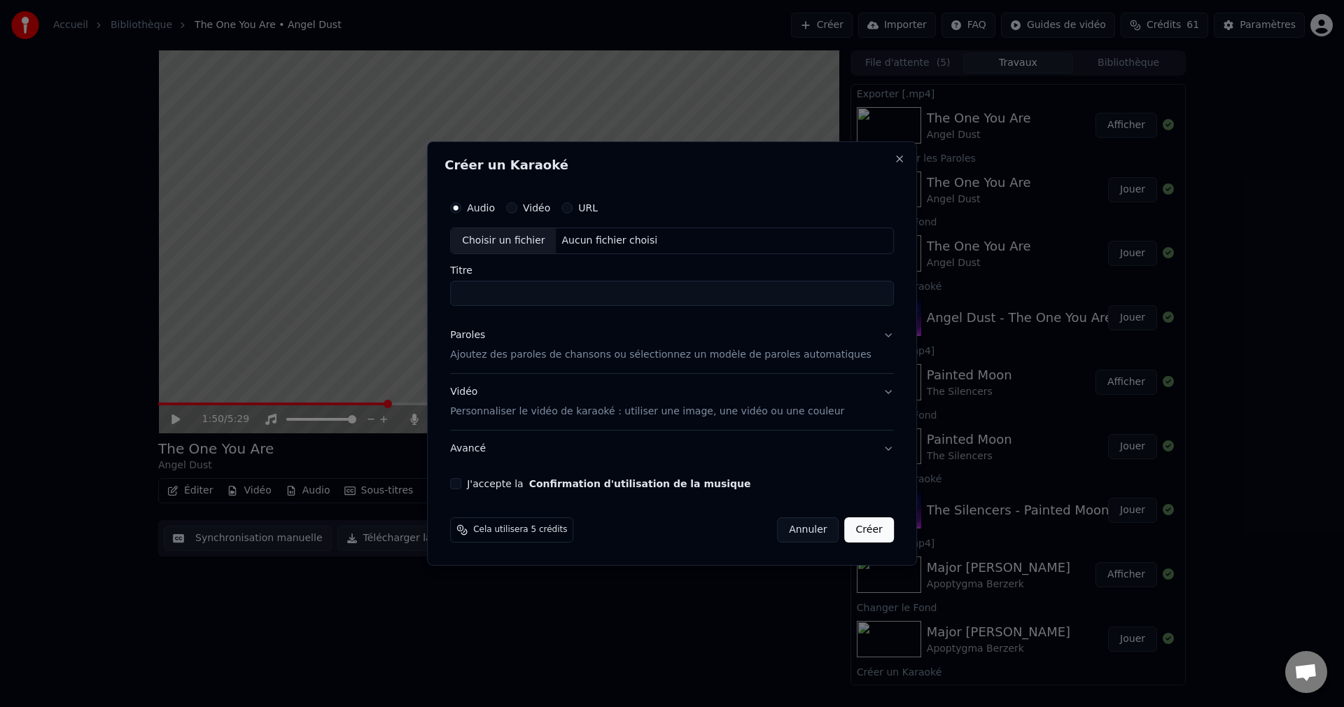
click at [514, 245] on div "Choisir un fichier" at bounding box center [503, 240] width 105 height 25
drag, startPoint x: 731, startPoint y: 300, endPoint x: 656, endPoint y: 310, distance: 76.2
click at [656, 310] on div "**********" at bounding box center [671, 341] width 455 height 307
type input "**********"
click at [866, 337] on button "Paroles Ajoutez des paroles de chansons ou sélectionnez un modèle de paroles au…" at bounding box center [672, 345] width 444 height 56
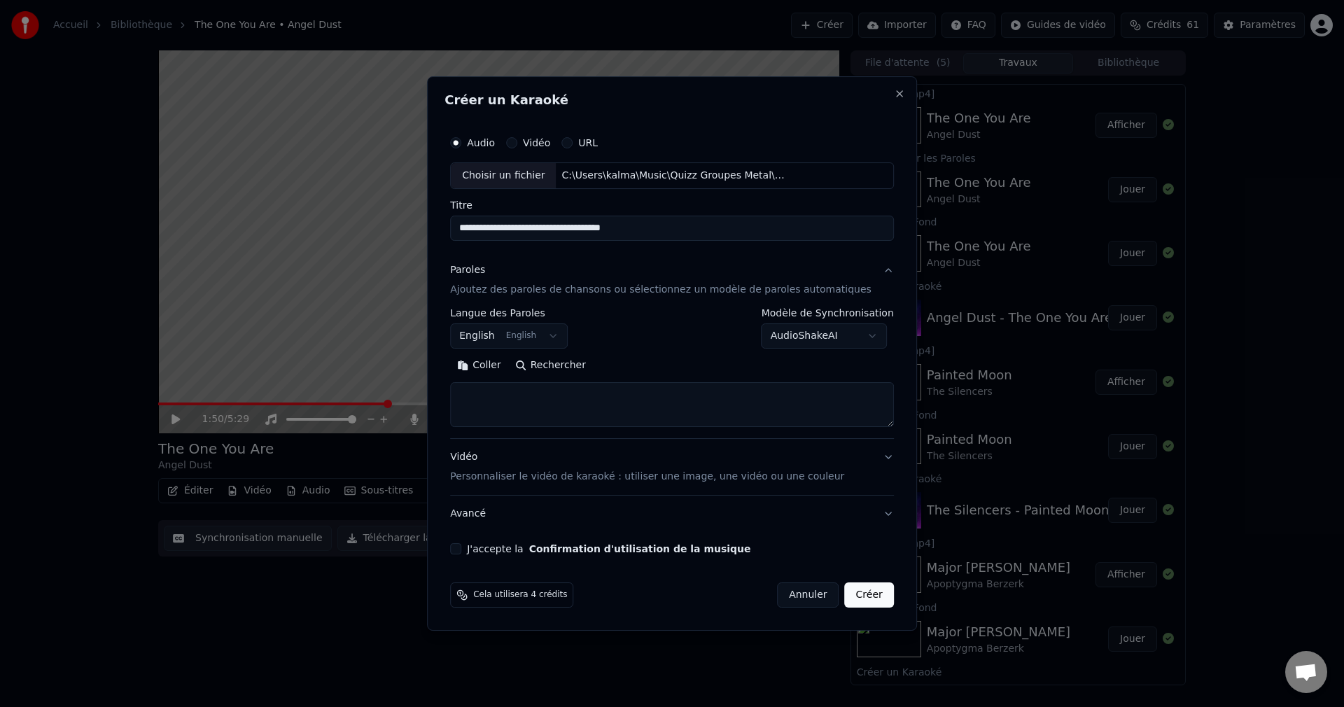
click at [584, 363] on button "Rechercher" at bounding box center [550, 365] width 85 height 22
drag, startPoint x: 686, startPoint y: 235, endPoint x: 459, endPoint y: 228, distance: 226.9
click at [459, 228] on div "**********" at bounding box center [672, 353] width 490 height 554
click at [597, 410] on textarea at bounding box center [672, 404] width 444 height 45
paste textarea "**********"
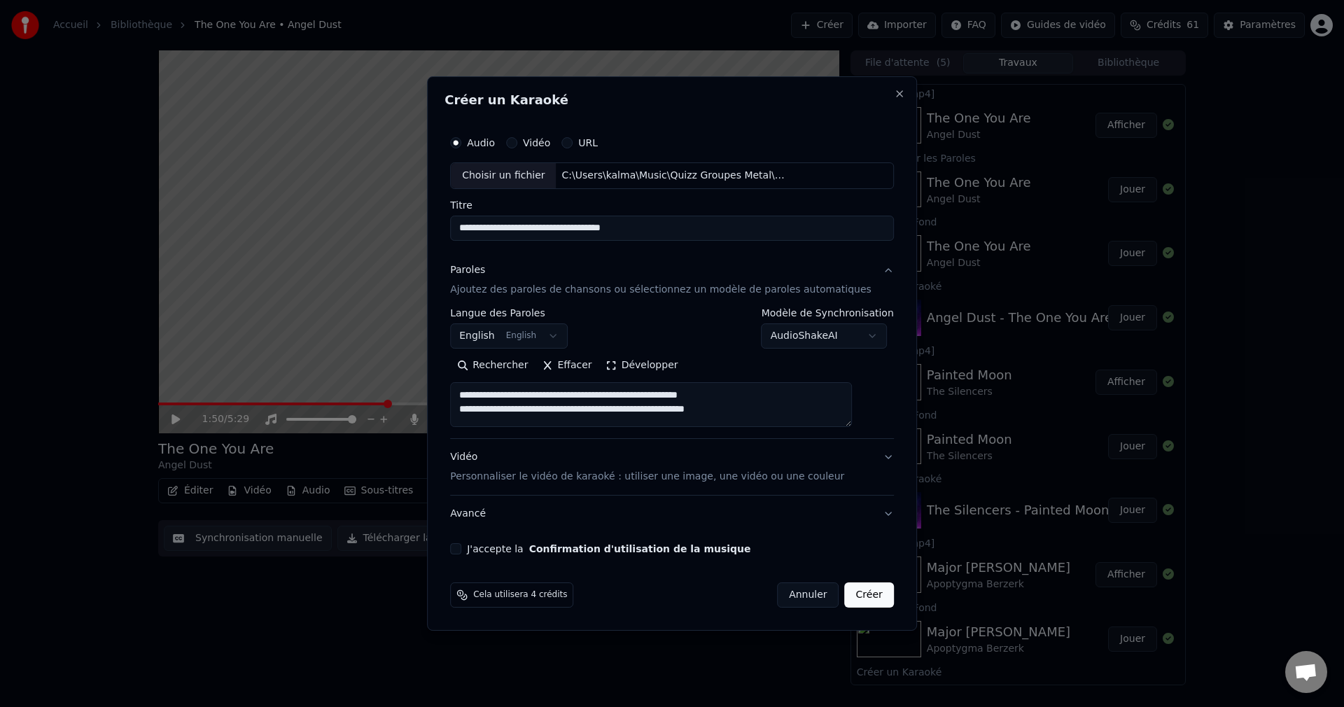
scroll to position [325, 0]
type textarea "**********"
click at [461, 548] on button "J'accepte la Confirmation d'utilisation de la musique" at bounding box center [455, 548] width 11 height 11
click at [853, 594] on button "Créer" at bounding box center [869, 594] width 49 height 25
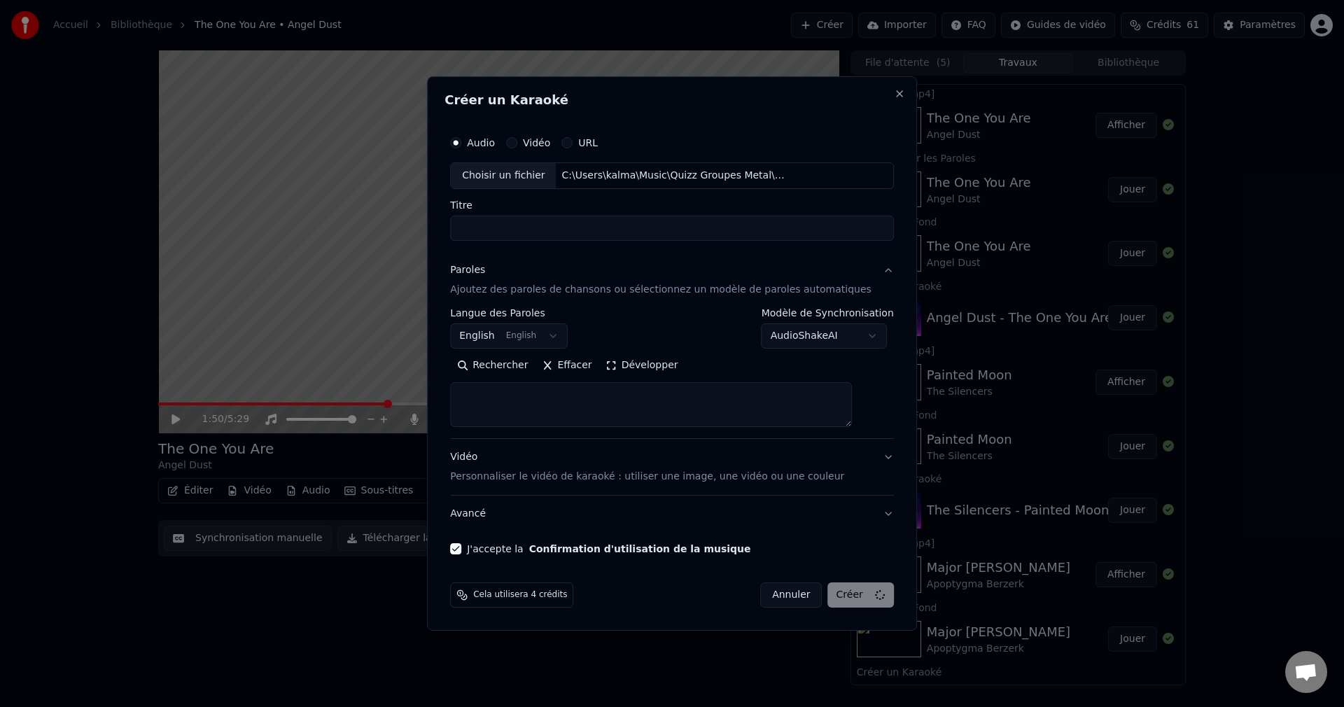
select select
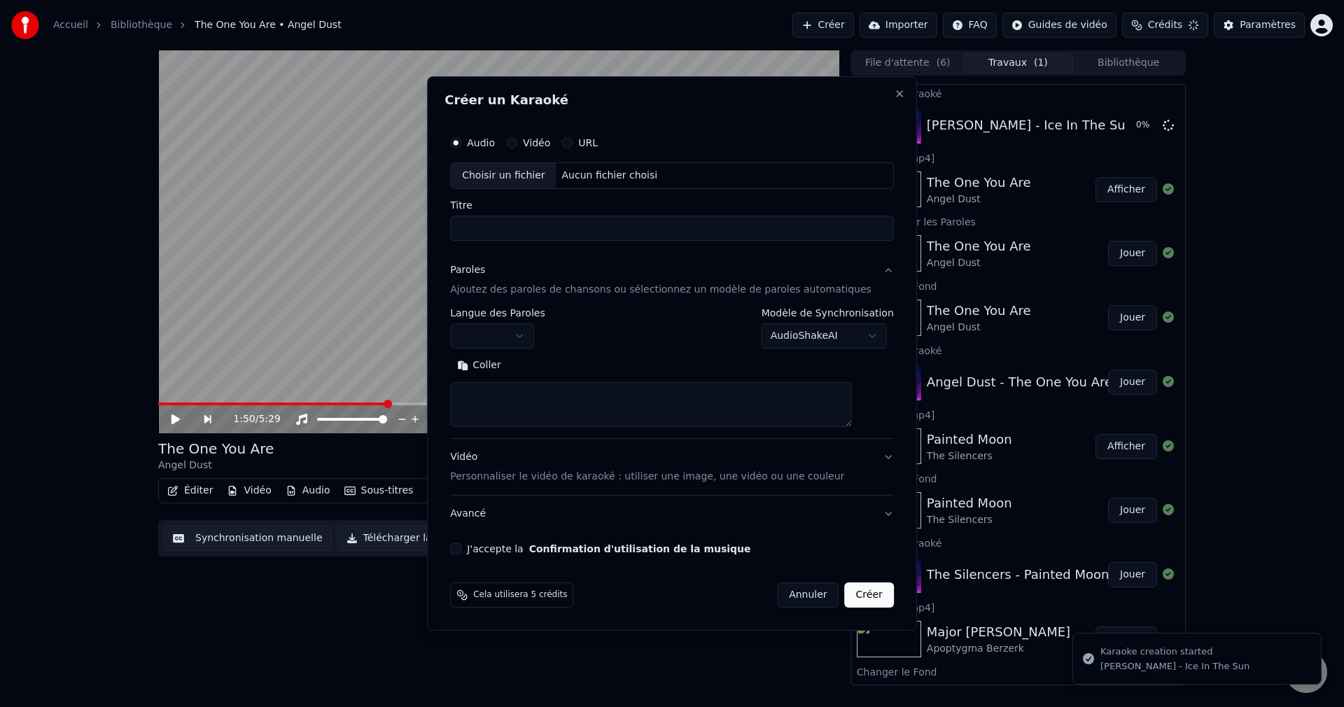
scroll to position [0, 0]
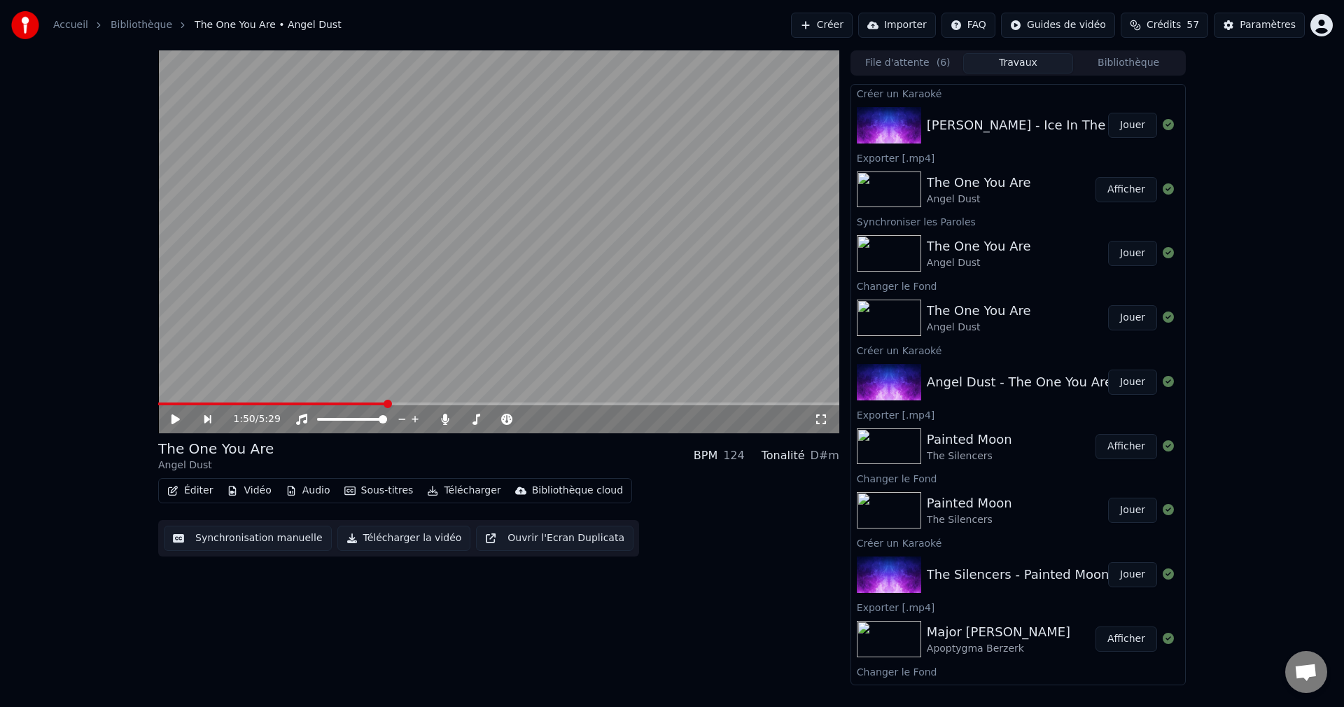
click at [1118, 130] on button "Jouer" at bounding box center [1132, 125] width 49 height 25
click at [176, 418] on icon at bounding box center [175, 419] width 7 height 8
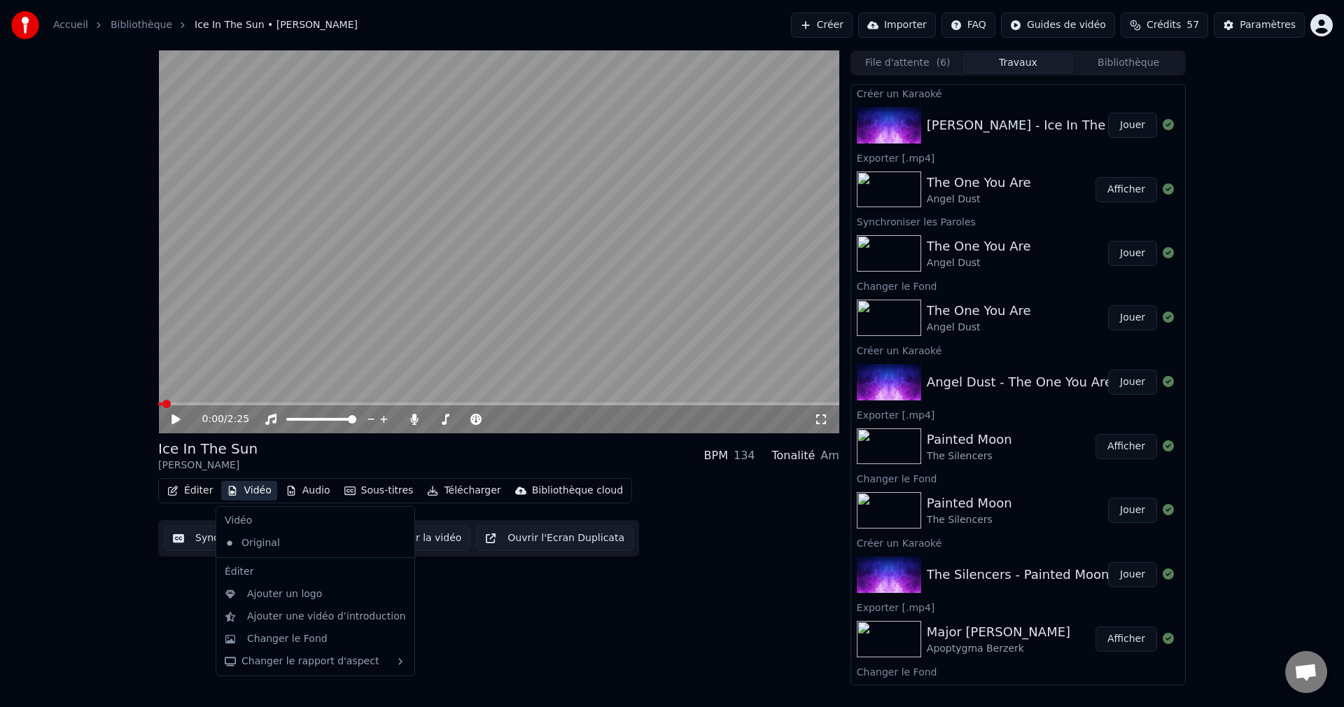
click at [256, 489] on button "Vidéo" at bounding box center [248, 491] width 55 height 20
click at [286, 640] on div "Changer le Fond" at bounding box center [287, 639] width 80 height 14
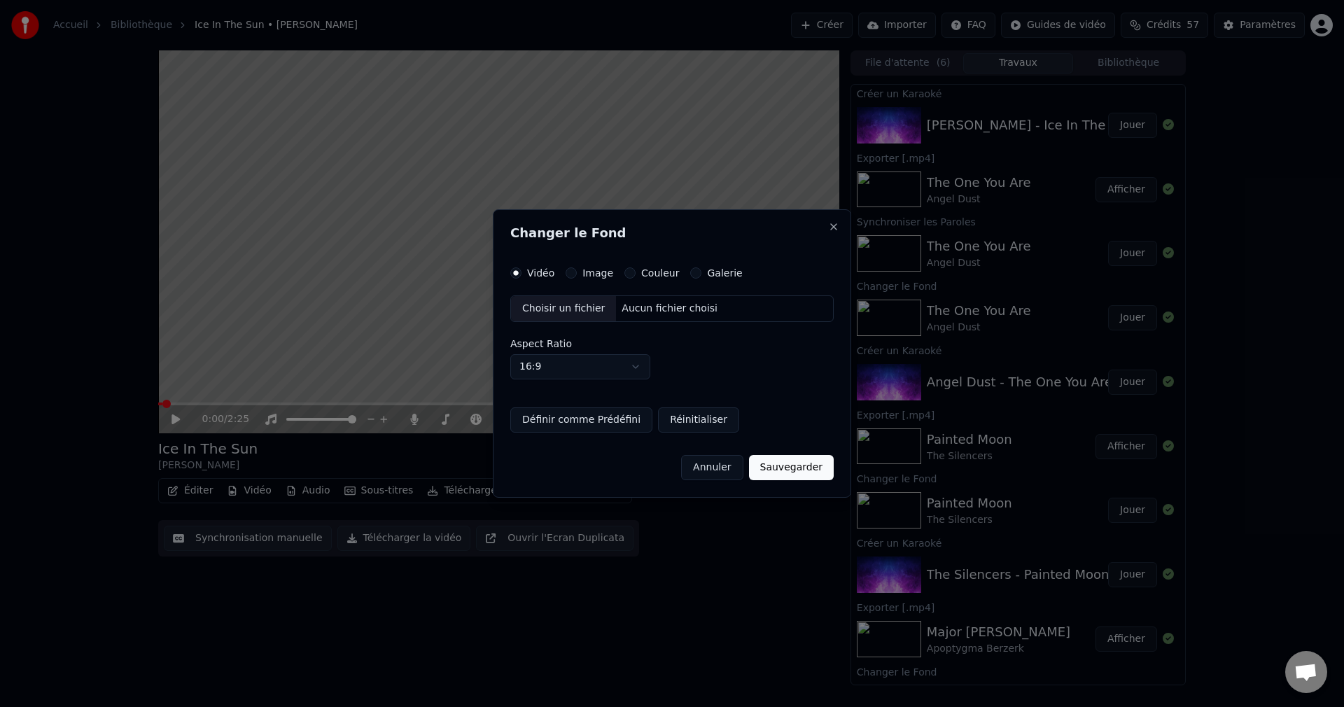
click at [574, 309] on div "Choisir un fichier" at bounding box center [563, 308] width 105 height 25
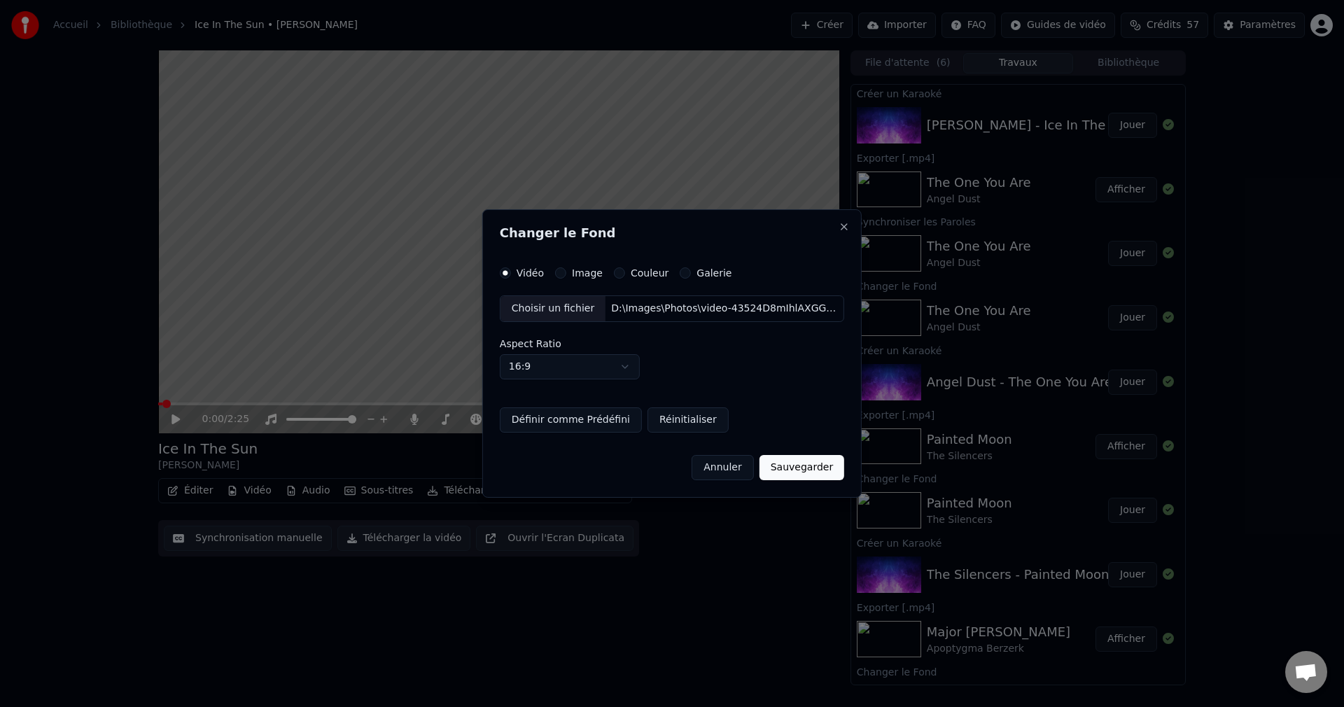
click at [787, 469] on button "Sauvegarder" at bounding box center [801, 467] width 85 height 25
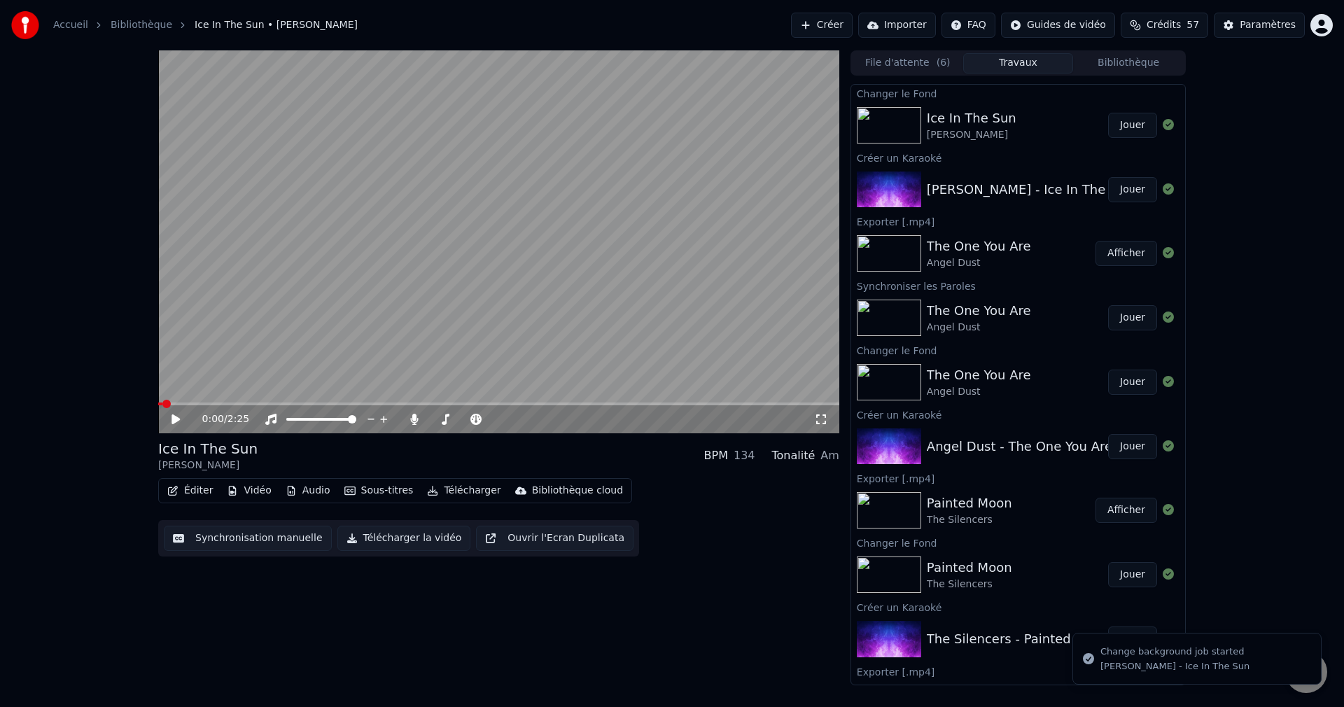
click at [1114, 126] on button "Jouer" at bounding box center [1132, 125] width 49 height 25
click at [500, 423] on span at bounding box center [495, 419] width 8 height 8
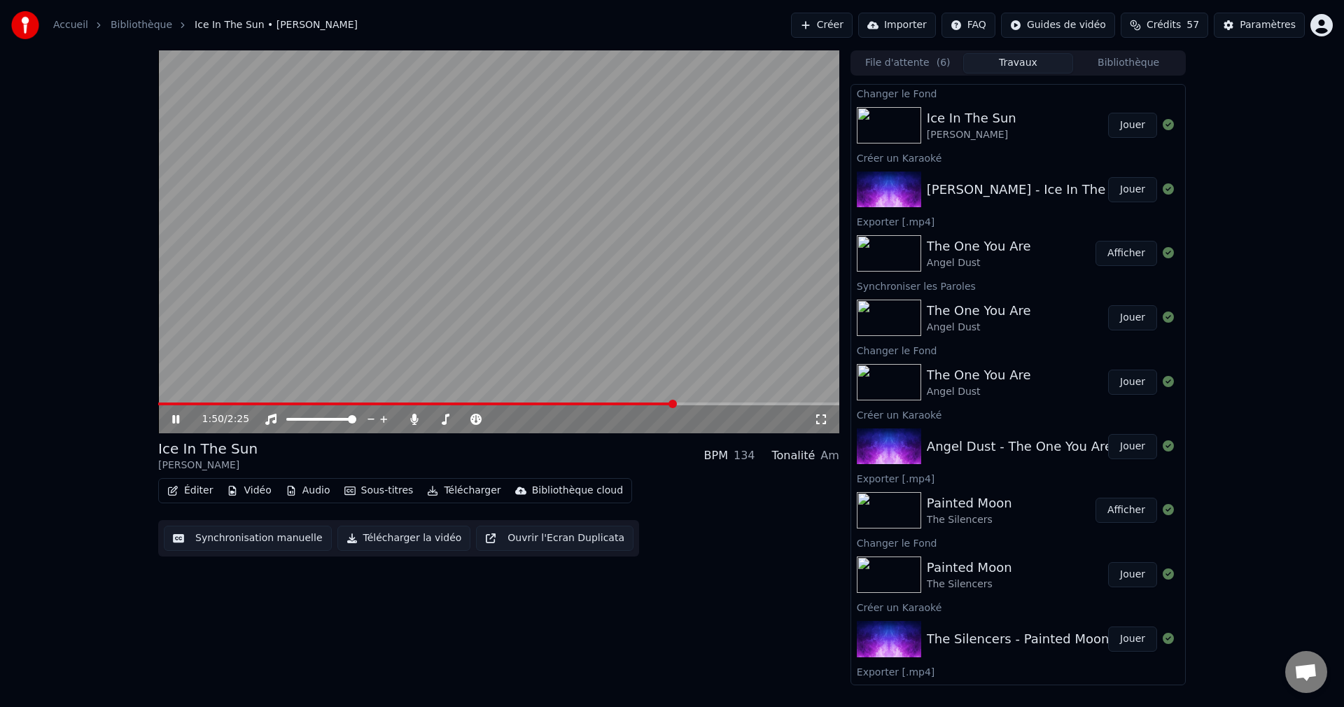
click at [169, 424] on icon at bounding box center [185, 419] width 33 height 11
click at [198, 486] on button "Éditer" at bounding box center [190, 491] width 57 height 20
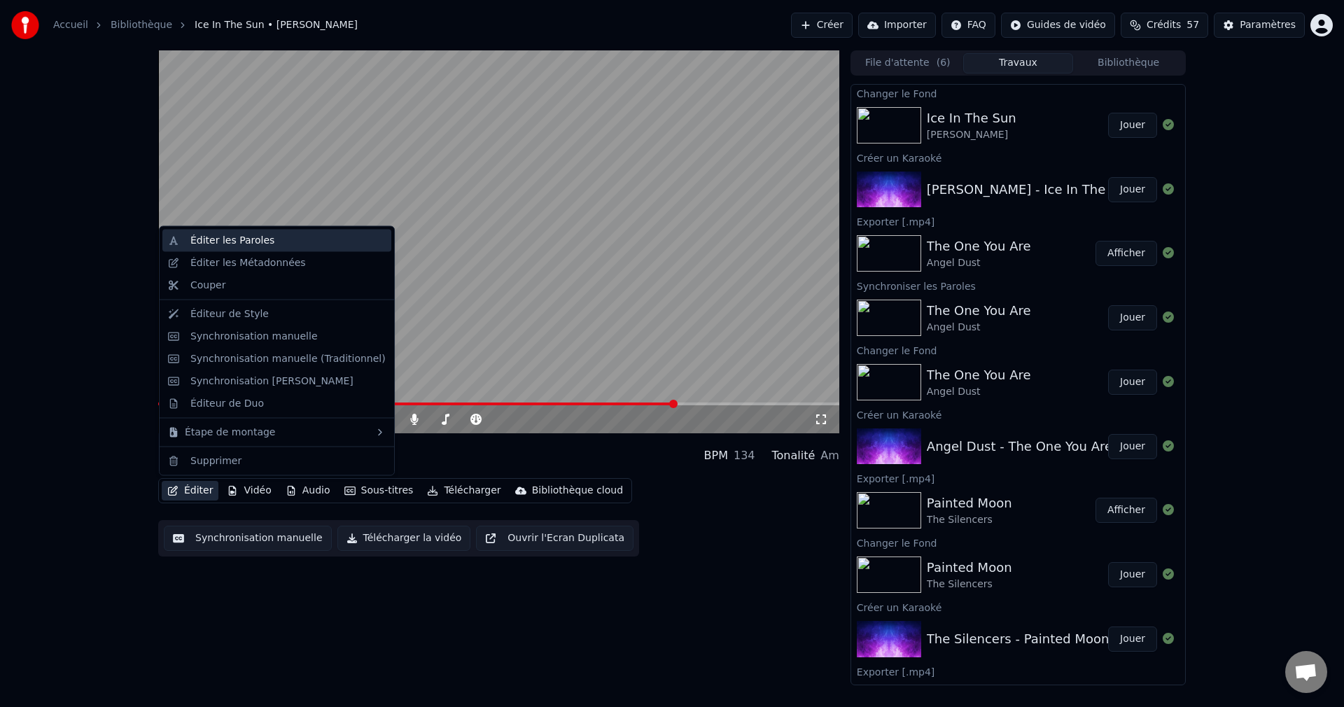
click at [235, 233] on div "Éditer les Paroles" at bounding box center [276, 241] width 229 height 22
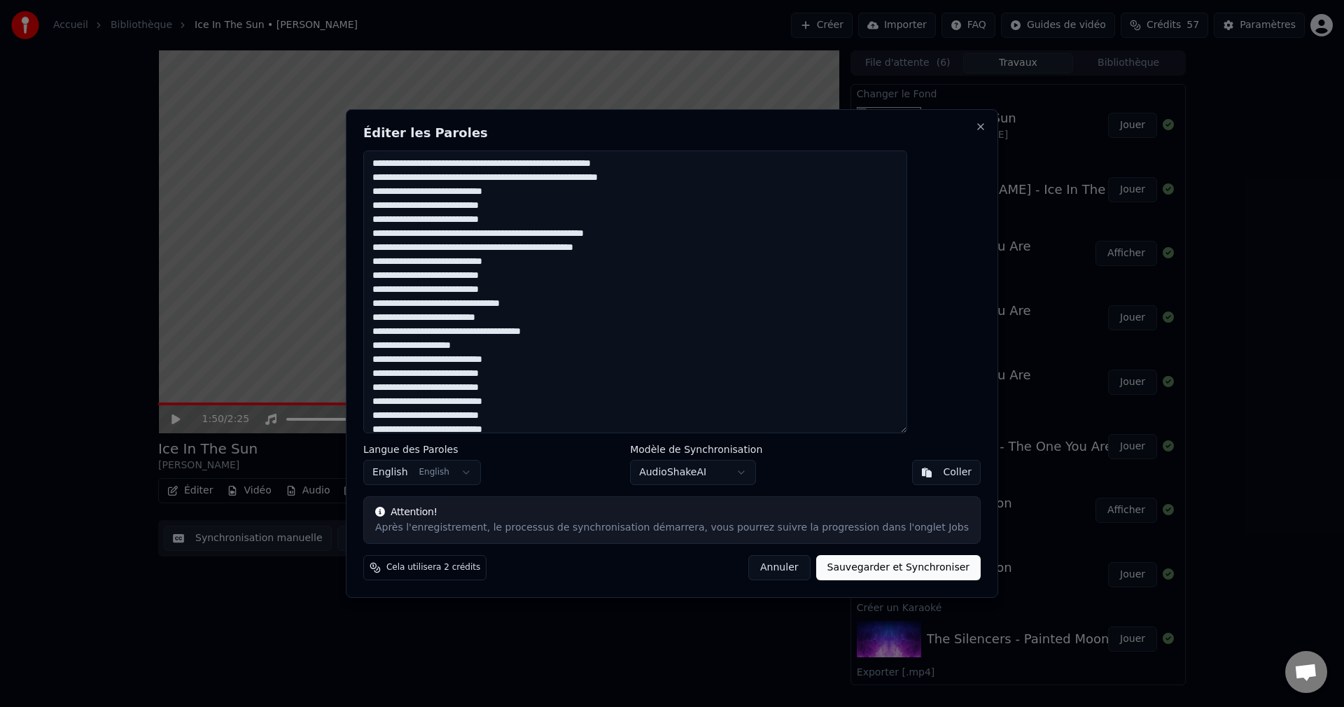
click at [722, 183] on textarea "**********" at bounding box center [635, 291] width 544 height 283
drag, startPoint x: 435, startPoint y: 237, endPoint x: 440, endPoint y: 245, distance: 9.4
click at [435, 237] on textarea "**********" at bounding box center [635, 291] width 544 height 283
click at [577, 235] on textarea "**********" at bounding box center [635, 291] width 544 height 283
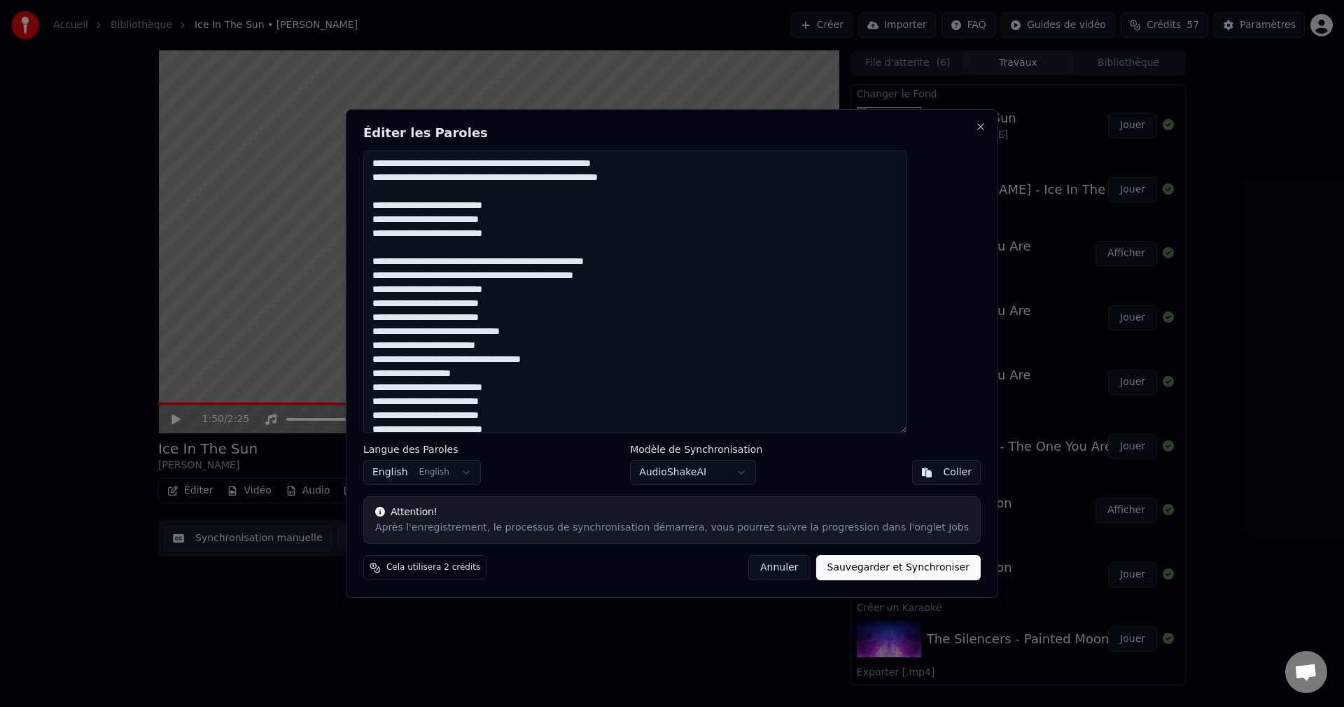
click at [665, 267] on textarea "**********" at bounding box center [635, 291] width 544 height 283
click at [682, 276] on textarea "**********" at bounding box center [635, 291] width 544 height 283
click at [551, 332] on textarea "**********" at bounding box center [635, 291] width 544 height 283
click at [434, 332] on textarea "**********" at bounding box center [635, 291] width 544 height 283
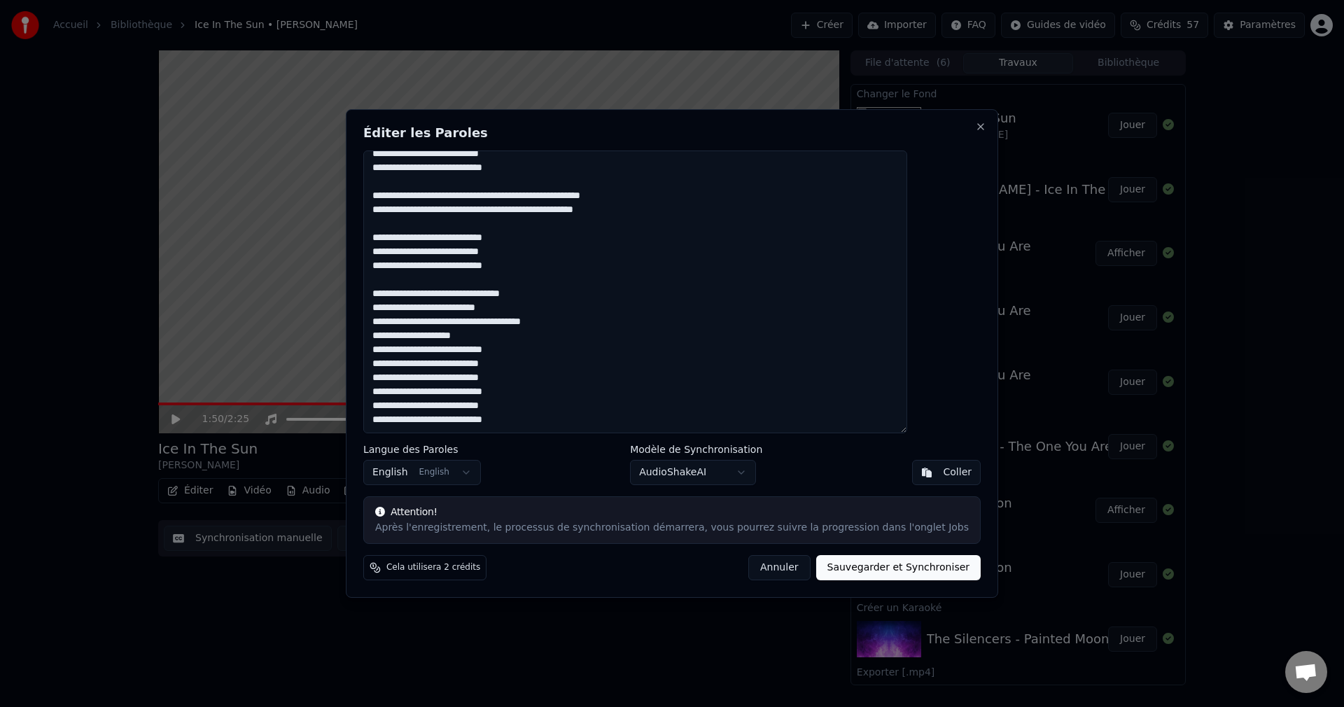
click at [528, 335] on textarea "**********" at bounding box center [635, 291] width 544 height 283
click at [563, 390] on textarea "**********" at bounding box center [635, 291] width 544 height 283
click at [437, 393] on textarea "**********" at bounding box center [635, 291] width 544 height 283
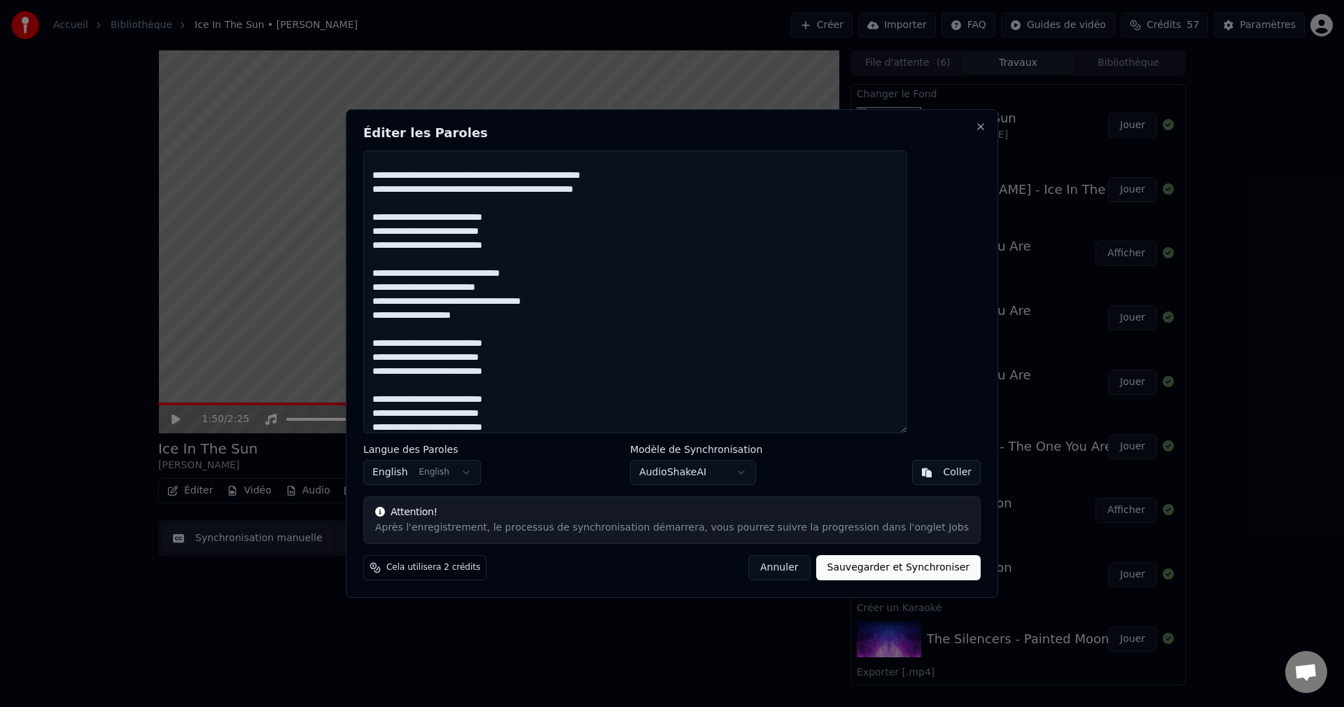
scroll to position [94, 0]
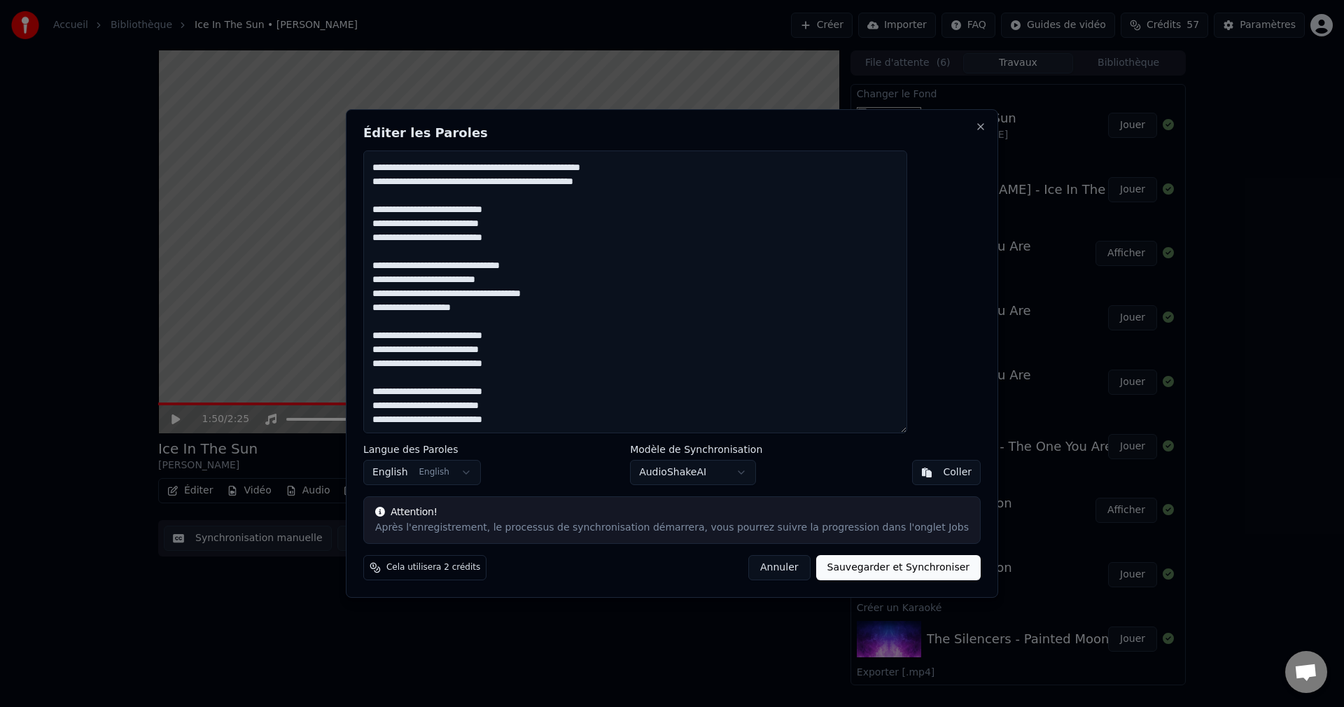
drag, startPoint x: 408, startPoint y: 393, endPoint x: 567, endPoint y: 425, distance: 162.0
click at [567, 425] on textarea "**********" at bounding box center [635, 291] width 544 height 283
click at [564, 421] on textarea "**********" at bounding box center [635, 291] width 544 height 283
paste textarea "**********"
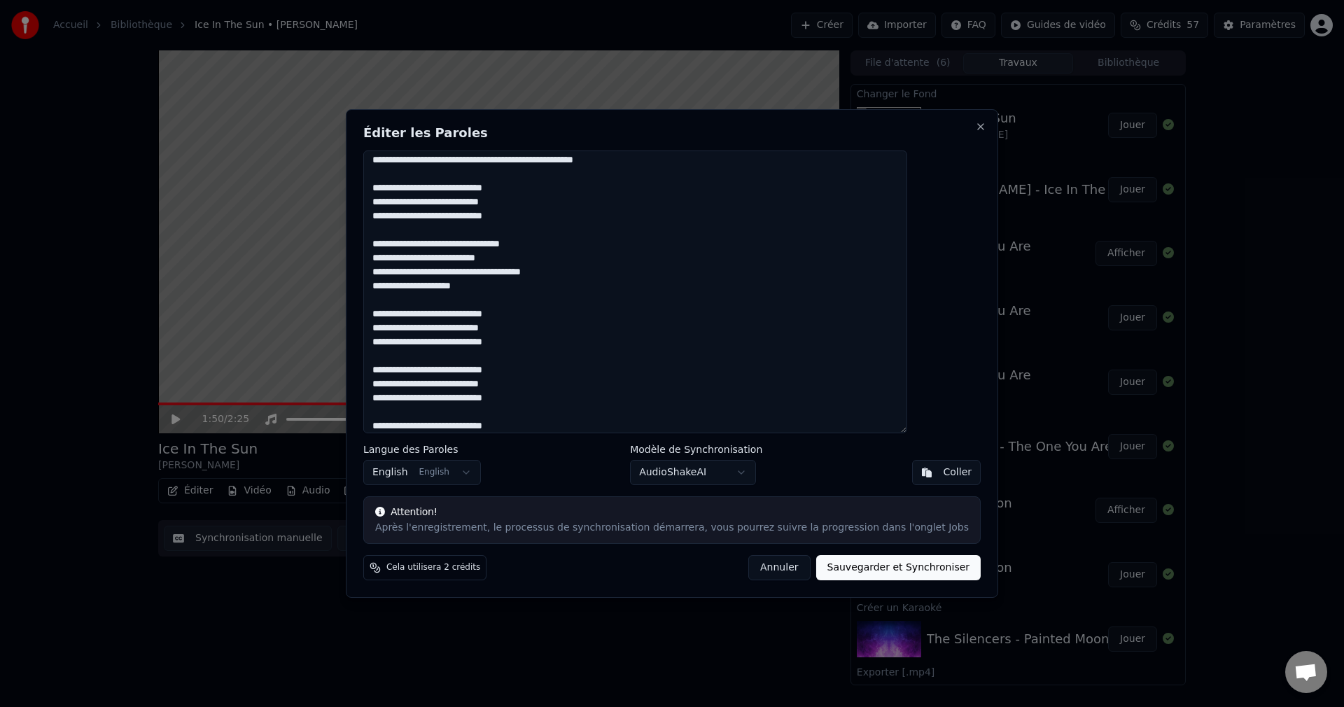
scroll to position [143, 0]
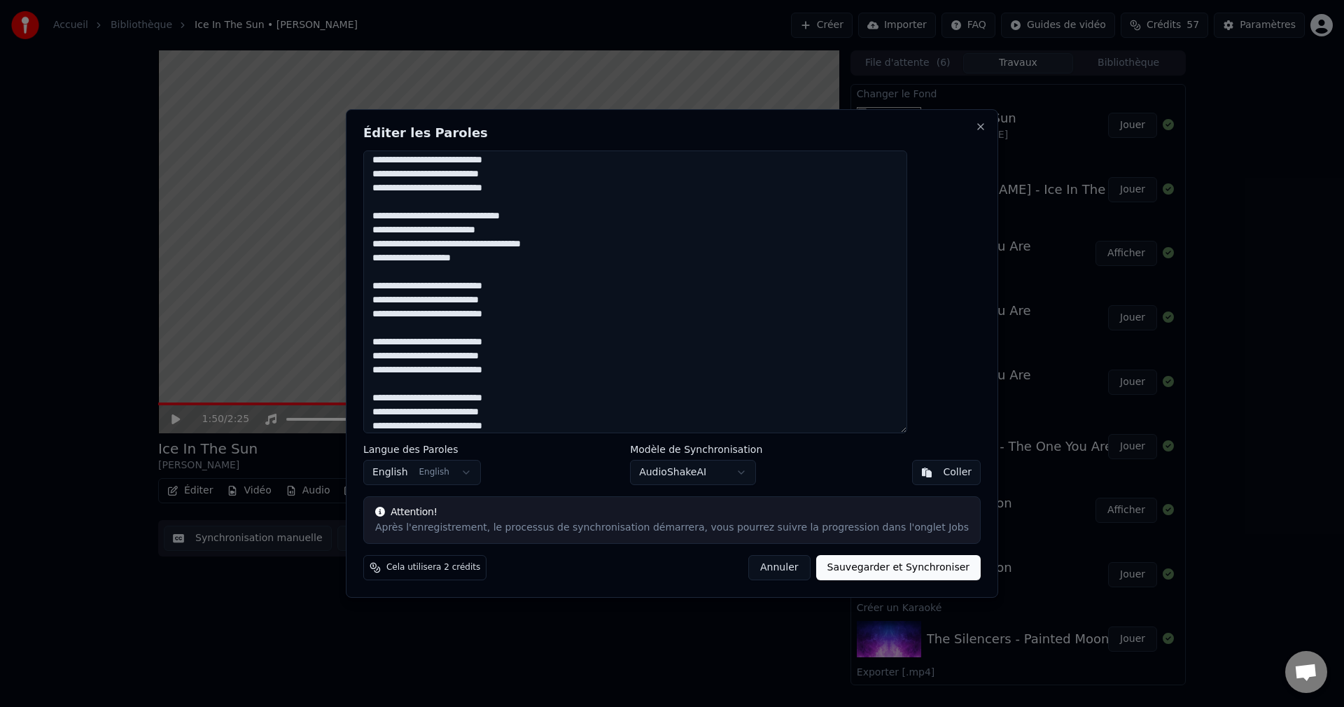
type textarea "**********"
click at [839, 574] on button "Sauvegarder et Synchroniser" at bounding box center [898, 567] width 165 height 25
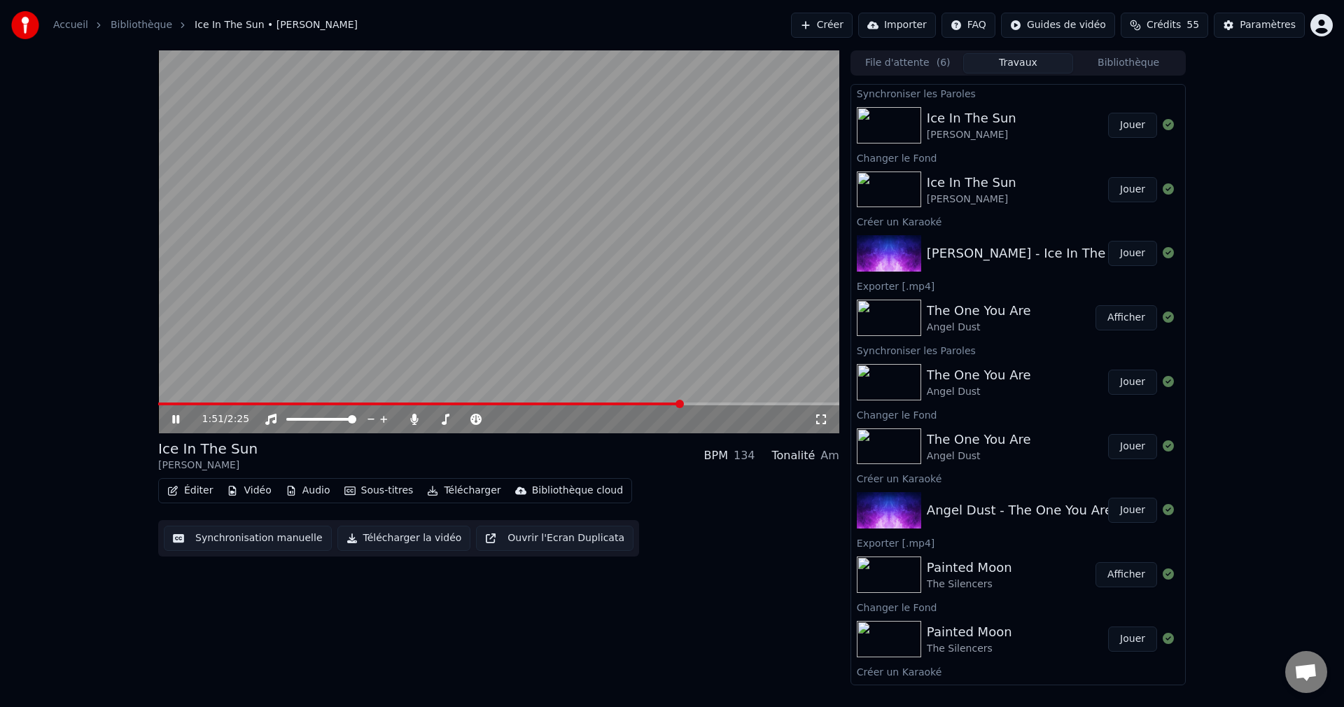
click at [1116, 125] on button "Jouer" at bounding box center [1132, 125] width 49 height 25
click at [176, 416] on icon at bounding box center [185, 419] width 33 height 11
click at [192, 489] on button "Éditer" at bounding box center [190, 491] width 57 height 20
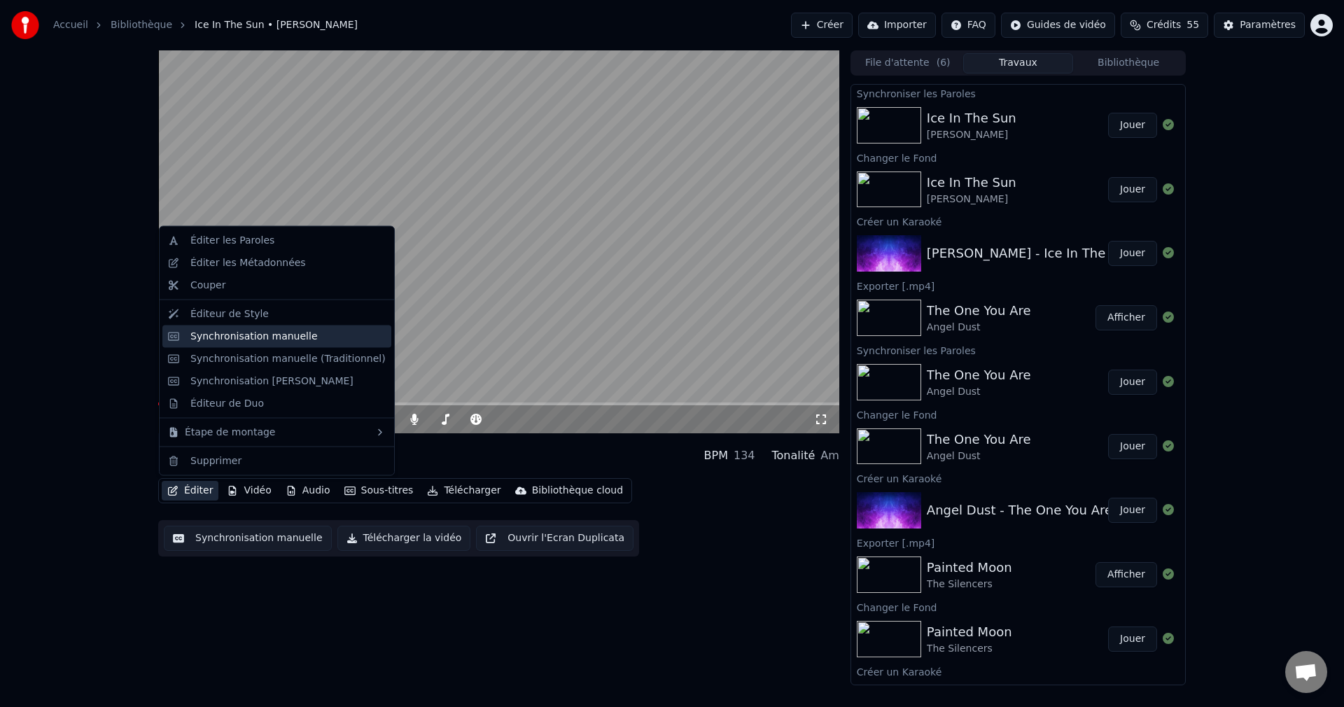
click at [290, 342] on div "Synchronisation manuelle" at bounding box center [253, 336] width 127 height 14
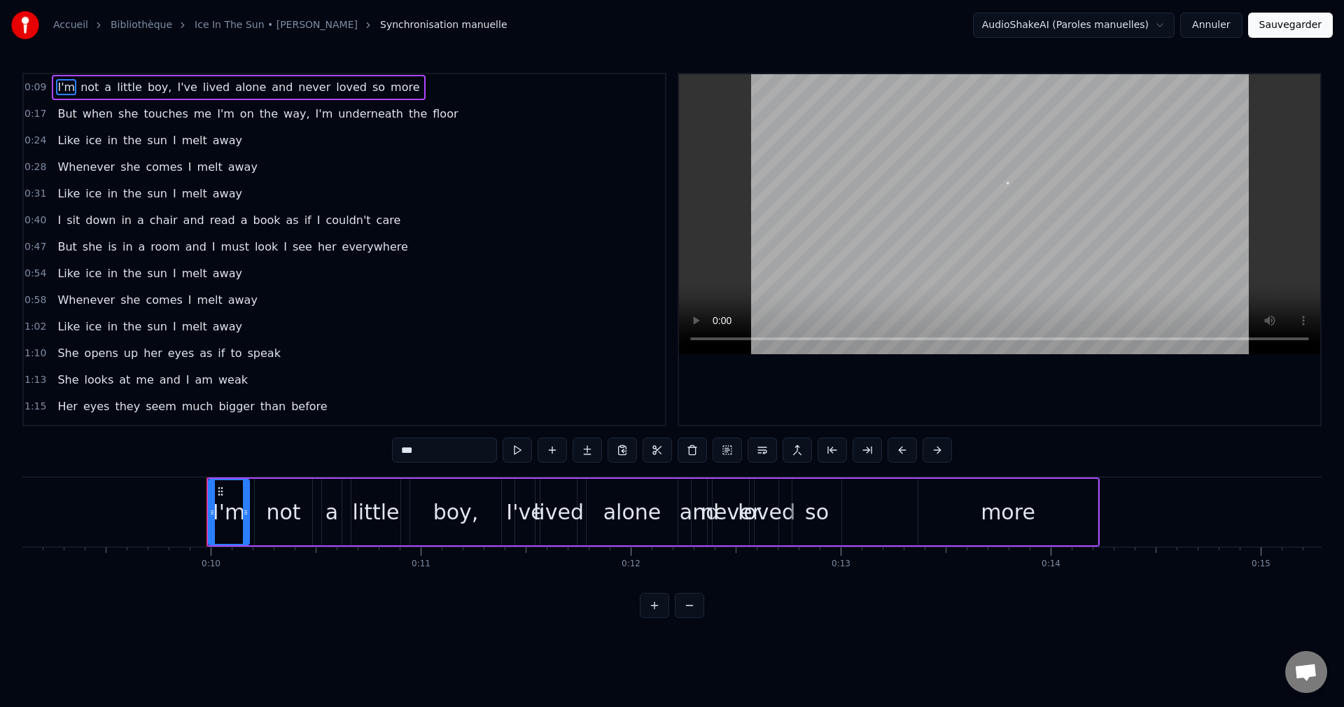
scroll to position [0, 2026]
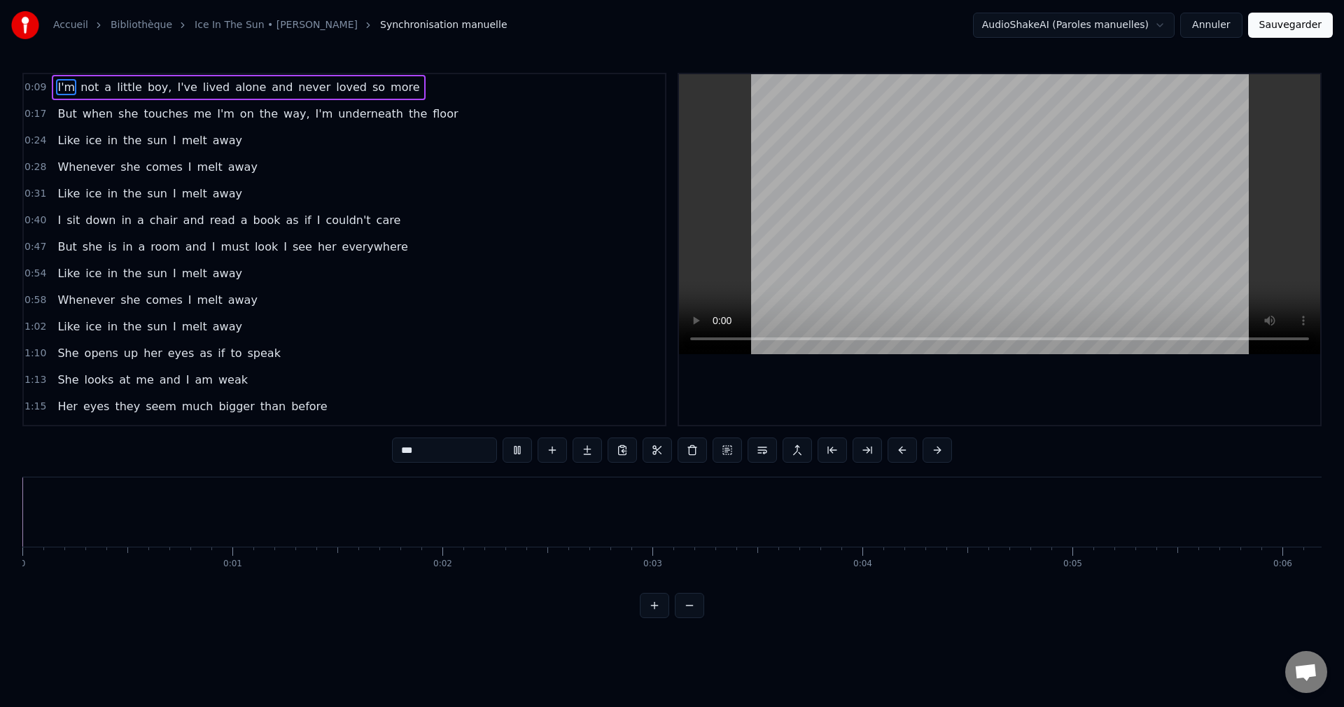
scroll to position [0, 2026]
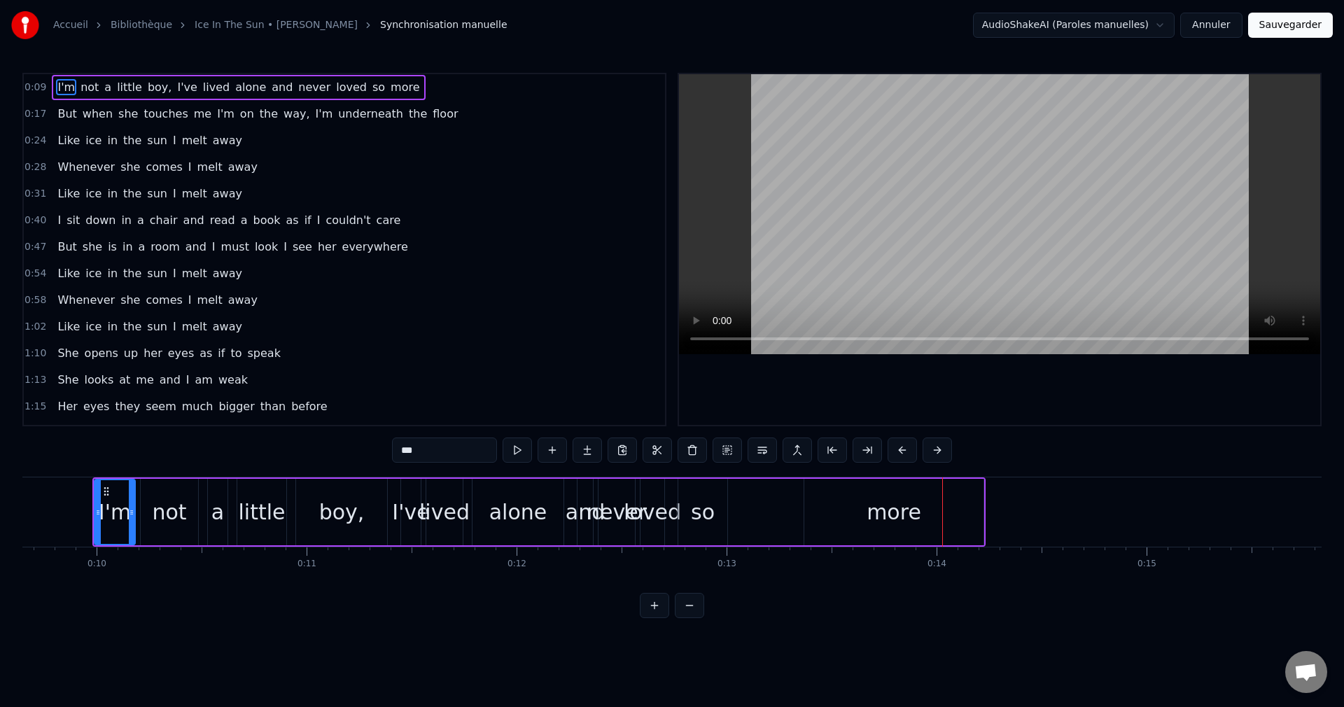
click at [749, 517] on div "I'm not a little boy, I've lived alone and never loved so more" at bounding box center [538, 511] width 893 height 69
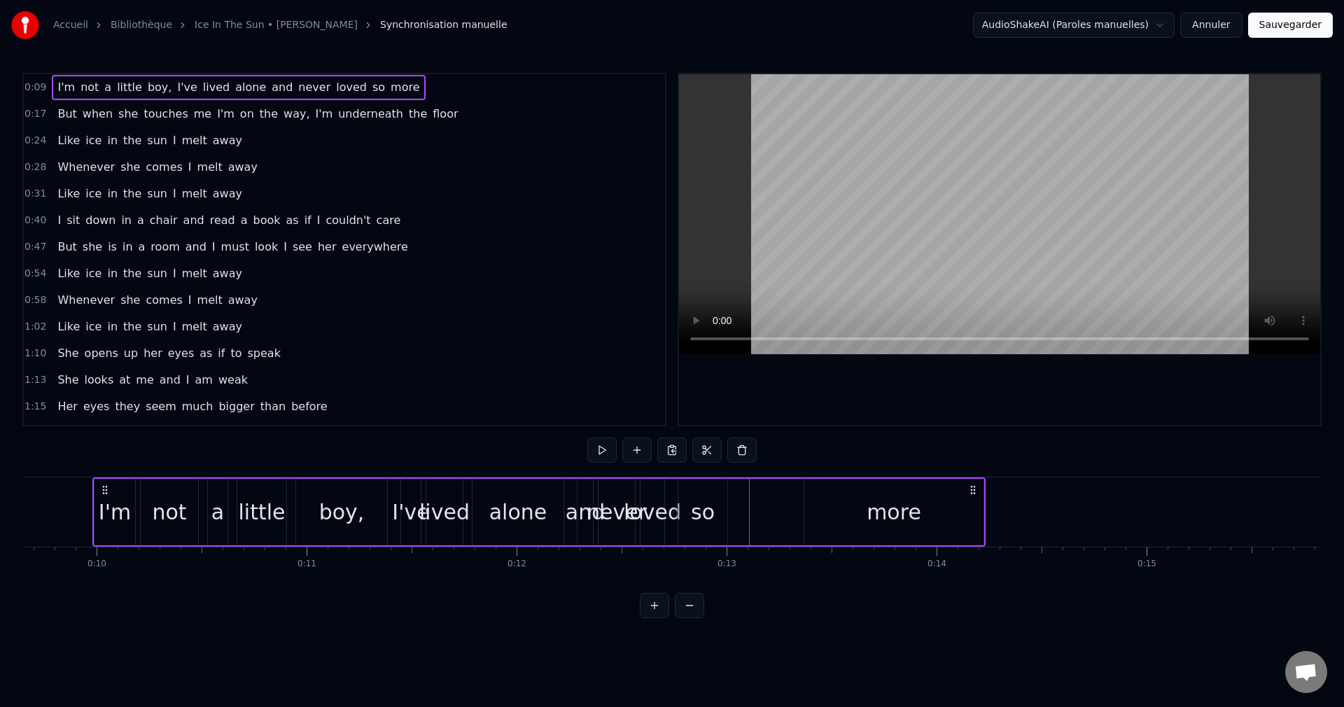
click at [731, 517] on div "I'm not a little boy, I've lived alone and never loved so more" at bounding box center [538, 511] width 893 height 69
click at [737, 518] on div "I'm not a little boy, I've lived alone and never loved so more" at bounding box center [538, 511] width 893 height 69
drag, startPoint x: 751, startPoint y: 519, endPoint x: 743, endPoint y: 519, distance: 8.4
click at [743, 519] on div "I'm not a little boy, I've lived alone and never loved so more" at bounding box center [538, 511] width 893 height 69
click at [740, 519] on div "I'm not a little boy, I've lived alone and never loved so more" at bounding box center [538, 511] width 893 height 69
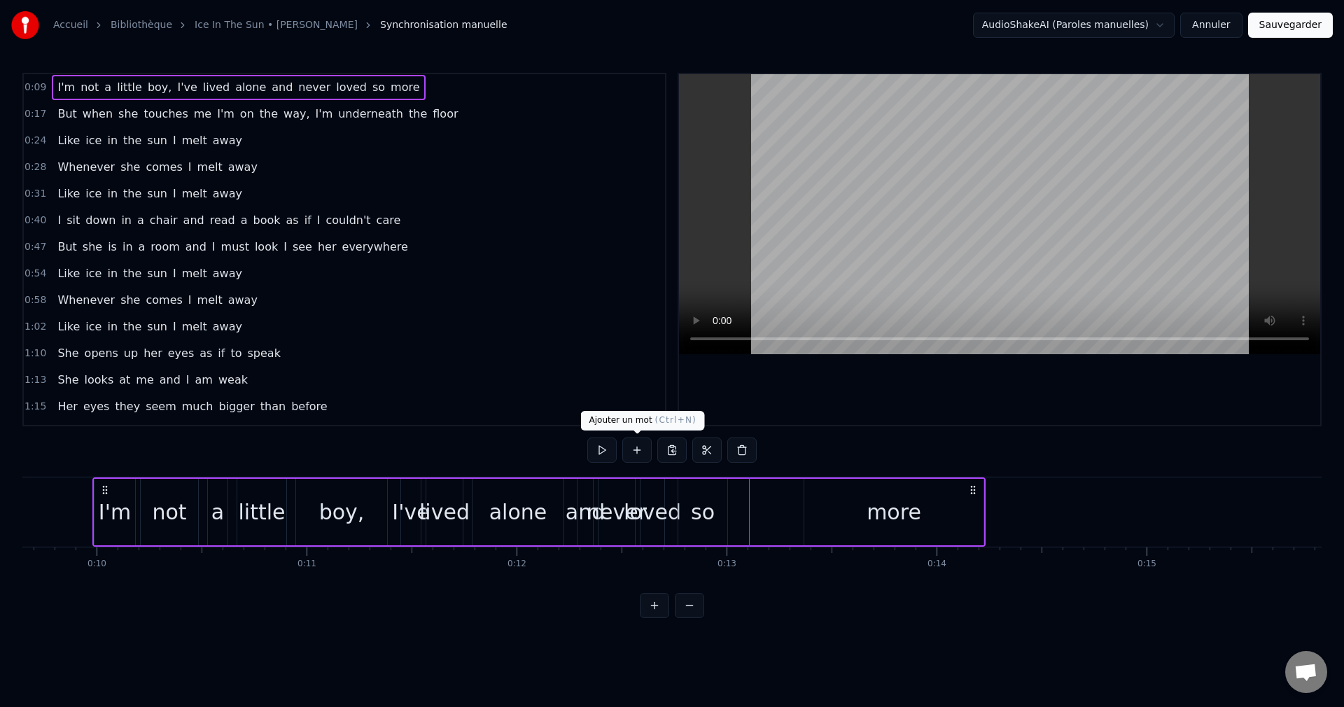
click at [636, 450] on button at bounding box center [636, 449] width 29 height 25
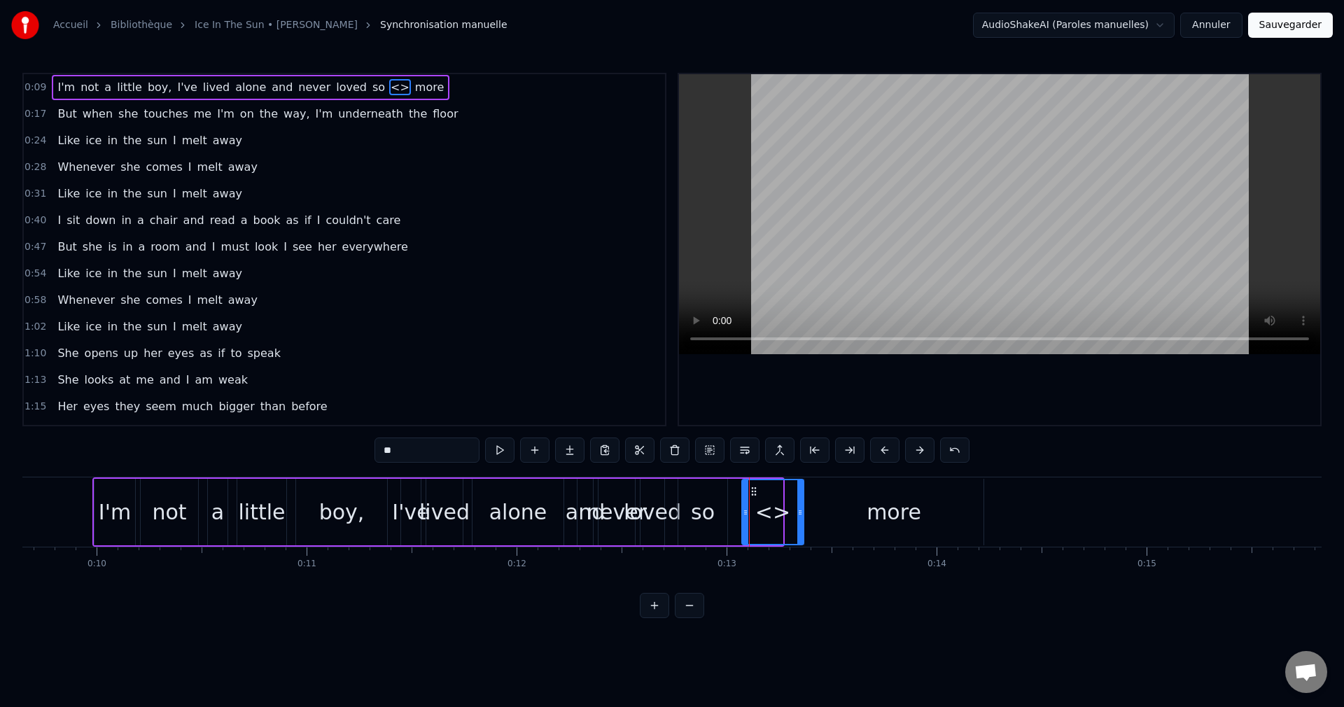
drag, startPoint x: 779, startPoint y: 510, endPoint x: 800, endPoint y: 517, distance: 22.1
click at [800, 517] on icon at bounding box center [800, 512] width 6 height 11
drag, startPoint x: 743, startPoint y: 513, endPoint x: 721, endPoint y: 521, distance: 23.7
click at [721, 521] on div at bounding box center [724, 512] width 6 height 64
drag, startPoint x: 420, startPoint y: 450, endPoint x: 325, endPoint y: 460, distance: 95.7
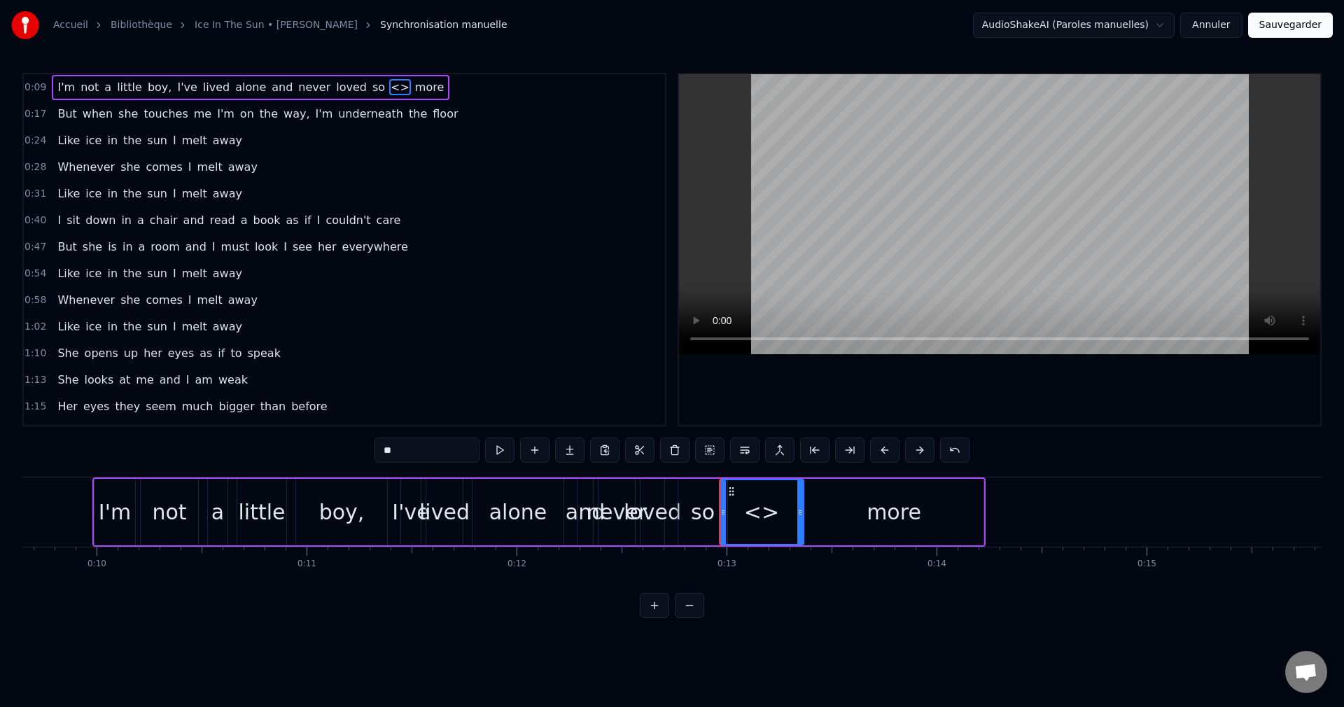
click at [325, 460] on div "0:09 I'm not a little boy, I've lived alone and never loved so <> more 0:17 But…" at bounding box center [671, 345] width 1299 height 545
type input "****"
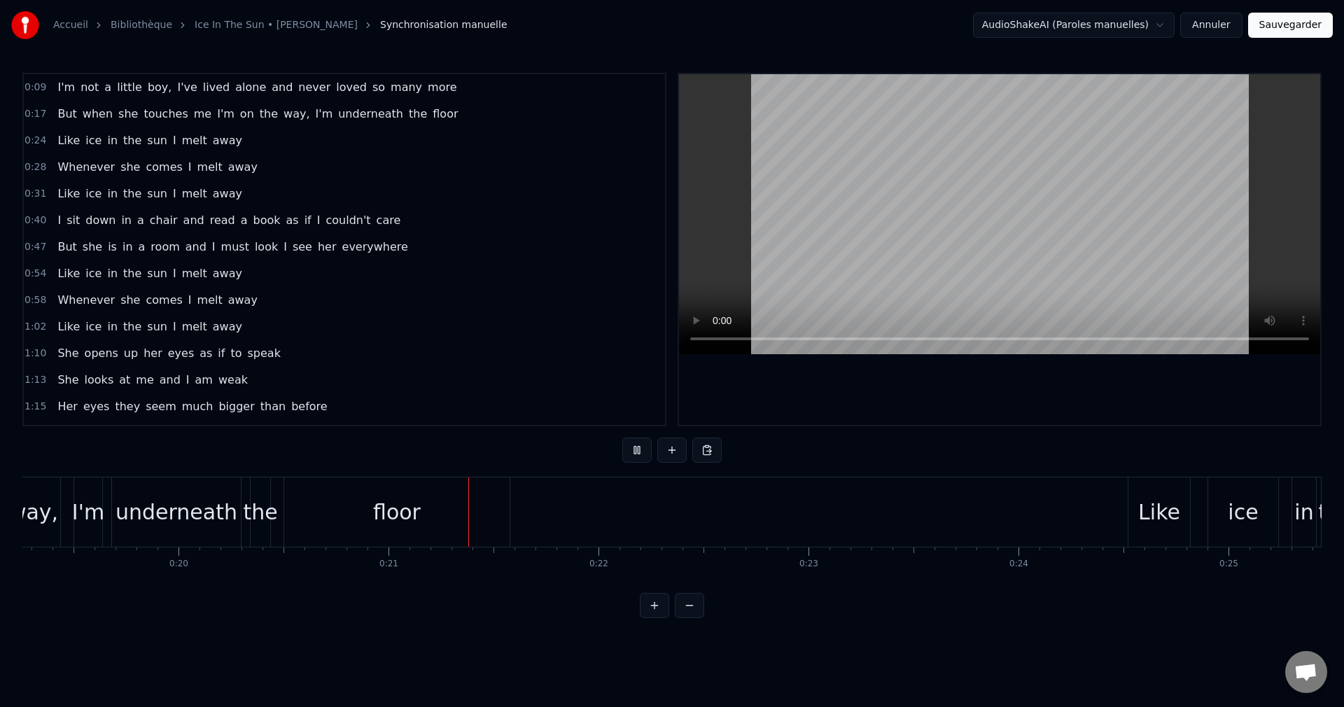
scroll to position [0, 4316]
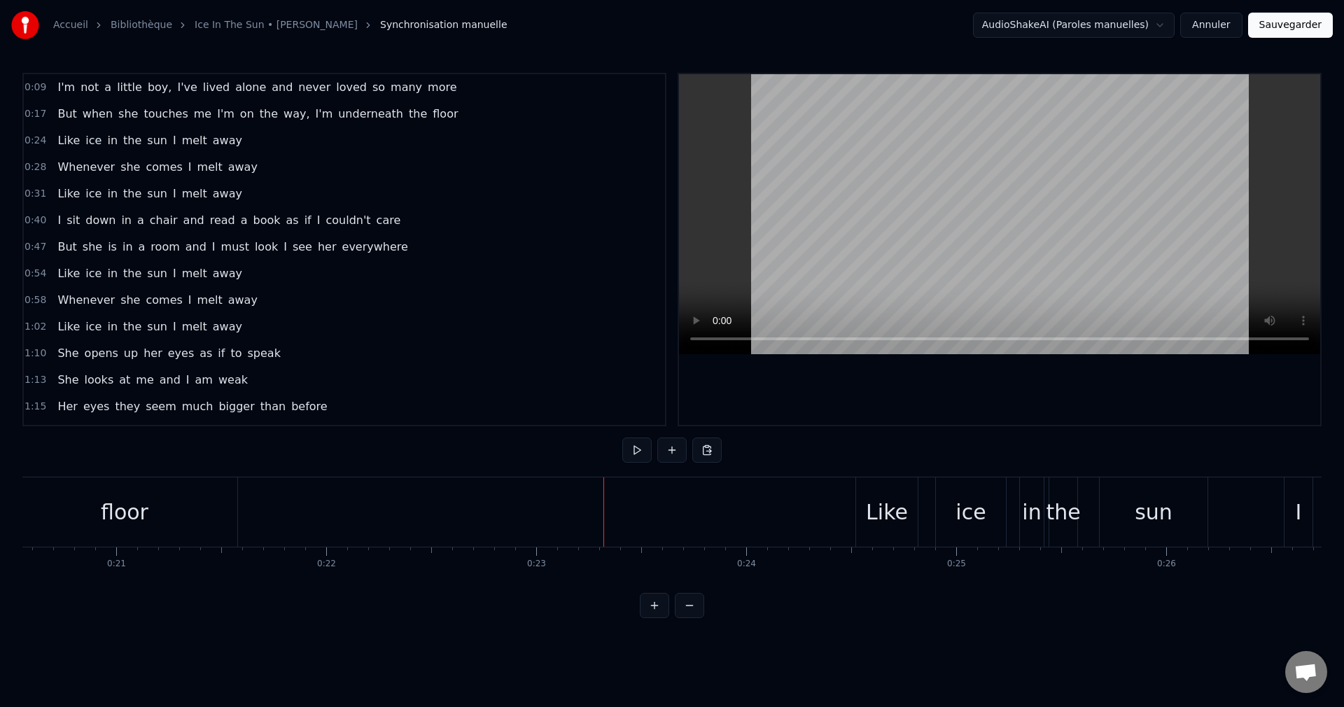
click at [209, 495] on div "floor" at bounding box center [124, 511] width 225 height 69
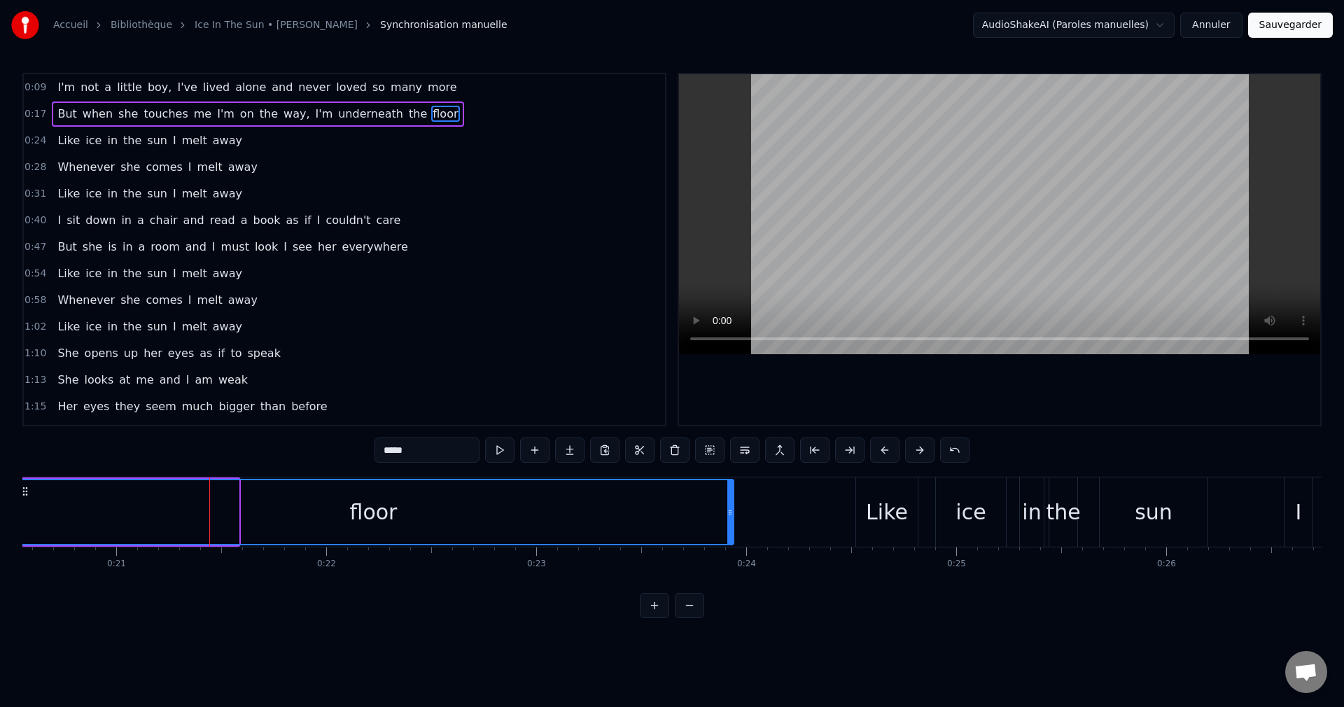
drag, startPoint x: 235, startPoint y: 514, endPoint x: 730, endPoint y: 556, distance: 496.7
click at [730, 556] on div "I'm not a little boy, I've lived alone and never loved so many more But when sh…" at bounding box center [671, 529] width 1299 height 105
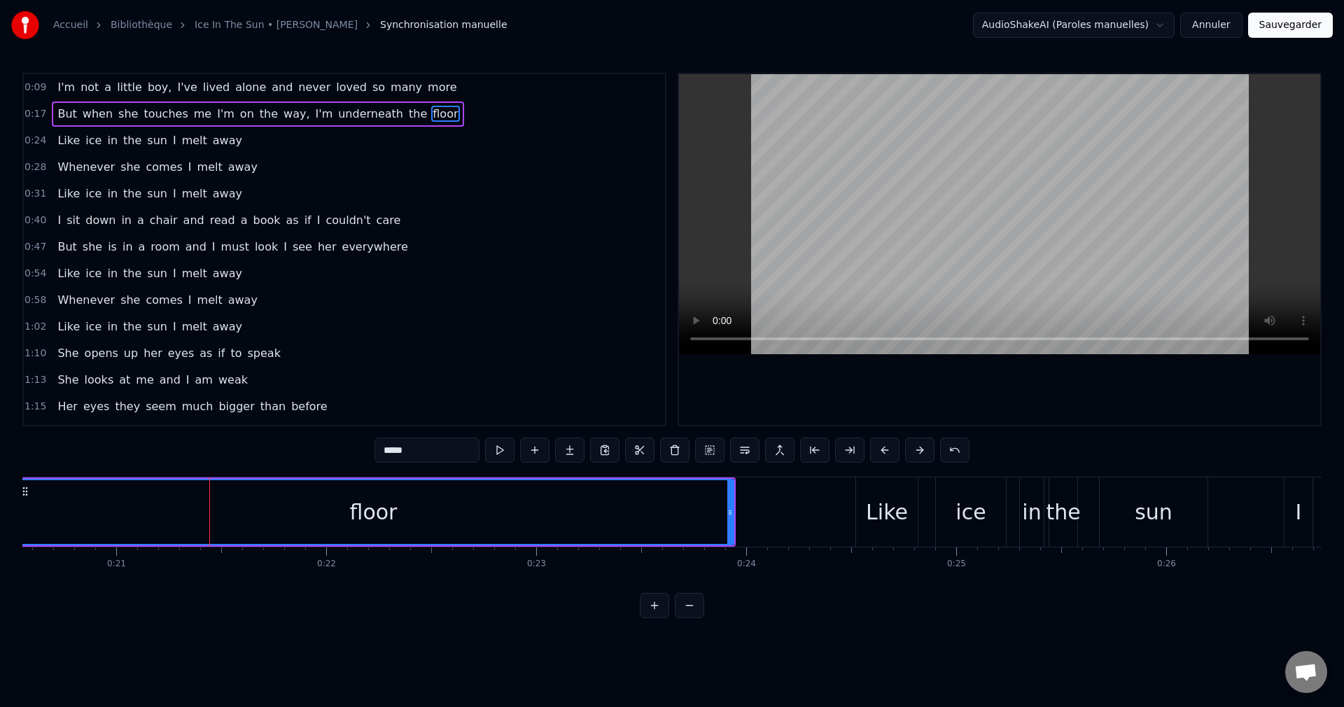
click at [100, 538] on div "floor" at bounding box center [373, 512] width 719 height 64
click at [687, 529] on div "floor" at bounding box center [373, 512] width 719 height 64
drag, startPoint x: 729, startPoint y: 512, endPoint x: 794, endPoint y: 520, distance: 64.9
click at [794, 520] on div at bounding box center [795, 512] width 6 height 64
click at [593, 509] on div "floor" at bounding box center [405, 512] width 783 height 64
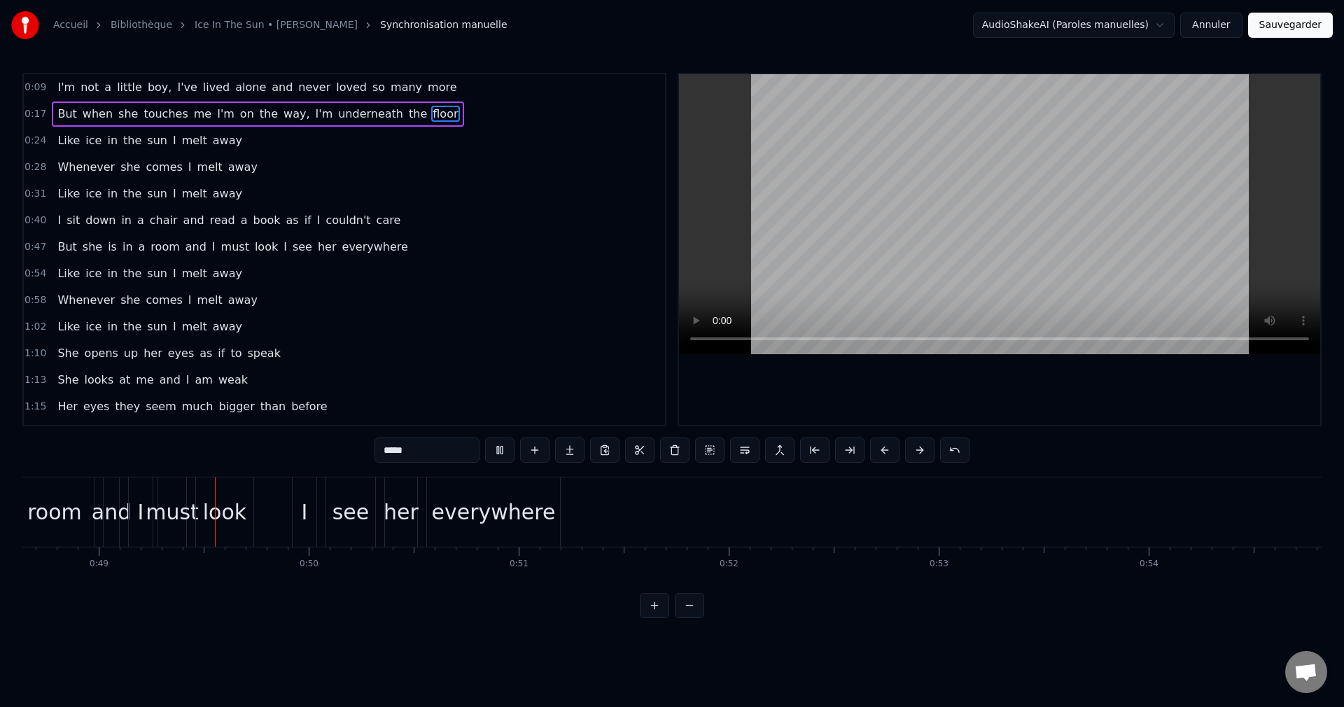
scroll to position [0, 10214]
click at [534, 508] on div "everywhere" at bounding box center [493, 511] width 124 height 31
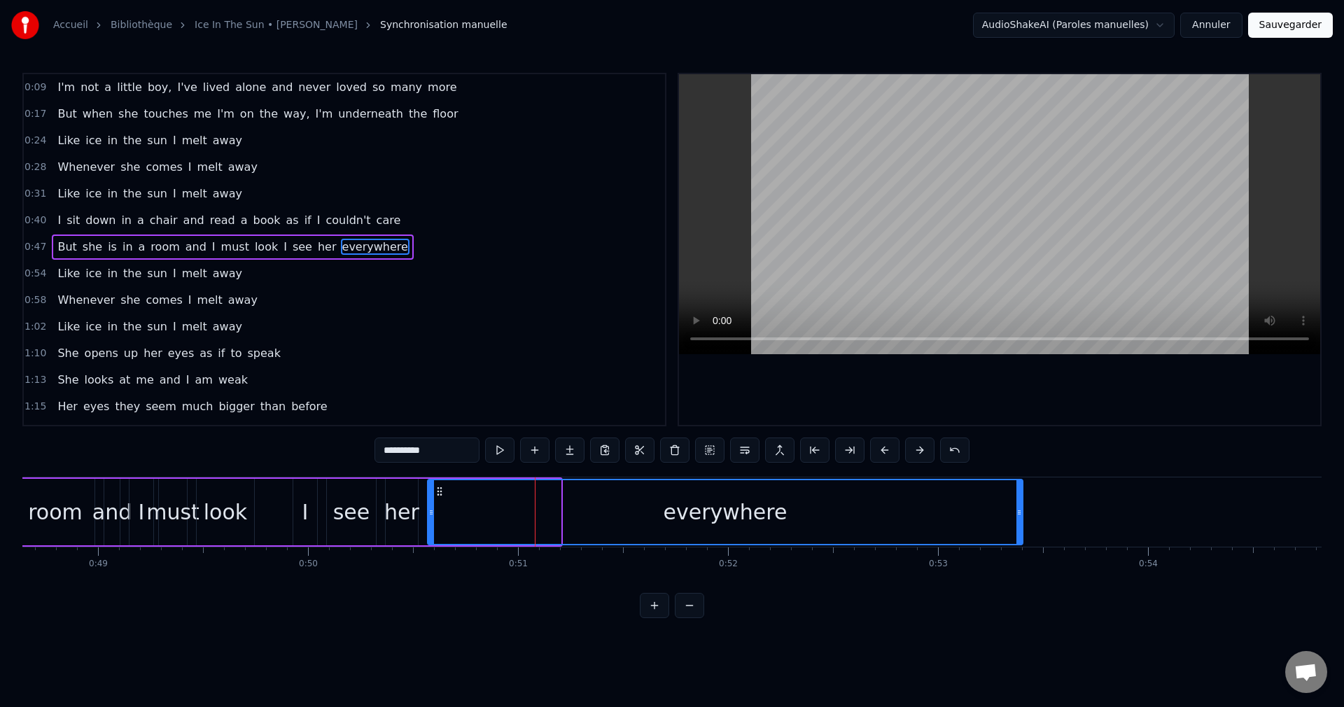
drag, startPoint x: 557, startPoint y: 513, endPoint x: 1019, endPoint y: 518, distance: 462.0
click at [1019, 518] on div at bounding box center [1019, 512] width 6 height 64
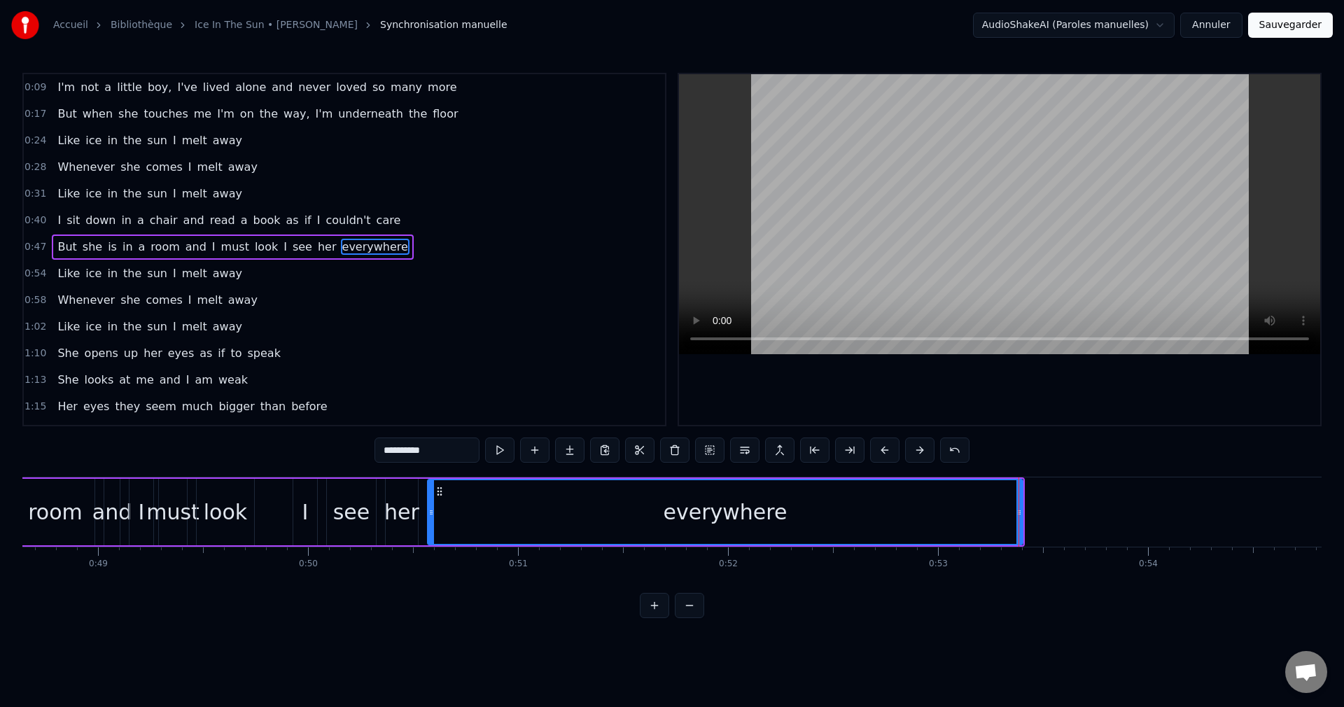
click at [408, 517] on div "her" at bounding box center [401, 511] width 35 height 31
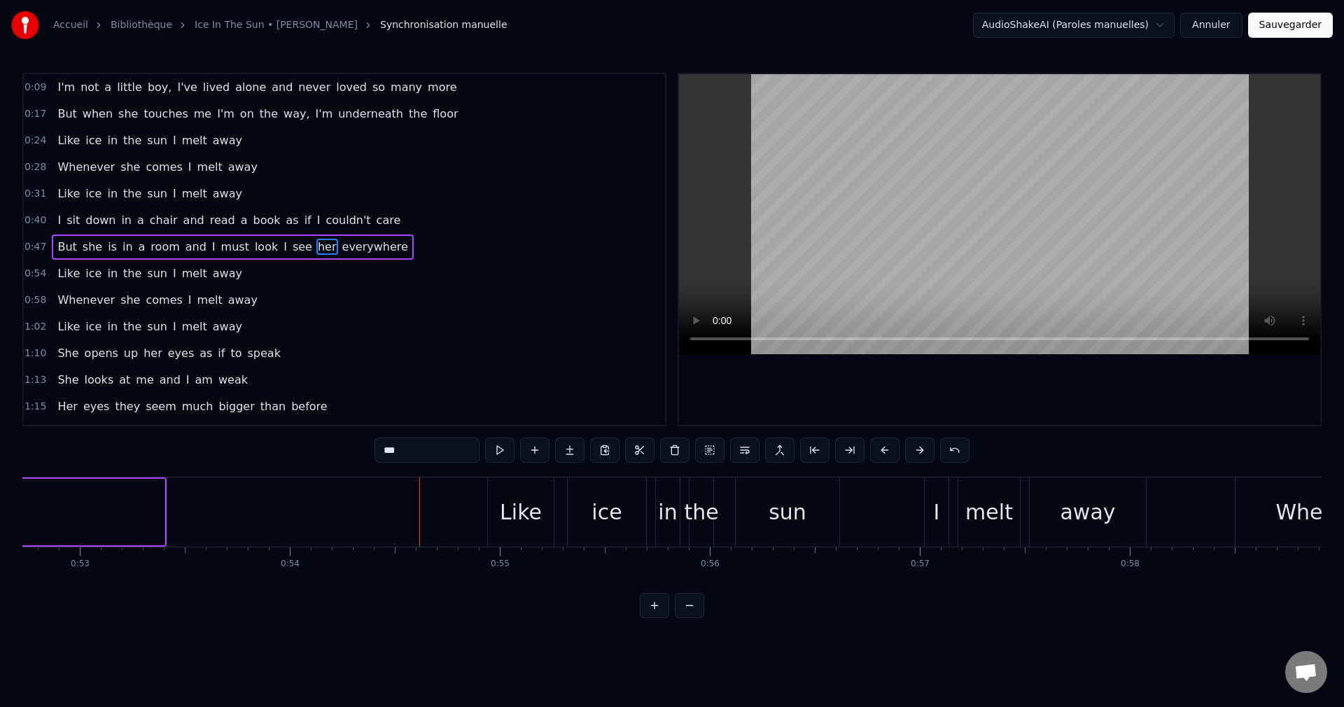
scroll to position [0, 11016]
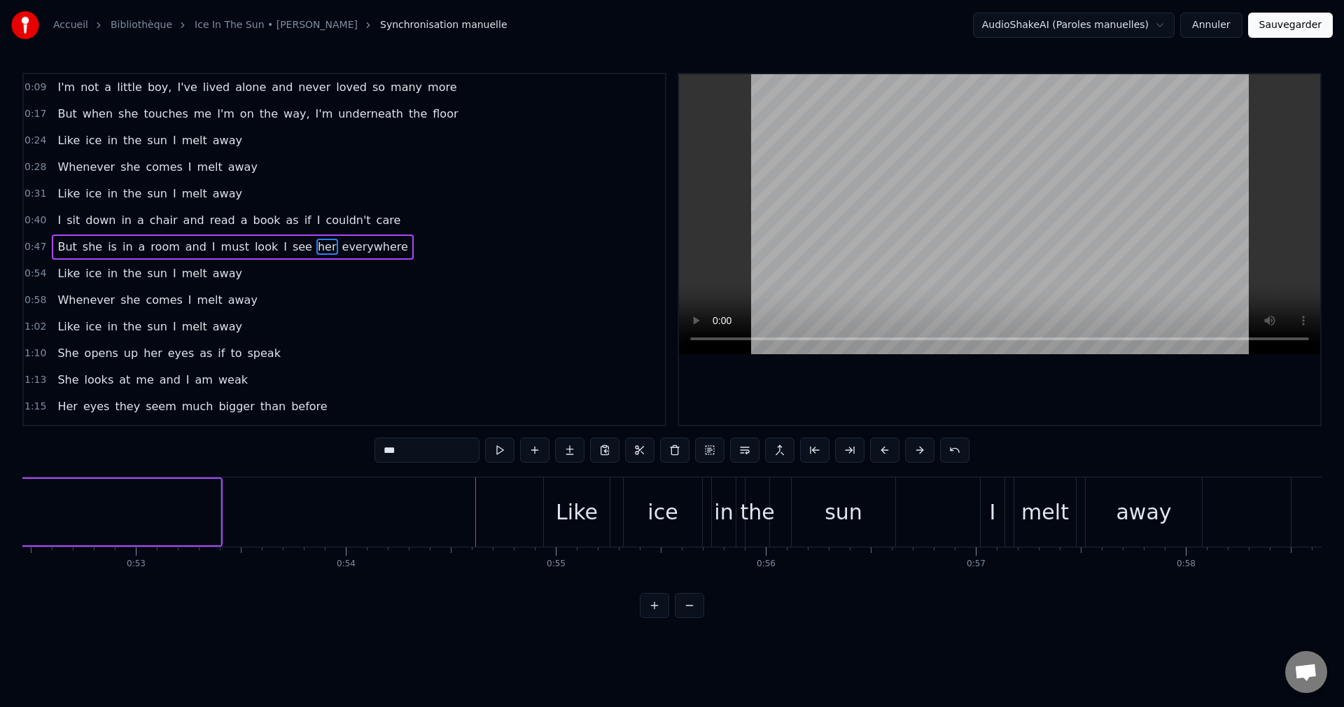
type input "**********"
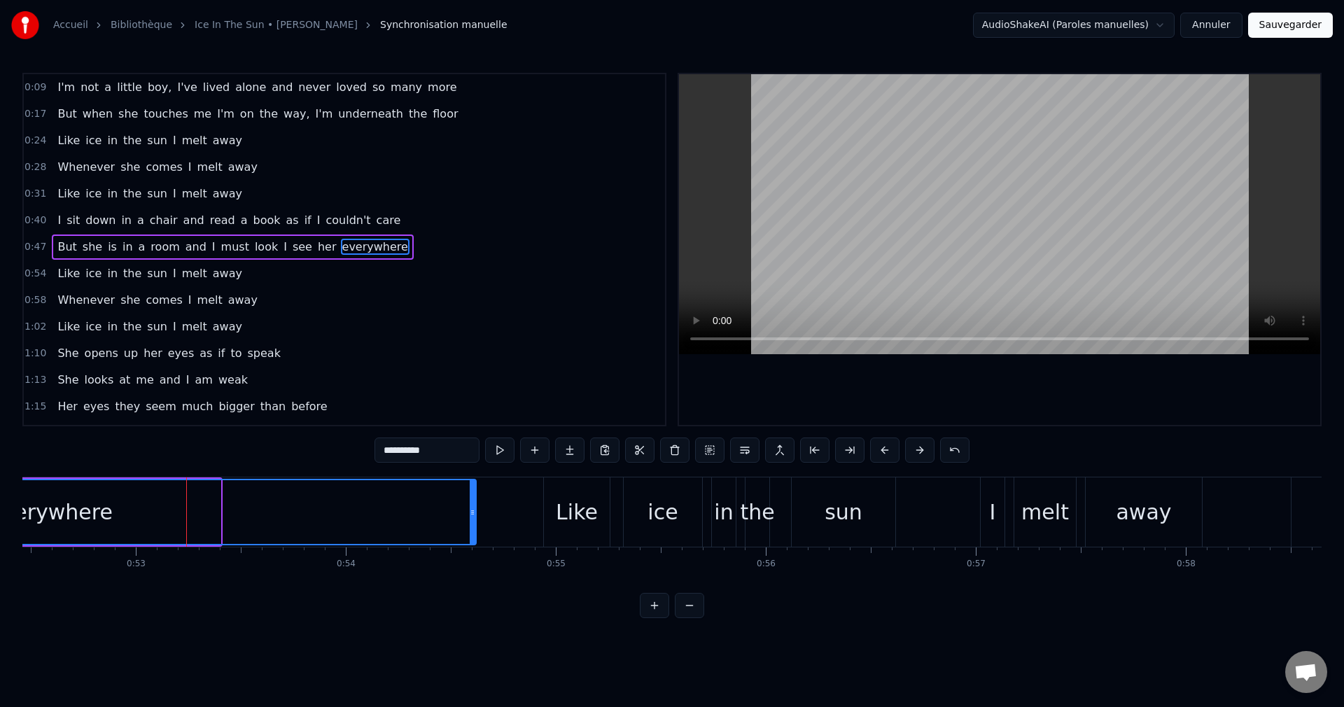
drag, startPoint x: 214, startPoint y: 512, endPoint x: 470, endPoint y: 533, distance: 257.1
click at [470, 533] on div at bounding box center [473, 512] width 6 height 64
click at [164, 523] on div "everywhere" at bounding box center [51, 512] width 850 height 64
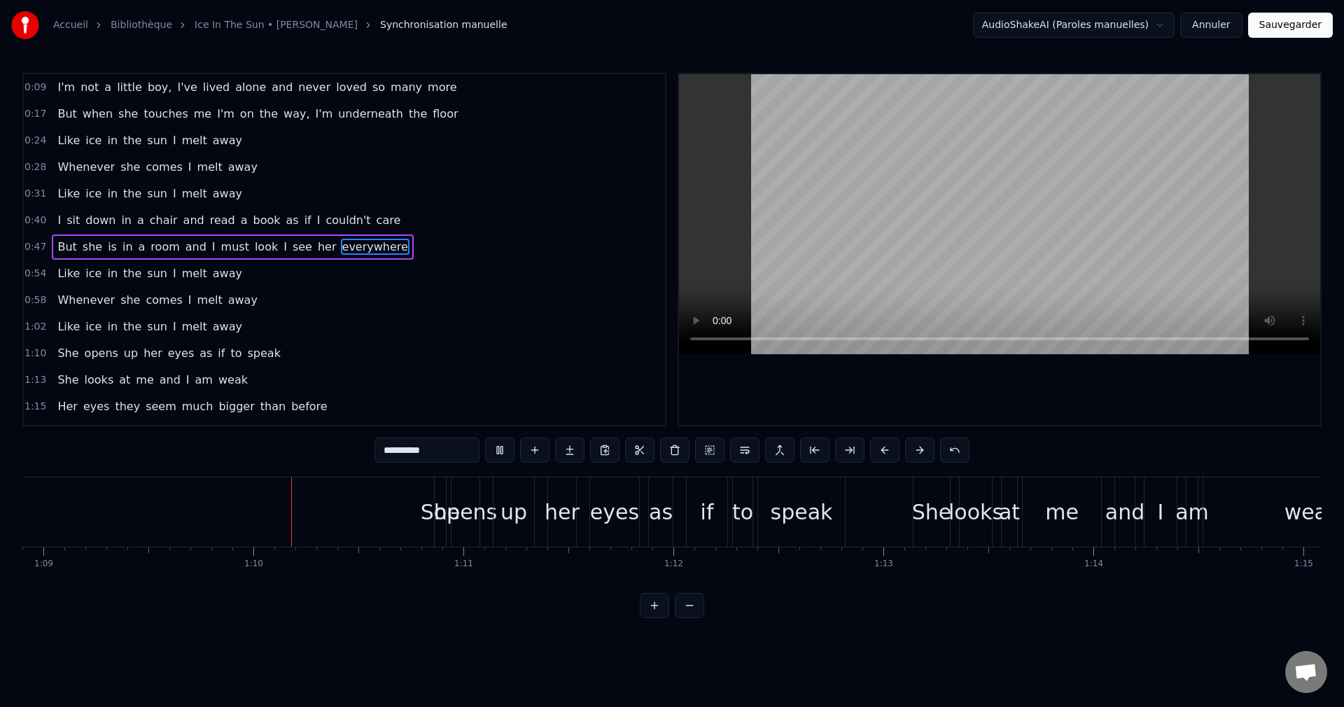
scroll to position [0, 14534]
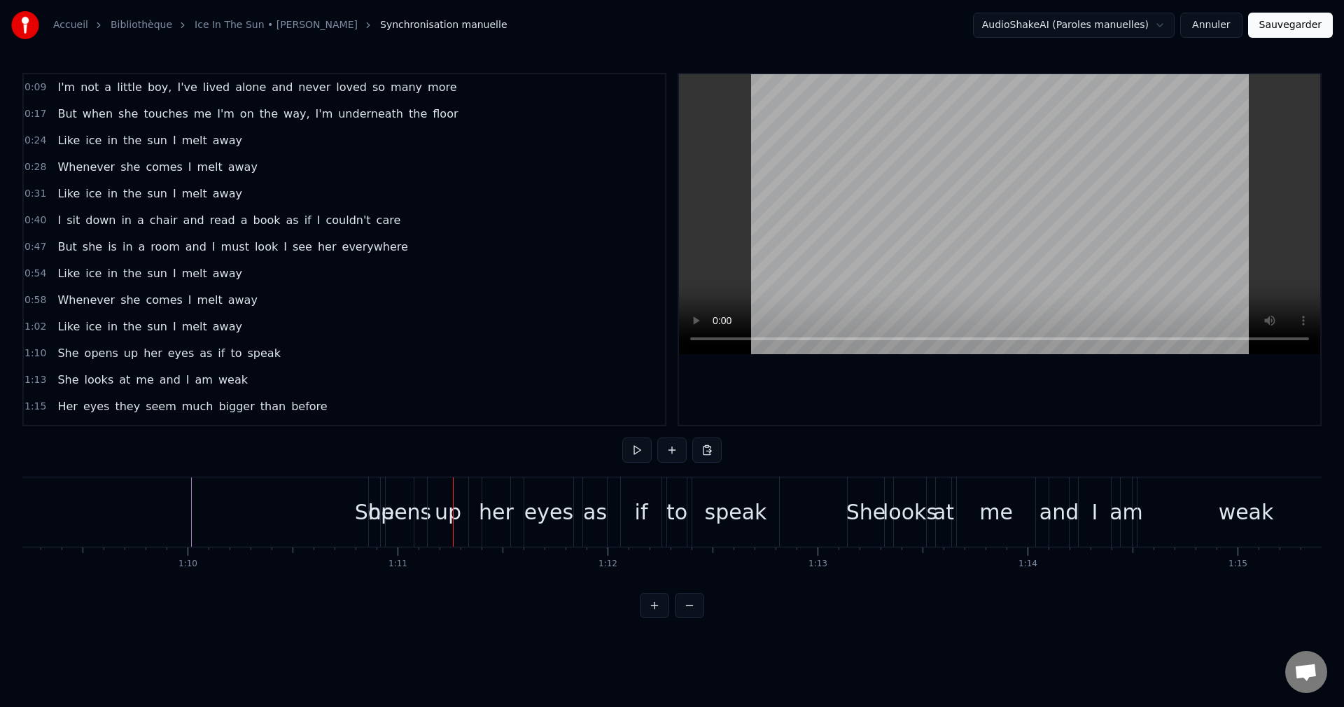
click at [367, 515] on div "She" at bounding box center [375, 511] width 40 height 31
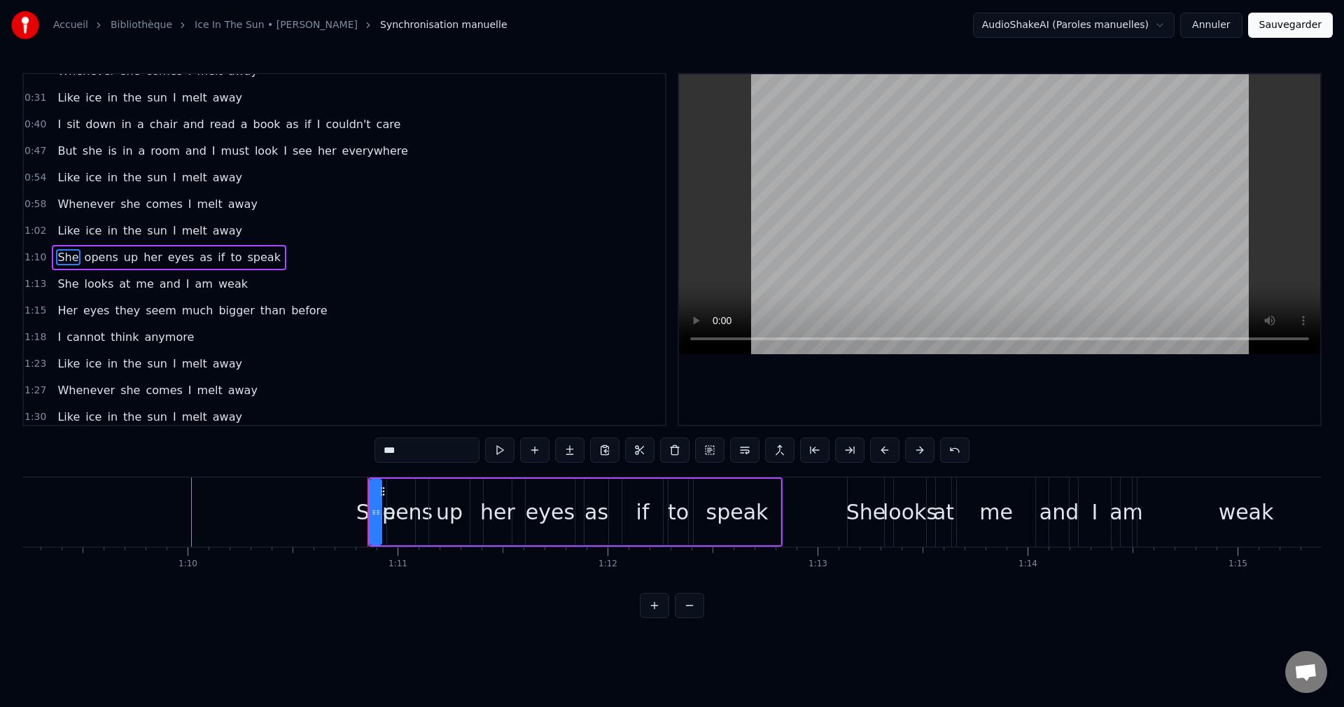
scroll to position [104, 0]
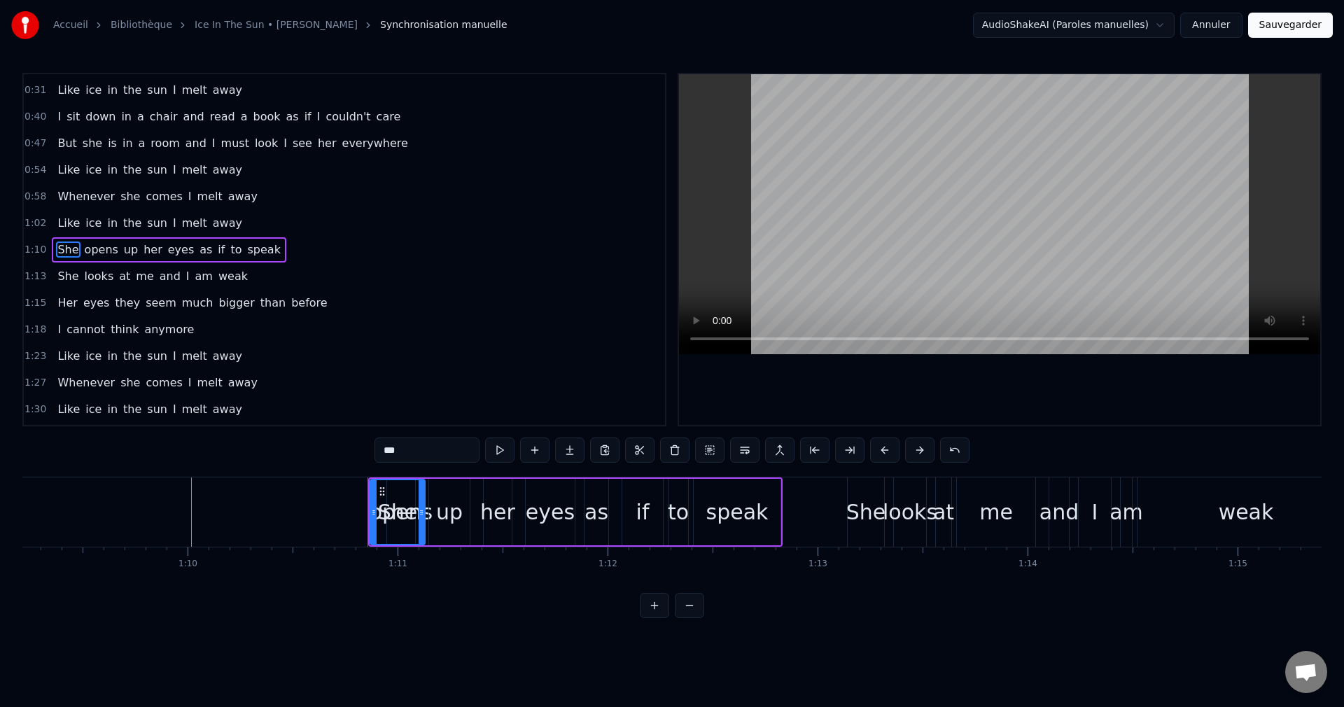
drag, startPoint x: 376, startPoint y: 510, endPoint x: 419, endPoint y: 515, distance: 43.8
click at [419, 515] on icon at bounding box center [422, 512] width 6 height 11
drag, startPoint x: 383, startPoint y: 489, endPoint x: 294, endPoint y: 498, distance: 89.3
click at [294, 498] on div "She" at bounding box center [309, 512] width 53 height 64
click at [397, 515] on div "opens" at bounding box center [402, 511] width 64 height 31
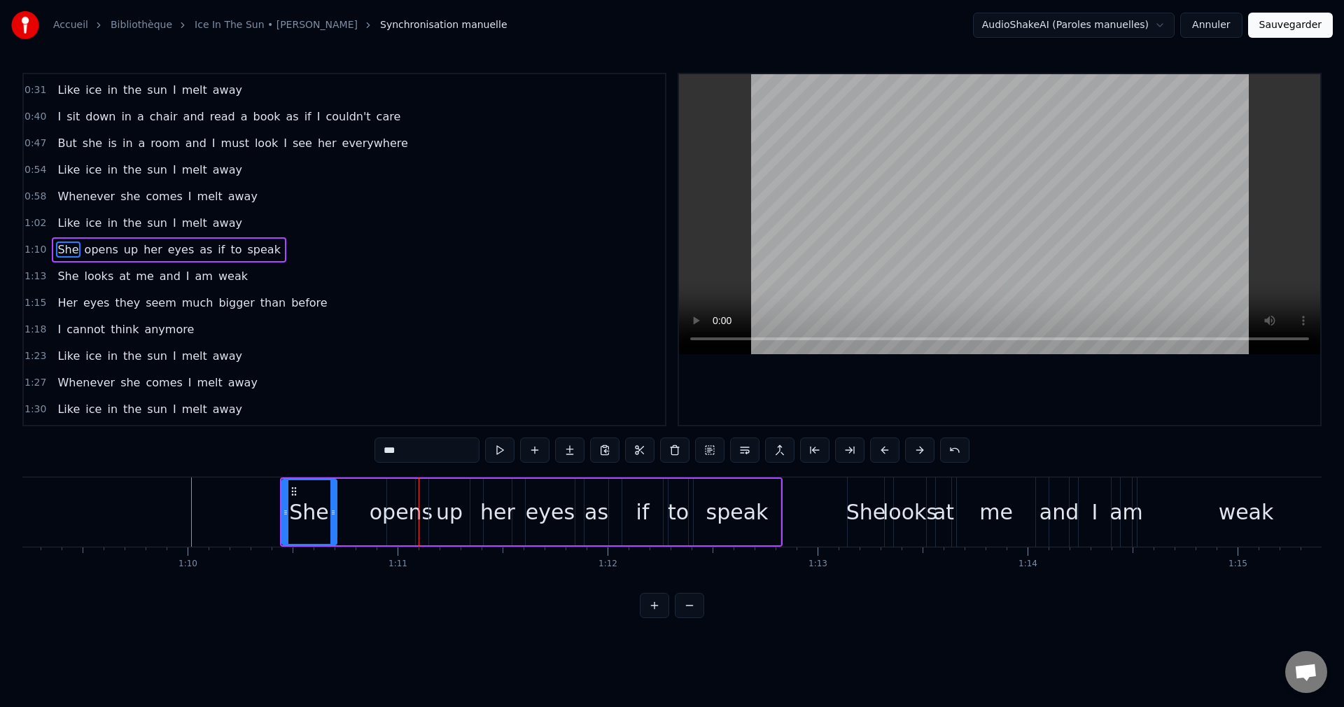
type input "*****"
drag, startPoint x: 388, startPoint y: 512, endPoint x: 286, endPoint y: 526, distance: 102.5
click at [339, 514] on div "She opens up her eyes as if to speak" at bounding box center [531, 511] width 503 height 69
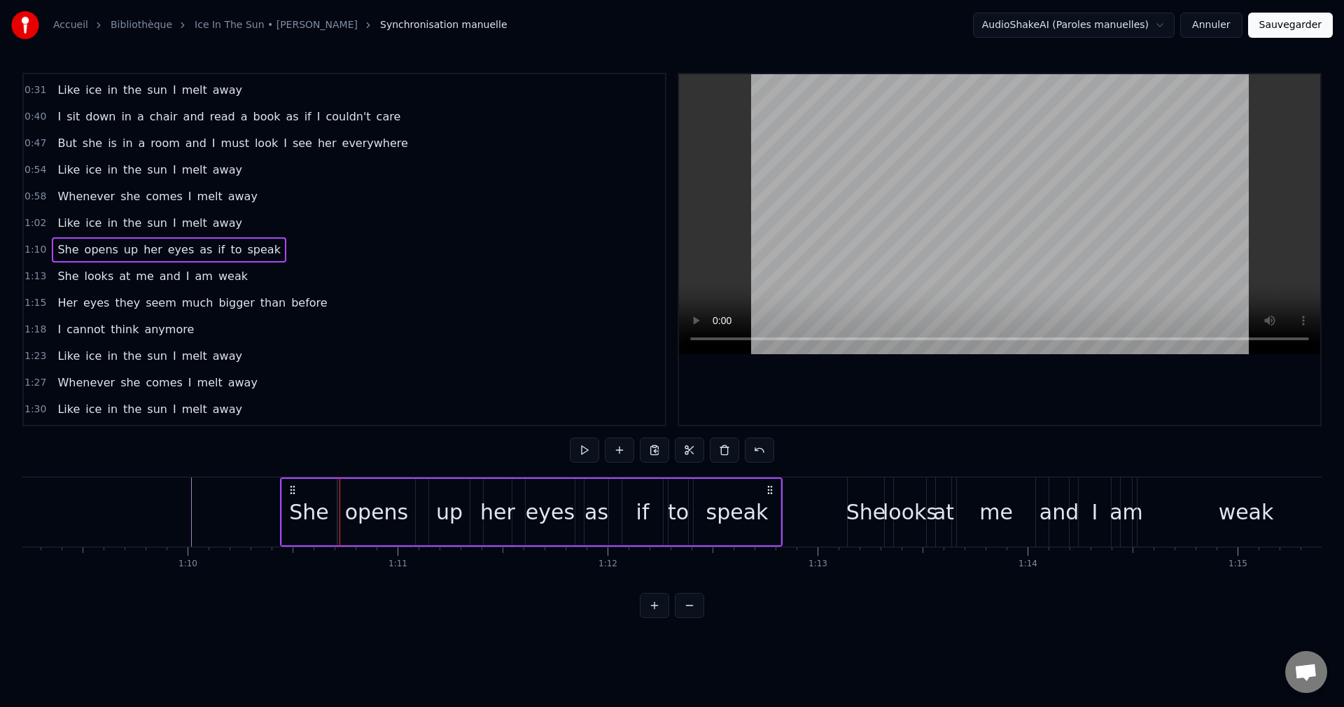
click at [148, 520] on div at bounding box center [762, 511] width 30549 height 69
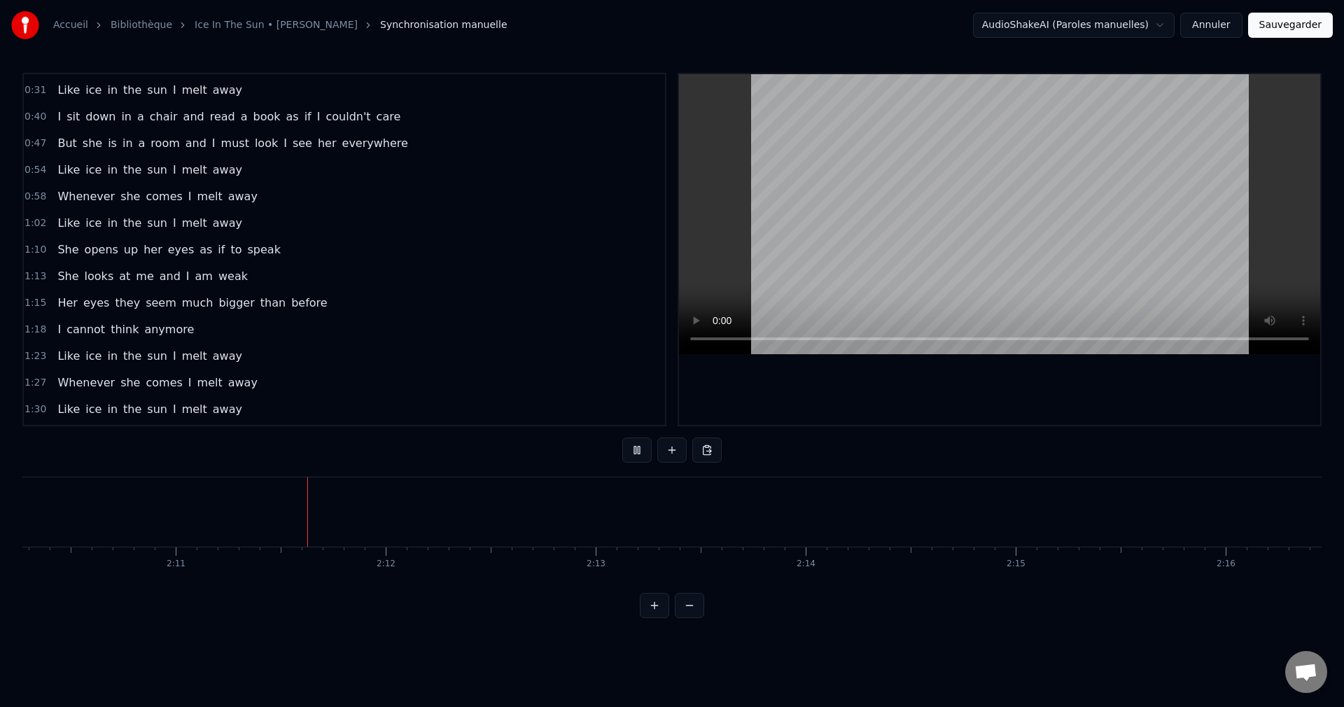
scroll to position [0, 27421]
click at [1284, 27] on button "Sauvegarder" at bounding box center [1290, 25] width 85 height 25
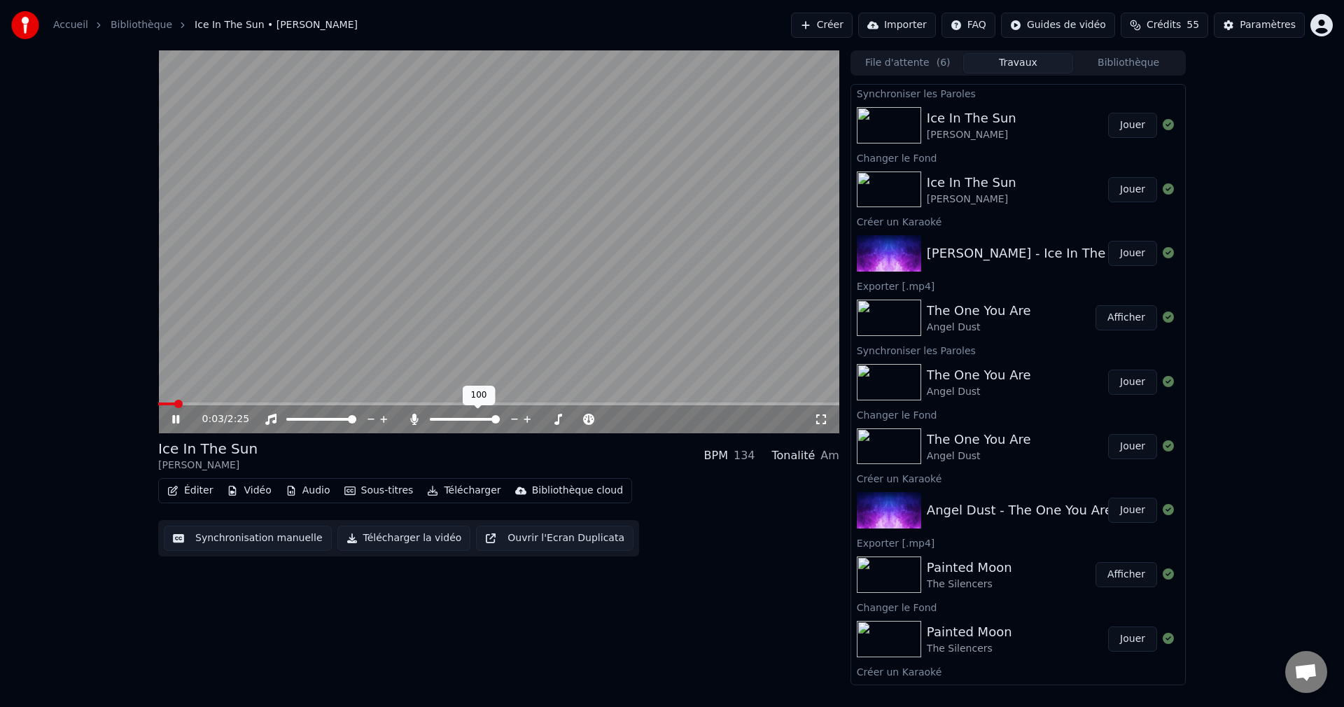
click at [438, 417] on div at bounding box center [477, 419] width 113 height 14
click at [436, 420] on span at bounding box center [433, 419] width 6 height 3
click at [437, 420] on span at bounding box center [440, 419] width 8 height 8
click at [176, 416] on icon at bounding box center [185, 419] width 33 height 11
click at [397, 541] on button "Télécharger la vidéo" at bounding box center [404, 538] width 134 height 25
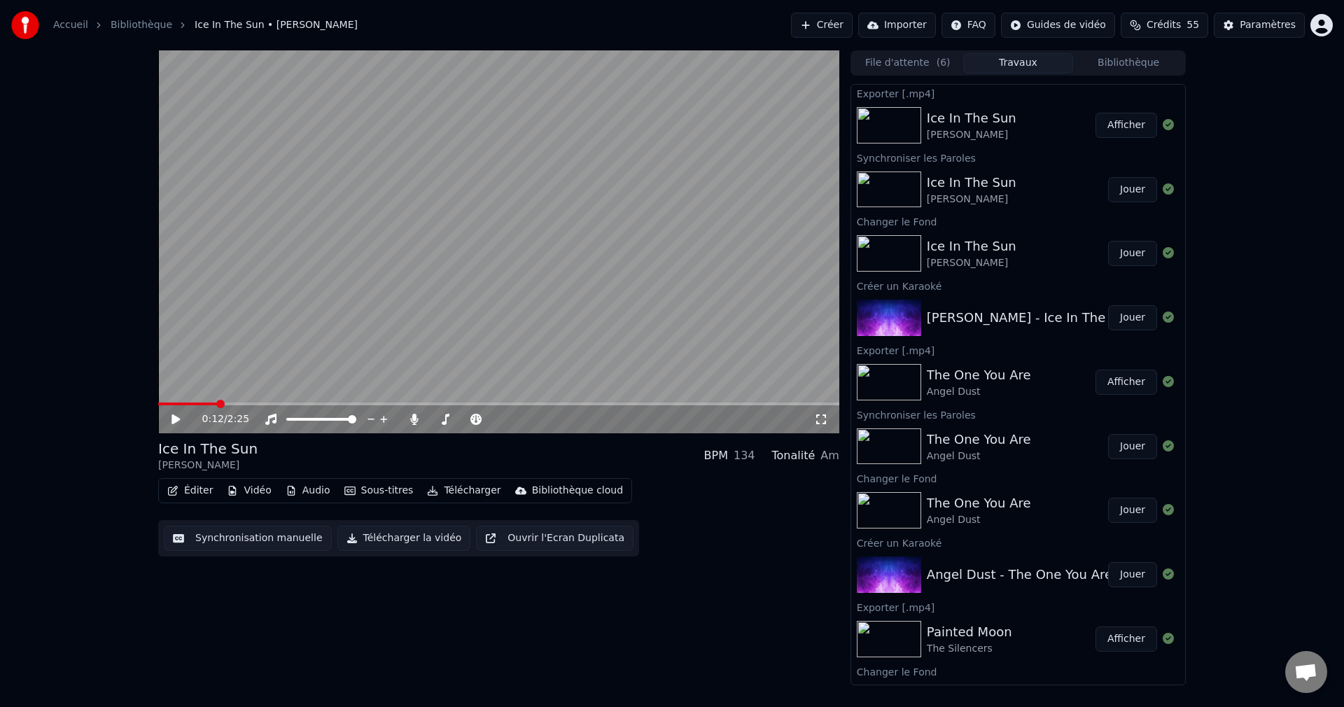
click at [850, 25] on button "Créer" at bounding box center [822, 25] width 62 height 25
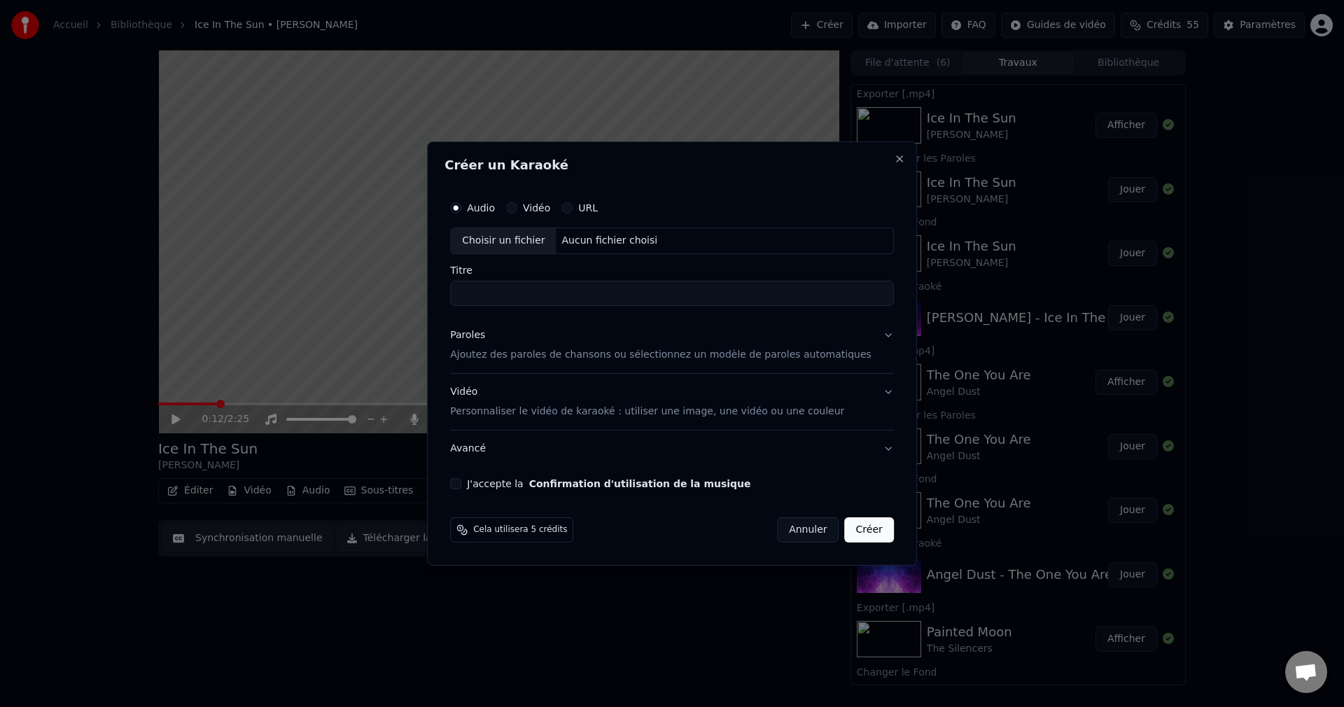
click at [527, 239] on div "Choisir un fichier" at bounding box center [503, 240] width 105 height 25
click at [862, 340] on button "Paroles Ajoutez des paroles de chansons ou sélectionnez un modèle de paroles au…" at bounding box center [672, 345] width 444 height 56
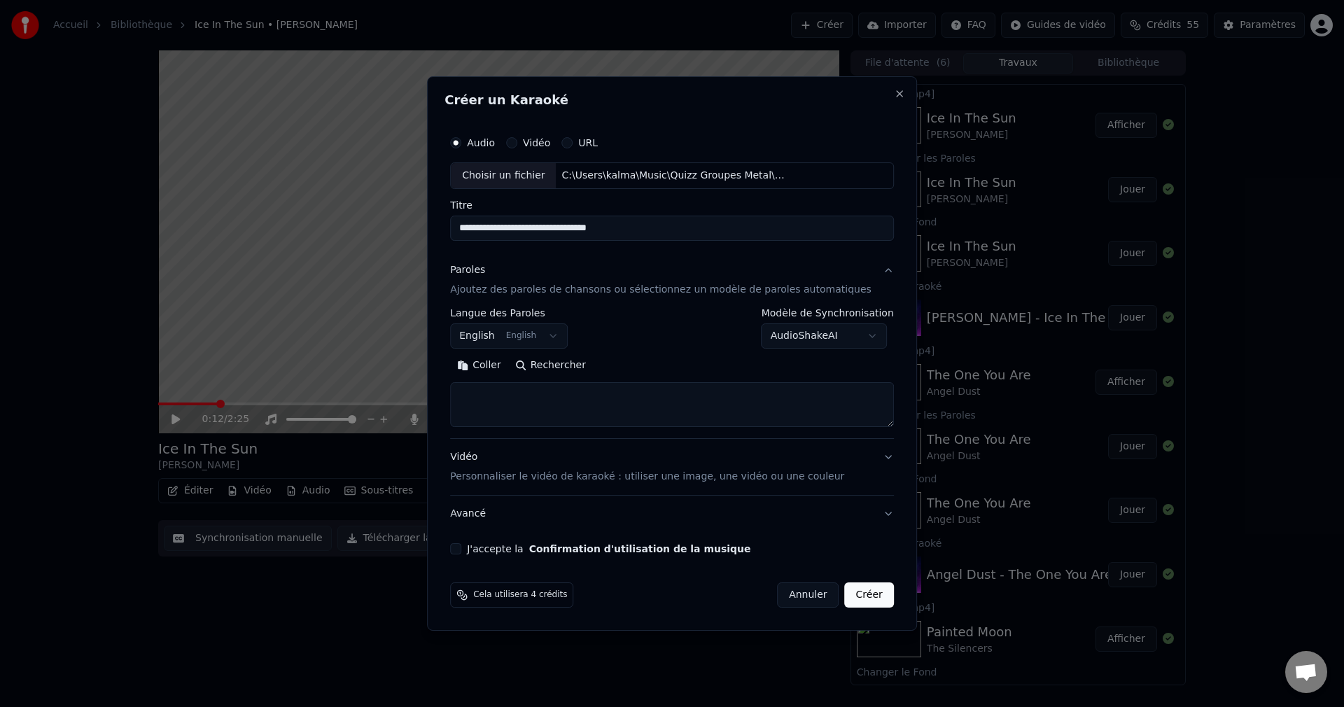
click at [582, 369] on button "Rechercher" at bounding box center [550, 365] width 85 height 22
drag, startPoint x: 659, startPoint y: 230, endPoint x: 585, endPoint y: 236, distance: 74.5
click at [585, 236] on input "**********" at bounding box center [672, 228] width 444 height 25
type input "**********"
click at [578, 363] on button "Rechercher" at bounding box center [550, 365] width 85 height 22
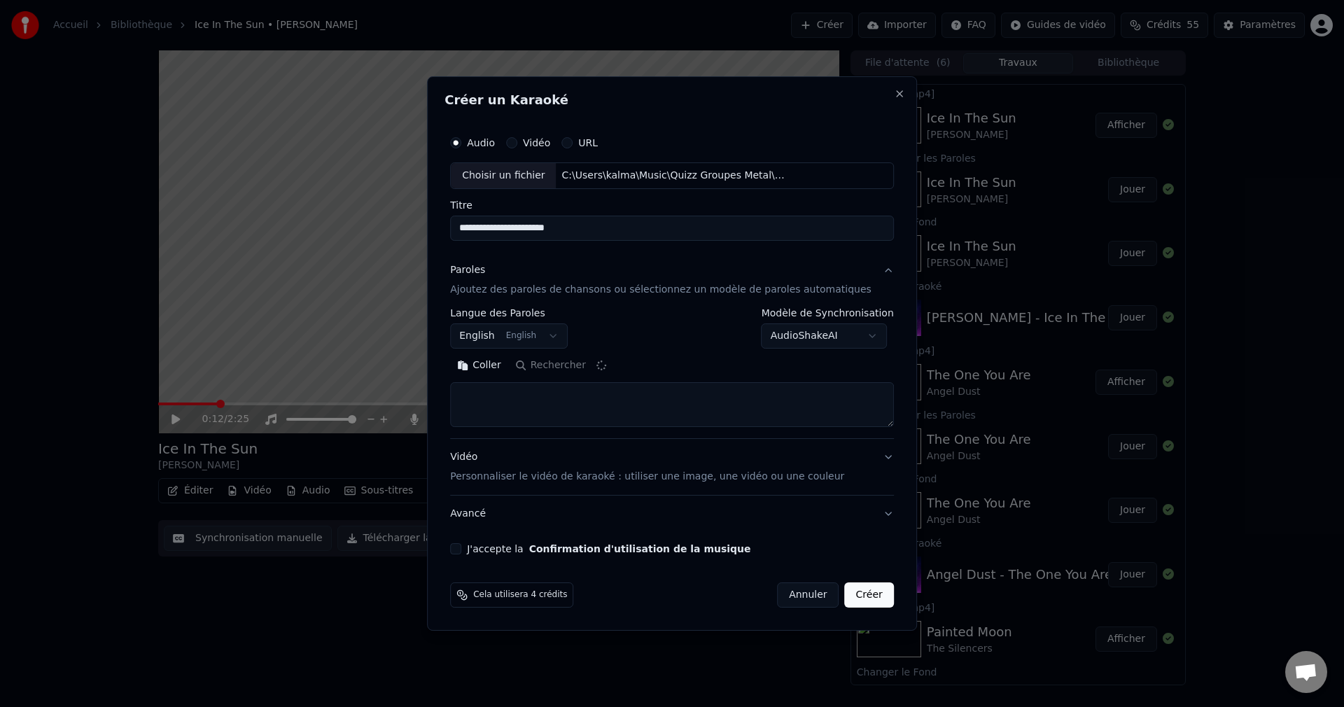
type textarea "**********"
click at [461, 547] on button "J'accepte la Confirmation d'utilisation de la musique" at bounding box center [455, 548] width 11 height 11
click at [845, 602] on button "Créer" at bounding box center [869, 594] width 49 height 25
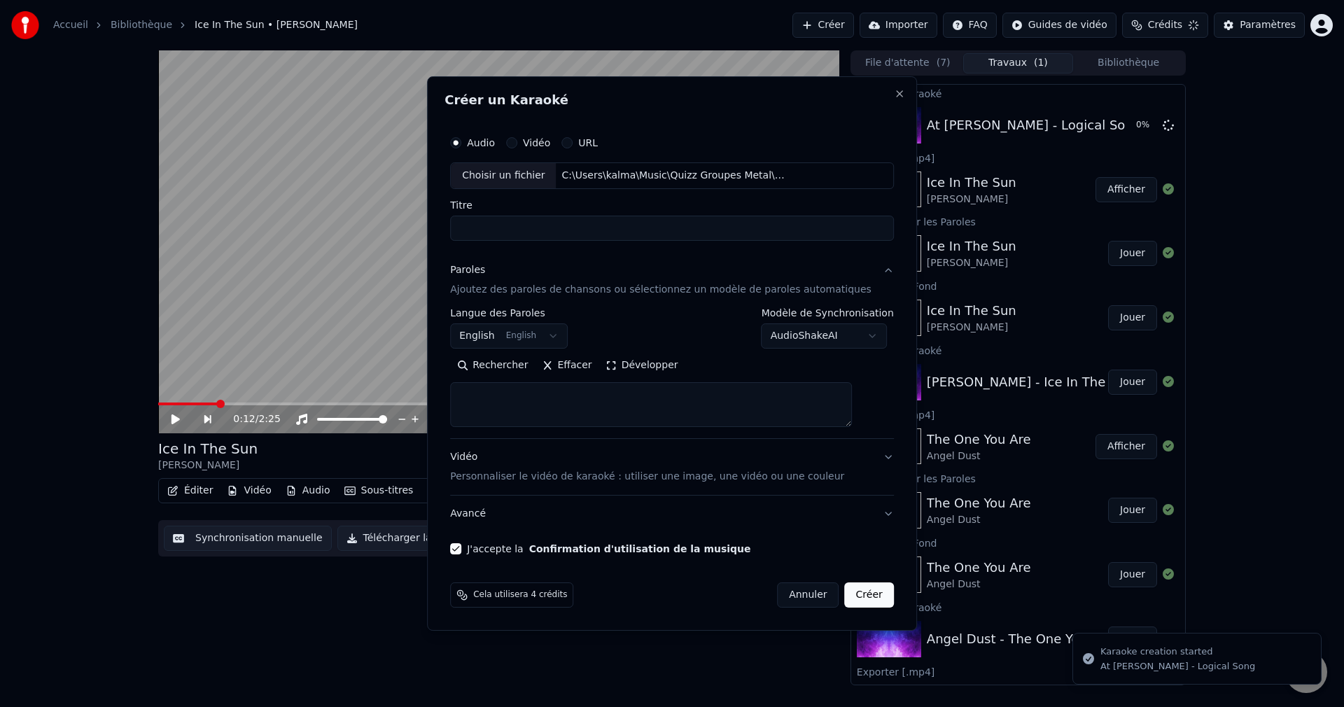
scroll to position [0, 0]
select select
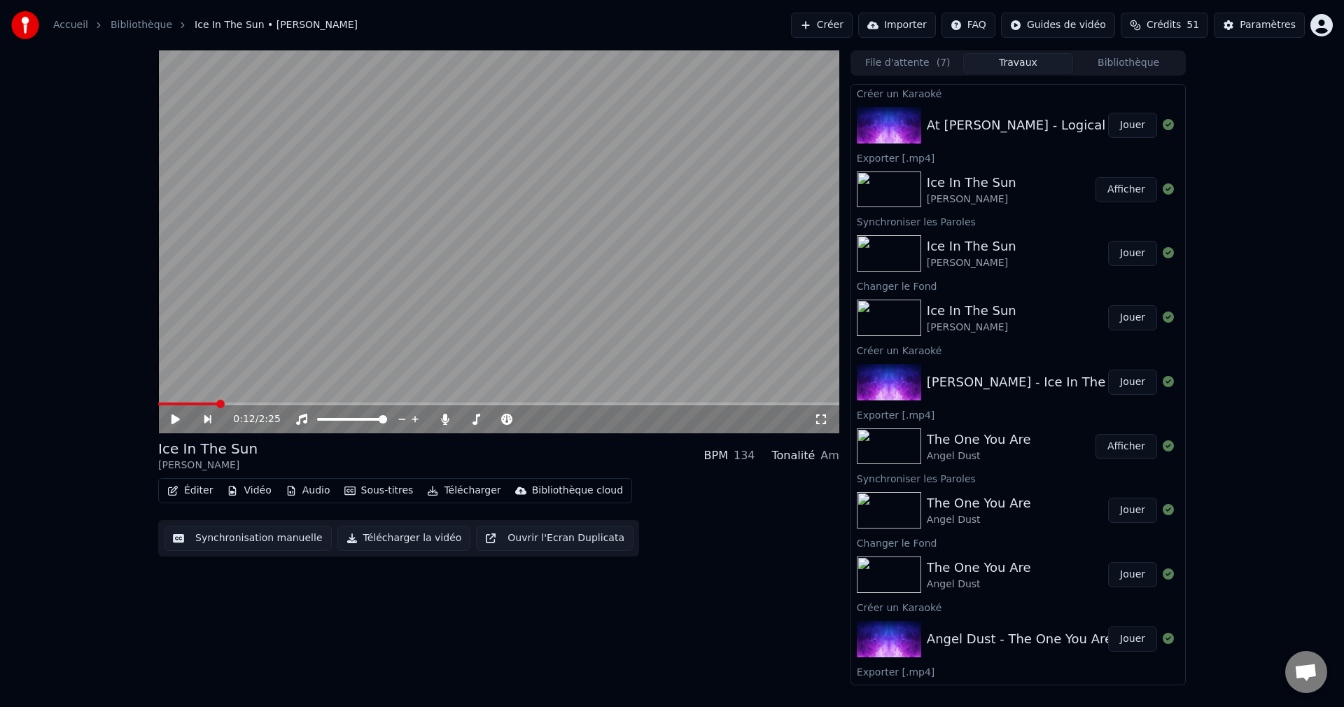
click at [1119, 126] on button "Jouer" at bounding box center [1132, 125] width 49 height 25
click at [176, 419] on icon at bounding box center [185, 419] width 33 height 11
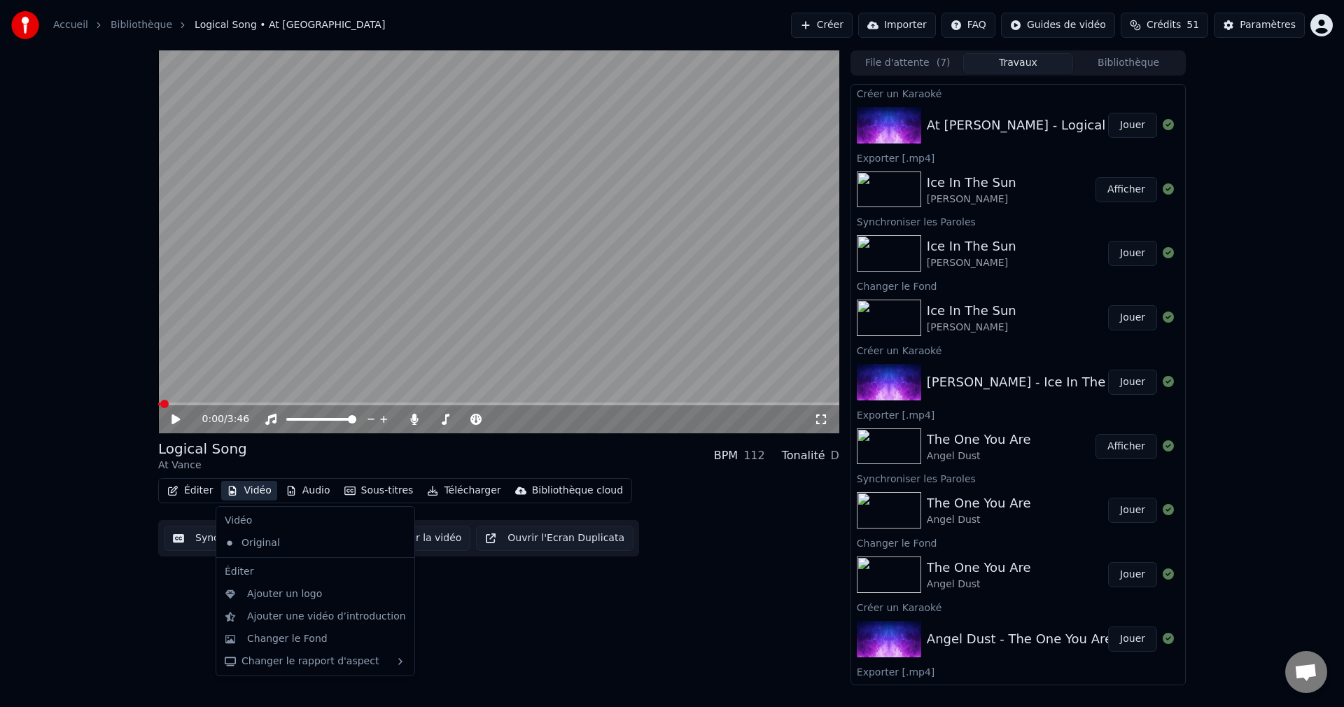
click at [258, 484] on button "Vidéo" at bounding box center [248, 491] width 55 height 20
click at [279, 639] on div "Changer le Fond" at bounding box center [287, 639] width 80 height 14
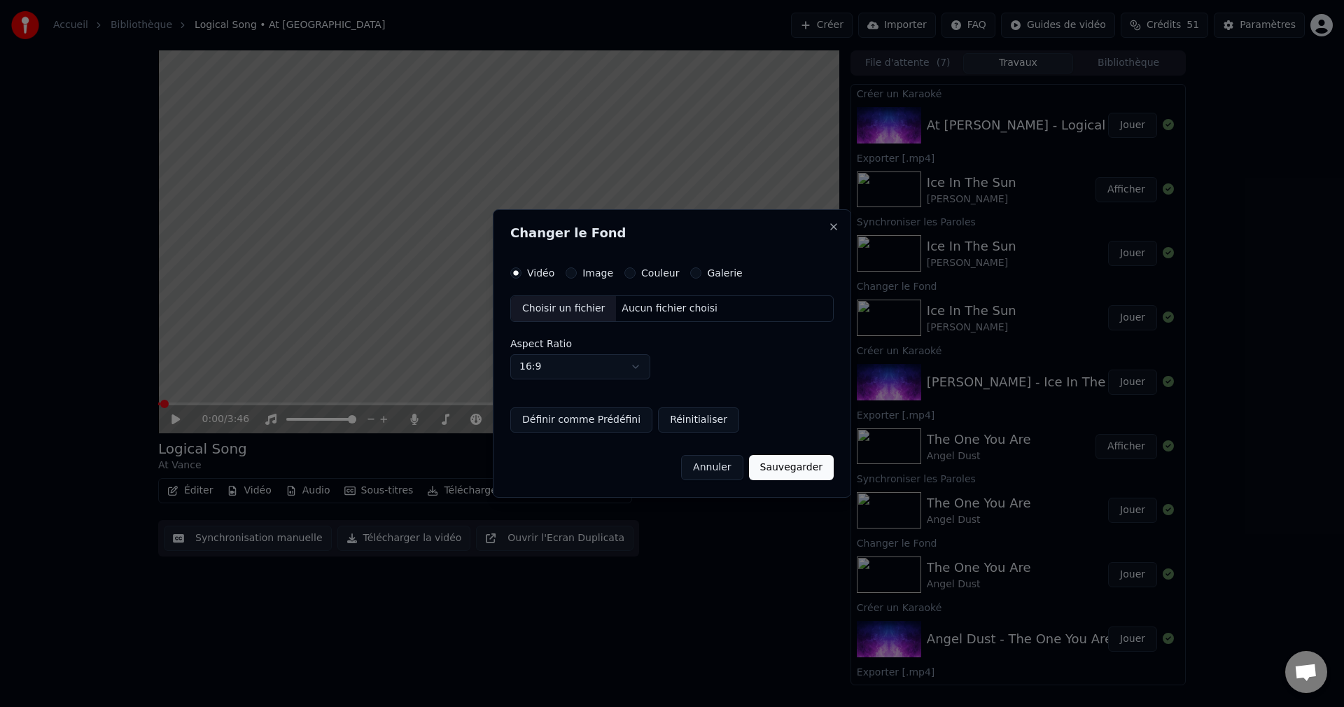
click at [568, 305] on div "Choisir un fichier" at bounding box center [563, 308] width 105 height 25
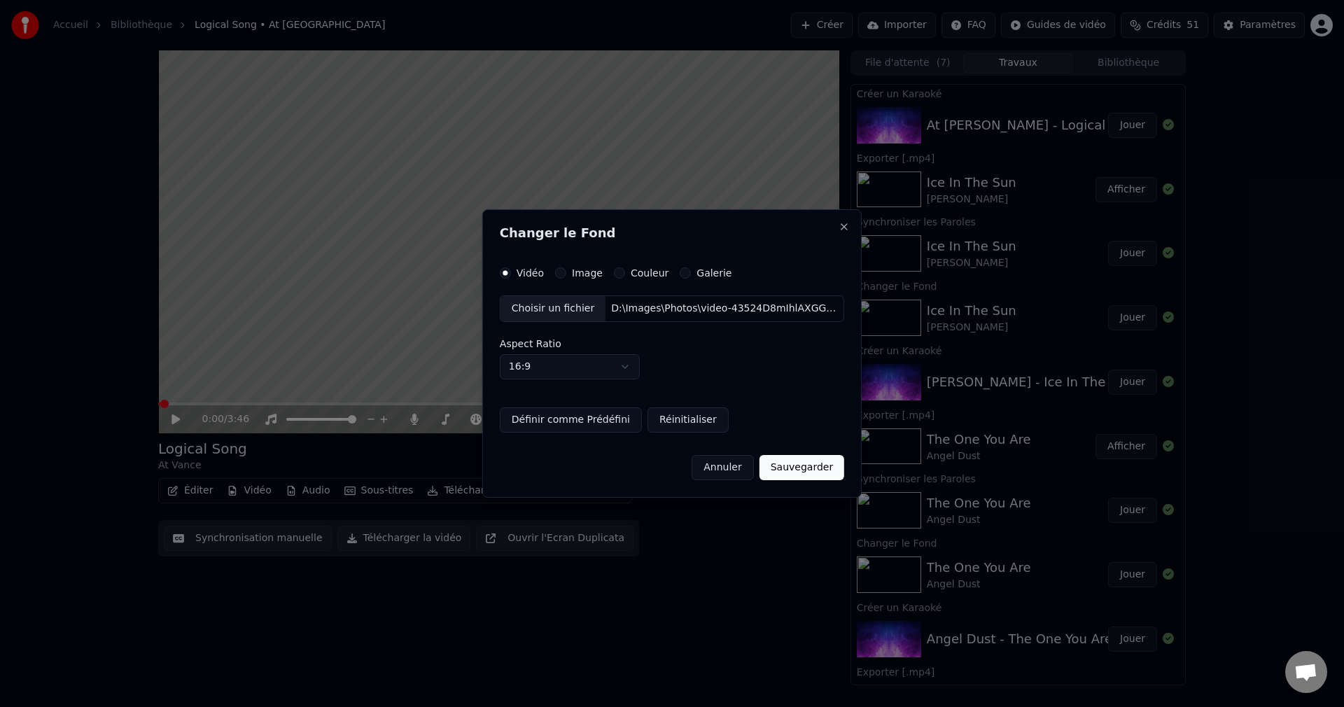
click at [799, 470] on button "Sauvegarder" at bounding box center [801, 467] width 85 height 25
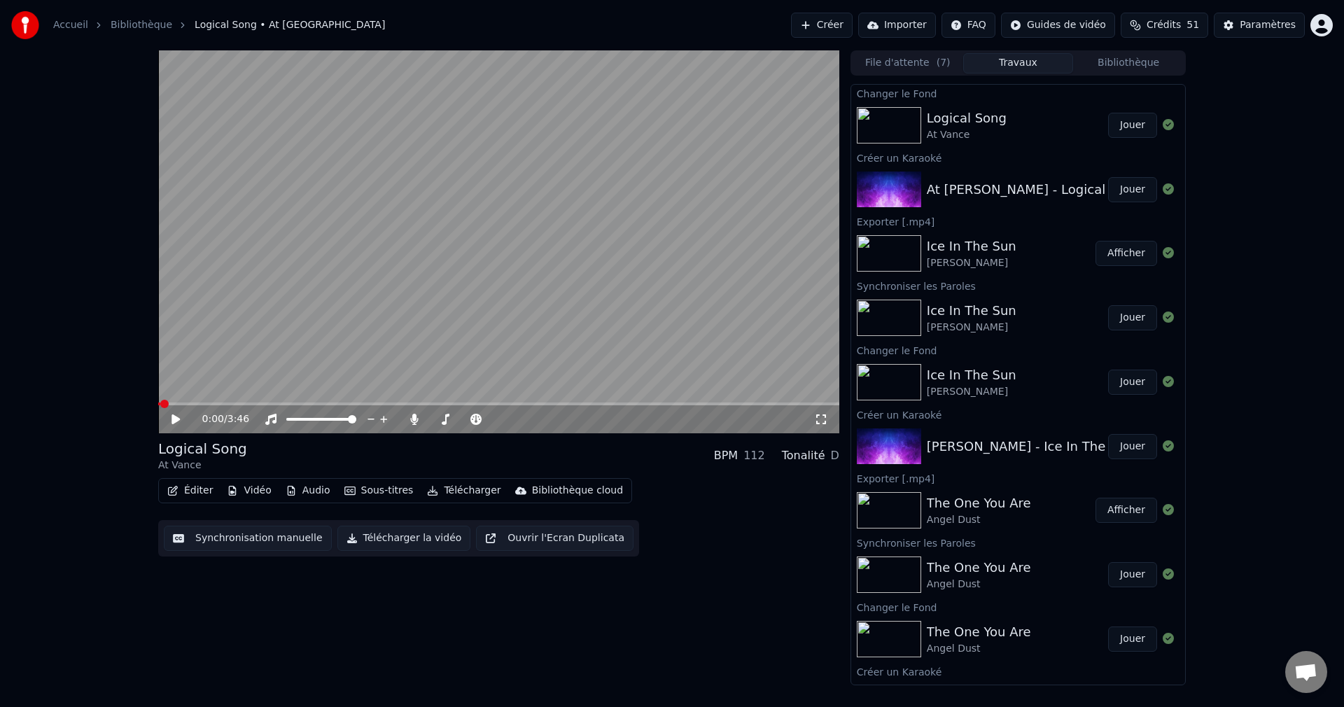
click at [1120, 124] on button "Jouer" at bounding box center [1132, 125] width 49 height 25
click at [500, 422] on span at bounding box center [495, 419] width 8 height 8
click at [554, 403] on span at bounding box center [498, 403] width 681 height 3
click at [568, 403] on span at bounding box center [498, 403] width 681 height 3
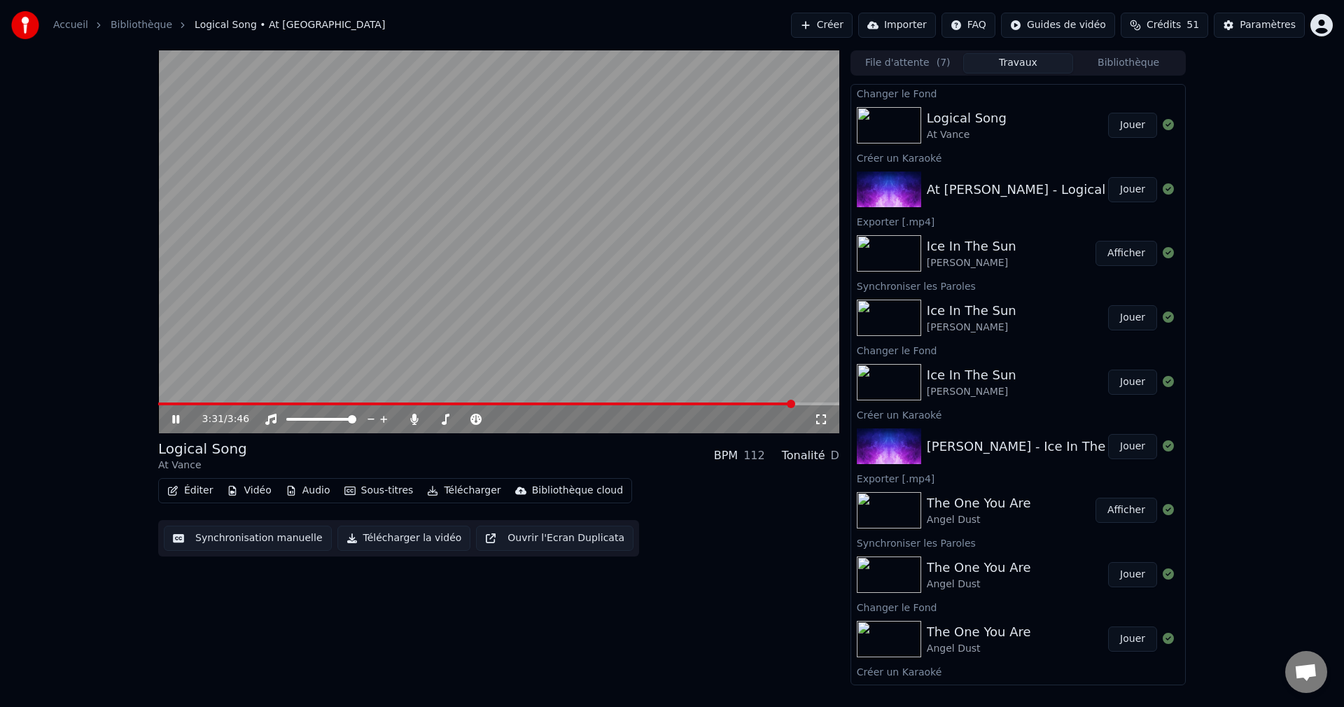
click at [174, 414] on icon at bounding box center [185, 419] width 33 height 11
click at [181, 494] on button "Éditer" at bounding box center [190, 491] width 57 height 20
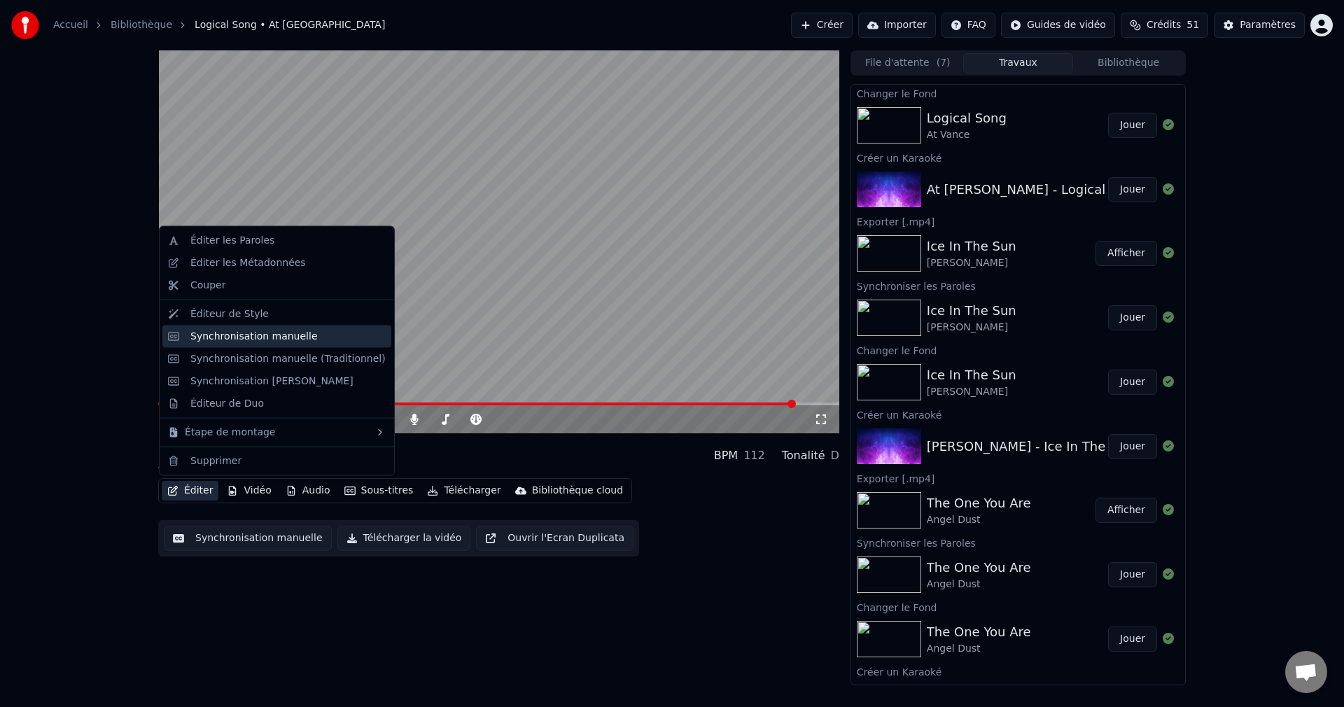
click at [291, 336] on div "Synchronisation manuelle" at bounding box center [253, 336] width 127 height 14
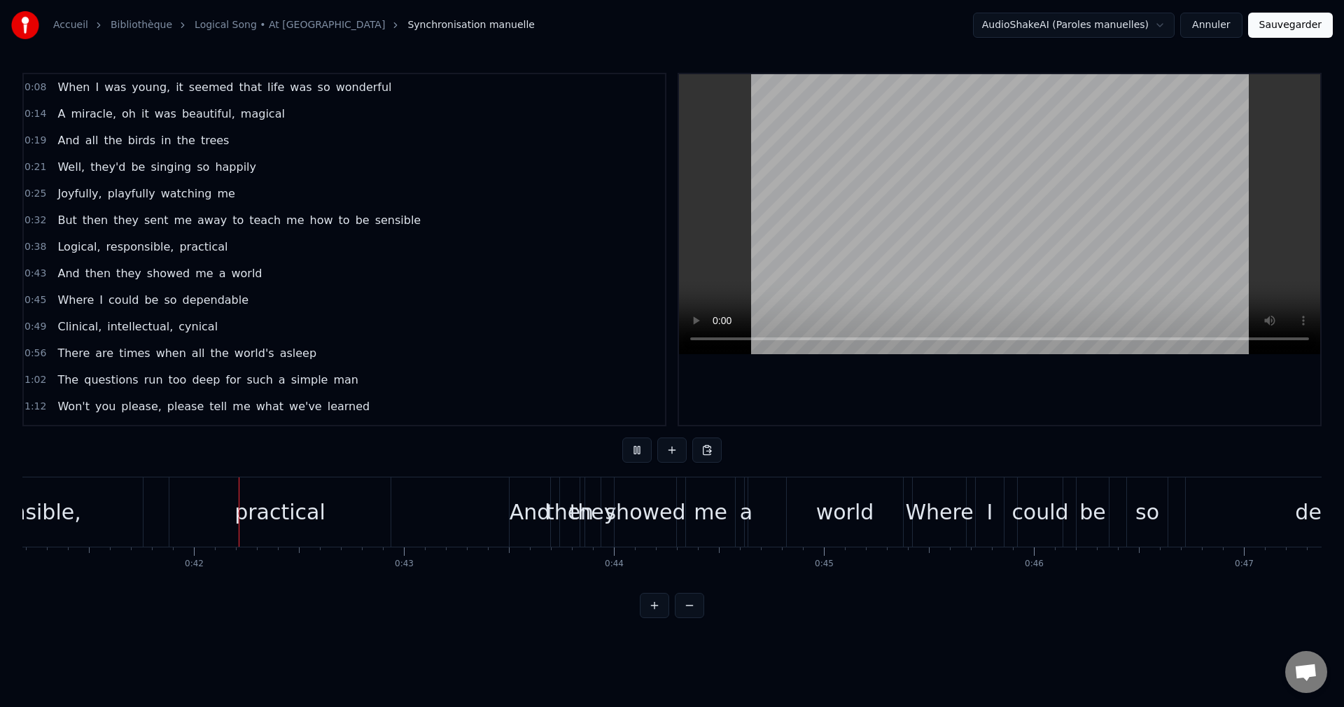
scroll to position [0, 8653]
click at [566, 516] on div "then" at bounding box center [565, 511] width 48 height 31
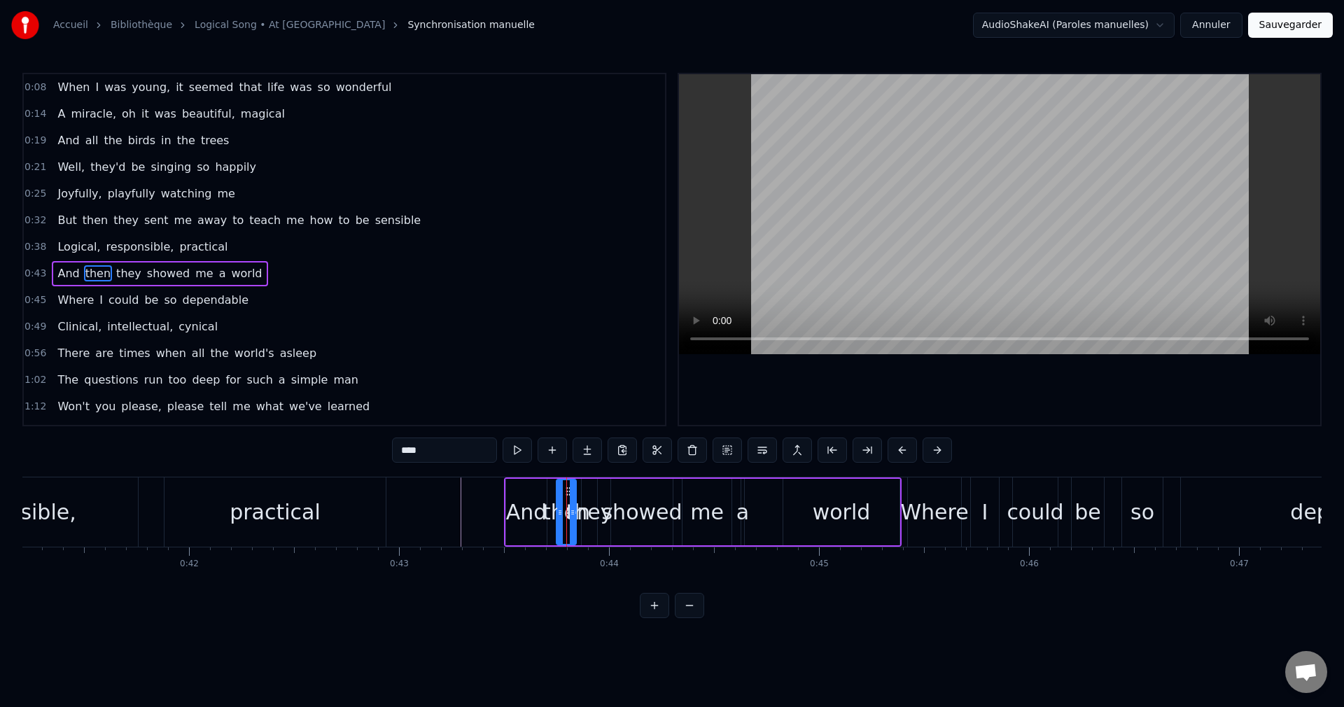
scroll to position [24, 0]
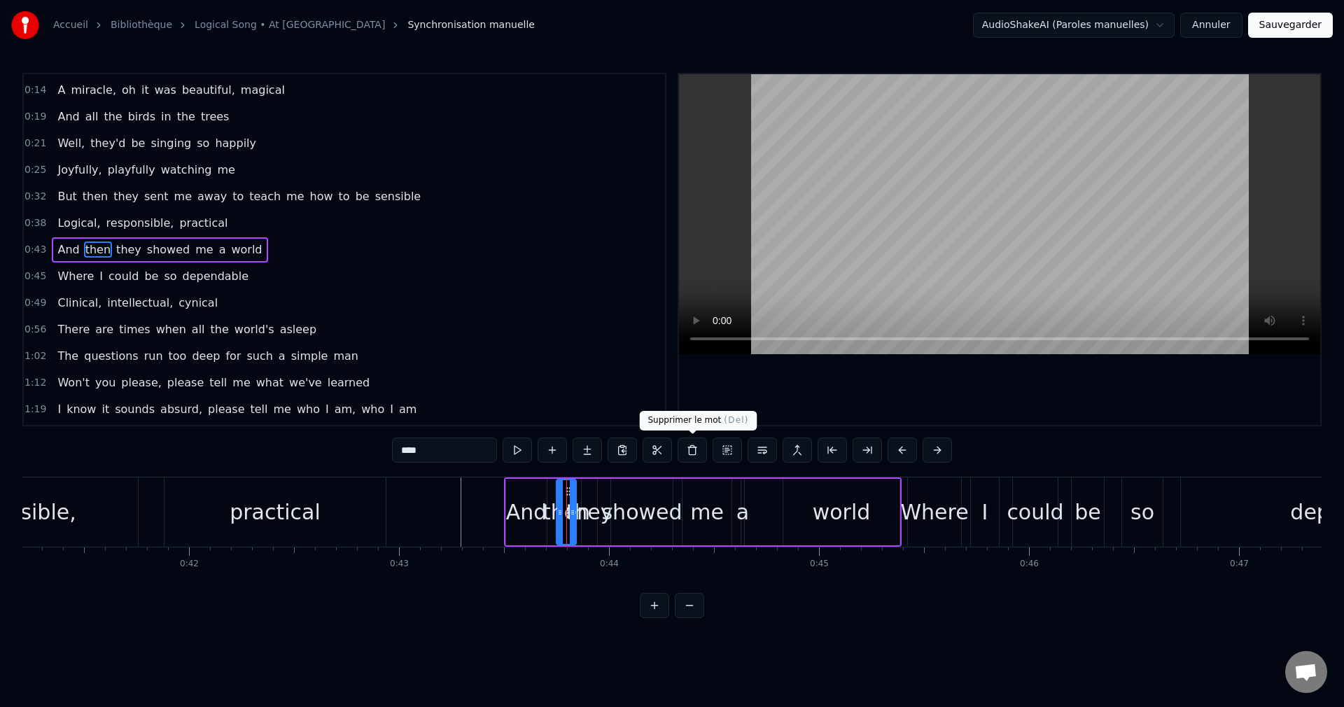
click at [689, 450] on button at bounding box center [692, 449] width 29 height 25
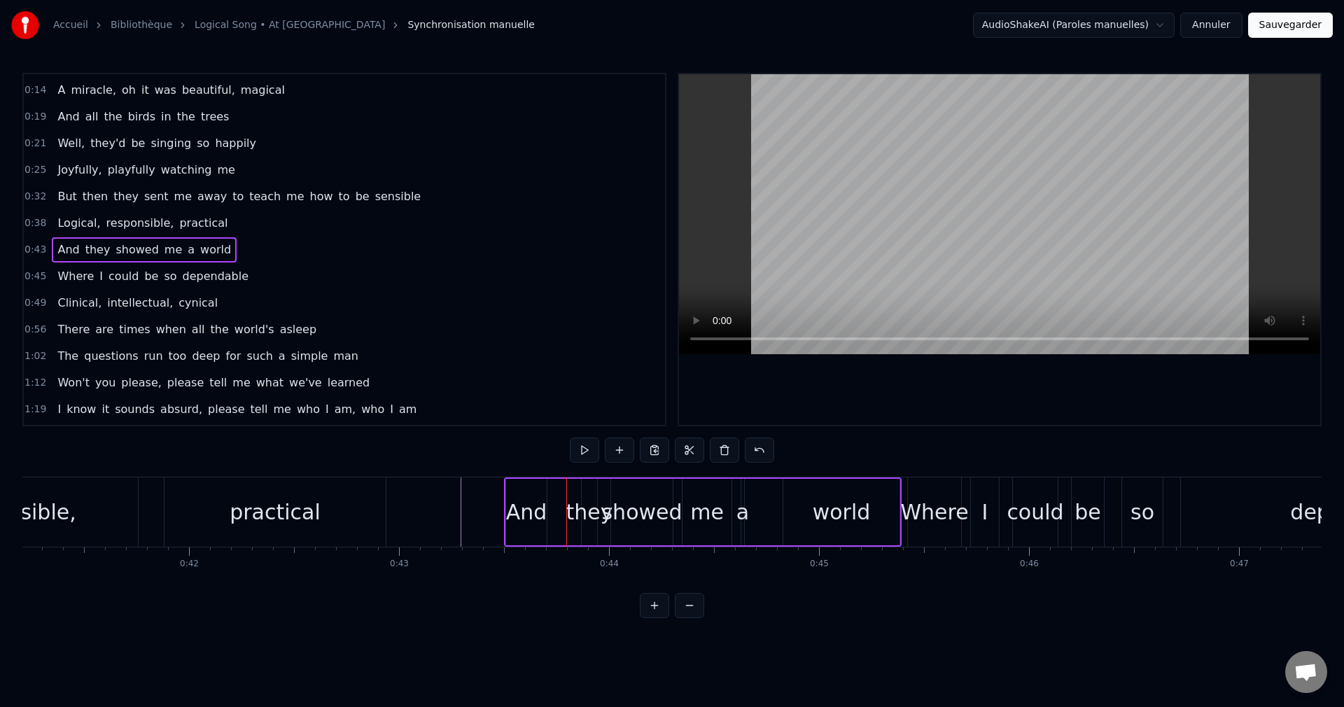
click at [587, 507] on div "they" at bounding box center [589, 511] width 47 height 31
drag, startPoint x: 586, startPoint y: 516, endPoint x: 558, endPoint y: 518, distance: 28.1
click at [558, 518] on div at bounding box center [557, 512] width 6 height 64
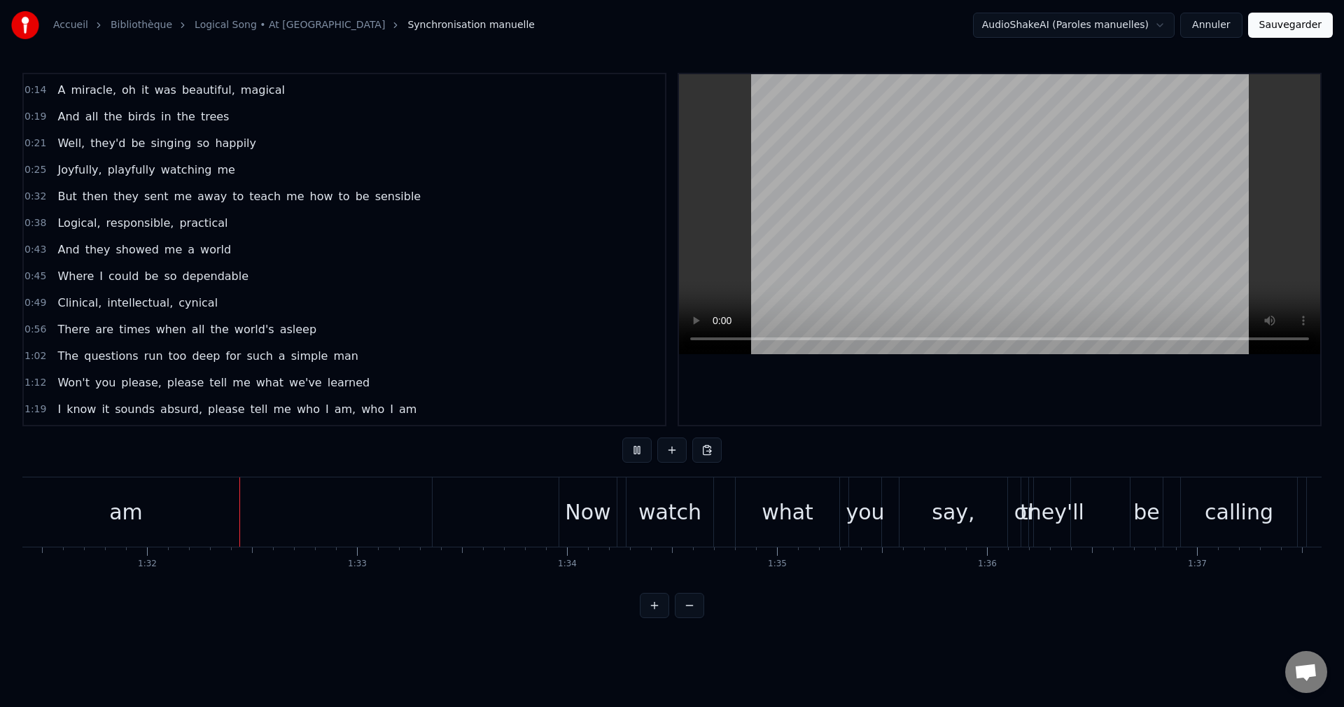
scroll to position [0, 19199]
click at [759, 510] on div "what" at bounding box center [783, 511] width 104 height 69
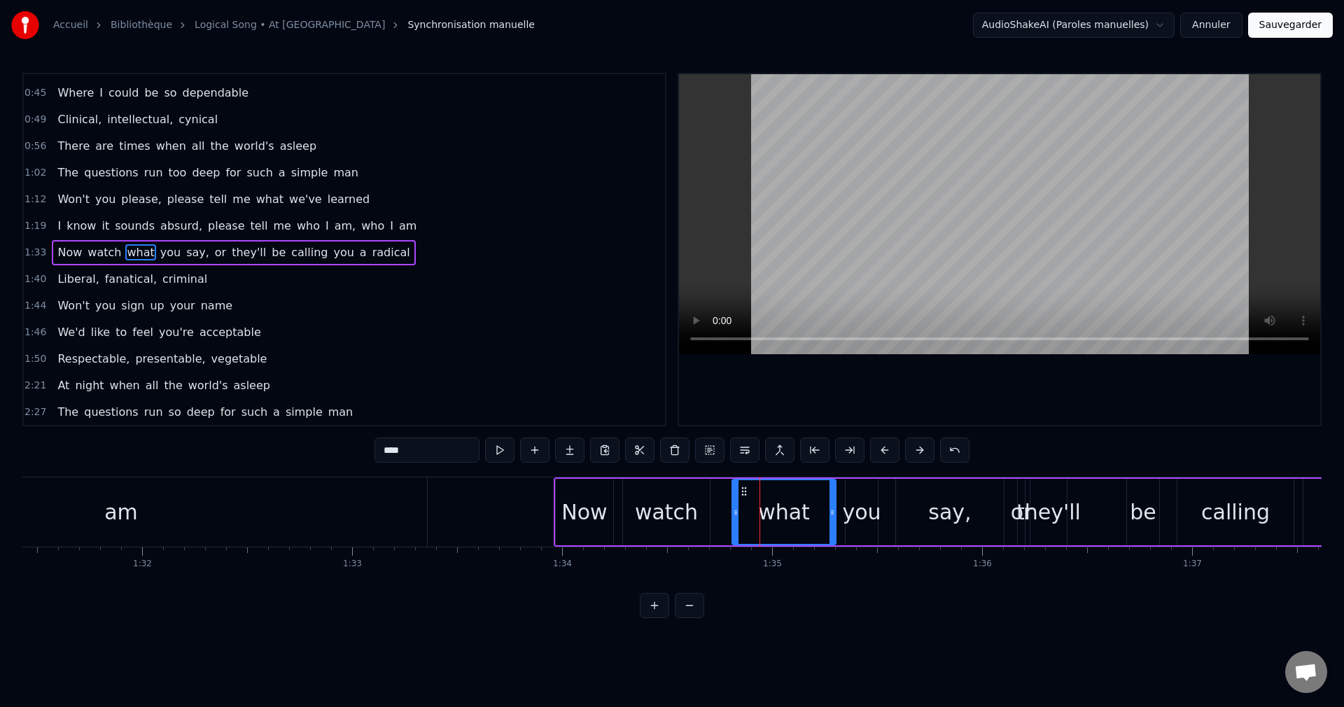
scroll to position [210, 0]
drag, startPoint x: 830, startPoint y: 514, endPoint x: 773, endPoint y: 521, distance: 57.9
click at [773, 521] on div at bounding box center [775, 512] width 6 height 64
click at [790, 515] on div "Now watch what you say, or they'll be calling you a radical" at bounding box center [1089, 511] width 1070 height 69
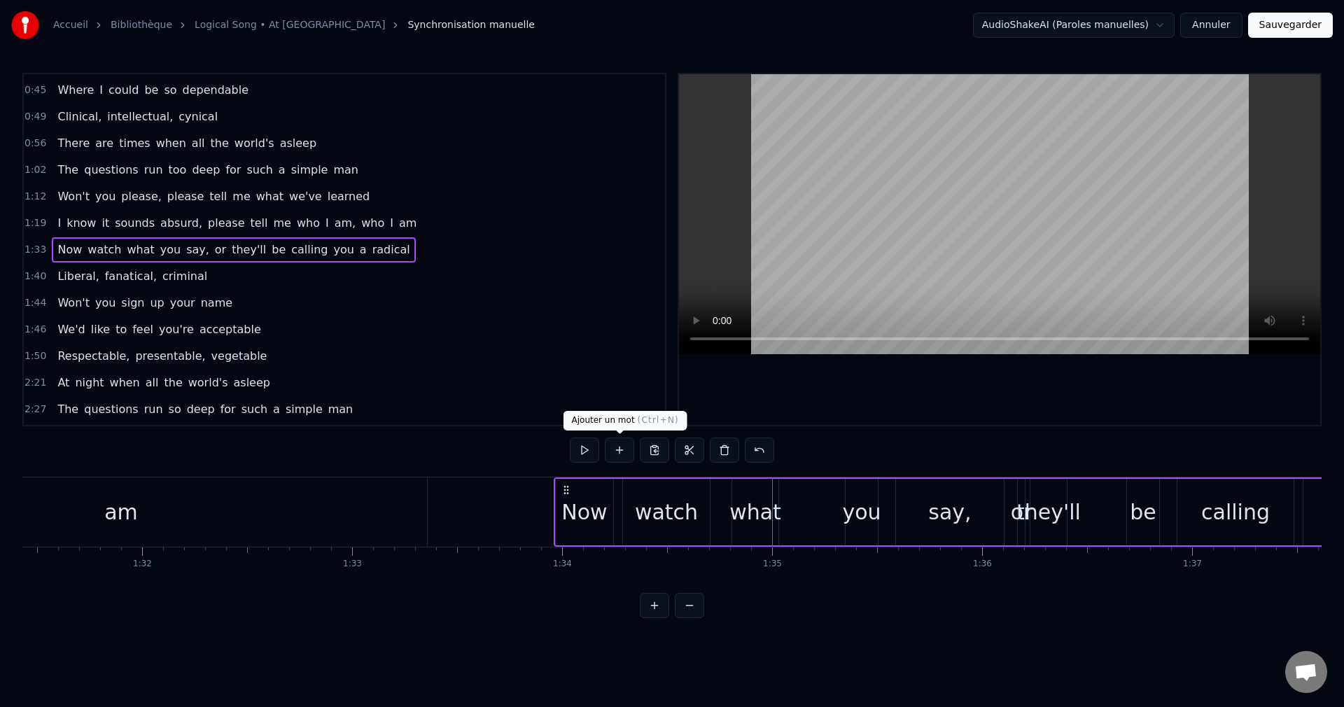
click at [624, 448] on button at bounding box center [619, 449] width 29 height 25
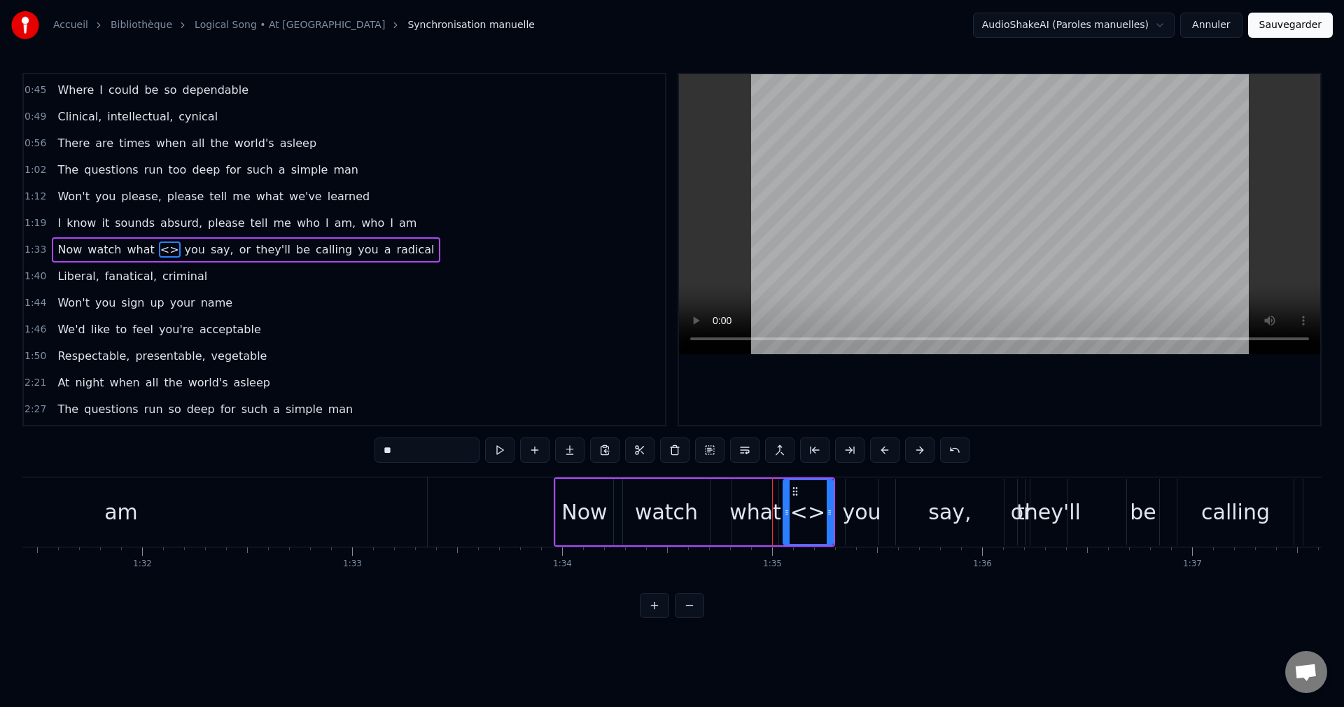
drag, startPoint x: 796, startPoint y: 512, endPoint x: 773, endPoint y: 512, distance: 23.1
click at [786, 515] on icon at bounding box center [787, 512] width 6 height 11
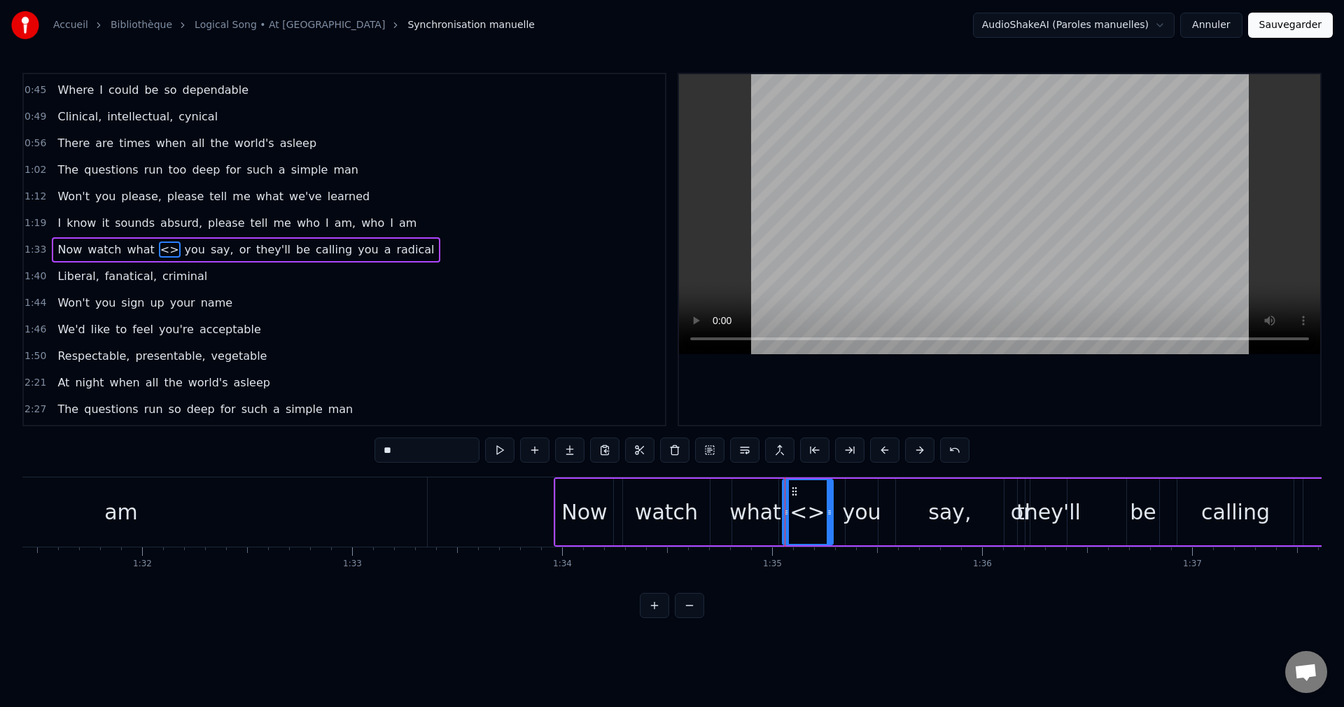
drag, startPoint x: 421, startPoint y: 452, endPoint x: 329, endPoint y: 458, distance: 91.9
click at [330, 458] on div "0:08 When I was young, it seemed that life was so wonderful 0:14 A miracle, oh …" at bounding box center [671, 345] width 1299 height 545
type input "***"
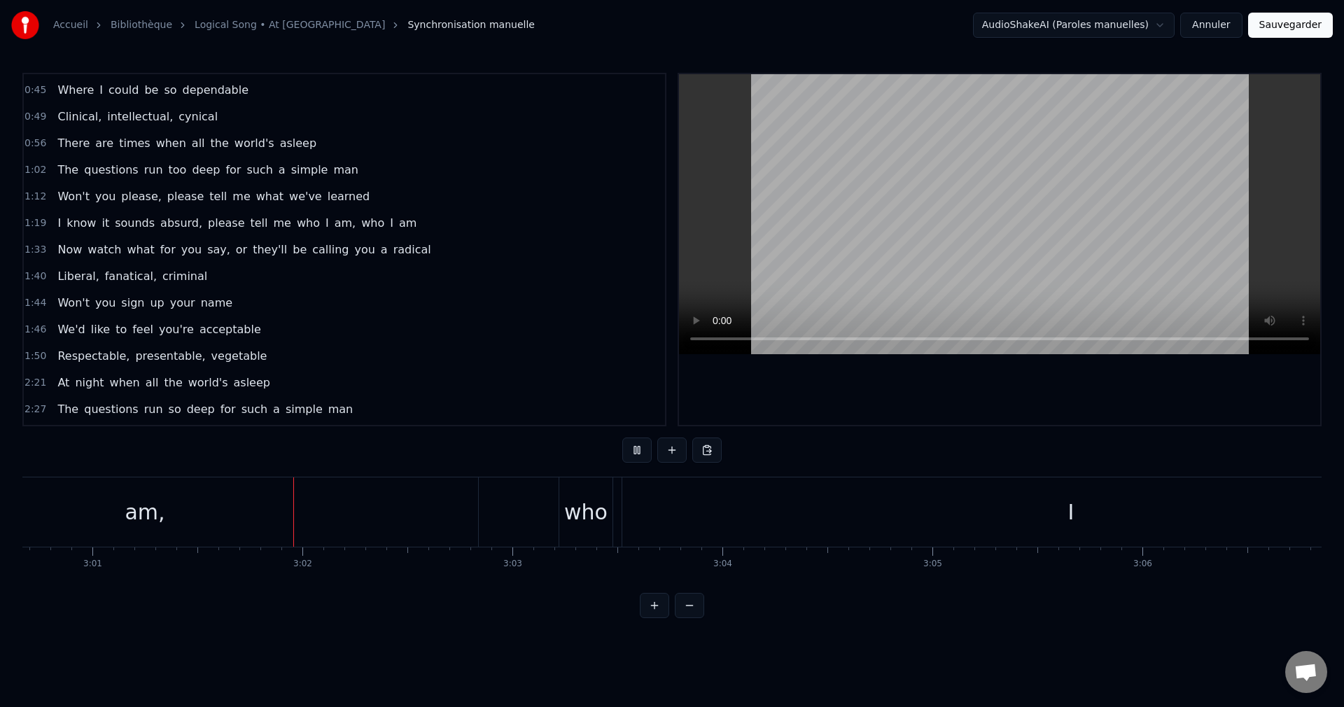
scroll to position [0, 37987]
click at [766, 521] on div "I" at bounding box center [1022, 511] width 897 height 69
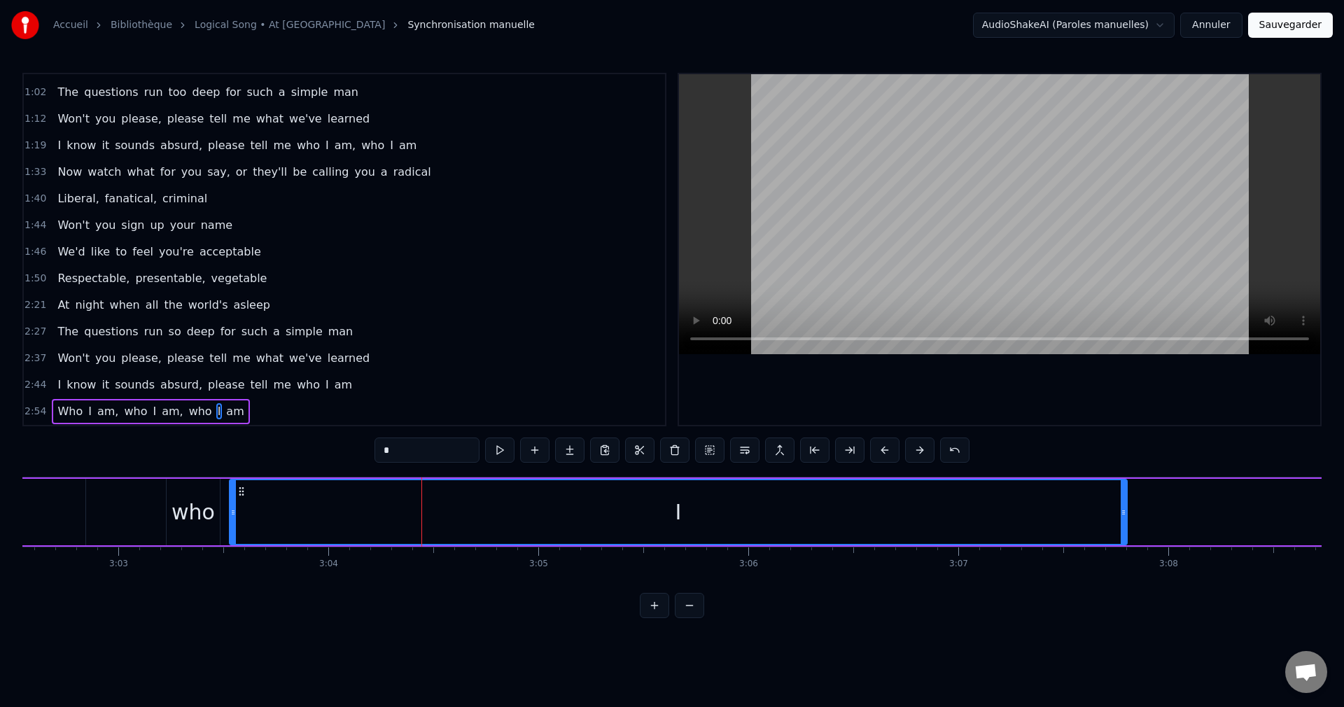
scroll to position [0, 38351]
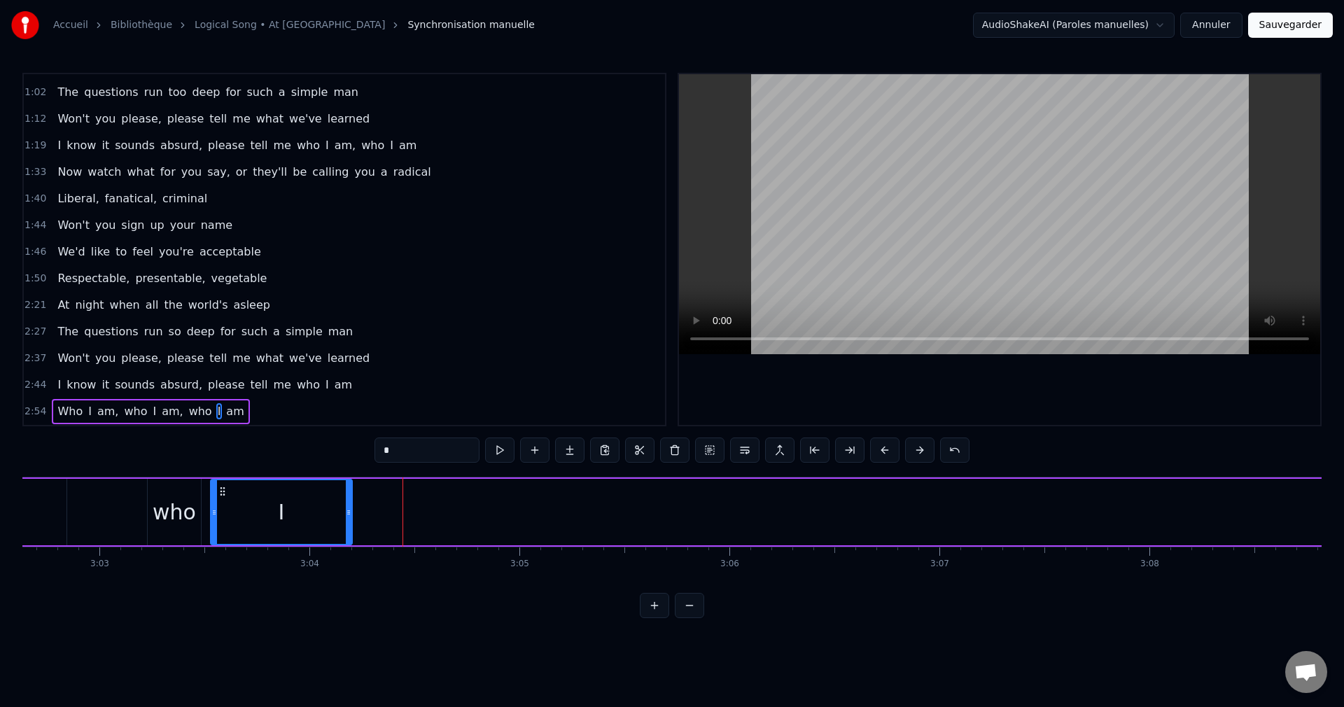
drag, startPoint x: 1106, startPoint y: 510, endPoint x: 350, endPoint y: 556, distance: 757.4
click at [350, 556] on div "When I was young, it seemed that life was so wonderful A miracle, oh it was bea…" at bounding box center [671, 529] width 1299 height 105
click at [1082, 521] on div "am" at bounding box center [901, 512] width 6345 height 66
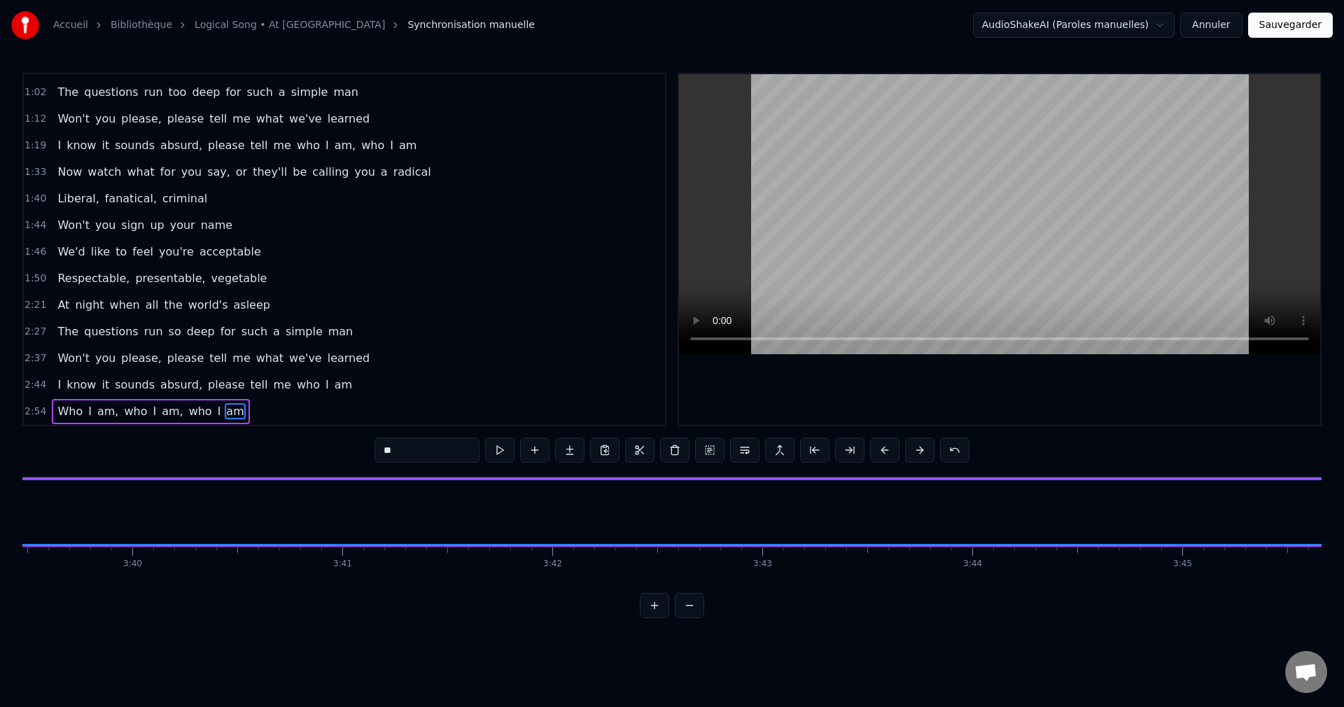
scroll to position [0, 46209]
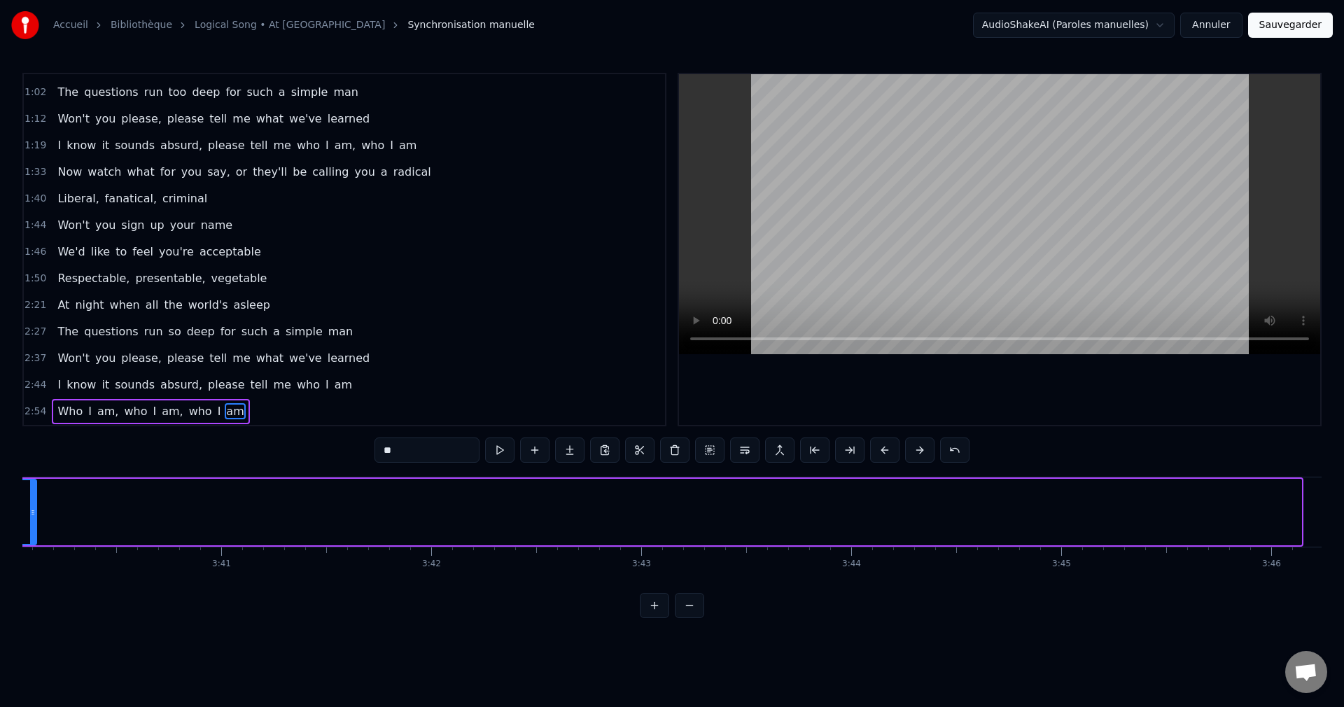
drag, startPoint x: 1299, startPoint y: 512, endPoint x: 34, endPoint y: 557, distance: 1265.7
click at [34, 557] on div "When I was young, it seemed that life was so wonderful A miracle, oh it was bea…" at bounding box center [671, 529] width 1299 height 105
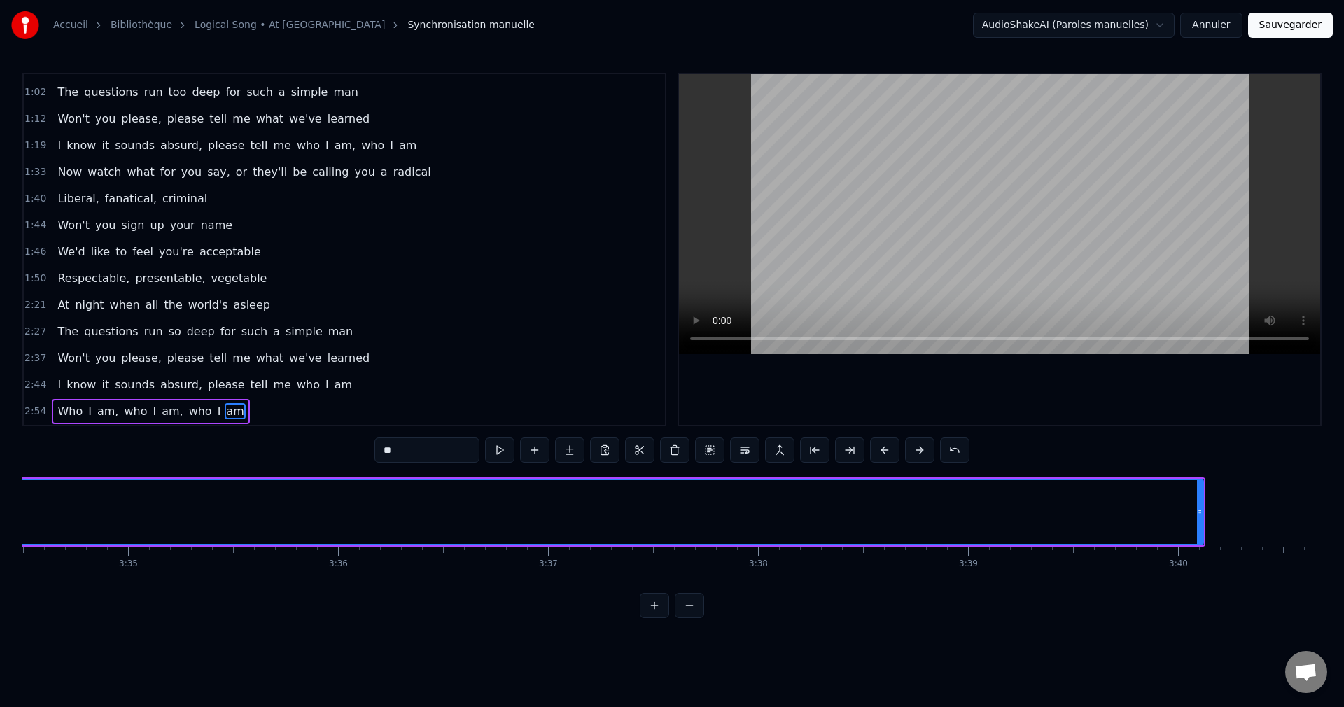
scroll to position [0, 44995]
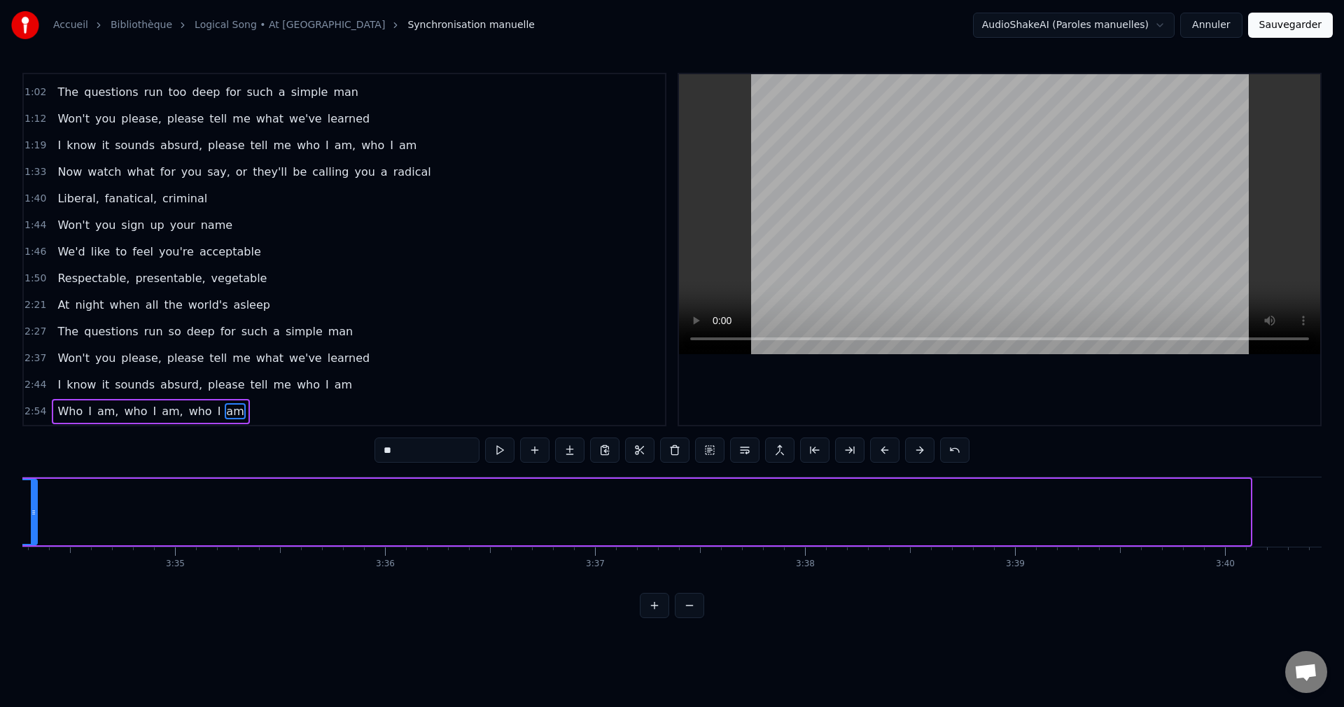
drag, startPoint x: 1246, startPoint y: 510, endPoint x: 32, endPoint y: 552, distance: 1214.5
click at [32, 552] on div "When I was young, it seemed that life was so wonderful A miracle, oh it was bea…" at bounding box center [671, 529] width 1299 height 105
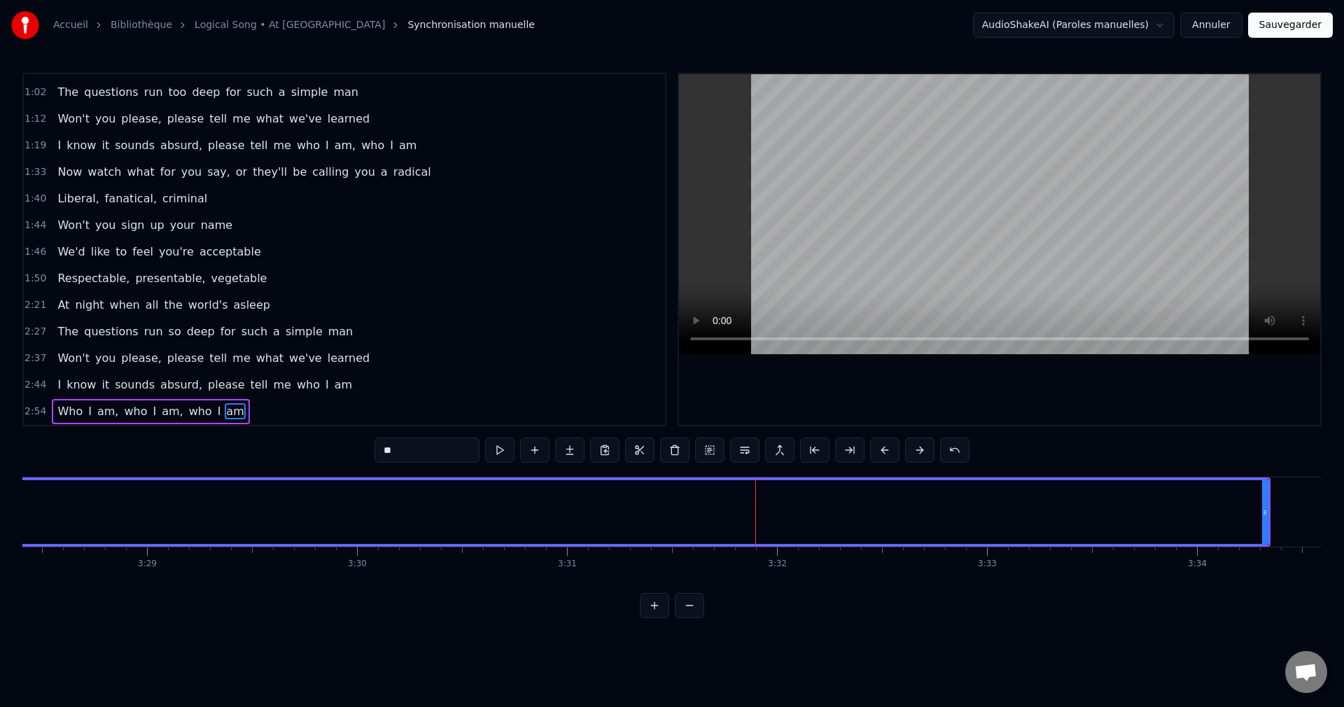
scroll to position [0, 43745]
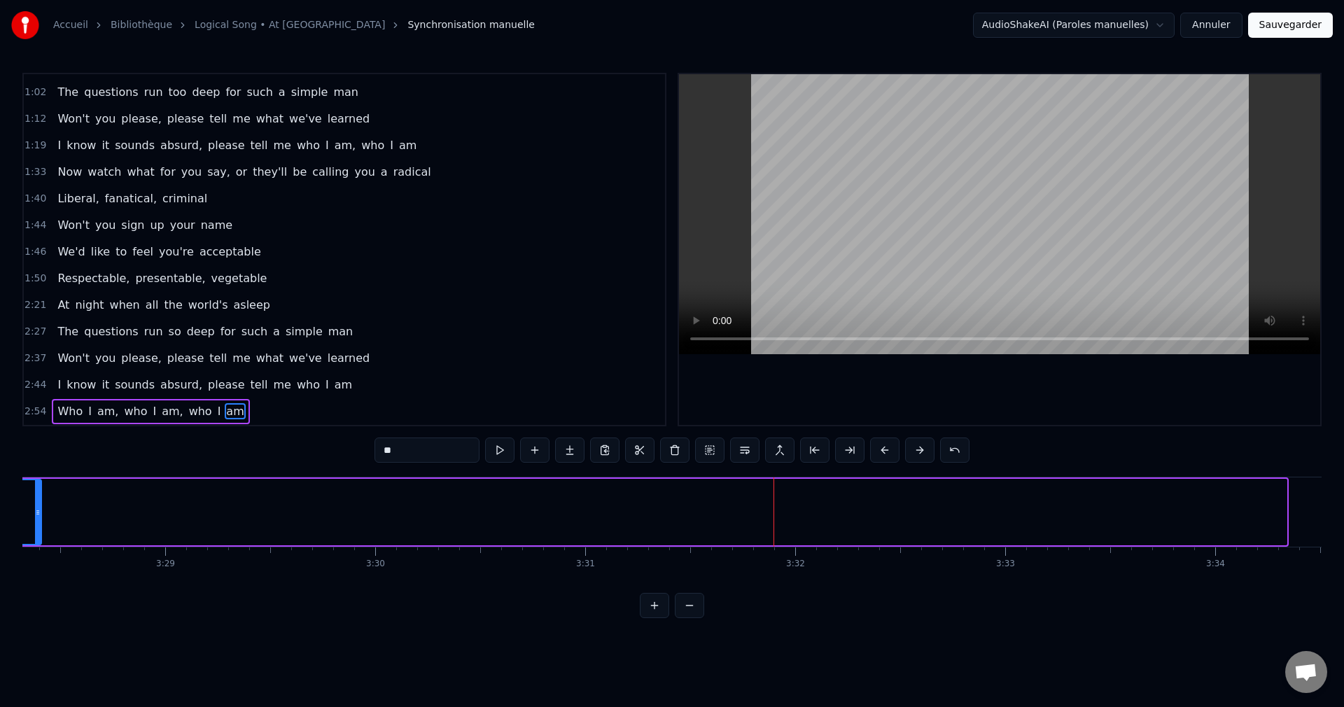
drag, startPoint x: 1280, startPoint y: 512, endPoint x: 35, endPoint y: 535, distance: 1245.5
click at [35, 535] on div at bounding box center [38, 512] width 6 height 64
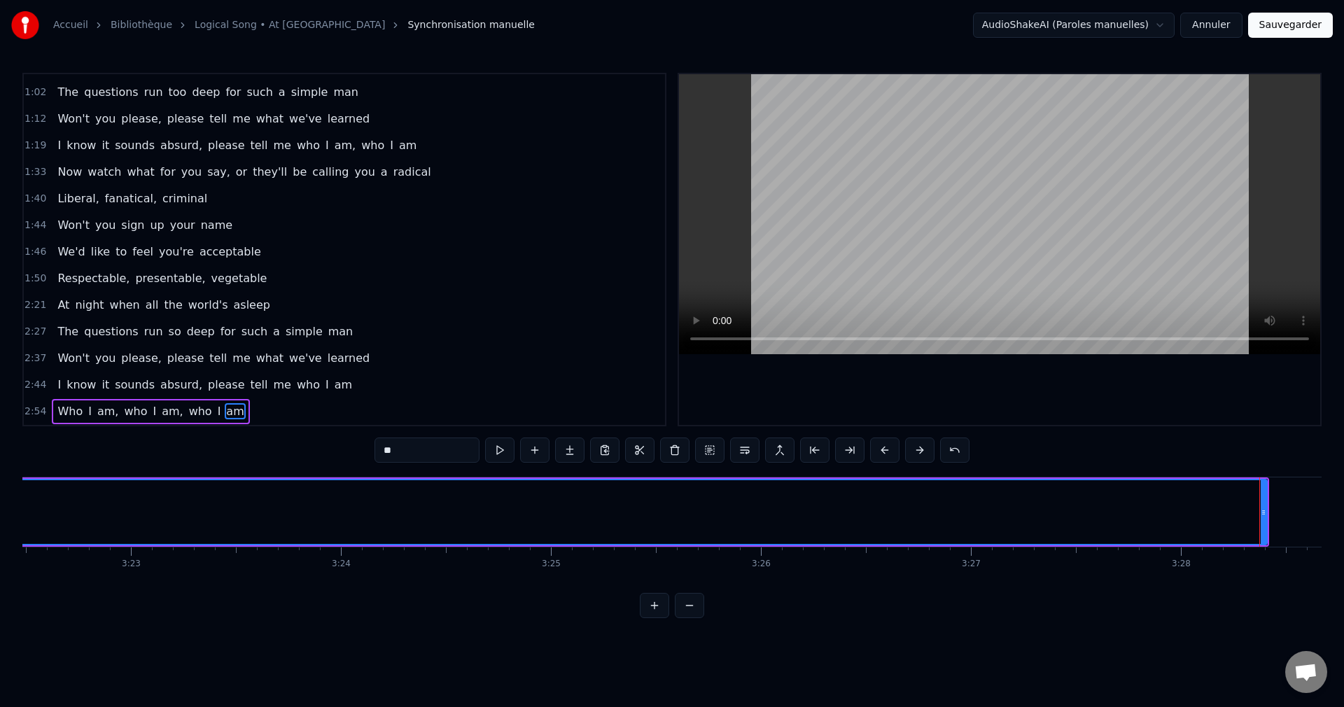
scroll to position [0, 42482]
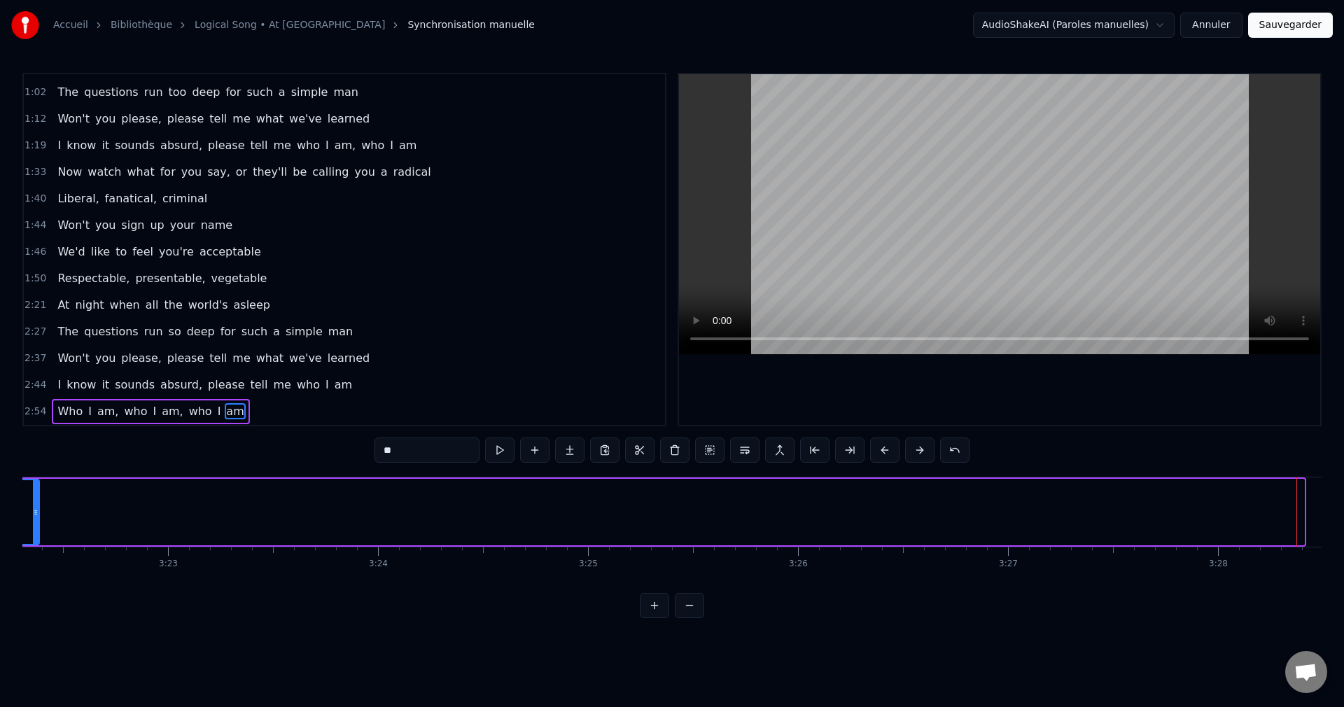
drag, startPoint x: 1302, startPoint y: 517, endPoint x: 37, endPoint y: 543, distance: 1265.1
click at [37, 543] on div at bounding box center [36, 512] width 6 height 64
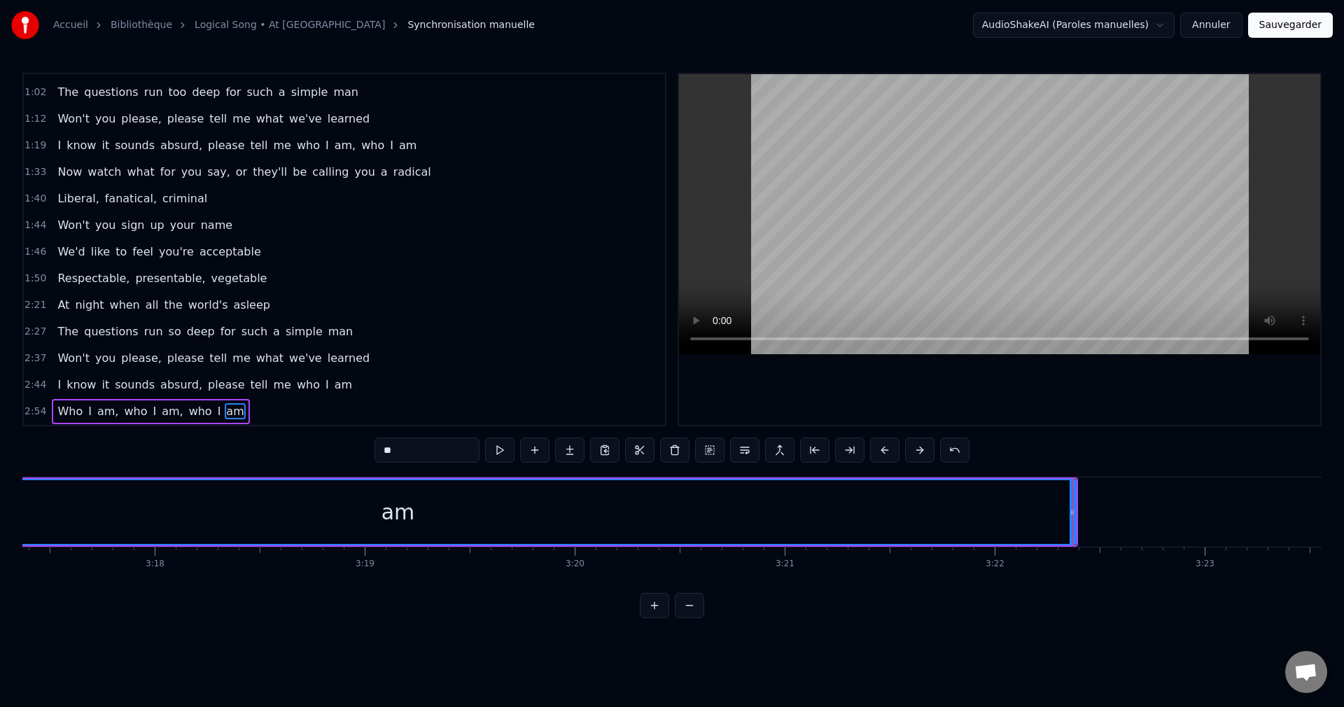
scroll to position [0, 41380]
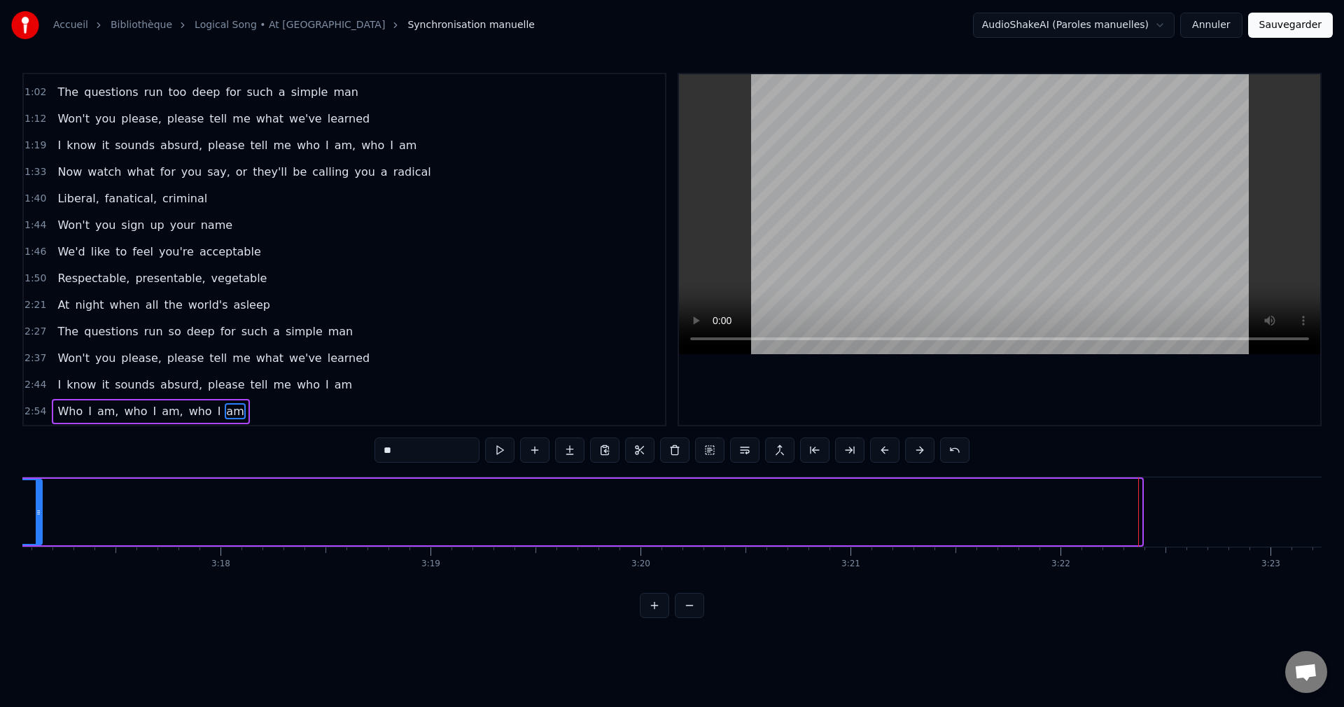
drag, startPoint x: 1139, startPoint y: 510, endPoint x: 39, endPoint y: 545, distance: 1100.2
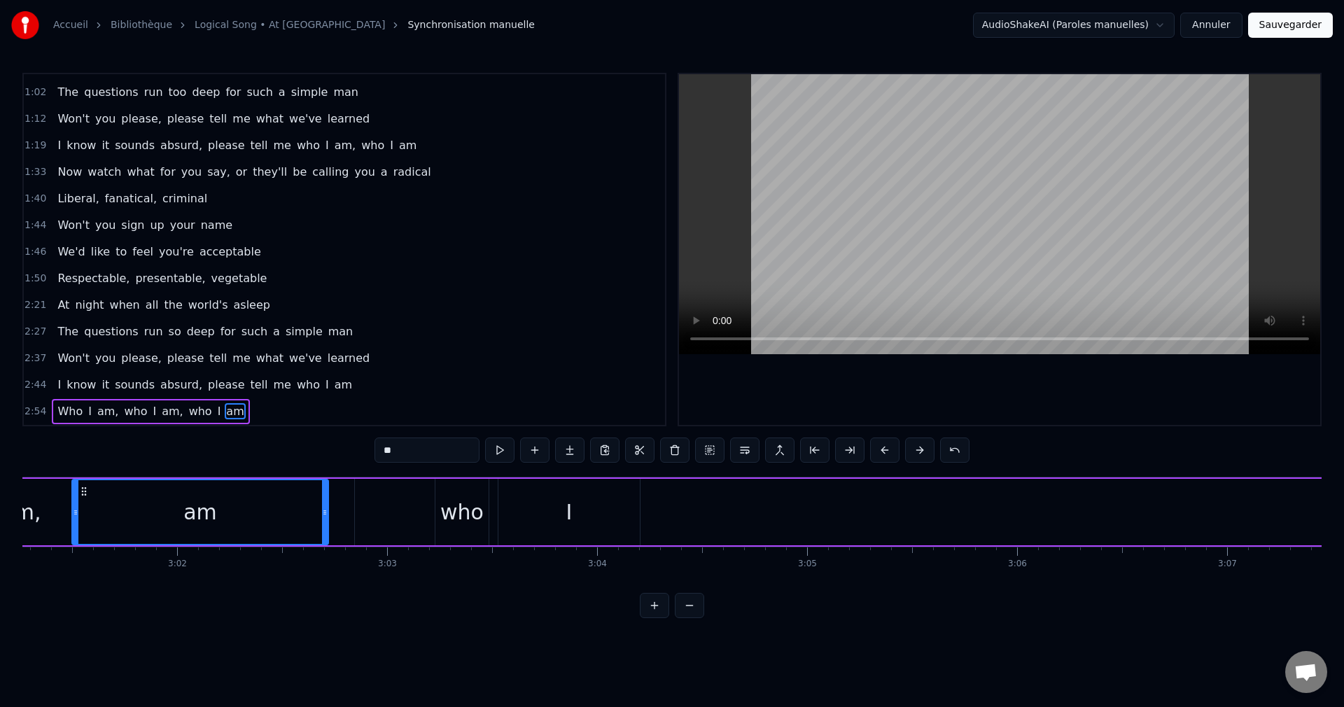
scroll to position [0, 38045]
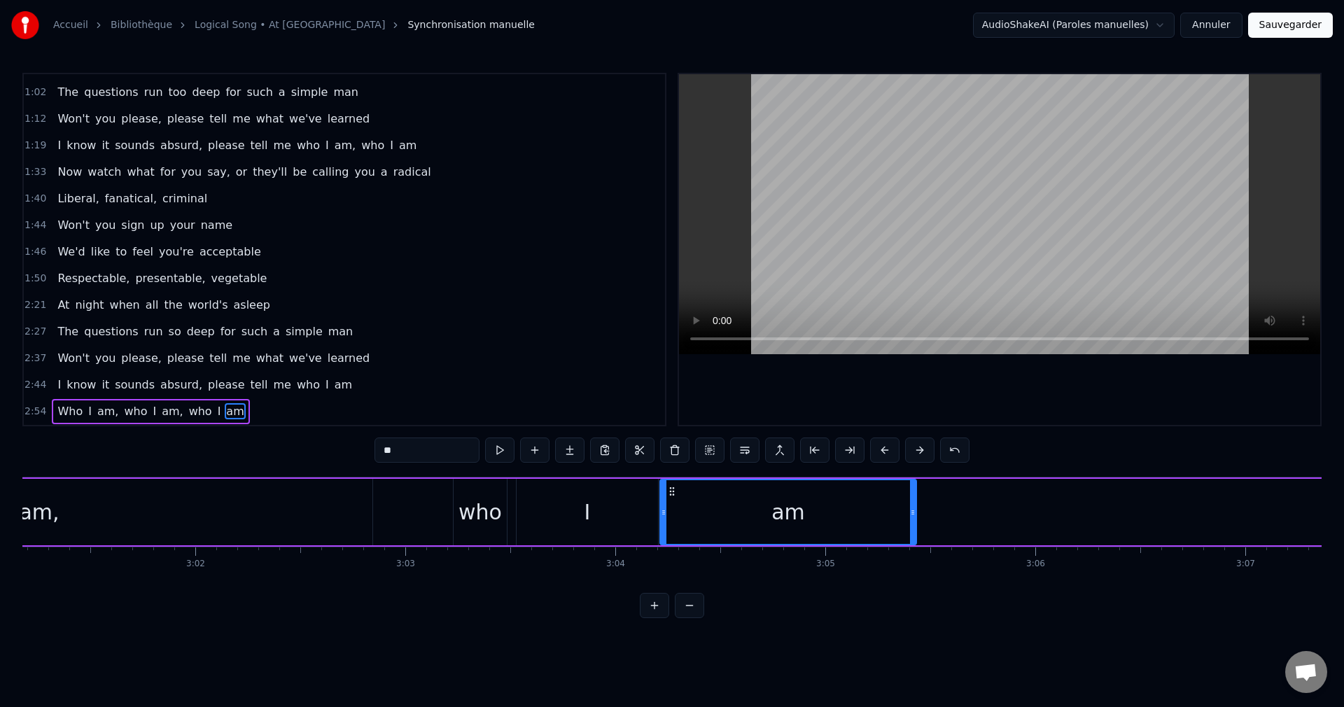
drag, startPoint x: 927, startPoint y: 491, endPoint x: 673, endPoint y: 563, distance: 263.3
click at [673, 563] on div "When I was young, it seemed that life was so wonderful A miracle, oh it was bea…" at bounding box center [671, 529] width 1299 height 105
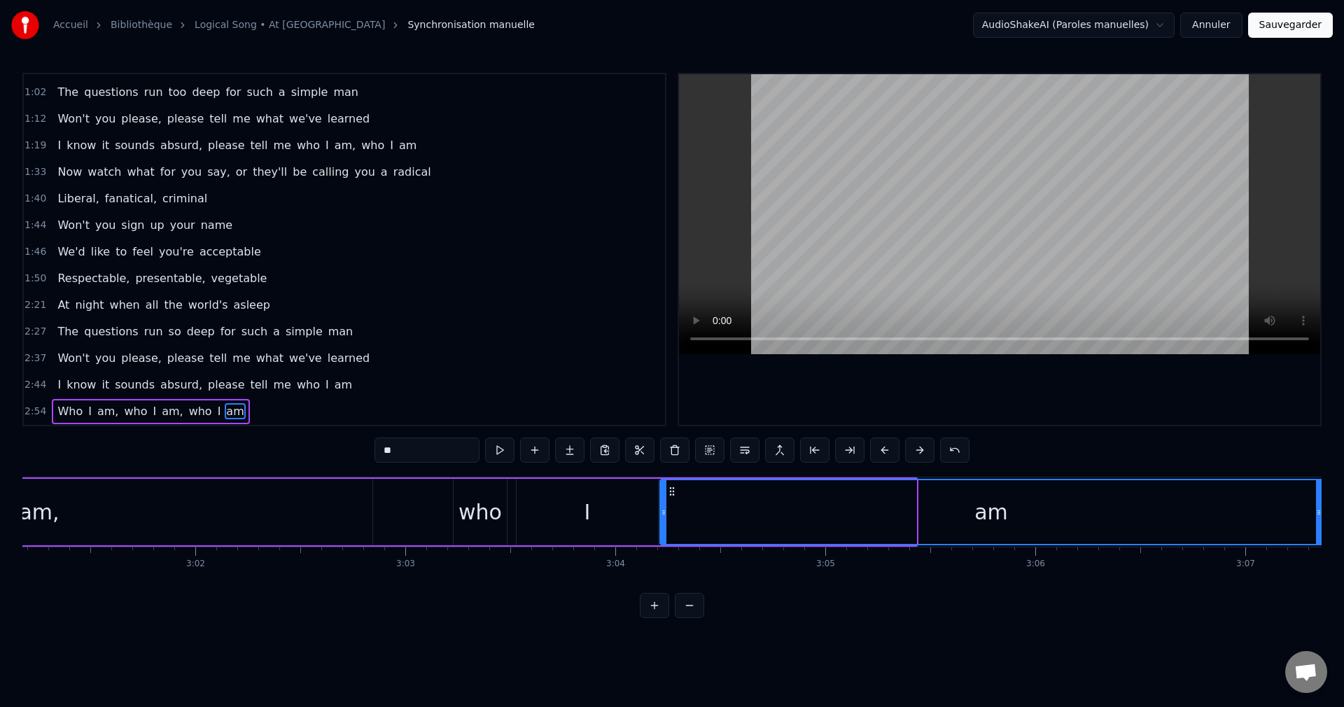
drag, startPoint x: 913, startPoint y: 513, endPoint x: 1317, endPoint y: 532, distance: 403.6
click at [1319, 533] on div at bounding box center [1319, 512] width 6 height 64
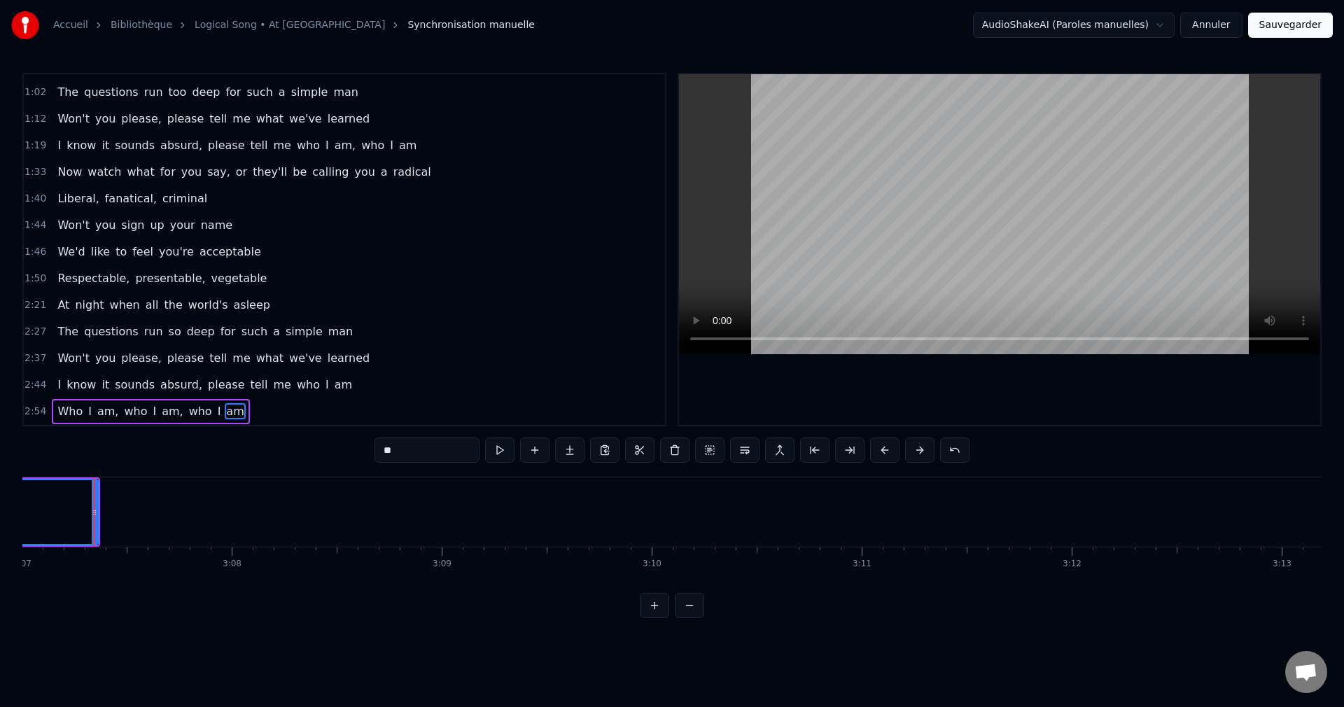
scroll to position [0, 39270]
drag, startPoint x: 90, startPoint y: 514, endPoint x: 164, endPoint y: 530, distance: 75.8
click at [162, 530] on div at bounding box center [159, 512] width 6 height 64
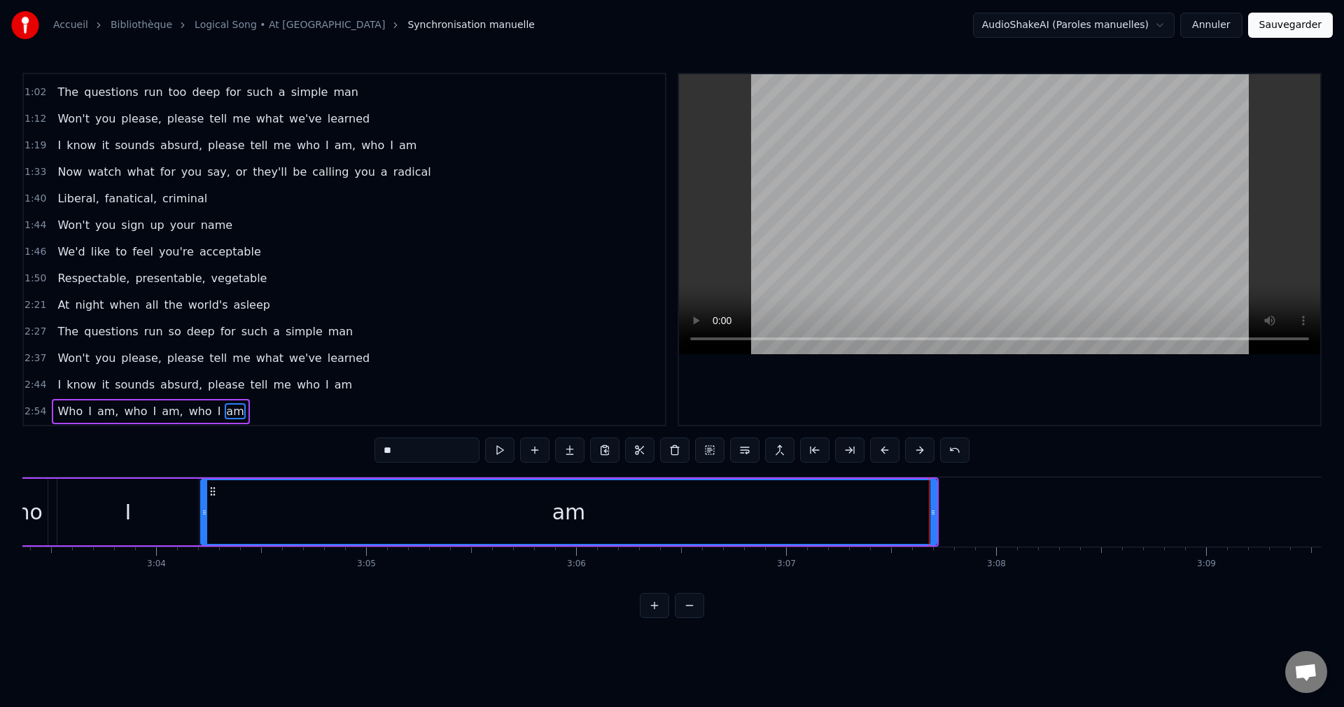
scroll to position [0, 38458]
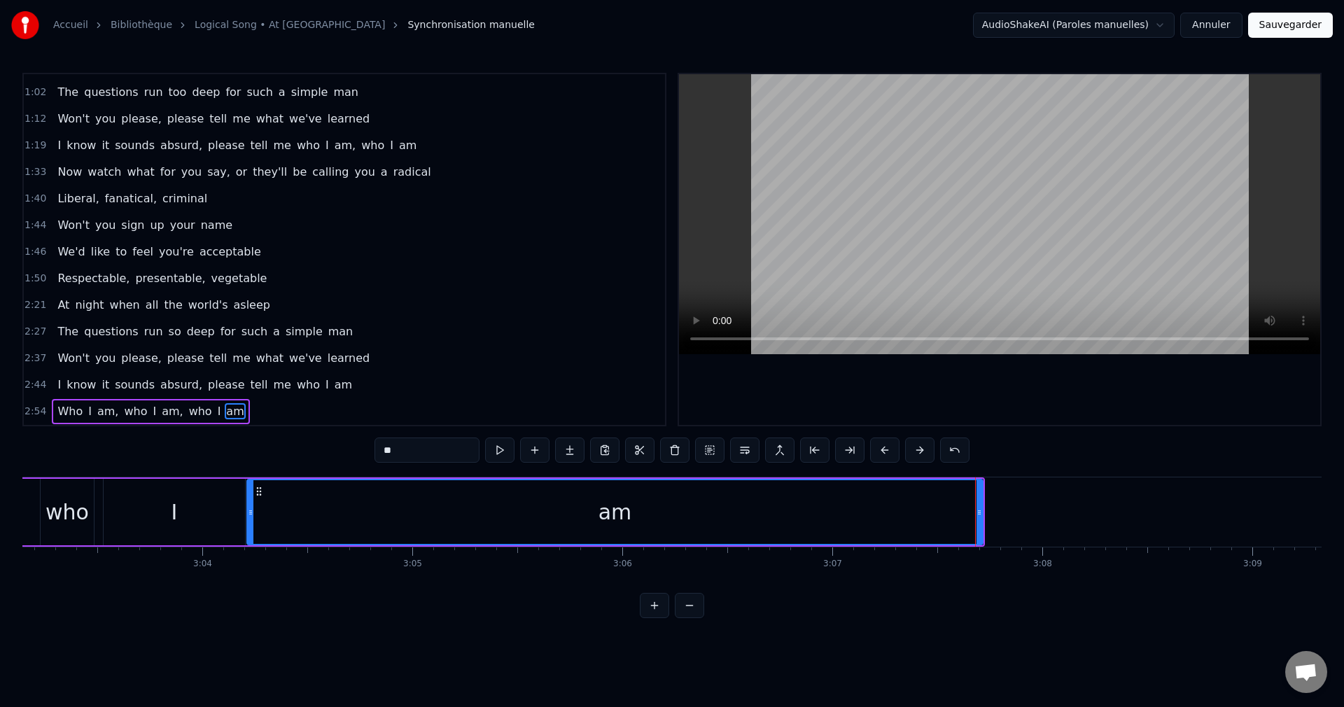
click at [151, 414] on span "I" at bounding box center [154, 411] width 6 height 16
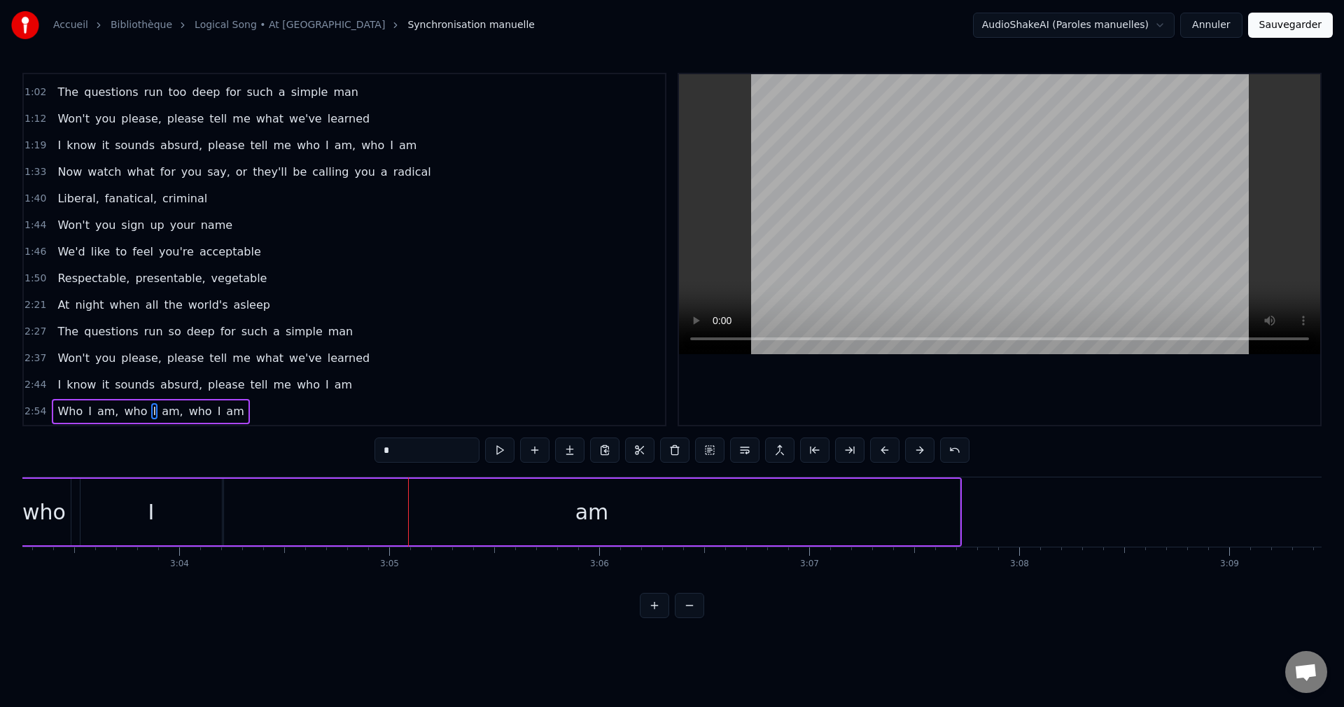
scroll to position [0, 38472]
click at [182, 534] on div "I" at bounding box center [160, 512] width 141 height 66
drag, startPoint x: 227, startPoint y: 514, endPoint x: 171, endPoint y: 537, distance: 60.6
click at [171, 537] on div at bounding box center [172, 512] width 6 height 64
drag, startPoint x: 269, startPoint y: 519, endPoint x: 244, endPoint y: 519, distance: 25.9
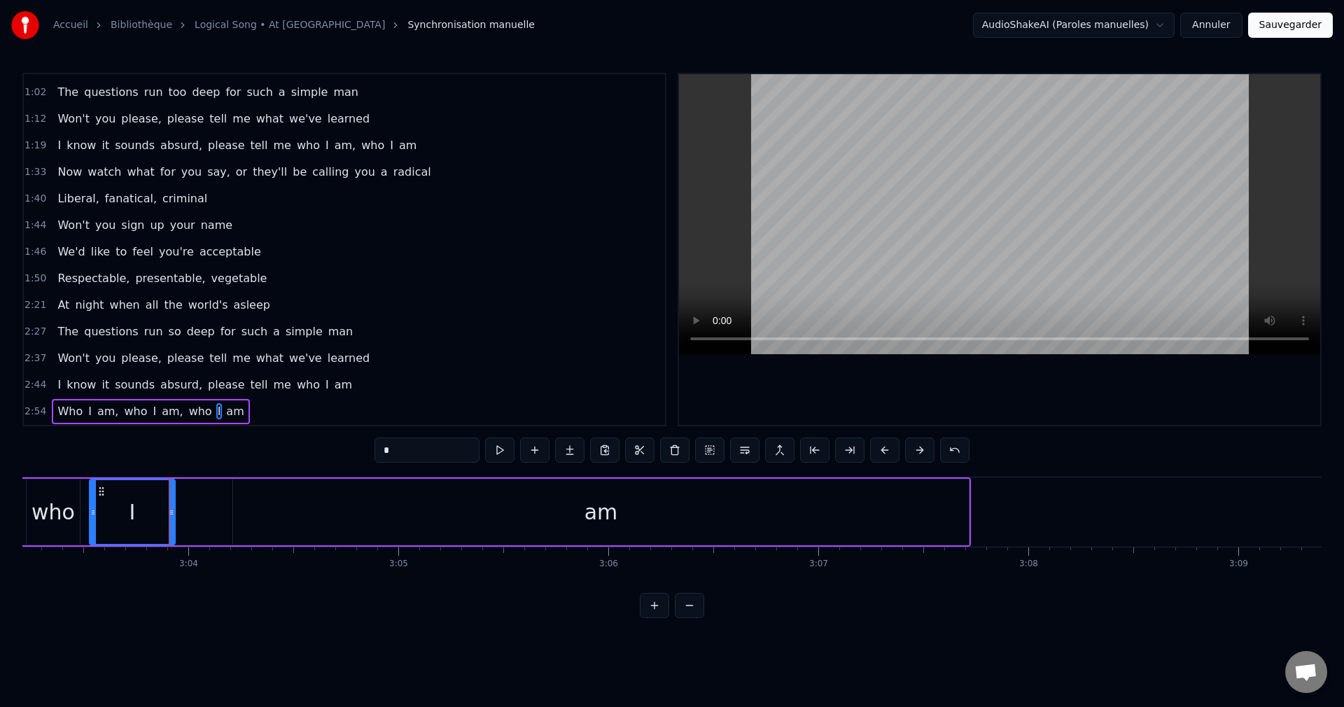
click at [266, 519] on div "am" at bounding box center [601, 512] width 736 height 66
type input "**"
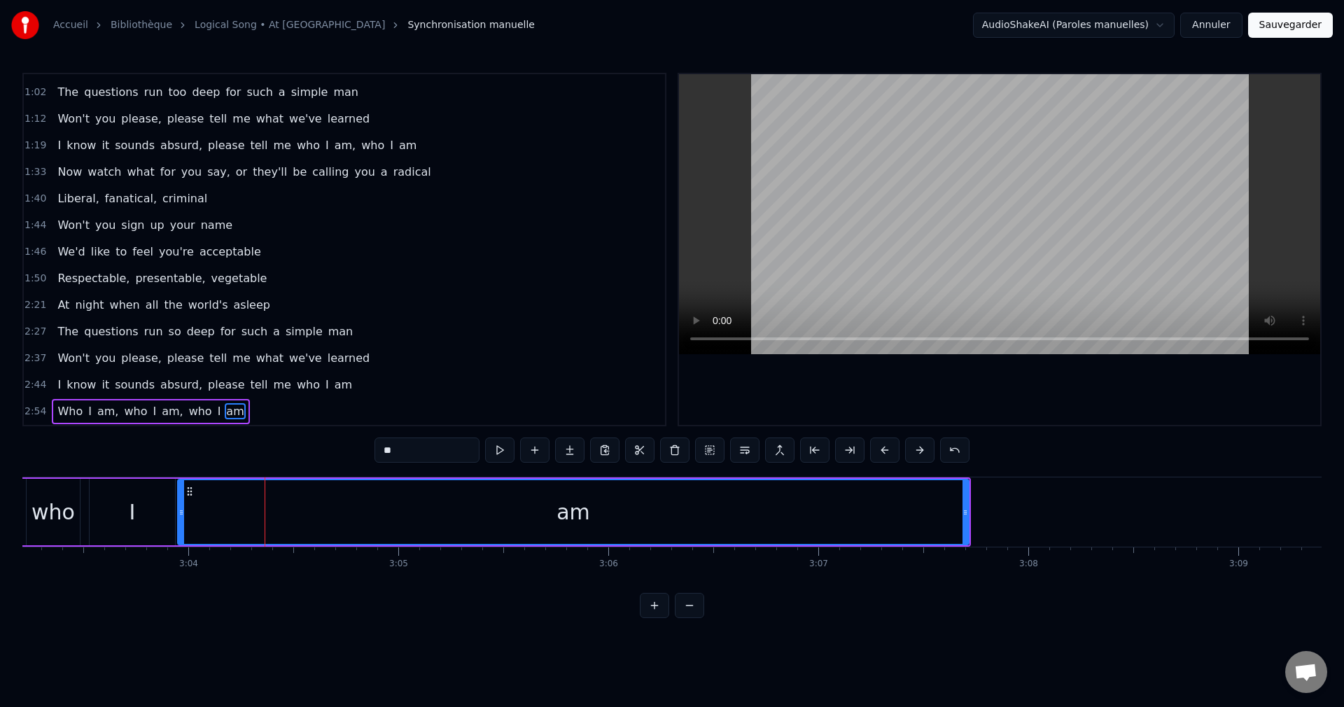
drag, startPoint x: 235, startPoint y: 517, endPoint x: 85, endPoint y: 555, distance: 154.7
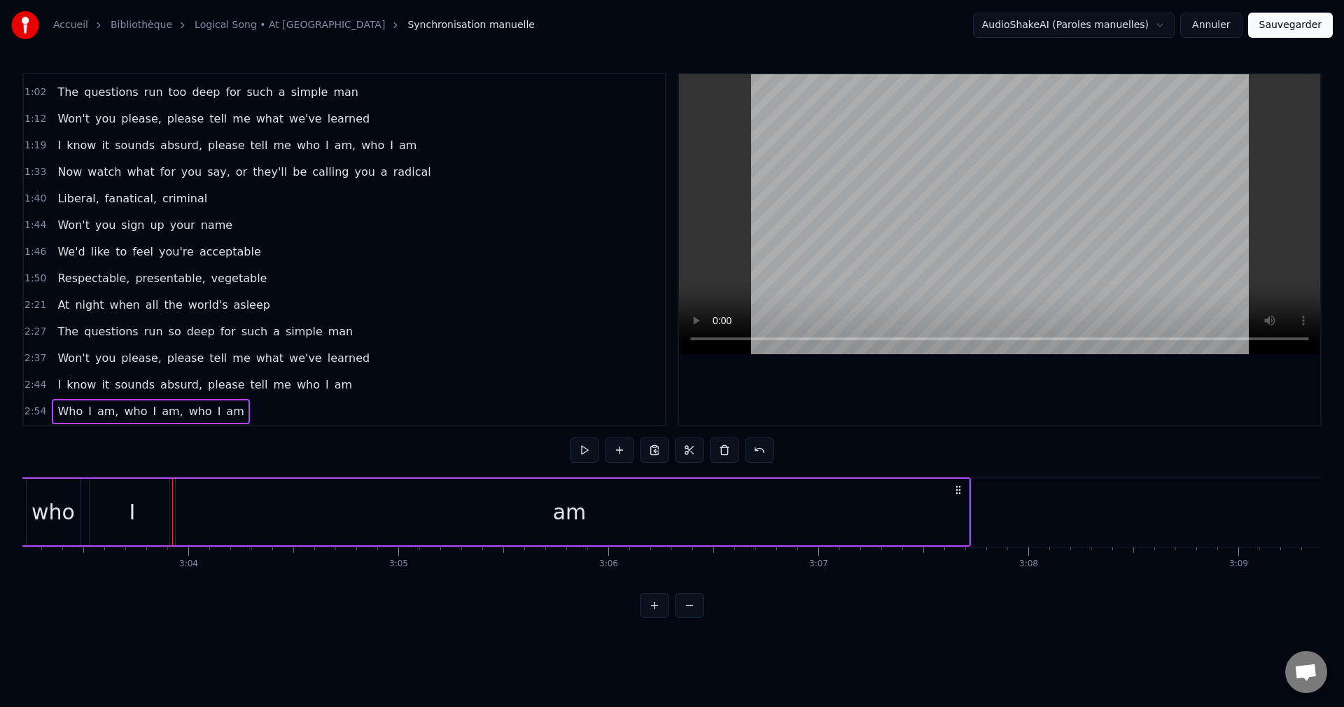
click at [53, 523] on div "who" at bounding box center [52, 511] width 43 height 31
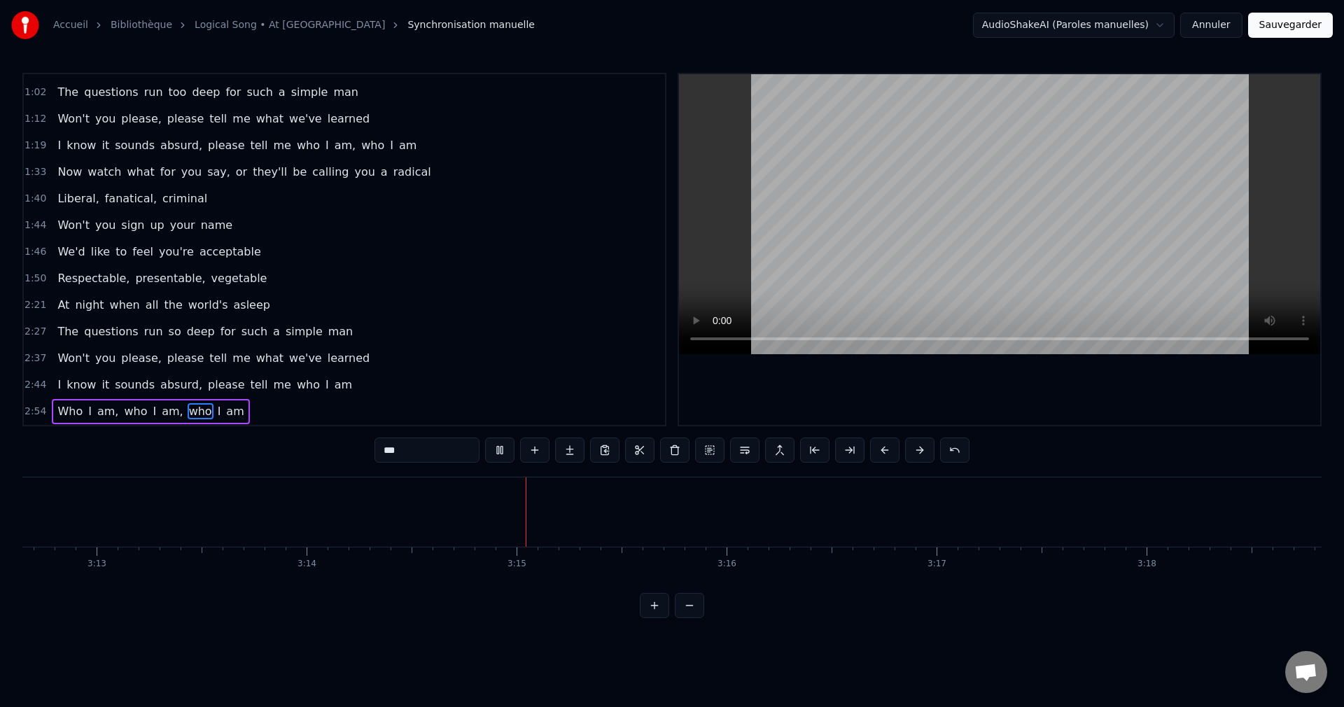
scroll to position [0, 40765]
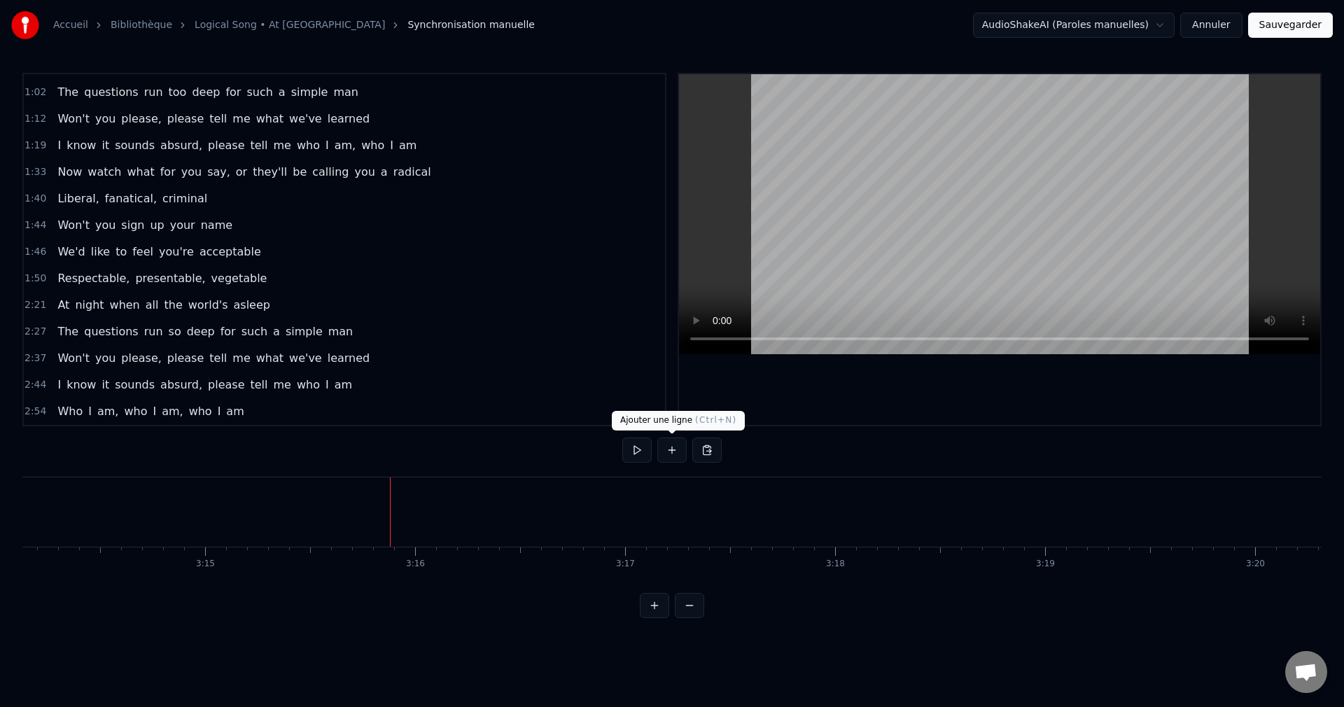
click at [678, 451] on button at bounding box center [671, 449] width 29 height 25
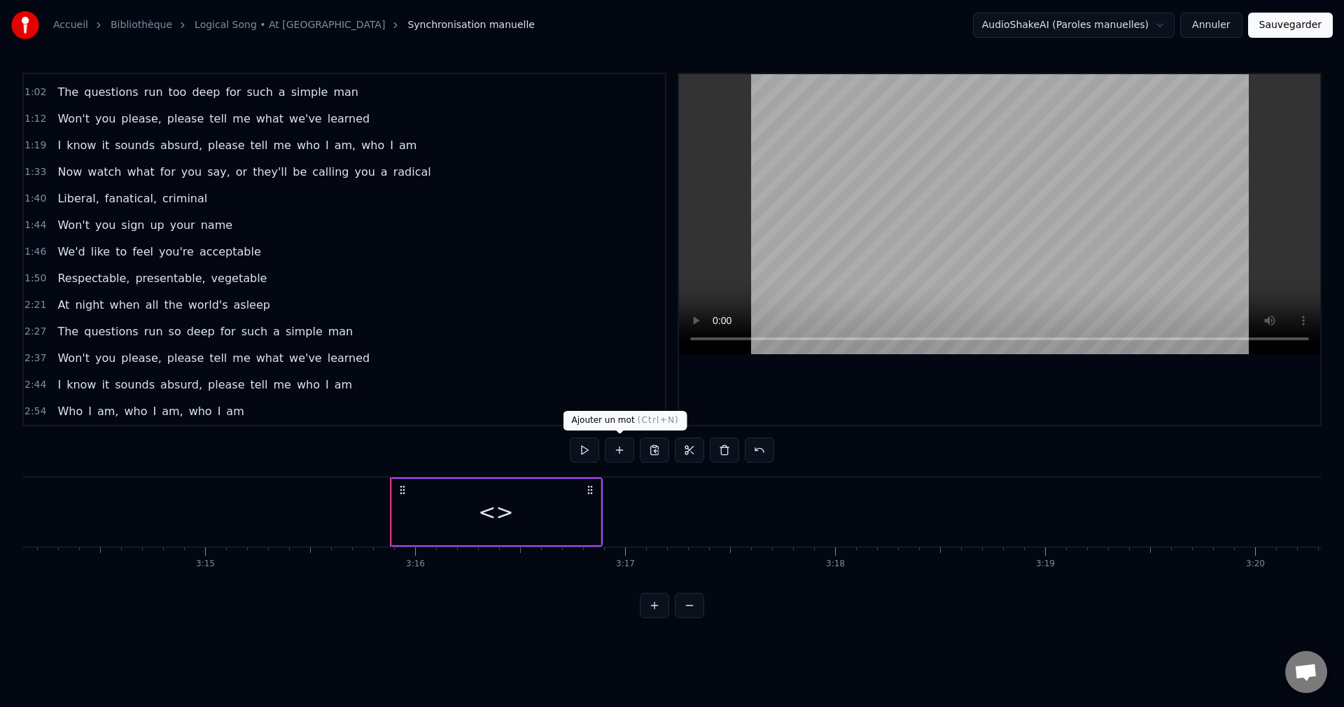
click at [621, 451] on button at bounding box center [619, 449] width 29 height 25
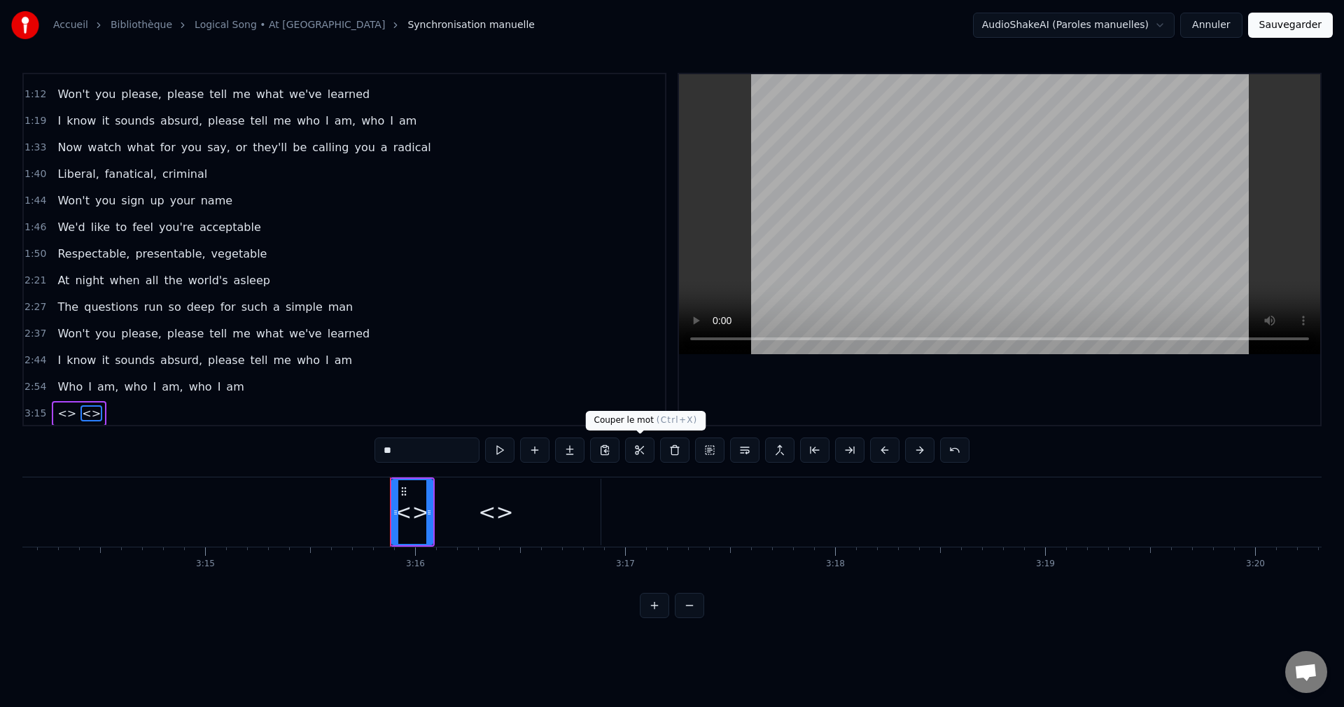
scroll to position [314, 0]
click at [517, 510] on div "<>" at bounding box center [496, 512] width 209 height 66
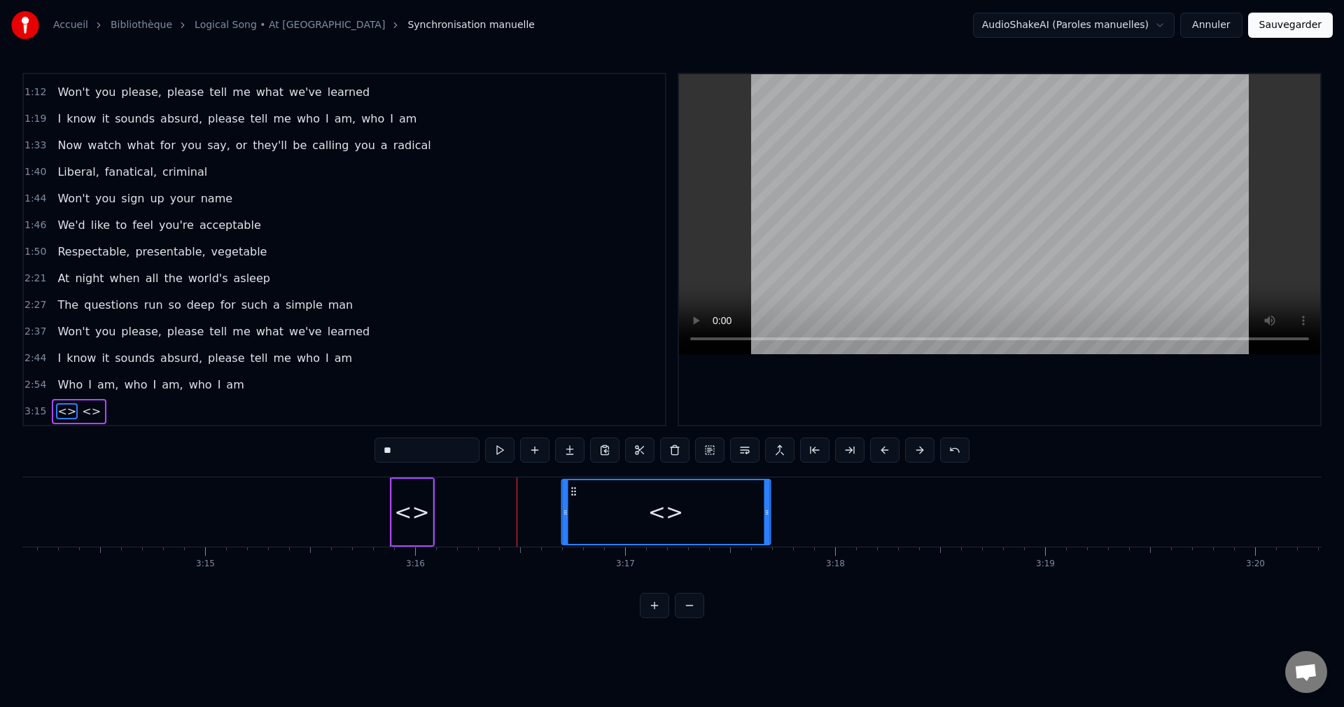
drag, startPoint x: 405, startPoint y: 490, endPoint x: 575, endPoint y: 528, distance: 173.6
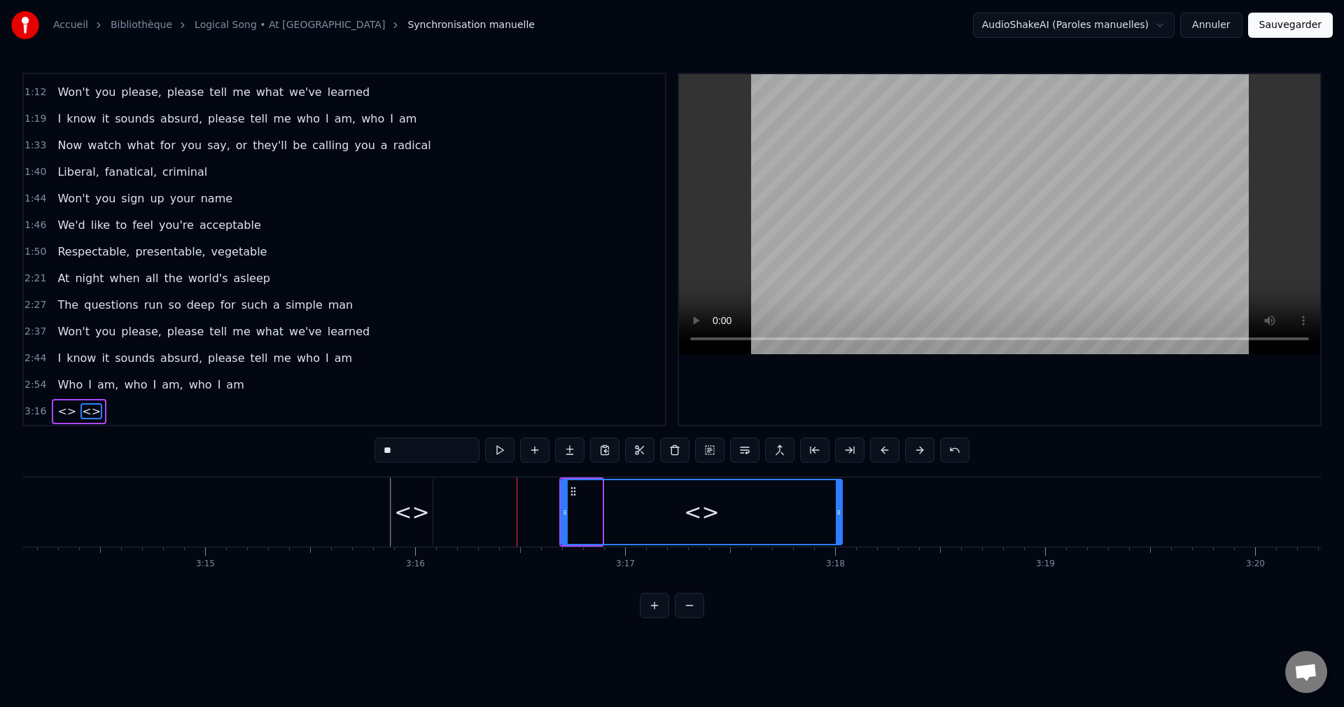
drag, startPoint x: 766, startPoint y: 513, endPoint x: 813, endPoint y: 527, distance: 49.6
click at [834, 528] on div "<>" at bounding box center [701, 512] width 279 height 64
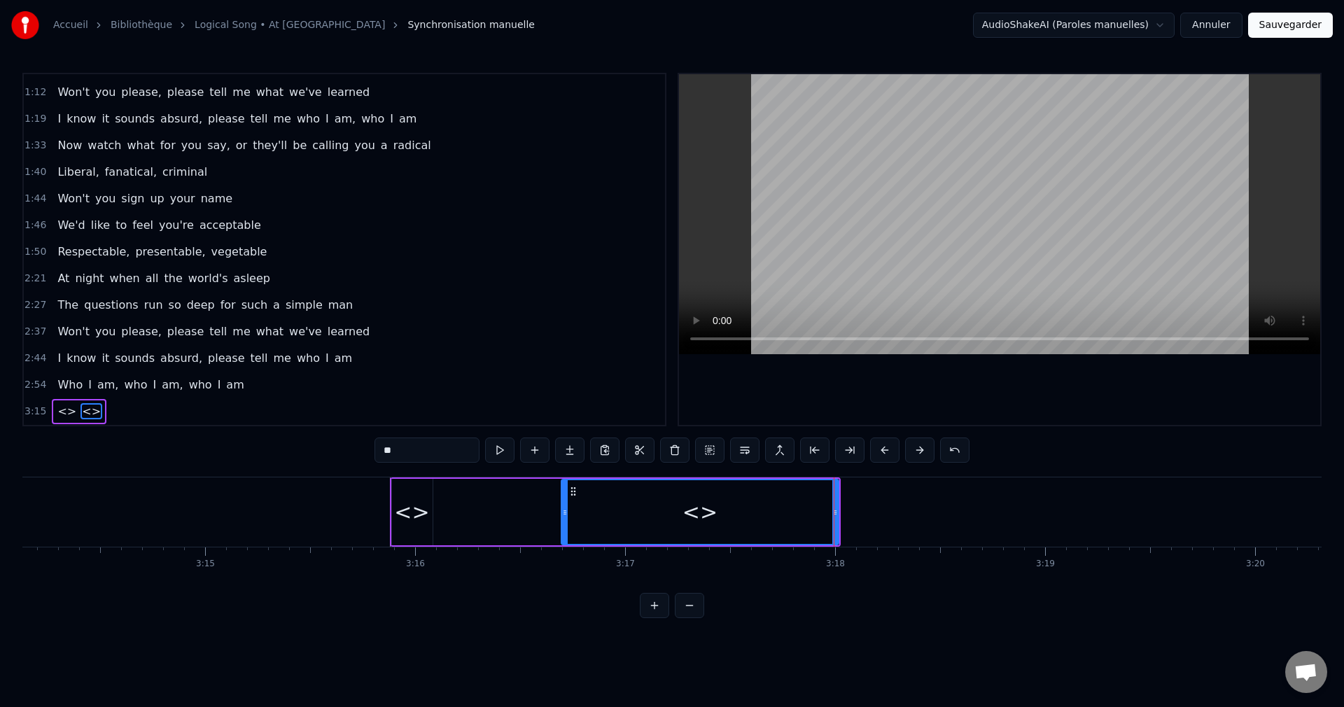
click at [415, 534] on div "<>" at bounding box center [412, 512] width 41 height 66
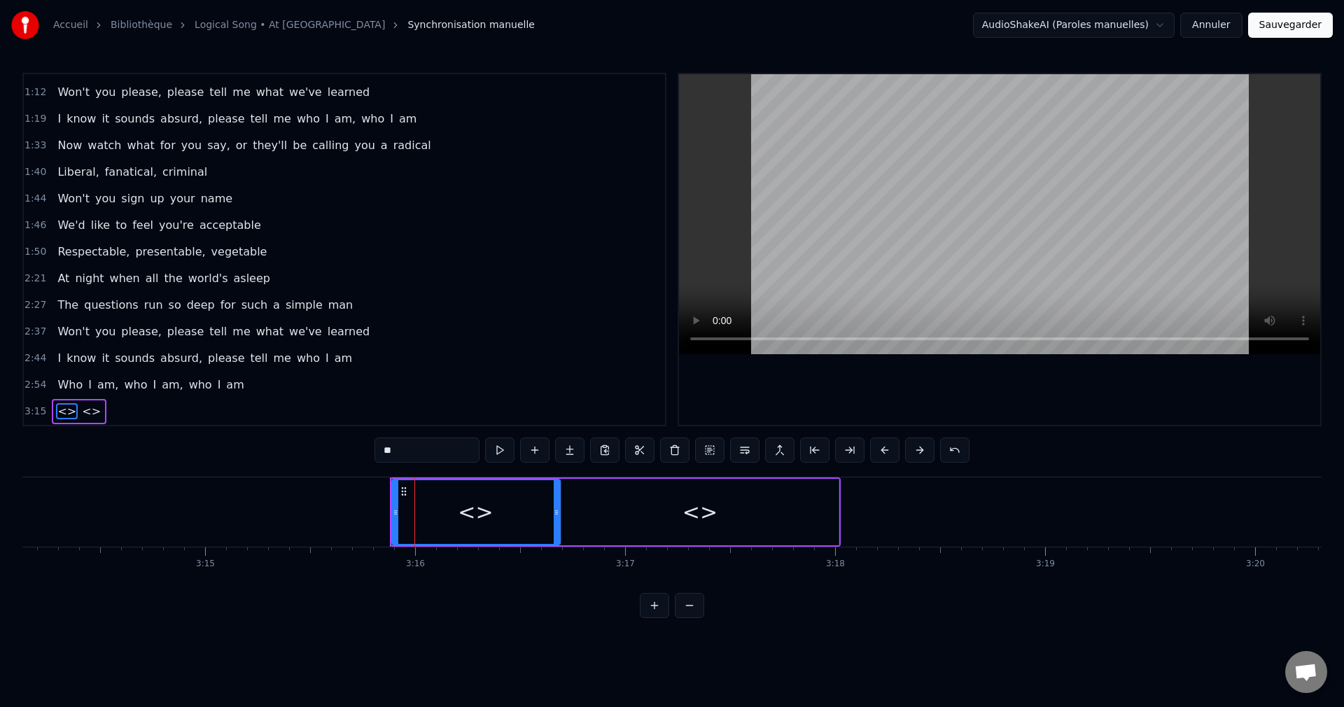
drag, startPoint x: 430, startPoint y: 513, endPoint x: 520, endPoint y: 536, distance: 93.2
click at [552, 538] on div "<>" at bounding box center [476, 512] width 167 height 64
drag, startPoint x: 419, startPoint y: 444, endPoint x: 328, endPoint y: 454, distance: 90.8
click at [331, 453] on div "0:08 When I was young, it seemed that life was so wonderful 0:14 A miracle, oh …" at bounding box center [671, 345] width 1299 height 545
click at [706, 513] on div "<>" at bounding box center [699, 511] width 35 height 31
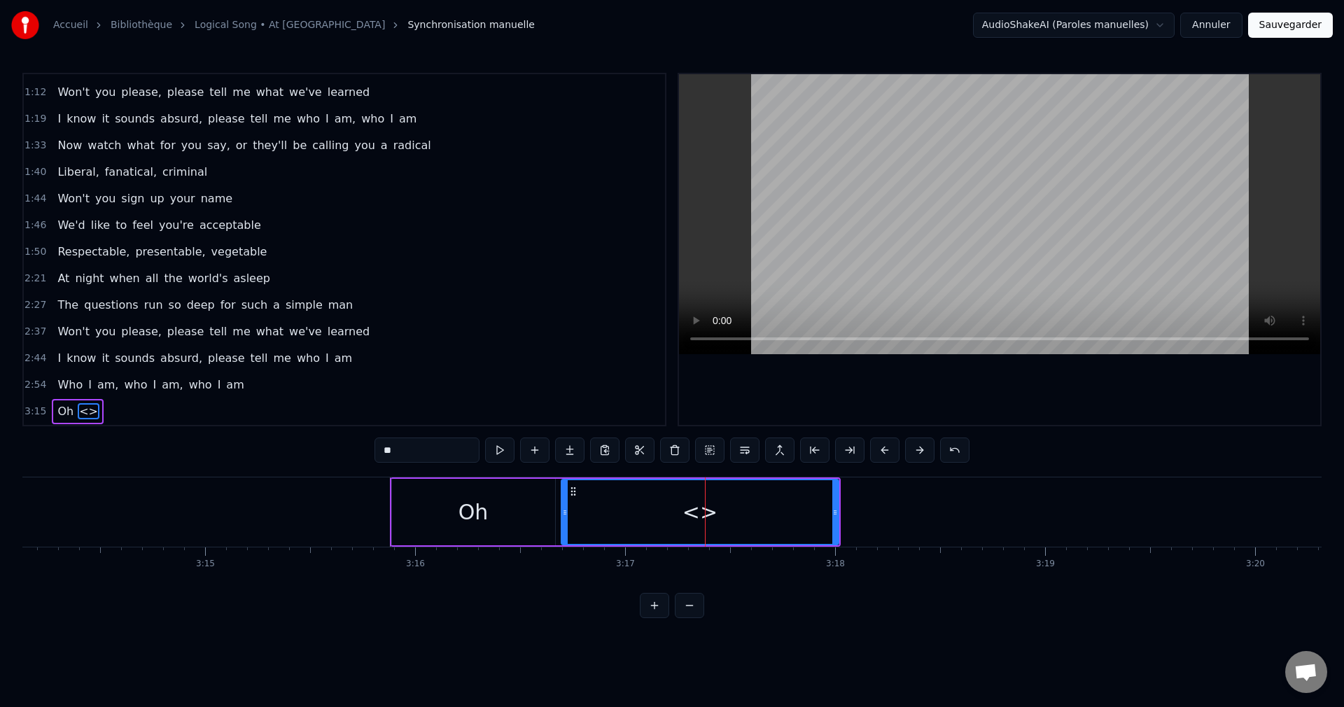
drag, startPoint x: 437, startPoint y: 454, endPoint x: 336, endPoint y: 473, distance: 103.4
click at [336, 473] on div "0:08 When I was young, it seemed that life was so wonderful 0:14 A miracle, oh …" at bounding box center [671, 345] width 1299 height 545
type input "*******"
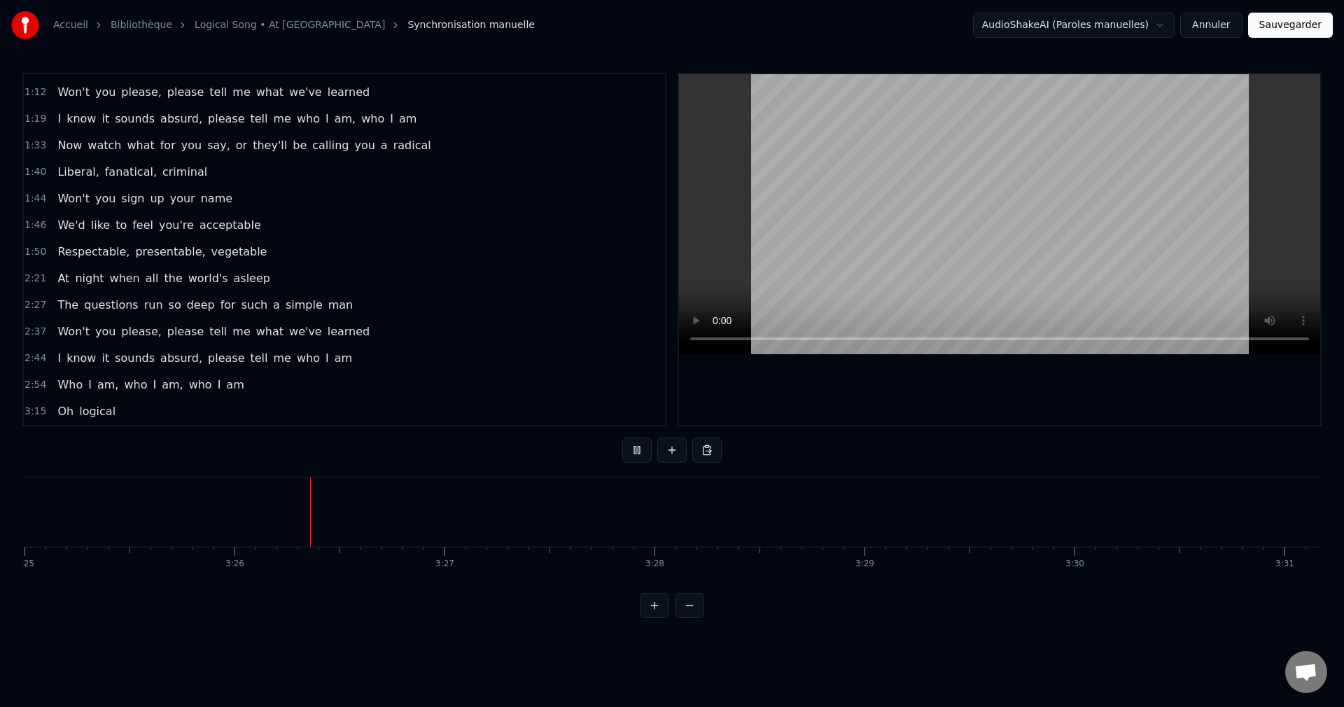
scroll to position [0, 43112]
click at [674, 451] on button at bounding box center [671, 449] width 29 height 25
click at [669, 451] on button at bounding box center [671, 449] width 29 height 25
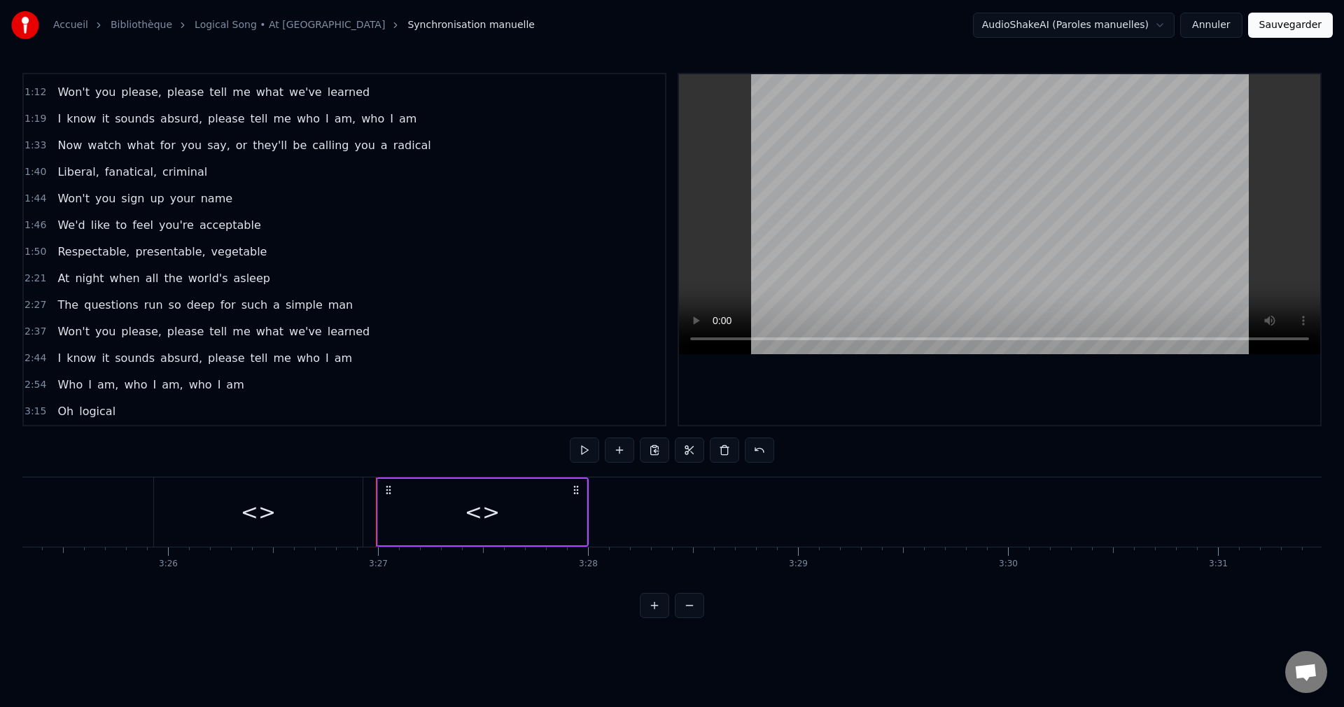
click at [535, 505] on div "<>" at bounding box center [482, 512] width 209 height 66
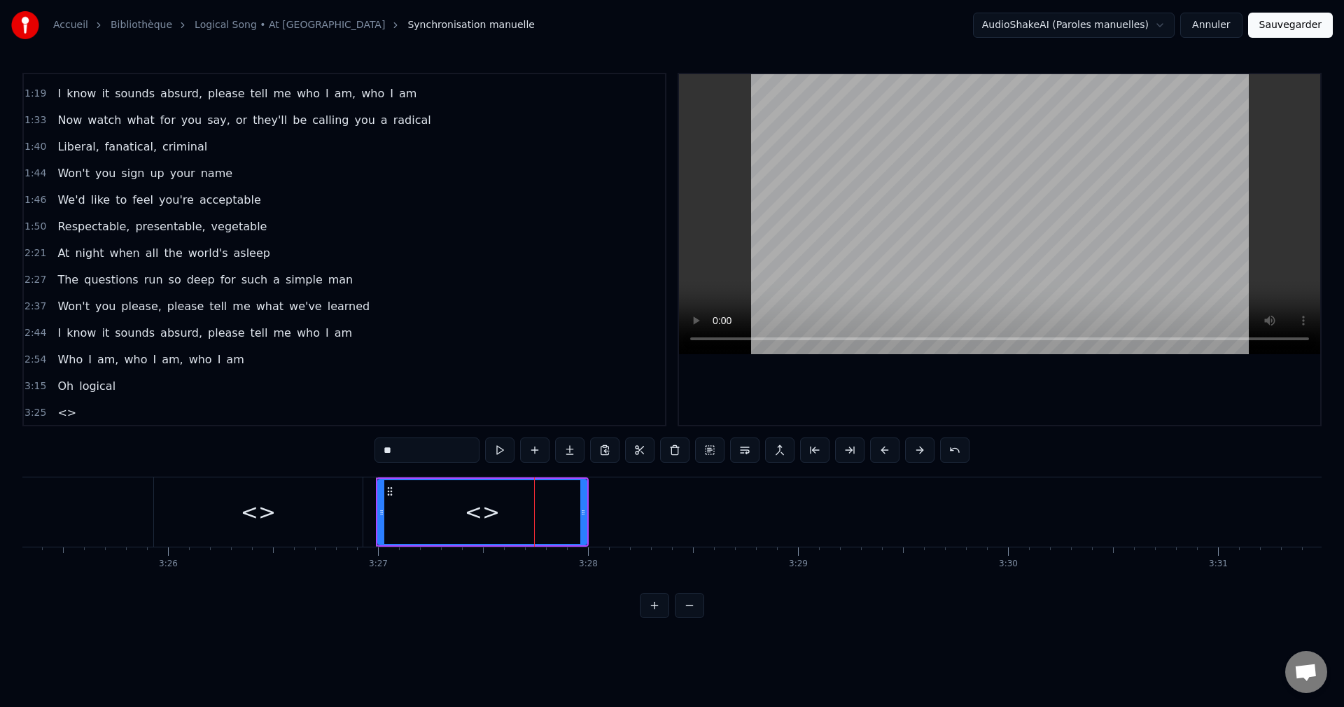
scroll to position [367, 0]
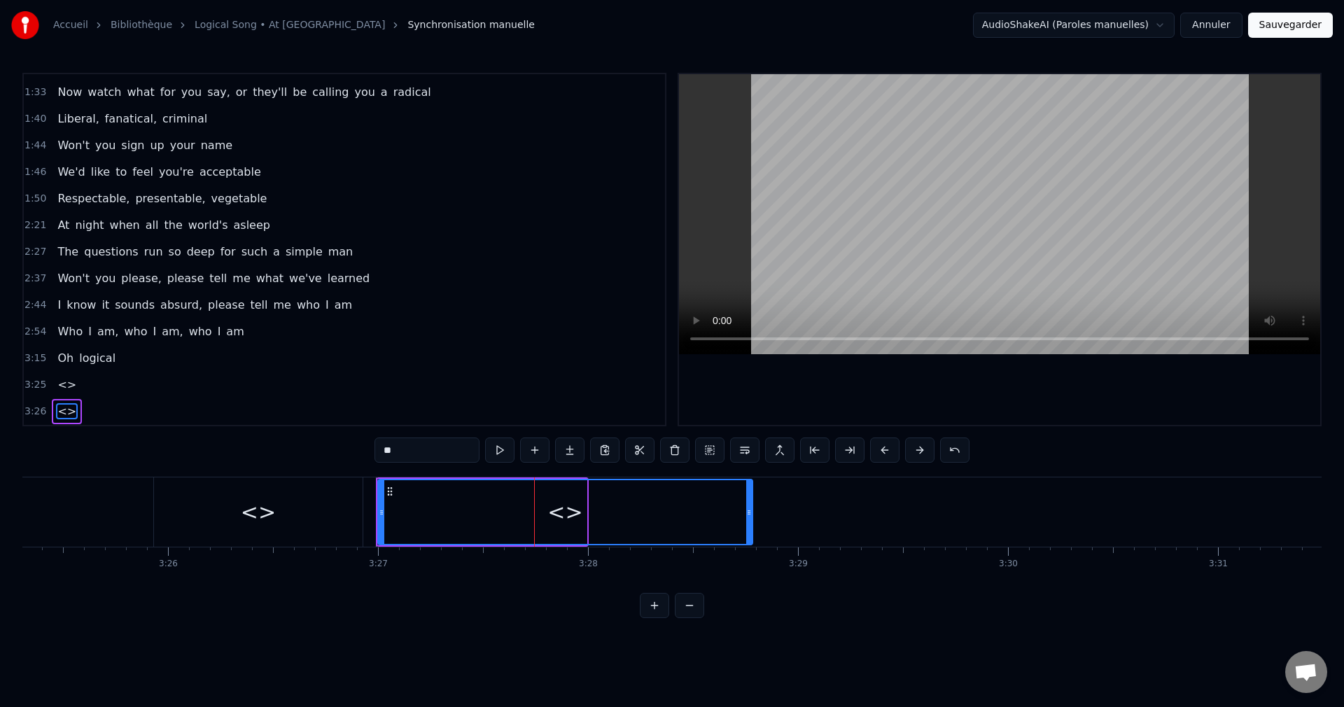
drag, startPoint x: 585, startPoint y: 516, endPoint x: 751, endPoint y: 529, distance: 166.4
click at [751, 529] on div at bounding box center [749, 512] width 6 height 64
drag, startPoint x: 433, startPoint y: 448, endPoint x: 315, endPoint y: 467, distance: 119.8
click at [315, 467] on div "0:08 When I was young, it seemed that life was so wonderful 0:14 A miracle, oh …" at bounding box center [671, 345] width 1299 height 545
click at [277, 514] on div "<>" at bounding box center [258, 511] width 209 height 69
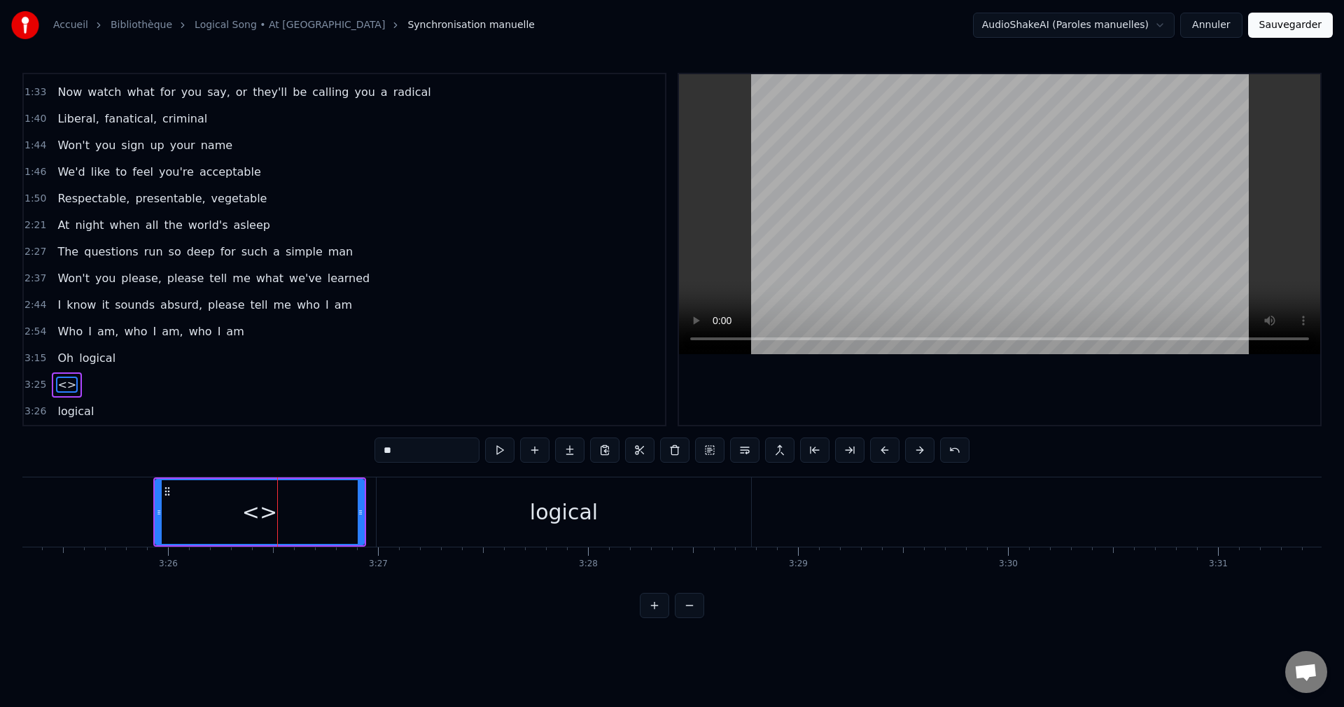
drag, startPoint x: 380, startPoint y: 455, endPoint x: 343, endPoint y: 461, distance: 37.5
click at [343, 461] on div "0:08 When I was young, it seemed that life was so wonderful 0:14 A miracle, oh …" at bounding box center [671, 345] width 1299 height 545
type input "**"
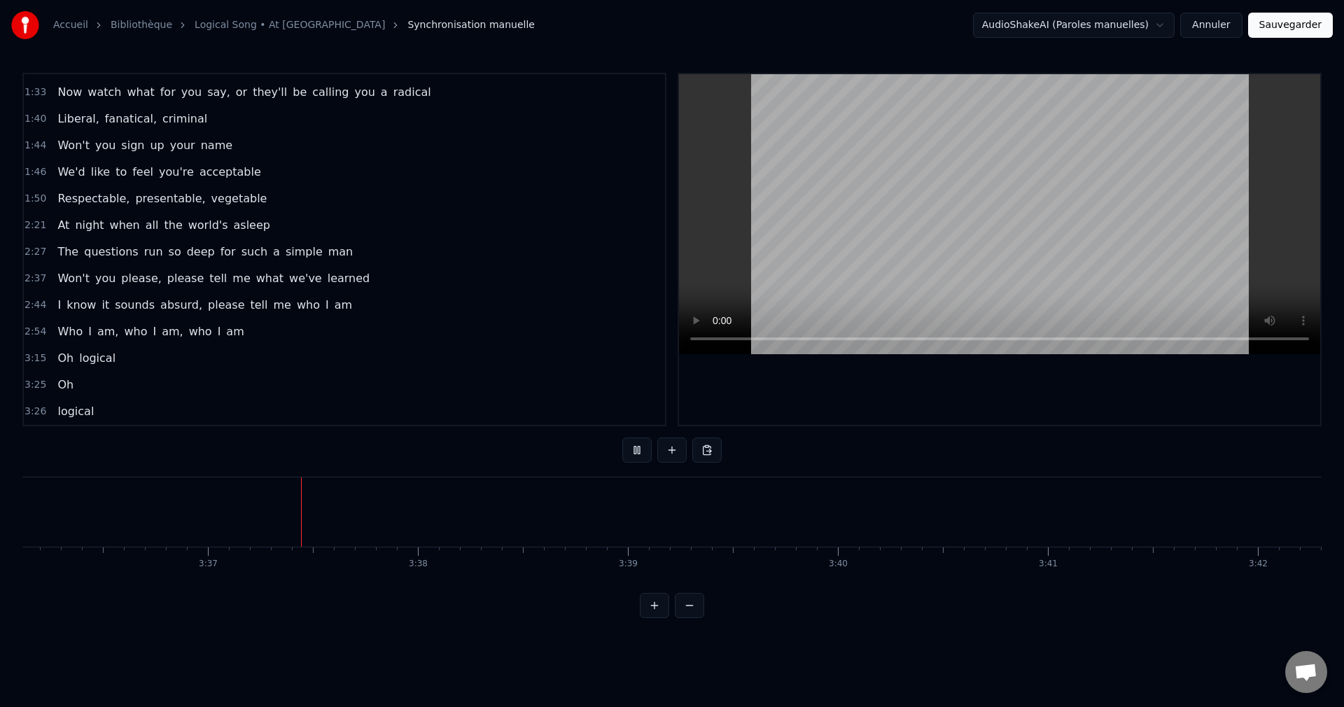
scroll to position [0, 45448]
click at [1298, 29] on button "Sauvegarder" at bounding box center [1290, 25] width 85 height 25
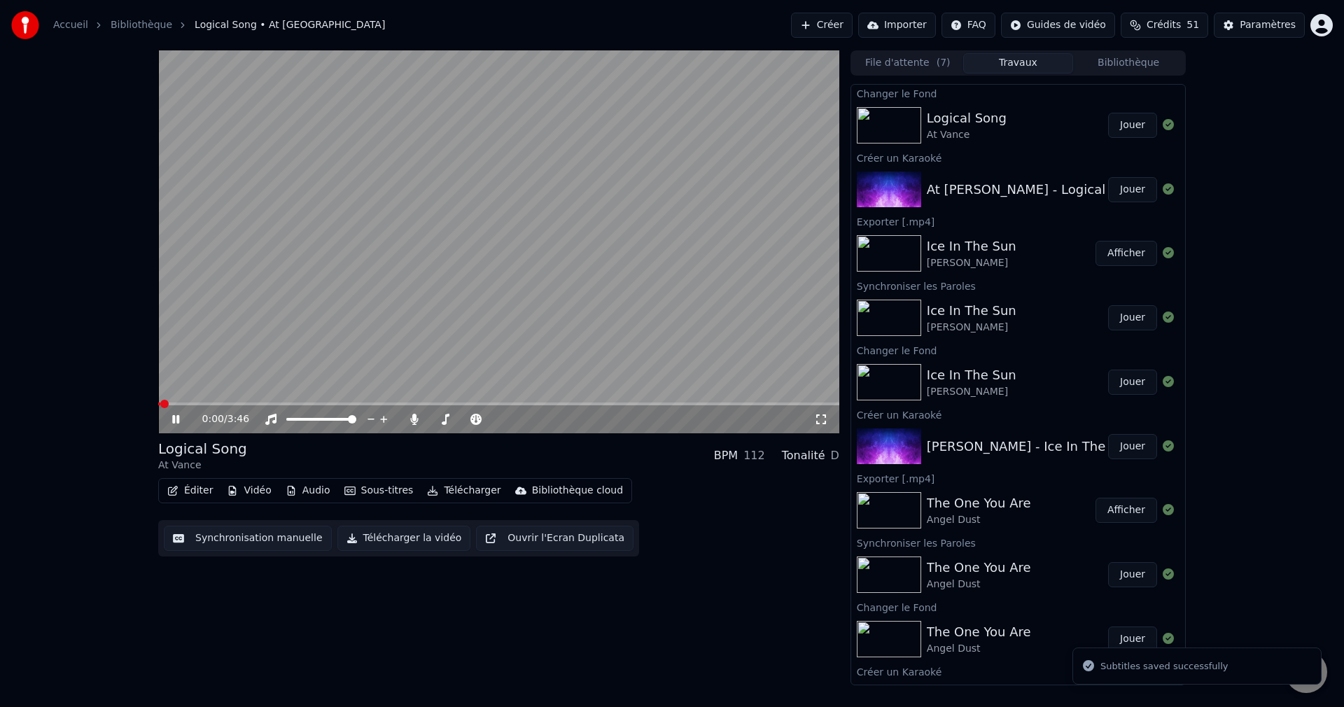
click at [266, 403] on span at bounding box center [498, 403] width 681 height 3
click at [435, 421] on span at bounding box center [465, 419] width 70 height 3
click at [438, 421] on span at bounding box center [441, 419] width 8 height 8
click at [178, 416] on icon at bounding box center [175, 419] width 7 height 8
click at [395, 537] on button "Télécharger la vidéo" at bounding box center [404, 538] width 134 height 25
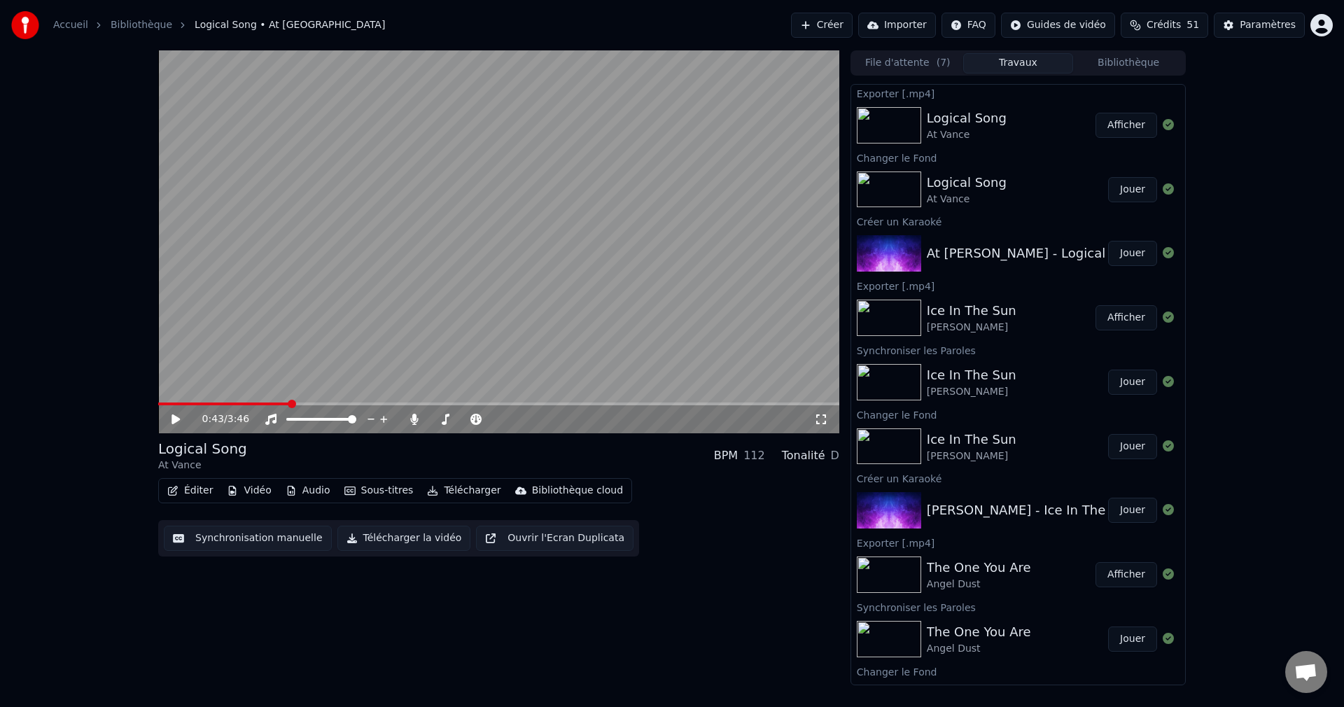
click at [853, 28] on button "Créer" at bounding box center [822, 25] width 62 height 25
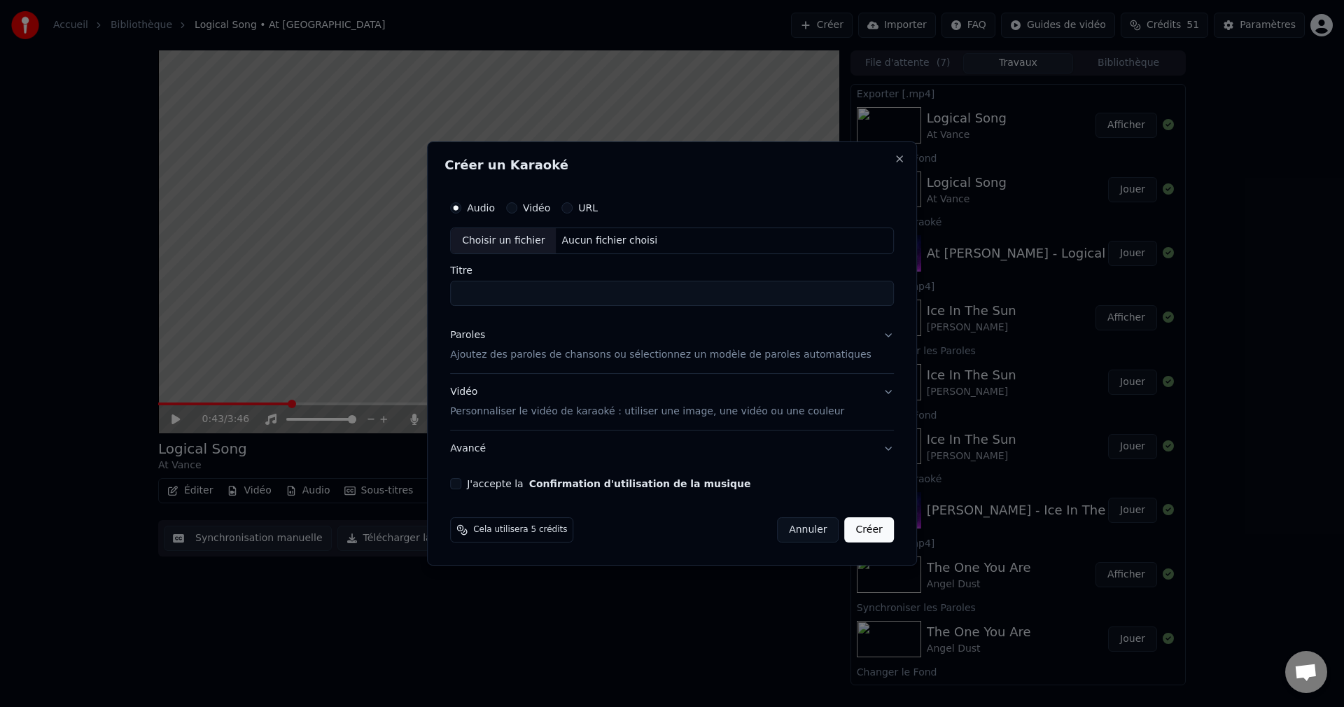
click at [523, 244] on div "Choisir un fichier" at bounding box center [503, 240] width 105 height 25
drag, startPoint x: 627, startPoint y: 293, endPoint x: 554, endPoint y: 303, distance: 74.2
click at [554, 303] on input "**********" at bounding box center [672, 293] width 444 height 25
type input "**********"
click at [868, 334] on button "Paroles Ajoutez des paroles de chansons ou sélectionnez un modèle de paroles au…" at bounding box center [672, 345] width 444 height 56
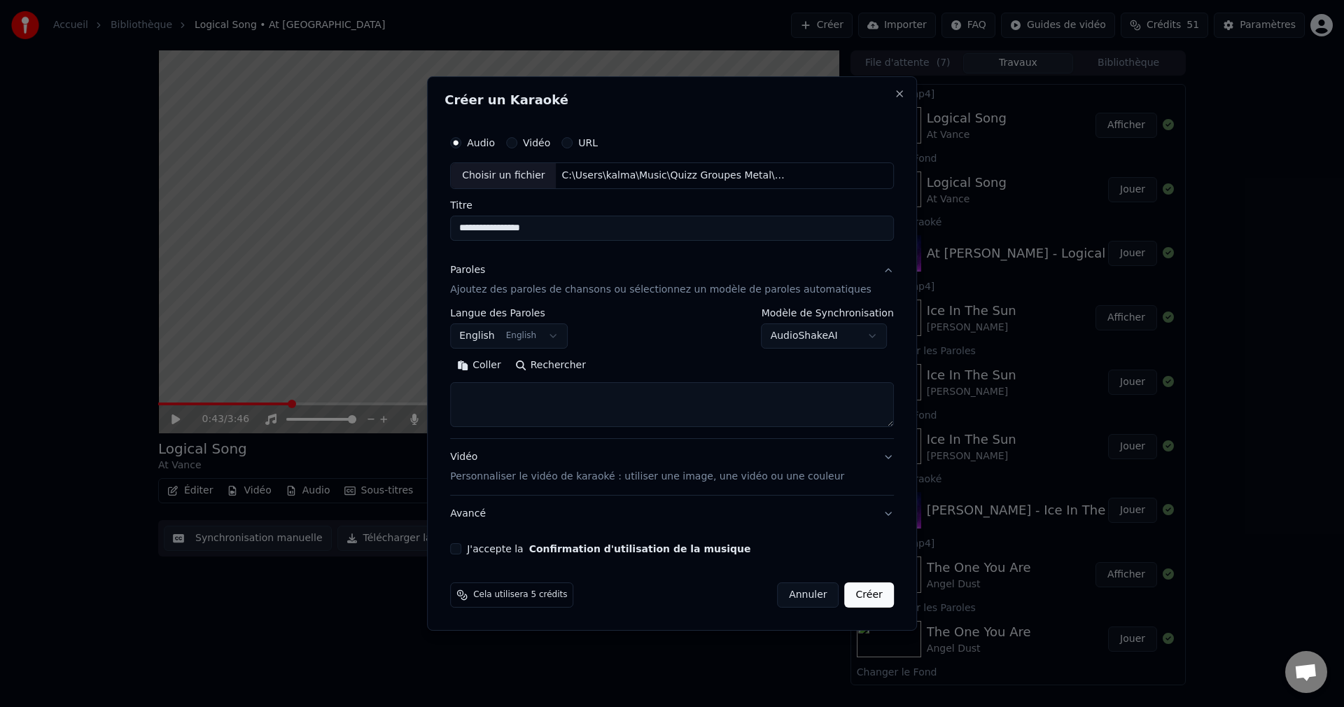
click at [568, 367] on button "Rechercher" at bounding box center [550, 365] width 85 height 22
drag, startPoint x: 594, startPoint y: 225, endPoint x: 447, endPoint y: 236, distance: 146.7
click at [447, 236] on body "Accueil Bibliothèque Logical Song • At Vance Créer Importer FAQ Guides de vidéo…" at bounding box center [672, 353] width 1344 height 707
click at [580, 409] on textarea at bounding box center [672, 404] width 444 height 45
paste textarea "**********"
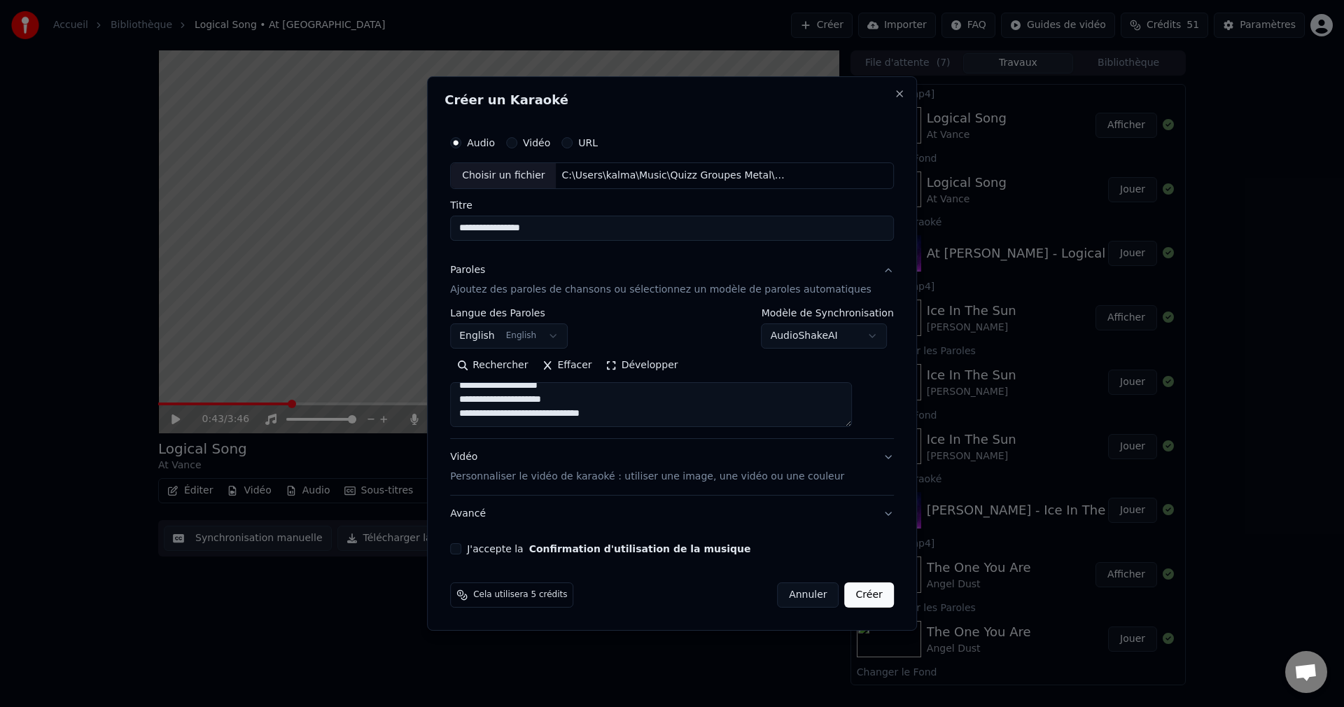
scroll to position [227, 0]
paste textarea "**********"
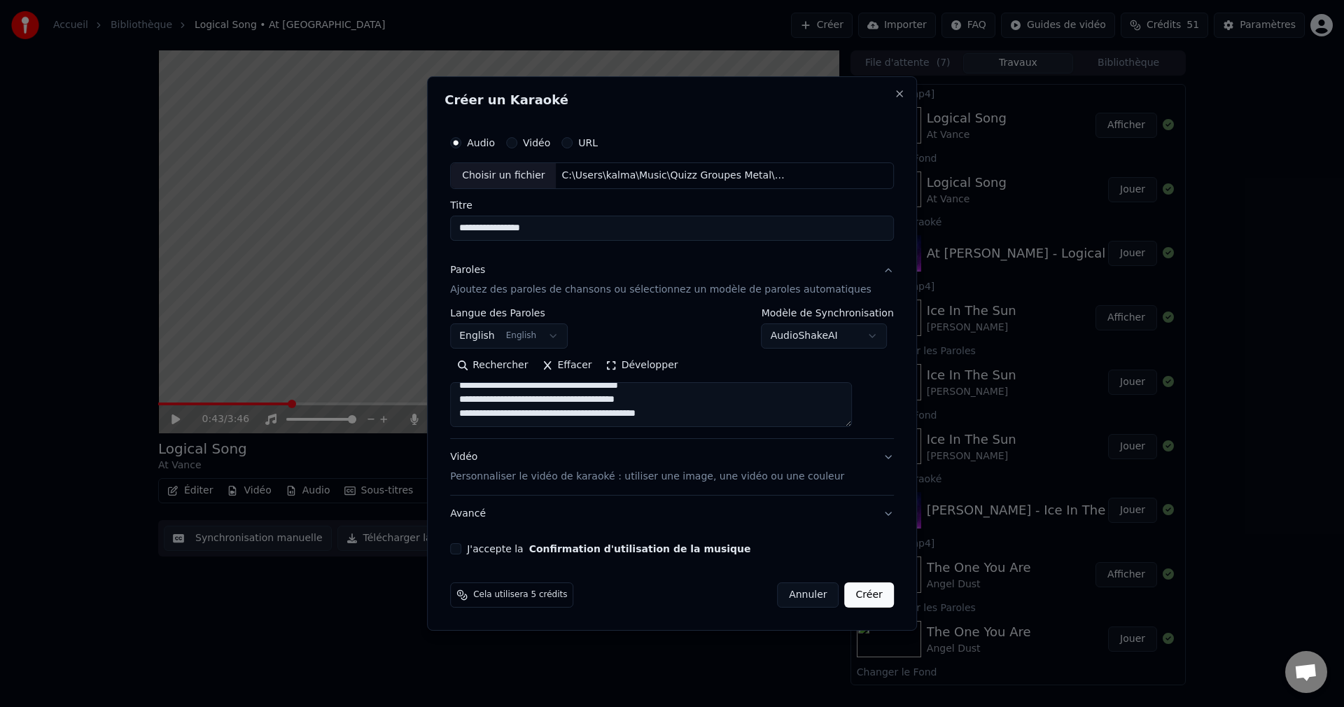
paste textarea "**********"
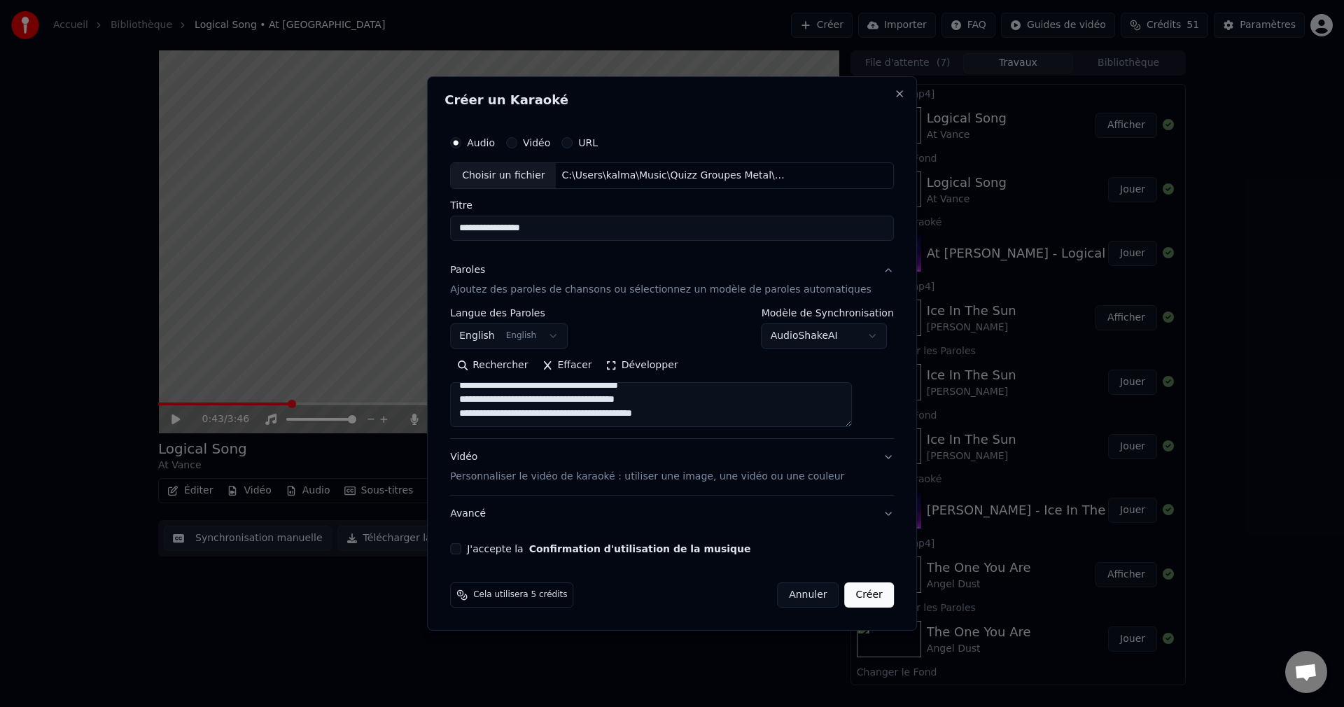
type textarea "**********"
click at [461, 548] on button "J'accepte la Confirmation d'utilisation de la musique" at bounding box center [455, 548] width 11 height 11
click at [845, 592] on button "Créer" at bounding box center [869, 594] width 49 height 25
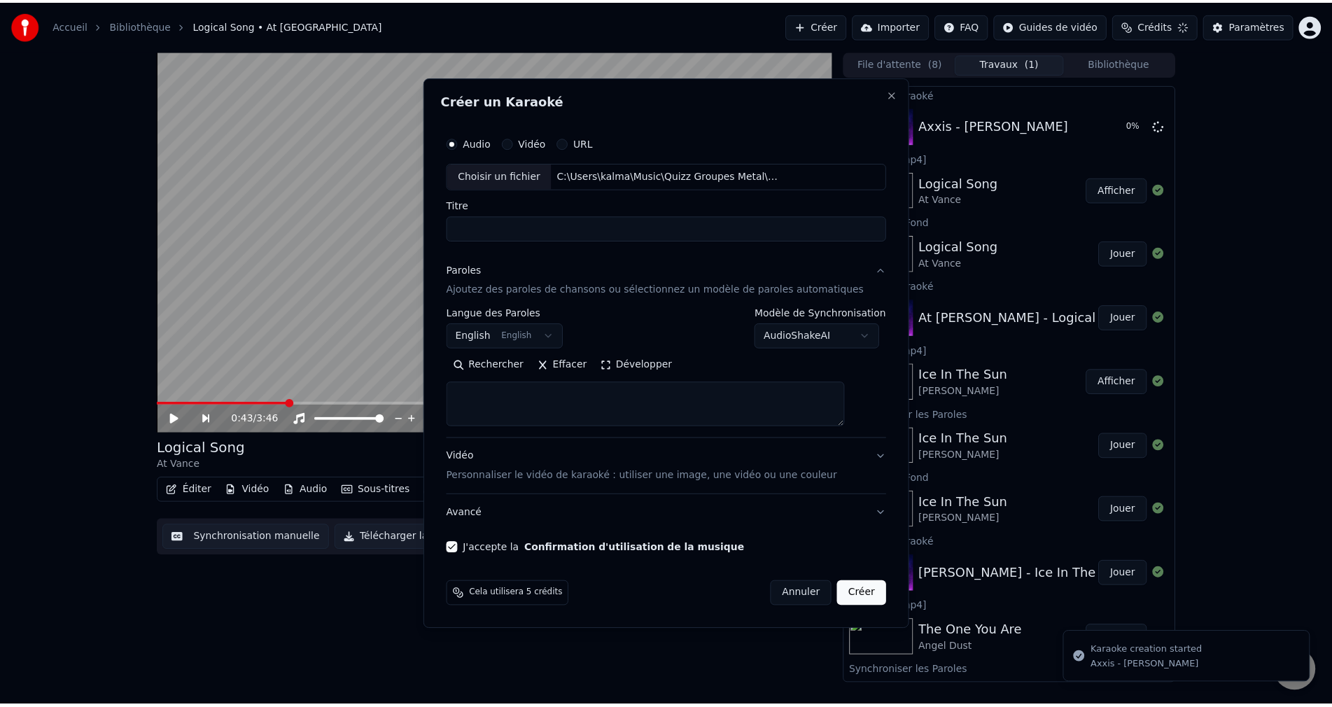
scroll to position [0, 0]
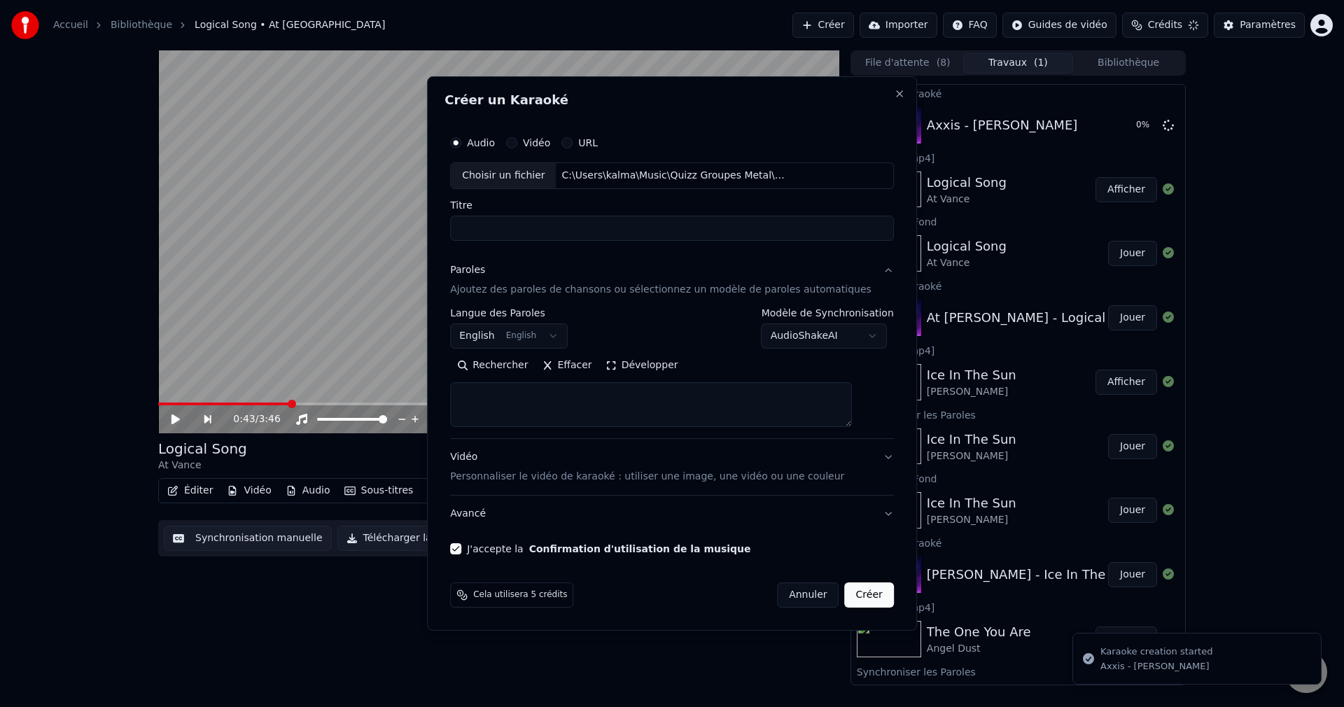
select select
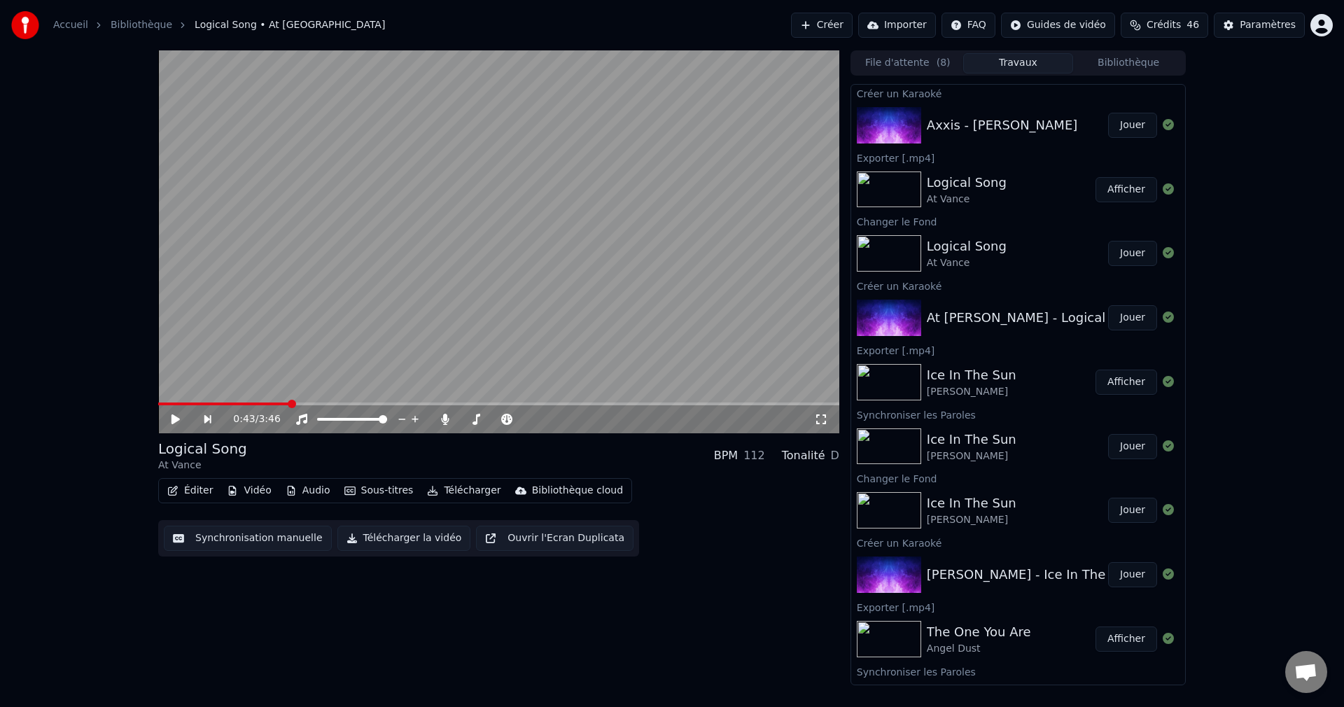
drag, startPoint x: 1107, startPoint y: 122, endPoint x: 844, endPoint y: 234, distance: 285.4
click at [1108, 122] on button "Jouer" at bounding box center [1132, 125] width 49 height 25
click at [174, 417] on icon at bounding box center [175, 419] width 7 height 8
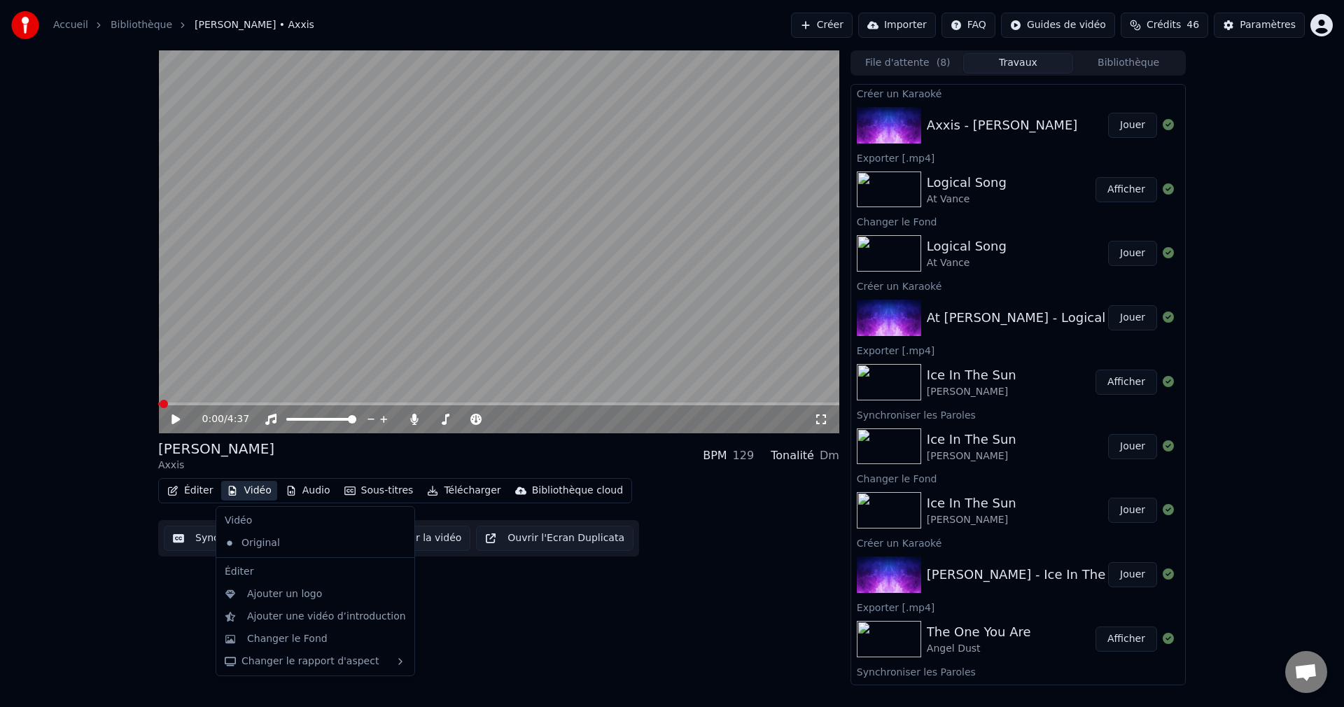
click at [242, 493] on button "Vidéo" at bounding box center [248, 491] width 55 height 20
click at [268, 641] on div "Changer le Fond" at bounding box center [287, 639] width 80 height 14
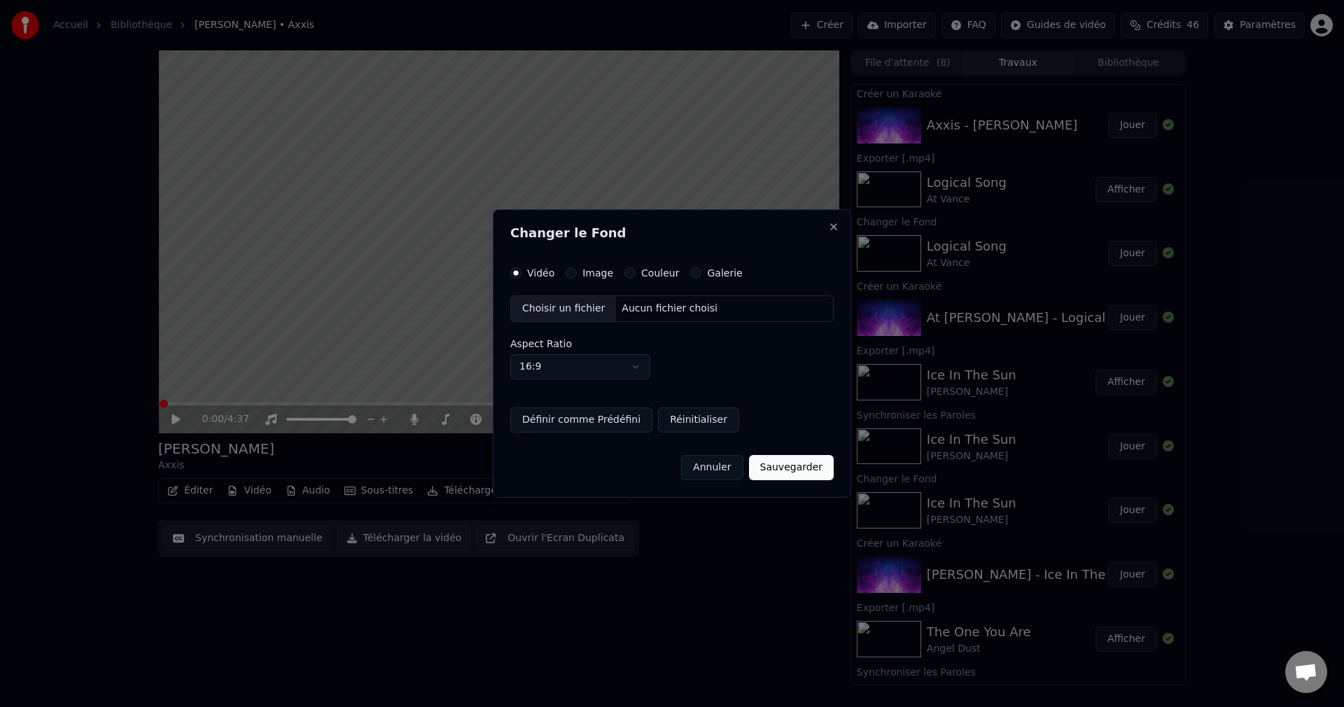
click at [554, 307] on div "Choisir un fichier" at bounding box center [563, 308] width 105 height 25
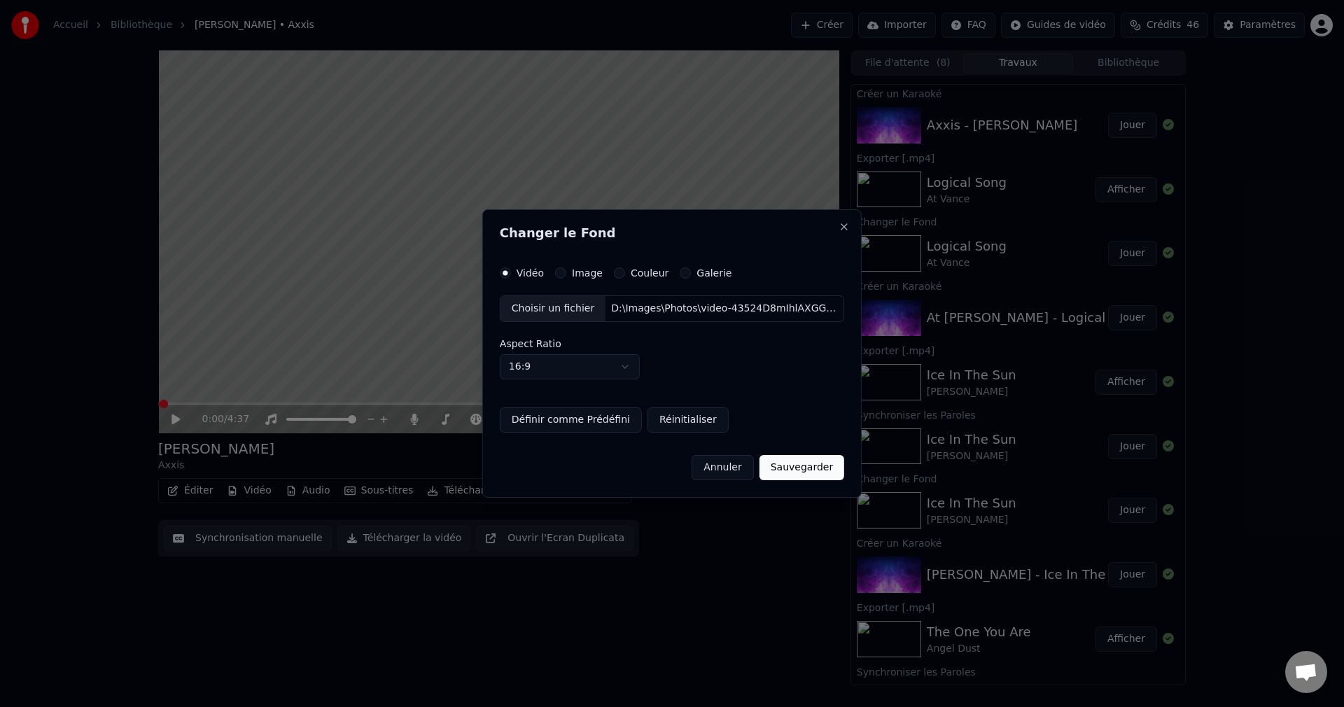
click at [790, 469] on button "Sauvegarder" at bounding box center [801, 467] width 85 height 25
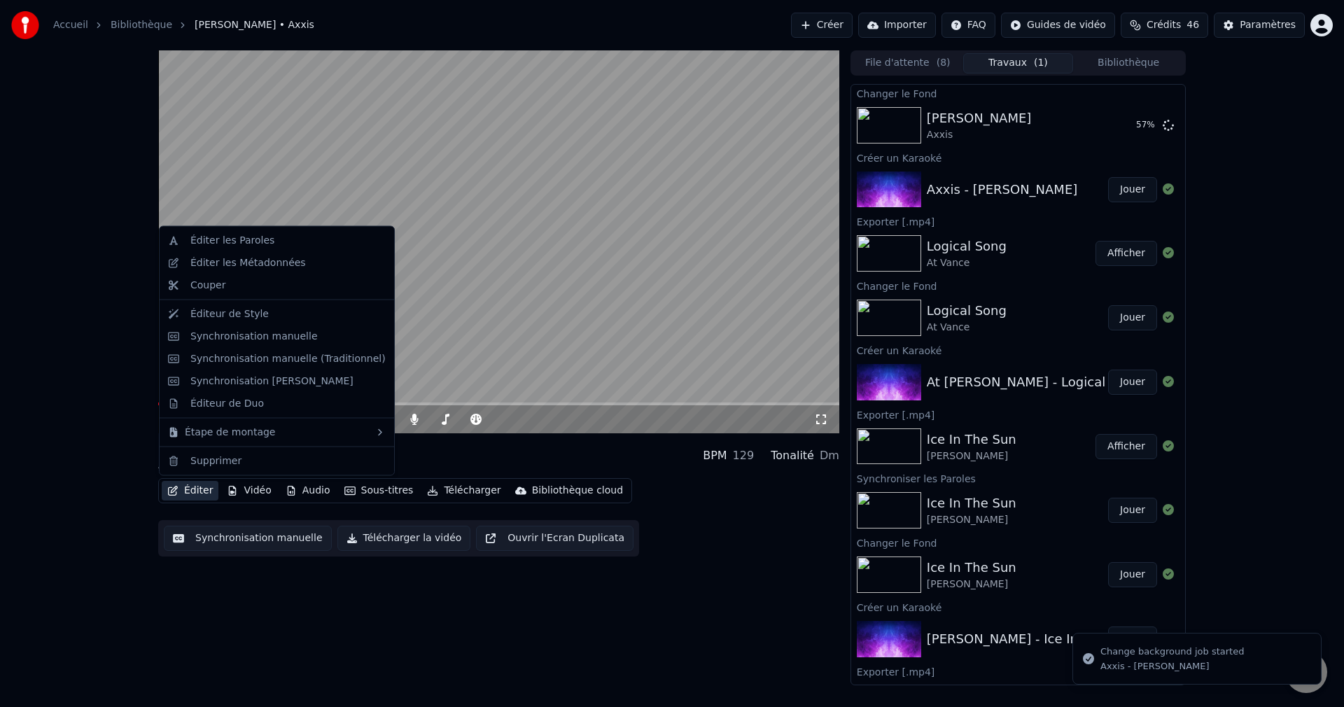
click at [185, 490] on button "Éditer" at bounding box center [190, 491] width 57 height 20
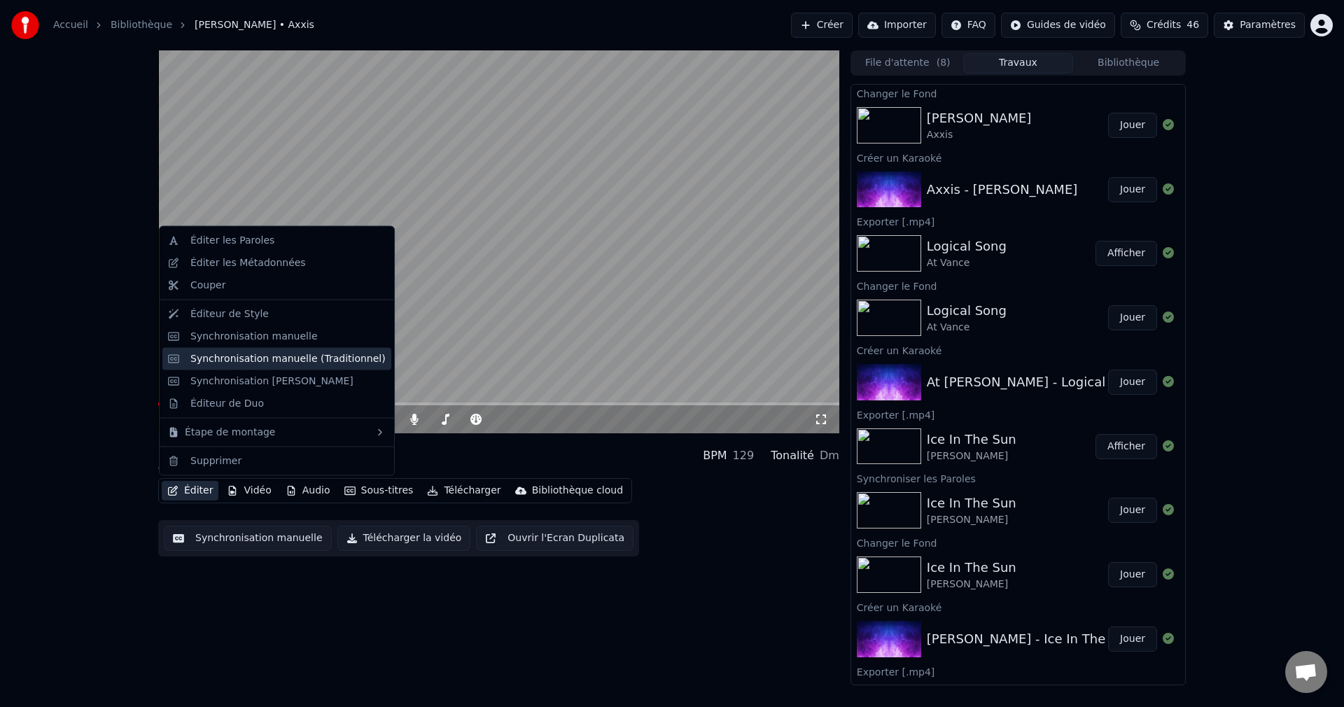
click at [296, 362] on div "Synchronisation manuelle (Traditionnel)" at bounding box center [287, 358] width 195 height 14
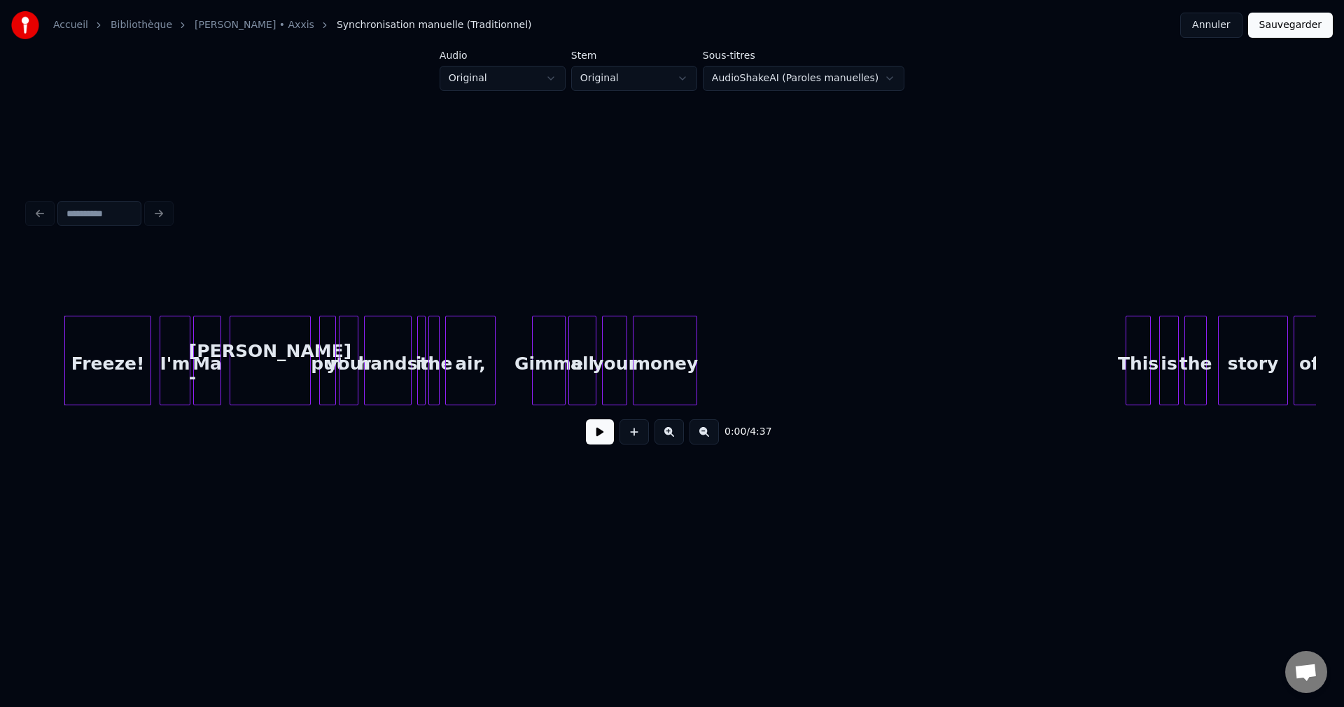
click at [173, 363] on div "I'm" at bounding box center [174, 363] width 29 height 95
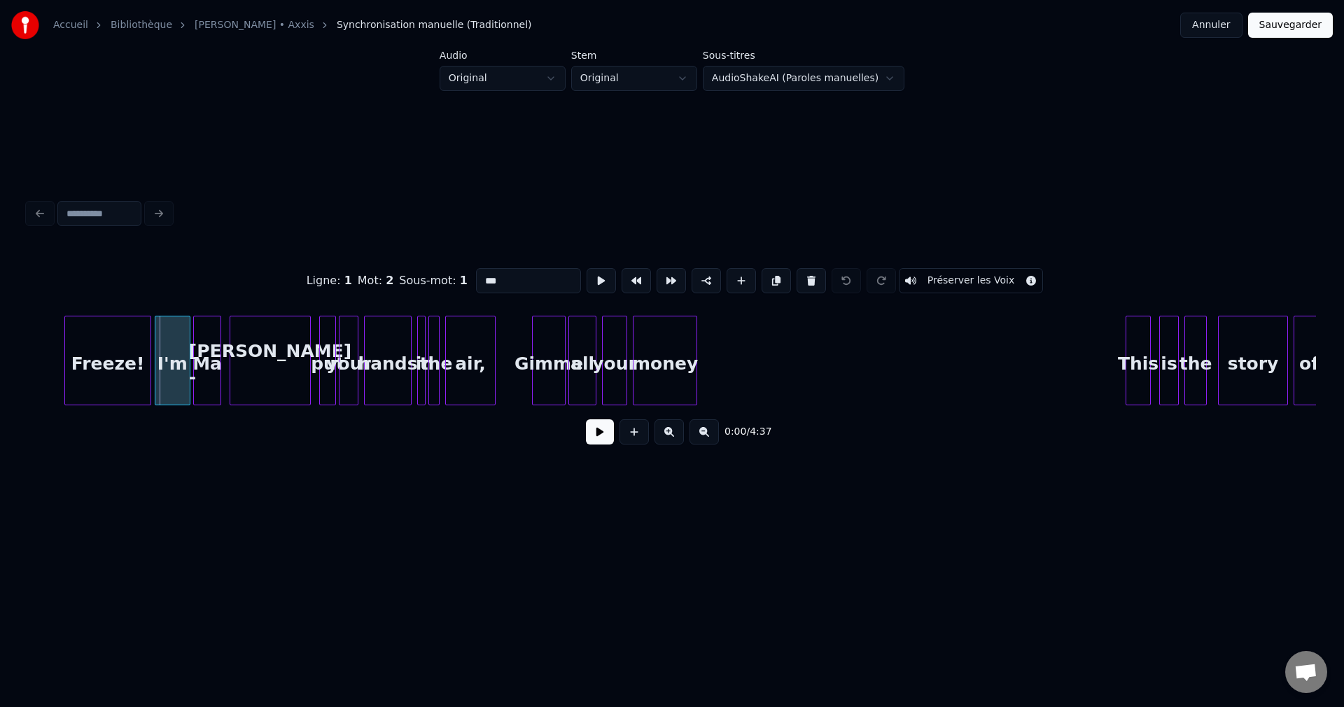
click at [157, 359] on div at bounding box center [157, 360] width 4 height 88
click at [193, 362] on div "Ma" at bounding box center [207, 361] width 28 height 90
click at [240, 358] on div "baker -" at bounding box center [270, 363] width 80 height 95
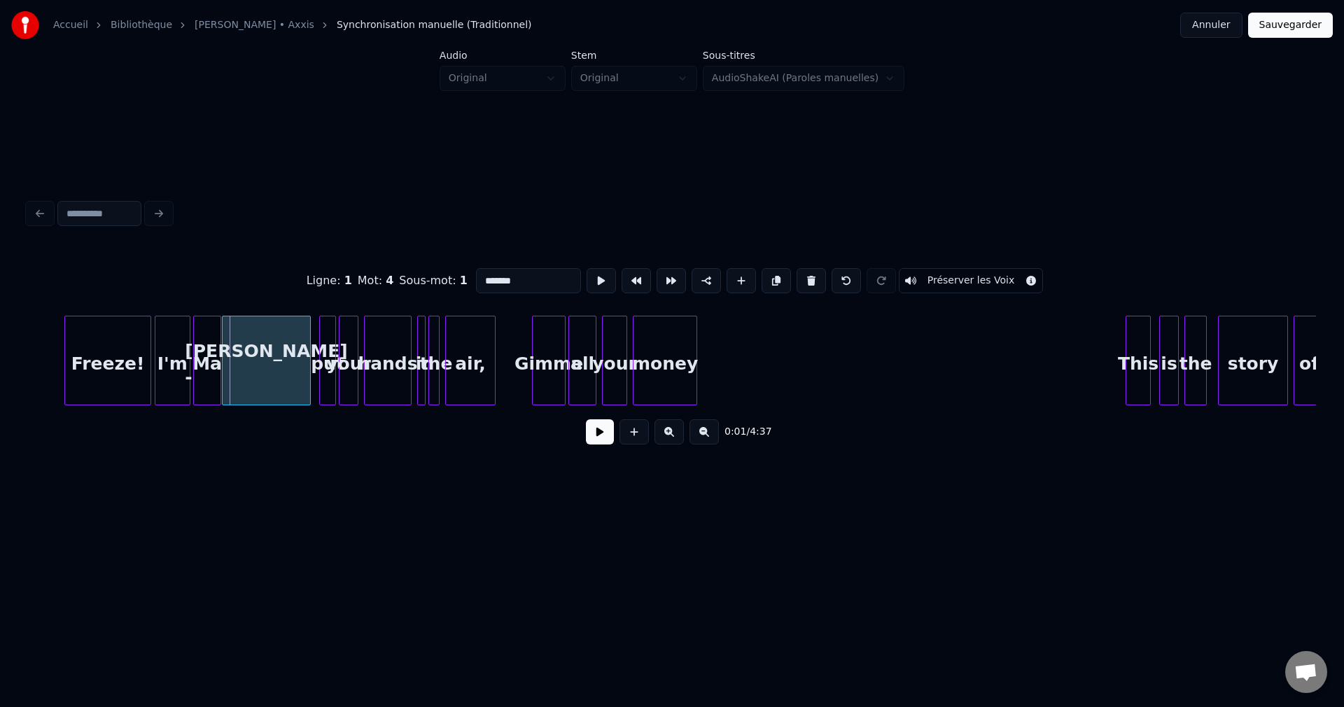
click at [223, 364] on div at bounding box center [225, 360] width 4 height 88
click at [477, 357] on div "air," at bounding box center [470, 363] width 49 height 95
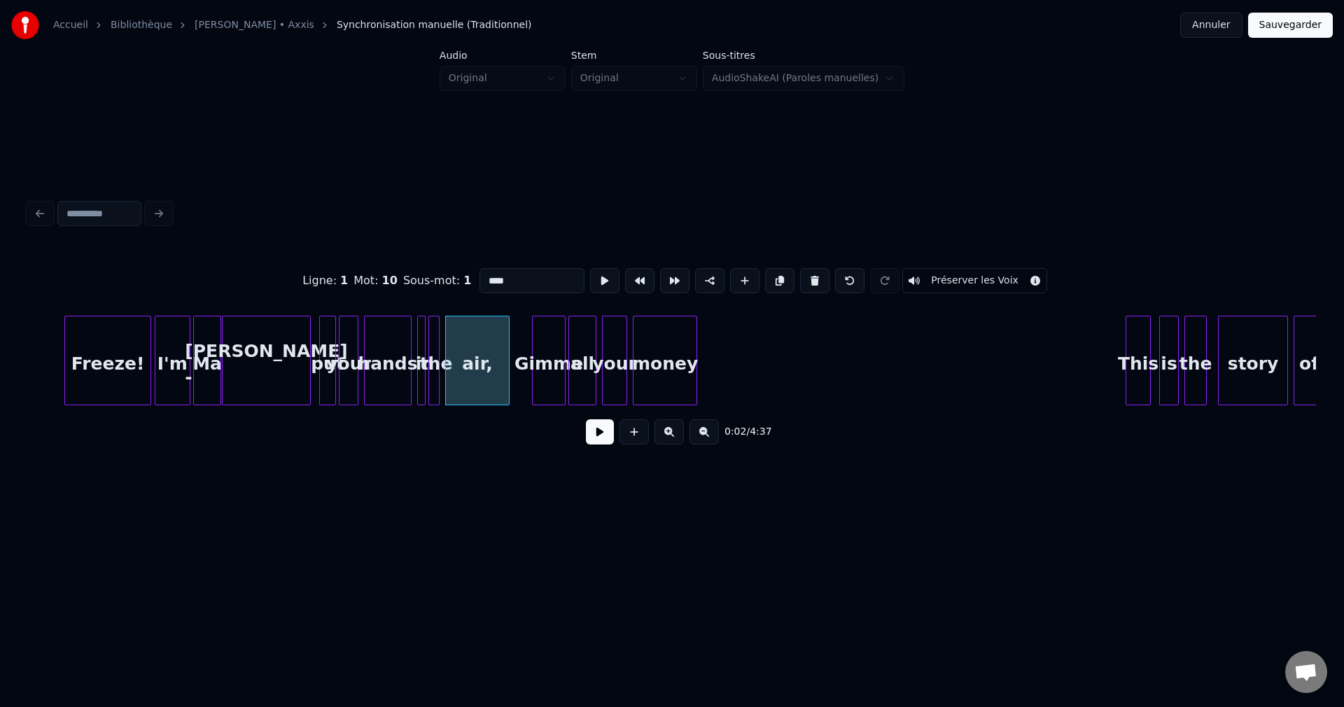
click at [508, 367] on div at bounding box center [507, 360] width 4 height 88
click at [89, 377] on div "Freeze!" at bounding box center [107, 363] width 85 height 95
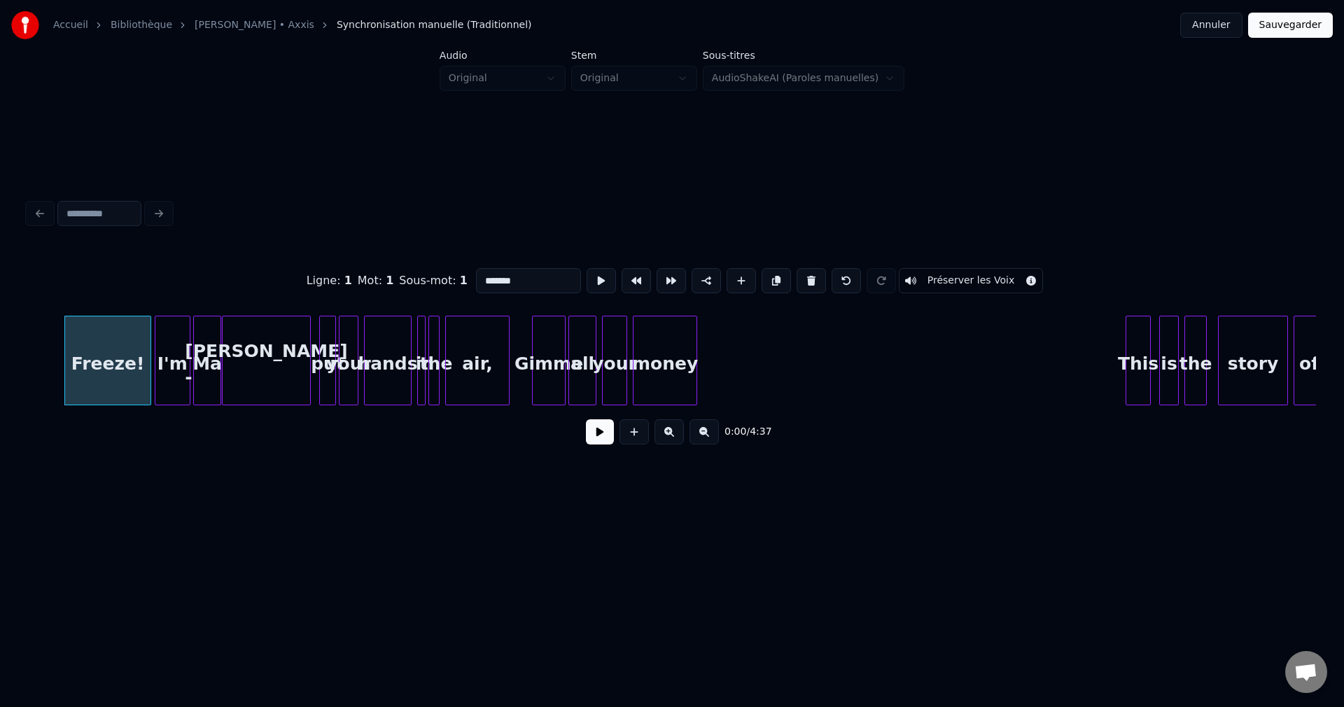
click at [961, 274] on button "Préserver les Voix" at bounding box center [971, 280] width 145 height 25
click at [169, 356] on div "I'm" at bounding box center [172, 363] width 35 height 95
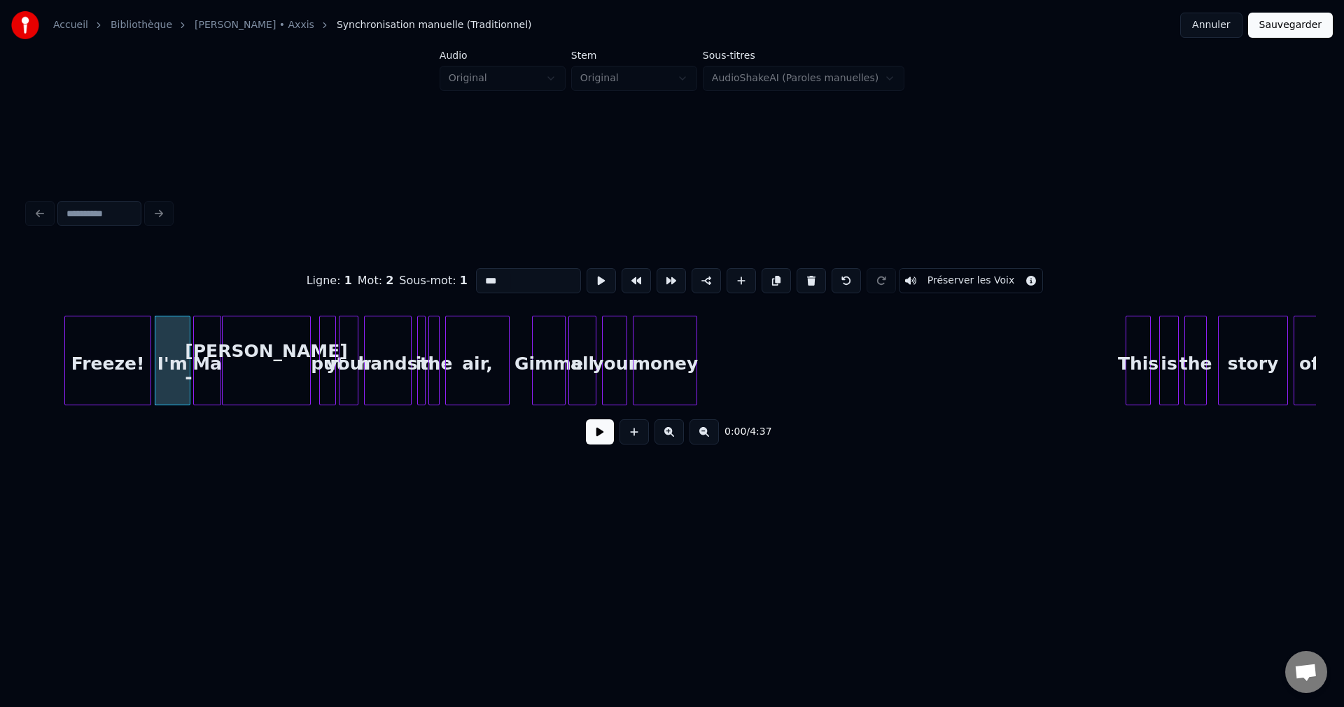
click at [946, 279] on button "Préserver les Voix" at bounding box center [971, 280] width 145 height 25
click at [207, 370] on div "Ma" at bounding box center [207, 363] width 27 height 95
click at [941, 275] on button "Préserver les Voix" at bounding box center [971, 280] width 145 height 25
click at [241, 368] on div "baker -" at bounding box center [266, 363] width 87 height 95
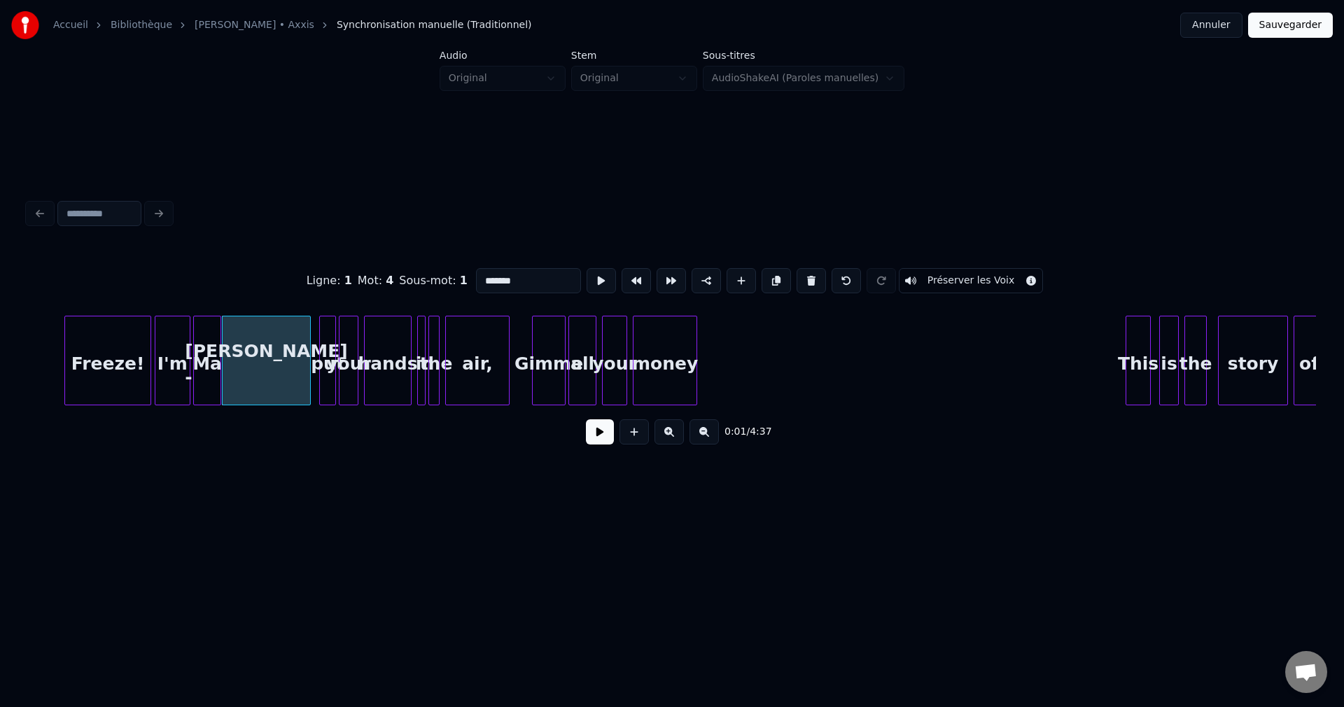
click at [940, 274] on button "Préserver les Voix" at bounding box center [971, 280] width 145 height 25
click at [339, 365] on div "your" at bounding box center [348, 363] width 18 height 95
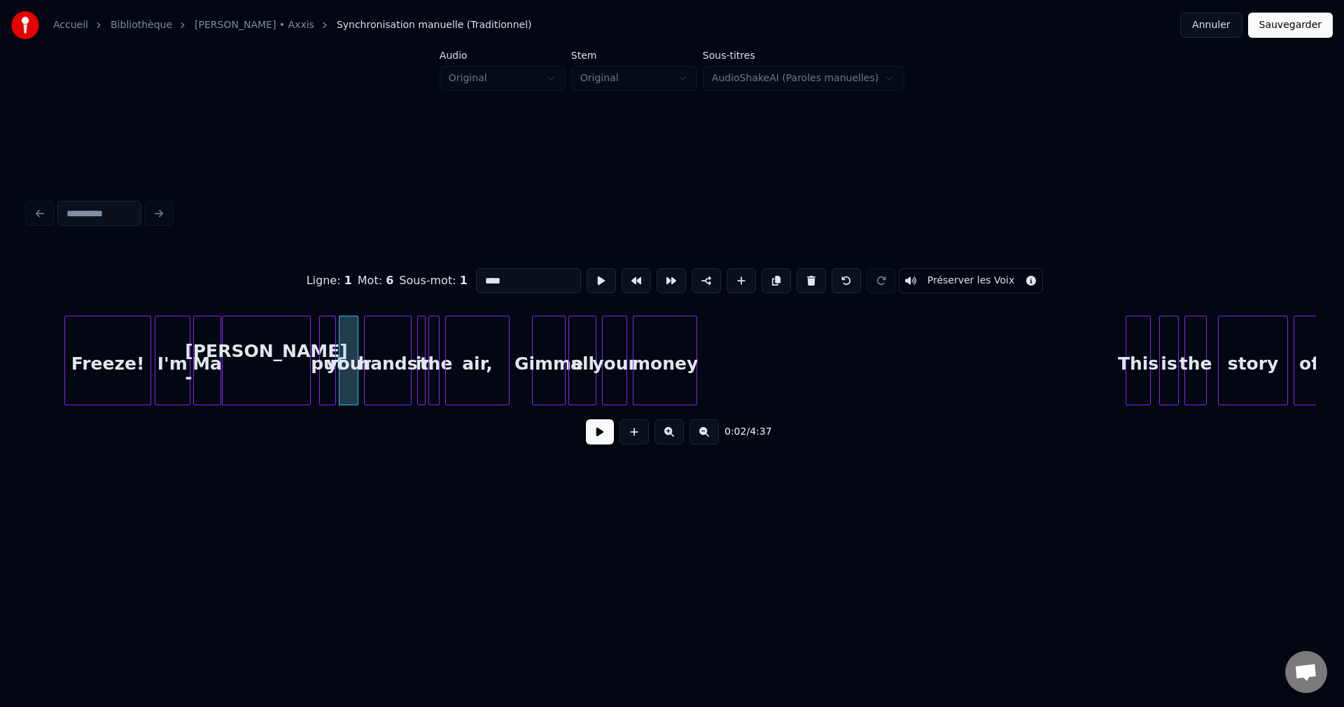
click at [932, 274] on button "Préserver les Voix" at bounding box center [971, 280] width 145 height 25
click at [327, 361] on div "put" at bounding box center [327, 363] width 15 height 95
click at [953, 279] on button "Préserver les Voix" at bounding box center [971, 280] width 145 height 25
click at [282, 370] on div "baker -" at bounding box center [266, 363] width 87 height 95
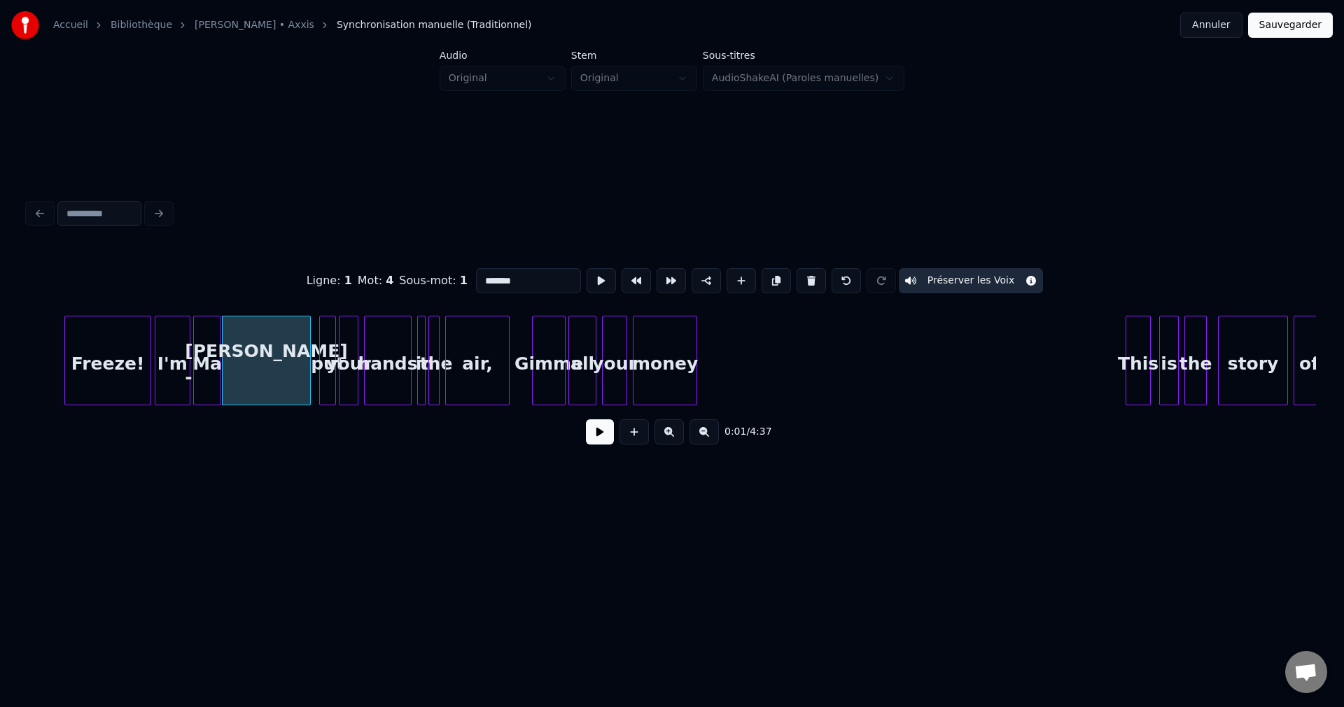
click at [330, 376] on div "put" at bounding box center [327, 363] width 15 height 95
click at [352, 376] on div "your" at bounding box center [348, 363] width 18 height 95
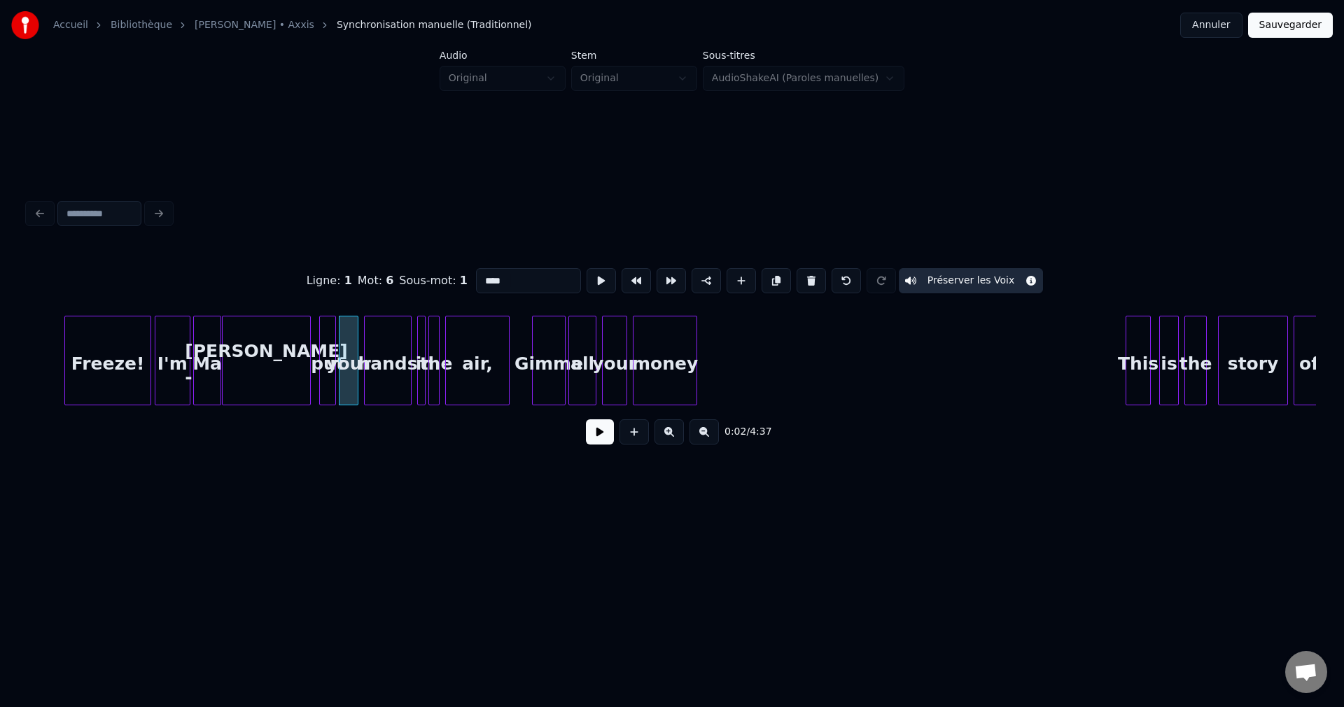
click at [385, 379] on div "hands" at bounding box center [388, 363] width 46 height 95
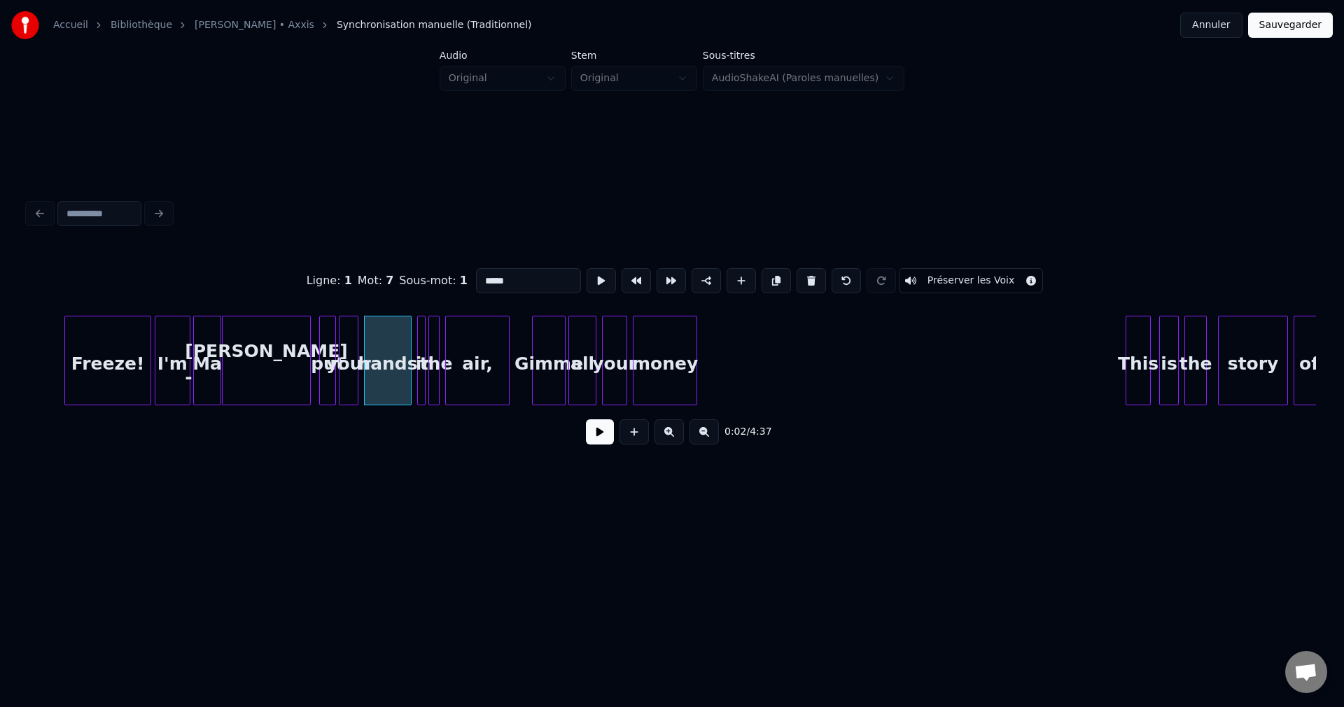
click at [977, 272] on button "Préserver les Voix" at bounding box center [971, 280] width 145 height 25
click at [423, 356] on div at bounding box center [423, 360] width 4 height 88
click at [934, 275] on button "Préserver les Voix" at bounding box center [971, 280] width 145 height 25
click at [437, 378] on div at bounding box center [437, 360] width 4 height 88
click at [948, 272] on button "Préserver les Voix" at bounding box center [971, 280] width 145 height 25
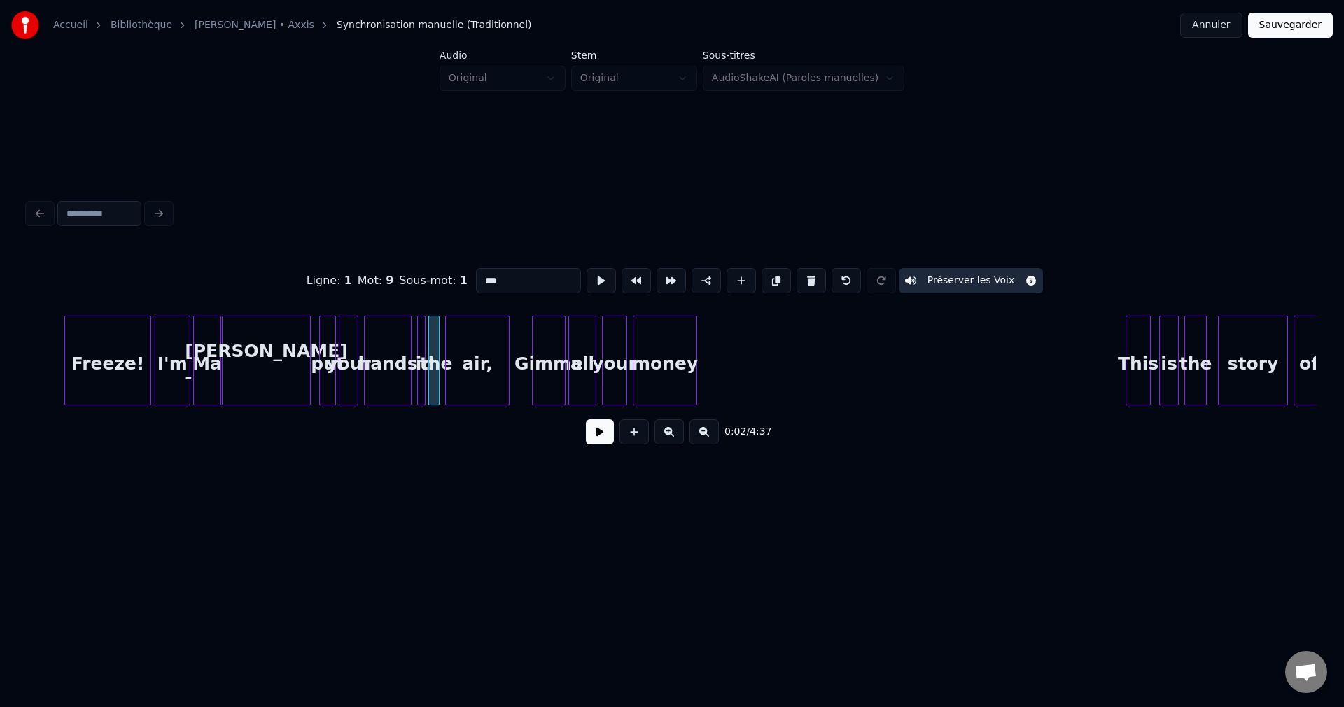
click at [483, 356] on div "air," at bounding box center [477, 363] width 63 height 95
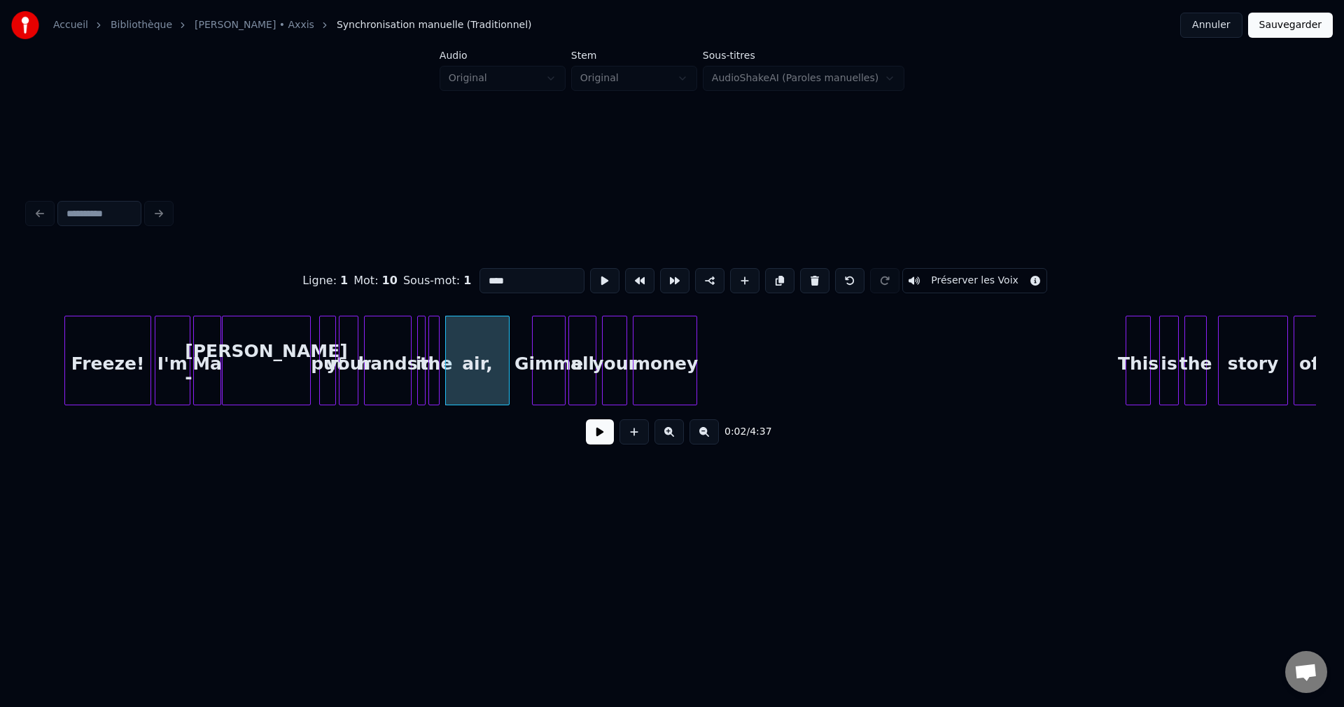
click at [984, 275] on button "Préserver les Voix" at bounding box center [974, 280] width 145 height 25
click at [547, 367] on div "Gimme" at bounding box center [549, 363] width 32 height 95
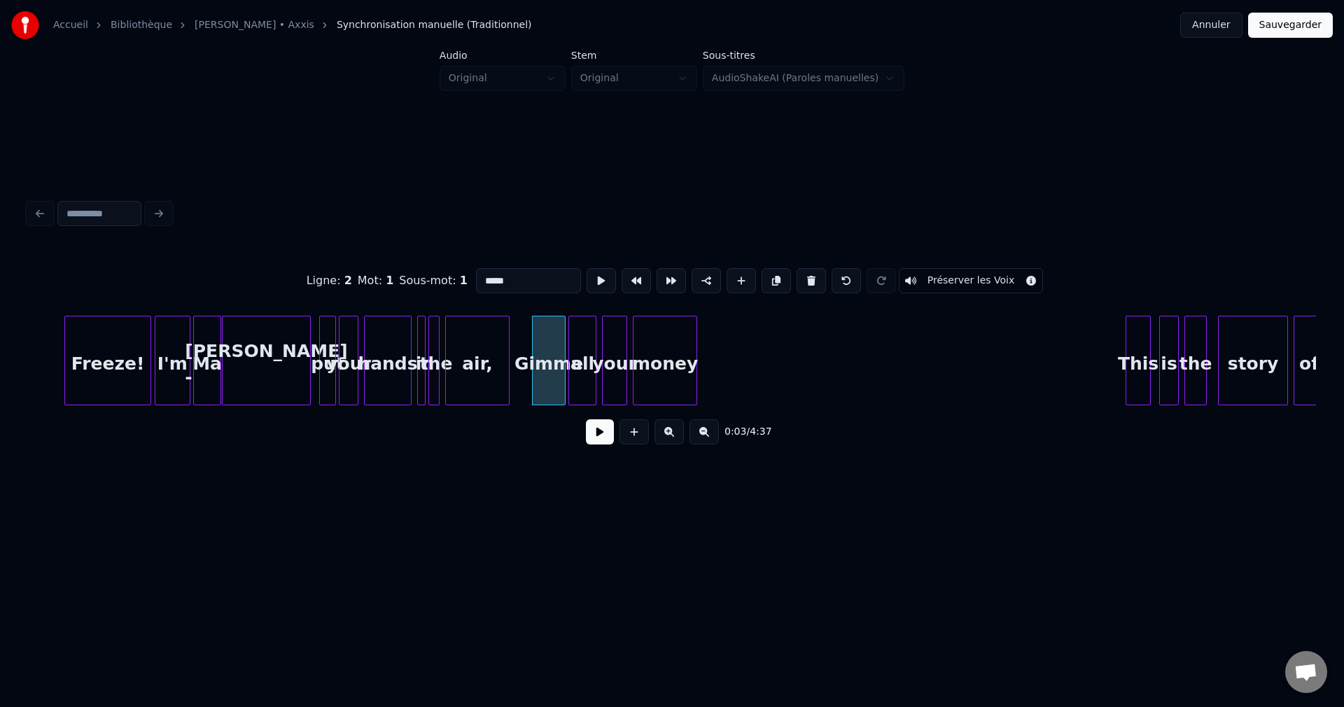
click at [922, 276] on button "Préserver les Voix" at bounding box center [971, 280] width 145 height 25
click at [583, 368] on div "all" at bounding box center [582, 363] width 27 height 95
click at [958, 276] on button "Préserver les Voix" at bounding box center [971, 280] width 145 height 25
click at [608, 362] on div "your" at bounding box center [615, 363] width 24 height 95
click at [963, 274] on button "Préserver les Voix" at bounding box center [971, 280] width 145 height 25
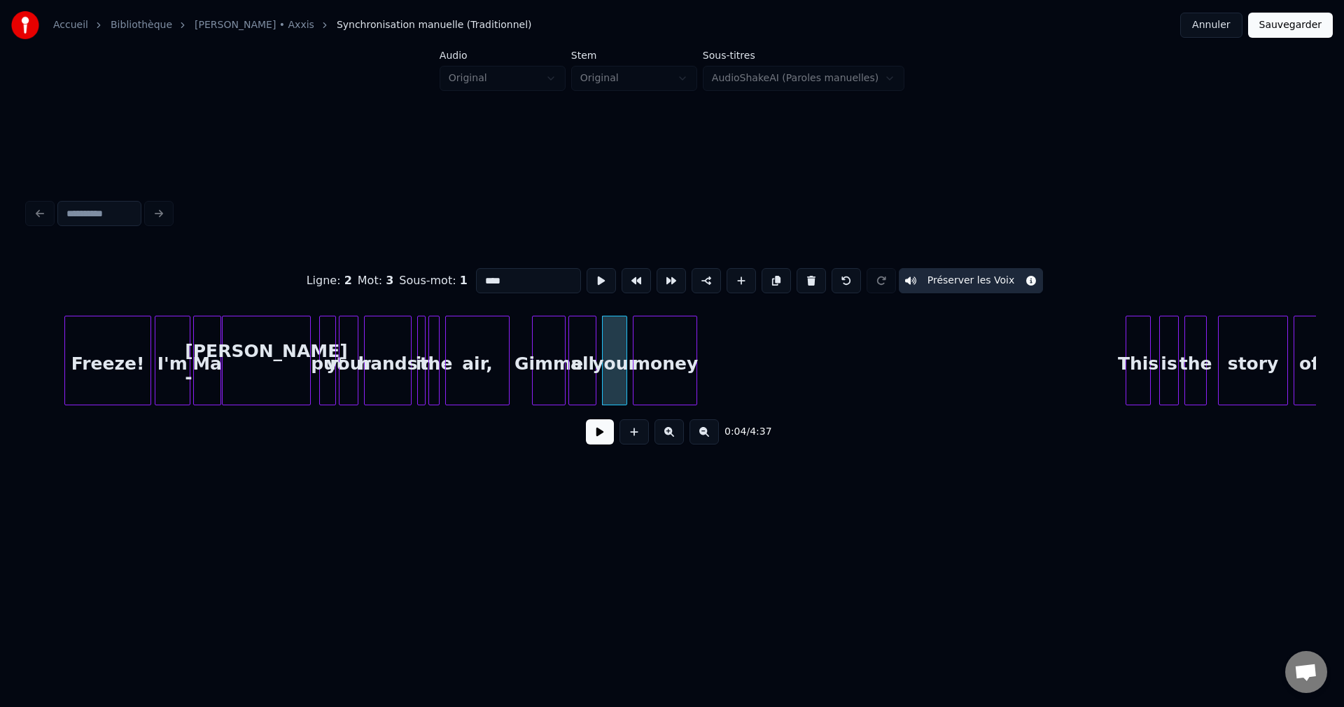
click at [676, 356] on div "money" at bounding box center [664, 363] width 63 height 95
type input "*****"
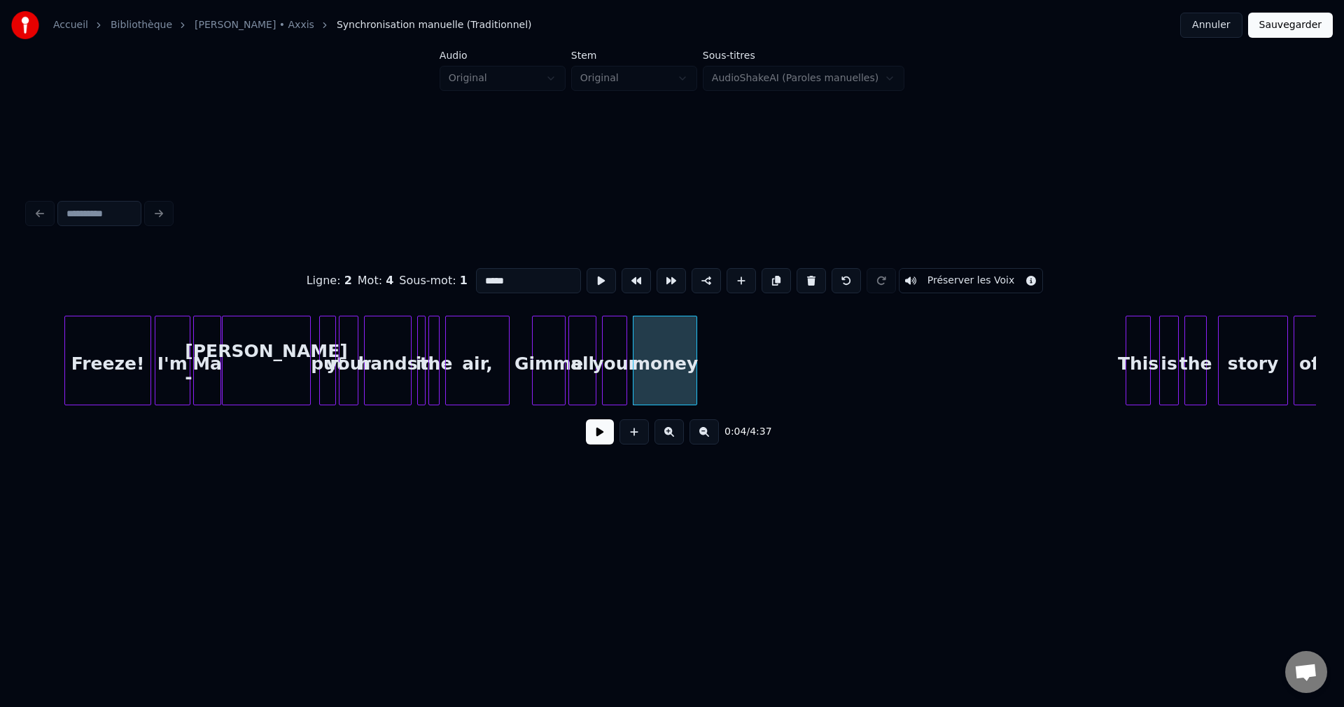
click at [981, 277] on button "Préserver les Voix" at bounding box center [971, 280] width 145 height 25
click at [1305, 21] on button "Sauvegarder" at bounding box center [1290, 25] width 85 height 25
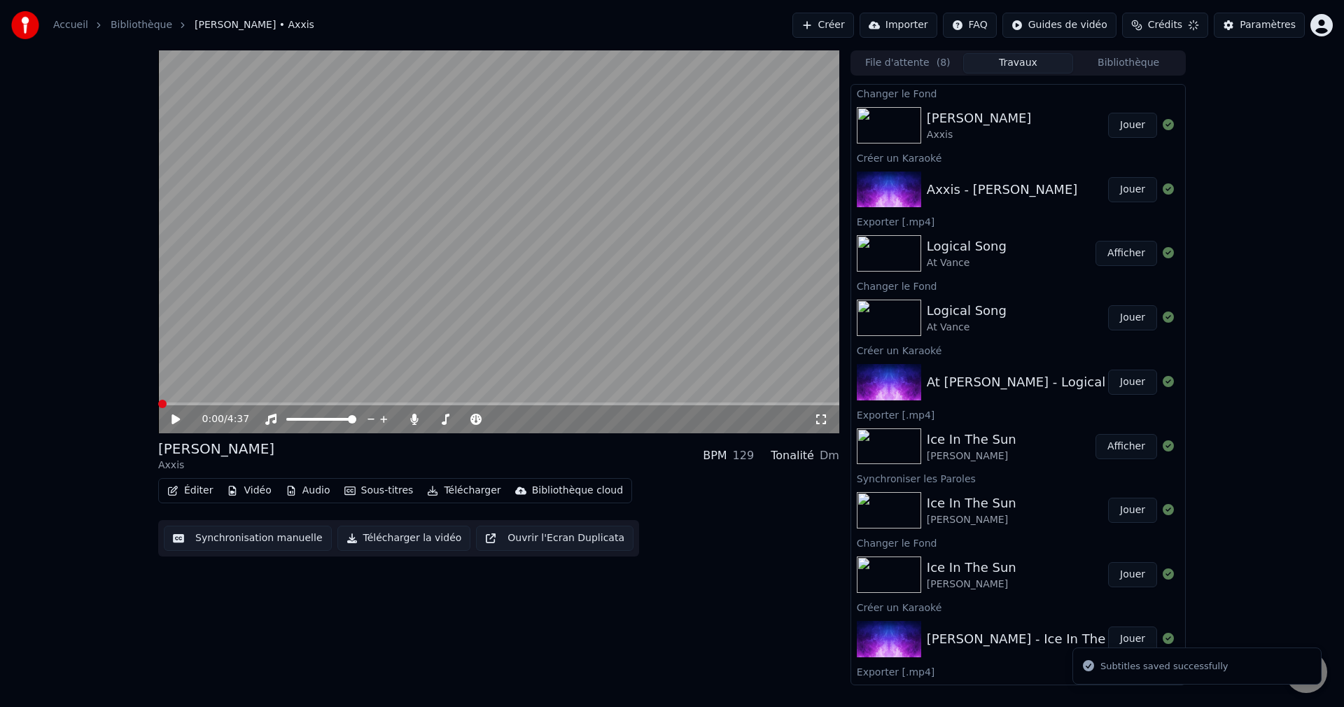
click at [176, 418] on icon at bounding box center [175, 419] width 8 height 10
click at [174, 421] on icon at bounding box center [175, 419] width 7 height 8
click at [188, 496] on button "Éditer" at bounding box center [190, 491] width 57 height 20
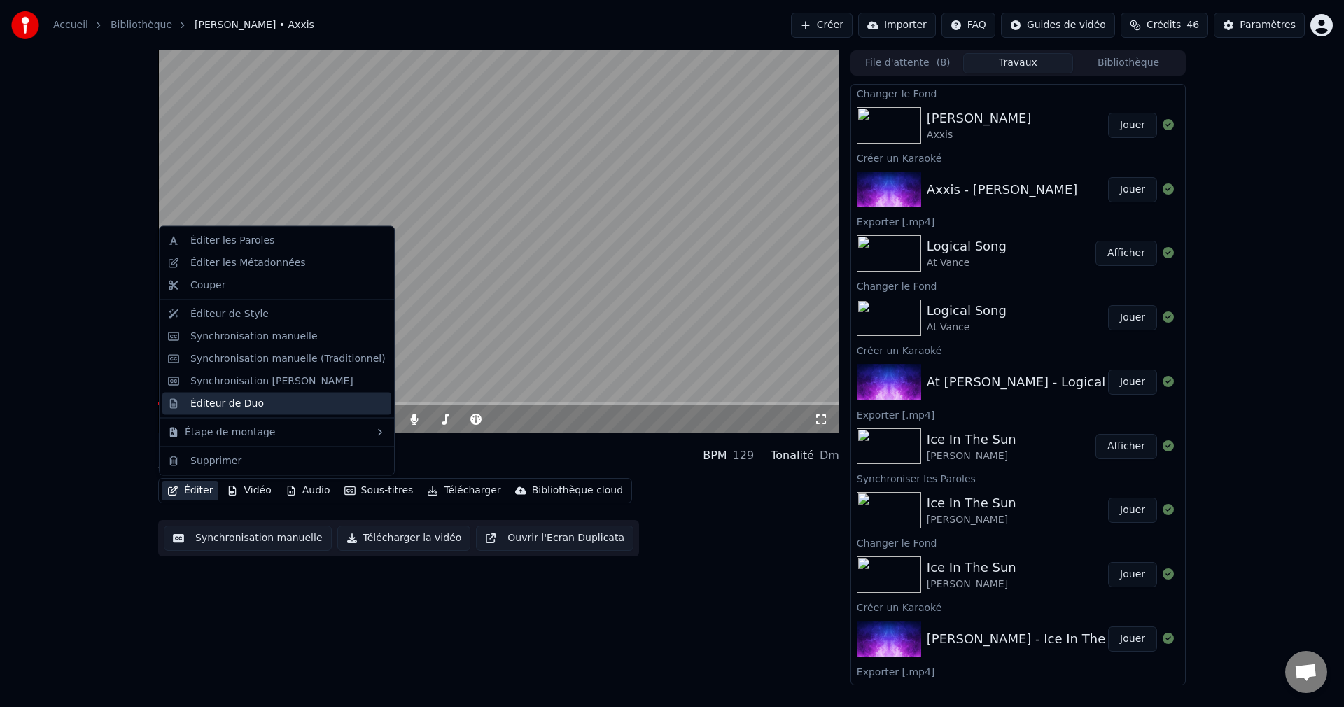
click at [261, 412] on div "Éditeur de Duo" at bounding box center [276, 403] width 229 height 22
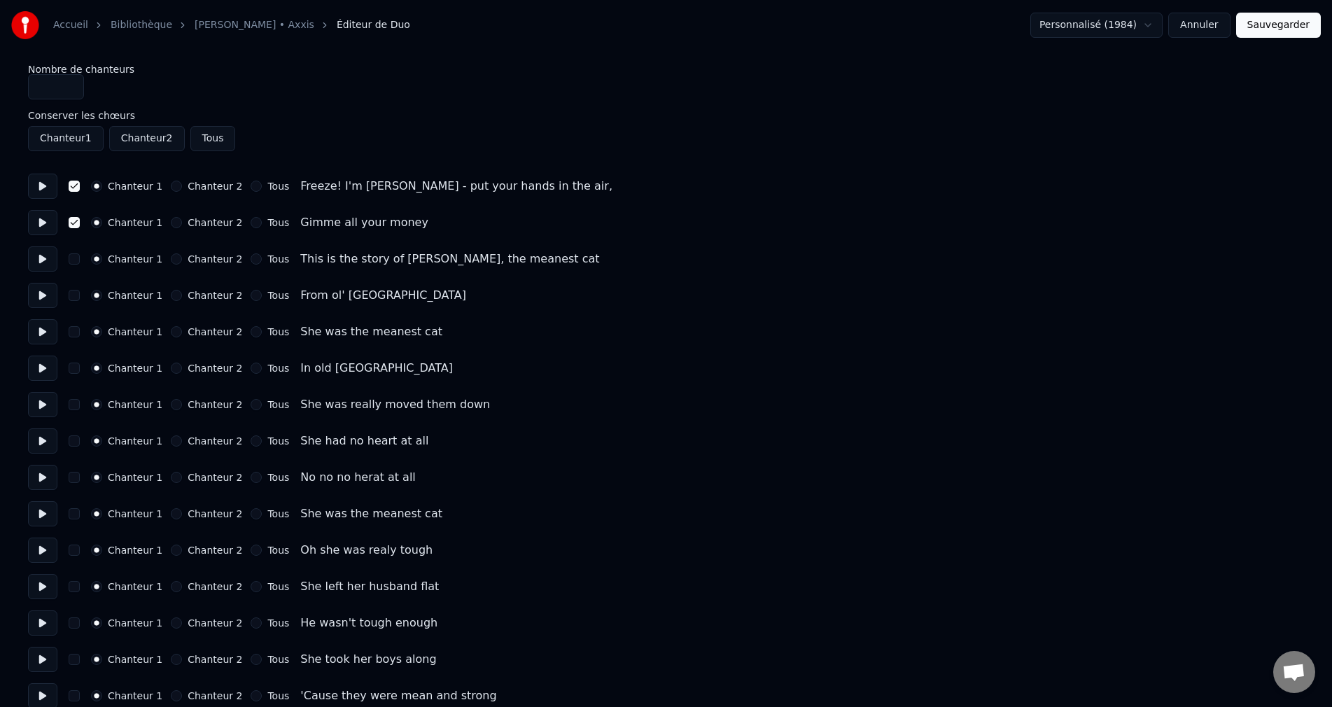
click at [171, 185] on button "Chanteur 2" at bounding box center [176, 186] width 11 height 11
click at [174, 188] on circle "button" at bounding box center [176, 186] width 5 height 5
click at [95, 184] on button "Chanteur 1" at bounding box center [96, 186] width 11 height 11
click at [171, 186] on button "Chanteur 2" at bounding box center [176, 186] width 11 height 11
click at [171, 225] on button "Chanteur 2" at bounding box center [176, 222] width 11 height 11
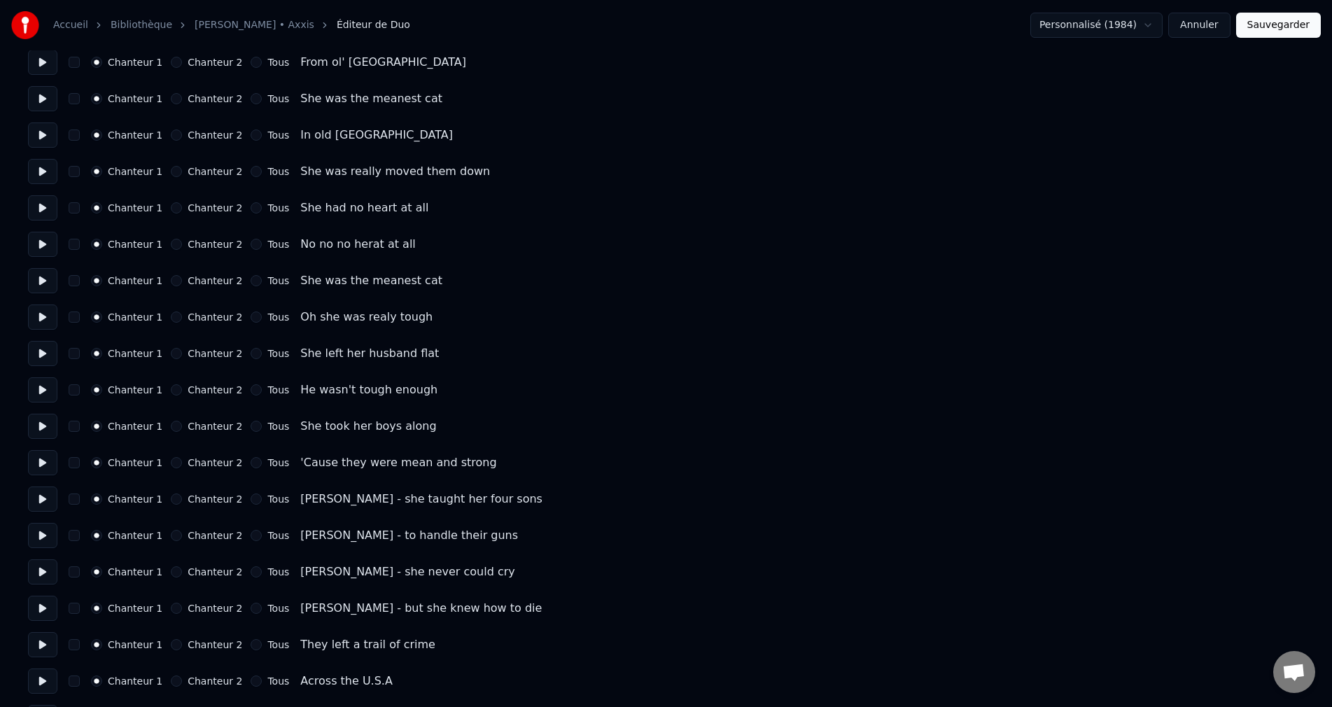
scroll to position [280, 0]
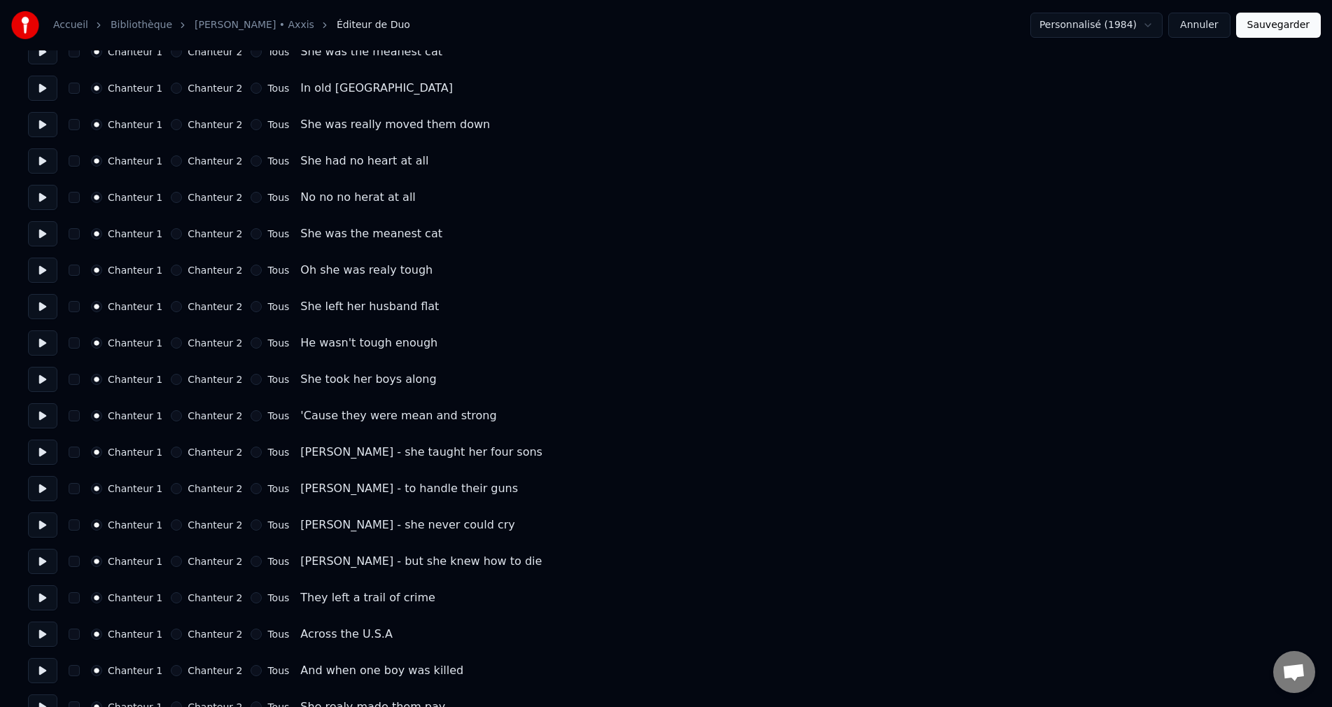
click at [251, 451] on button "Tous" at bounding box center [256, 452] width 11 height 11
click at [251, 490] on button "Tous" at bounding box center [256, 488] width 11 height 11
click at [251, 524] on button "Tous" at bounding box center [256, 524] width 11 height 11
click at [251, 565] on button "Tous" at bounding box center [256, 561] width 11 height 11
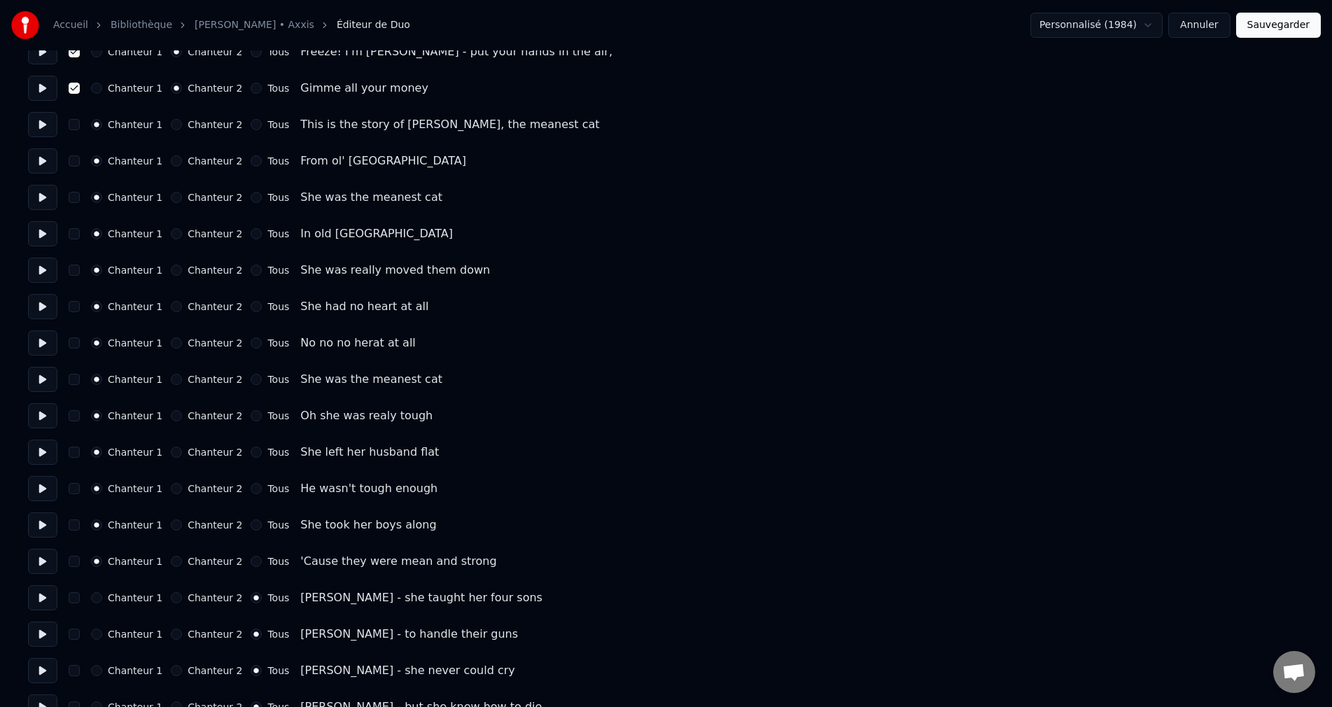
scroll to position [0, 0]
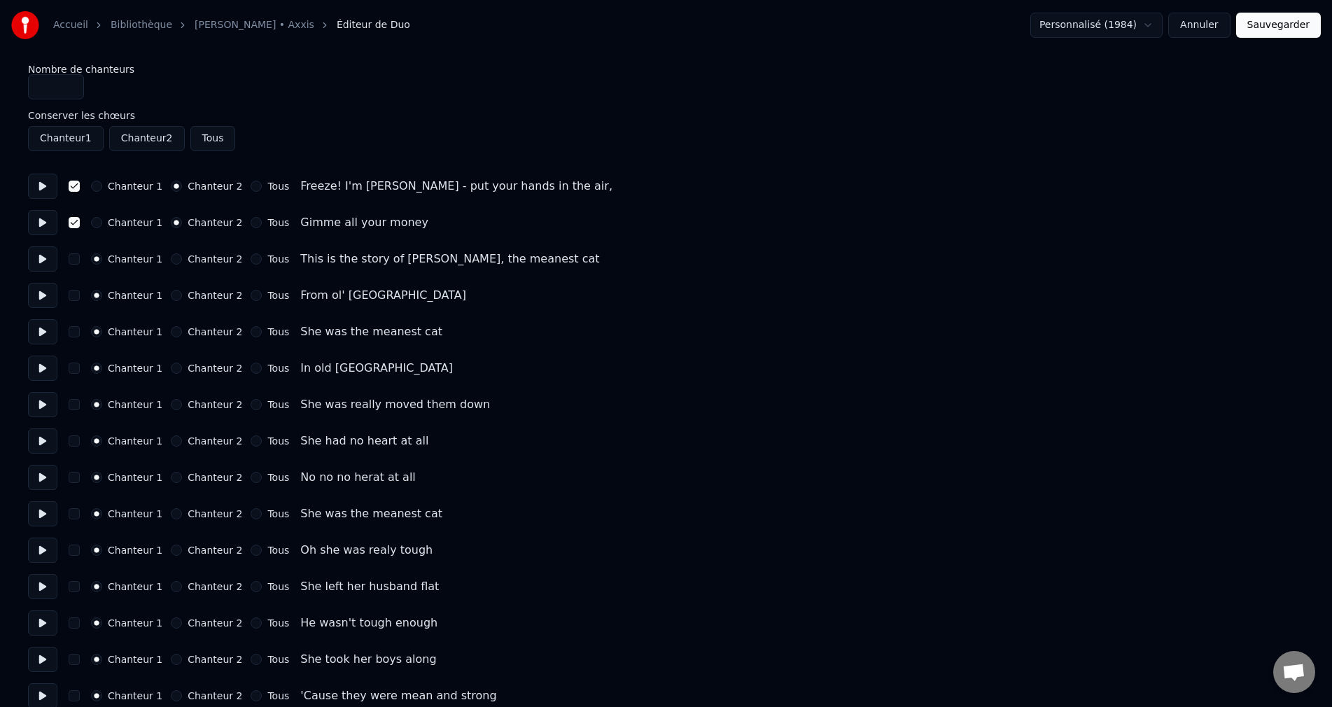
click at [171, 260] on button "Chanteur 2" at bounding box center [176, 258] width 11 height 11
click at [171, 297] on button "Chanteur 2" at bounding box center [176, 295] width 11 height 11
click at [171, 335] on button "Chanteur 2" at bounding box center [176, 331] width 11 height 11
click at [97, 295] on button "Chanteur 1" at bounding box center [96, 295] width 11 height 11
click at [98, 331] on button "Chanteur 1" at bounding box center [96, 331] width 11 height 11
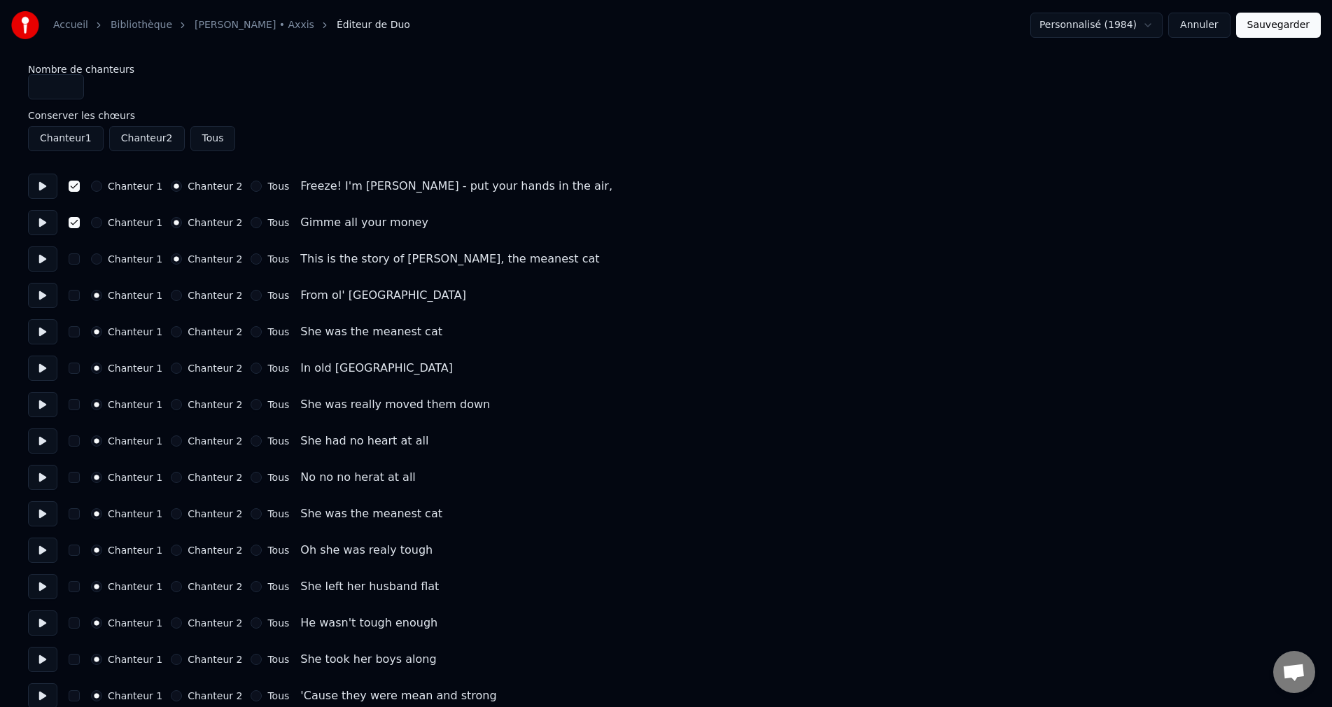
click at [171, 294] on button "Chanteur 2" at bounding box center [176, 295] width 11 height 11
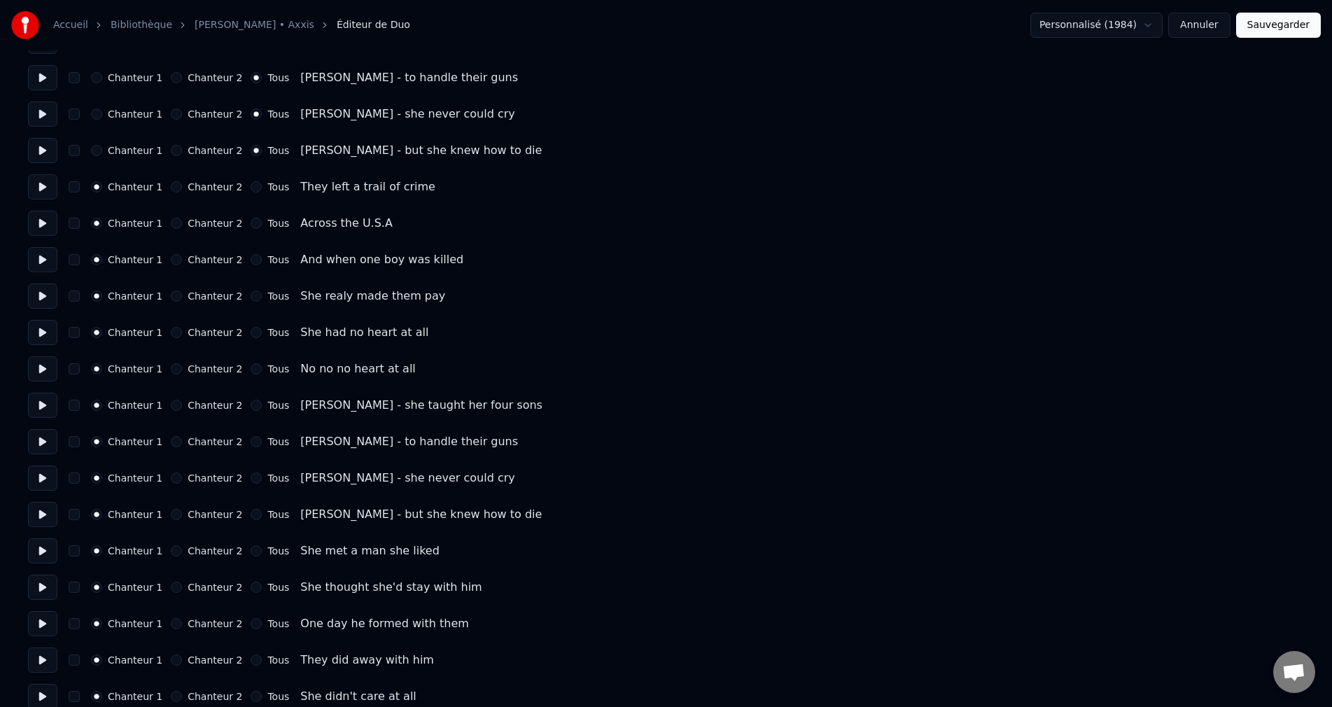
scroll to position [700, 0]
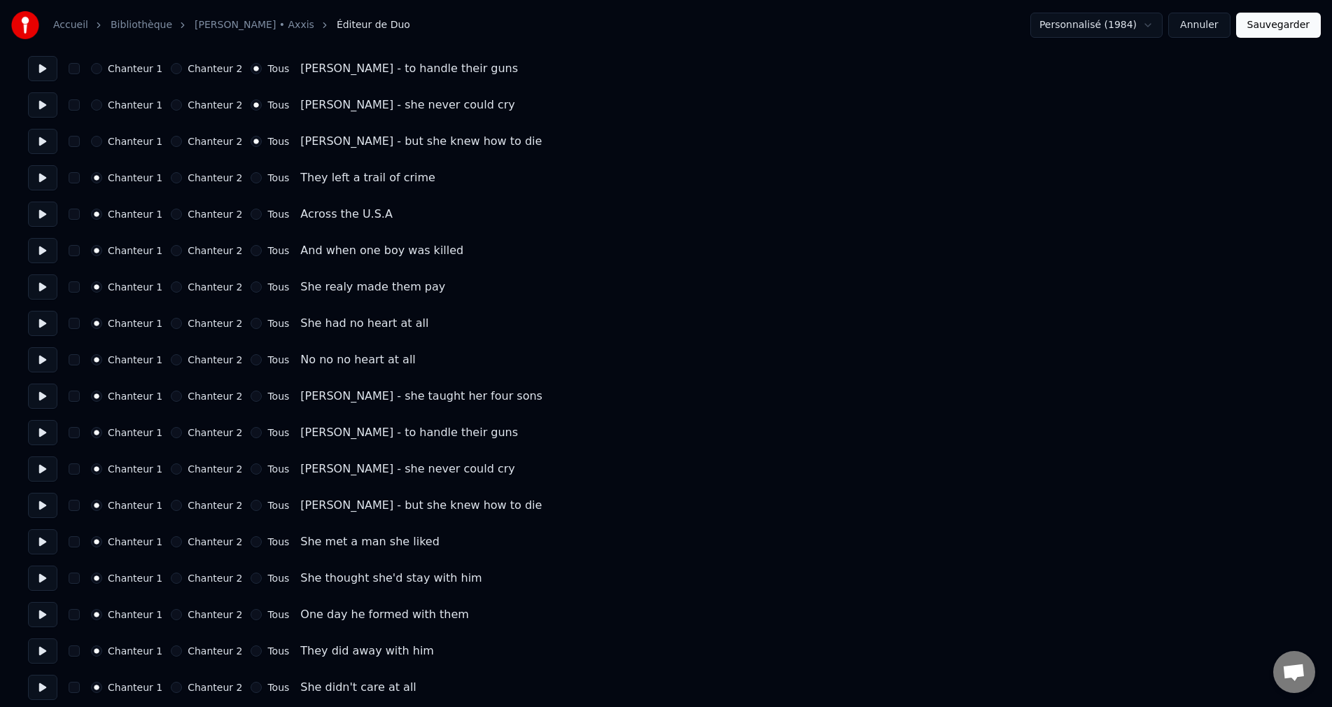
click at [251, 396] on button "Tous" at bounding box center [256, 396] width 11 height 11
click at [251, 431] on button "Tous" at bounding box center [256, 432] width 11 height 11
click at [251, 468] on button "Tous" at bounding box center [256, 468] width 11 height 11
click at [251, 506] on button "Tous" at bounding box center [256, 505] width 11 height 11
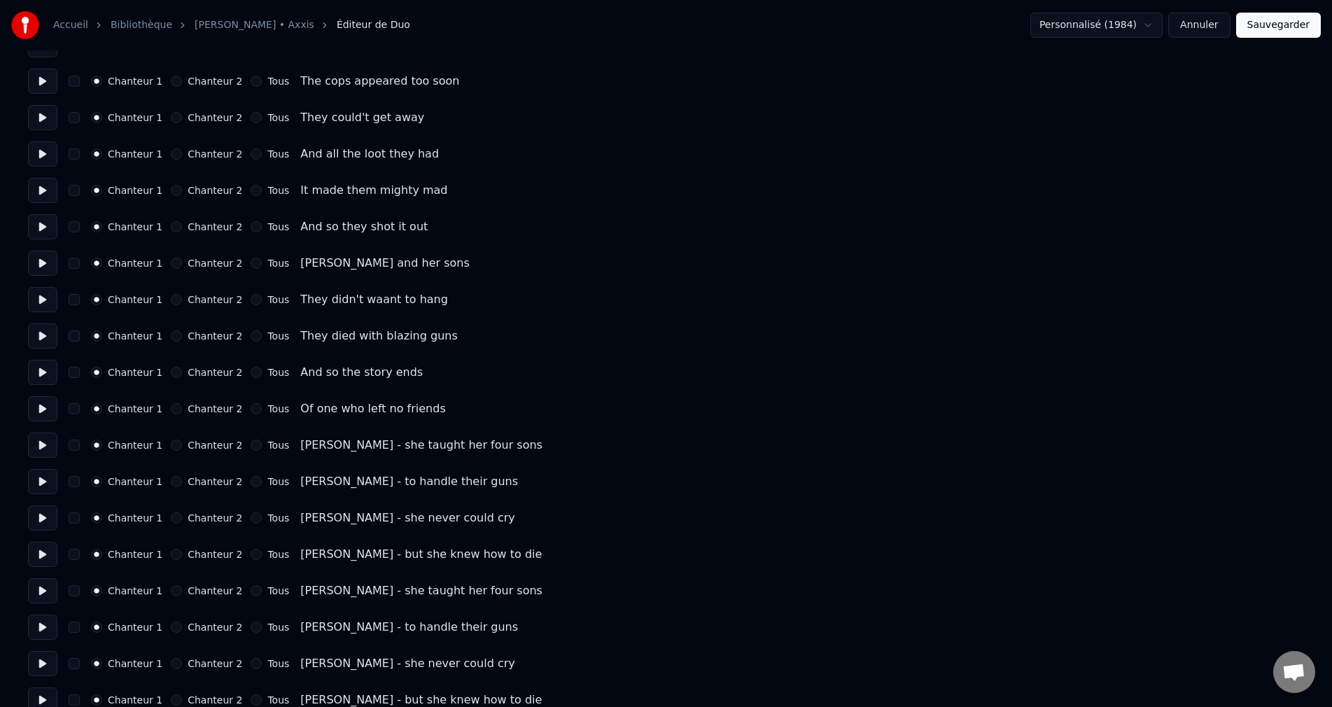
scroll to position [1653, 0]
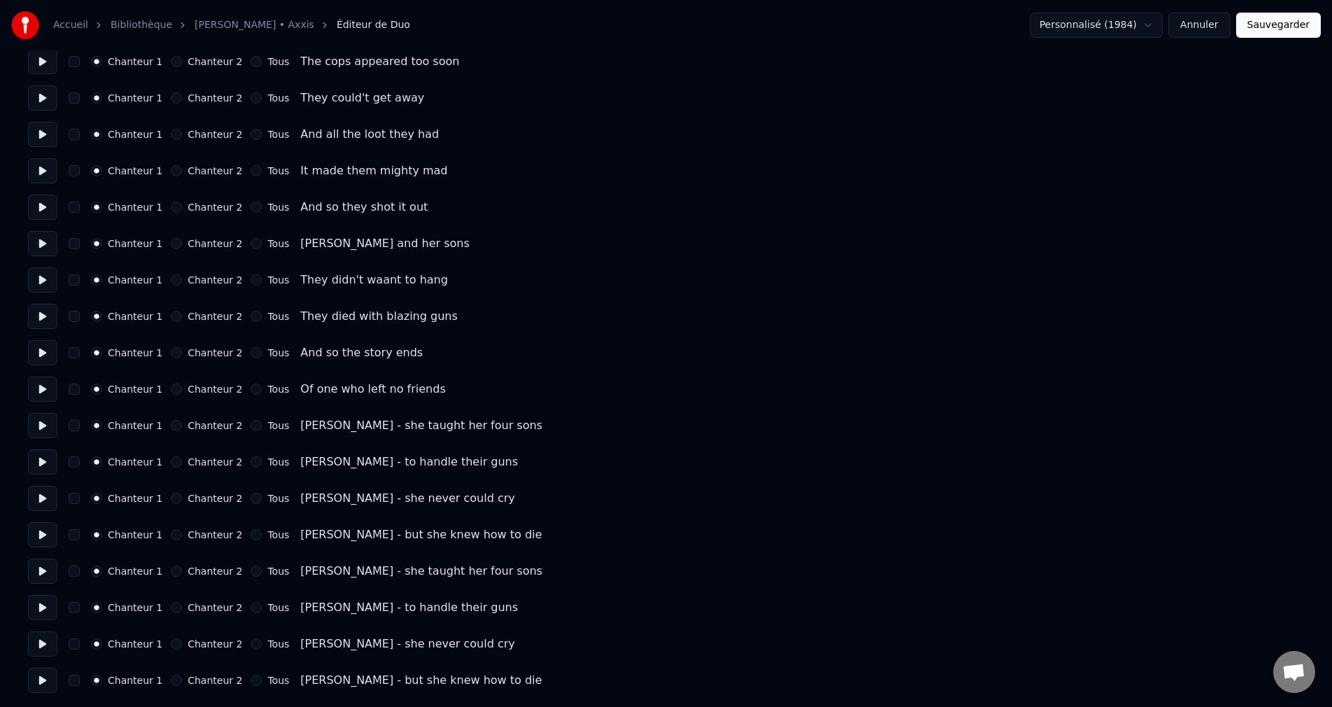
click at [251, 424] on button "Tous" at bounding box center [256, 425] width 11 height 11
click at [251, 462] on button "Tous" at bounding box center [256, 461] width 11 height 11
click at [251, 499] on button "Tous" at bounding box center [256, 498] width 11 height 11
click at [251, 539] on button "Tous" at bounding box center [256, 534] width 11 height 11
click at [251, 572] on button "Tous" at bounding box center [256, 571] width 11 height 11
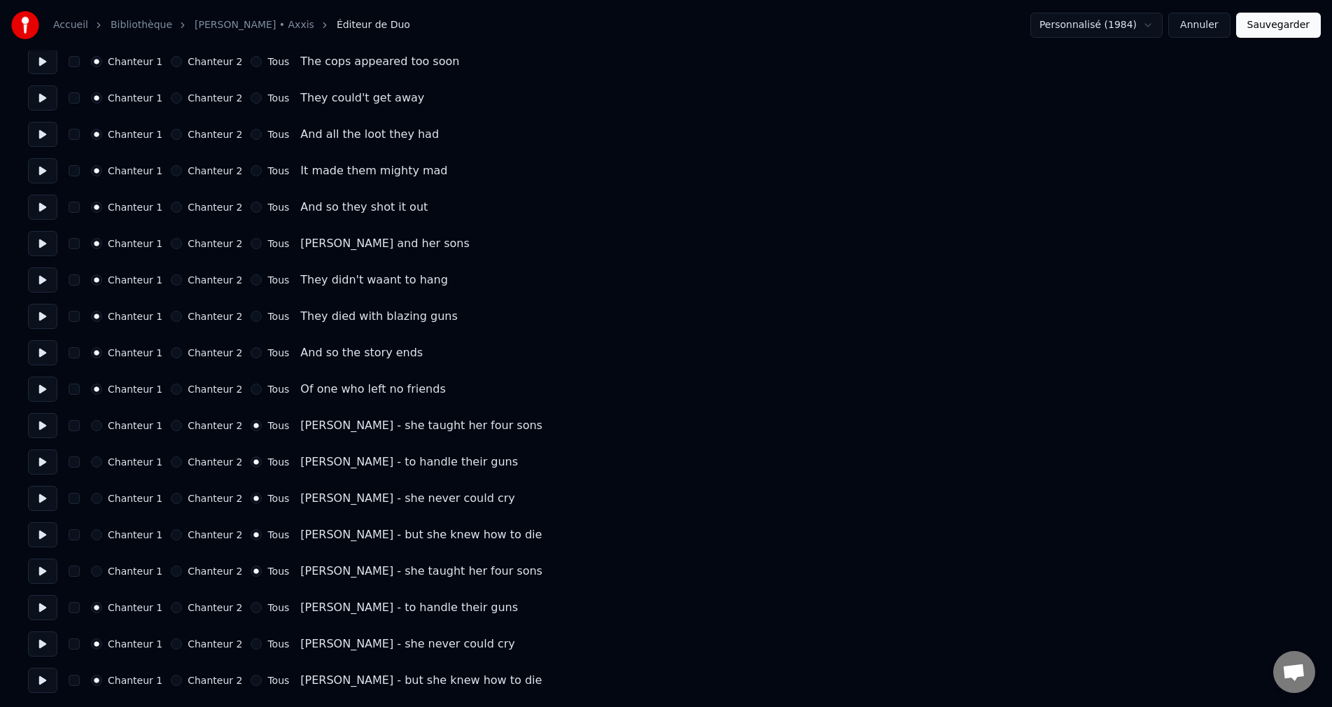
click at [242, 614] on div "Chanteur 1 Chanteur 2 Tous Ma Ma Ma Ma - Ma Baker - to handle their guns" at bounding box center [666, 607] width 1276 height 25
click at [251, 646] on button "Tous" at bounding box center [256, 643] width 11 height 11
click at [251, 610] on button "Tous" at bounding box center [256, 607] width 11 height 11
click at [251, 684] on div "Tous" at bounding box center [270, 680] width 38 height 11
click at [251, 682] on button "Tous" at bounding box center [256, 680] width 11 height 11
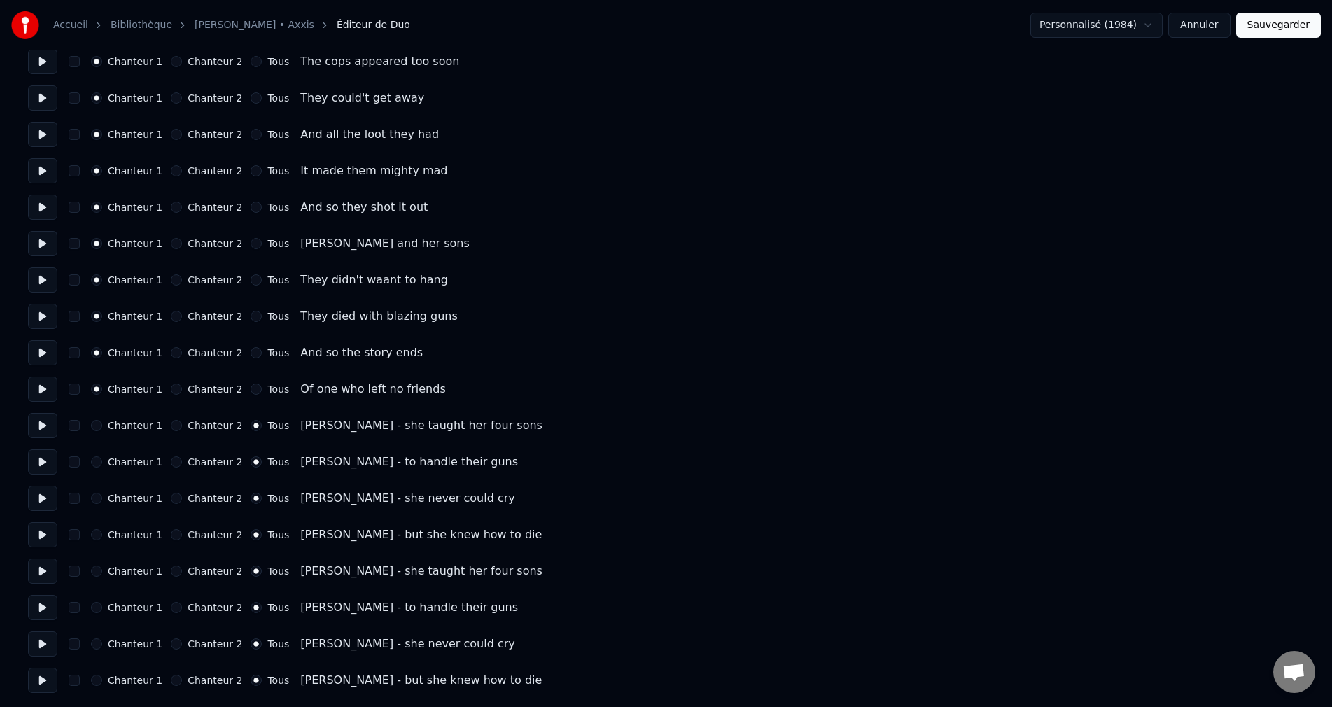
click at [1279, 27] on button "Sauvegarder" at bounding box center [1278, 25] width 85 height 25
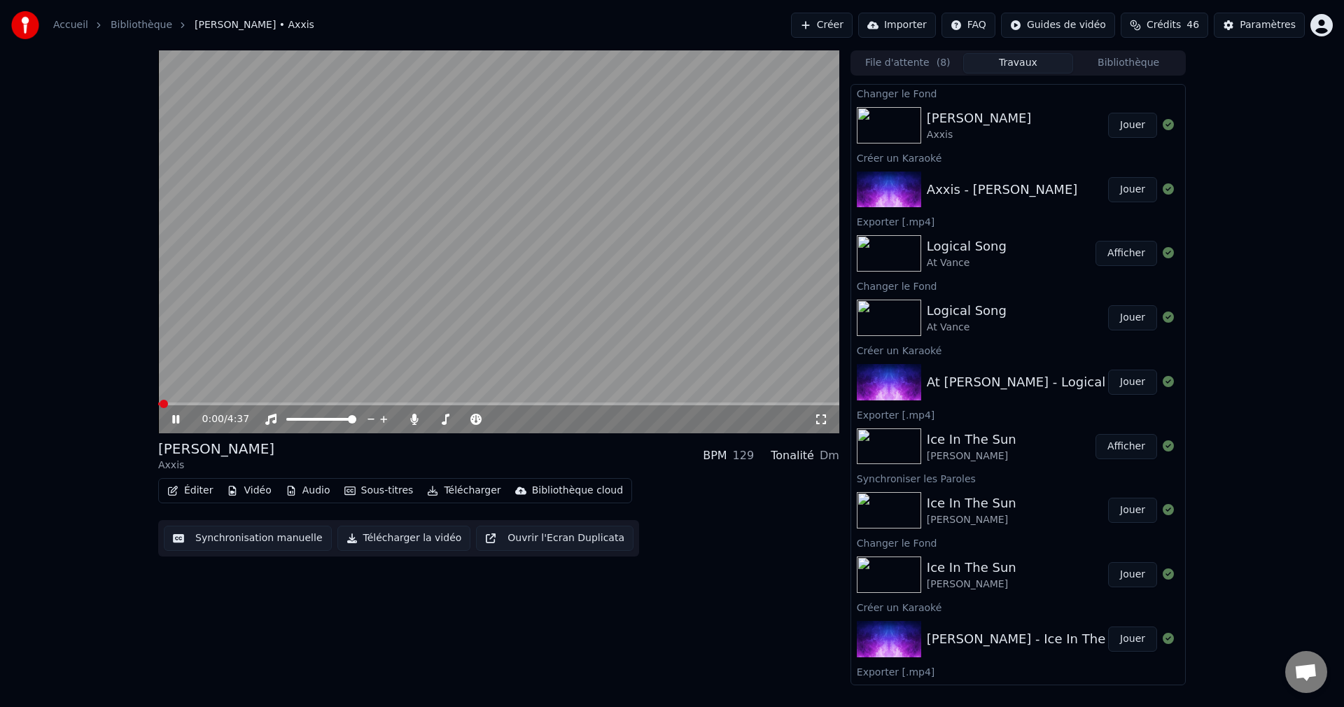
click at [175, 414] on icon at bounding box center [185, 419] width 33 height 11
click at [469, 419] on span at bounding box center [465, 419] width 8 height 8
click at [1126, 125] on button "Jouer" at bounding box center [1132, 125] width 49 height 25
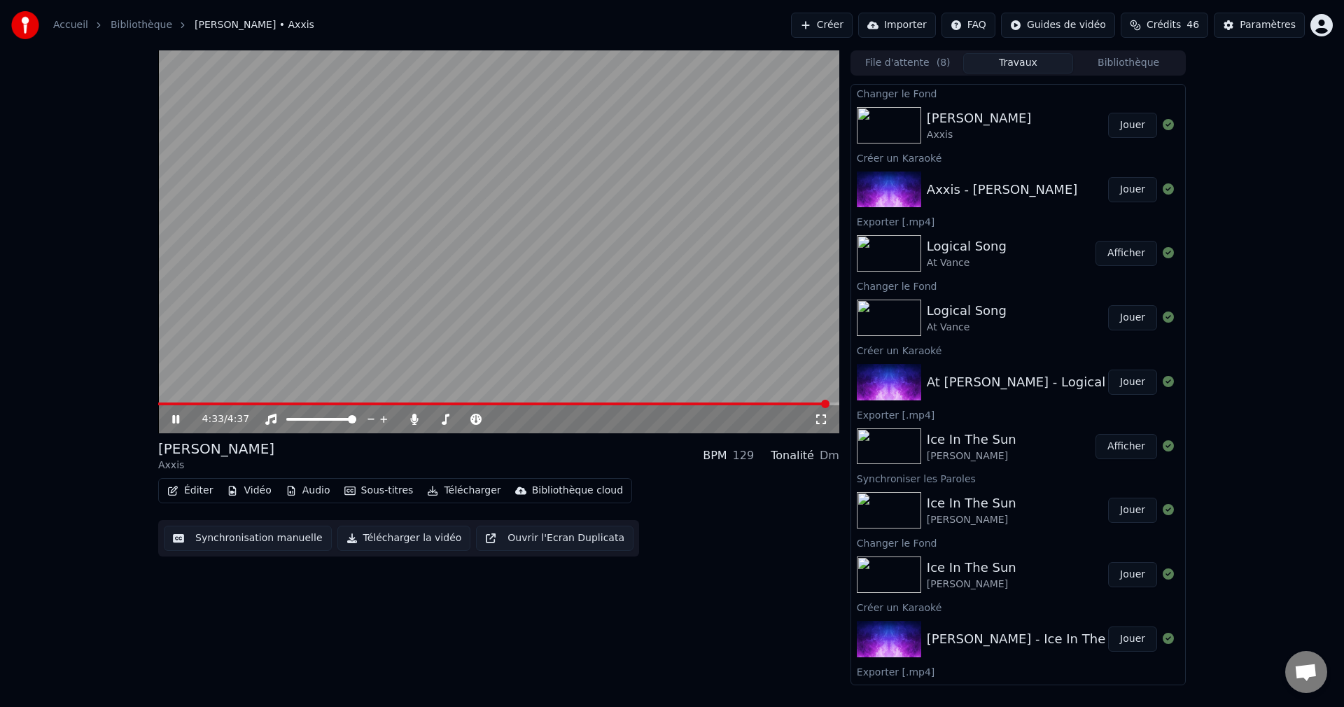
click at [173, 415] on icon at bounding box center [185, 419] width 33 height 11
click at [192, 491] on button "Éditer" at bounding box center [190, 491] width 57 height 20
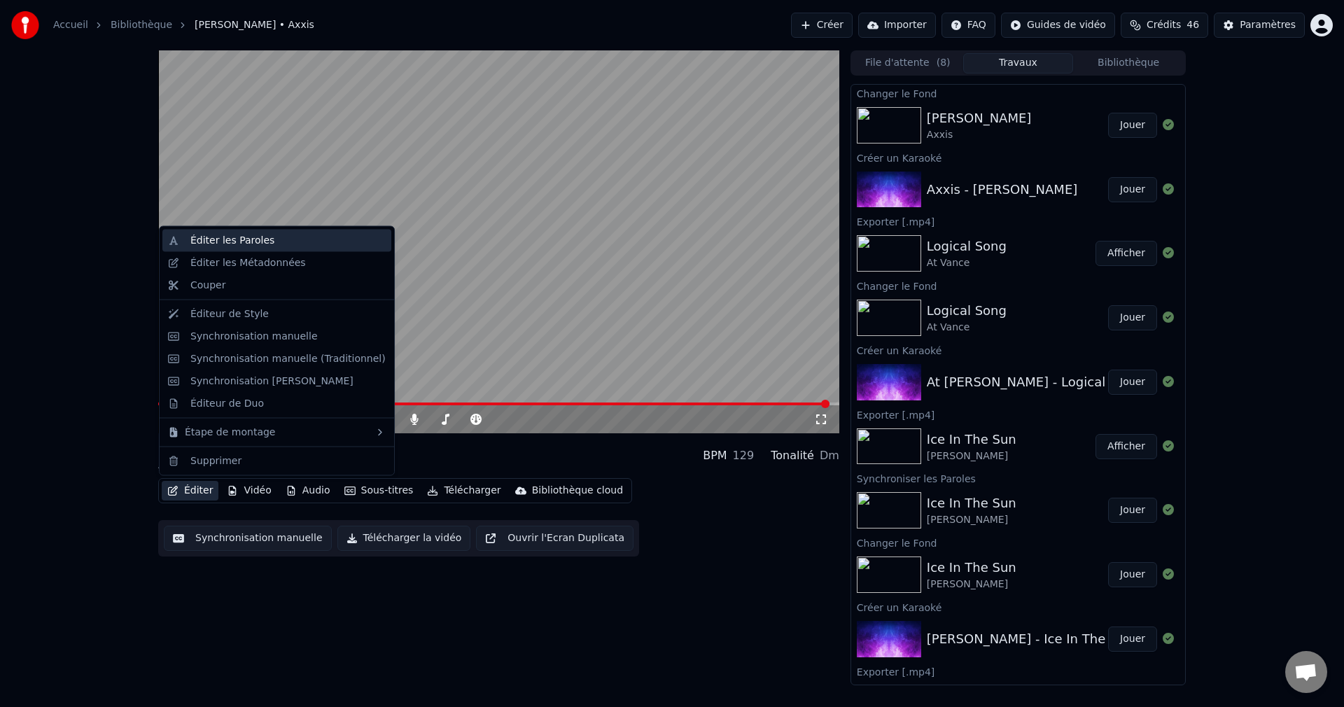
click at [239, 250] on div "Éditer les Paroles" at bounding box center [276, 241] width 229 height 22
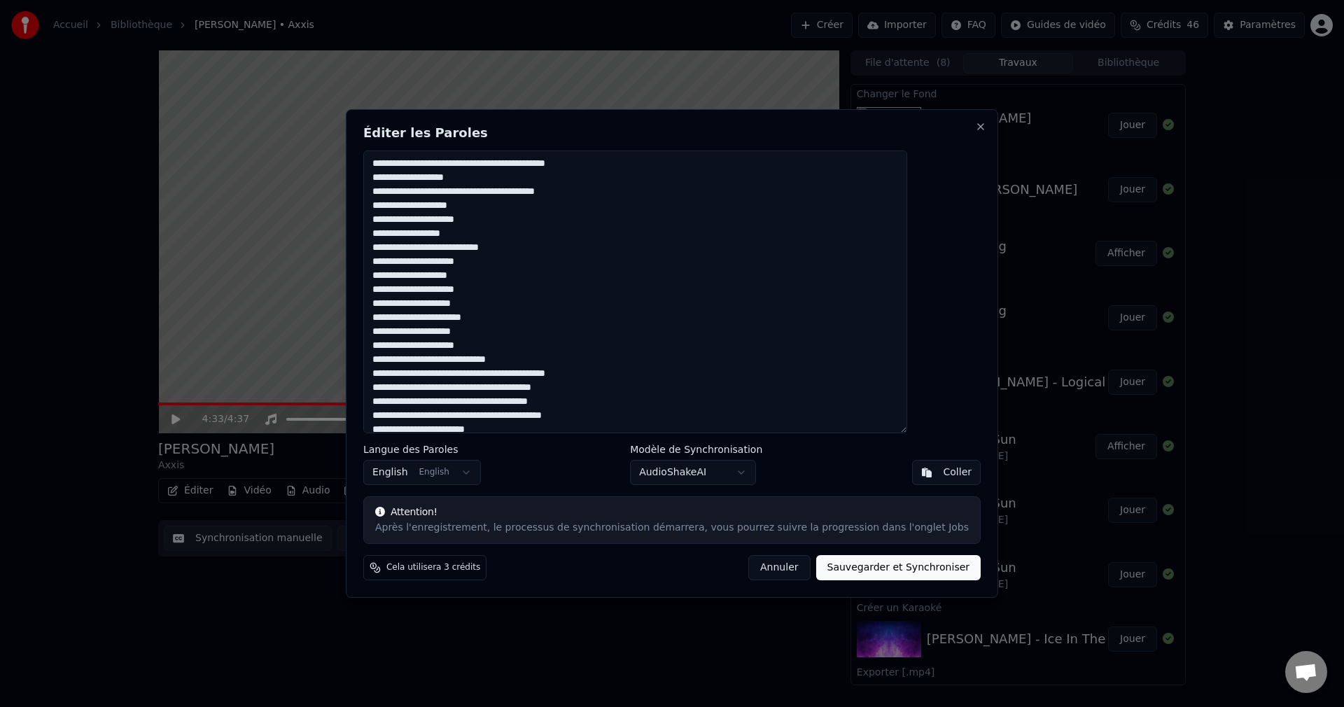
click at [525, 181] on textarea at bounding box center [635, 291] width 544 height 283
click at [409, 165] on textarea at bounding box center [635, 291] width 544 height 283
click at [514, 177] on textarea at bounding box center [635, 291] width 544 height 283
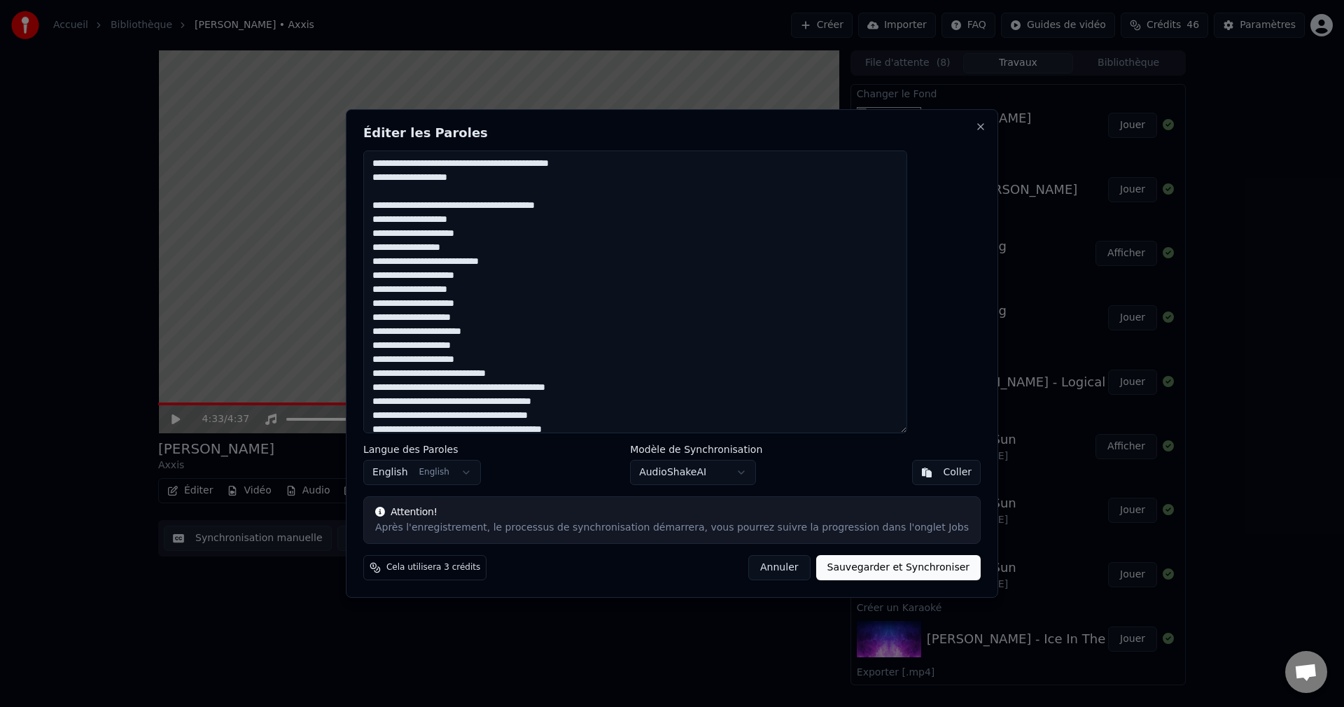
click at [409, 208] on textarea at bounding box center [635, 291] width 544 height 283
click at [409, 206] on textarea at bounding box center [635, 291] width 544 height 283
click at [516, 224] on textarea at bounding box center [635, 291] width 544 height 283
click at [406, 247] on textarea at bounding box center [635, 291] width 544 height 283
click at [522, 245] on textarea at bounding box center [635, 291] width 544 height 283
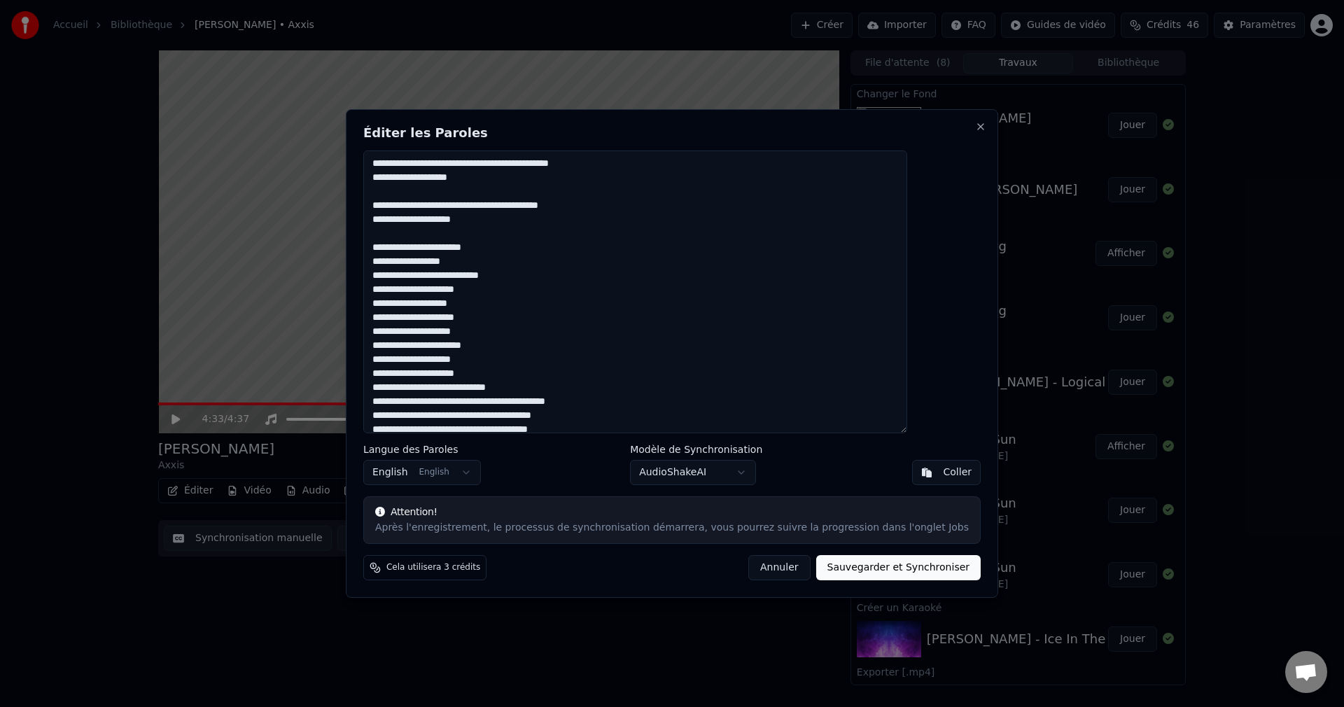
drag, startPoint x: 407, startPoint y: 248, endPoint x: 522, endPoint y: 250, distance: 115.5
click at [522, 250] on textarea at bounding box center [635, 291] width 544 height 283
click at [500, 260] on textarea at bounding box center [635, 291] width 544 height 283
paste textarea "**********"
click at [409, 304] on textarea at bounding box center [635, 291] width 544 height 283
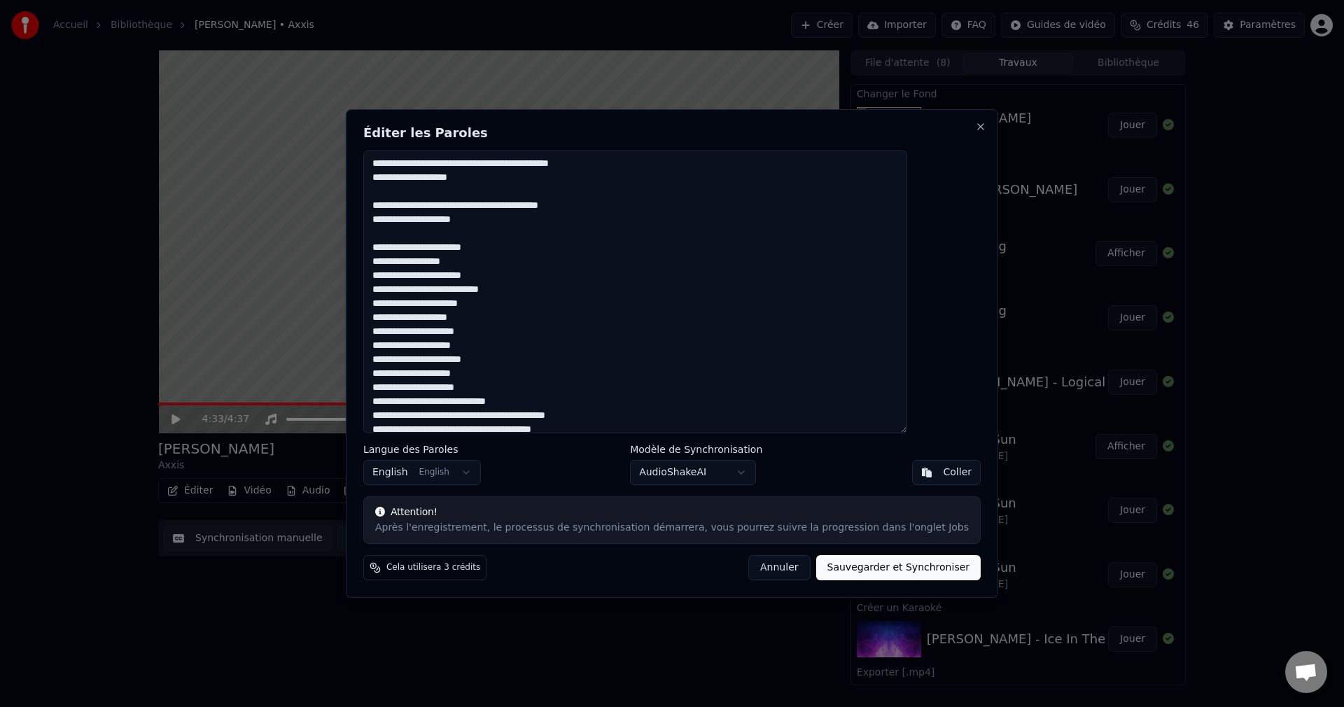
click at [513, 307] on textarea at bounding box center [635, 291] width 544 height 283
click at [508, 315] on textarea at bounding box center [635, 291] width 544 height 283
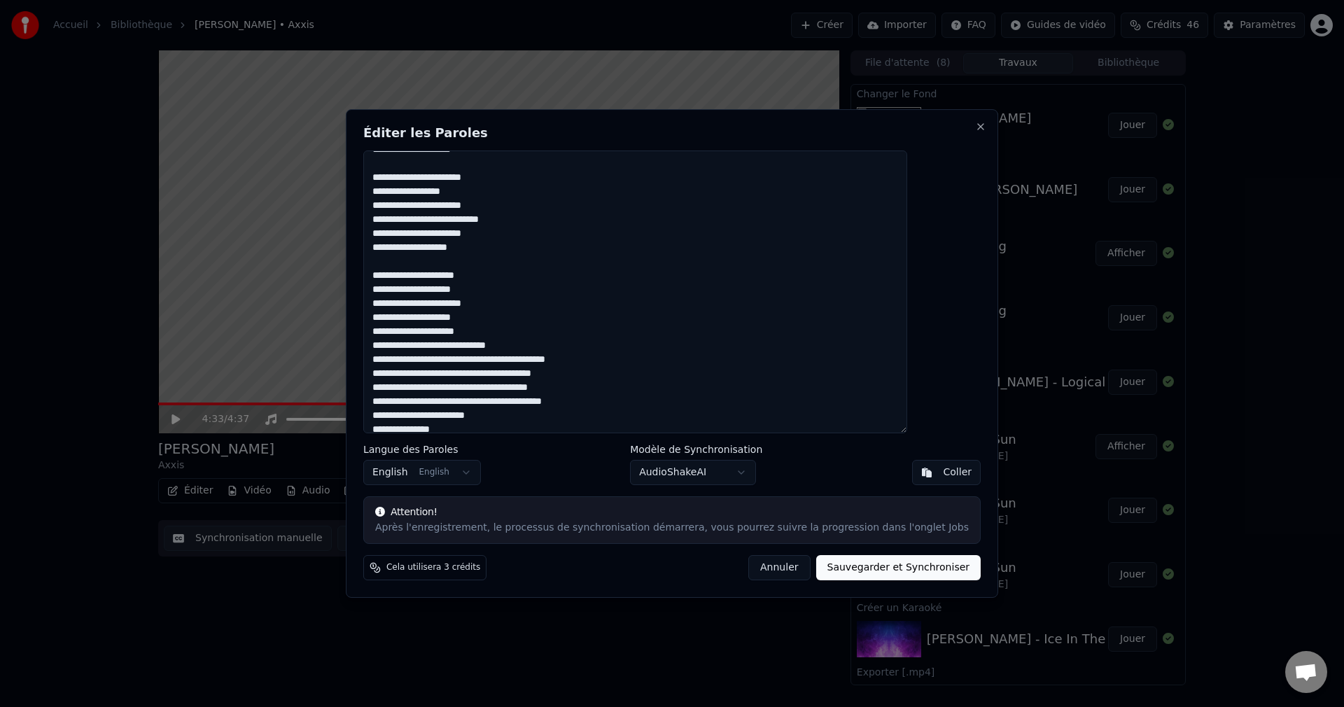
click at [409, 277] on textarea at bounding box center [635, 291] width 544 height 283
click at [521, 279] on textarea at bounding box center [635, 291] width 544 height 283
click at [411, 303] on textarea at bounding box center [635, 291] width 544 height 283
click at [521, 305] on textarea at bounding box center [635, 291] width 544 height 283
click at [410, 334] on textarea at bounding box center [635, 291] width 544 height 283
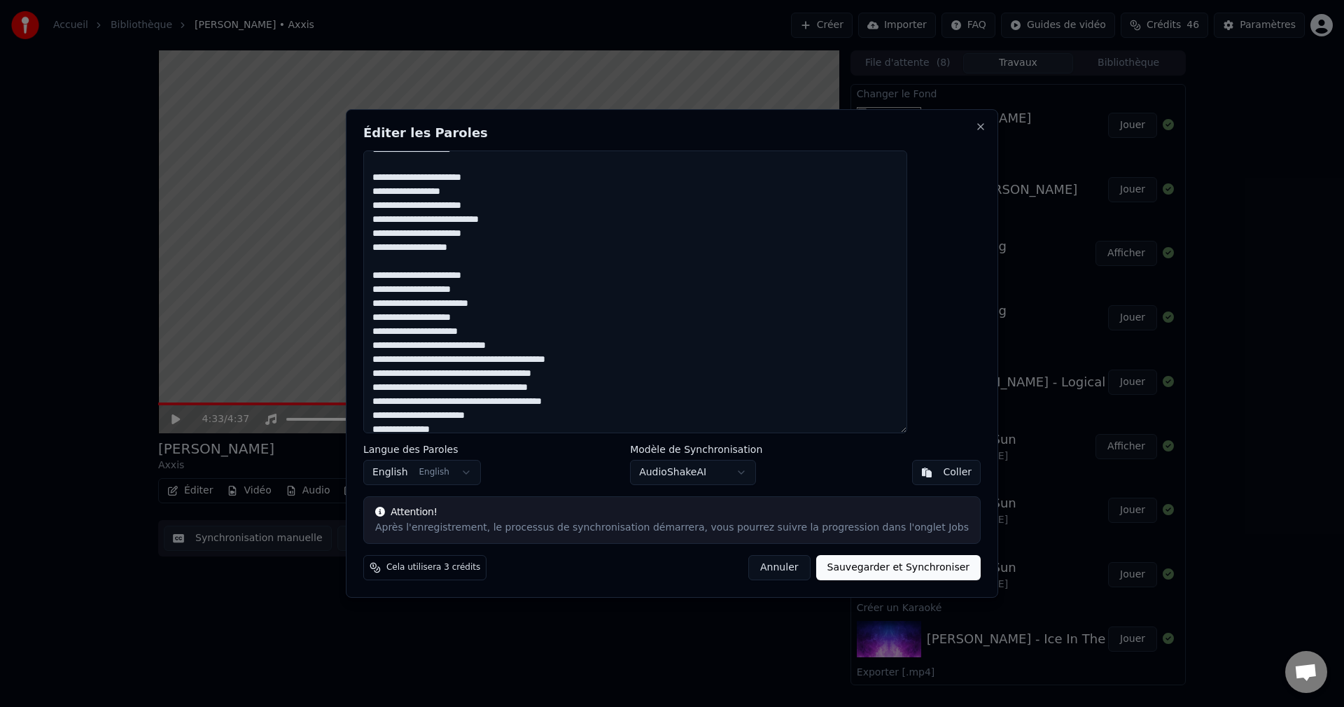
click at [519, 335] on textarea at bounding box center [635, 291] width 544 height 283
click at [568, 344] on textarea at bounding box center [635, 291] width 544 height 283
click at [472, 377] on textarea at bounding box center [635, 291] width 544 height 283
click at [421, 390] on textarea at bounding box center [635, 291] width 544 height 283
click at [457, 389] on textarea at bounding box center [635, 291] width 544 height 283
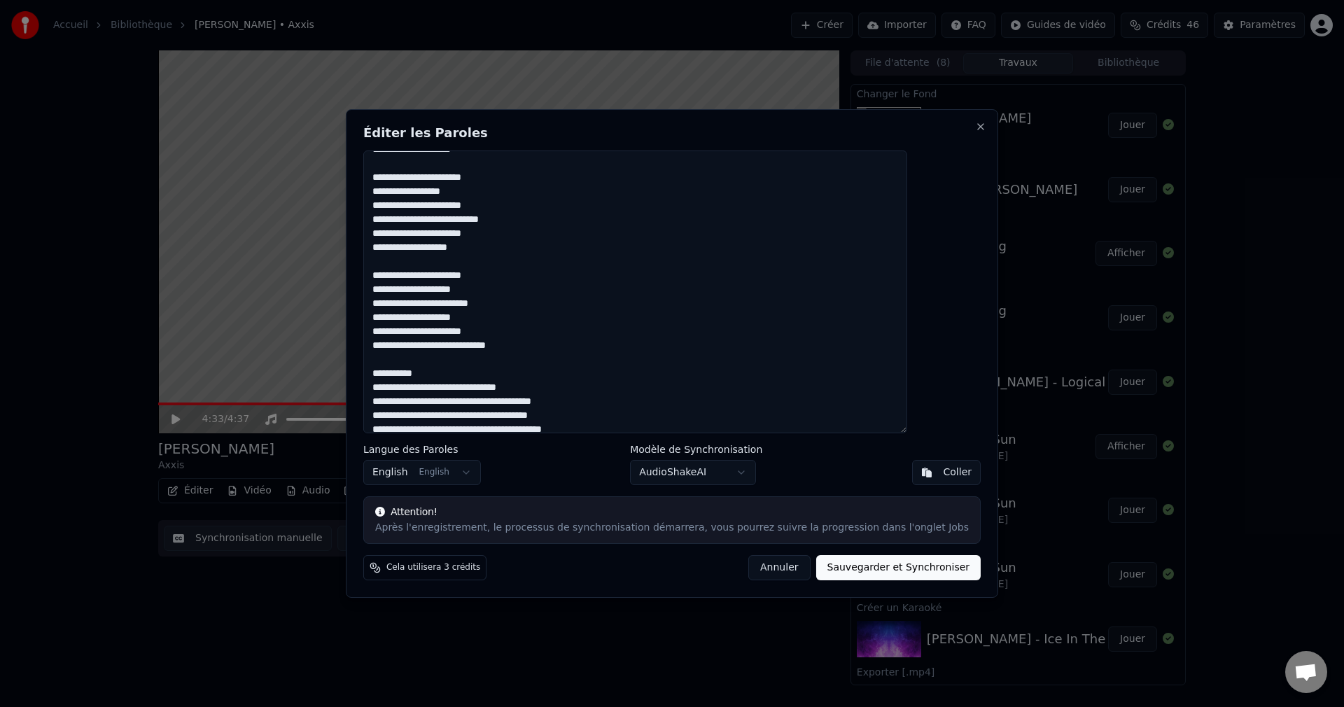
click at [482, 405] on textarea at bounding box center [635, 291] width 544 height 283
click at [458, 414] on textarea at bounding box center [635, 291] width 544 height 283
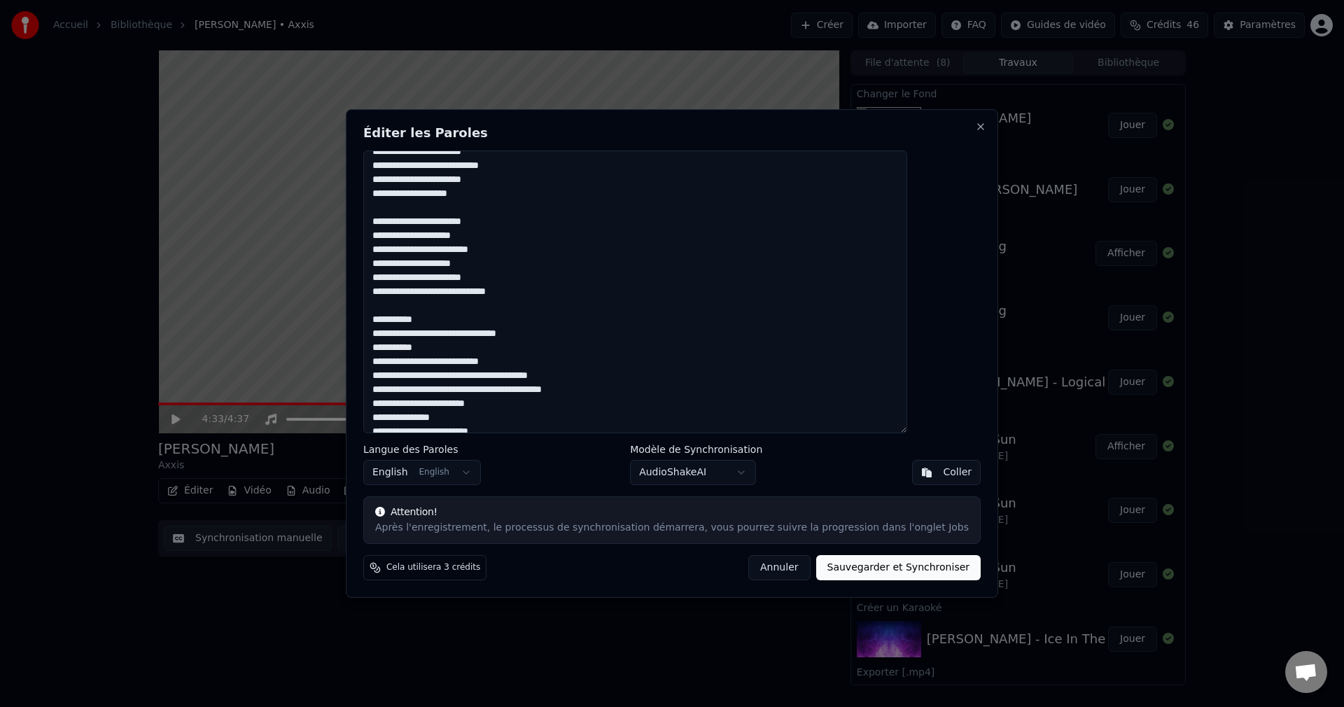
scroll to position [140, 0]
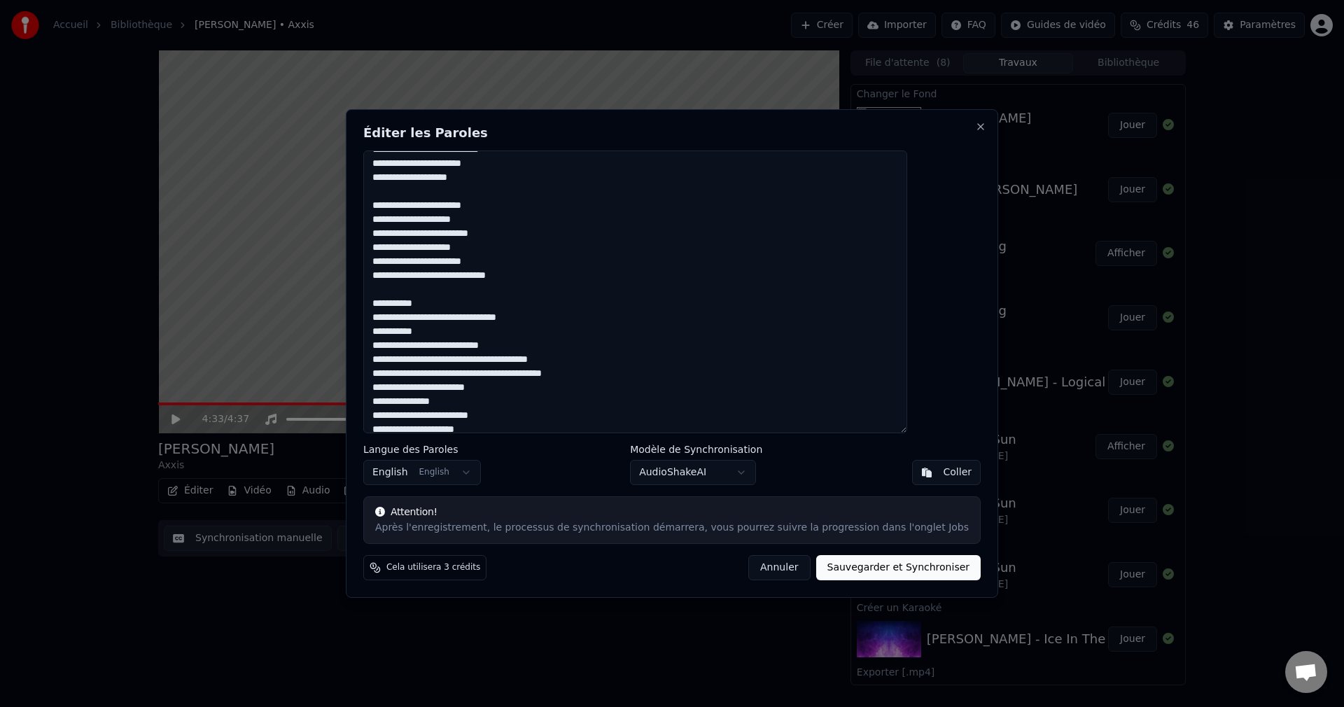
click at [484, 362] on textarea at bounding box center [635, 291] width 544 height 283
click at [458, 375] on textarea at bounding box center [635, 291] width 544 height 283
click at [482, 388] on textarea at bounding box center [635, 291] width 544 height 283
click at [458, 400] on textarea at bounding box center [635, 291] width 544 height 283
click at [569, 401] on textarea at bounding box center [635, 291] width 544 height 283
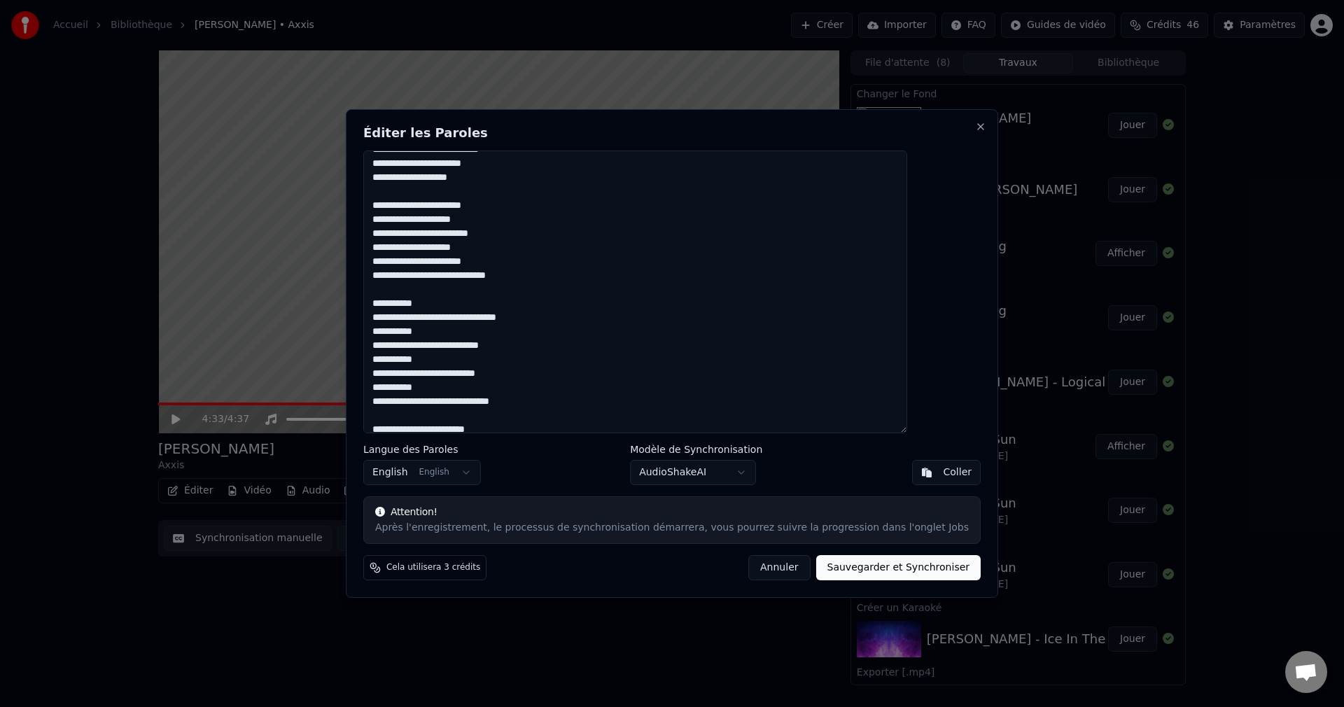
drag, startPoint x: 411, startPoint y: 304, endPoint x: 578, endPoint y: 408, distance: 196.8
click at [578, 408] on textarea at bounding box center [635, 291] width 544 height 283
click at [585, 286] on textarea at bounding box center [635, 291] width 544 height 283
type textarea "**********"
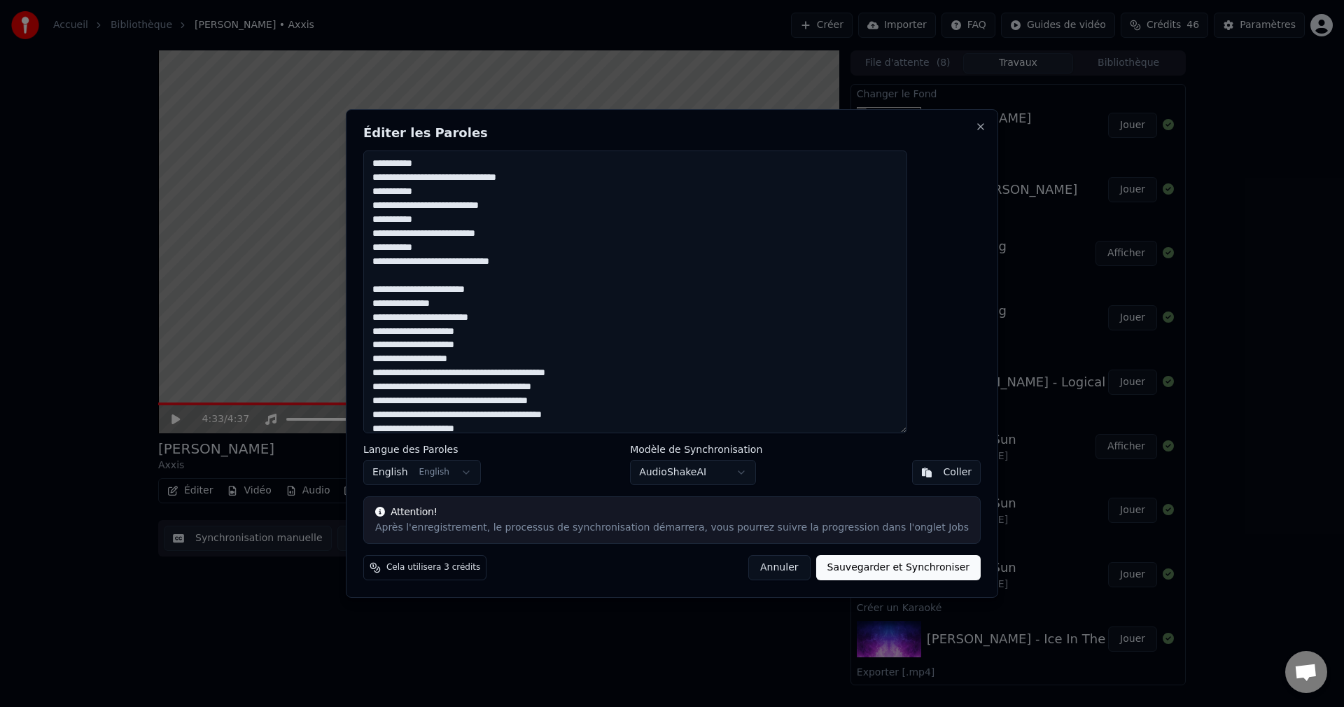
click at [528, 355] on textarea at bounding box center [635, 291] width 544 height 283
